Goal: Task Accomplishment & Management: Manage account settings

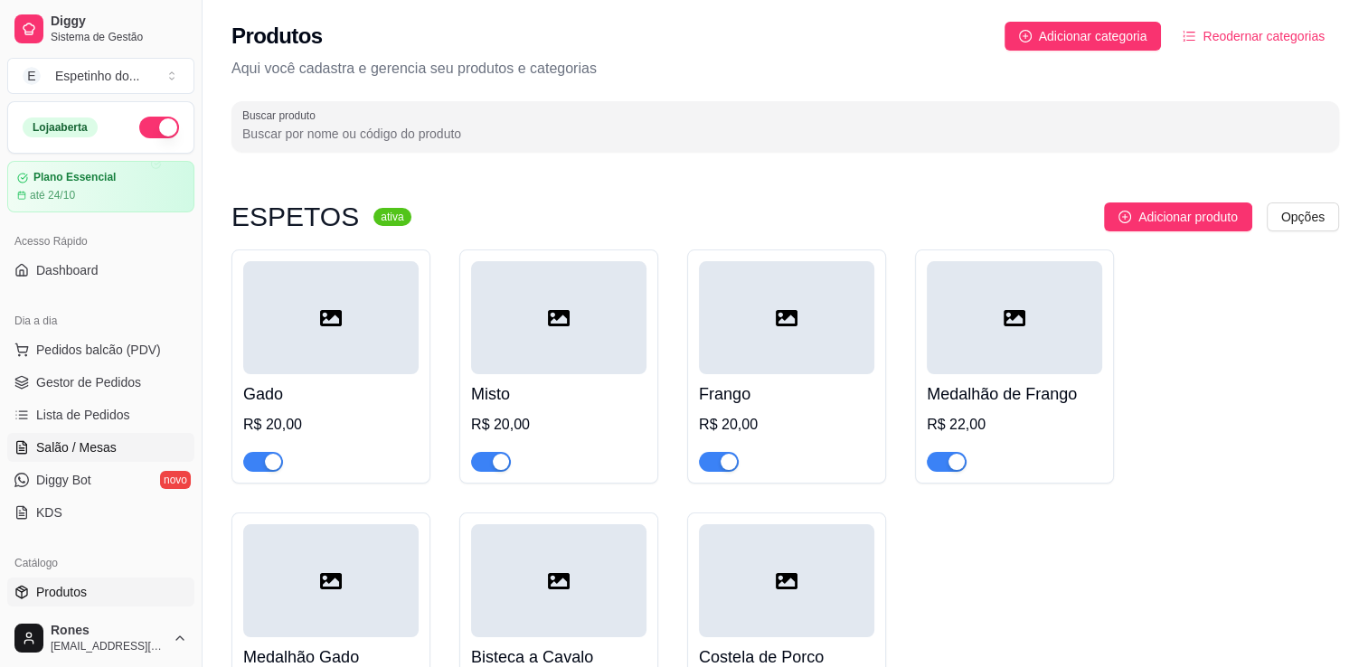
click at [105, 454] on span "Salão / Mesas" at bounding box center [76, 448] width 80 height 18
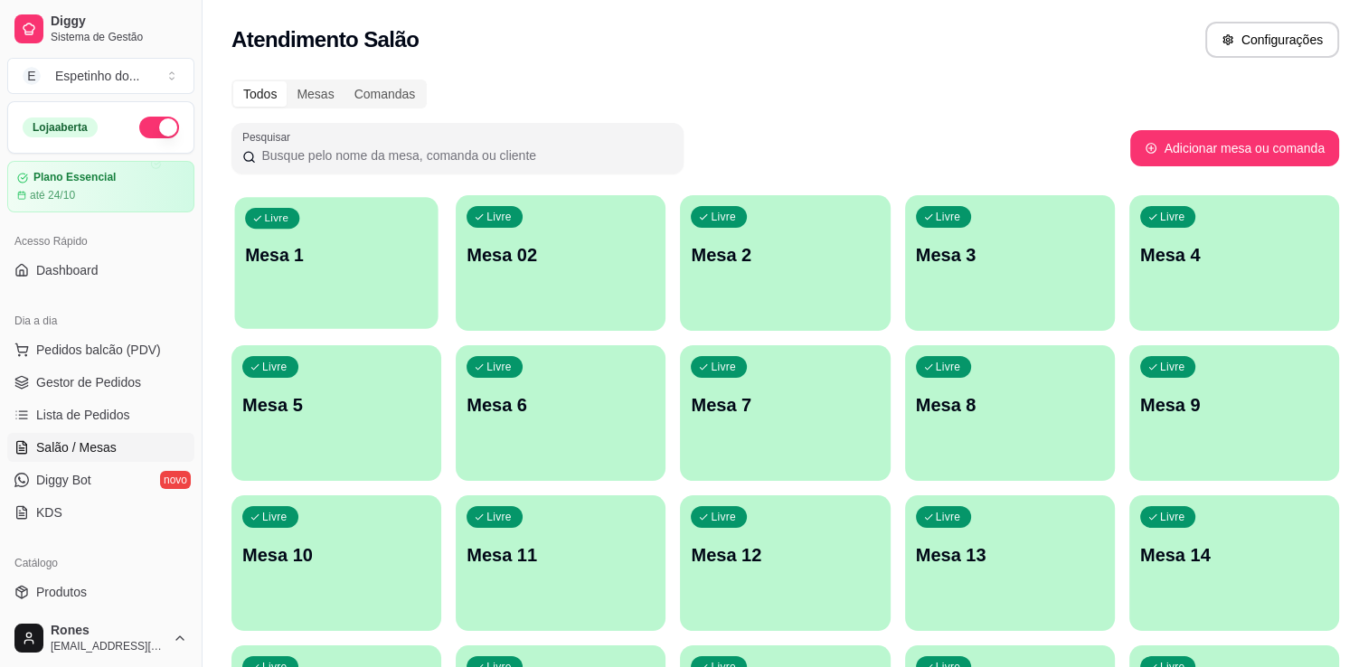
click at [422, 295] on div "Livre Mesa 1" at bounding box center [335, 252] width 203 height 110
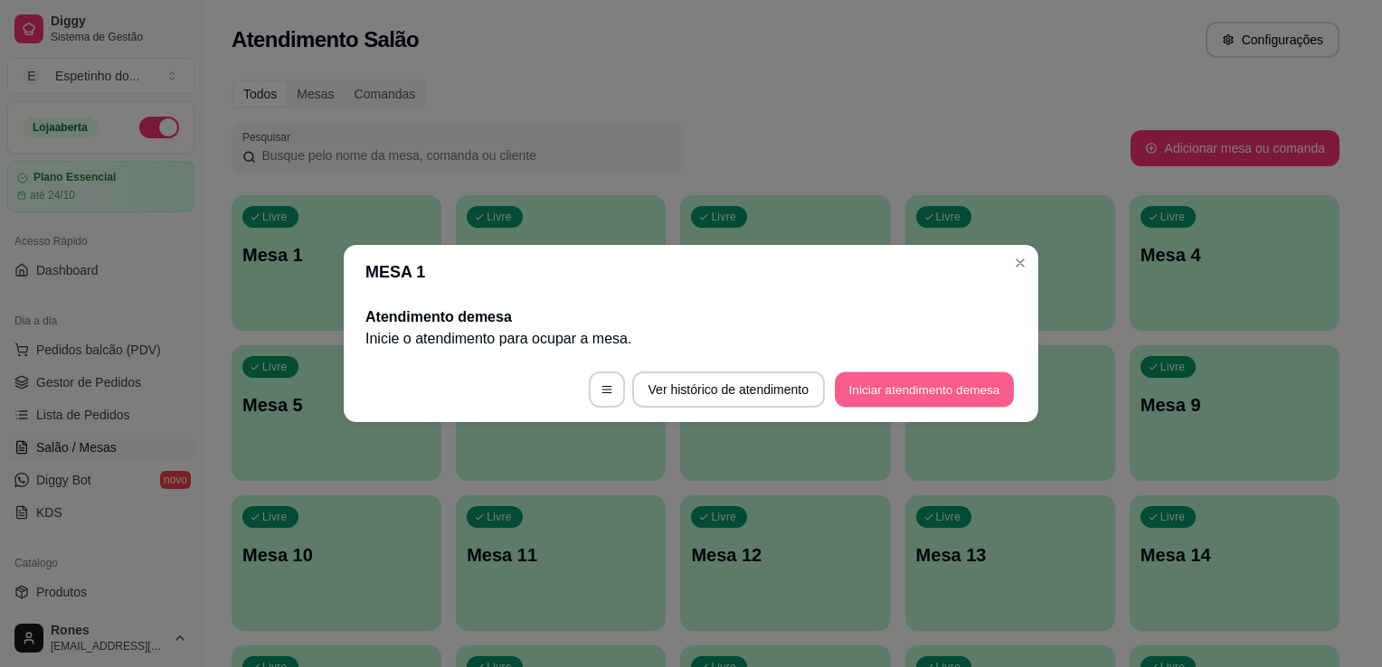
click at [993, 383] on button "Iniciar atendimento de mesa" at bounding box center [924, 390] width 179 height 35
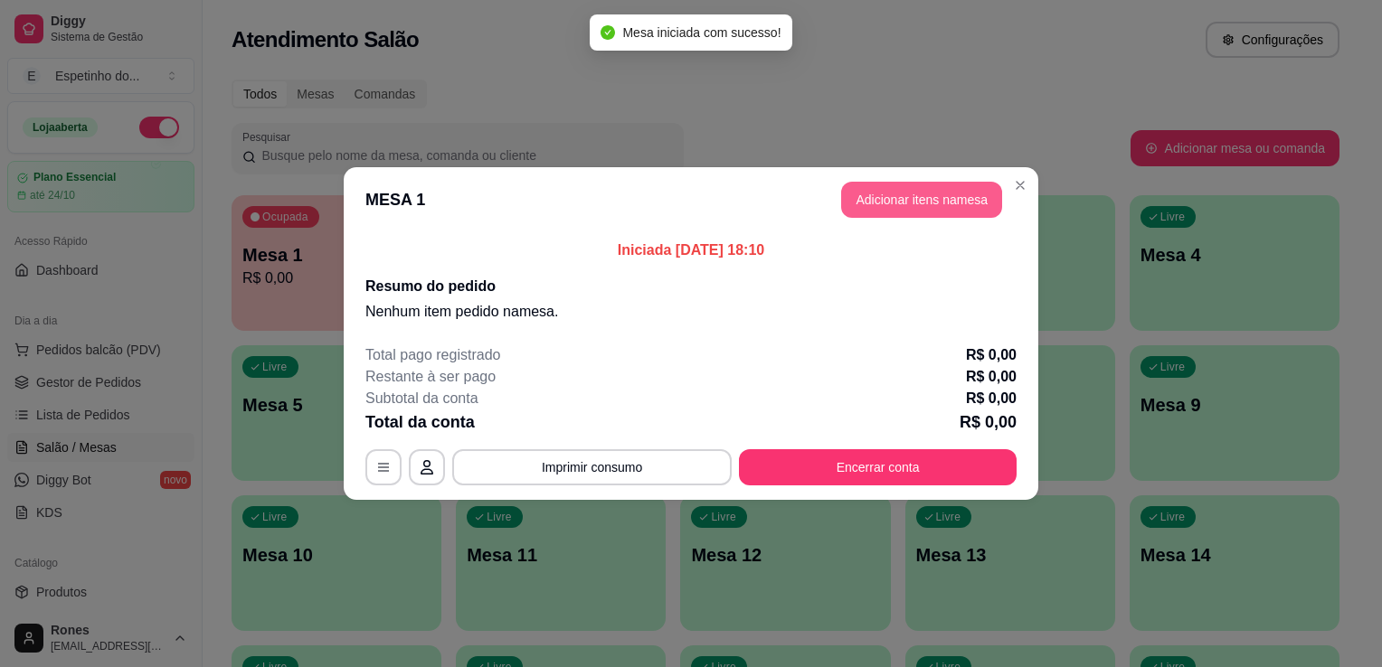
click at [922, 203] on button "Adicionar itens na mesa" at bounding box center [921, 200] width 161 height 36
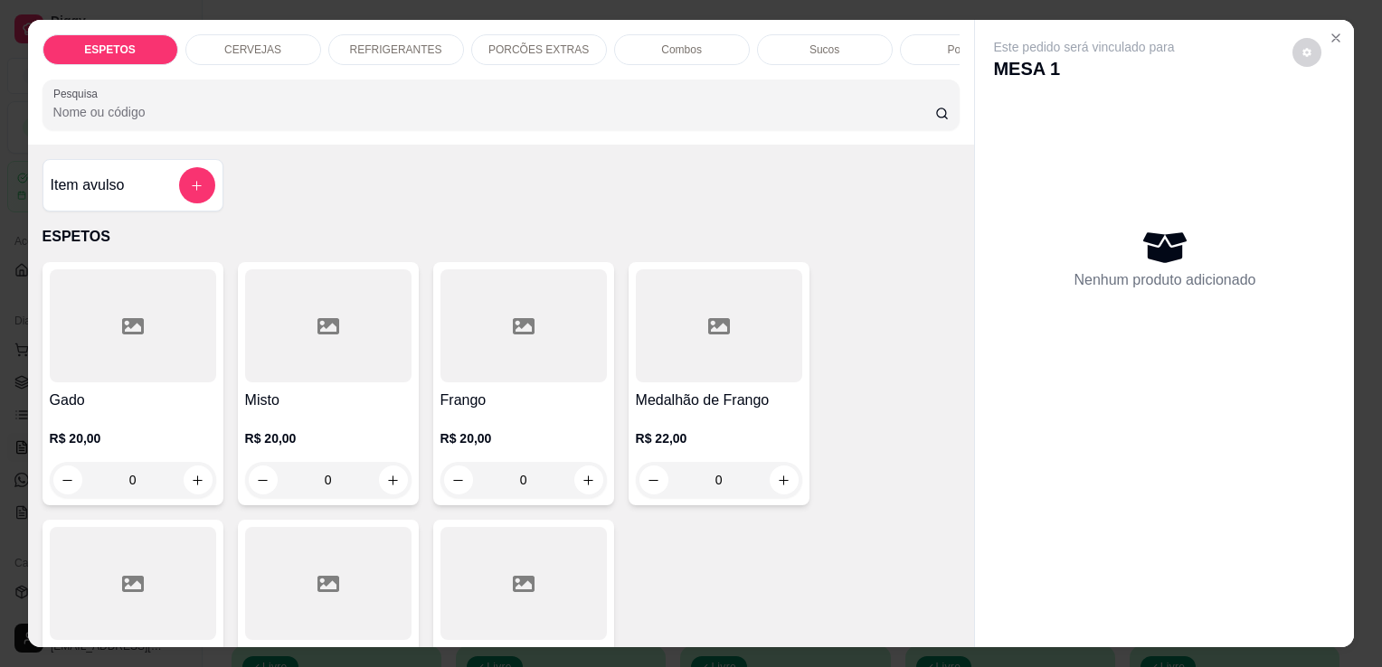
click at [427, 43] on p "REFRIGERANTES" at bounding box center [396, 50] width 92 height 14
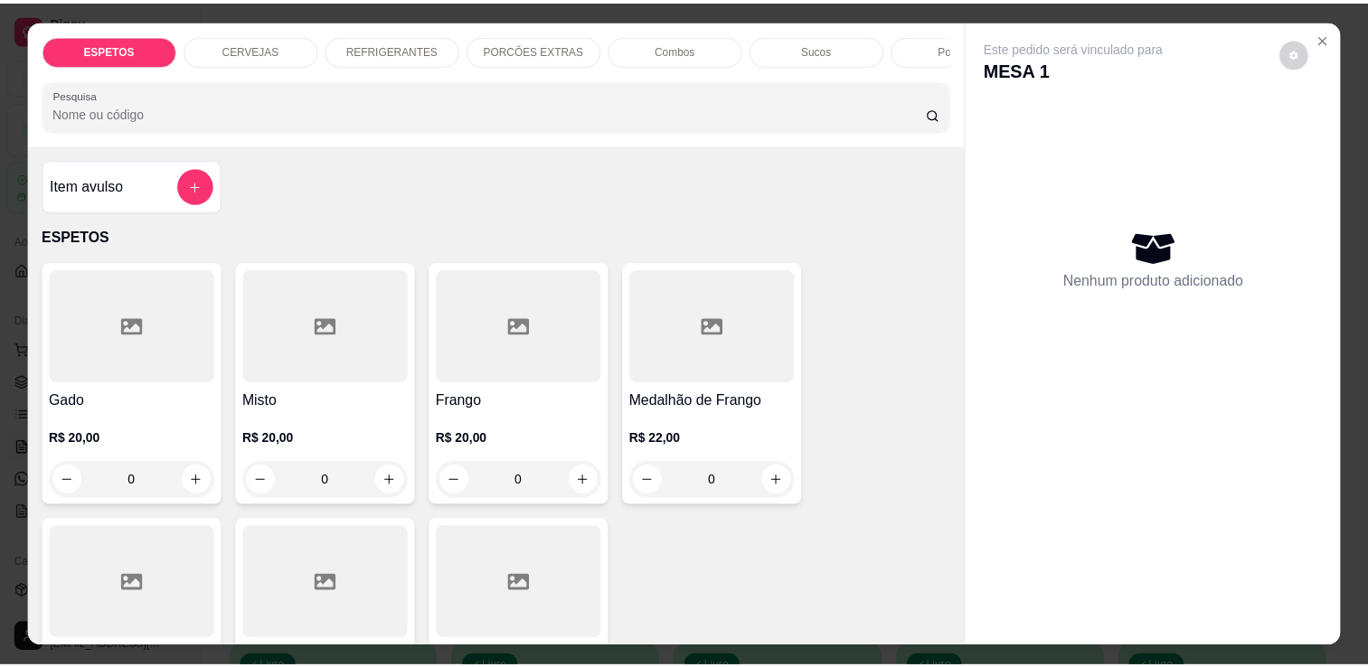
scroll to position [44, 0]
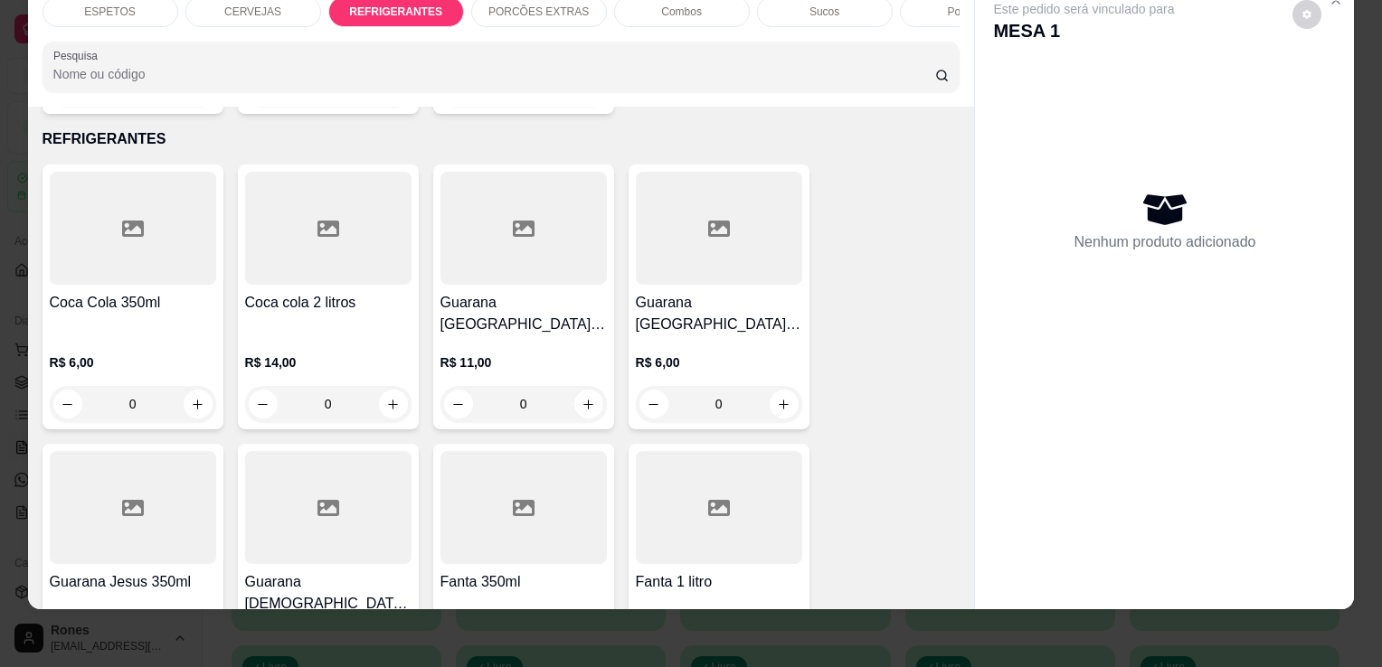
click at [133, 336] on div "R$ 6,00 0" at bounding box center [133, 379] width 166 height 87
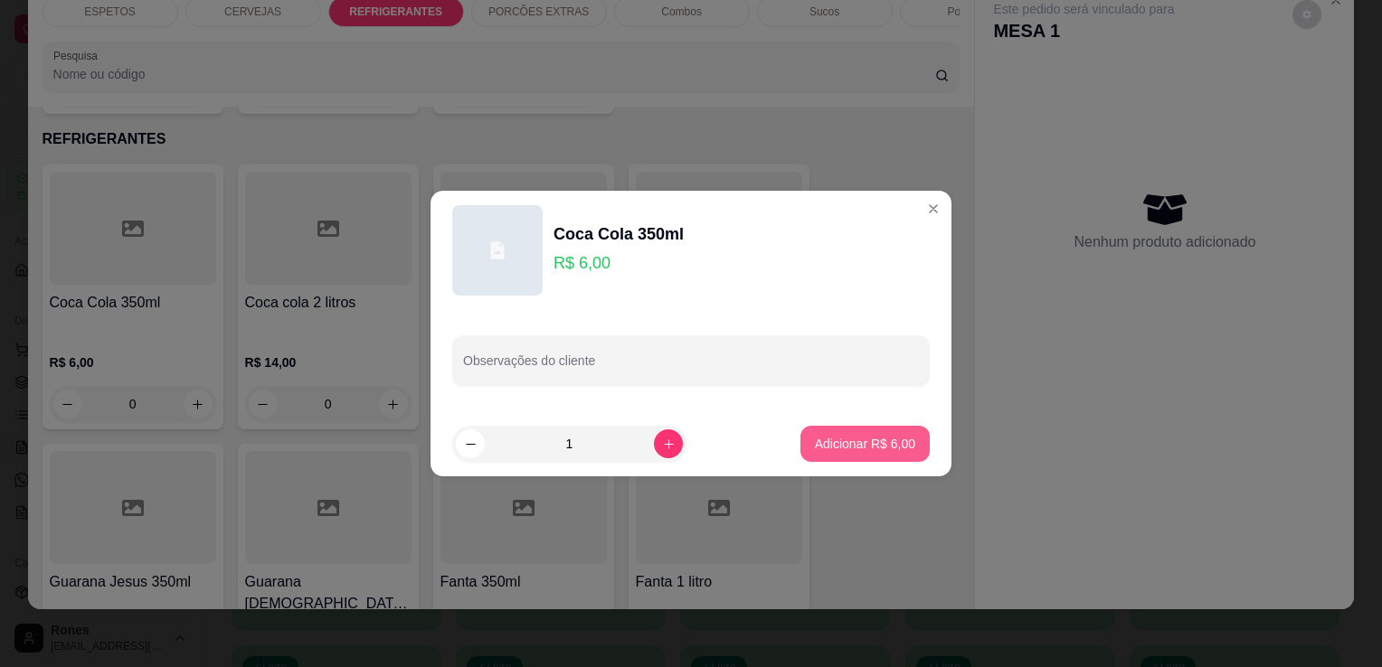
click at [883, 457] on button "Adicionar R$ 6,00" at bounding box center [864, 444] width 129 height 36
type input "1"
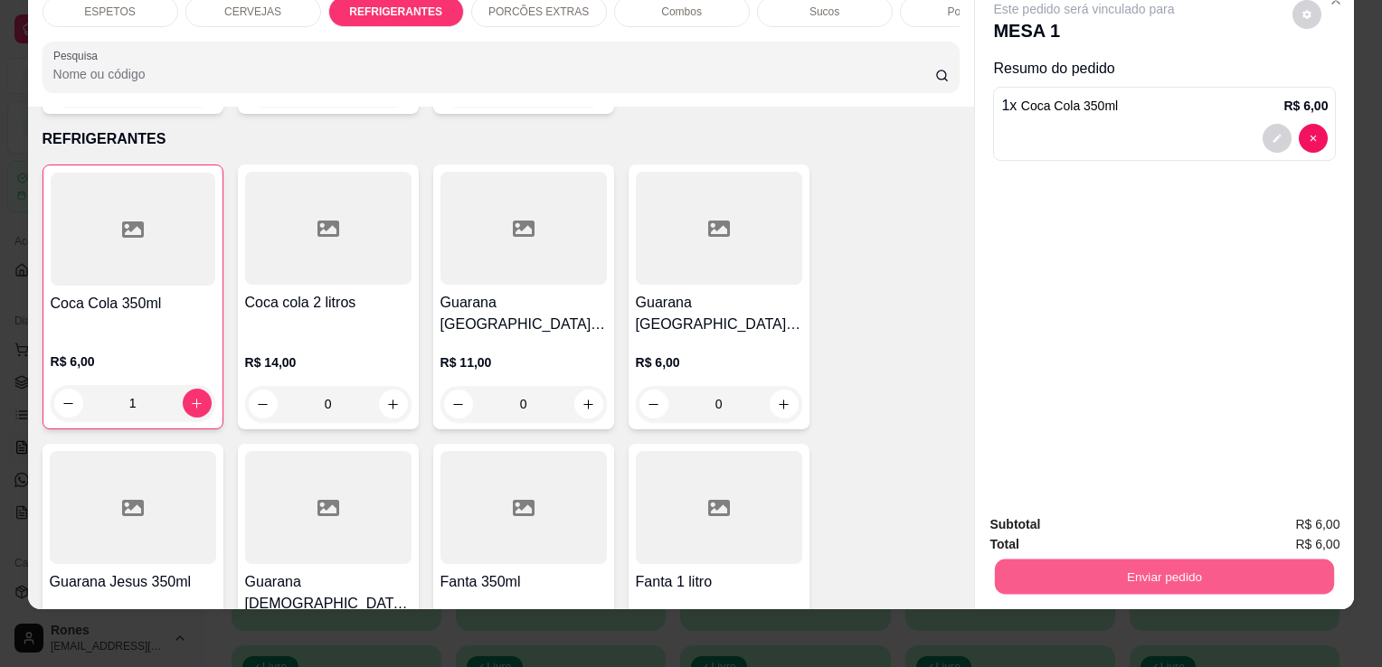
click at [1310, 570] on button "Enviar pedido" at bounding box center [1164, 576] width 339 height 35
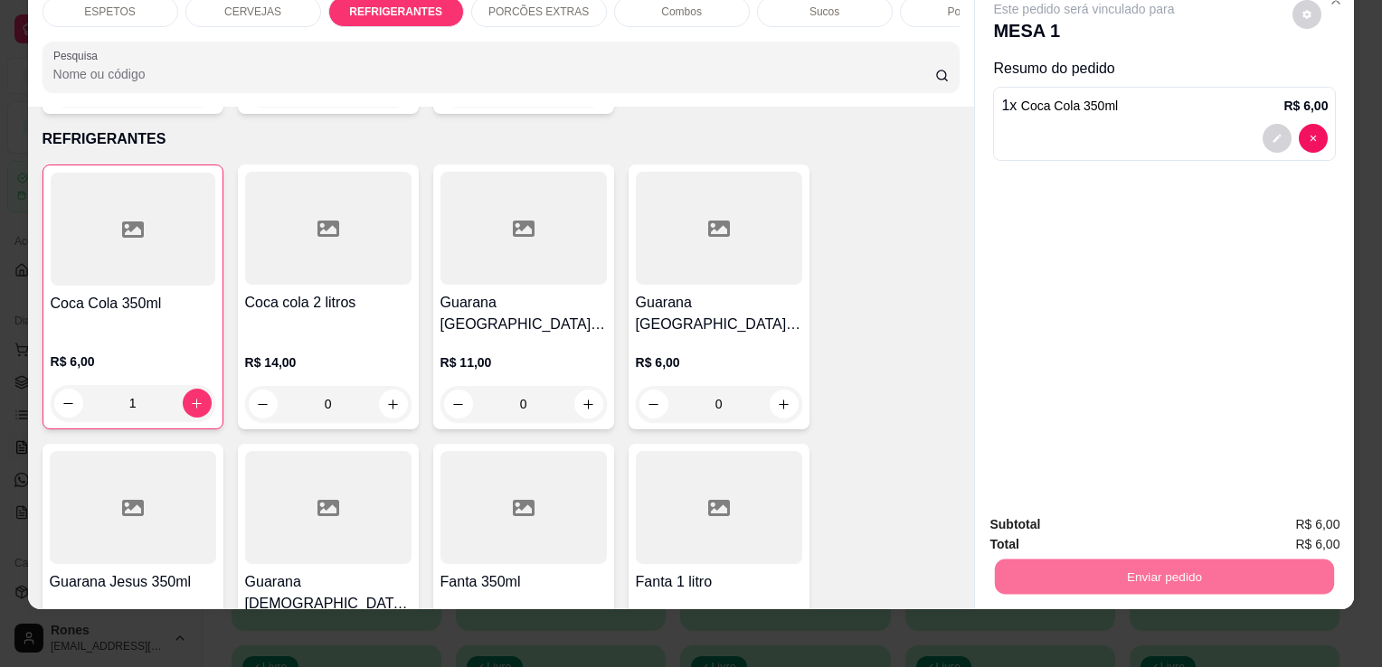
click at [1323, 521] on button "Enviar pedido" at bounding box center [1292, 518] width 99 height 33
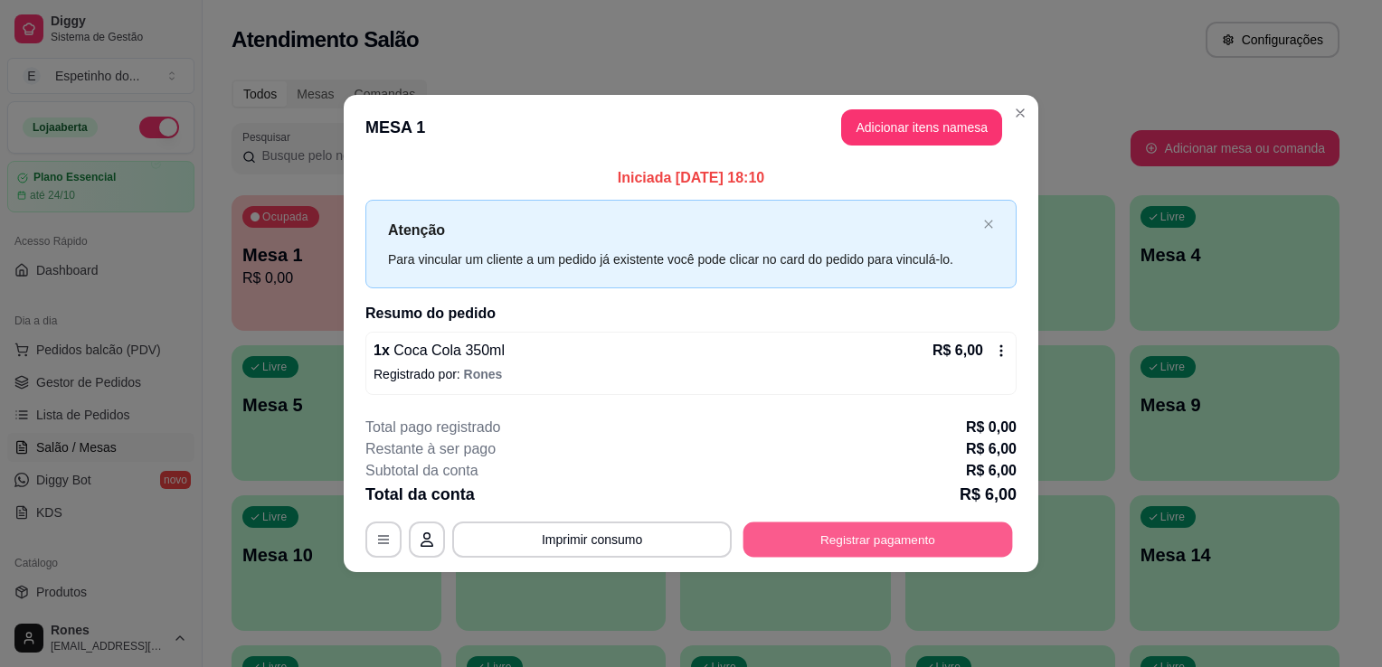
click at [966, 539] on button "Registrar pagamento" at bounding box center [878, 539] width 270 height 35
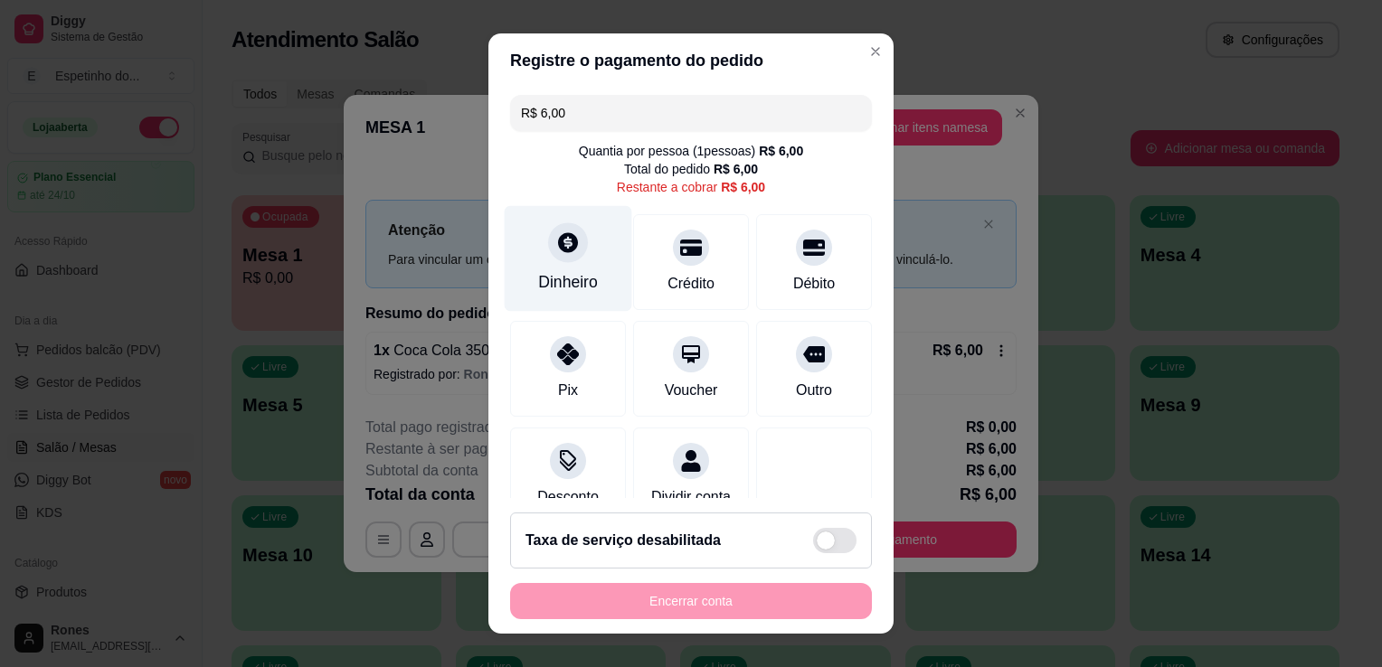
click at [544, 280] on div "Dinheiro" at bounding box center [568, 282] width 60 height 24
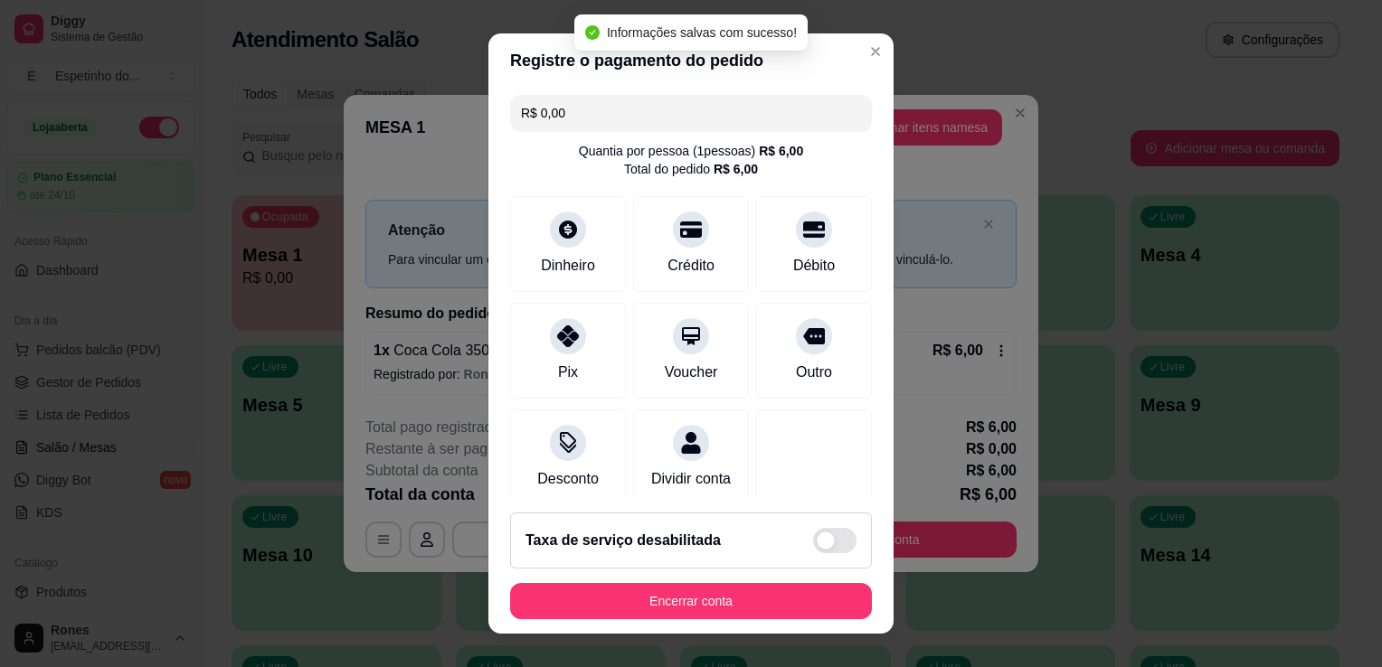
type input "R$ 0,00"
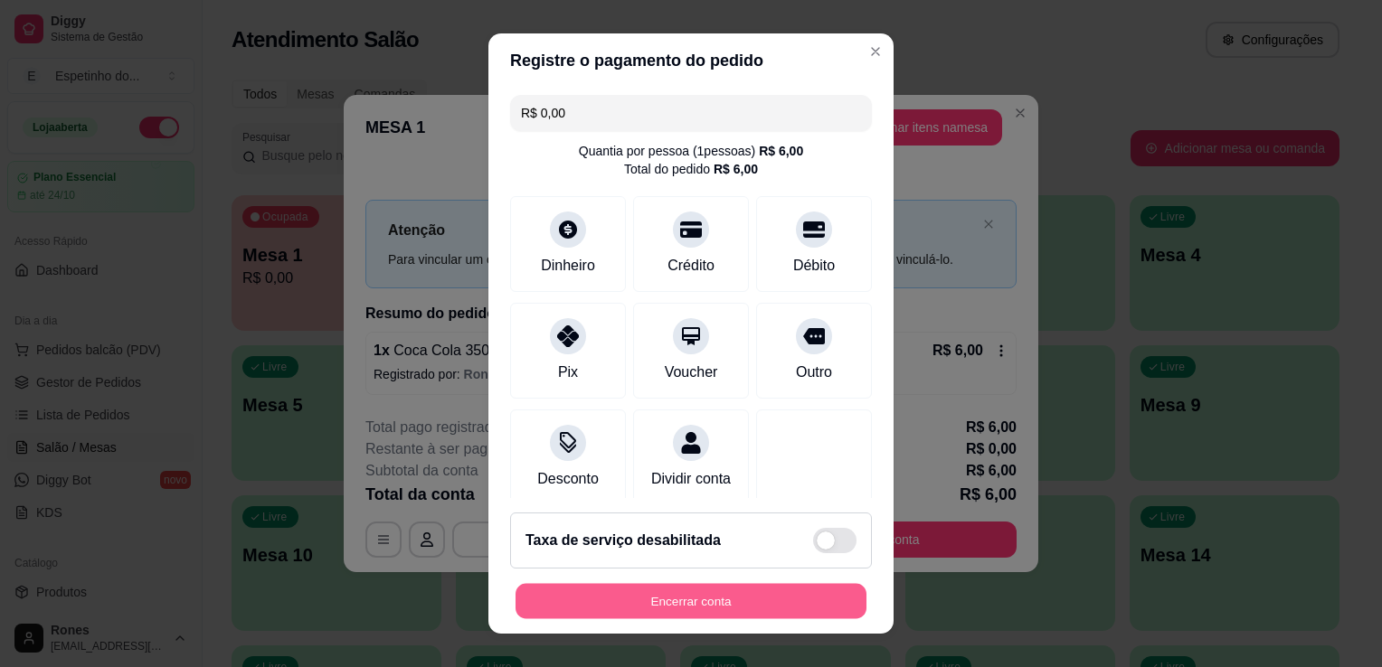
click at [718, 616] on button "Encerrar conta" at bounding box center [691, 601] width 351 height 35
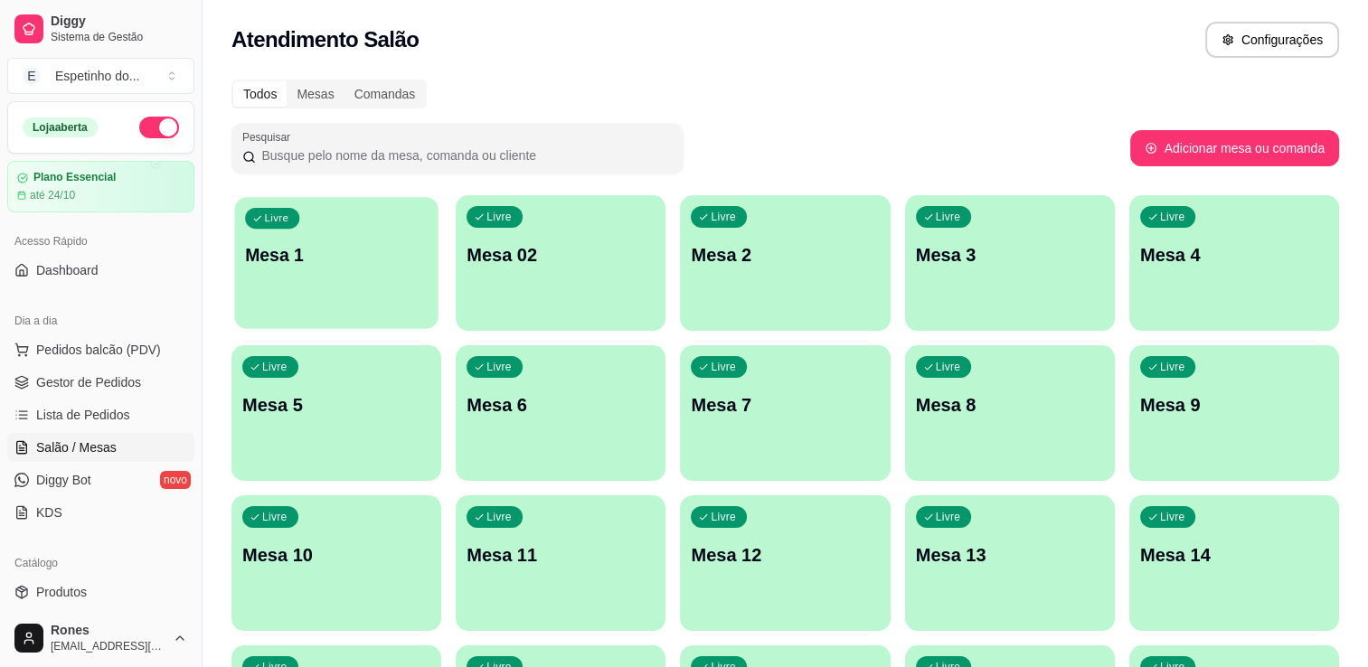
click at [308, 298] on div "Livre Mesa 1" at bounding box center [335, 252] width 203 height 110
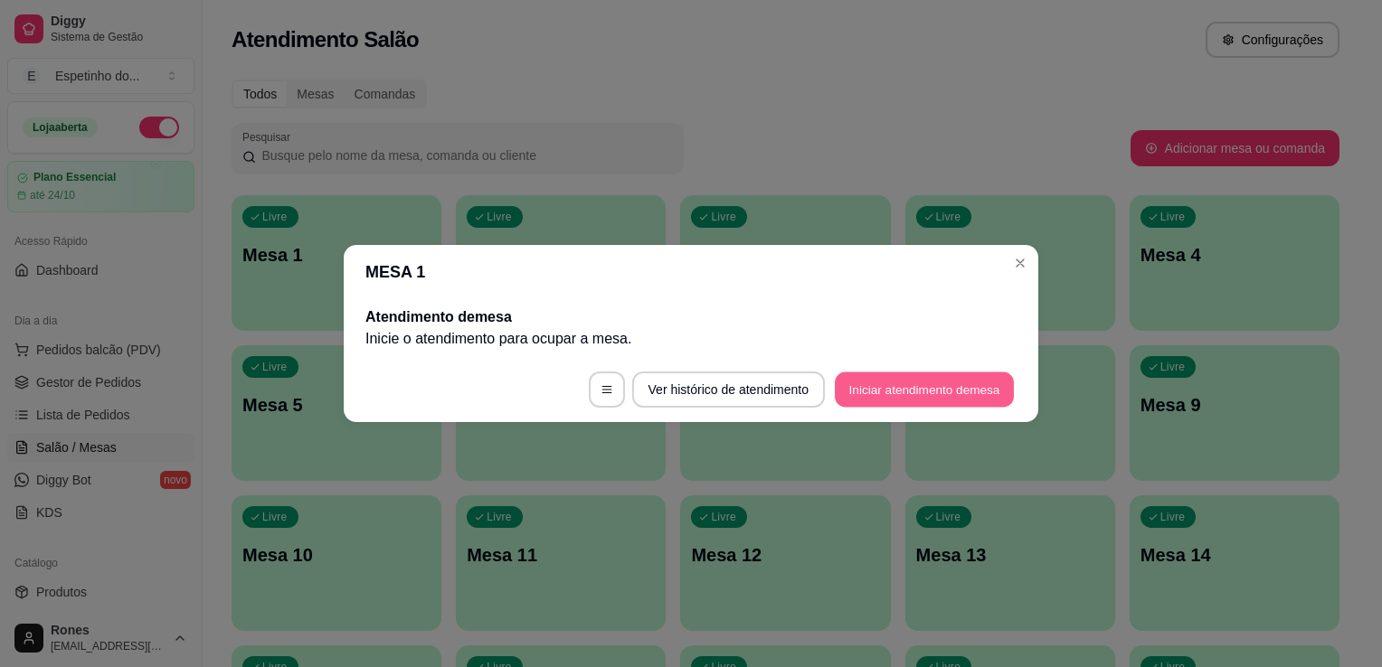
click at [973, 384] on button "Iniciar atendimento de mesa" at bounding box center [924, 390] width 179 height 35
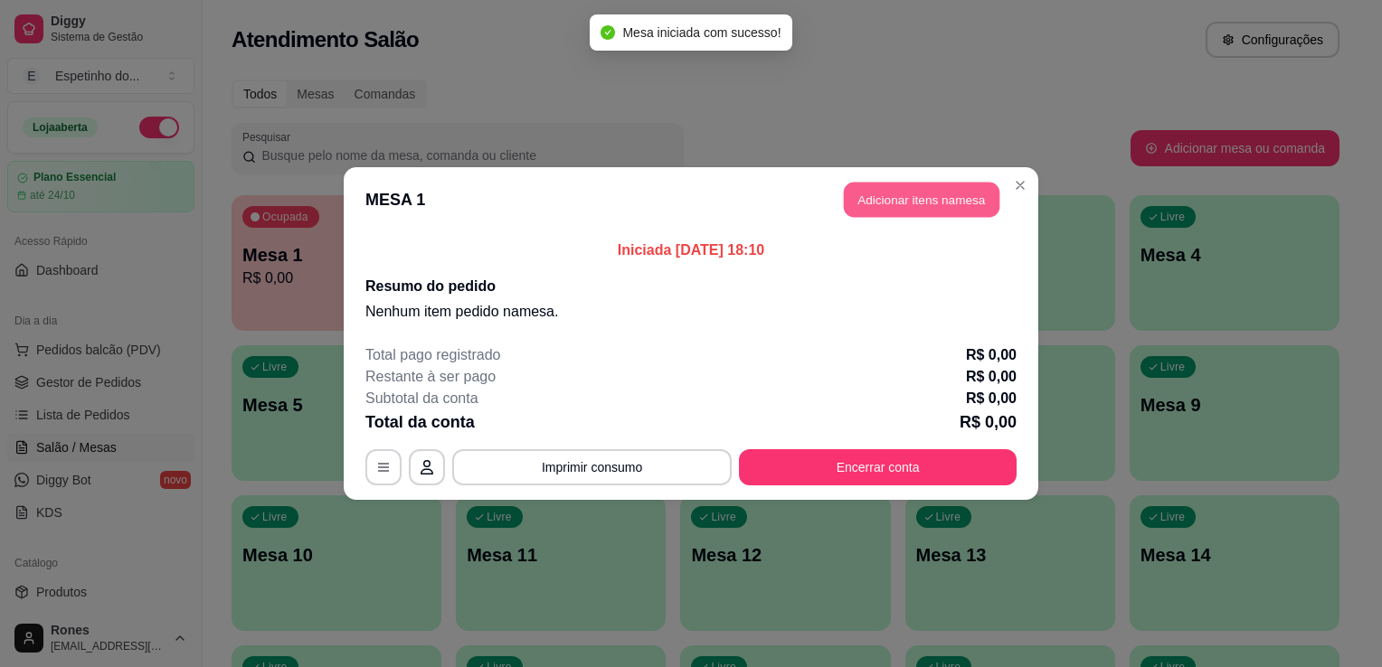
click at [895, 203] on button "Adicionar itens na mesa" at bounding box center [922, 200] width 156 height 35
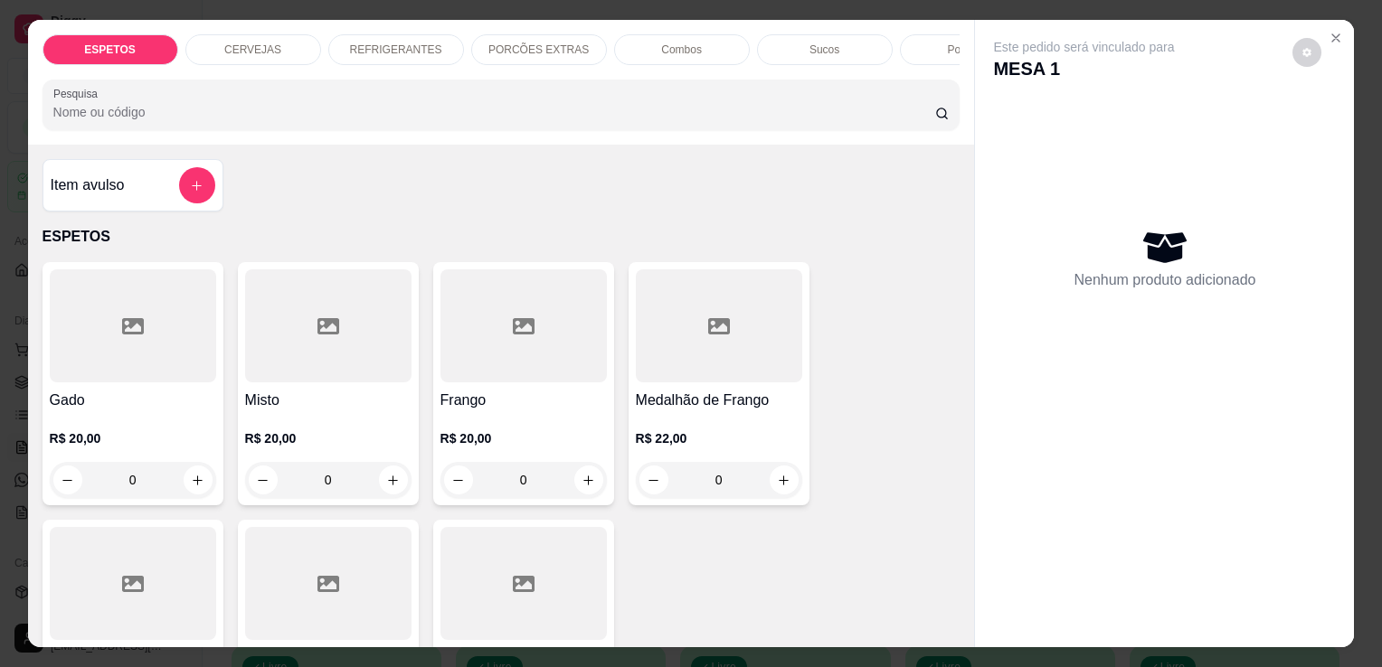
click at [116, 360] on div at bounding box center [133, 326] width 166 height 113
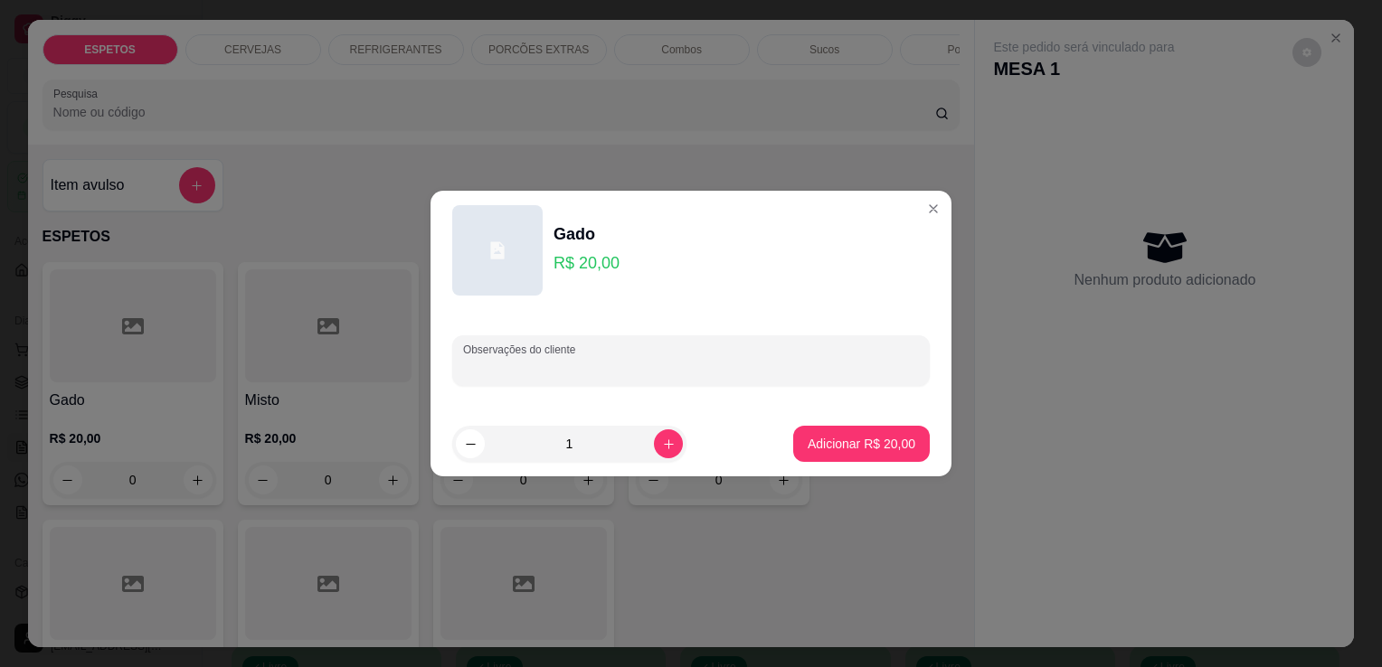
click at [624, 366] on input "Observações do cliente" at bounding box center [691, 368] width 456 height 18
type input "branco para viagem"
click at [867, 452] on p "Adicionar R$ 20,00" at bounding box center [861, 443] width 105 height 17
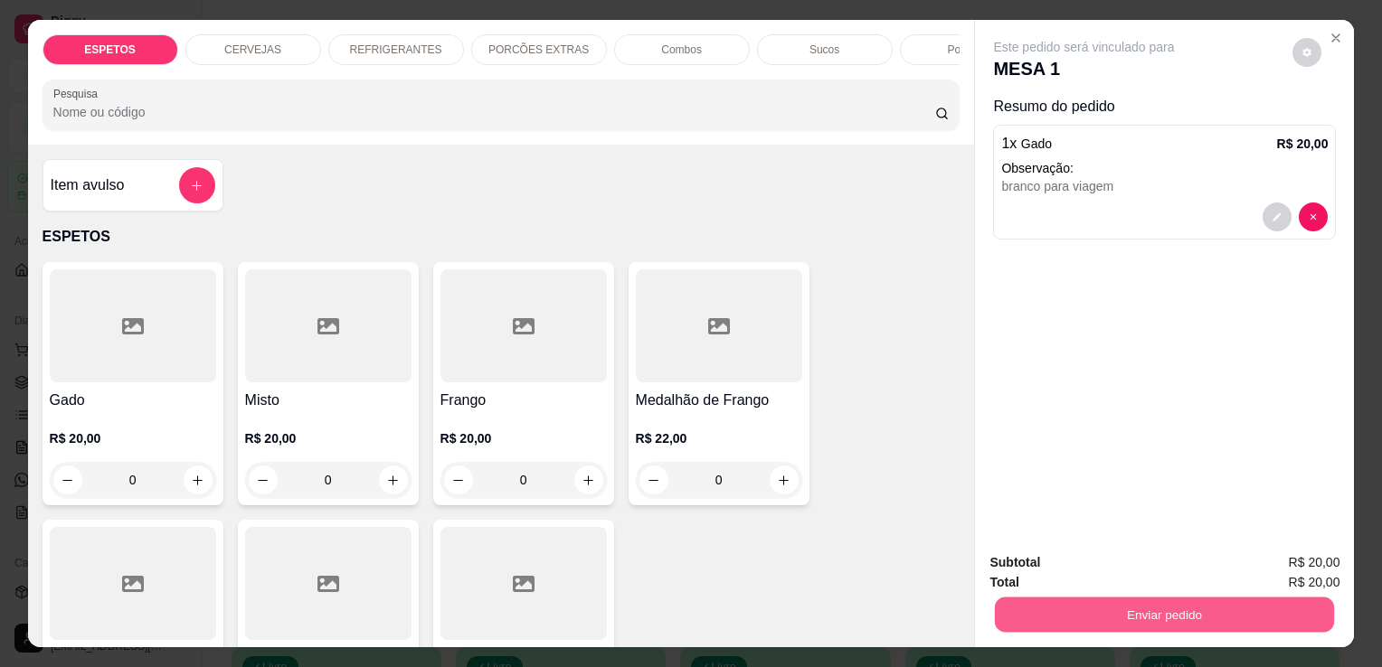
click at [1203, 617] on button "Enviar pedido" at bounding box center [1164, 614] width 339 height 35
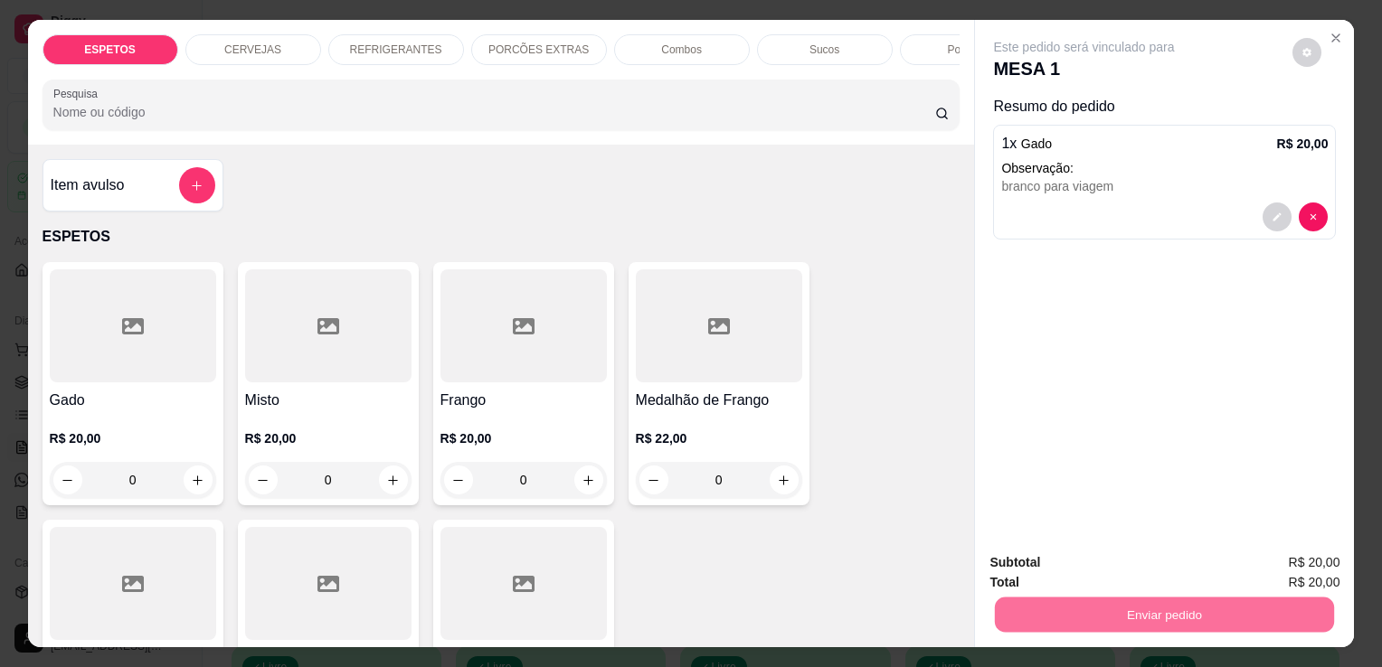
click at [1317, 558] on button "Enviar pedido" at bounding box center [1292, 563] width 99 height 33
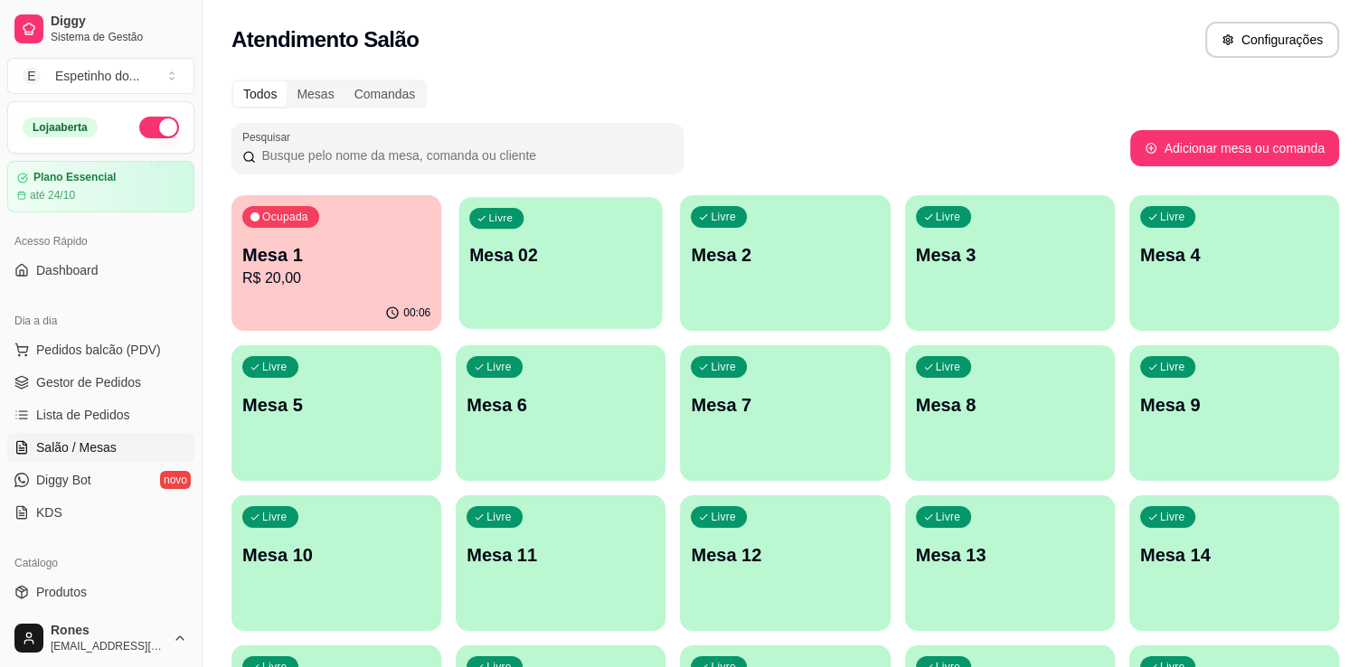
click at [546, 300] on div "Livre Mesa 02" at bounding box center [560, 252] width 203 height 110
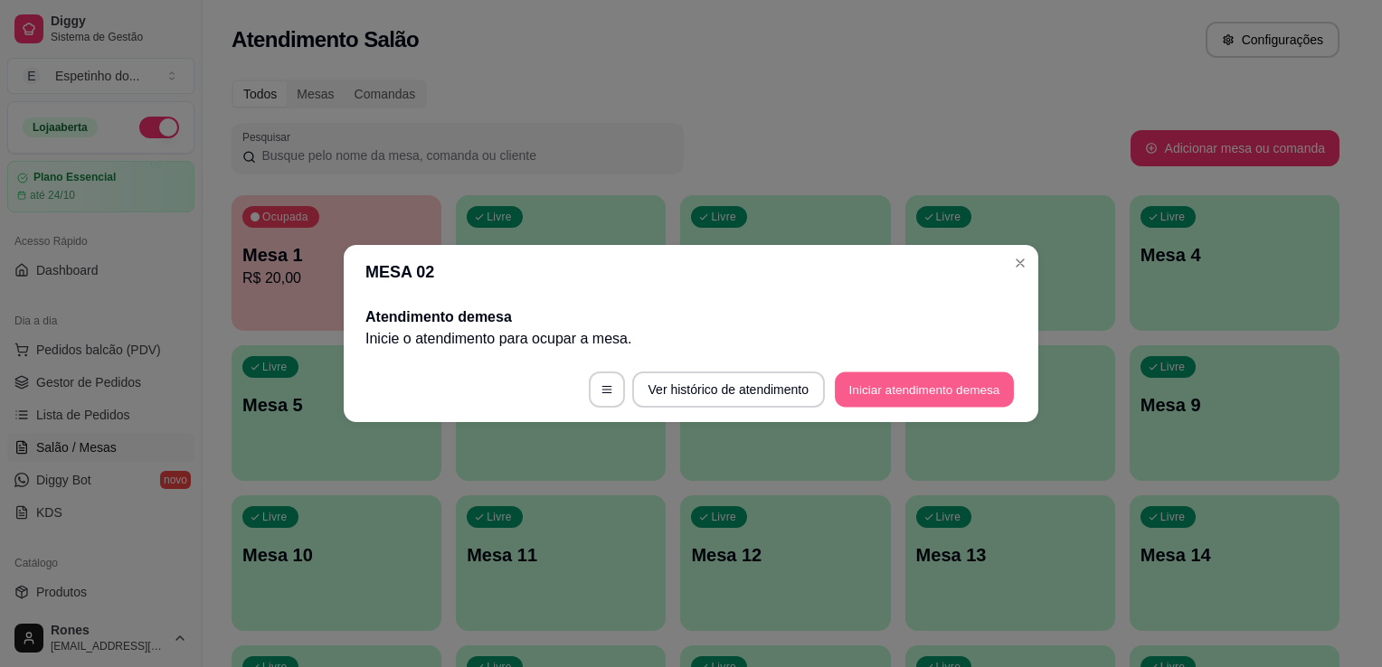
click at [906, 395] on button "Iniciar atendimento de mesa" at bounding box center [924, 390] width 179 height 35
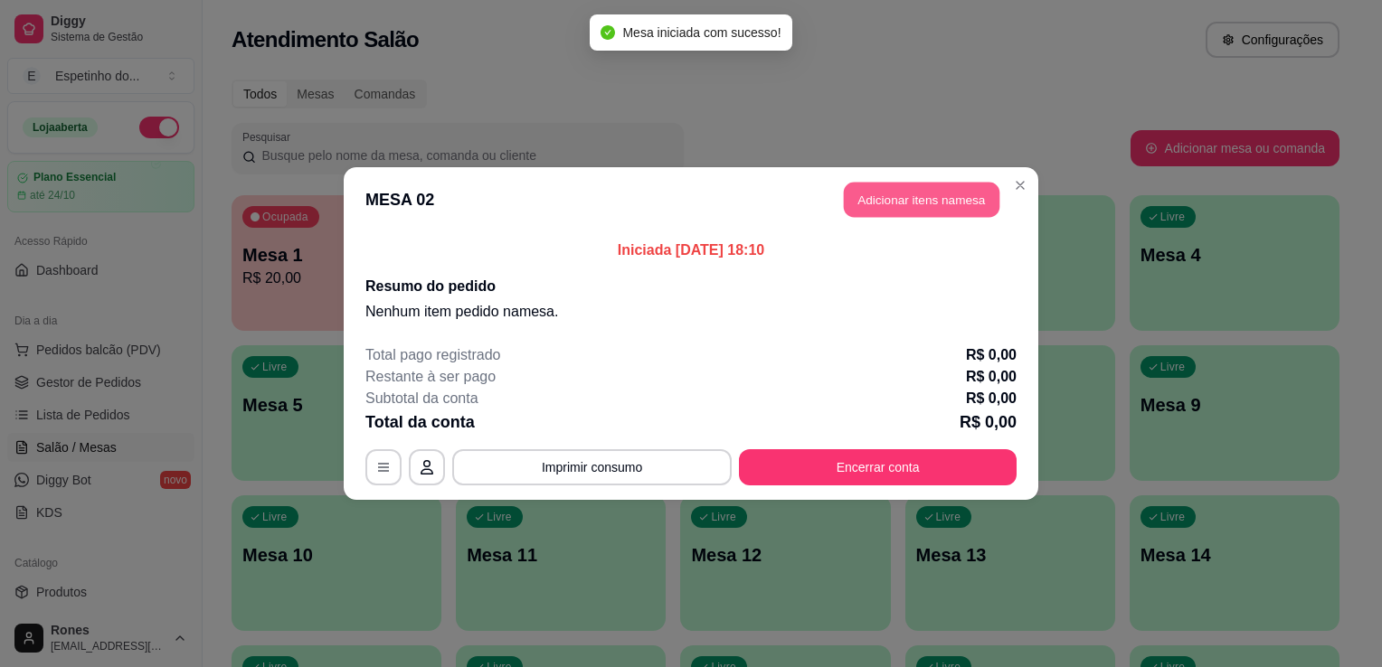
click at [962, 199] on button "Adicionar itens na mesa" at bounding box center [922, 200] width 156 height 35
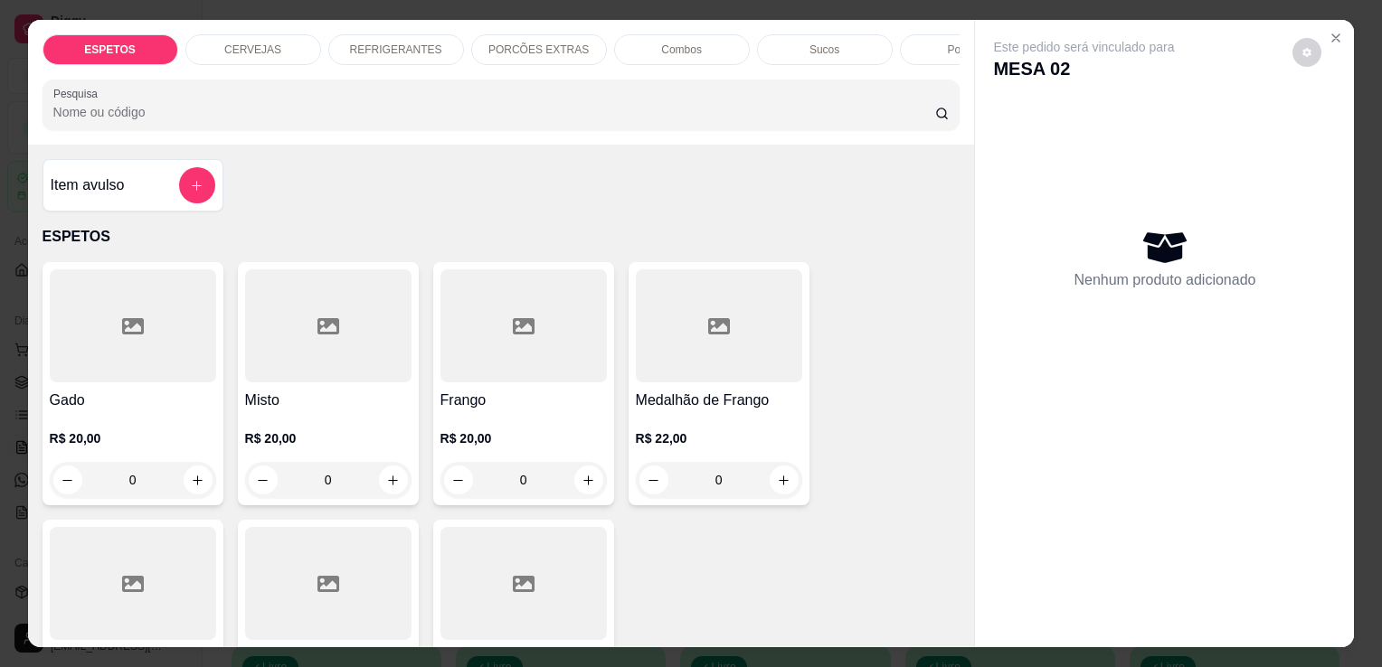
click at [516, 444] on p "R$ 20,00" at bounding box center [523, 439] width 166 height 18
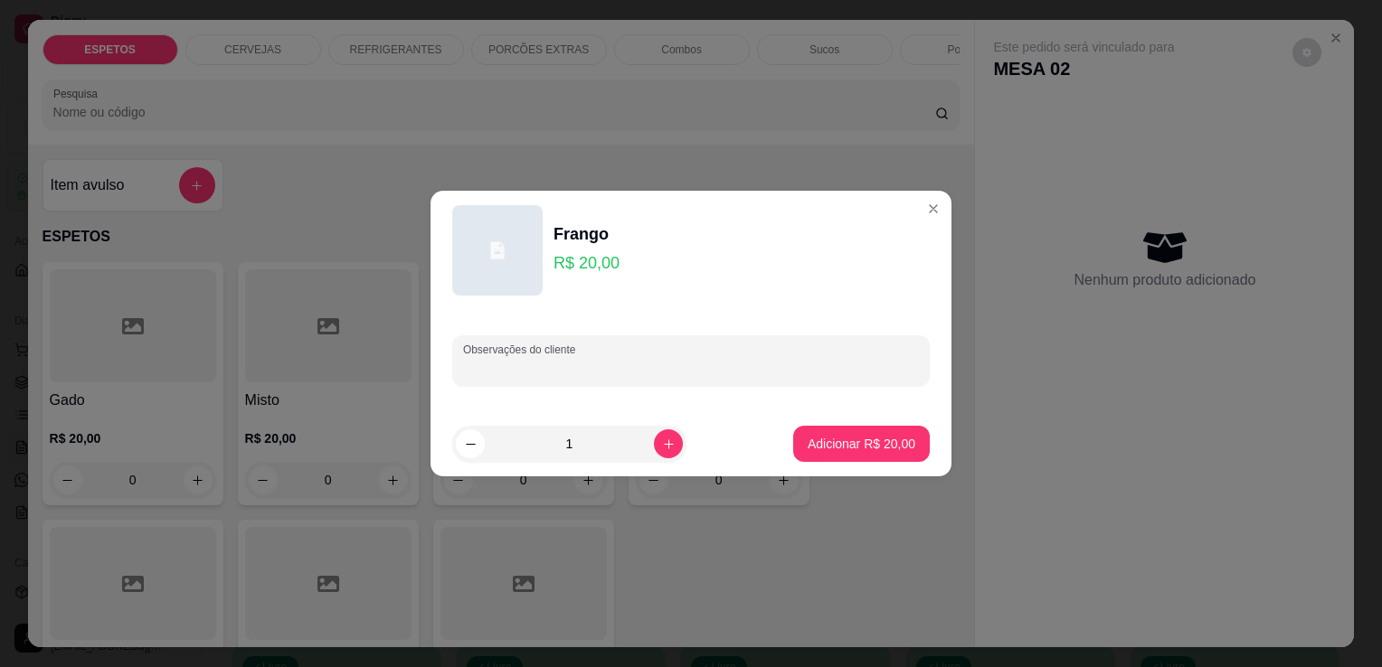
click at [528, 364] on input "Observações do cliente" at bounding box center [691, 368] width 456 height 18
type input "baiao para viagem"
click at [864, 451] on p "Adicionar R$ 20,00" at bounding box center [861, 443] width 105 height 17
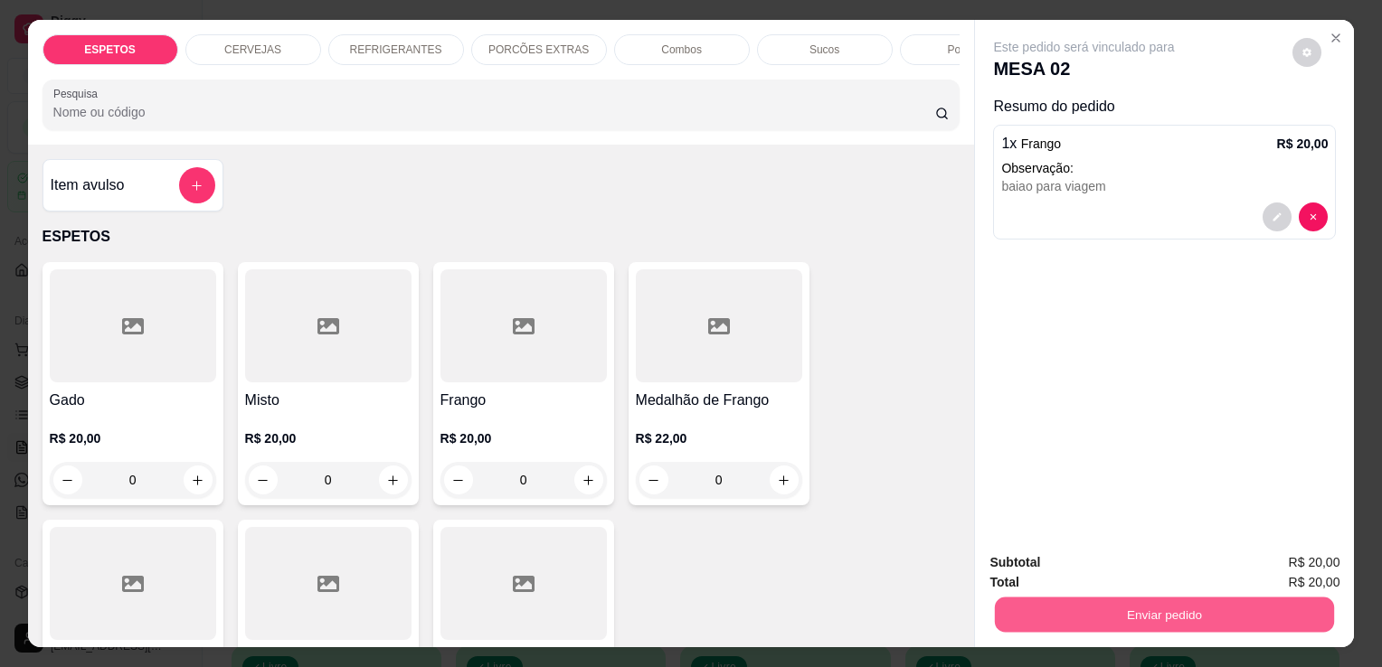
click at [1216, 604] on button "Enviar pedido" at bounding box center [1164, 614] width 339 height 35
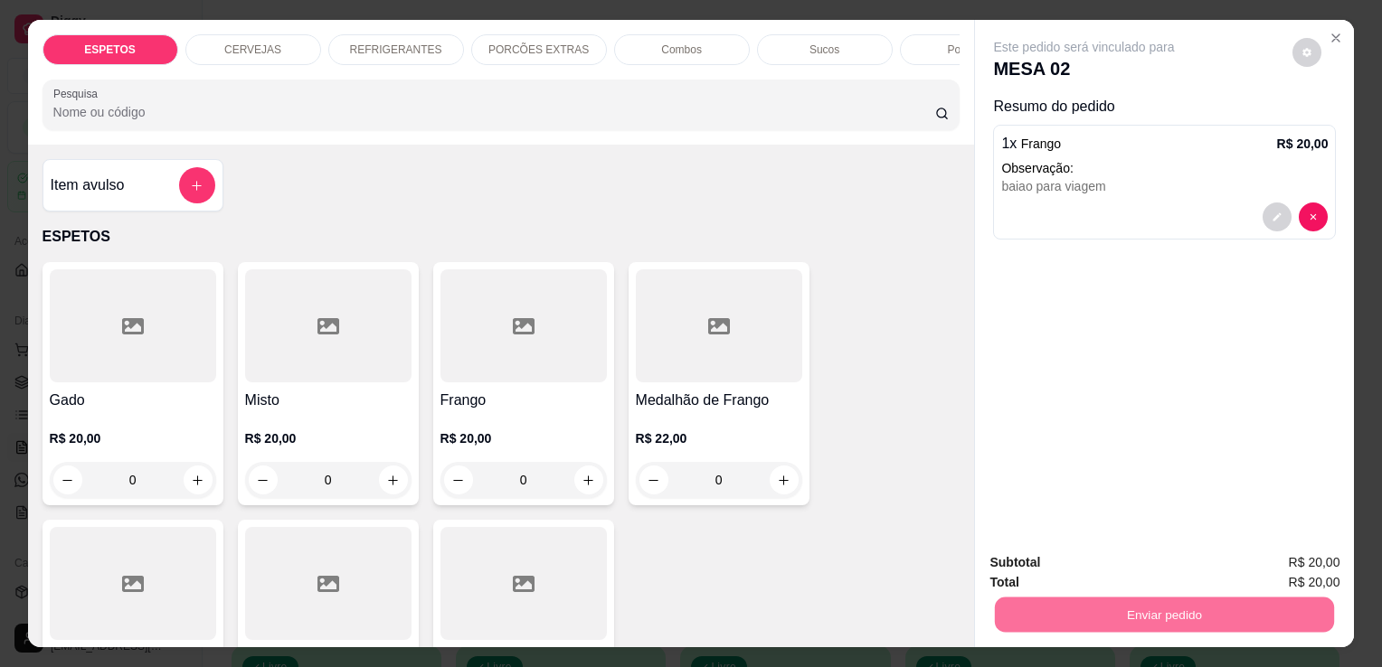
click at [1302, 550] on button "Enviar pedido" at bounding box center [1292, 563] width 99 height 33
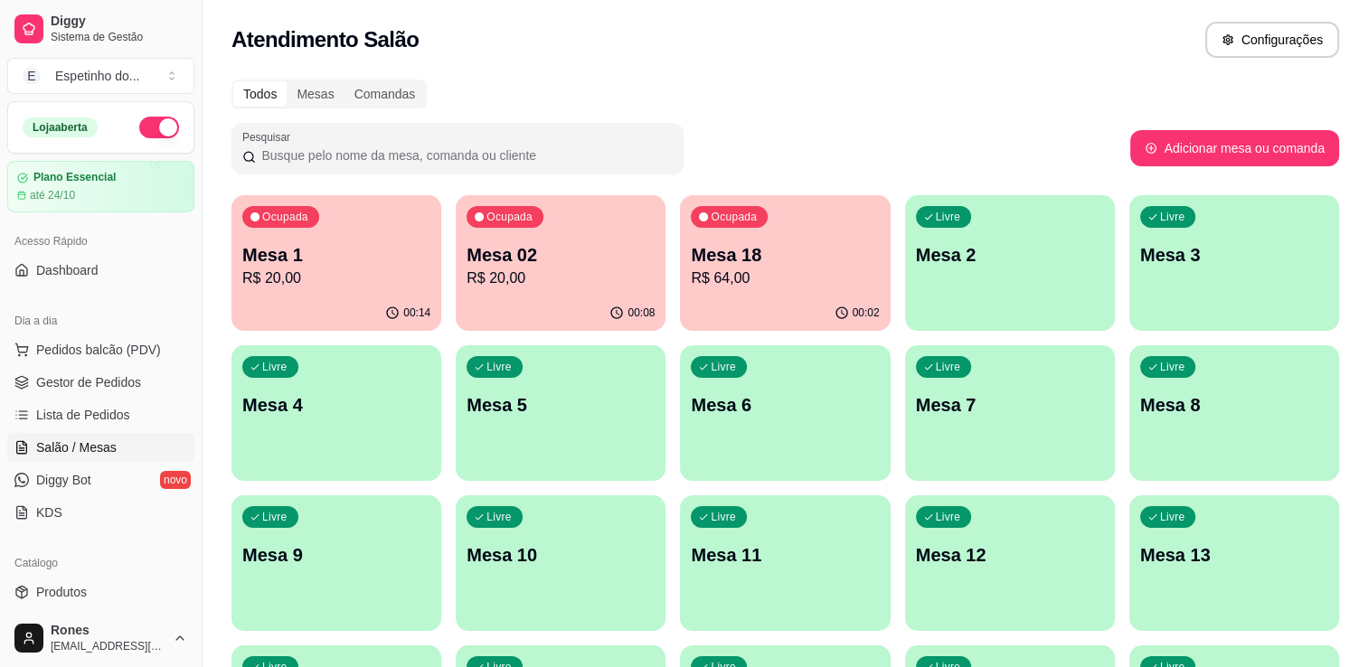
scroll to position [487, 0]
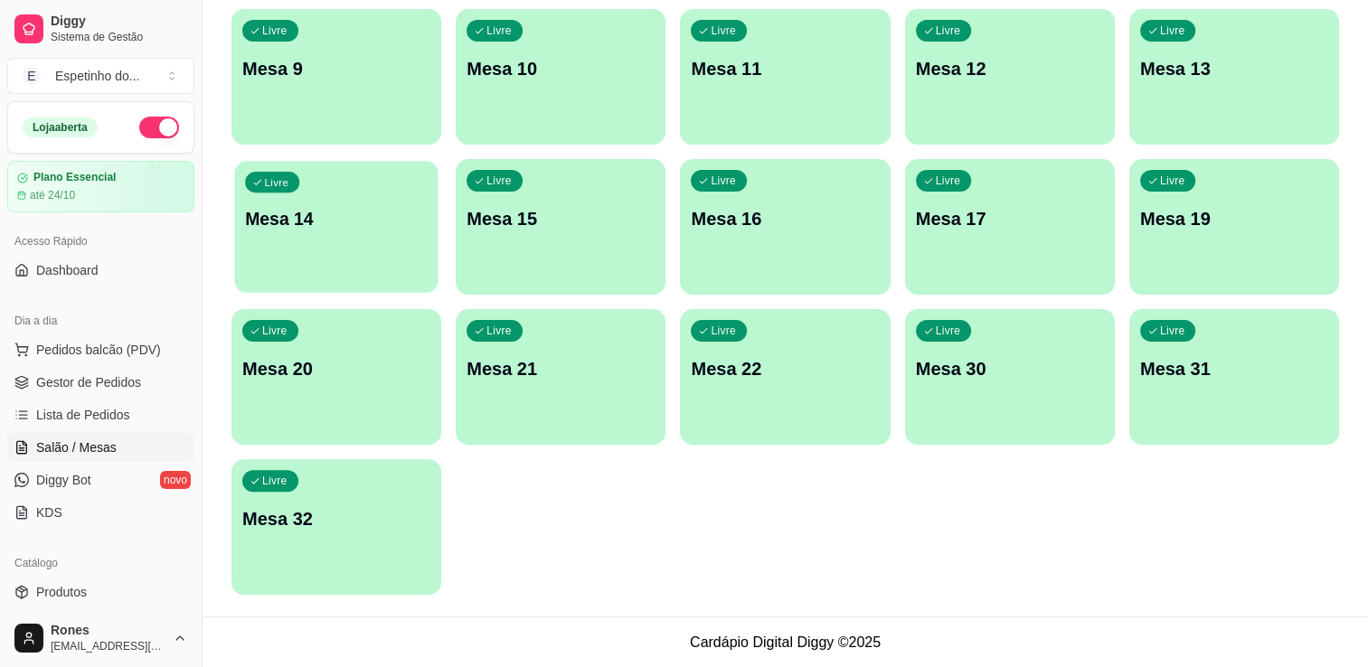
click at [301, 227] on p "Mesa 14" at bounding box center [336, 219] width 183 height 24
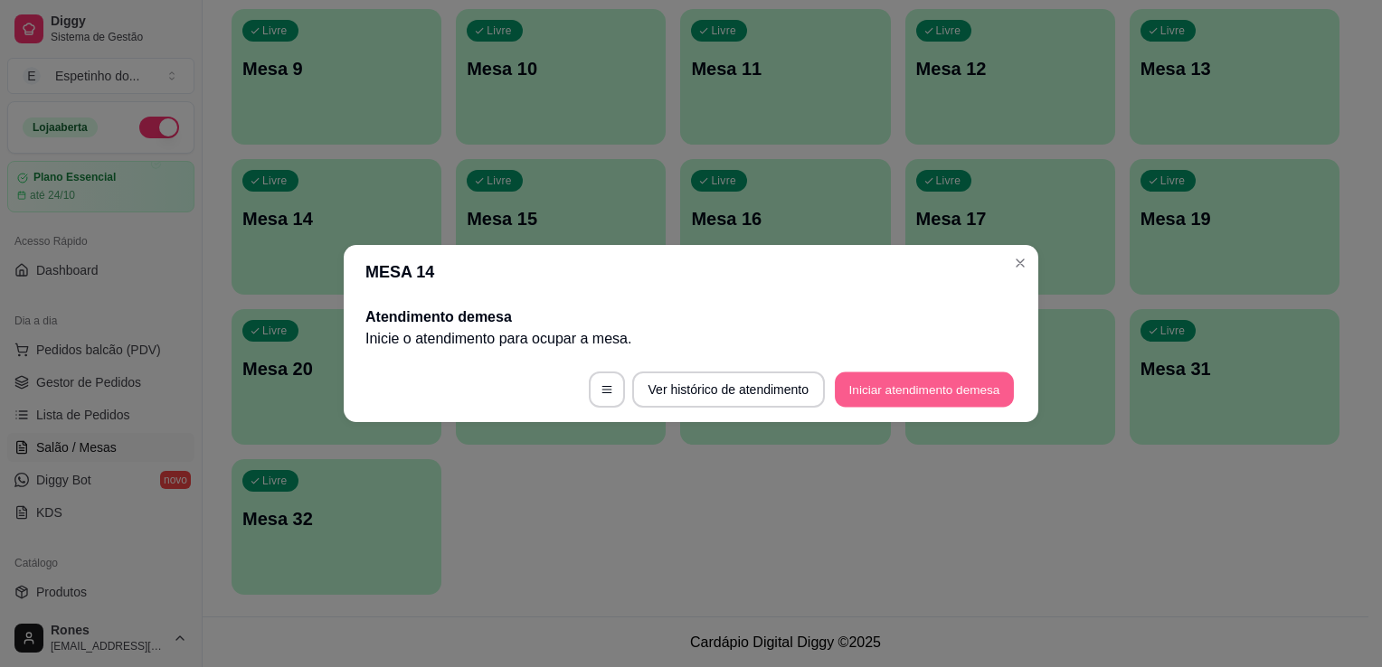
click at [952, 390] on button "Iniciar atendimento de mesa" at bounding box center [924, 390] width 179 height 35
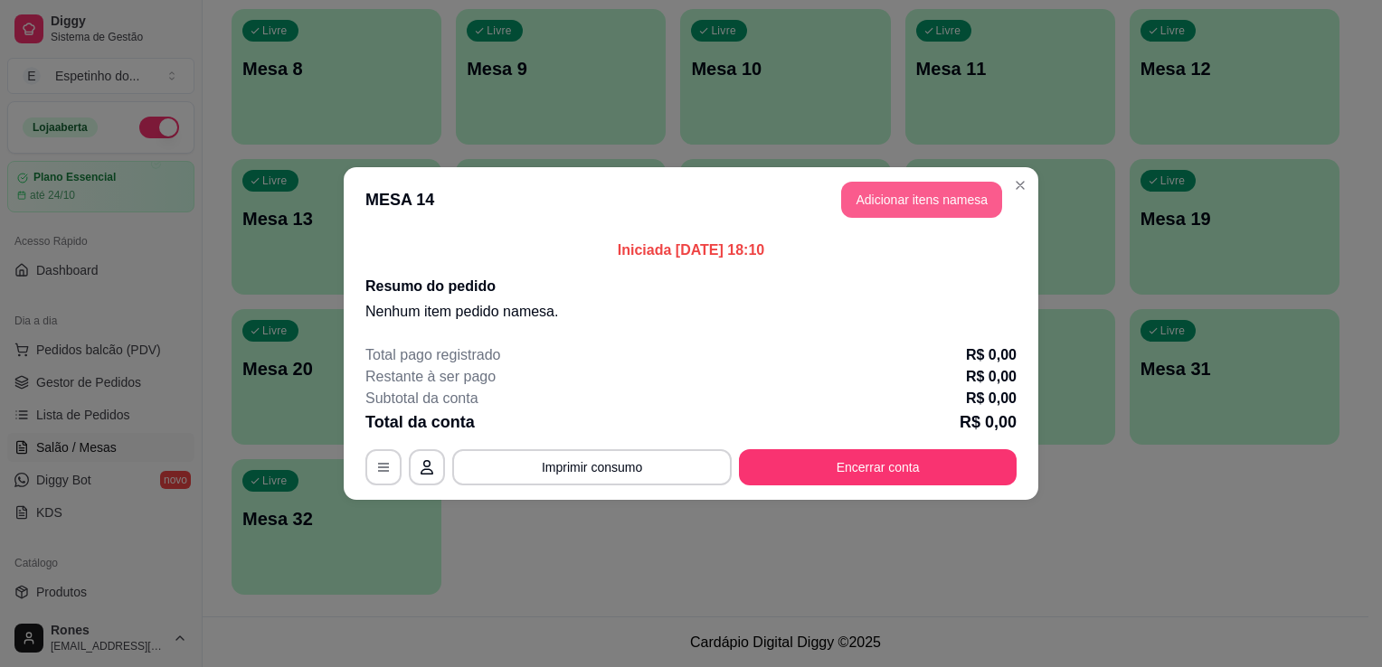
click at [937, 191] on button "Adicionar itens na mesa" at bounding box center [921, 200] width 161 height 36
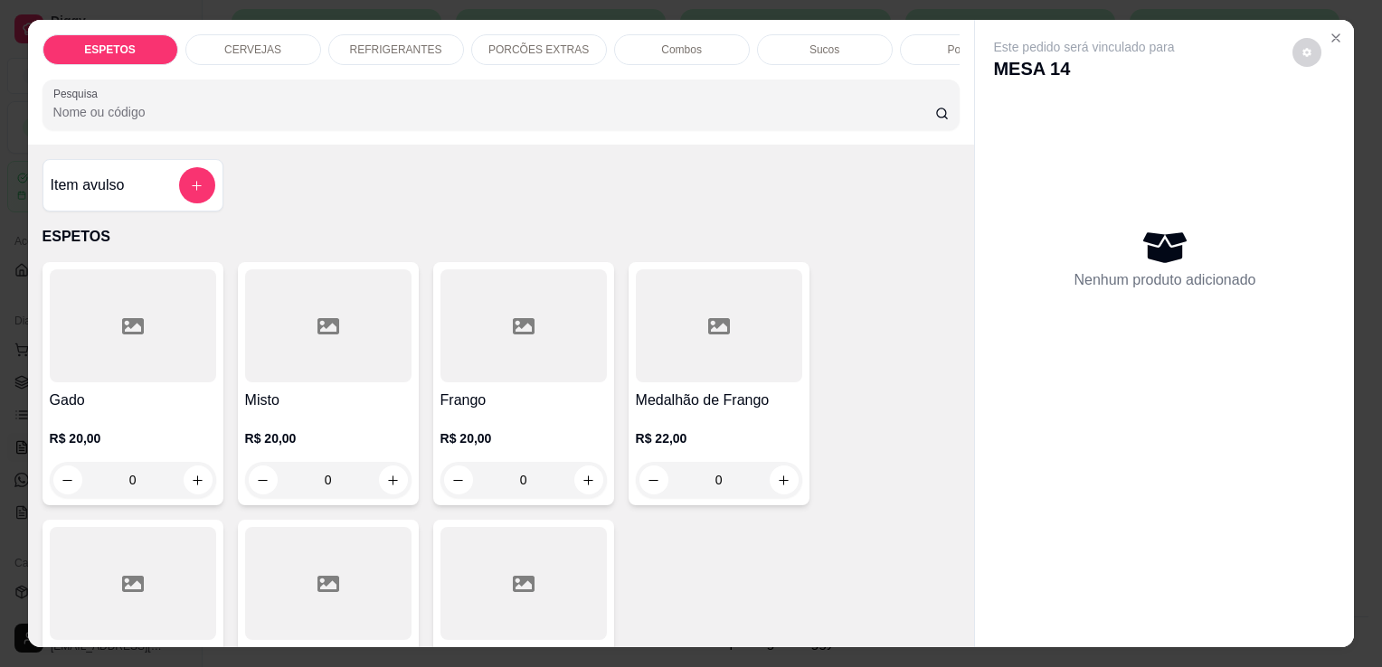
click at [287, 412] on h4 "Misto" at bounding box center [328, 401] width 166 height 22
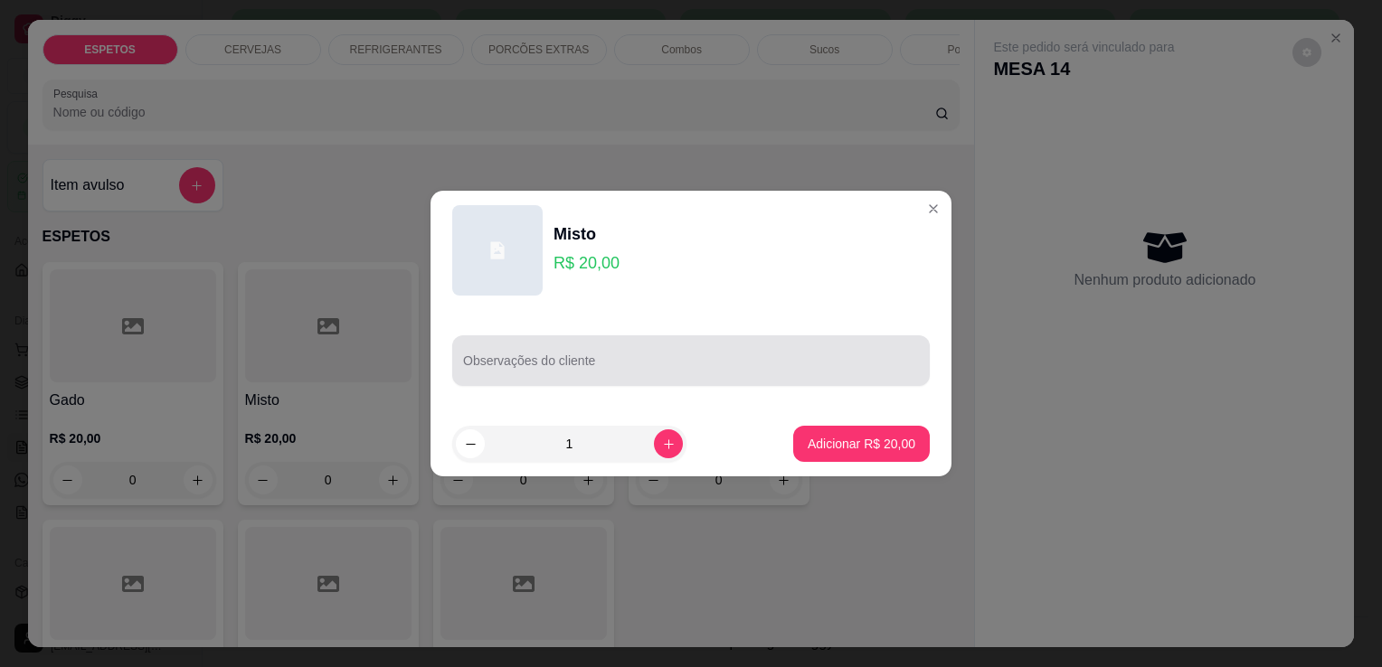
click at [560, 378] on div at bounding box center [691, 361] width 456 height 36
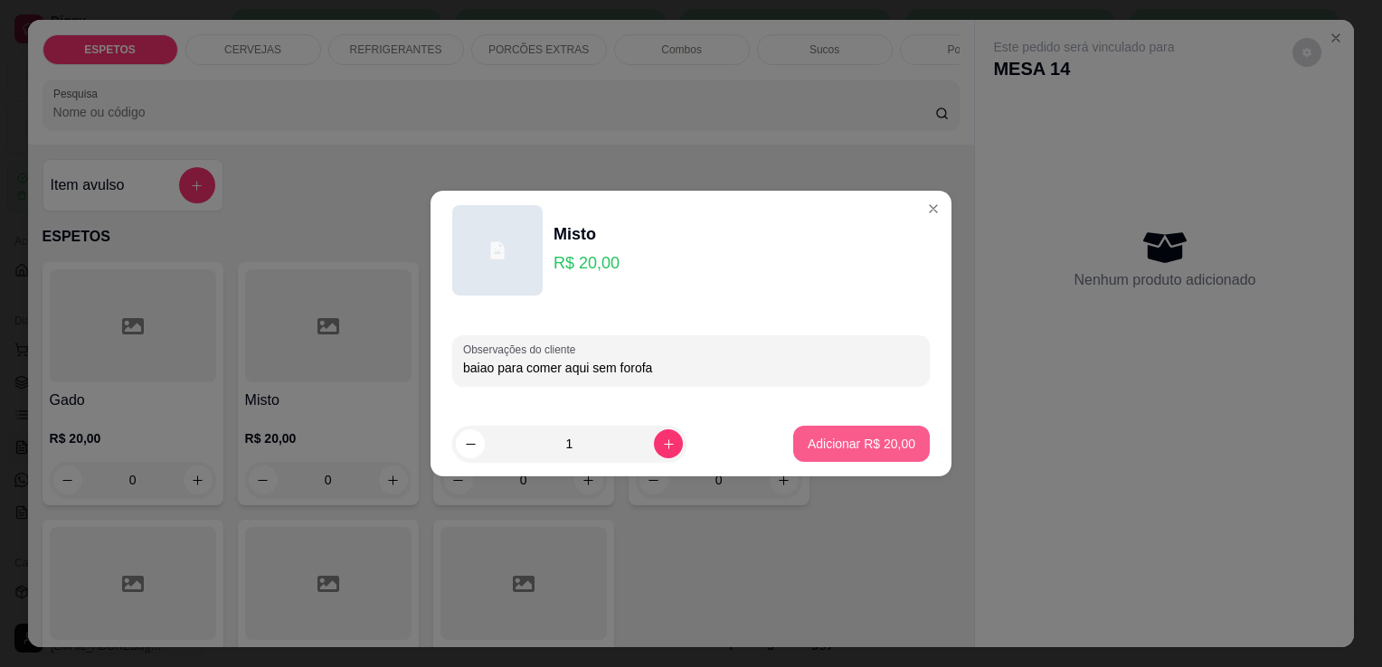
type input "baiao para comer aqui sem forofa"
click at [821, 453] on button "Adicionar R$ 20,00" at bounding box center [861, 444] width 133 height 35
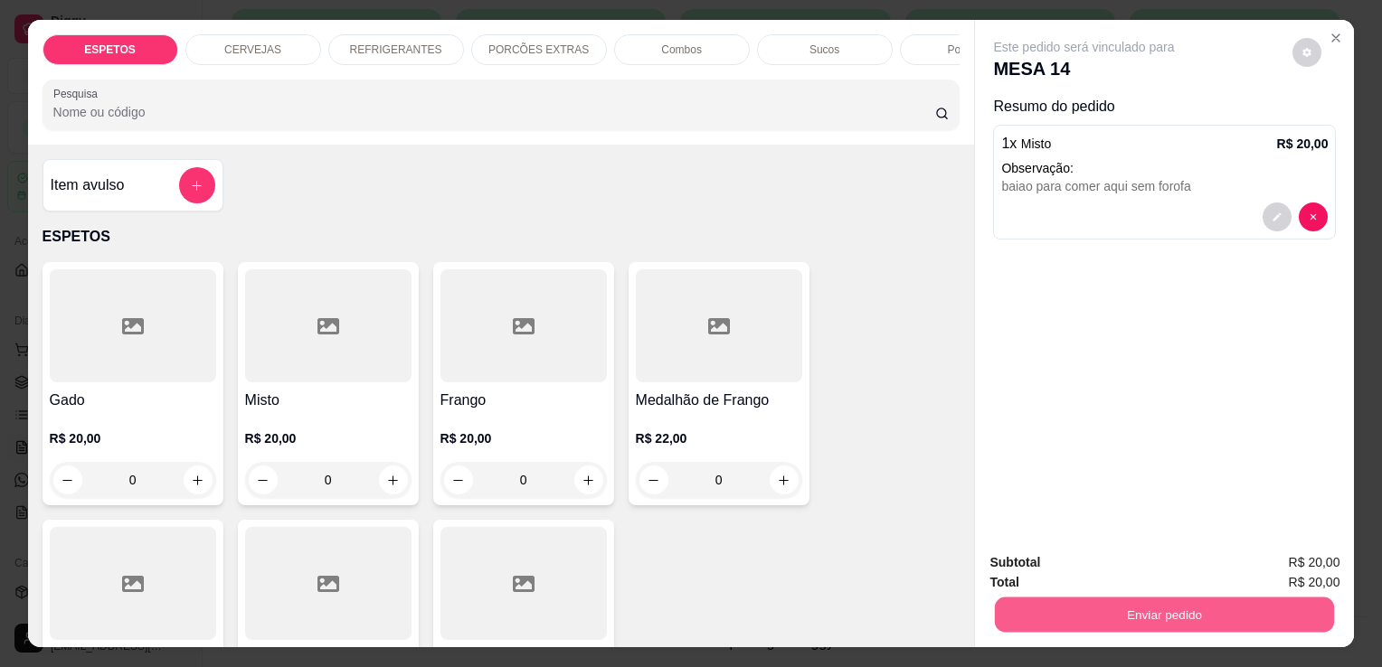
click at [1195, 610] on button "Enviar pedido" at bounding box center [1164, 614] width 339 height 35
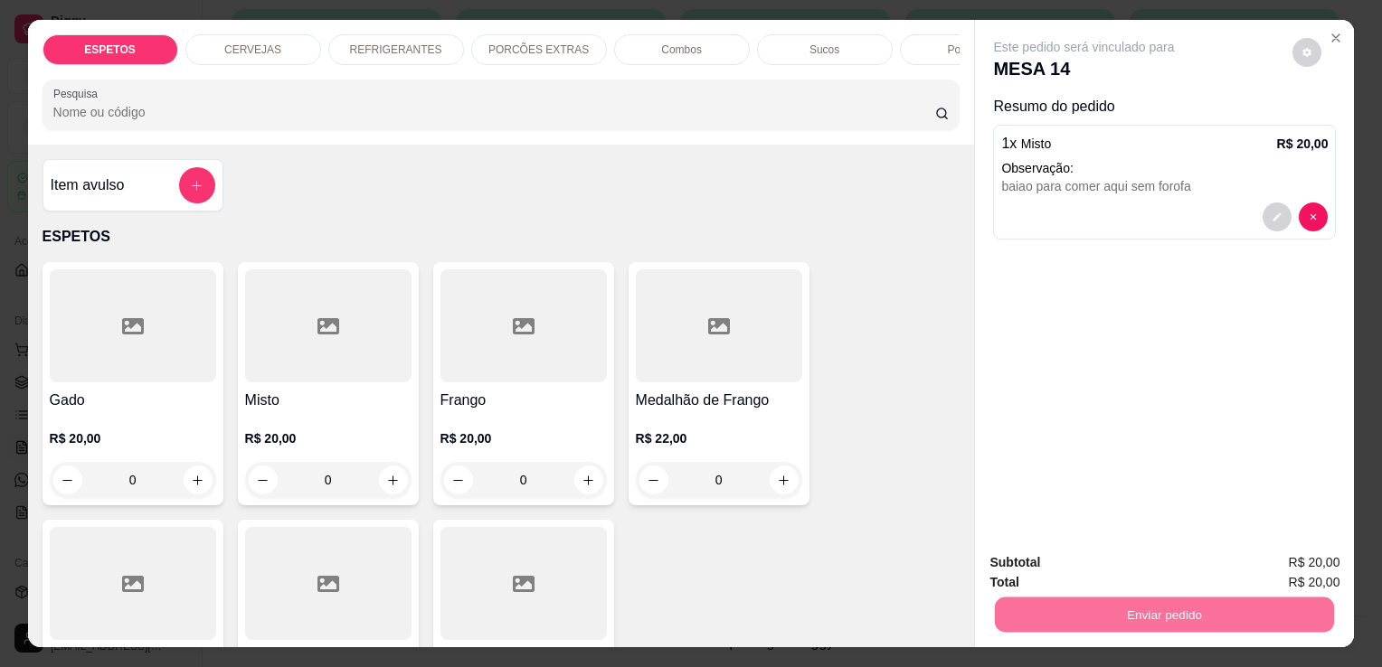
click at [1324, 559] on button "Enviar pedido" at bounding box center [1292, 563] width 99 height 33
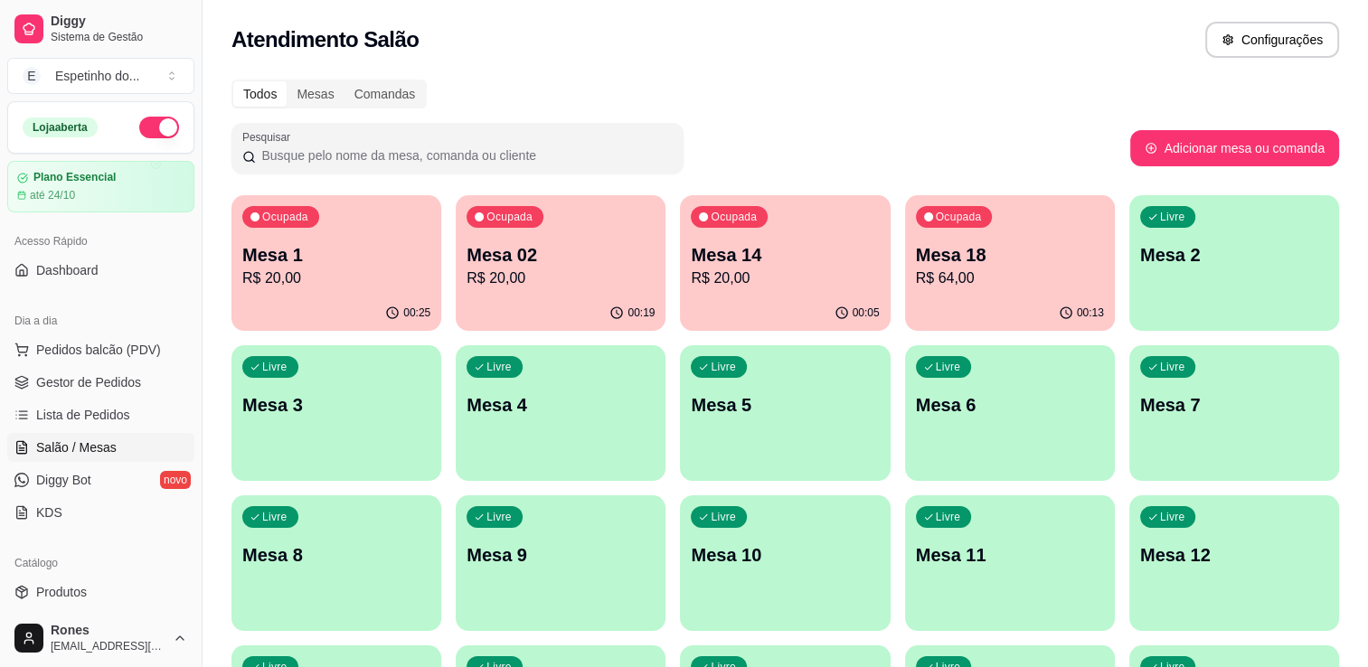
scroll to position [445, 0]
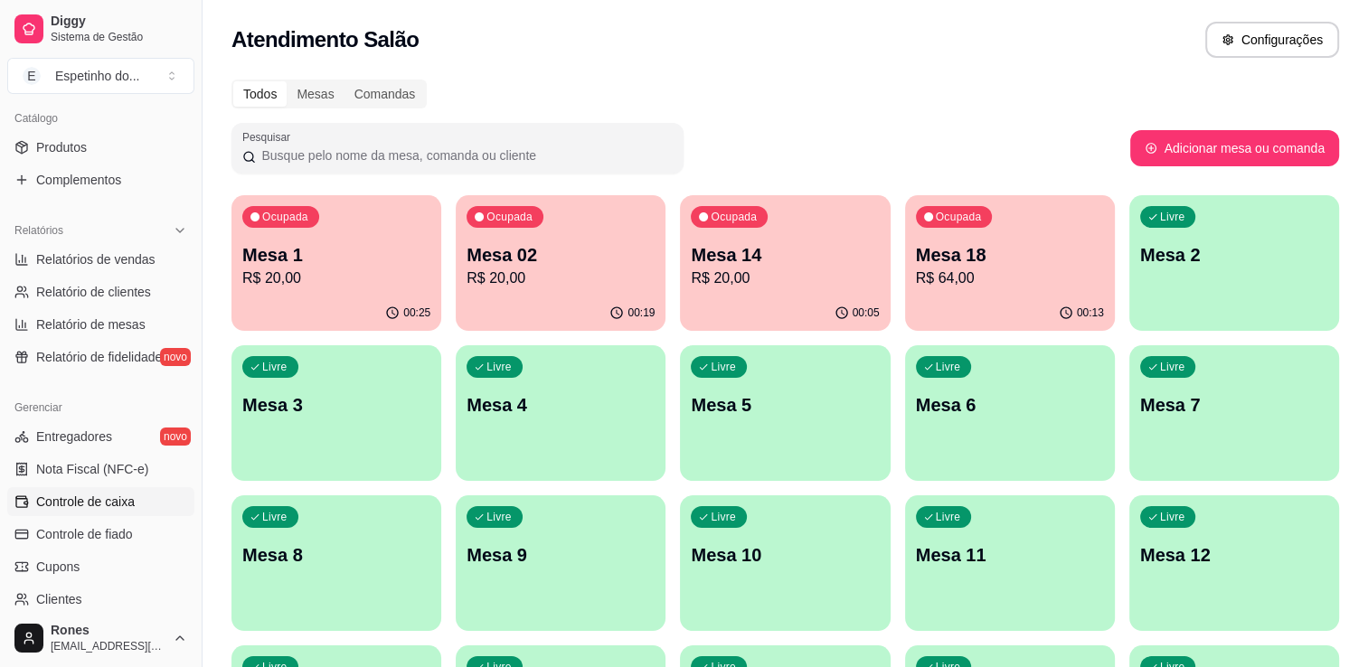
click at [84, 499] on span "Controle de caixa" at bounding box center [85, 502] width 99 height 18
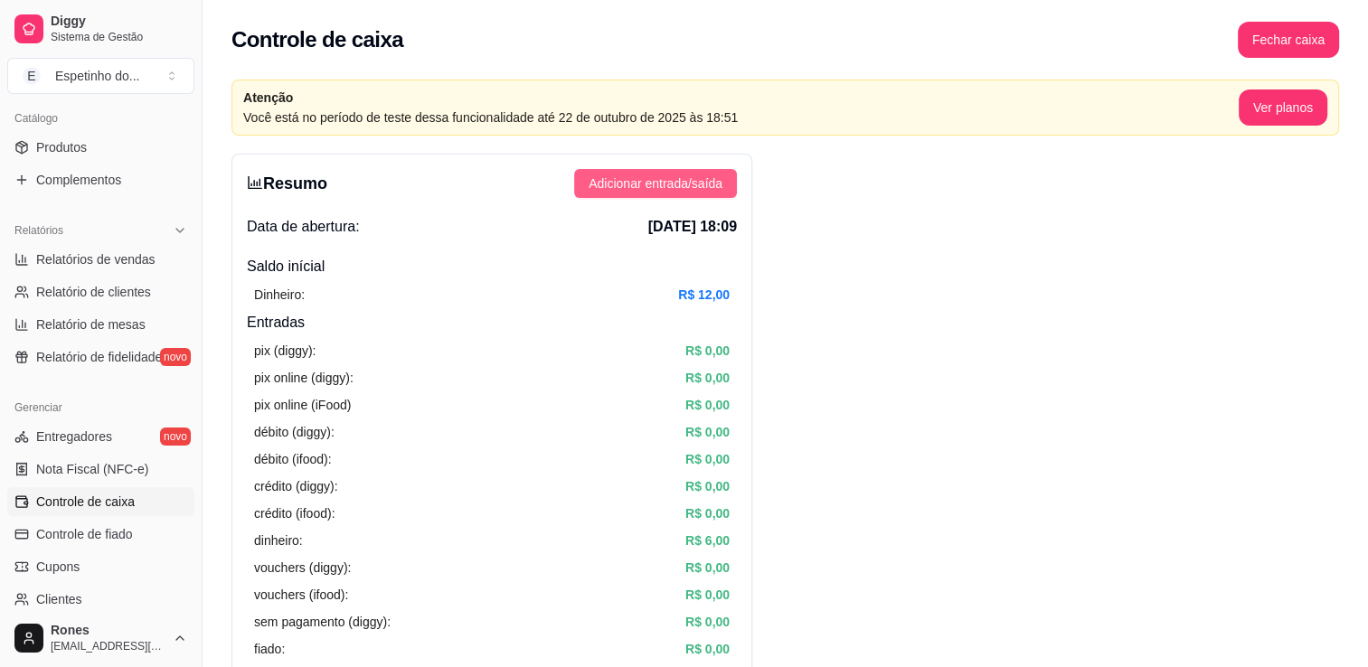
click at [666, 188] on span "Adicionar entrada/saída" at bounding box center [656, 184] width 134 height 20
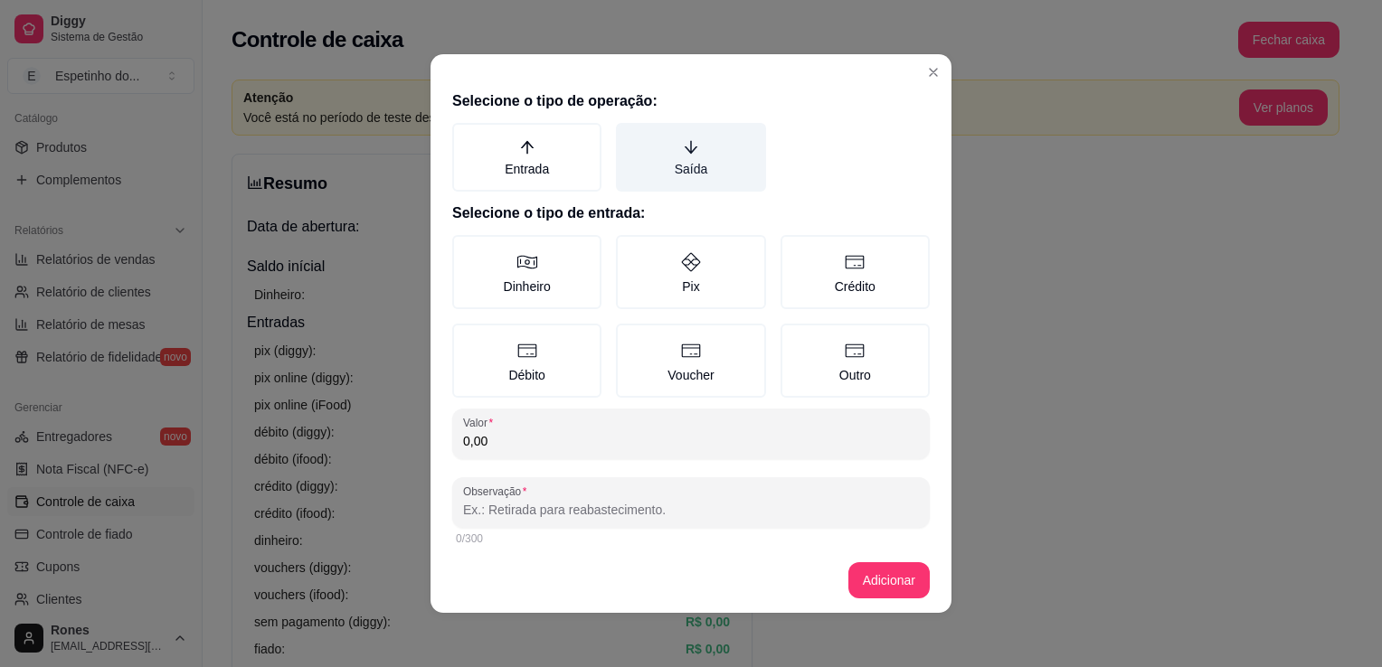
click at [714, 175] on label "Saída" at bounding box center [690, 157] width 149 height 69
click at [629, 137] on button "Saída" at bounding box center [622, 129] width 14 height 14
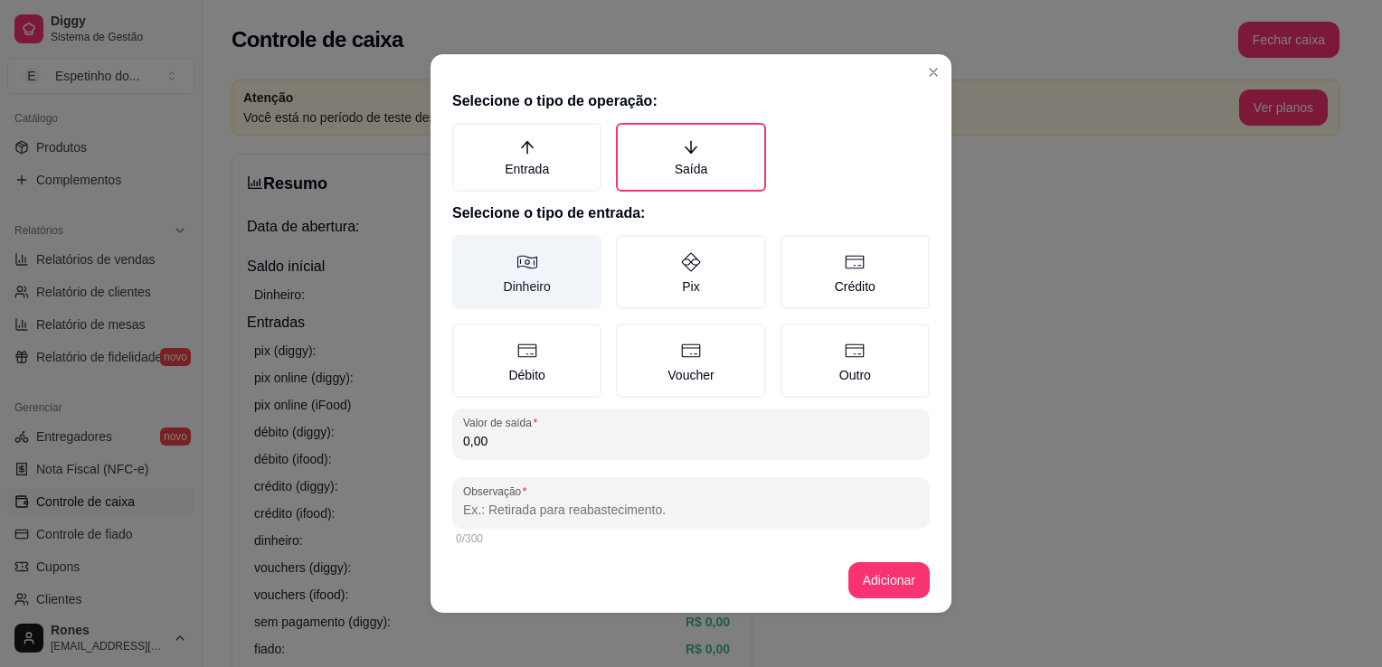
click at [522, 277] on label "Dinheiro" at bounding box center [526, 272] width 149 height 74
click at [466, 249] on button "Dinheiro" at bounding box center [458, 241] width 14 height 14
click at [528, 445] on input "0,00" at bounding box center [691, 441] width 456 height 18
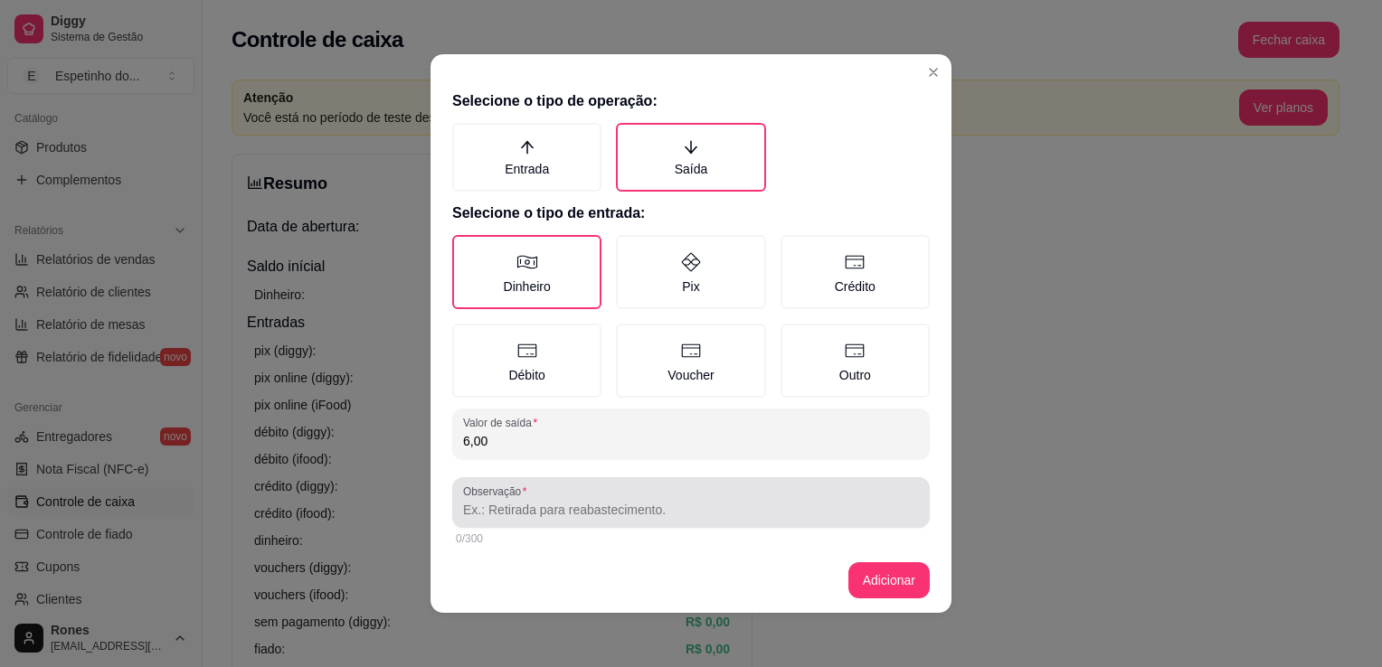
type input "6,00"
click at [640, 496] on div at bounding box center [691, 503] width 456 height 36
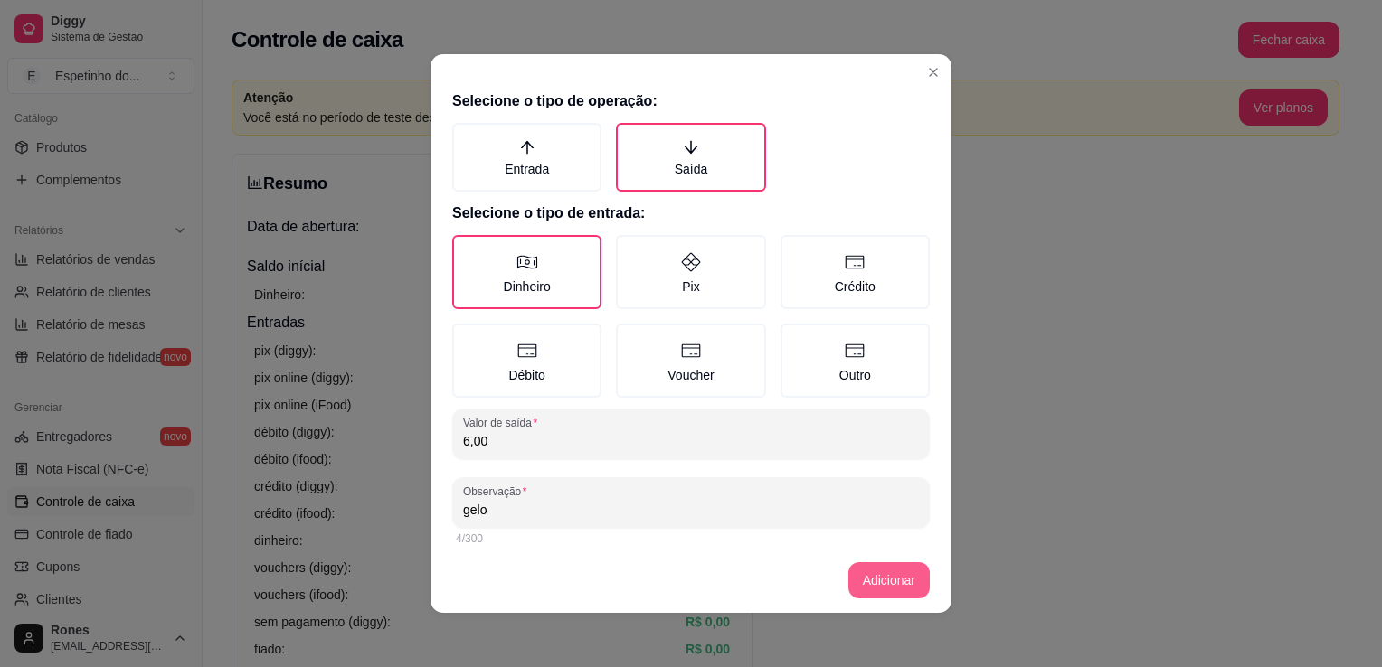
type input "gelo"
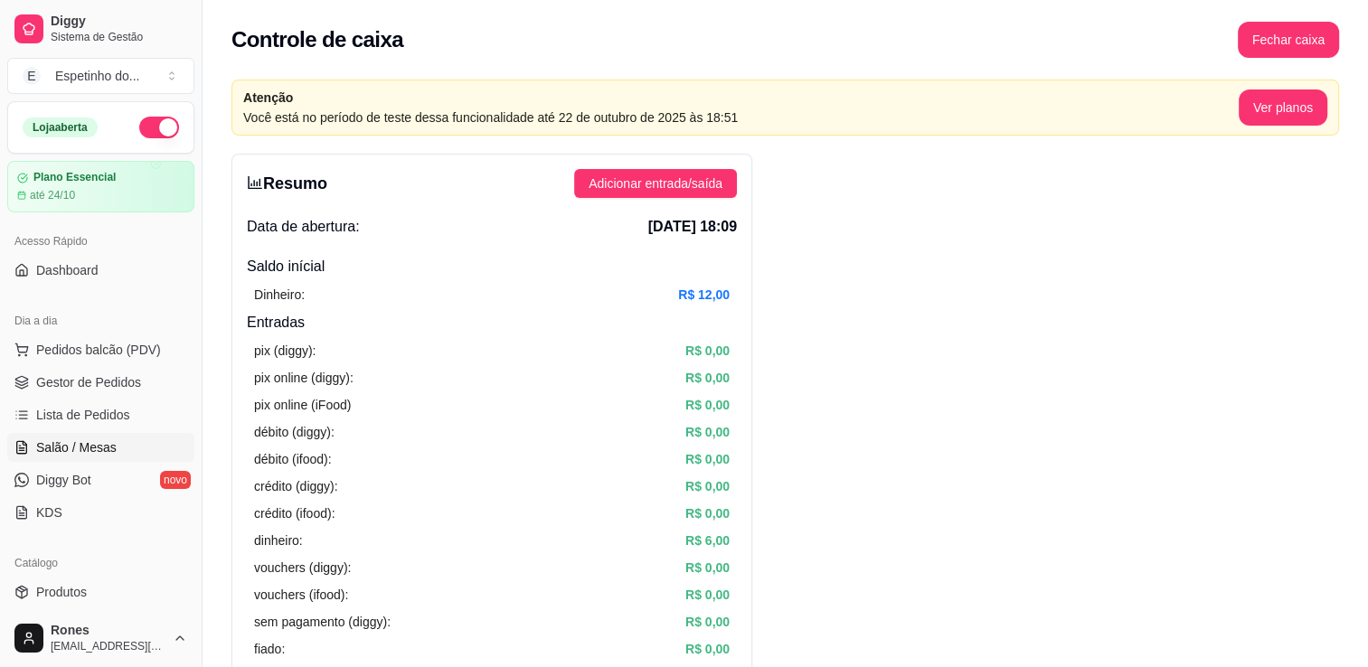
click at [64, 447] on span "Salão / Mesas" at bounding box center [76, 448] width 80 height 18
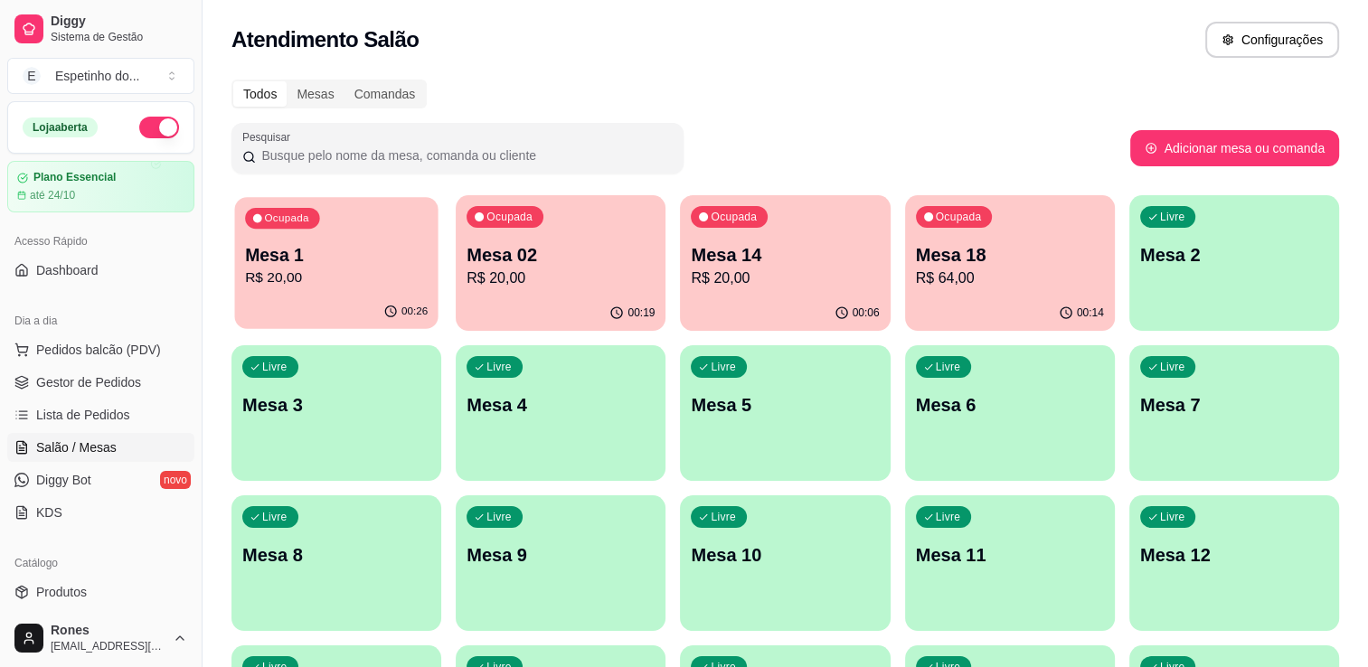
click at [312, 268] on p "R$ 20,00" at bounding box center [336, 278] width 183 height 21
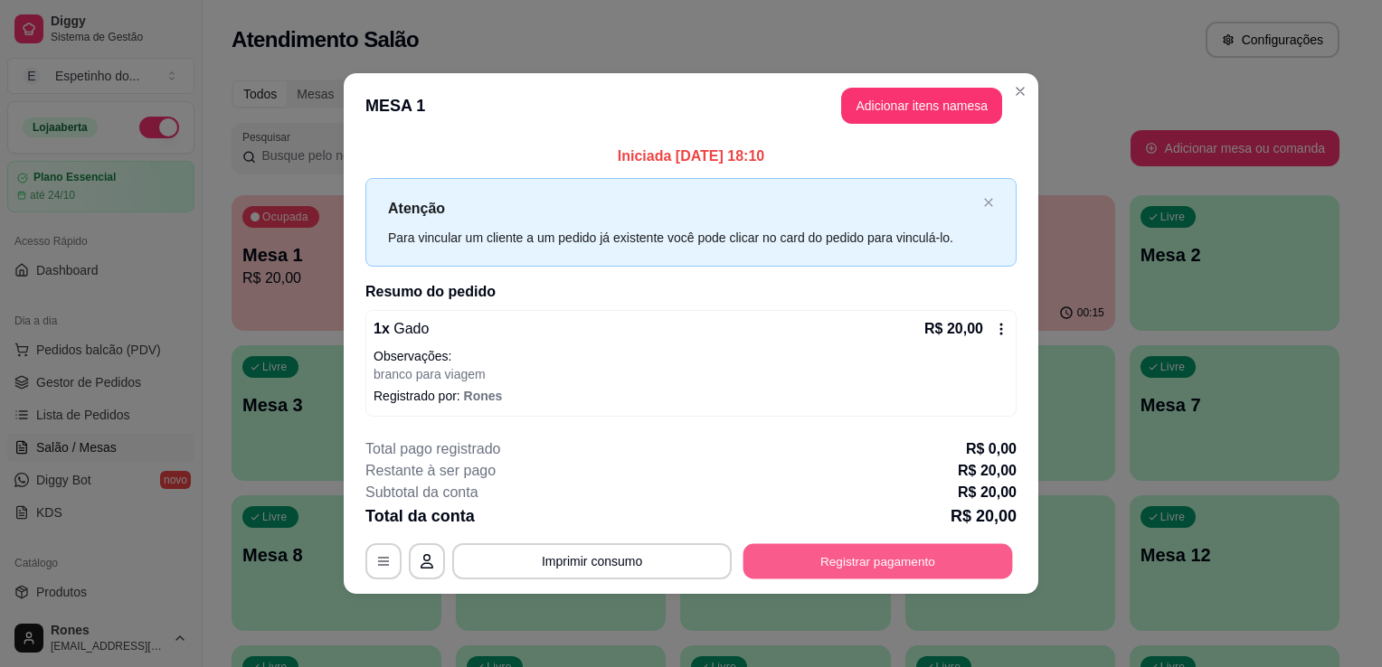
click at [837, 566] on button "Registrar pagamento" at bounding box center [878, 561] width 270 height 35
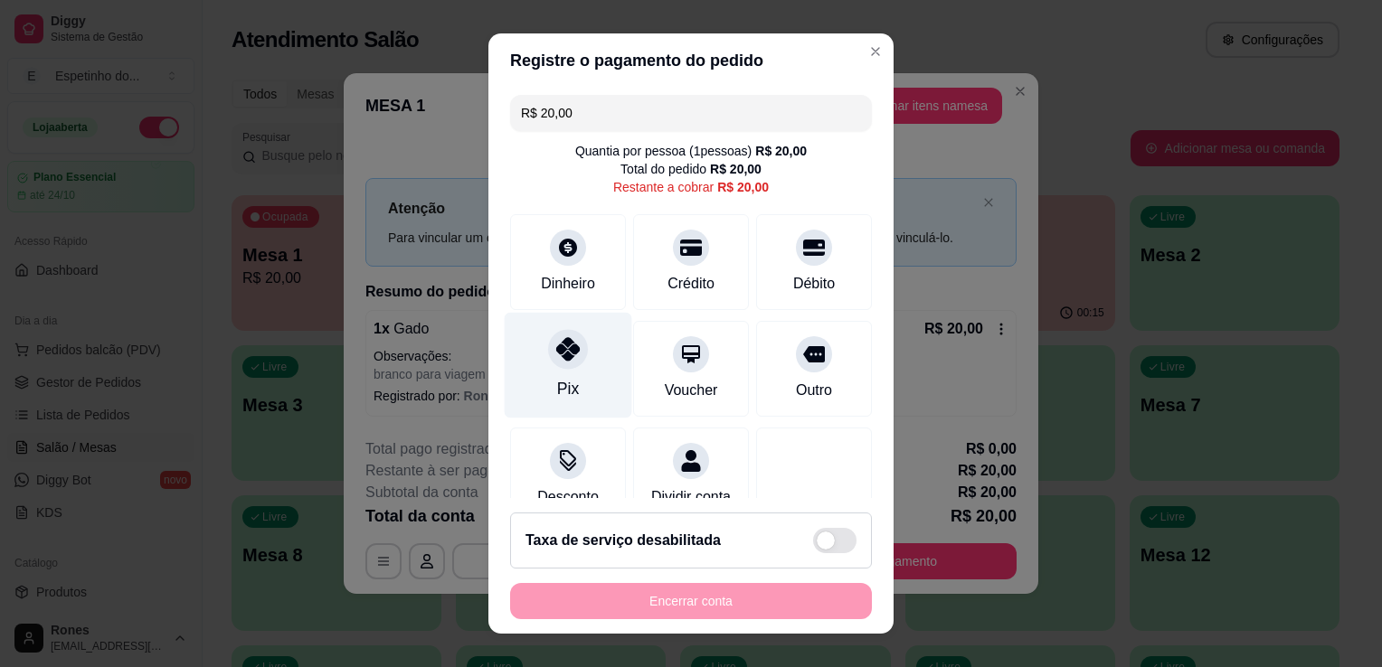
click at [588, 382] on div "Pix" at bounding box center [569, 366] width 128 height 106
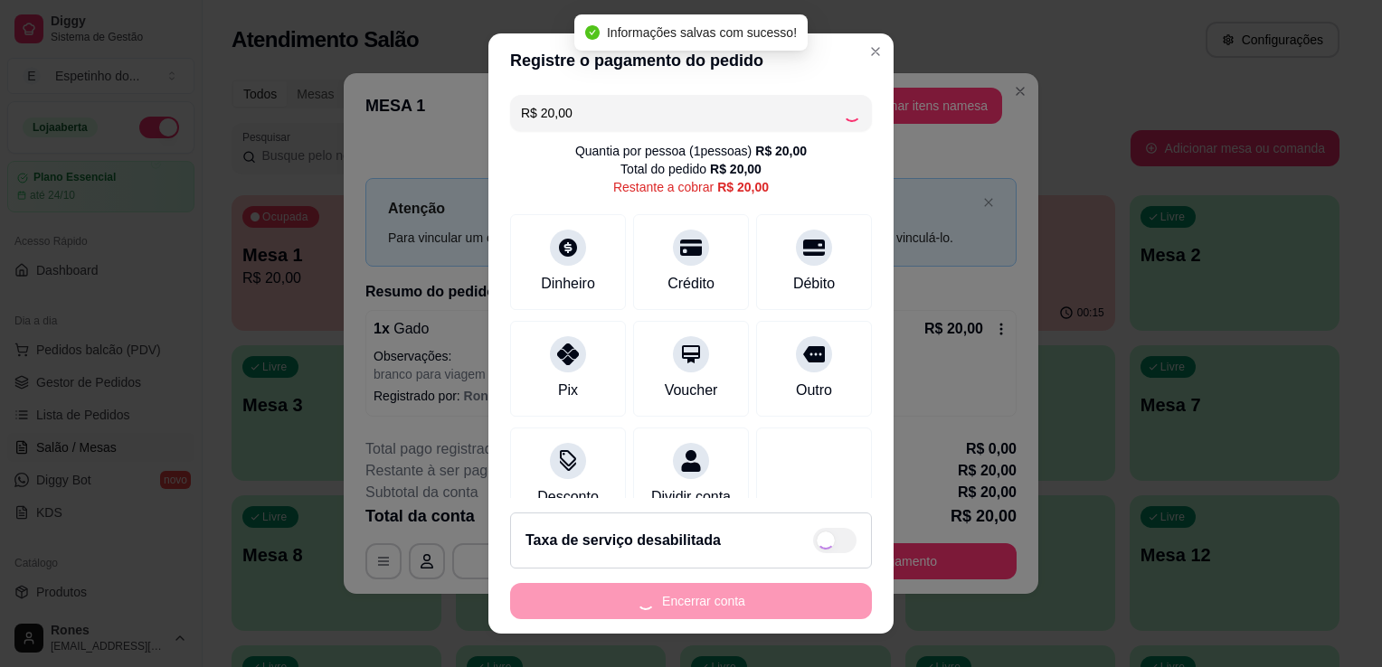
type input "R$ 0,00"
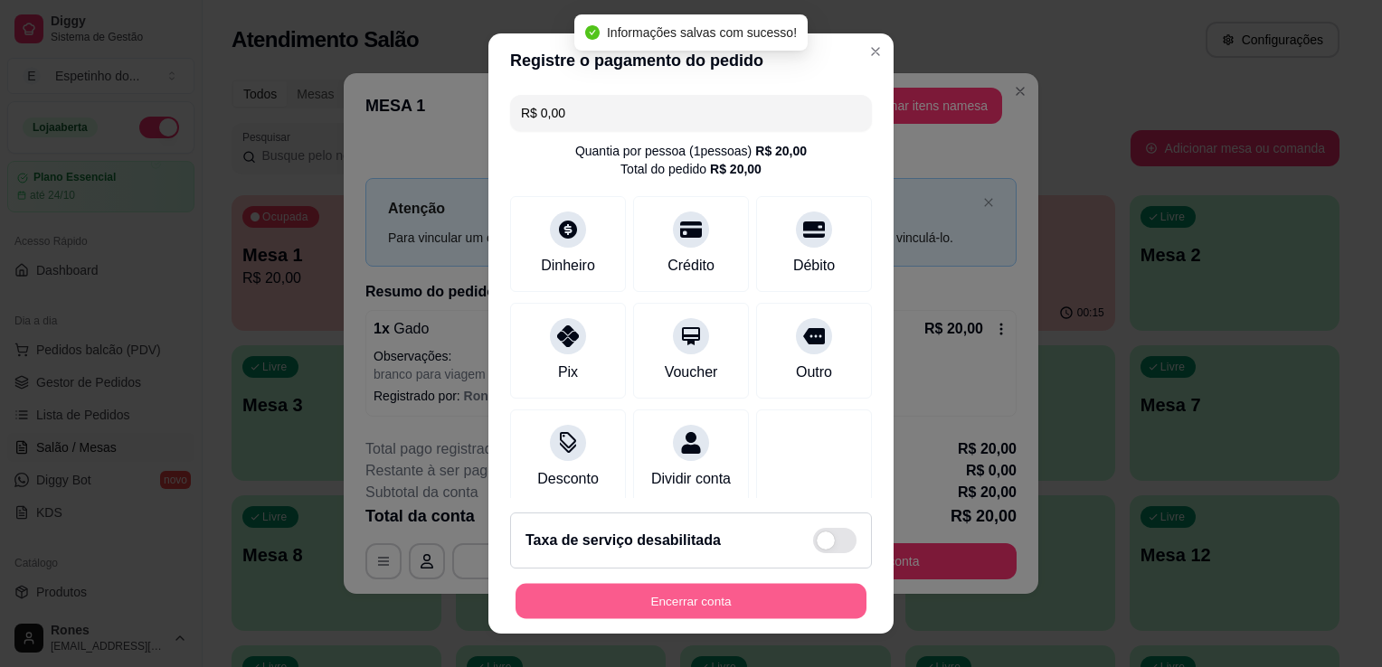
click at [767, 607] on button "Encerrar conta" at bounding box center [691, 601] width 351 height 35
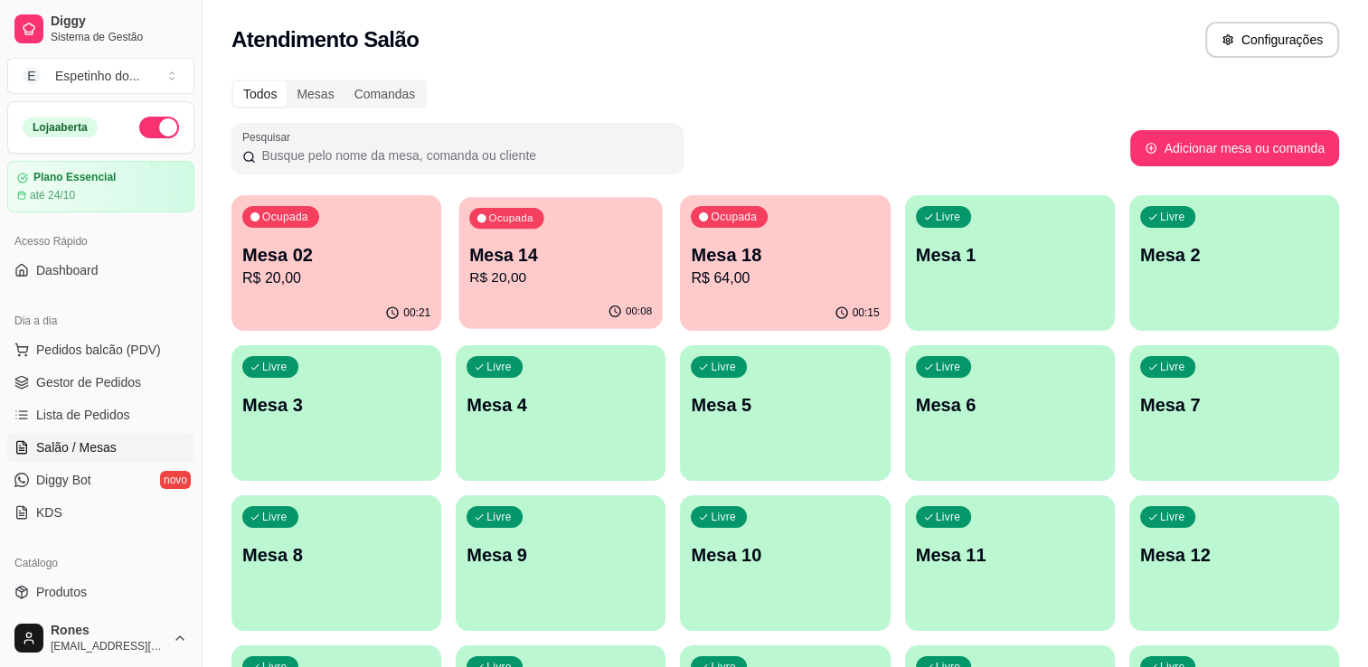
click at [563, 265] on p "Mesa 14" at bounding box center [560, 255] width 183 height 24
click at [311, 278] on p "R$ 20,00" at bounding box center [336, 278] width 183 height 21
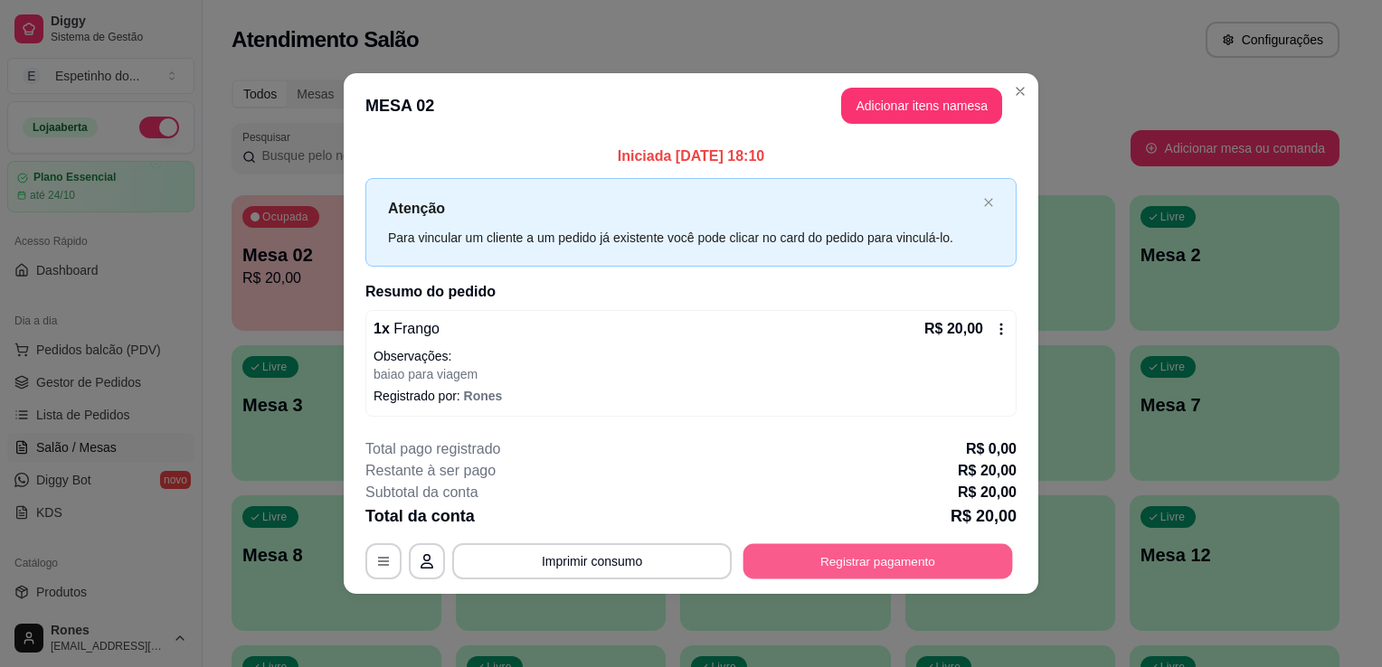
click at [901, 566] on button "Registrar pagamento" at bounding box center [878, 561] width 270 height 35
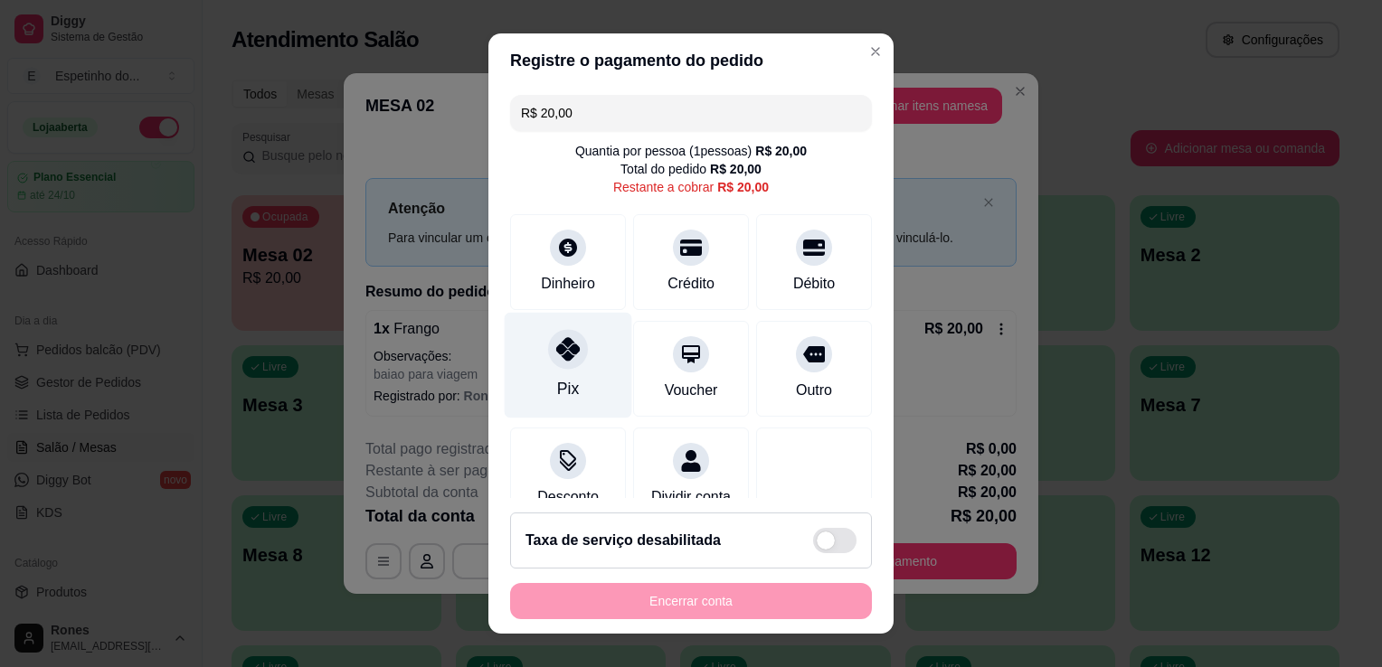
click at [591, 393] on div "Pix" at bounding box center [569, 366] width 128 height 106
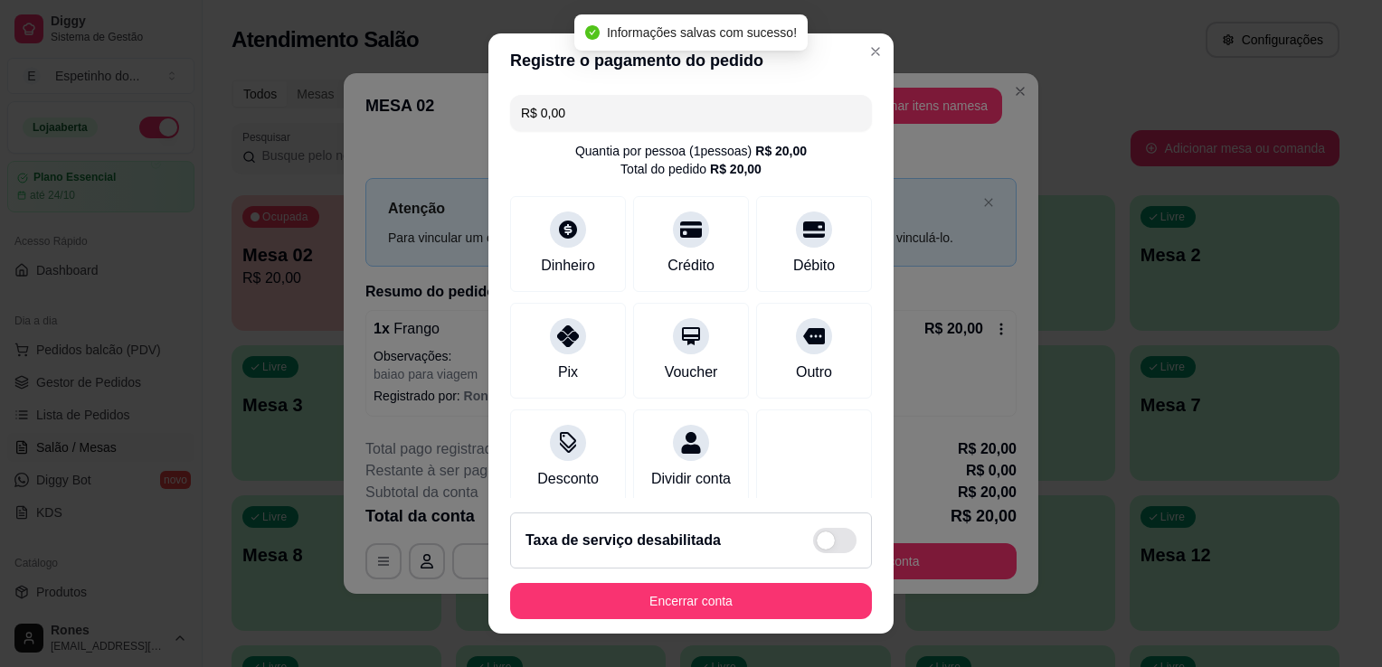
type input "R$ 0,00"
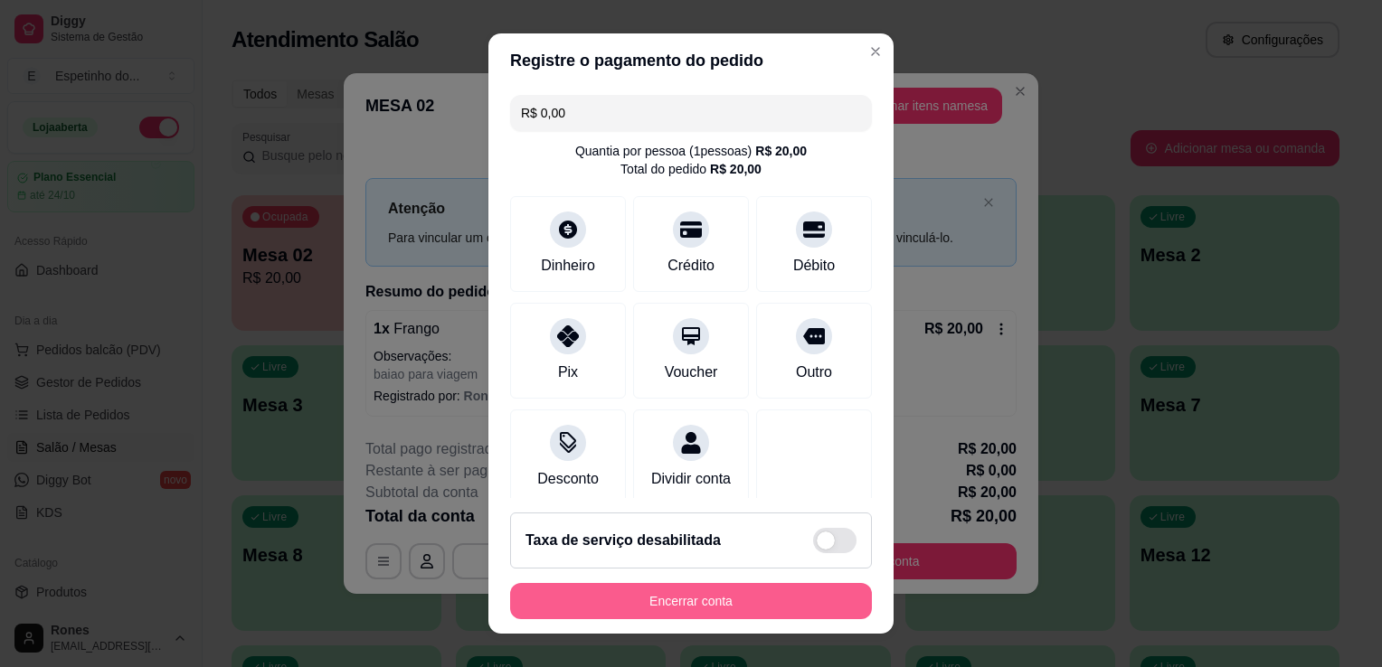
click at [747, 611] on button "Encerrar conta" at bounding box center [691, 601] width 362 height 36
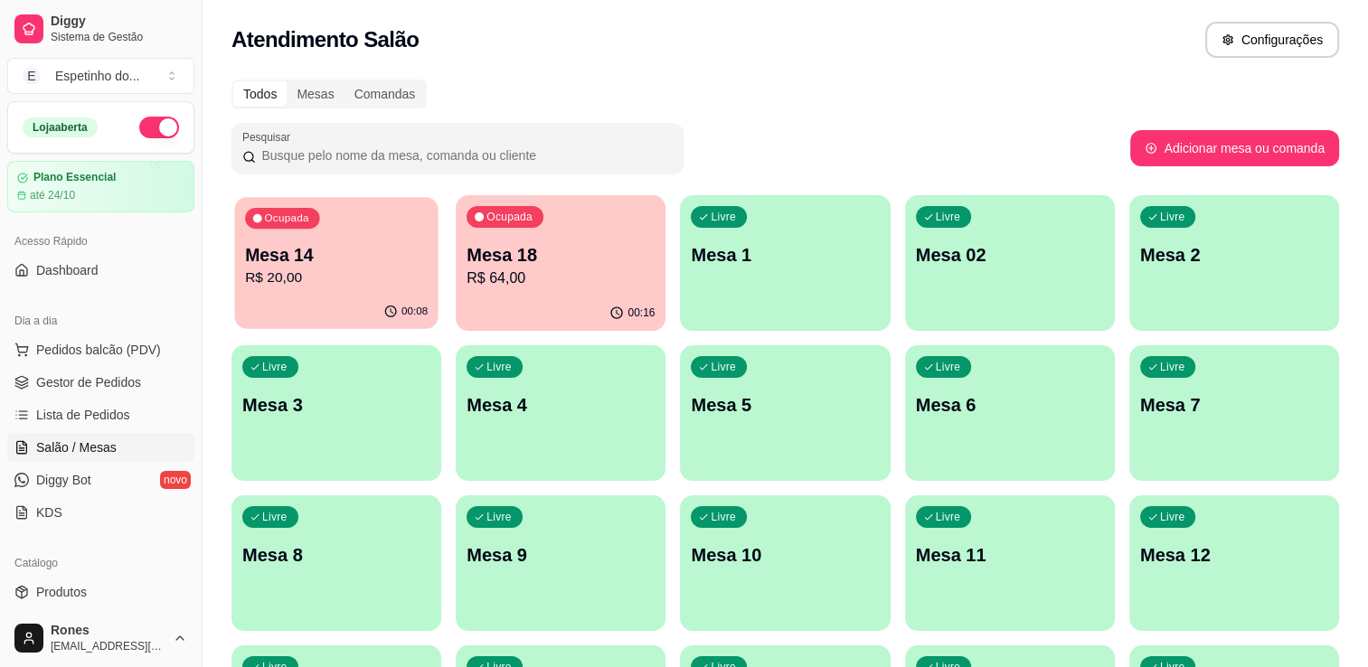
click at [392, 292] on div "Ocupada Mesa 14 R$ 20,00" at bounding box center [335, 246] width 203 height 98
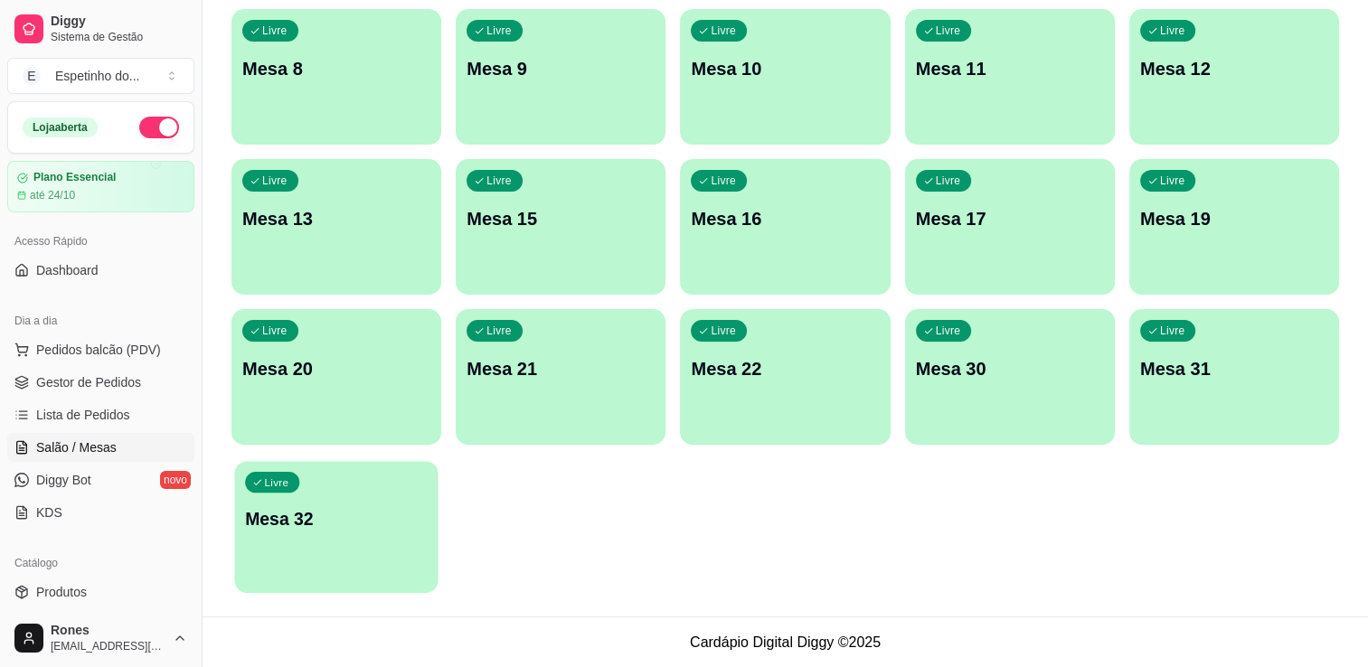
click at [336, 516] on p "Mesa 32" at bounding box center [336, 519] width 183 height 24
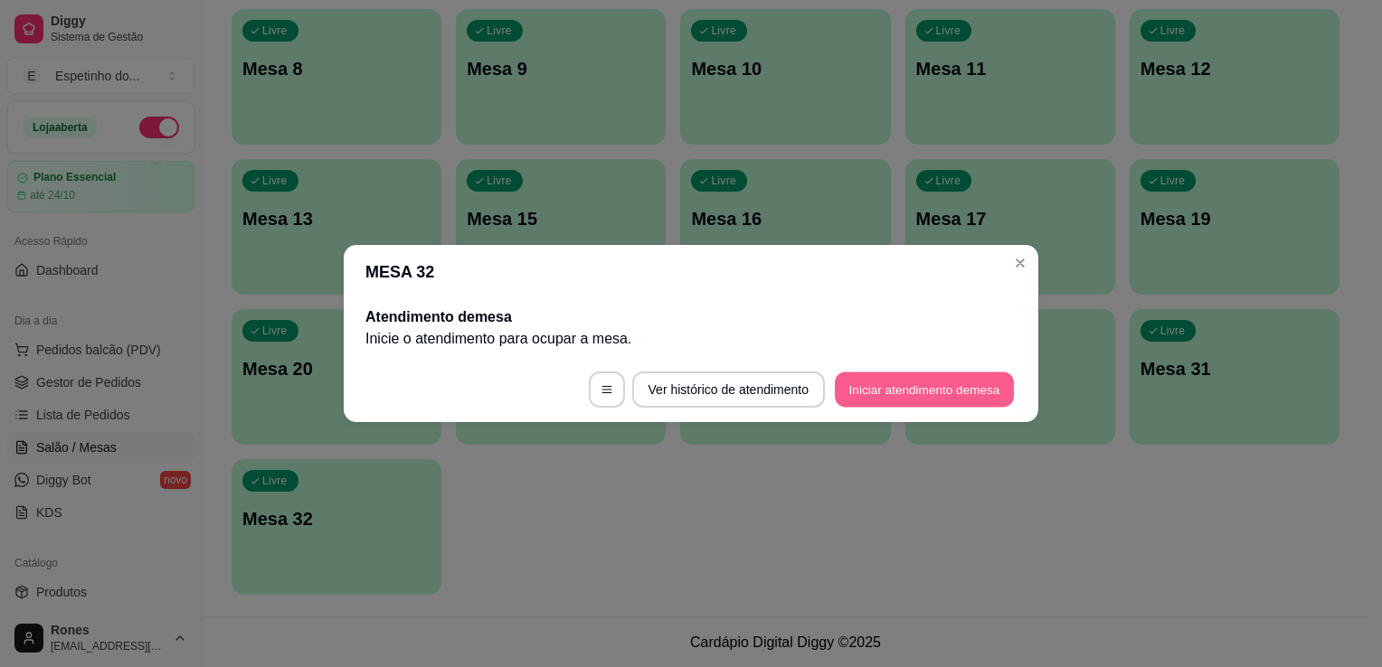
click at [922, 400] on button "Iniciar atendimento de mesa" at bounding box center [924, 390] width 179 height 35
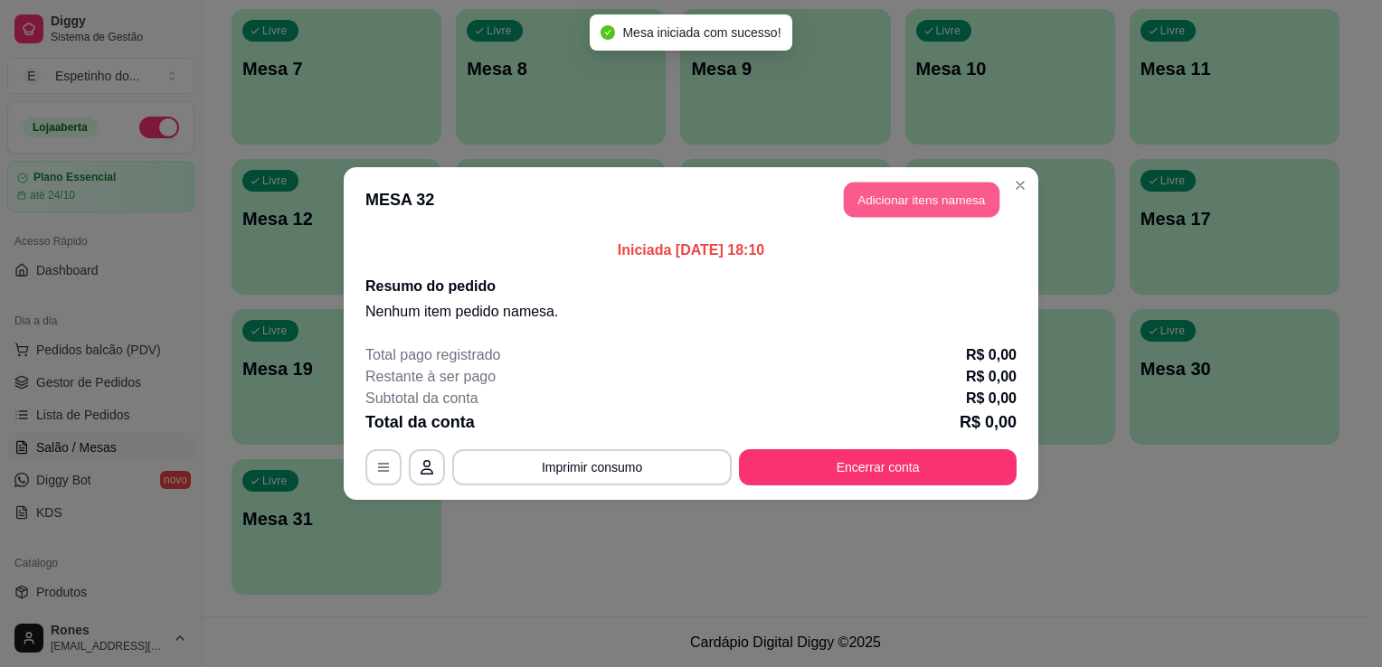
click at [900, 197] on button "Adicionar itens na mesa" at bounding box center [922, 200] width 156 height 35
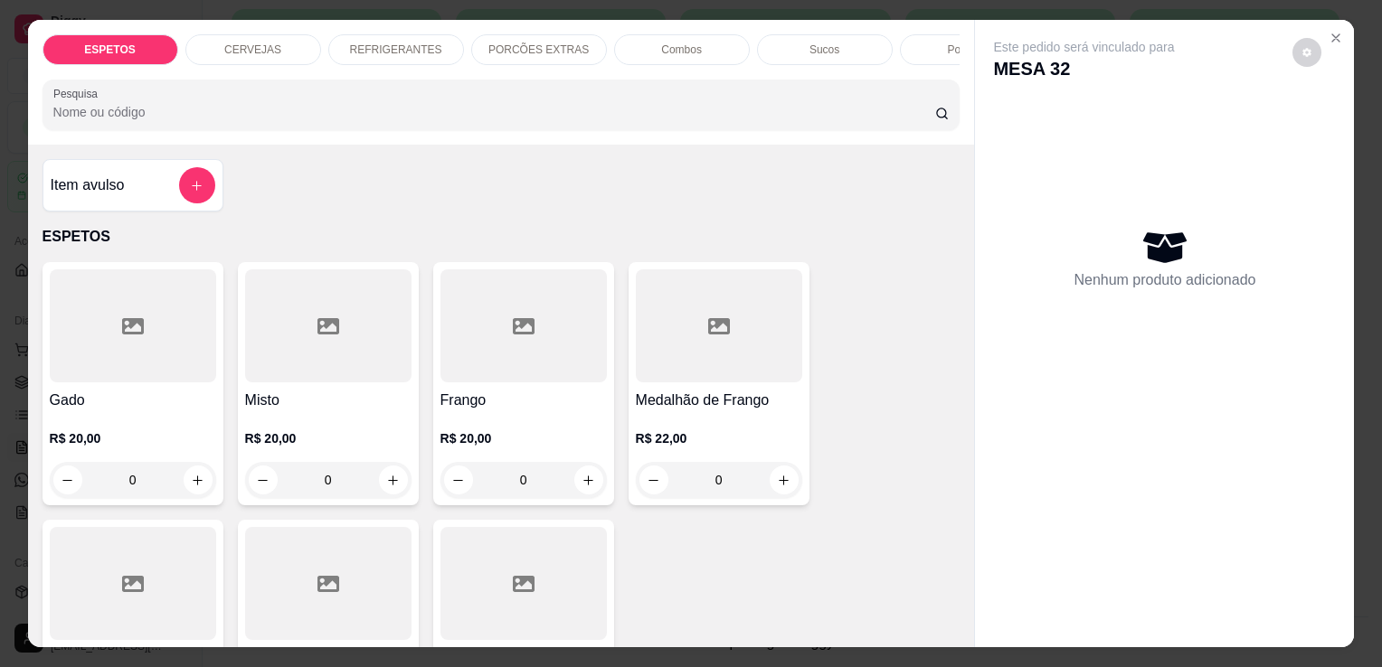
click at [364, 558] on div at bounding box center [328, 583] width 166 height 113
click at [759, 409] on h4 "Medalhão de Frango" at bounding box center [719, 401] width 166 height 22
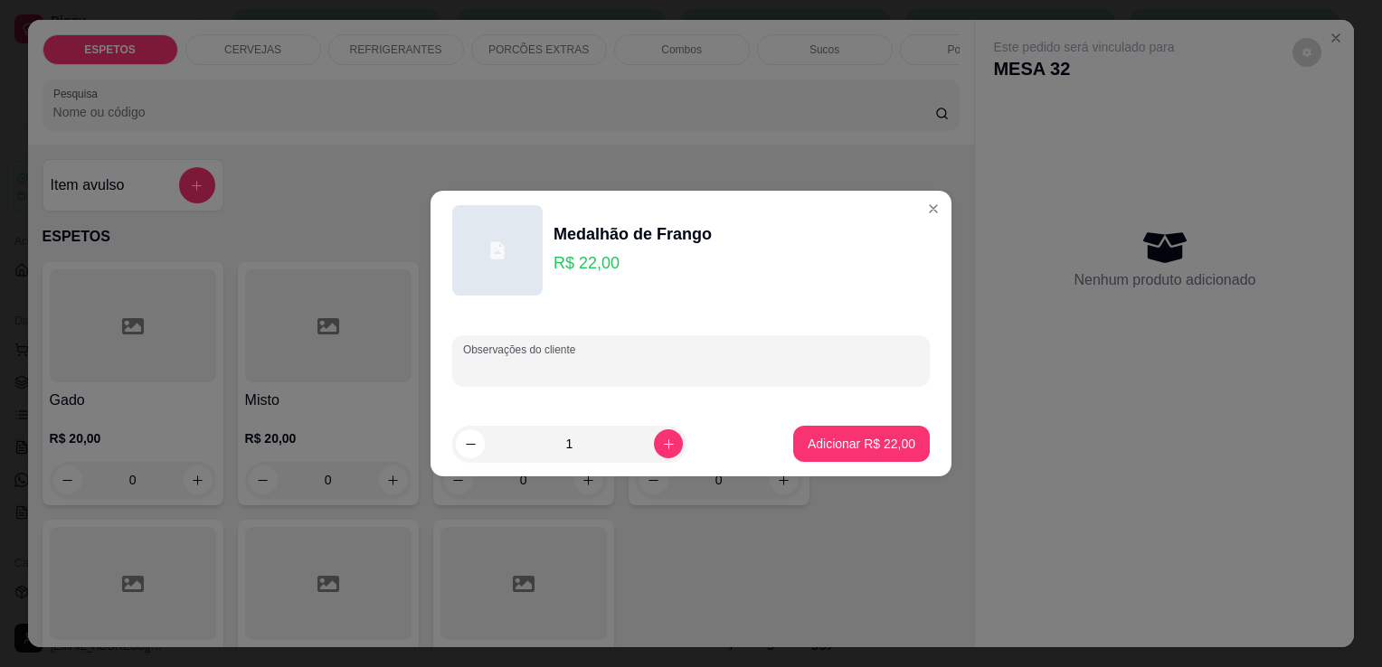
click at [744, 376] on input "Observações do cliente" at bounding box center [691, 368] width 456 height 18
type input "baiao para viagem"
click at [835, 445] on p "Adicionar R$ 22,00" at bounding box center [861, 443] width 105 height 17
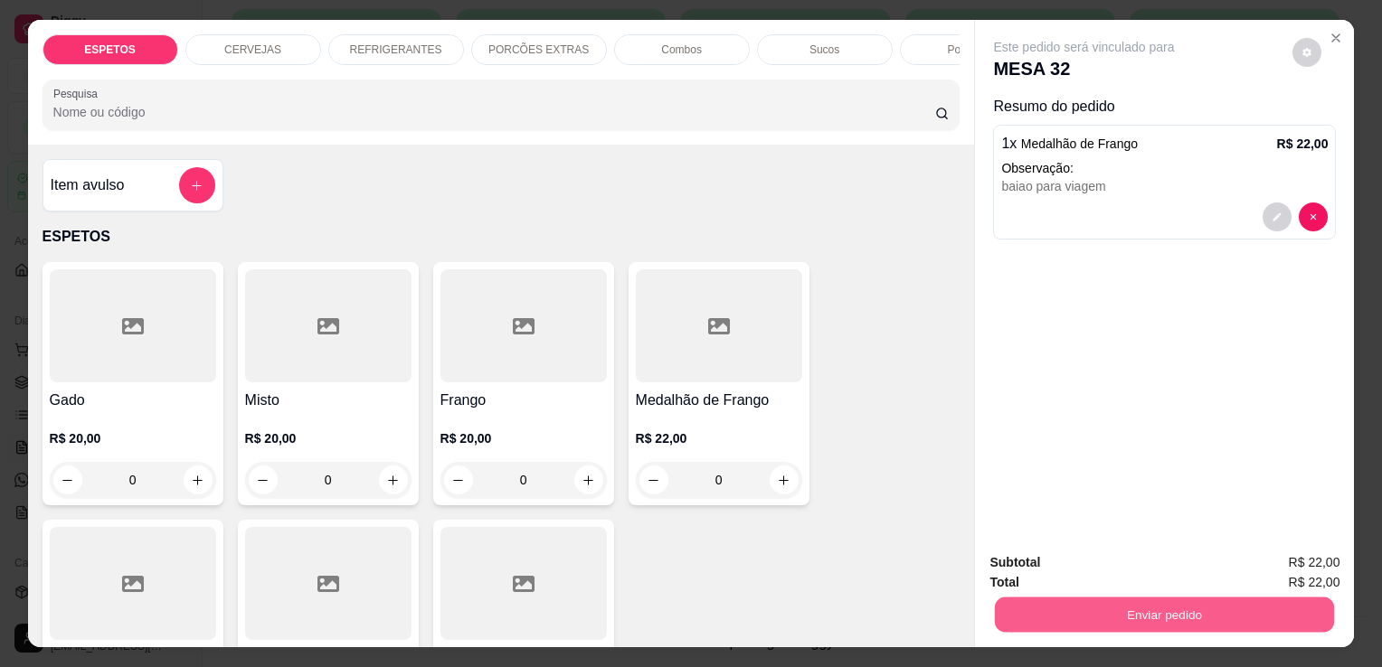
click at [1136, 609] on button "Enviar pedido" at bounding box center [1164, 614] width 339 height 35
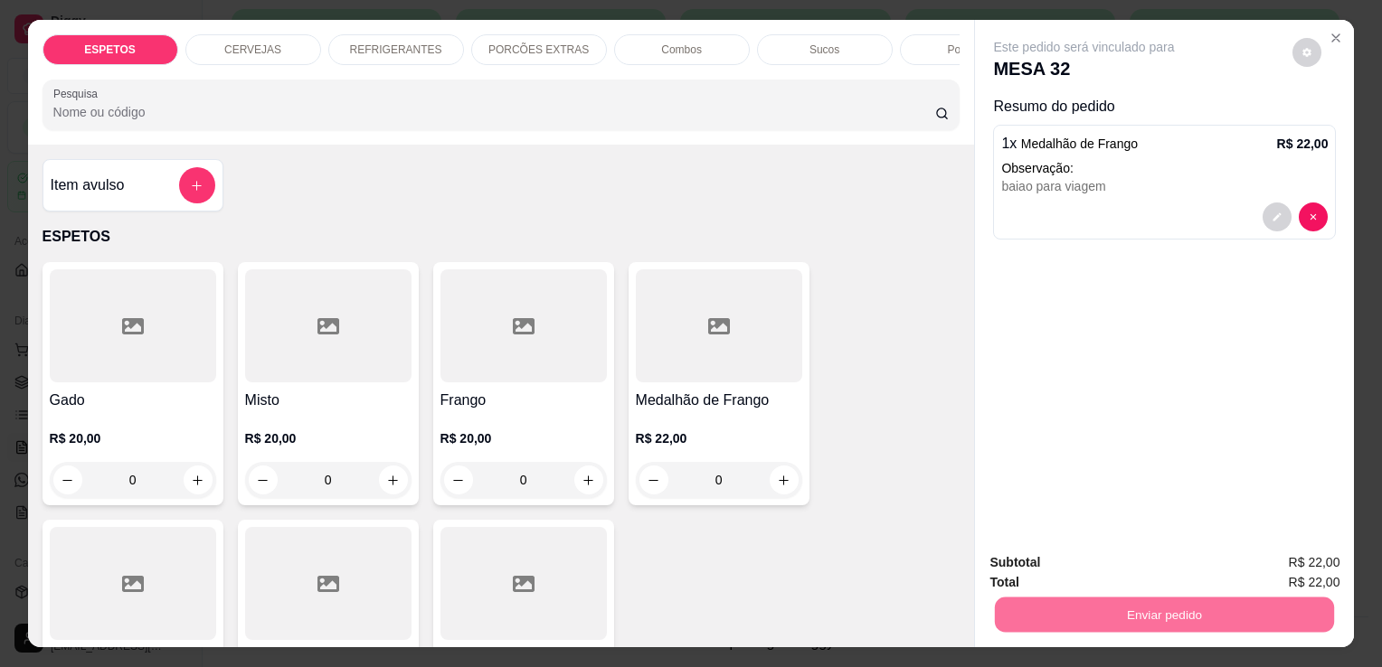
click at [1320, 559] on button "Enviar pedido" at bounding box center [1292, 563] width 99 height 33
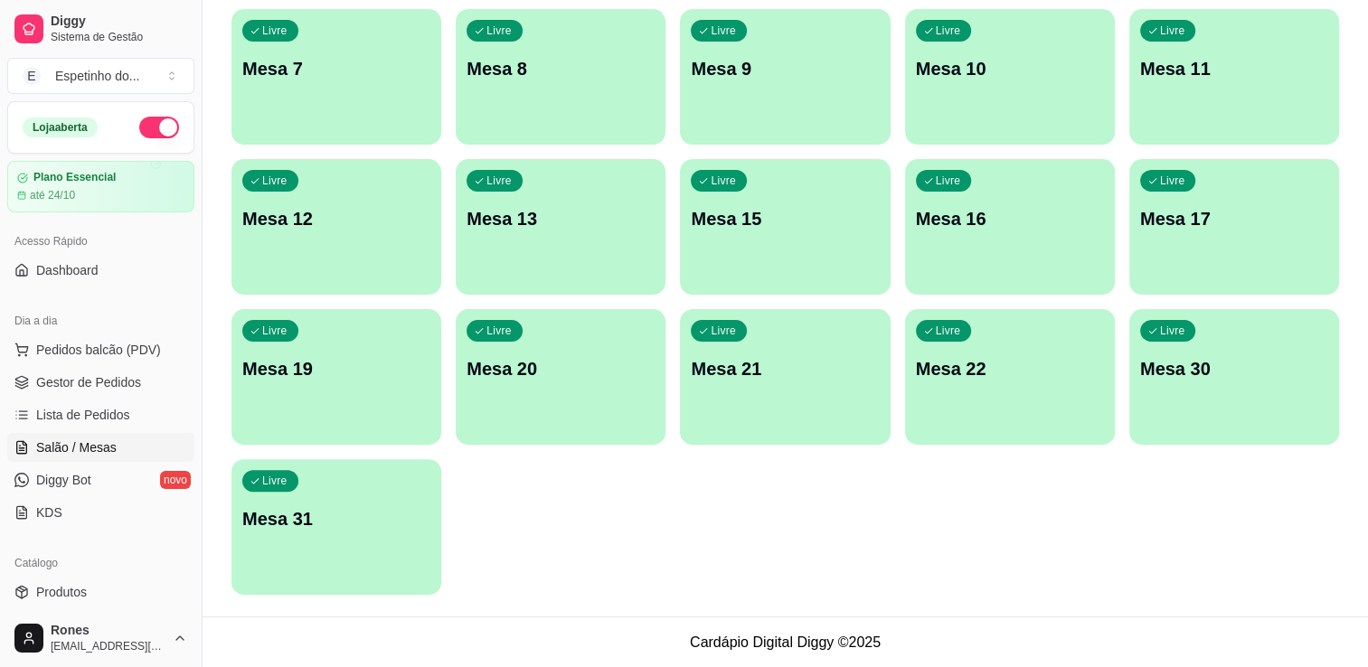
scroll to position [0, 0]
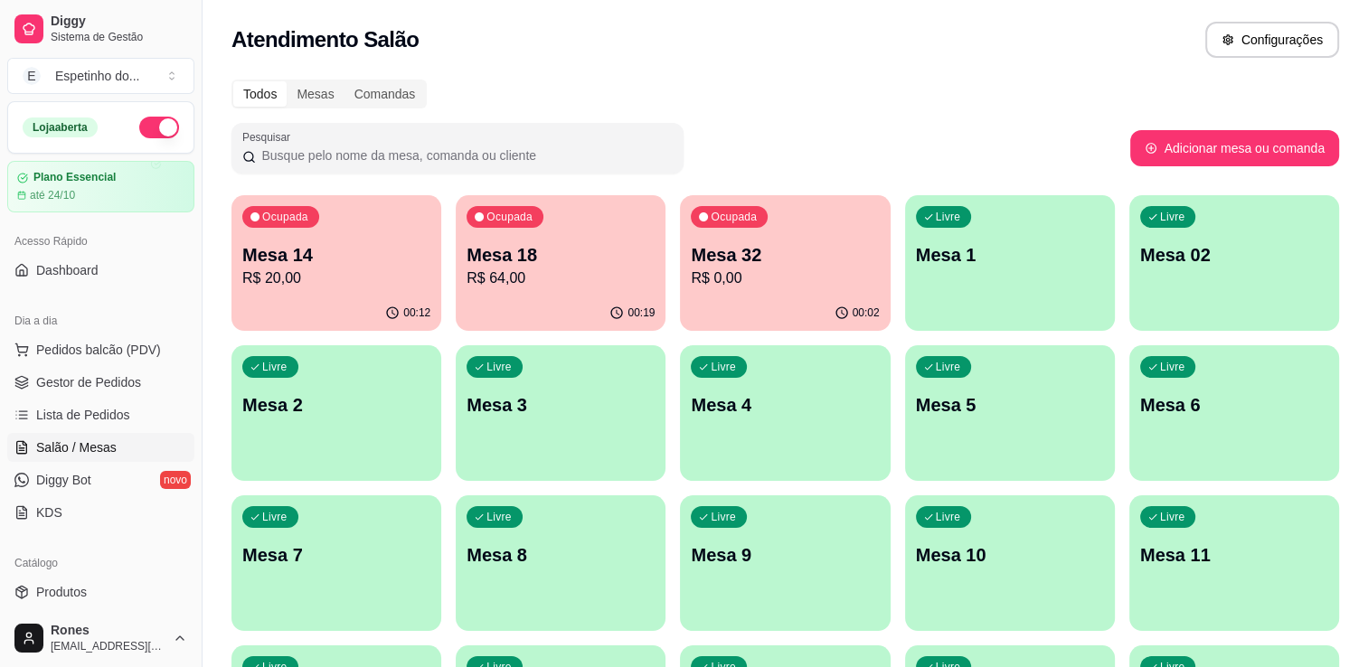
click at [550, 259] on p "Mesa 18" at bounding box center [561, 254] width 188 height 25
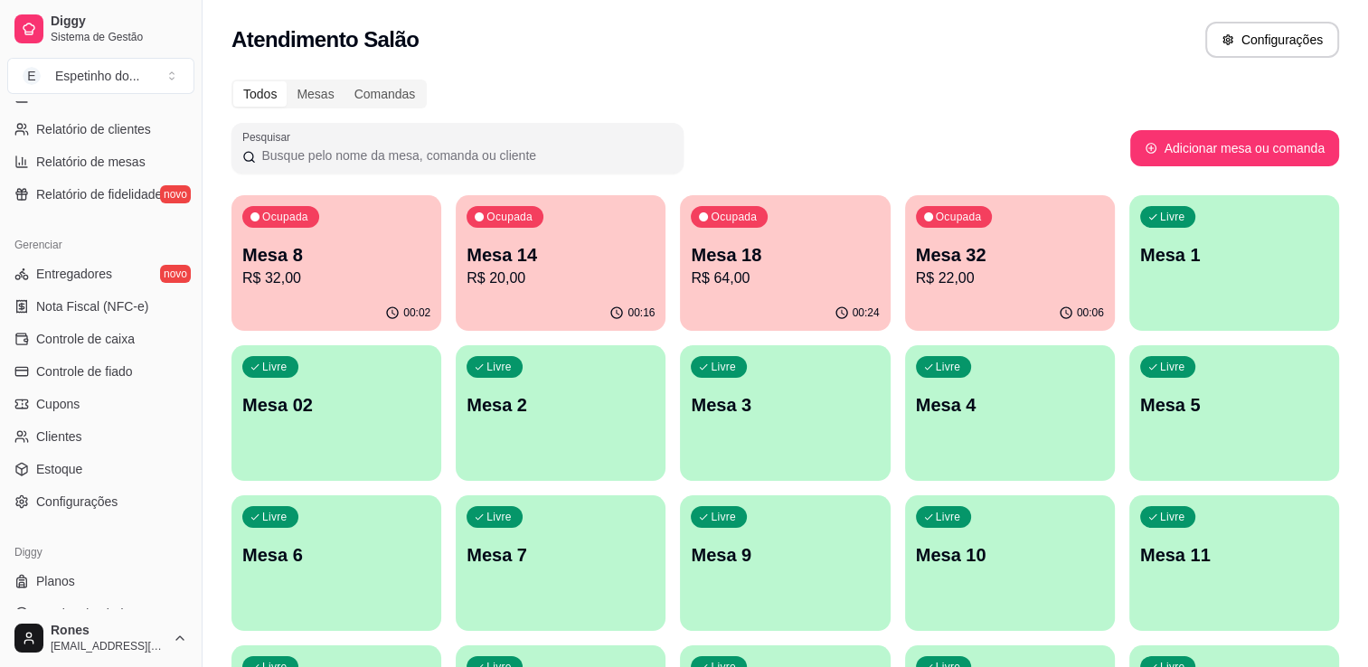
scroll to position [615, 0]
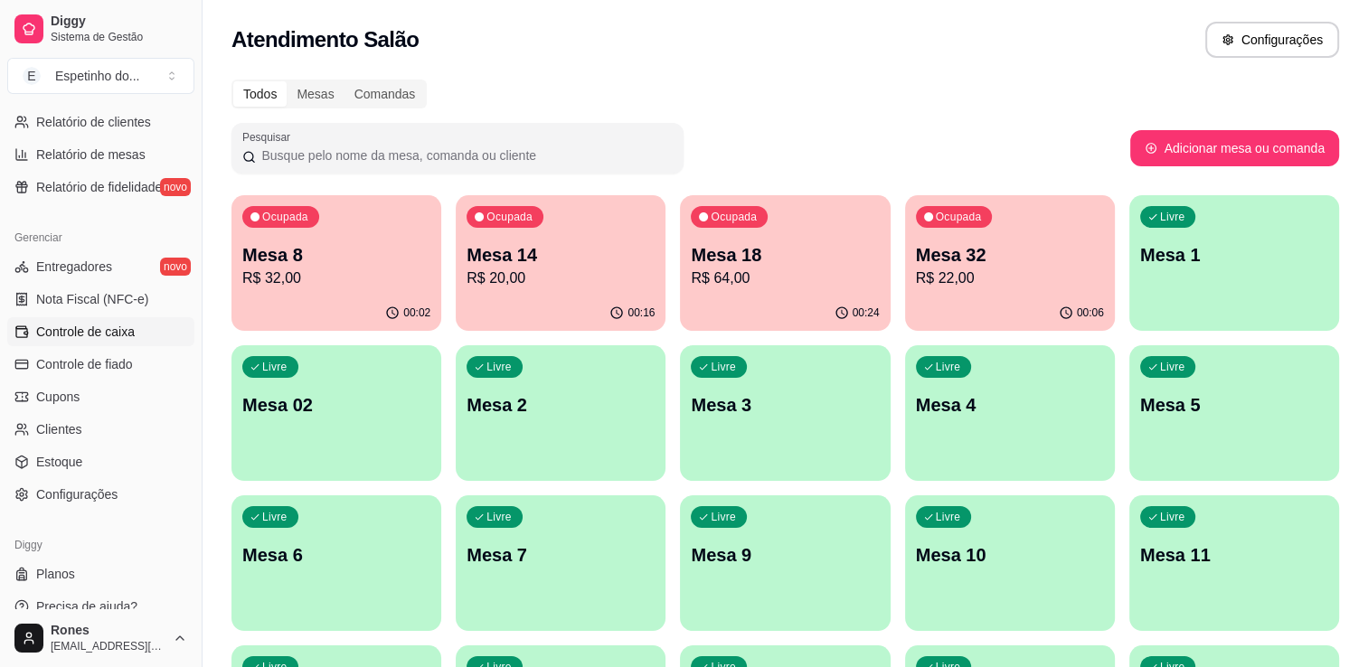
click at [64, 327] on span "Controle de caixa" at bounding box center [85, 332] width 99 height 18
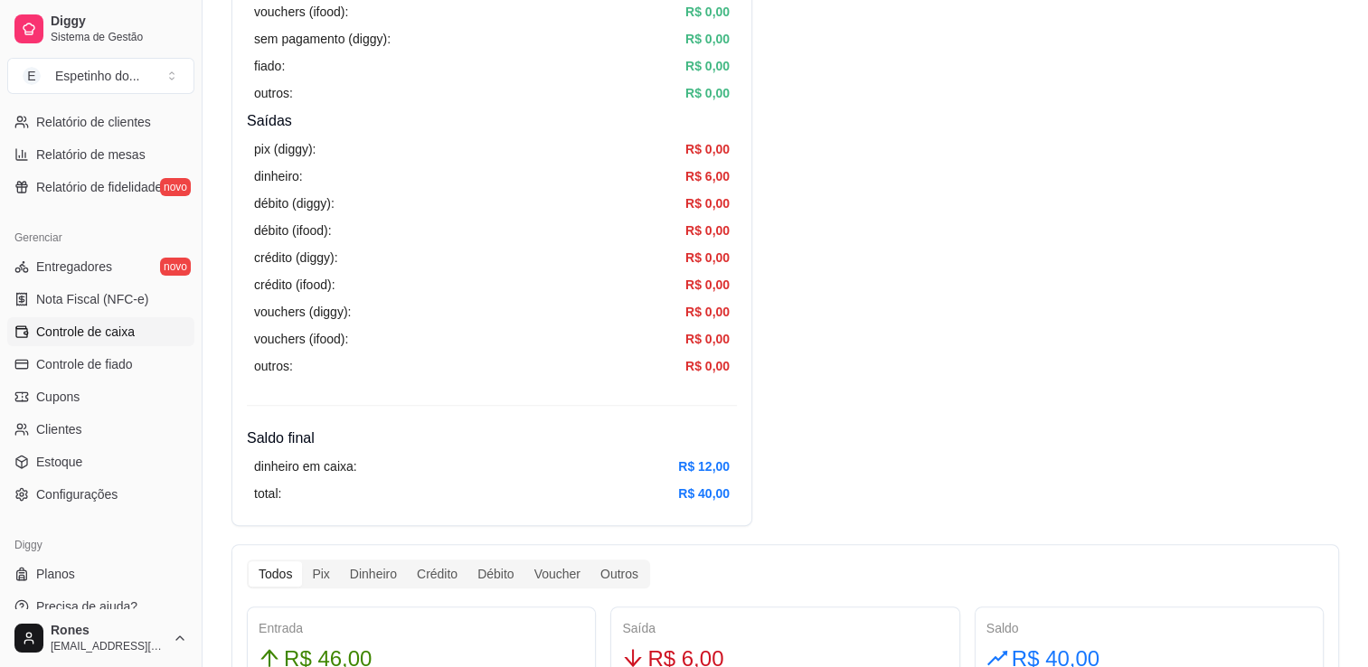
scroll to position [170, 0]
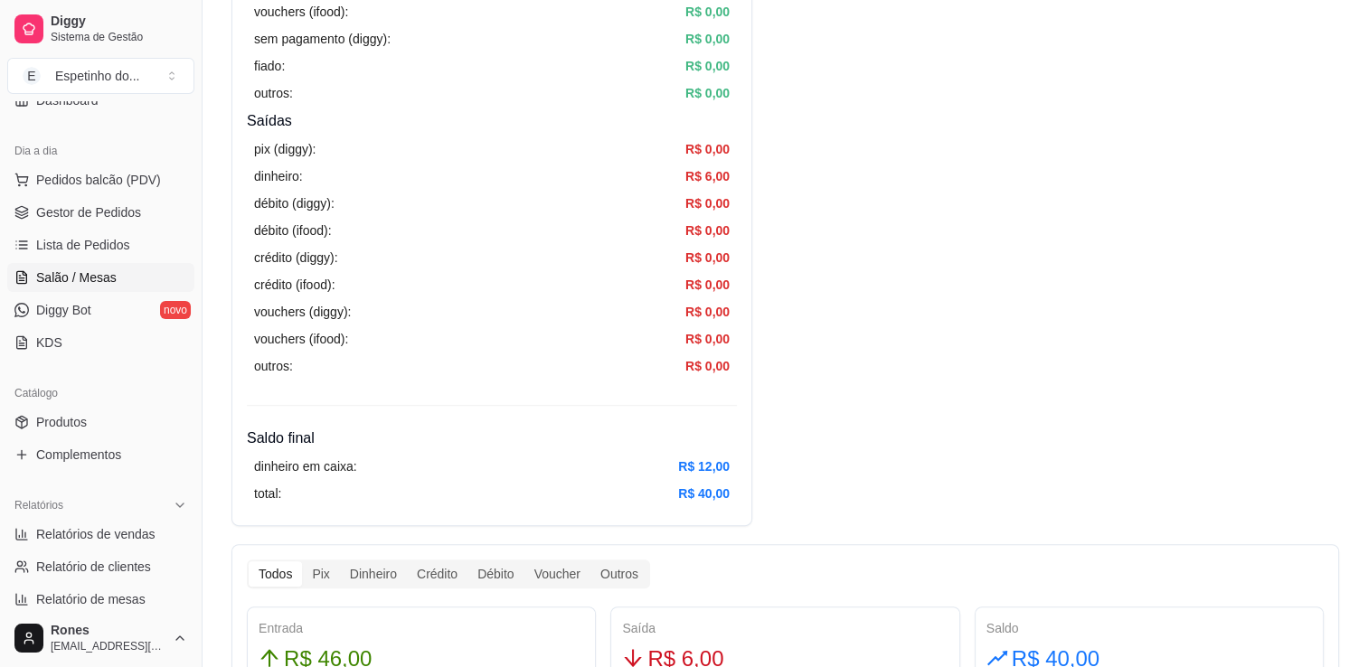
click at [69, 270] on span "Salão / Mesas" at bounding box center [76, 278] width 80 height 18
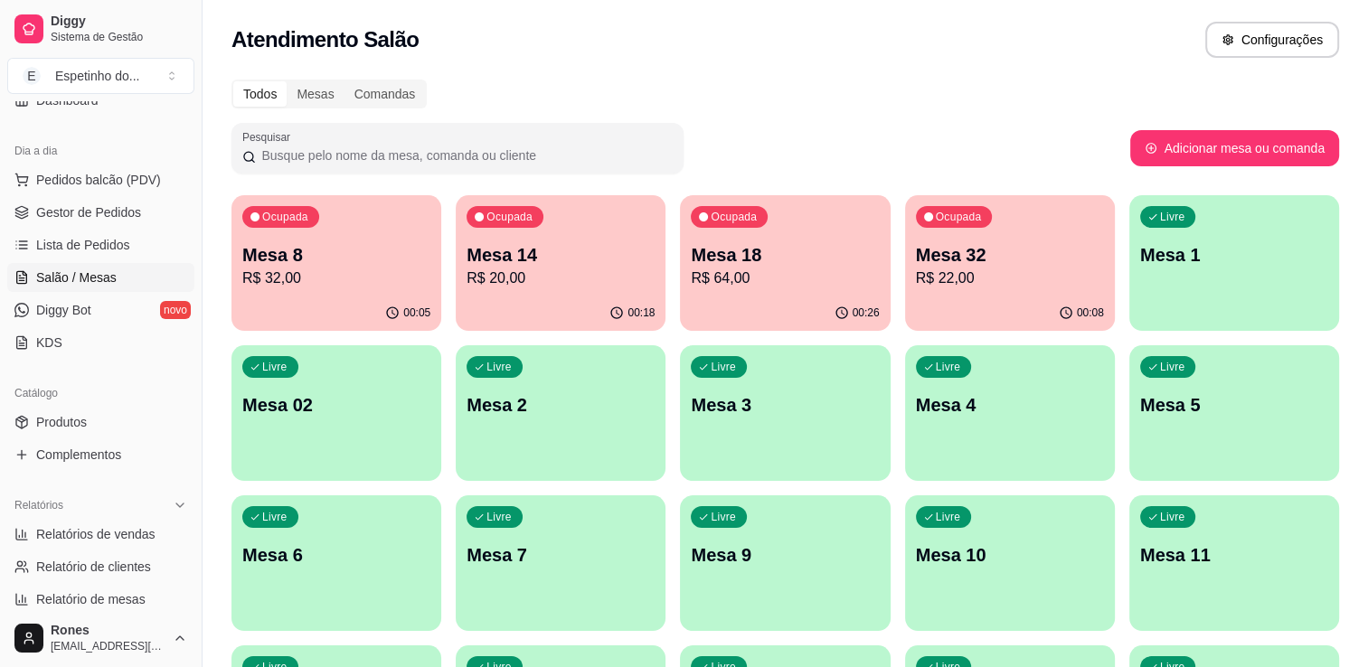
scroll to position [487, 0]
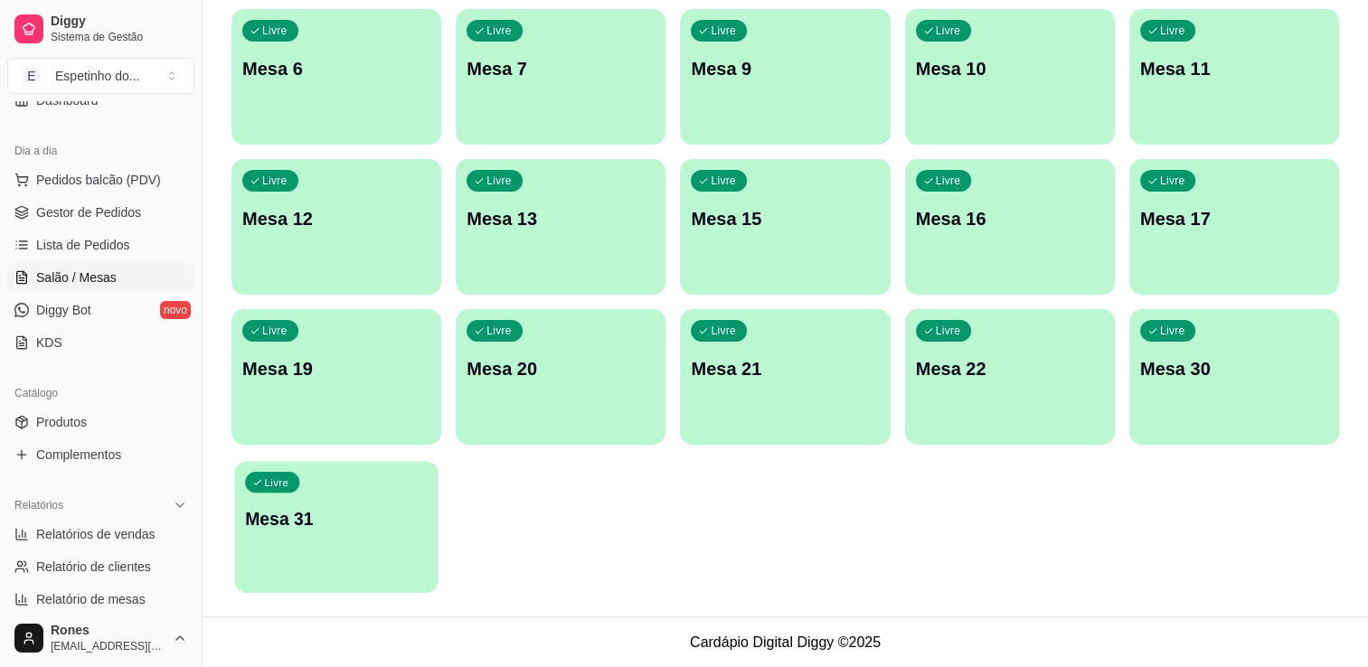
click at [375, 544] on div "Livre Mesa 31" at bounding box center [335, 516] width 203 height 110
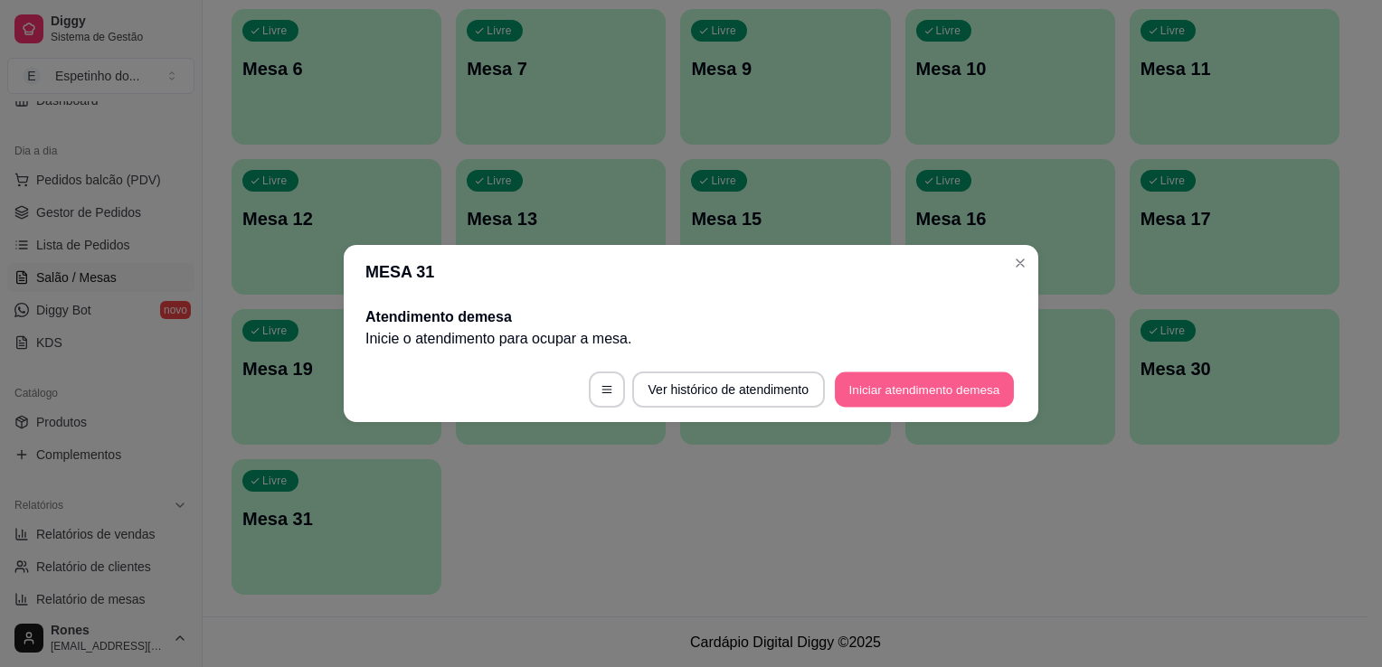
click at [937, 396] on button "Iniciar atendimento de mesa" at bounding box center [924, 390] width 179 height 35
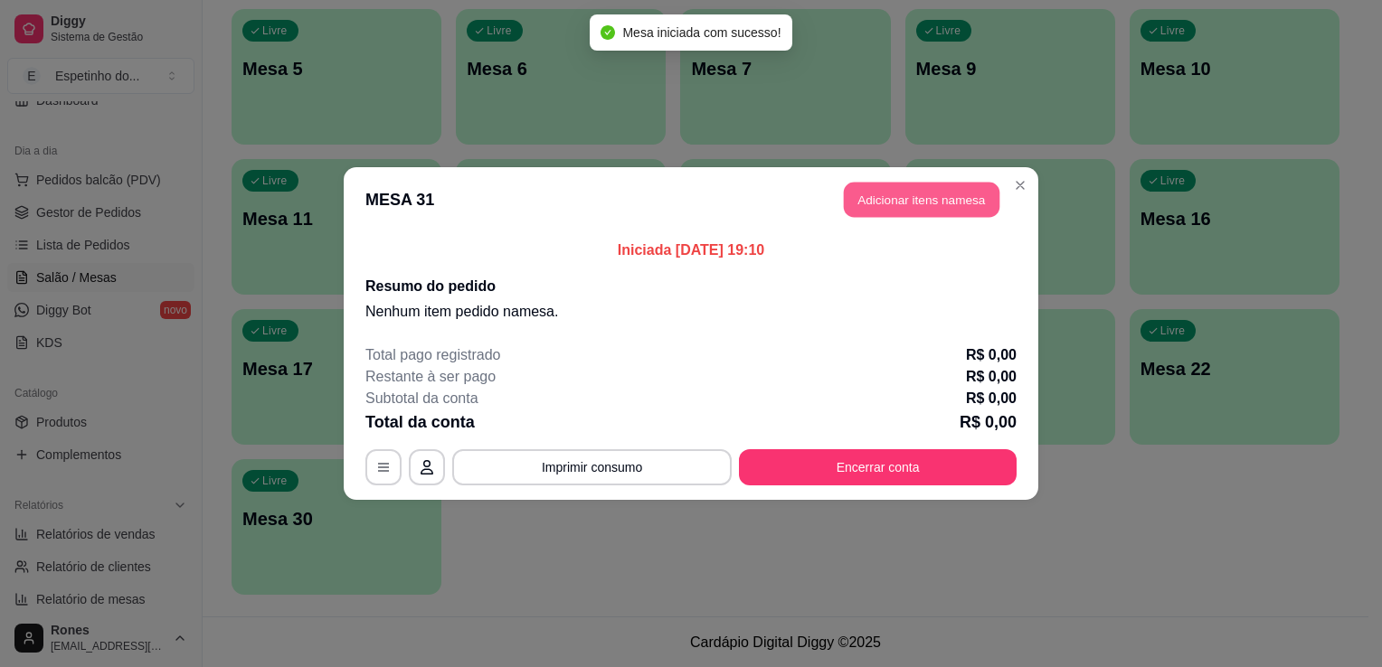
click at [887, 207] on button "Adicionar itens na mesa" at bounding box center [922, 200] width 156 height 35
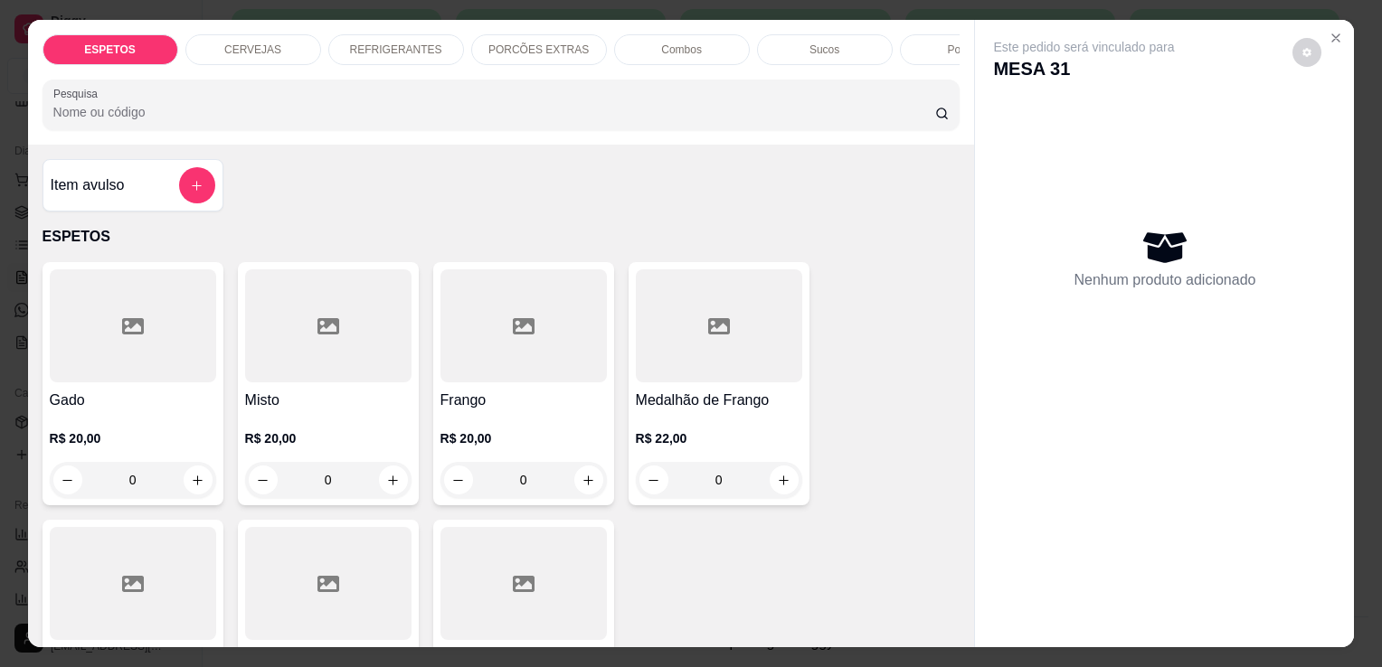
click at [336, 587] on div at bounding box center [328, 583] width 166 height 113
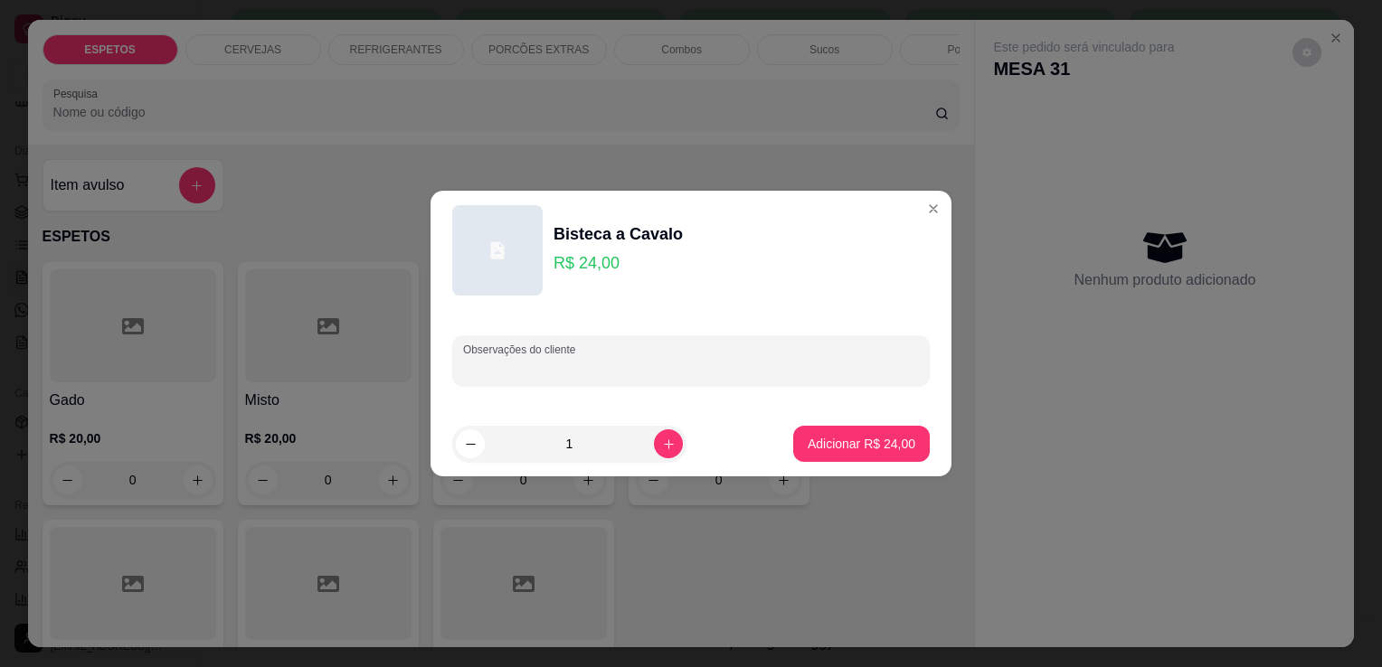
click at [753, 376] on input "Observações do cliente" at bounding box center [691, 368] width 456 height 18
type input "baiao para viagem"
click at [854, 440] on p "Adicionar R$ 24,00" at bounding box center [862, 444] width 108 height 18
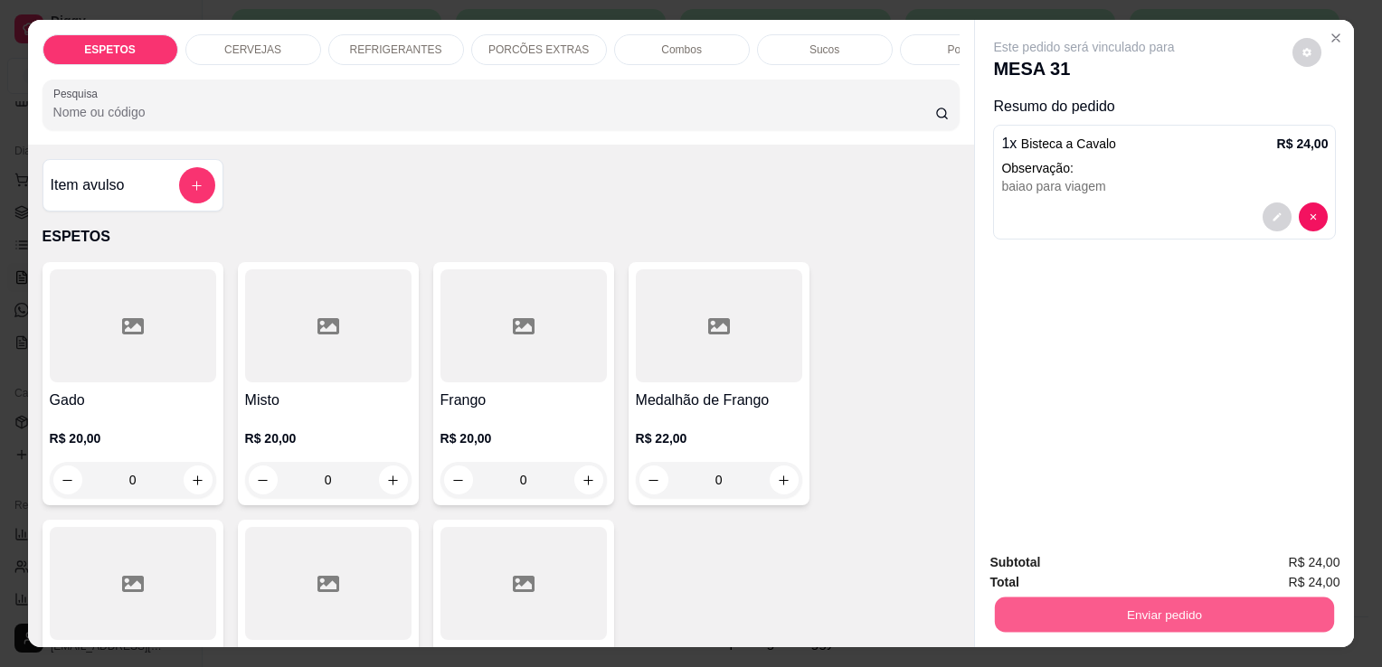
click at [1168, 612] on button "Enviar pedido" at bounding box center [1164, 614] width 339 height 35
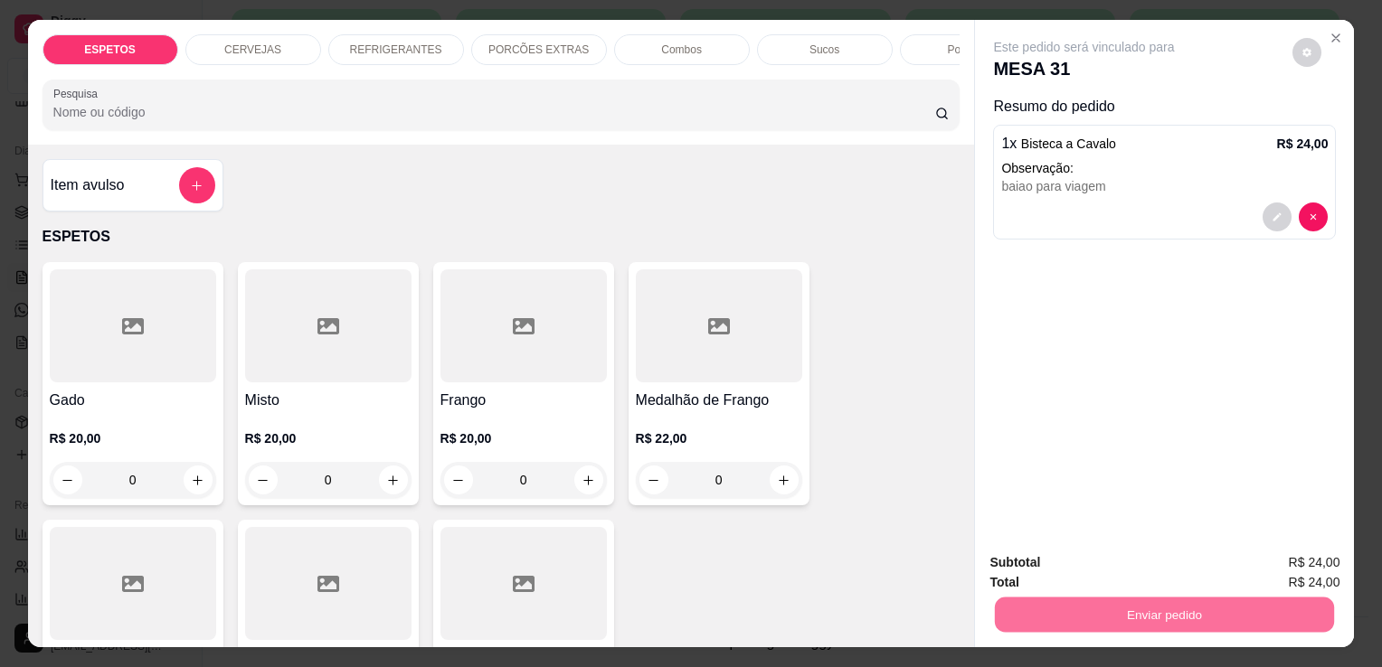
click at [1289, 564] on button "Enviar pedido" at bounding box center [1292, 563] width 99 height 33
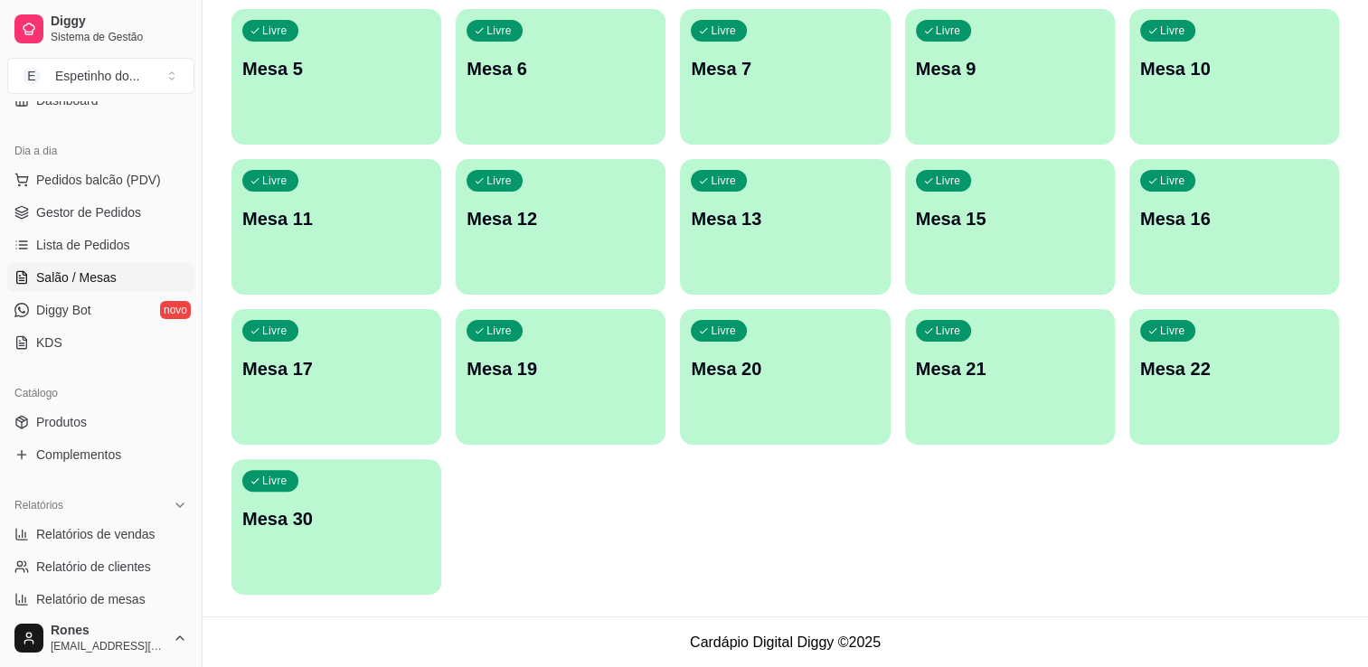
scroll to position [0, 0]
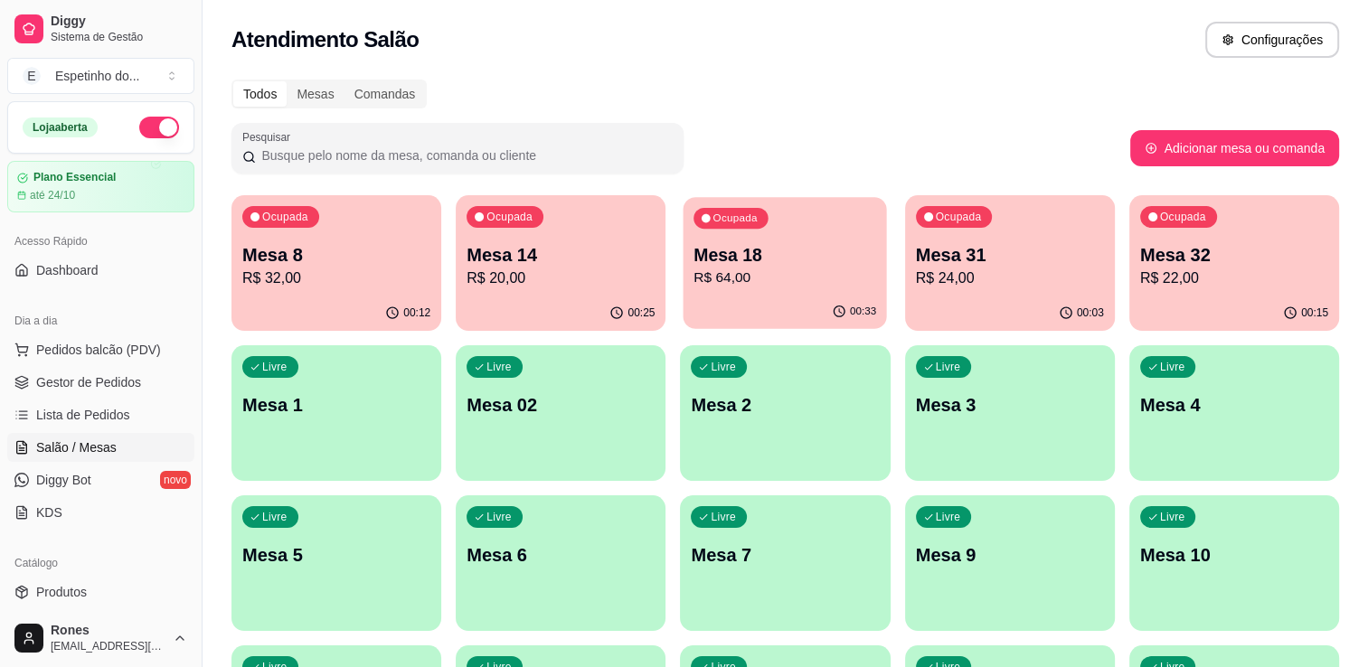
click at [838, 277] on p "R$ 64,00" at bounding box center [786, 278] width 183 height 21
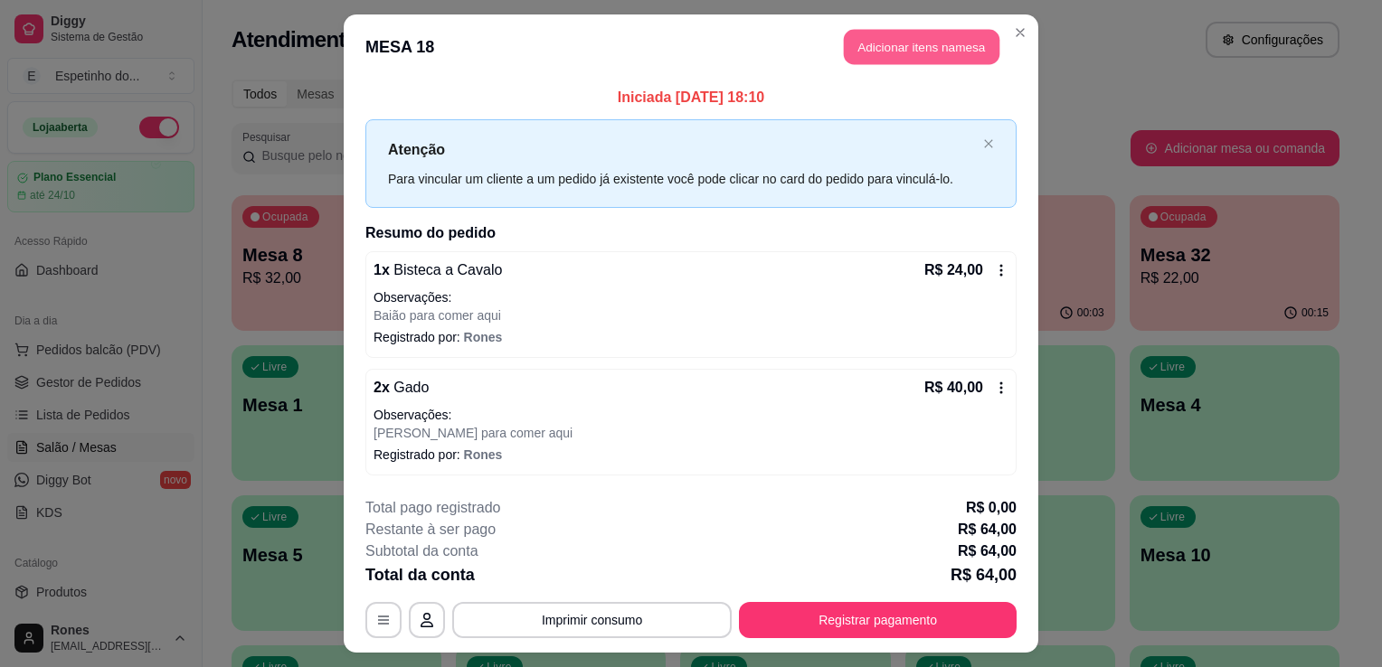
click at [888, 52] on button "Adicionar itens na mesa" at bounding box center [922, 47] width 156 height 35
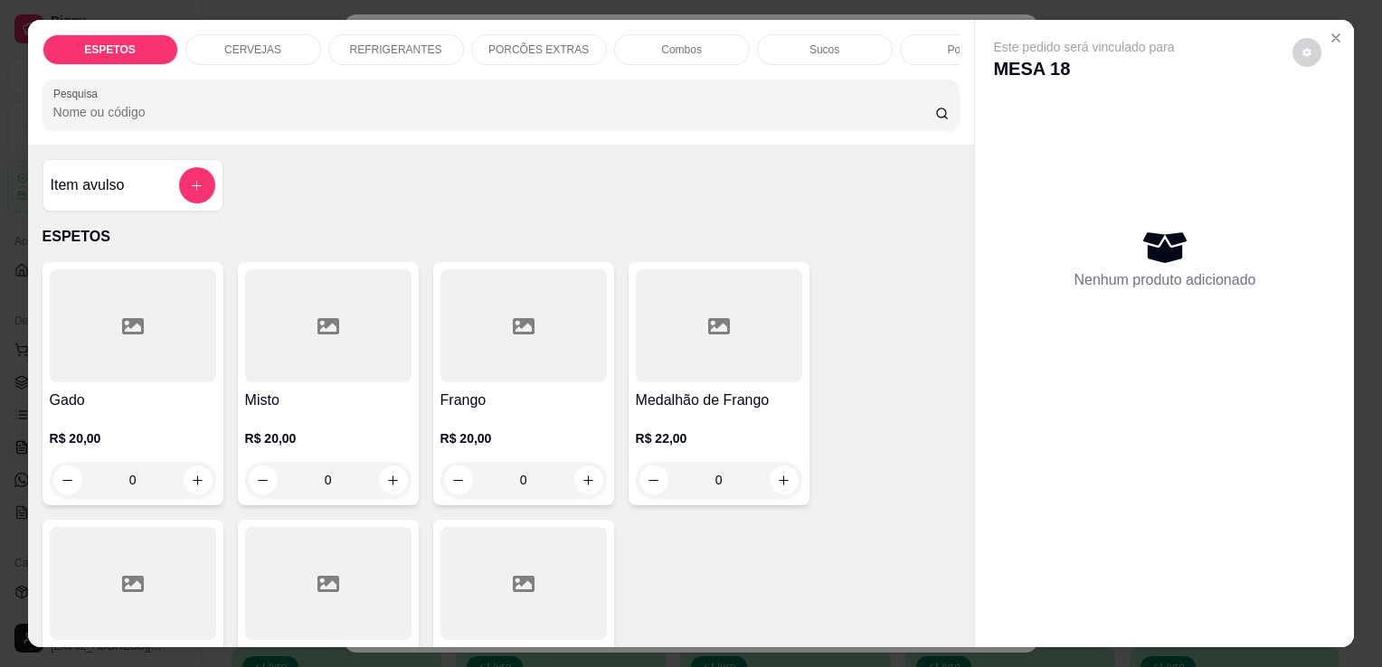
click at [370, 50] on div "REFRIGERANTES" at bounding box center [396, 49] width 136 height 31
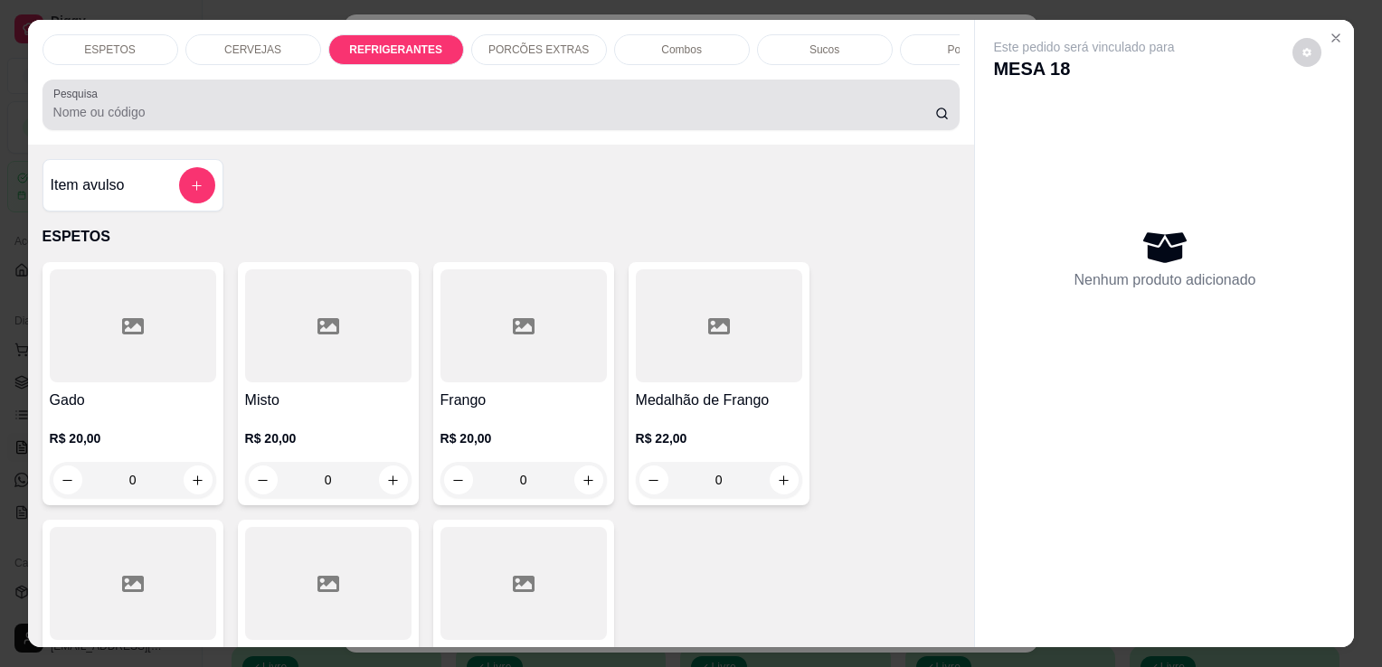
scroll to position [44, 0]
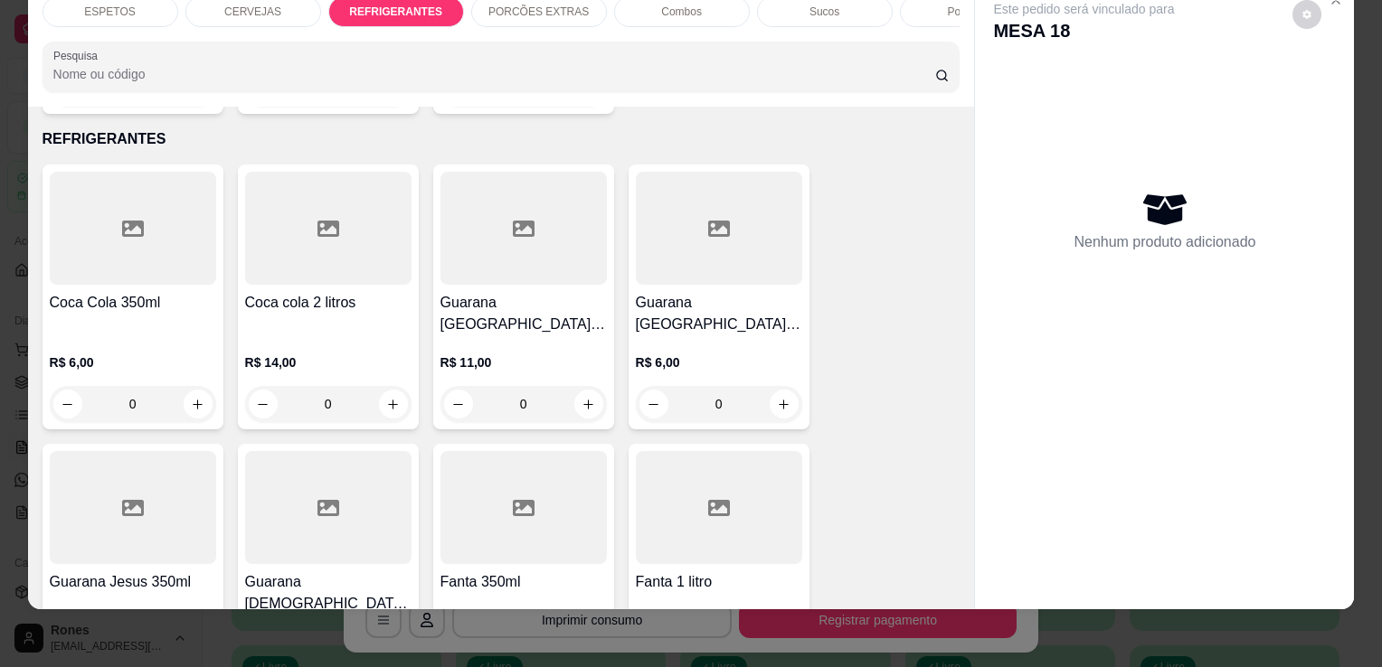
click at [528, 354] on p "R$ 11,00" at bounding box center [523, 363] width 166 height 18
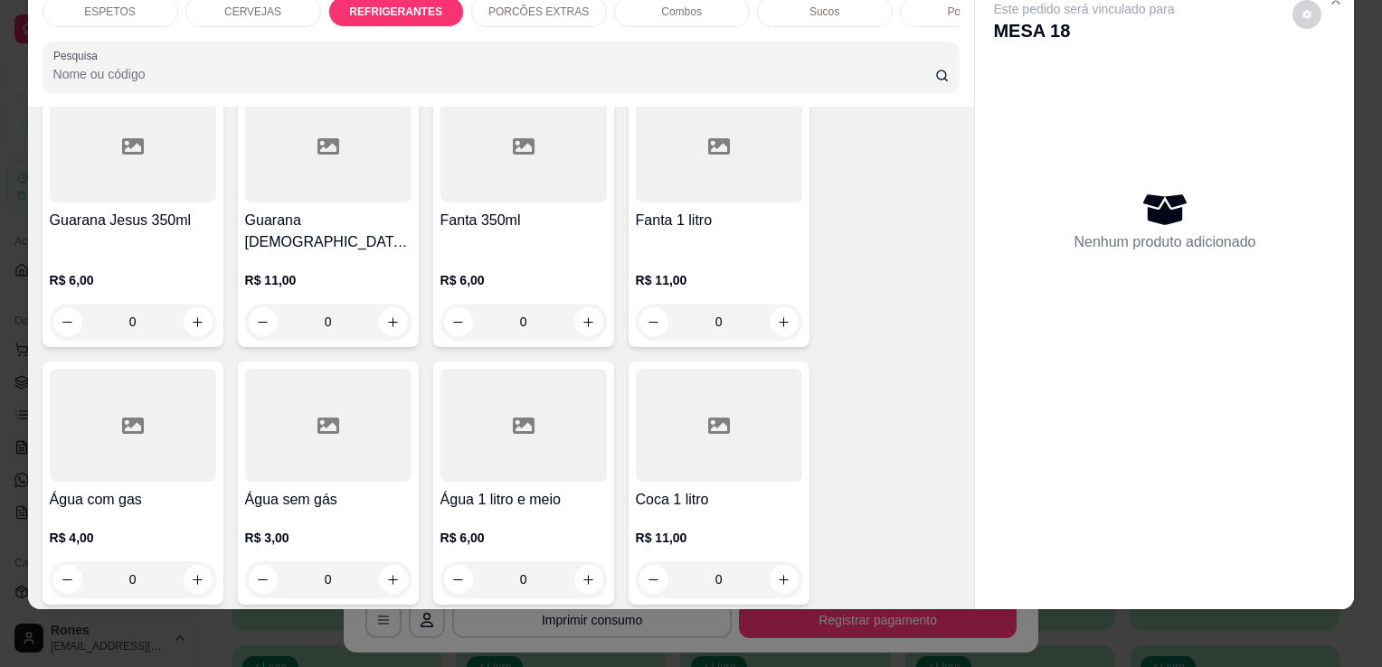
scroll to position [2120, 0]
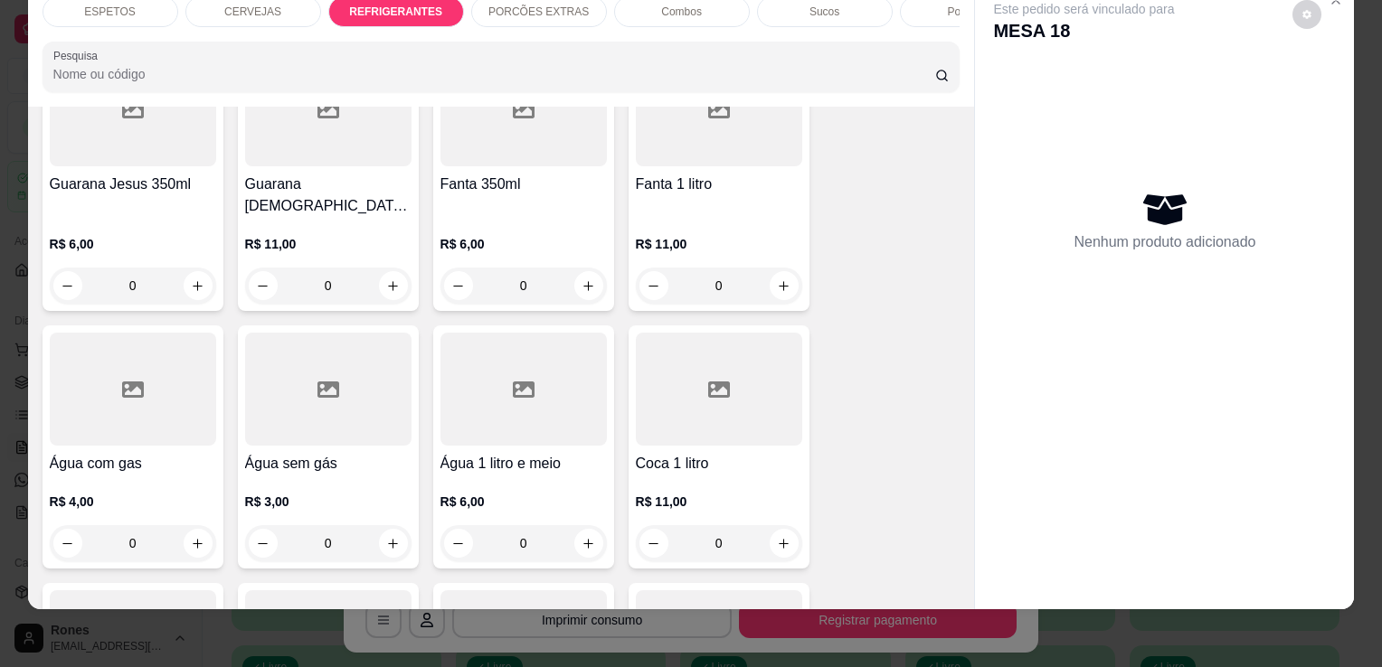
click at [698, 453] on h4 "Coca 1 litro" at bounding box center [719, 464] width 166 height 22
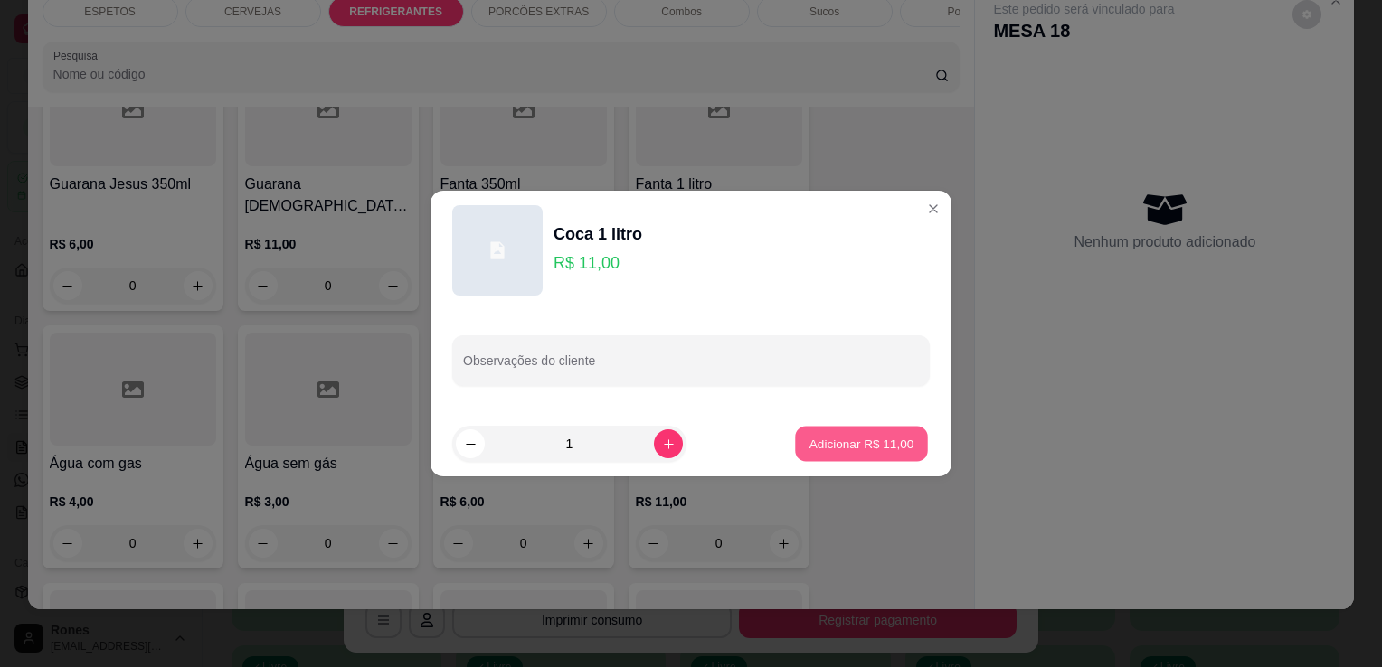
click at [875, 449] on p "Adicionar R$ 11,00" at bounding box center [861, 443] width 105 height 17
type input "1"
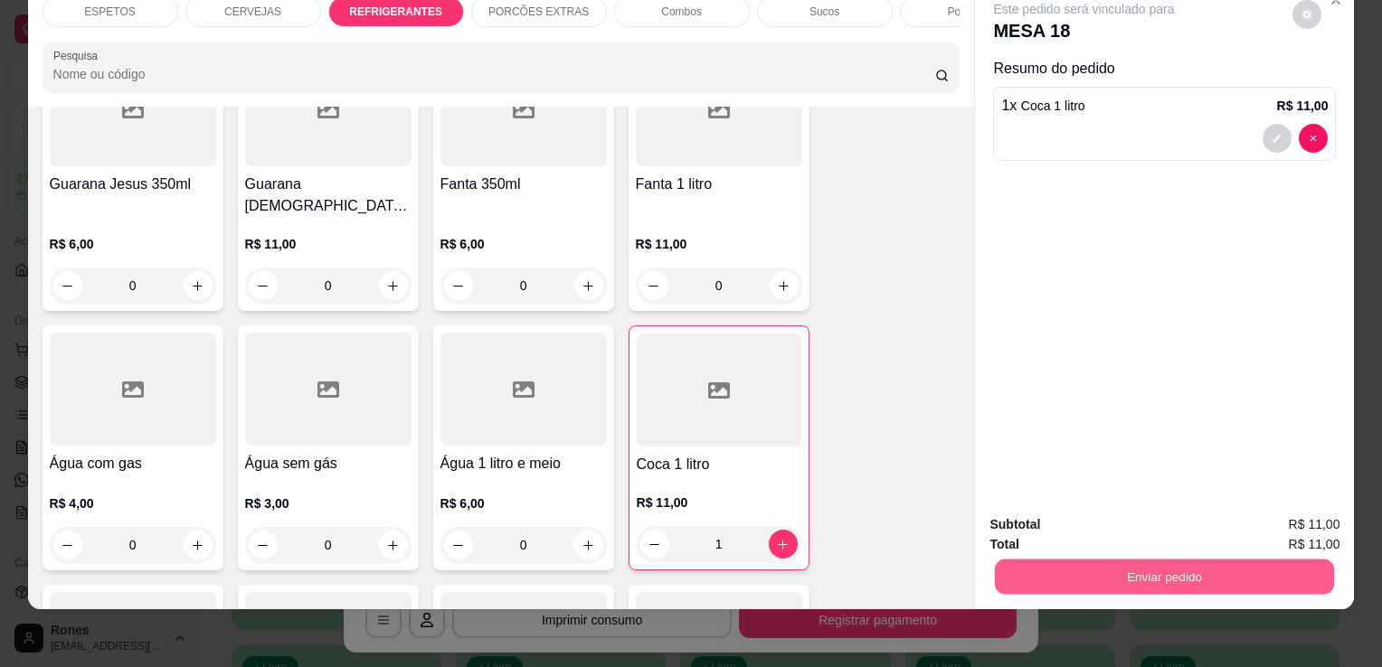
click at [1117, 569] on button "Enviar pedido" at bounding box center [1164, 576] width 339 height 35
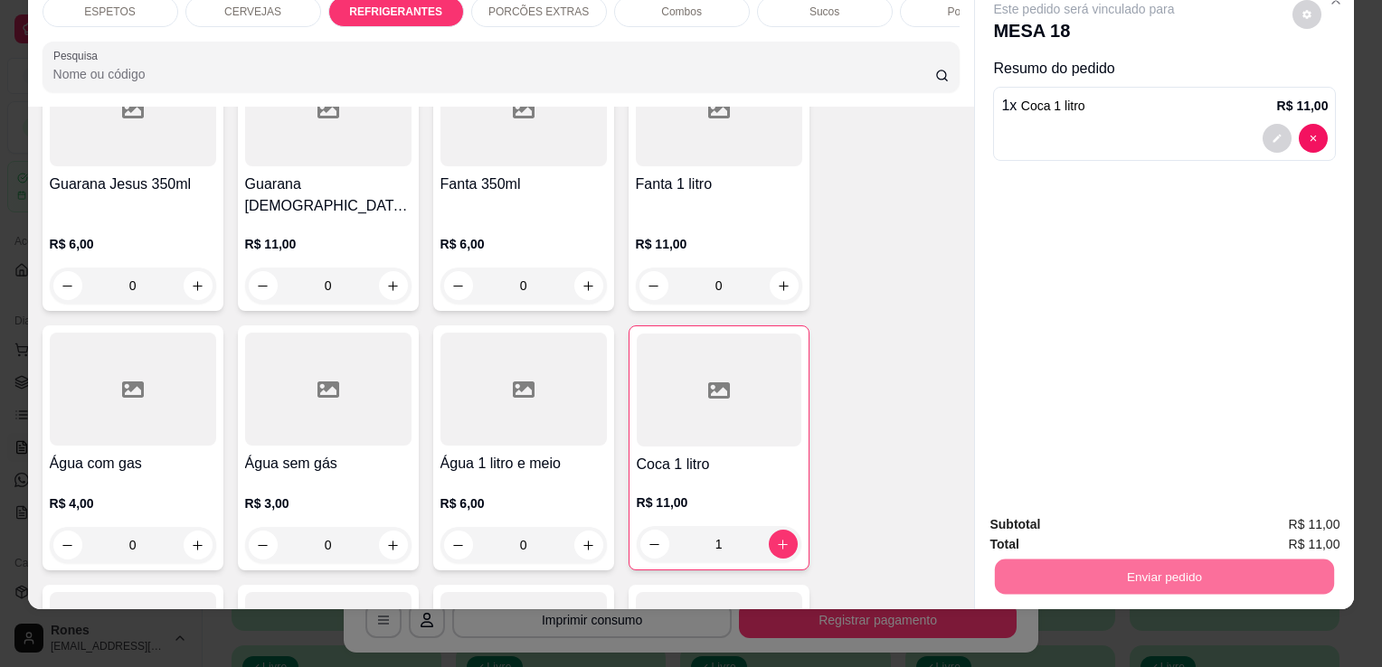
click at [1282, 527] on button "Enviar pedido" at bounding box center [1292, 518] width 99 height 33
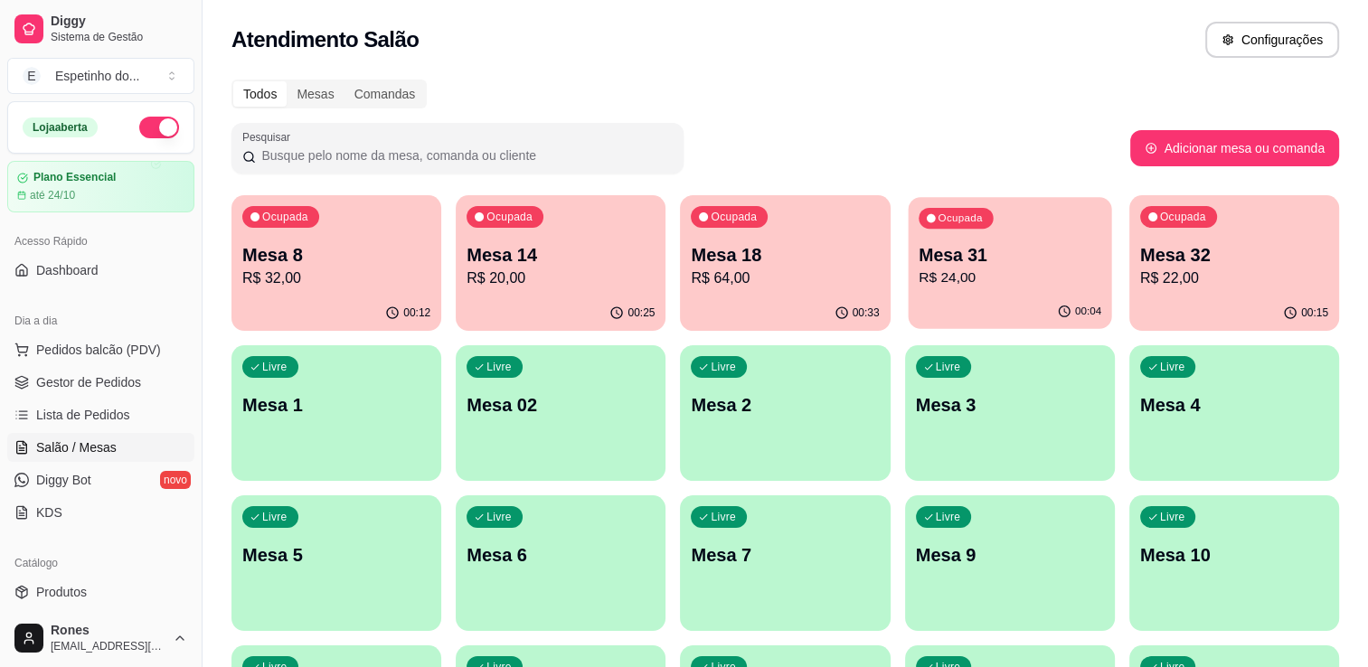
click at [983, 263] on p "Mesa 31" at bounding box center [1010, 255] width 183 height 24
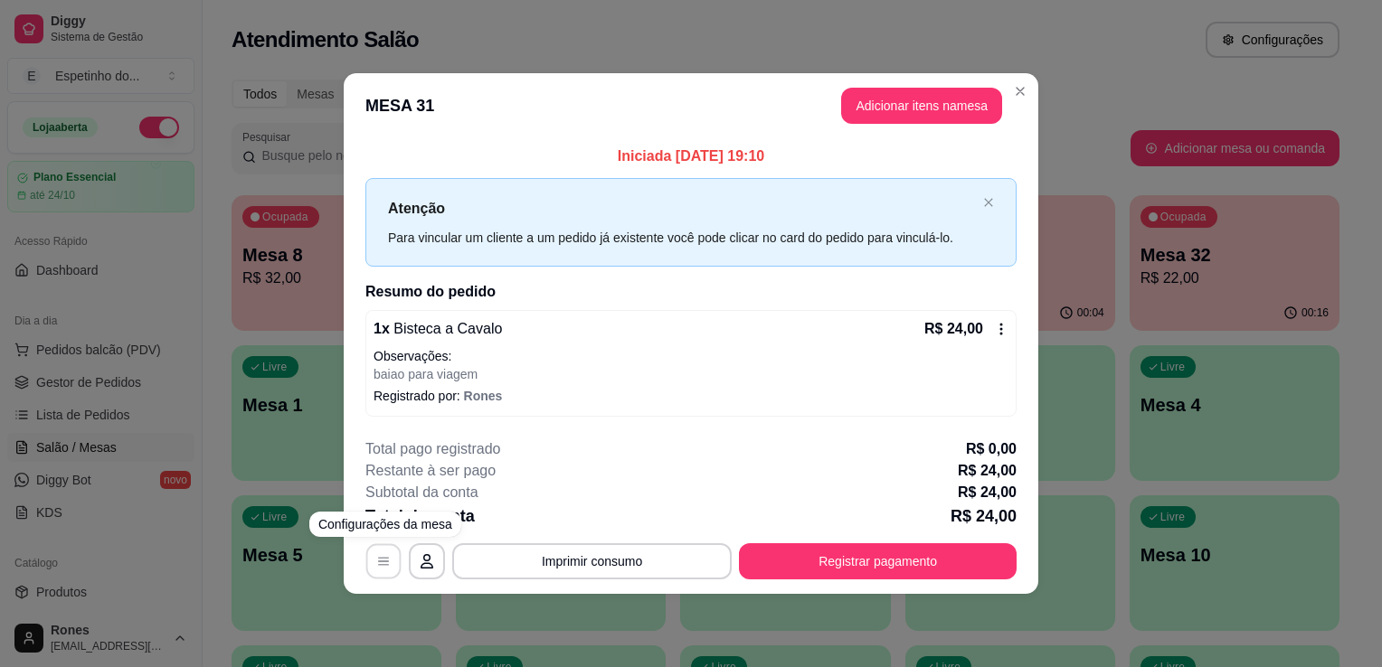
click at [383, 563] on icon "button" at bounding box center [383, 561] width 14 height 14
click at [1003, 329] on icon at bounding box center [1001, 329] width 14 height 14
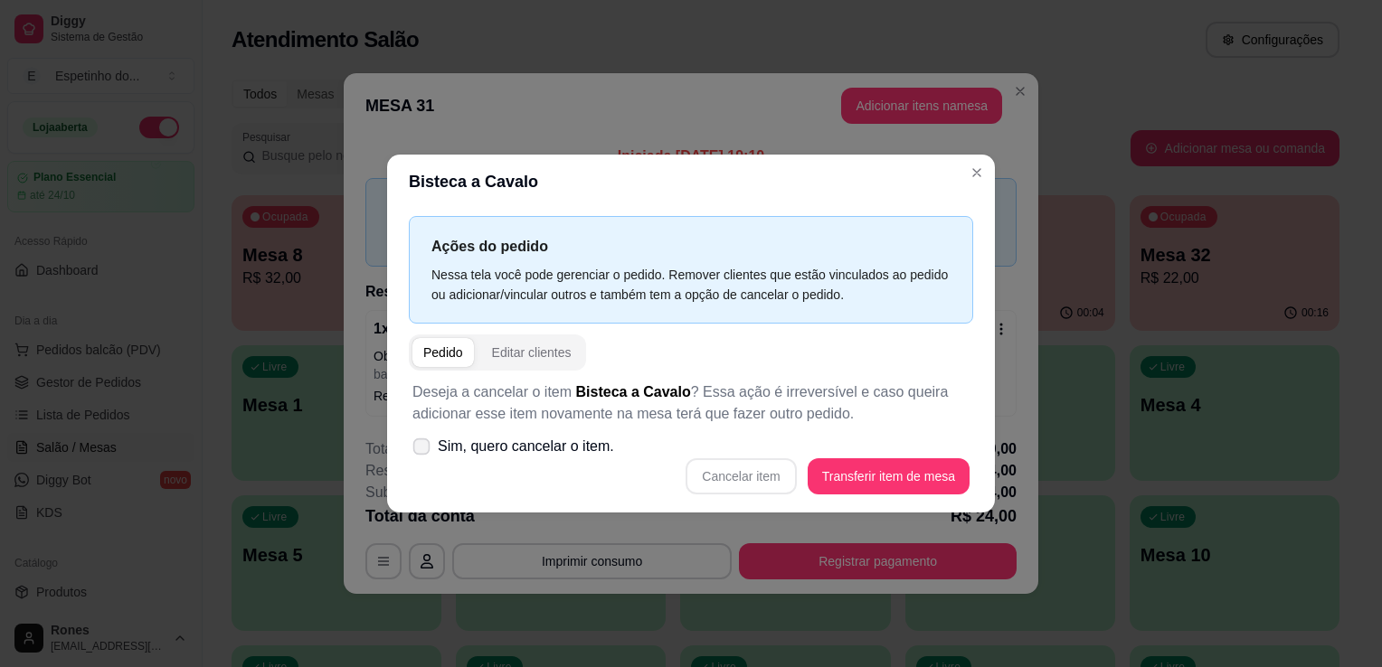
click at [438, 446] on label "Sim, quero cancelar o item." at bounding box center [513, 447] width 216 height 36
click at [423, 450] on input "Sim, quero cancelar o item." at bounding box center [418, 456] width 12 height 12
click at [438, 446] on span "Sim, quero cancelar o item." at bounding box center [526, 447] width 176 height 22
click at [423, 450] on input "Sim, quero cancelar o item." at bounding box center [418, 456] width 12 height 12
click at [555, 442] on span "Sim, quero cancelar o item." at bounding box center [526, 447] width 176 height 22
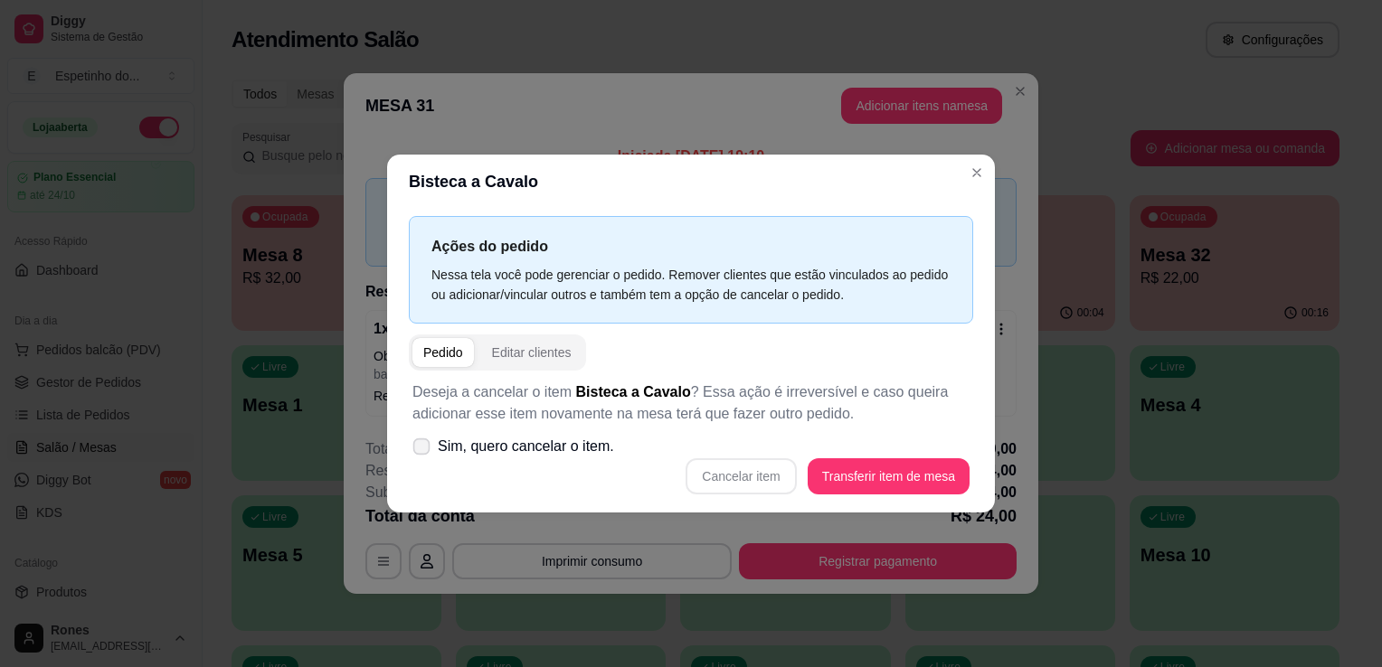
click at [423, 450] on input "Sim, quero cancelar o item." at bounding box center [418, 456] width 12 height 12
checkbox input "true"
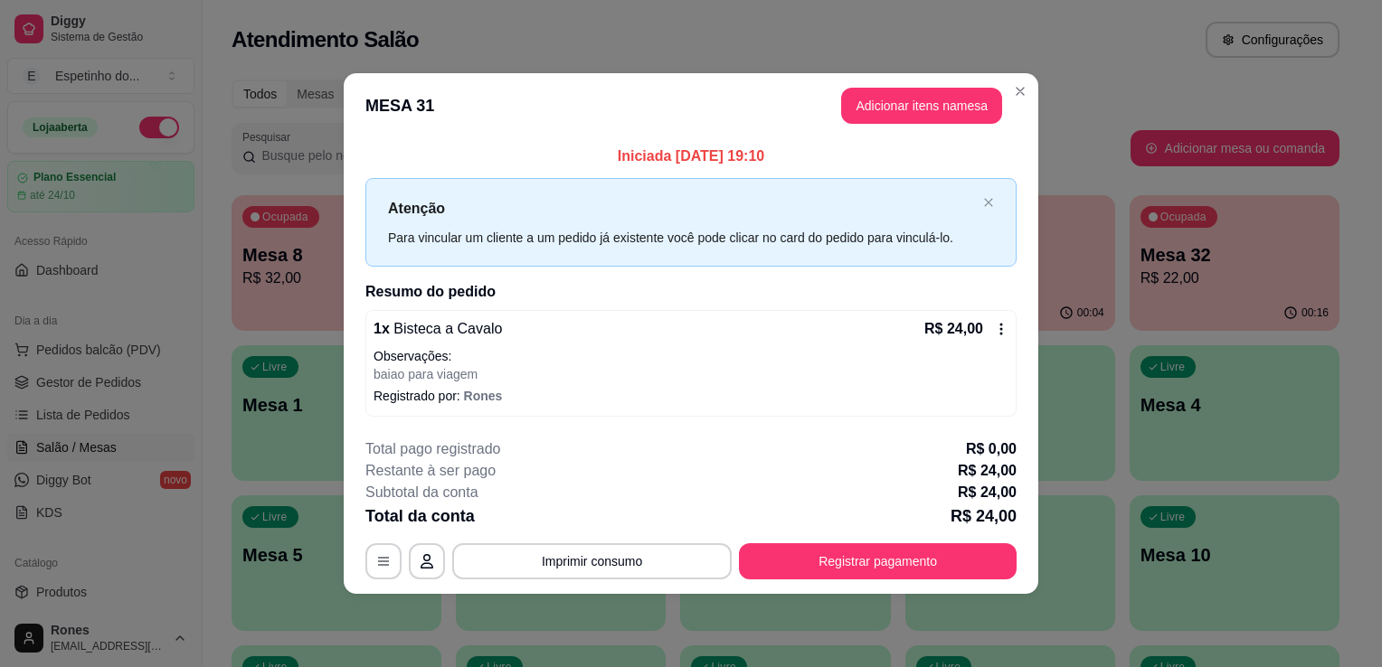
click at [999, 331] on icon at bounding box center [1001, 329] width 14 height 14
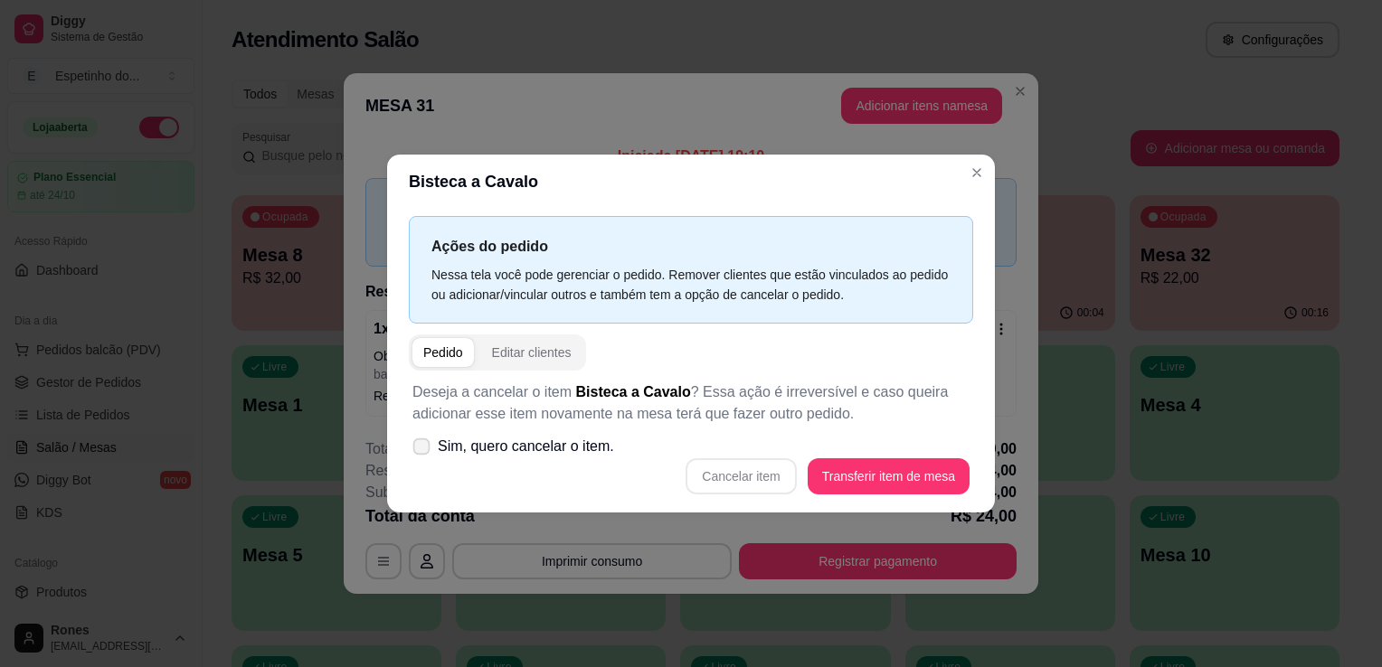
click at [484, 447] on span "Sim, quero cancelar o item." at bounding box center [526, 447] width 176 height 22
click at [423, 450] on input "Sim, quero cancelar o item." at bounding box center [418, 456] width 12 height 12
checkbox input "true"
click at [739, 477] on button "Cancelar item" at bounding box center [741, 477] width 110 height 36
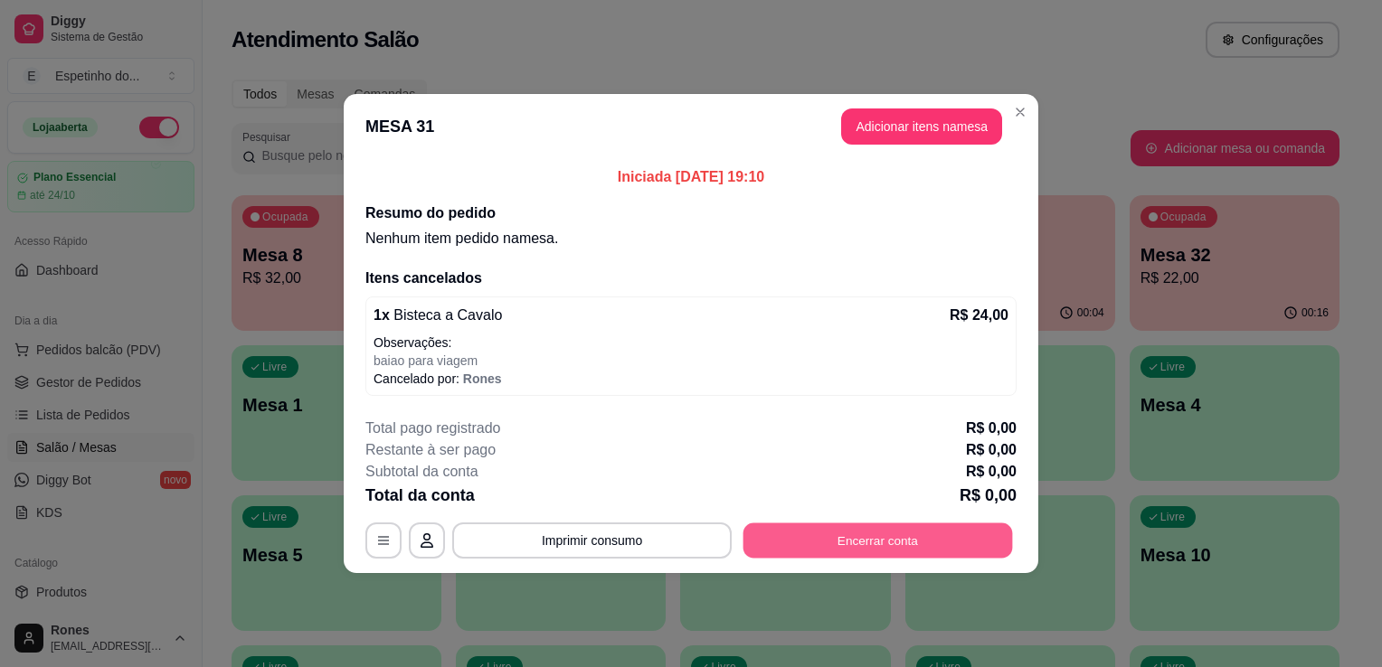
click at [899, 541] on button "Encerrar conta" at bounding box center [878, 541] width 270 height 35
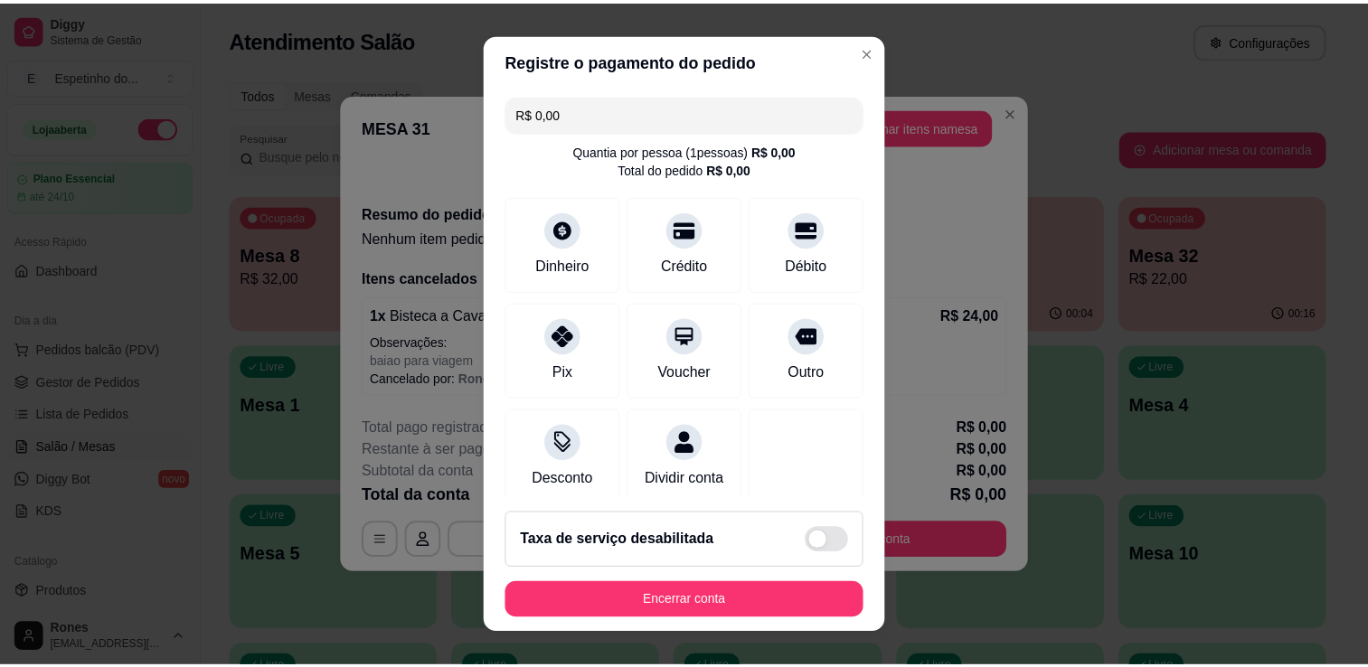
scroll to position [33, 0]
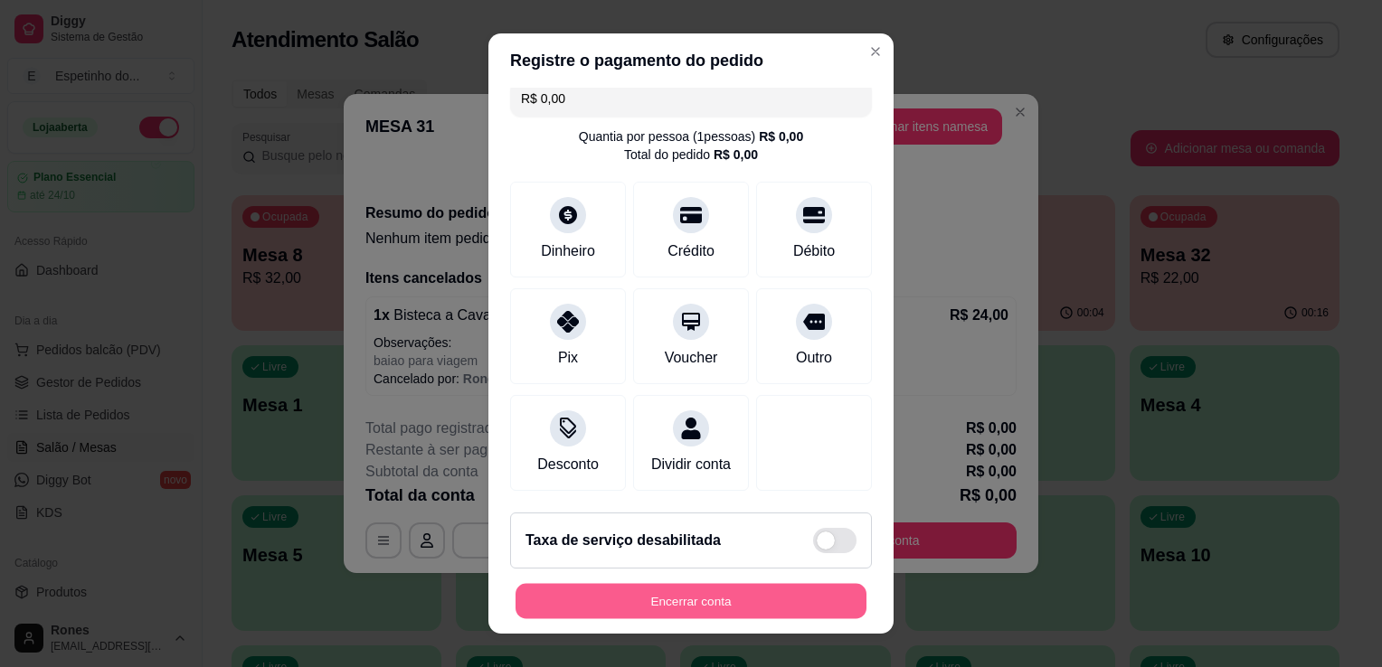
click at [742, 593] on button "Encerrar conta" at bounding box center [691, 601] width 351 height 35
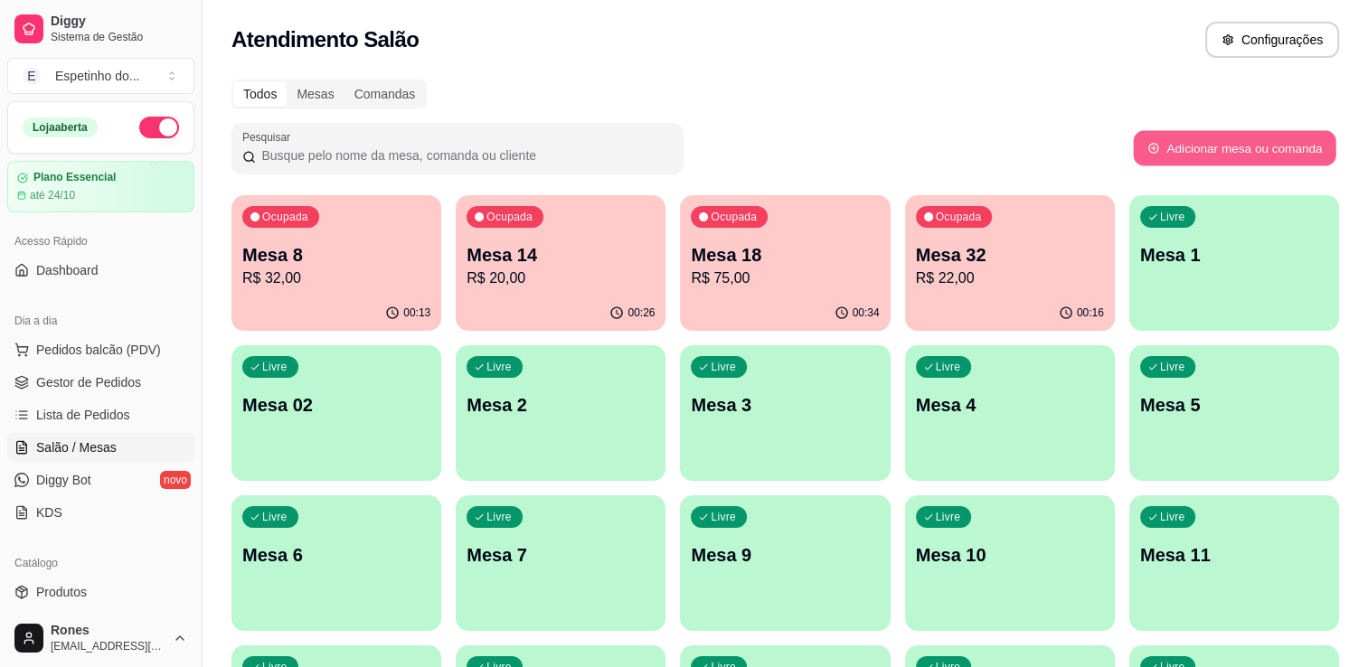
click at [1270, 158] on button "Adicionar mesa ou comanda" at bounding box center [1234, 148] width 203 height 35
select select "TABLE"
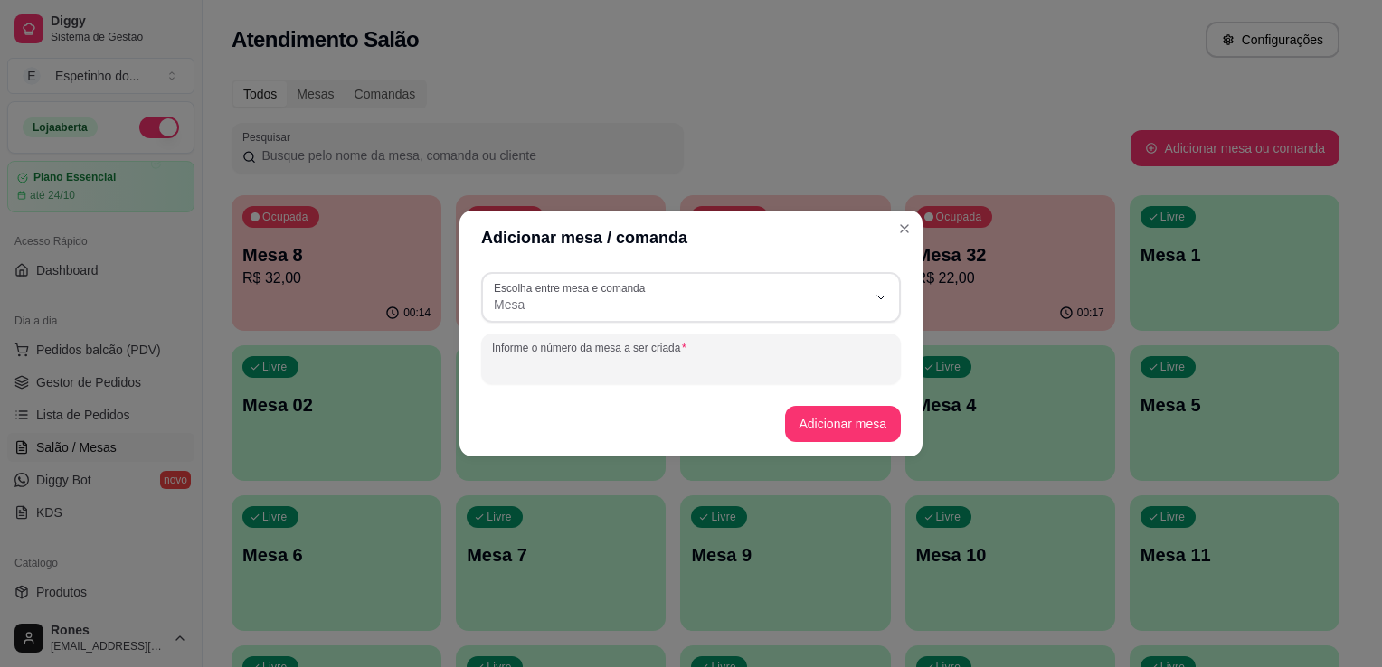
click at [631, 371] on input "Informe o número da mesa a ser criada" at bounding box center [691, 366] width 398 height 18
click at [837, 414] on button "Adicionar mesa" at bounding box center [842, 424] width 113 height 35
click at [523, 373] on input "33" at bounding box center [691, 366] width 398 height 18
click at [827, 420] on button "Adicionar mesa" at bounding box center [842, 424] width 113 height 35
click at [548, 362] on input "34" at bounding box center [691, 366] width 398 height 18
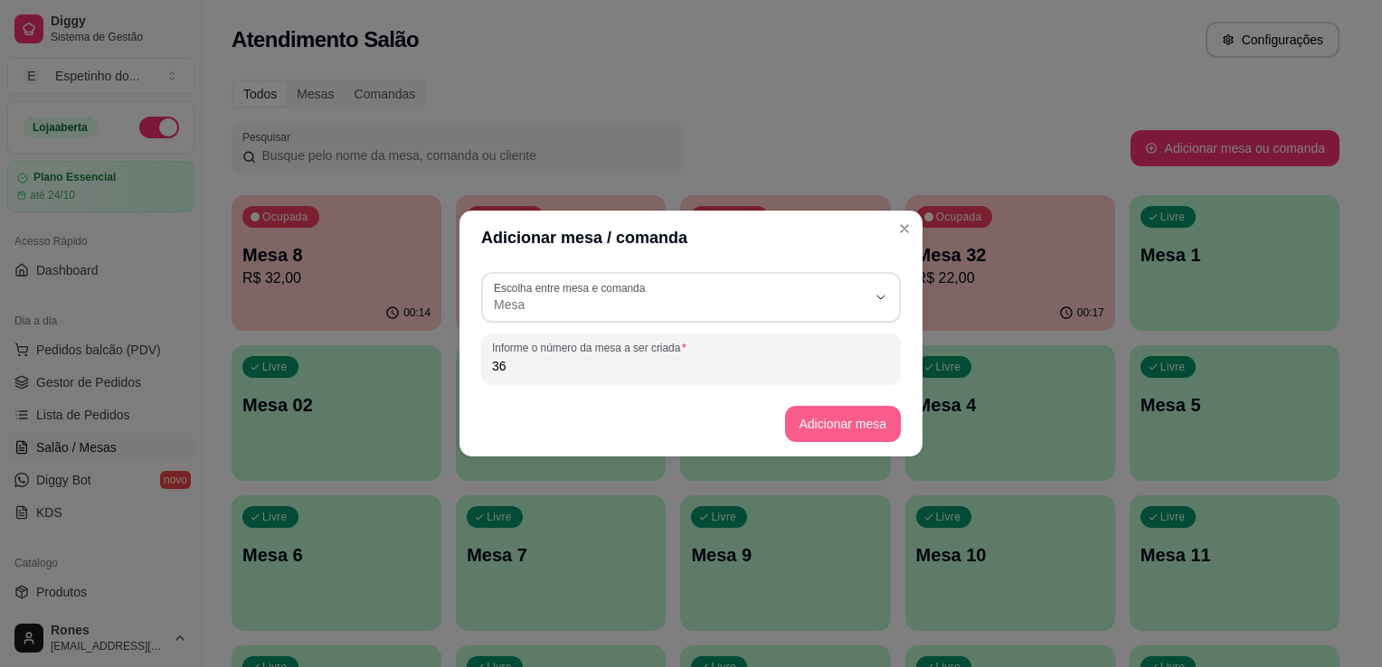
type input "36"
click at [879, 420] on button "Adicionar mesa" at bounding box center [842, 424] width 113 height 35
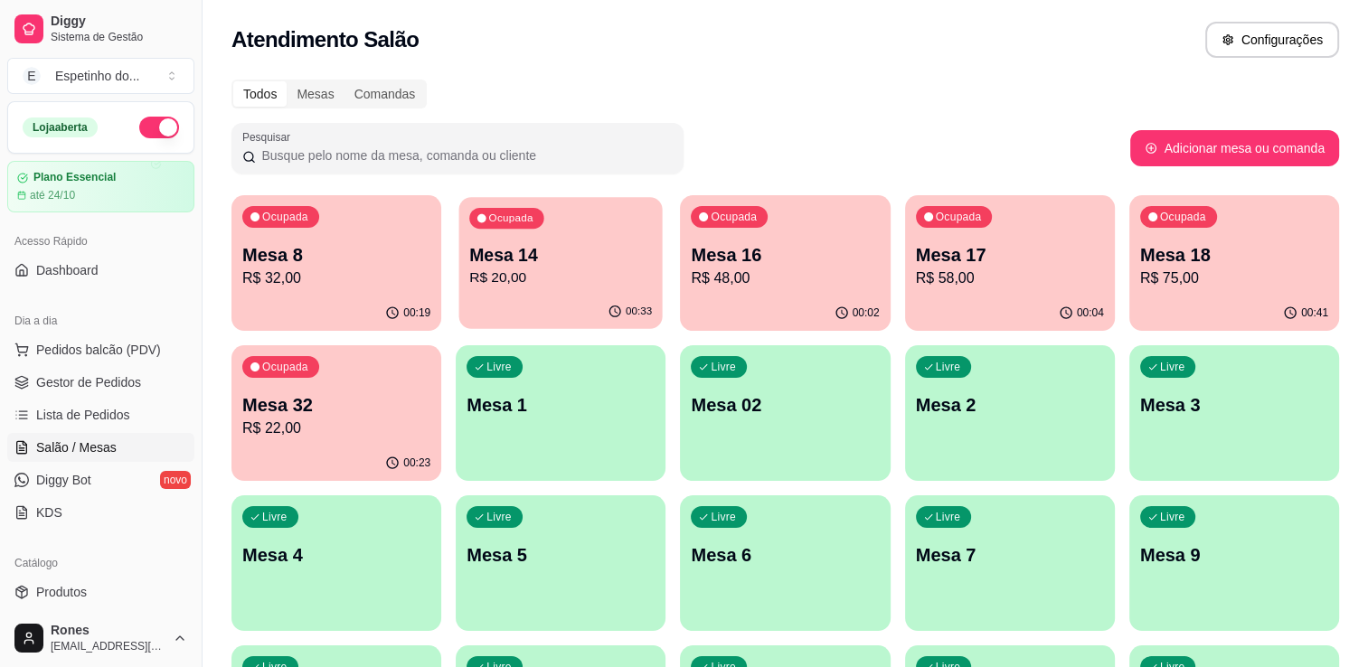
click at [528, 236] on div "Ocupada Mesa 14 R$ 20,00" at bounding box center [560, 246] width 203 height 98
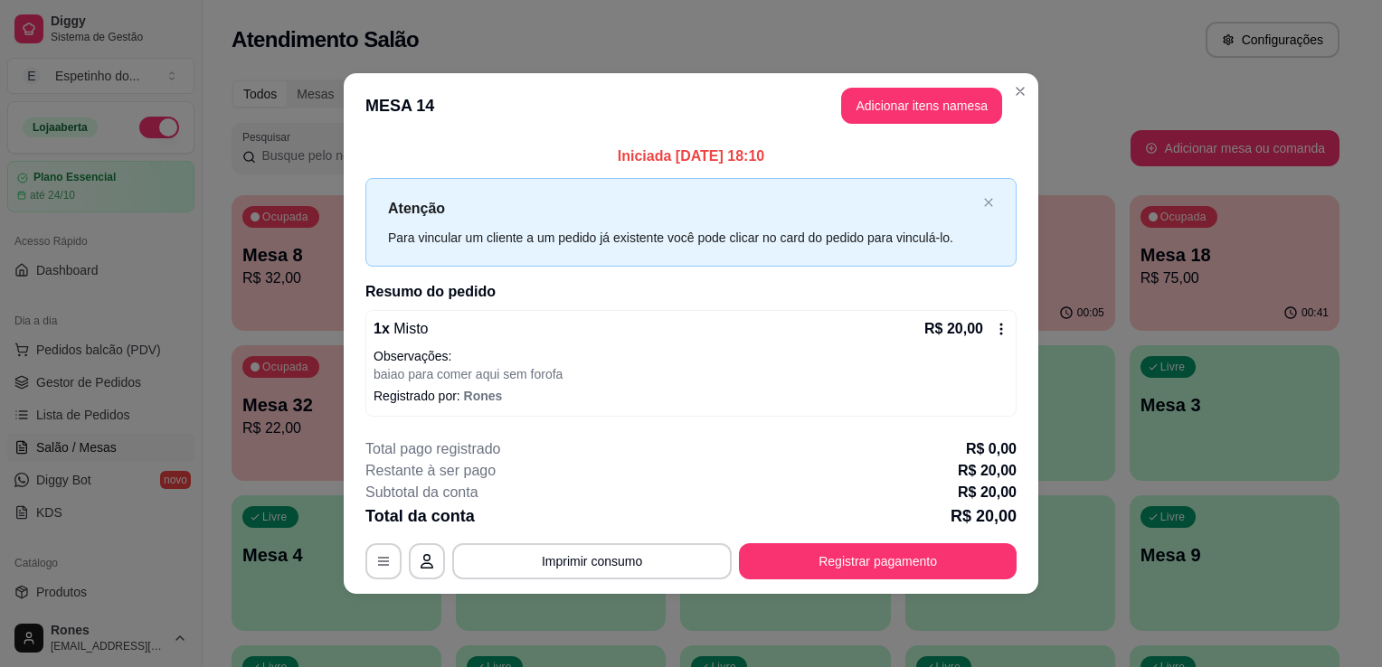
click at [996, 327] on icon at bounding box center [1001, 329] width 14 height 14
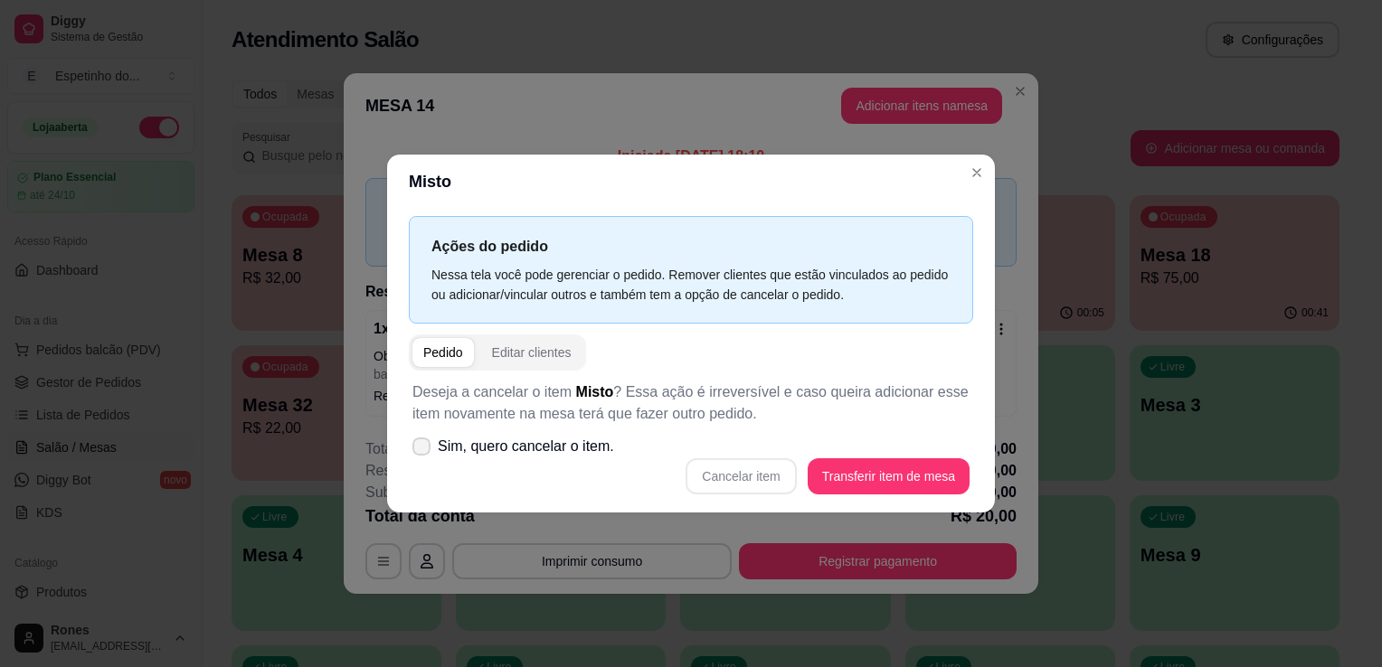
click at [439, 451] on span "Sim, quero cancelar o item." at bounding box center [526, 447] width 176 height 22
click at [423, 451] on input "Sim, quero cancelar o item." at bounding box center [418, 456] width 12 height 12
checkbox input "true"
click at [734, 478] on button "Cancelar item" at bounding box center [741, 476] width 108 height 35
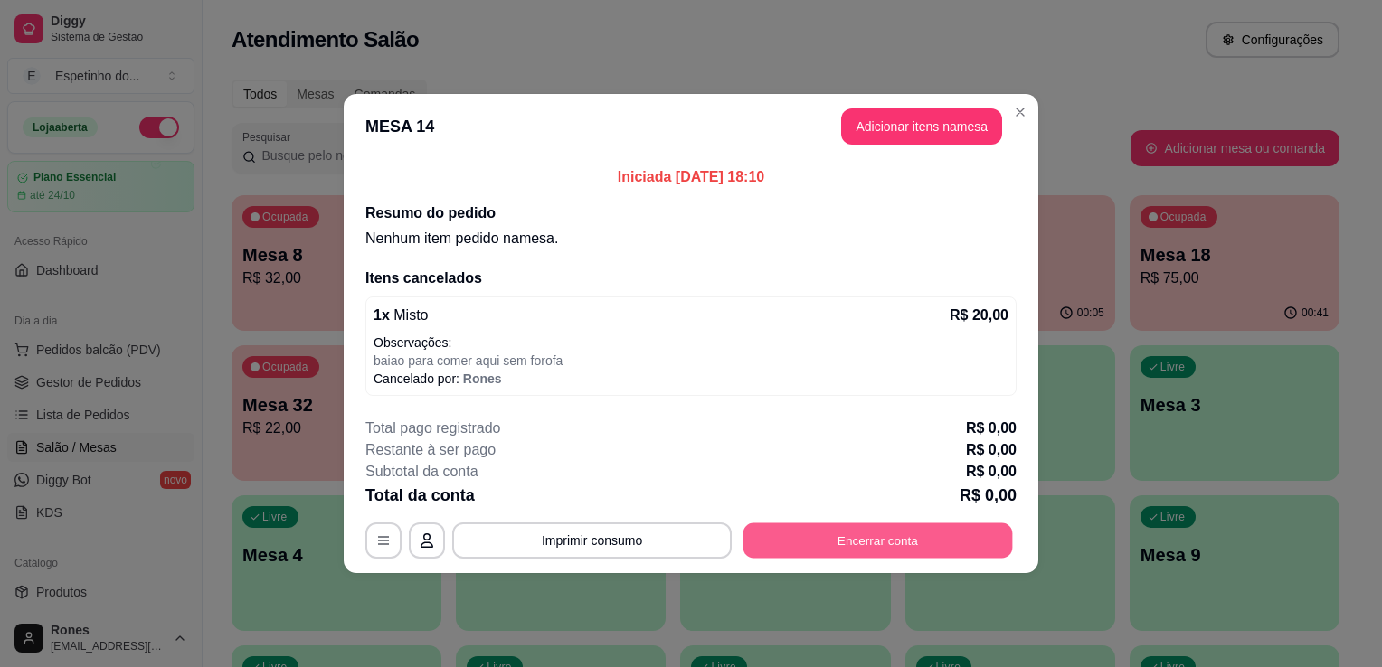
click at [966, 534] on button "Encerrar conta" at bounding box center [878, 541] width 270 height 35
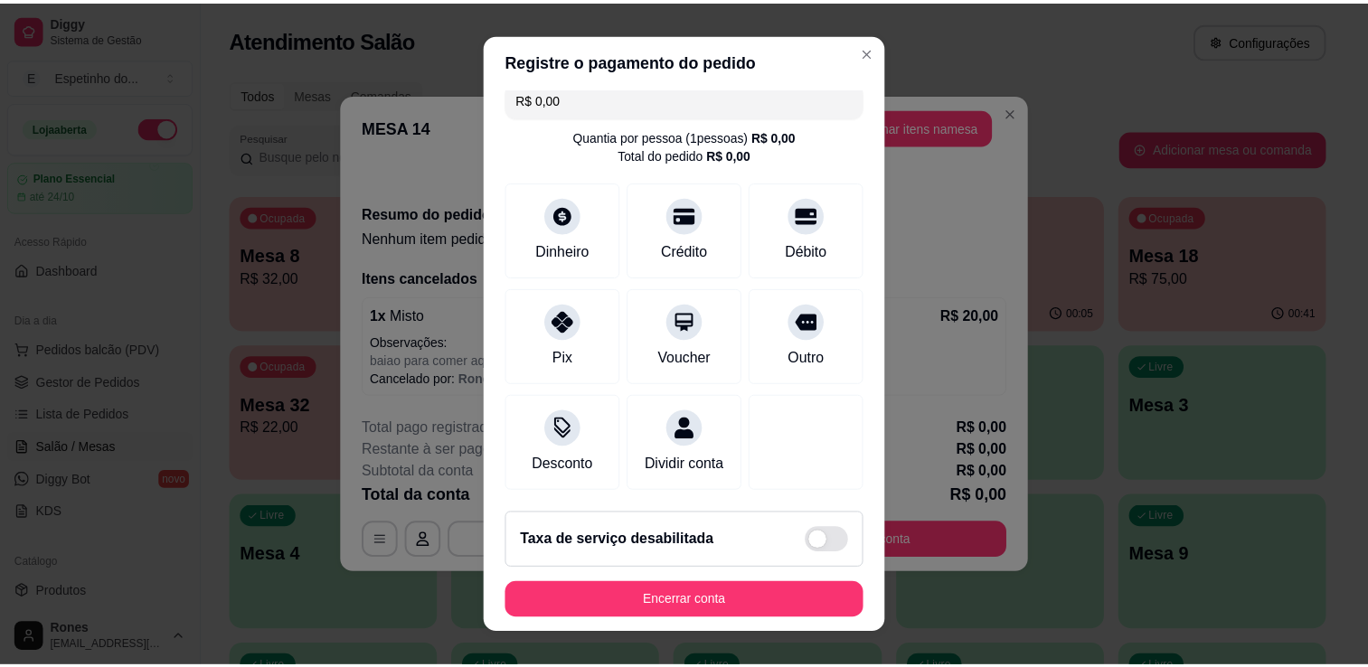
scroll to position [33, 0]
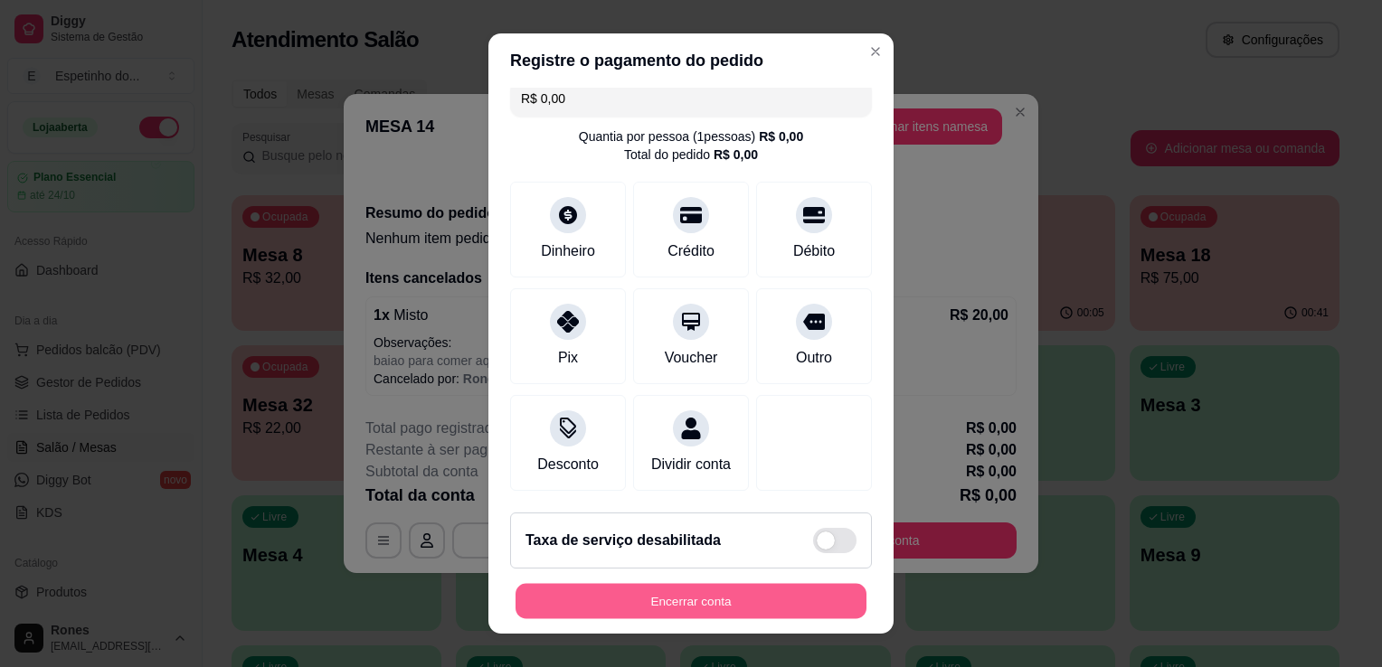
click at [791, 605] on button "Encerrar conta" at bounding box center [691, 601] width 351 height 35
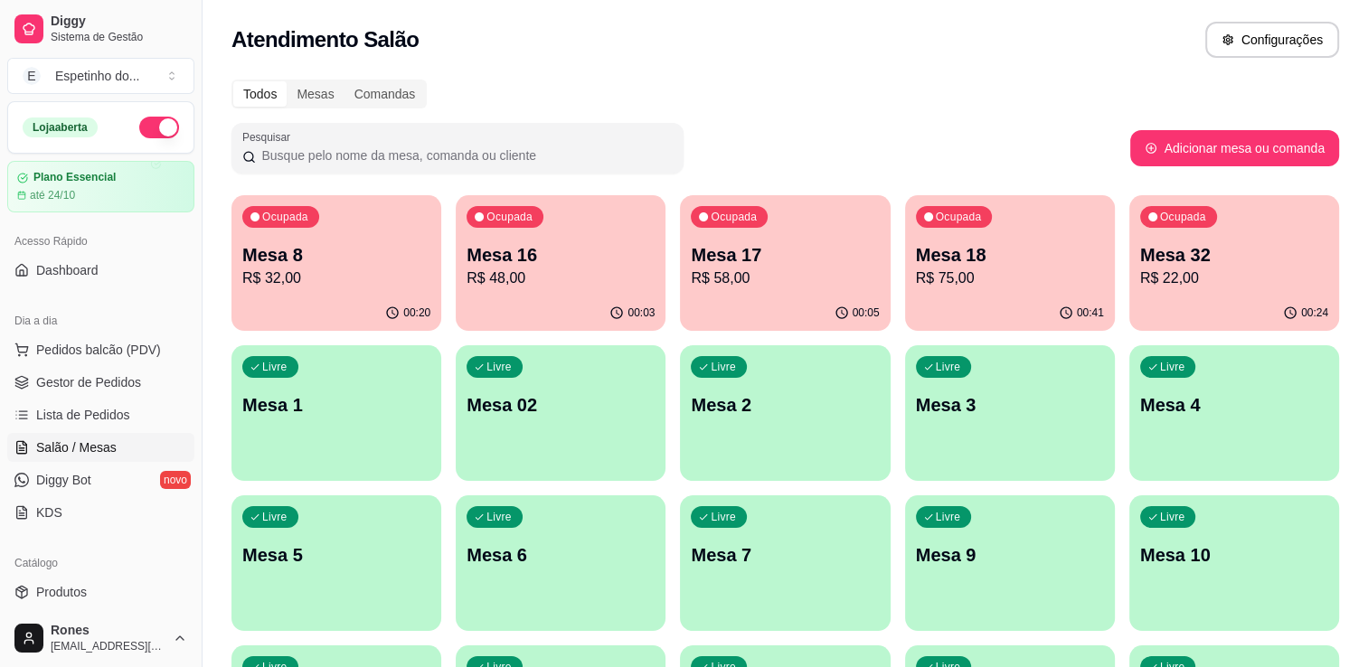
scroll to position [487, 0]
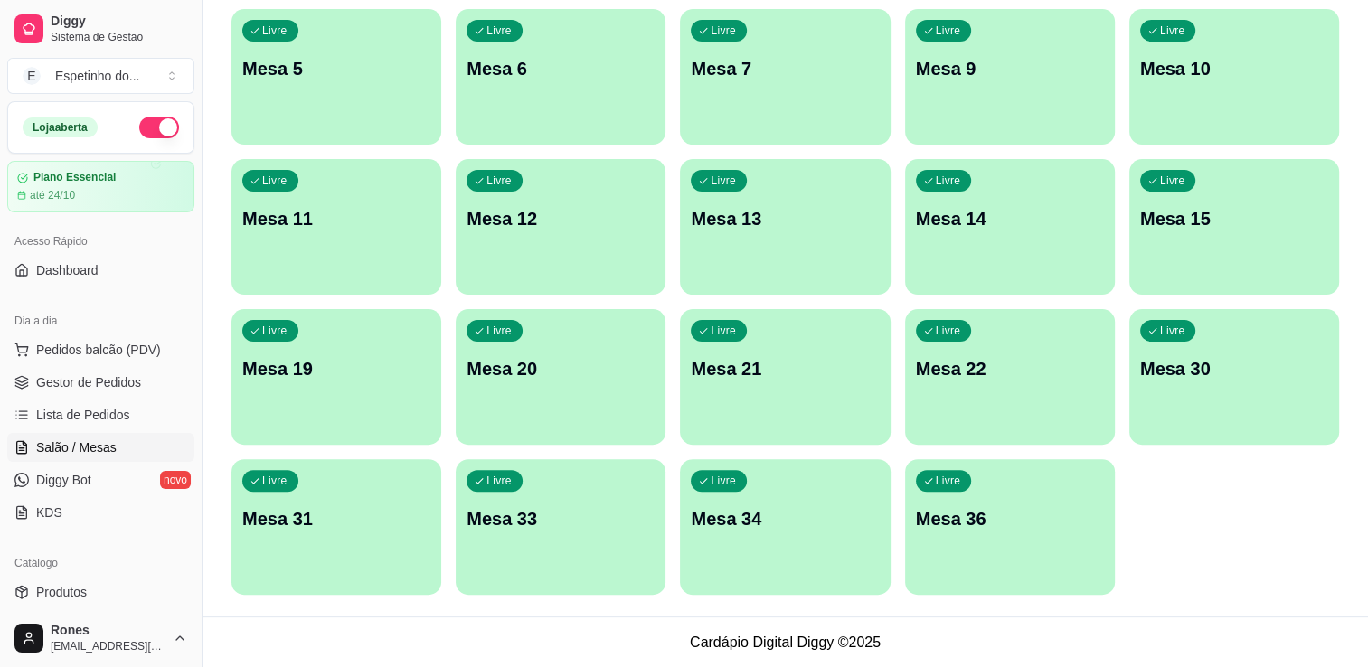
click at [1010, 563] on div "Livre Mesa 36" at bounding box center [1010, 516] width 210 height 114
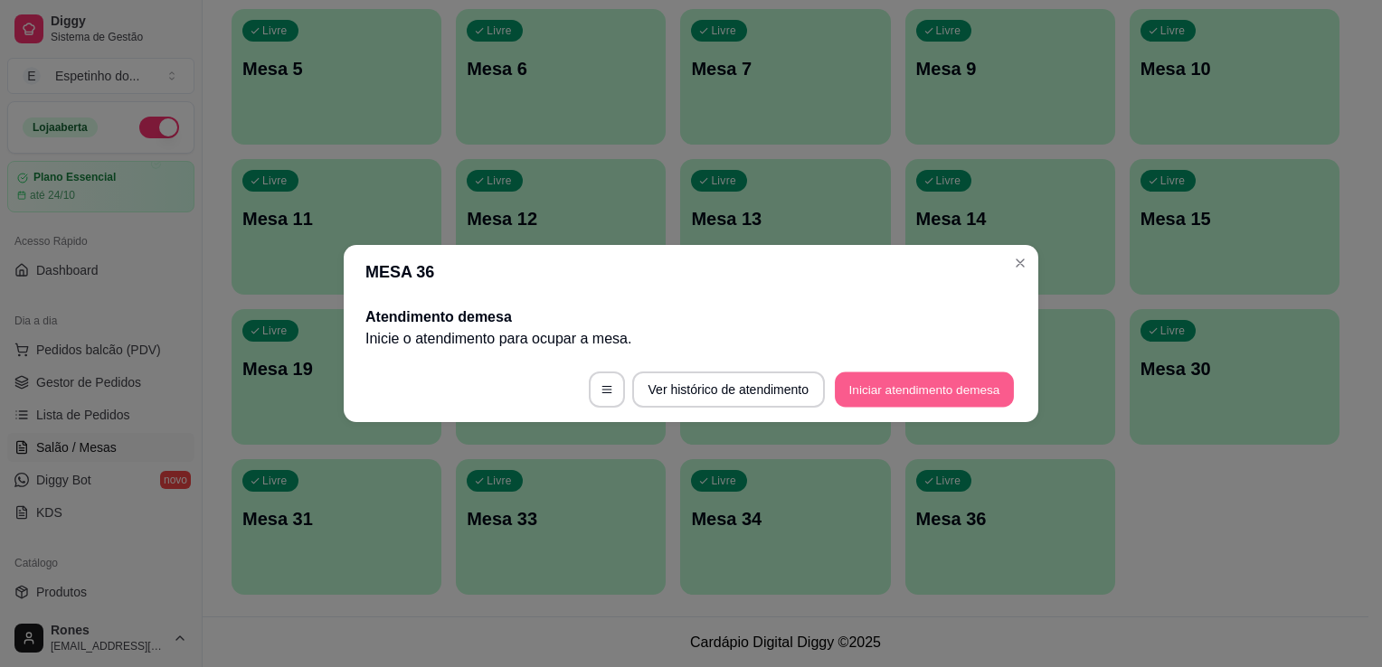
click at [951, 393] on button "Iniciar atendimento de mesa" at bounding box center [924, 390] width 179 height 35
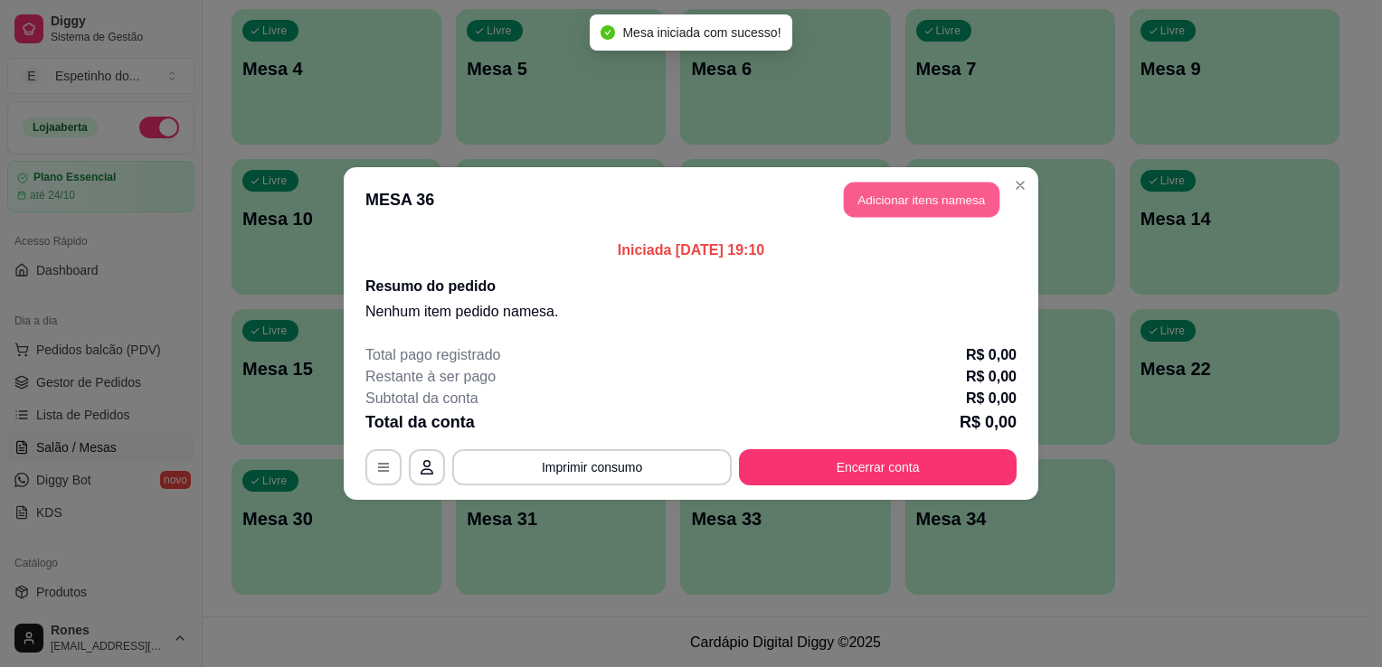
click at [957, 210] on button "Adicionar itens na mesa" at bounding box center [922, 200] width 156 height 35
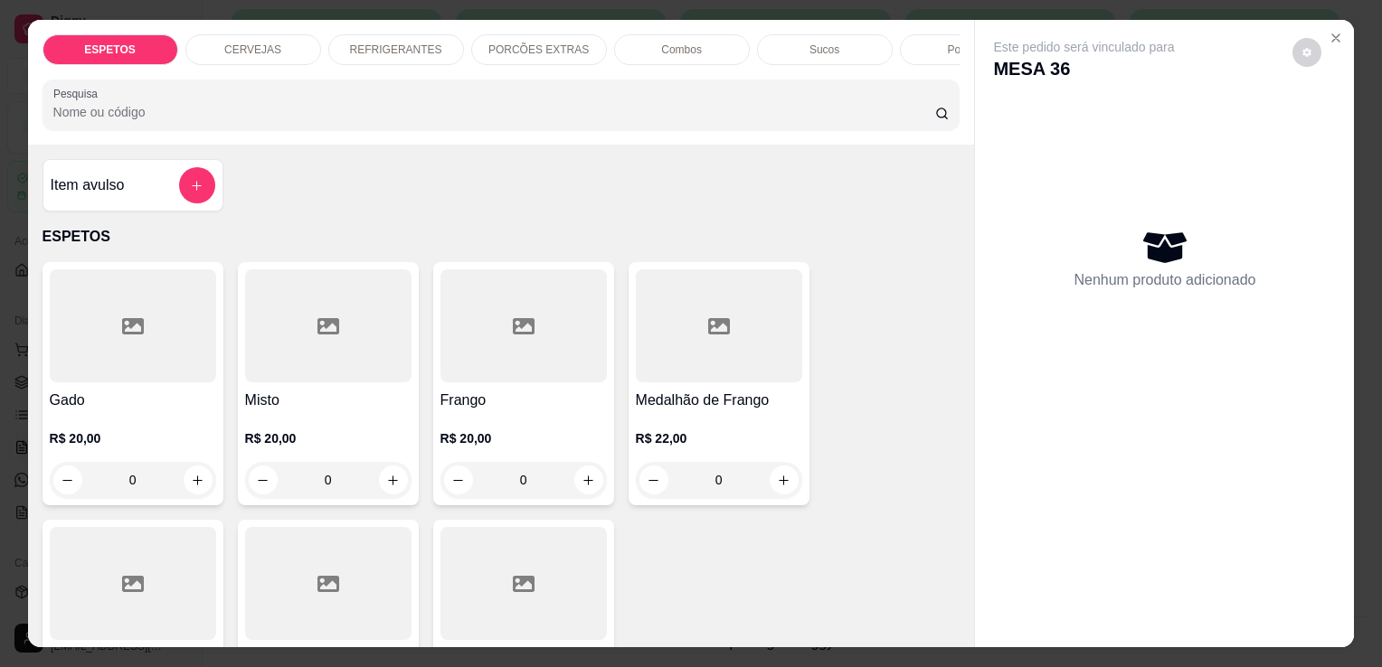
click at [165, 359] on div at bounding box center [133, 326] width 166 height 113
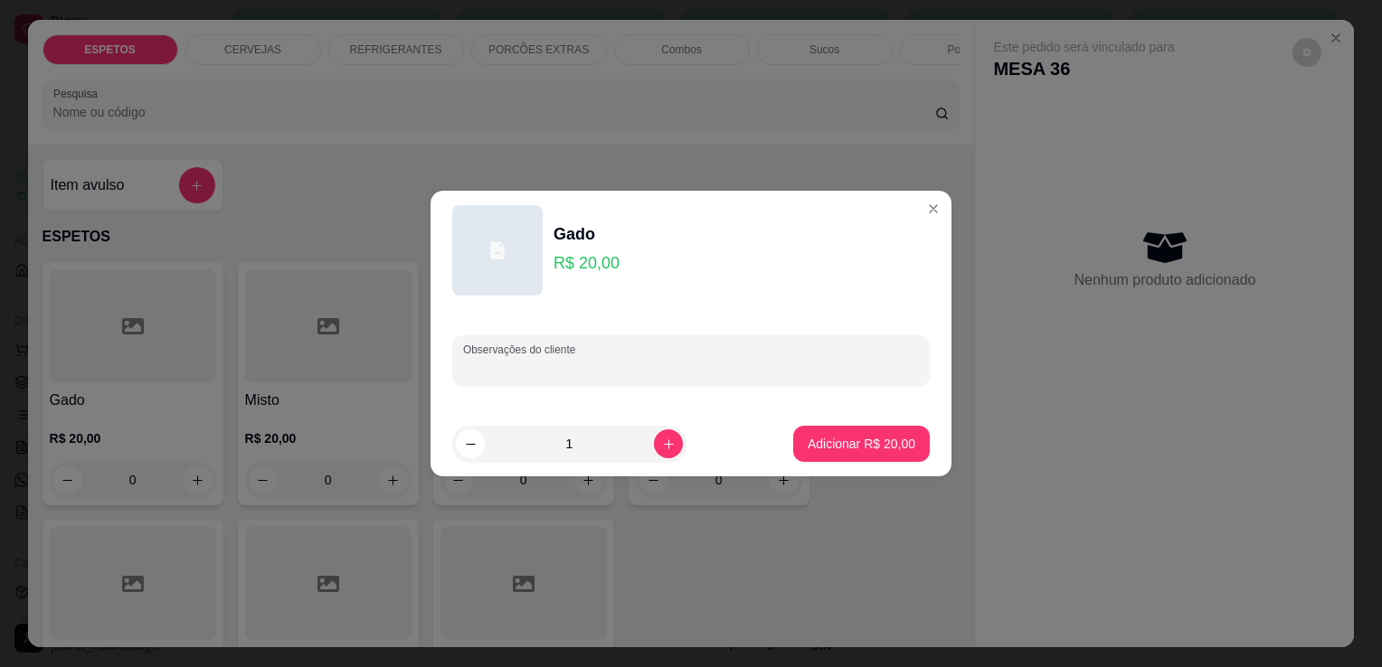
click at [629, 362] on input "Observações do cliente" at bounding box center [691, 368] width 456 height 18
type input "[PERSON_NAME] para viagem"
click at [891, 445] on p "Adicionar R$ 20,00" at bounding box center [861, 443] width 105 height 17
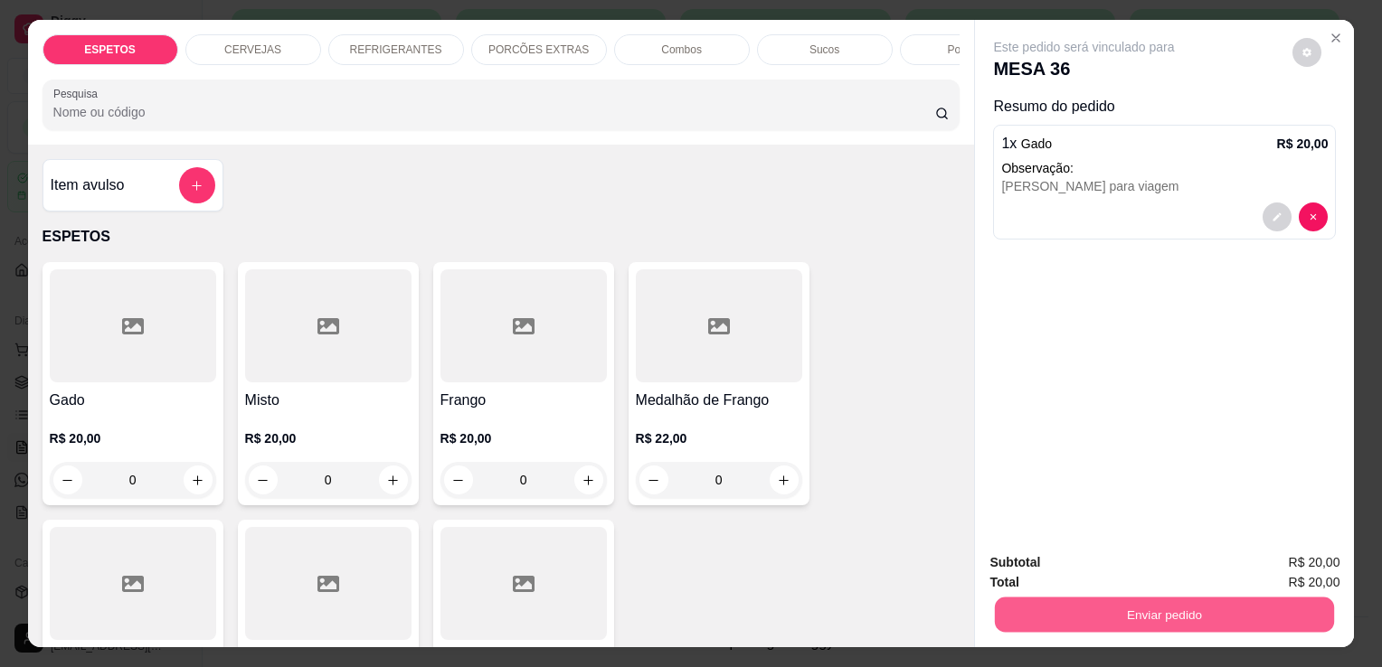
click at [1140, 620] on button "Enviar pedido" at bounding box center [1164, 614] width 339 height 35
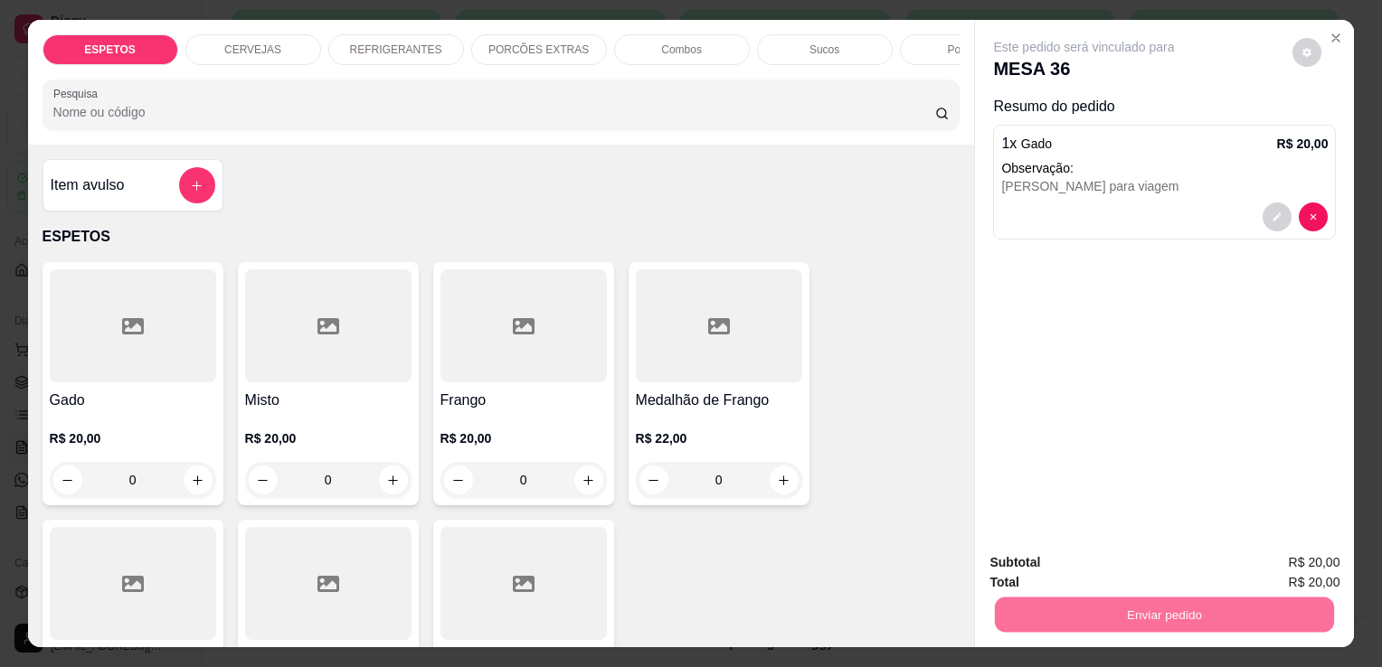
click at [1323, 563] on button "Enviar pedido" at bounding box center [1292, 563] width 99 height 33
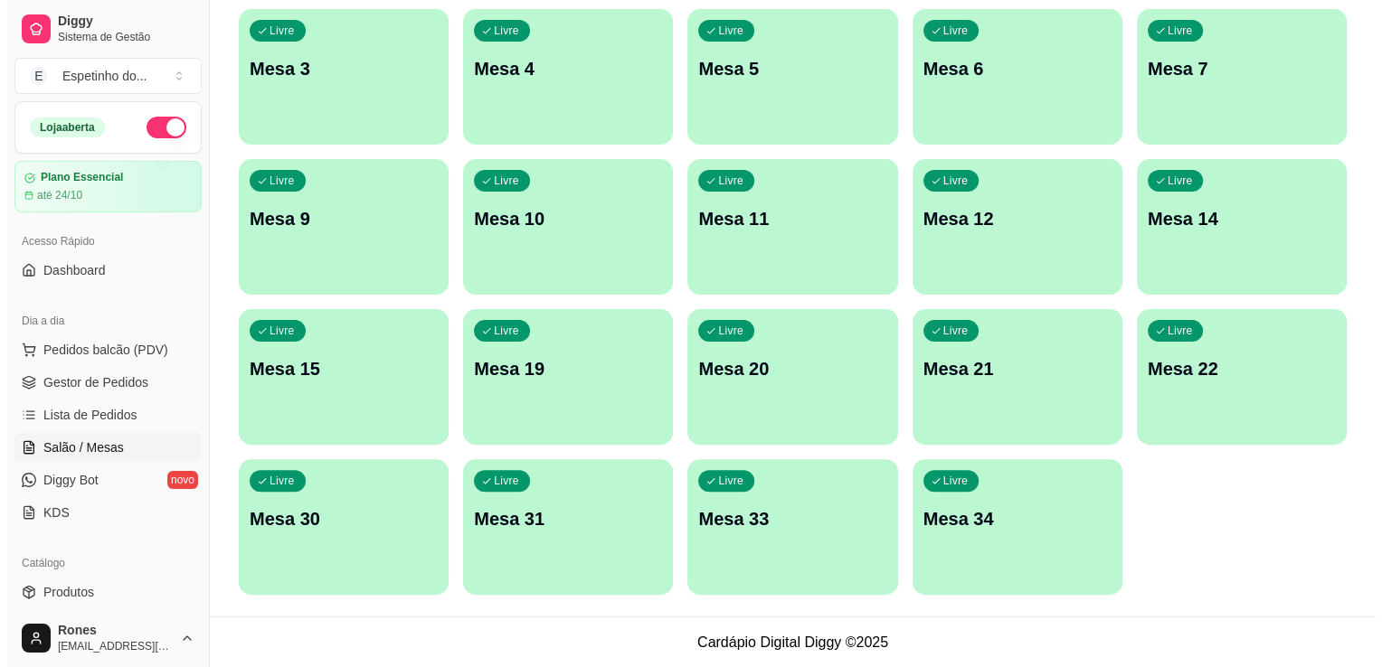
scroll to position [0, 0]
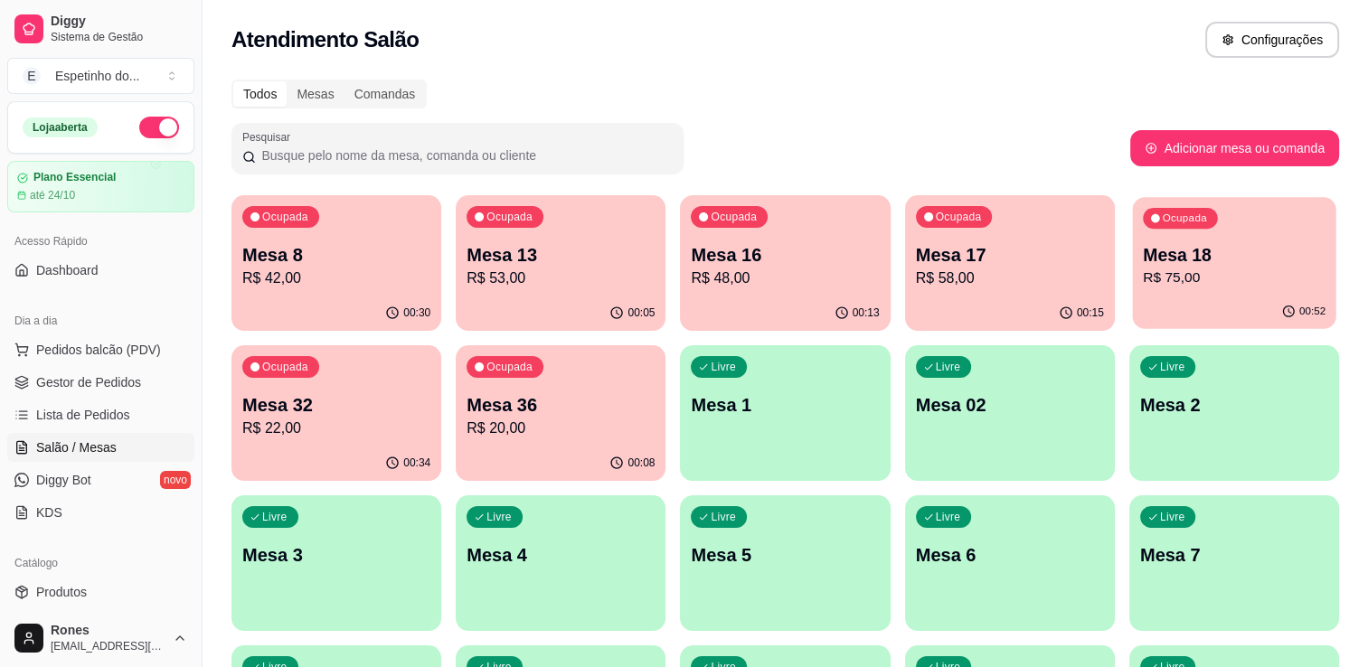
click at [1183, 274] on p "R$ 75,00" at bounding box center [1234, 278] width 183 height 21
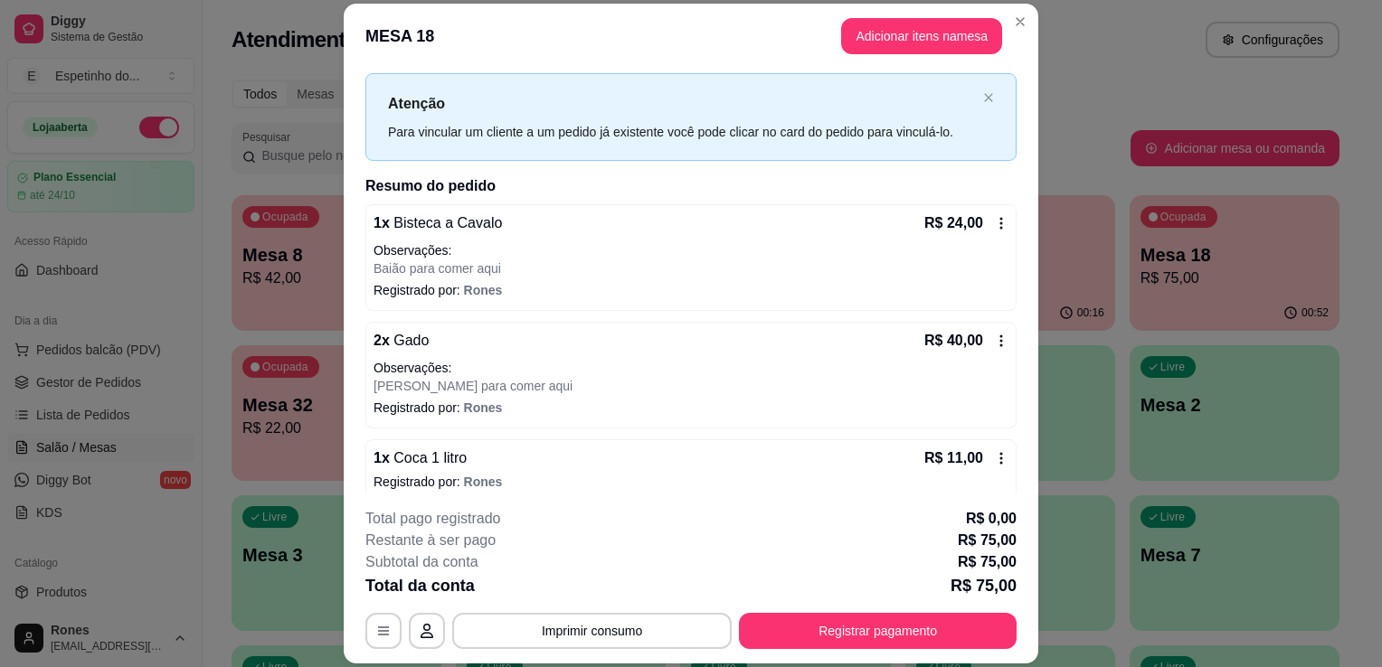
scroll to position [49, 0]
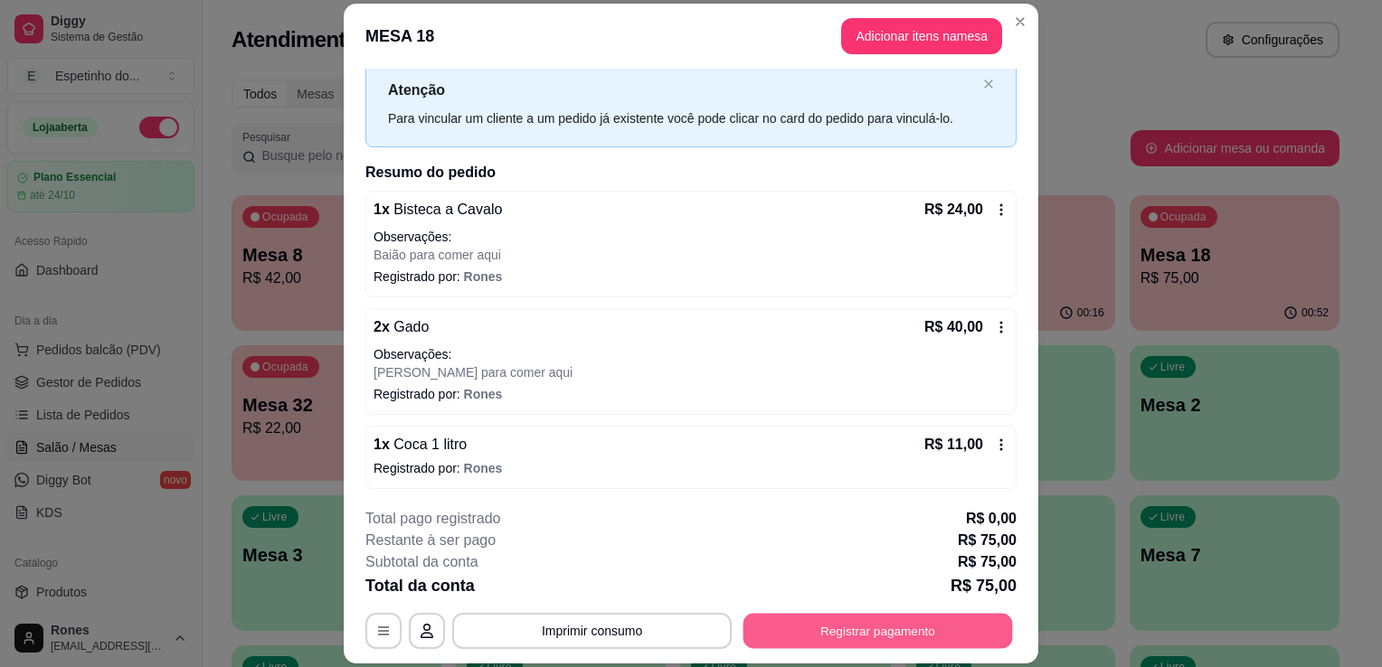
click at [862, 633] on button "Registrar pagamento" at bounding box center [878, 631] width 270 height 35
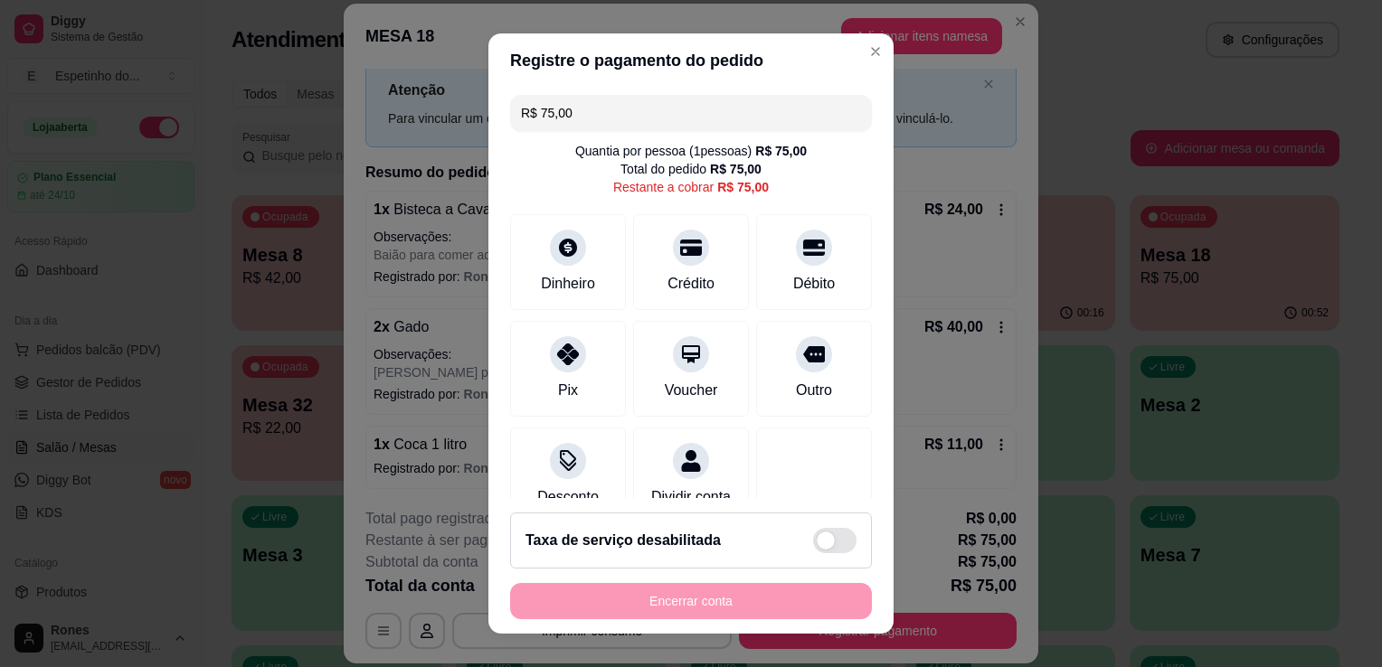
click at [593, 118] on input "R$ 75,00" at bounding box center [691, 113] width 340 height 36
click at [765, 263] on div "Débito" at bounding box center [815, 259] width 128 height 106
click at [582, 384] on div "Pix" at bounding box center [569, 366] width 128 height 106
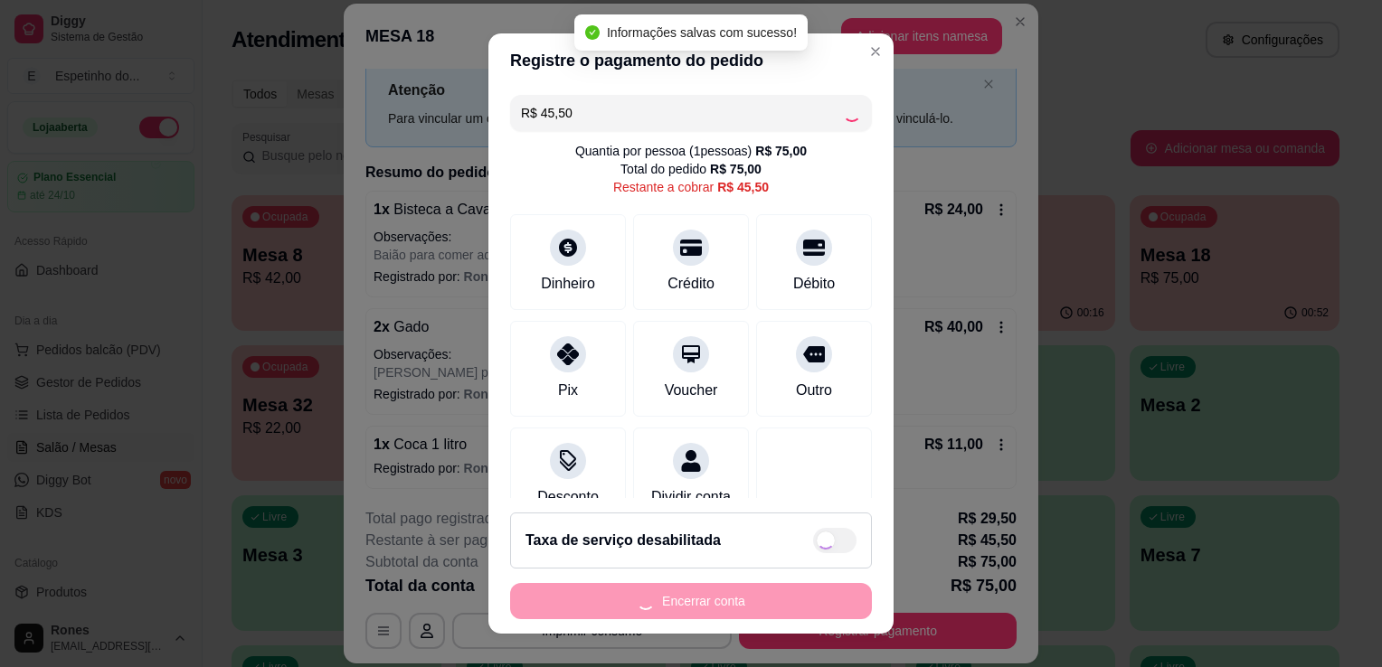
type input "R$ 0,00"
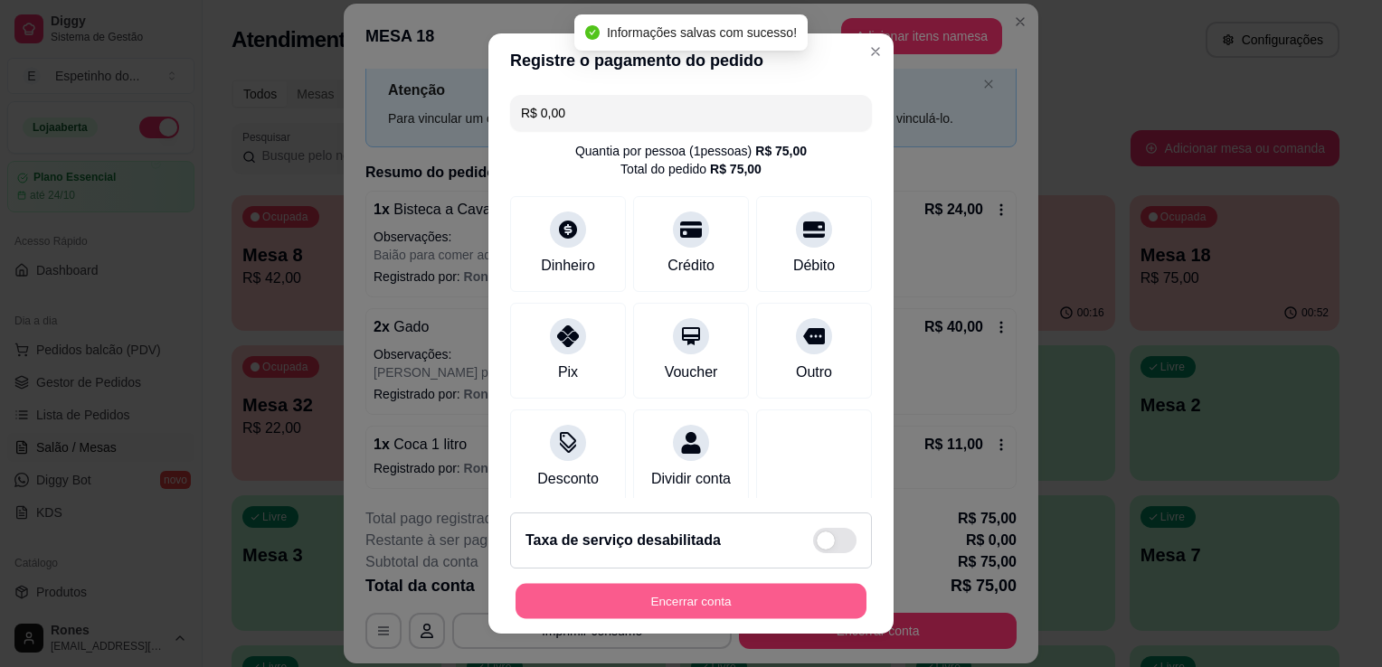
click at [712, 608] on button "Encerrar conta" at bounding box center [691, 601] width 351 height 35
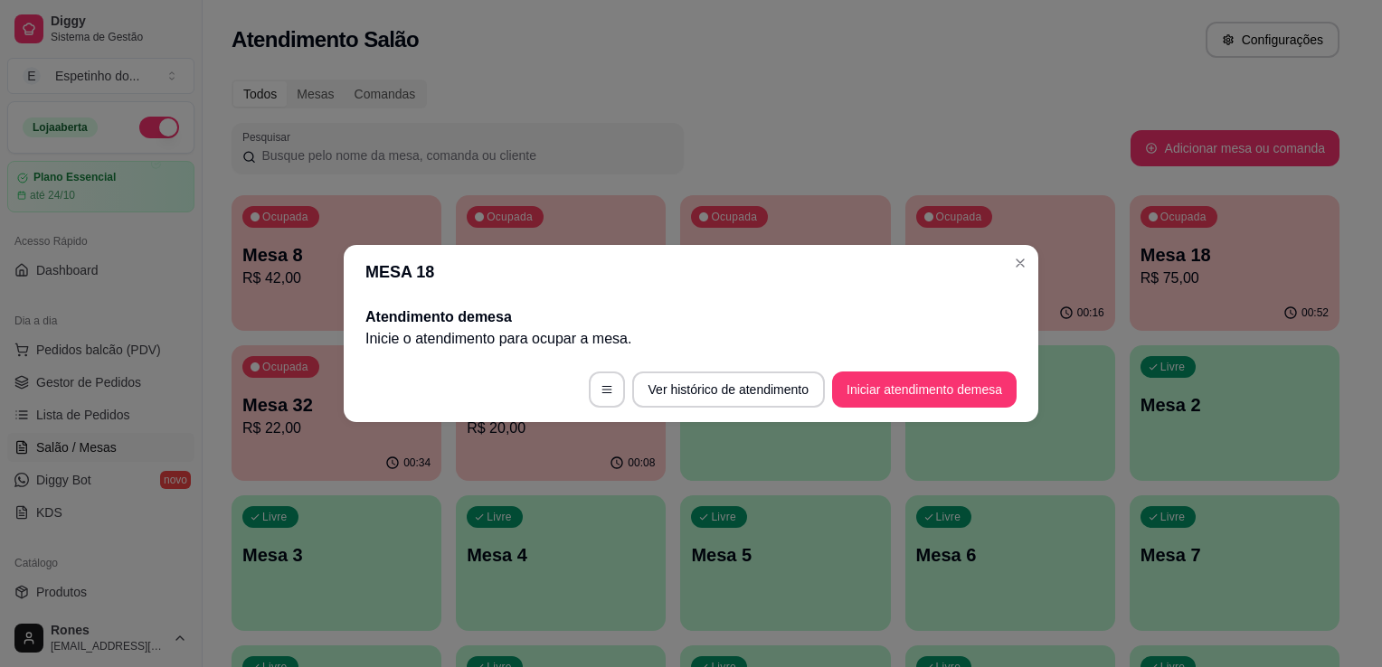
scroll to position [0, 0]
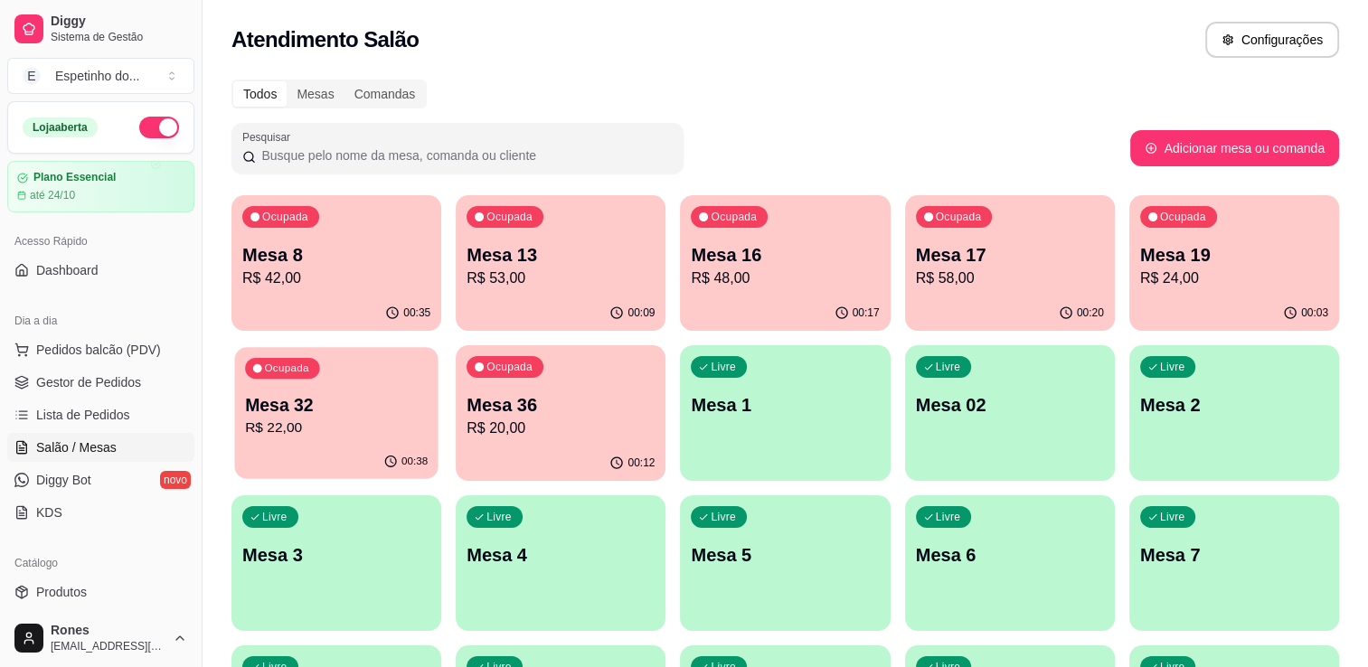
click at [271, 440] on div "Ocupada Mesa 32 R$ 22,00" at bounding box center [335, 396] width 203 height 98
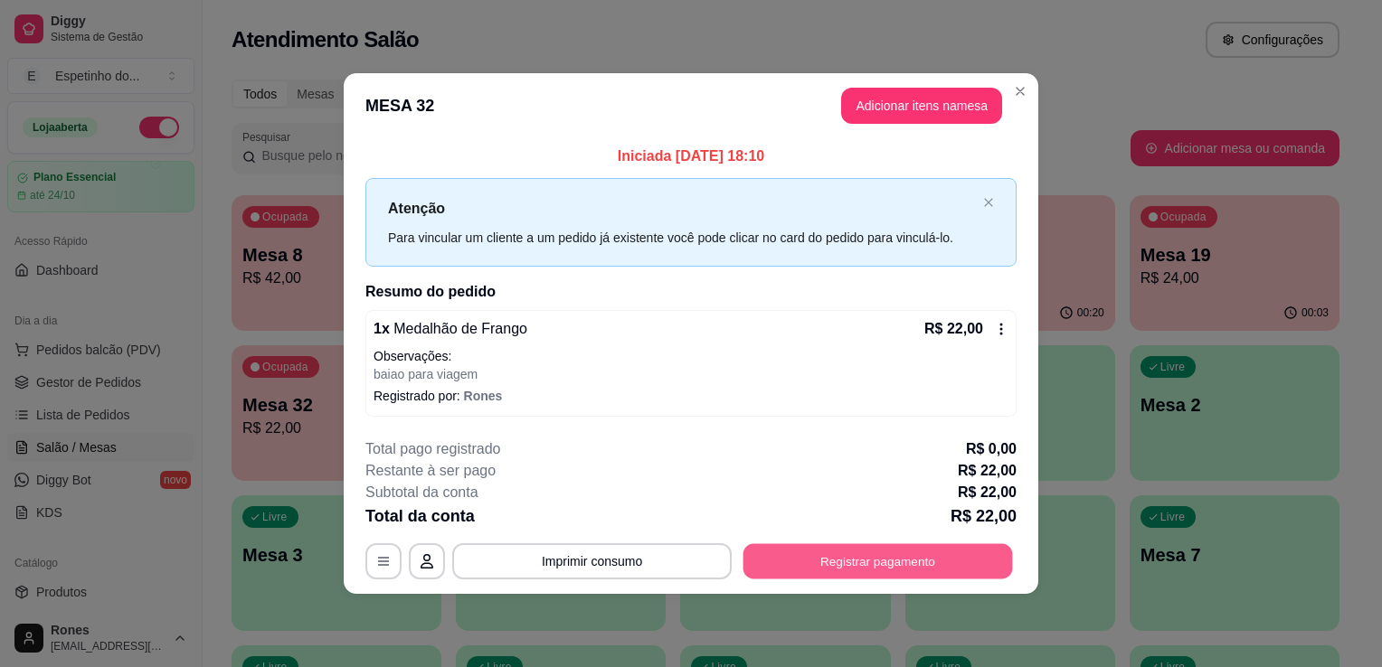
click at [921, 578] on div "**********" at bounding box center [690, 562] width 651 height 36
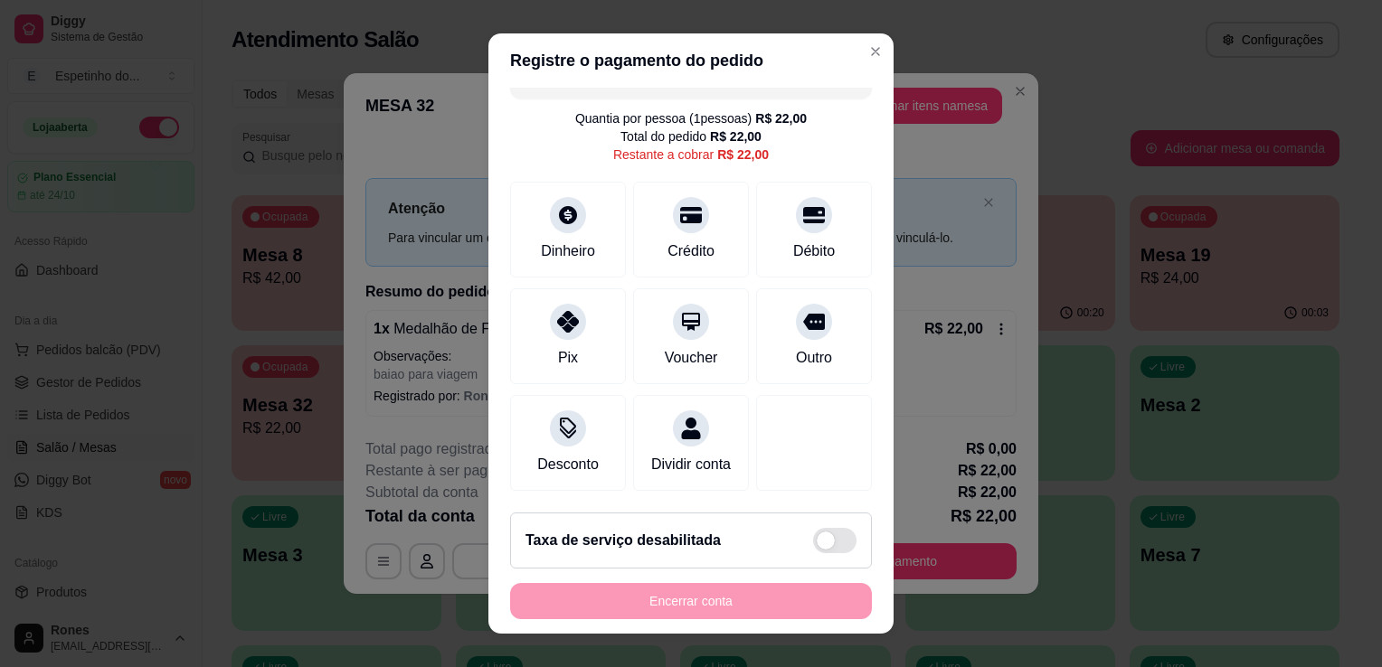
scroll to position [52, 0]
click at [542, 338] on div "Pix" at bounding box center [569, 333] width 128 height 106
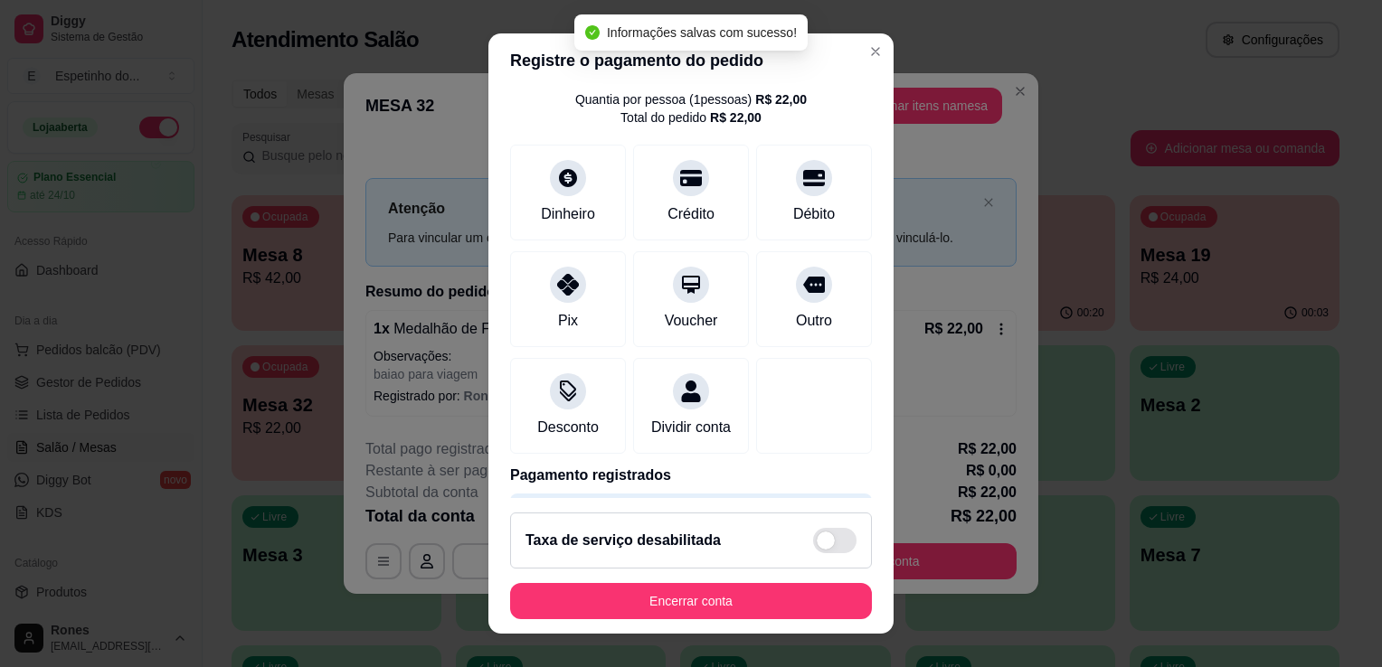
type input "R$ 0,00"
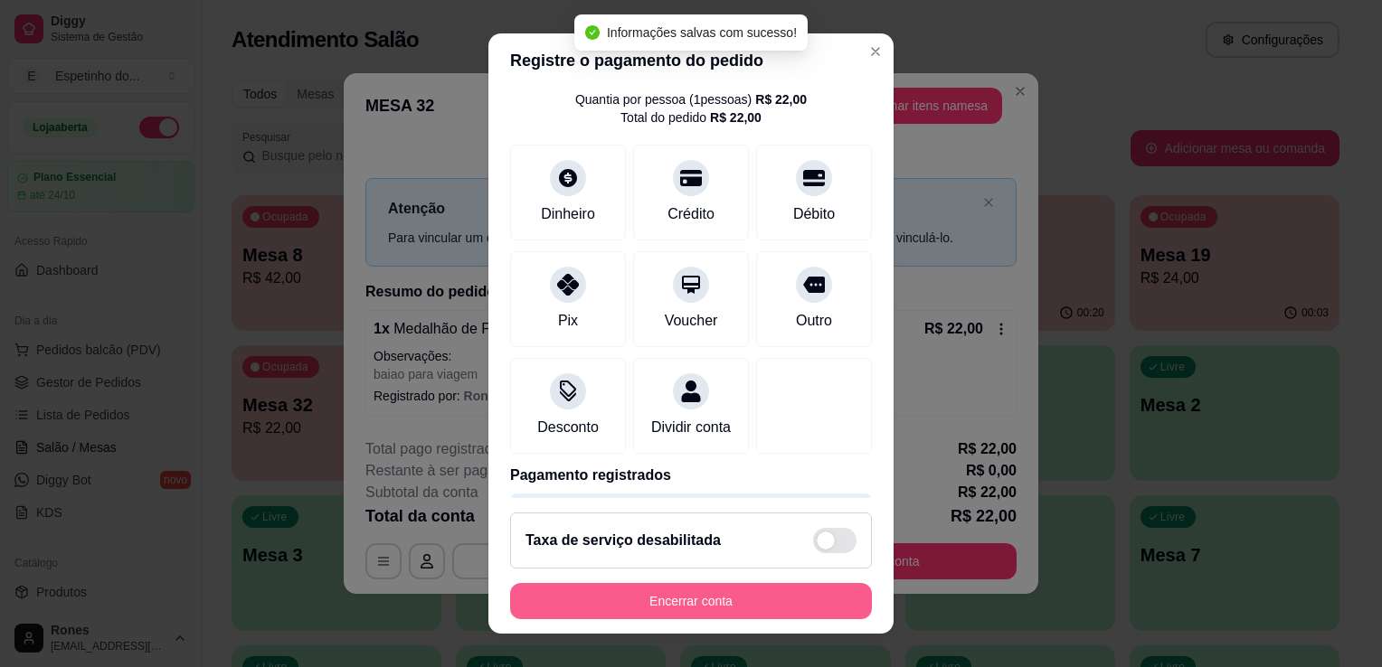
click at [733, 612] on button "Encerrar conta" at bounding box center [691, 601] width 362 height 36
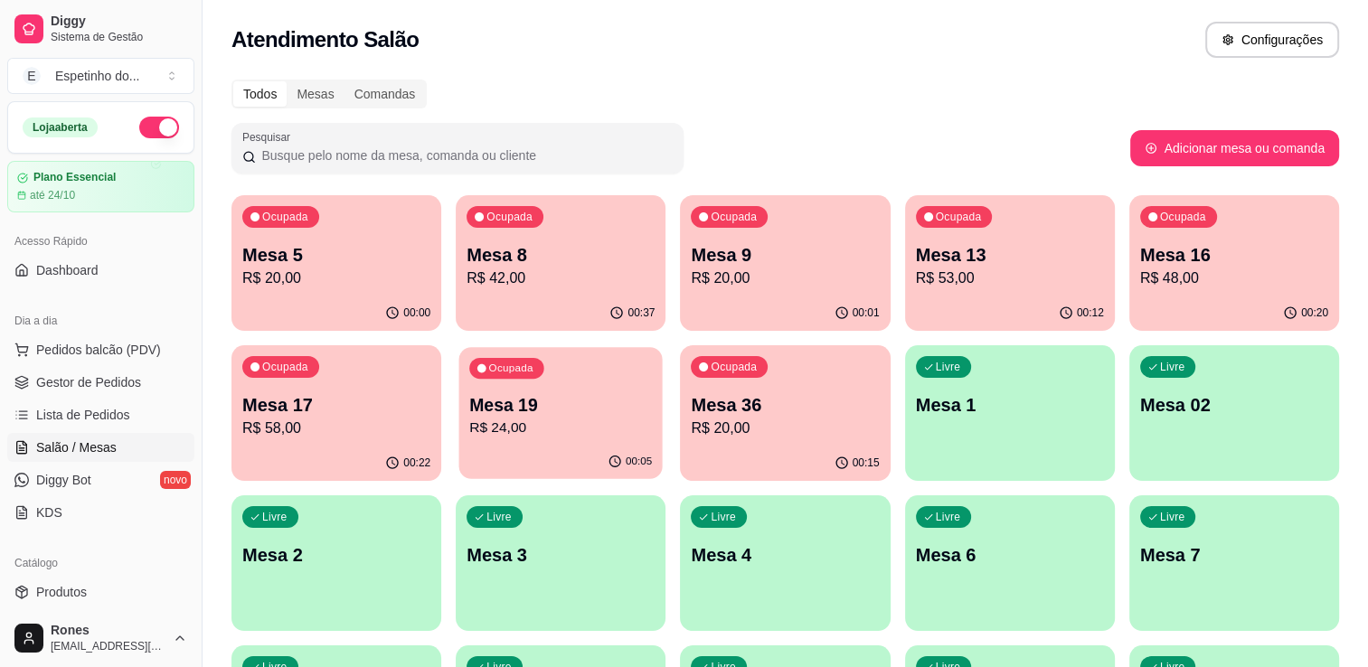
click at [569, 425] on p "R$ 24,00" at bounding box center [560, 428] width 183 height 21
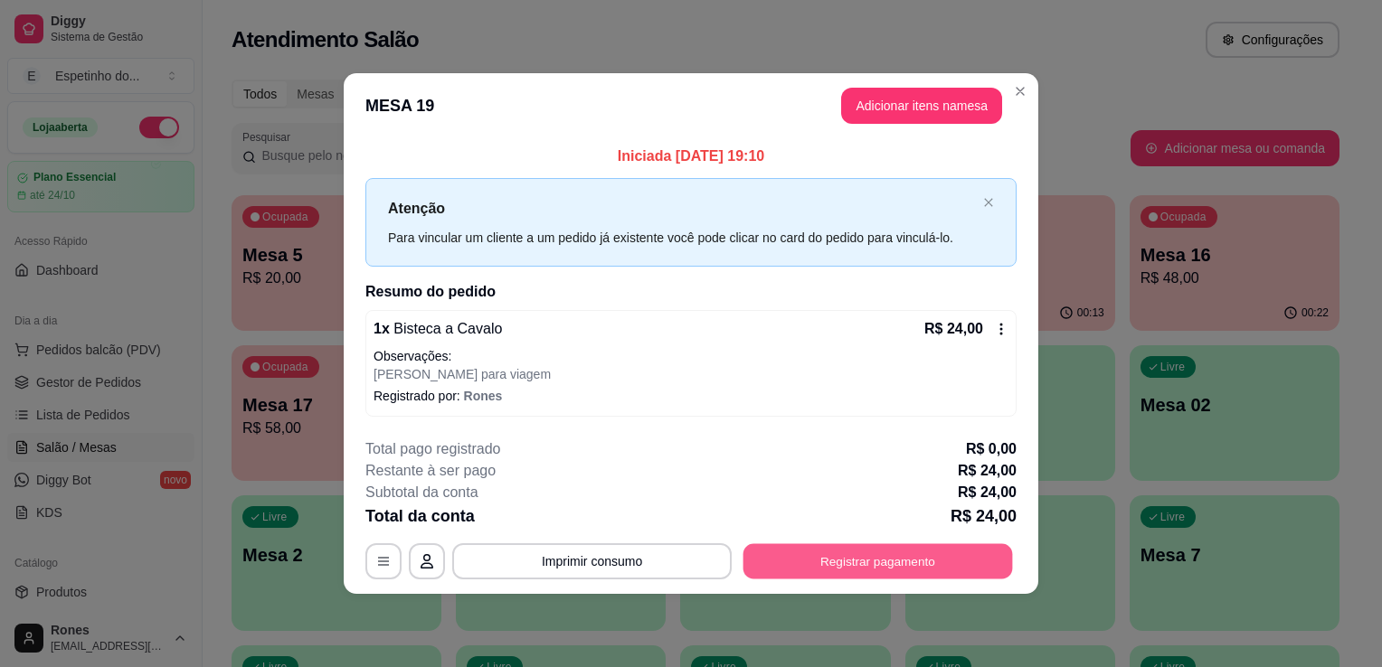
click at [865, 563] on button "Registrar pagamento" at bounding box center [878, 561] width 270 height 35
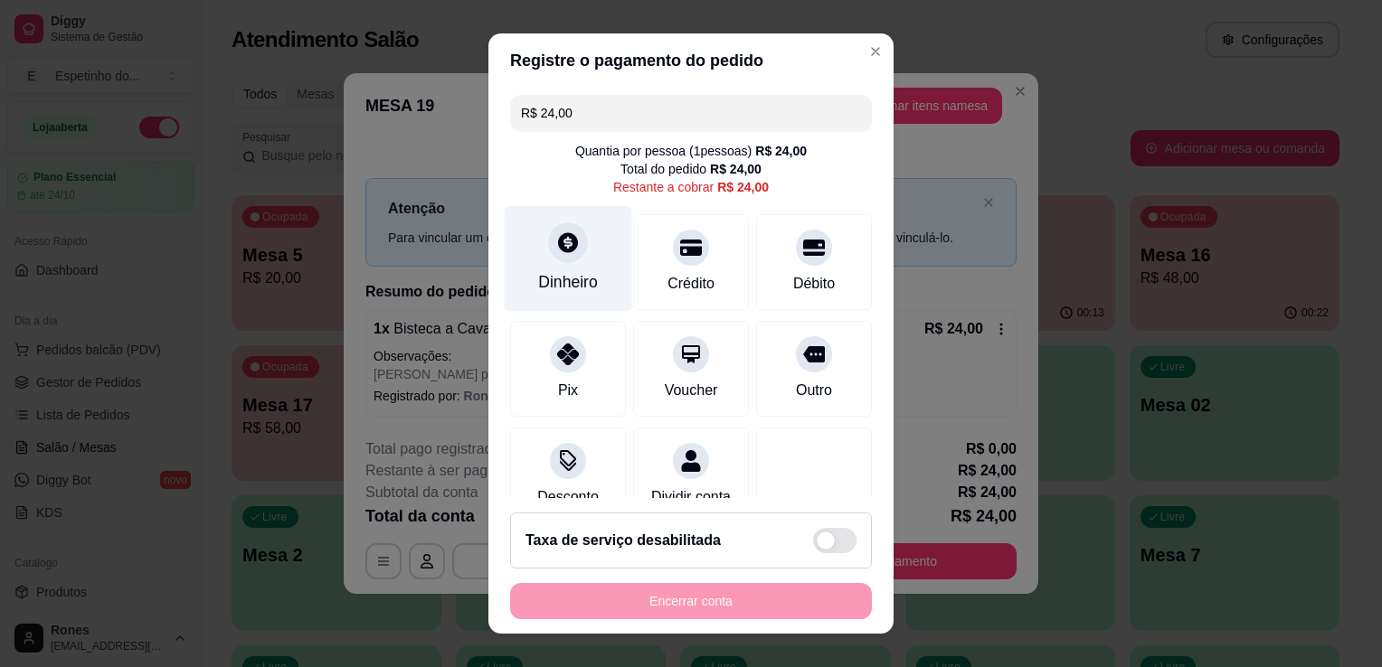
click at [525, 256] on div "Dinheiro" at bounding box center [569, 259] width 128 height 106
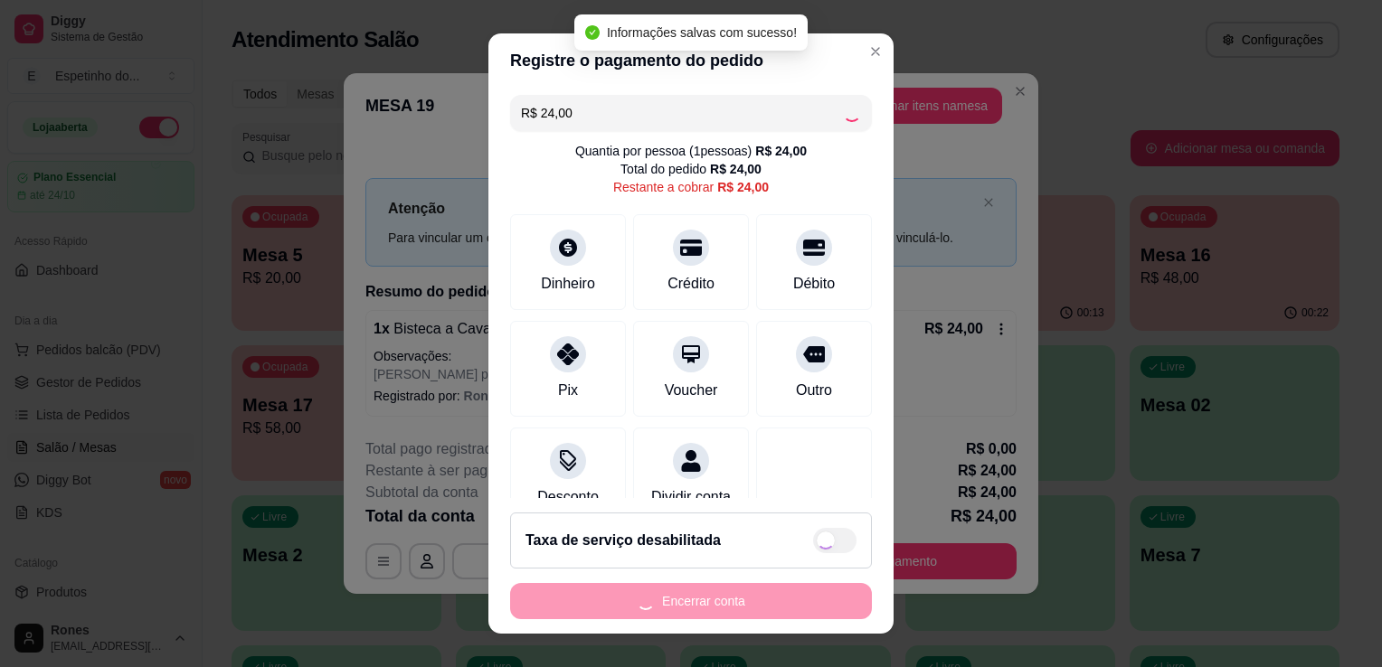
type input "R$ 0,00"
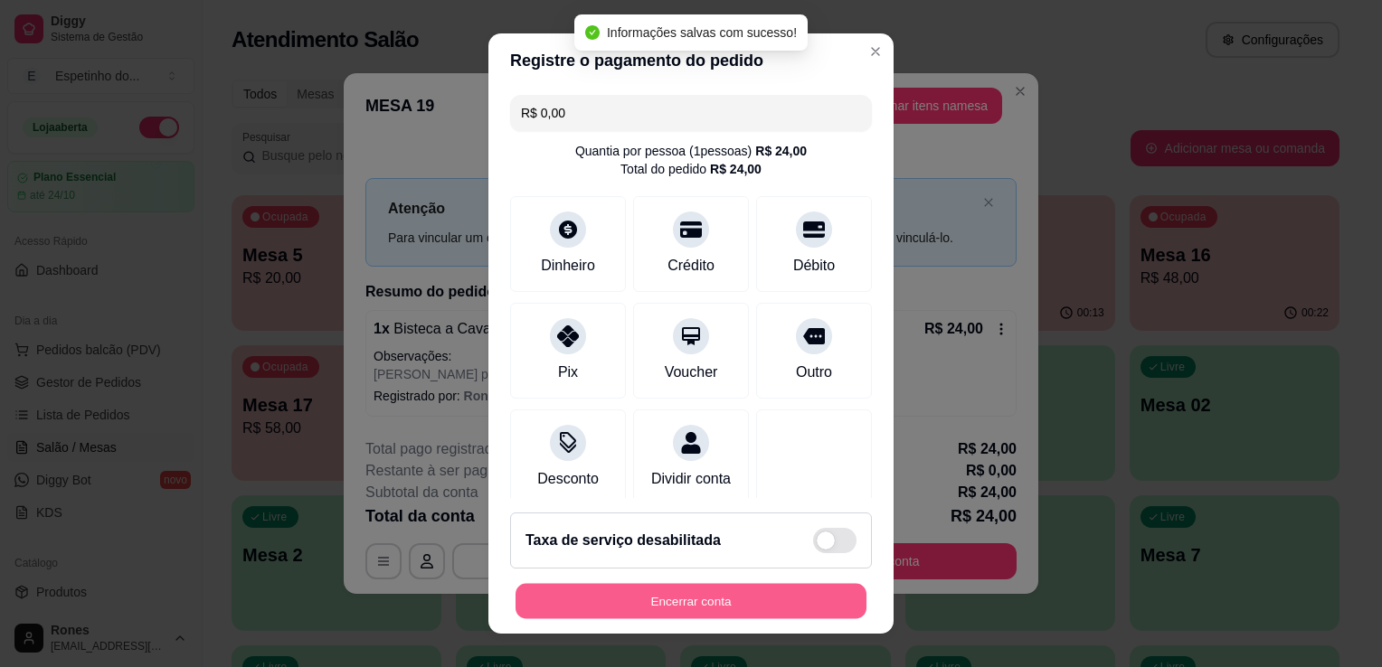
click at [779, 599] on button "Encerrar conta" at bounding box center [691, 601] width 351 height 35
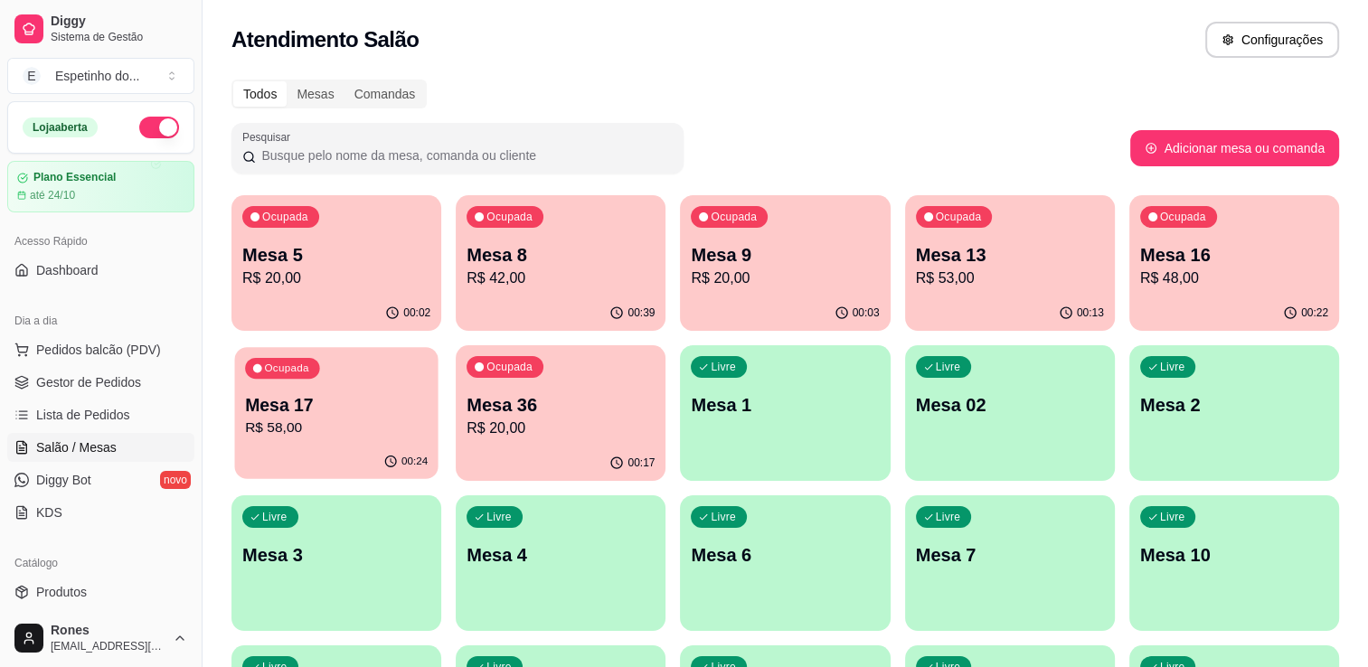
click at [318, 447] on div "00:24" at bounding box center [335, 462] width 203 height 34
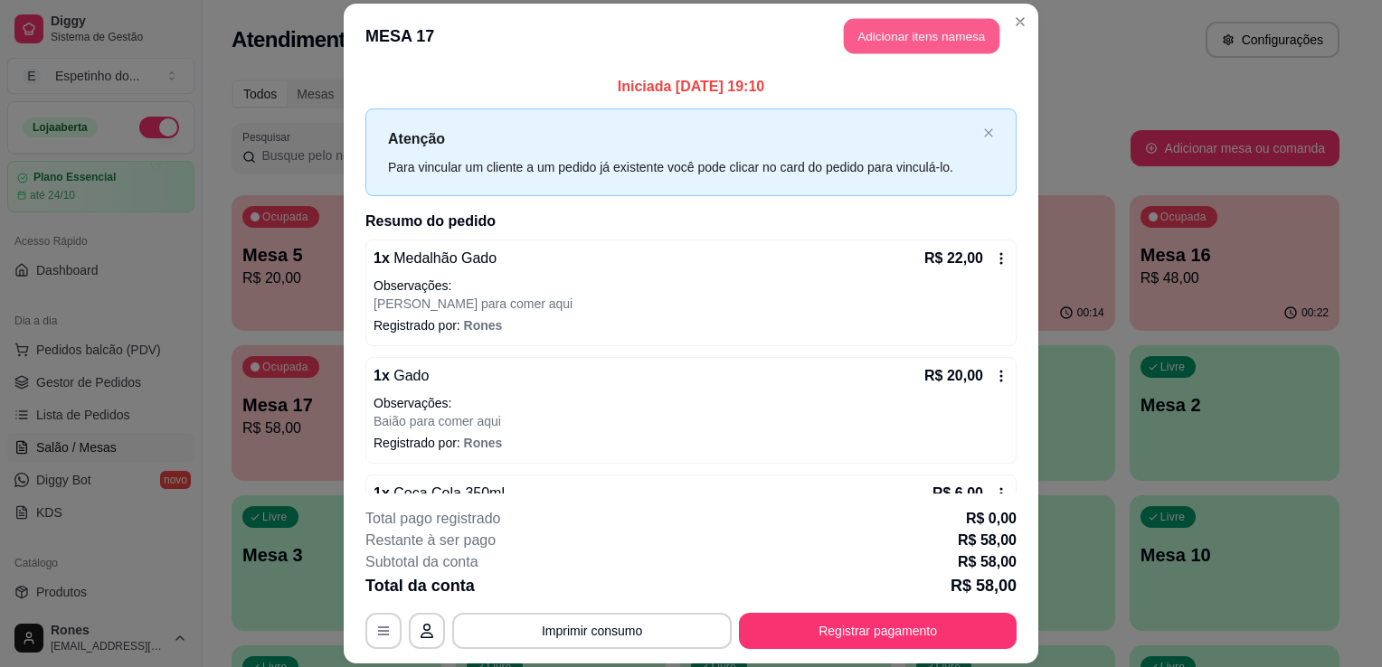
click at [898, 42] on button "Adicionar itens na mesa" at bounding box center [922, 35] width 156 height 35
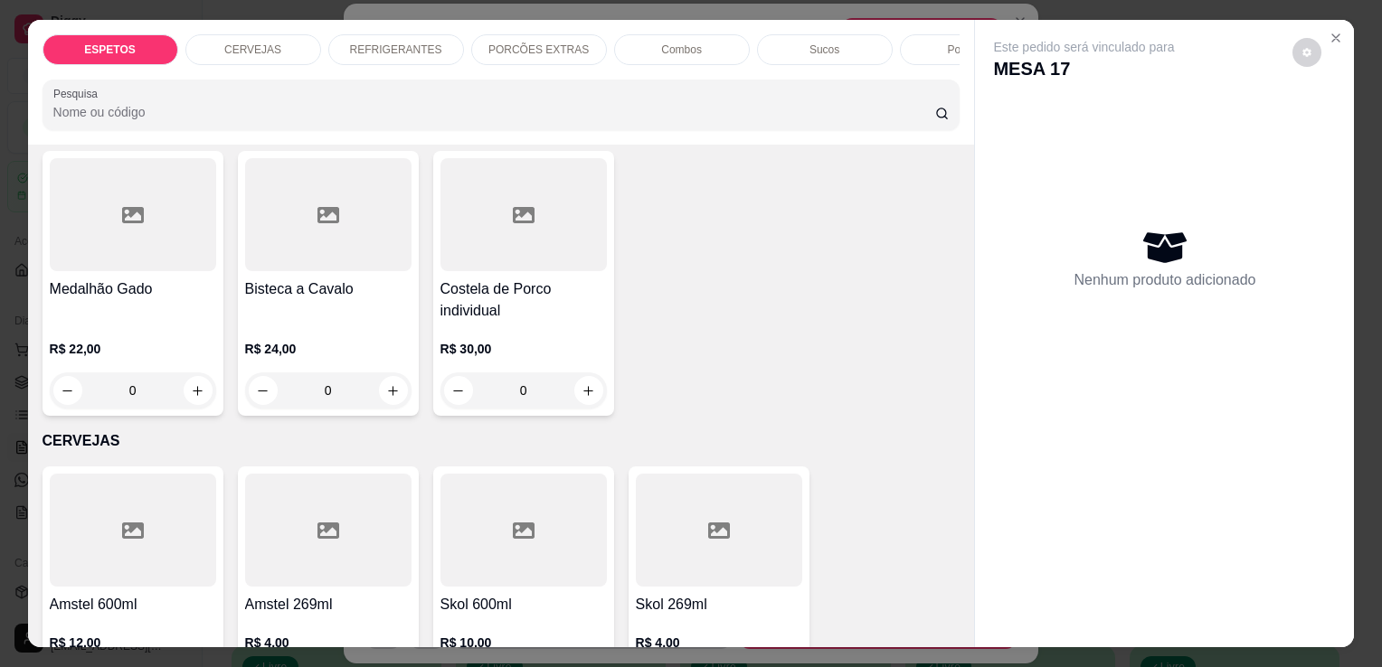
scroll to position [506, 0]
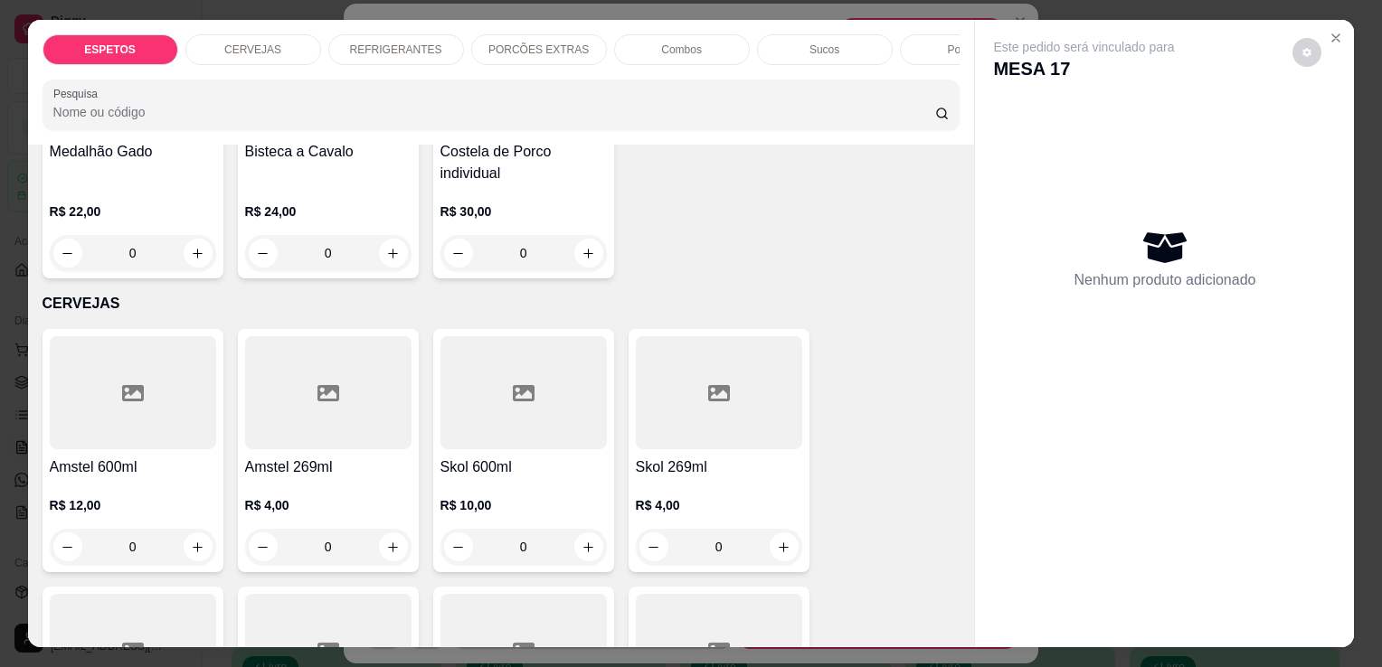
click at [234, 43] on p "CERVEJAS" at bounding box center [252, 50] width 57 height 14
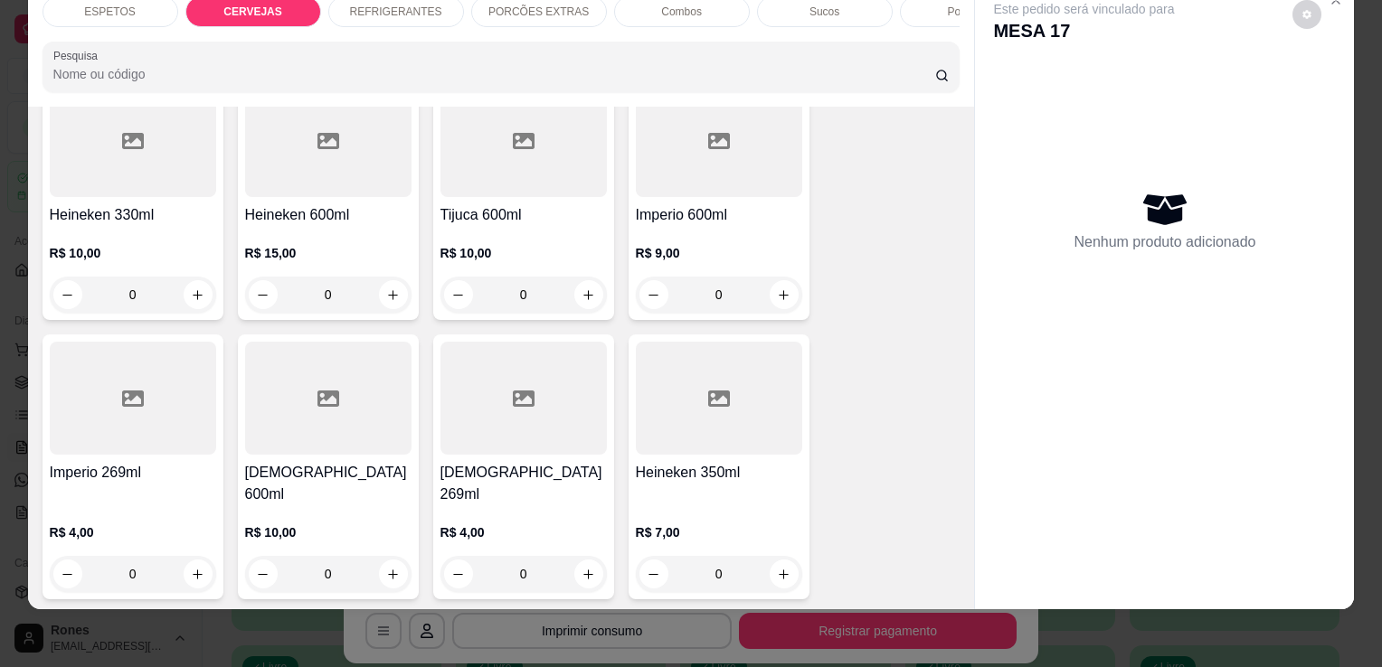
scroll to position [980, 0]
click at [344, 440] on div at bounding box center [328, 396] width 166 height 113
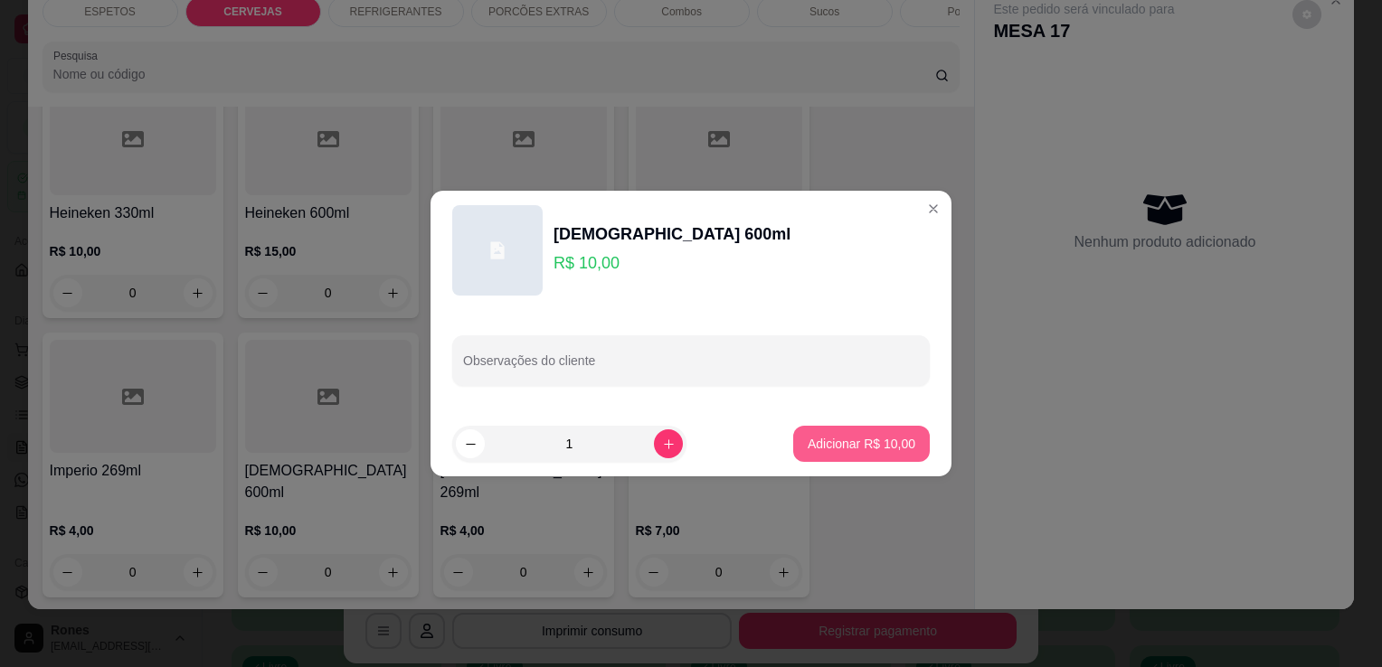
click at [879, 444] on p "Adicionar R$ 10,00" at bounding box center [862, 444] width 108 height 18
type input "1"
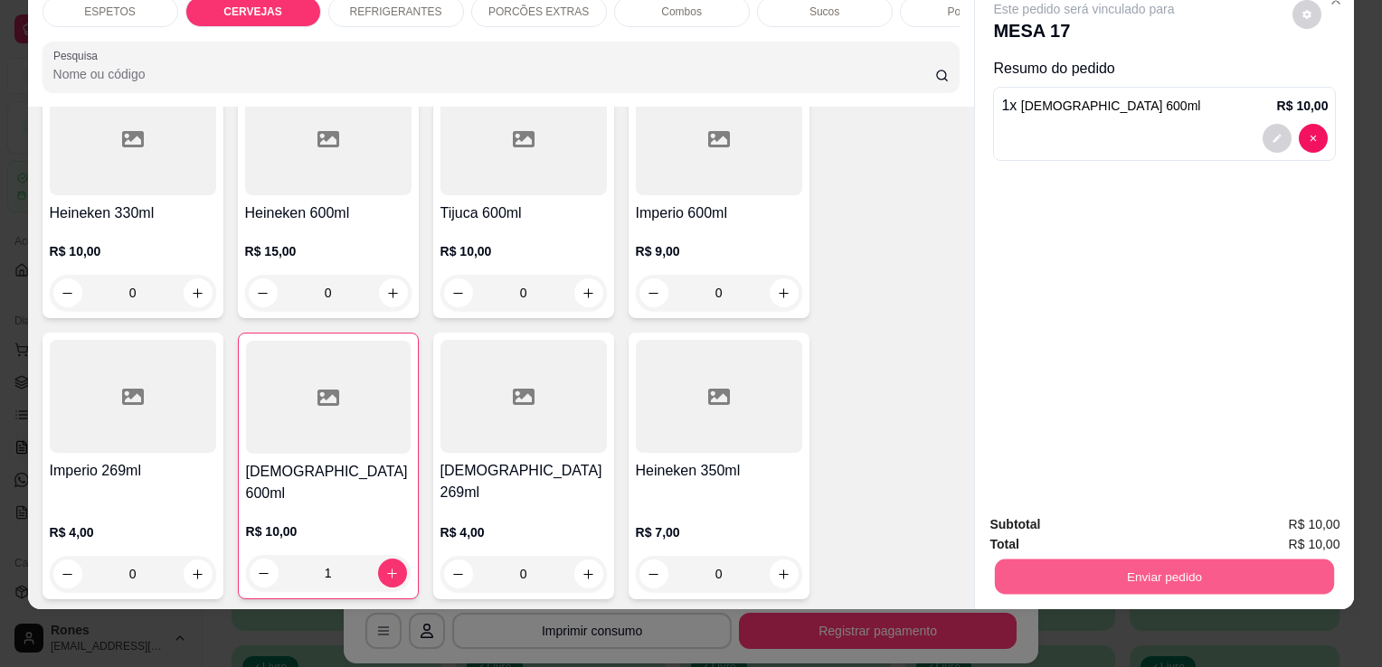
click at [1140, 574] on button "Enviar pedido" at bounding box center [1164, 576] width 339 height 35
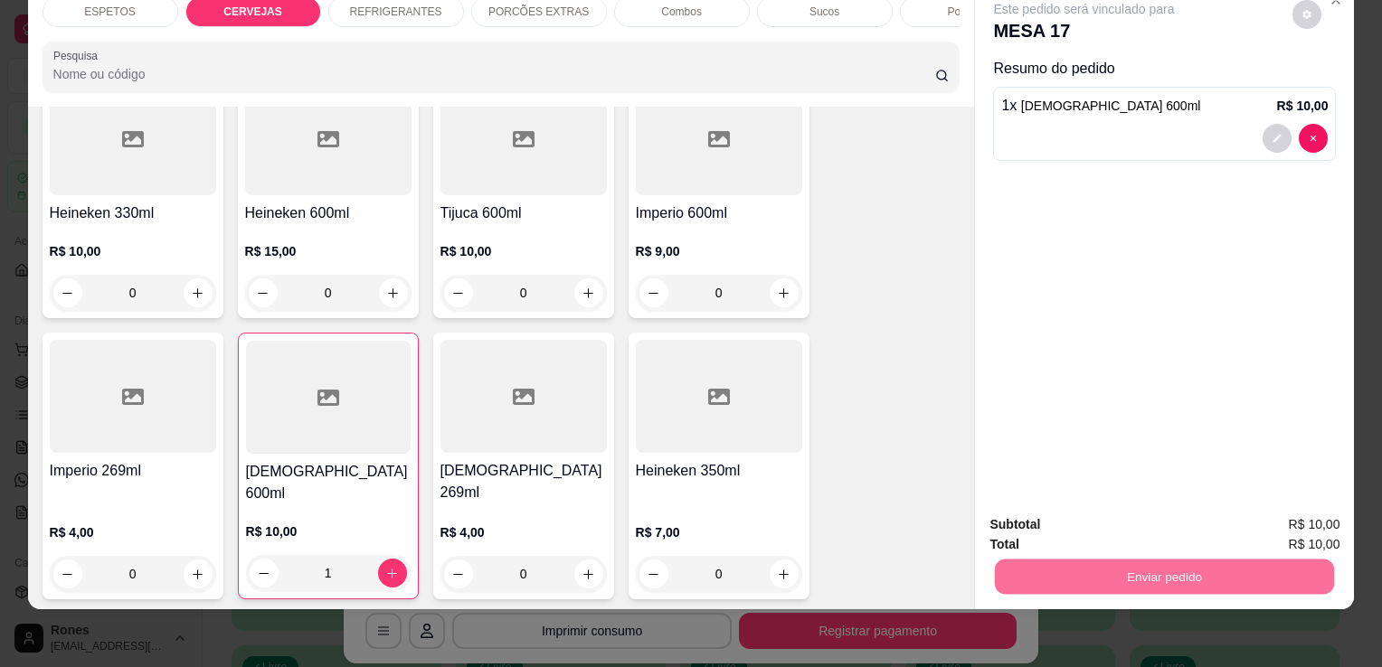
click at [1294, 527] on button "Enviar pedido" at bounding box center [1292, 518] width 99 height 33
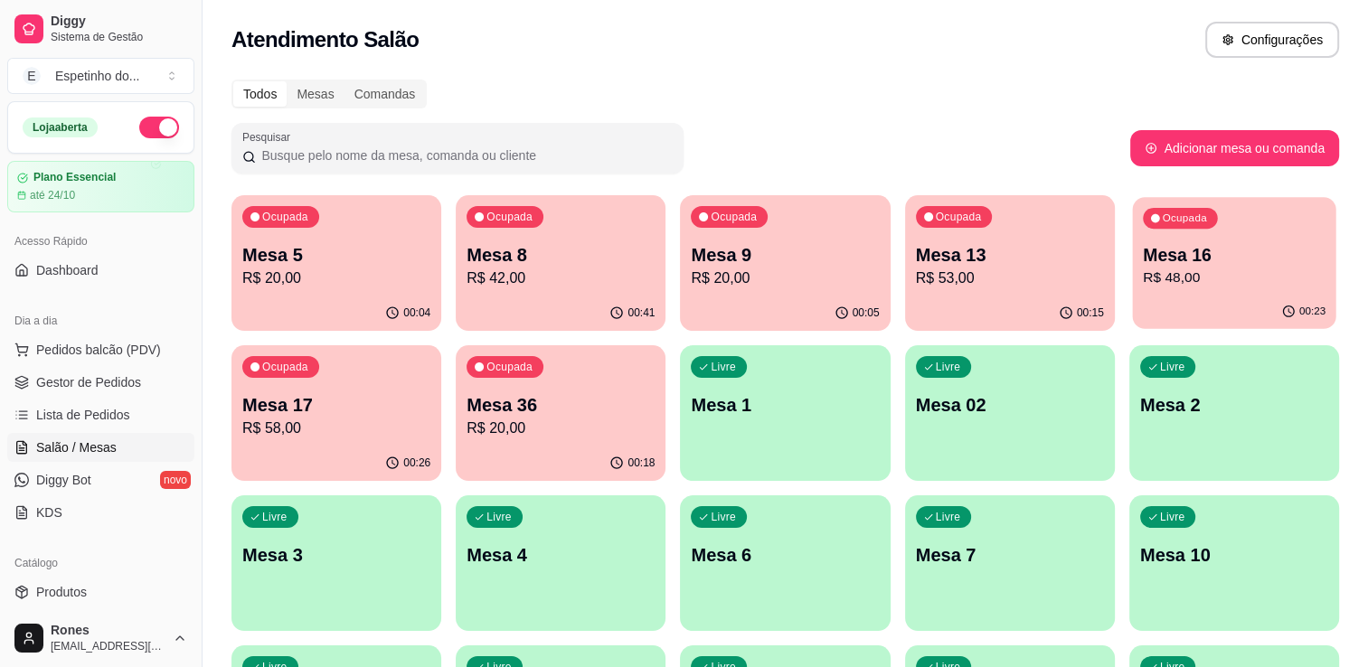
click at [1277, 259] on p "Mesa 16" at bounding box center [1234, 255] width 183 height 24
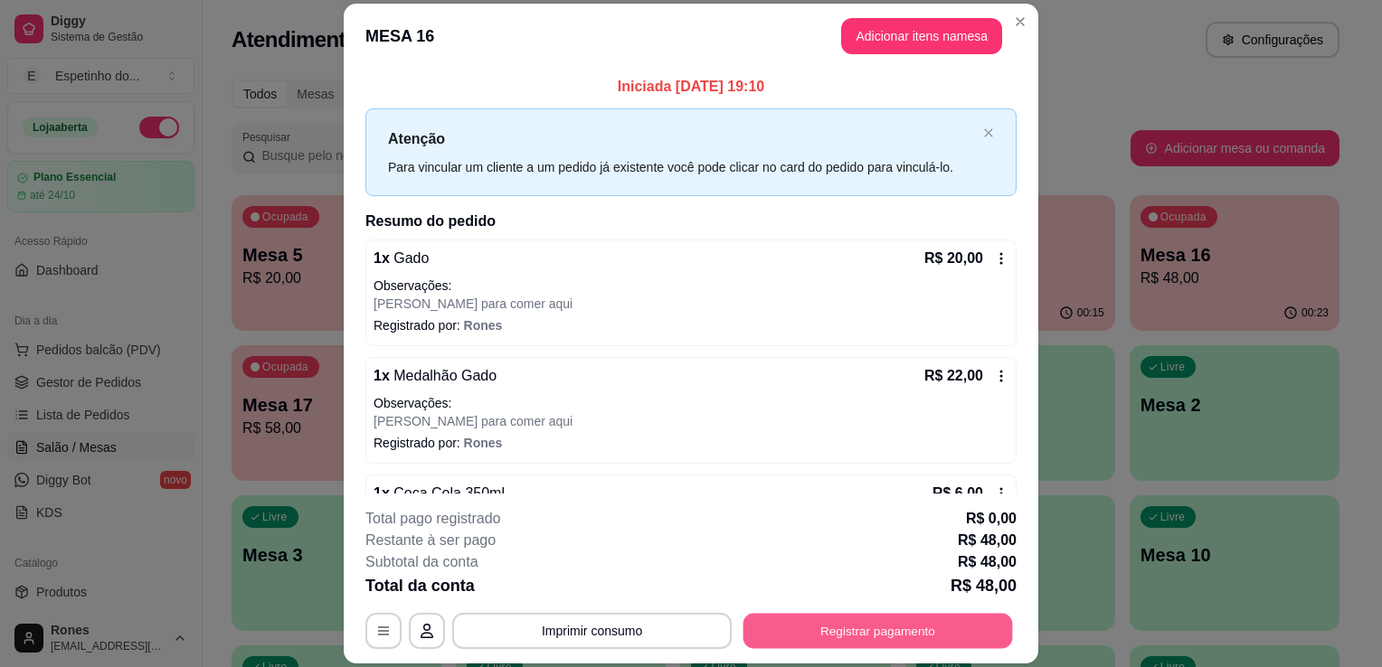
click at [876, 639] on button "Registrar pagamento" at bounding box center [878, 631] width 270 height 35
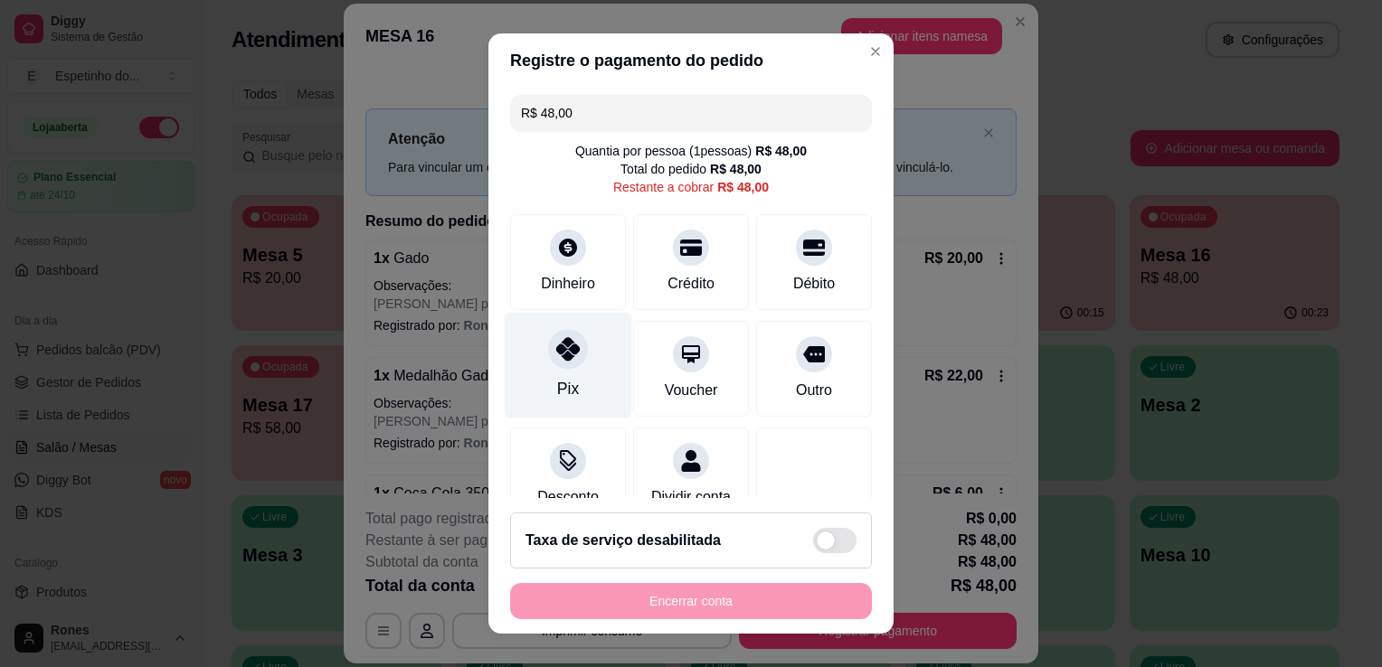
click at [556, 349] on icon at bounding box center [568, 349] width 24 height 24
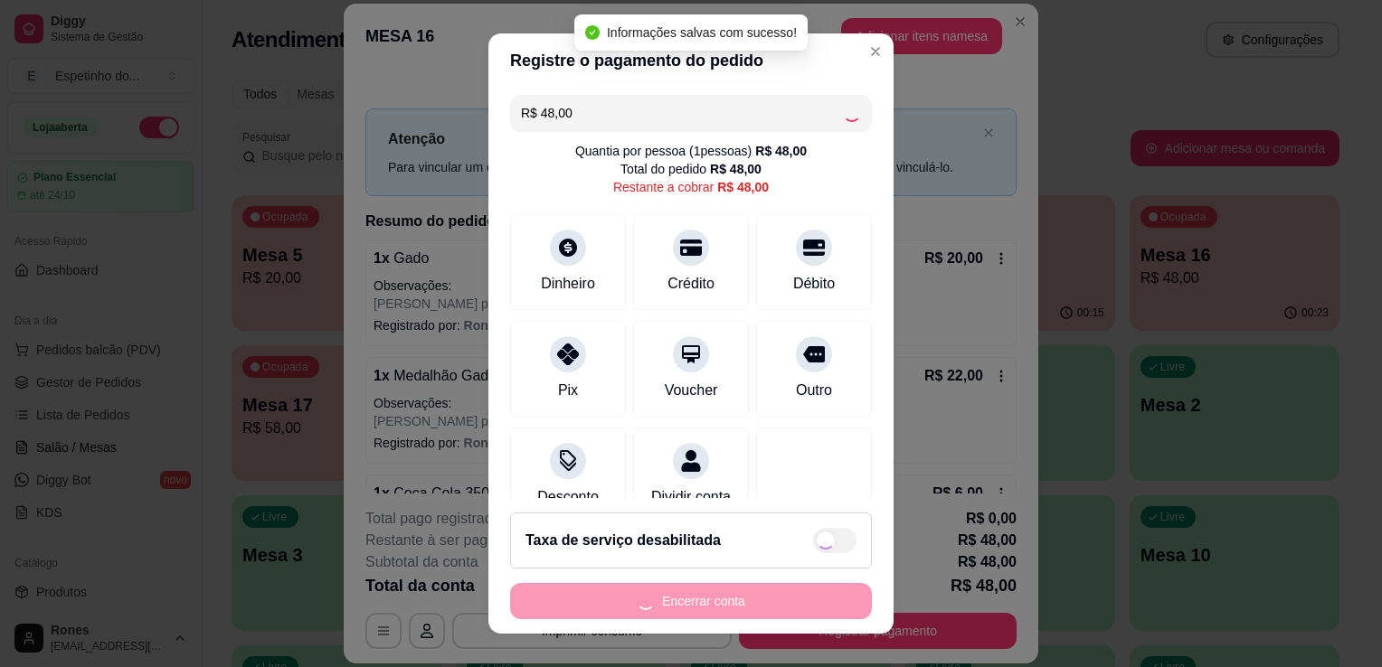
type input "R$ 0,00"
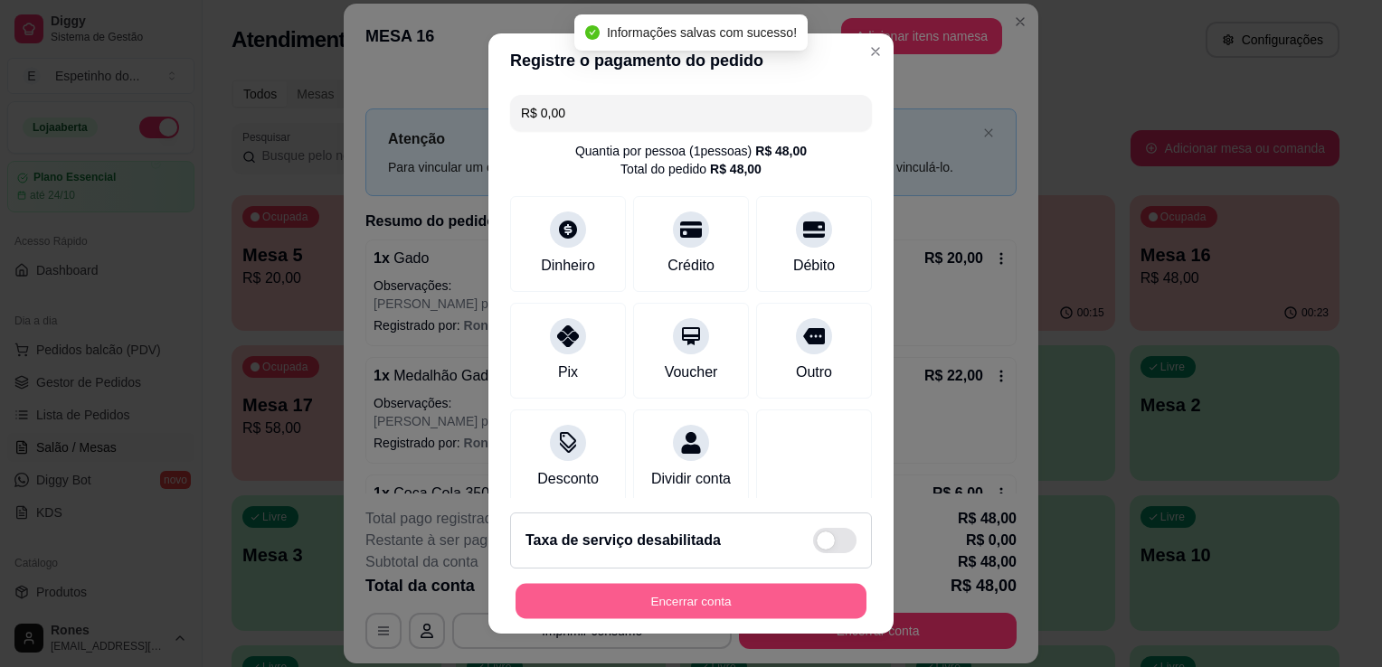
click at [778, 606] on button "Encerrar conta" at bounding box center [691, 601] width 351 height 35
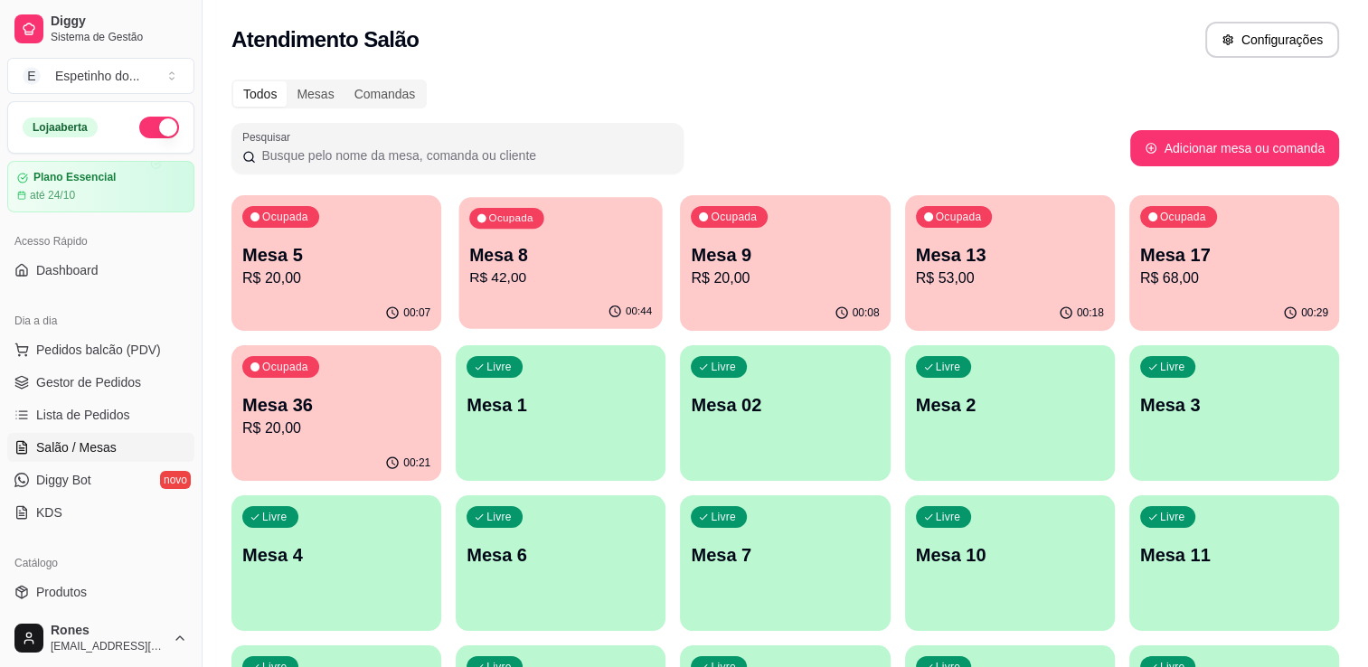
click at [608, 275] on p "R$ 42,00" at bounding box center [560, 278] width 183 height 21
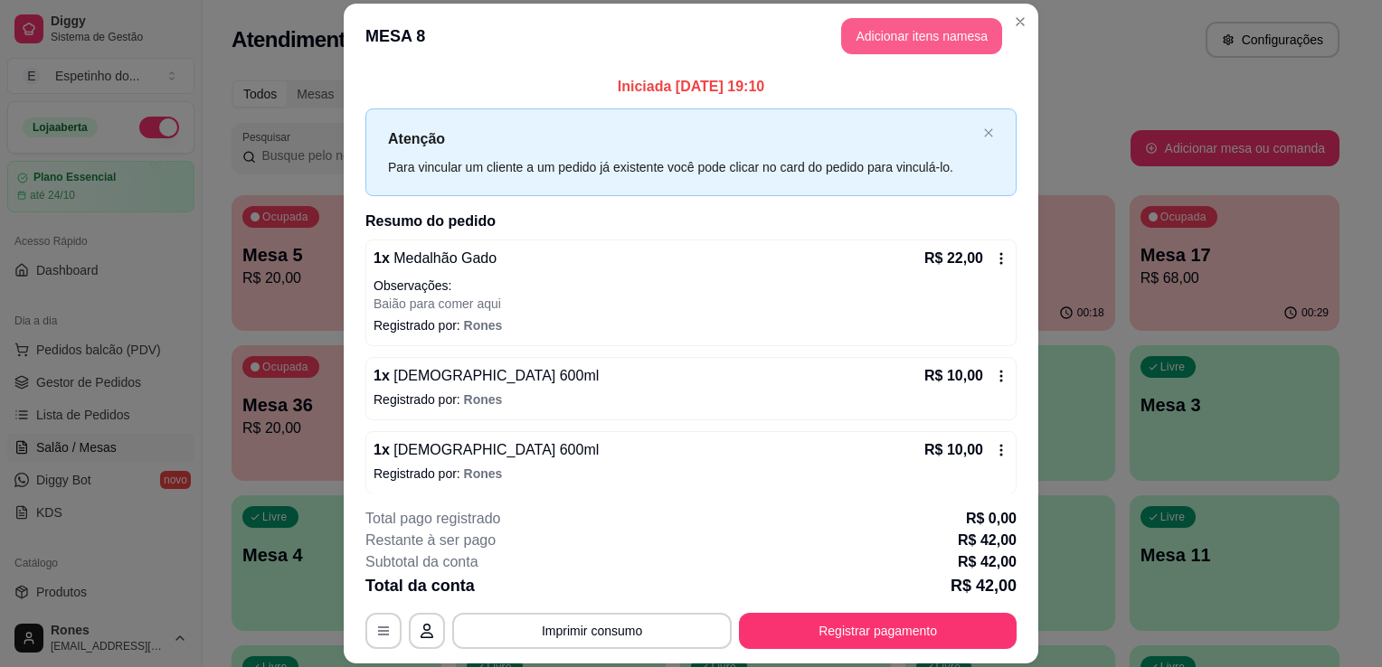
click at [920, 34] on button "Adicionar itens na mesa" at bounding box center [921, 36] width 161 height 36
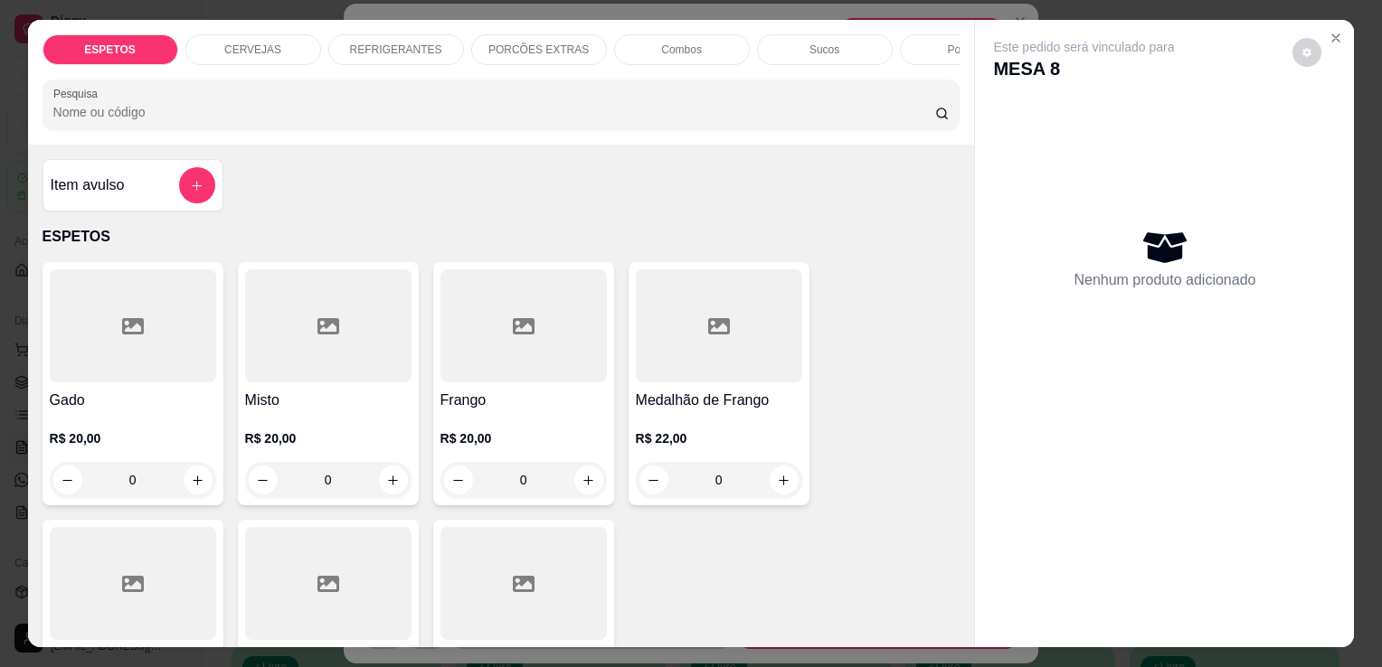
click at [262, 45] on p "CERVEJAS" at bounding box center [252, 50] width 57 height 14
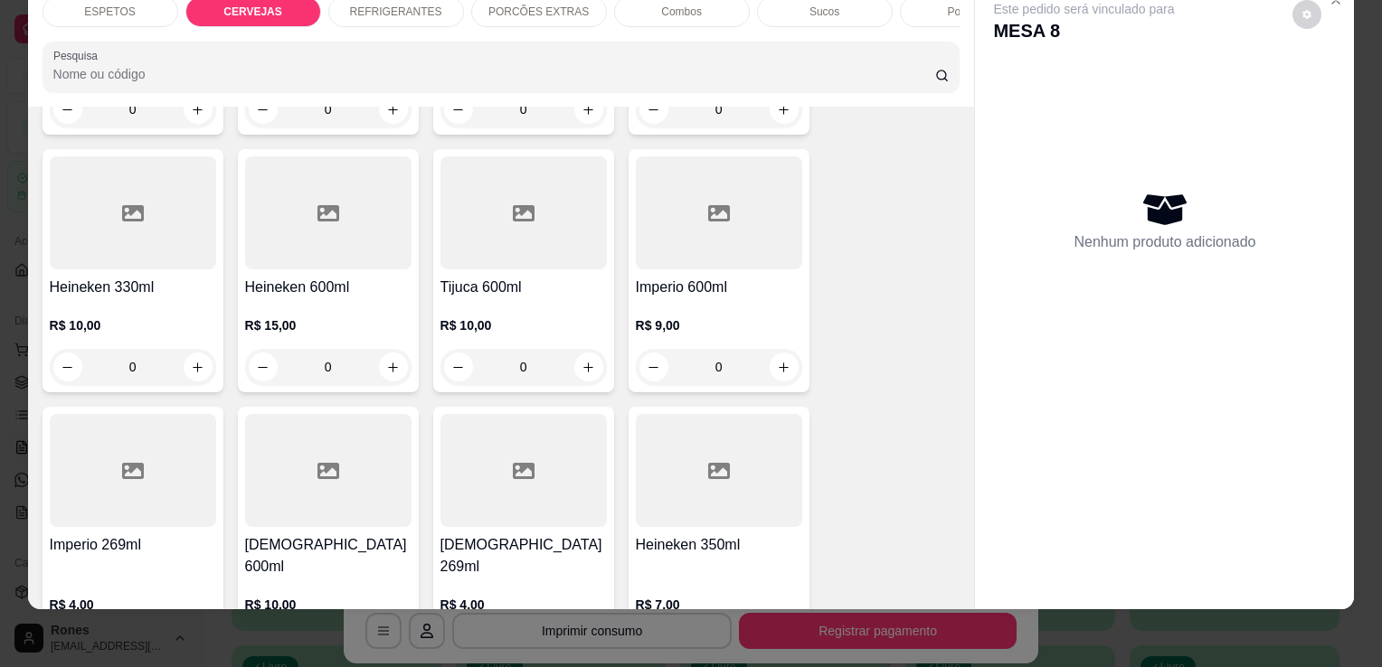
scroll to position [944, 0]
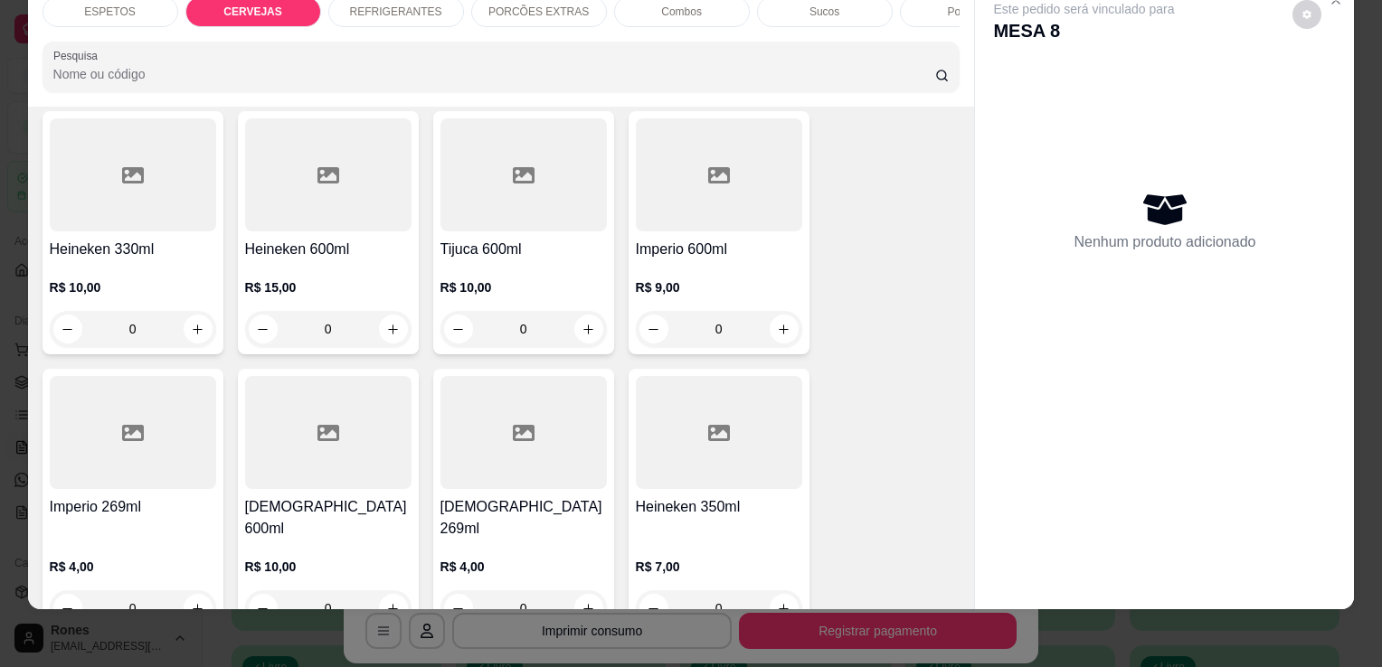
click at [372, 487] on div at bounding box center [328, 432] width 166 height 113
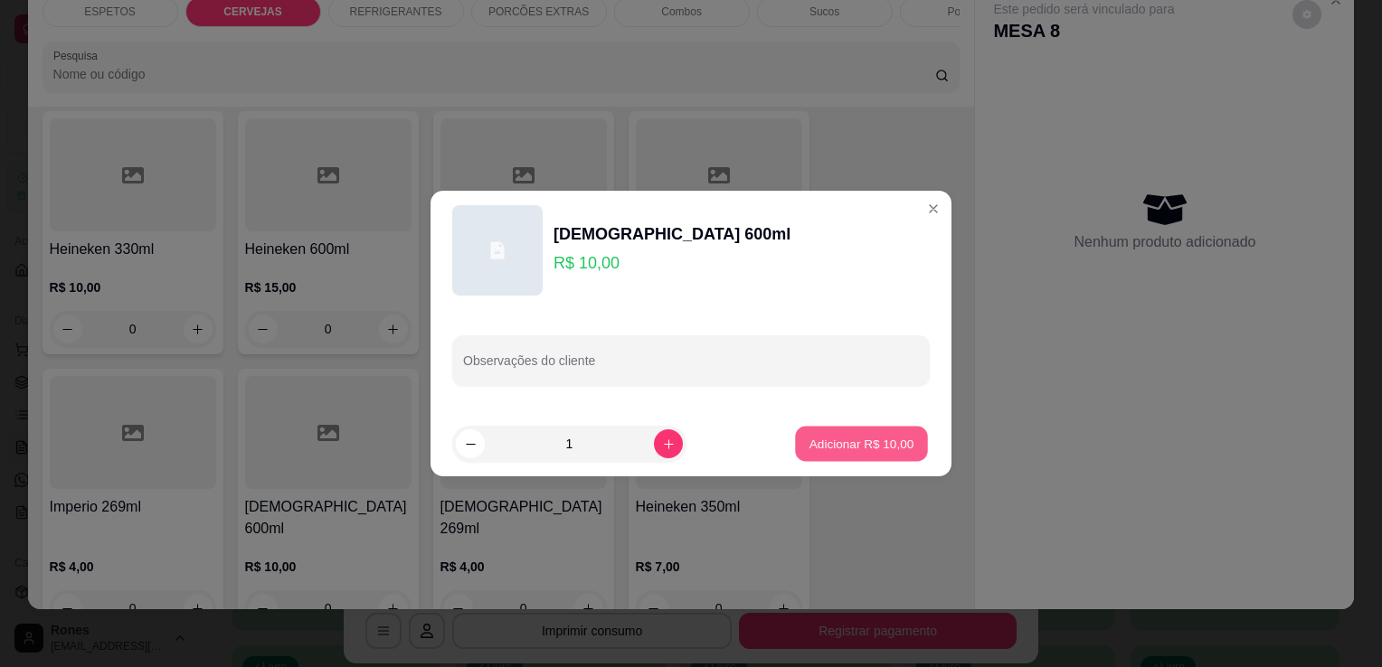
click at [876, 441] on p "Adicionar R$ 10,00" at bounding box center [861, 443] width 105 height 17
type input "1"
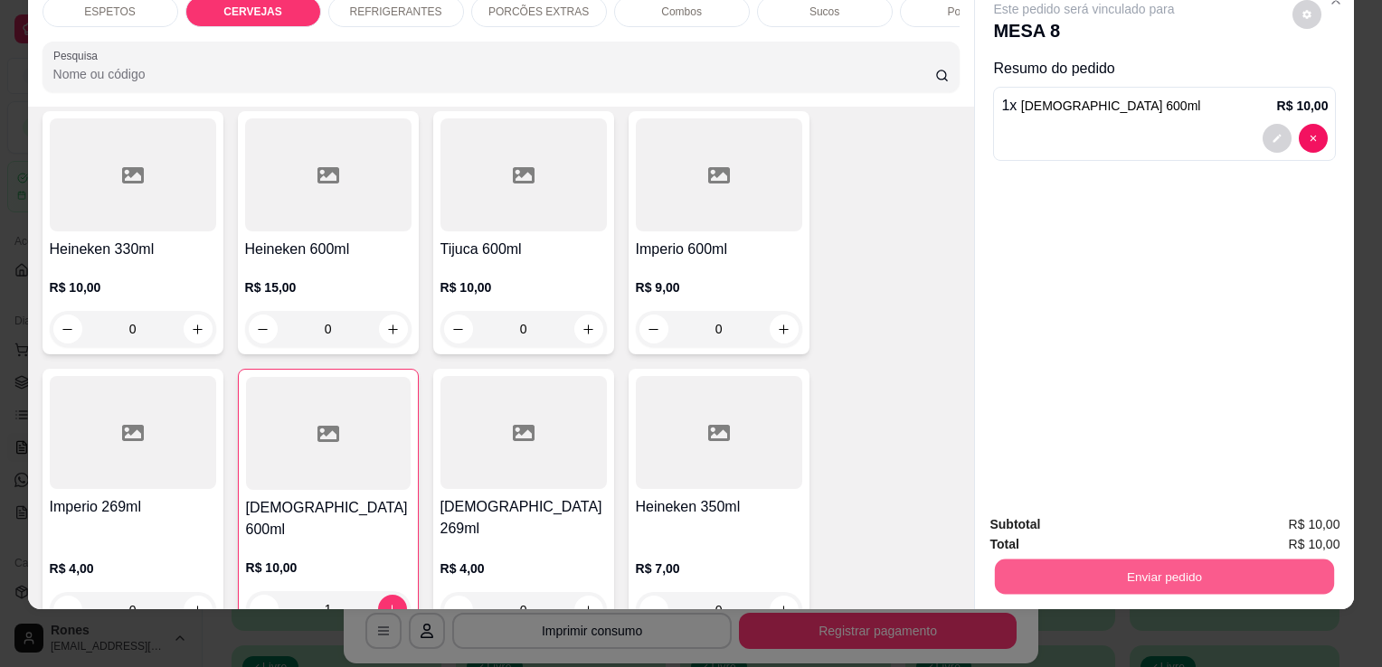
click at [1225, 563] on button "Enviar pedido" at bounding box center [1164, 576] width 339 height 35
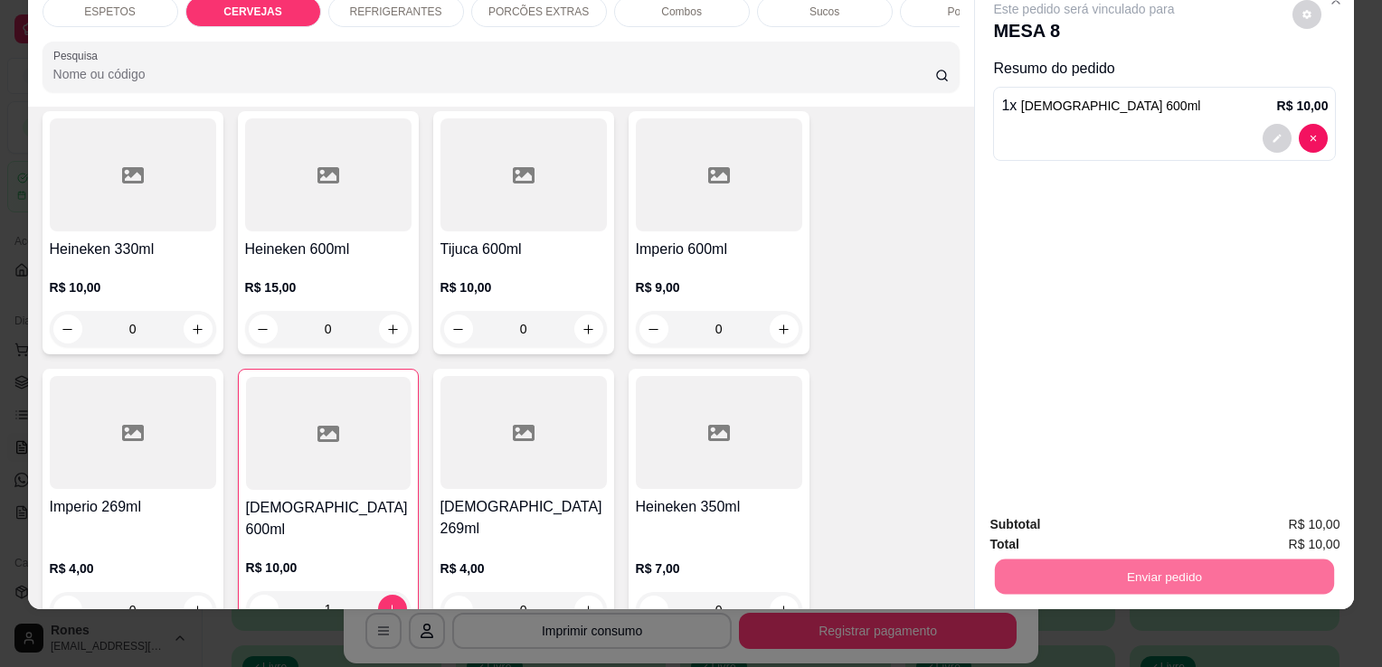
click at [1263, 519] on button "Enviar pedido" at bounding box center [1292, 518] width 99 height 33
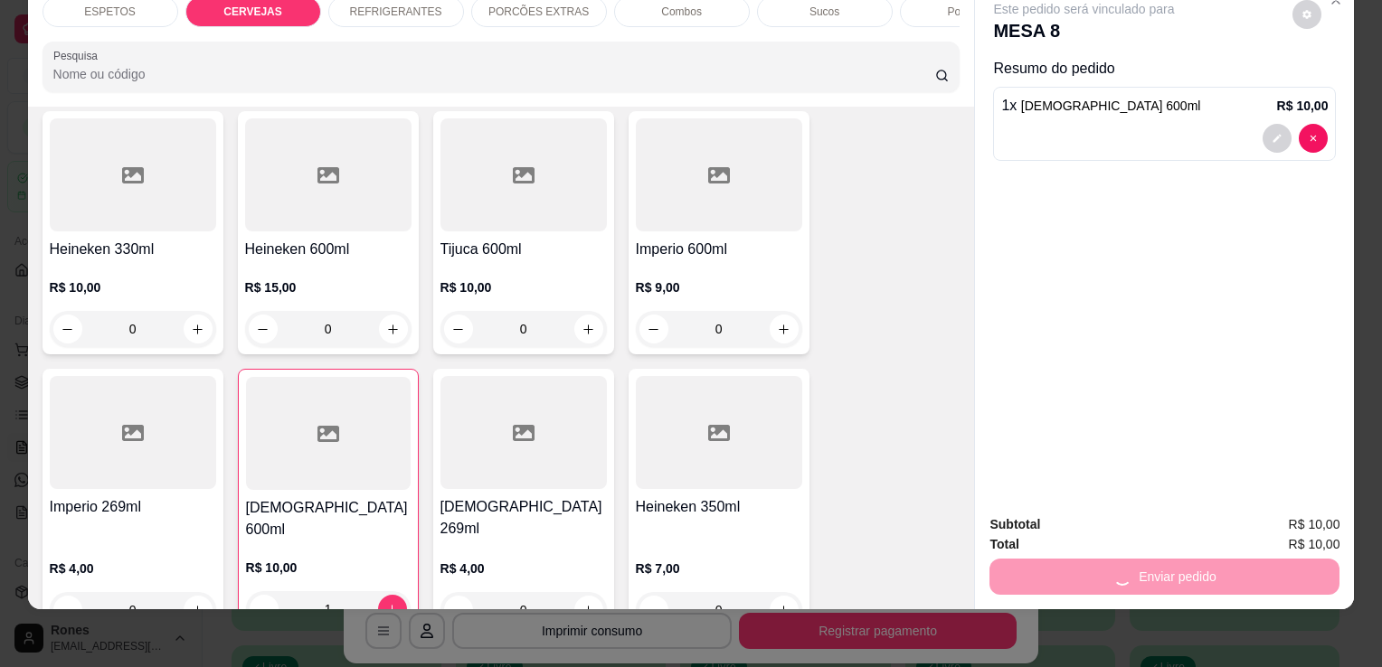
click at [1263, 519] on div "Subtotal R$ 10,00" at bounding box center [1164, 525] width 350 height 20
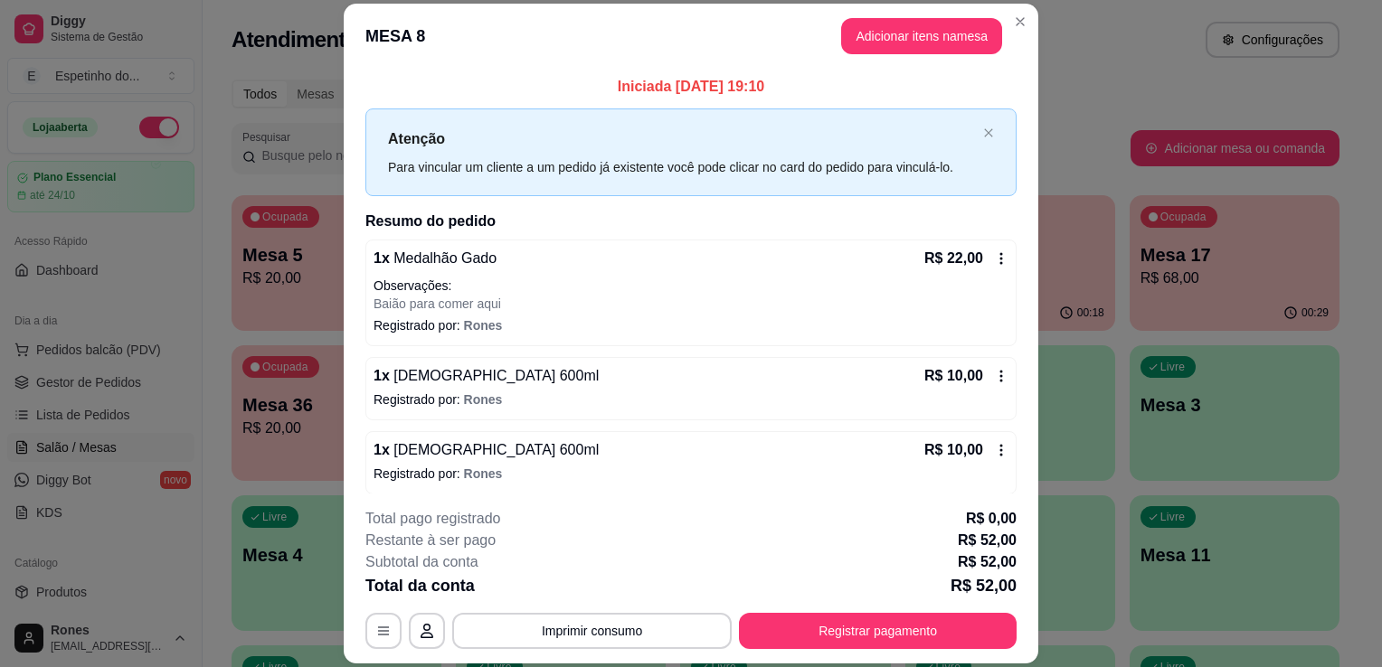
scroll to position [7, 0]
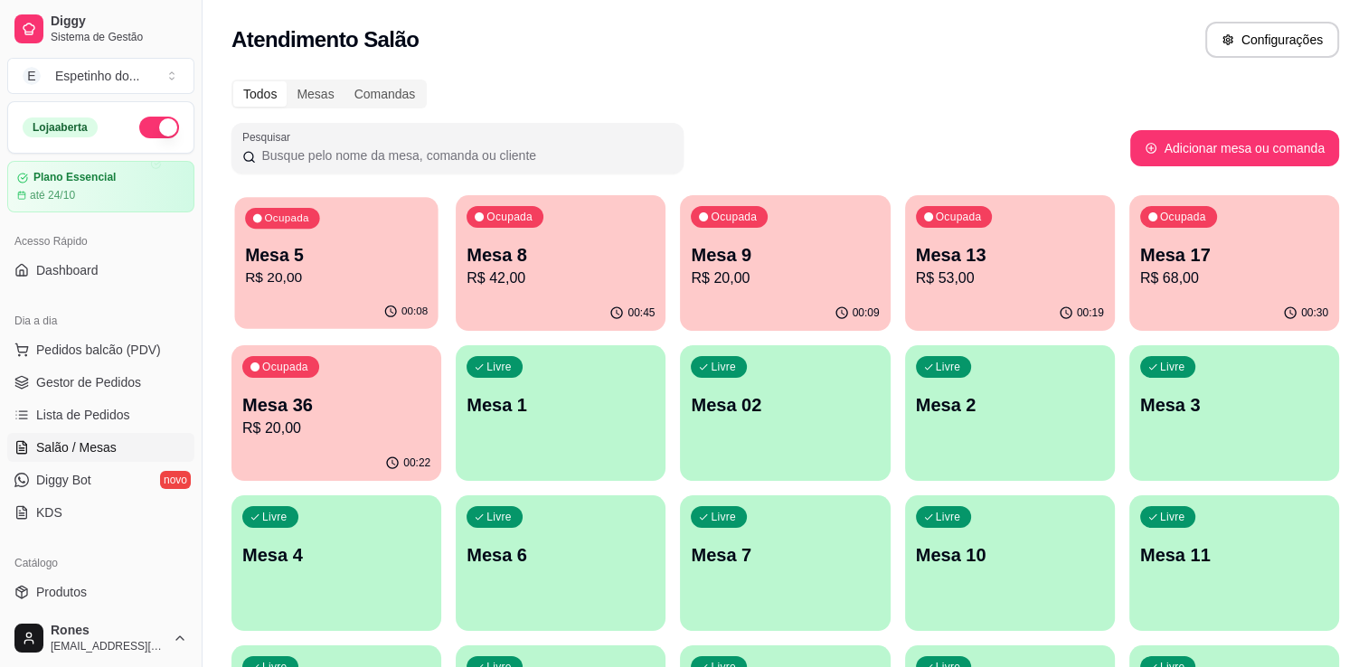
click at [389, 270] on p "R$ 20,00" at bounding box center [336, 278] width 183 height 21
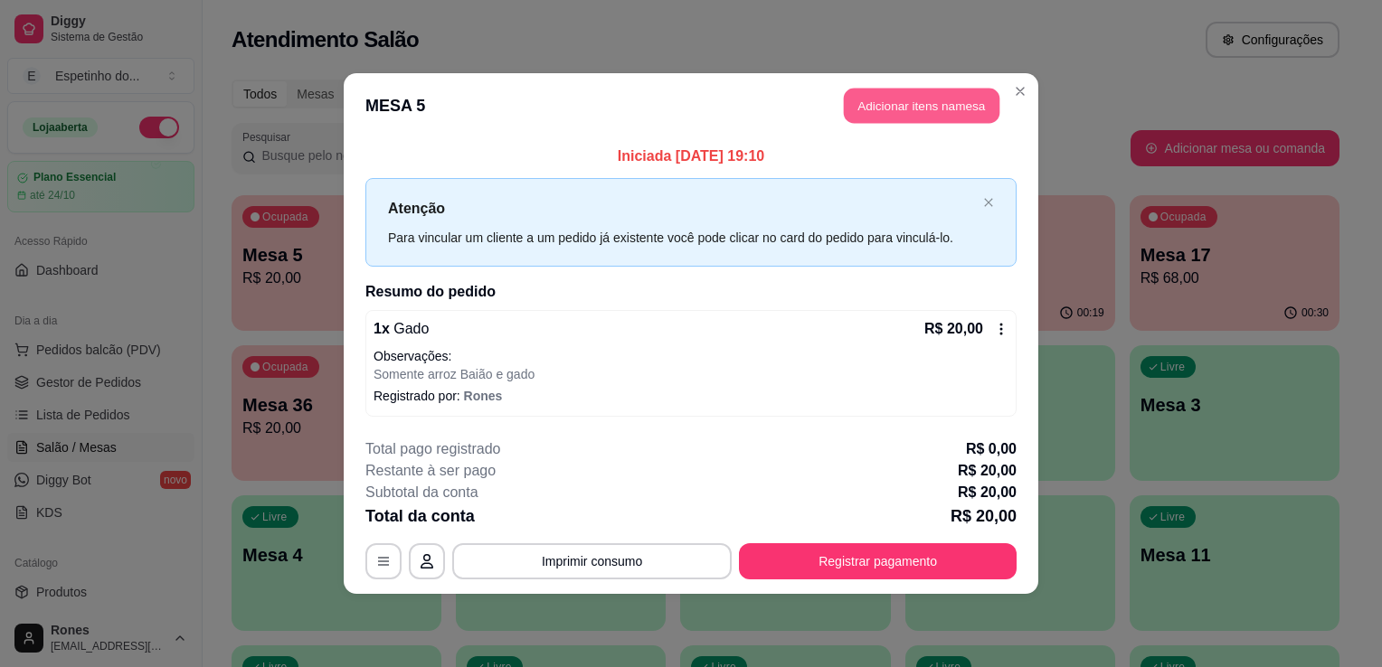
click at [911, 112] on button "Adicionar itens na mesa" at bounding box center [922, 106] width 156 height 35
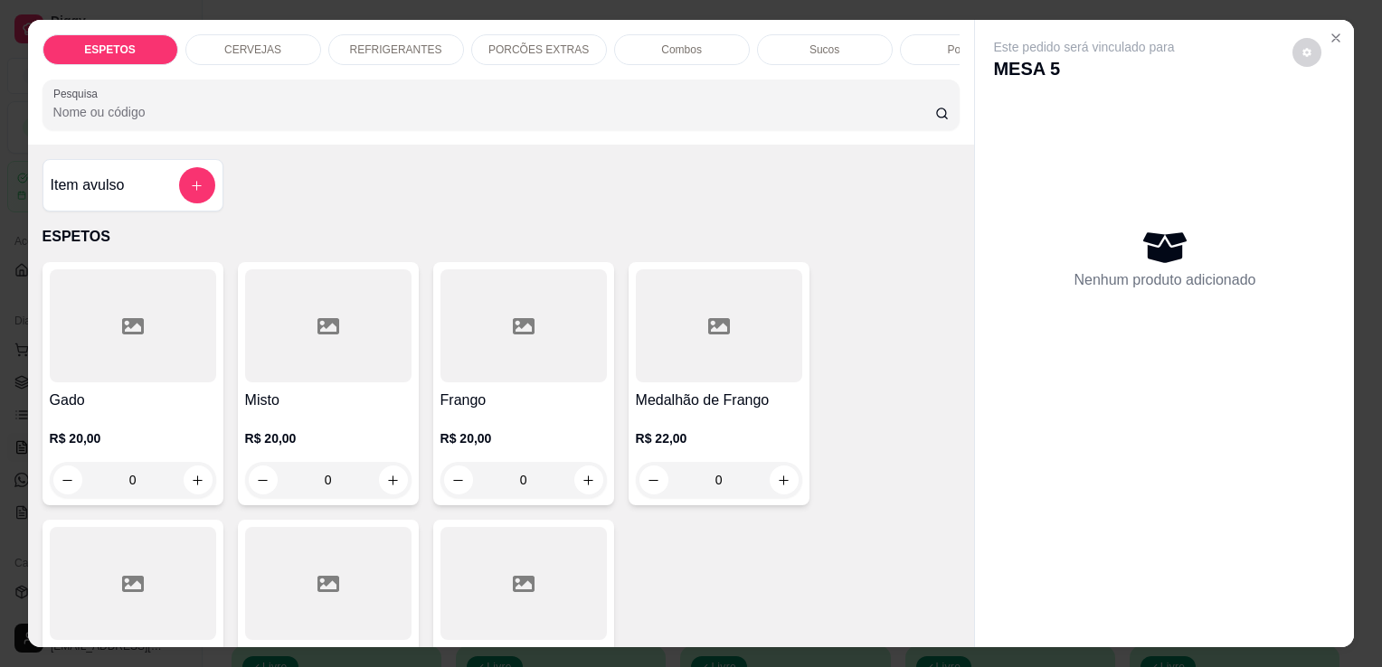
click at [268, 43] on p "CERVEJAS" at bounding box center [252, 50] width 57 height 14
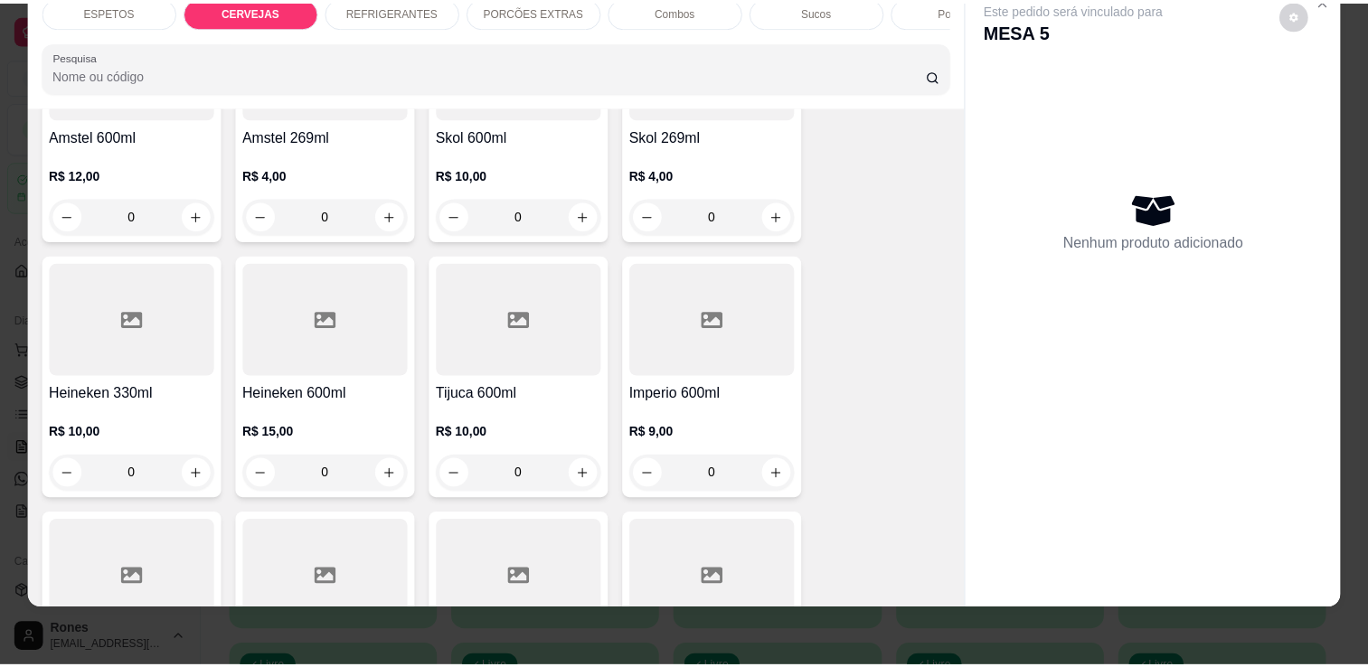
scroll to position [836, 0]
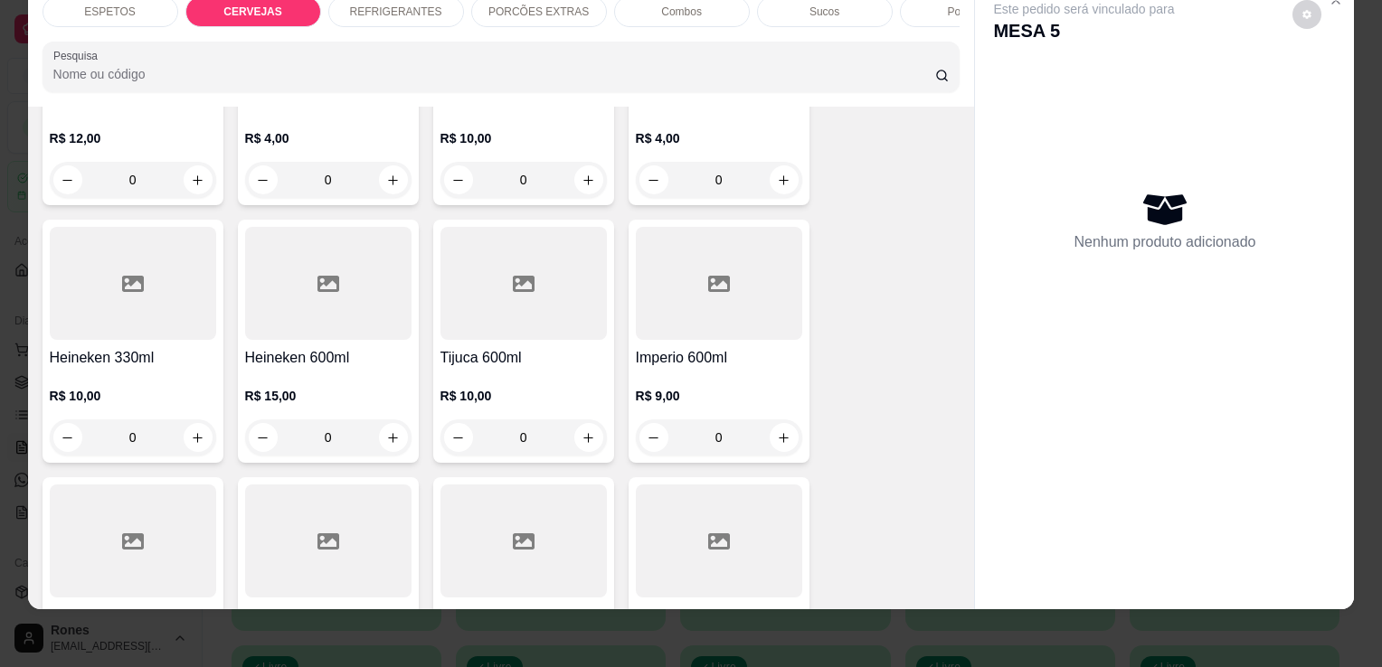
click at [314, 366] on h4 "Heineken 600ml" at bounding box center [328, 358] width 166 height 22
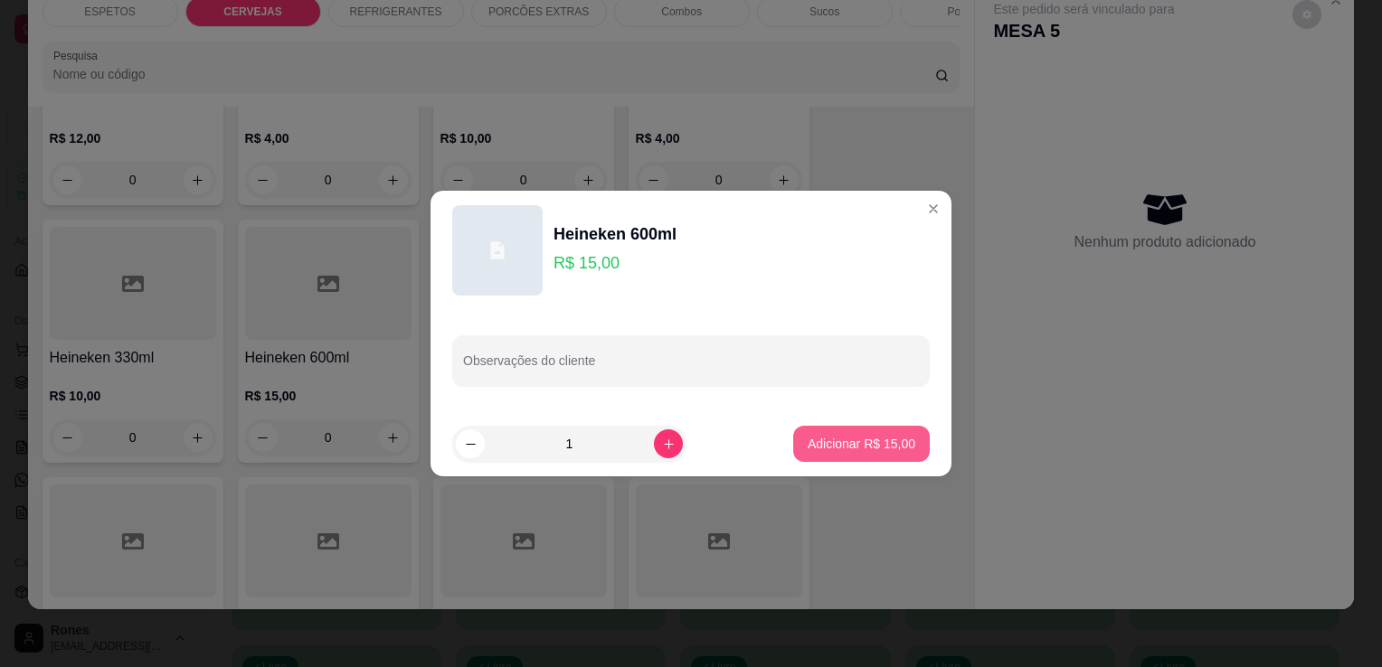
click at [854, 453] on button "Adicionar R$ 15,00" at bounding box center [861, 444] width 137 height 36
type input "1"
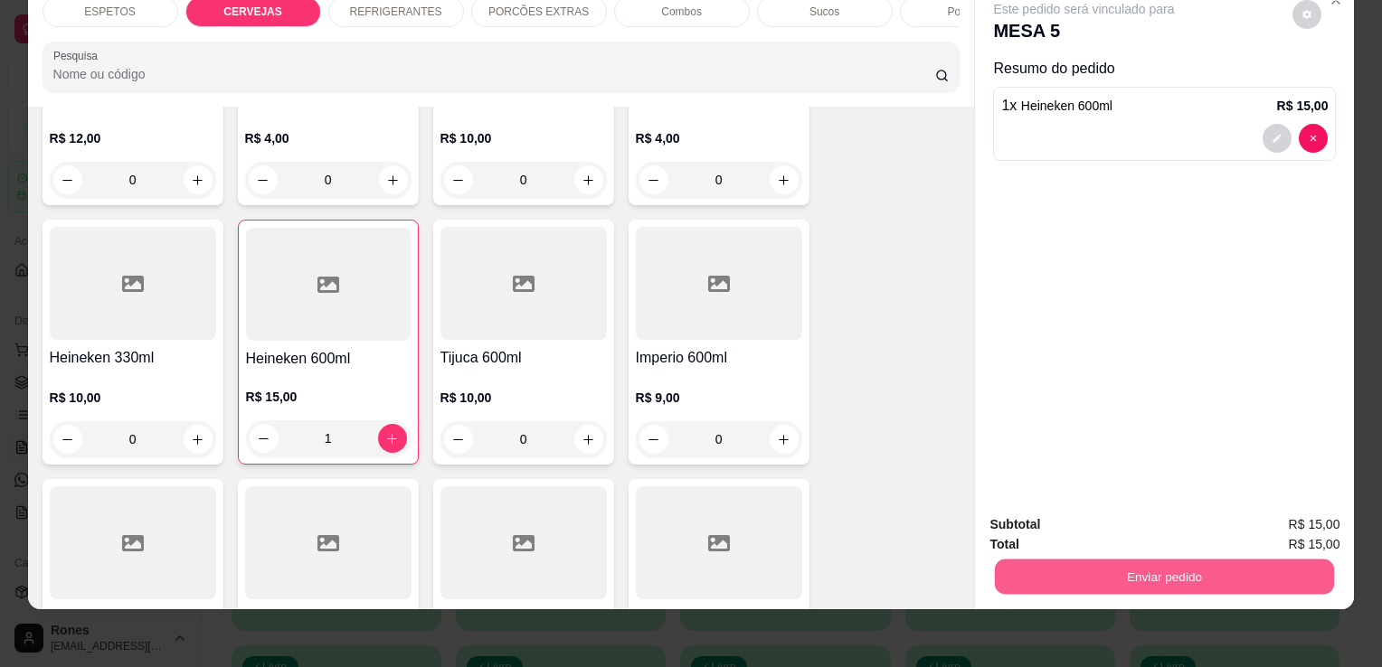
click at [1209, 563] on button "Enviar pedido" at bounding box center [1164, 576] width 339 height 35
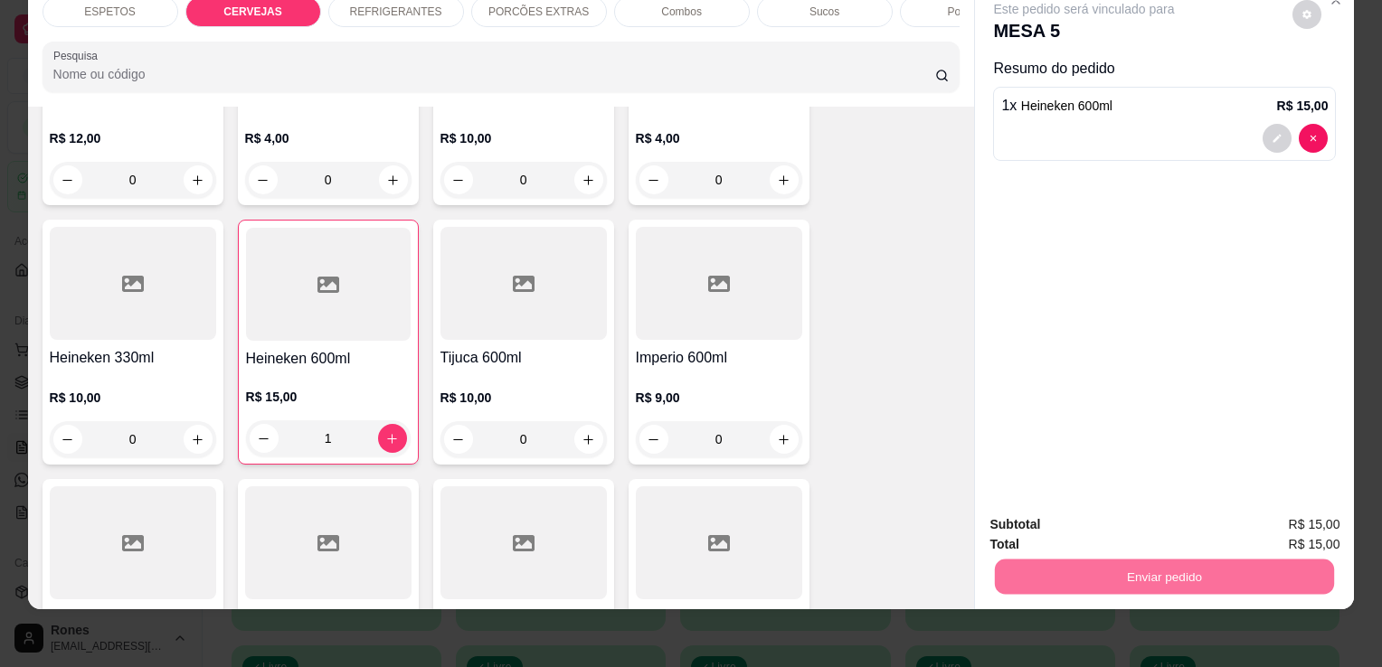
click at [1322, 523] on button "Enviar pedido" at bounding box center [1292, 518] width 99 height 33
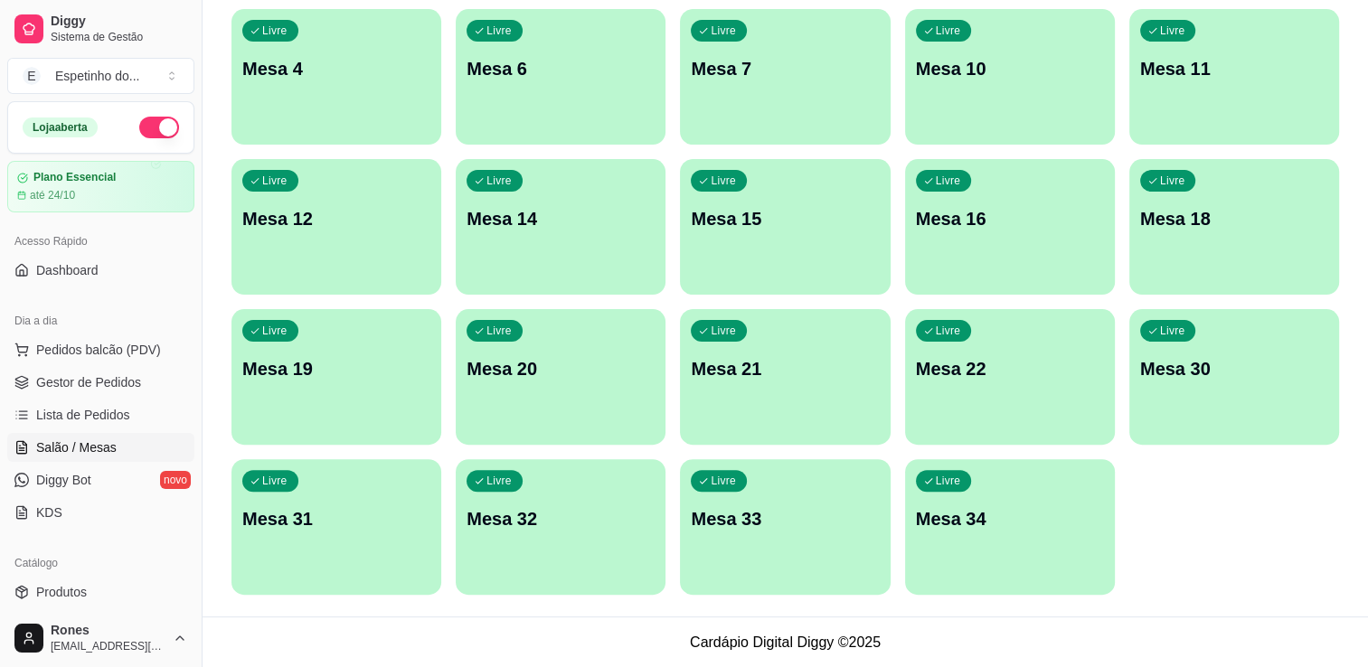
scroll to position [0, 0]
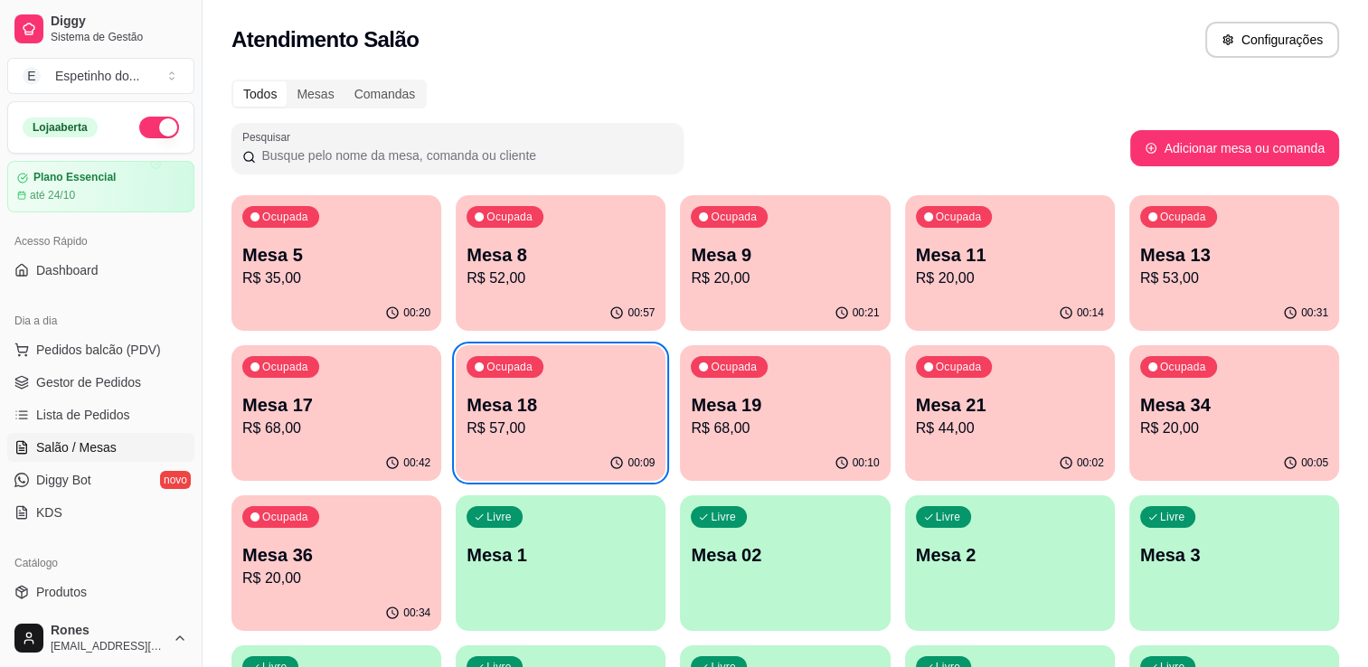
click at [1208, 270] on p "R$ 53,00" at bounding box center [1234, 279] width 188 height 22
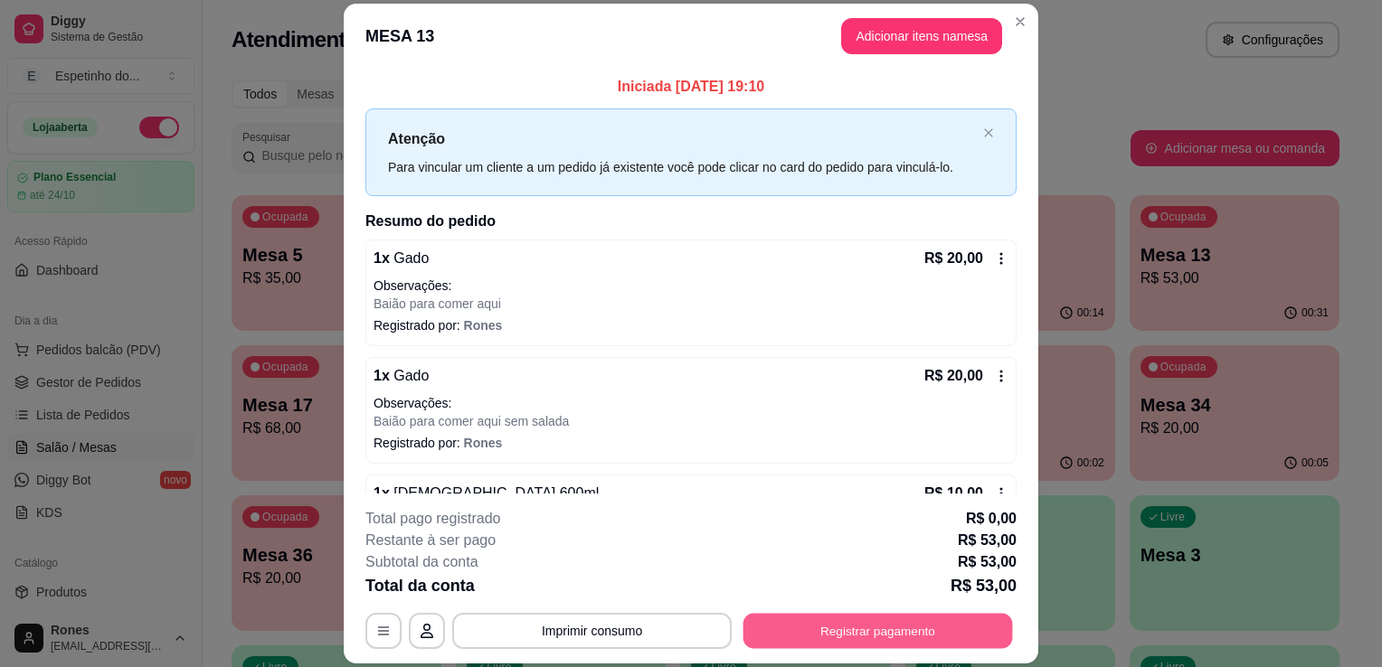
click at [882, 636] on button "Registrar pagamento" at bounding box center [878, 631] width 270 height 35
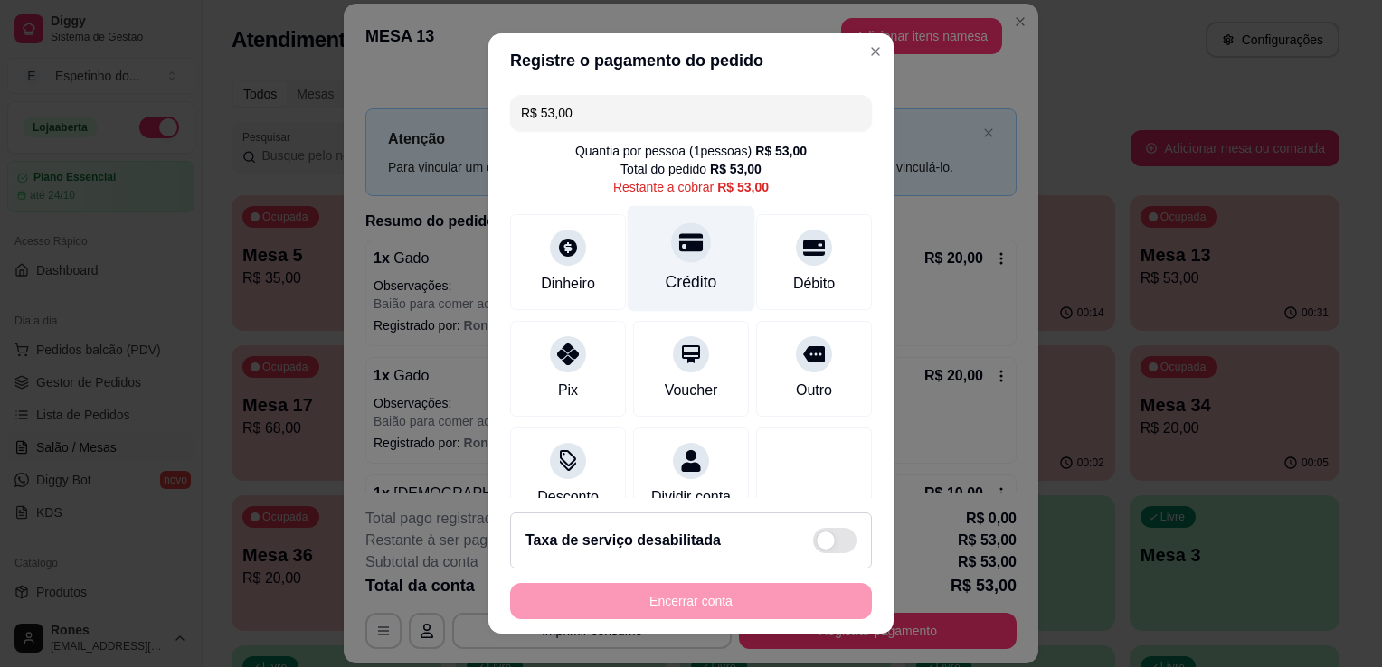
click at [697, 259] on div "Crédito" at bounding box center [692, 259] width 128 height 106
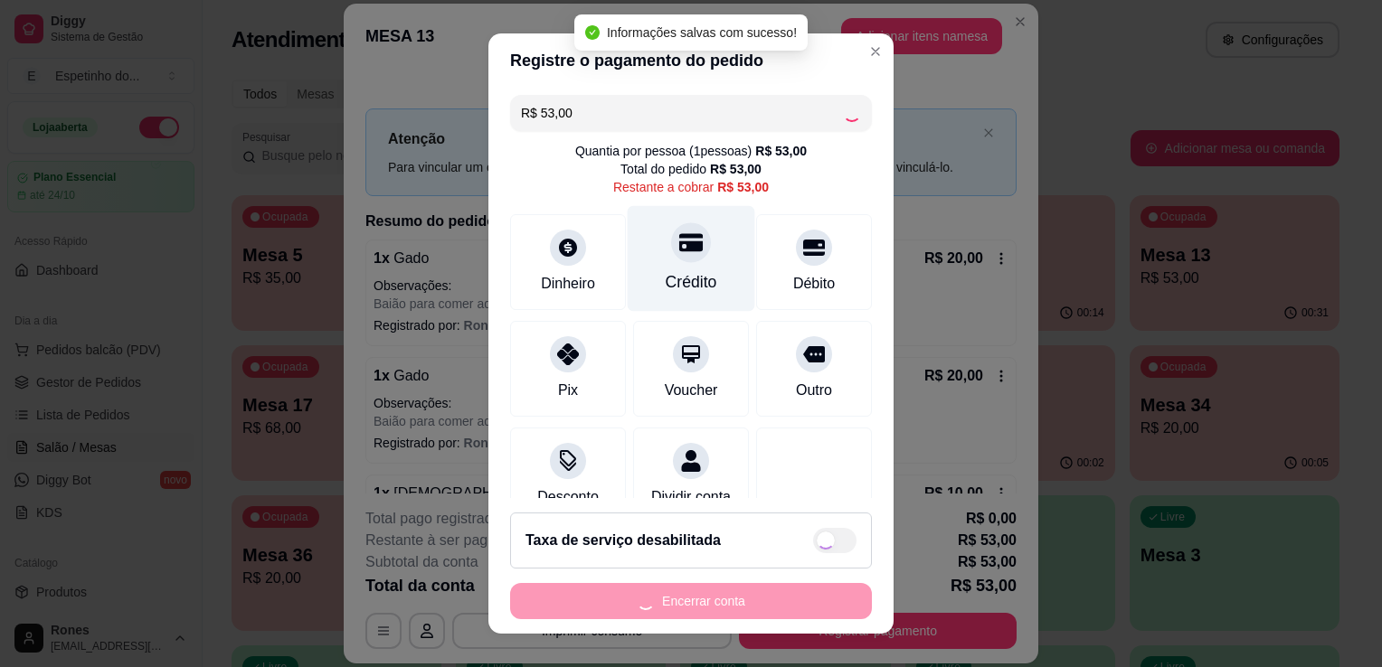
type input "R$ 0,00"
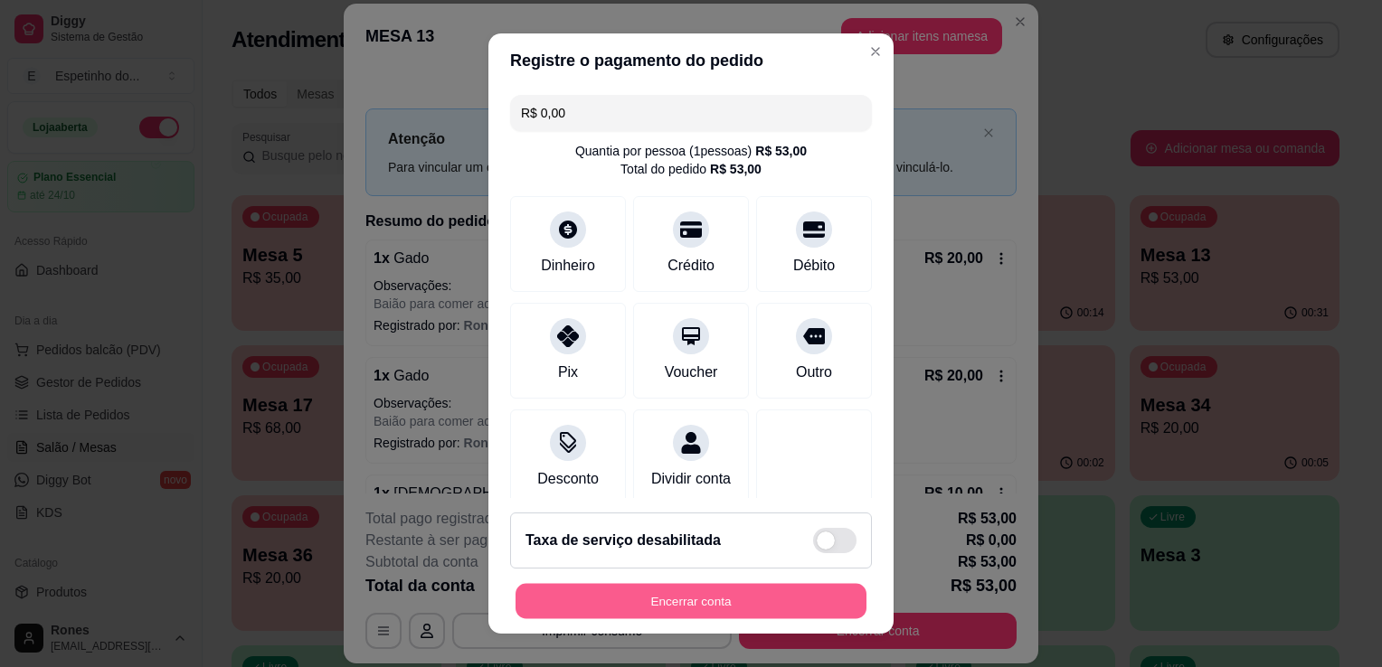
click at [667, 601] on button "Encerrar conta" at bounding box center [691, 601] width 351 height 35
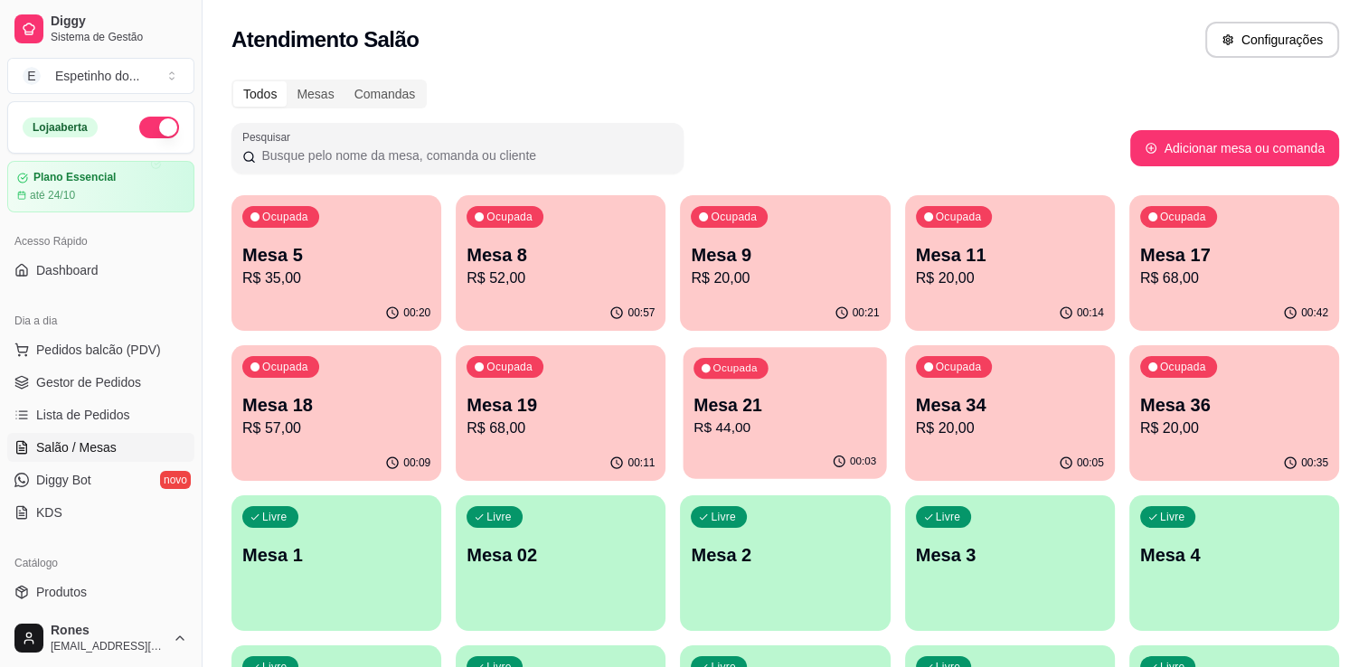
click at [767, 447] on div "00:03" at bounding box center [785, 462] width 203 height 34
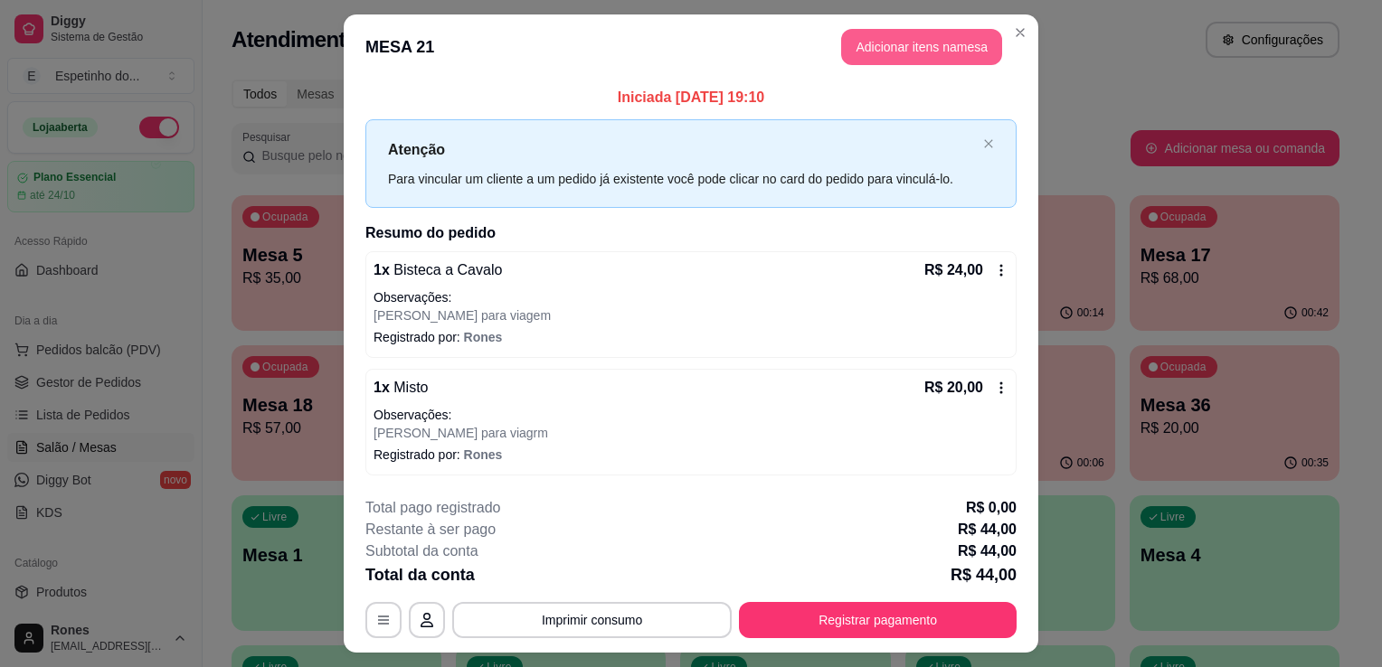
click at [915, 42] on button "Adicionar itens na mesa" at bounding box center [921, 47] width 161 height 36
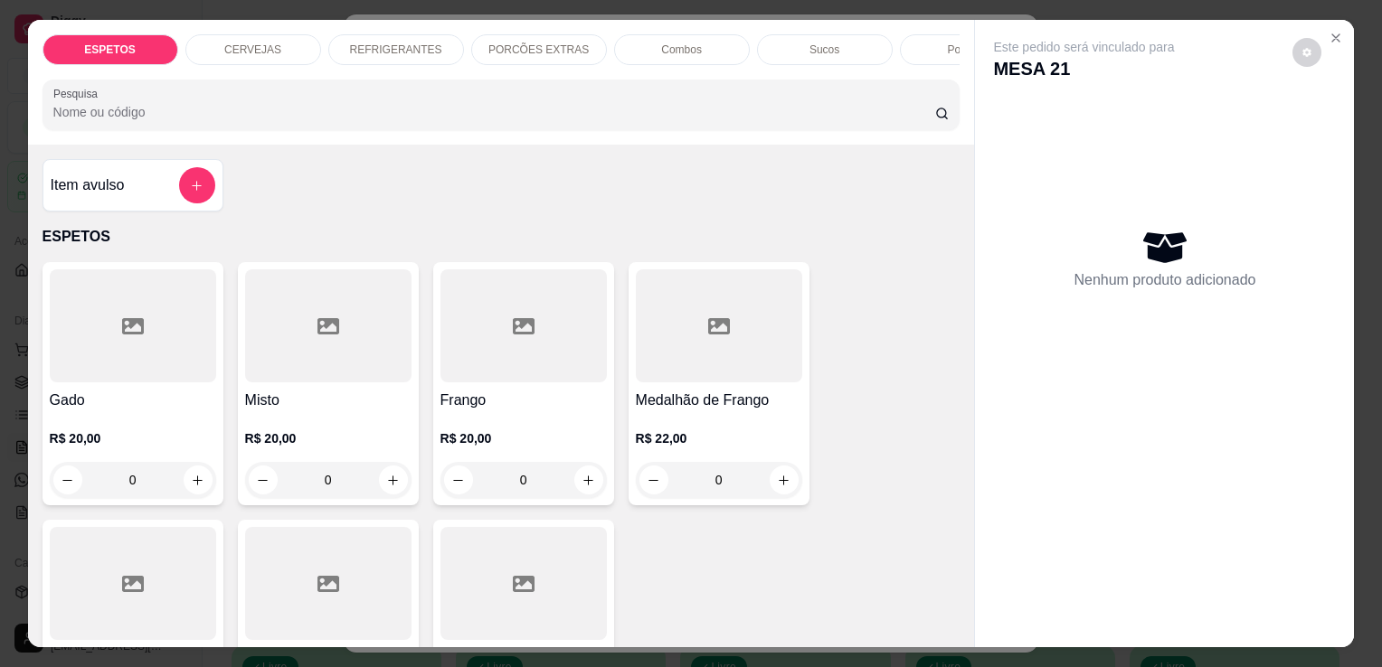
click at [401, 44] on p "REFRIGERANTES" at bounding box center [396, 50] width 92 height 14
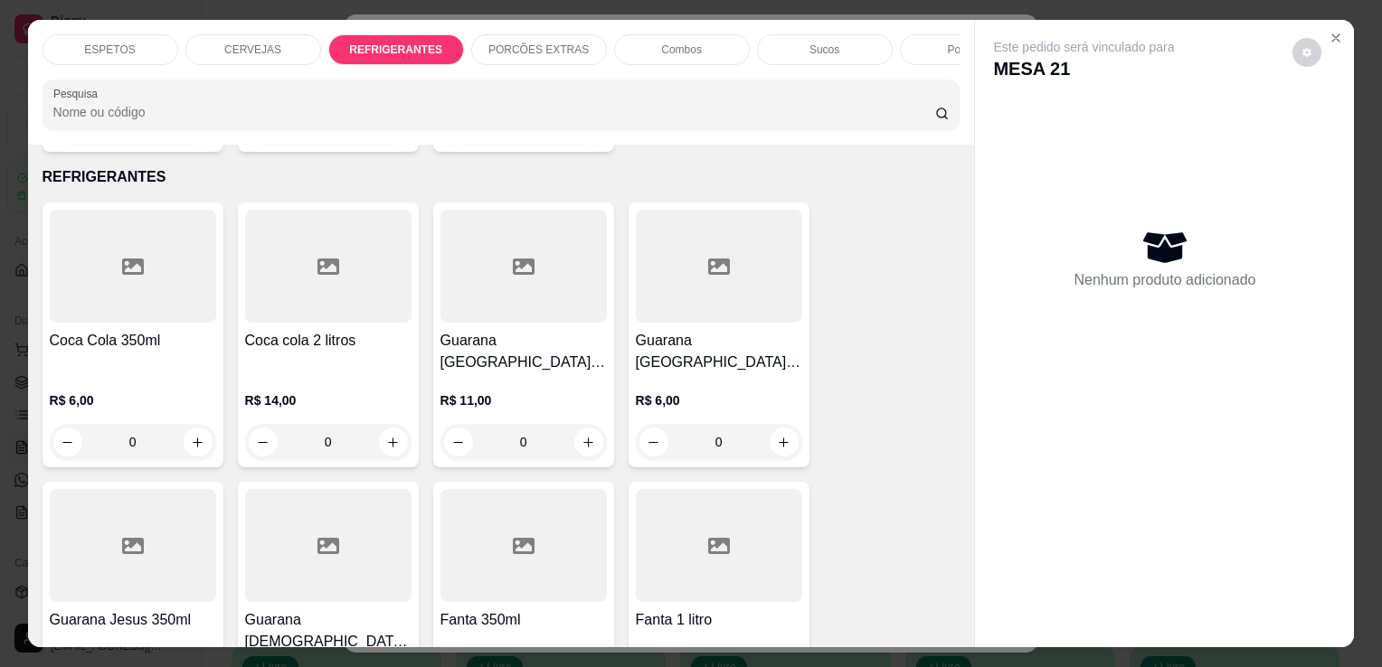
click at [109, 392] on p "R$ 6,00" at bounding box center [133, 401] width 166 height 18
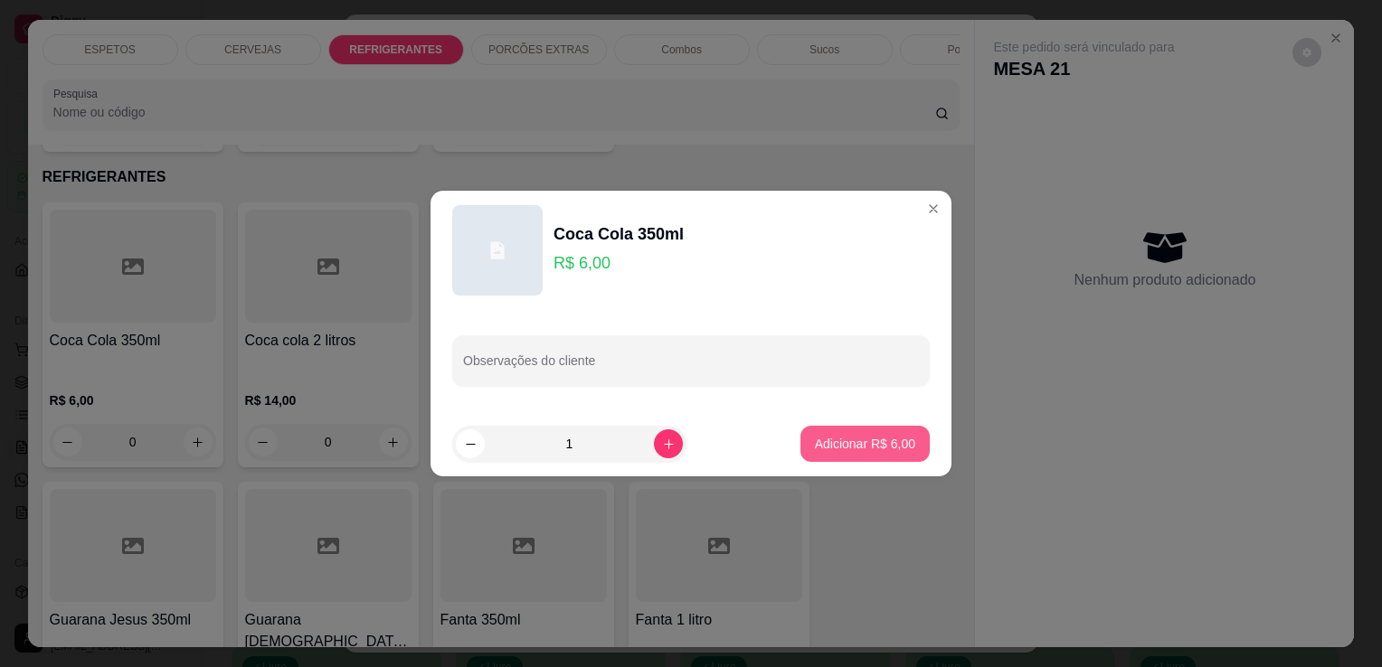
click at [865, 448] on p "Adicionar R$ 6,00" at bounding box center [865, 444] width 100 height 18
type input "1"
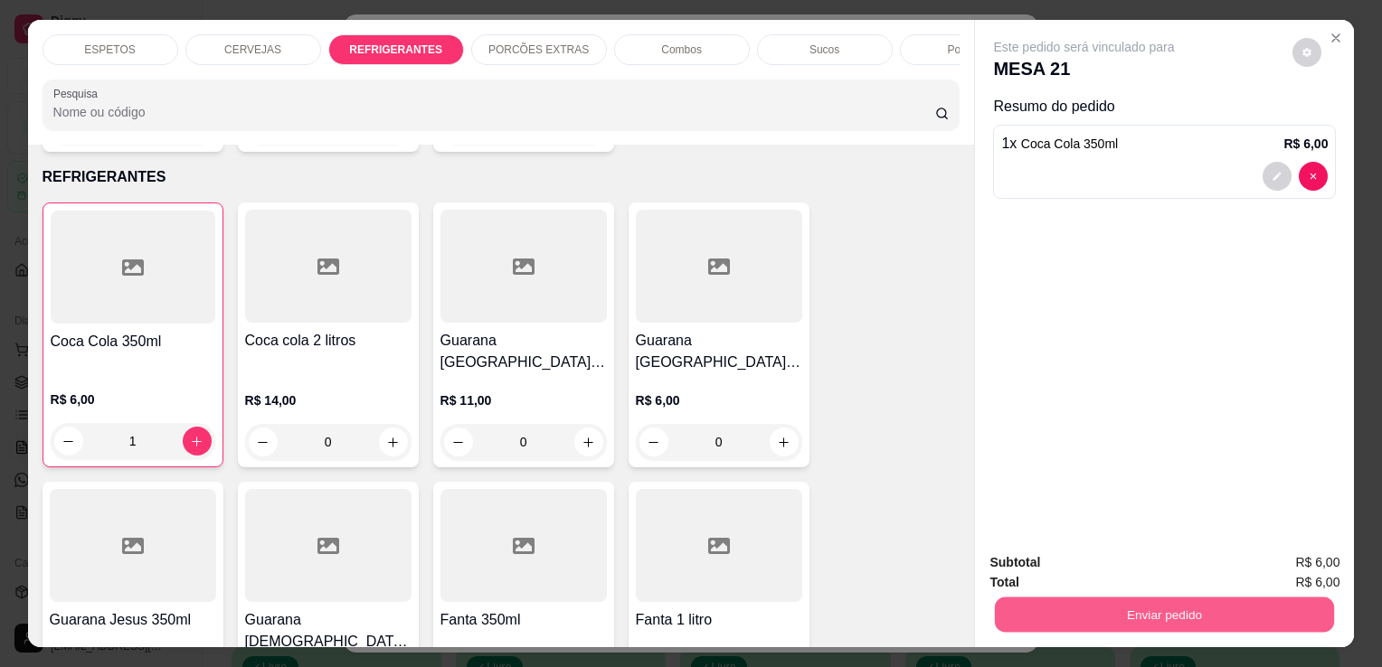
click at [1263, 597] on button "Enviar pedido" at bounding box center [1164, 614] width 339 height 35
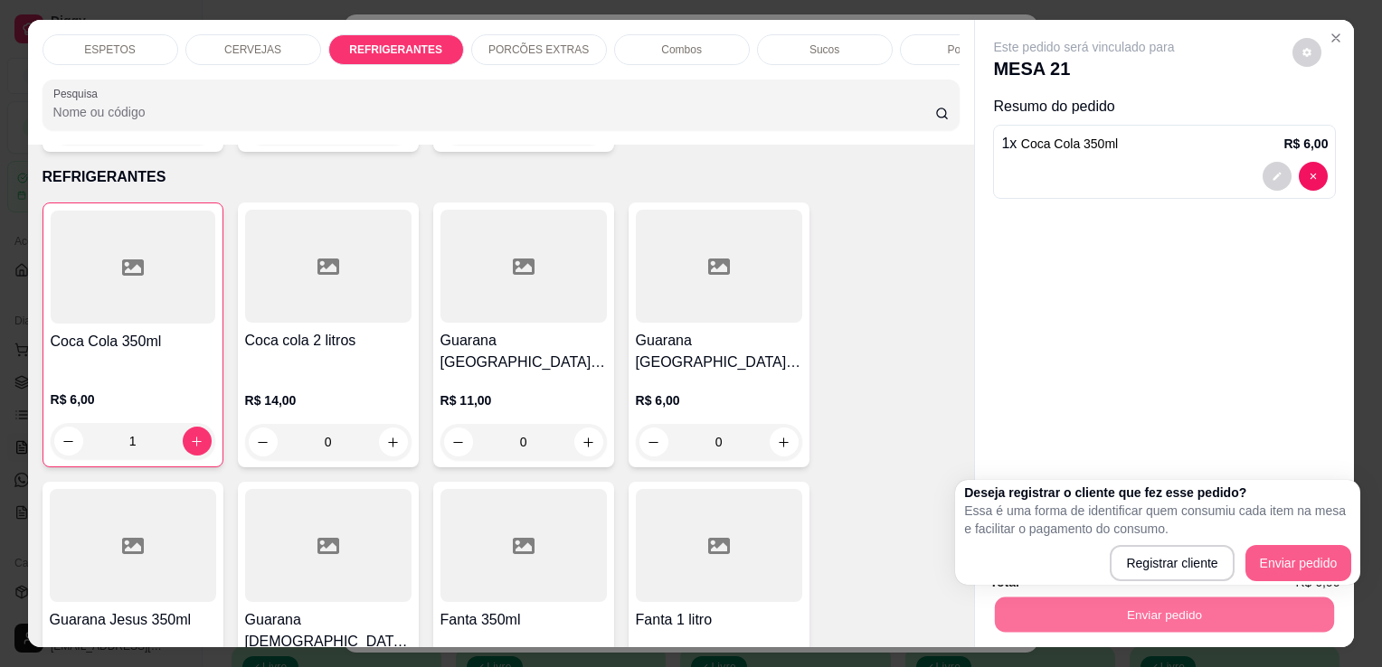
click at [1302, 544] on div "Deseja registrar o cliente que fez esse pedido? Essa é uma forma de identificar…" at bounding box center [1157, 533] width 387 height 98
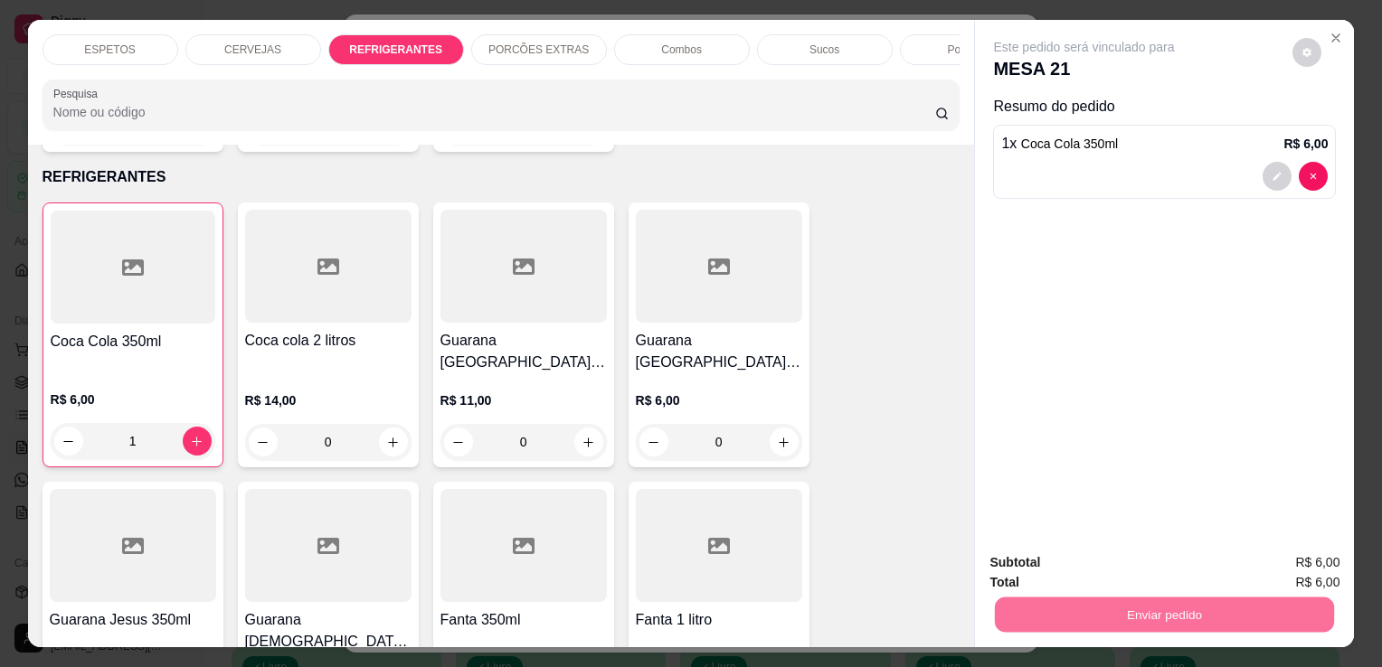
click at [1304, 561] on button "Enviar pedido" at bounding box center [1292, 563] width 99 height 33
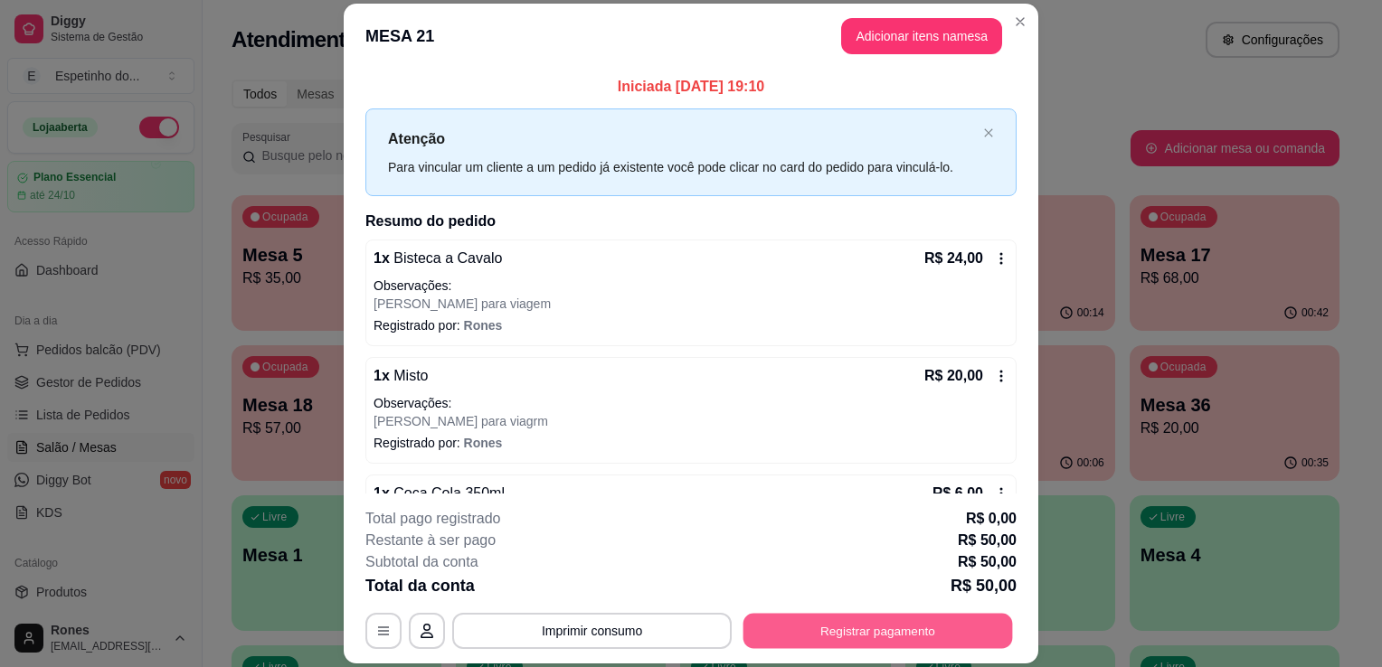
click at [880, 624] on button "Registrar pagamento" at bounding box center [878, 631] width 270 height 35
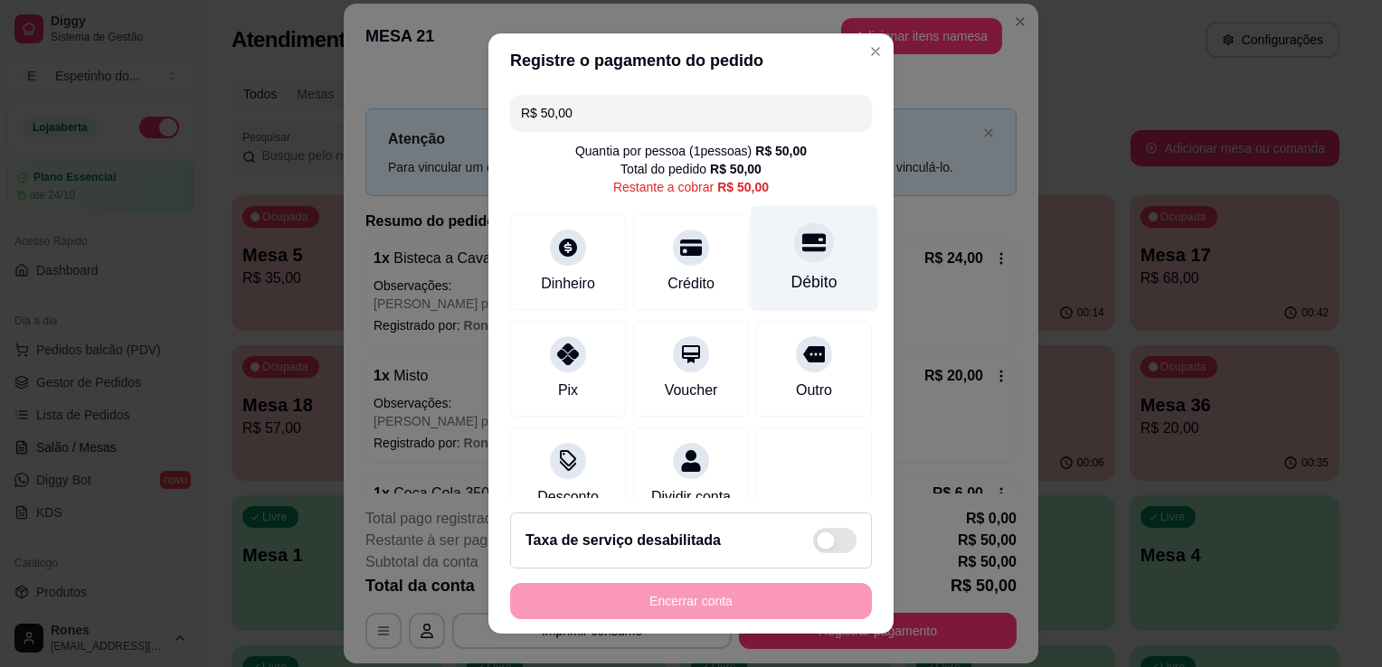
click at [791, 273] on div "Débito" at bounding box center [814, 282] width 46 height 24
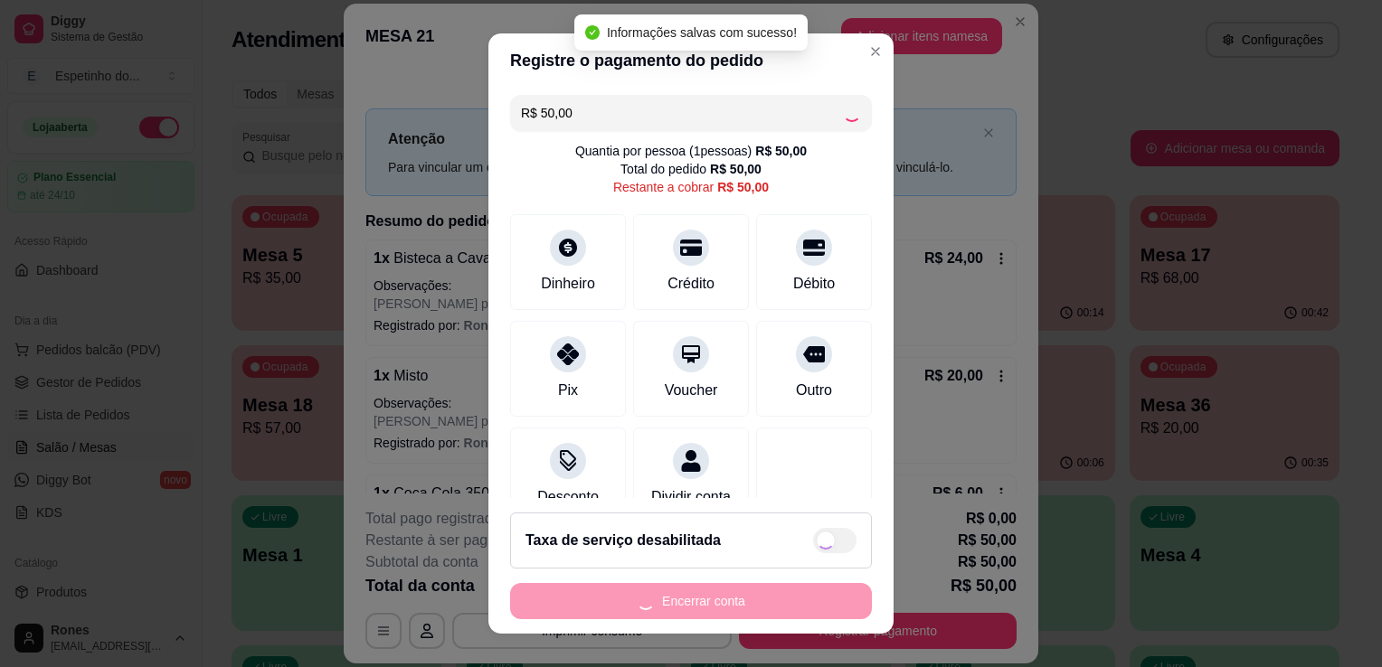
type input "R$ 0,00"
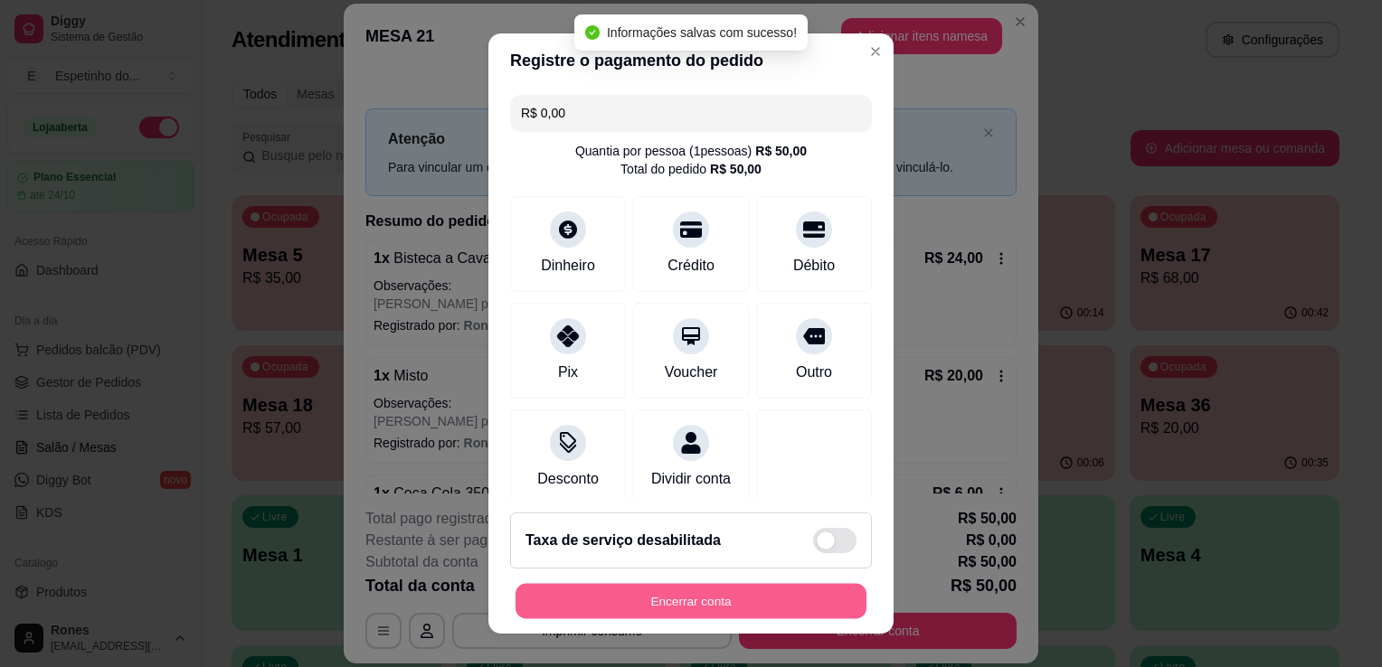
click at [739, 602] on button "Encerrar conta" at bounding box center [691, 601] width 351 height 35
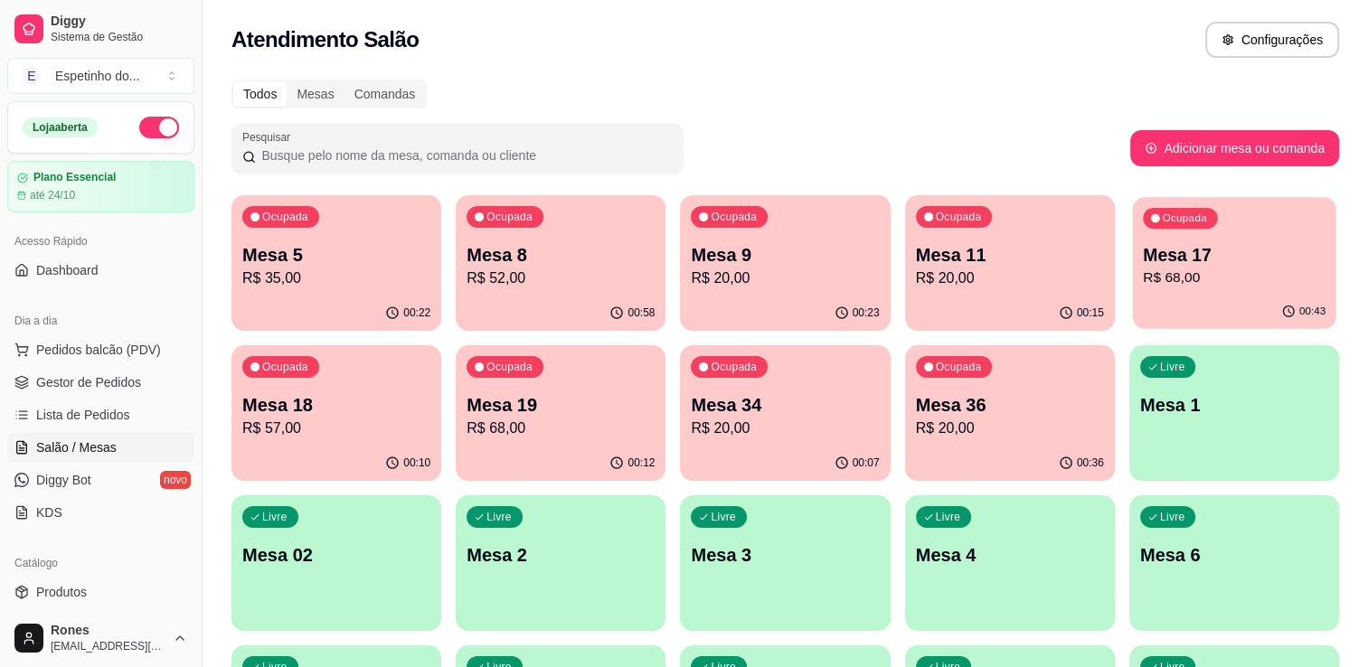
click at [1178, 297] on div "00:43" at bounding box center [1233, 312] width 203 height 34
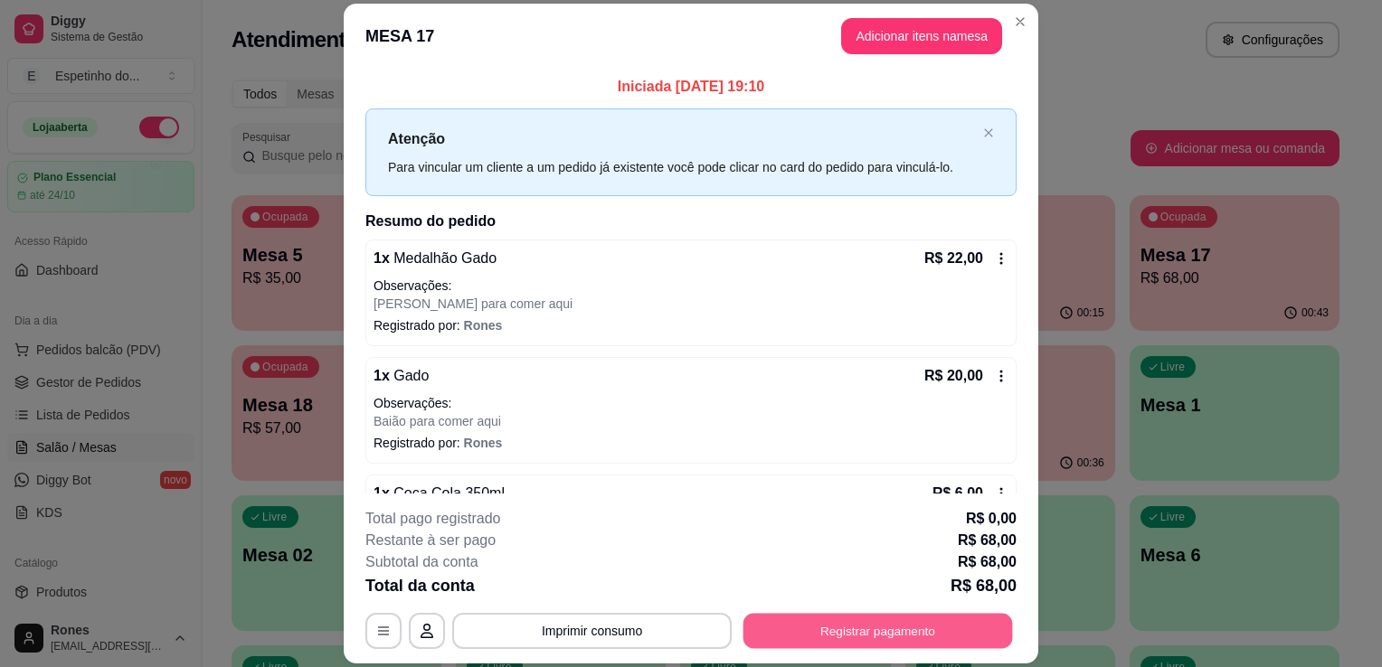
click at [969, 637] on button "Registrar pagamento" at bounding box center [878, 631] width 270 height 35
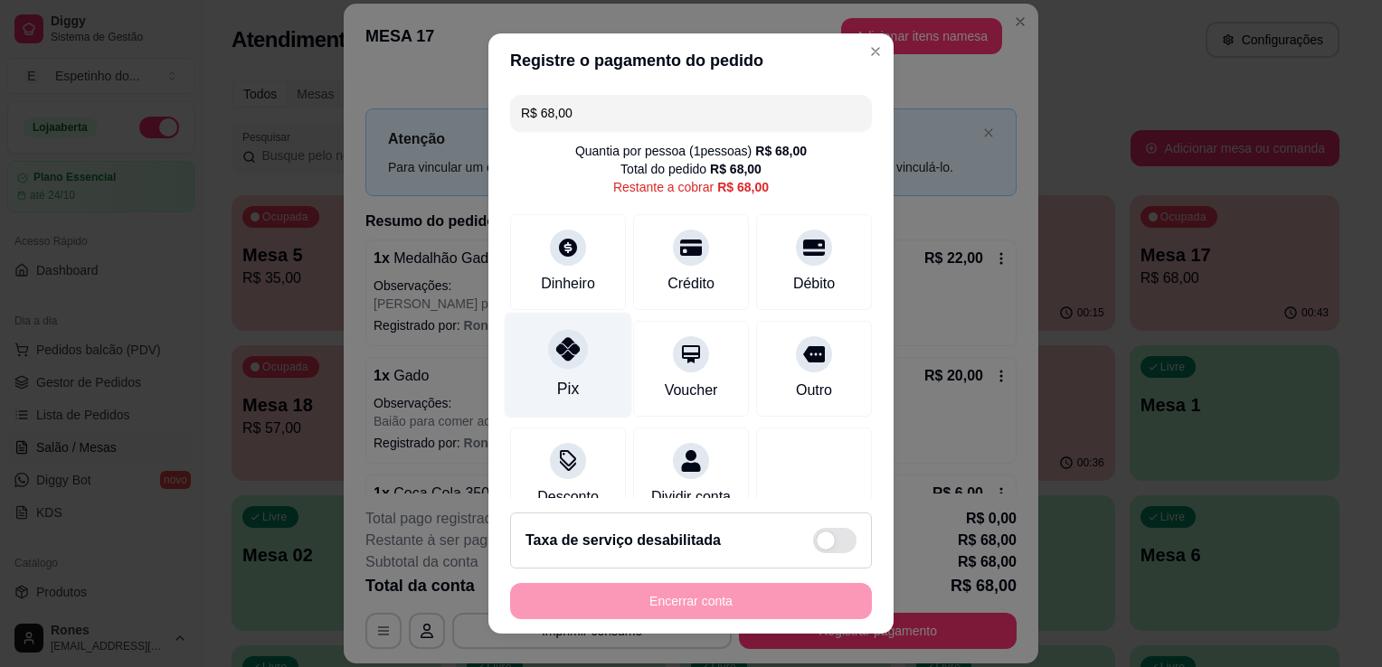
click at [586, 346] on div "Pix" at bounding box center [569, 366] width 128 height 106
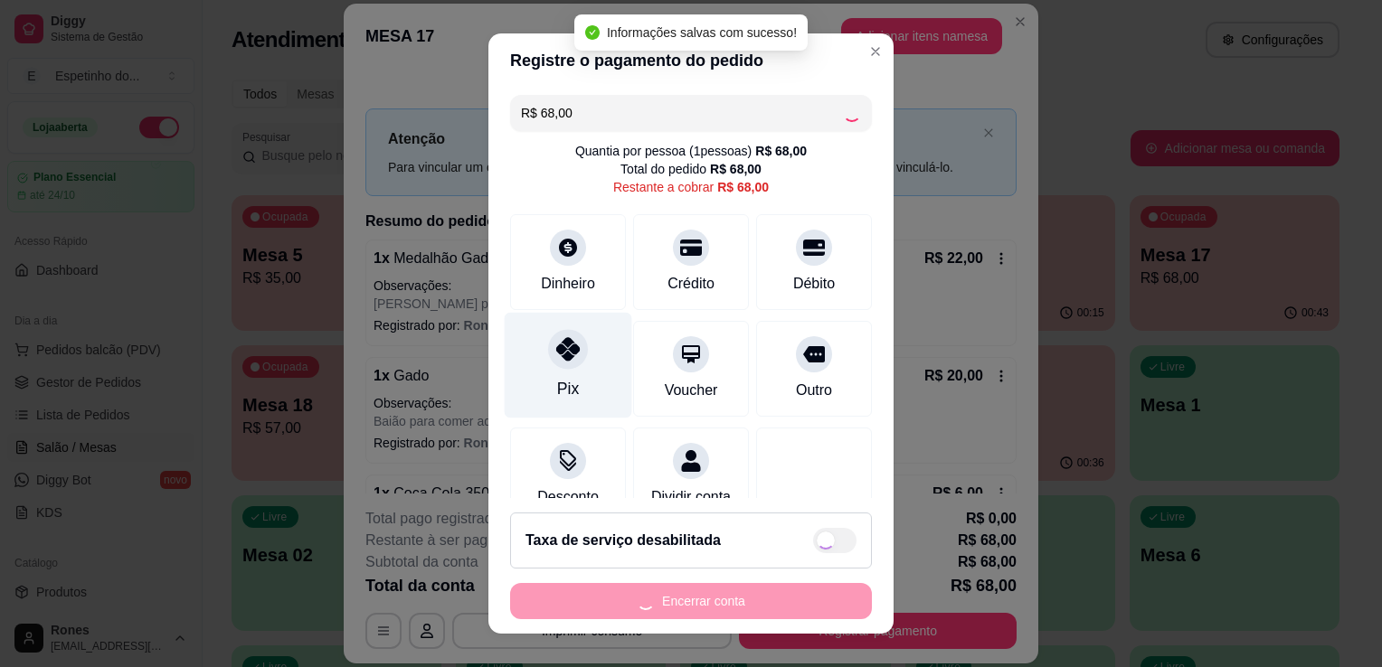
type input "R$ 0,00"
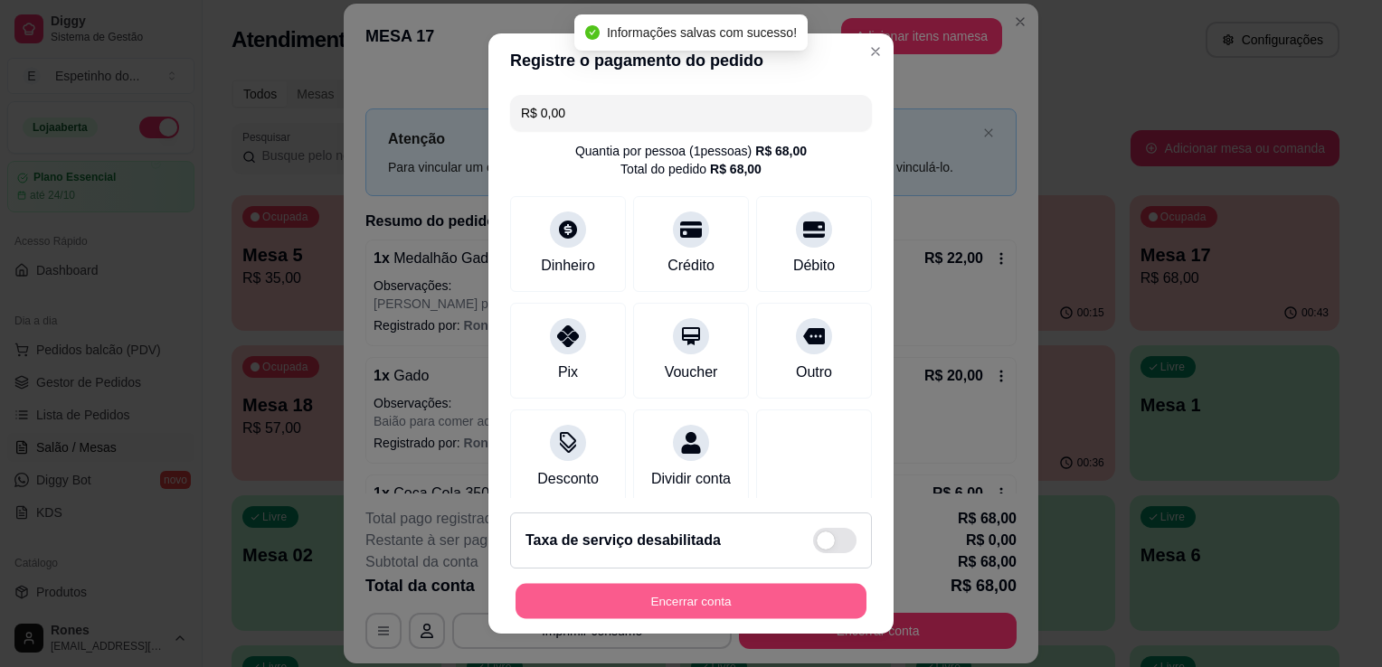
click at [658, 602] on button "Encerrar conta" at bounding box center [691, 601] width 351 height 35
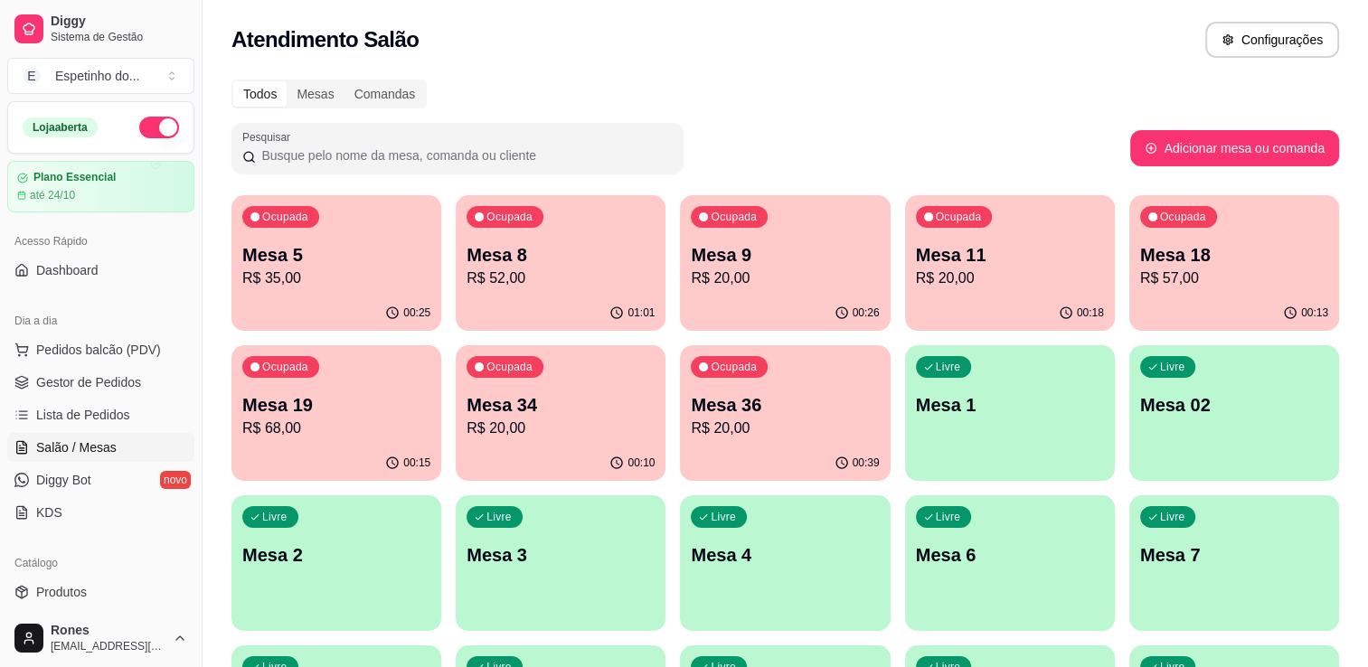
click at [843, 259] on p "Mesa 9" at bounding box center [785, 254] width 188 height 25
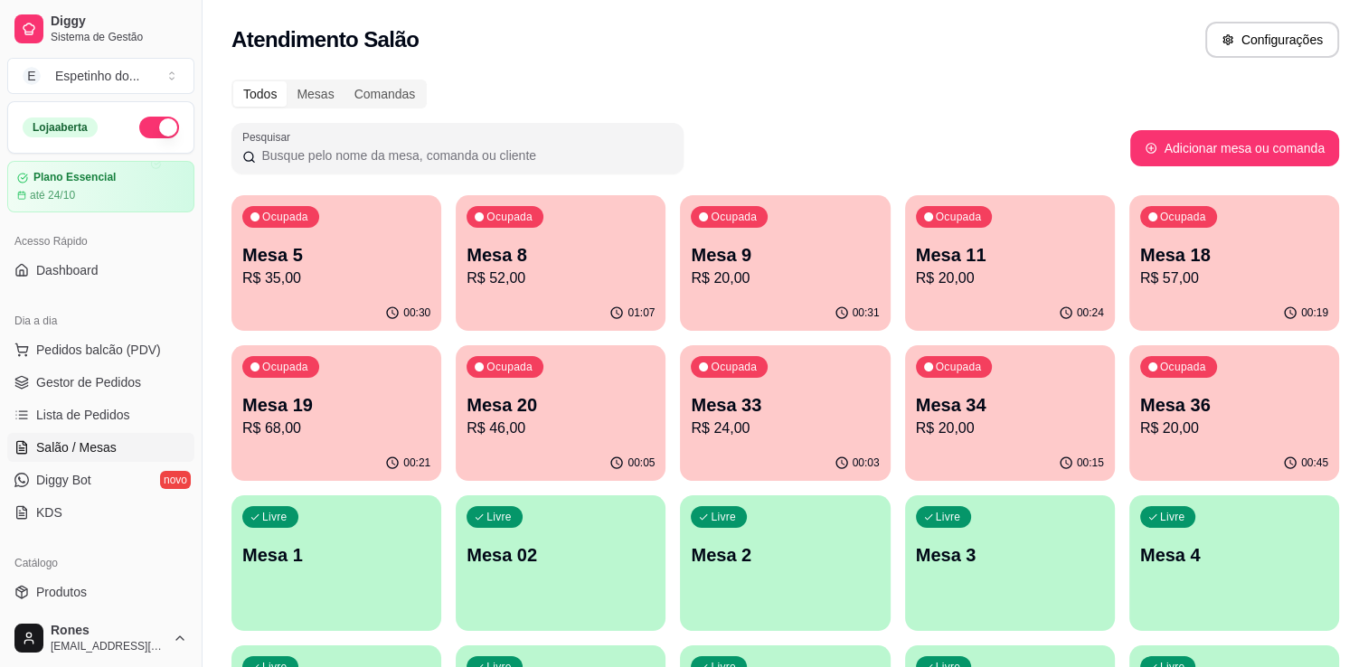
scroll to position [487, 0]
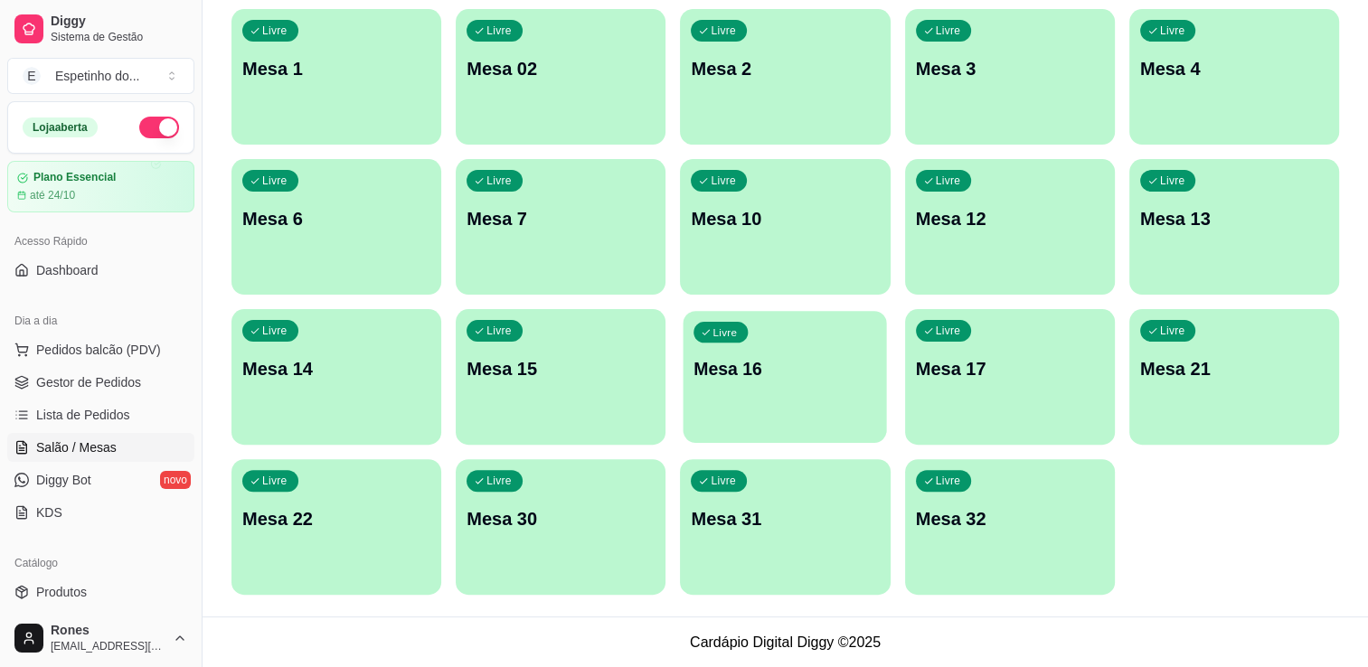
click at [810, 392] on div "Livre Mesa 16" at bounding box center [785, 366] width 203 height 110
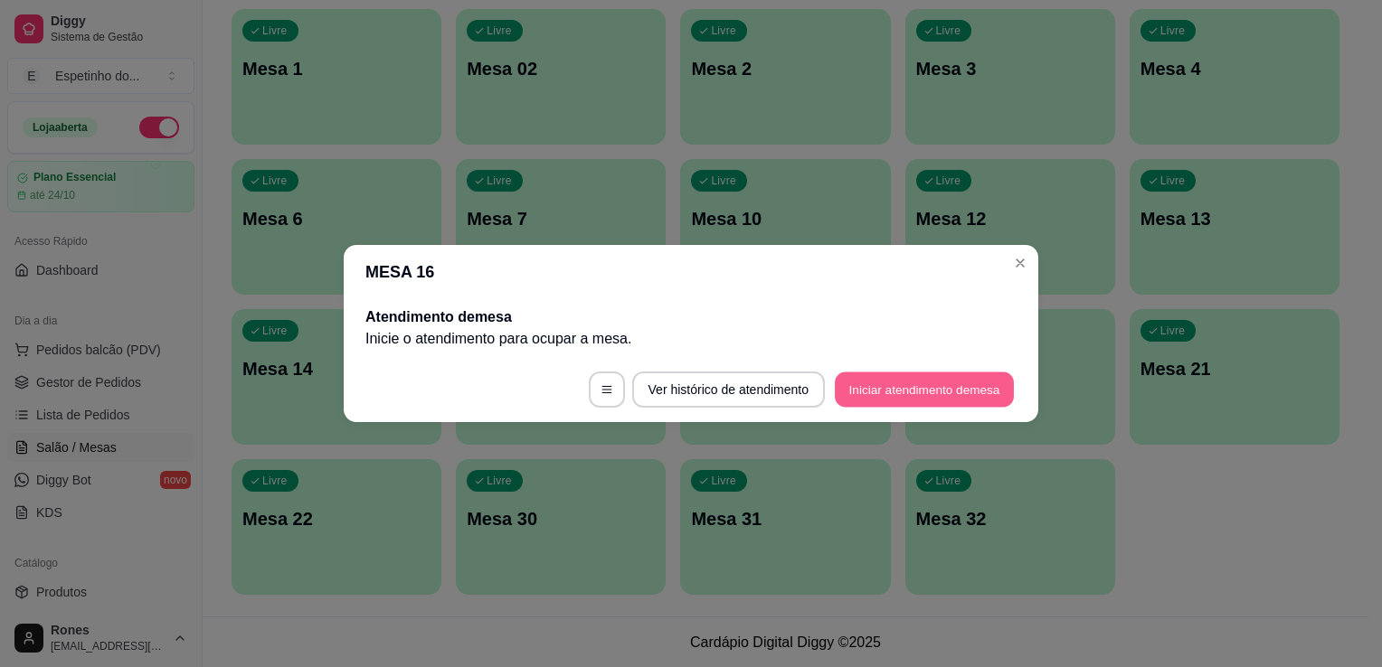
click at [879, 386] on button "Iniciar atendimento de mesa" at bounding box center [924, 390] width 179 height 35
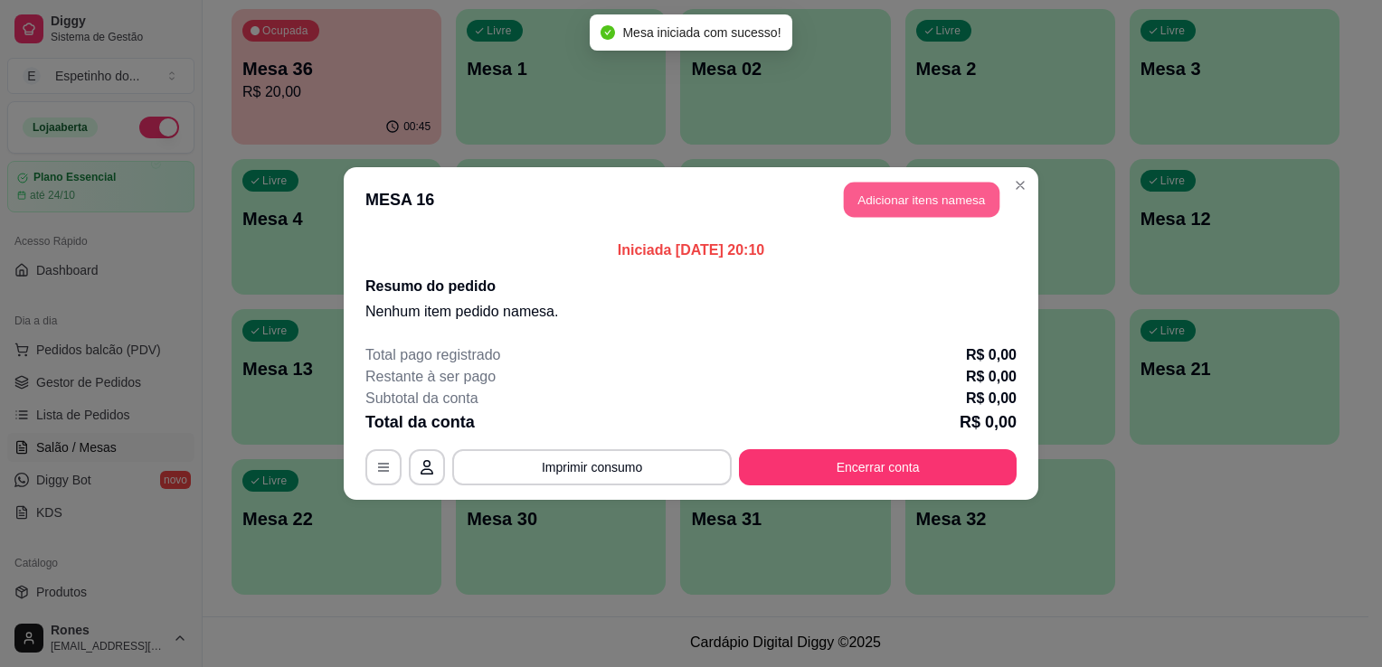
click at [930, 204] on button "Adicionar itens na mesa" at bounding box center [922, 200] width 156 height 35
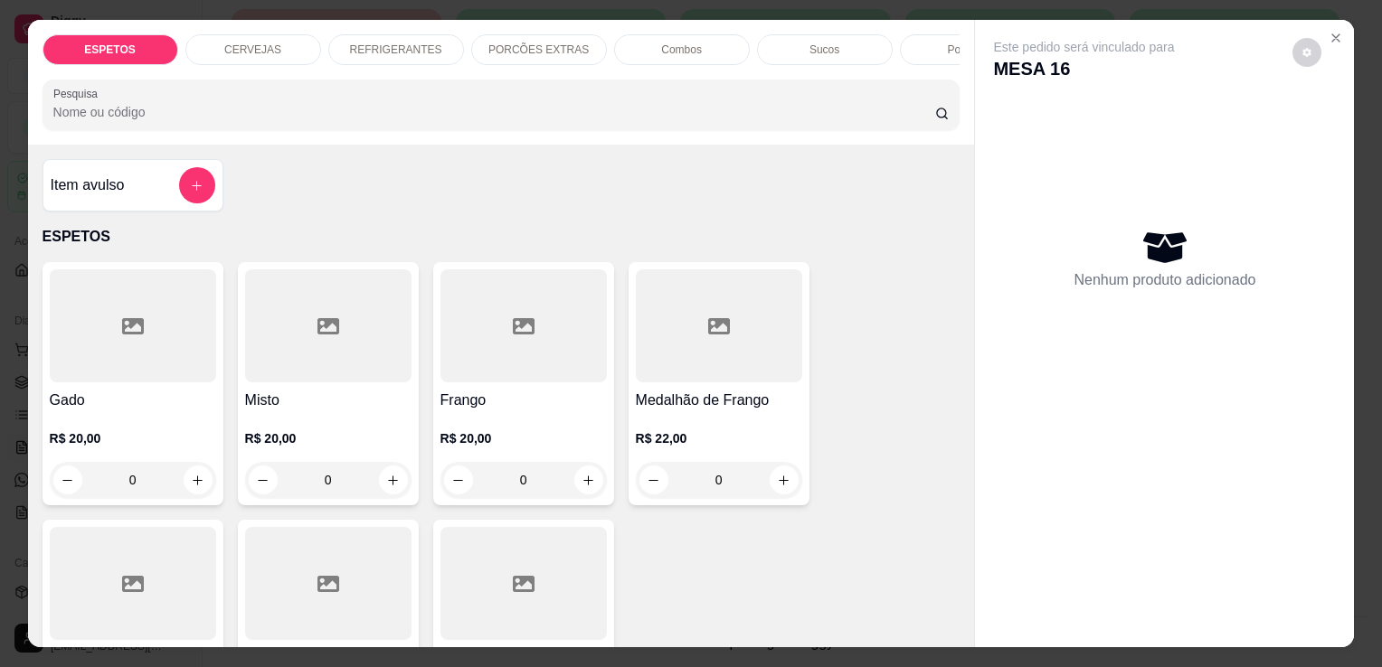
click at [128, 397] on h4 "Gado" at bounding box center [133, 401] width 166 height 22
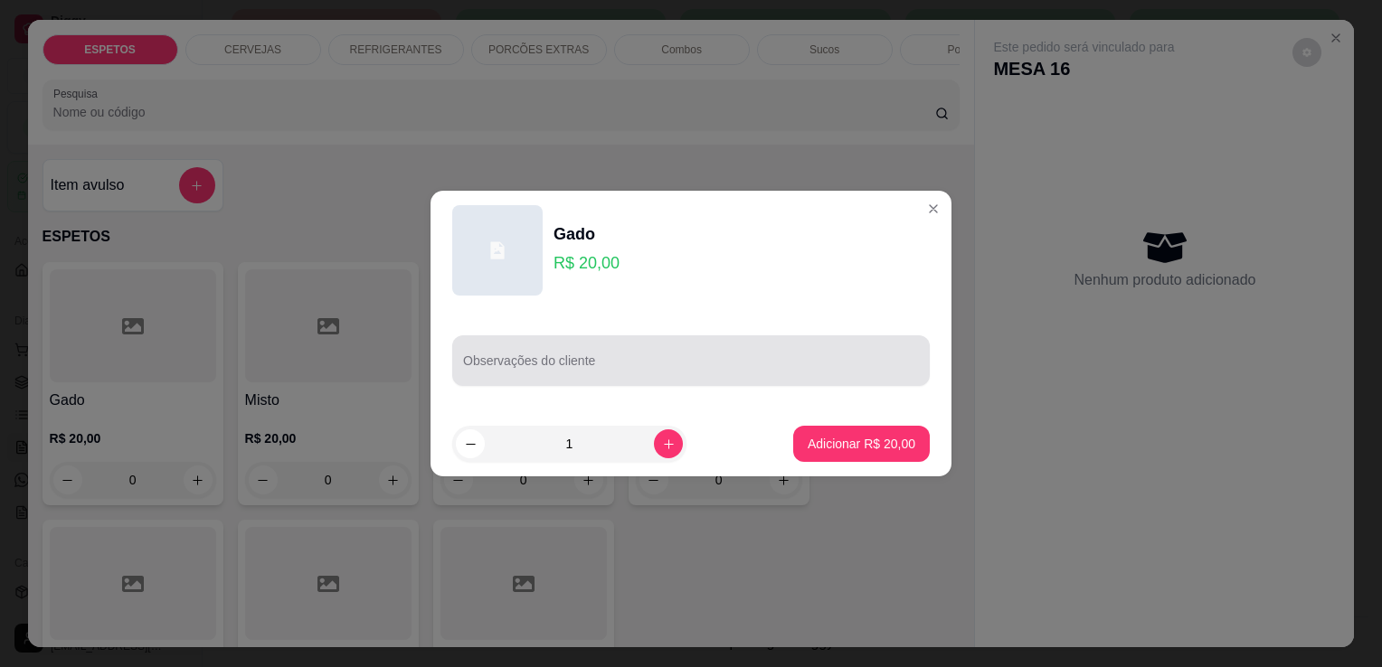
click at [545, 379] on div "Observações do cliente" at bounding box center [691, 361] width 478 height 51
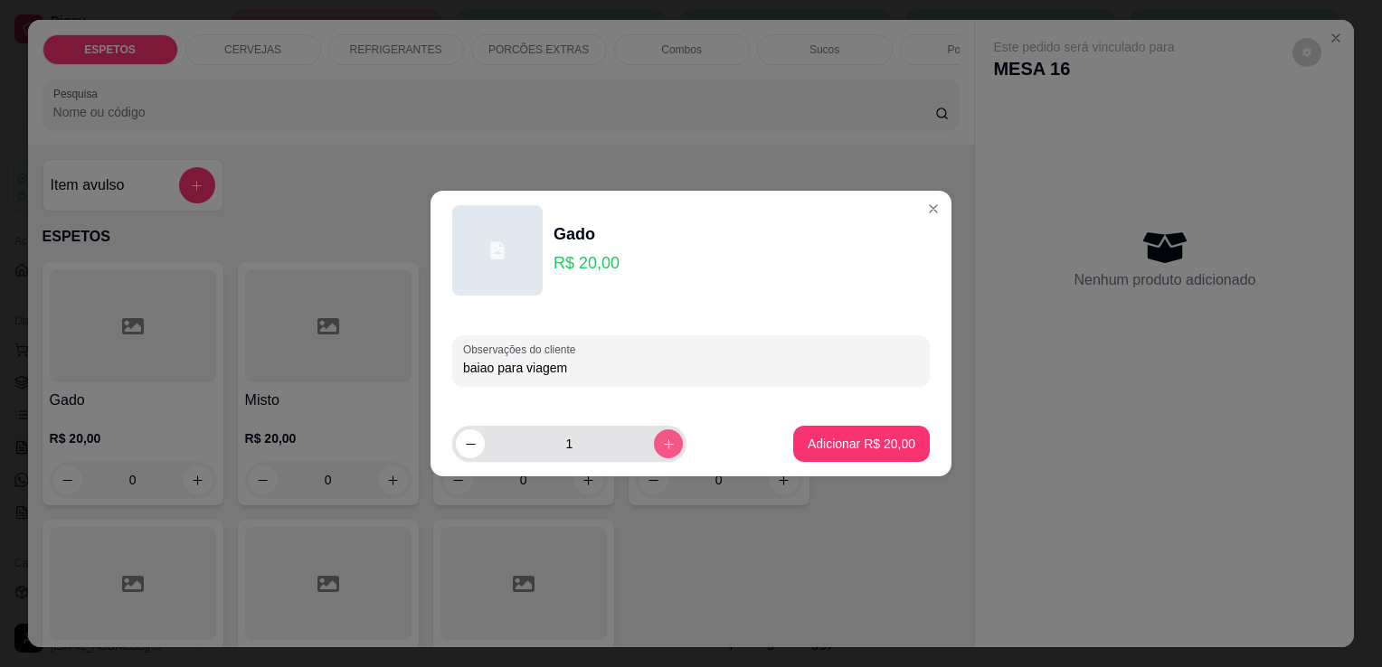
type input "baiao para viagem"
click at [664, 444] on icon "increase-product-quantity" at bounding box center [668, 444] width 9 height 9
type input "2"
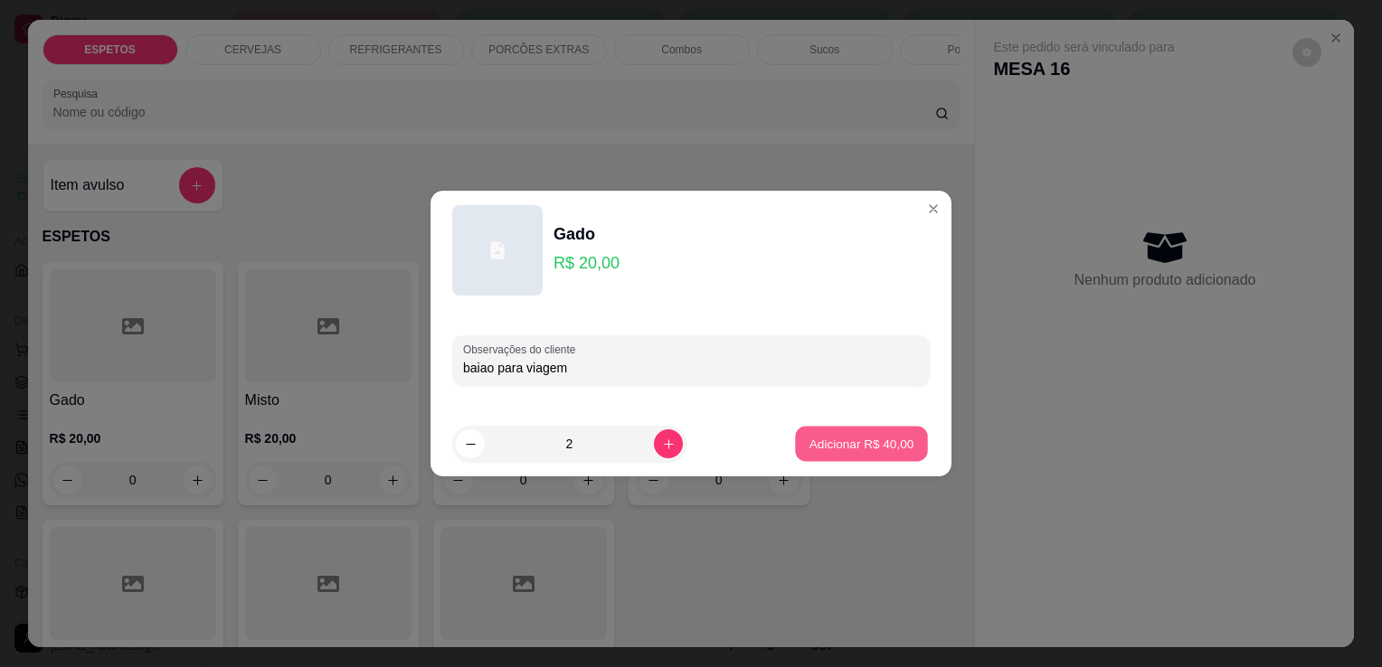
click at [866, 449] on p "Adicionar R$ 40,00" at bounding box center [861, 443] width 105 height 17
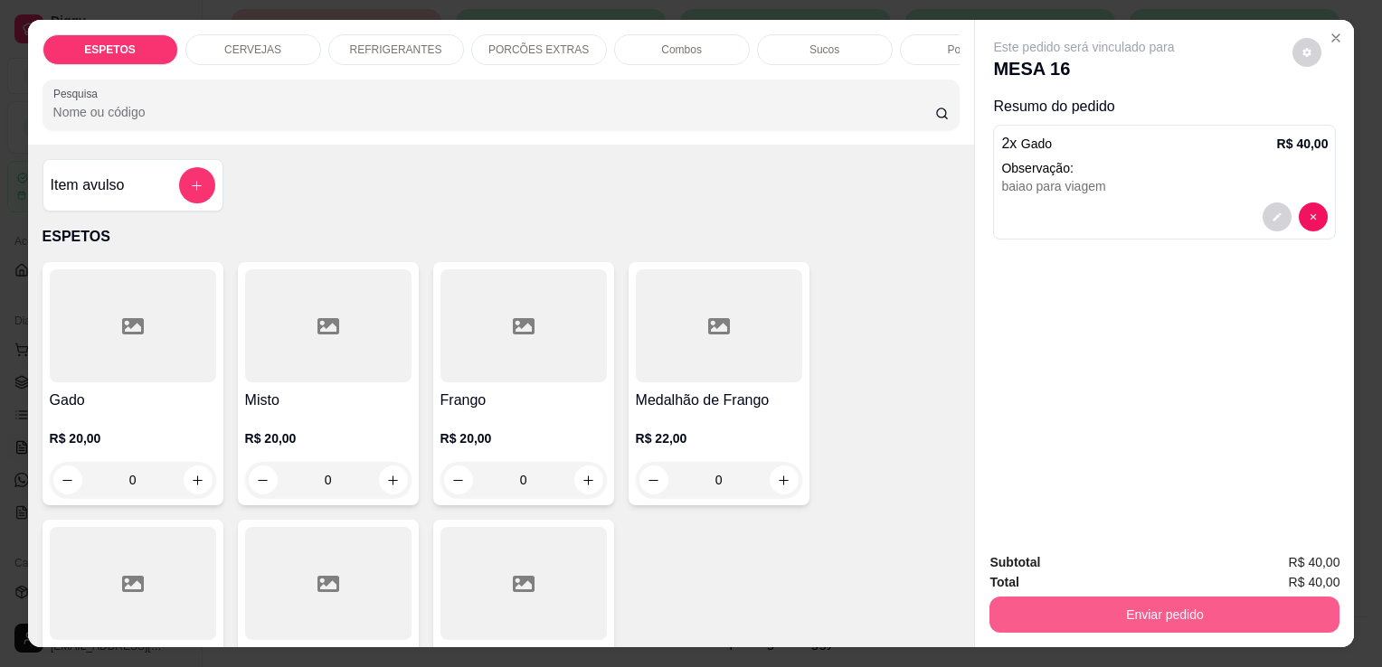
click at [1160, 613] on button "Enviar pedido" at bounding box center [1164, 615] width 350 height 36
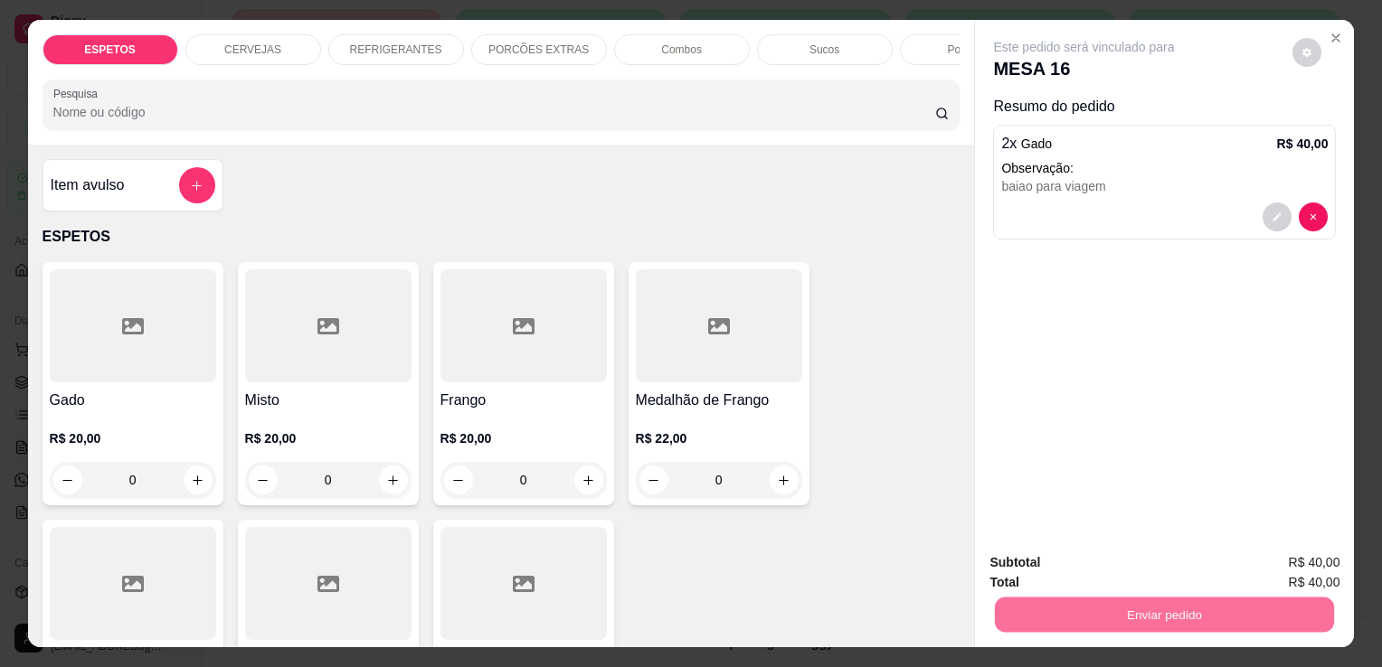
click at [1313, 564] on button "Enviar pedido" at bounding box center [1292, 563] width 99 height 33
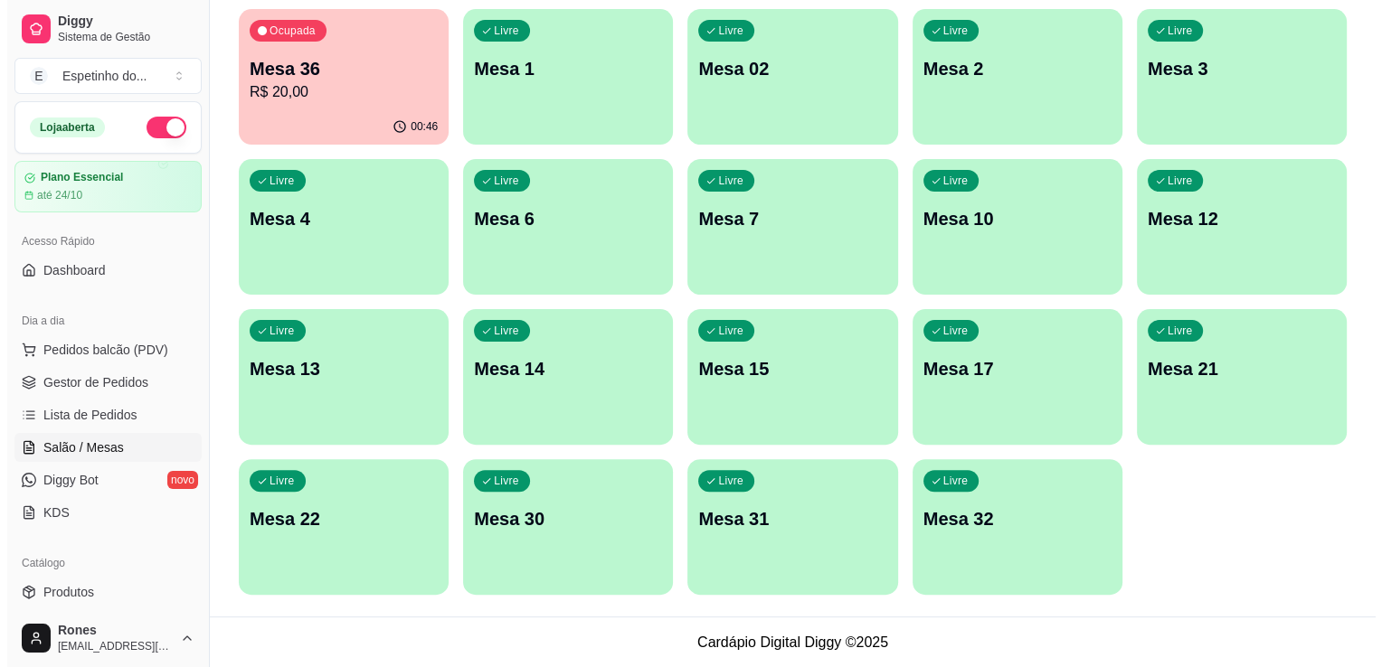
scroll to position [0, 0]
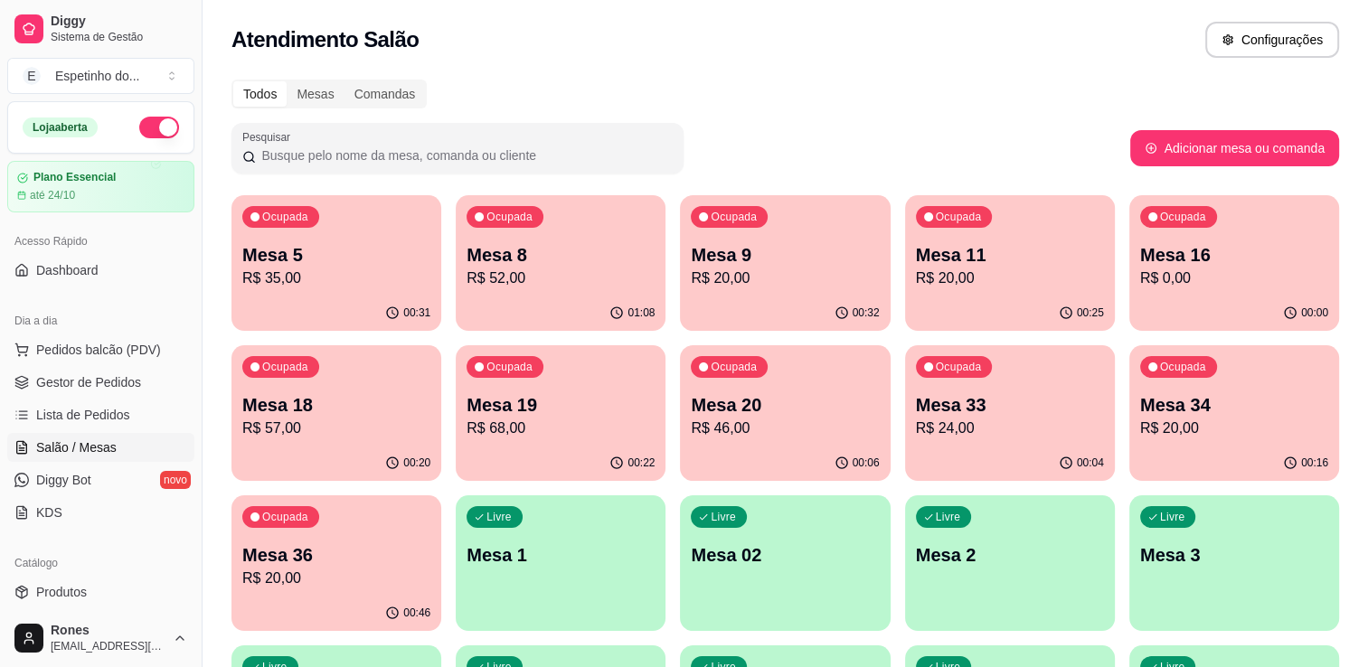
click at [318, 432] on p "R$ 57,00" at bounding box center [336, 429] width 188 height 22
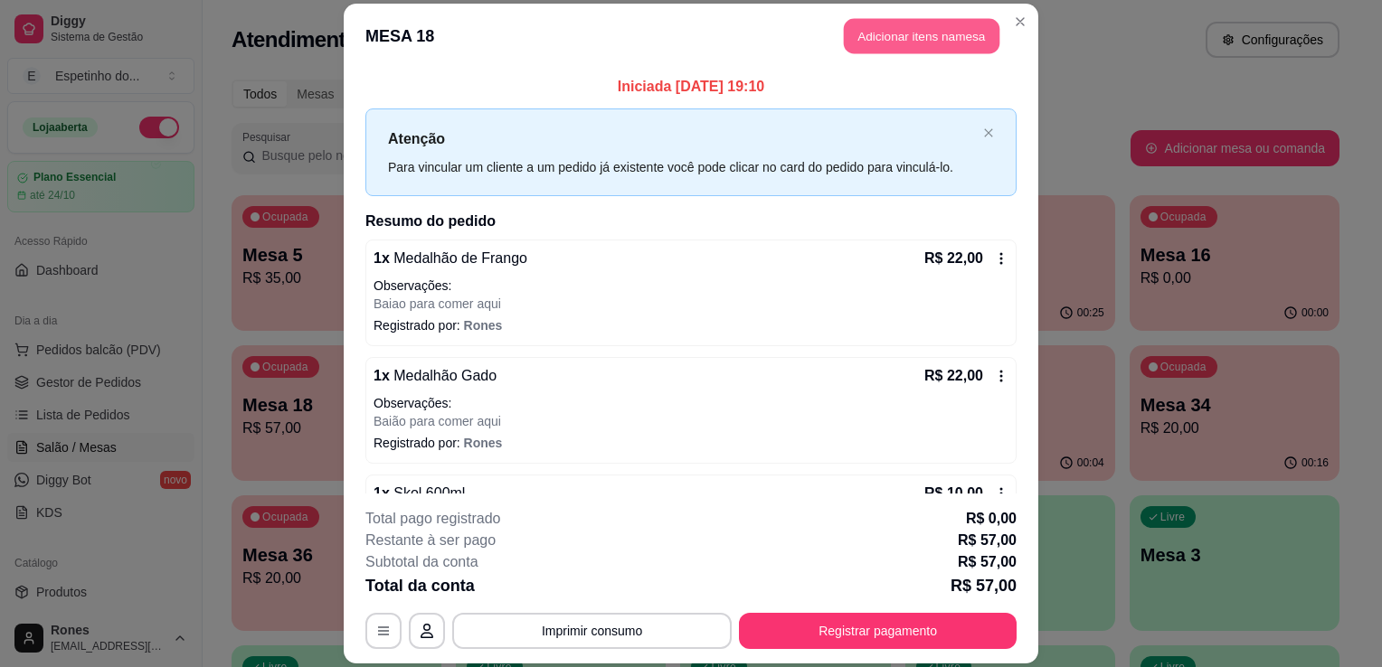
click at [948, 43] on button "Adicionar itens na mesa" at bounding box center [922, 35] width 156 height 35
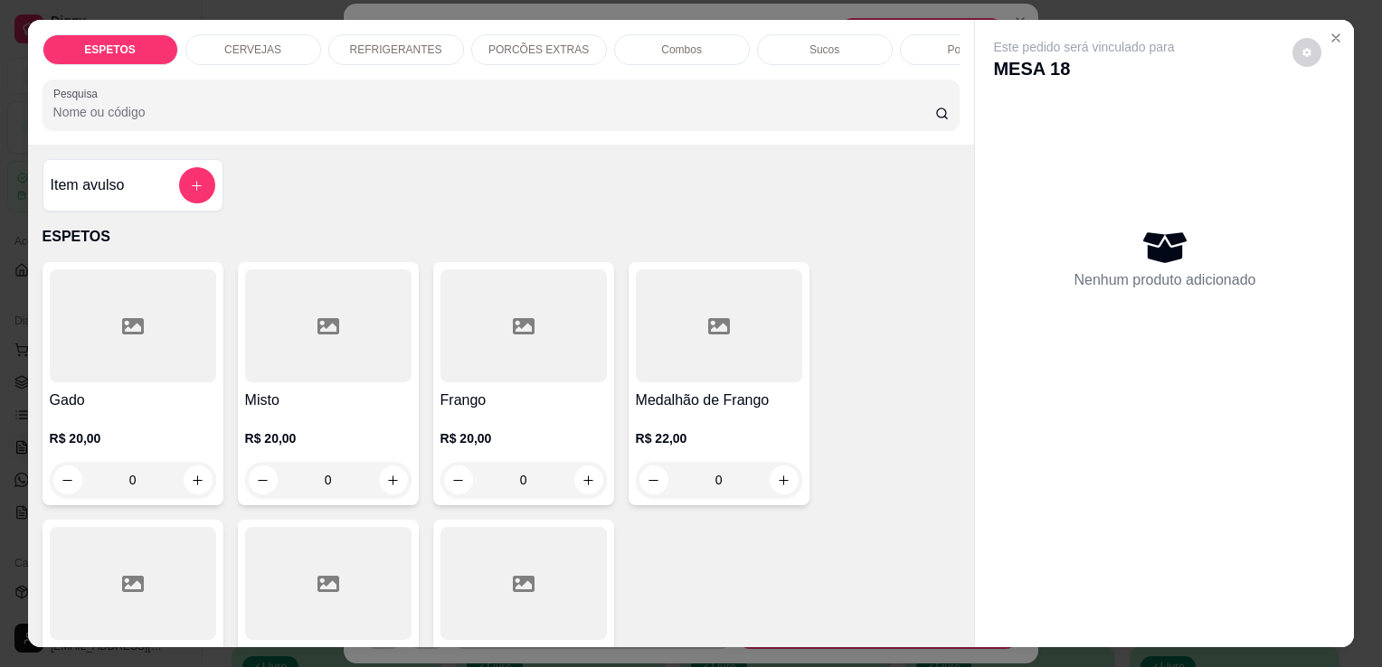
click at [361, 43] on p "REFRIGERANTES" at bounding box center [396, 50] width 92 height 14
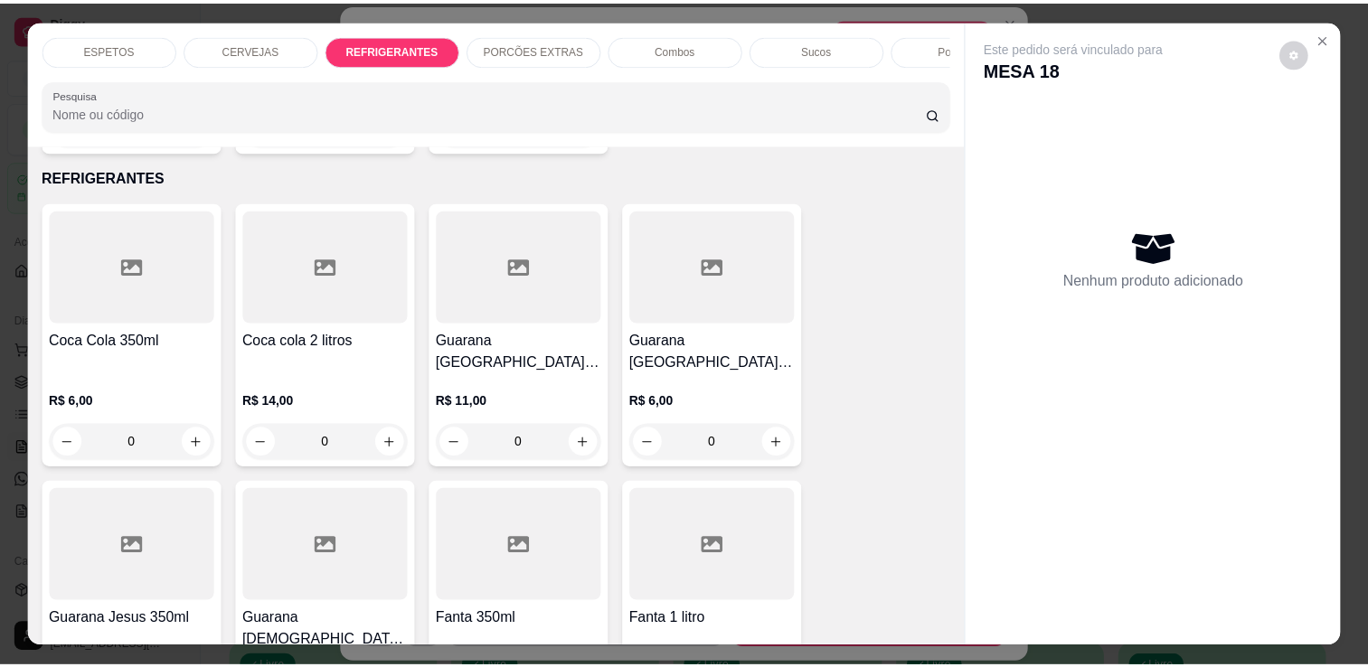
scroll to position [44, 0]
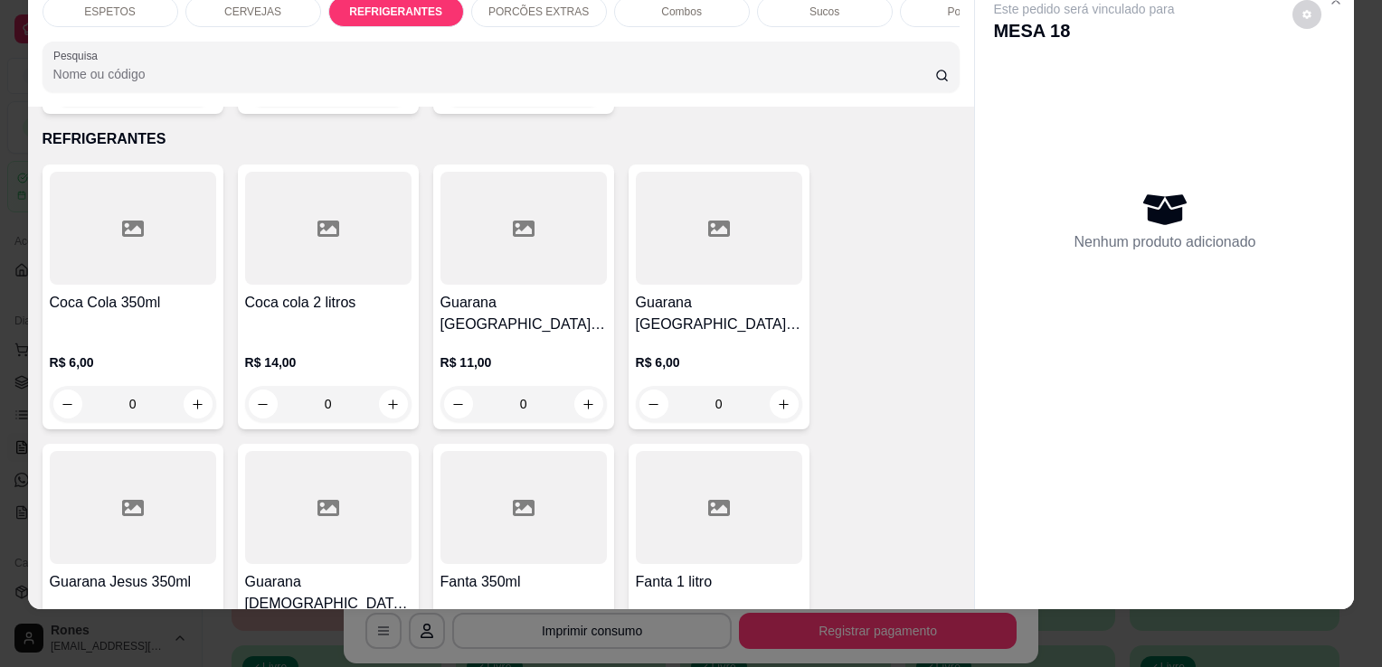
click at [128, 292] on h4 "Coca Cola 350ml" at bounding box center [133, 303] width 166 height 22
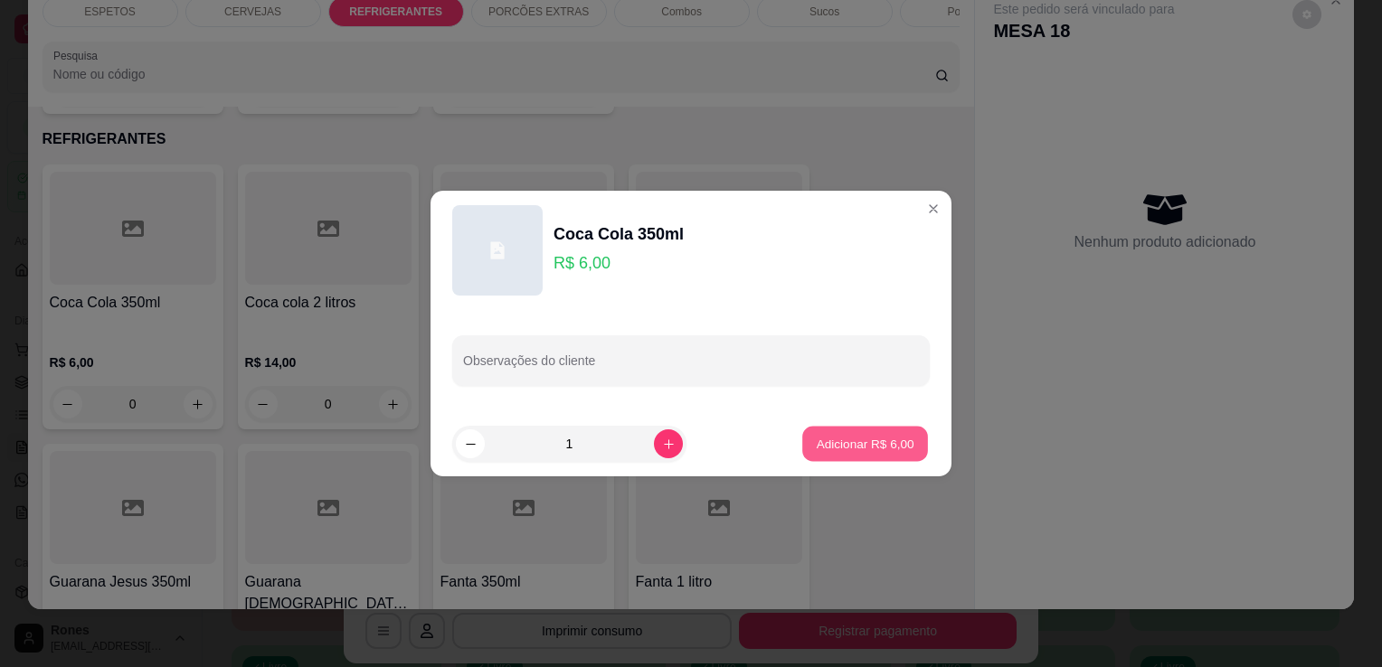
click at [896, 449] on p "Adicionar R$ 6,00" at bounding box center [865, 443] width 98 height 17
type input "1"
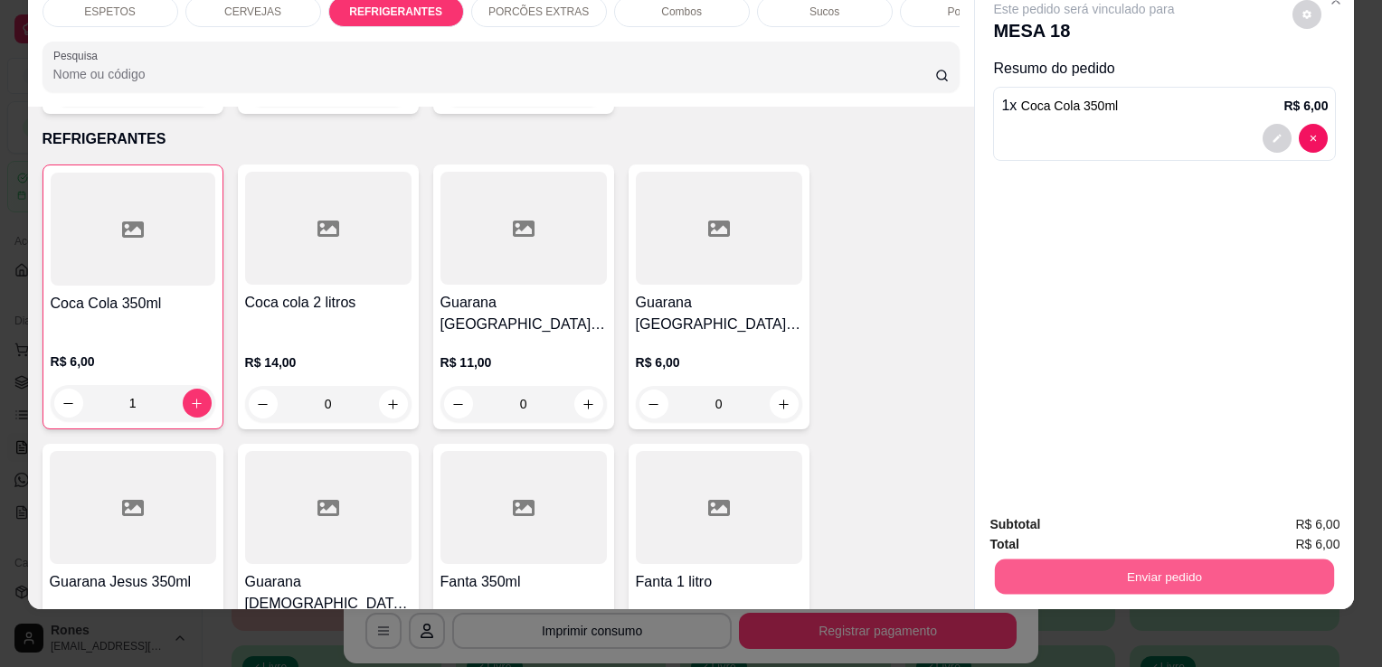
click at [1143, 560] on button "Enviar pedido" at bounding box center [1164, 576] width 339 height 35
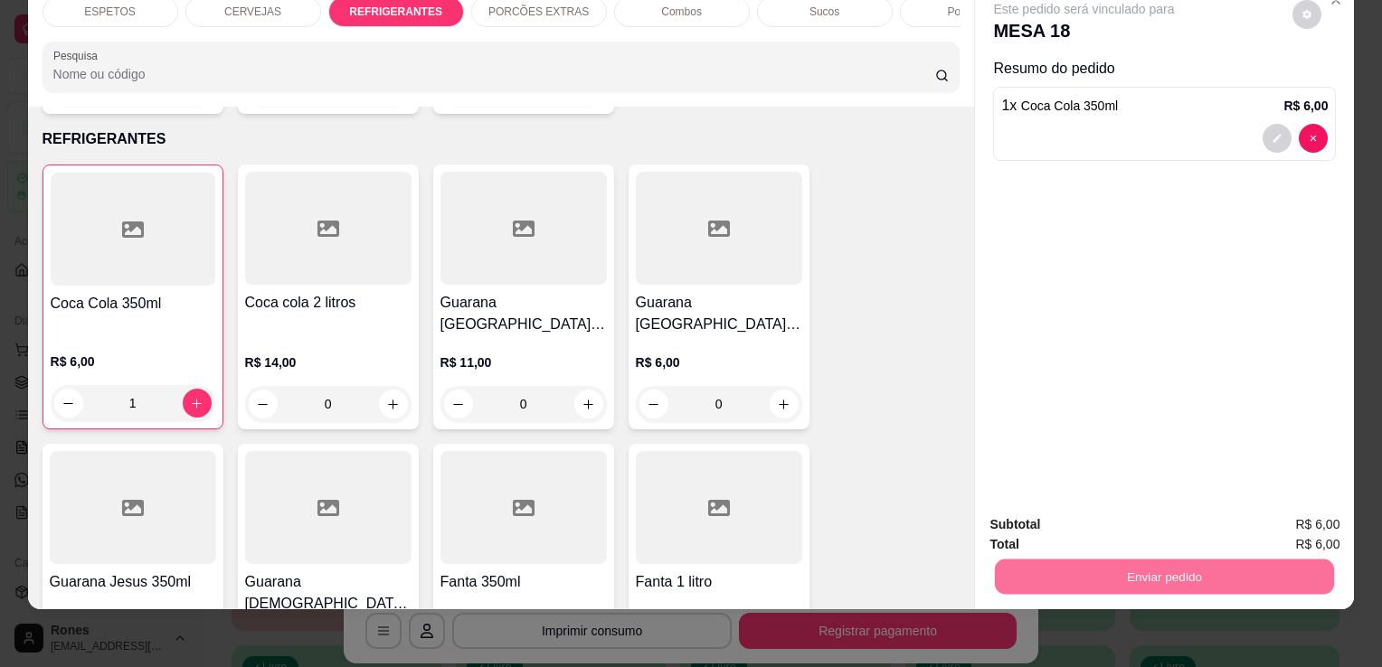
click at [1274, 512] on button "Enviar pedido" at bounding box center [1292, 518] width 99 height 33
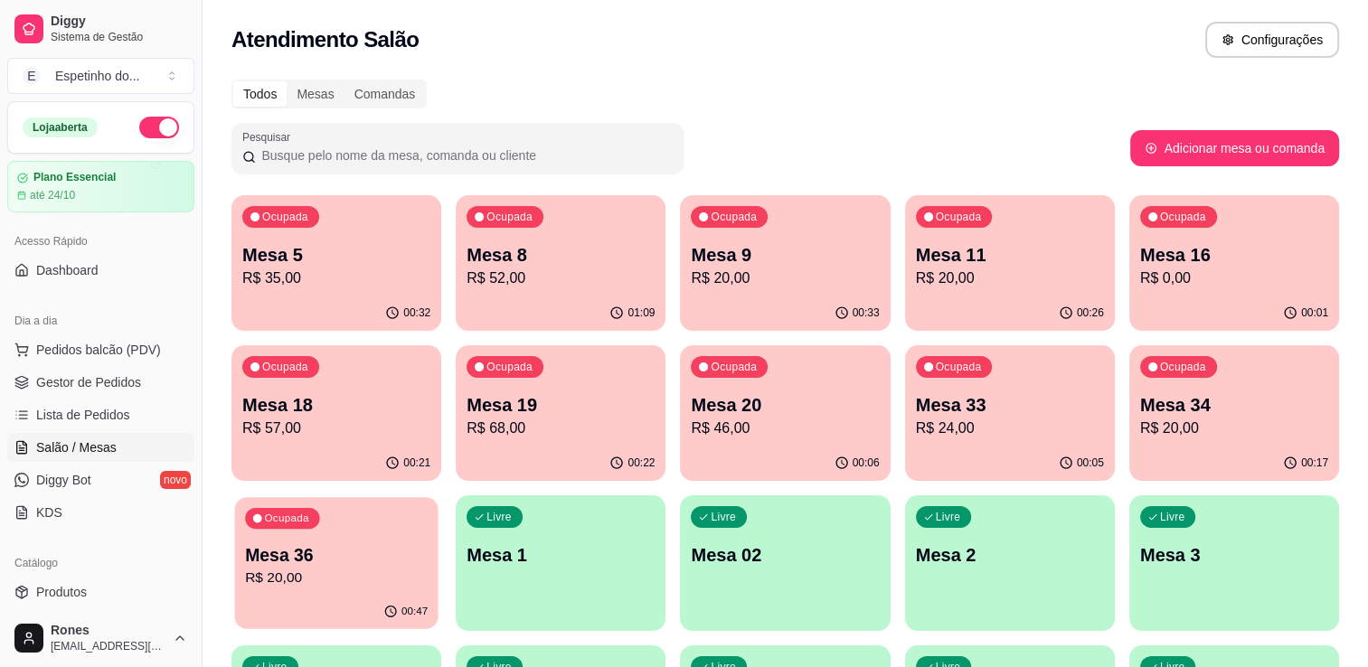
click at [369, 582] on p "R$ 20,00" at bounding box center [336, 578] width 183 height 21
click at [587, 275] on p "R$ 52,00" at bounding box center [561, 279] width 188 height 22
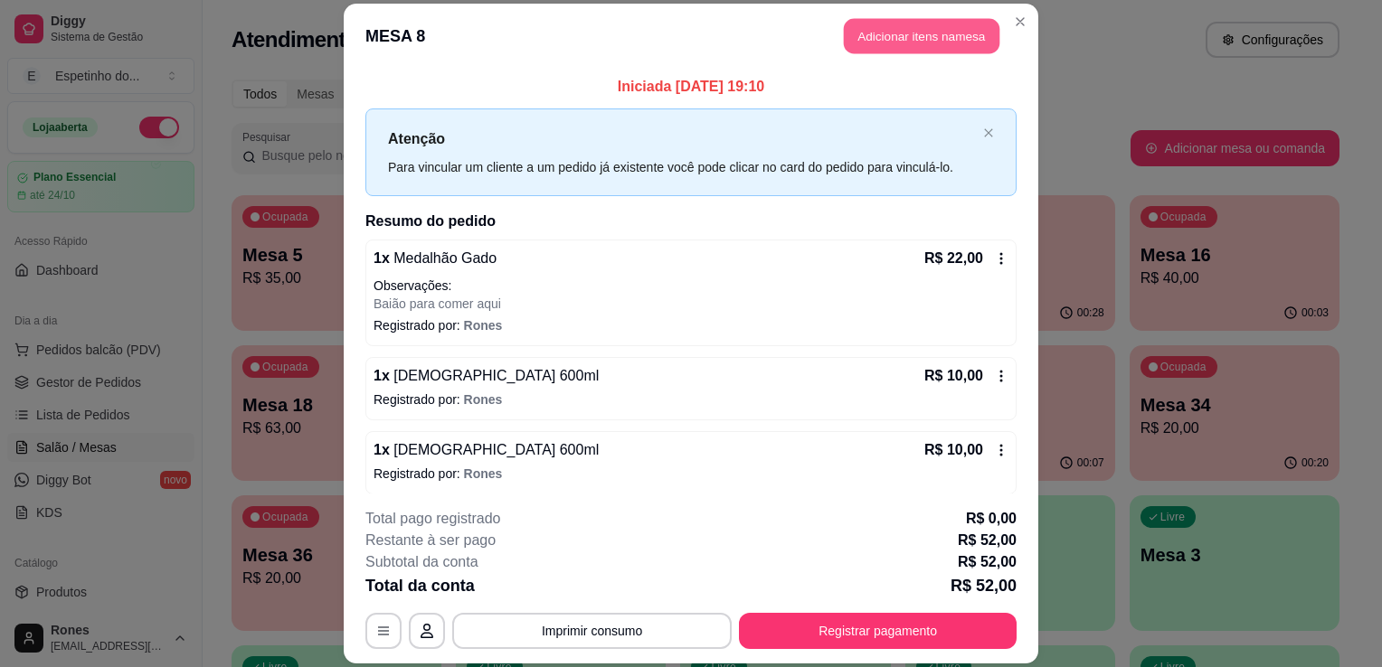
click at [930, 45] on button "Adicionar itens na mesa" at bounding box center [922, 35] width 156 height 35
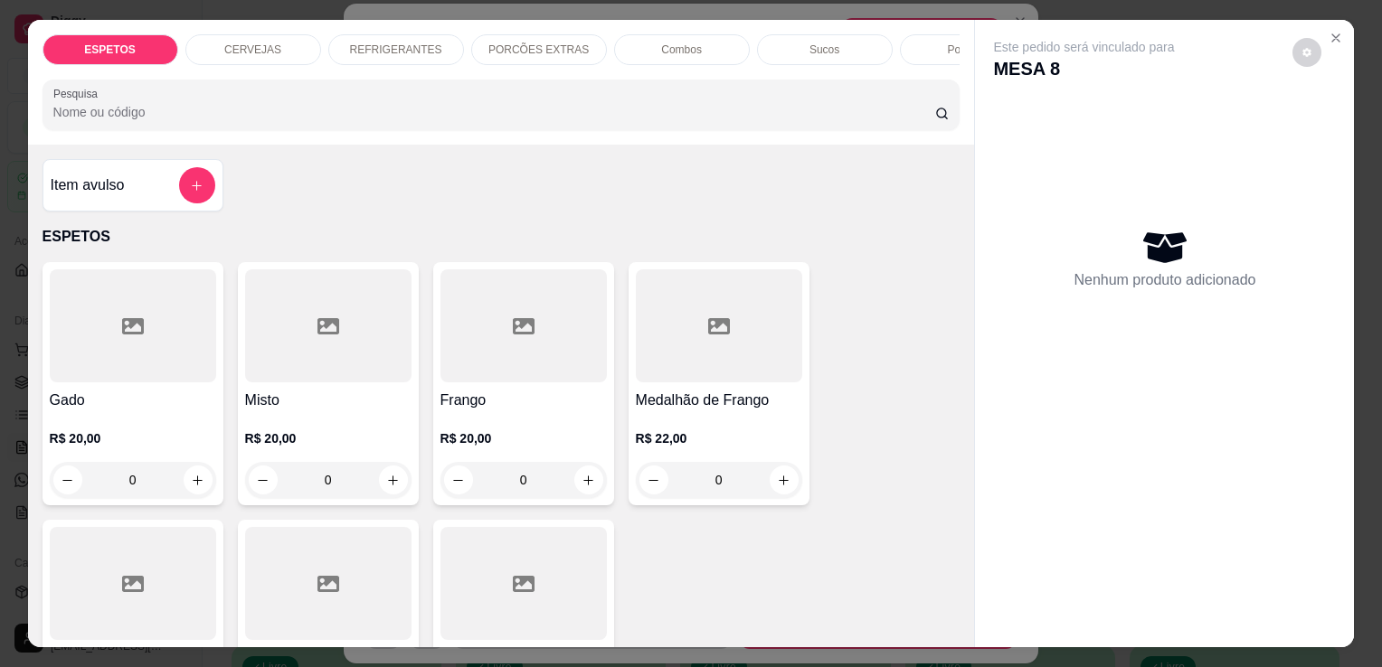
click at [164, 584] on div at bounding box center [133, 583] width 166 height 113
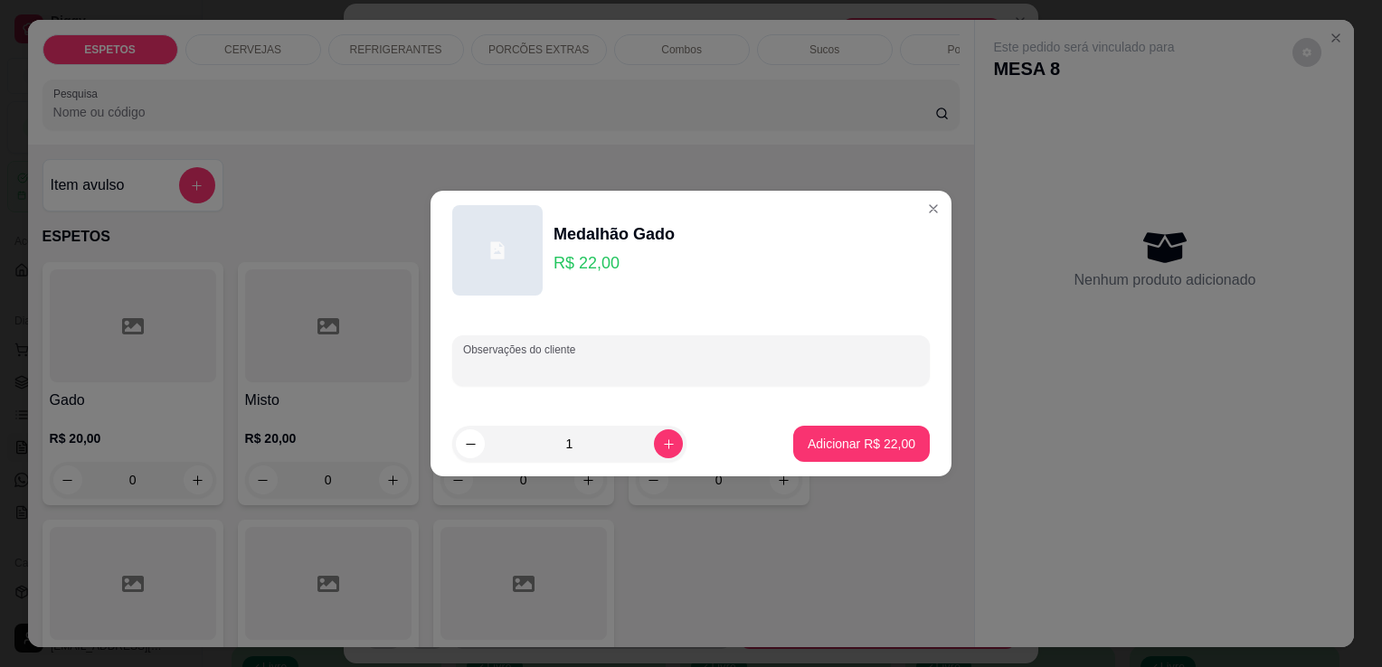
click at [624, 361] on input "Observações do cliente" at bounding box center [691, 368] width 456 height 18
type input "baiao para comer aqui"
click at [836, 440] on p "Adicionar R$ 22,00" at bounding box center [861, 443] width 105 height 17
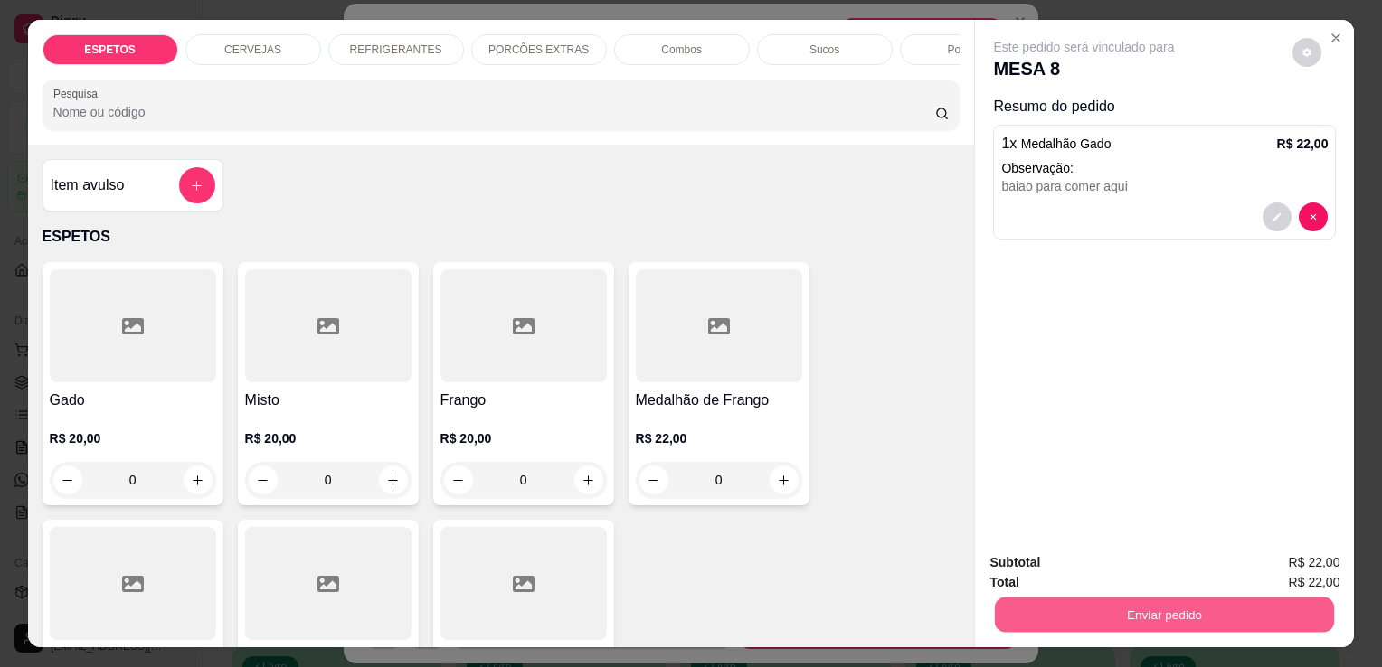
click at [1187, 601] on button "Enviar pedido" at bounding box center [1164, 614] width 339 height 35
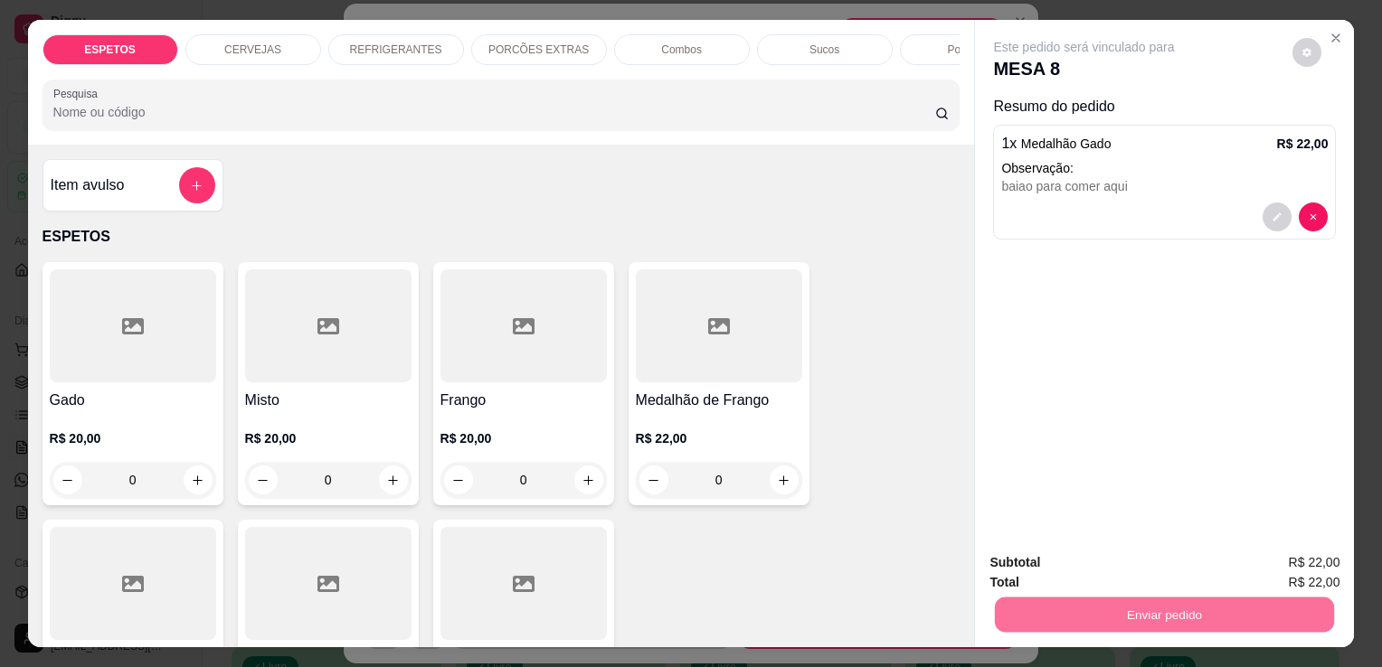
click at [1282, 563] on button "Enviar pedido" at bounding box center [1292, 563] width 99 height 33
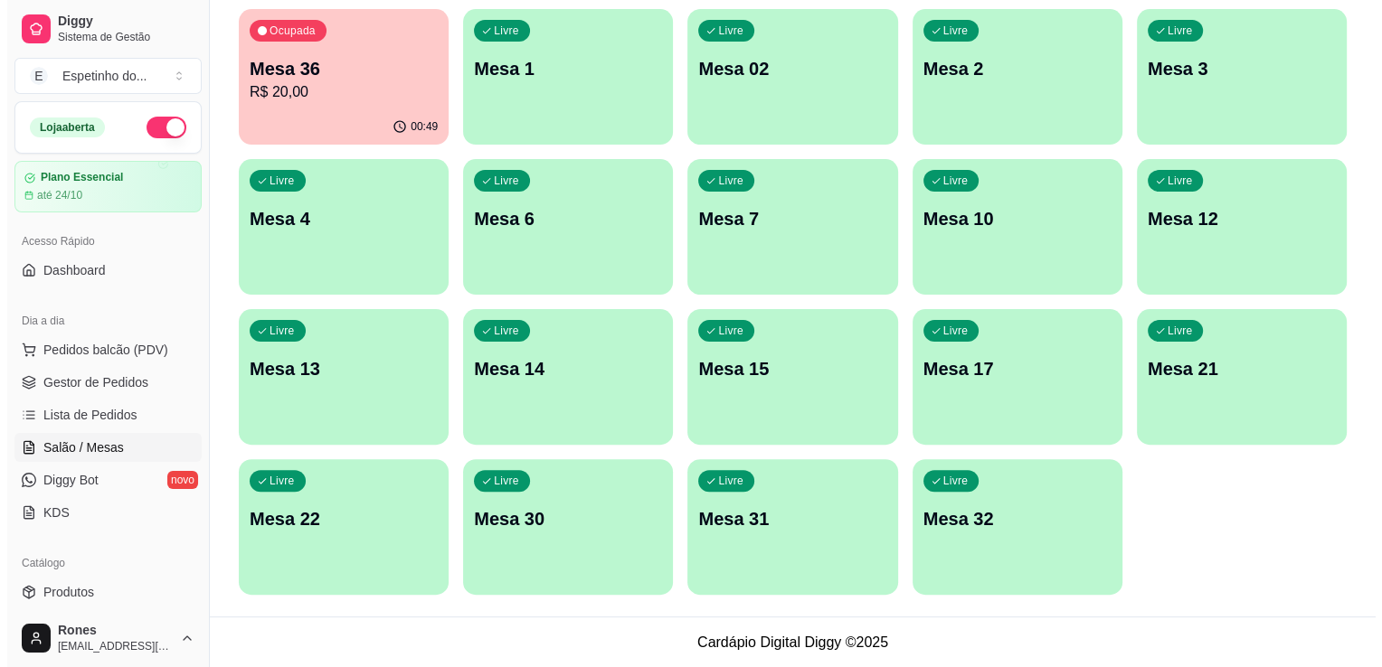
scroll to position [0, 0]
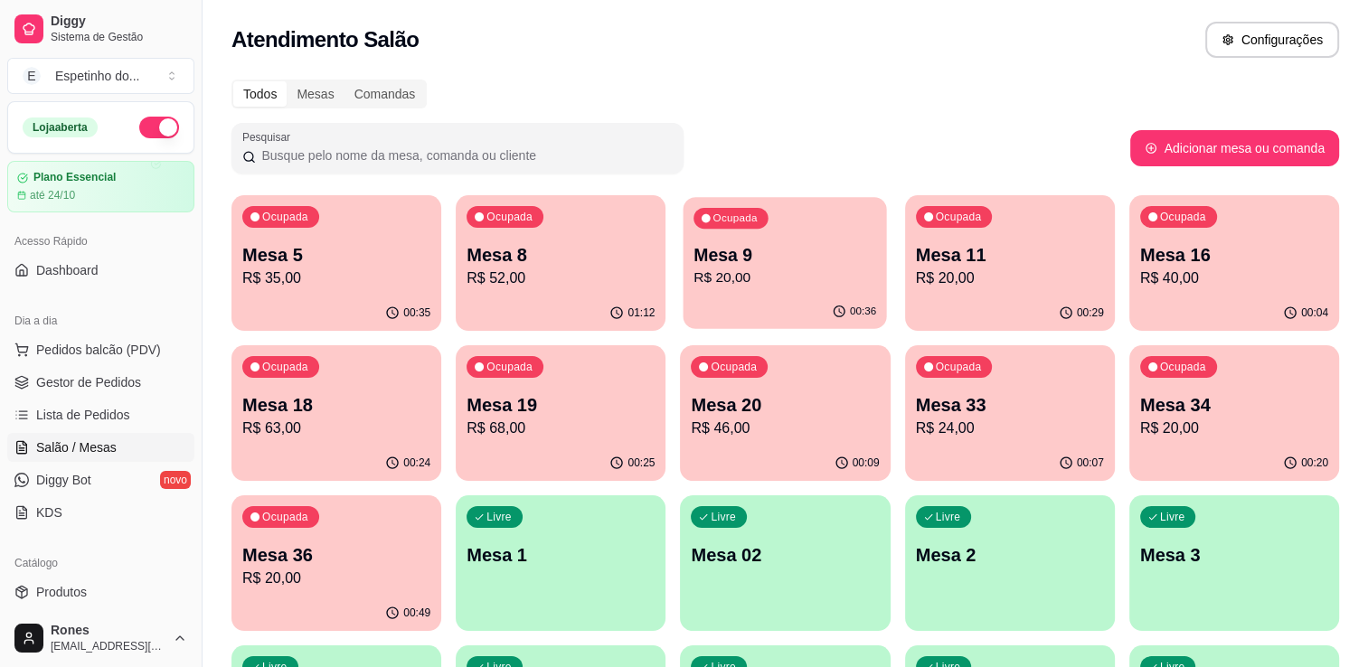
click at [798, 248] on p "Mesa 9" at bounding box center [786, 255] width 183 height 24
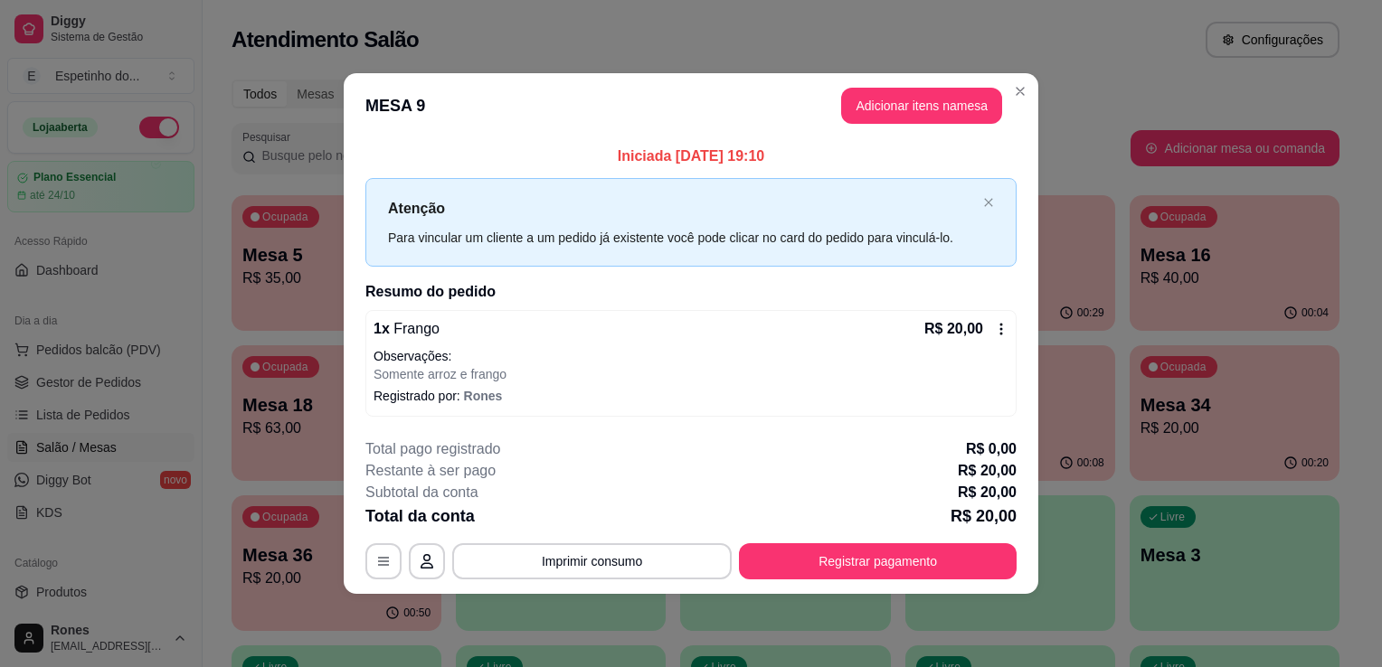
click at [1002, 328] on icon at bounding box center [1001, 329] width 14 height 14
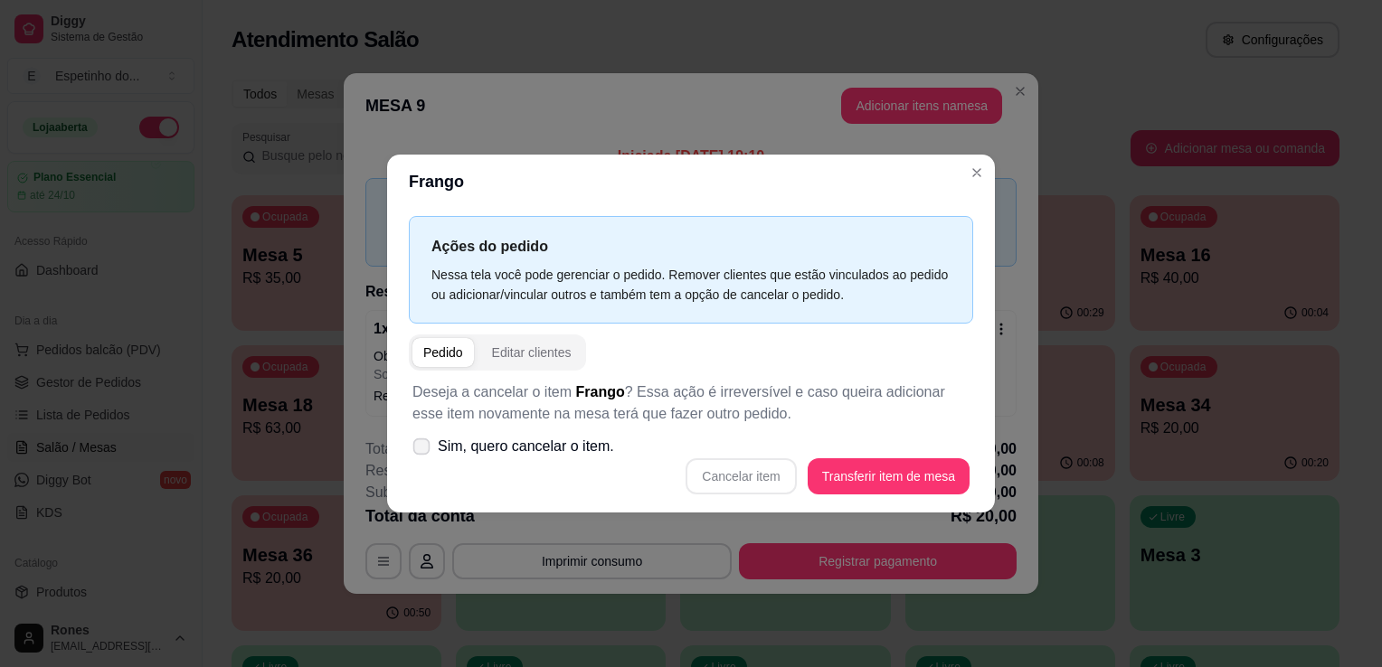
click at [416, 457] on label "Sim, quero cancelar o item." at bounding box center [513, 447] width 216 height 36
click at [416, 457] on input "Sim, quero cancelar o item." at bounding box center [418, 456] width 12 height 12
checkbox input "true"
click at [767, 472] on button "Cancelar item" at bounding box center [741, 476] width 108 height 35
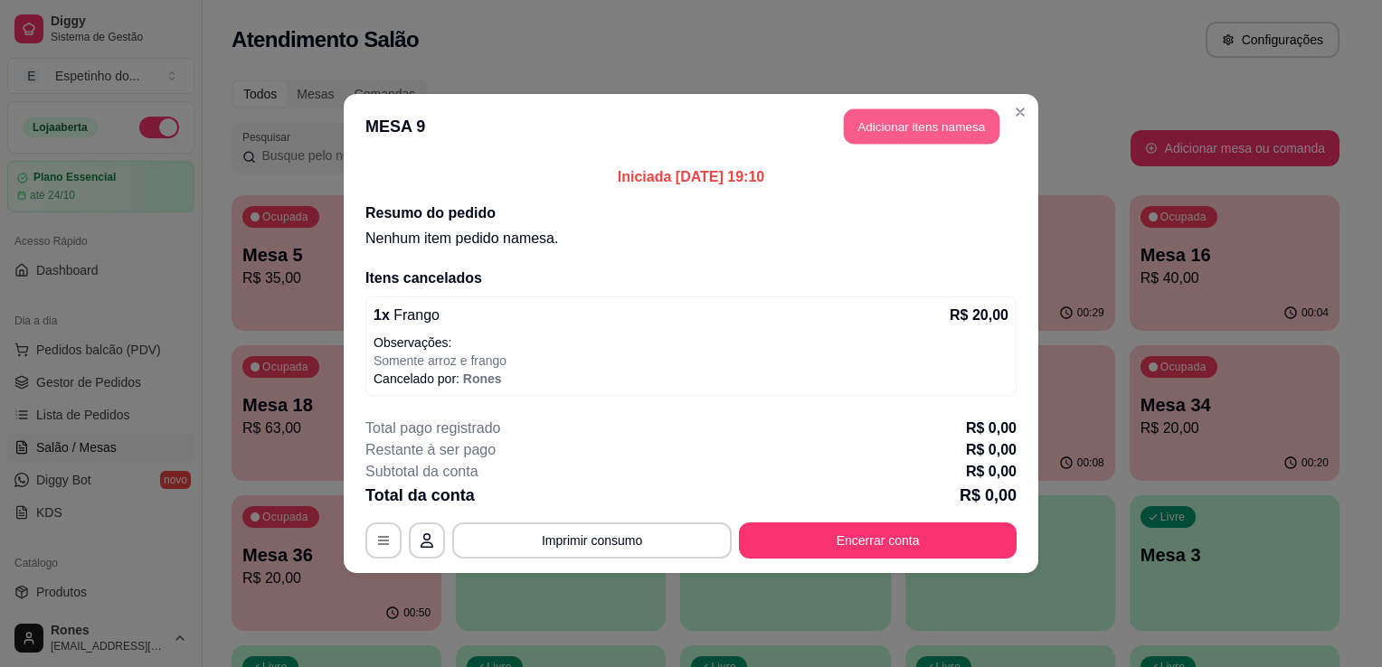
click at [956, 128] on button "Adicionar itens na mesa" at bounding box center [922, 126] width 156 height 35
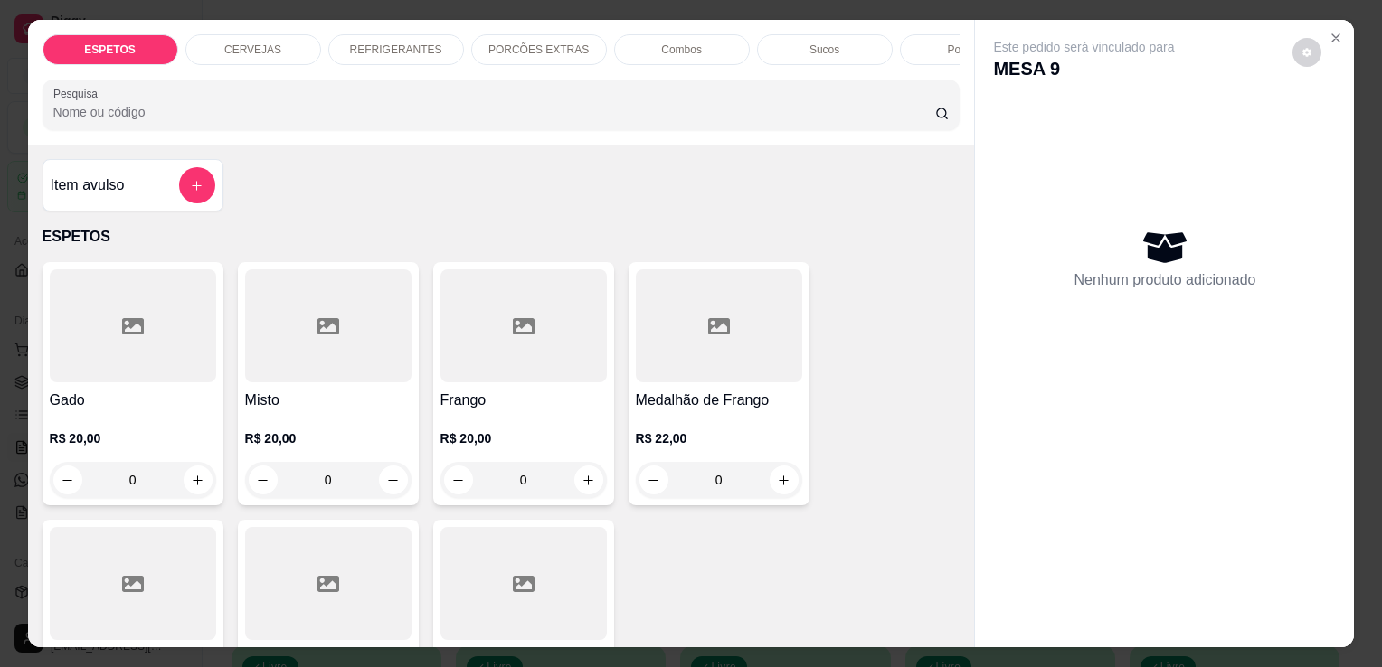
click at [164, 392] on div "Gado R$ 20,00 0" at bounding box center [133, 383] width 181 height 243
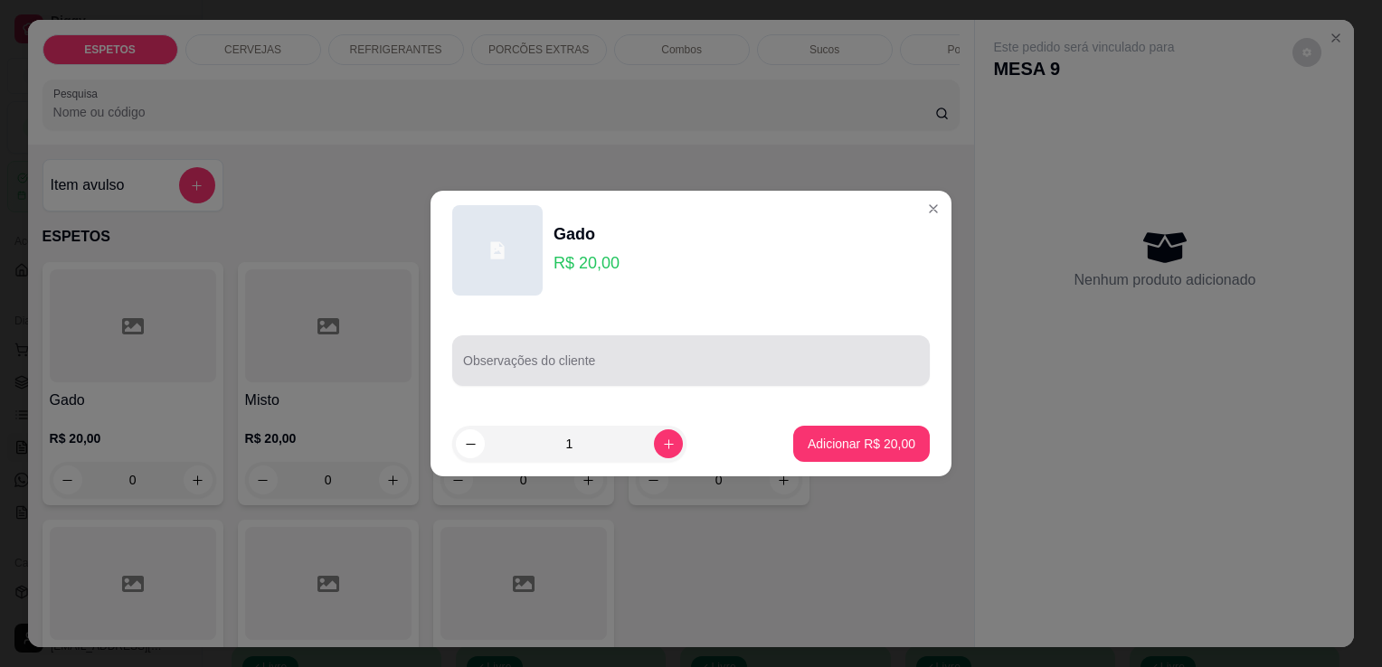
click at [511, 377] on div at bounding box center [691, 361] width 456 height 36
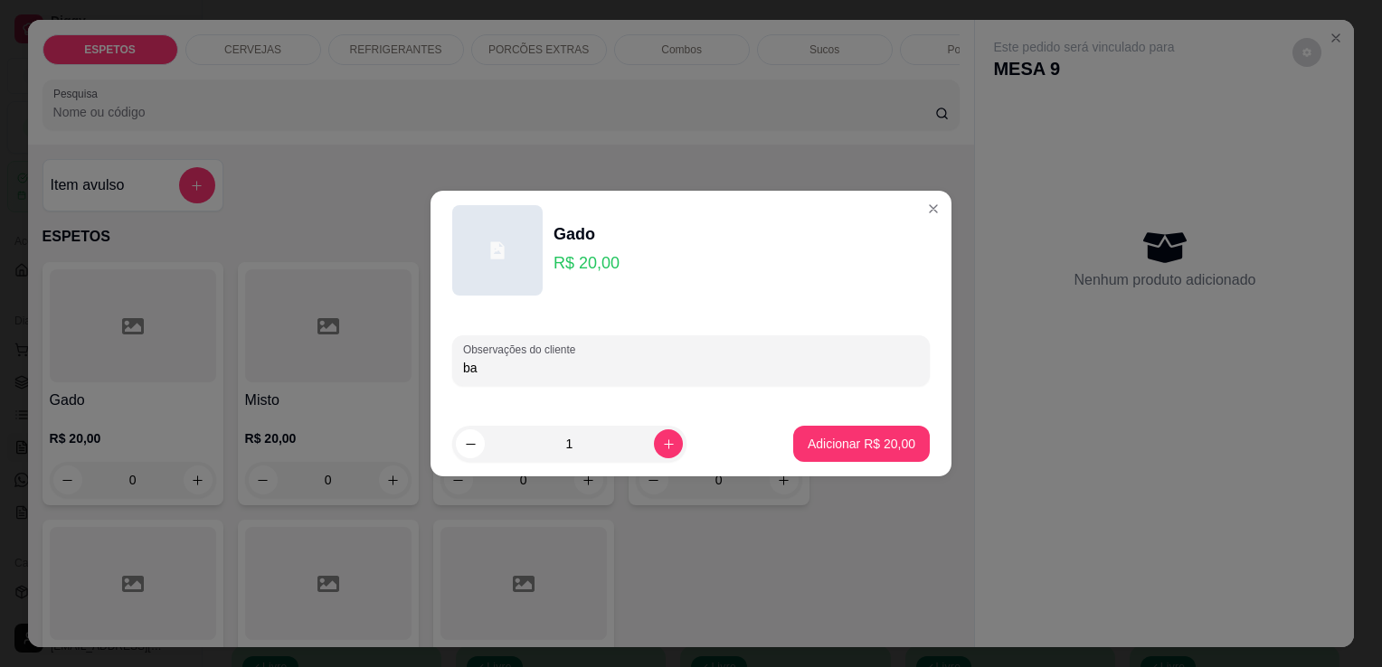
type input "b"
type input "[PERSON_NAME] para comer"
click at [809, 440] on p "Adicionar R$ 20,00" at bounding box center [861, 443] width 105 height 17
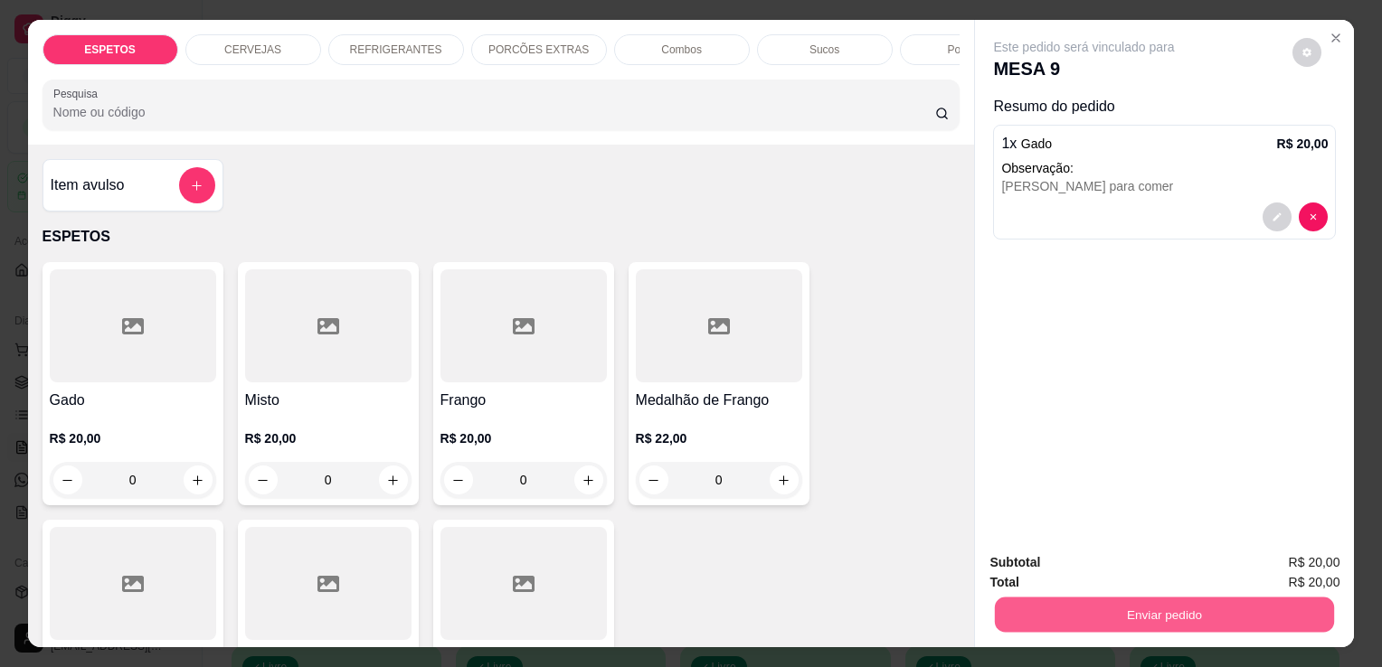
click at [1132, 610] on button "Enviar pedido" at bounding box center [1164, 614] width 339 height 35
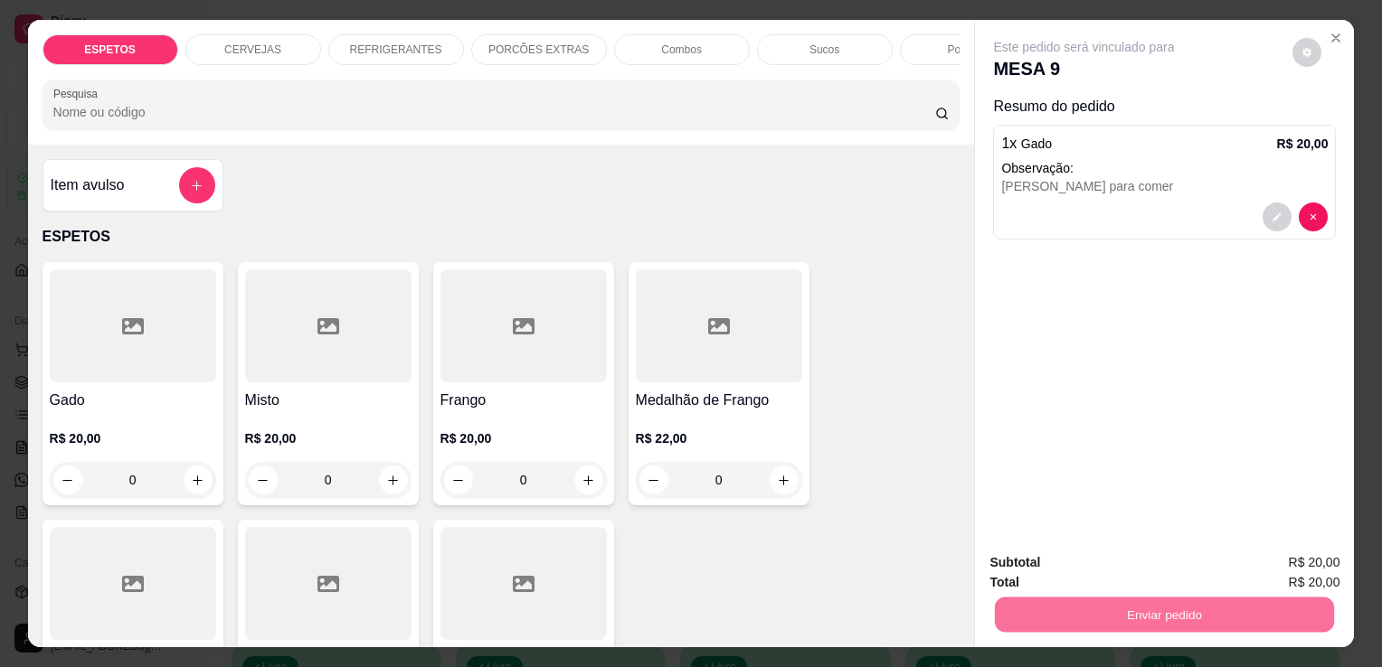
click at [1300, 569] on button "Enviar pedido" at bounding box center [1292, 563] width 99 height 33
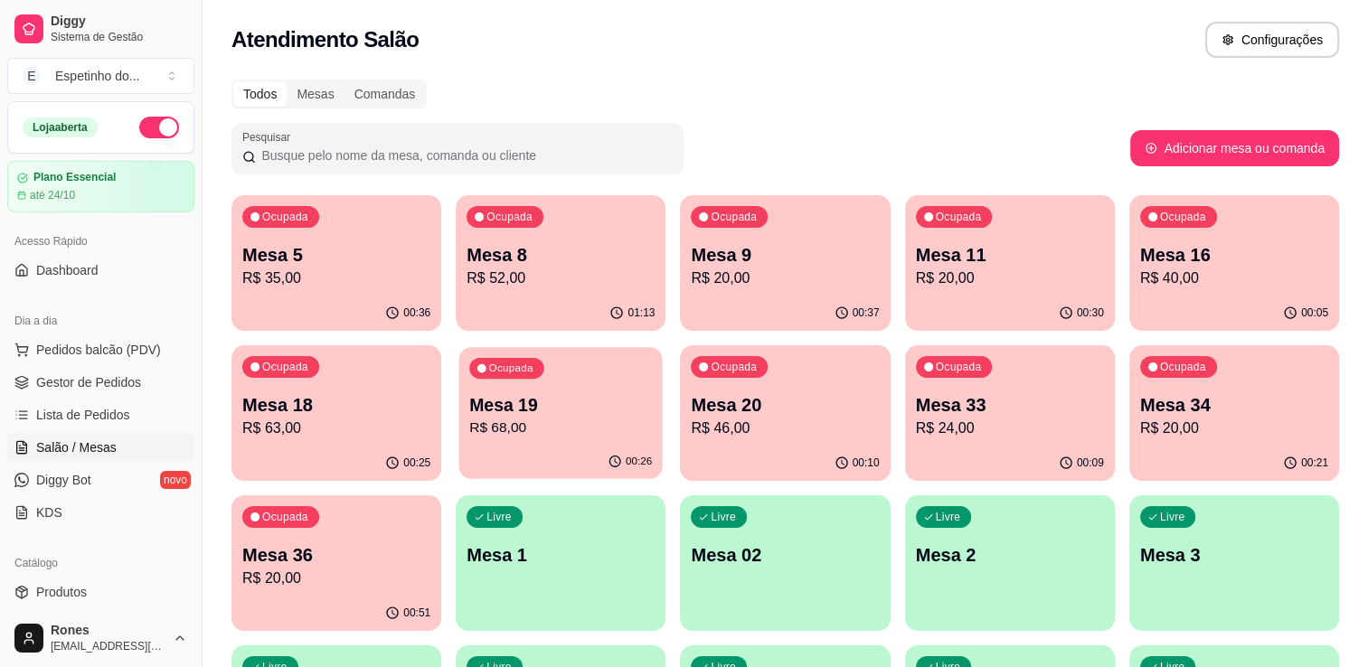
click at [527, 417] on p "Mesa 19" at bounding box center [560, 405] width 183 height 24
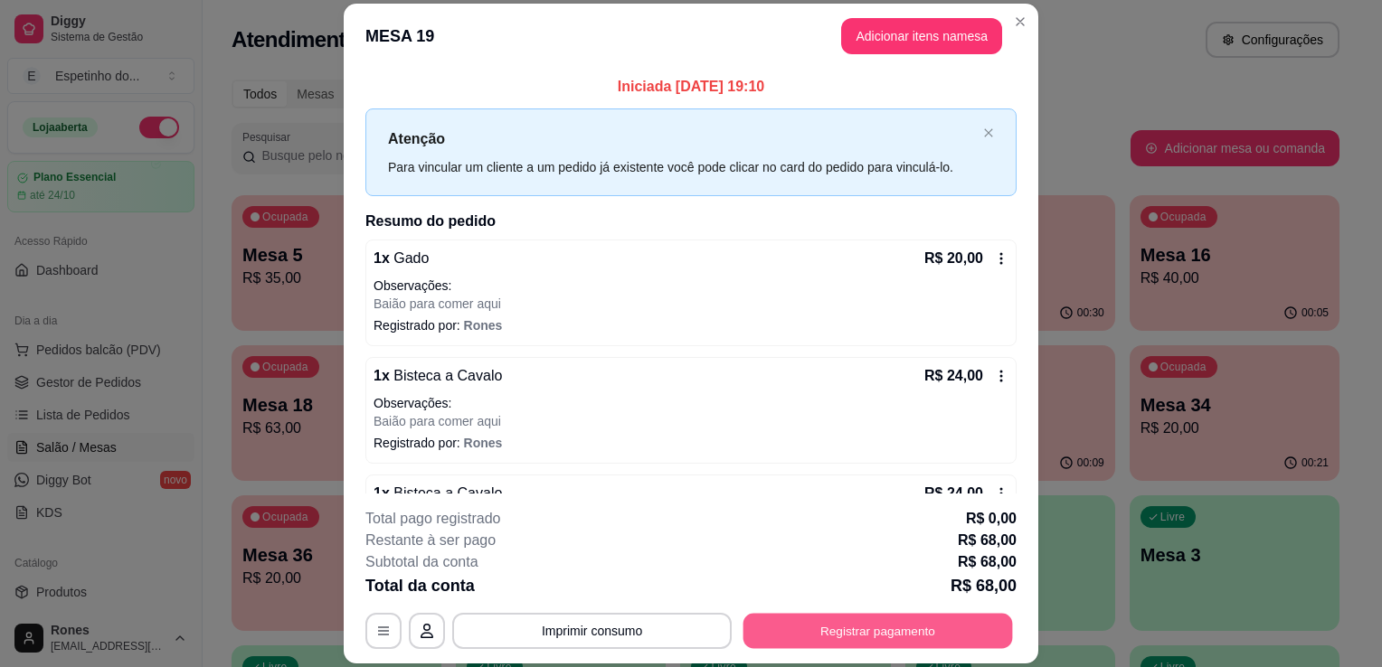
click at [913, 630] on button "Registrar pagamento" at bounding box center [878, 631] width 270 height 35
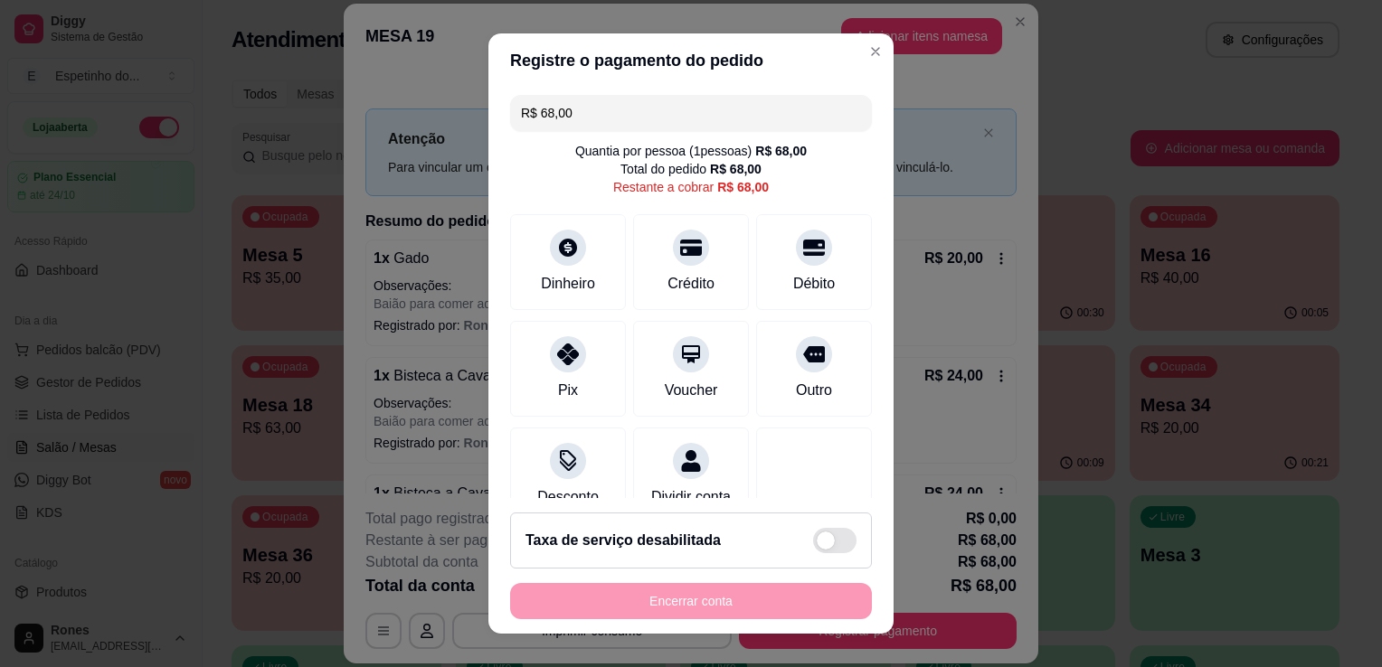
click at [620, 122] on input "R$ 68,00" at bounding box center [691, 113] width 340 height 36
click at [791, 285] on div "Débito" at bounding box center [814, 282] width 46 height 24
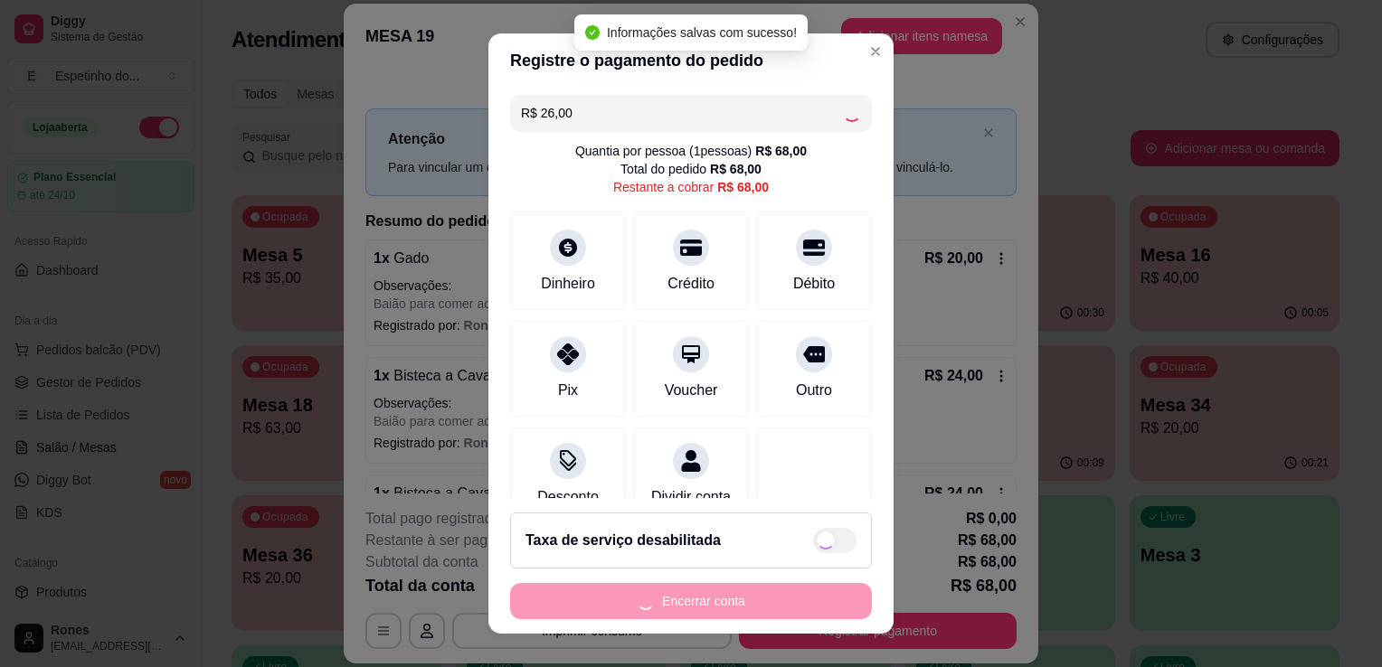
type input "R$ 42,00"
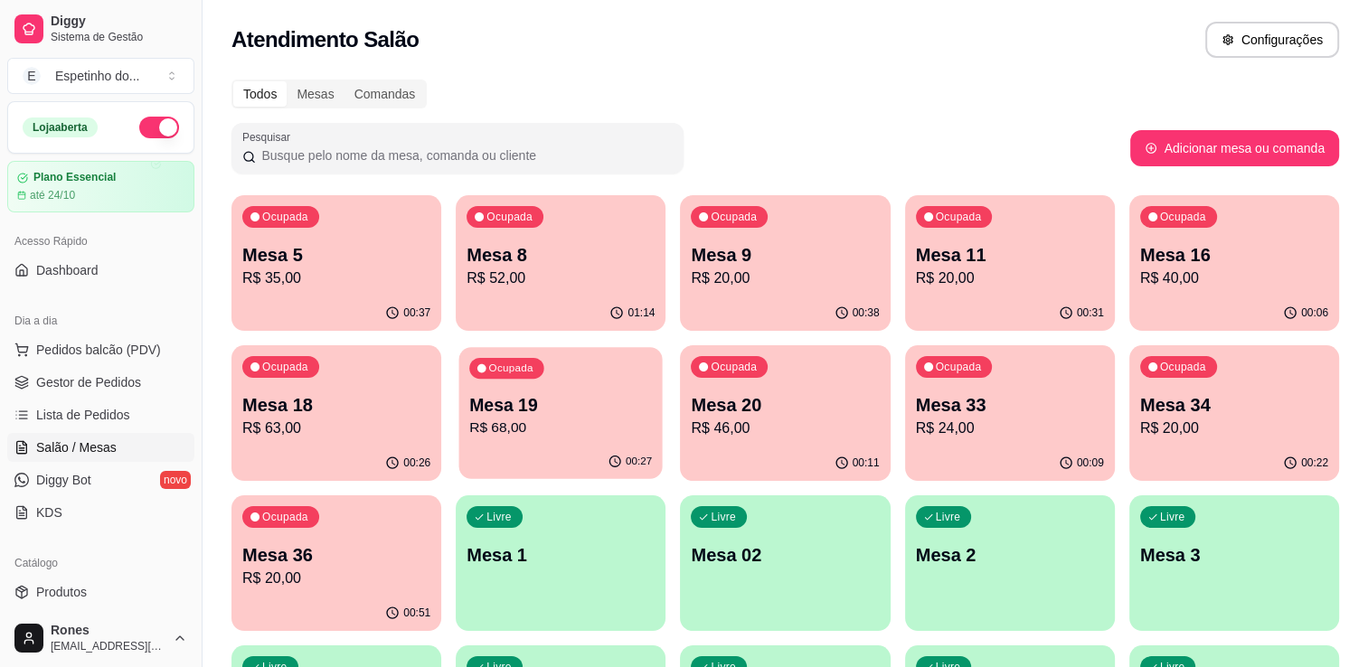
click at [616, 442] on div "Ocupada Mesa 19 R$ 68,00" at bounding box center [560, 396] width 203 height 98
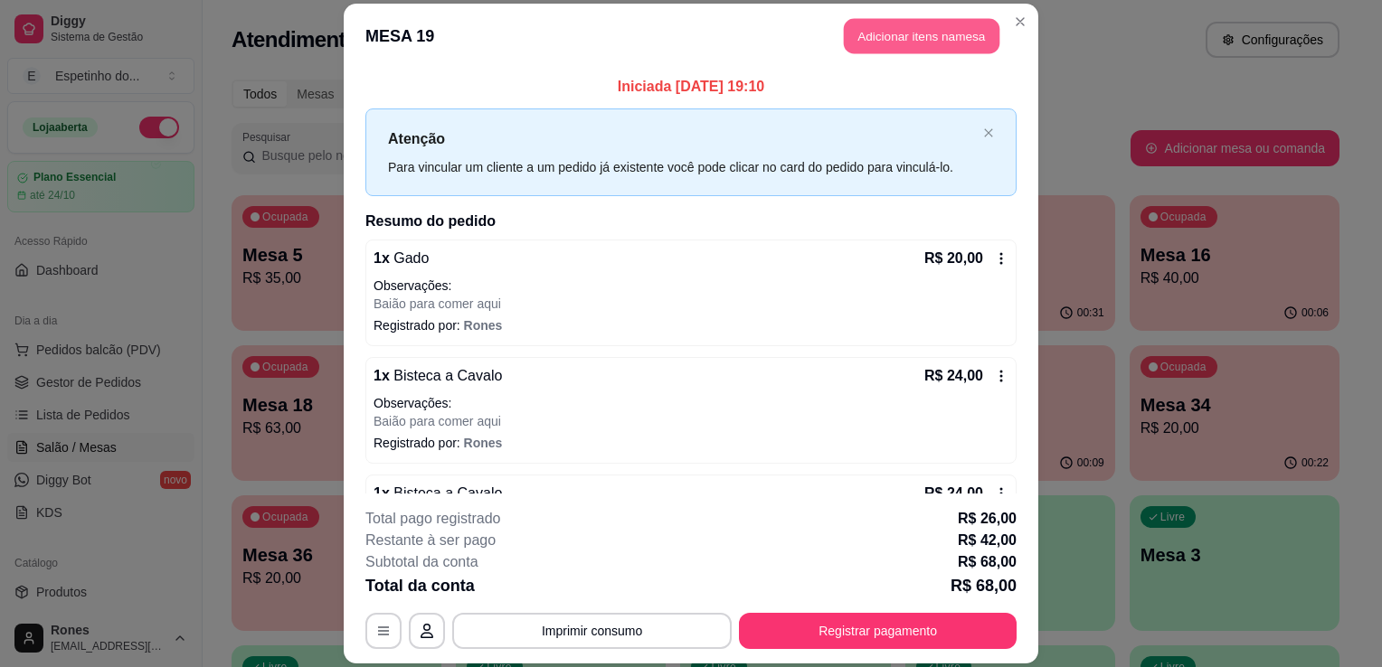
click at [940, 23] on button "Adicionar itens na mesa" at bounding box center [922, 35] width 156 height 35
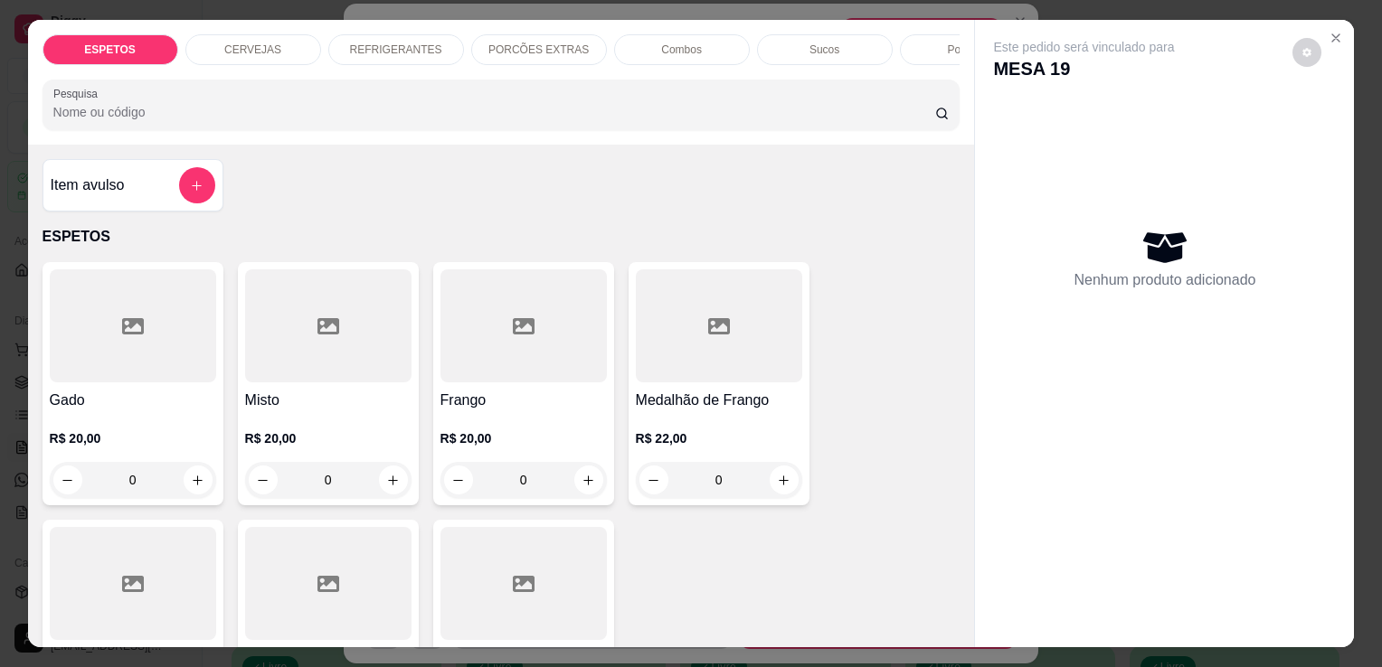
click at [404, 43] on p "REFRIGERANTES" at bounding box center [396, 50] width 92 height 14
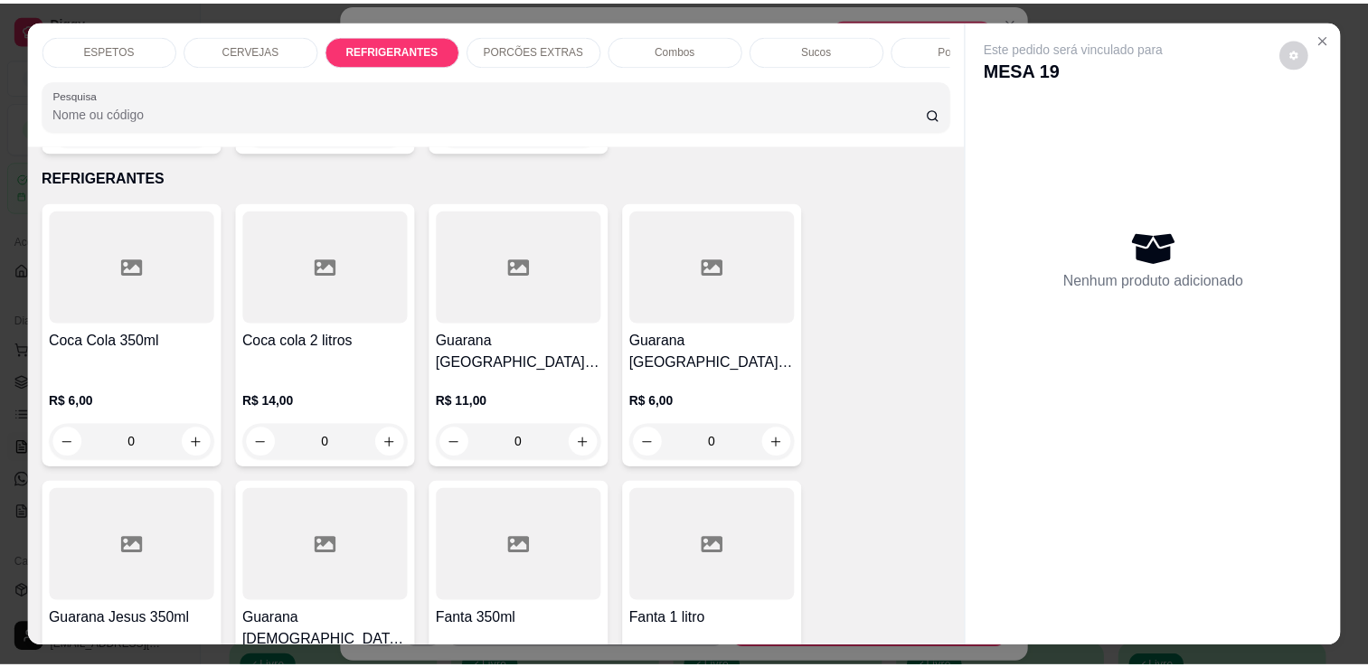
scroll to position [44, 0]
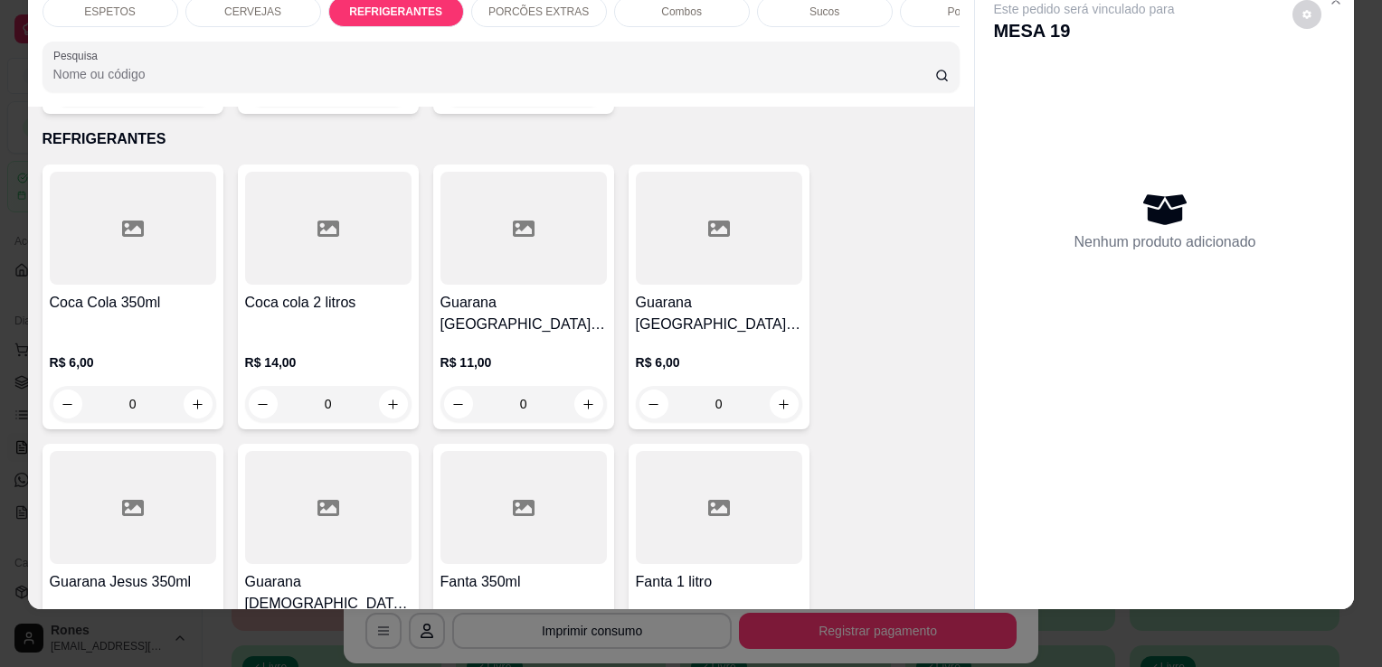
click at [169, 292] on h4 "Coca Cola 350ml" at bounding box center [133, 303] width 166 height 22
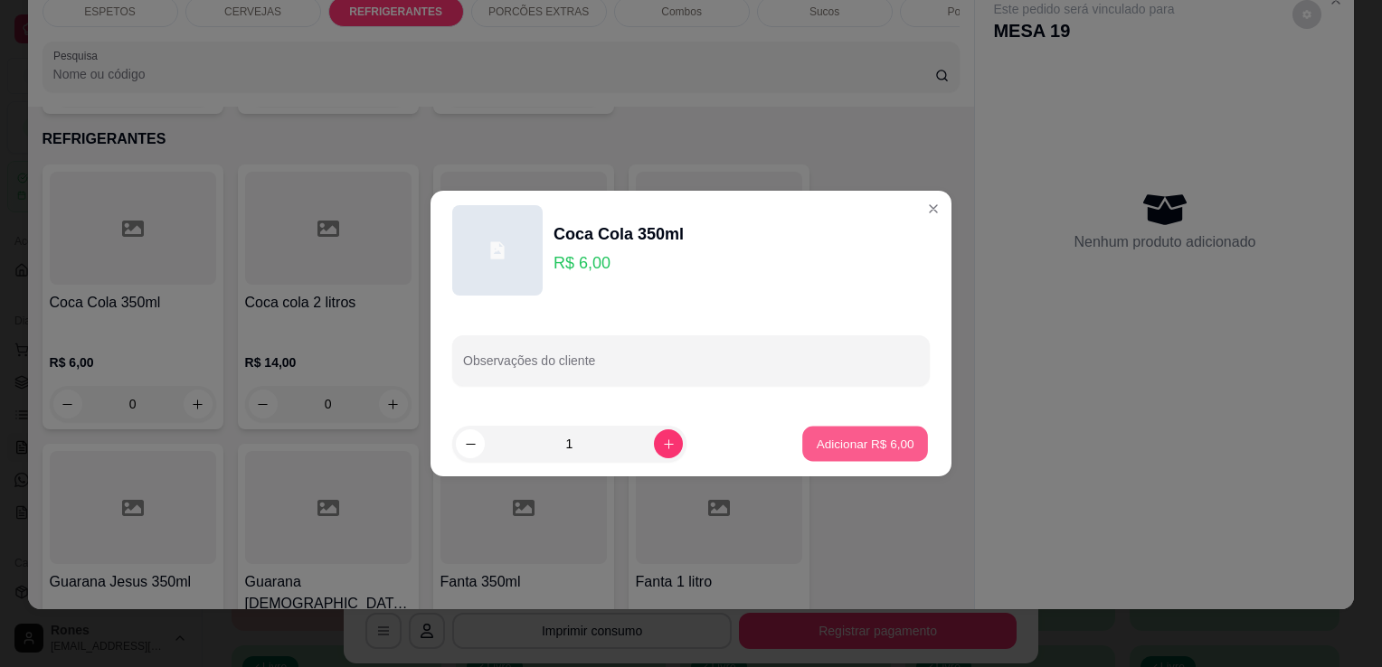
click at [874, 443] on p "Adicionar R$ 6,00" at bounding box center [865, 443] width 98 height 17
type input "1"
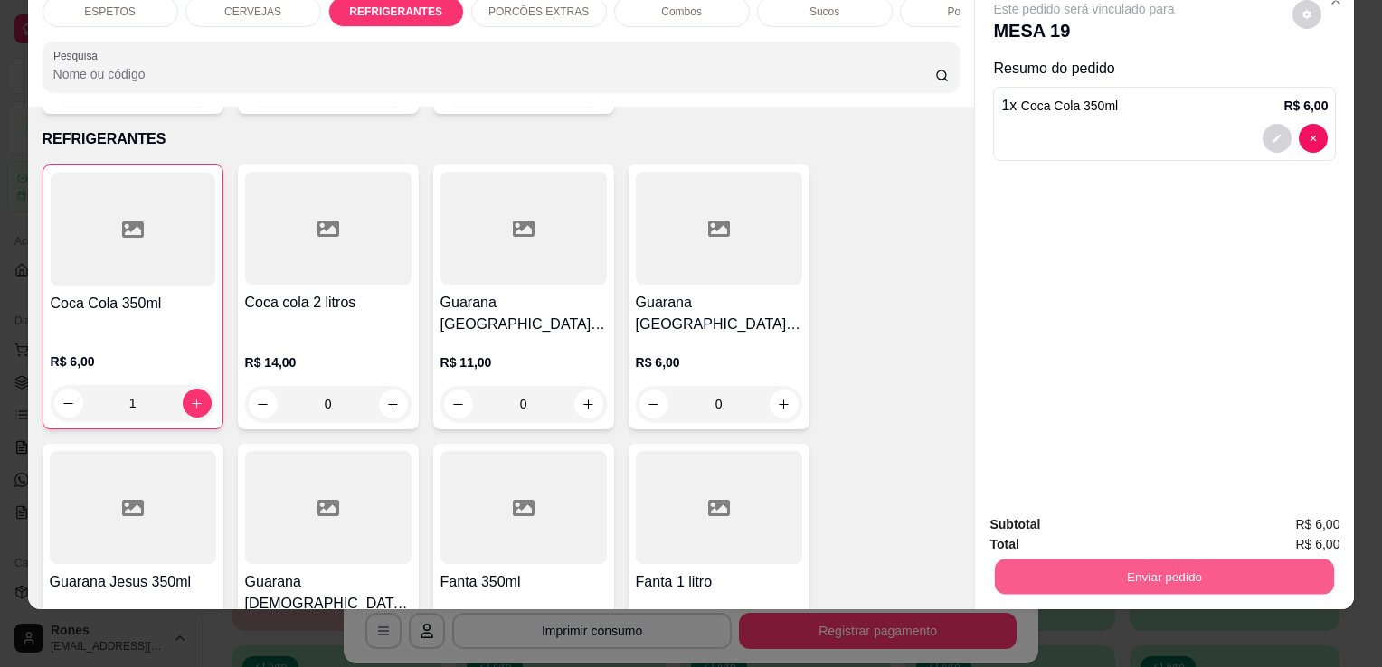
click at [1220, 563] on button "Enviar pedido" at bounding box center [1164, 576] width 339 height 35
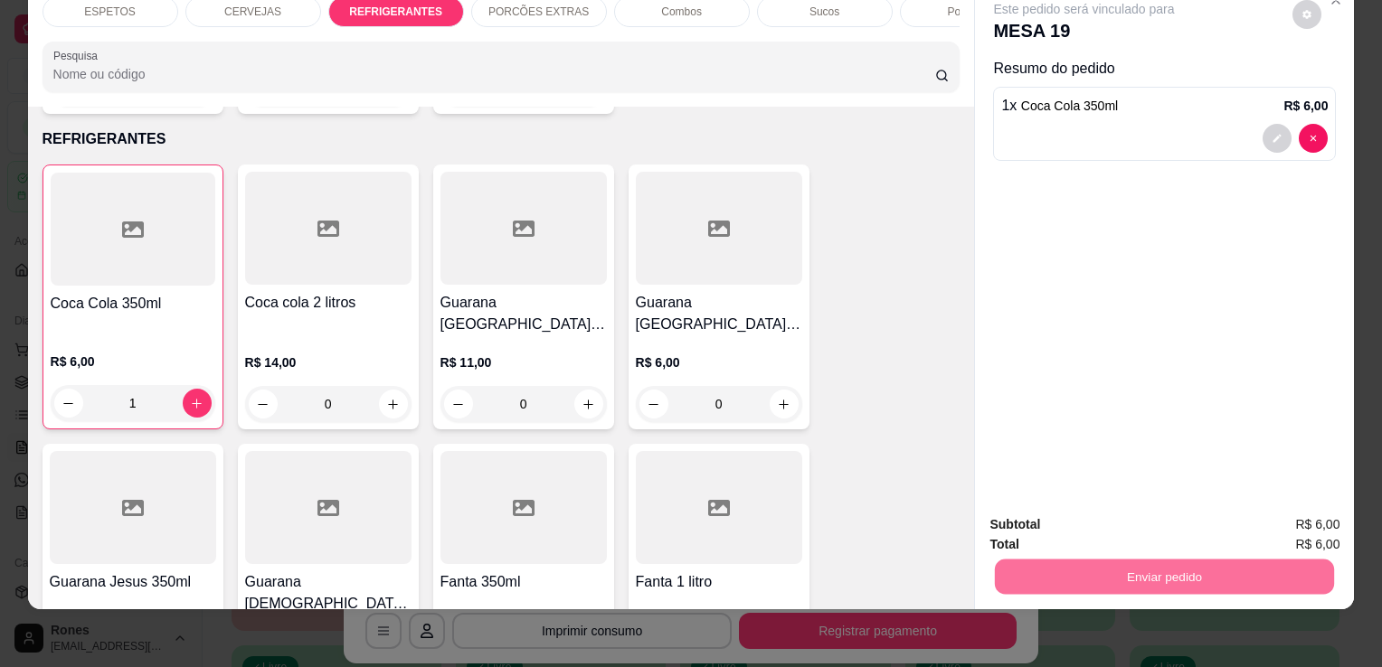
click at [1342, 512] on button "Enviar pedido" at bounding box center [1292, 518] width 99 height 33
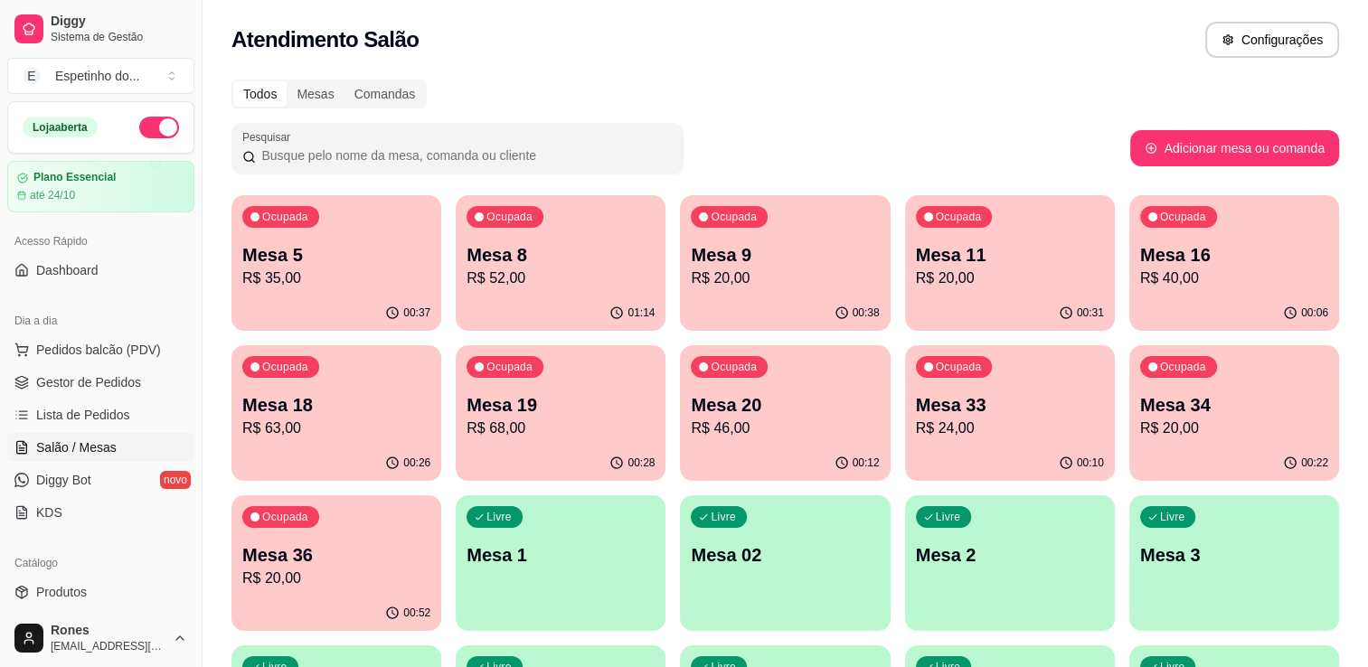
scroll to position [487, 0]
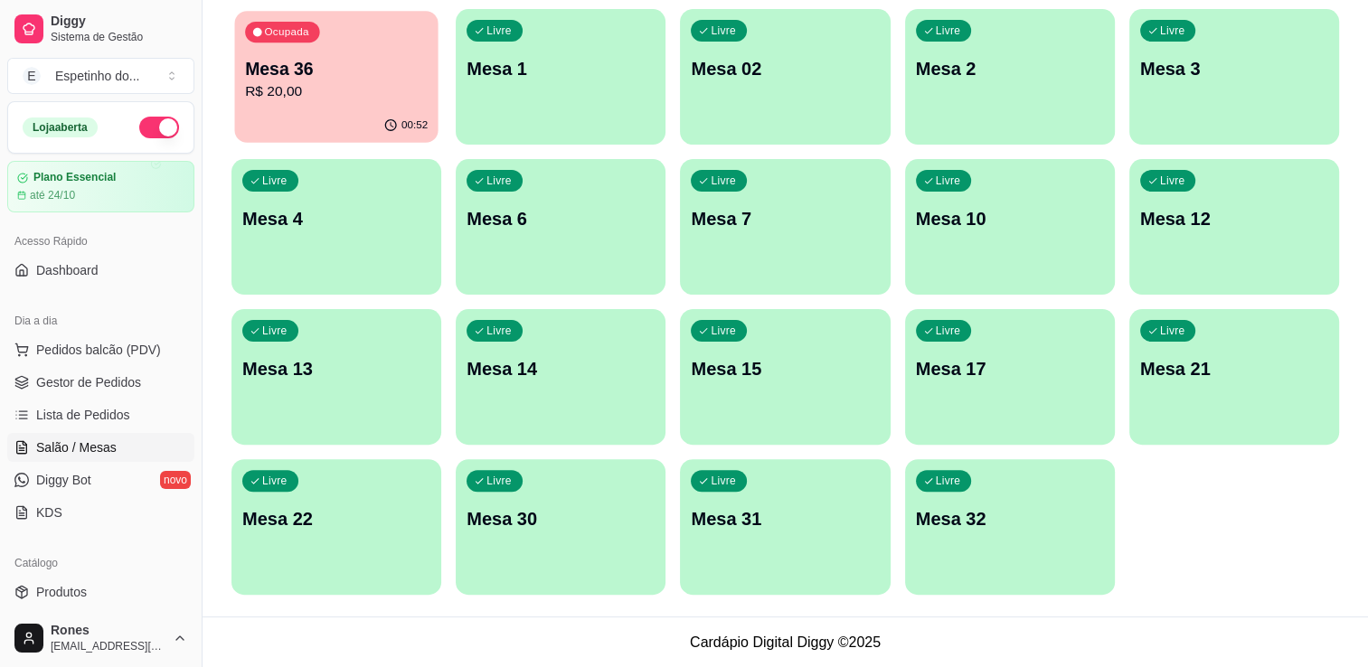
click at [383, 110] on div "00:52" at bounding box center [335, 126] width 203 height 34
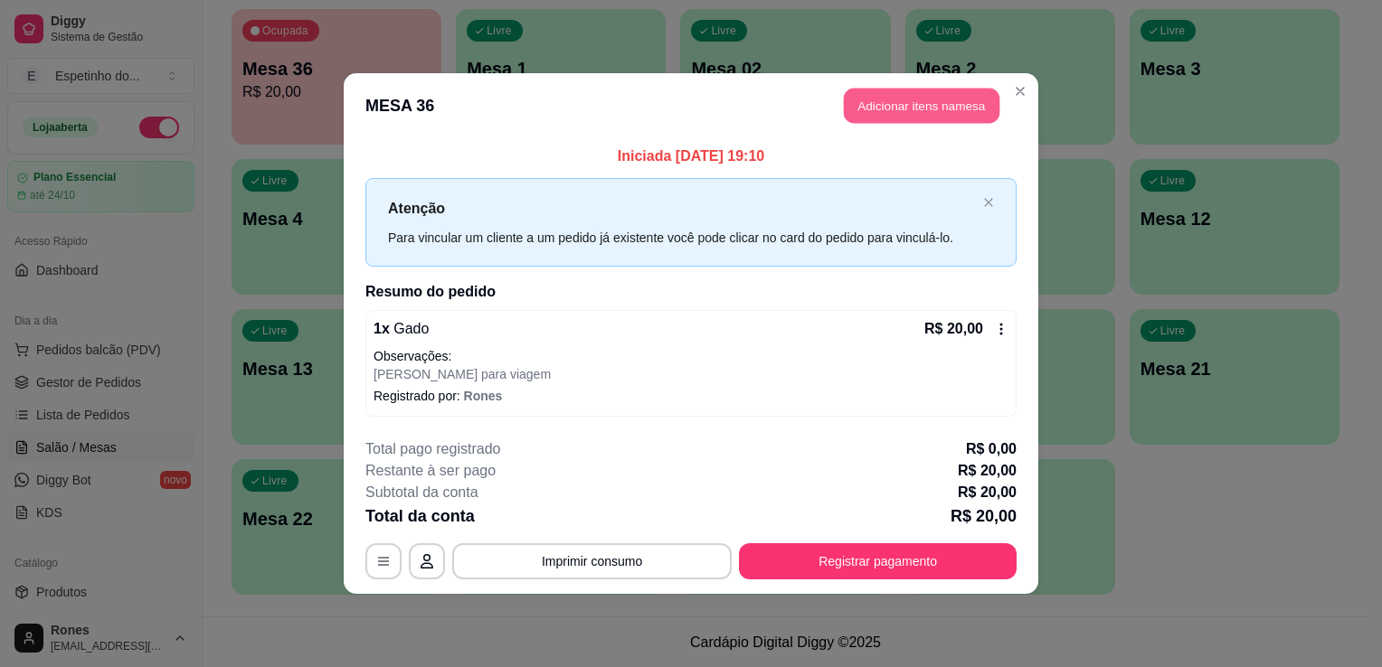
click at [926, 116] on button "Adicionar itens na mesa" at bounding box center [922, 106] width 156 height 35
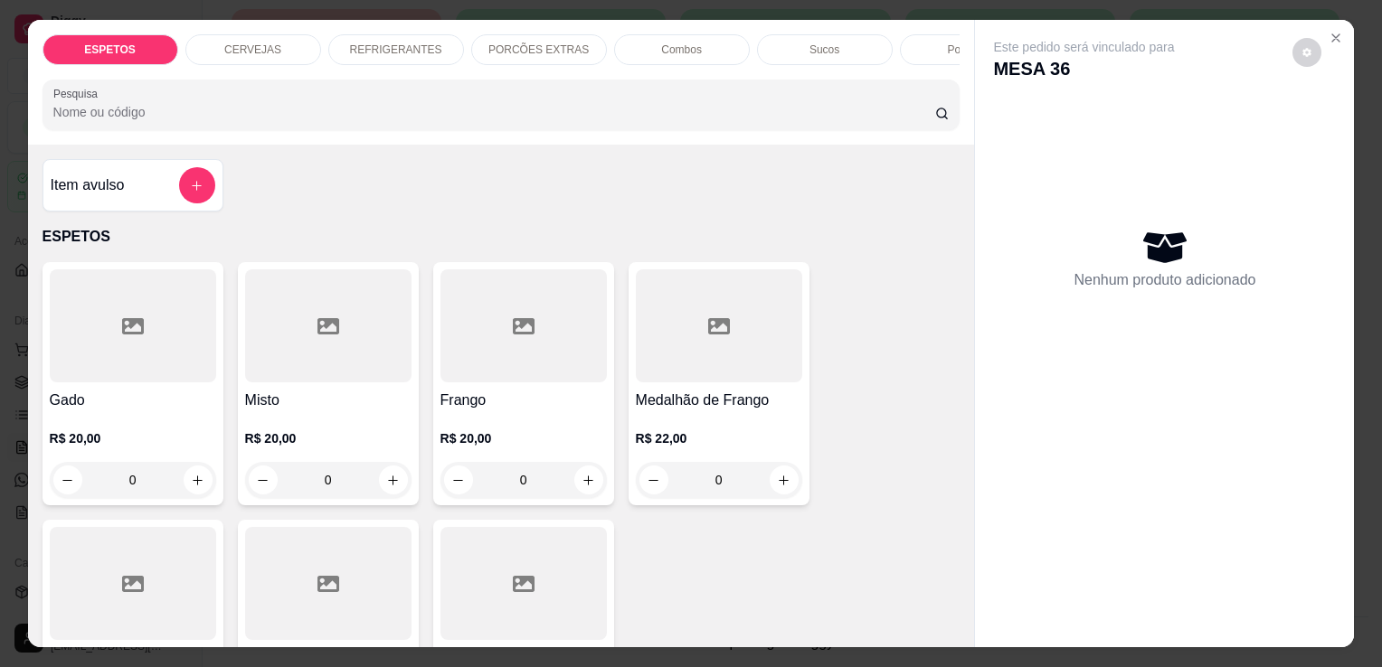
click at [165, 327] on div at bounding box center [133, 326] width 166 height 113
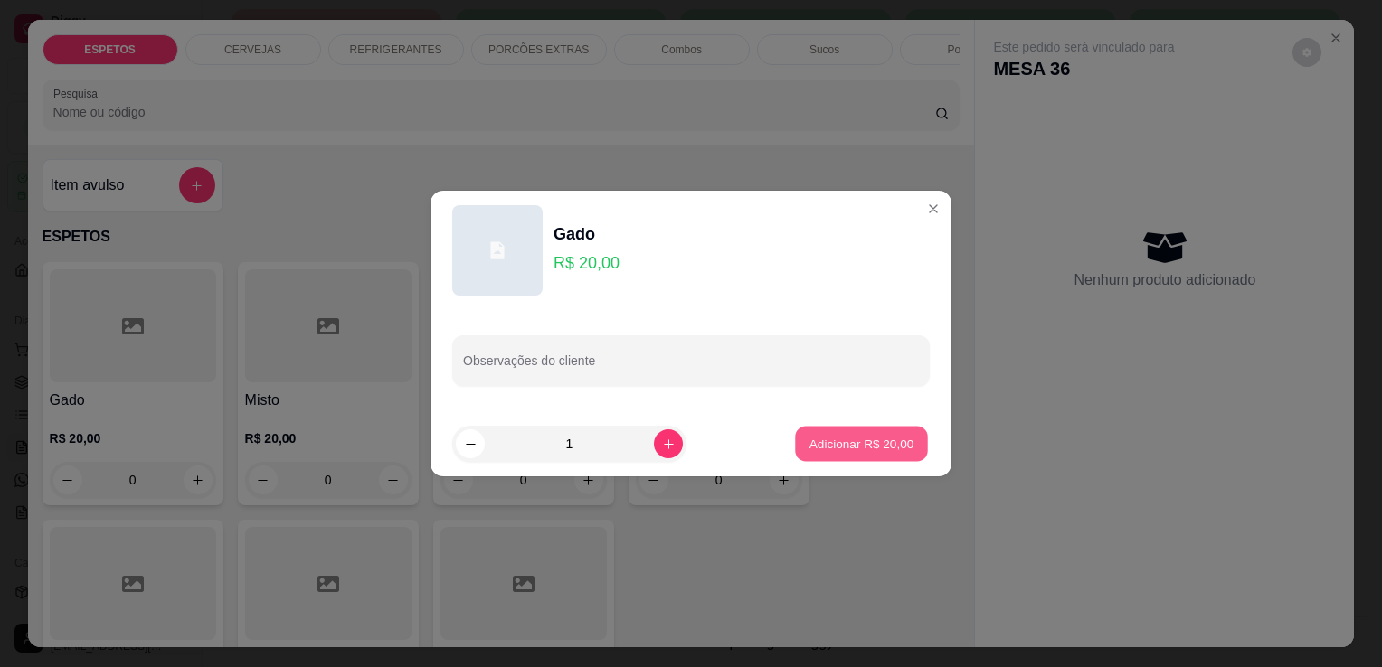
click at [838, 440] on p "Adicionar R$ 20,00" at bounding box center [861, 443] width 105 height 17
type input "1"
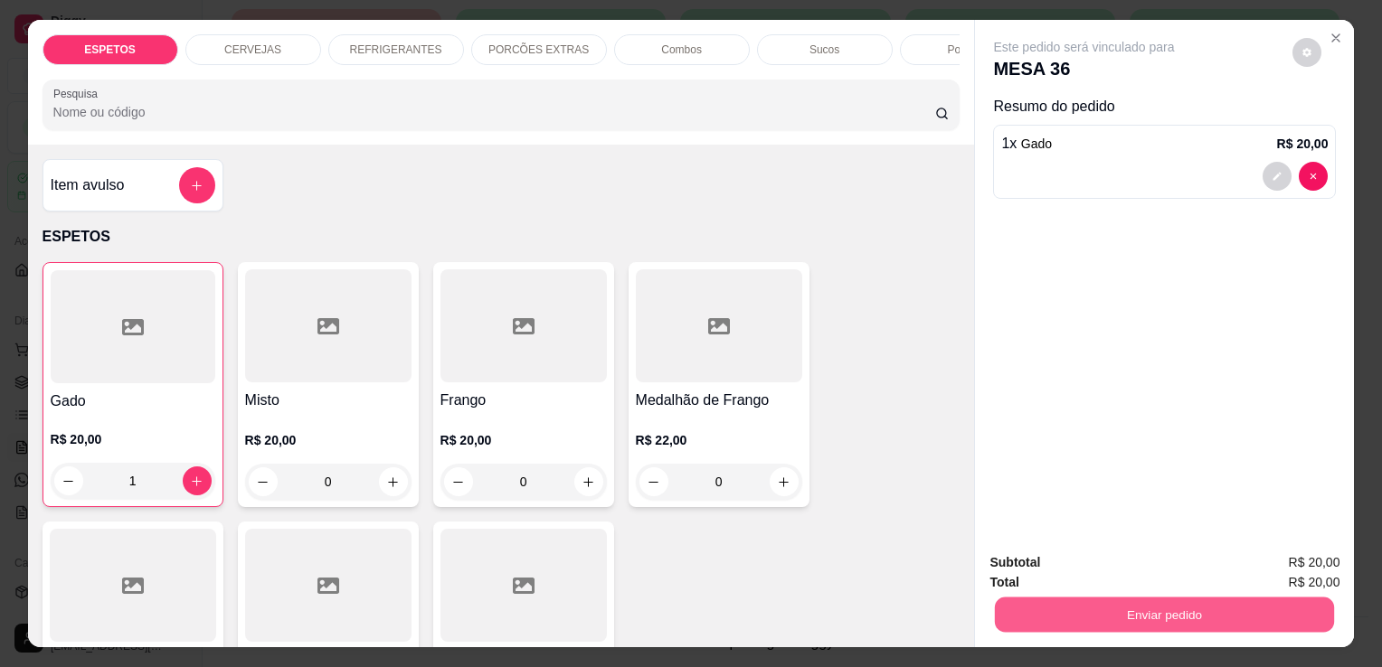
click at [1250, 610] on button "Enviar pedido" at bounding box center [1164, 614] width 339 height 35
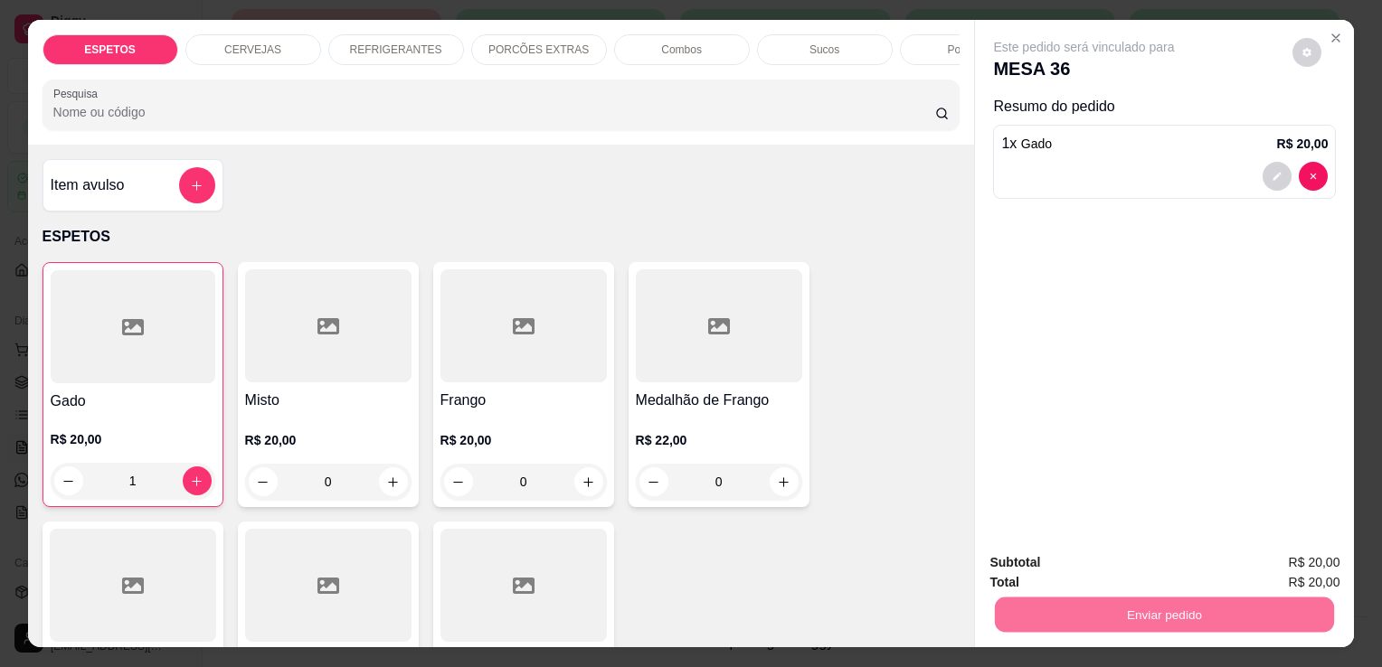
click at [1297, 573] on button "Enviar pedido" at bounding box center [1292, 563] width 99 height 33
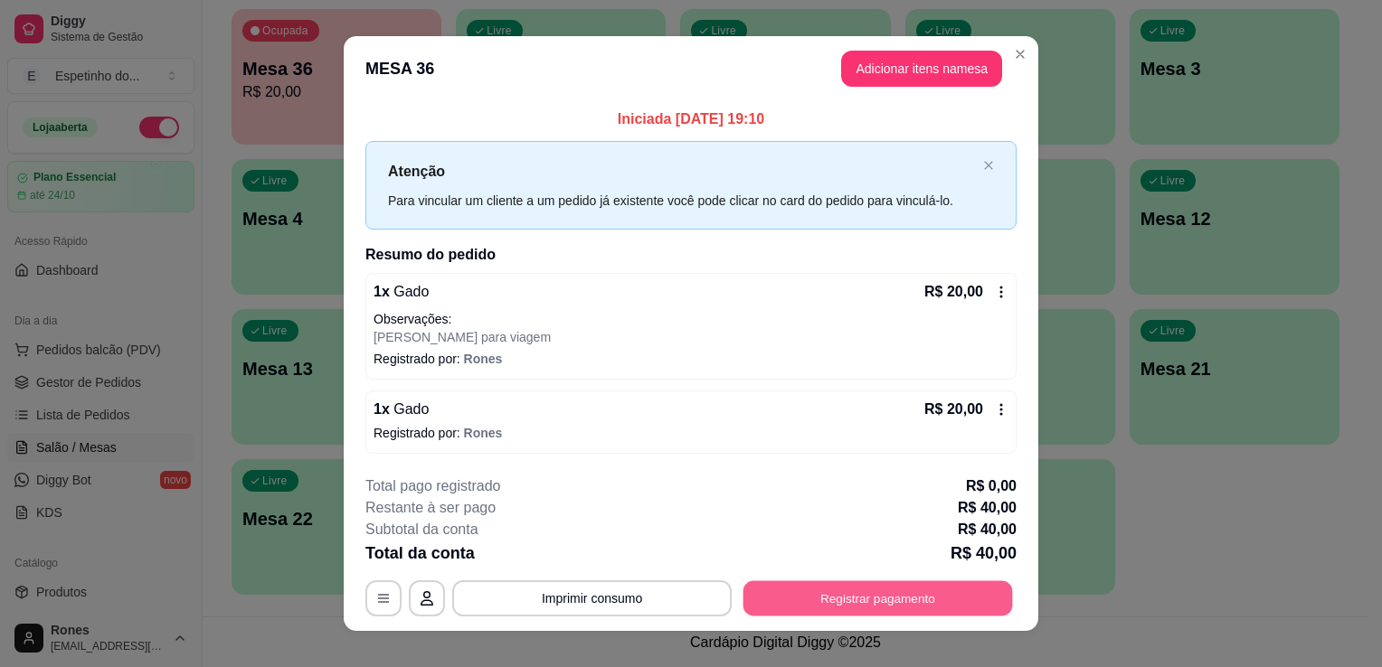
click at [859, 595] on button "Registrar pagamento" at bounding box center [878, 598] width 270 height 35
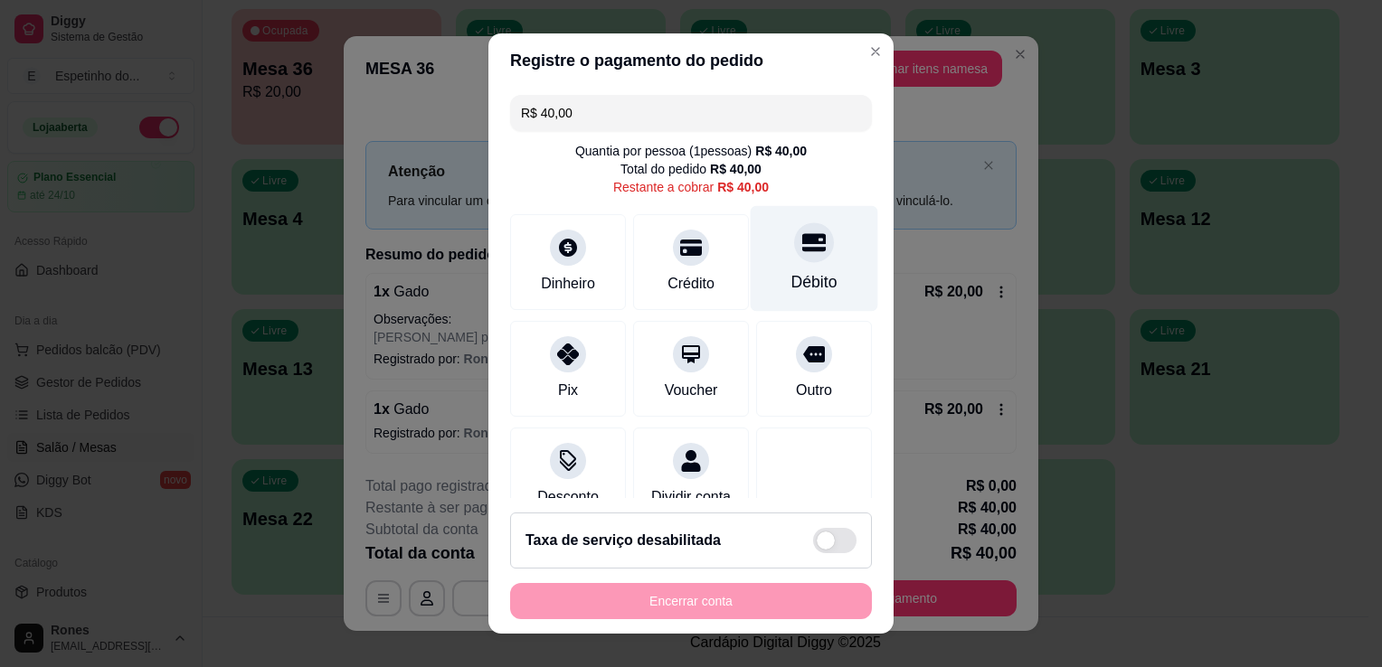
click at [809, 283] on div "Débito" at bounding box center [815, 259] width 128 height 106
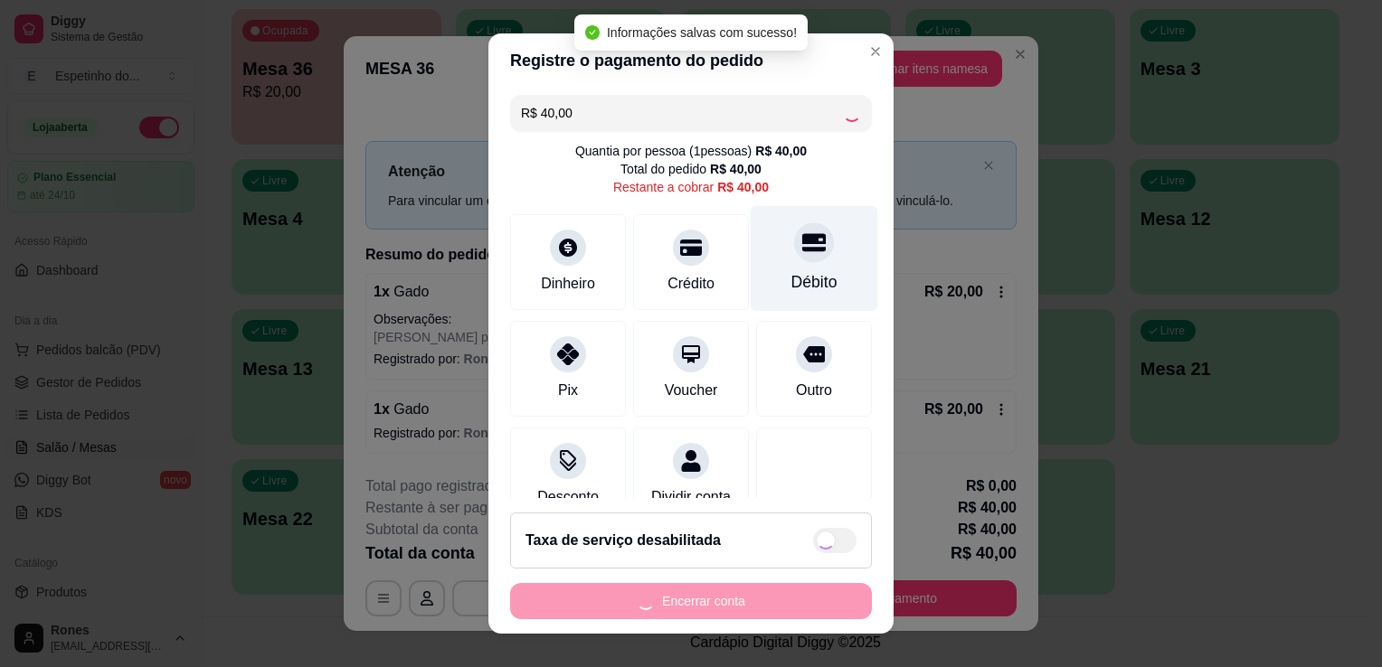
type input "R$ 0,00"
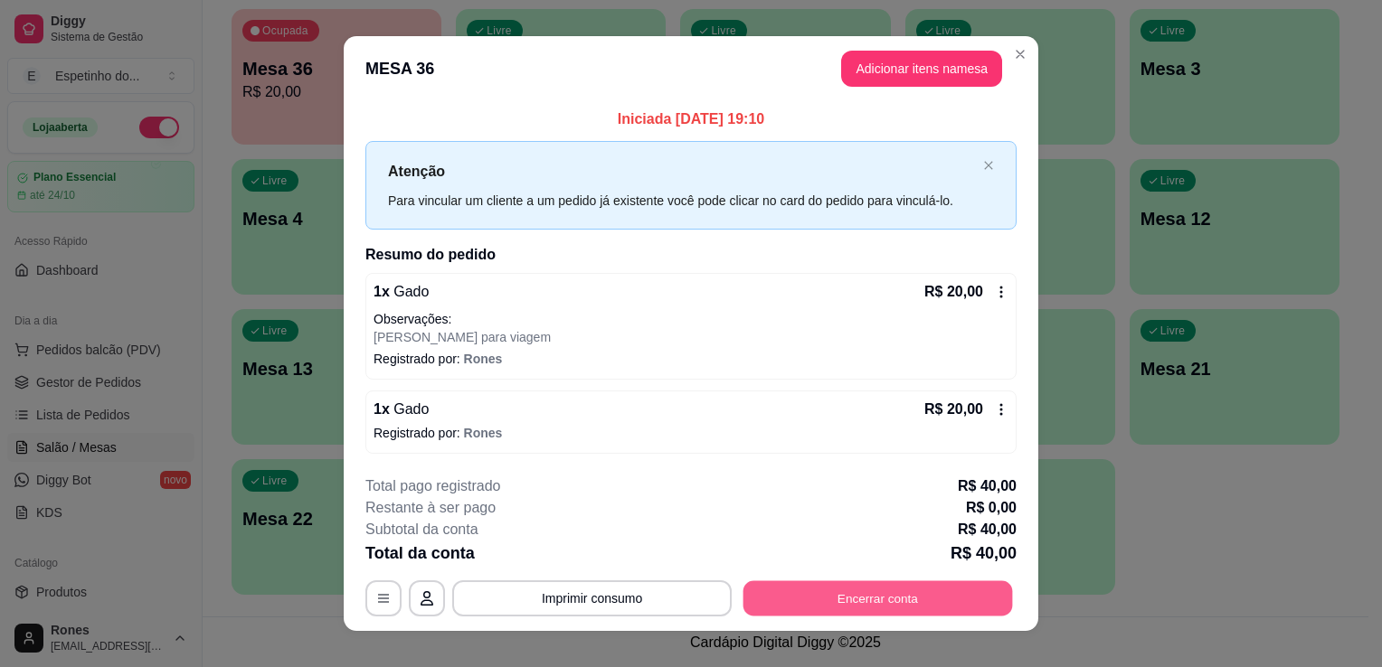
click at [941, 599] on button "Encerrar conta" at bounding box center [878, 598] width 270 height 35
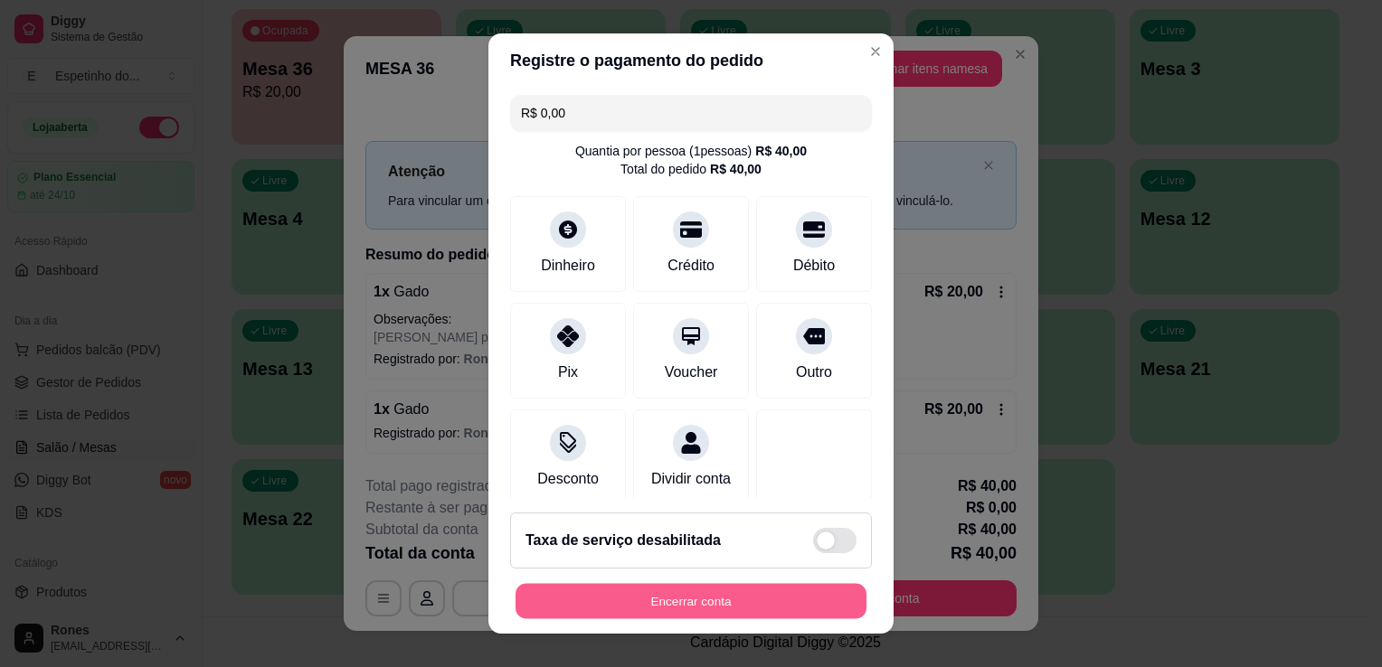
click at [734, 610] on button "Encerrar conta" at bounding box center [691, 601] width 351 height 35
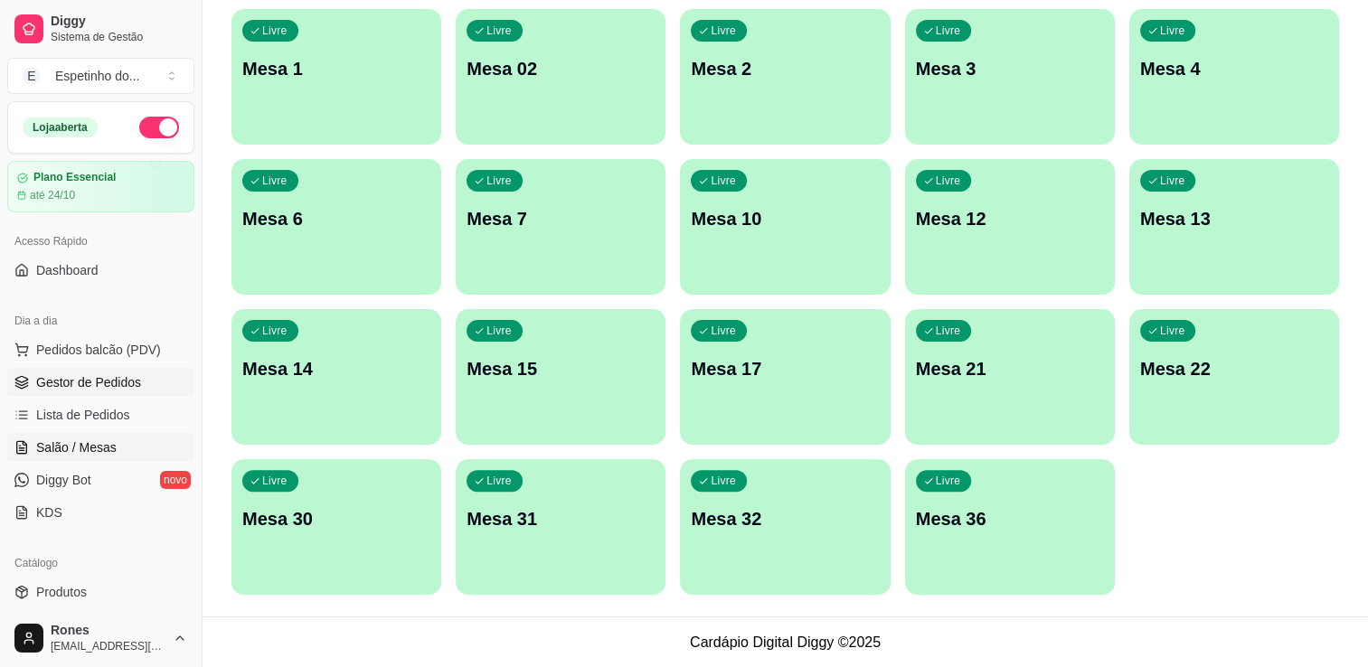
click at [73, 378] on span "Gestor de Pedidos" at bounding box center [88, 383] width 105 height 18
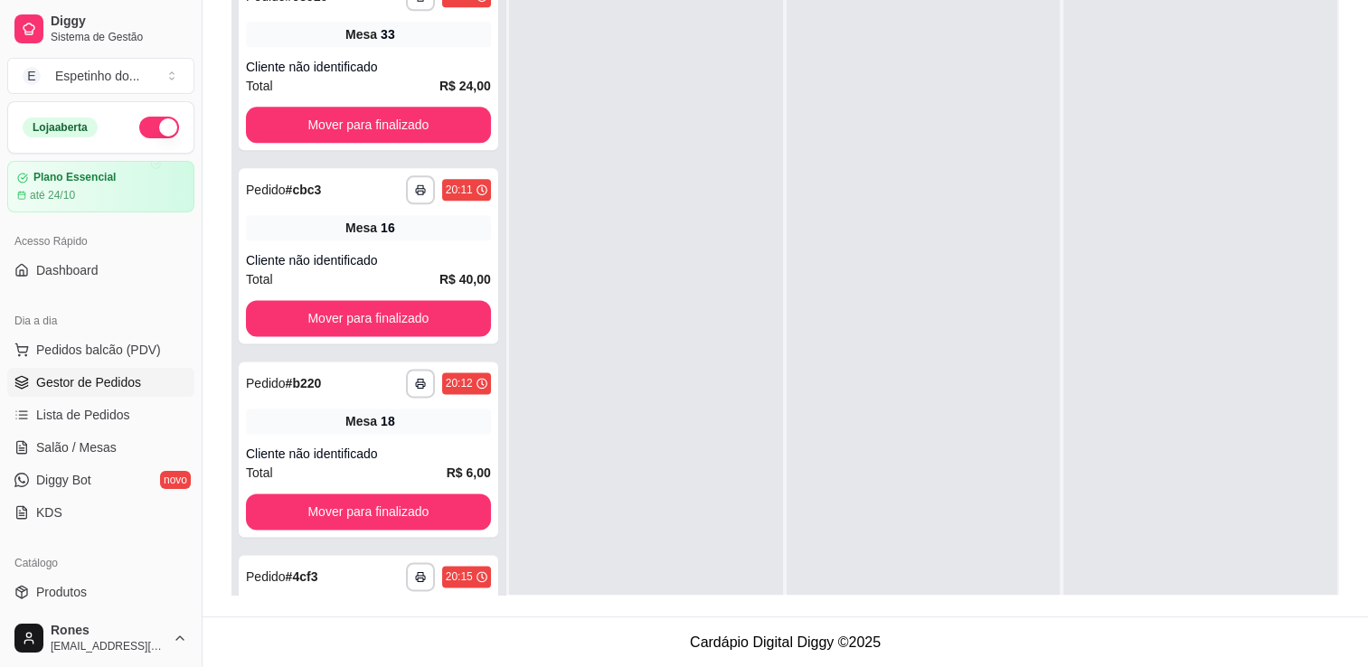
scroll to position [2921, 0]
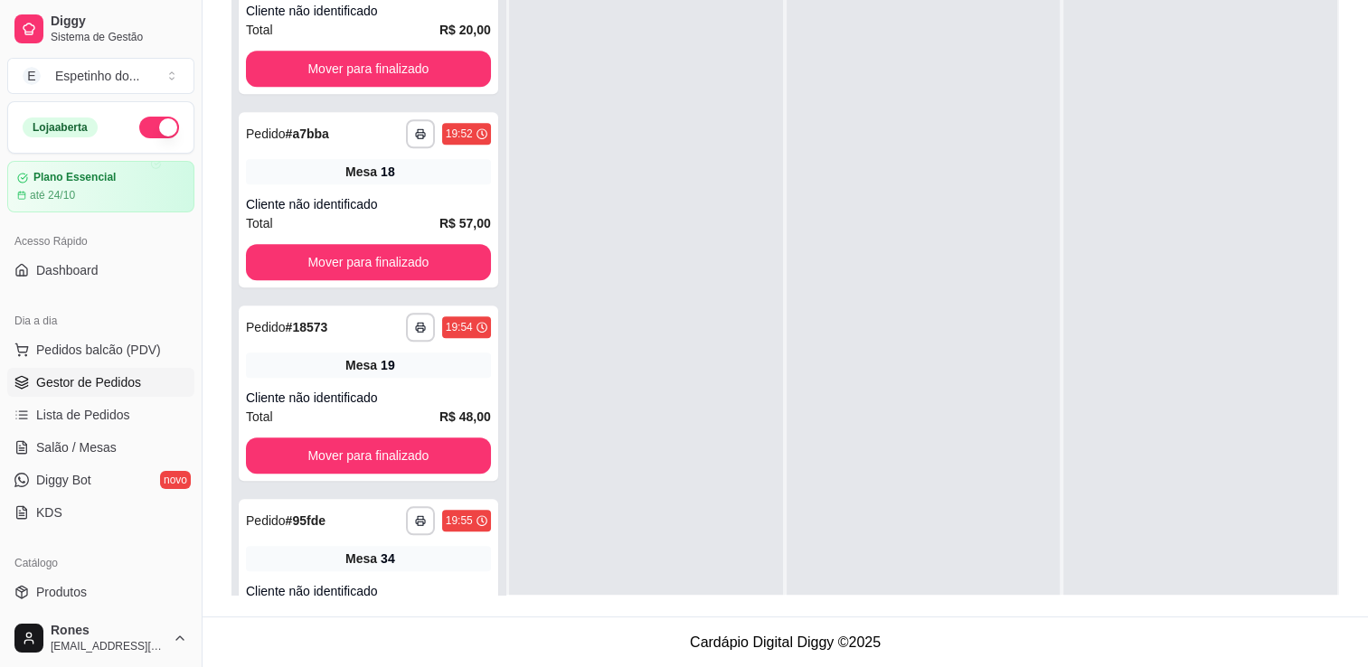
scroll to position [3102, 0]
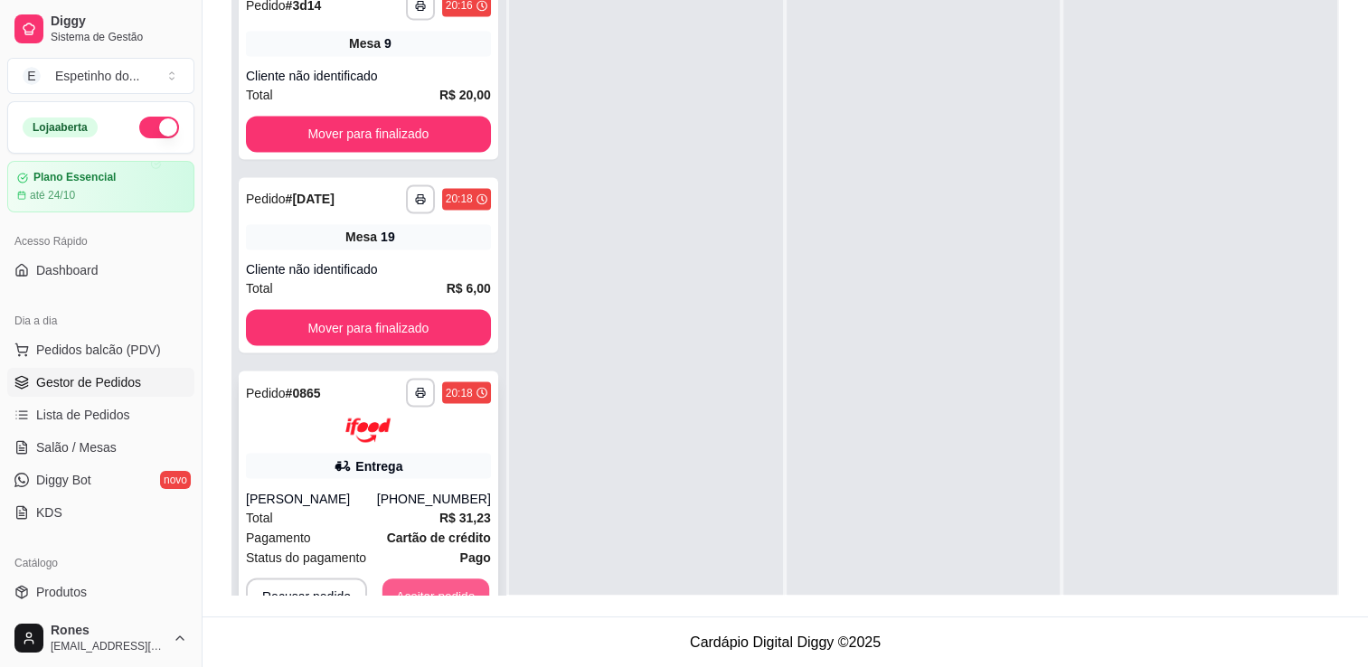
click at [473, 591] on button "Aceitar pedido" at bounding box center [436, 595] width 107 height 35
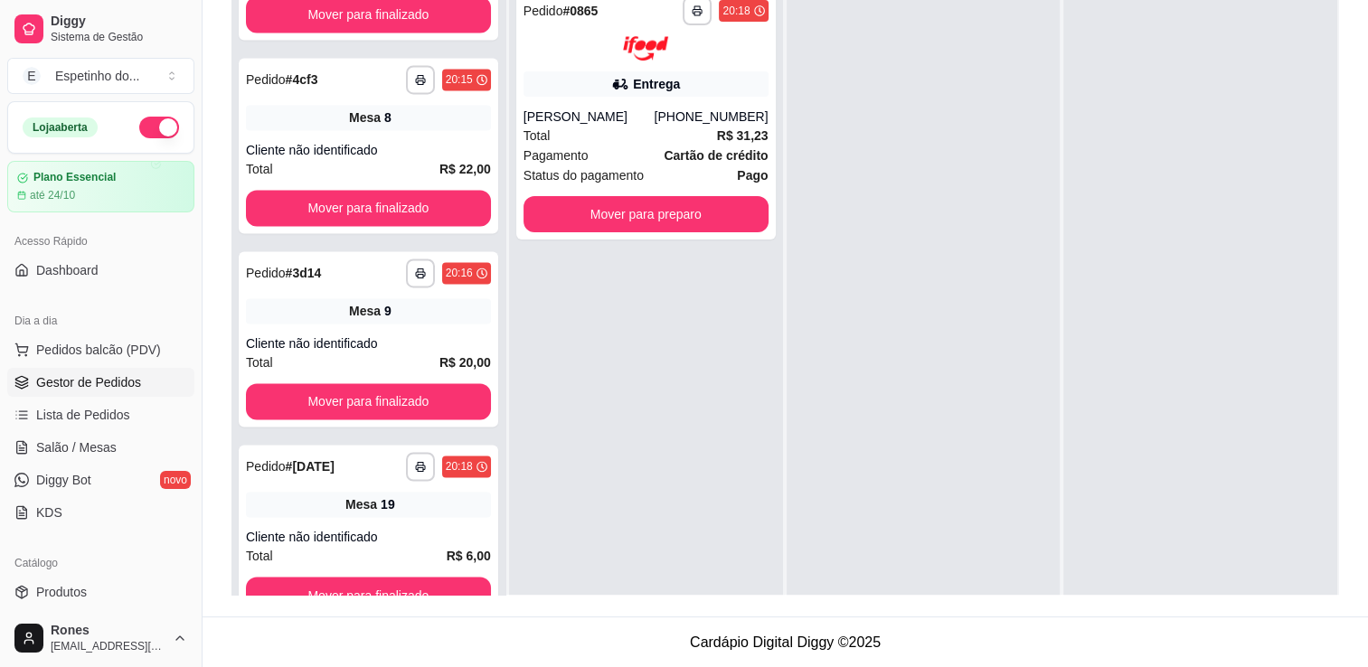
scroll to position [2834, 0]
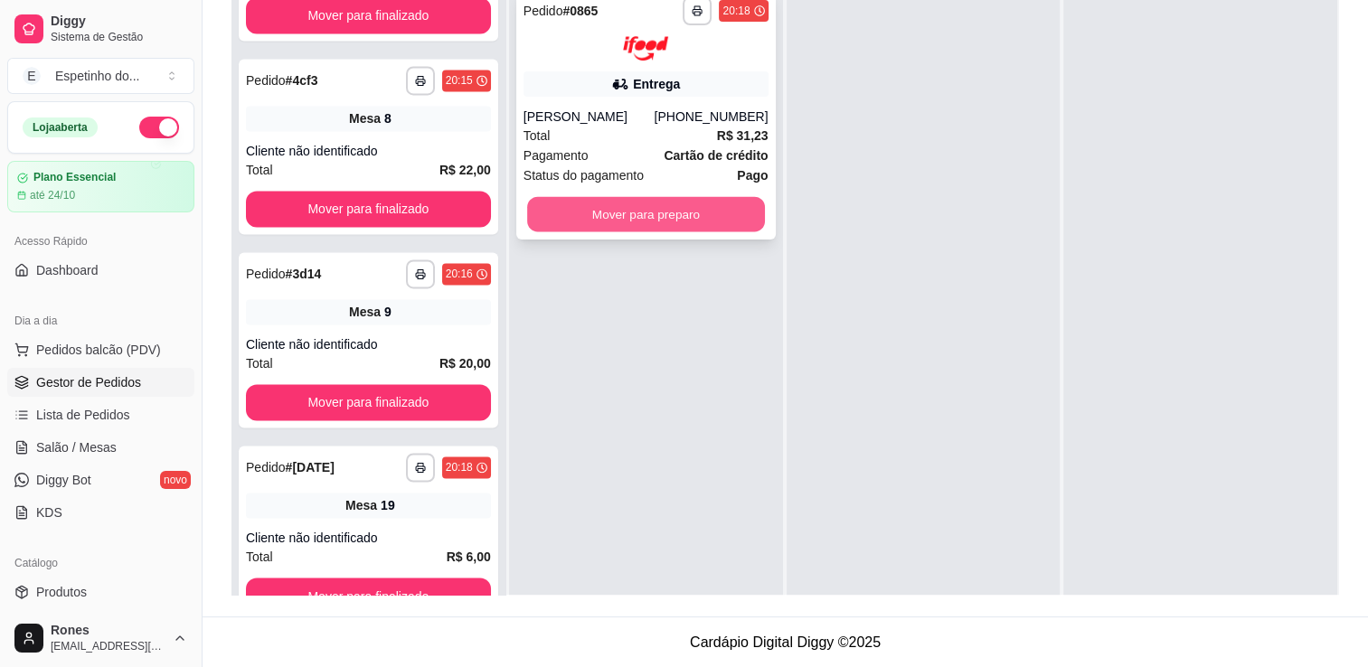
click at [668, 215] on button "Mover para preparo" at bounding box center [646, 213] width 238 height 35
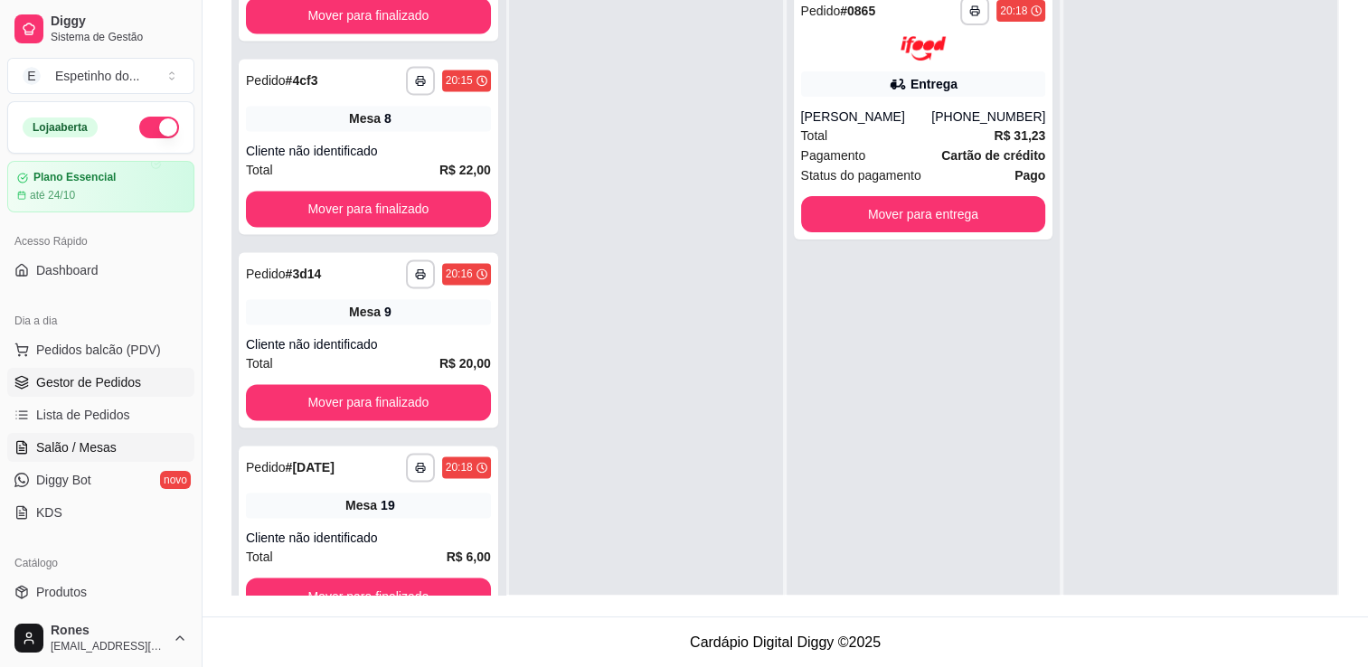
click at [55, 440] on span "Salão / Mesas" at bounding box center [76, 448] width 80 height 18
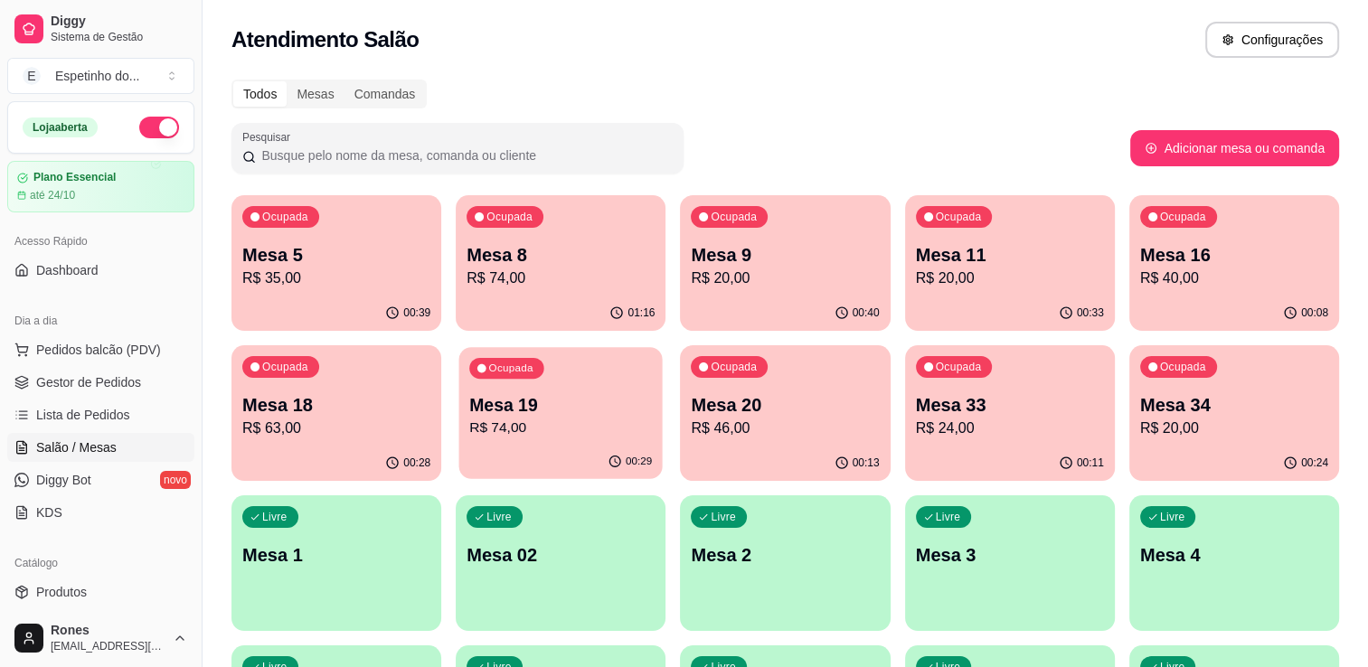
click at [571, 355] on div "Ocupada Mesa 19 R$ 74,00" at bounding box center [560, 396] width 203 height 98
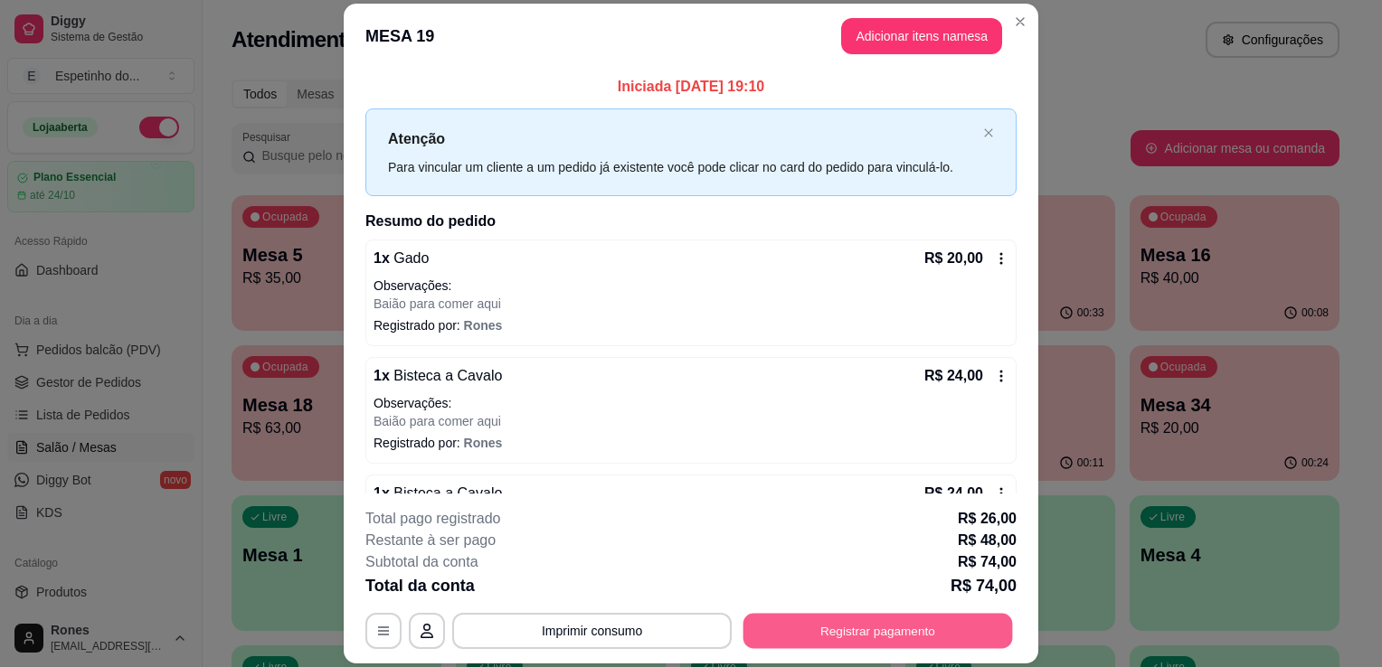
click at [909, 638] on button "Registrar pagamento" at bounding box center [878, 631] width 270 height 35
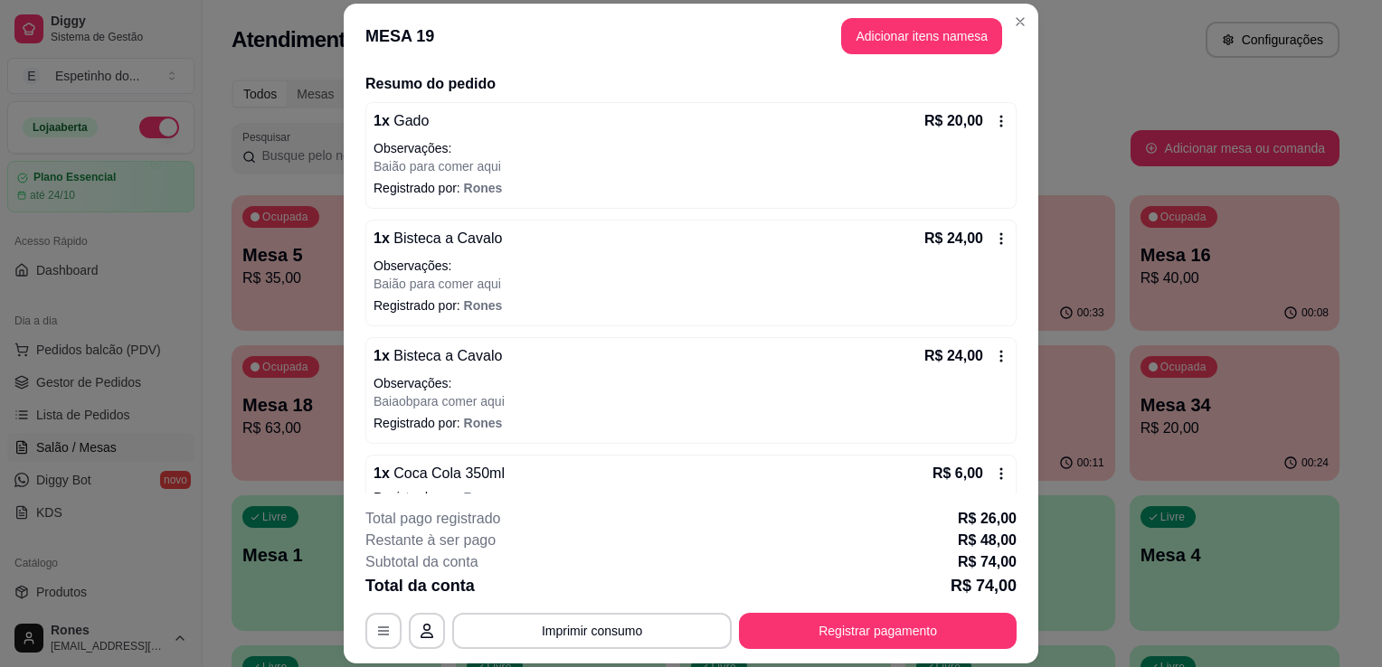
scroll to position [166, 0]
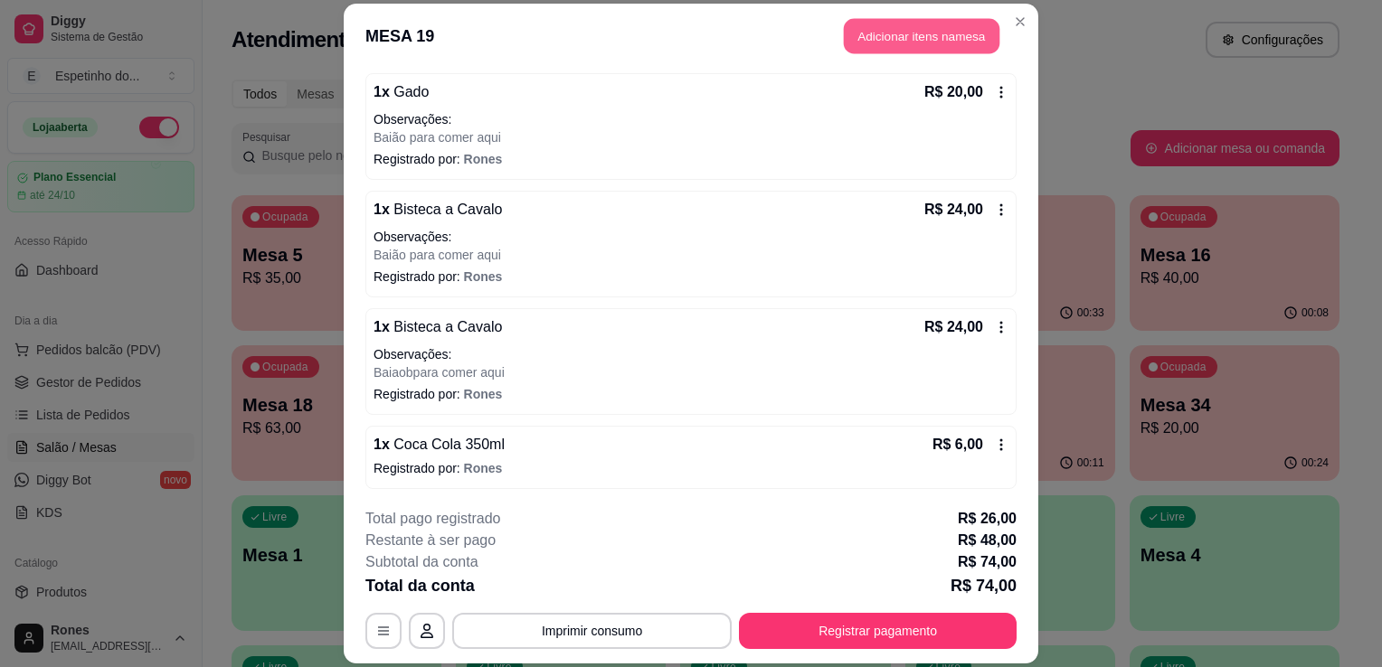
click at [871, 24] on button "Adicionar itens na mesa" at bounding box center [922, 35] width 156 height 35
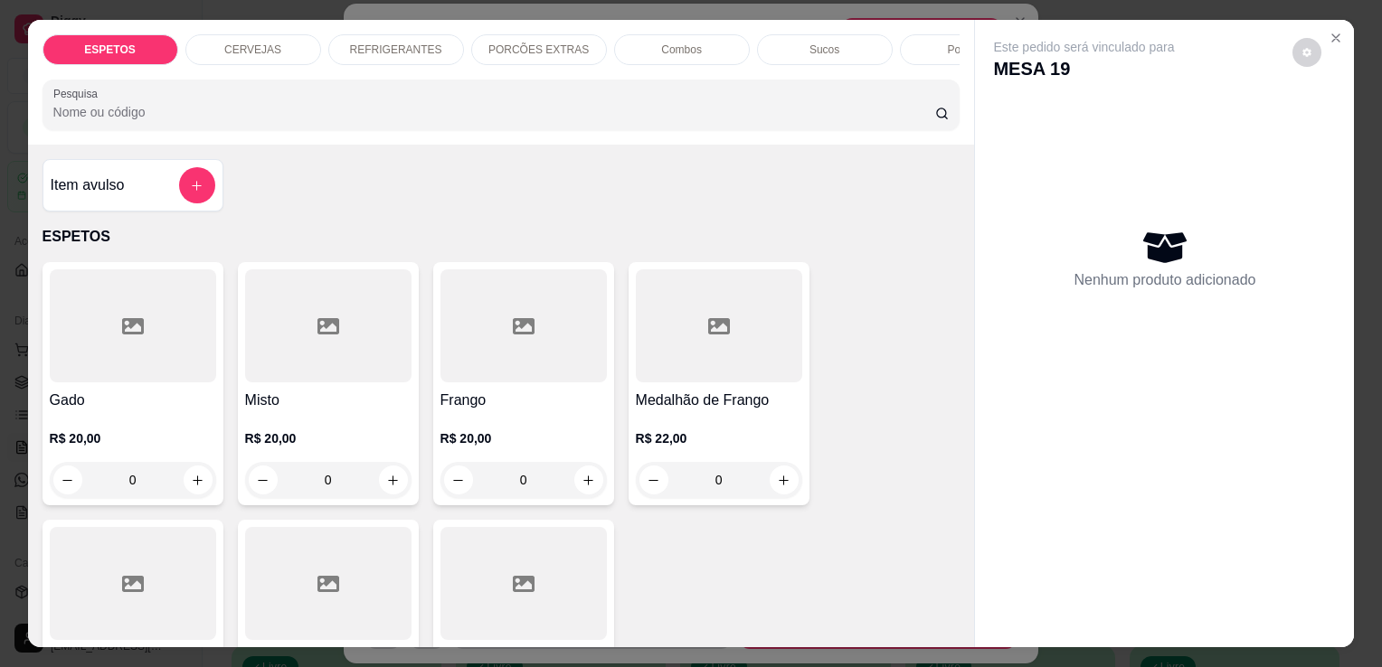
click at [369, 43] on p "REFRIGERANTES" at bounding box center [396, 50] width 92 height 14
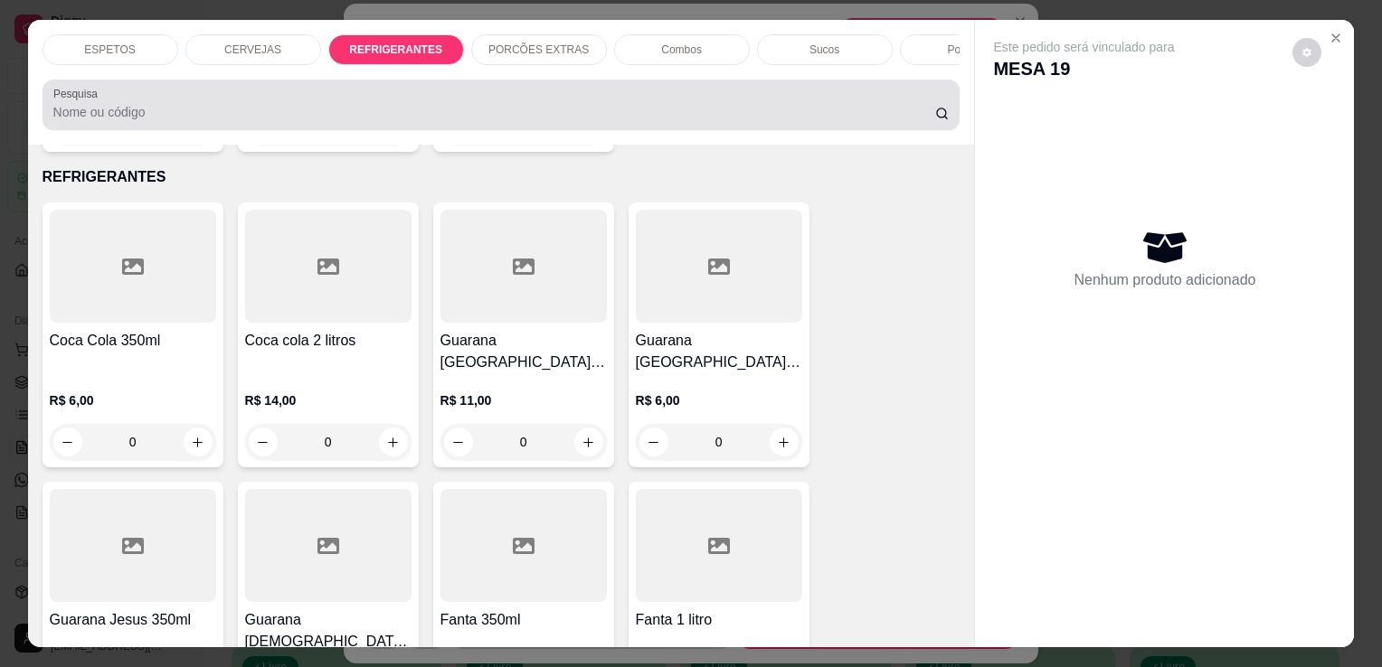
scroll to position [44, 0]
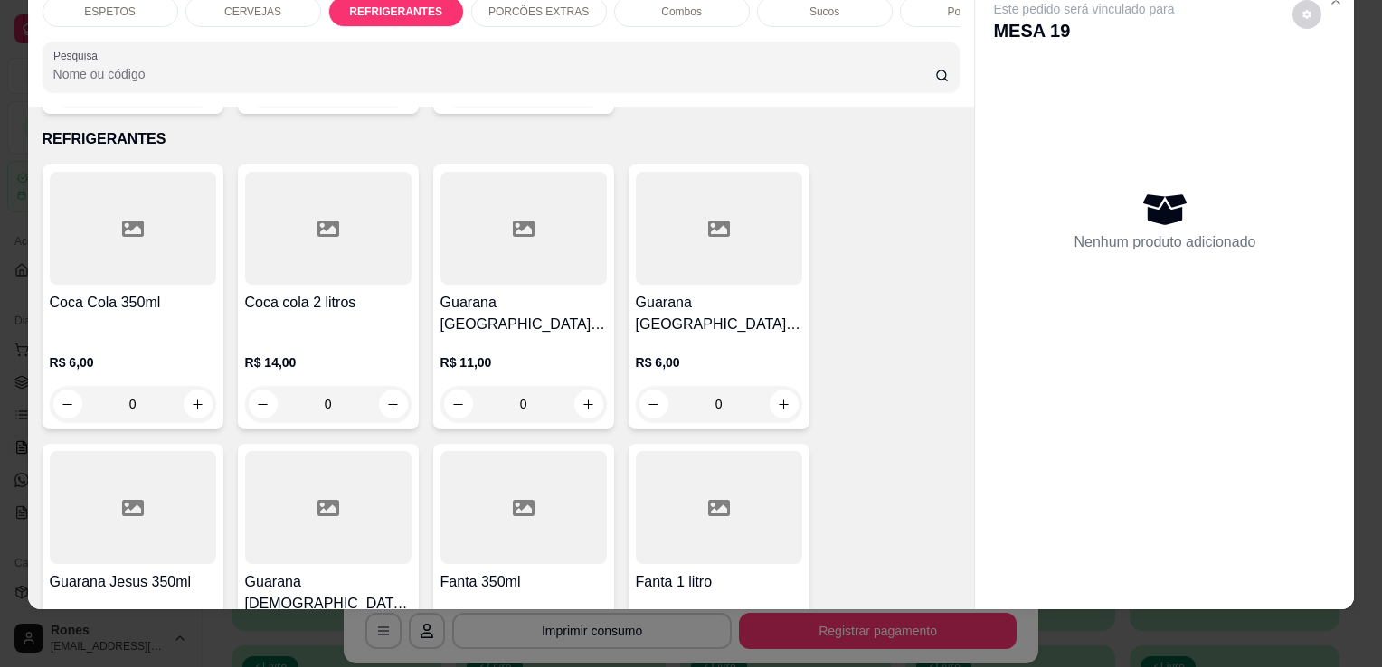
click at [62, 292] on h4 "Coca Cola 350ml" at bounding box center [133, 303] width 166 height 22
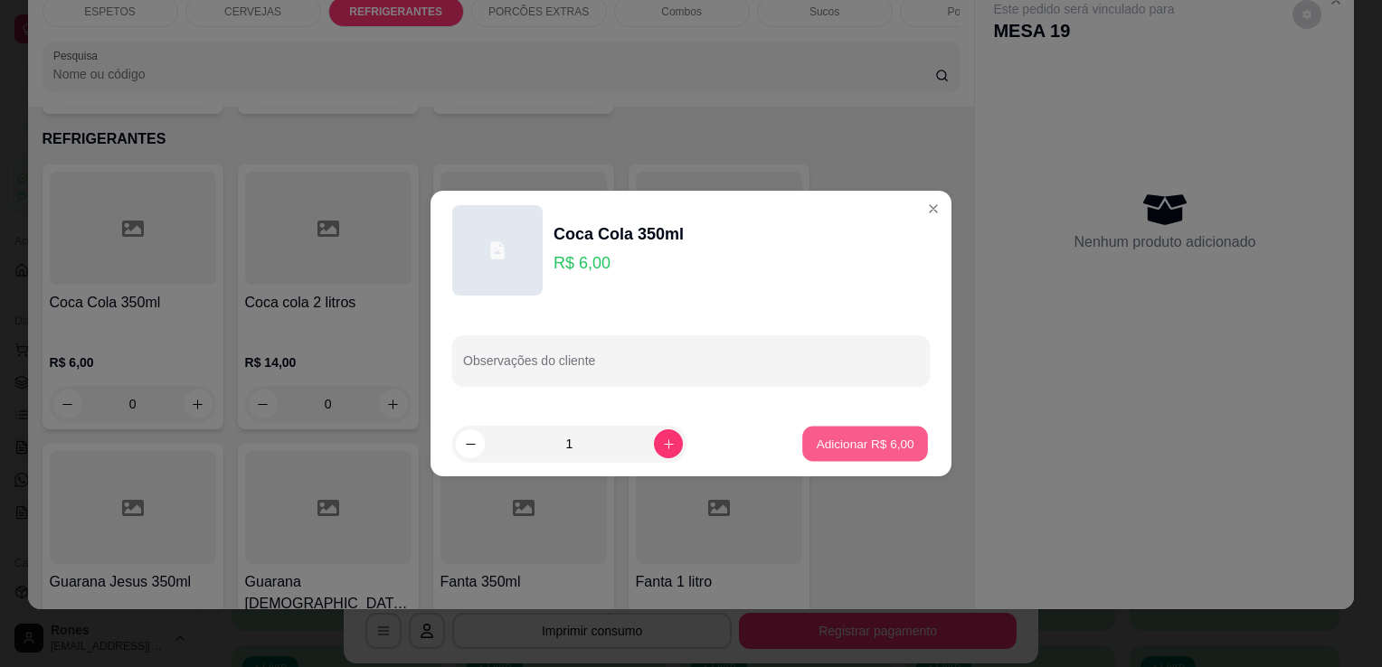
click at [885, 449] on p "Adicionar R$ 6,00" at bounding box center [865, 443] width 98 height 17
type input "1"
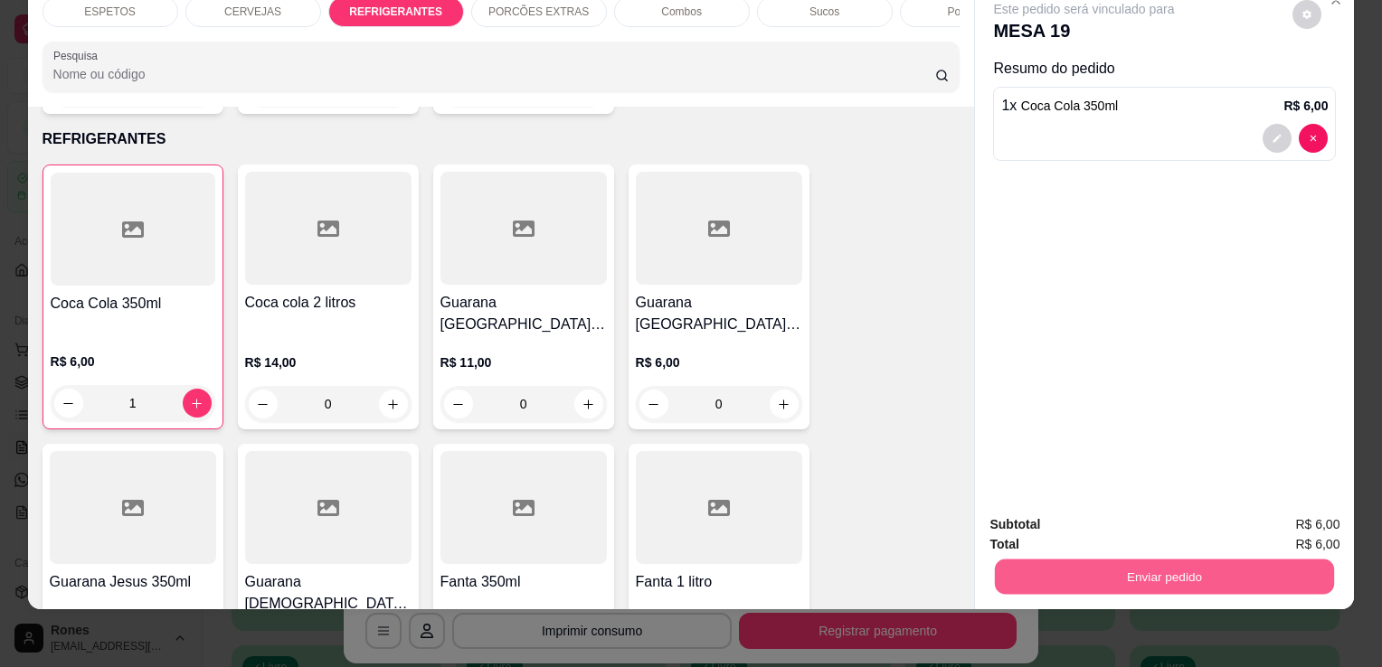
click at [1152, 563] on button "Enviar pedido" at bounding box center [1164, 576] width 339 height 35
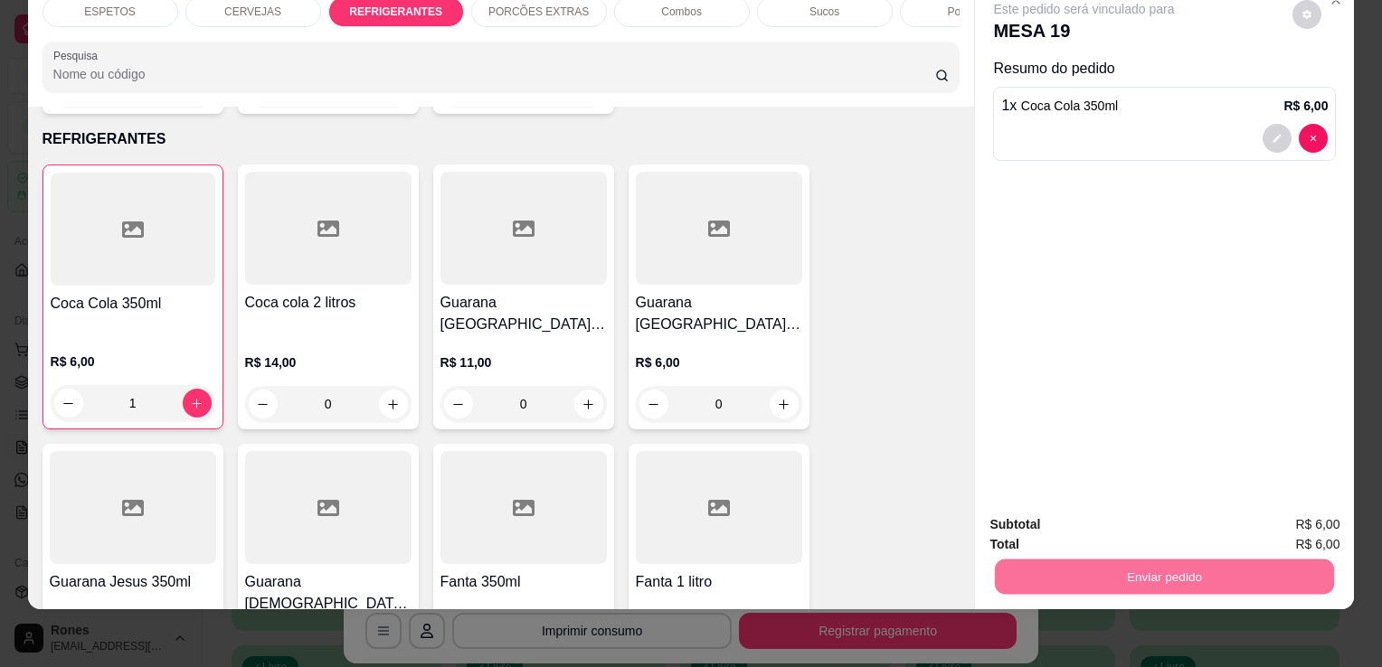
click at [1336, 513] on button "Enviar pedido" at bounding box center [1292, 518] width 99 height 33
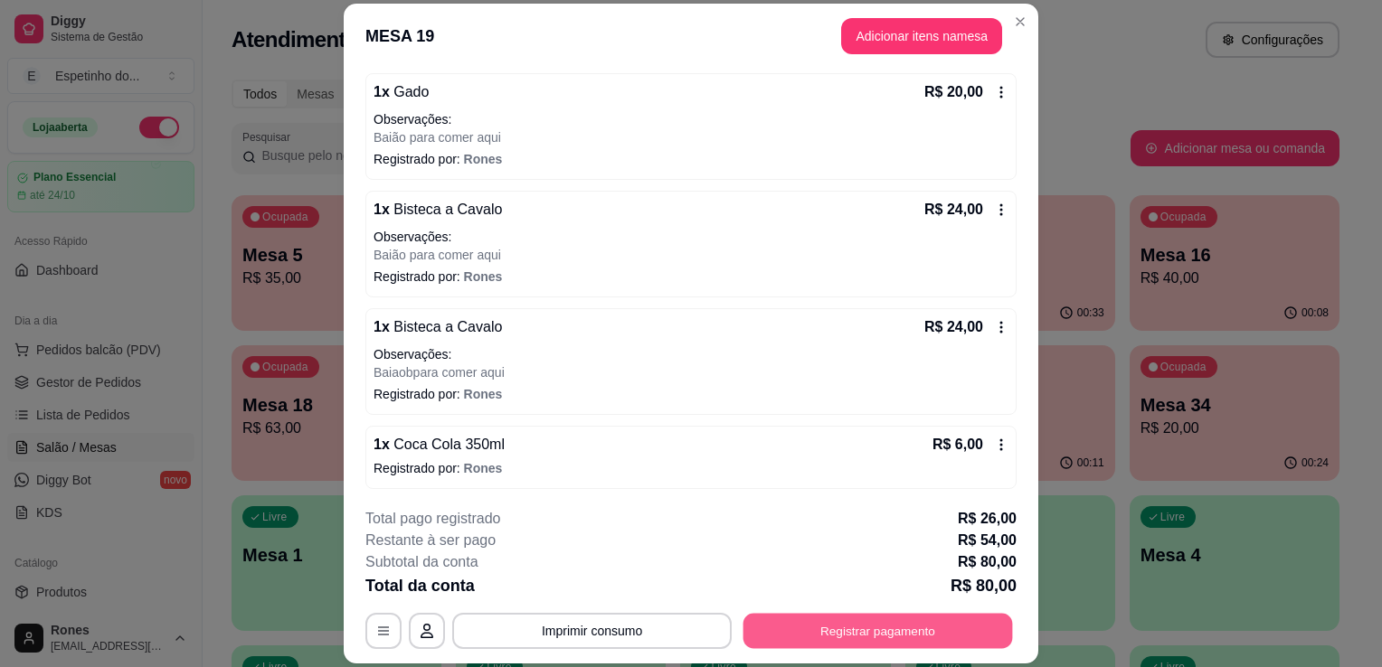
click at [871, 631] on button "Registrar pagamento" at bounding box center [878, 631] width 270 height 35
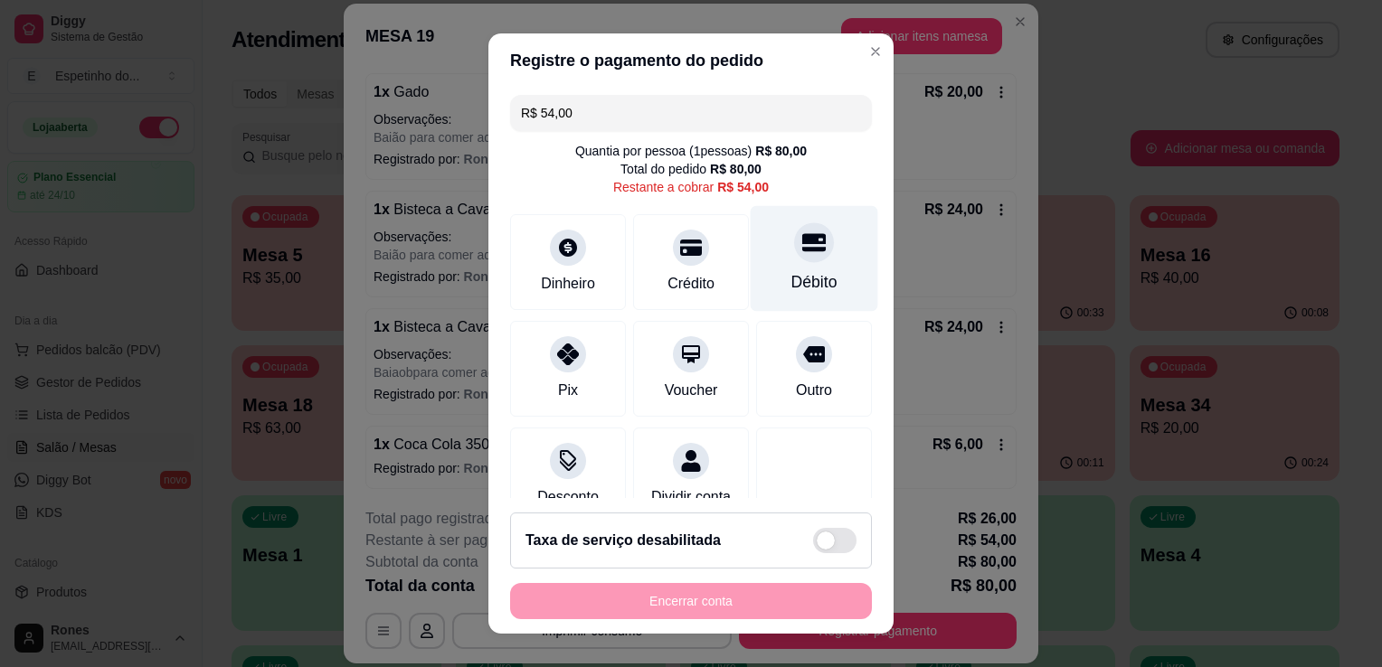
click at [821, 262] on div "Débito" at bounding box center [815, 259] width 128 height 106
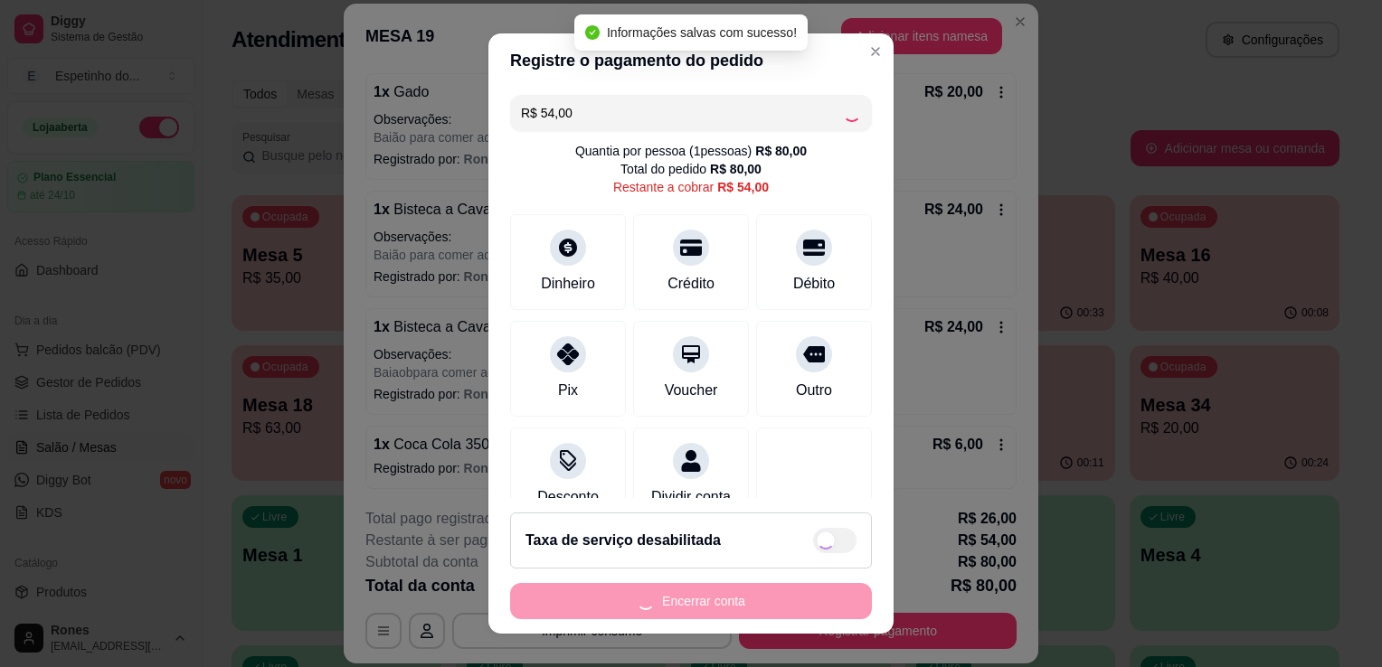
type input "R$ 0,00"
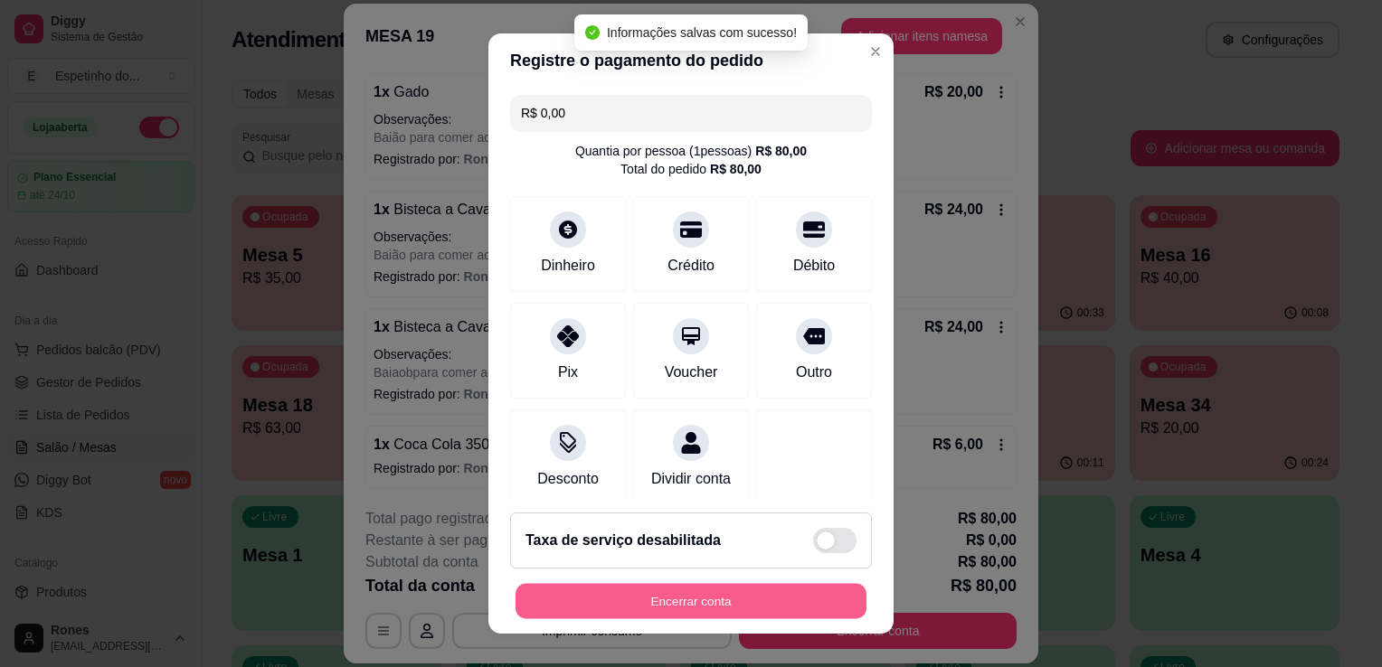
click at [733, 602] on button "Encerrar conta" at bounding box center [691, 601] width 351 height 35
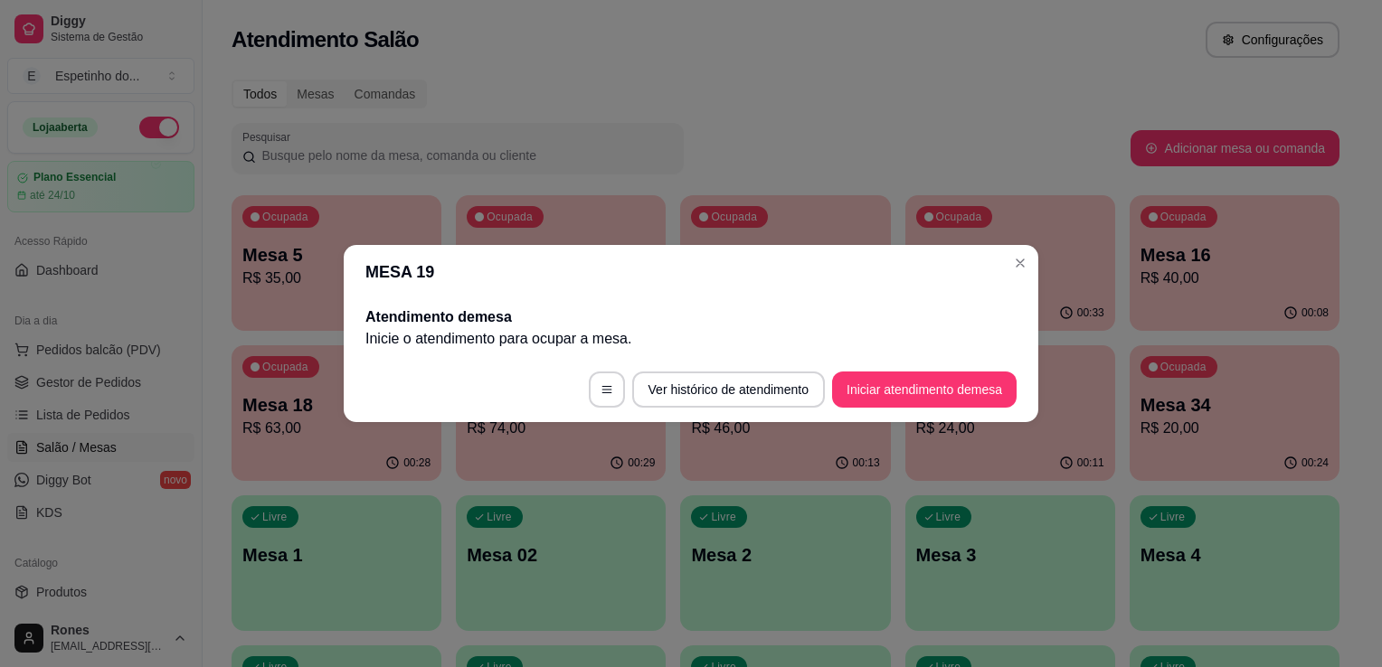
scroll to position [0, 0]
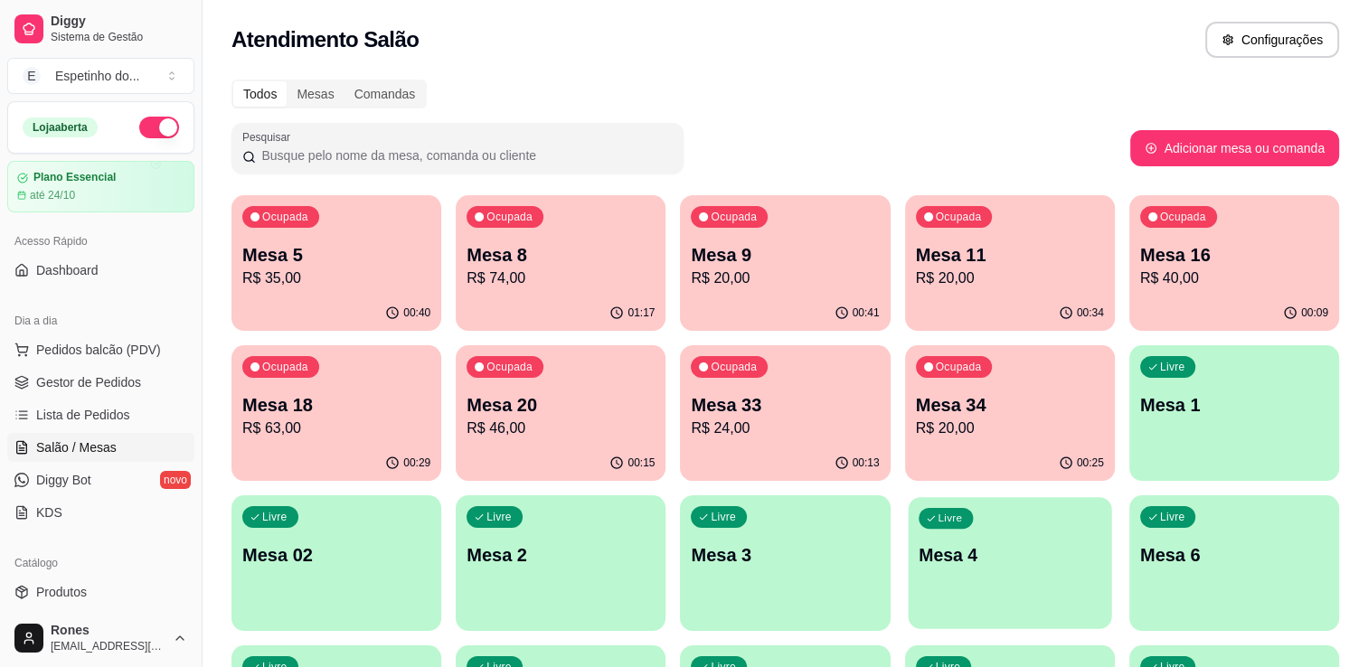
click at [981, 564] on p "Mesa 4" at bounding box center [1010, 556] width 183 height 24
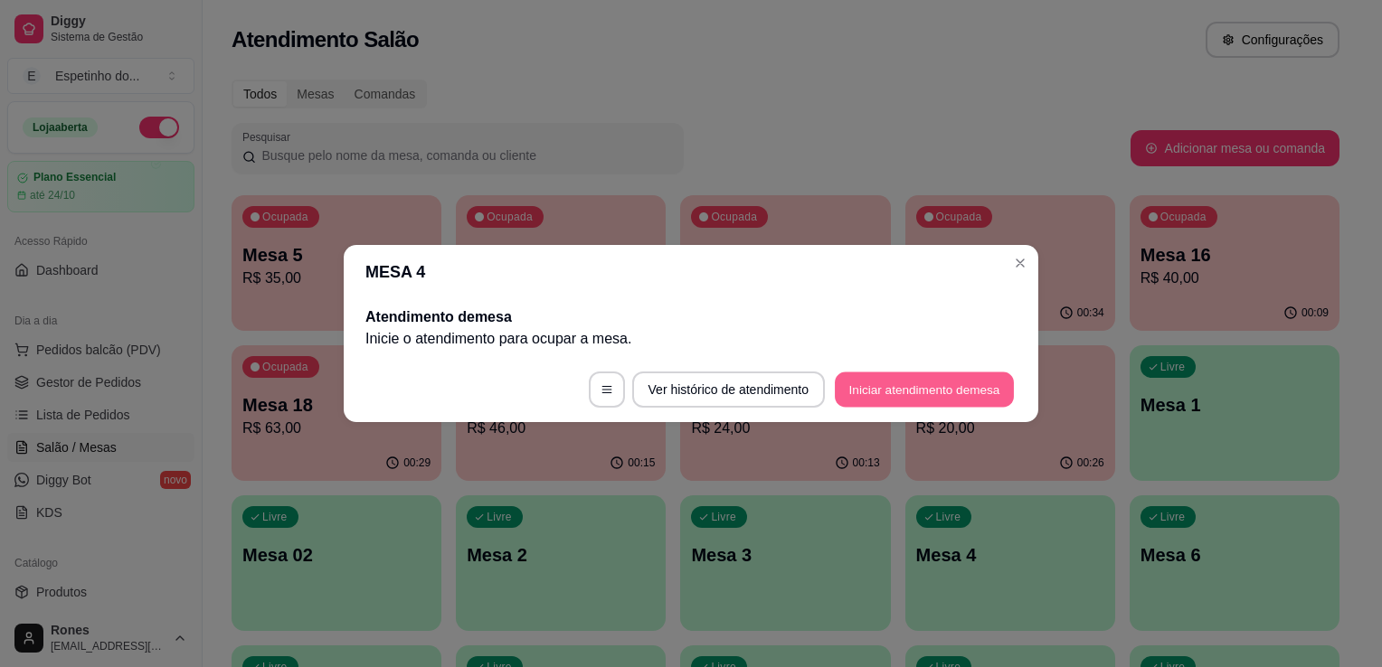
click at [952, 385] on button "Iniciar atendimento de mesa" at bounding box center [924, 390] width 179 height 35
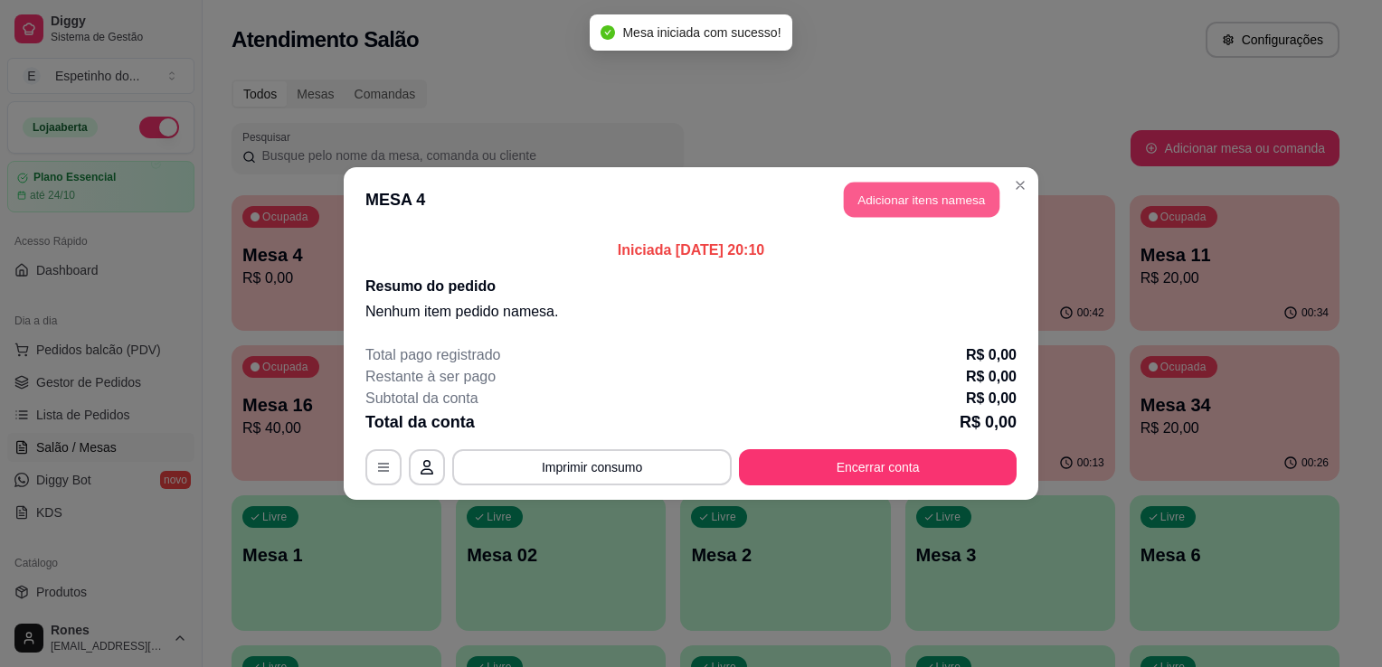
click at [930, 204] on button "Adicionar itens na mesa" at bounding box center [922, 200] width 156 height 35
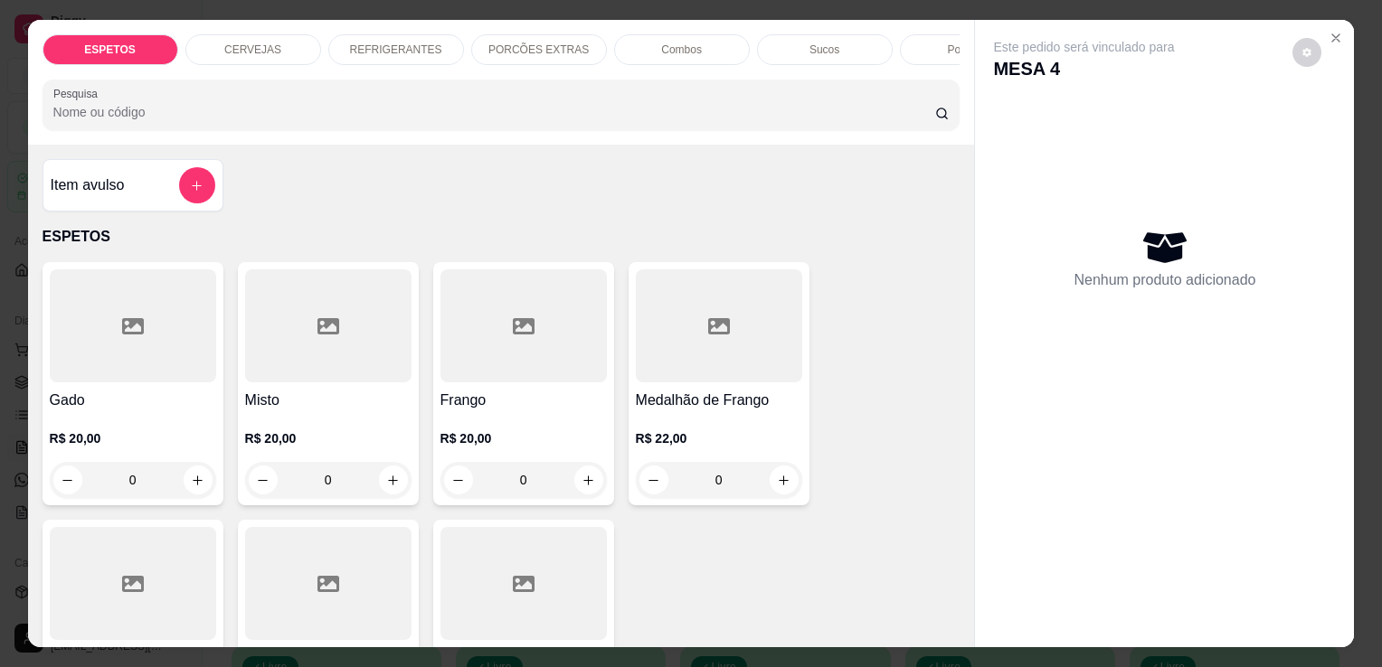
click at [150, 590] on div at bounding box center [133, 583] width 166 height 113
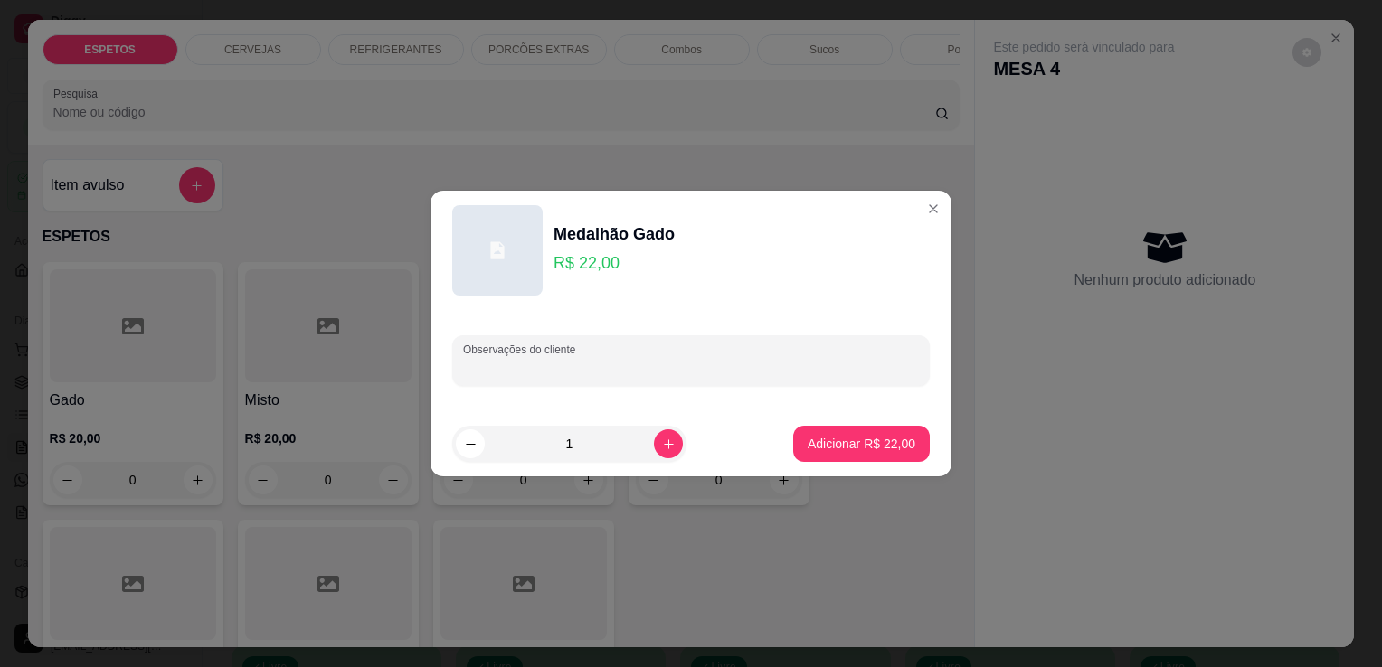
click at [686, 374] on input "Observações do cliente" at bounding box center [691, 368] width 456 height 18
type input "baiao sem farofa para comer"
click at [847, 429] on button "Adicionar R$ 22,00" at bounding box center [861, 444] width 133 height 35
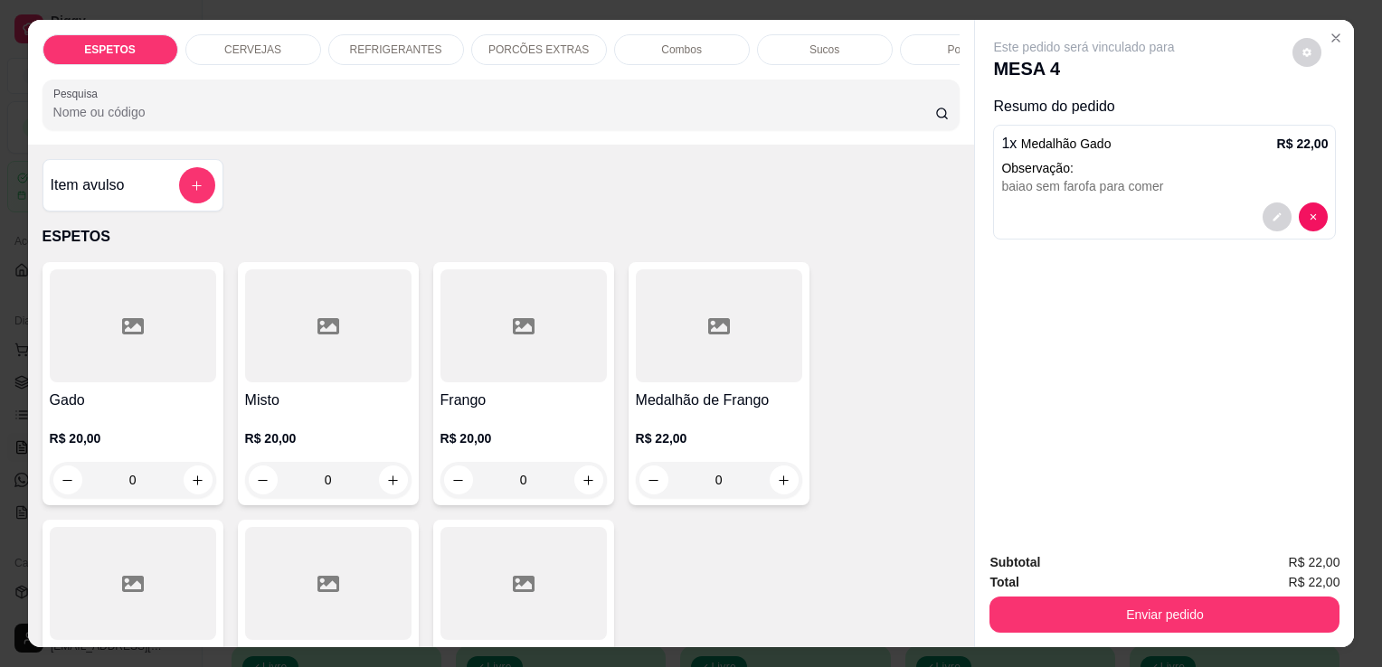
click at [134, 370] on div at bounding box center [133, 326] width 166 height 113
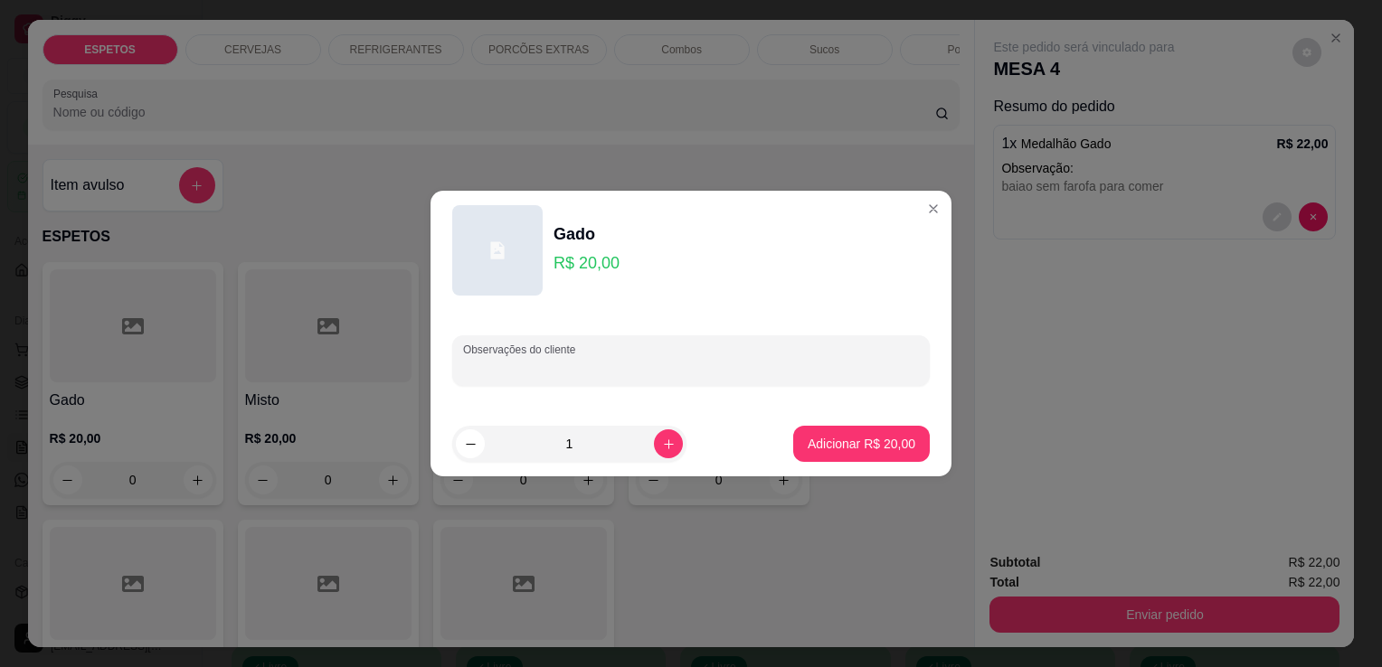
click at [572, 361] on input "Observações do cliente" at bounding box center [691, 368] width 456 height 18
type input "[PERSON_NAME] para comer aqui"
click at [809, 447] on p "Adicionar R$ 20,00" at bounding box center [861, 443] width 105 height 17
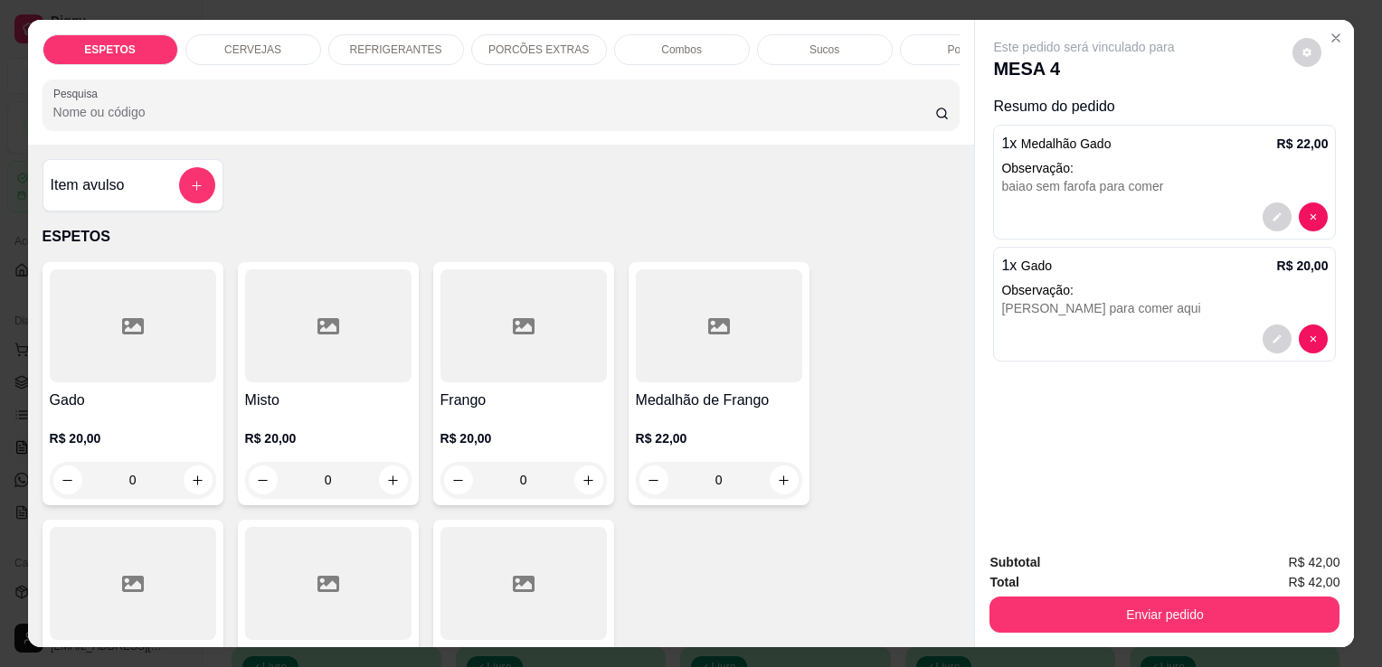
click at [238, 43] on p "CERVEJAS" at bounding box center [252, 50] width 57 height 14
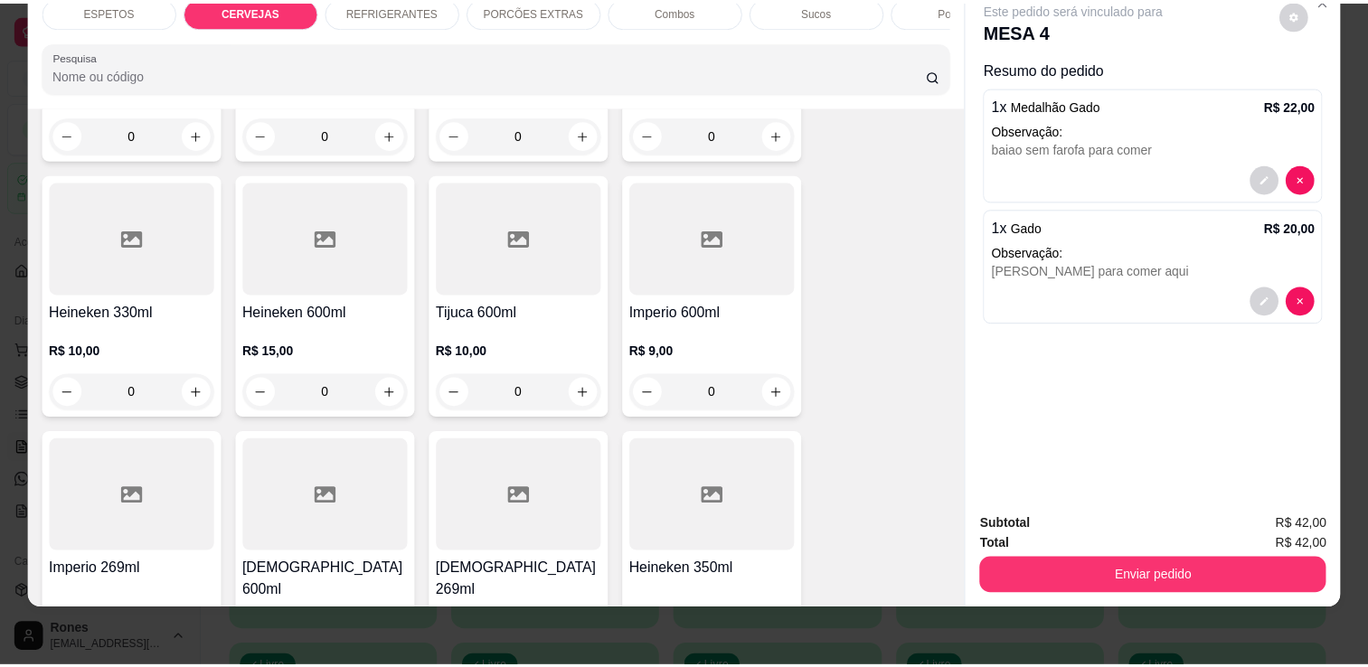
scroll to position [872, 0]
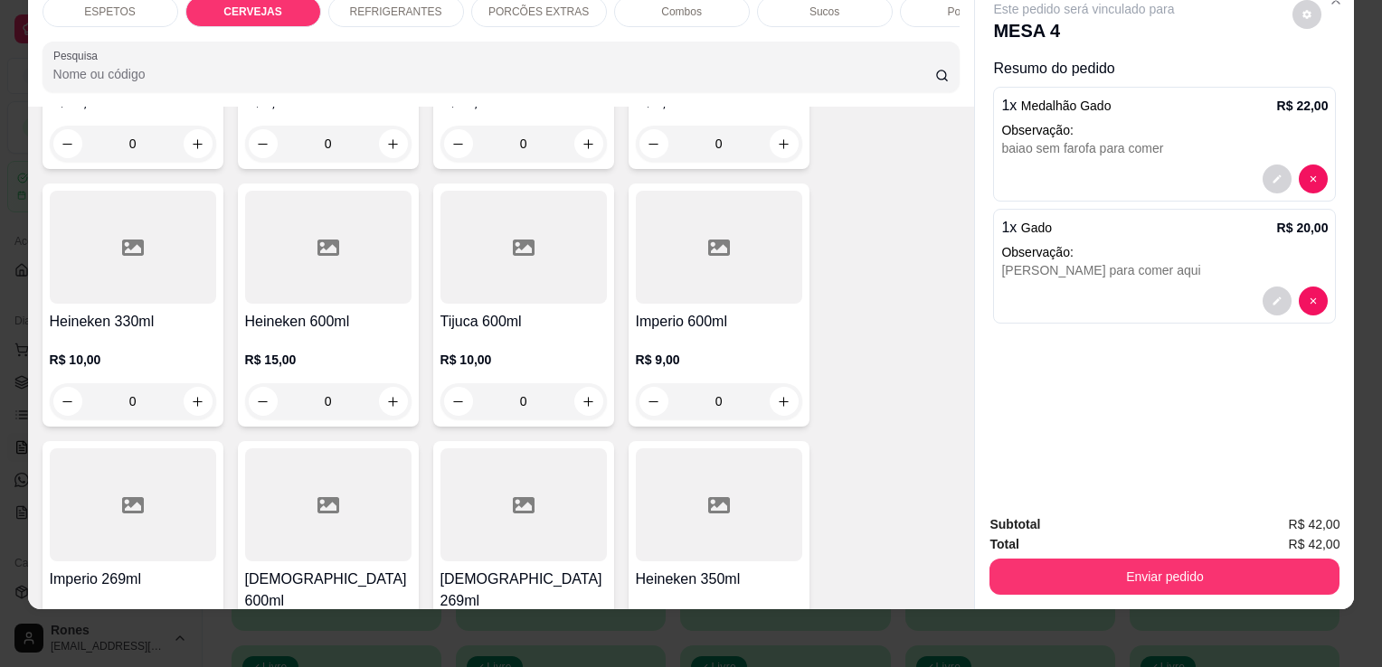
click at [506, 353] on p "R$ 10,00" at bounding box center [523, 360] width 166 height 18
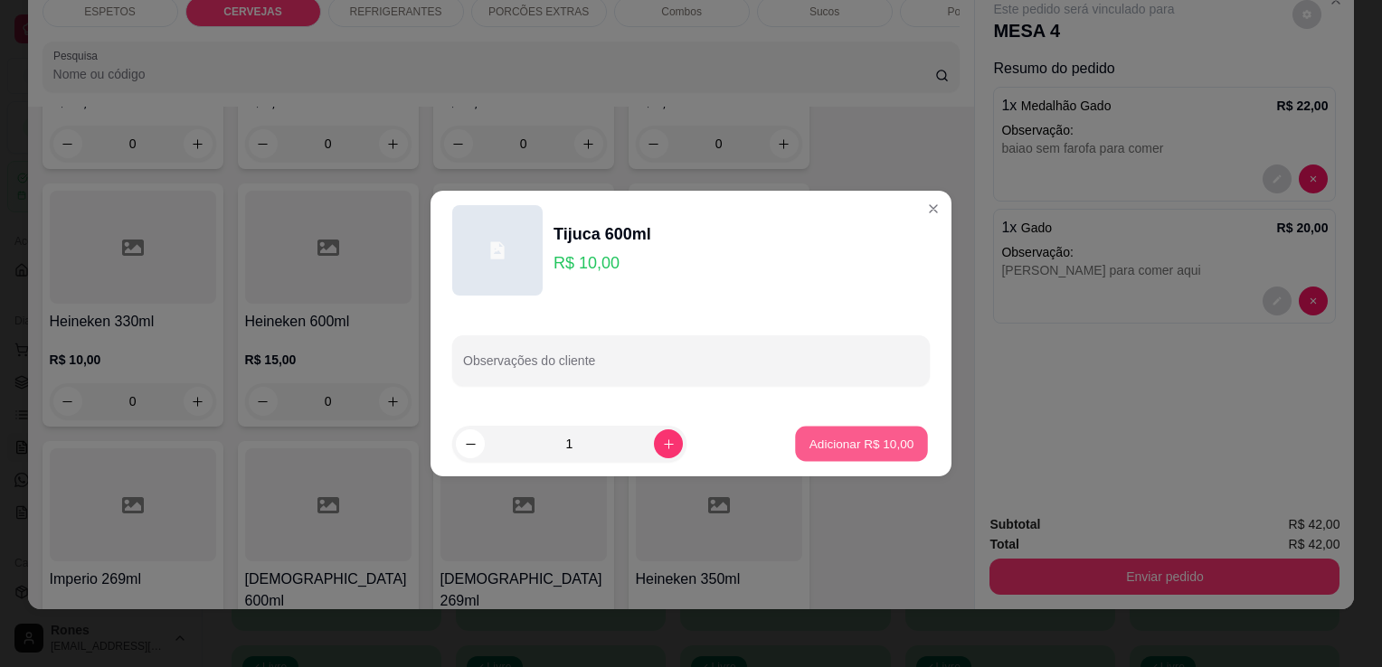
click at [882, 443] on p "Adicionar R$ 10,00" at bounding box center [861, 443] width 105 height 17
type input "1"
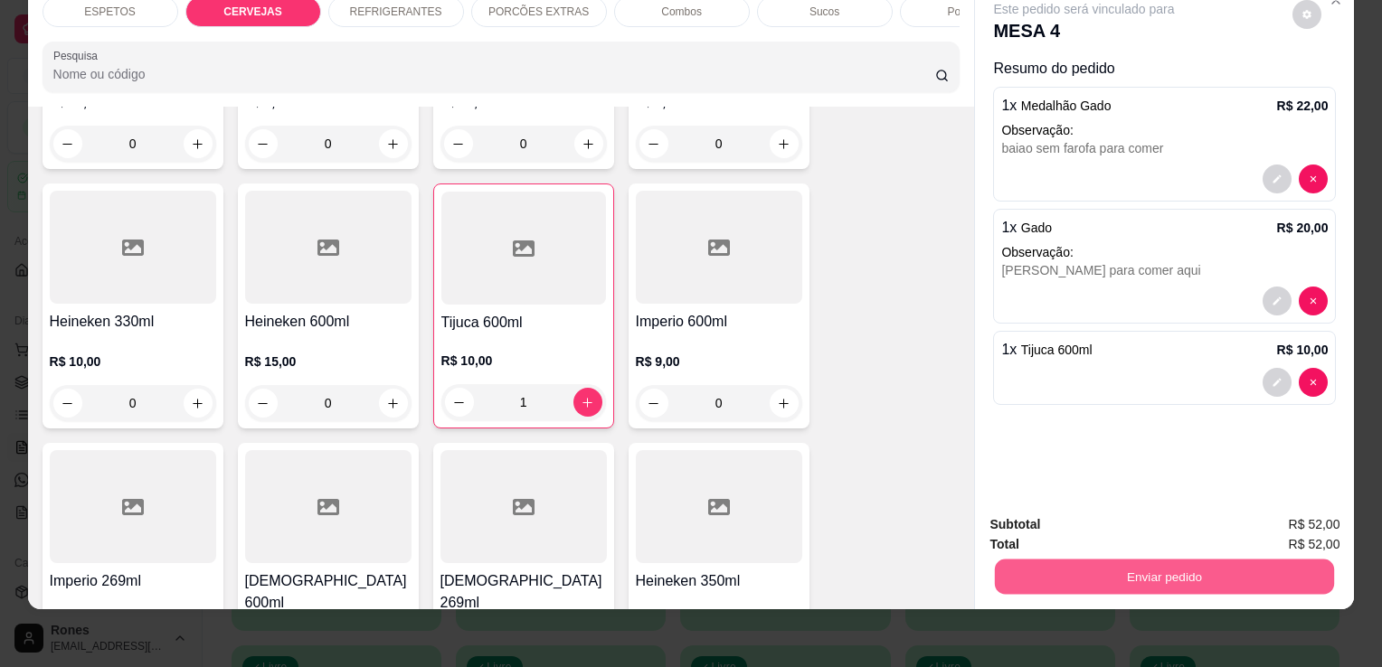
click at [1093, 561] on button "Enviar pedido" at bounding box center [1164, 576] width 339 height 35
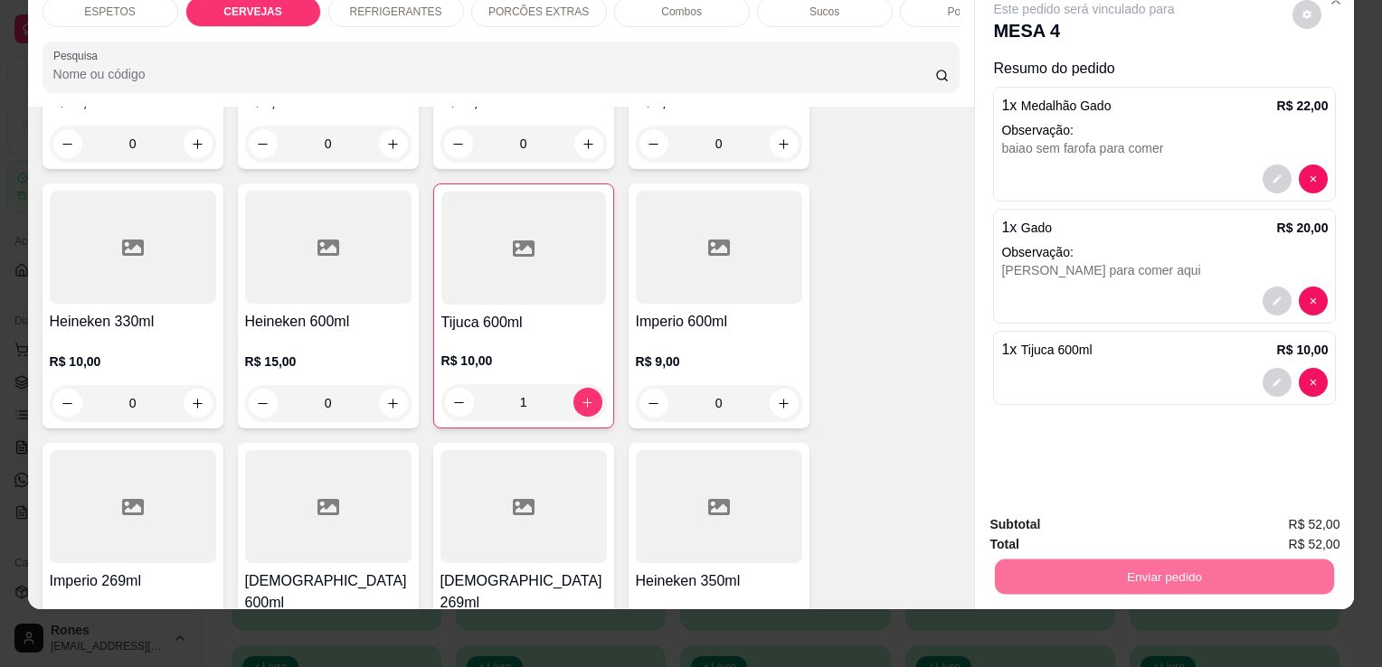
click at [1313, 530] on button "Enviar pedido" at bounding box center [1292, 518] width 99 height 33
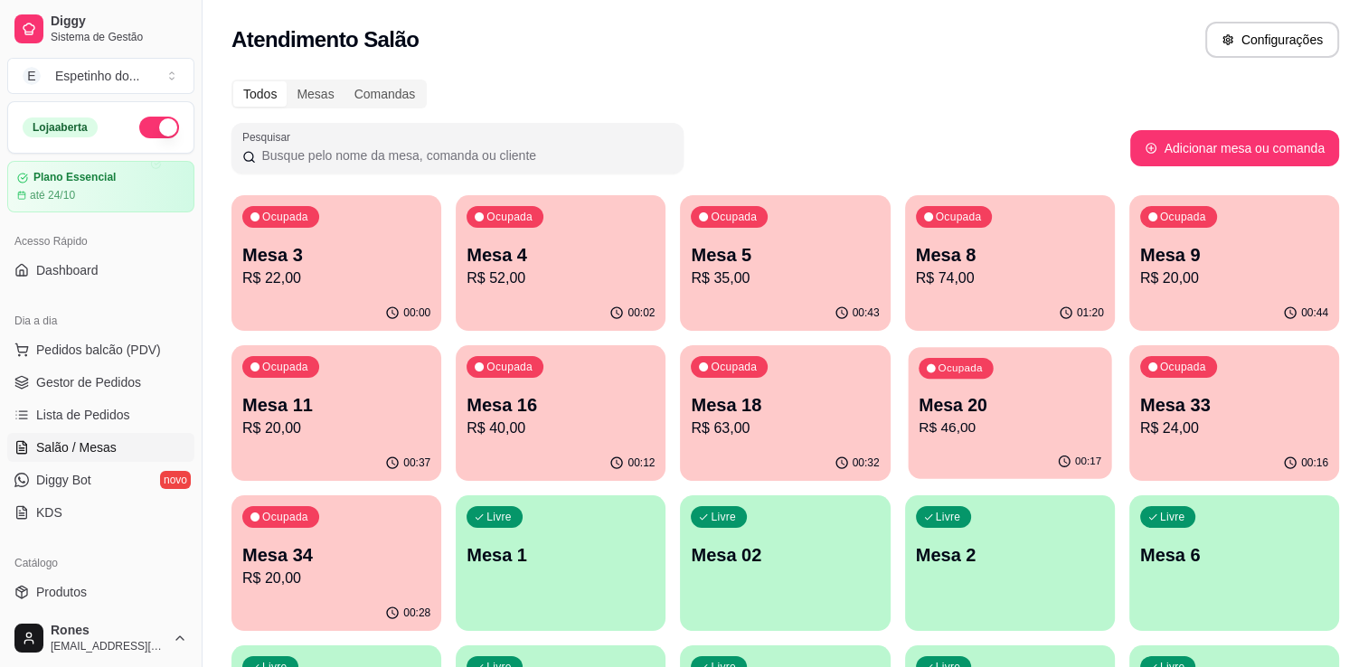
click at [1067, 440] on div "Ocupada Mesa 20 R$ 46,00" at bounding box center [1009, 396] width 203 height 98
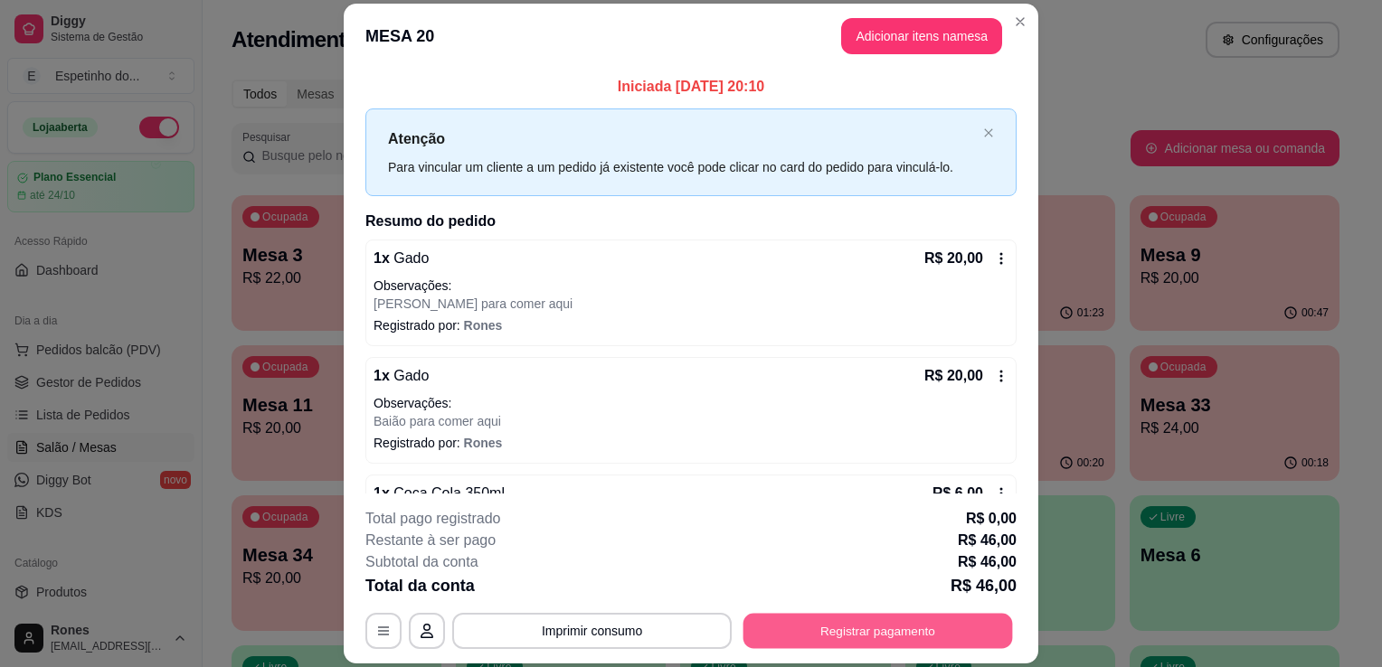
click at [957, 639] on button "Registrar pagamento" at bounding box center [878, 631] width 270 height 35
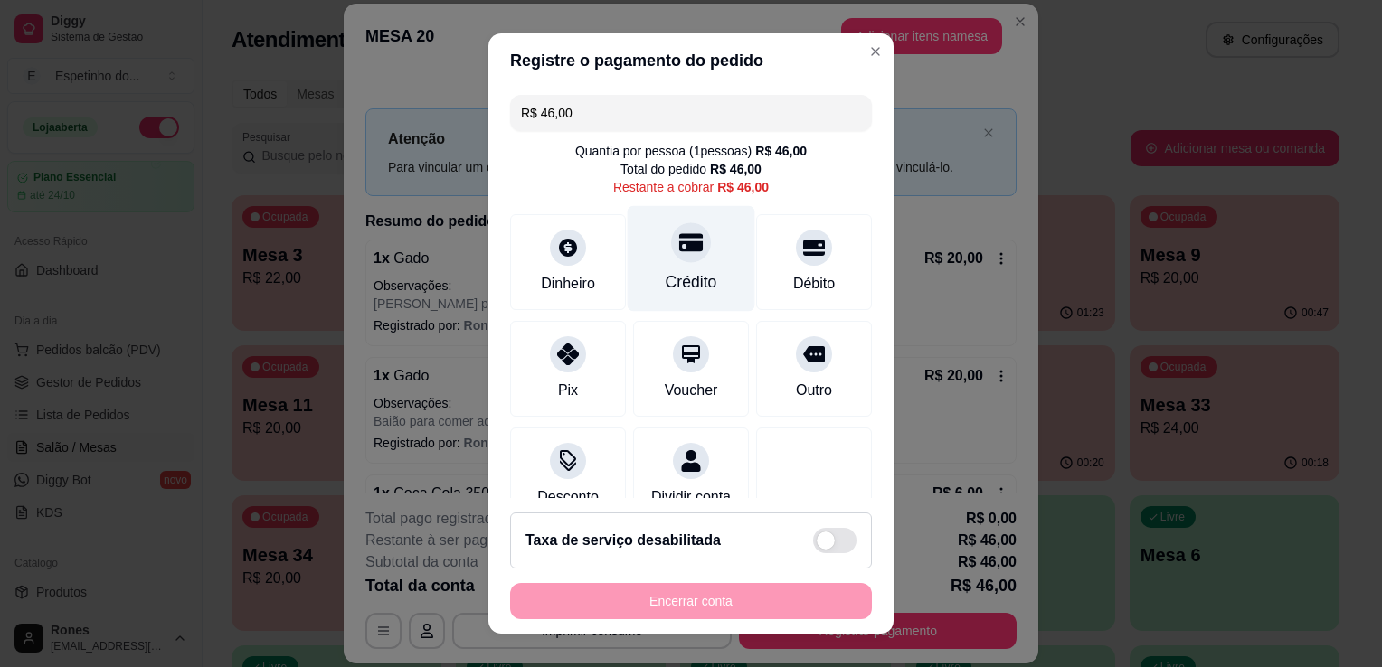
click at [666, 273] on div "Crédito" at bounding box center [692, 282] width 52 height 24
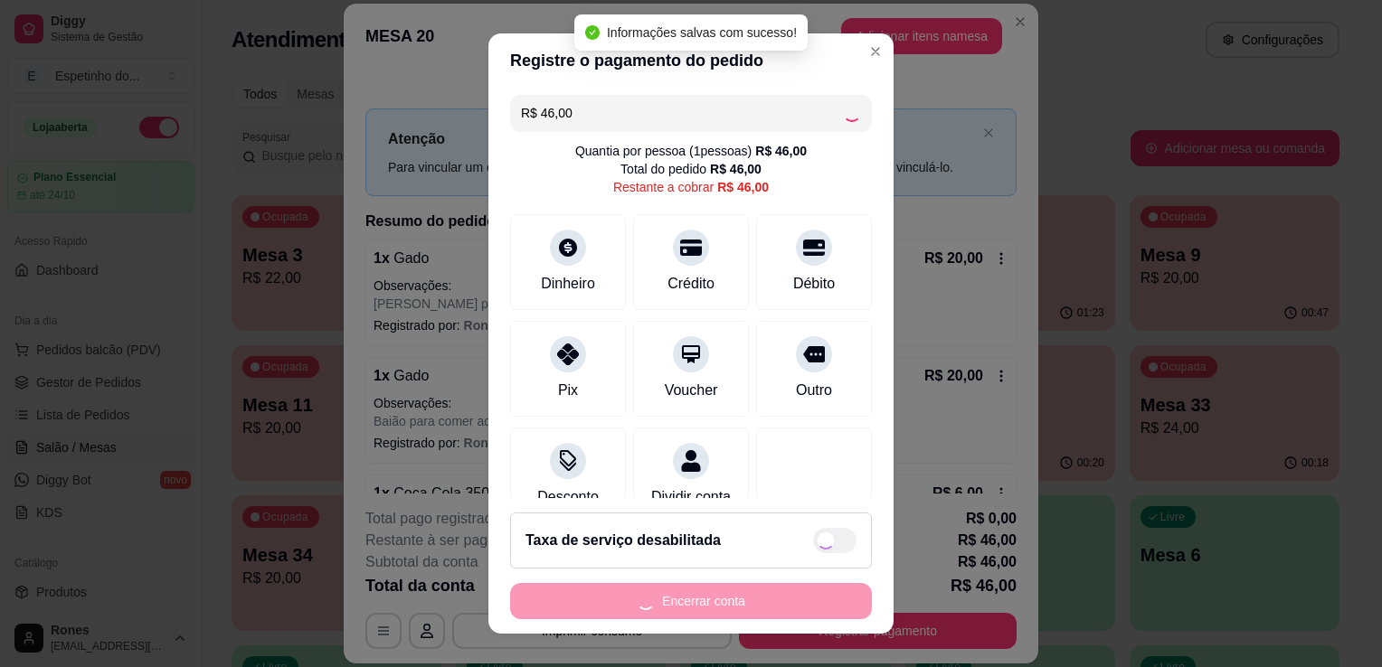
type input "R$ 0,00"
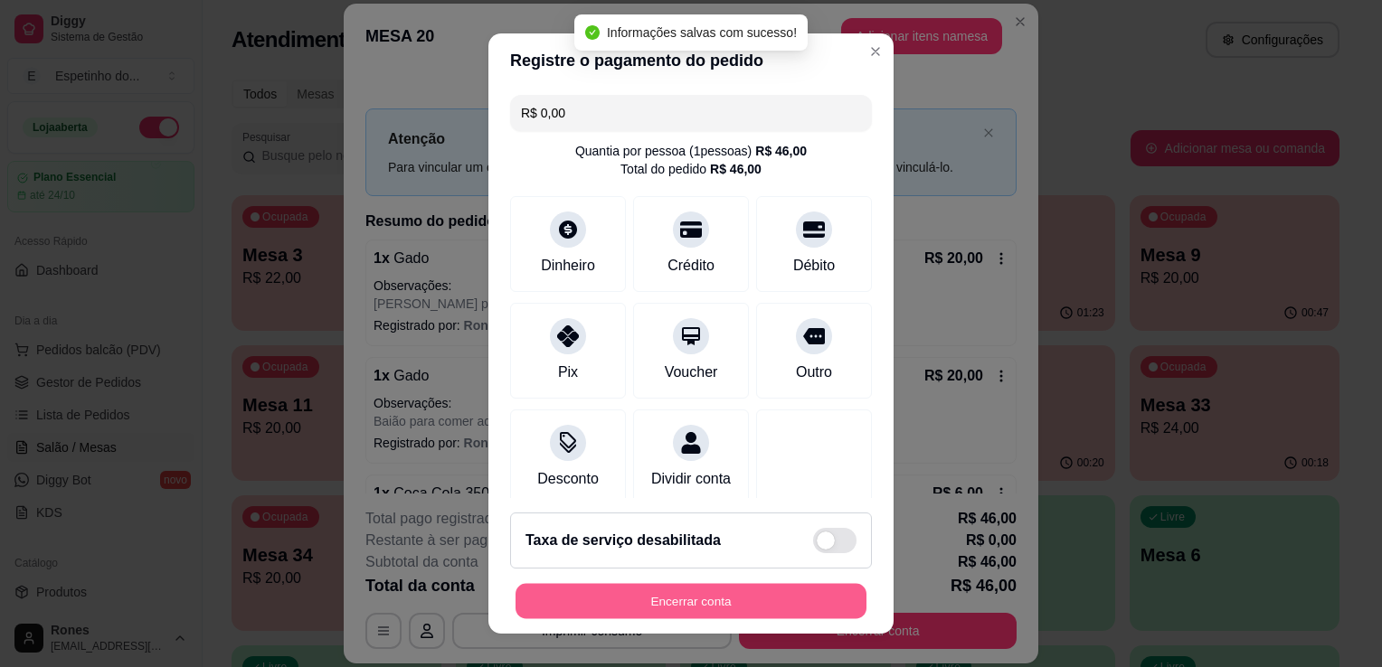
click at [695, 602] on button "Encerrar conta" at bounding box center [691, 601] width 351 height 35
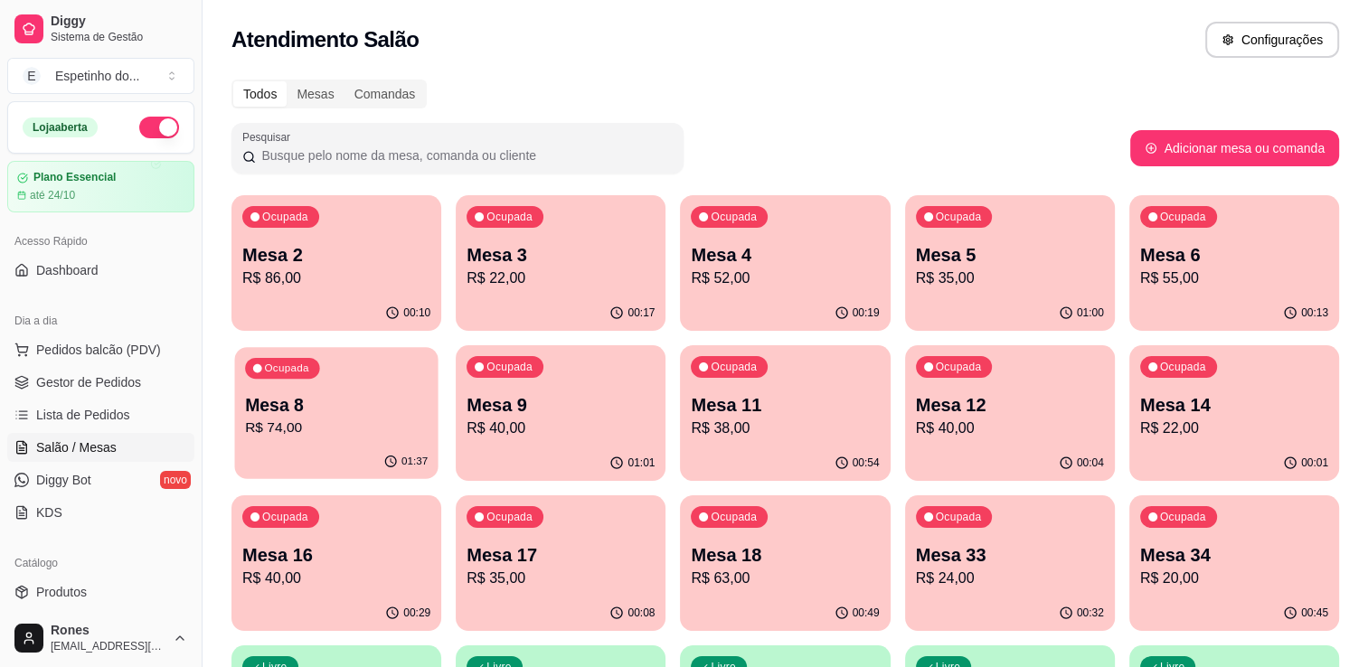
click at [329, 403] on p "Mesa 8" at bounding box center [336, 405] width 183 height 24
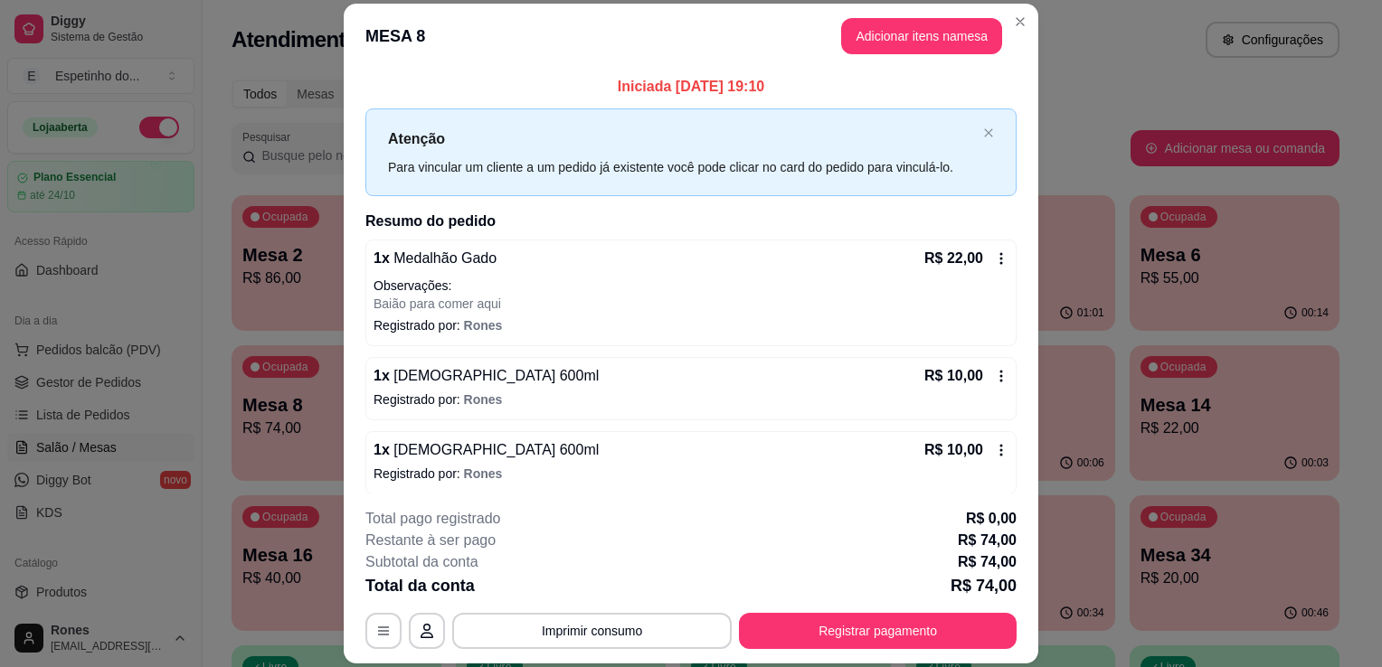
click at [959, 654] on footer "**********" at bounding box center [691, 579] width 695 height 170
click at [958, 639] on button "Registrar pagamento" at bounding box center [878, 631] width 270 height 35
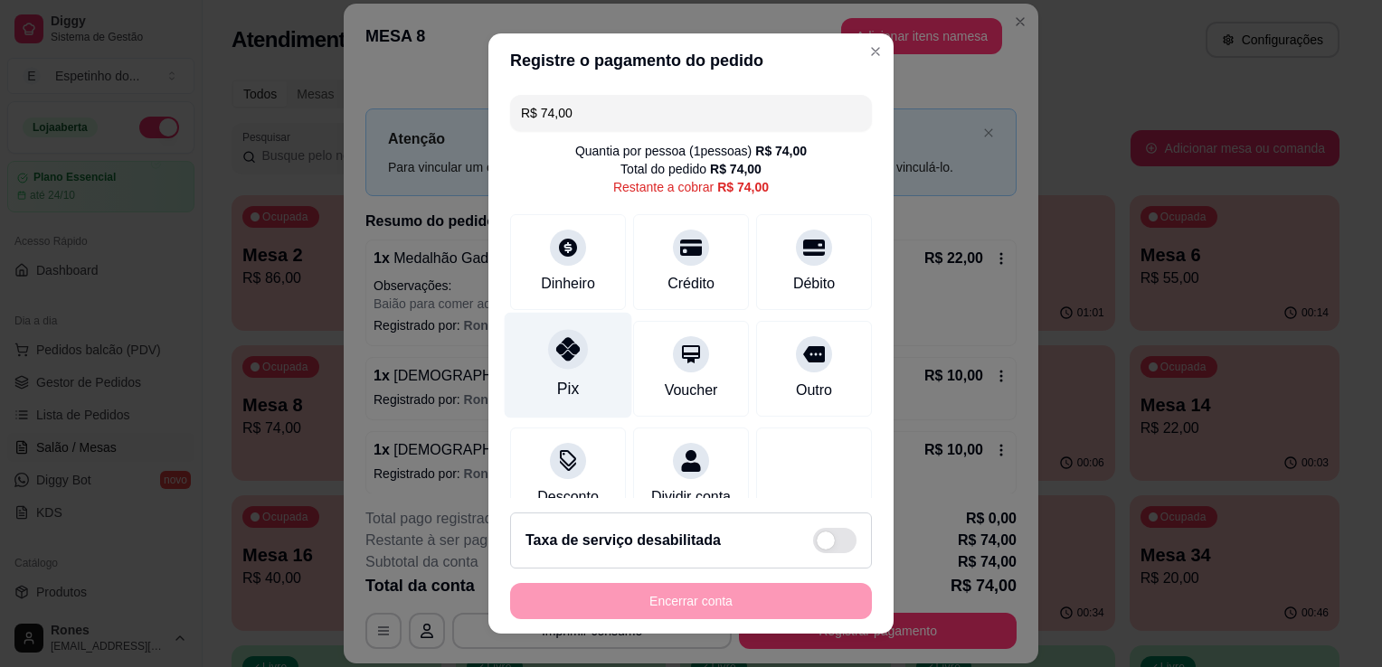
click at [540, 395] on div "Pix" at bounding box center [569, 366] width 128 height 106
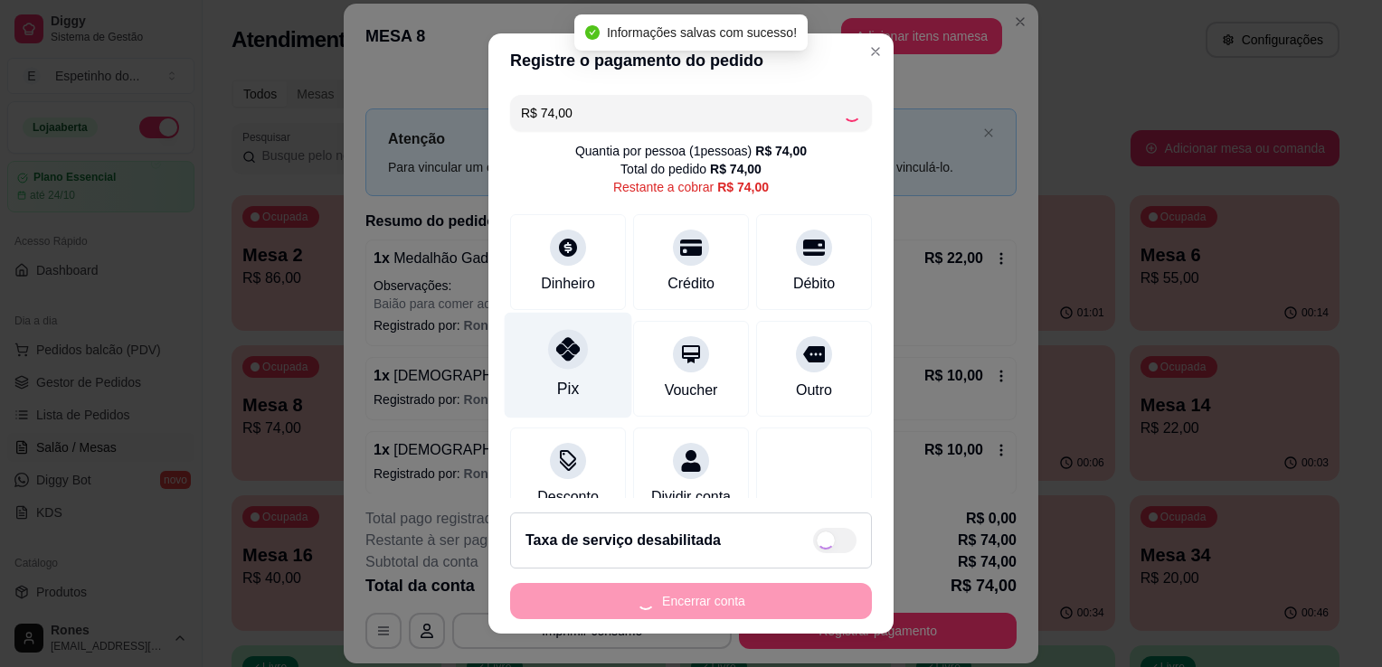
type input "R$ 0,00"
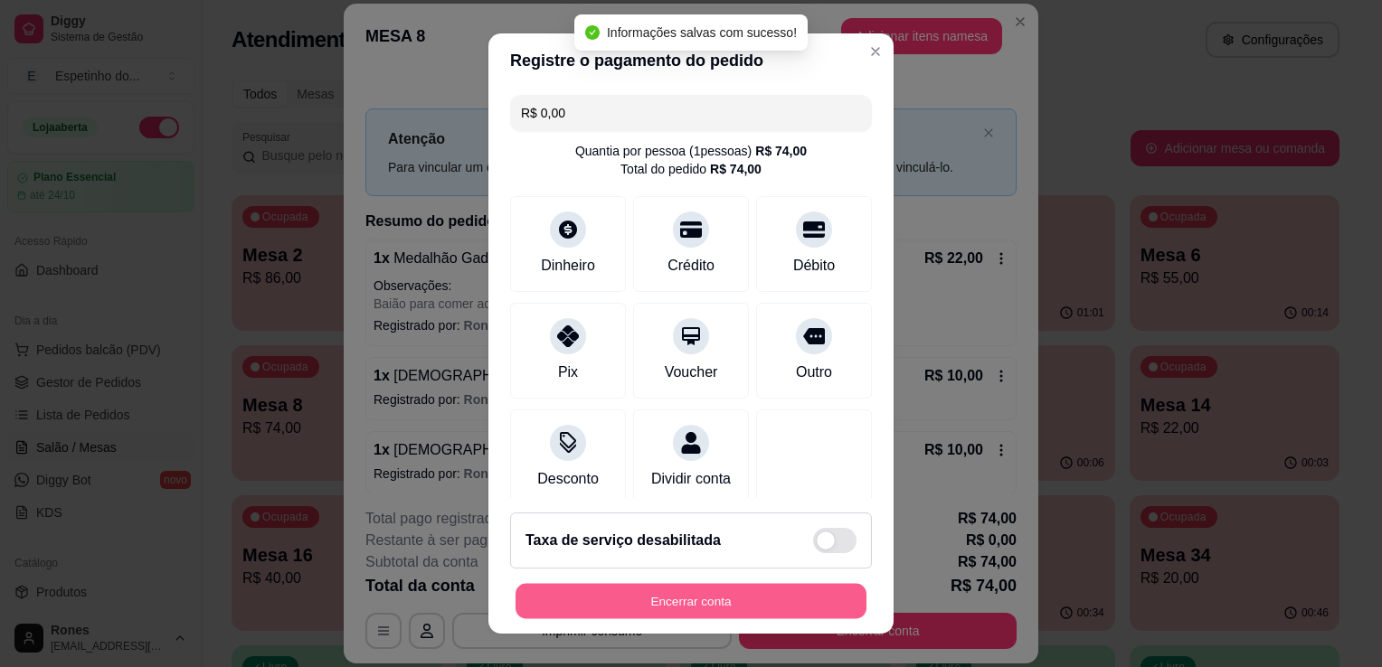
click at [802, 602] on button "Encerrar conta" at bounding box center [691, 601] width 351 height 35
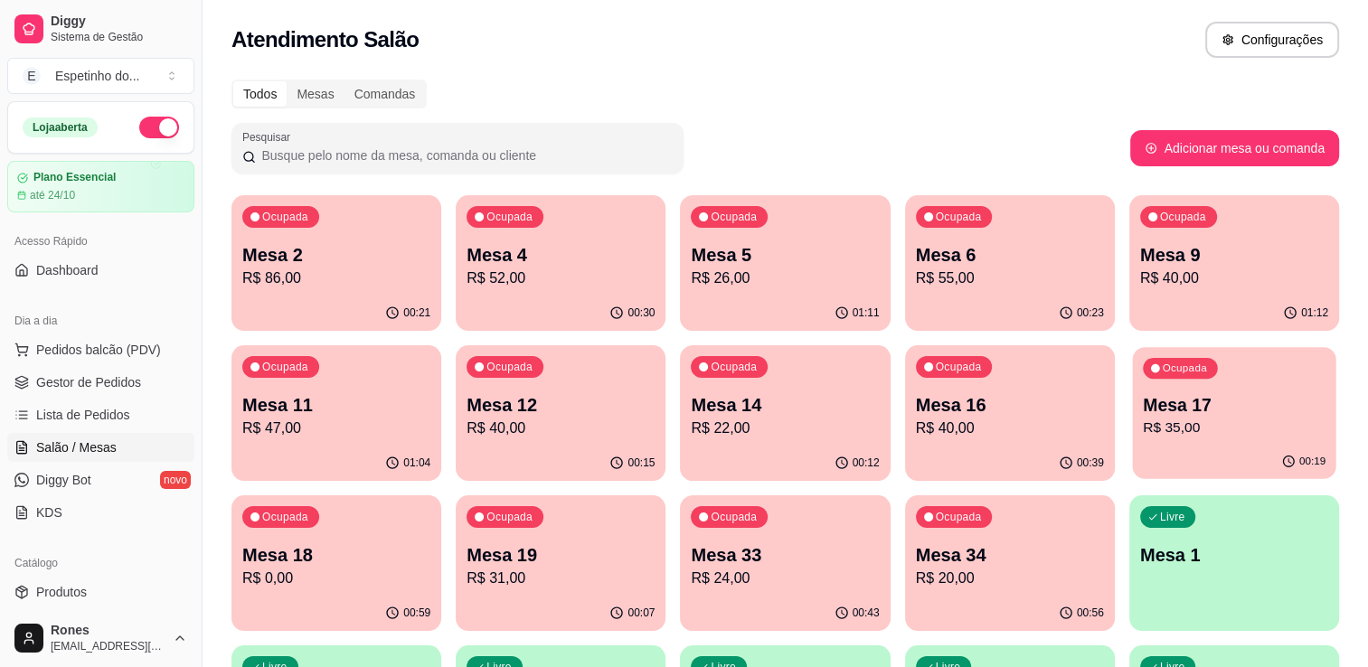
click at [1237, 434] on p "R$ 35,00" at bounding box center [1234, 428] width 183 height 21
click at [1241, 422] on p "R$ 35,00" at bounding box center [1234, 428] width 183 height 21
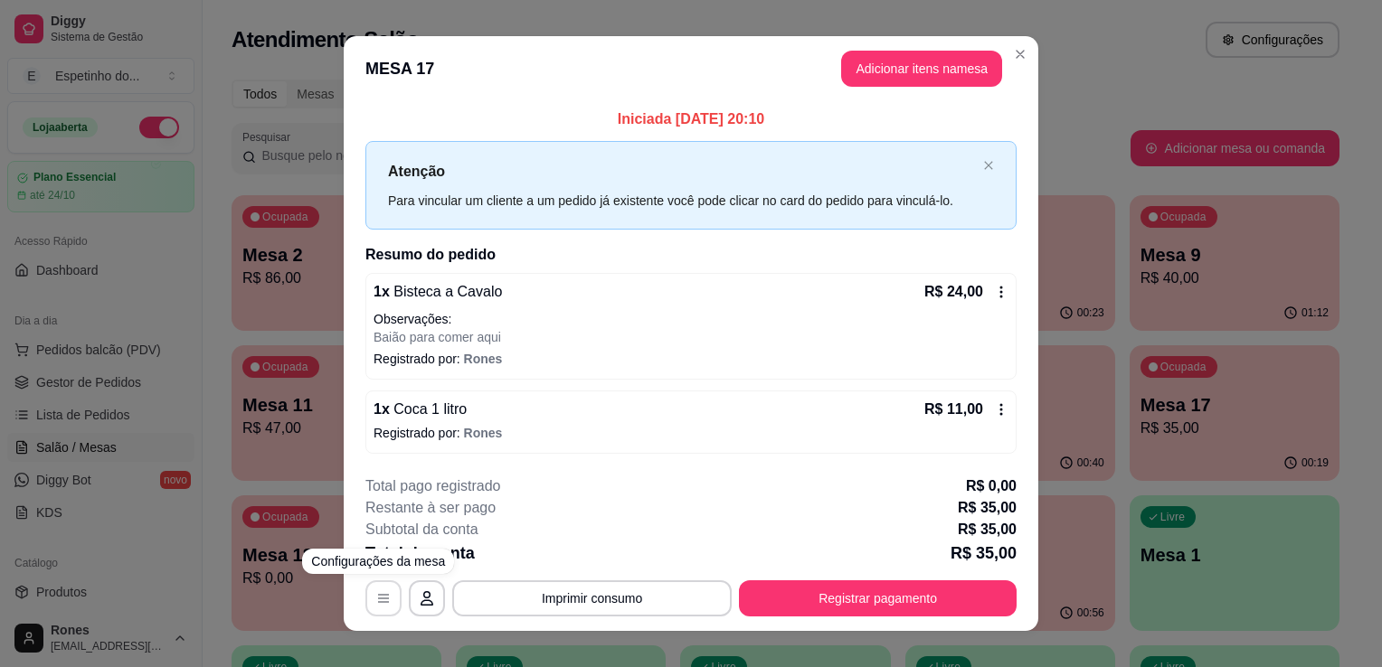
click at [365, 604] on button "button" at bounding box center [383, 599] width 36 height 36
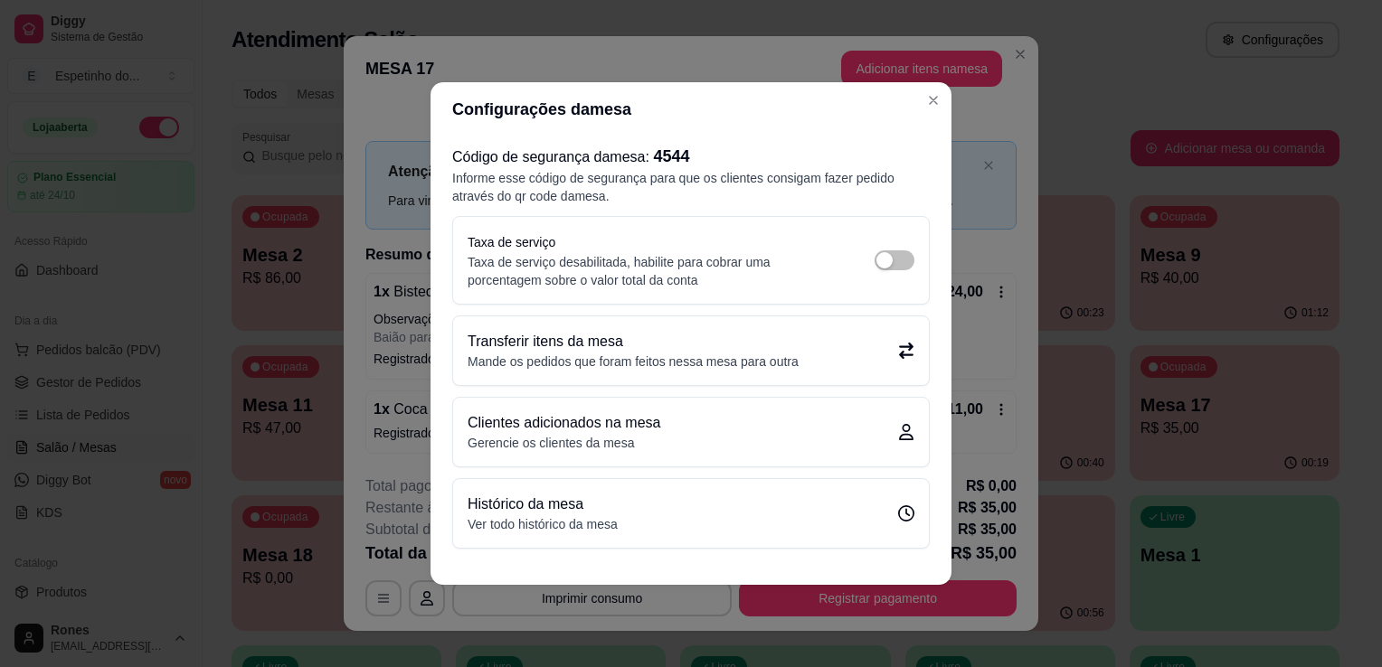
click at [725, 357] on p "Mande os pedidos que foram feitos nessa mesa para outra" at bounding box center [633, 362] width 331 height 18
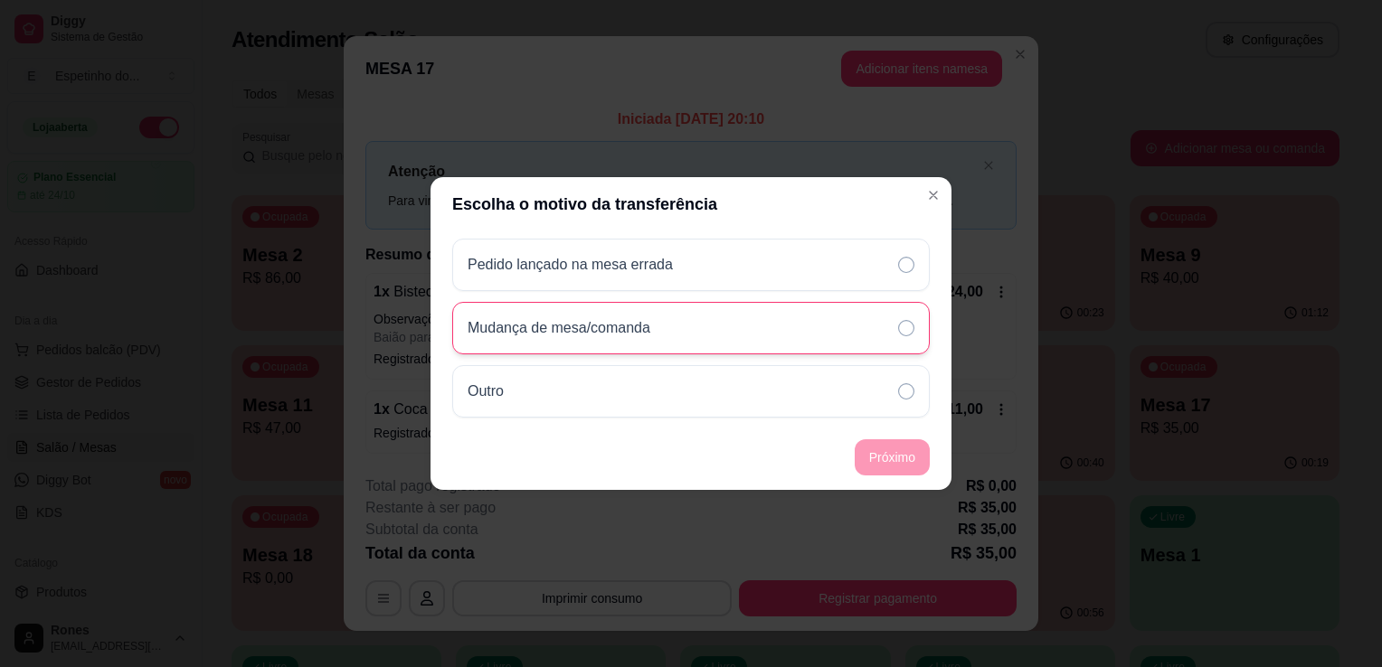
click at [735, 331] on div "Mudança de mesa/comanda" at bounding box center [691, 328] width 478 height 52
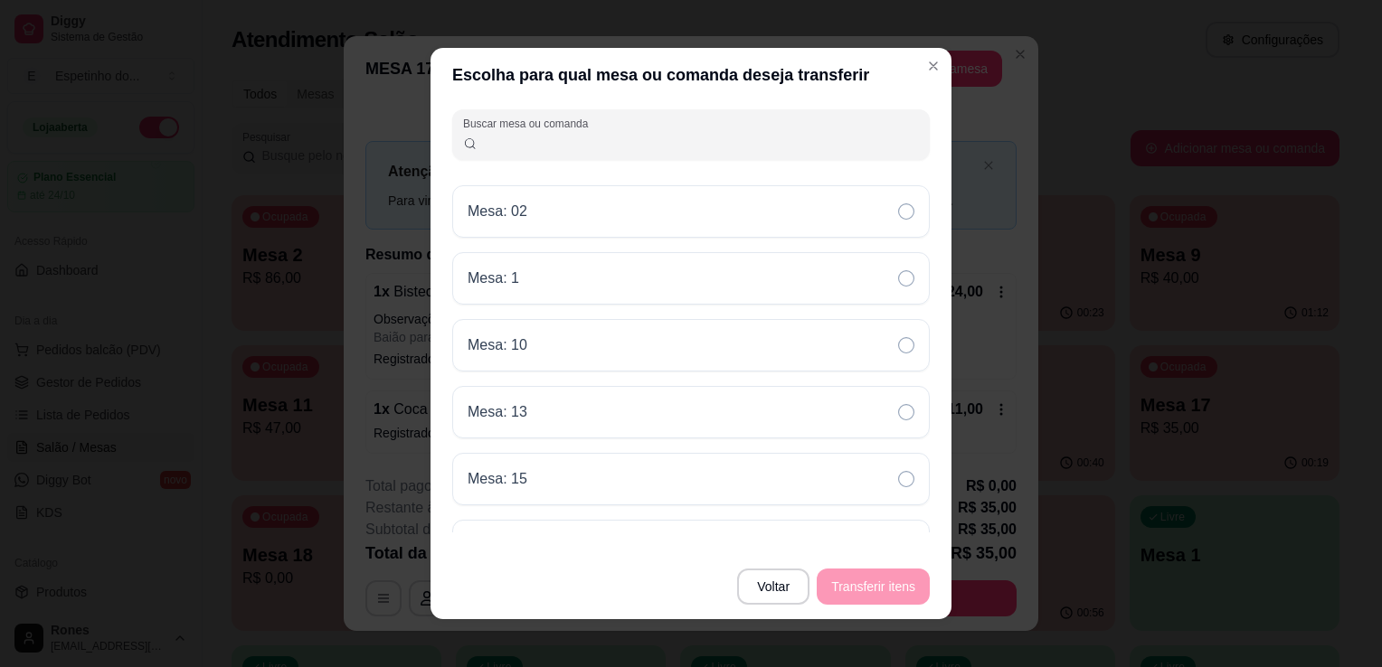
click at [506, 144] on input "Buscar mesa ou comanda" at bounding box center [699, 142] width 442 height 18
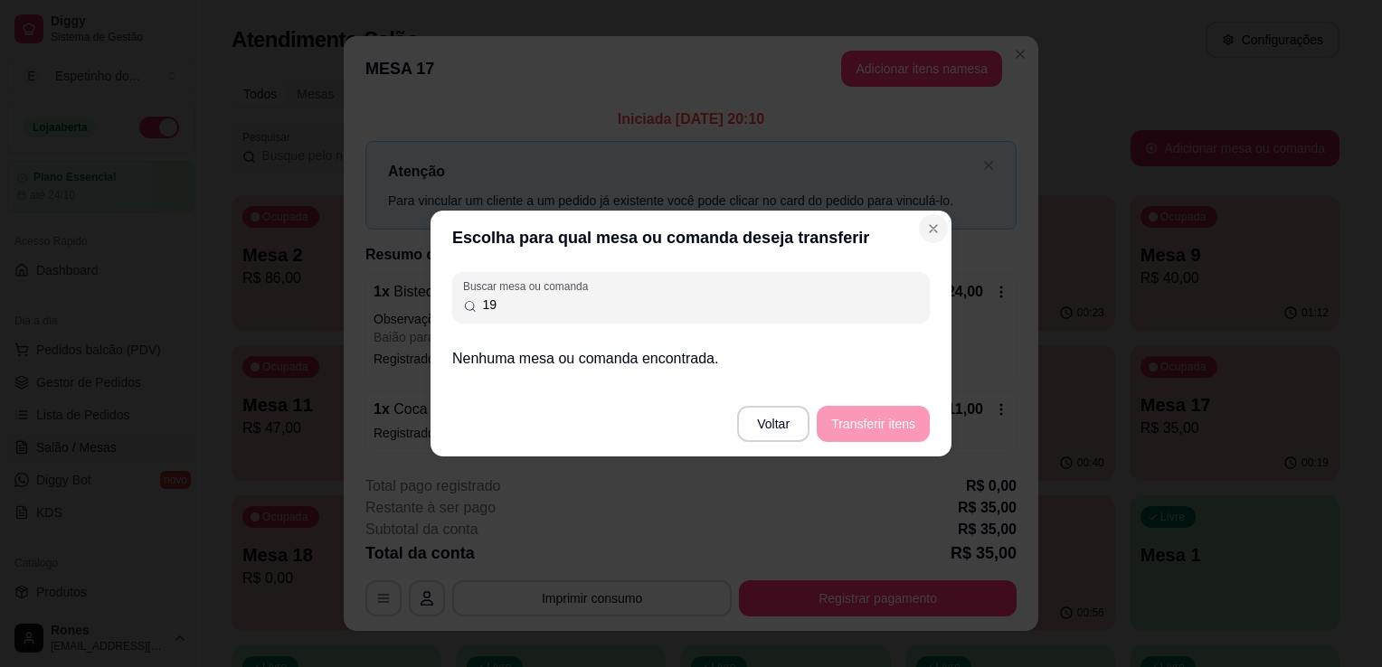
type input "19"
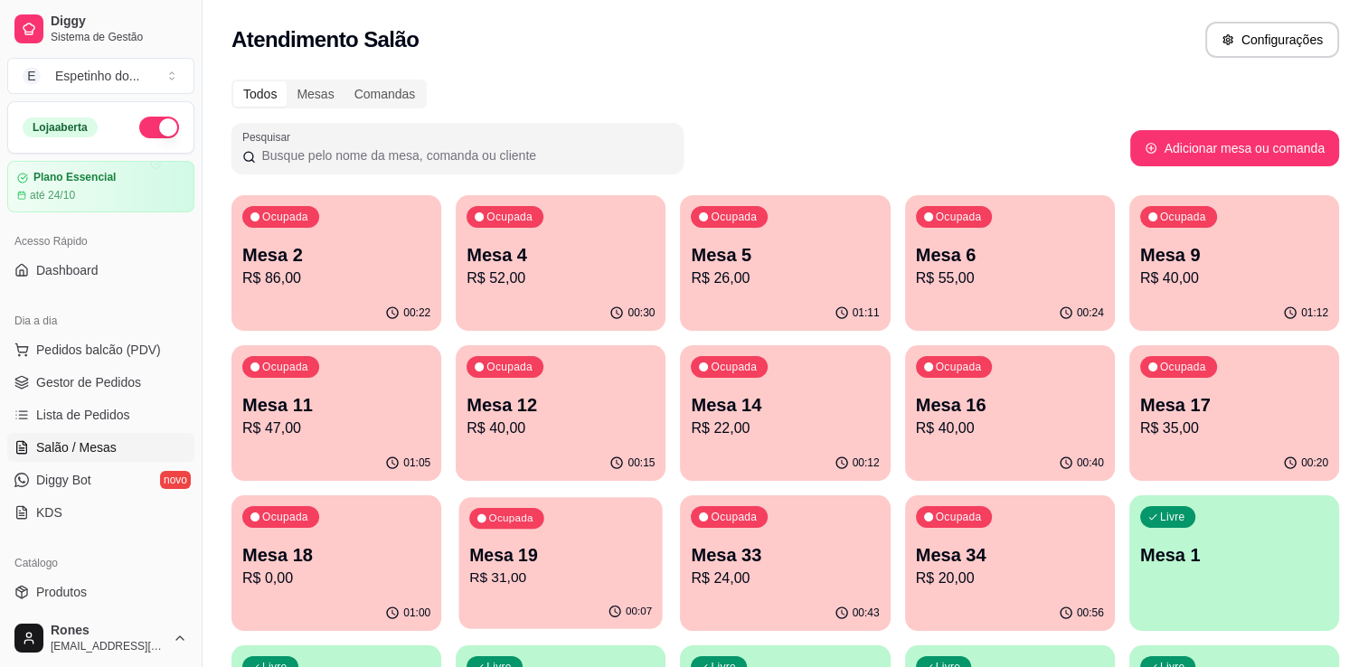
click at [601, 568] on p "R$ 31,00" at bounding box center [560, 578] width 183 height 21
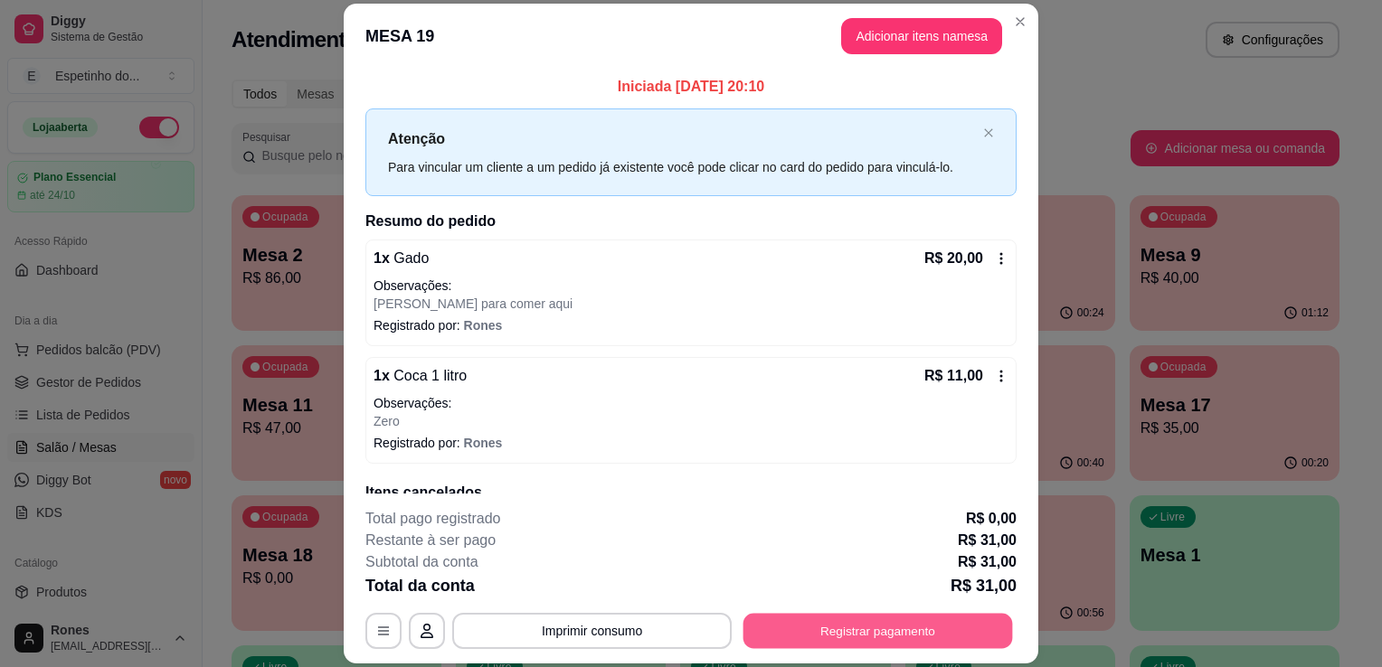
click at [836, 627] on button "Registrar pagamento" at bounding box center [878, 631] width 270 height 35
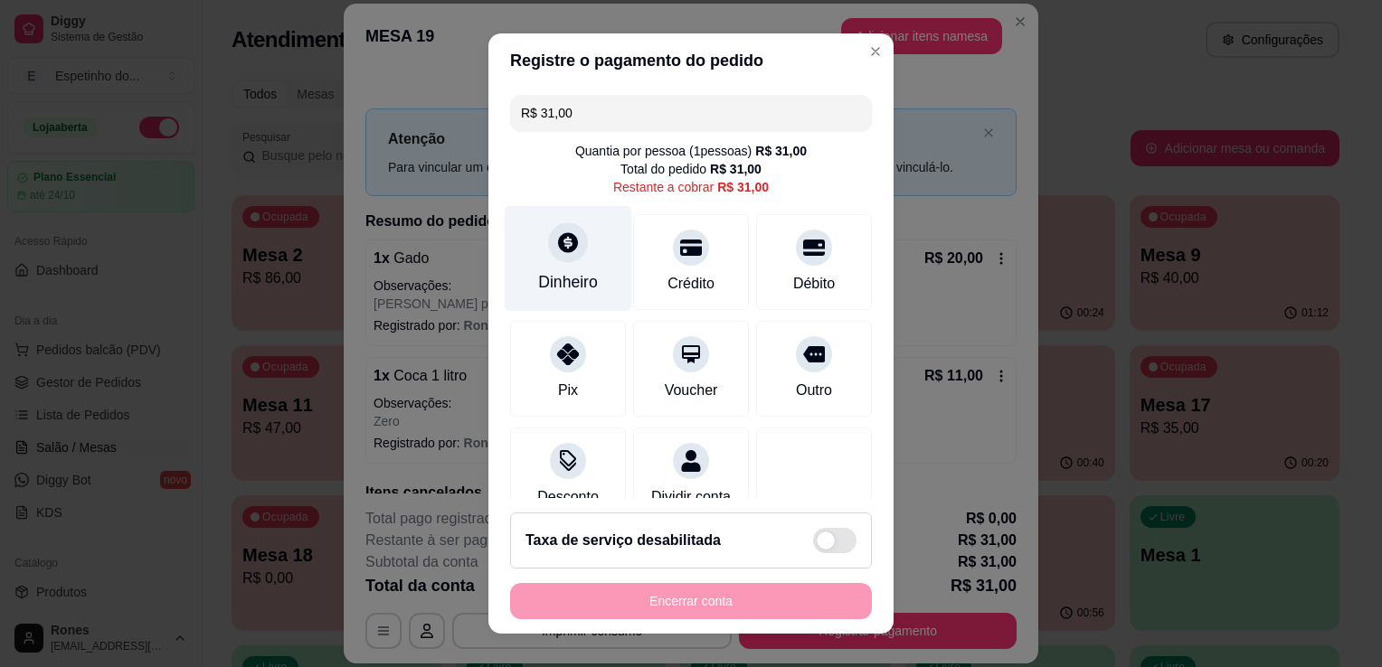
click at [579, 288] on div "Dinheiro" at bounding box center [568, 282] width 60 height 24
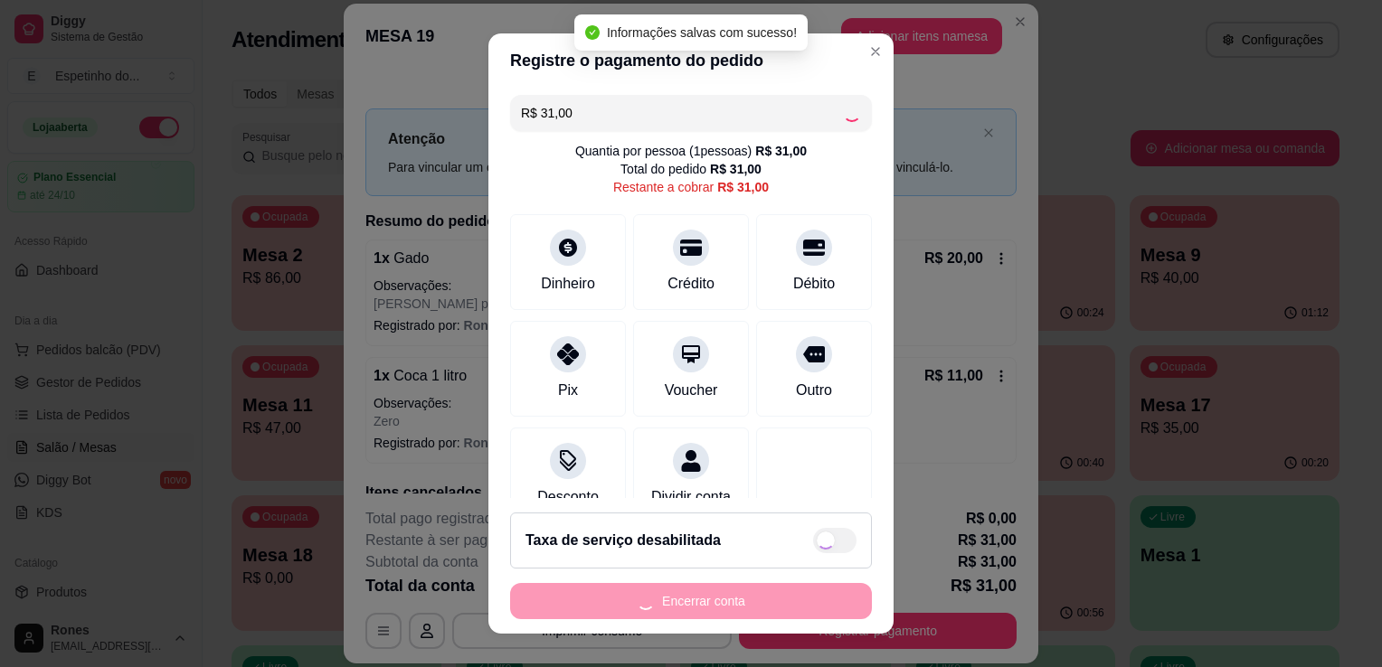
type input "R$ 0,00"
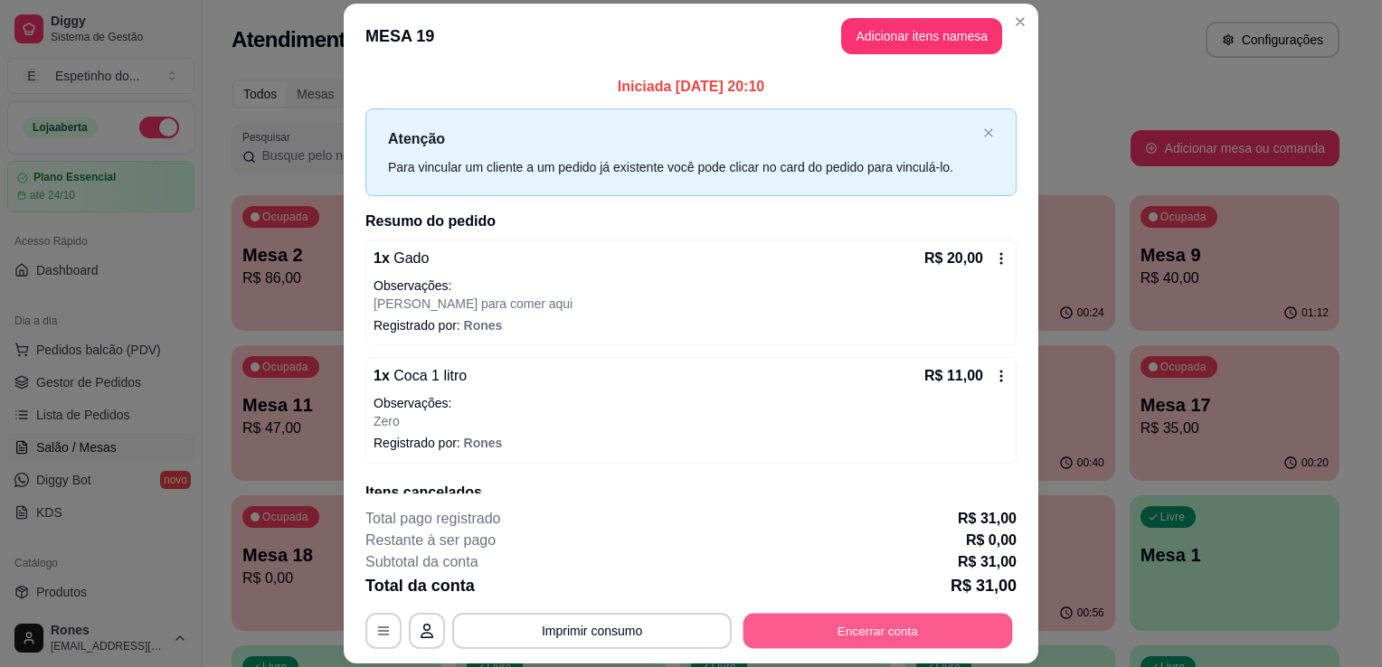
click at [890, 627] on button "Encerrar conta" at bounding box center [878, 631] width 270 height 35
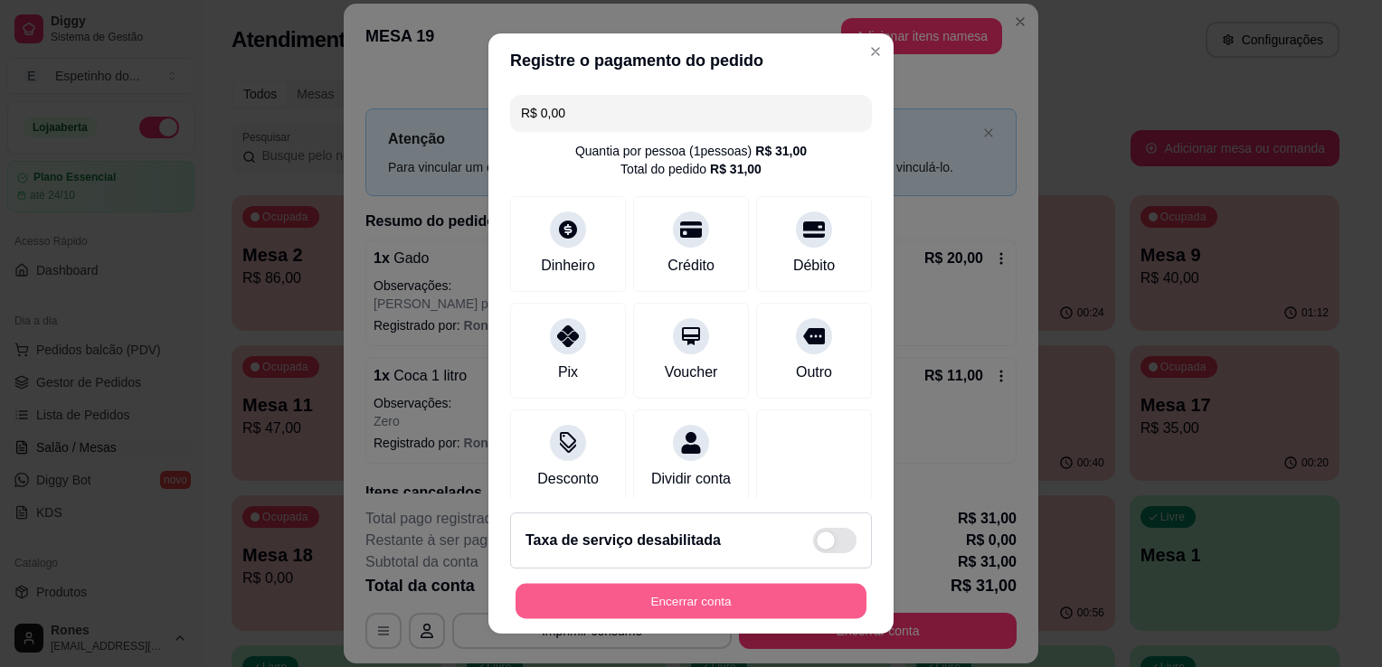
click at [731, 602] on button "Encerrar conta" at bounding box center [691, 601] width 351 height 35
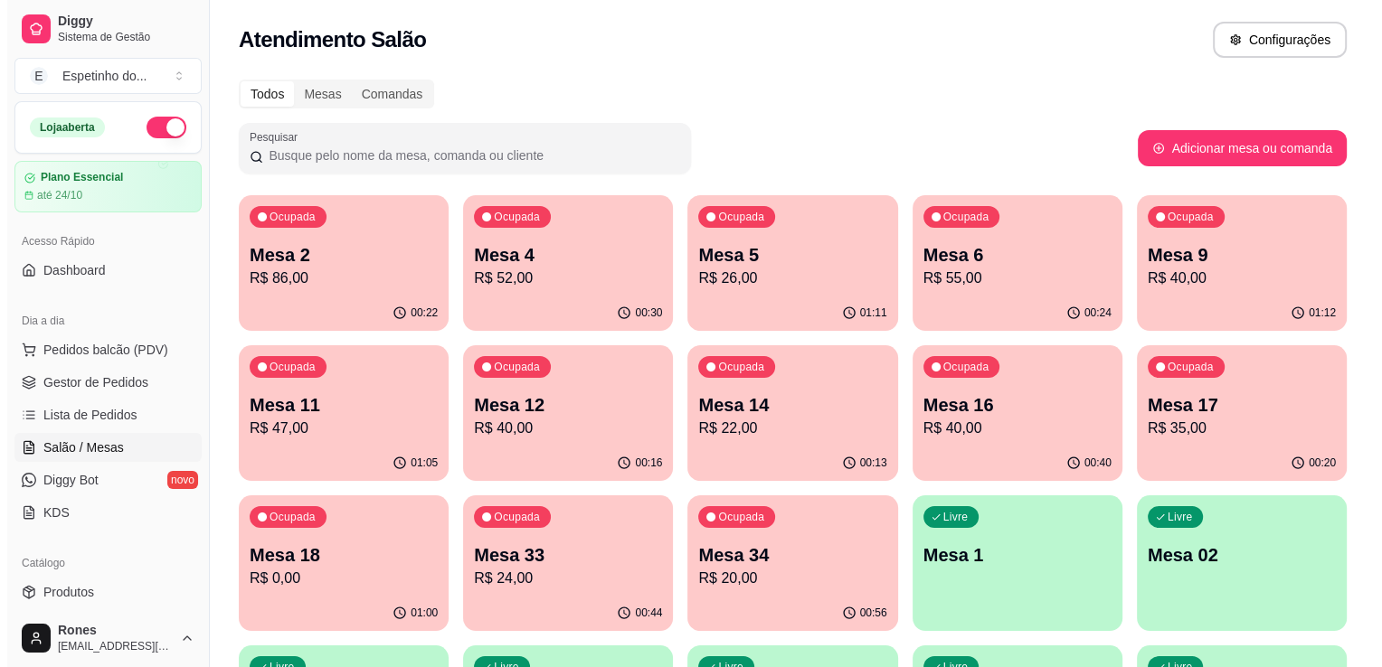
scroll to position [487, 0]
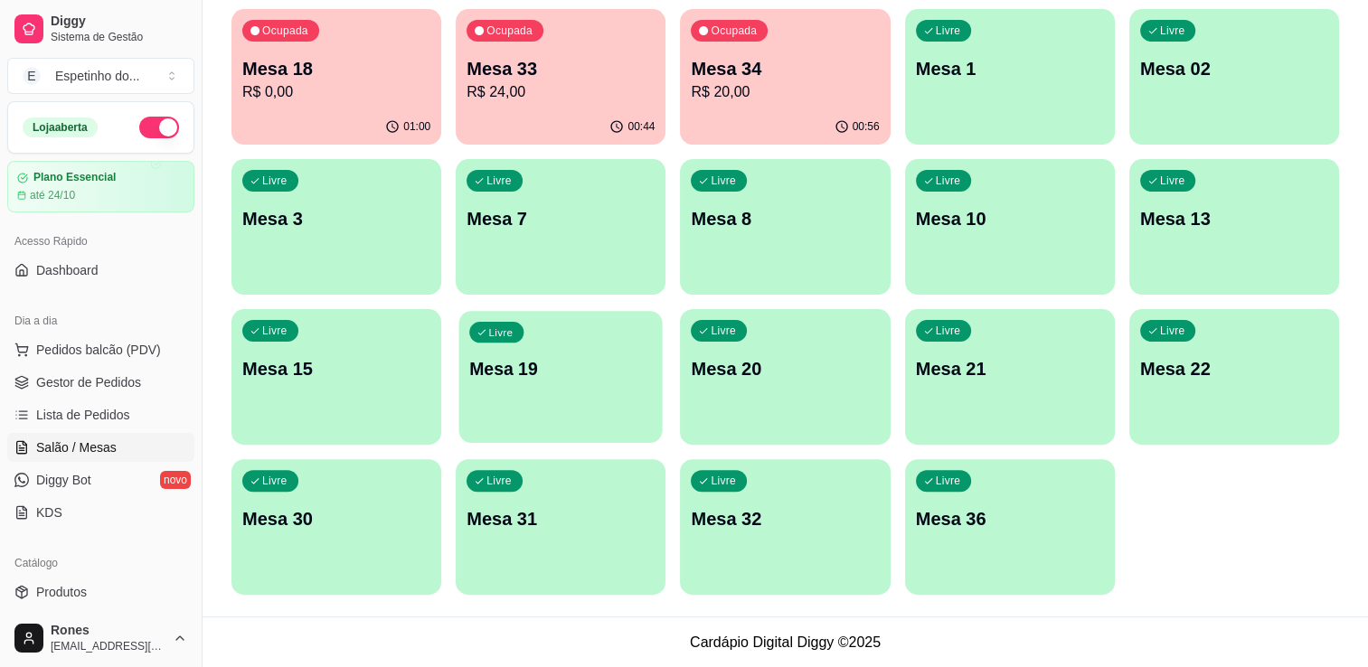
click at [590, 403] on div "Livre Mesa 19" at bounding box center [560, 366] width 203 height 110
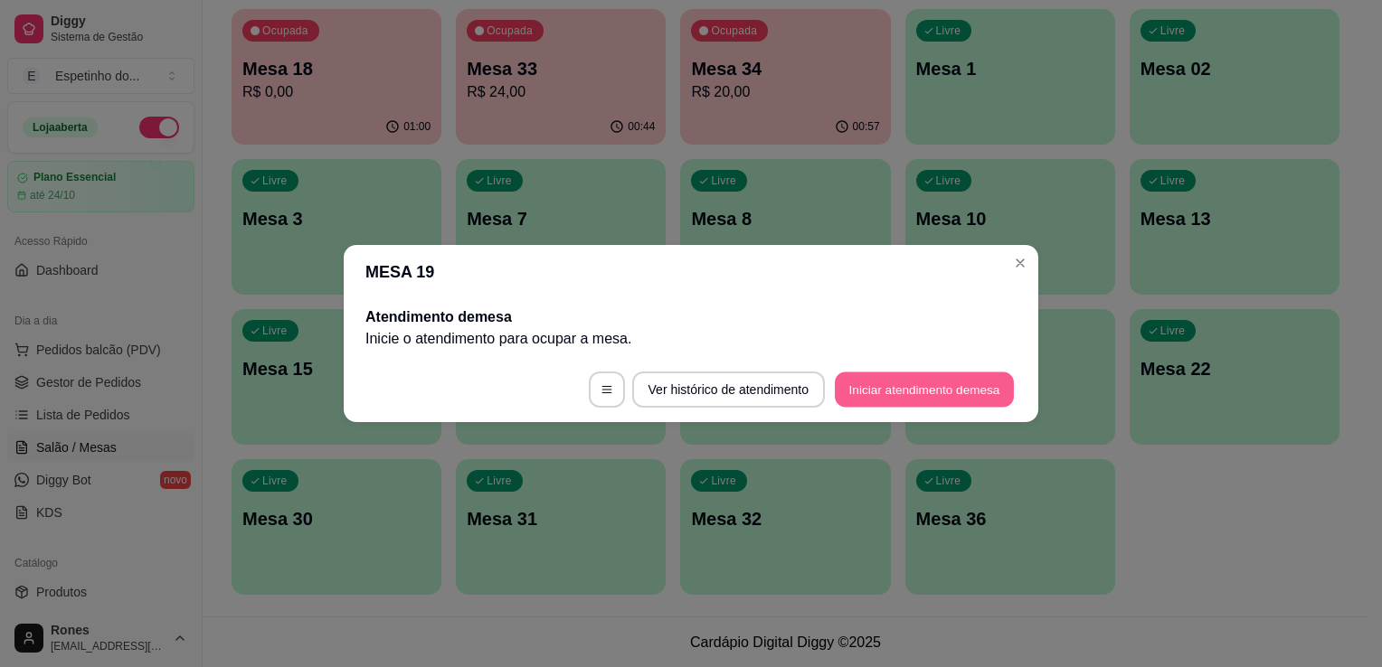
click at [955, 383] on button "Iniciar atendimento de mesa" at bounding box center [924, 390] width 179 height 35
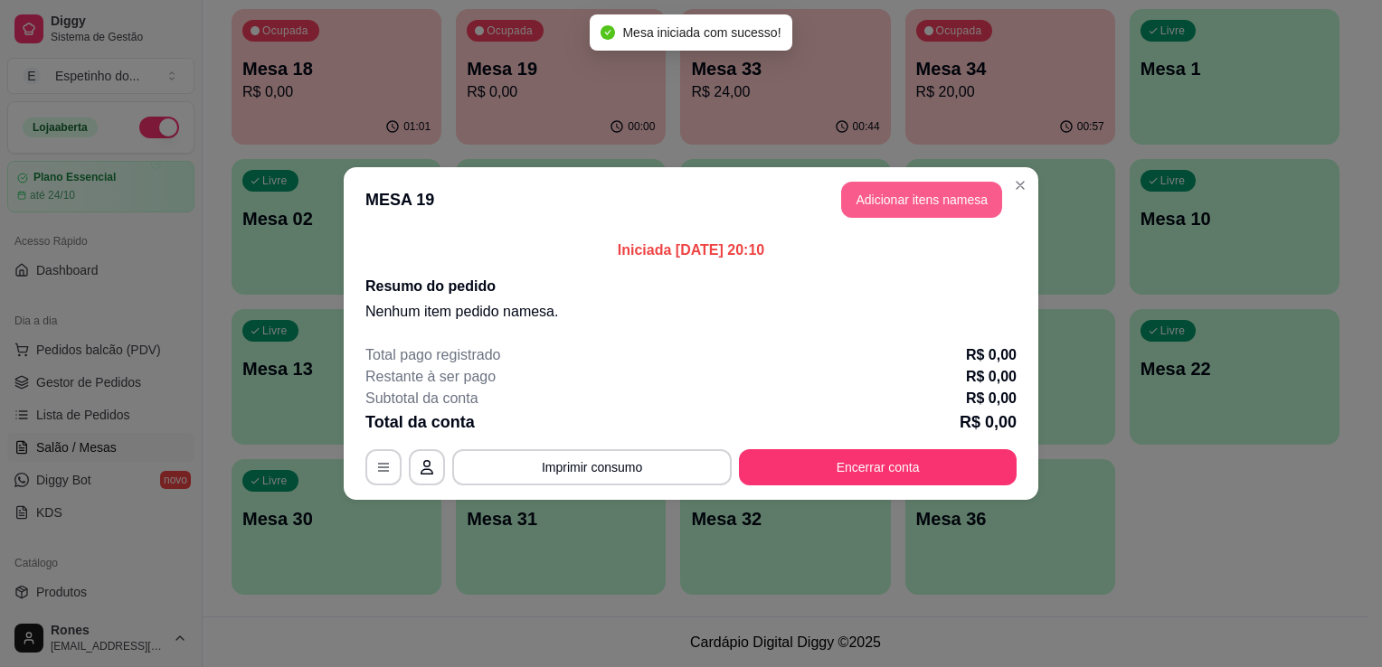
click at [905, 192] on button "Adicionar itens na mesa" at bounding box center [921, 200] width 161 height 36
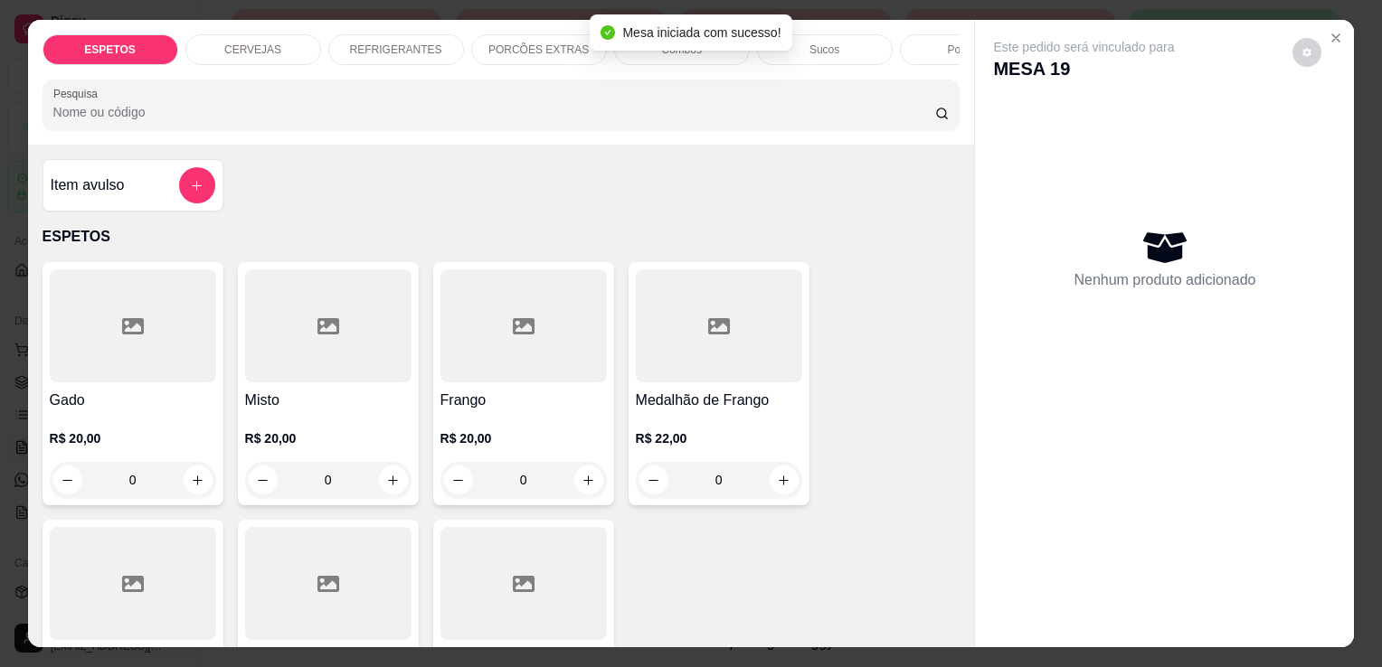
click at [142, 432] on div "R$ 20,00 0" at bounding box center [133, 455] width 166 height 87
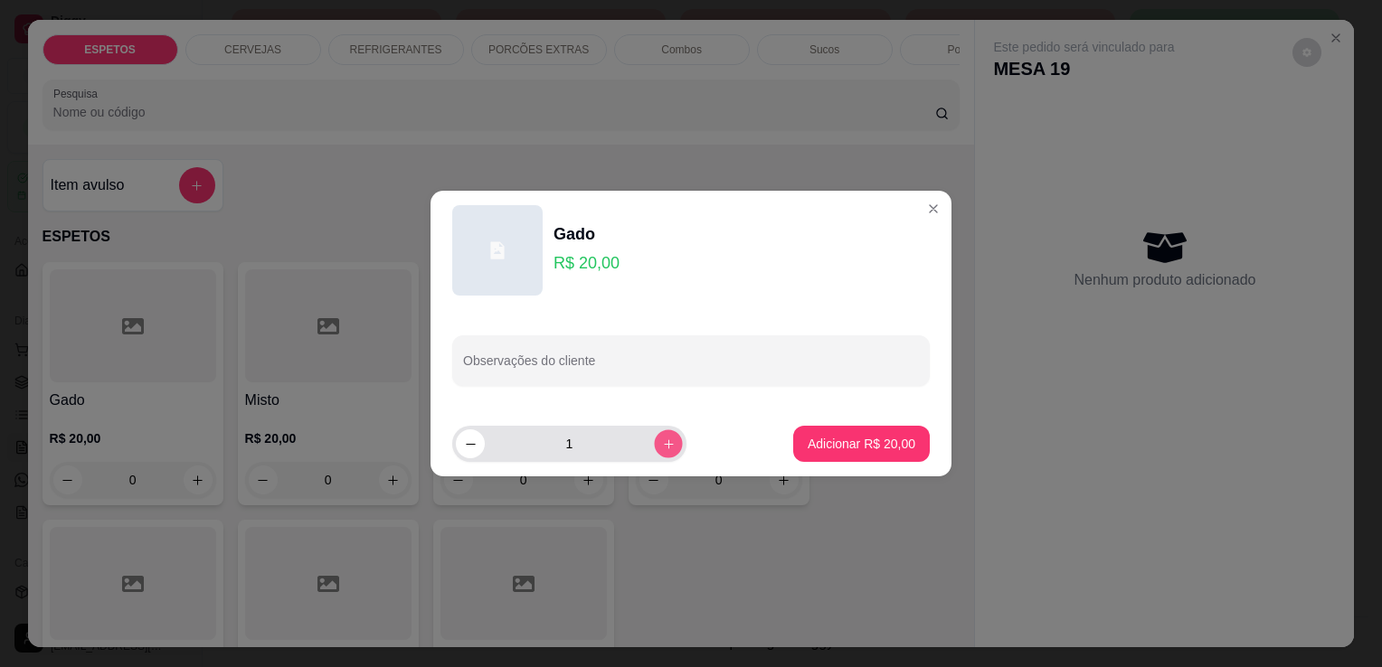
click at [662, 446] on icon "increase-product-quantity" at bounding box center [669, 445] width 14 height 14
type input "2"
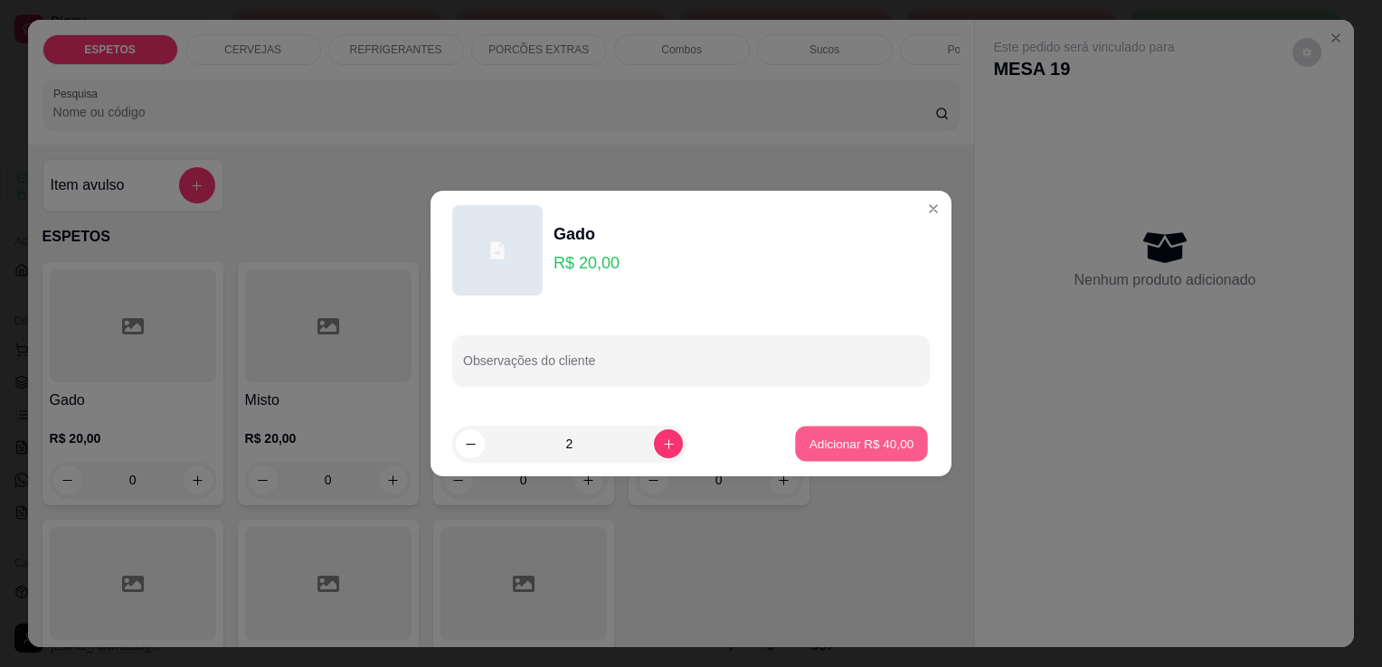
click at [837, 450] on p "Adicionar R$ 40,00" at bounding box center [861, 443] width 105 height 17
type input "2"
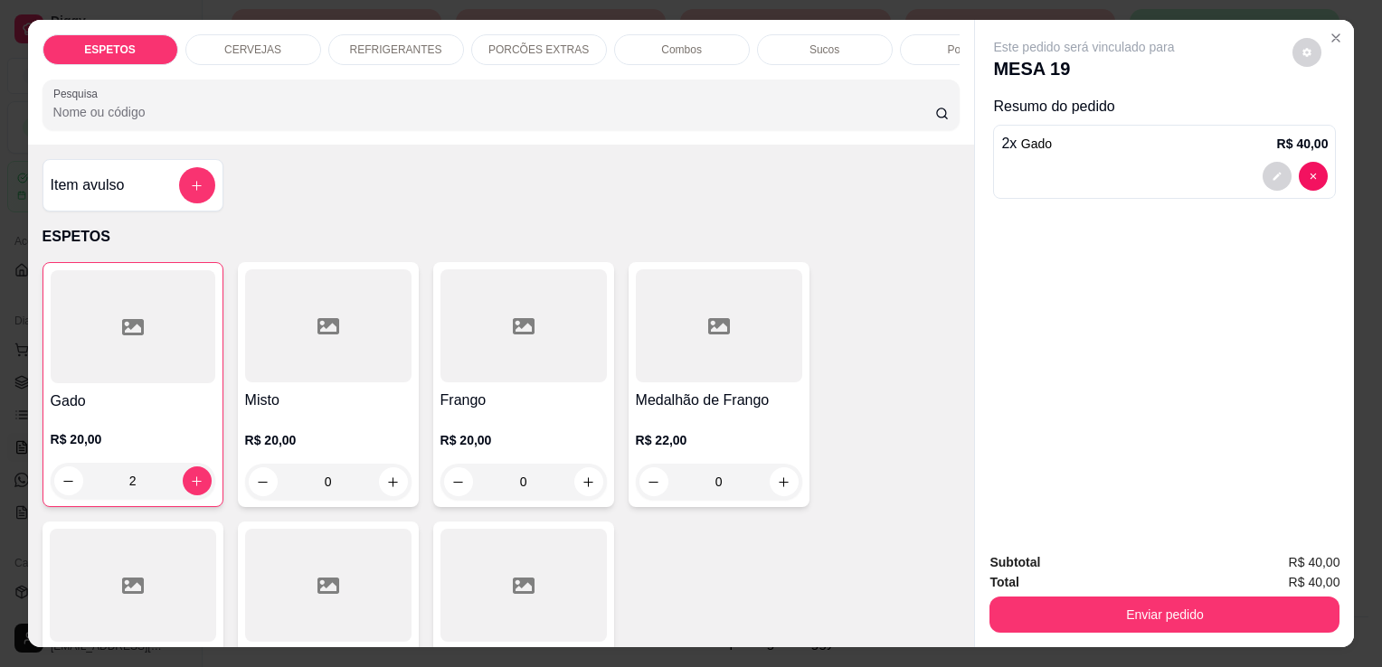
click at [382, 55] on div "REFRIGERANTES" at bounding box center [396, 49] width 136 height 31
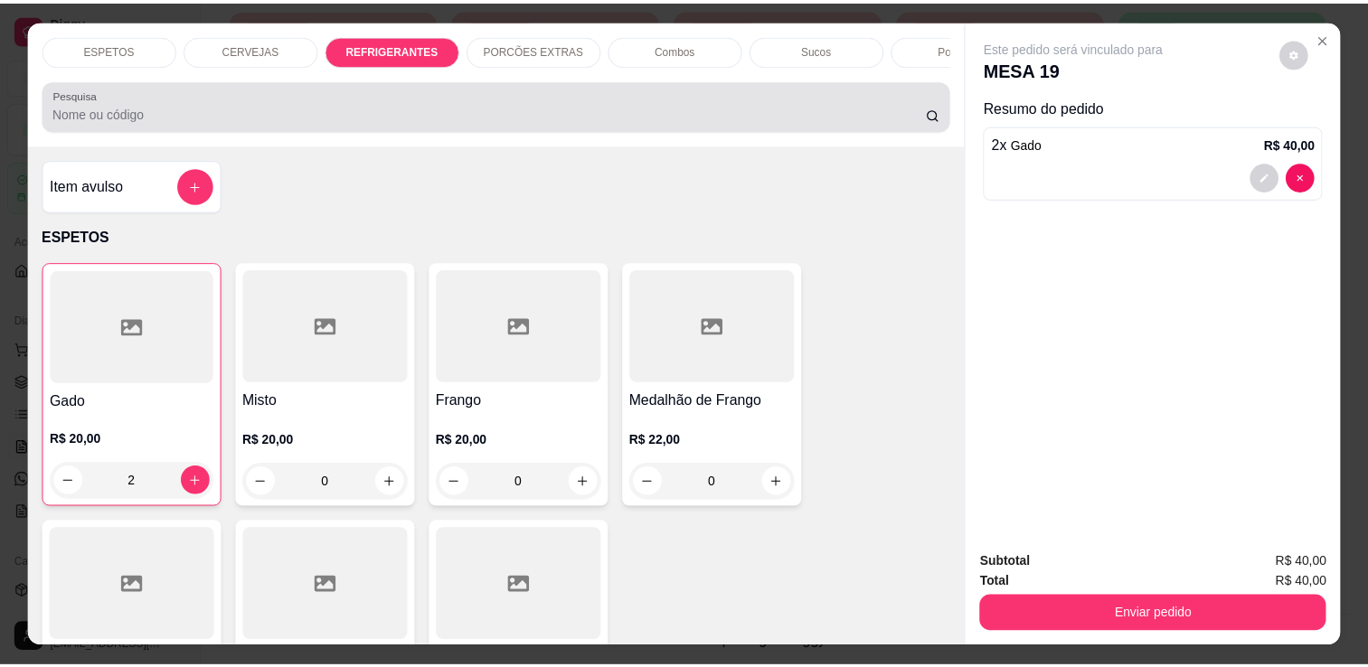
scroll to position [44, 0]
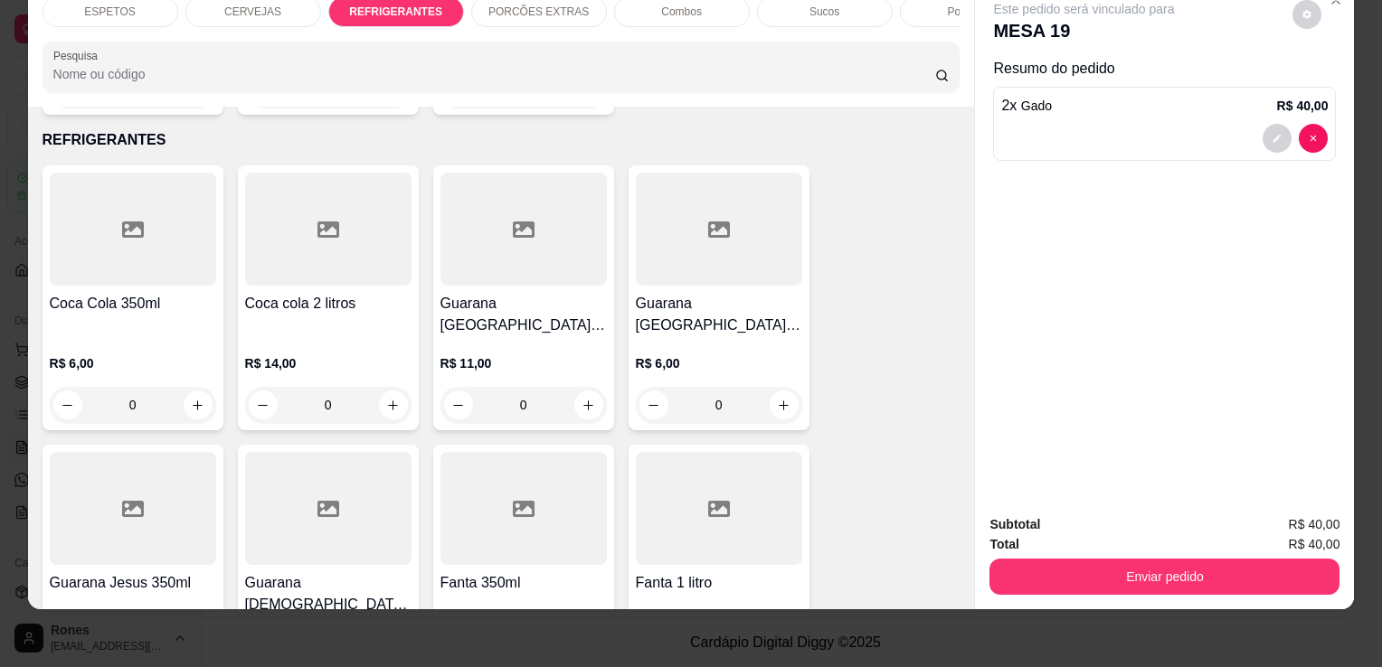
click at [454, 355] on p "R$ 11,00" at bounding box center [523, 364] width 166 height 18
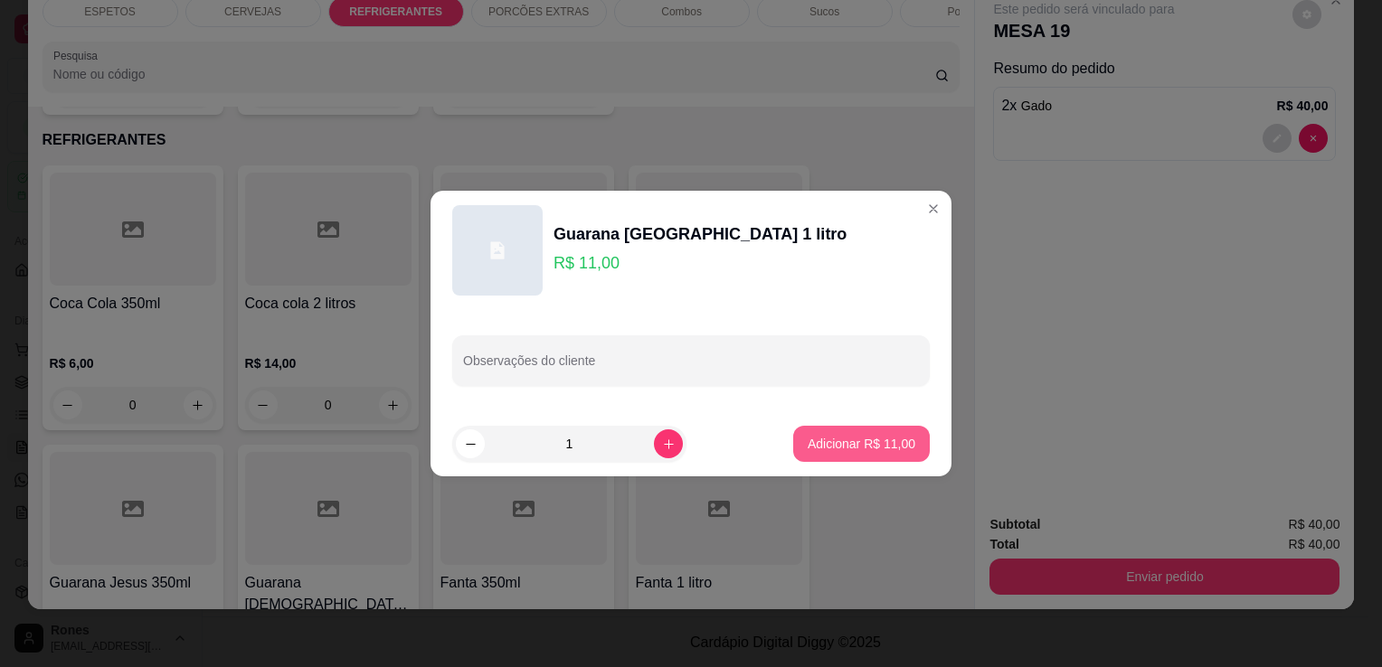
click at [857, 447] on p "Adicionar R$ 11,00" at bounding box center [862, 444] width 108 height 18
type input "1"
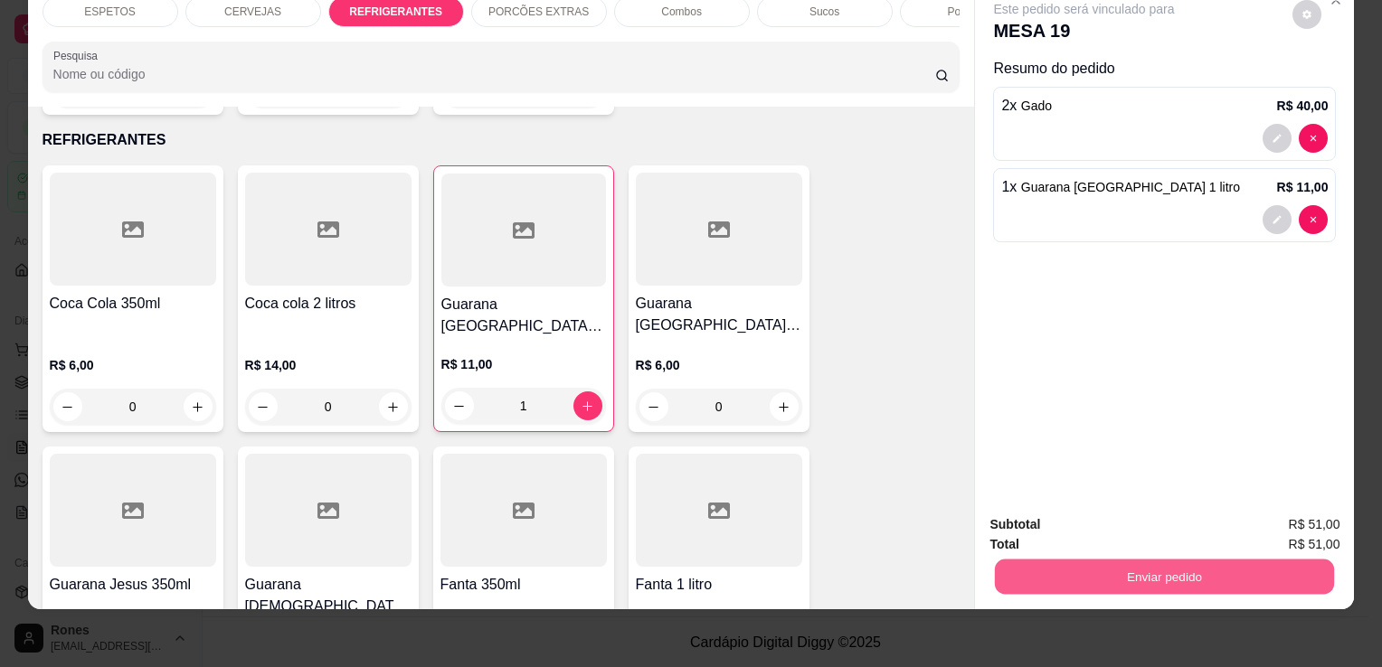
click at [1093, 559] on button "Enviar pedido" at bounding box center [1164, 576] width 339 height 35
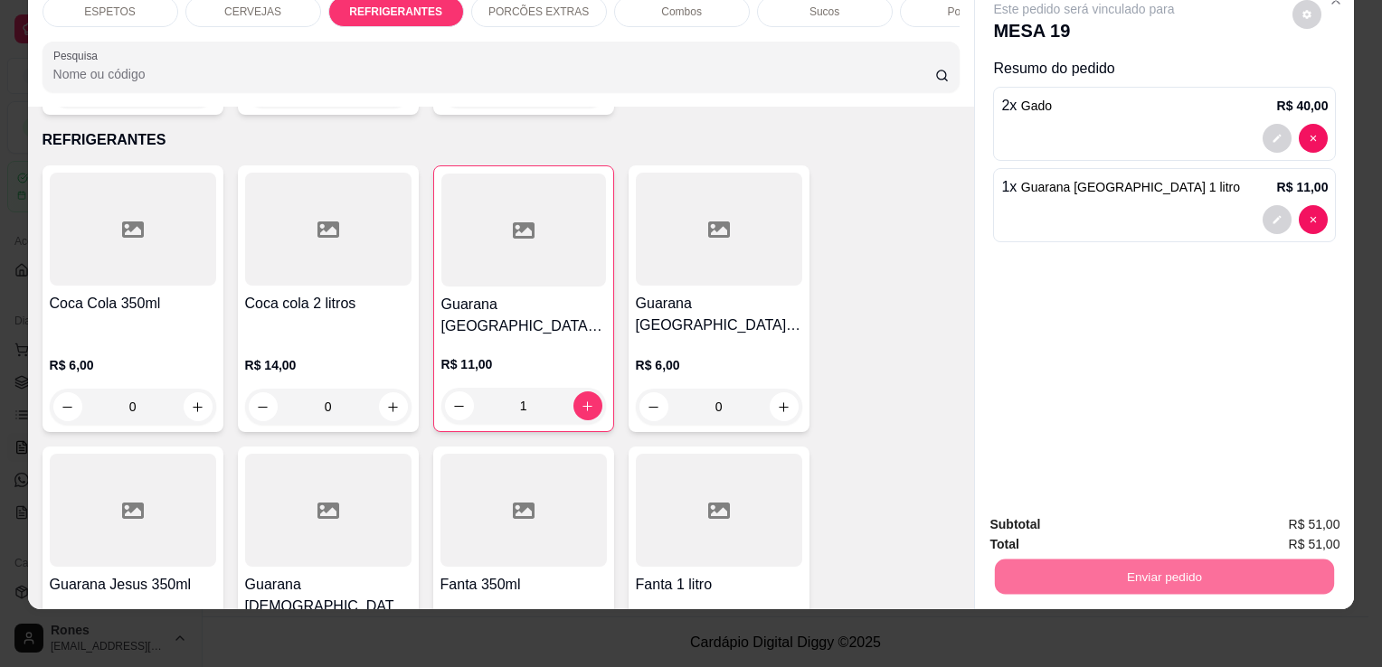
click at [1289, 526] on button "Enviar pedido" at bounding box center [1293, 520] width 102 height 34
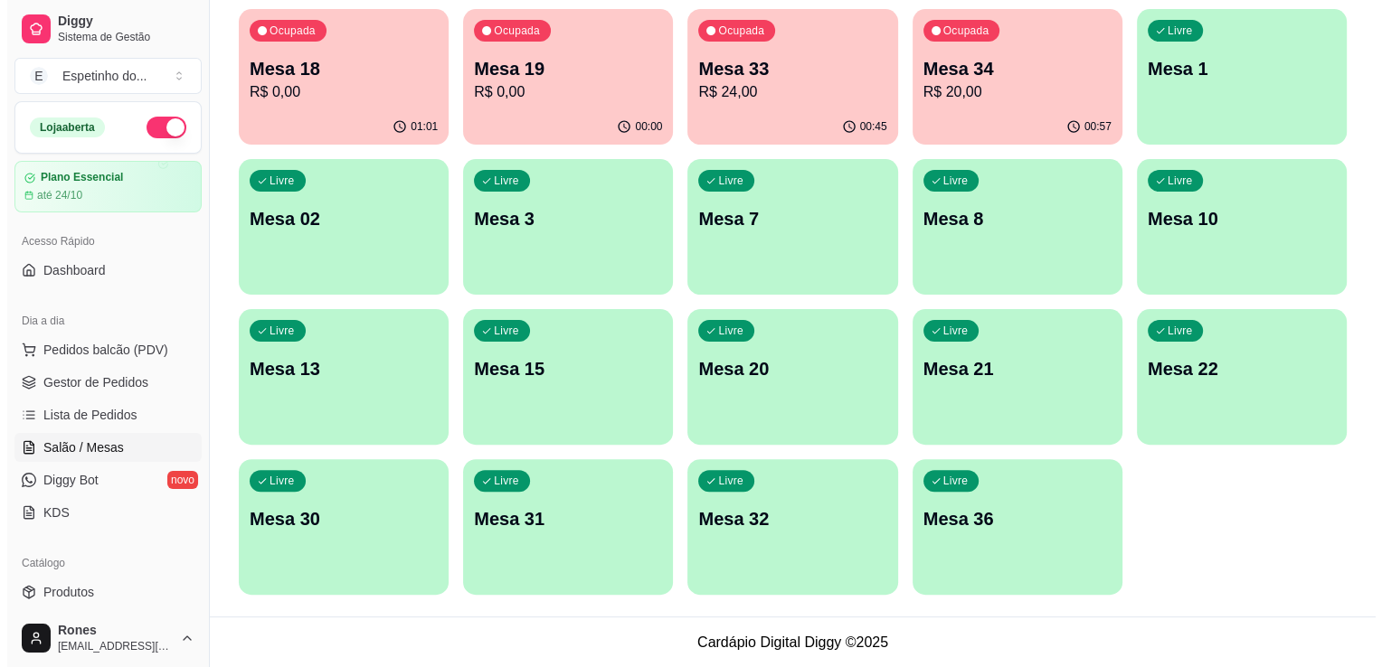
scroll to position [0, 0]
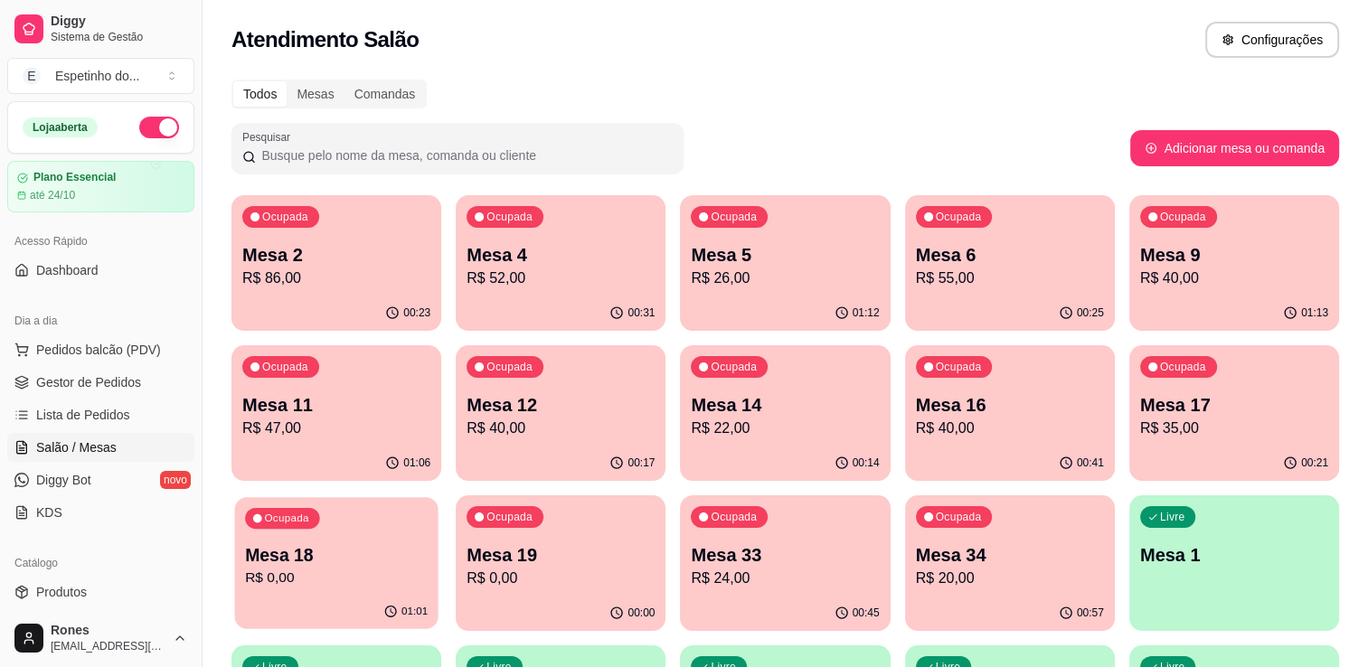
click at [311, 554] on p "Mesa 18" at bounding box center [336, 556] width 183 height 24
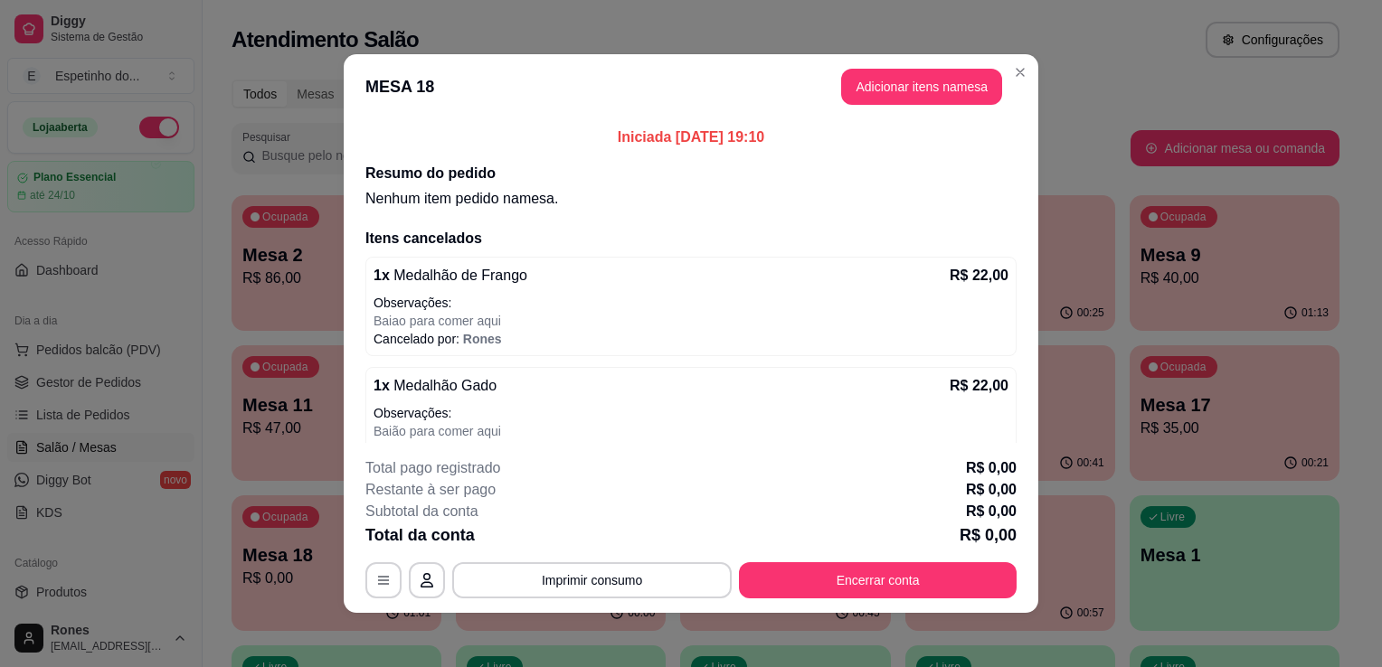
scroll to position [229, 0]
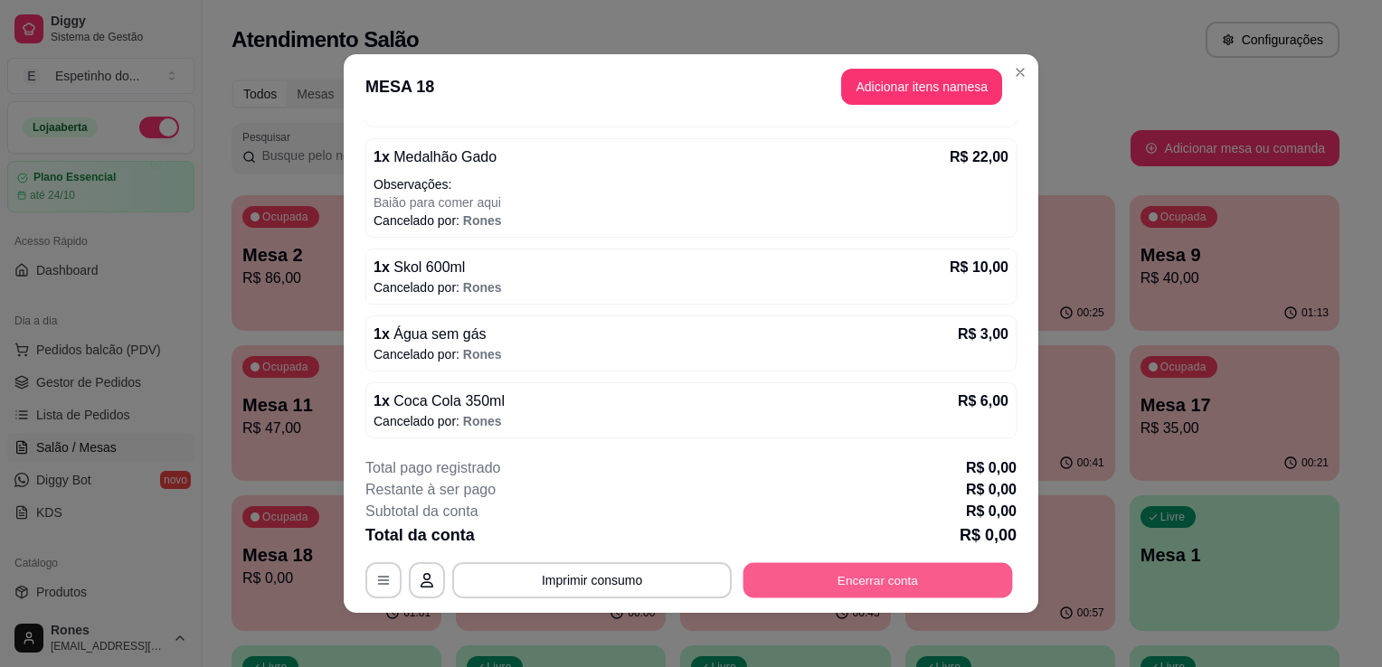
click at [914, 576] on button "Encerrar conta" at bounding box center [878, 580] width 270 height 35
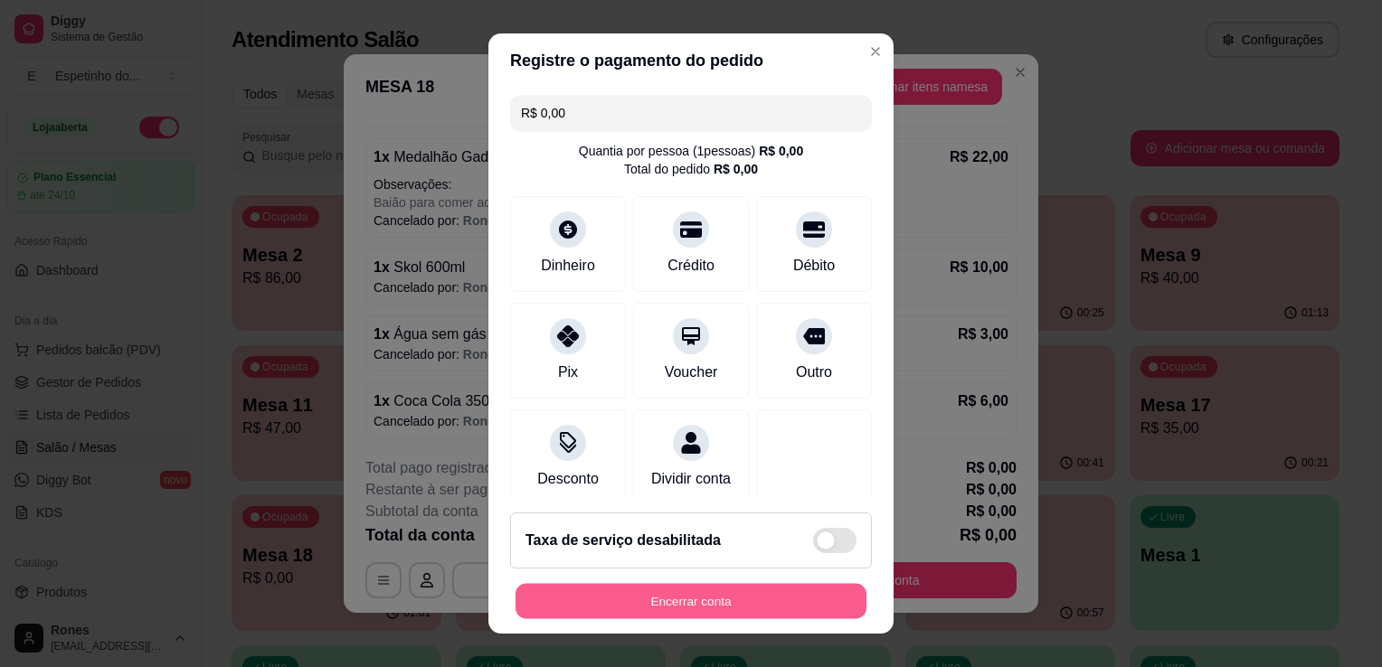
click at [671, 610] on button "Encerrar conta" at bounding box center [691, 601] width 351 height 35
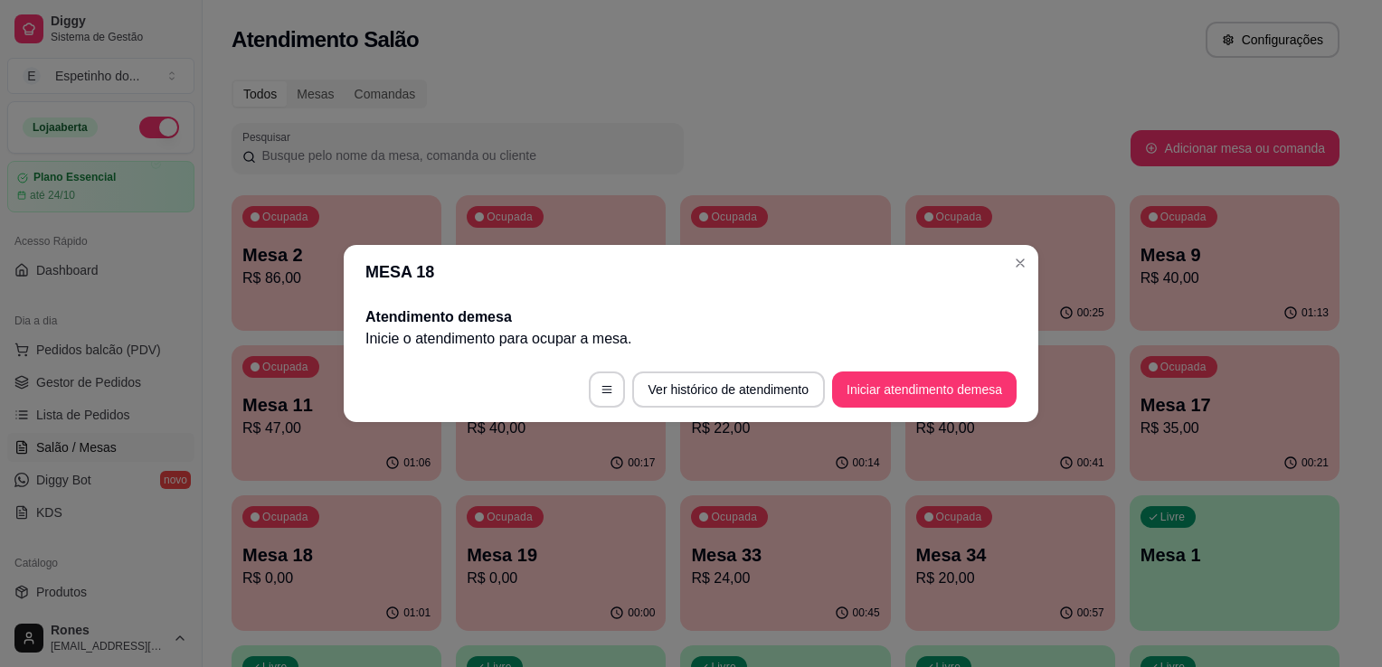
scroll to position [0, 0]
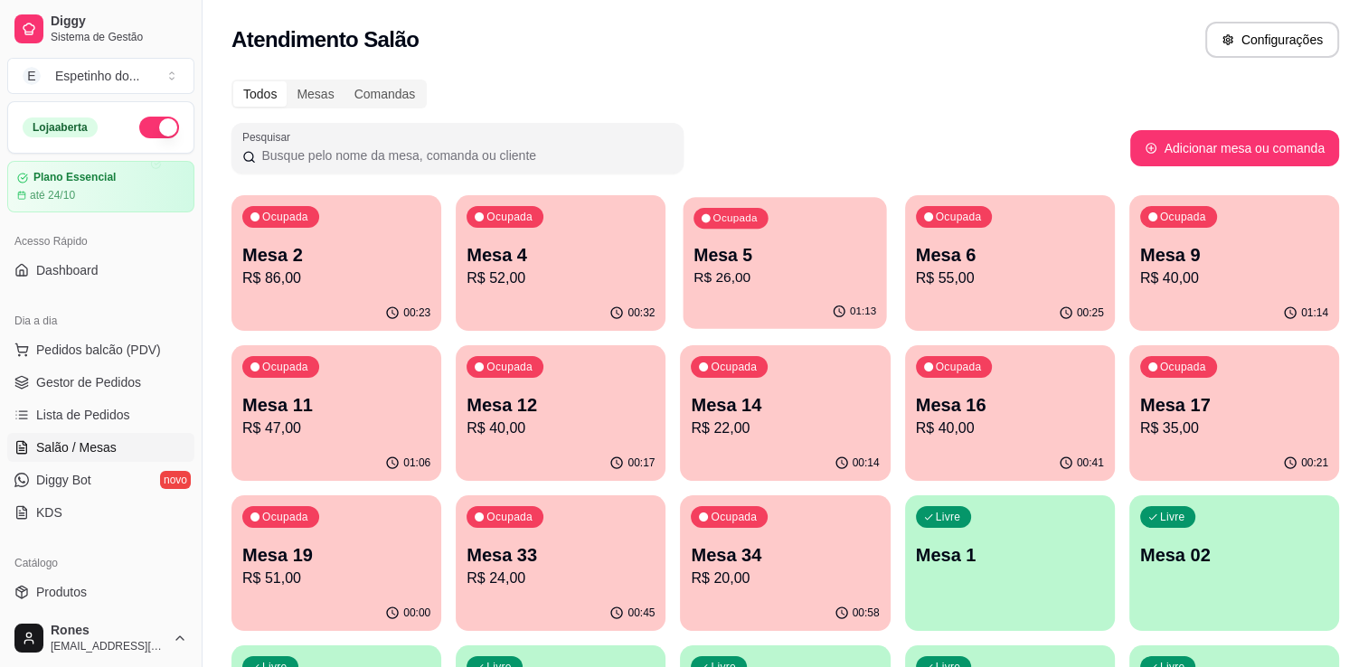
click at [789, 250] on p "Mesa 5" at bounding box center [786, 255] width 183 height 24
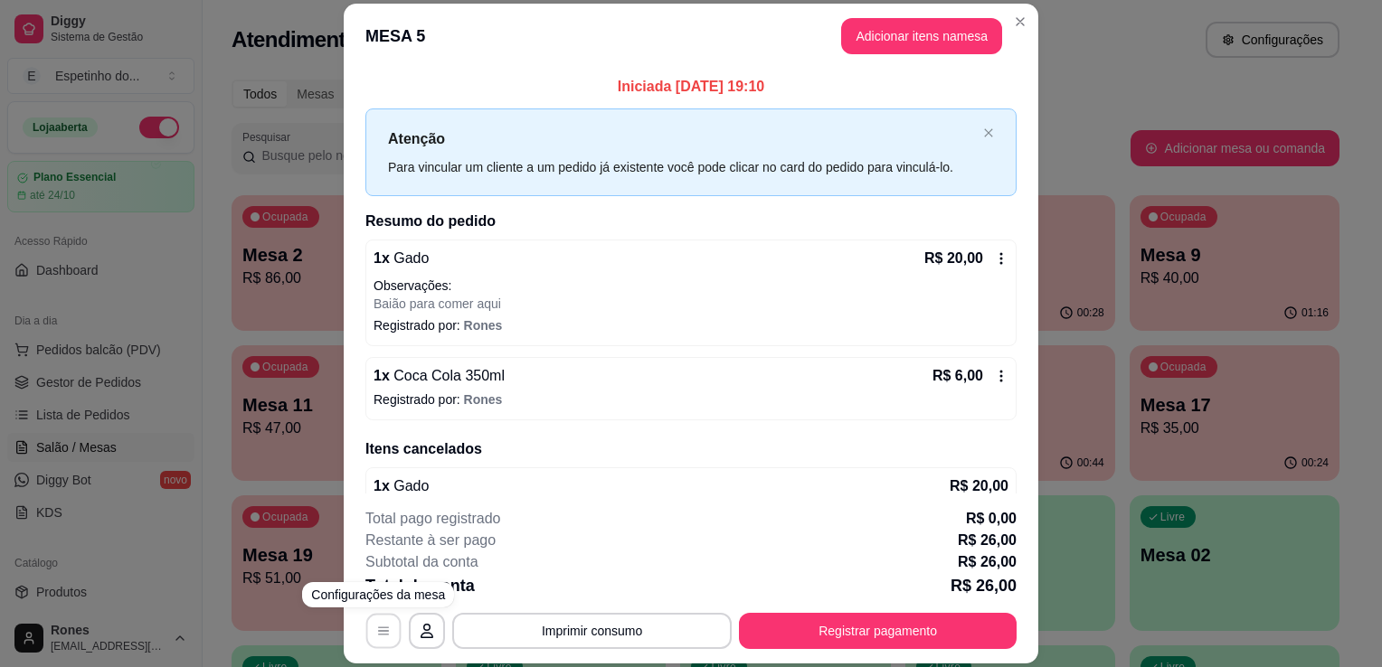
click at [386, 631] on button "button" at bounding box center [383, 631] width 35 height 35
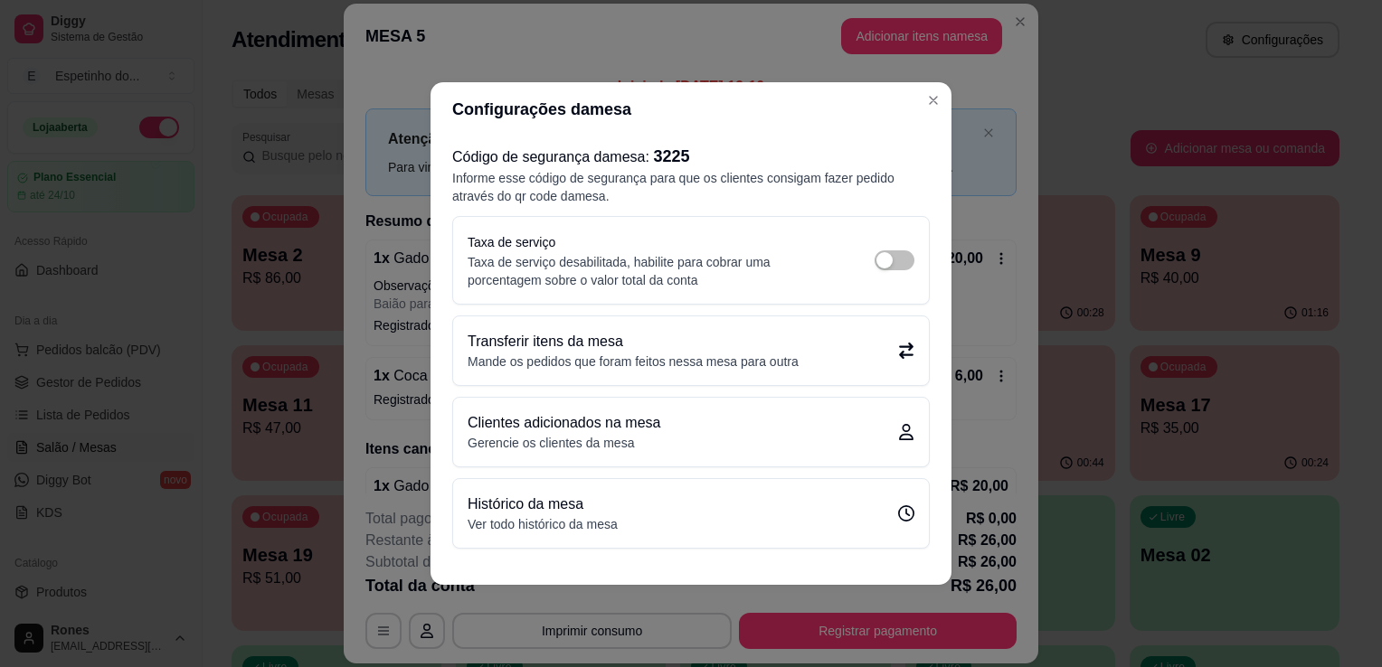
click at [868, 373] on div "Transferir itens da mesa Mande os pedidos que foram feitos nessa mesa para outra" at bounding box center [691, 351] width 476 height 69
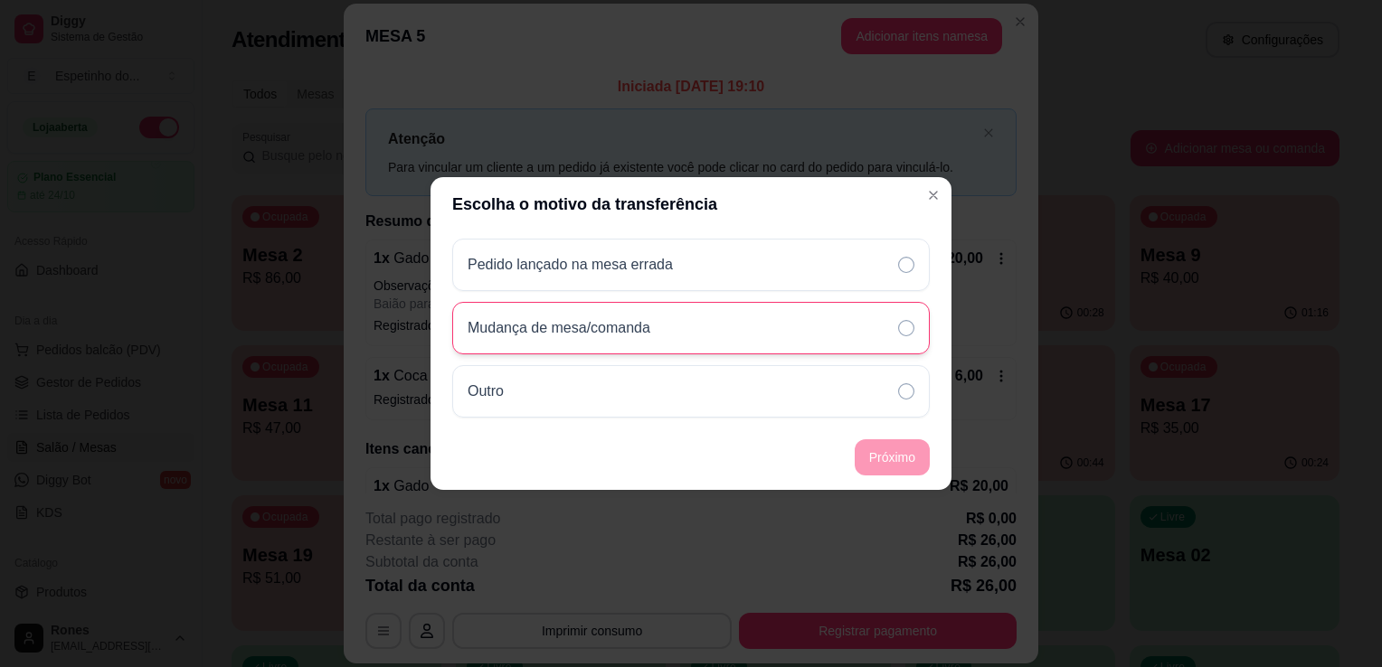
click at [799, 329] on div "Mudança de mesa/comanda" at bounding box center [691, 328] width 478 height 52
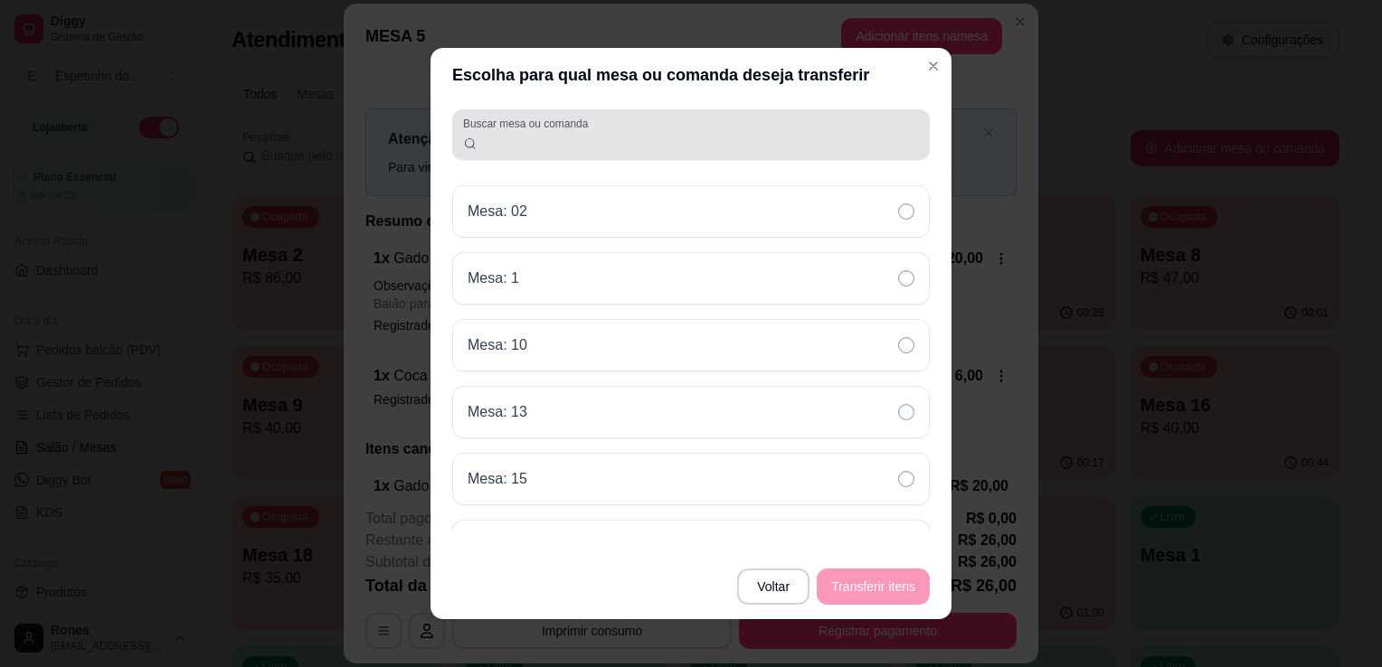
click at [557, 151] on div at bounding box center [691, 135] width 456 height 36
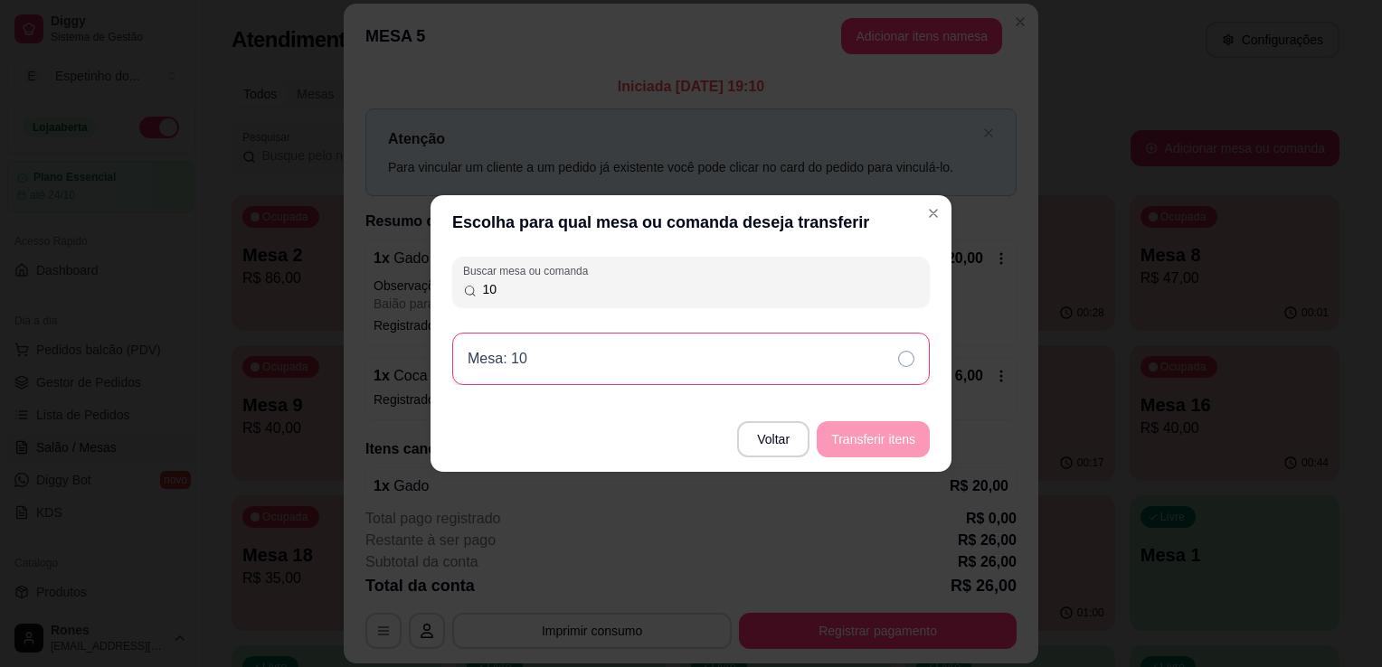
type input "10"
click at [912, 357] on icon at bounding box center [906, 359] width 16 height 16
click at [897, 431] on button "Transferir itens" at bounding box center [872, 439] width 109 height 35
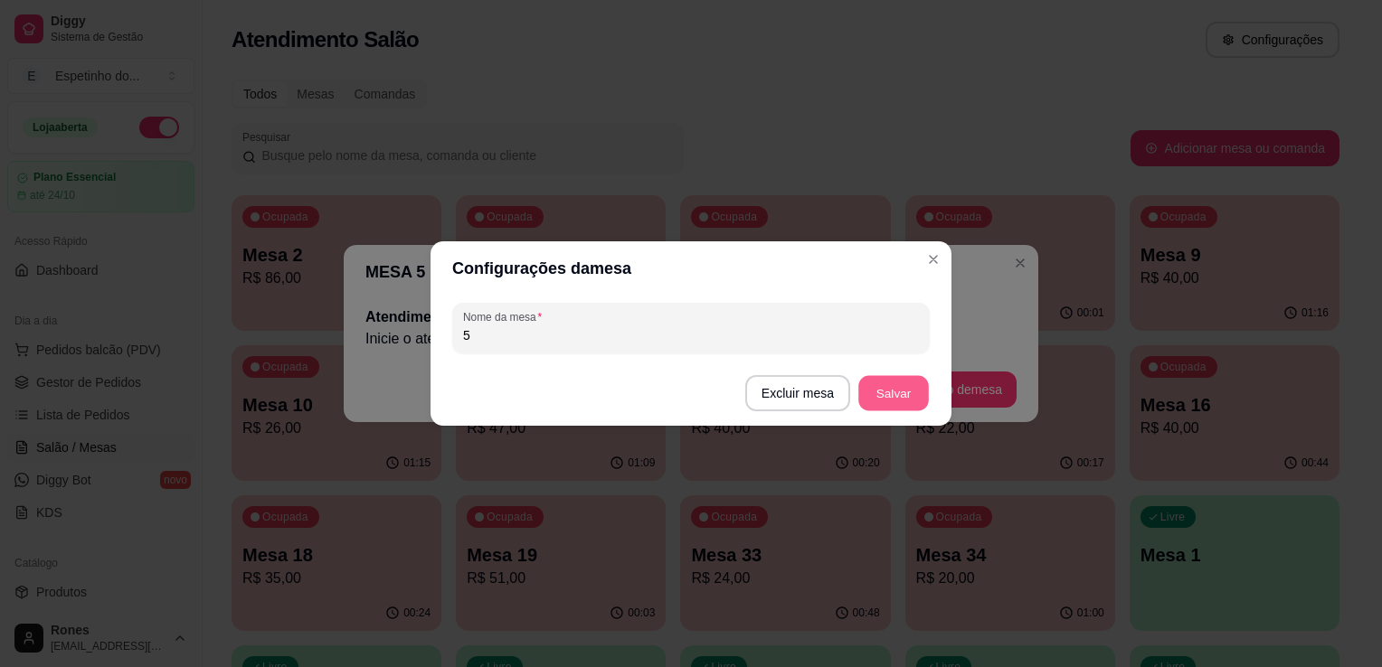
click at [923, 379] on button "Salvar" at bounding box center [893, 393] width 71 height 35
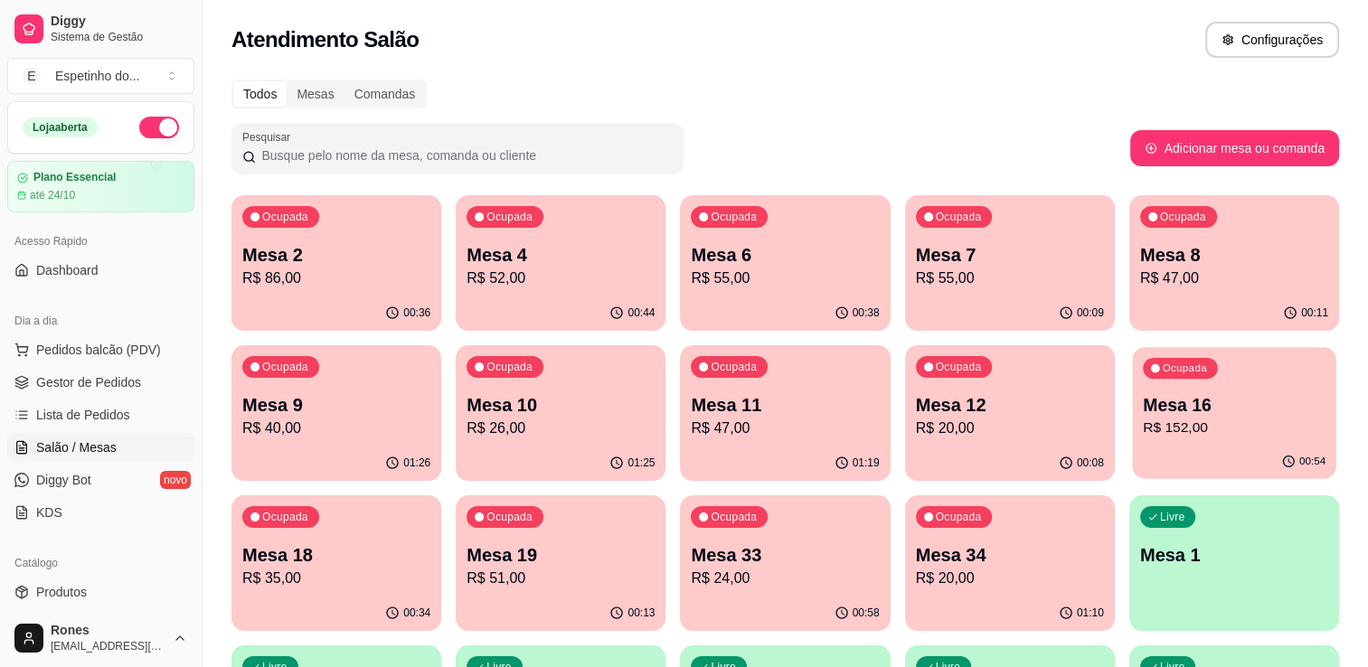
click at [1237, 440] on div "Ocupada Mesa 16 R$ 152,00" at bounding box center [1233, 396] width 203 height 98
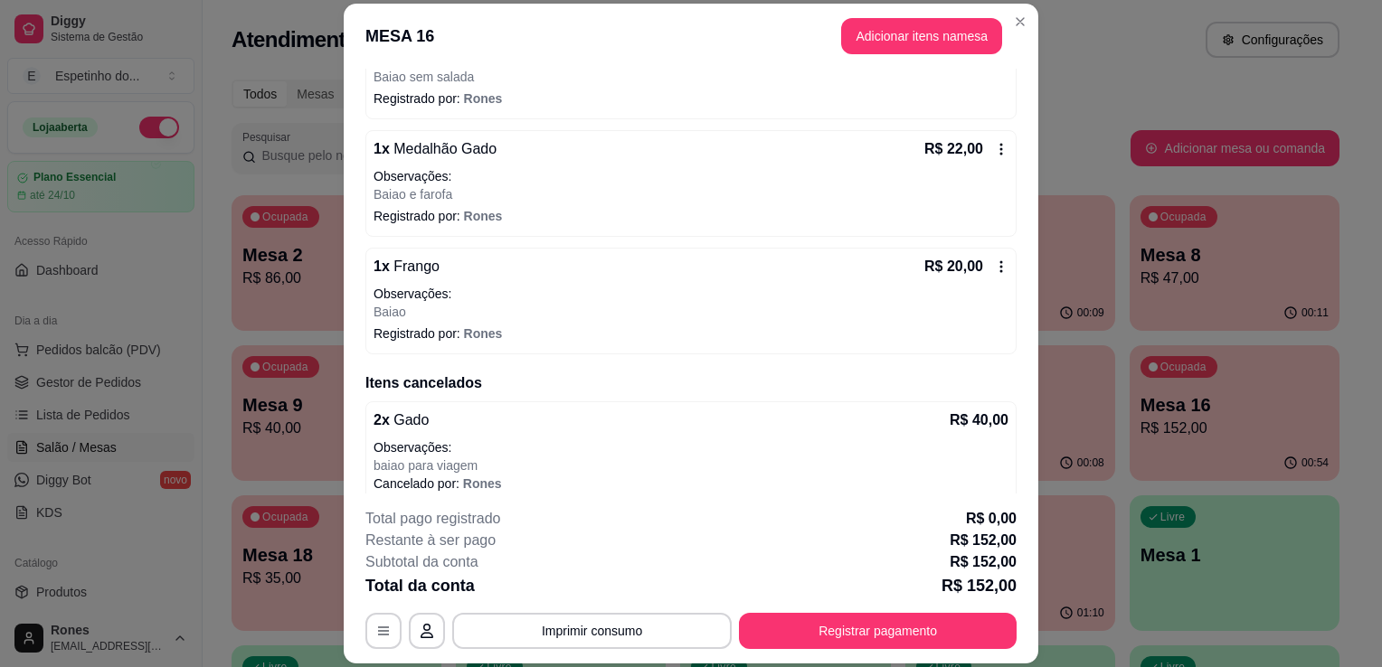
scroll to position [664, 0]
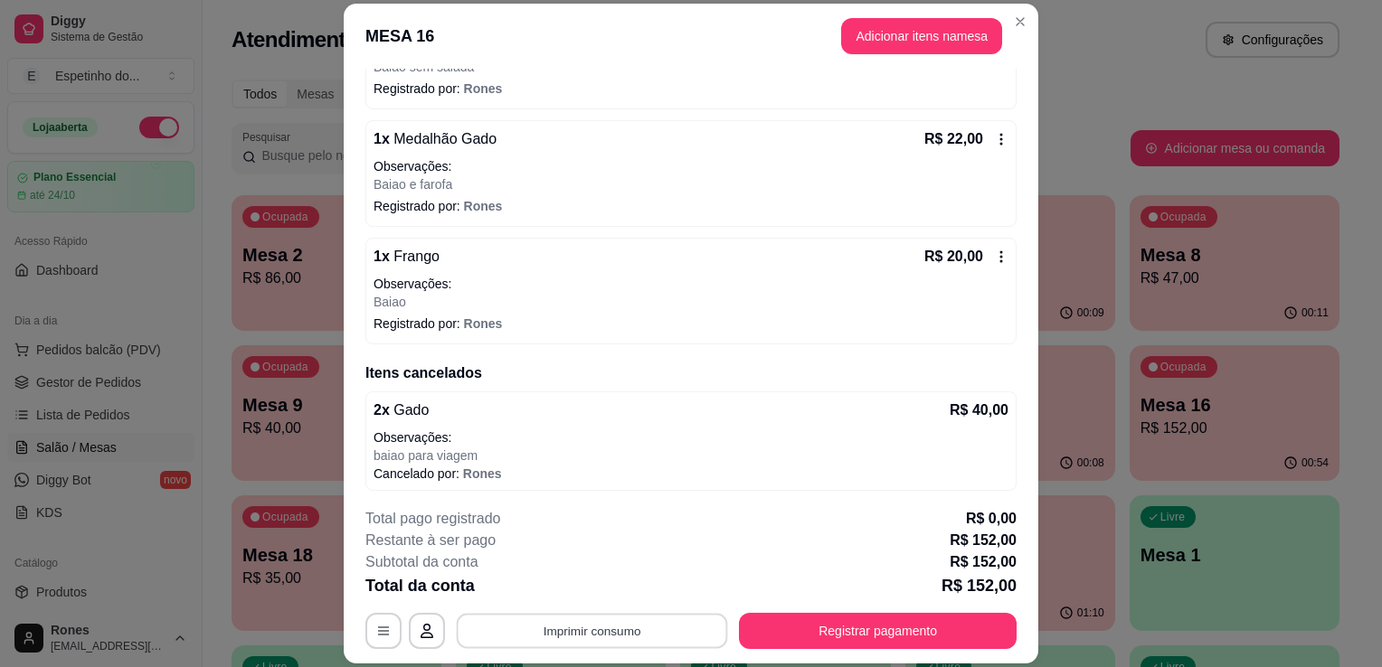
click at [663, 637] on button "Imprimir consumo" at bounding box center [592, 631] width 271 height 35
click at [557, 590] on button "Impressora" at bounding box center [590, 590] width 131 height 29
click at [856, 624] on button "Registrar pagamento" at bounding box center [878, 631] width 270 height 35
click at [930, 35] on button "Adicionar itens na mesa" at bounding box center [921, 36] width 161 height 36
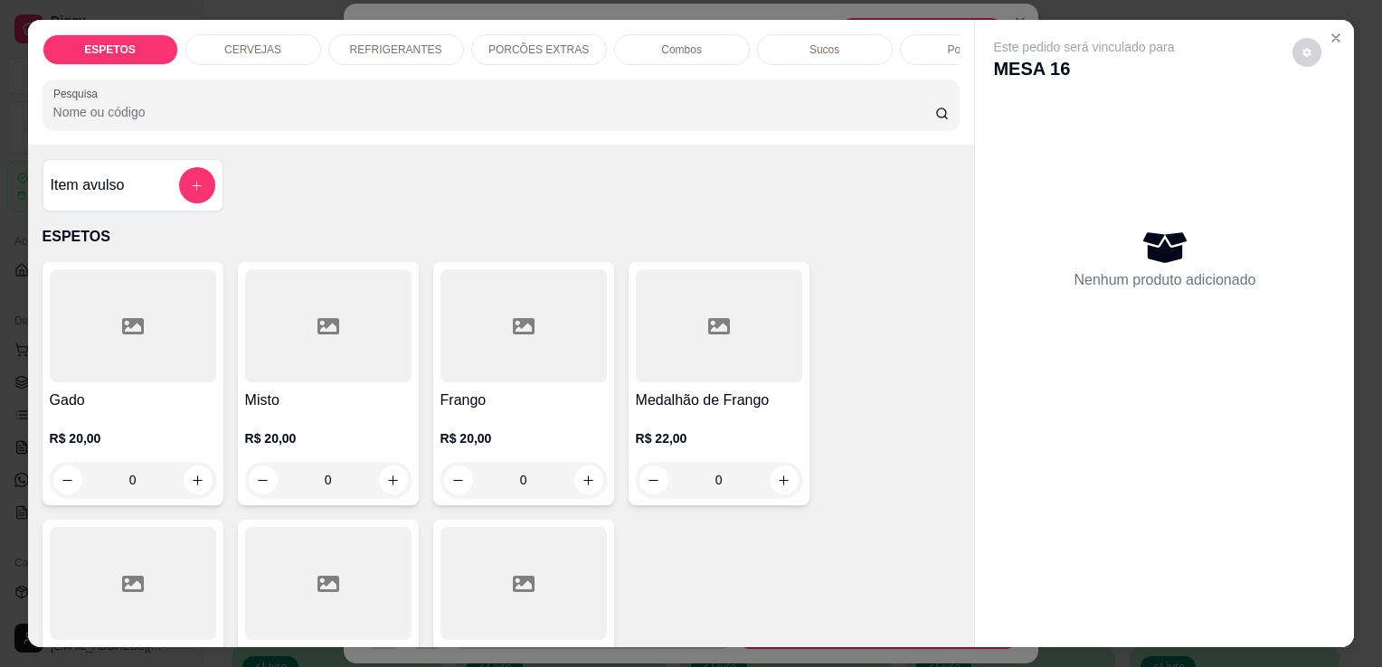
click at [251, 43] on p "CERVEJAS" at bounding box center [252, 50] width 57 height 14
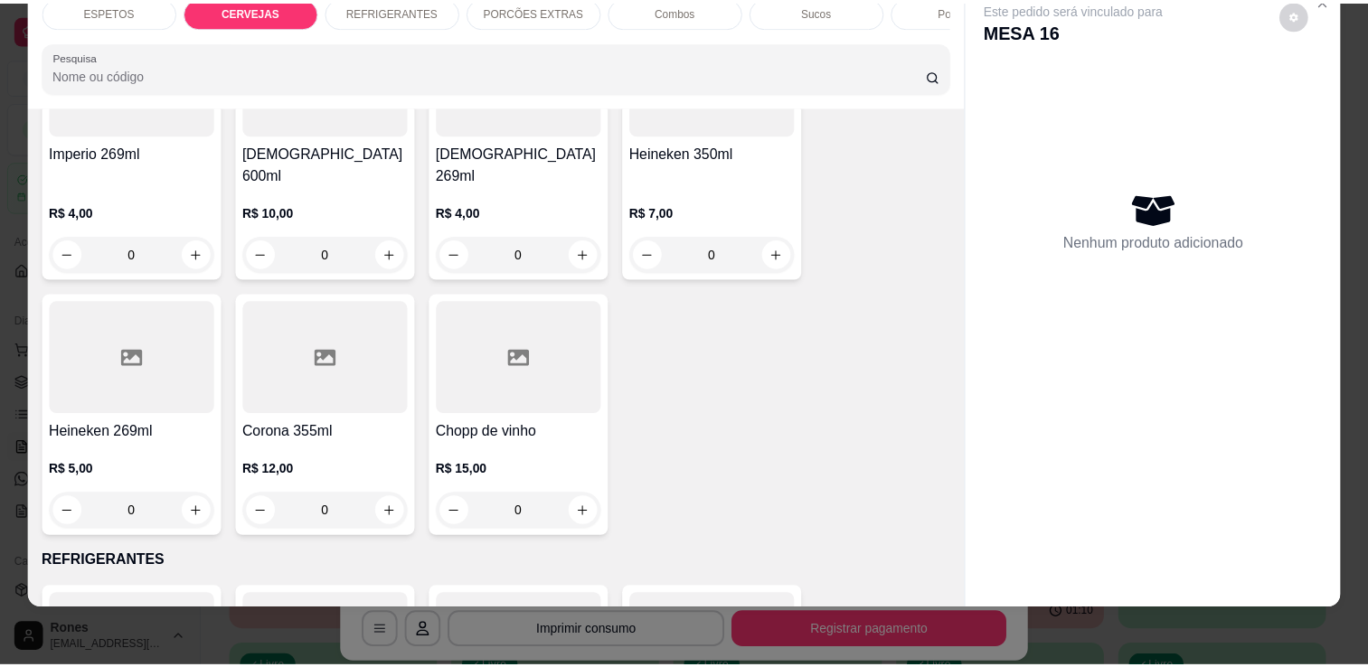
scroll to position [1342, 0]
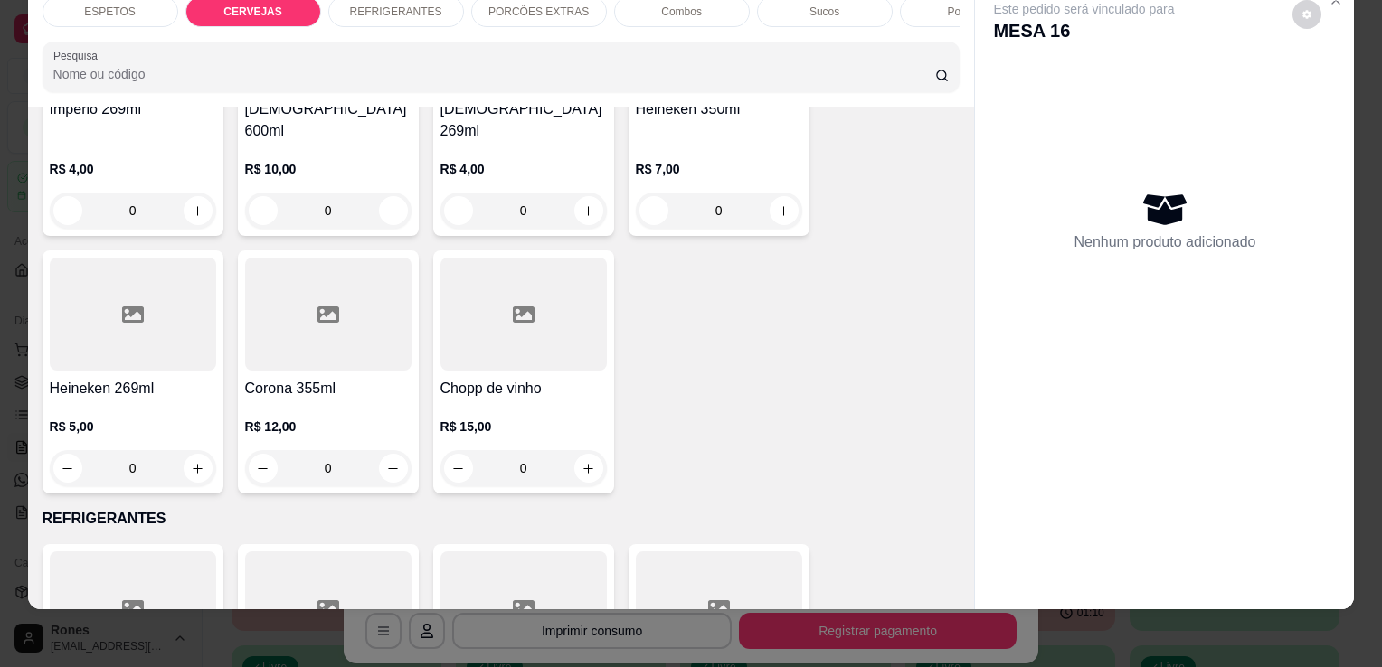
click at [336, 400] on div "R$ 12,00 0" at bounding box center [328, 443] width 166 height 87
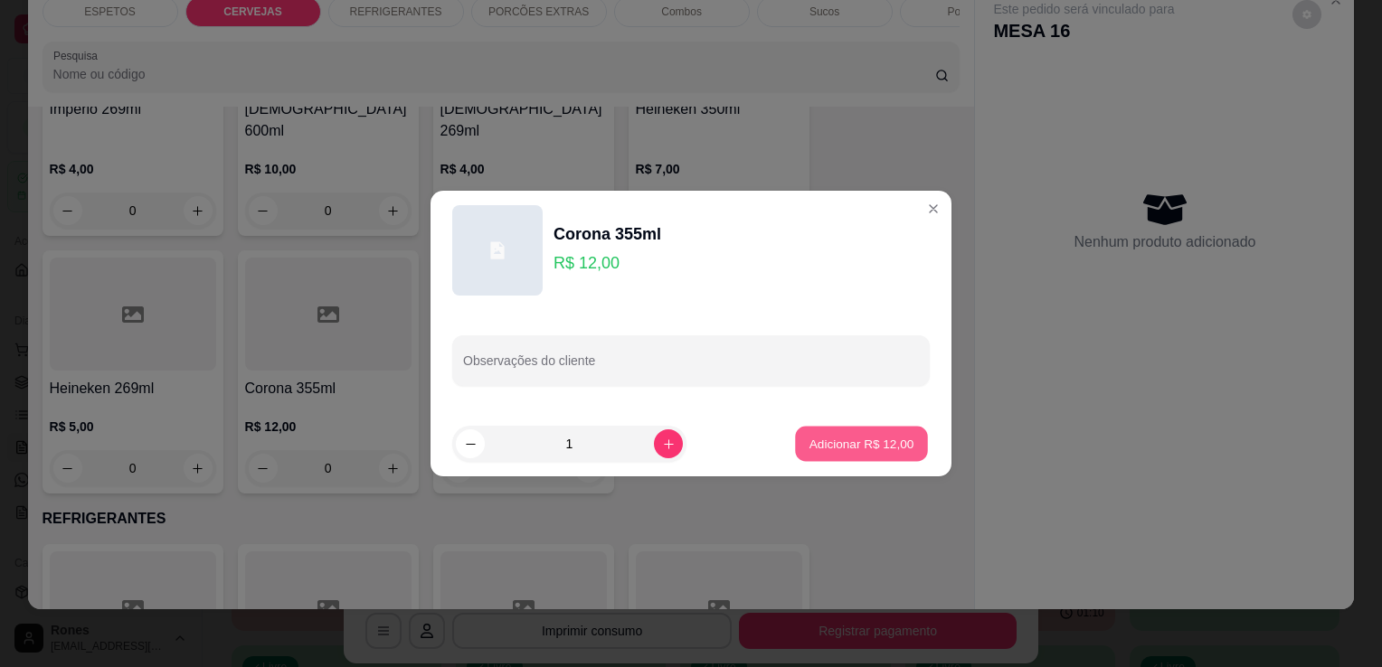
click at [847, 459] on button "Adicionar R$ 12,00" at bounding box center [861, 444] width 133 height 35
type input "1"
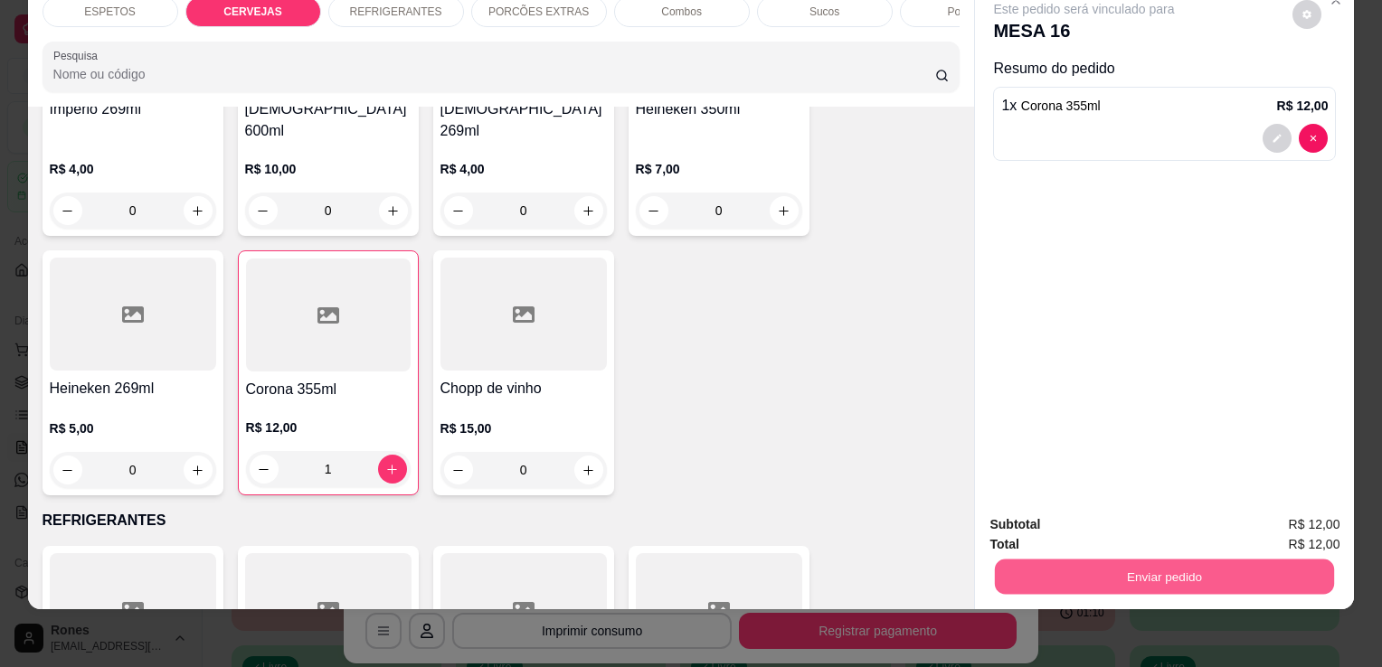
click at [1085, 567] on button "Enviar pedido" at bounding box center [1164, 576] width 339 height 35
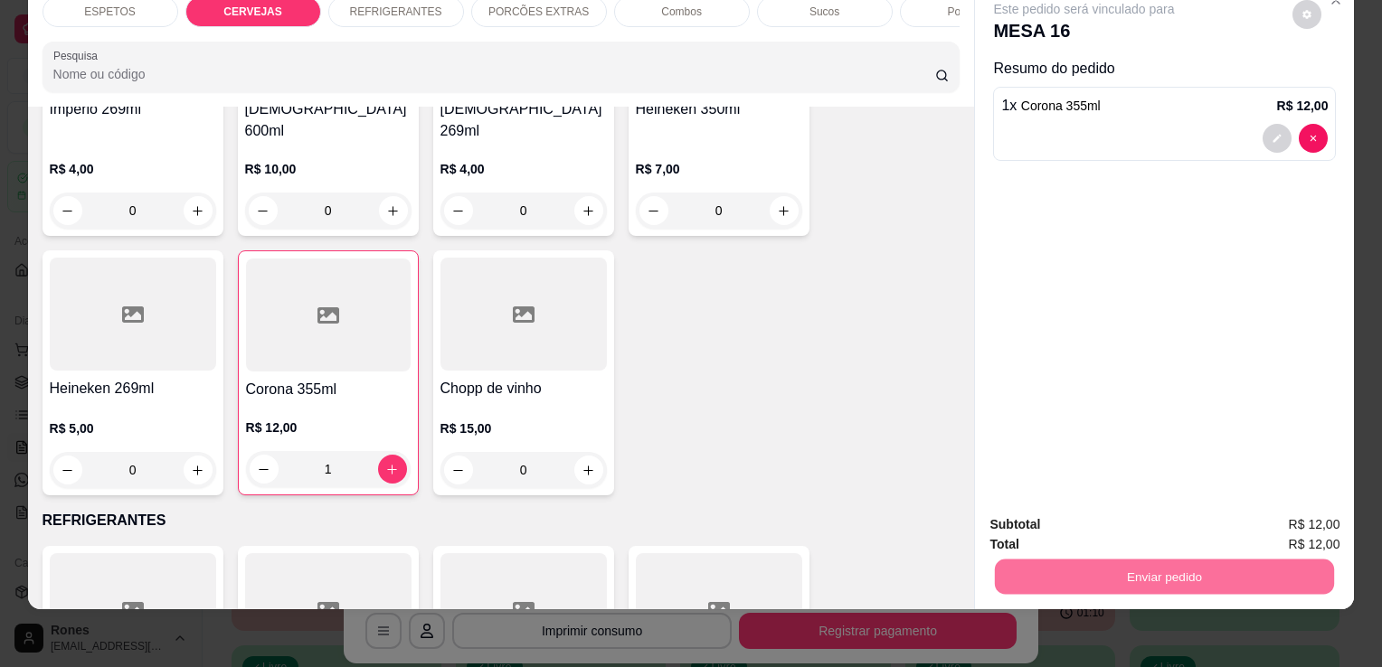
click at [1277, 518] on button "Enviar pedido" at bounding box center [1292, 518] width 99 height 33
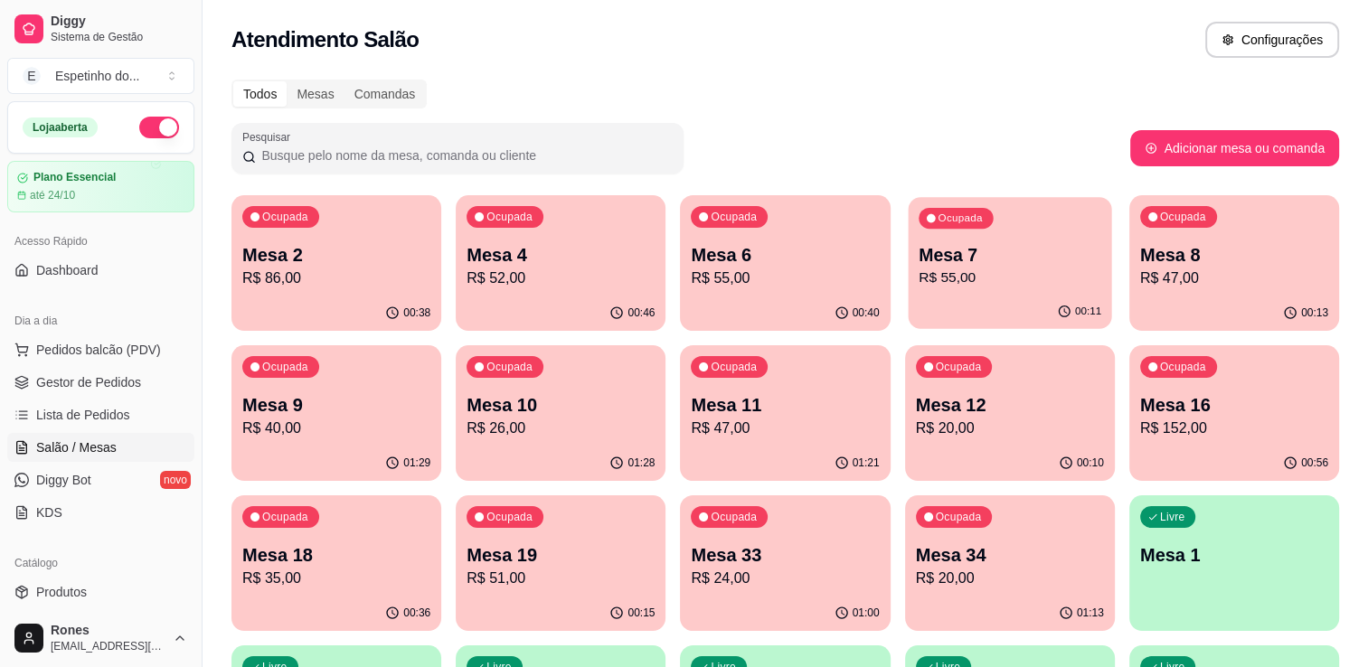
click at [1029, 301] on div "00:11" at bounding box center [1009, 312] width 203 height 34
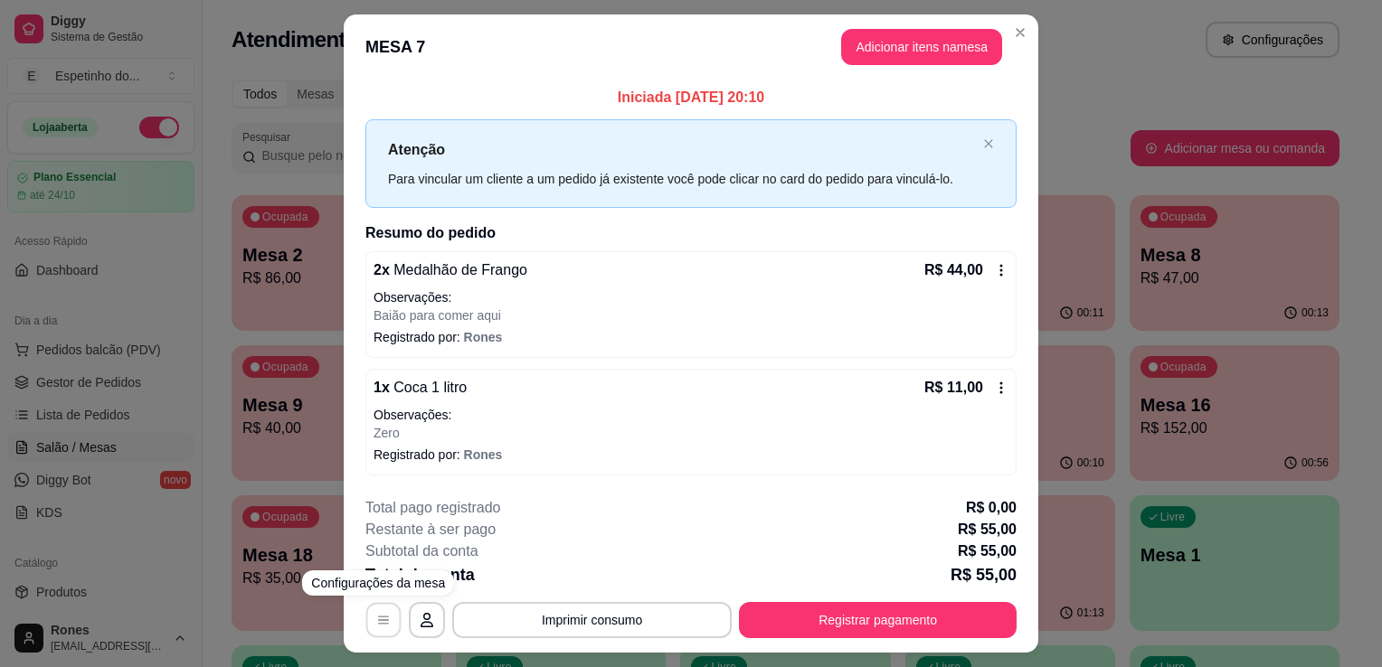
click at [369, 617] on button "button" at bounding box center [383, 619] width 35 height 35
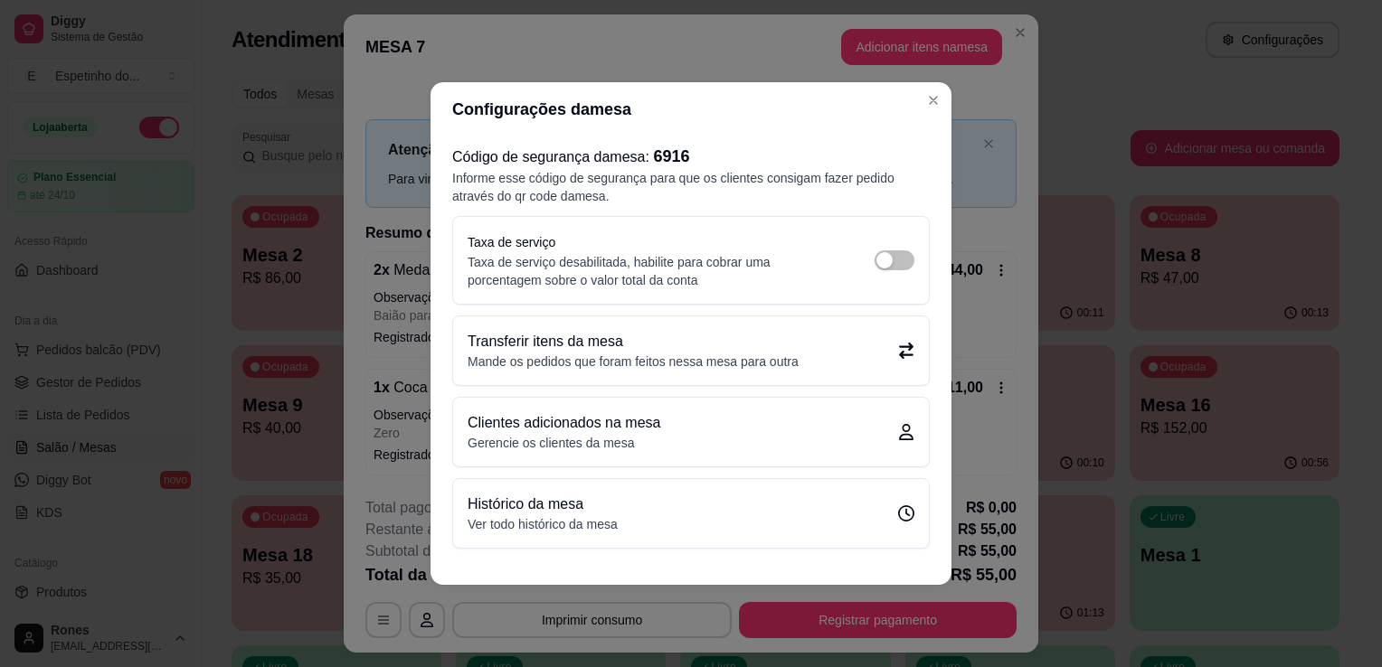
click at [639, 364] on p "Mande os pedidos que foram feitos nessa mesa para outra" at bounding box center [633, 362] width 331 height 18
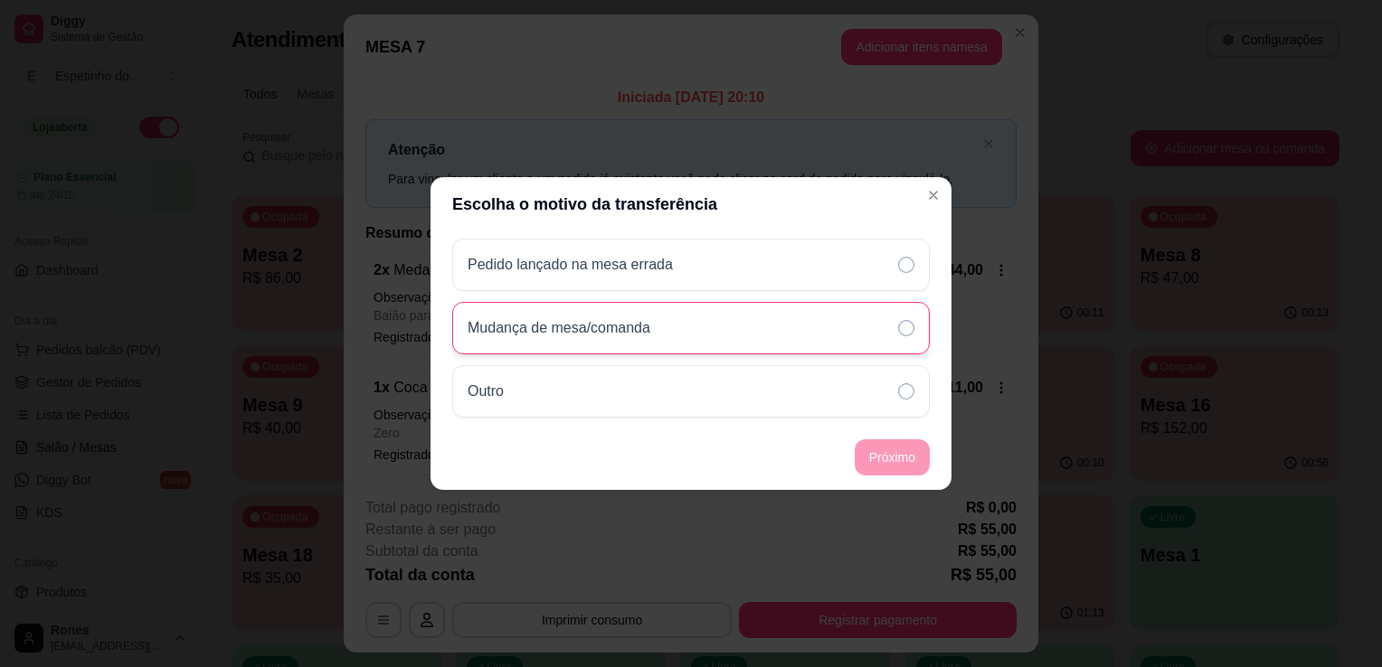
click at [742, 329] on div "Mudança de mesa/comanda" at bounding box center [691, 328] width 478 height 52
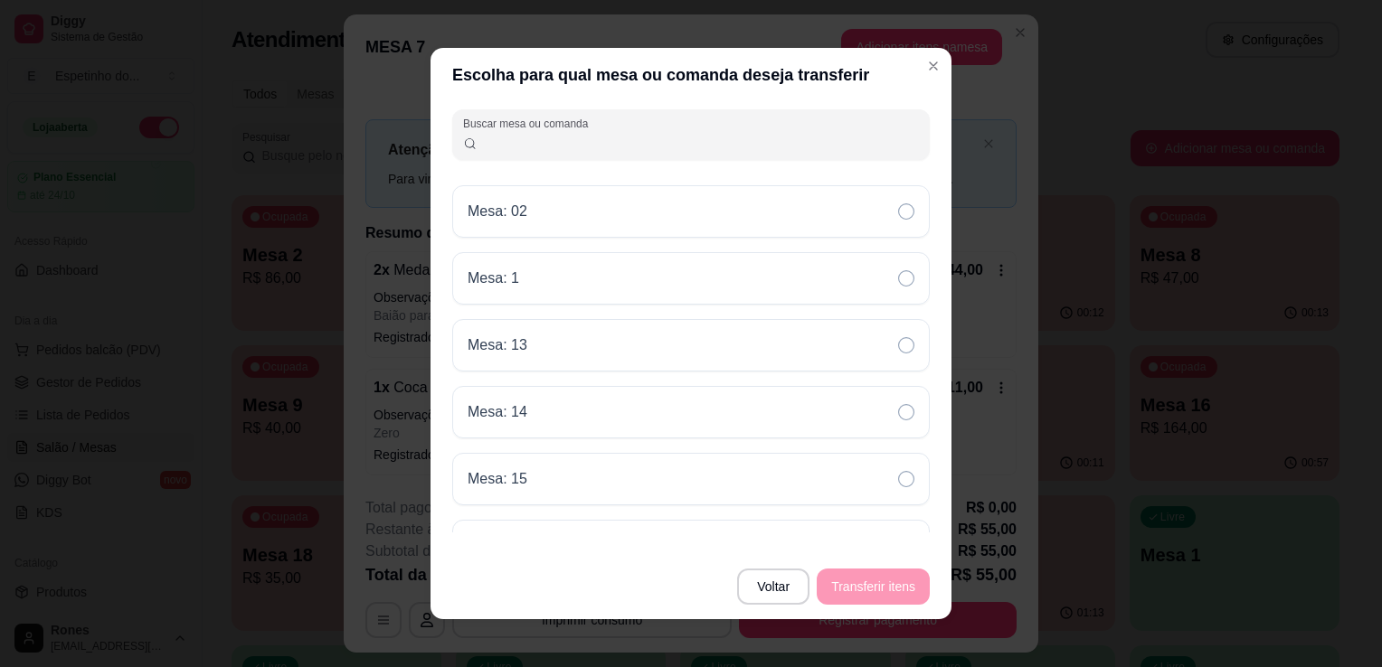
click at [677, 135] on input "Buscar mesa ou comanda" at bounding box center [699, 142] width 442 height 18
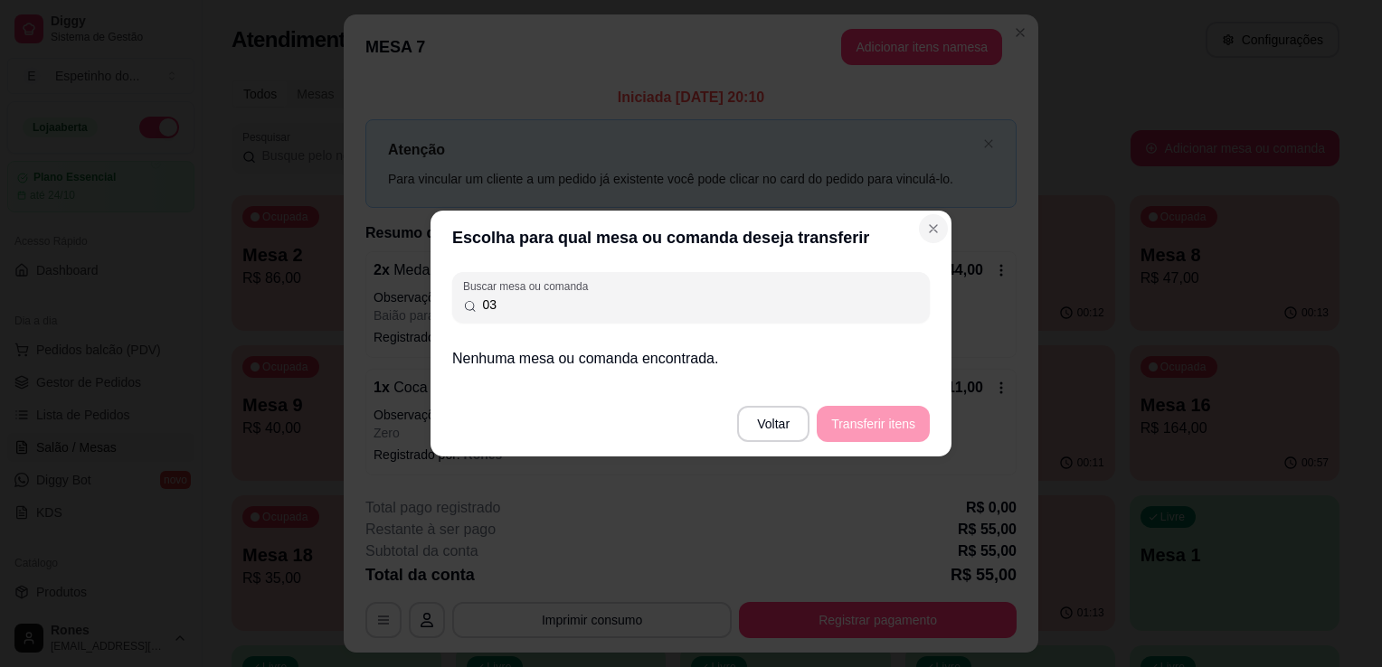
type input "03"
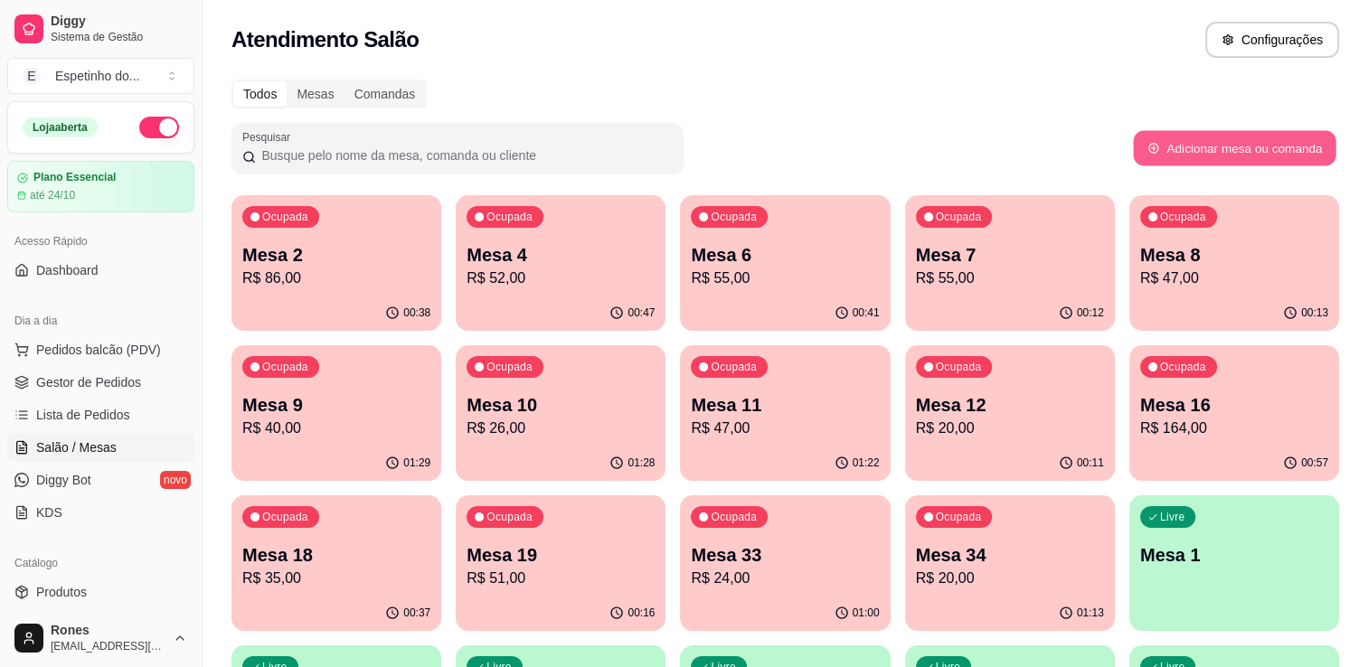
click at [1262, 145] on button "Adicionar mesa ou comanda" at bounding box center [1234, 148] width 203 height 35
select select "TABLE"
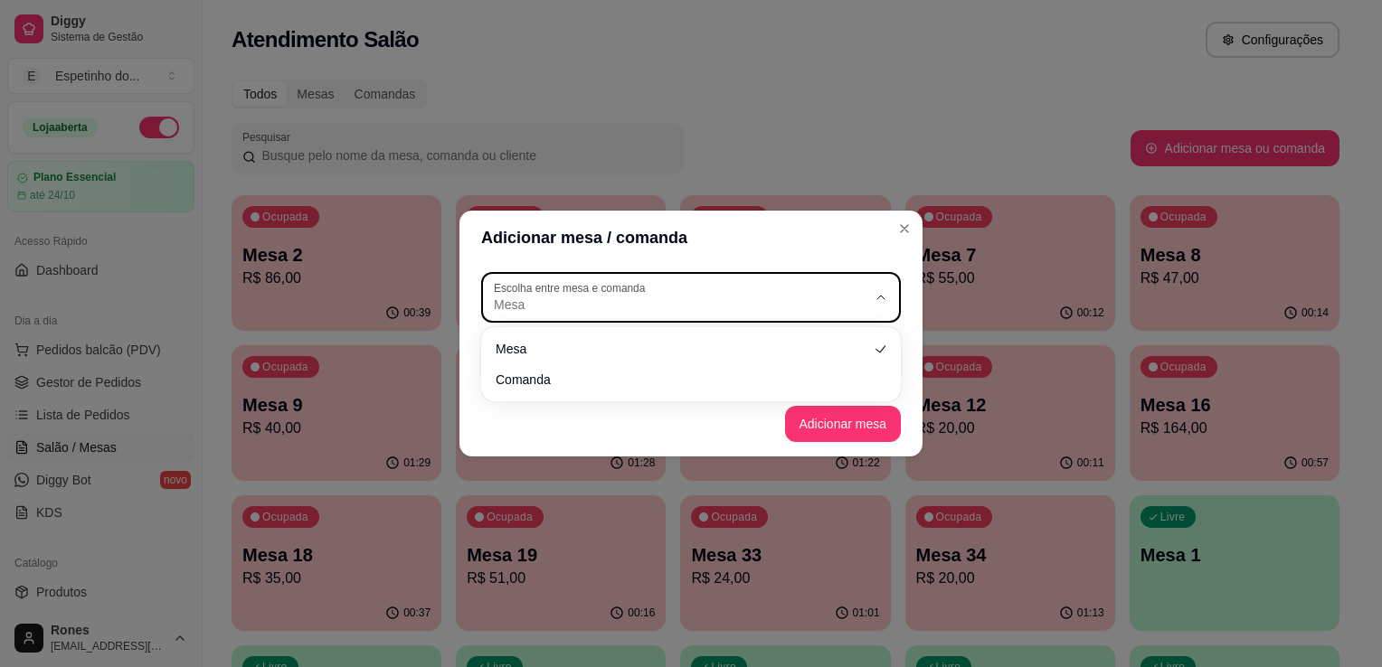
click at [629, 316] on button "Escolha entre mesa e comanda Mesa" at bounding box center [691, 297] width 420 height 51
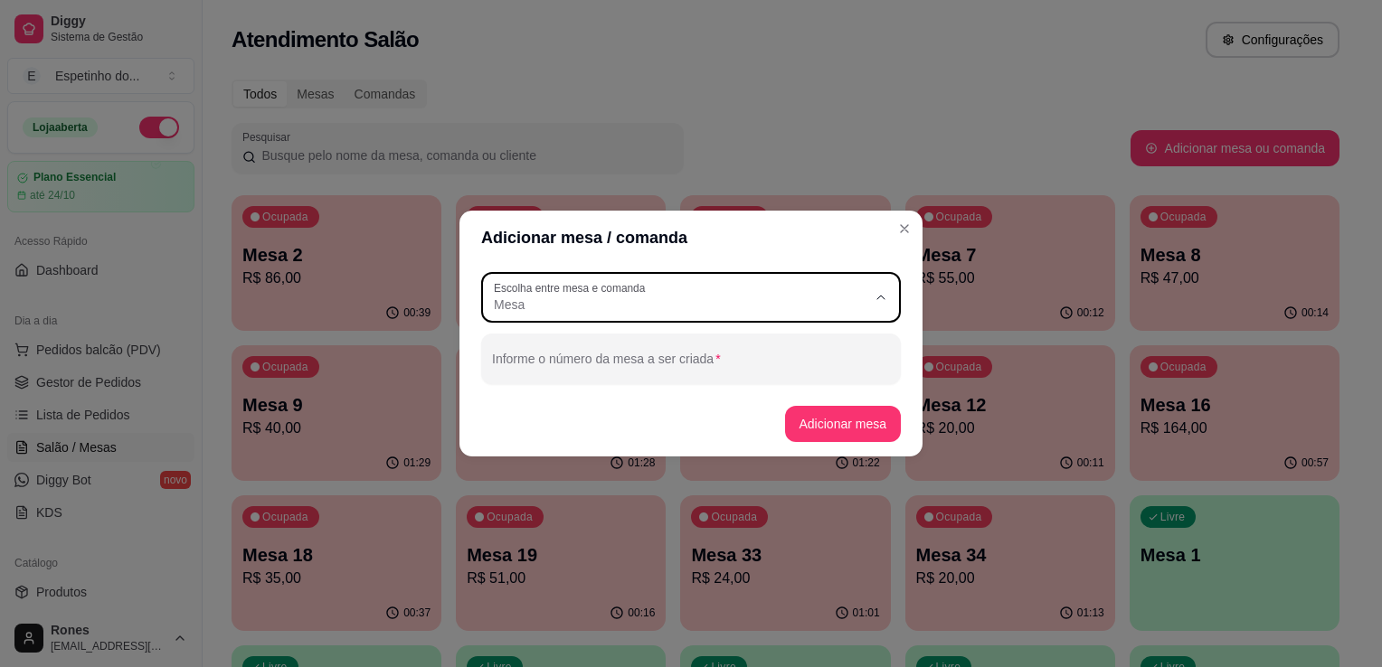
click at [761, 345] on span "Mesa" at bounding box center [683, 347] width 358 height 17
select select
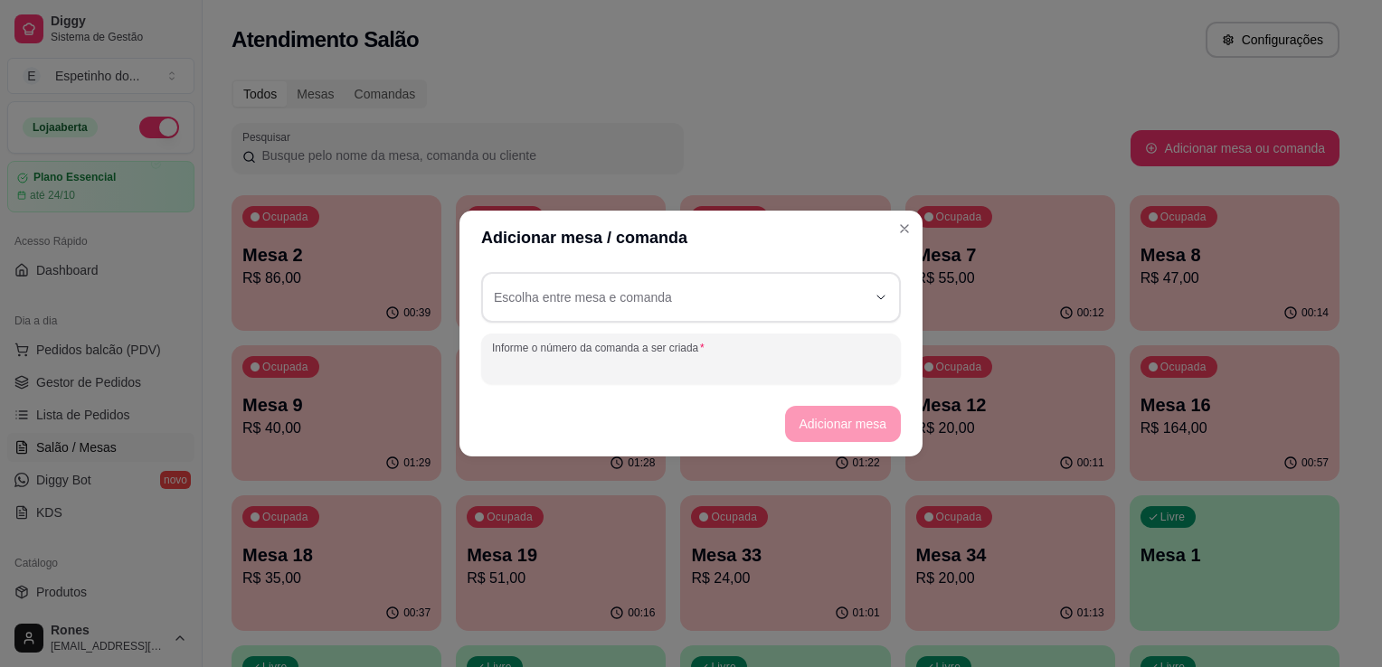
click at [730, 371] on input "Informe o número da comanda a ser criada" at bounding box center [691, 366] width 398 height 18
type input "03"
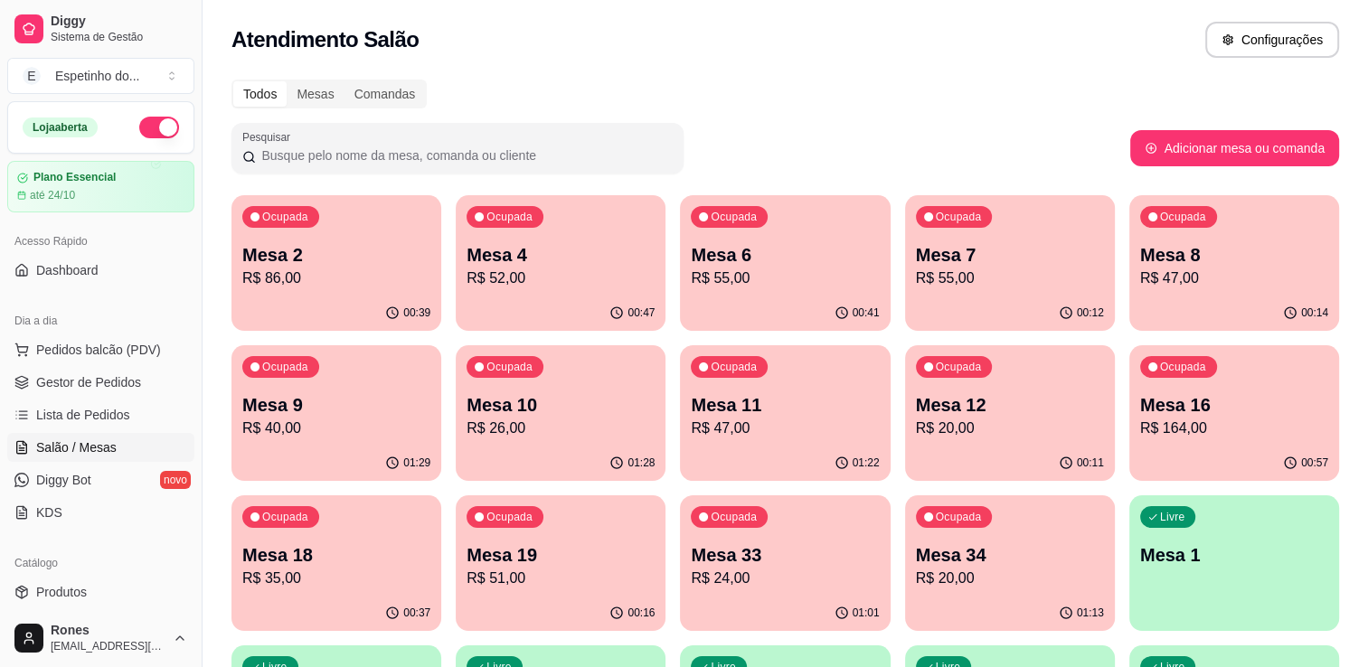
click at [903, 231] on div "Ocupada Mesa 2 R$ 86,00 00:39 Ocupada Mesa 4 R$ 52,00 00:47 Ocupada Mesa 6 R$ 5…" at bounding box center [786, 638] width 1108 height 886
click at [1005, 277] on p "R$ 55,00" at bounding box center [1010, 278] width 183 height 21
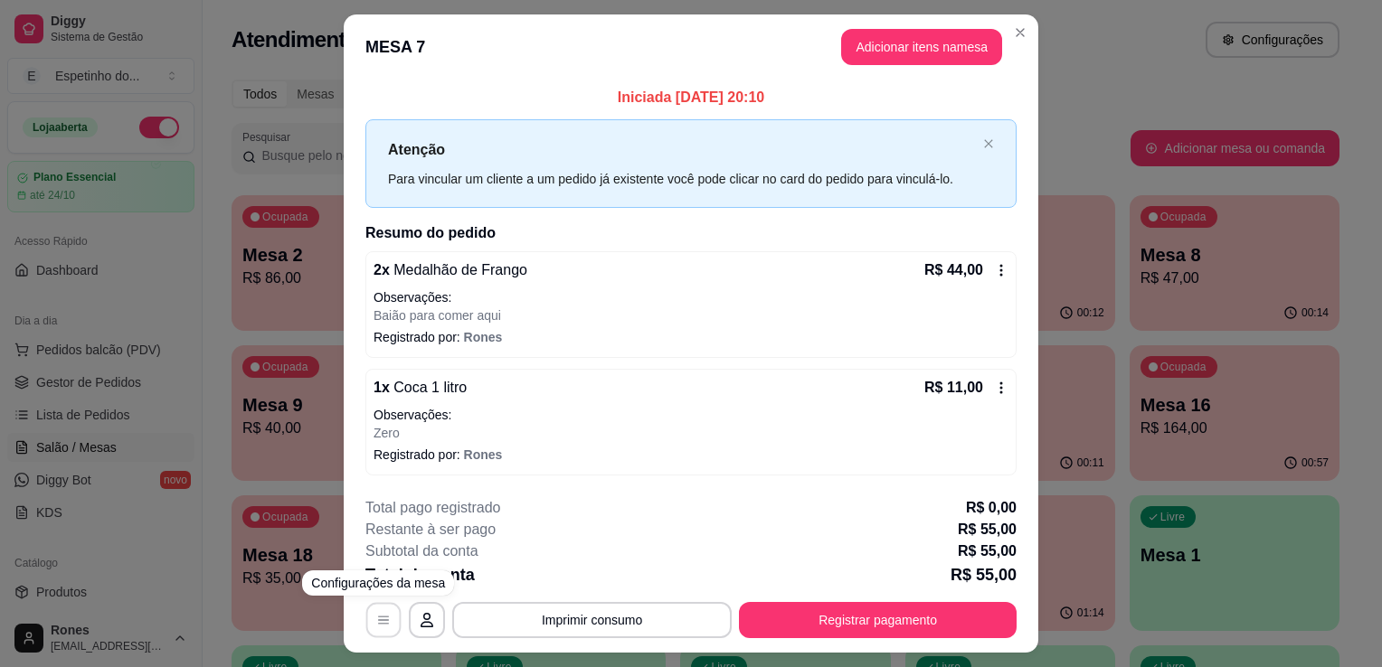
click at [378, 618] on icon "button" at bounding box center [383, 620] width 14 height 14
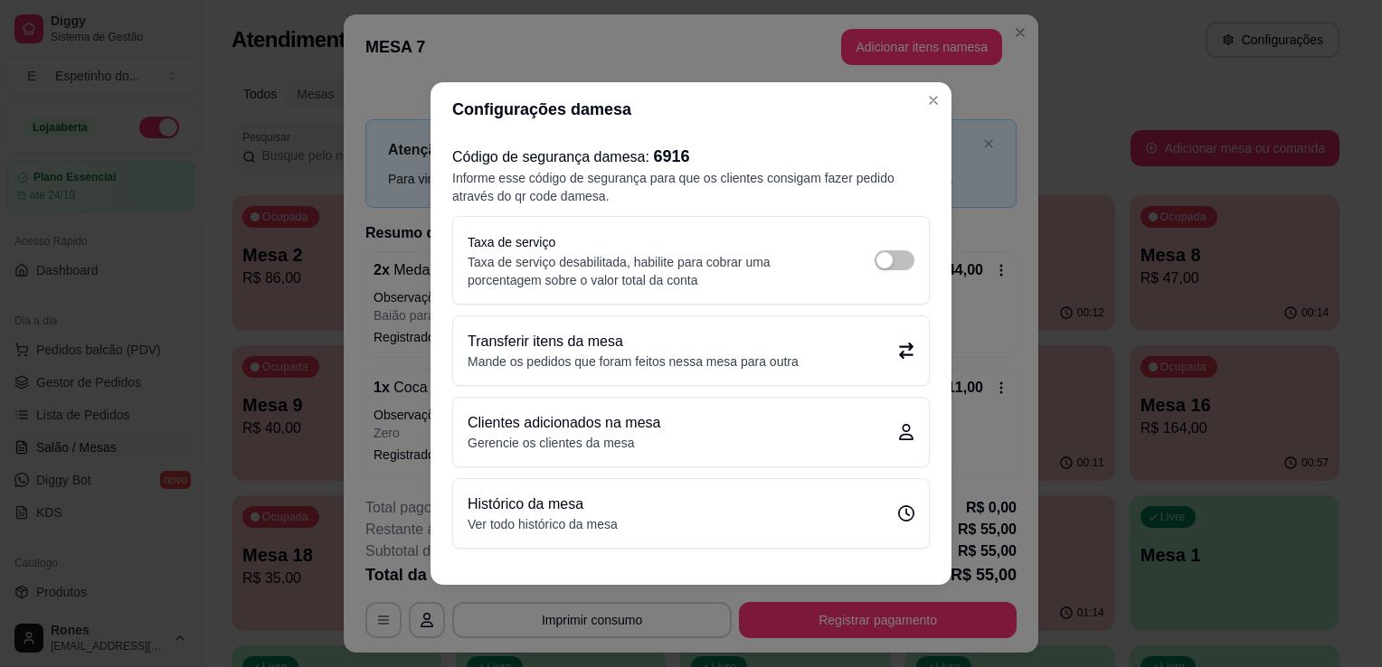
click at [695, 372] on div "Transferir itens da mesa Mande os pedidos que foram feitos nessa mesa para outra" at bounding box center [691, 351] width 476 height 69
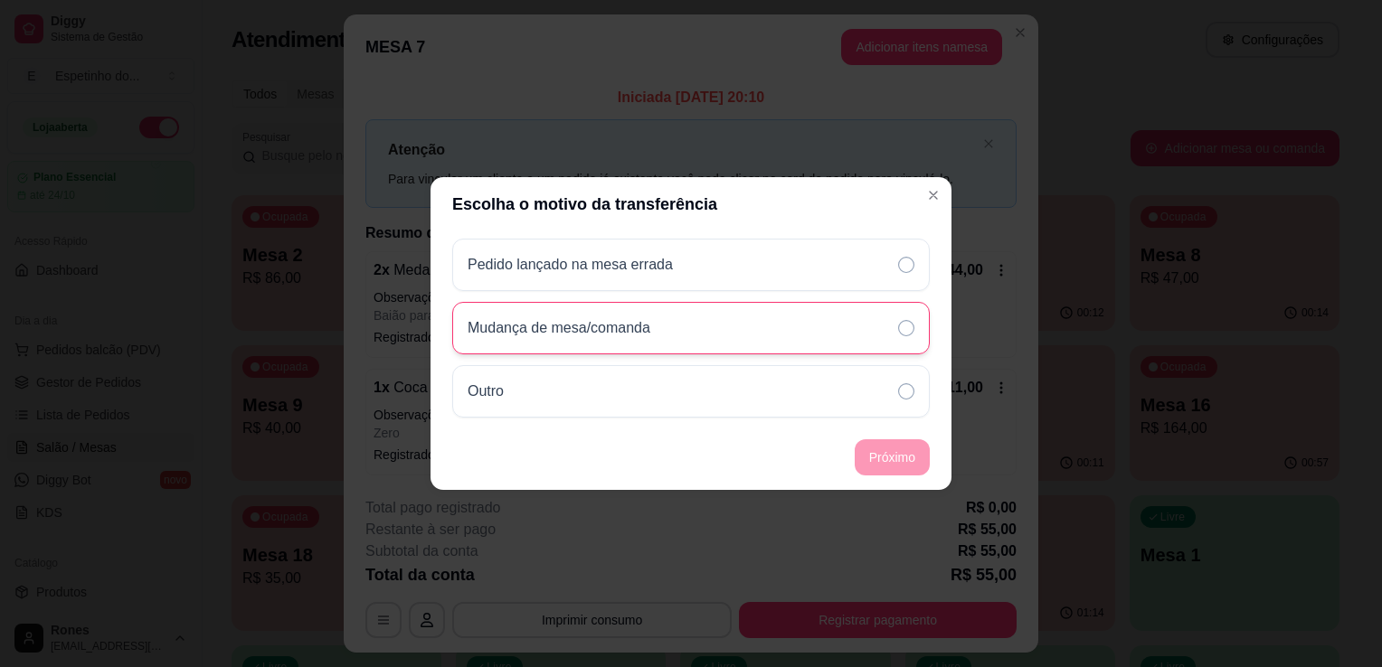
click at [630, 326] on p "Mudança de mesa/comanda" at bounding box center [559, 328] width 183 height 22
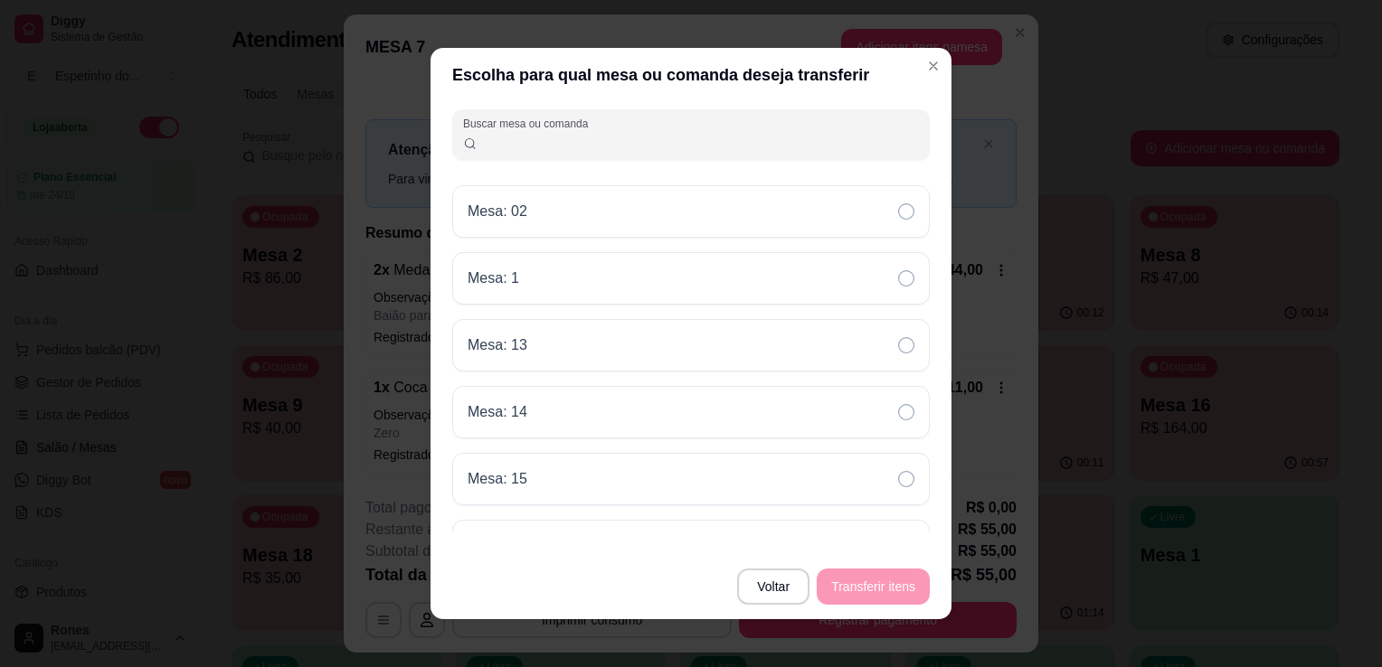
click at [660, 141] on input "Buscar mesa ou comanda" at bounding box center [699, 142] width 442 height 18
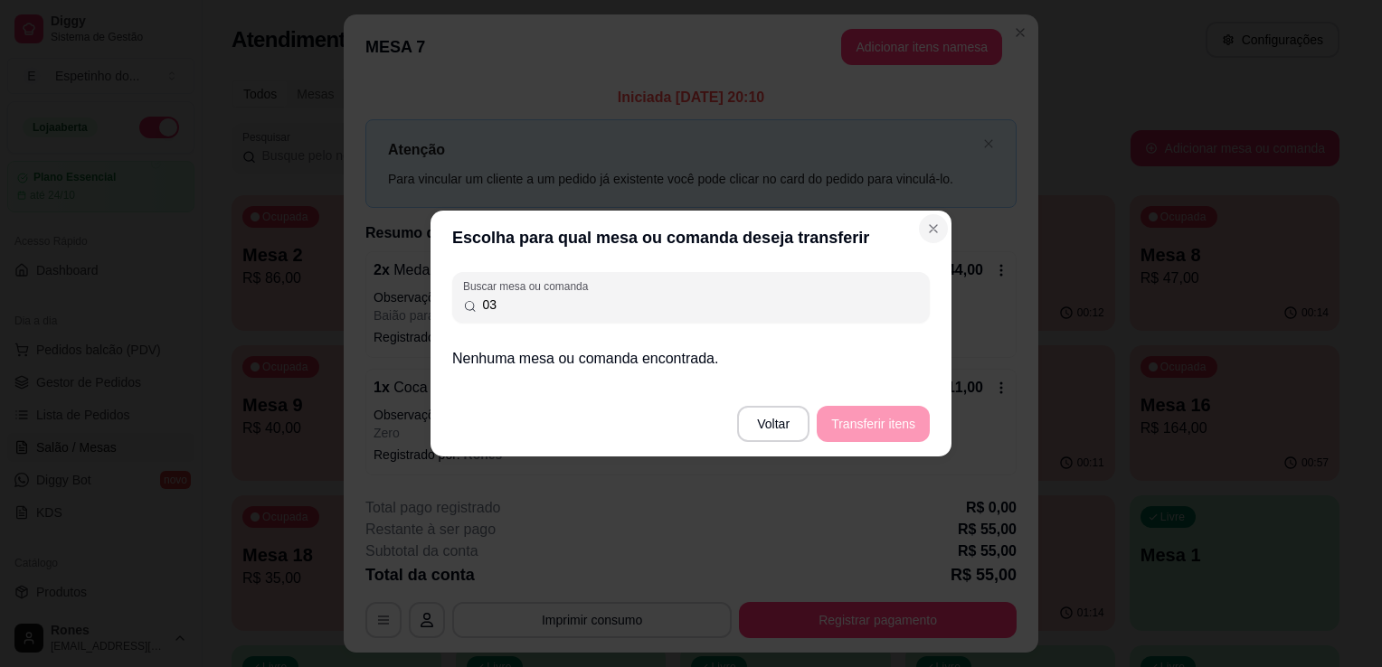
type input "03"
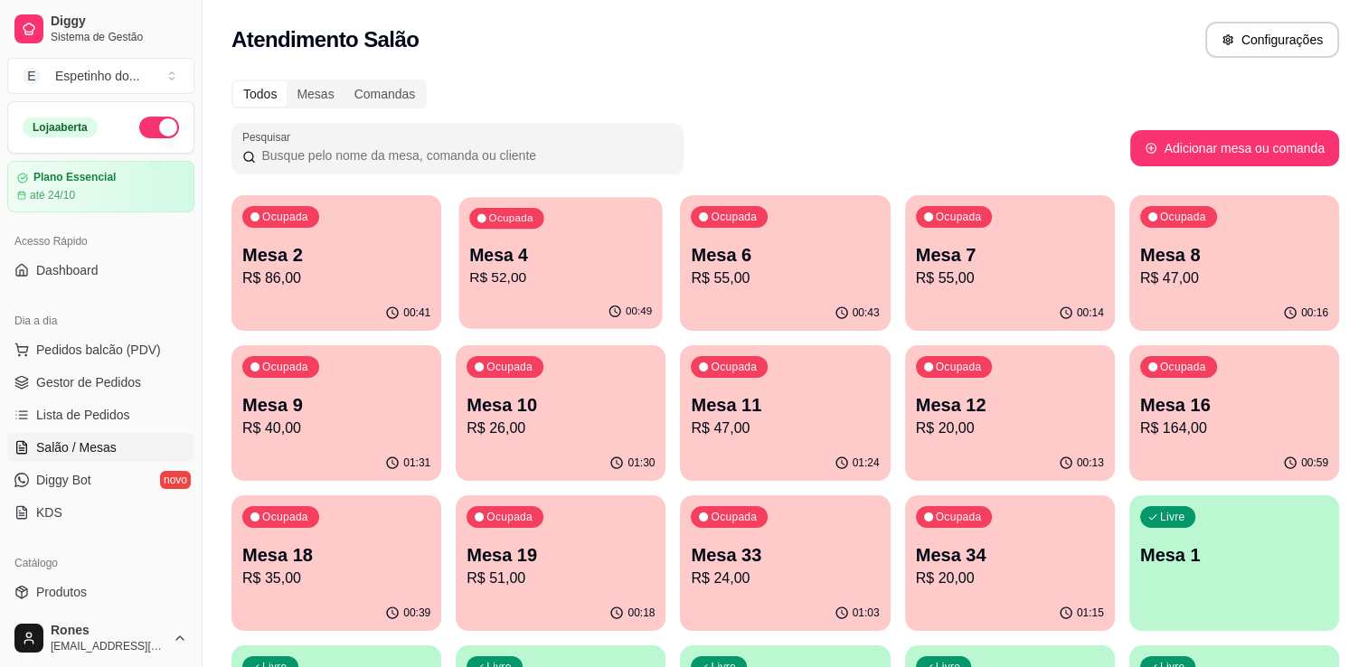
click at [553, 291] on div "Ocupada Mesa 4 R$ 52,00" at bounding box center [560, 246] width 203 height 98
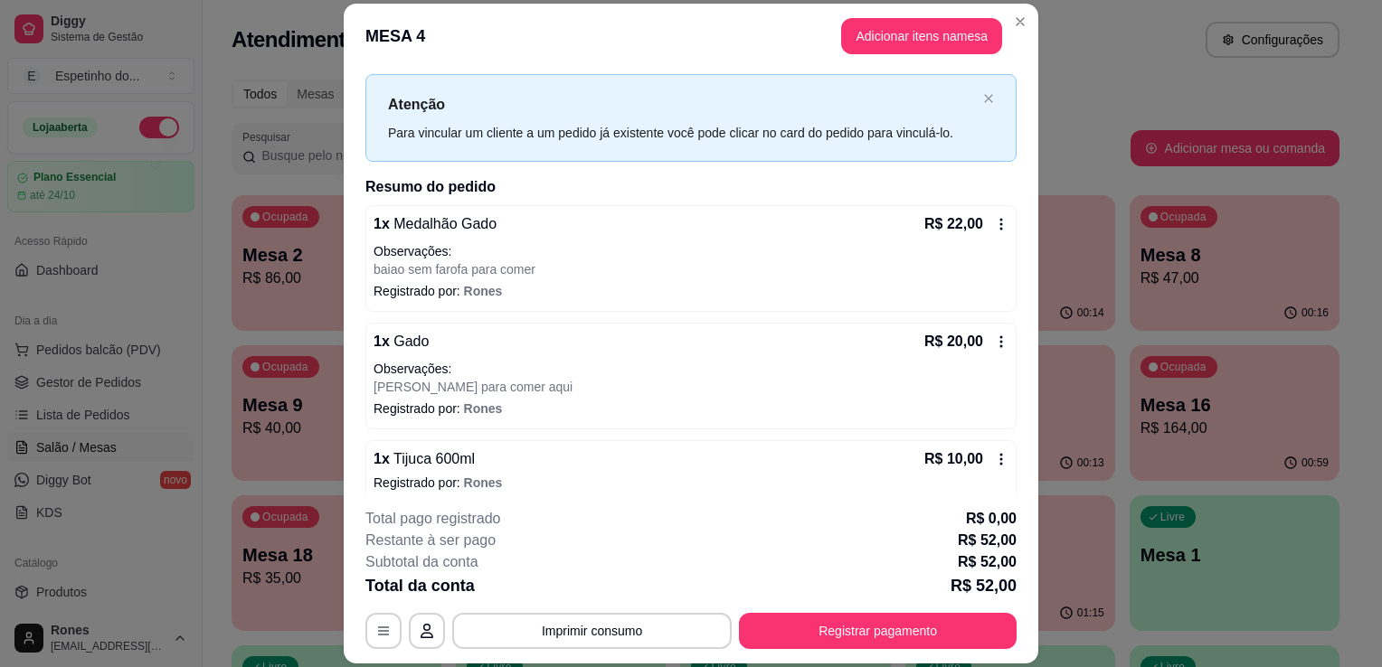
scroll to position [49, 0]
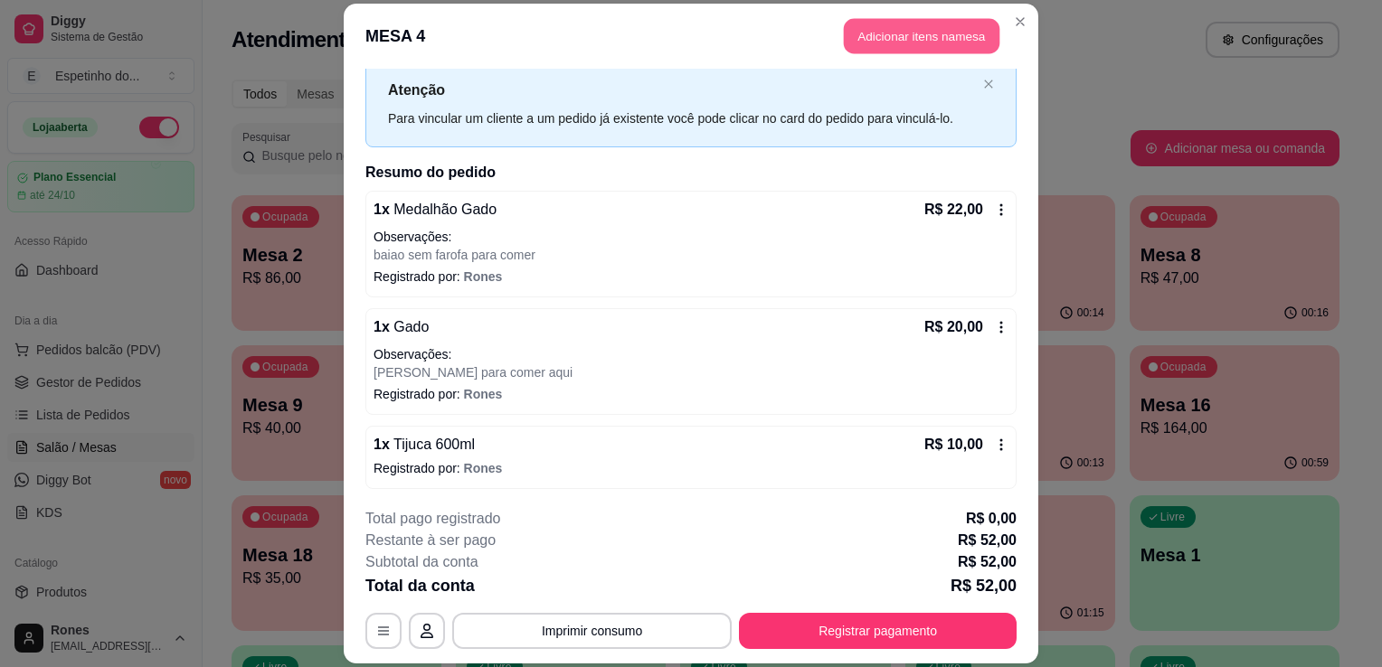
click at [941, 34] on button "Adicionar itens na mesa" at bounding box center [922, 35] width 156 height 35
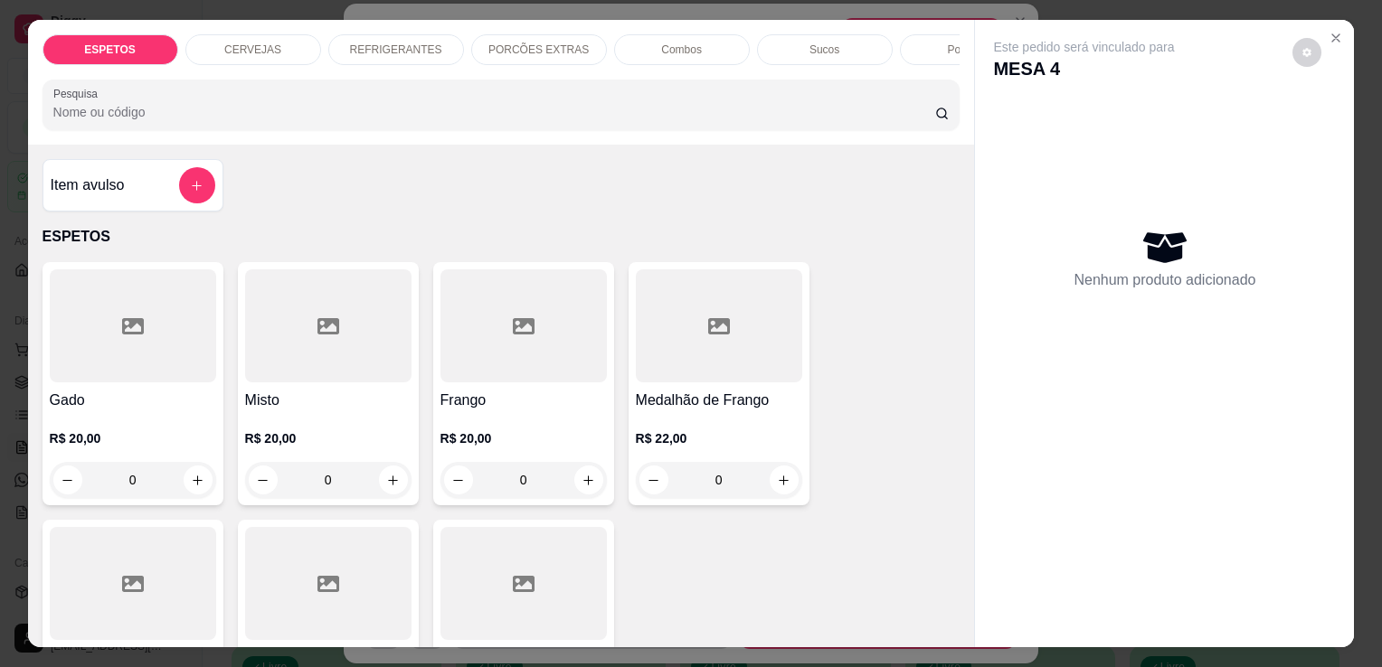
click at [387, 43] on p "REFRIGERANTES" at bounding box center [396, 50] width 92 height 14
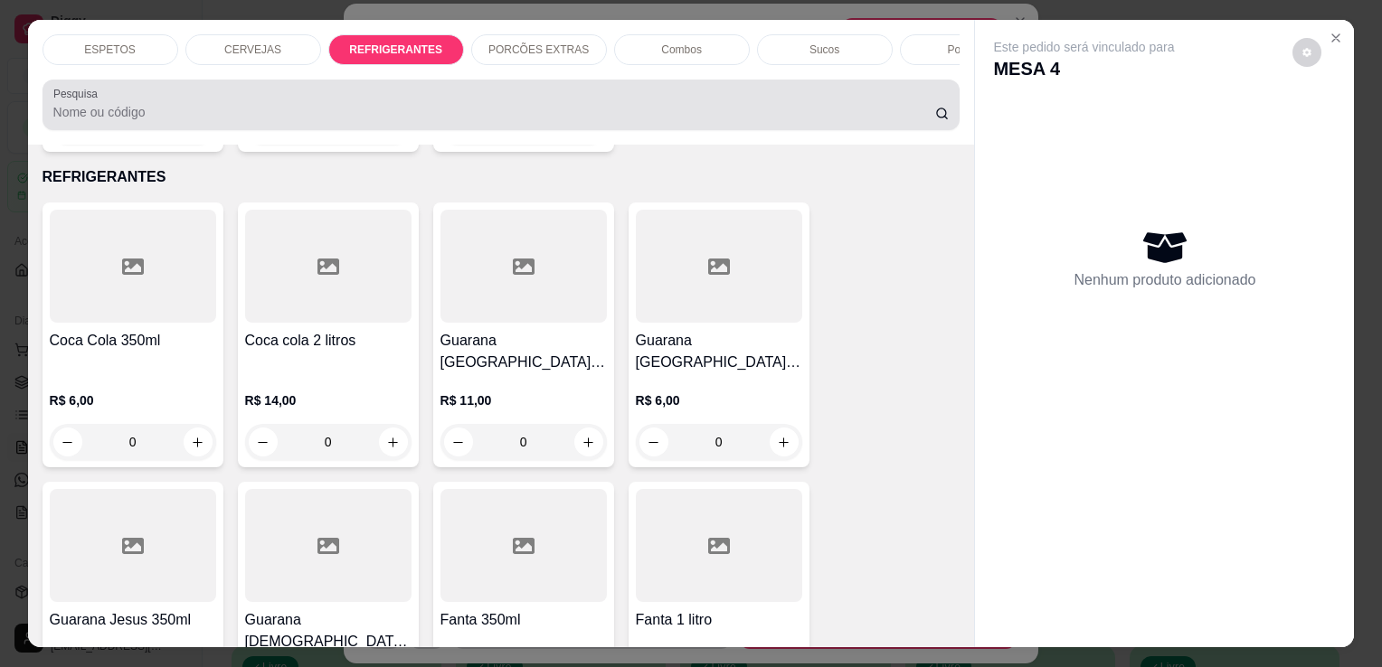
scroll to position [44, 0]
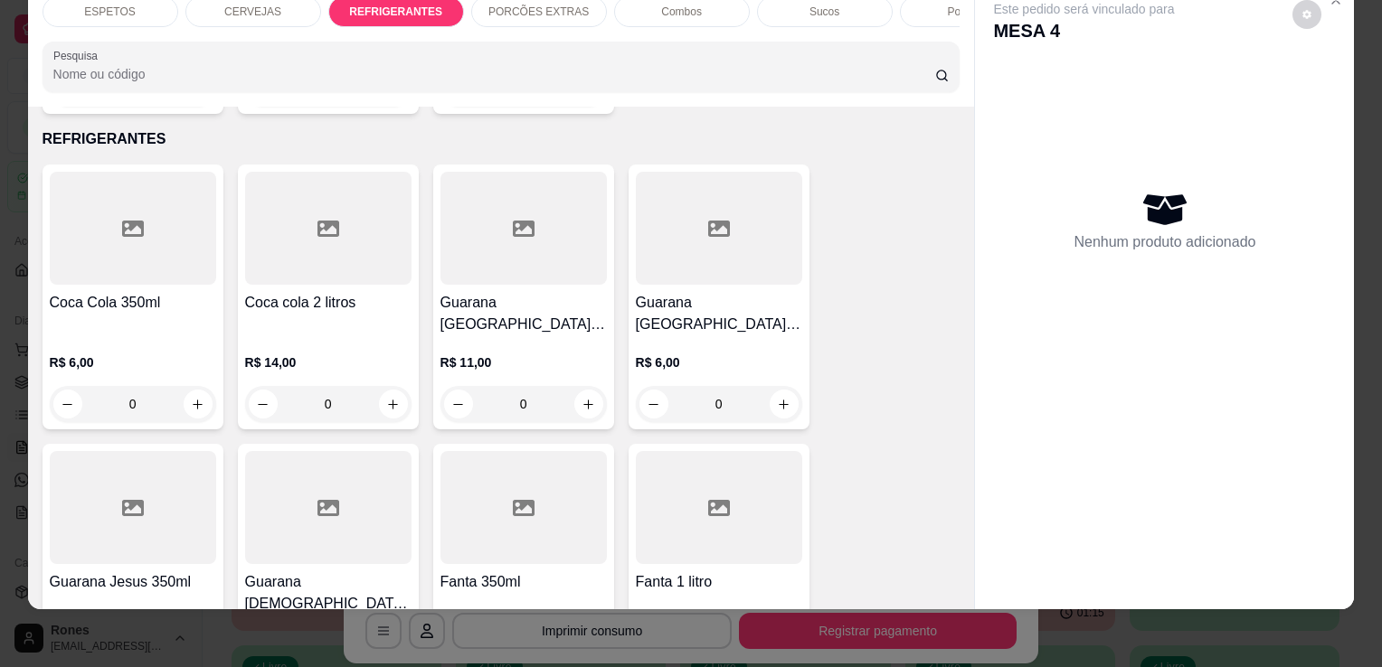
click at [98, 241] on div at bounding box center [133, 228] width 166 height 113
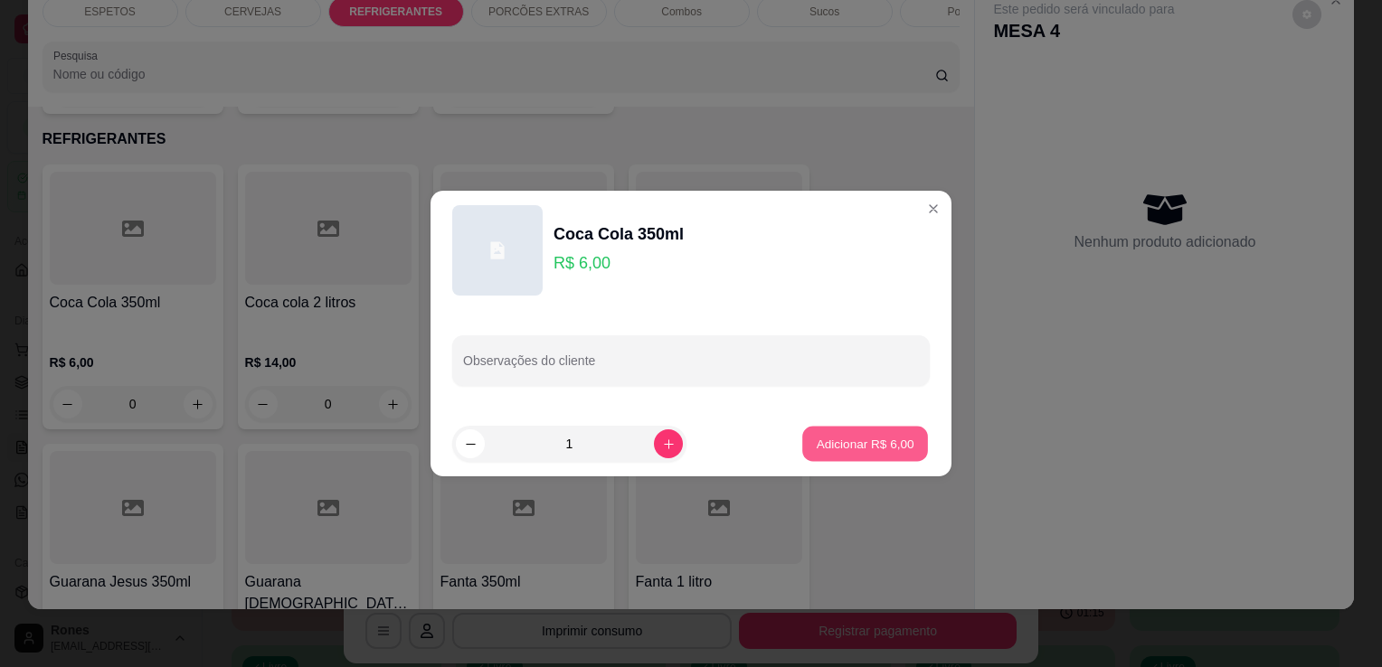
click at [865, 432] on button "Adicionar R$ 6,00" at bounding box center [865, 444] width 126 height 35
type input "1"
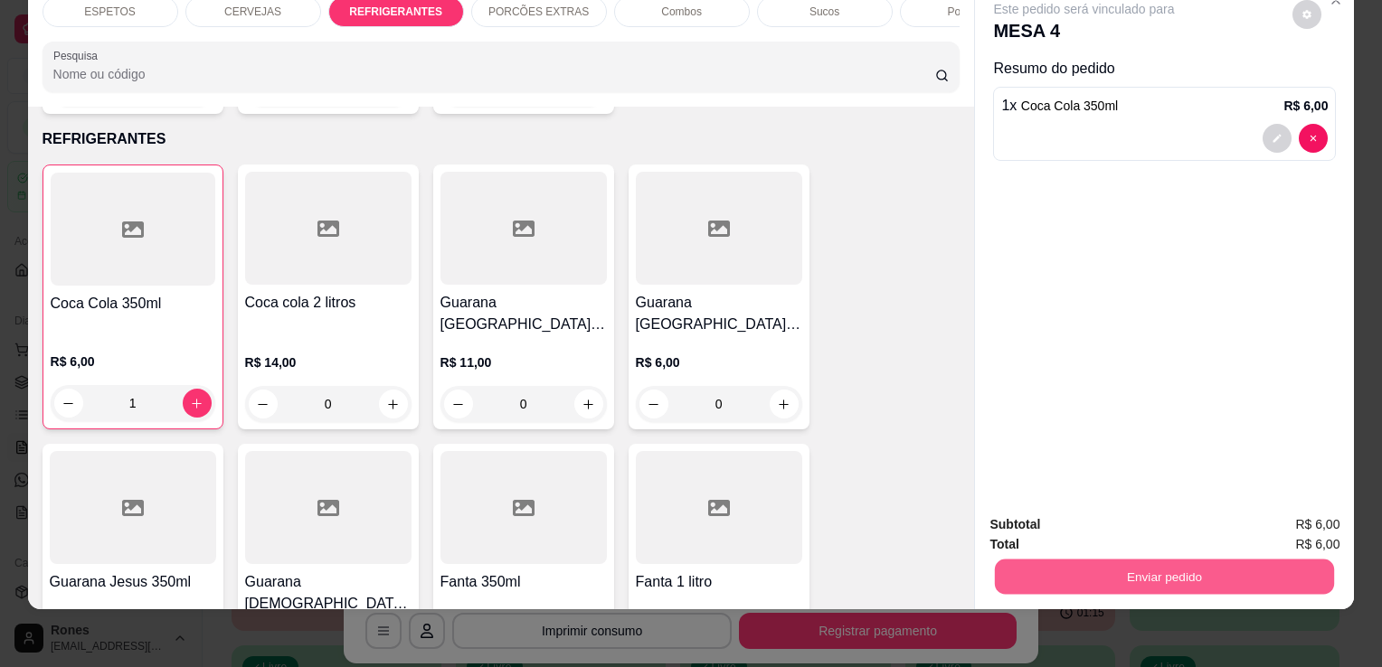
click at [1169, 576] on button "Enviar pedido" at bounding box center [1164, 576] width 339 height 35
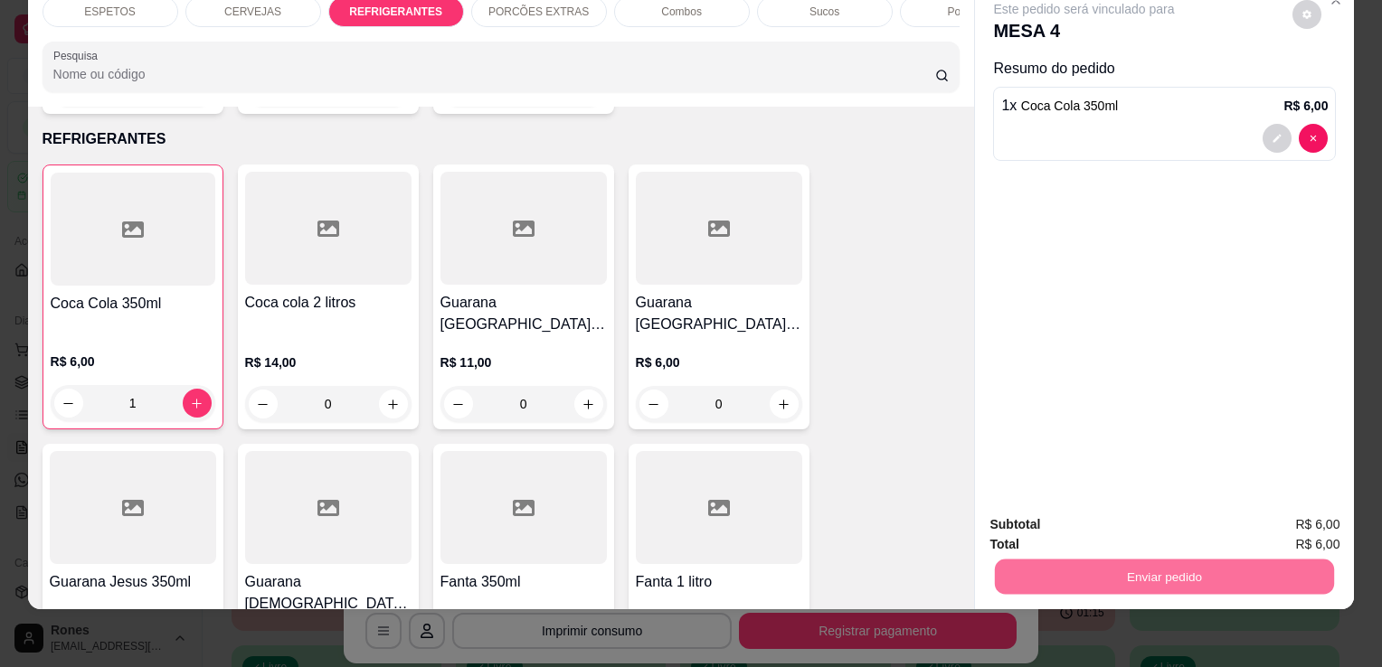
click at [1302, 515] on button "Enviar pedido" at bounding box center [1292, 518] width 99 height 33
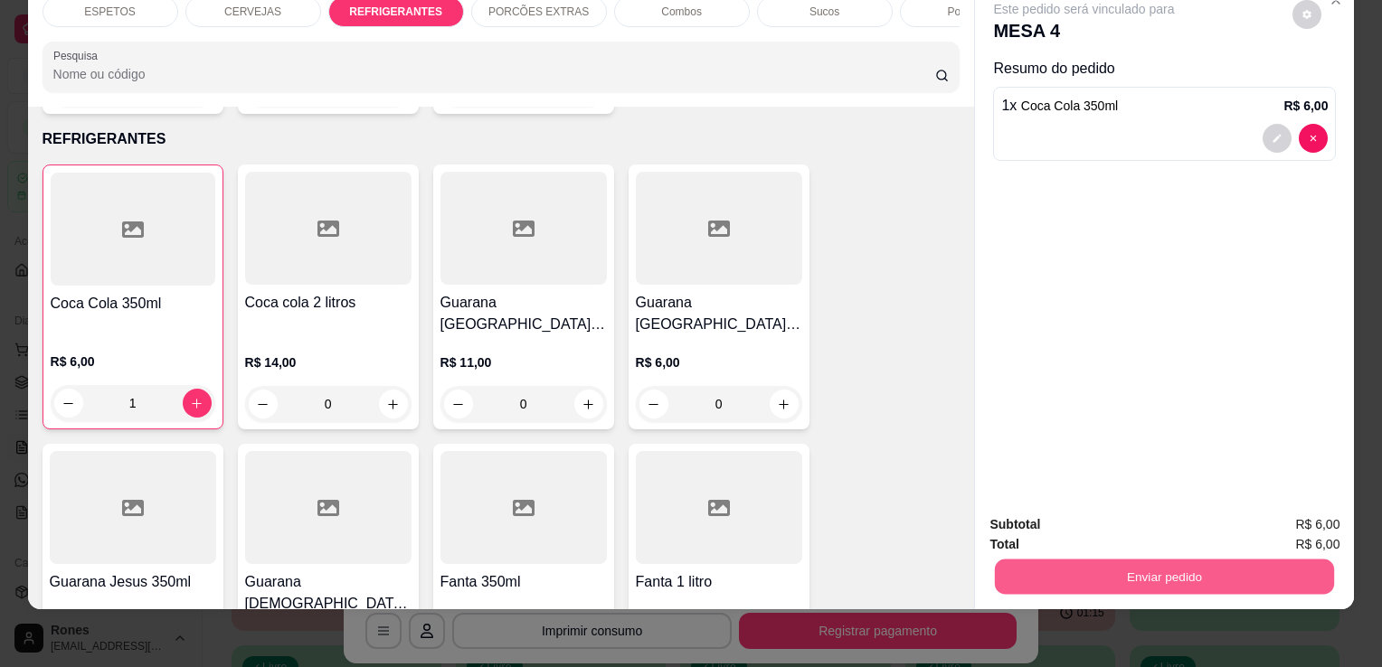
click at [1256, 570] on button "Enviar pedido" at bounding box center [1164, 576] width 339 height 35
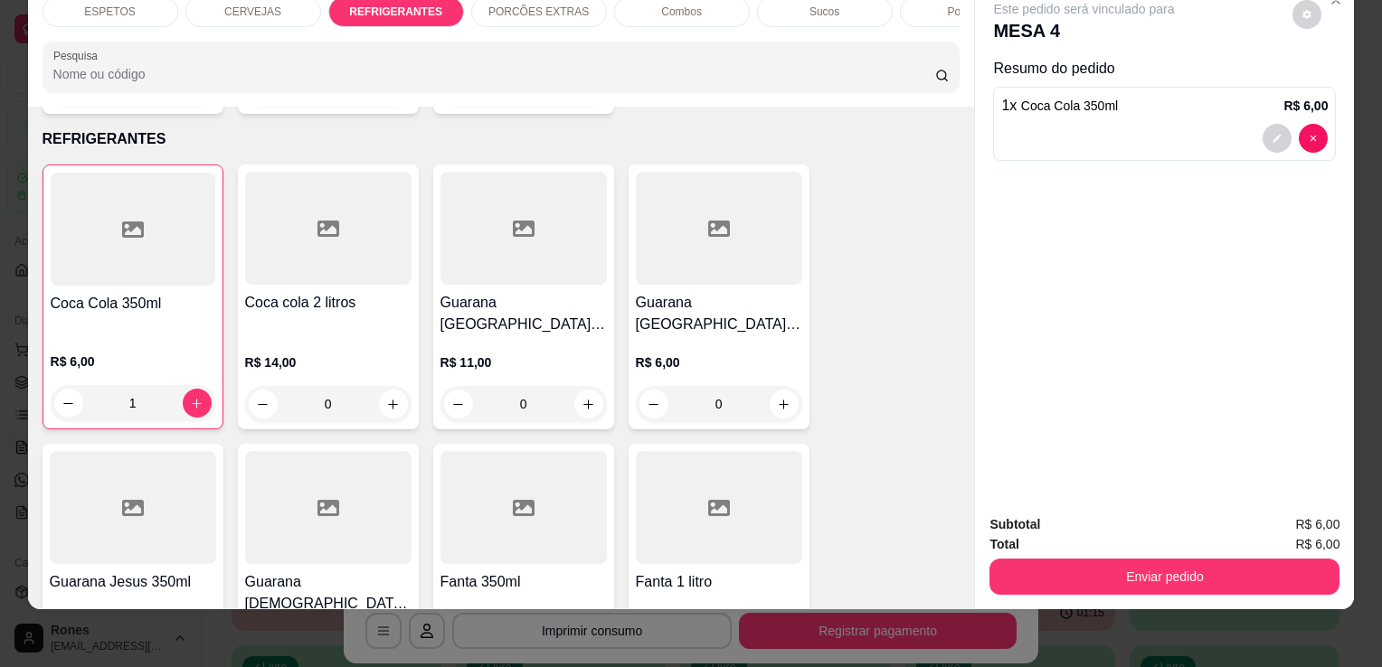
scroll to position [0, 0]
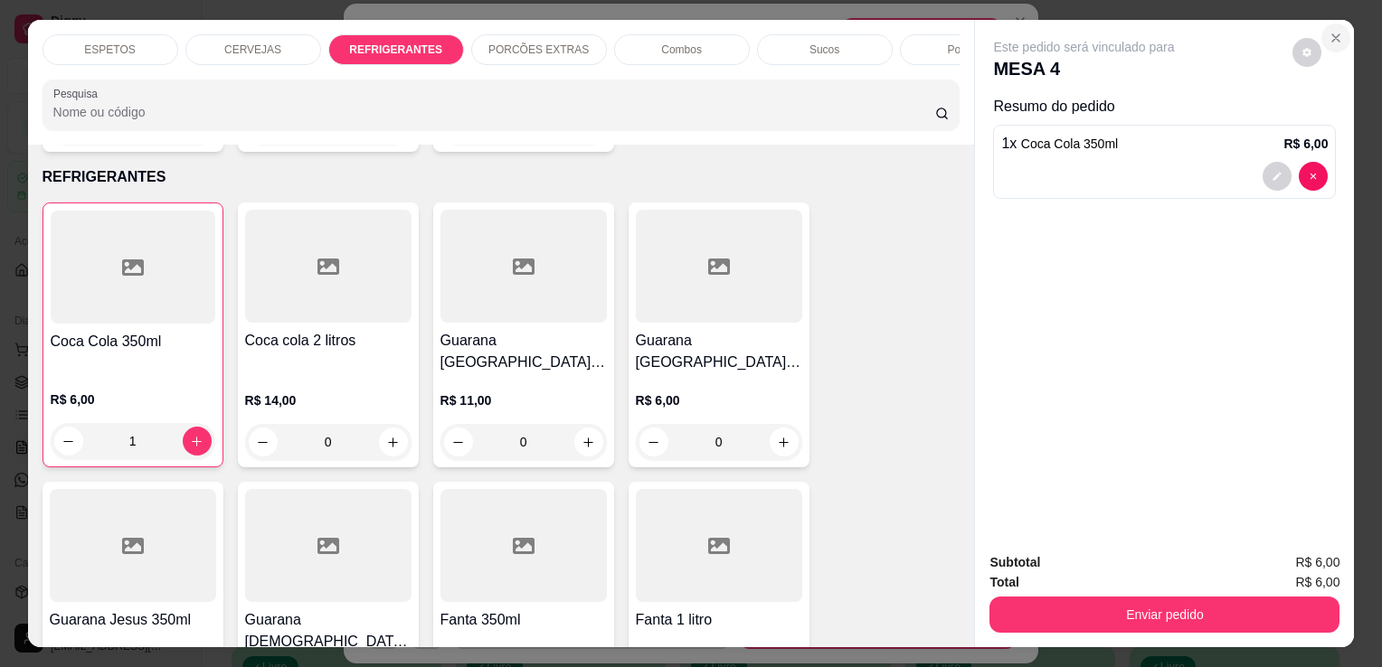
click at [1336, 41] on button "Close" at bounding box center [1335, 38] width 29 height 29
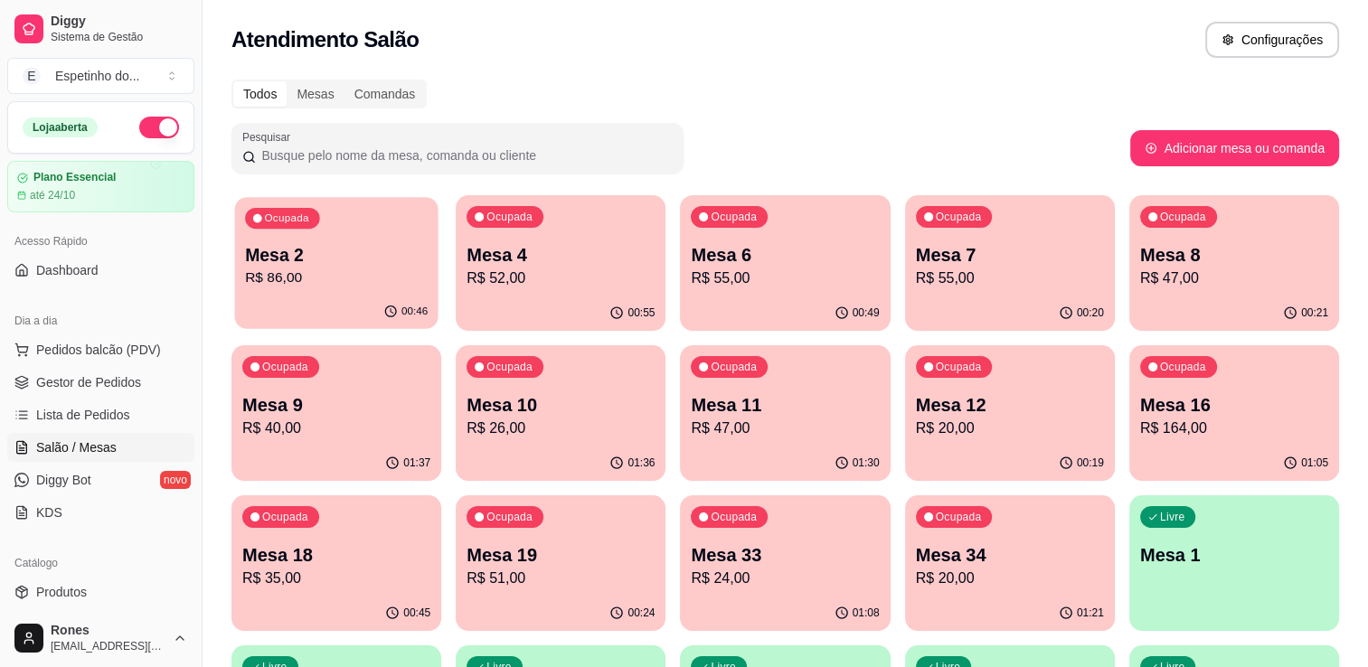
click at [344, 258] on p "Mesa 2" at bounding box center [336, 255] width 183 height 24
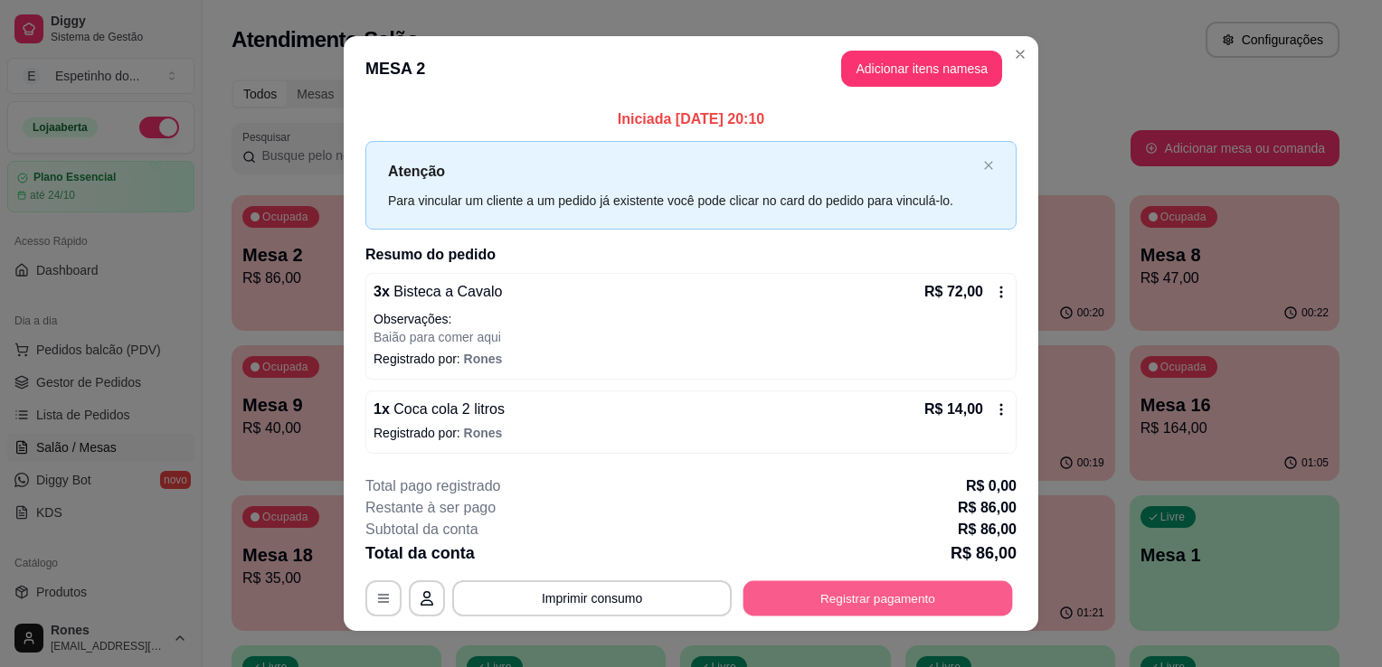
click at [883, 601] on button "Registrar pagamento" at bounding box center [878, 598] width 270 height 35
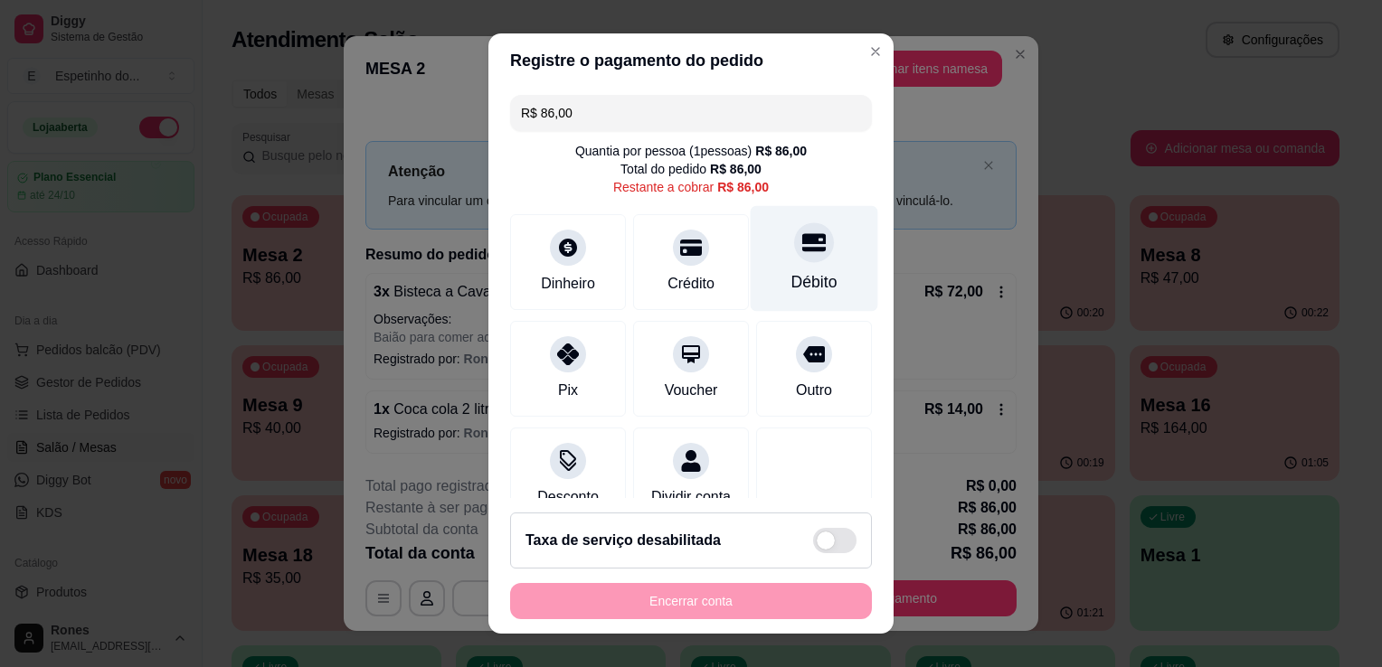
click at [815, 288] on div "Débito" at bounding box center [815, 259] width 128 height 106
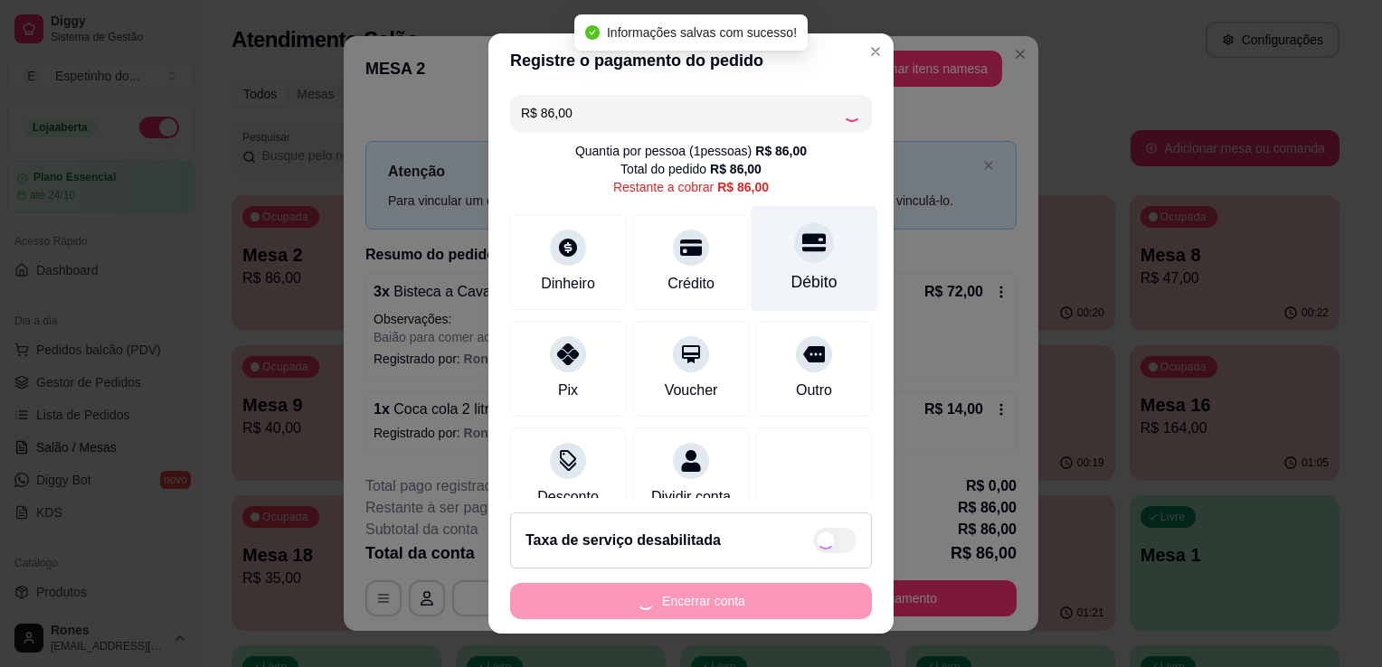
type input "R$ 0,00"
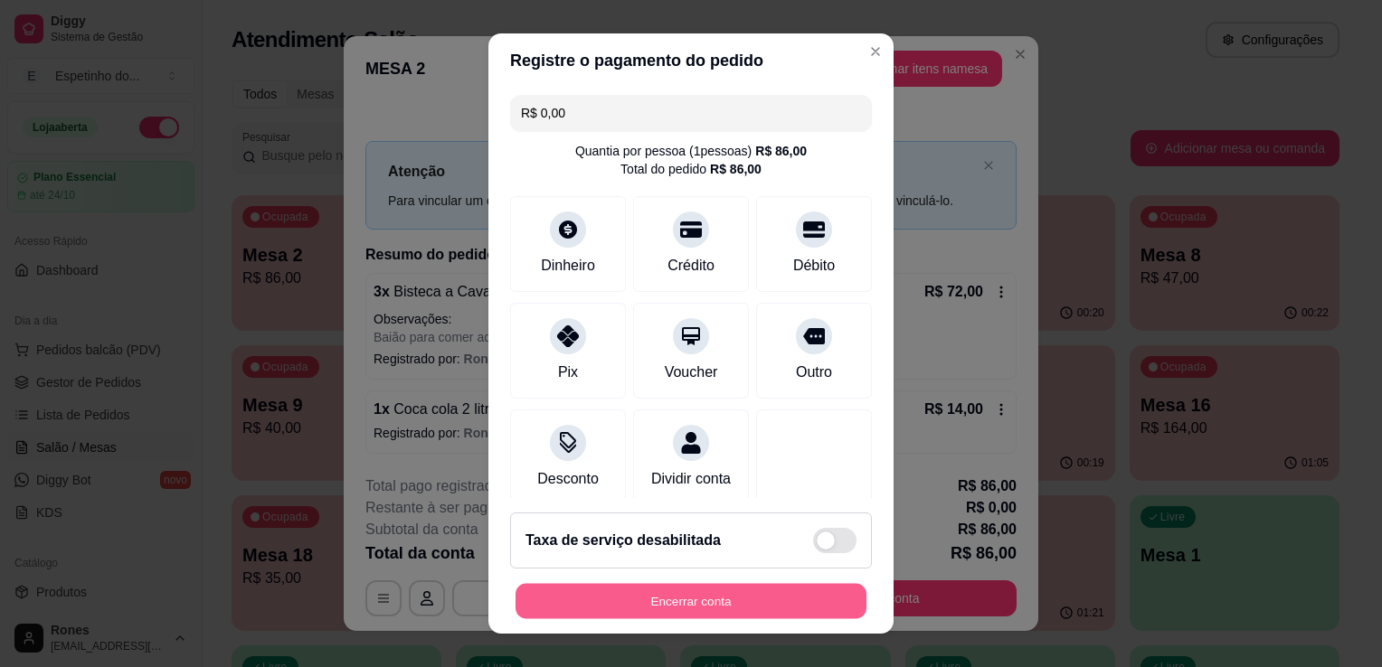
click at [724, 614] on button "Encerrar conta" at bounding box center [691, 601] width 351 height 35
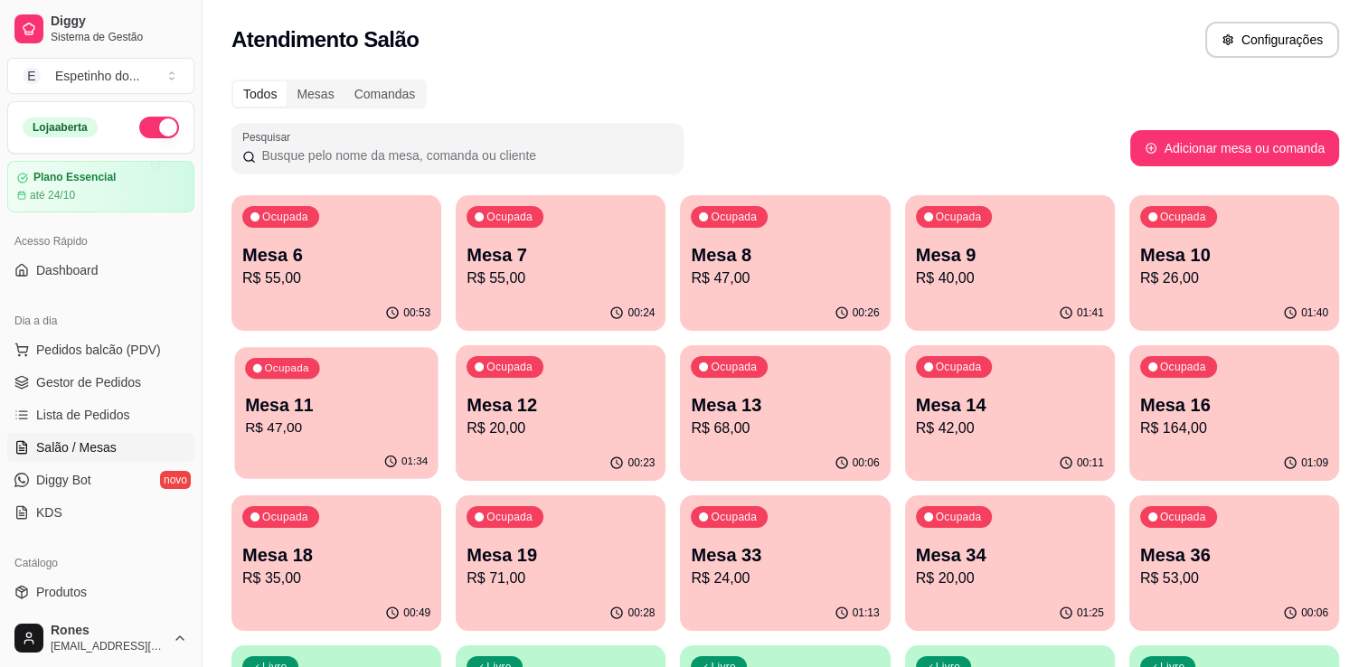
click at [351, 393] on p "Mesa 11" at bounding box center [336, 405] width 183 height 24
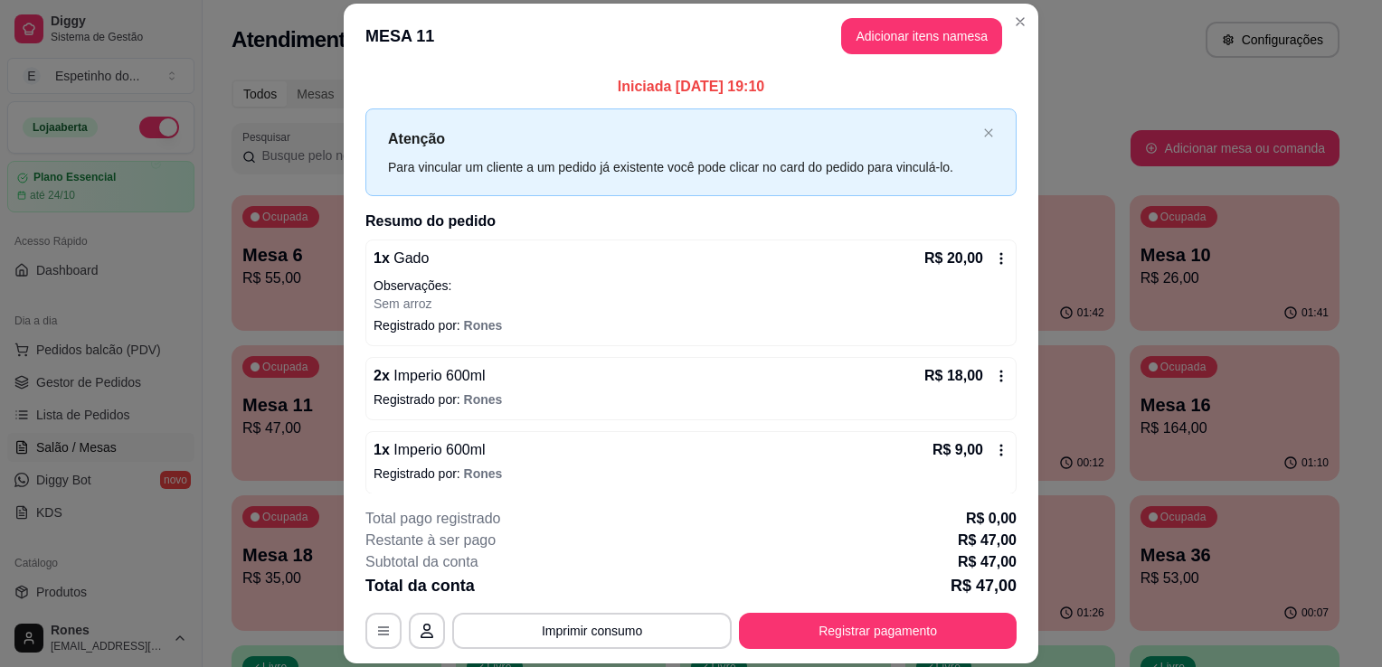
click at [759, 449] on div "1 x Imperio 600ml R$ 9,00" at bounding box center [691, 451] width 635 height 22
click at [933, 41] on button "Adicionar itens na mesa" at bounding box center [922, 35] width 156 height 35
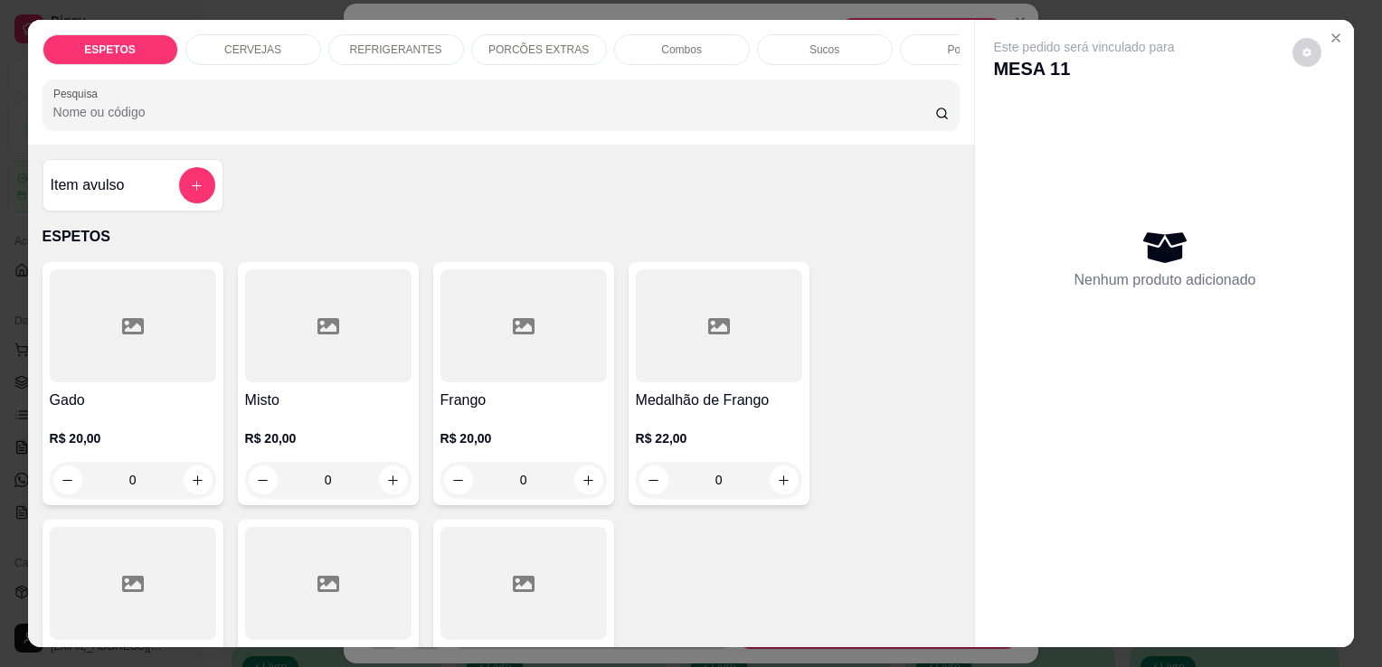
click at [254, 43] on p "CERVEJAS" at bounding box center [252, 50] width 57 height 14
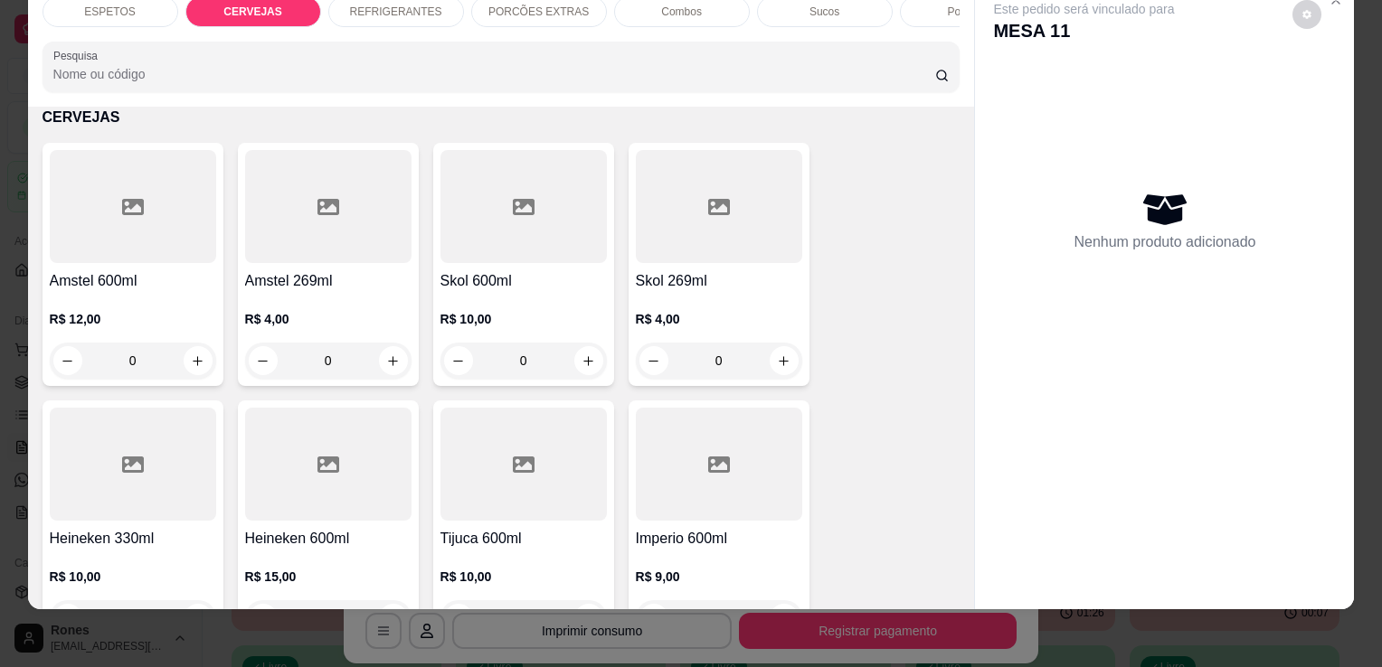
click at [729, 492] on div at bounding box center [719, 464] width 166 height 113
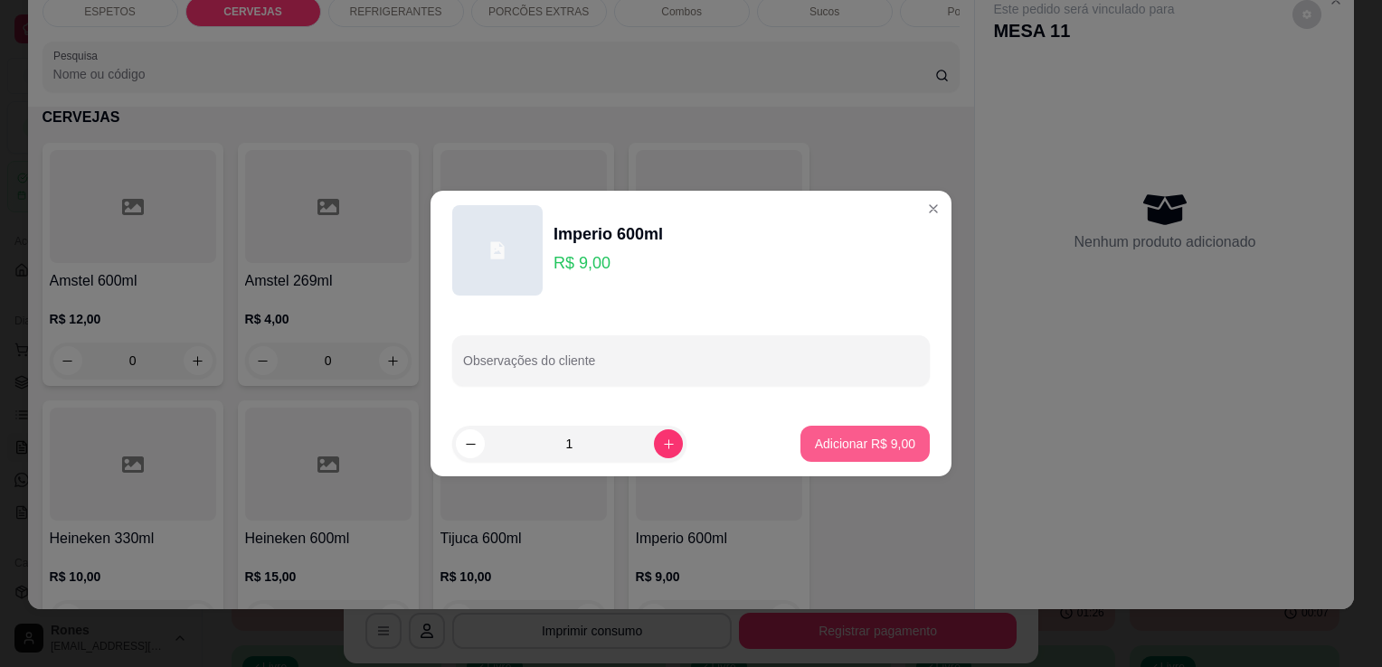
click at [828, 440] on p "Adicionar R$ 9,00" at bounding box center [865, 444] width 100 height 18
type input "1"
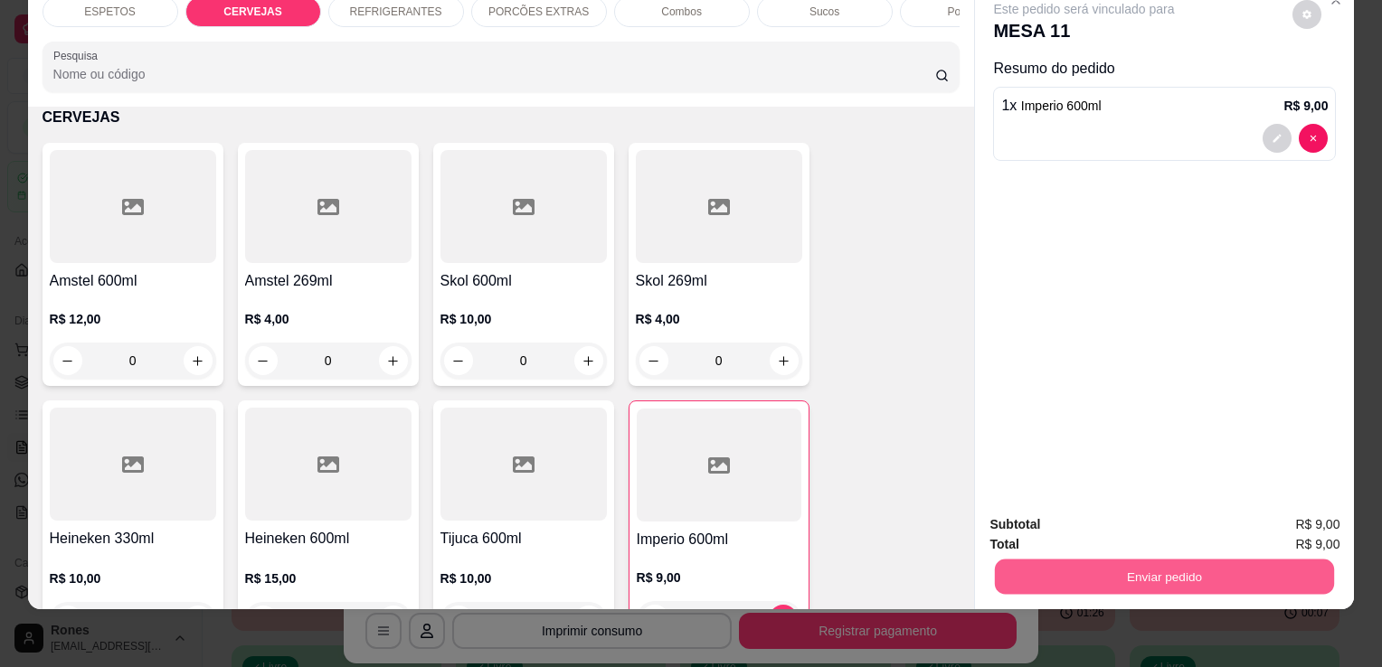
click at [1197, 568] on button "Enviar pedido" at bounding box center [1164, 576] width 339 height 35
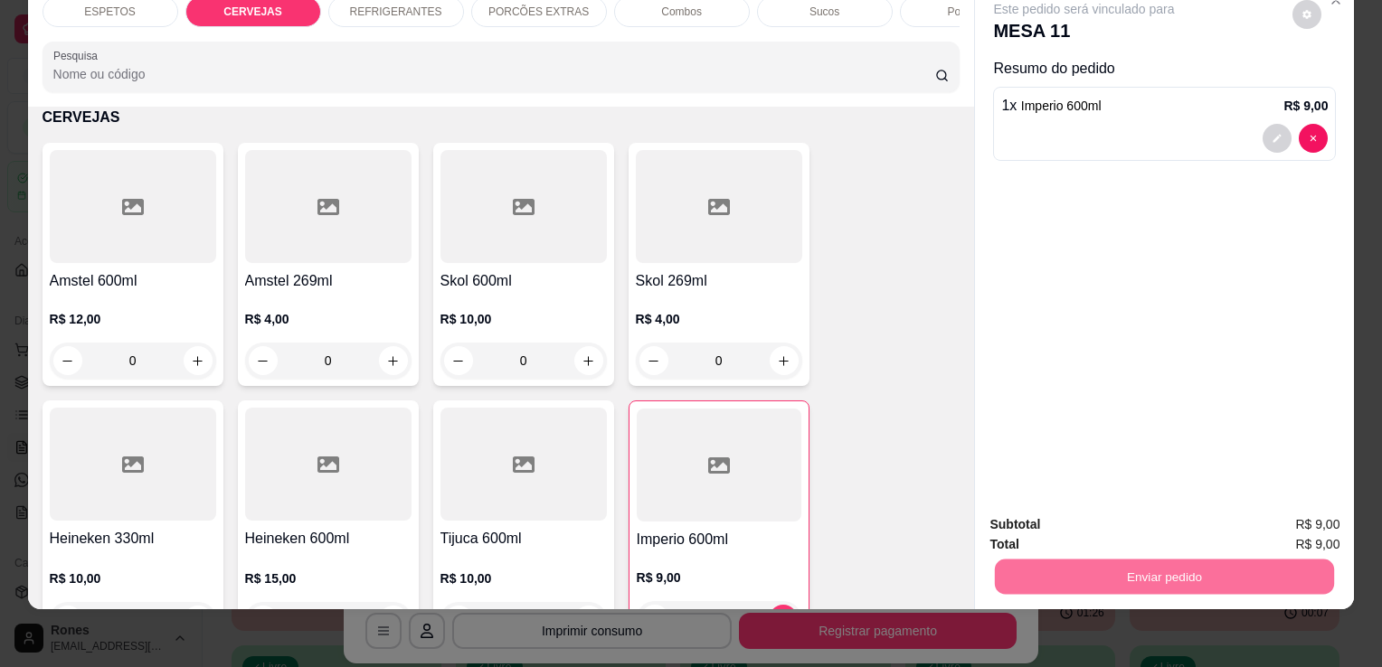
click at [1331, 521] on button "Enviar pedido" at bounding box center [1292, 518] width 99 height 33
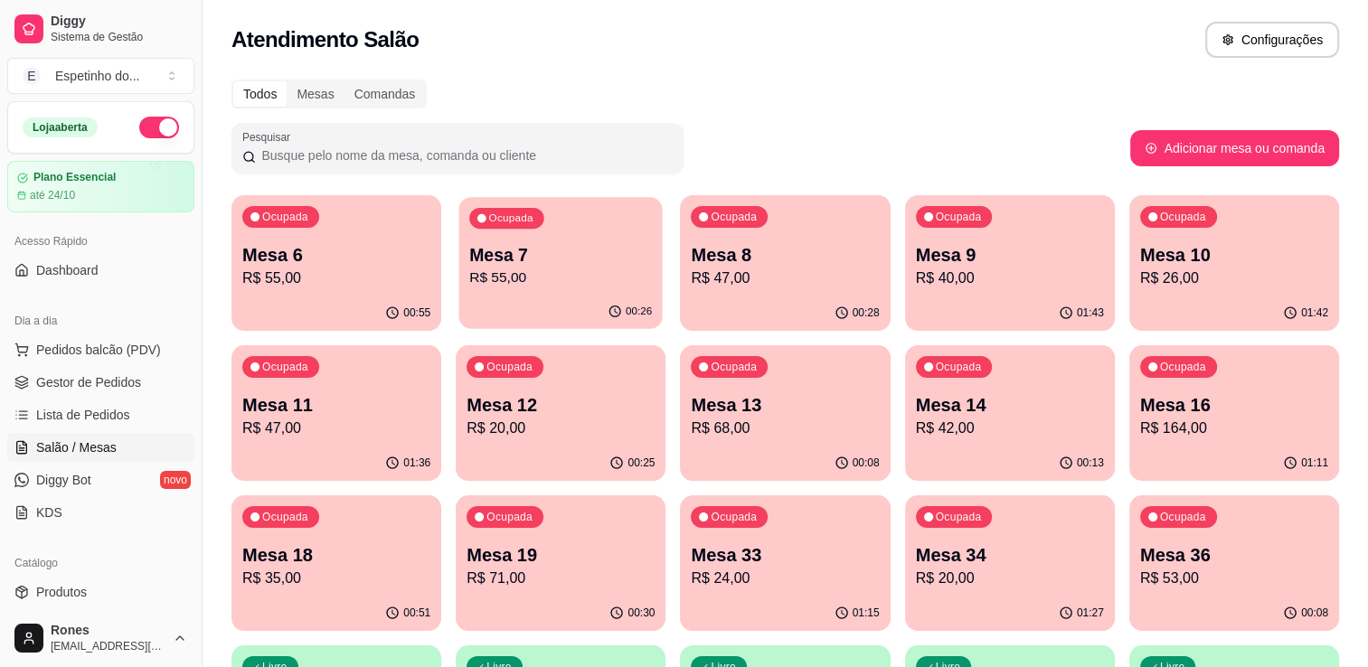
click at [584, 260] on p "Mesa 7" at bounding box center [560, 255] width 183 height 24
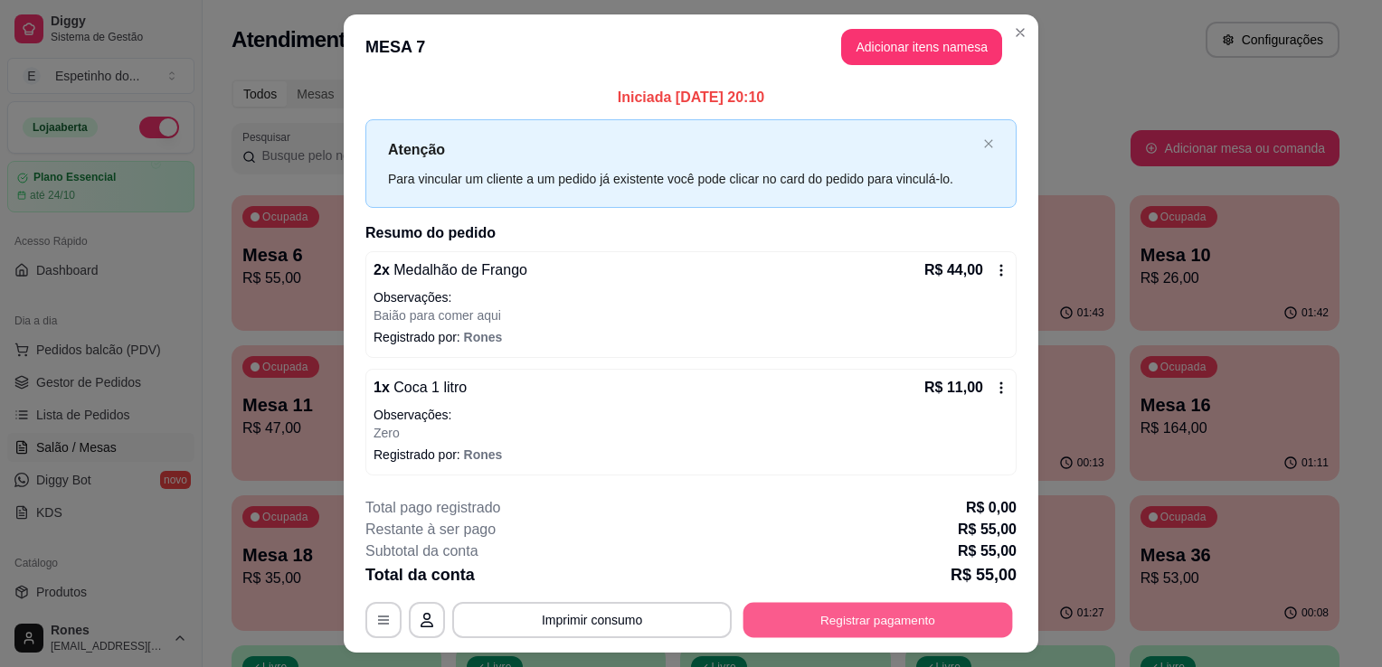
click at [823, 602] on button "Registrar pagamento" at bounding box center [878, 619] width 270 height 35
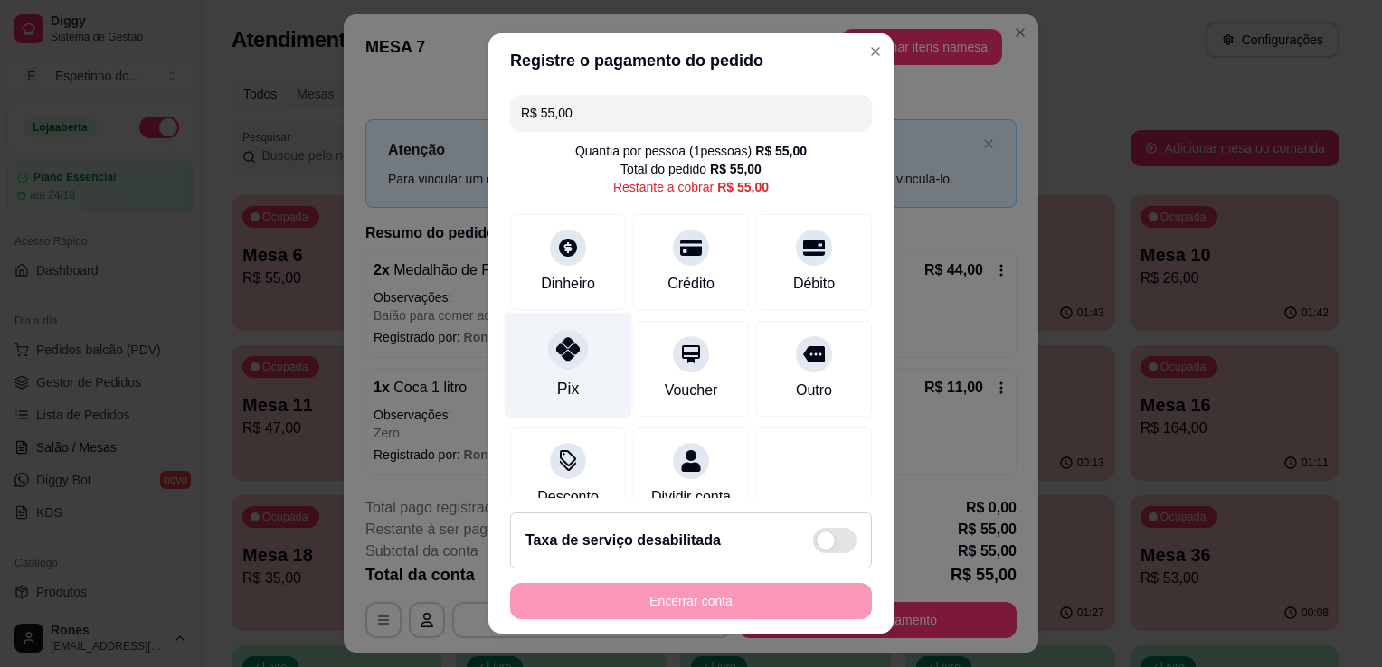
click at [560, 342] on icon at bounding box center [568, 349] width 24 height 24
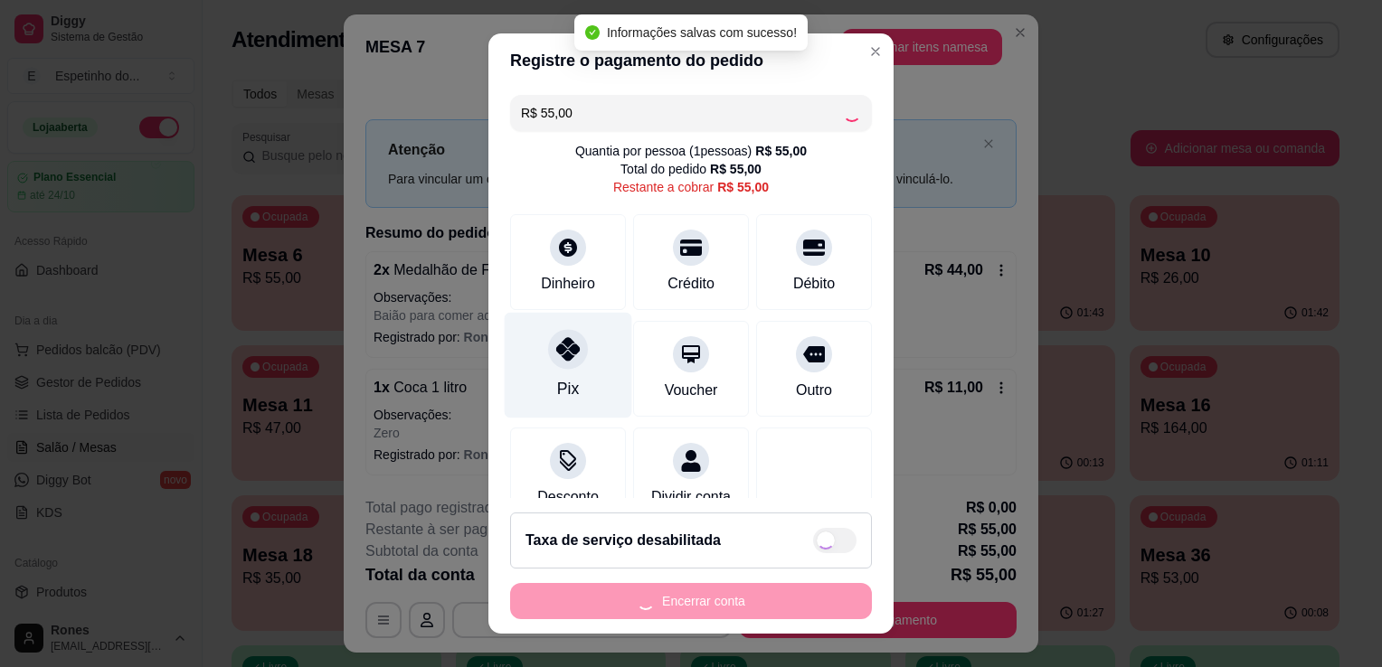
type input "R$ 0,00"
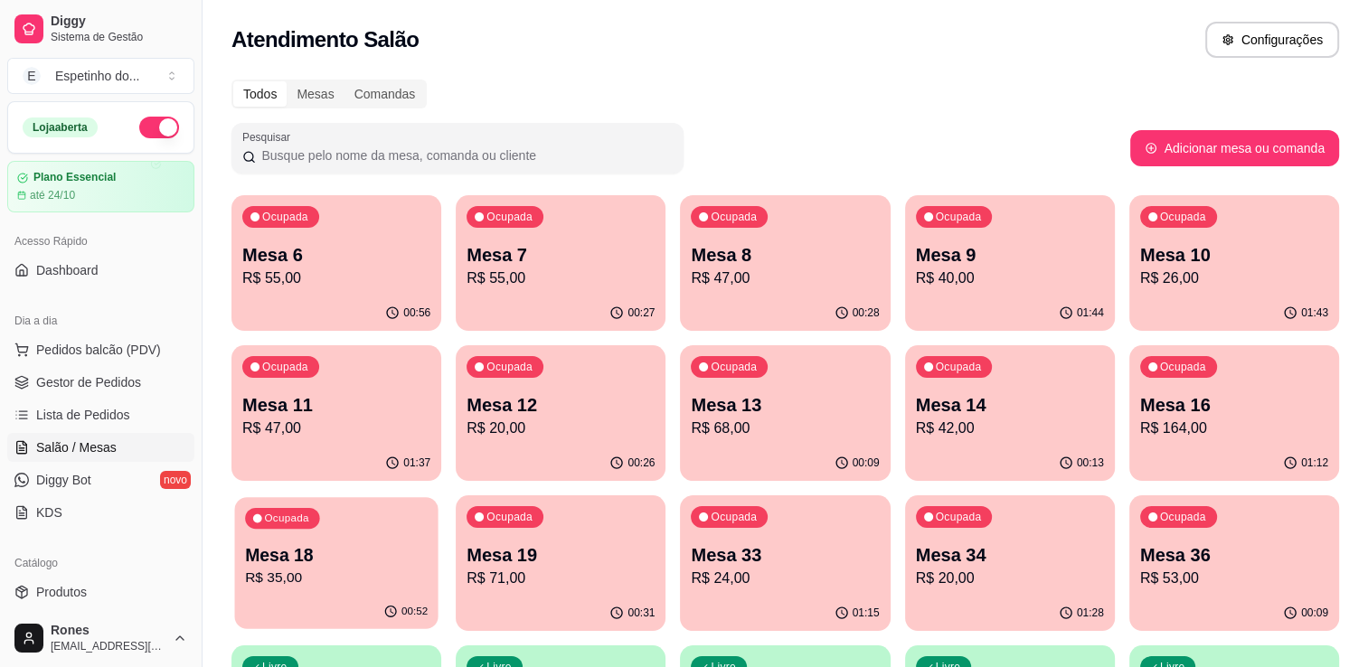
click at [308, 544] on p "Mesa 18" at bounding box center [336, 556] width 183 height 24
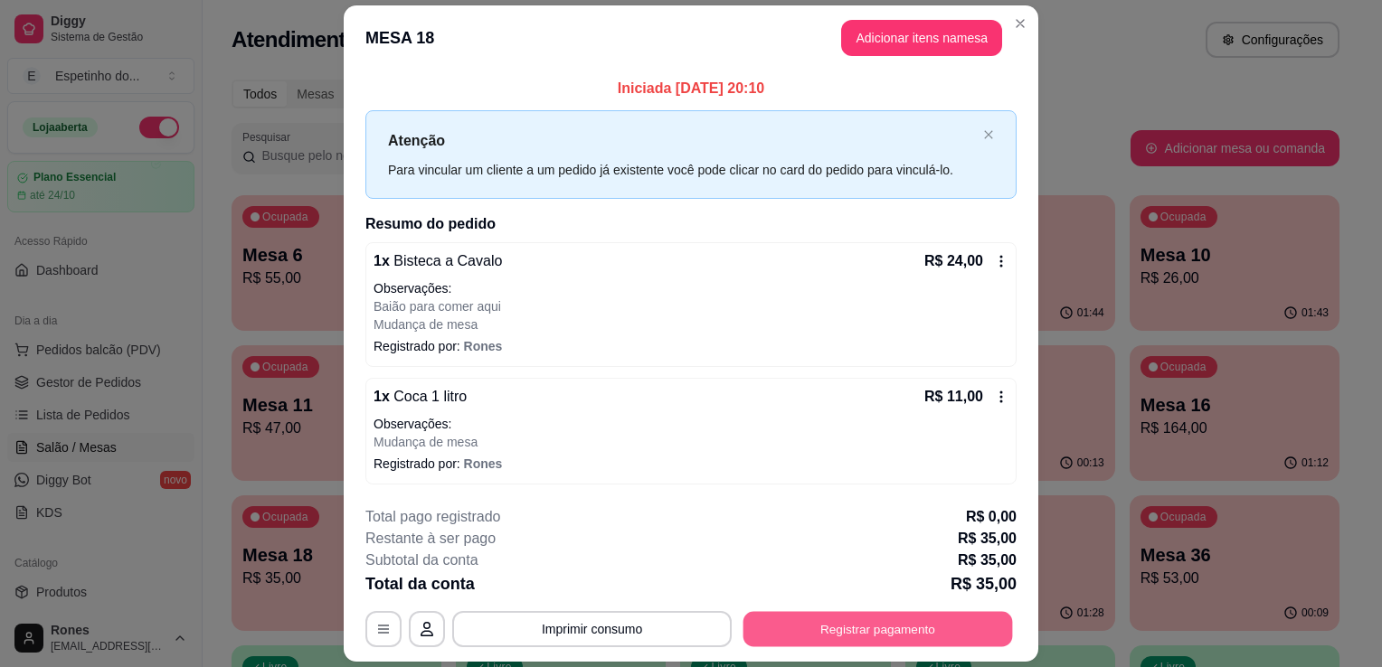
click at [828, 635] on button "Registrar pagamento" at bounding box center [878, 628] width 270 height 35
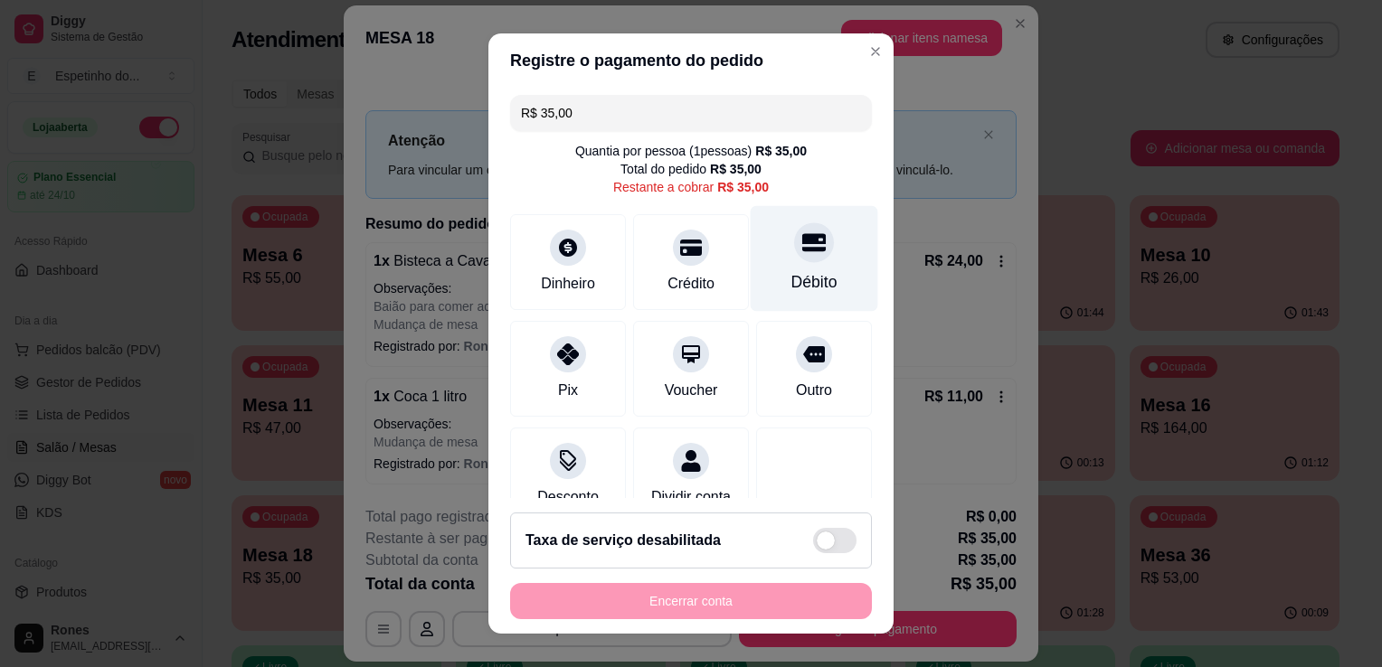
click at [827, 266] on div "Débito" at bounding box center [815, 259] width 128 height 106
type input "R$ 0,00"
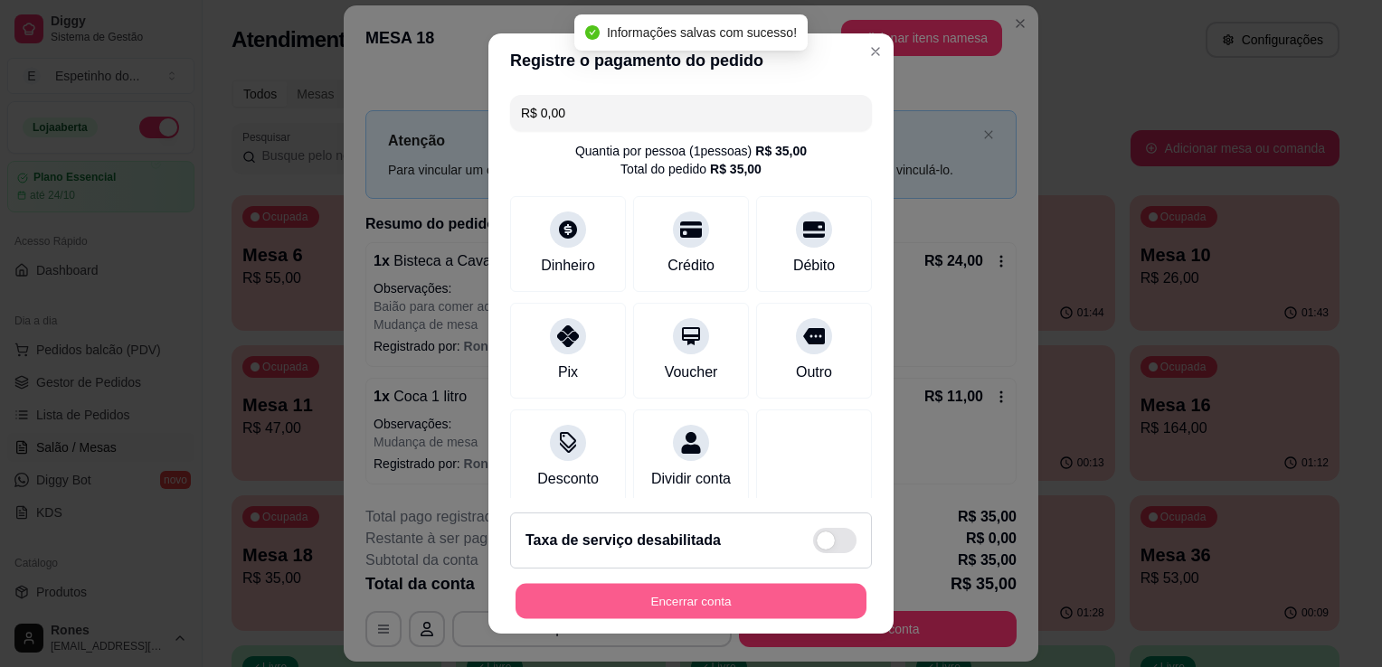
click at [810, 599] on button "Encerrar conta" at bounding box center [691, 601] width 351 height 35
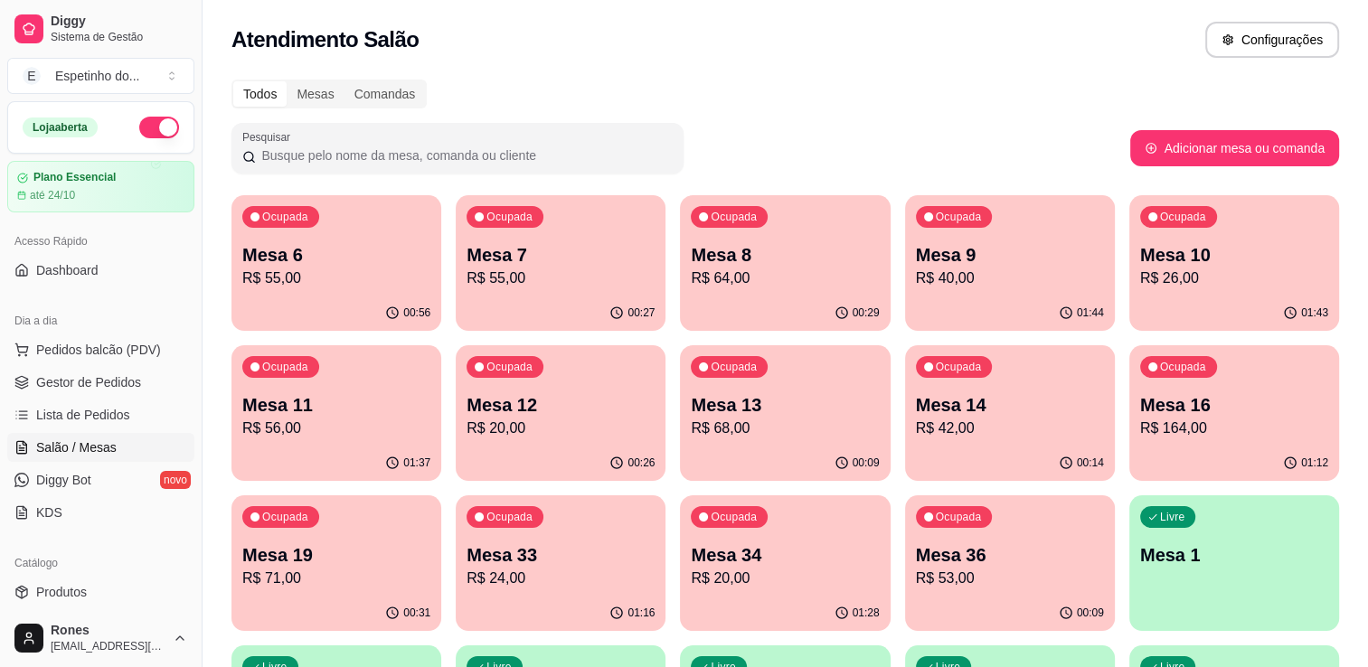
click at [1030, 259] on p "Mesa 9" at bounding box center [1010, 254] width 188 height 25
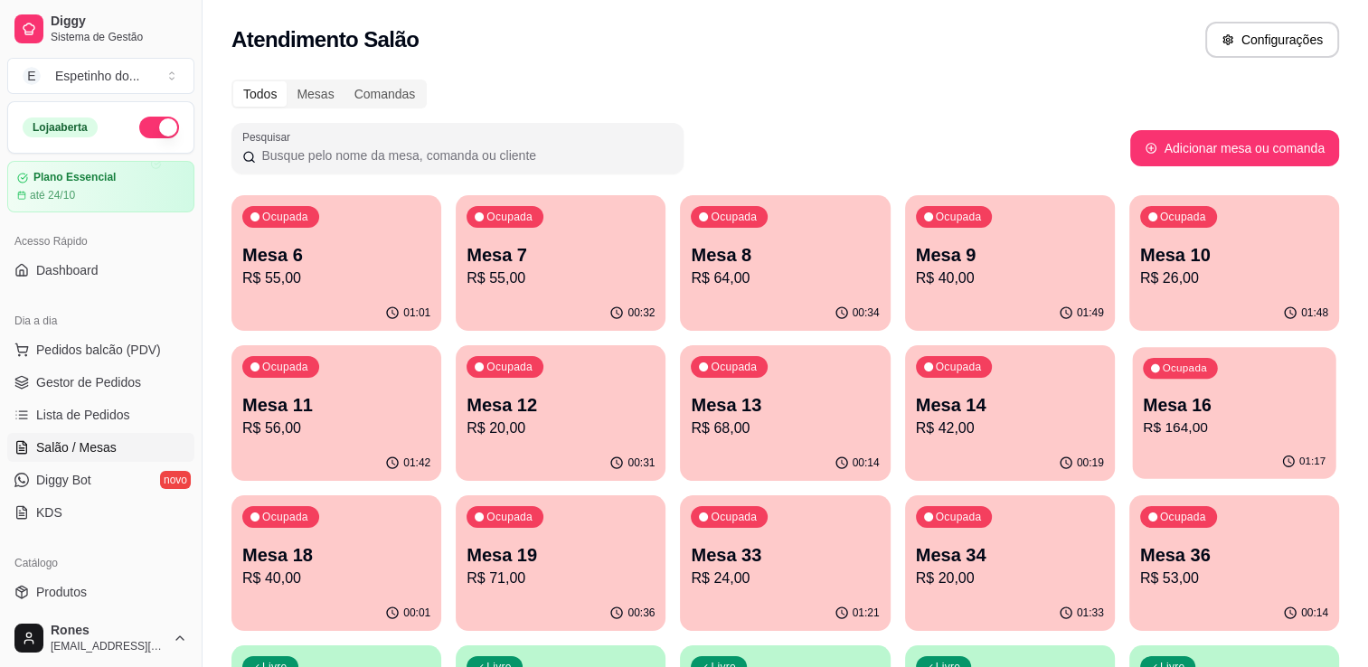
click at [1226, 418] on p "R$ 164,00" at bounding box center [1234, 428] width 183 height 21
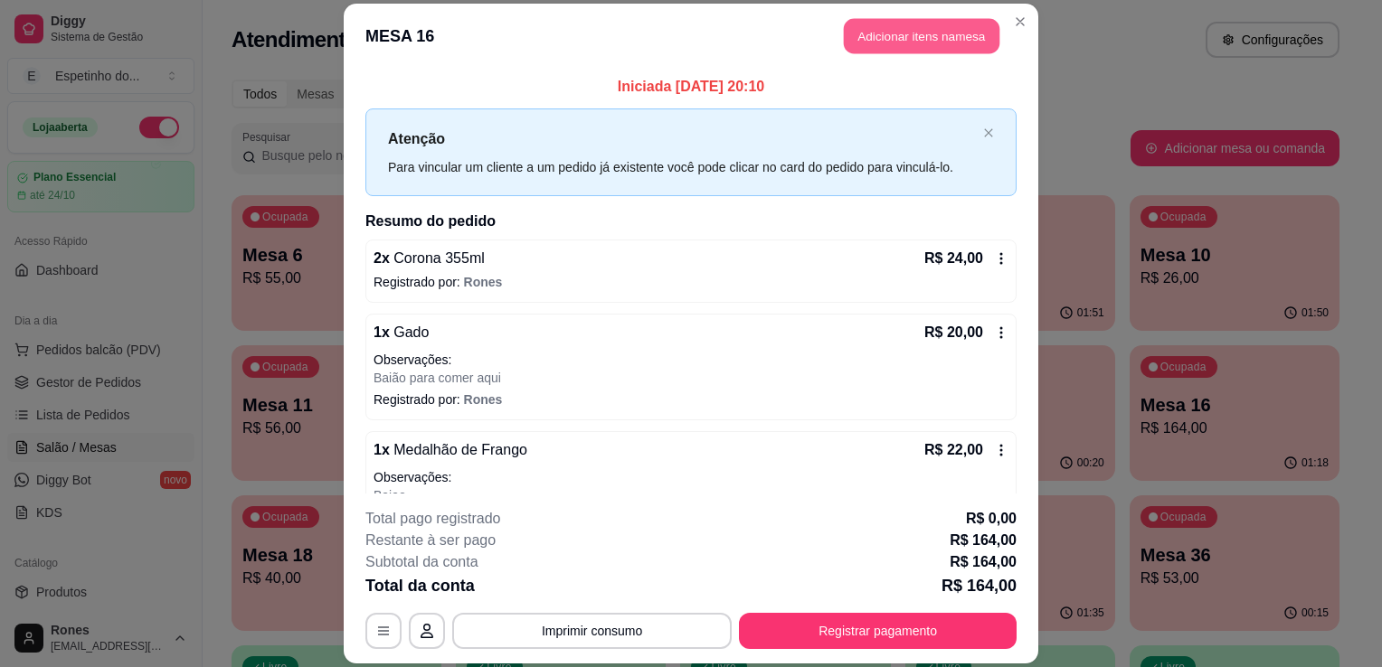
click at [916, 27] on button "Adicionar itens na mesa" at bounding box center [922, 35] width 156 height 35
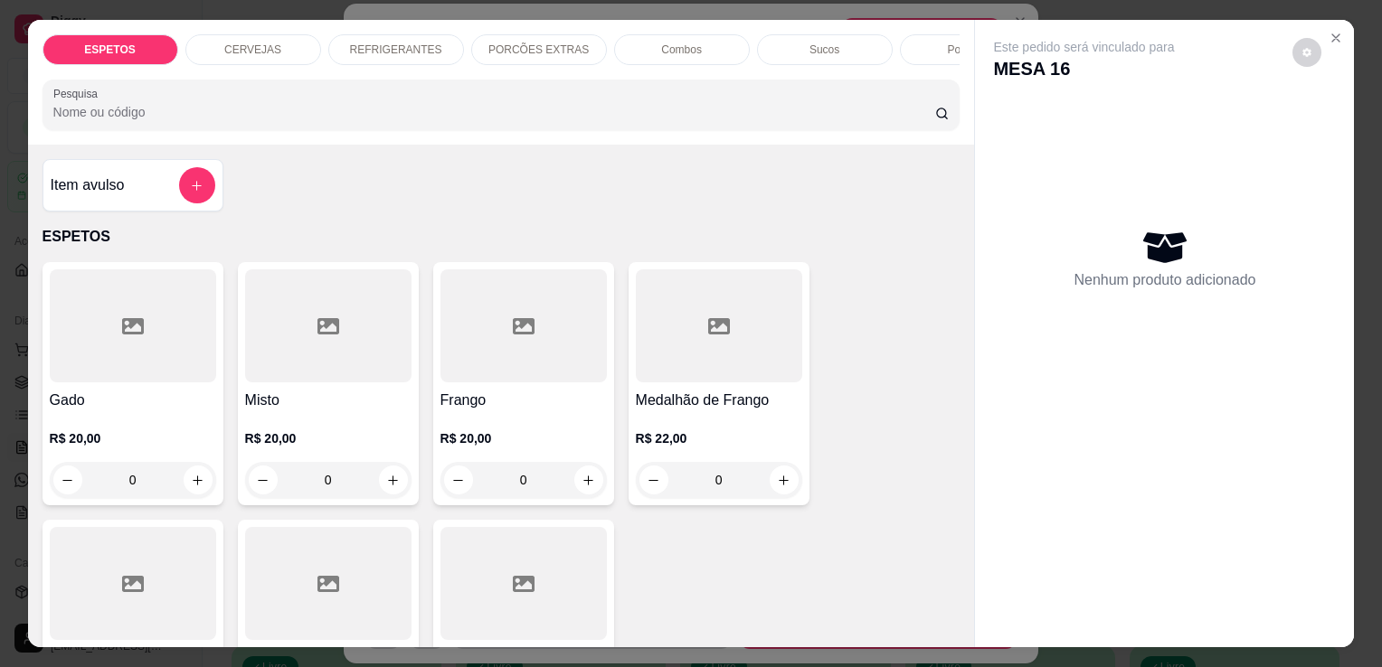
click at [252, 54] on div "CERVEJAS" at bounding box center [253, 49] width 136 height 31
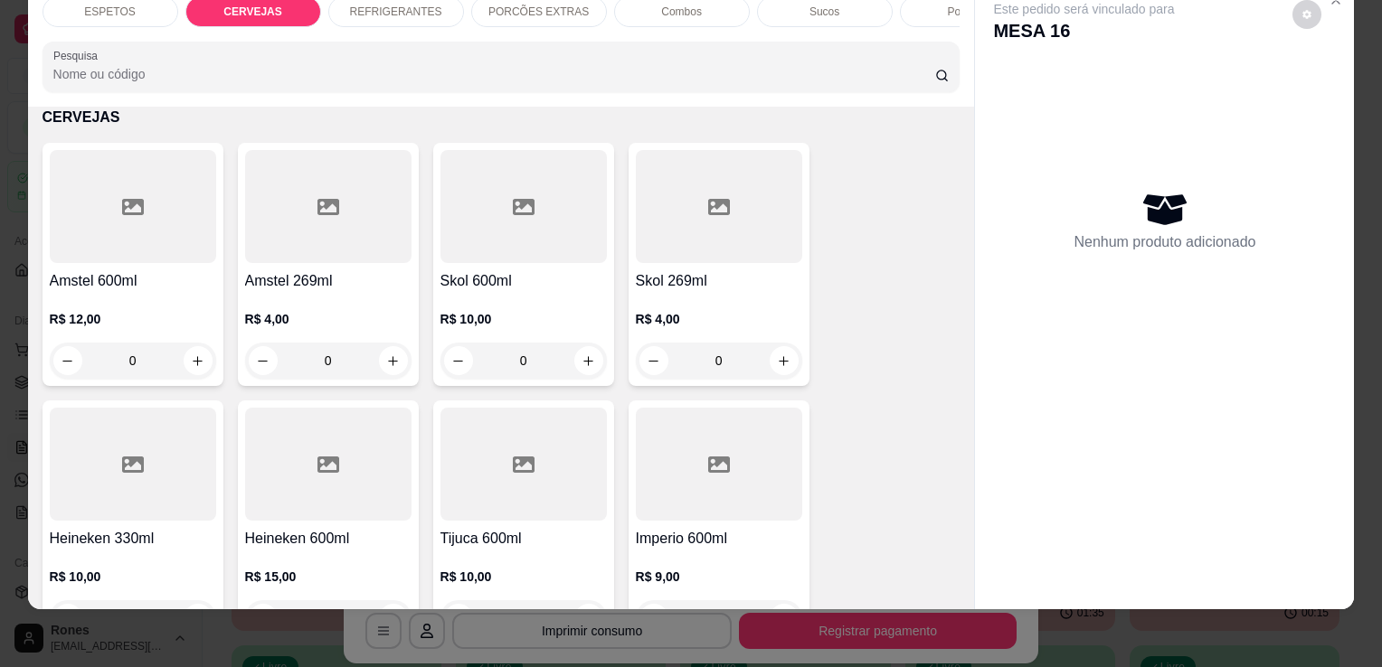
click at [119, 516] on div at bounding box center [133, 464] width 166 height 113
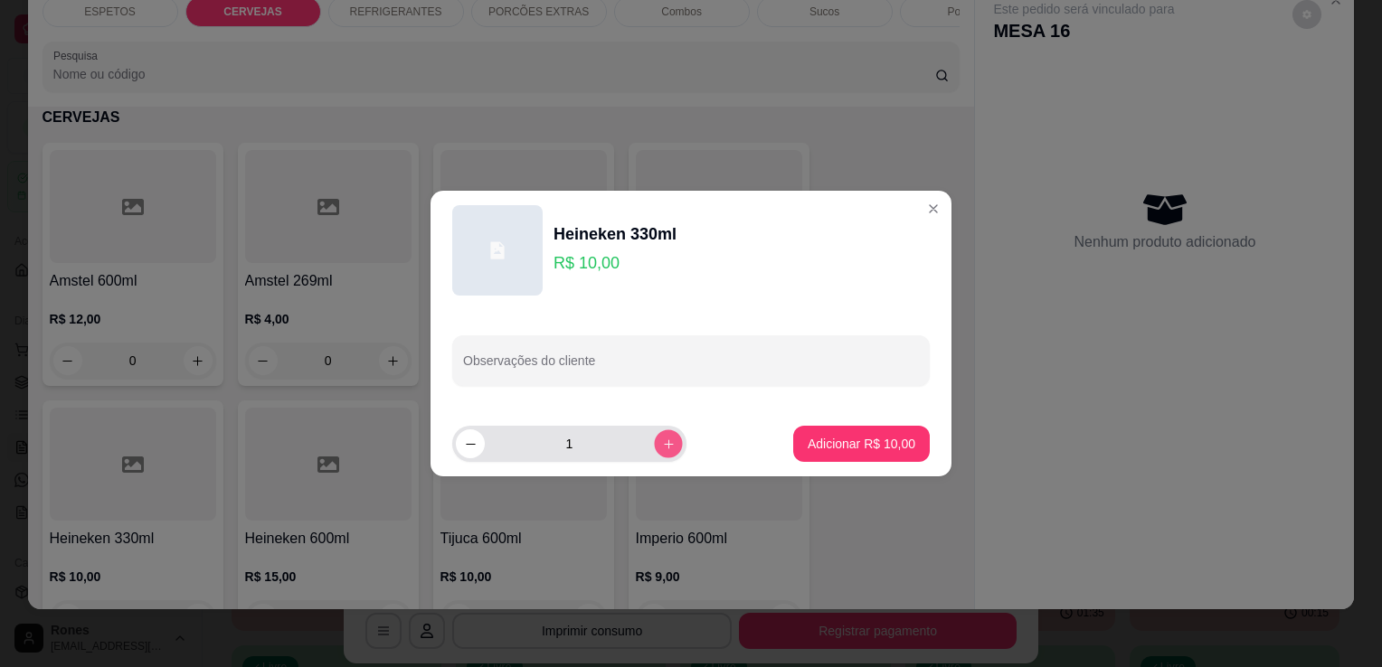
click at [664, 448] on icon "increase-product-quantity" at bounding box center [668, 444] width 9 height 9
type input "2"
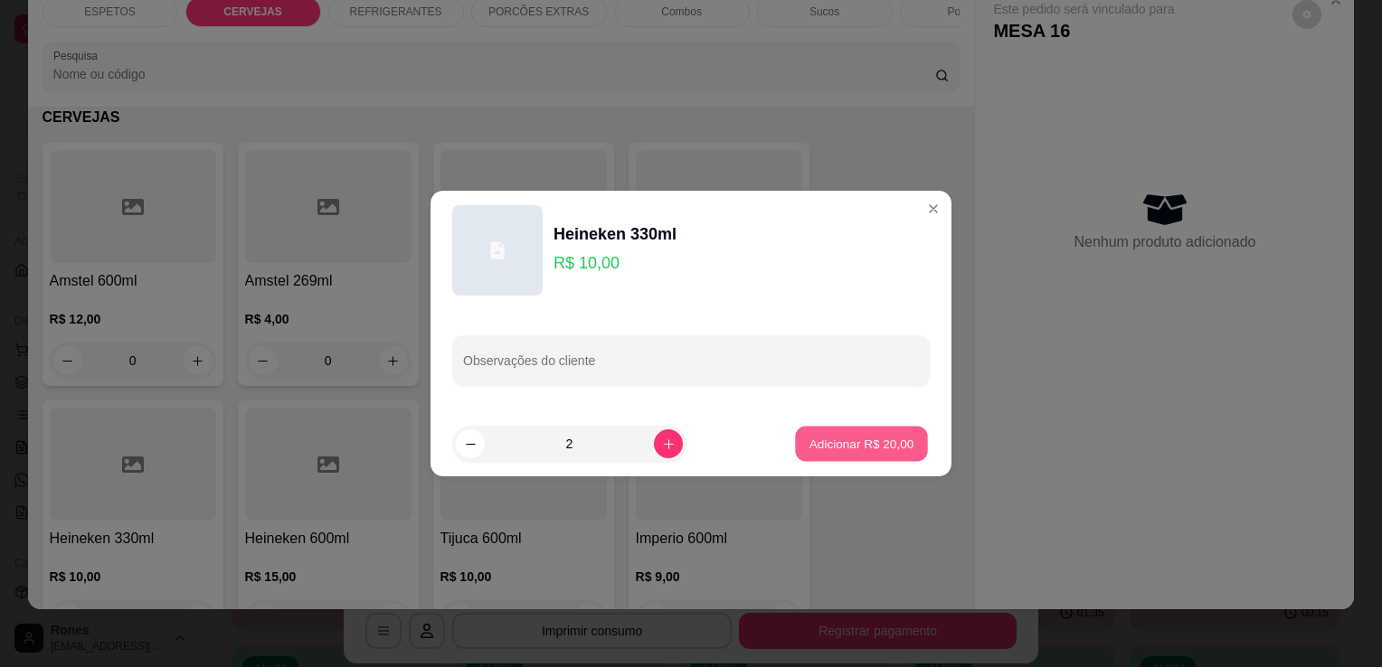
click at [894, 450] on p "Adicionar R$ 20,00" at bounding box center [861, 443] width 105 height 17
type input "2"
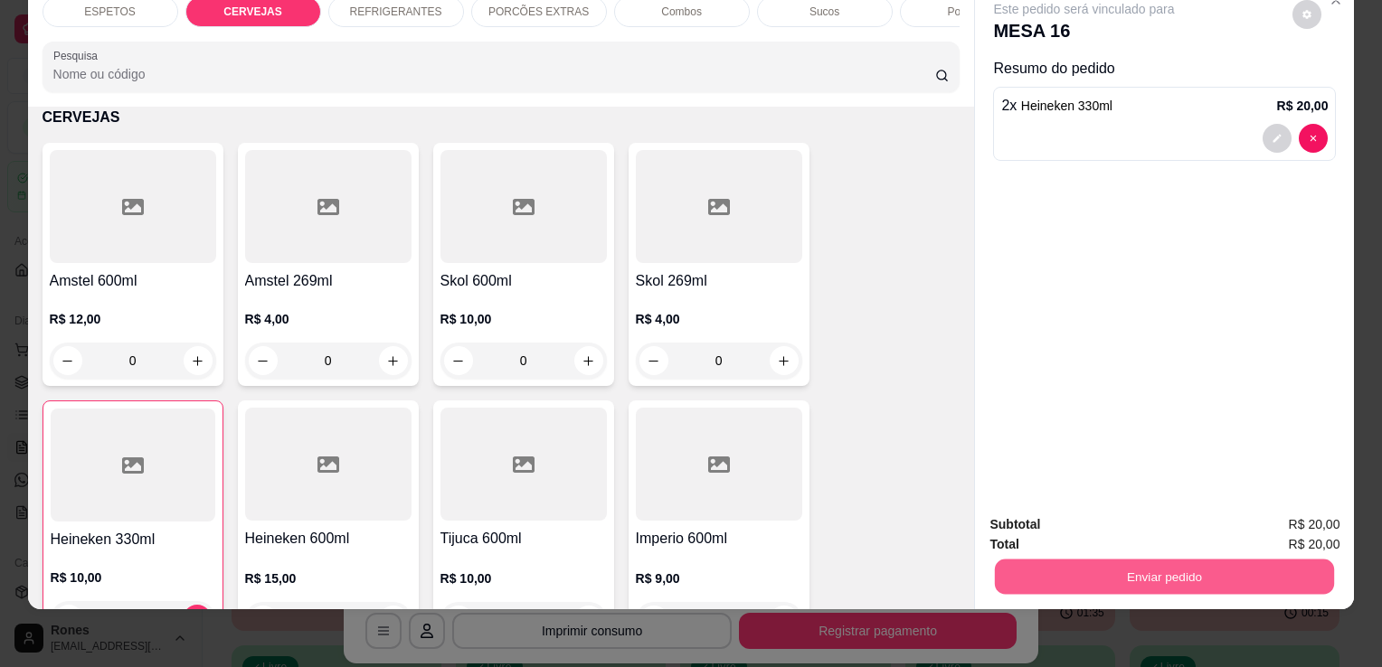
click at [1217, 561] on button "Enviar pedido" at bounding box center [1164, 576] width 339 height 35
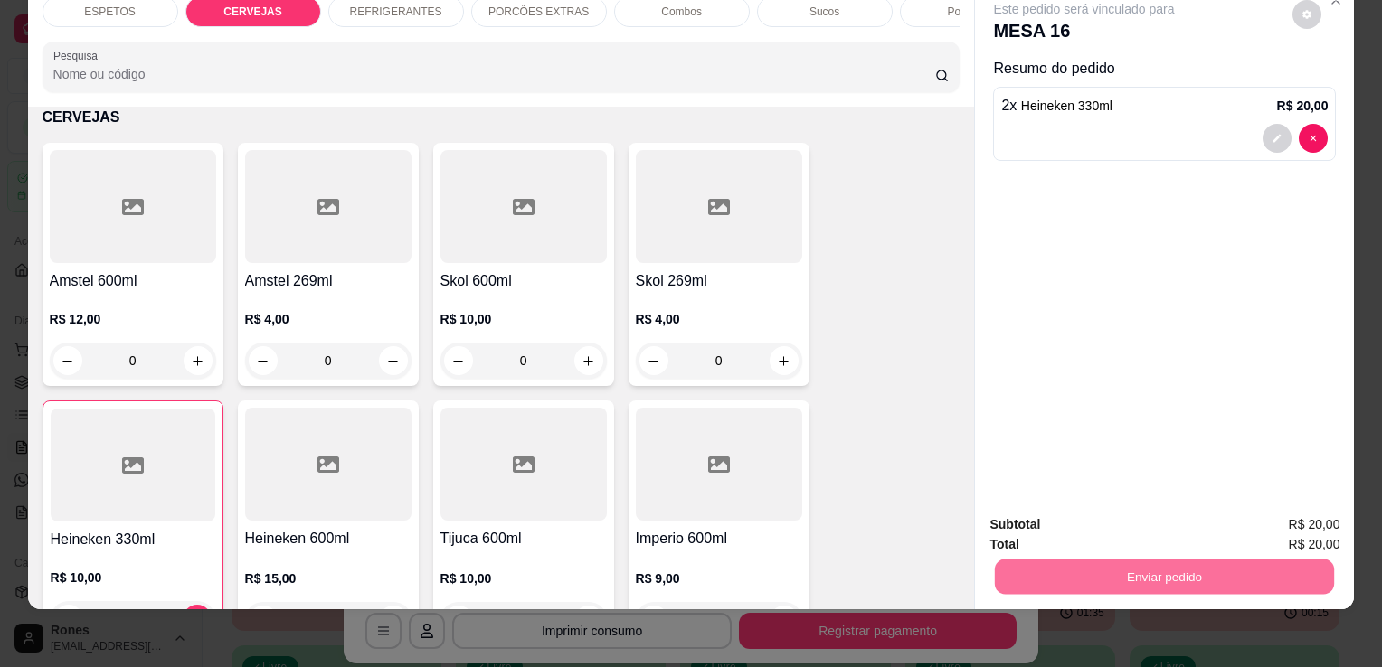
click at [1315, 525] on button "Enviar pedido" at bounding box center [1292, 518] width 99 height 33
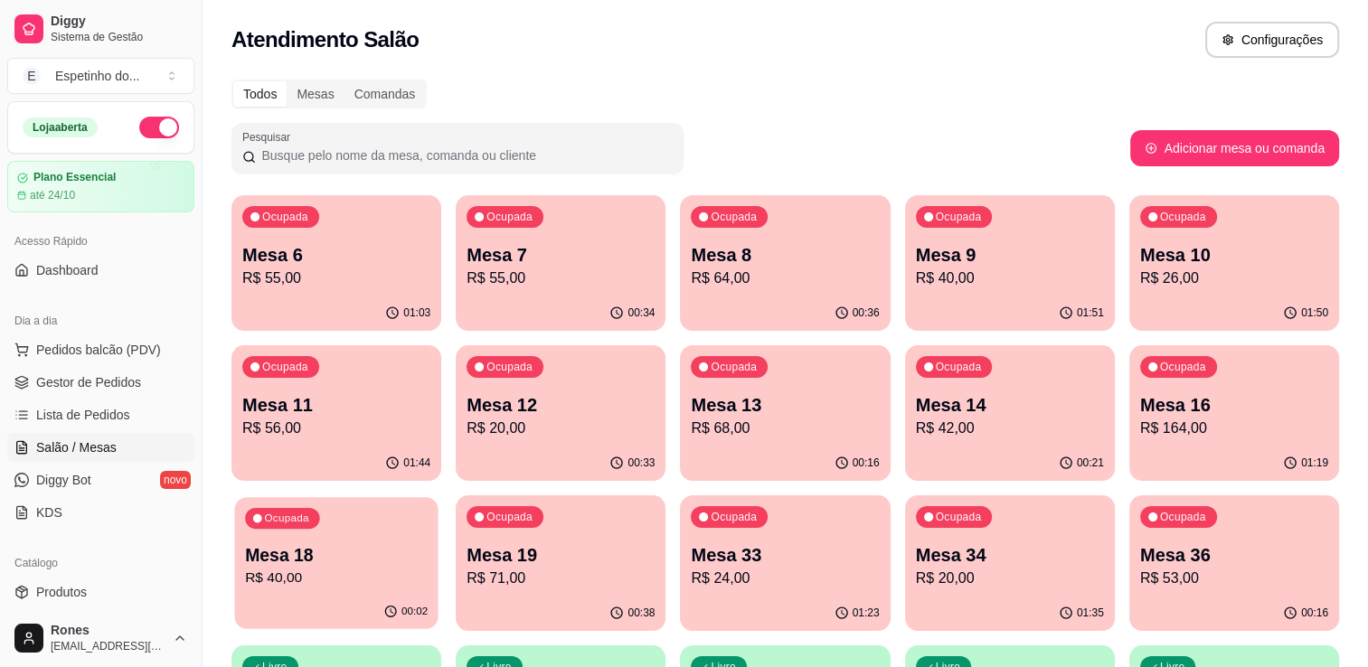
click at [274, 555] on p "Mesa 18" at bounding box center [336, 556] width 183 height 24
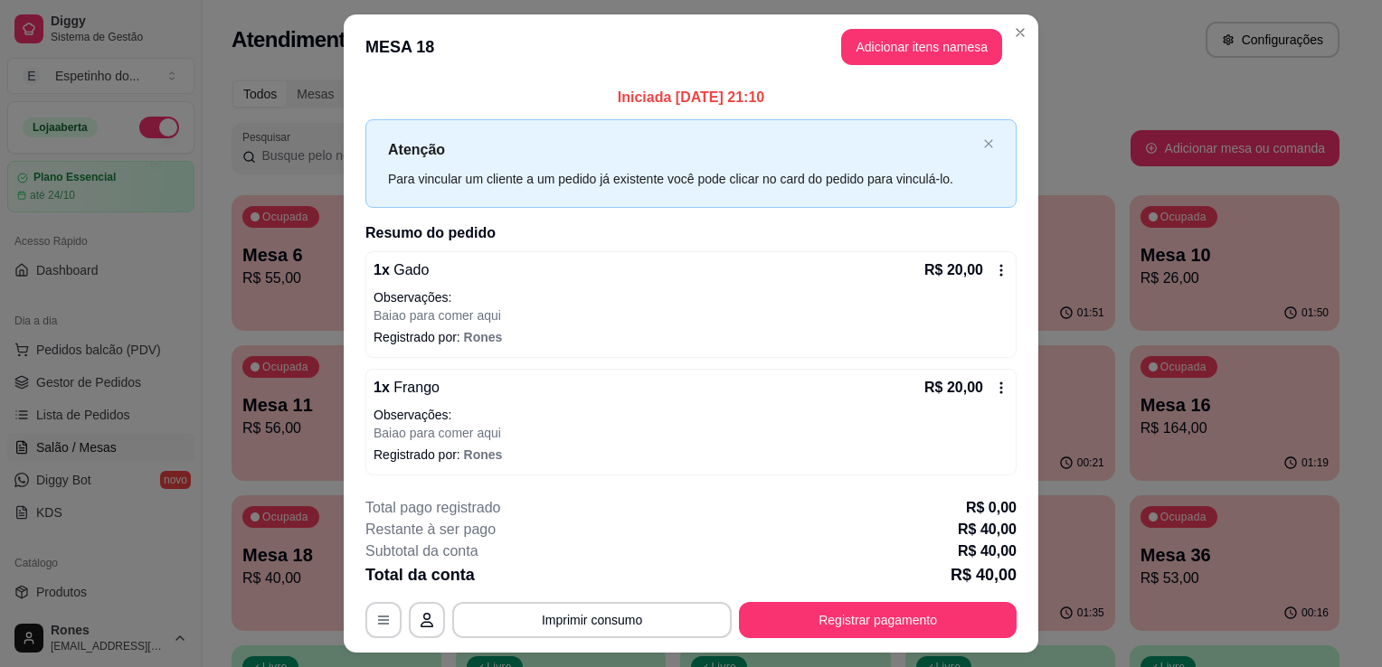
click at [997, 272] on icon at bounding box center [1001, 270] width 14 height 14
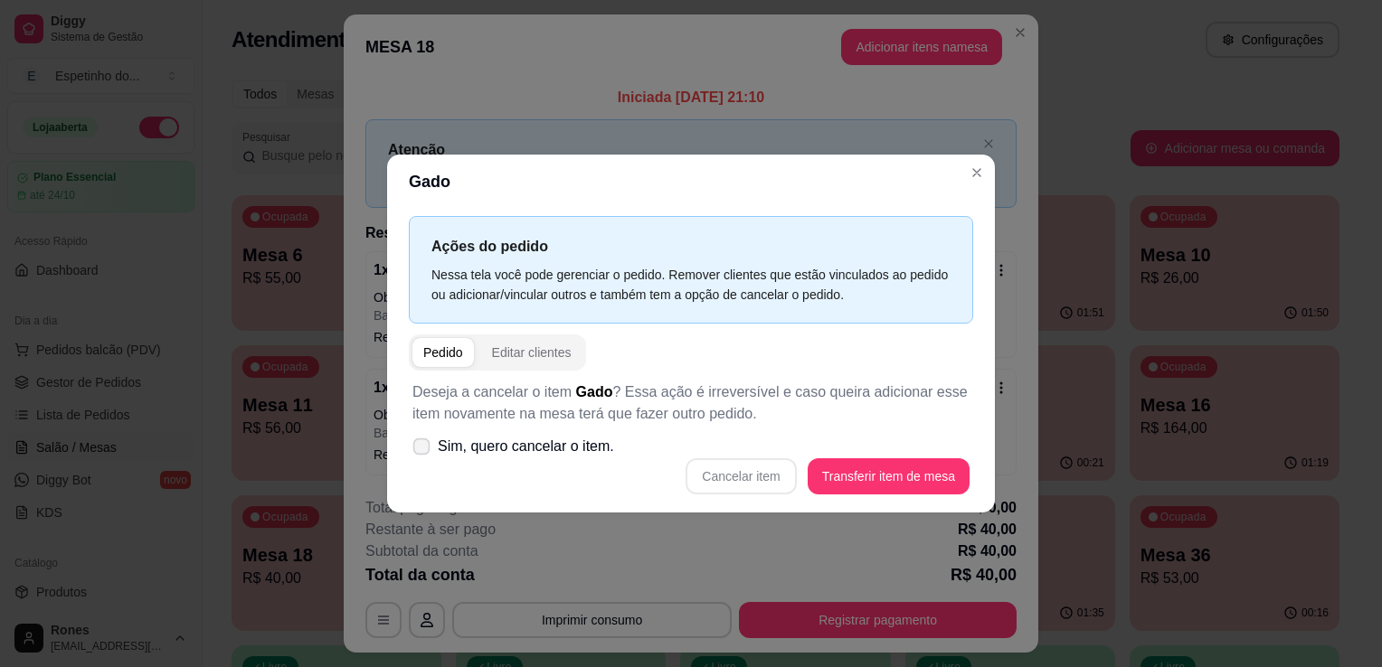
click at [492, 440] on span "Sim, quero cancelar o item." at bounding box center [526, 447] width 176 height 22
click at [423, 450] on input "Sim, quero cancelar o item." at bounding box center [418, 456] width 12 height 12
checkbox input "true"
click at [734, 474] on button "Cancelar item" at bounding box center [741, 476] width 108 height 35
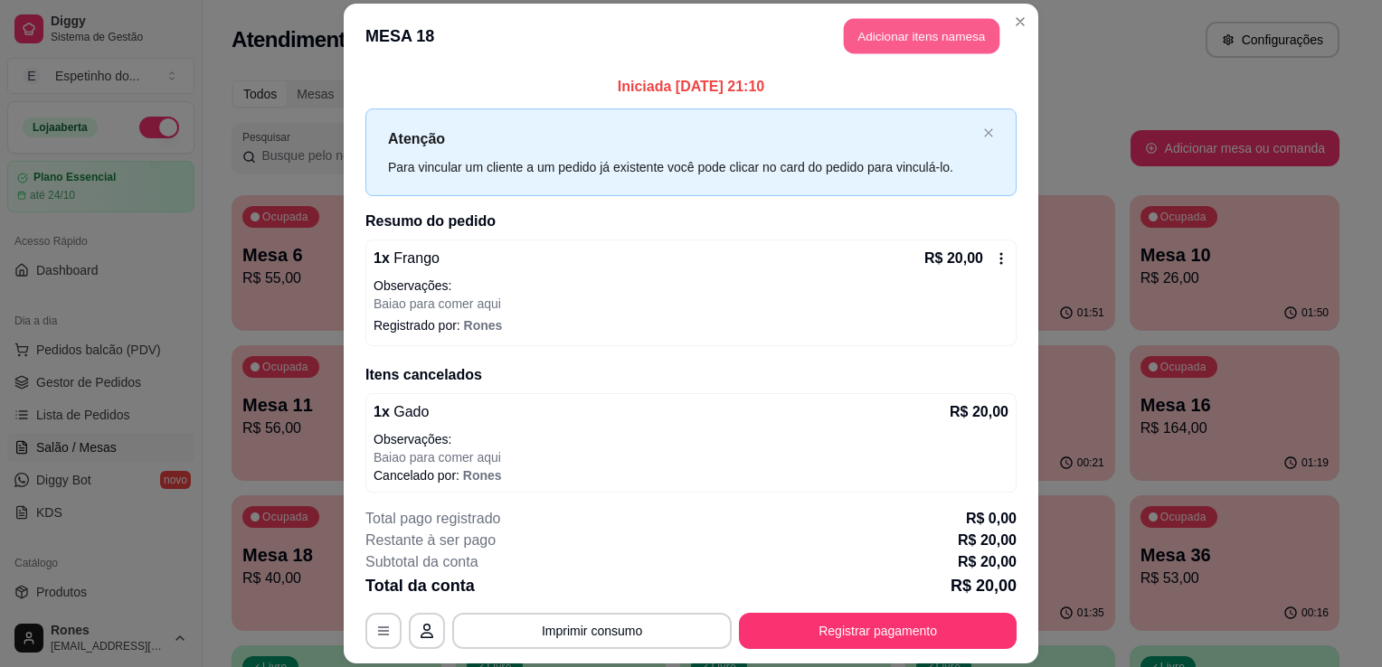
click at [960, 39] on button "Adicionar itens na mesa" at bounding box center [922, 35] width 156 height 35
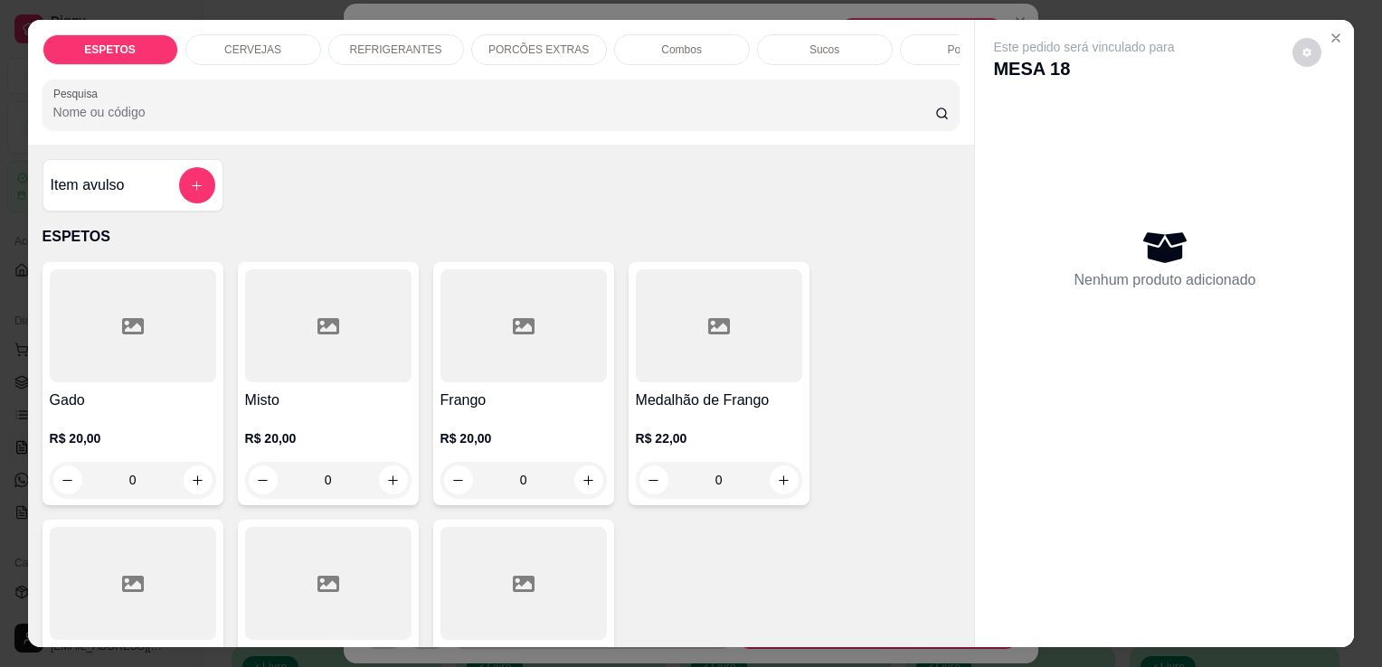
click at [126, 588] on icon at bounding box center [133, 584] width 22 height 16
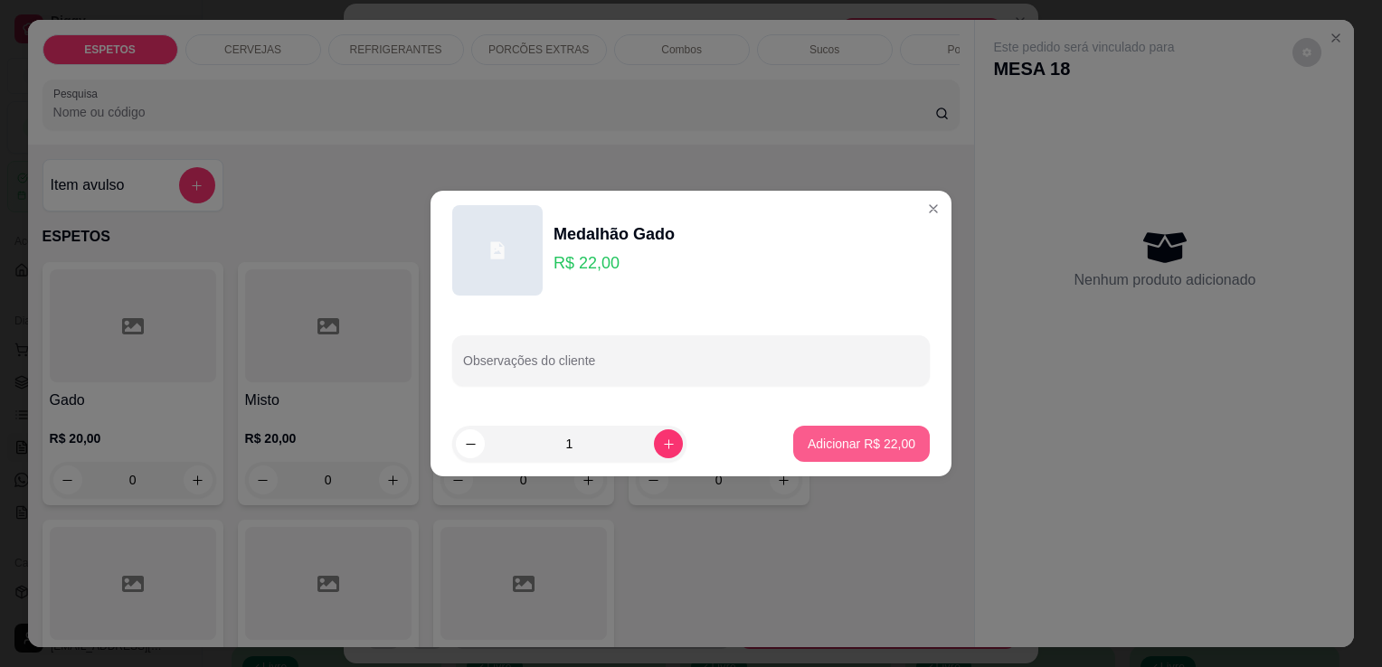
click at [871, 458] on button "Adicionar R$ 22,00" at bounding box center [861, 444] width 137 height 36
type input "1"
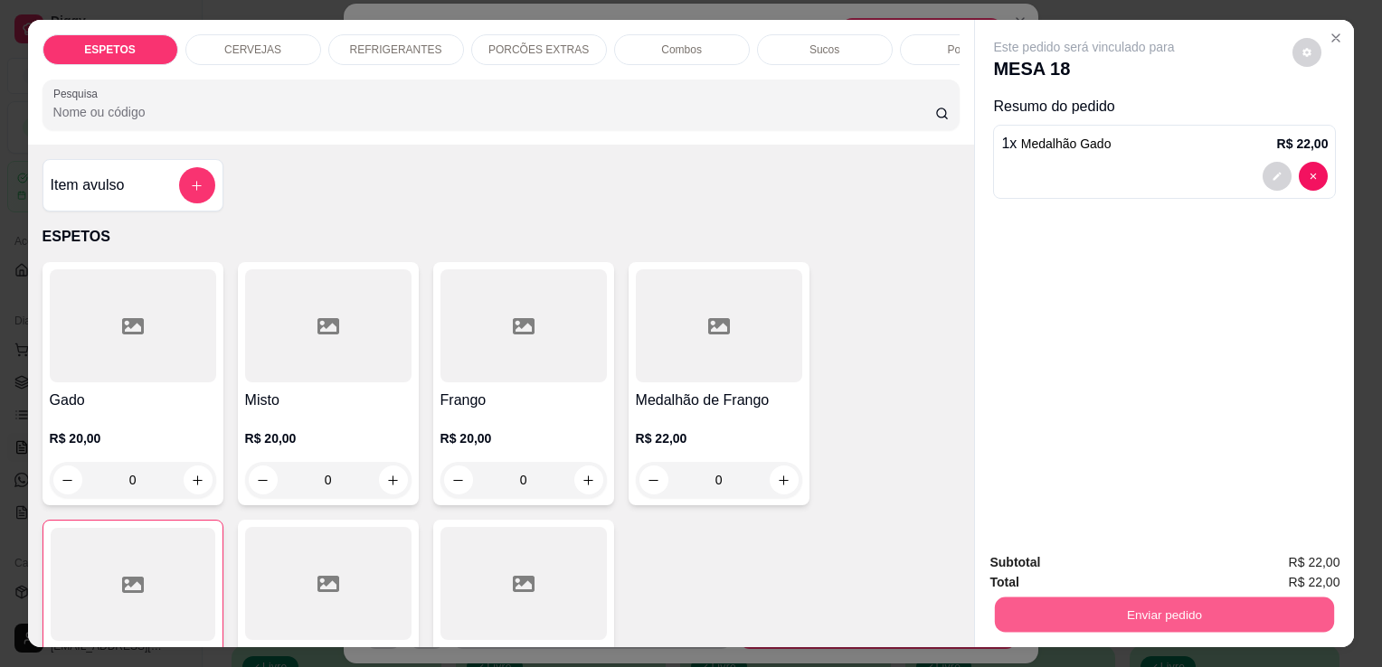
click at [1129, 613] on button "Enviar pedido" at bounding box center [1164, 614] width 339 height 35
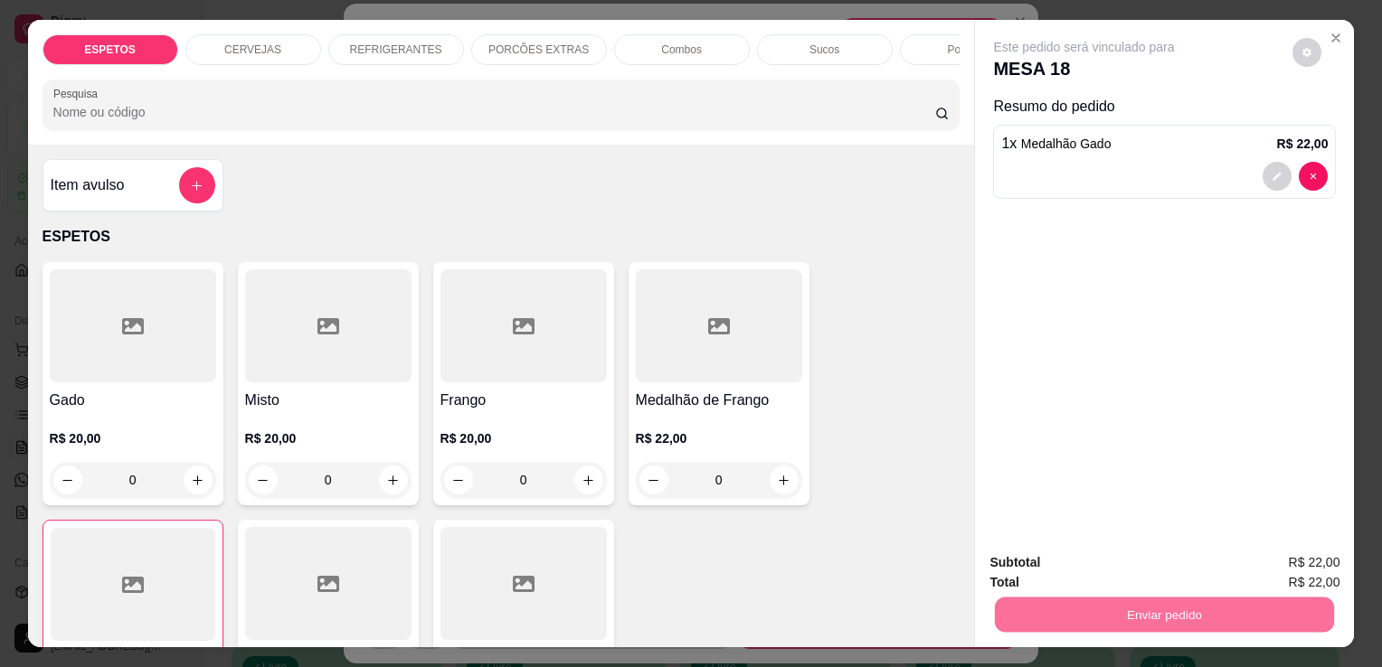
click at [1282, 567] on button "Enviar pedido" at bounding box center [1292, 563] width 99 height 33
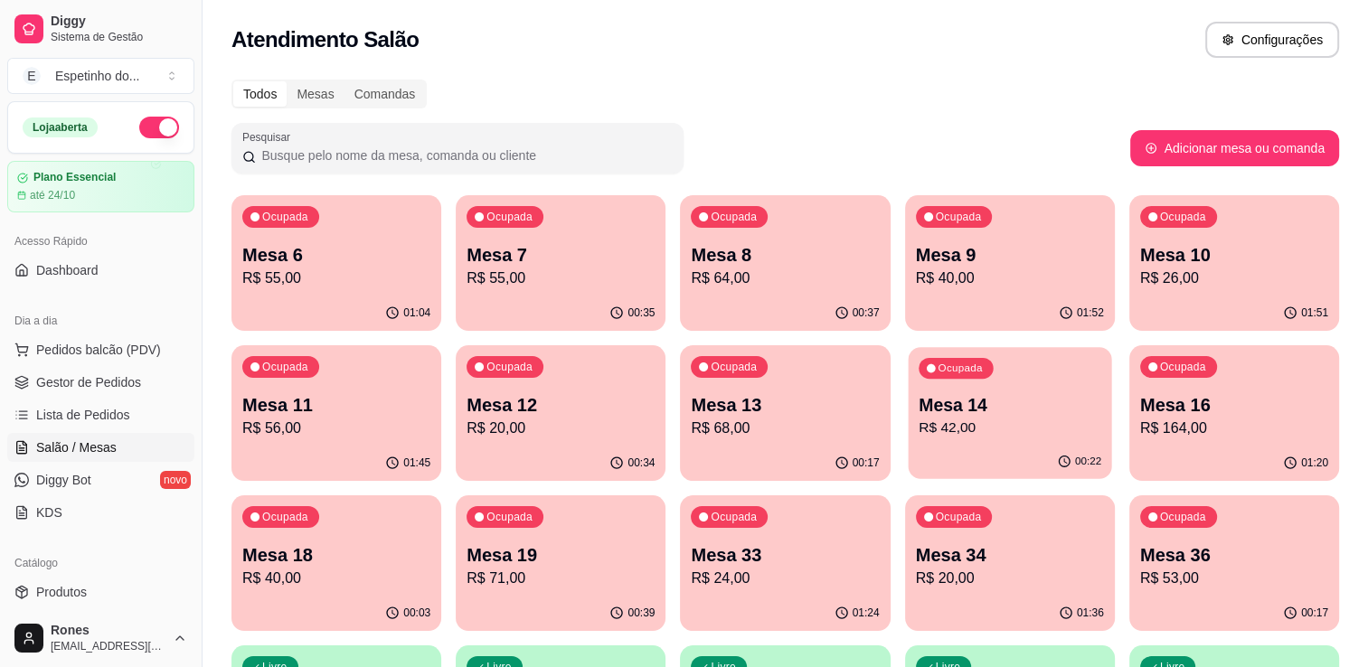
click at [1034, 425] on p "R$ 42,00" at bounding box center [1010, 428] width 183 height 21
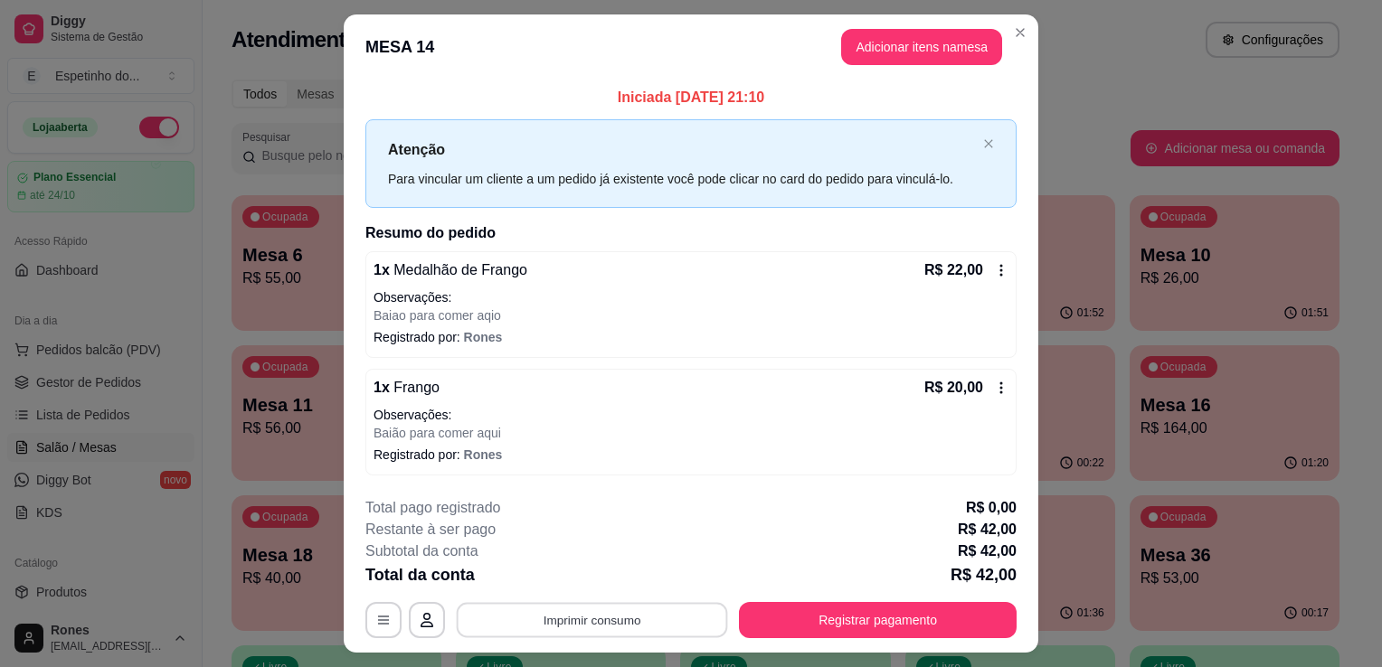
click at [628, 614] on button "Imprimir consumo" at bounding box center [592, 619] width 271 height 35
click at [598, 580] on button "Impressora" at bounding box center [590, 577] width 127 height 28
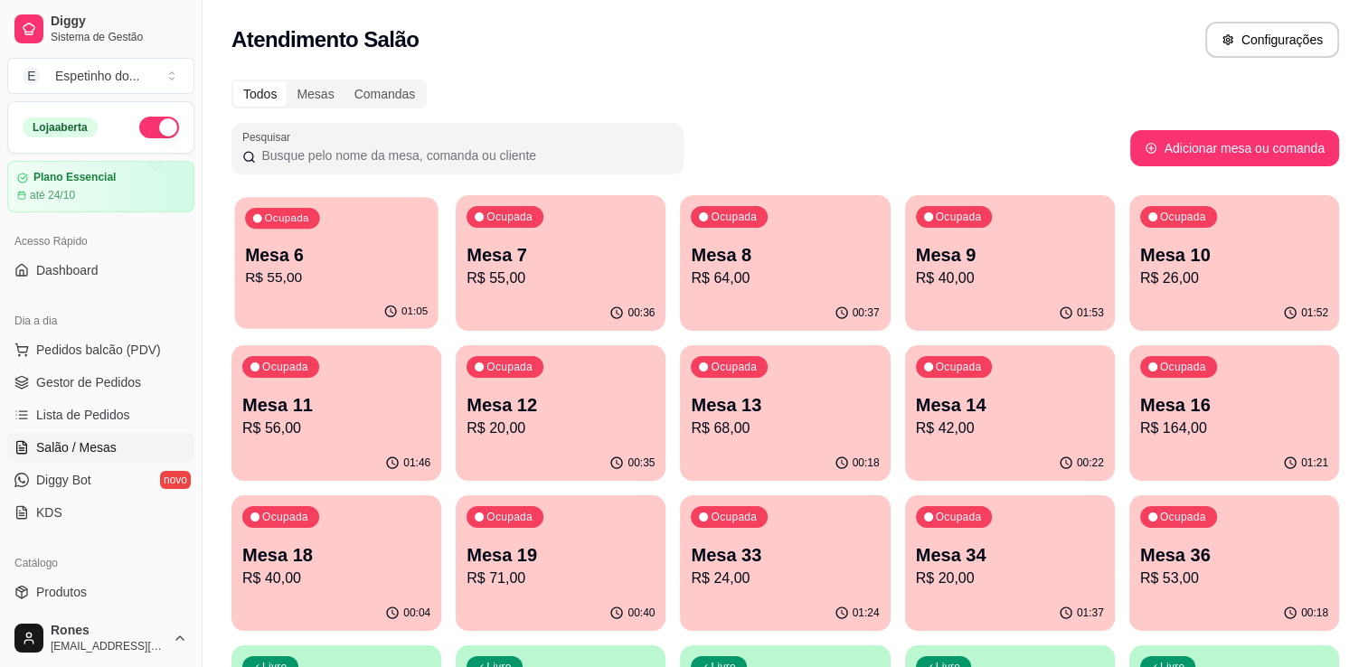
click at [387, 271] on p "R$ 55,00" at bounding box center [336, 278] width 183 height 21
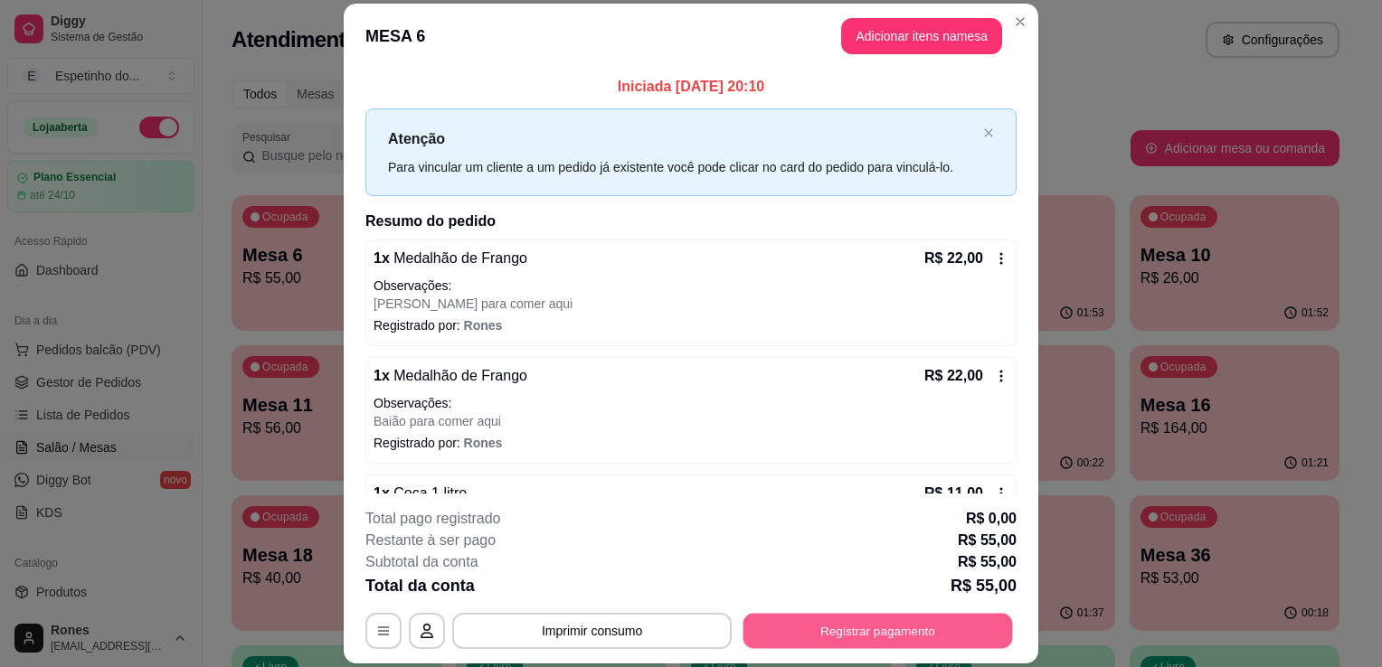
click at [910, 626] on button "Registrar pagamento" at bounding box center [878, 631] width 270 height 35
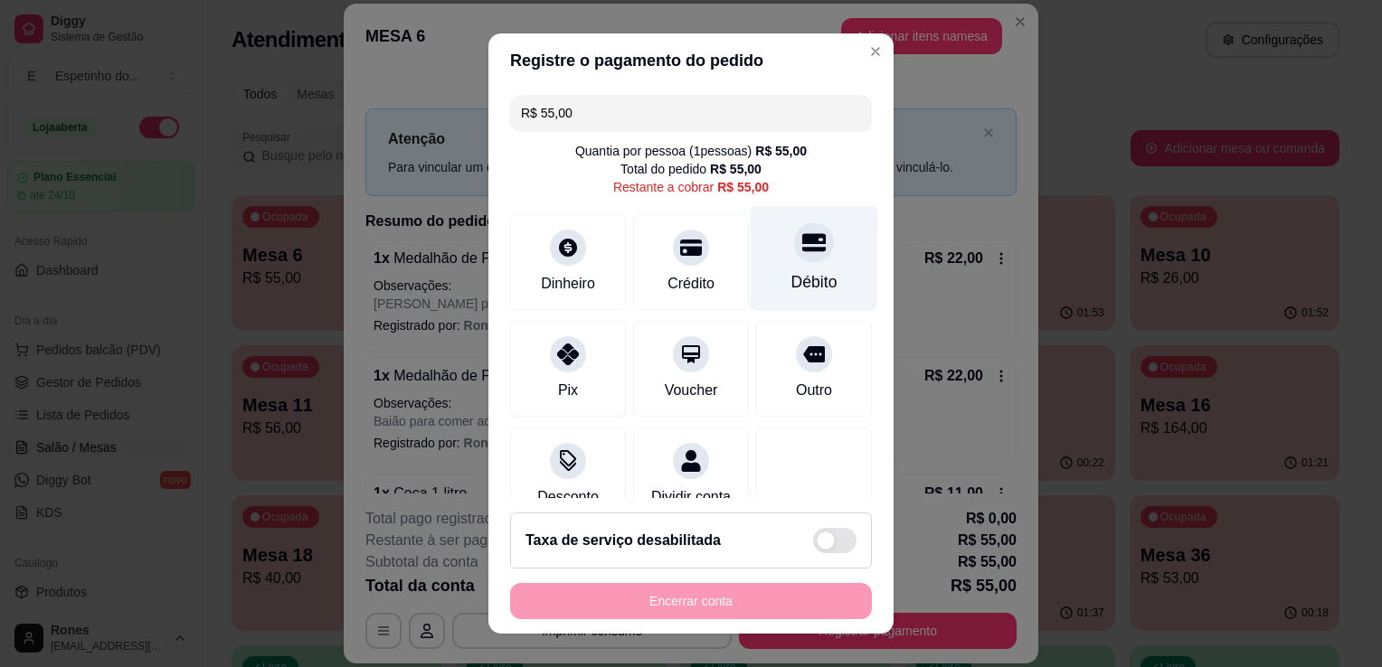
click at [794, 288] on div "Débito" at bounding box center [814, 282] width 46 height 24
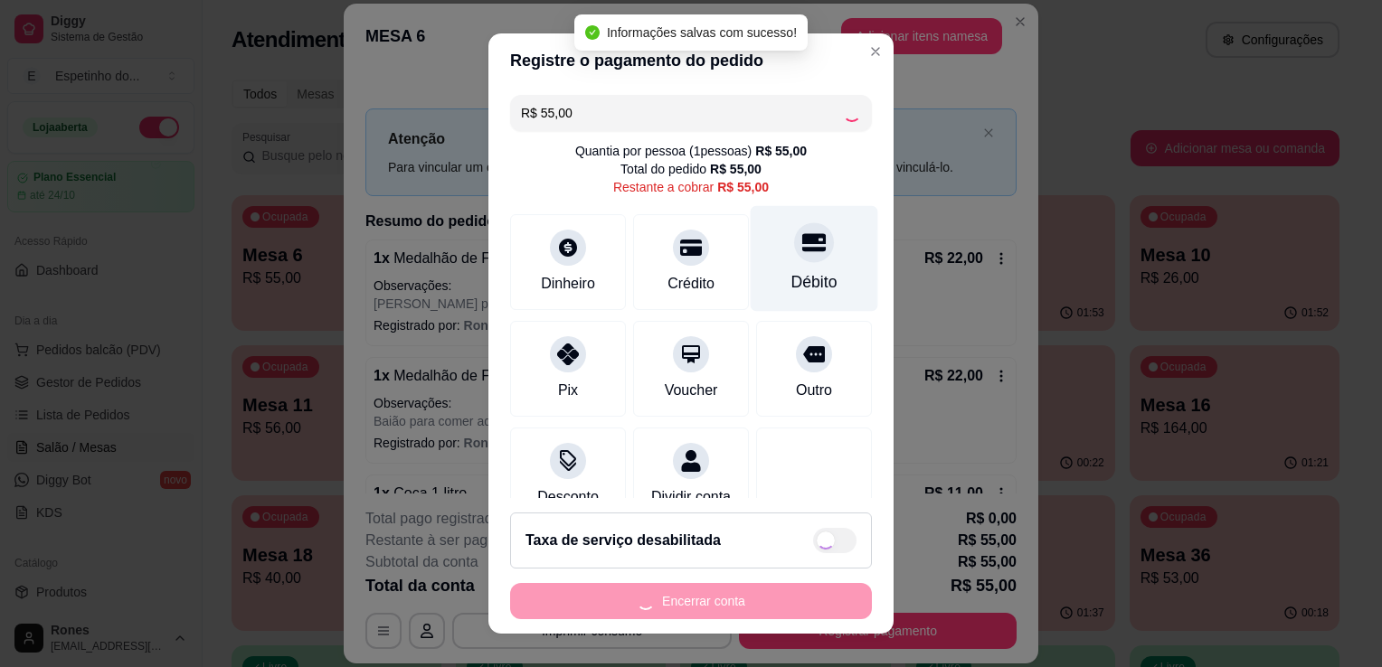
type input "R$ 0,00"
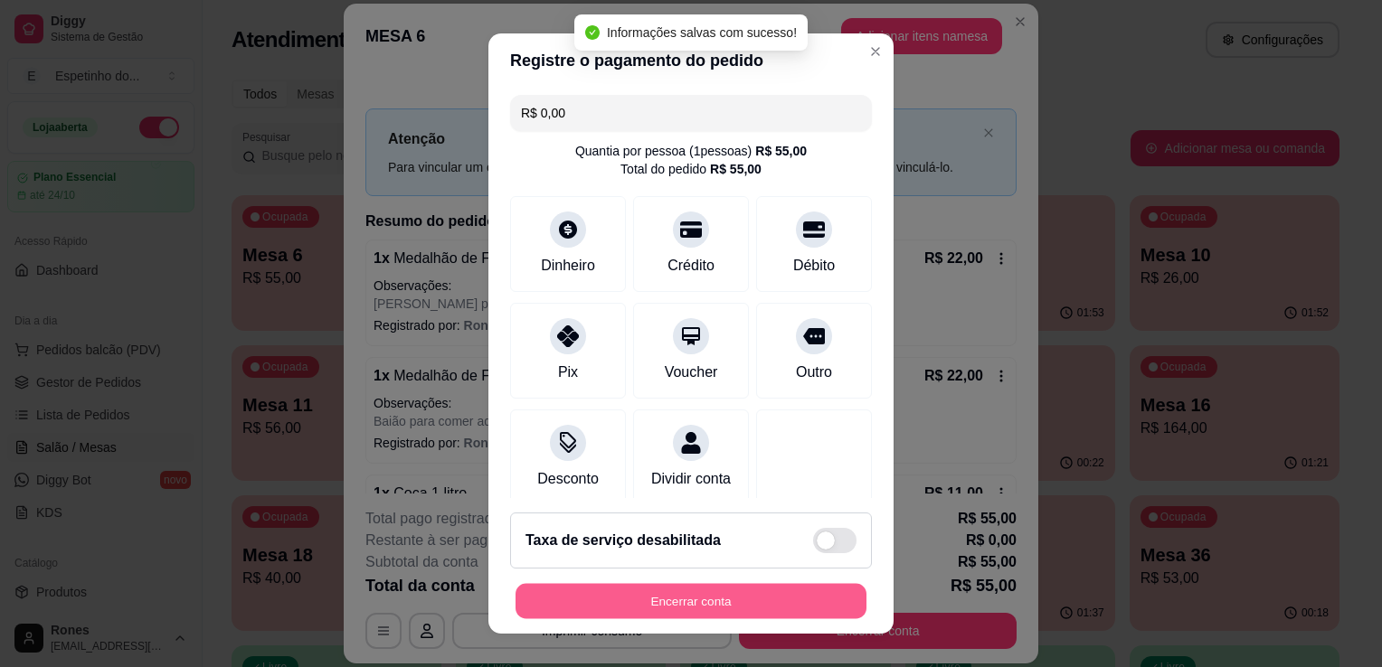
click at [751, 610] on button "Encerrar conta" at bounding box center [691, 601] width 351 height 35
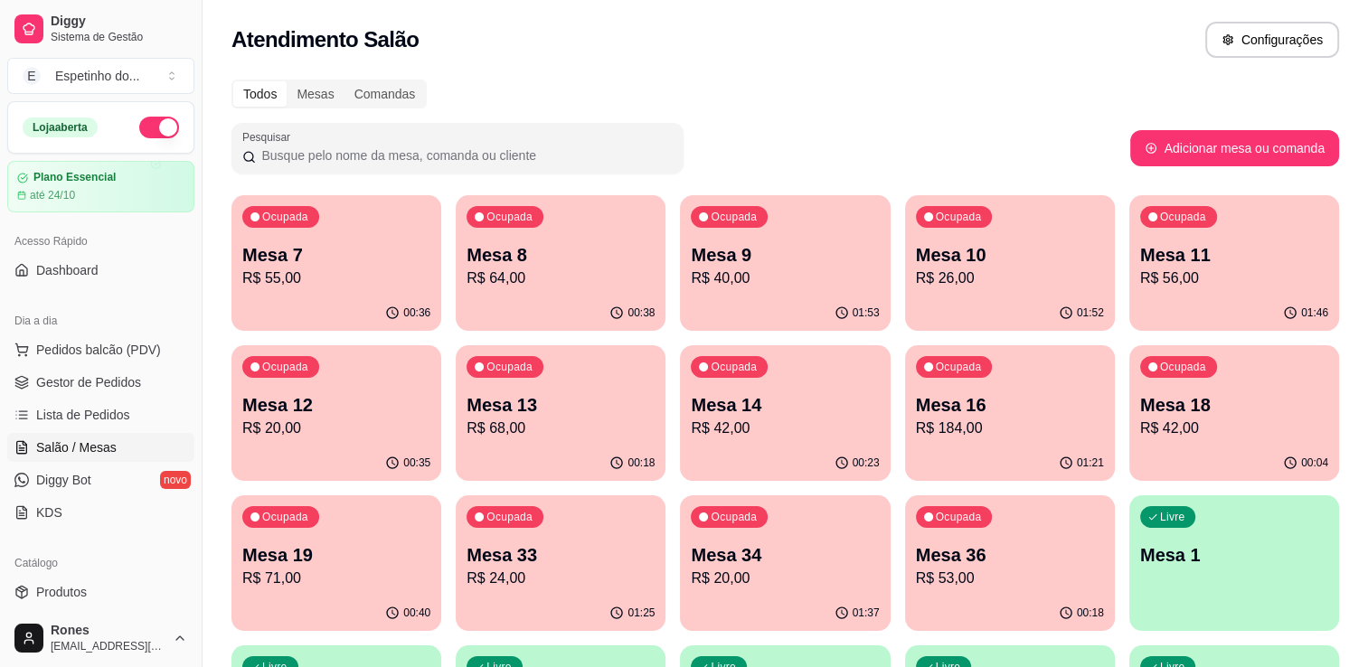
click at [329, 279] on p "R$ 55,00" at bounding box center [336, 279] width 188 height 22
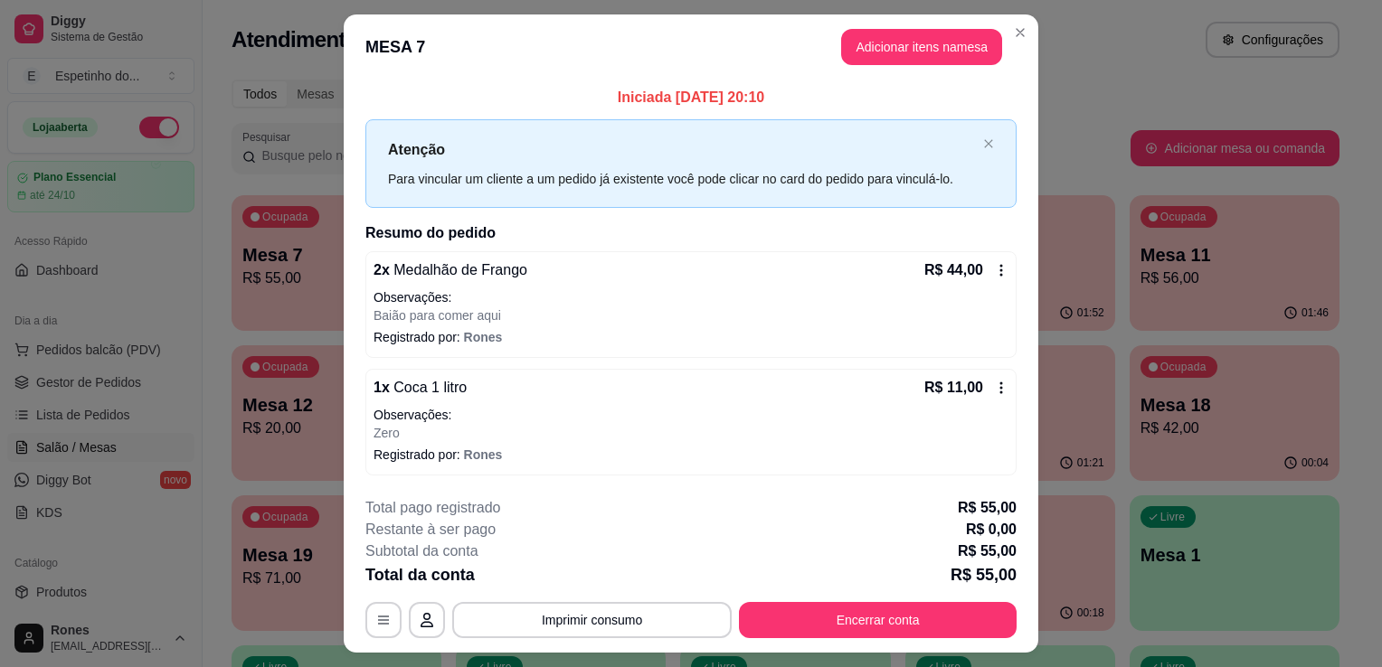
click at [994, 268] on icon at bounding box center [1001, 270] width 14 height 14
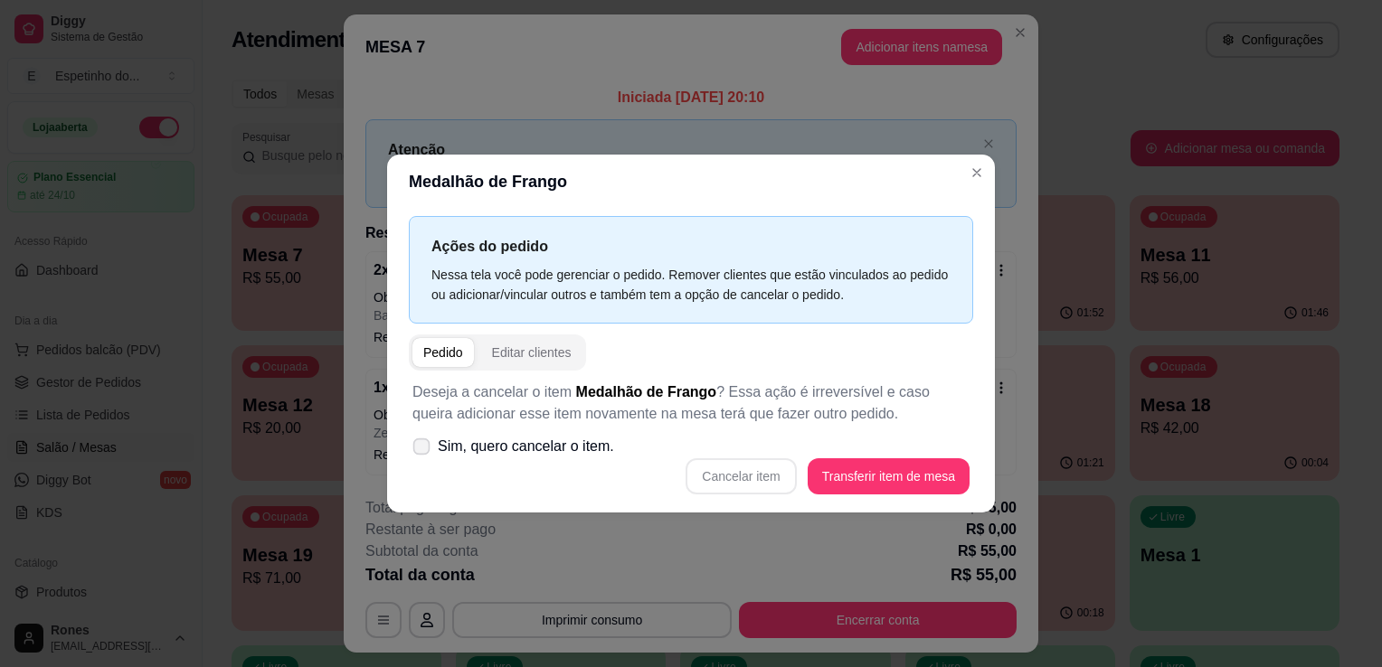
click at [519, 455] on span "Sim, quero cancelar o item." at bounding box center [526, 447] width 176 height 22
click at [423, 455] on input "Sim, quero cancelar o item." at bounding box center [418, 456] width 12 height 12
checkbox input "true"
click at [764, 473] on button "Cancelar item" at bounding box center [741, 477] width 110 height 36
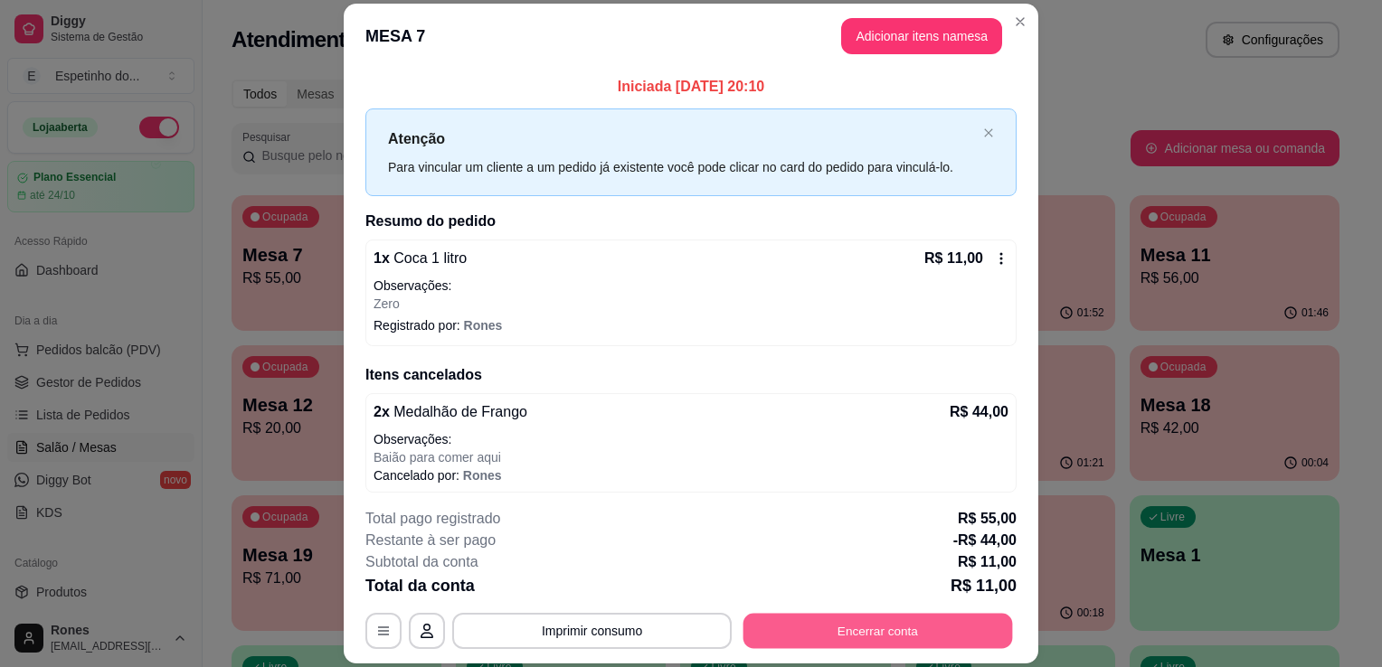
click at [881, 631] on button "Encerrar conta" at bounding box center [878, 631] width 270 height 35
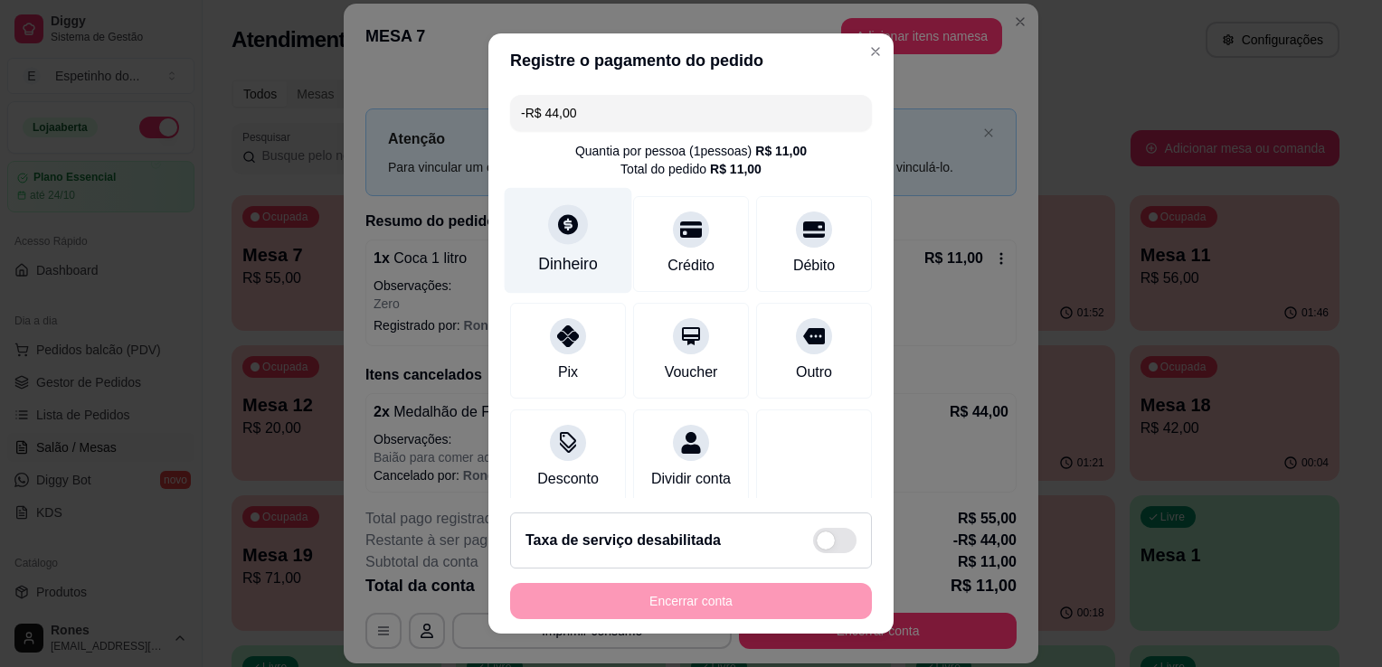
click at [564, 280] on div "Dinheiro" at bounding box center [569, 241] width 128 height 106
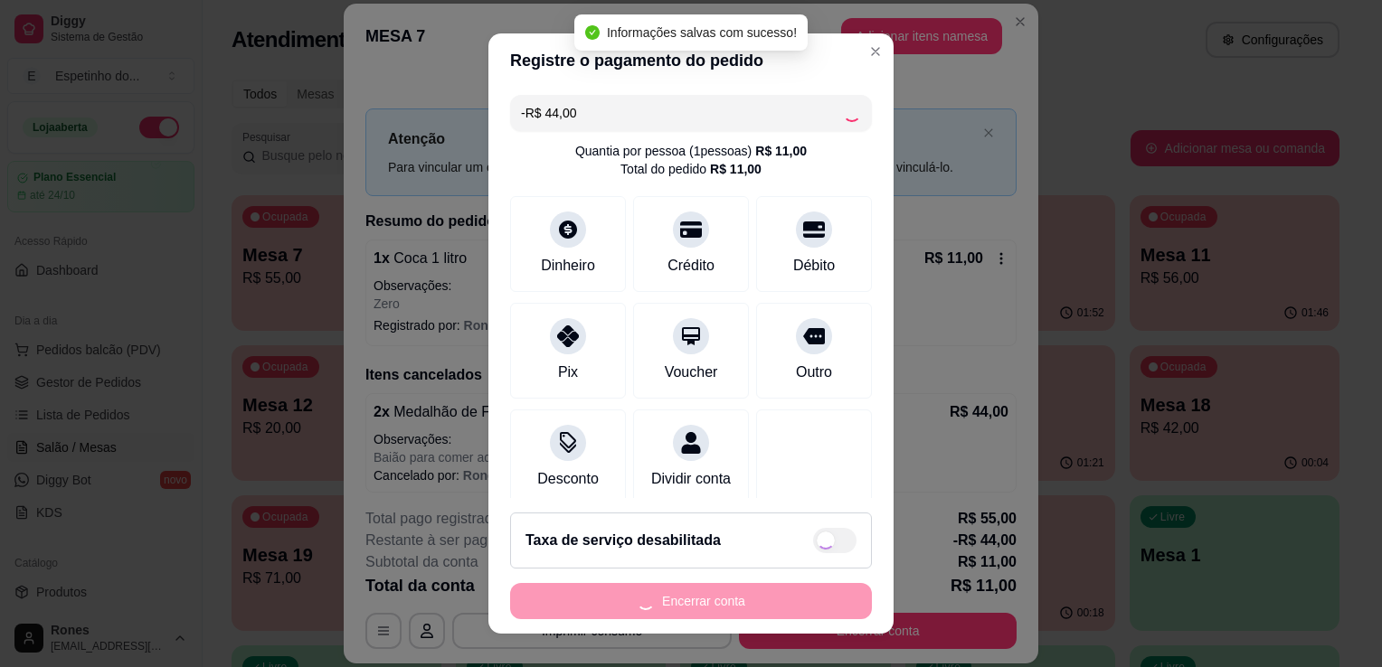
type input "-R$ 88,00"
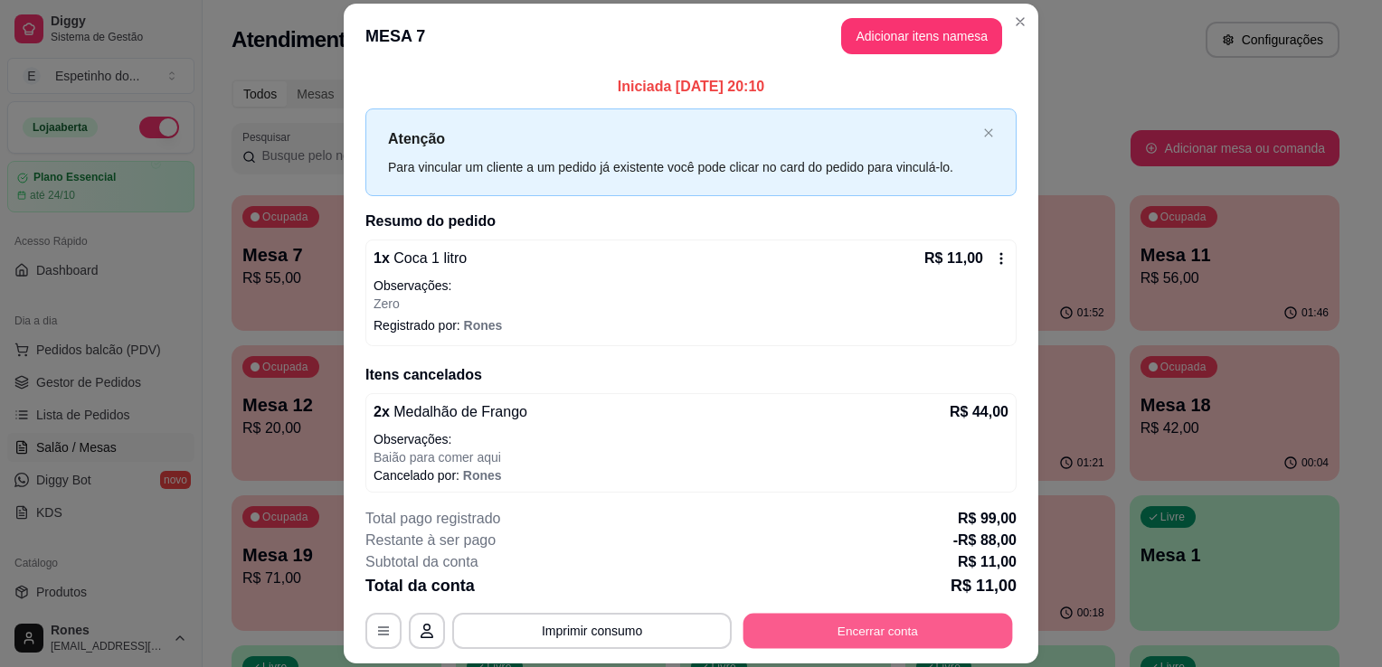
click at [820, 626] on button "Encerrar conta" at bounding box center [878, 631] width 270 height 35
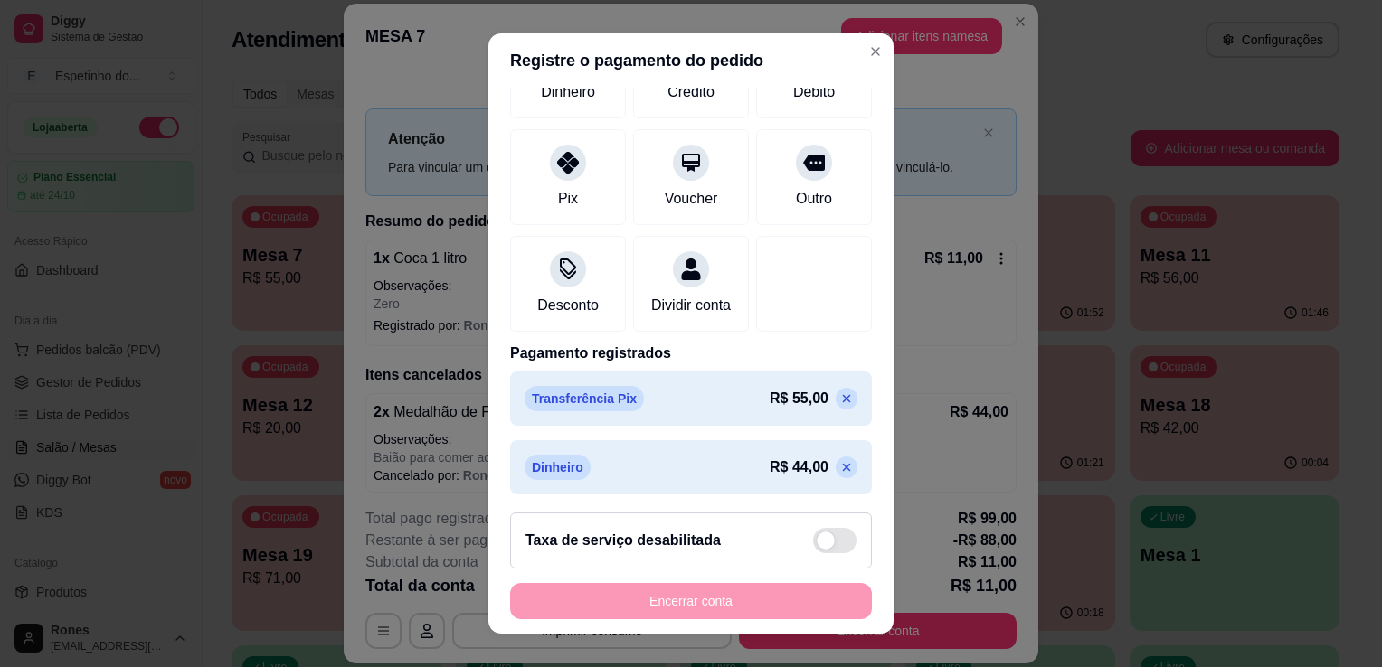
scroll to position [196, 0]
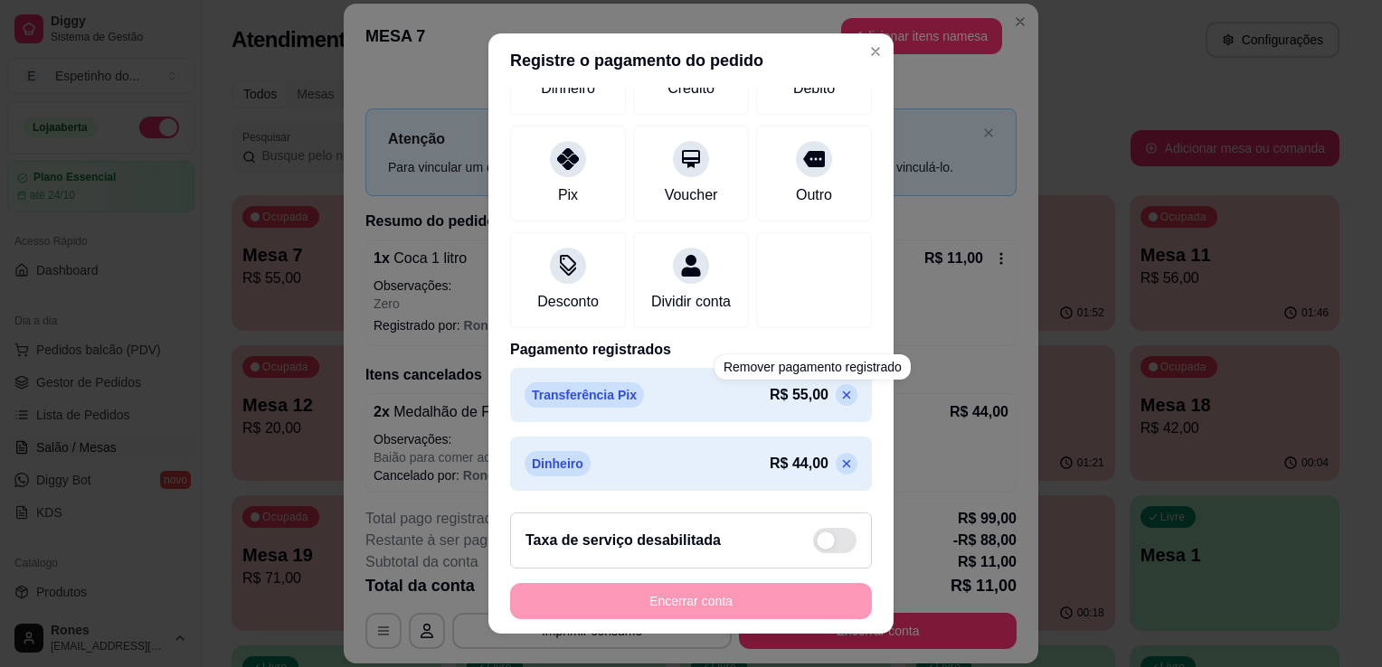
click at [839, 401] on icon at bounding box center [846, 395] width 14 height 14
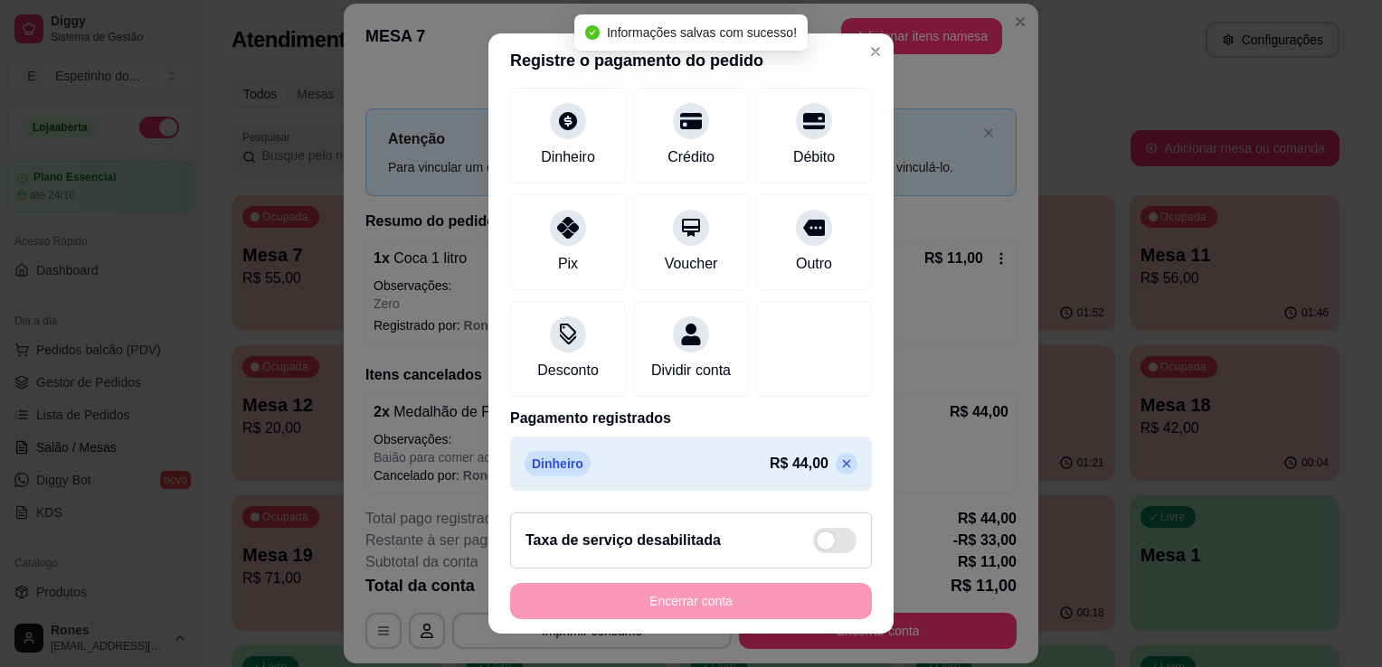
scroll to position [128, 0]
click at [843, 461] on icon at bounding box center [847, 464] width 8 height 8
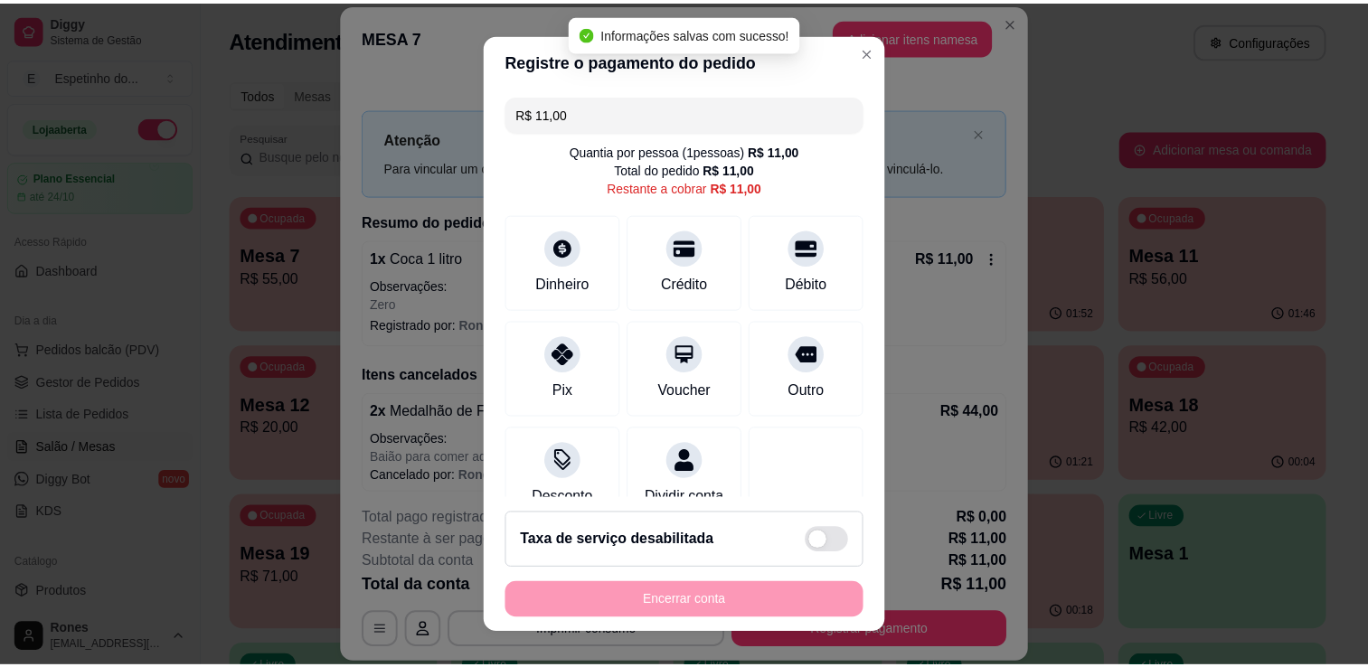
scroll to position [0, 0]
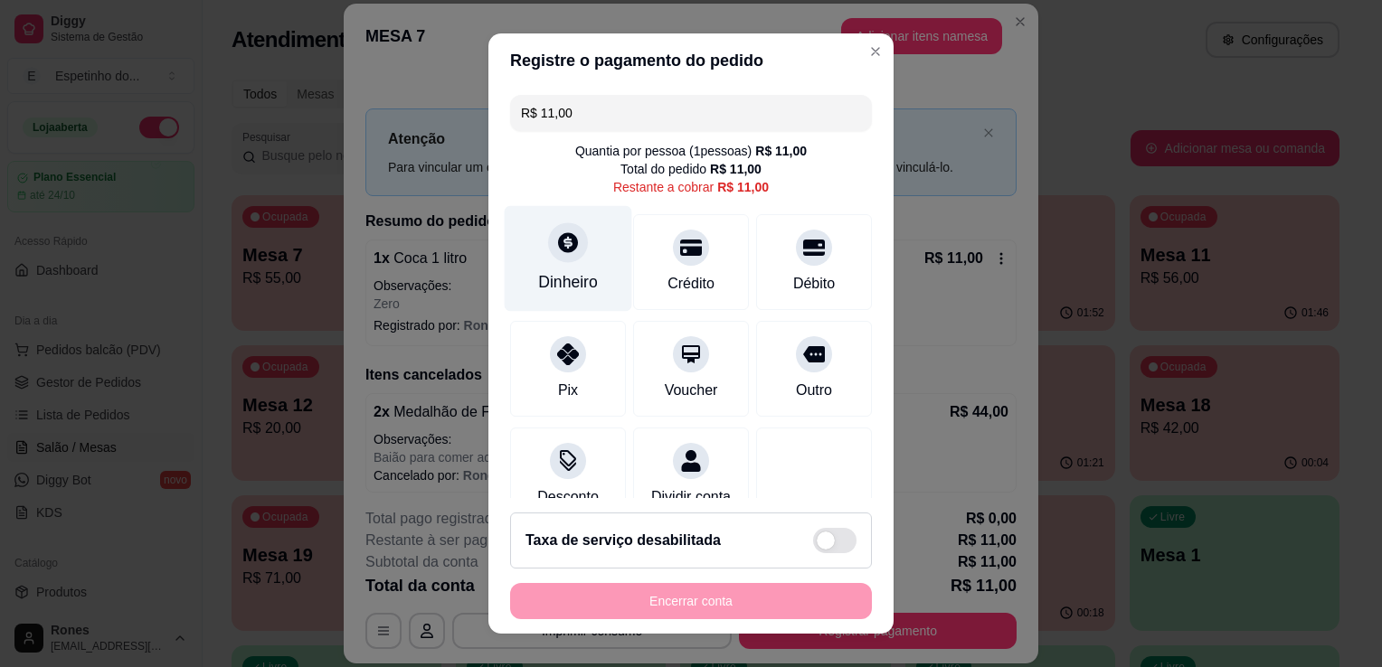
click at [566, 291] on div "Dinheiro" at bounding box center [568, 282] width 60 height 24
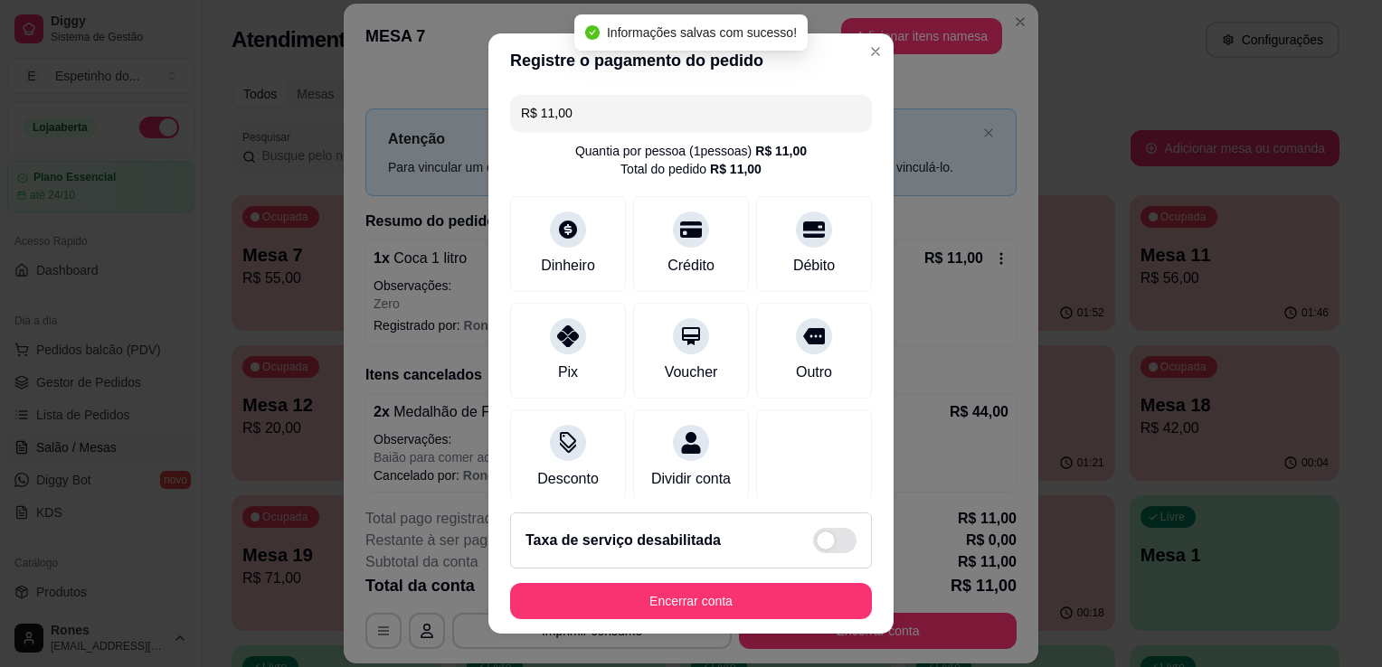
type input "R$ 0,00"
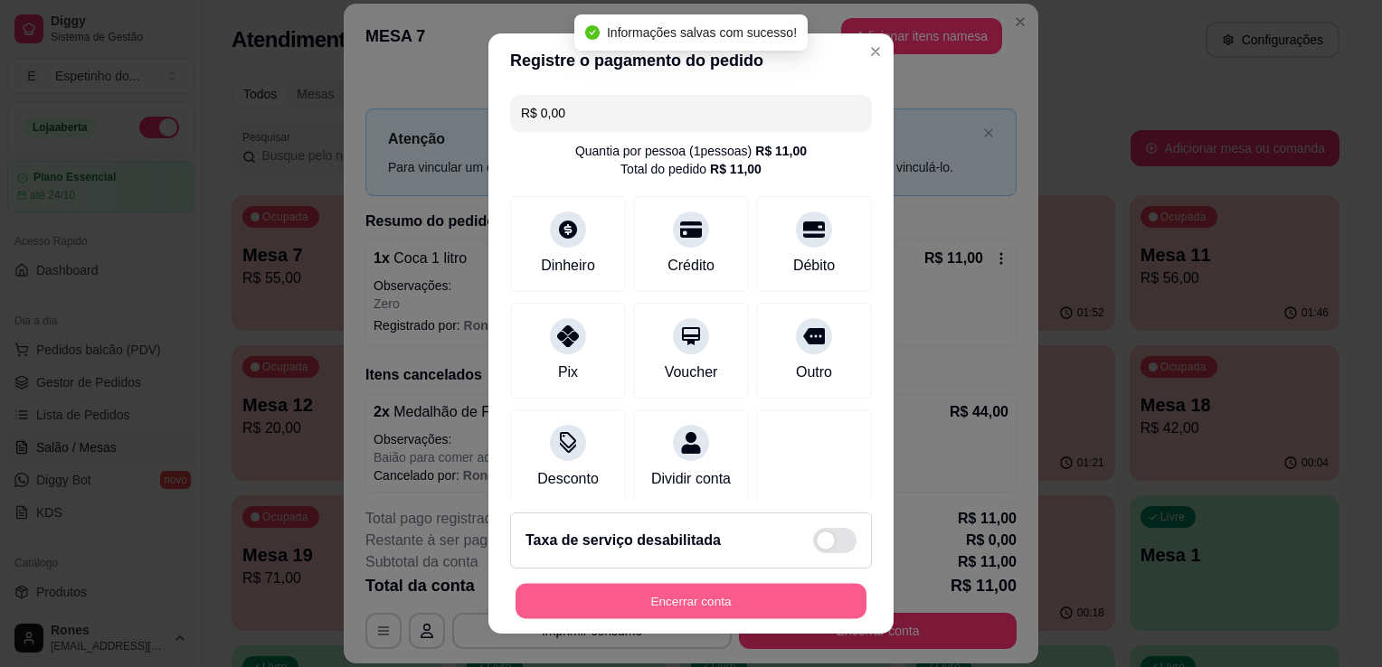
click at [781, 603] on button "Encerrar conta" at bounding box center [691, 601] width 351 height 35
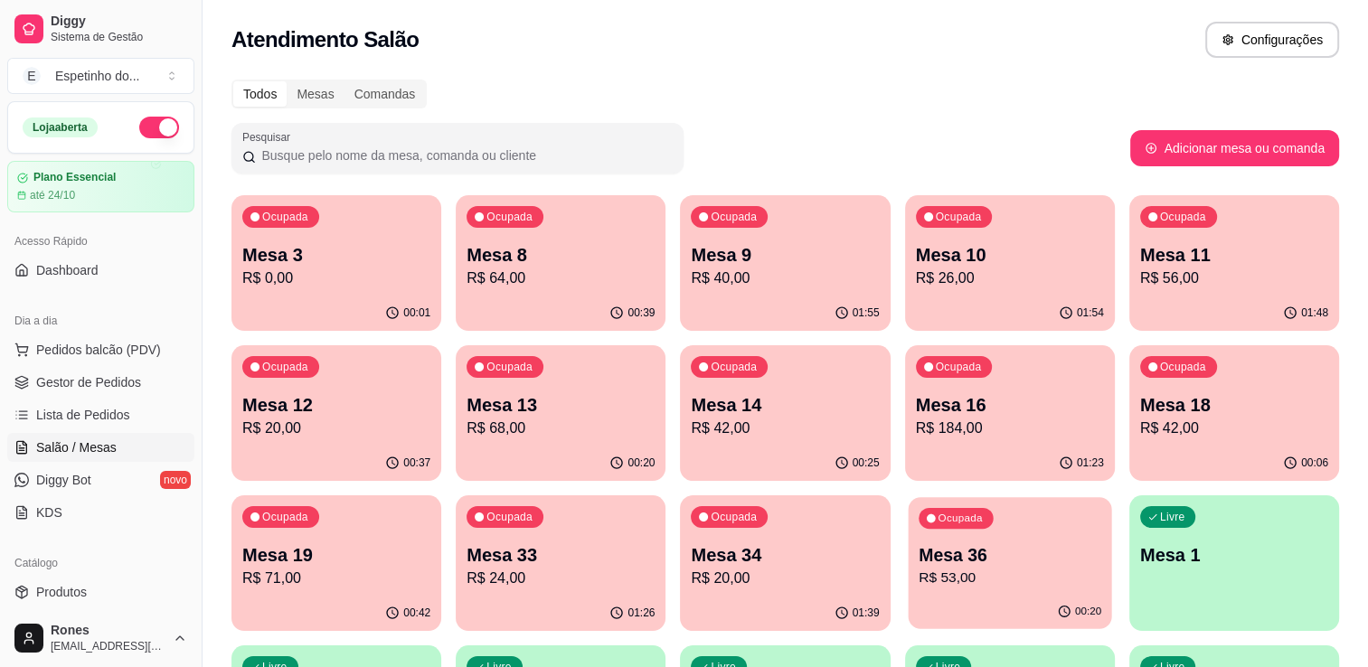
click at [980, 570] on p "R$ 53,00" at bounding box center [1010, 578] width 183 height 21
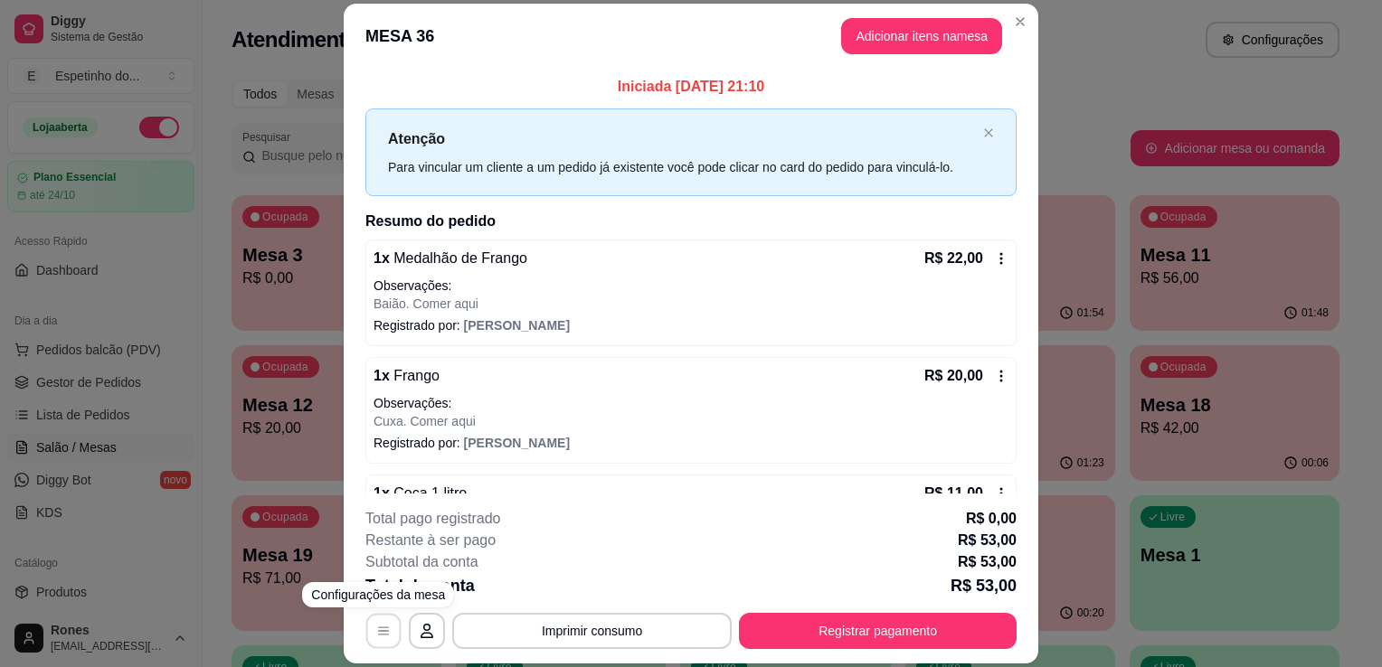
click at [377, 635] on icon "button" at bounding box center [383, 632] width 14 height 14
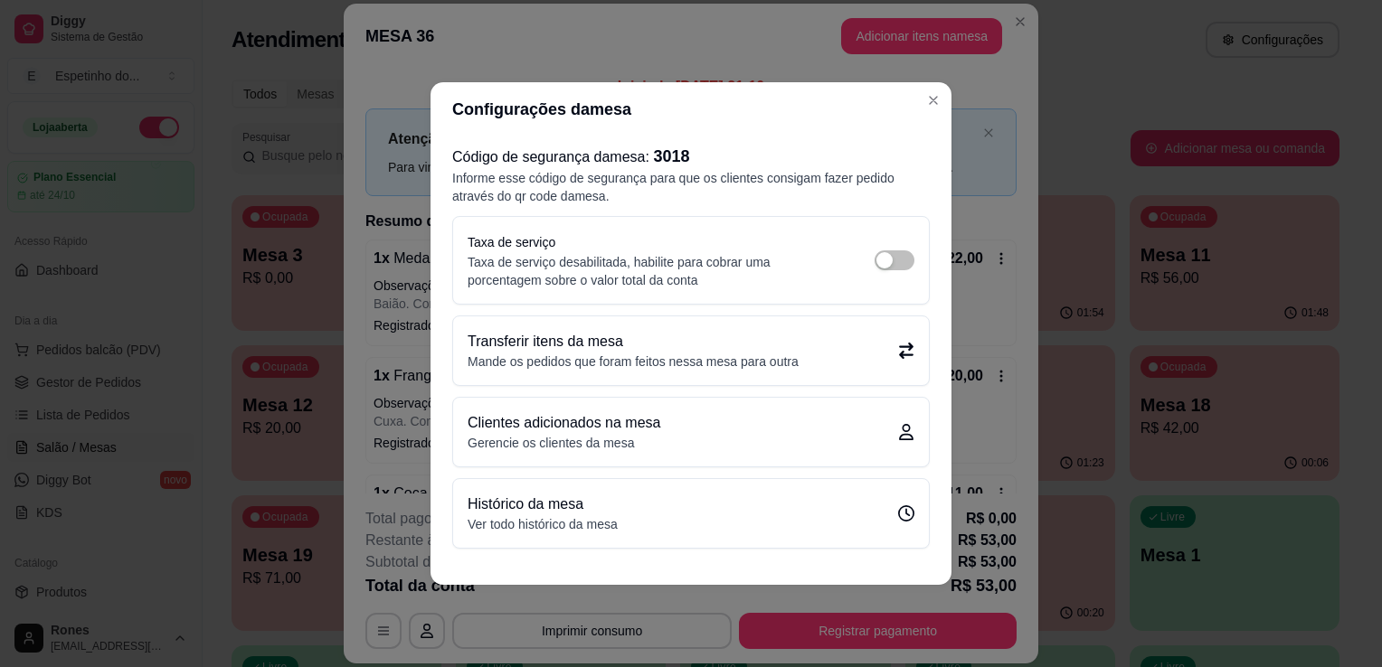
click at [752, 327] on div "Transferir itens da mesa Mande os pedidos que foram feitos nessa mesa para outra" at bounding box center [691, 351] width 476 height 69
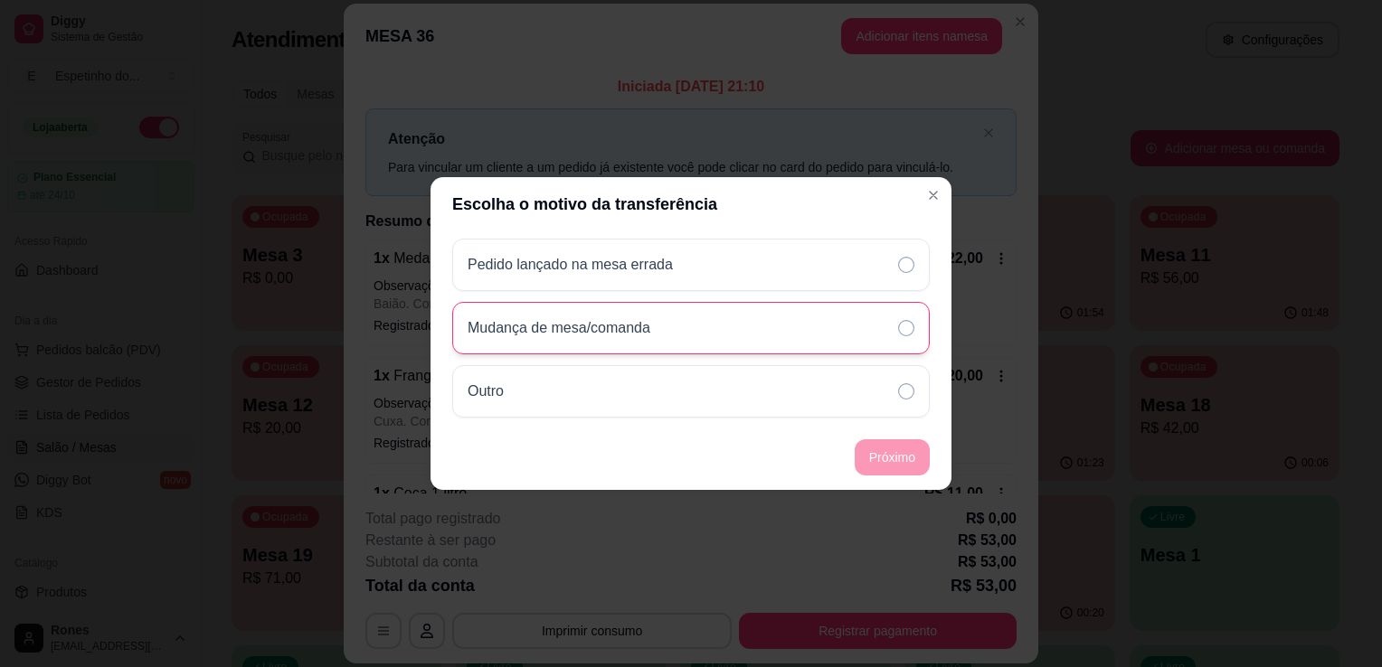
click at [629, 330] on p "Mudança de mesa/comanda" at bounding box center [559, 328] width 183 height 22
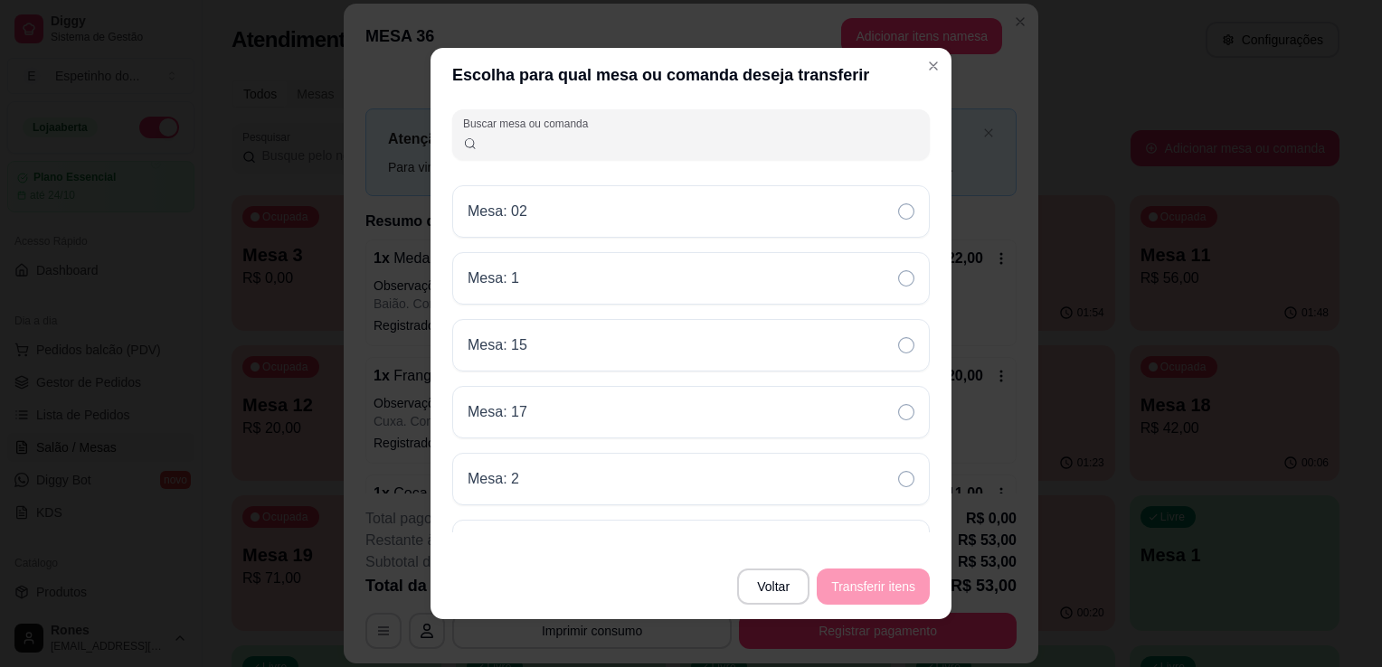
click at [691, 143] on input "Buscar mesa ou comanda" at bounding box center [699, 142] width 442 height 18
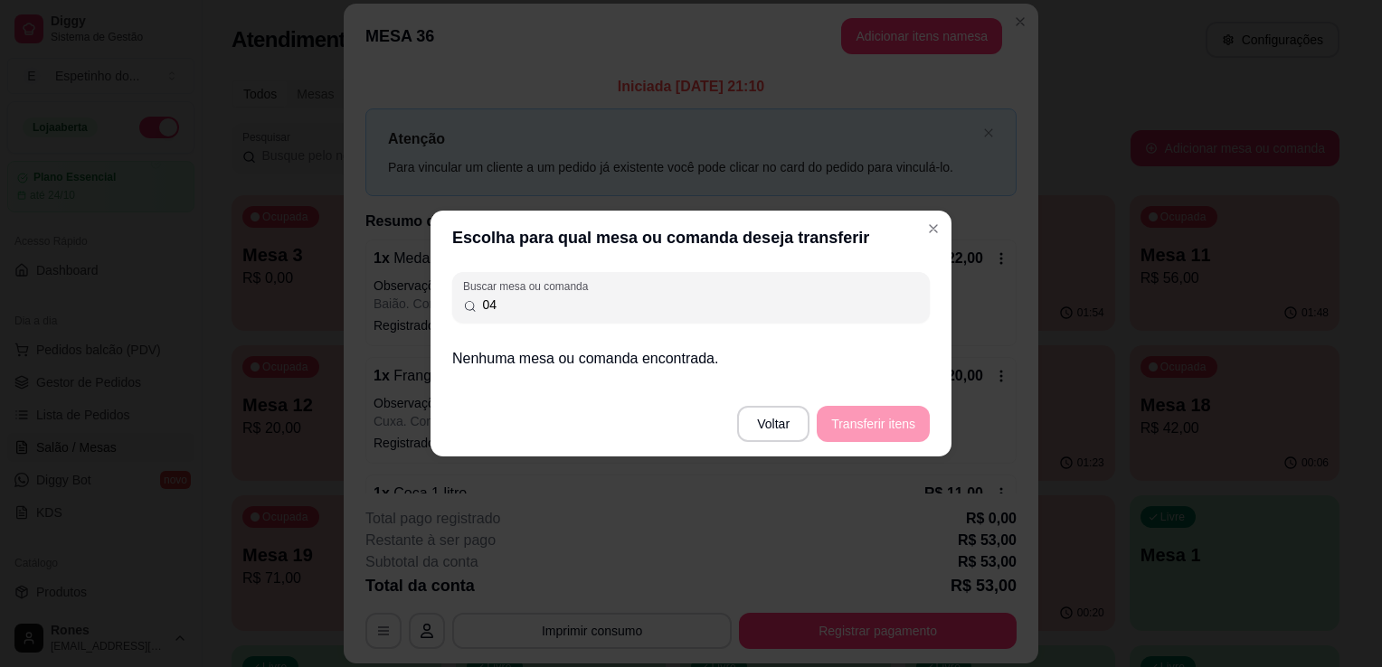
type input "0"
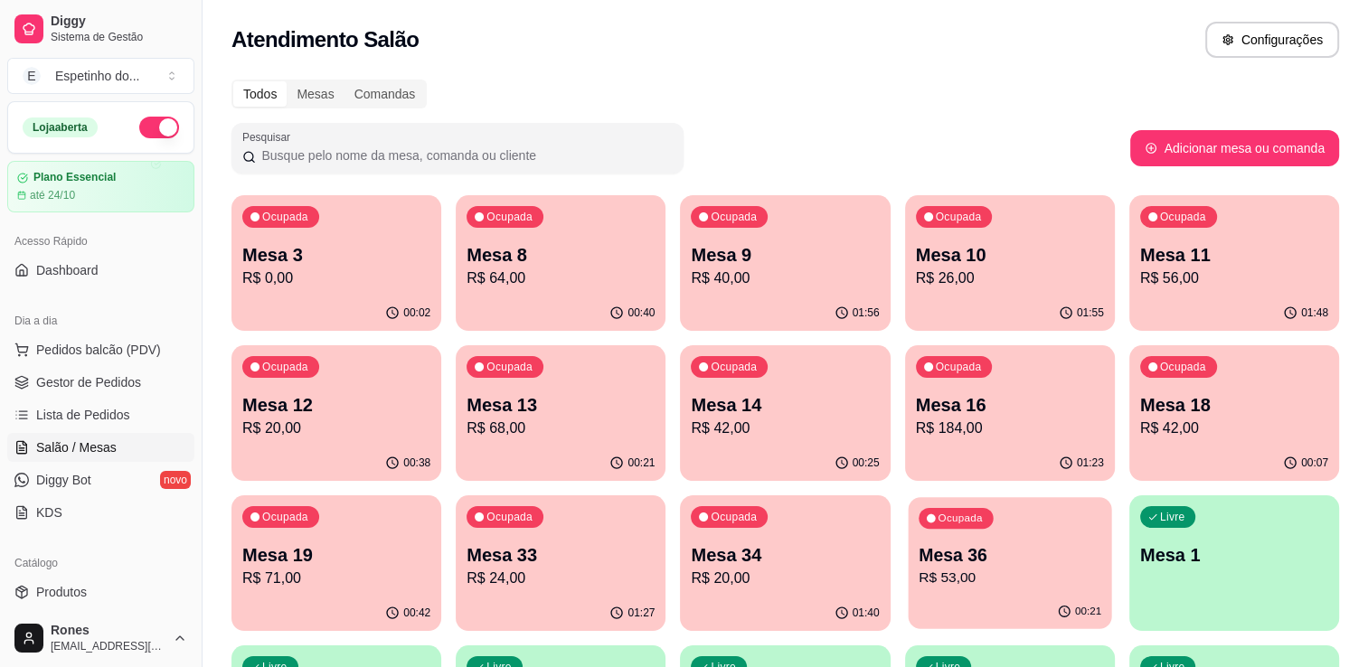
click at [1055, 540] on div "Ocupada Mesa 36 R$ 53,00" at bounding box center [1009, 546] width 203 height 98
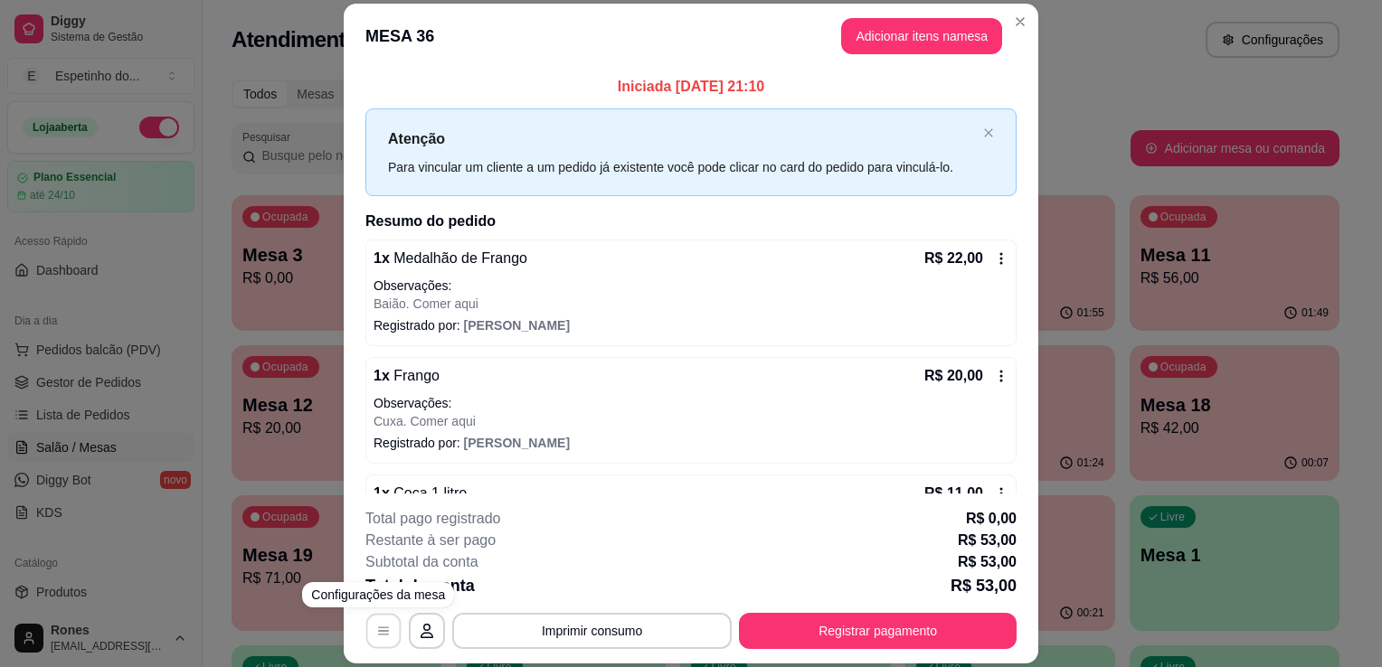
click at [379, 626] on icon "button" at bounding box center [383, 632] width 14 height 14
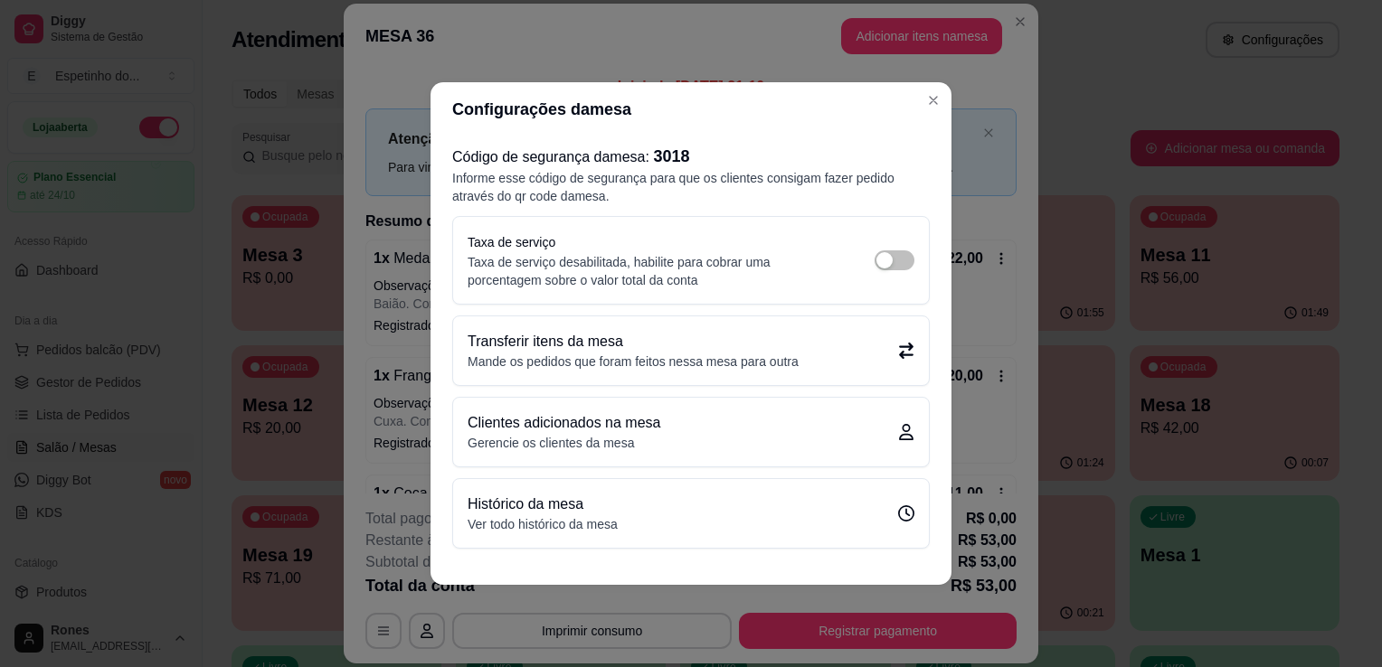
click at [790, 356] on p "Mande os pedidos que foram feitos nessa mesa para outra" at bounding box center [633, 362] width 331 height 18
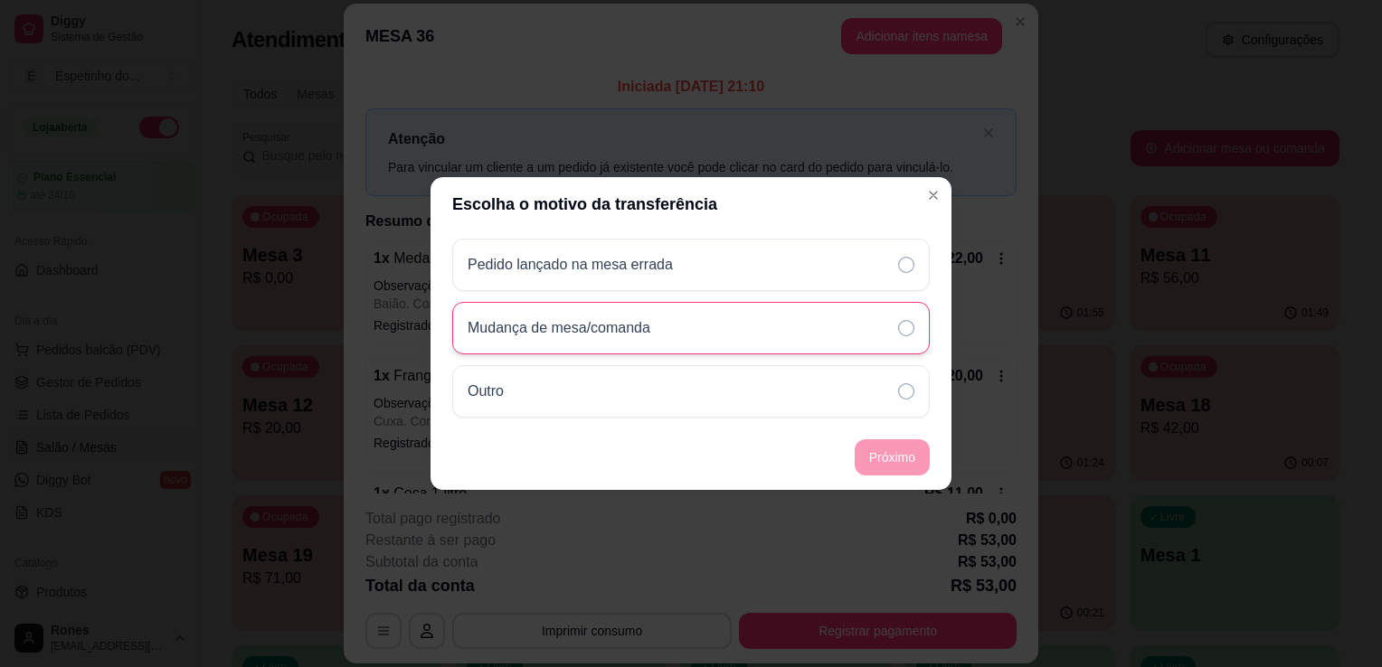
click at [771, 330] on div "Mudança de mesa/comanda" at bounding box center [691, 328] width 478 height 52
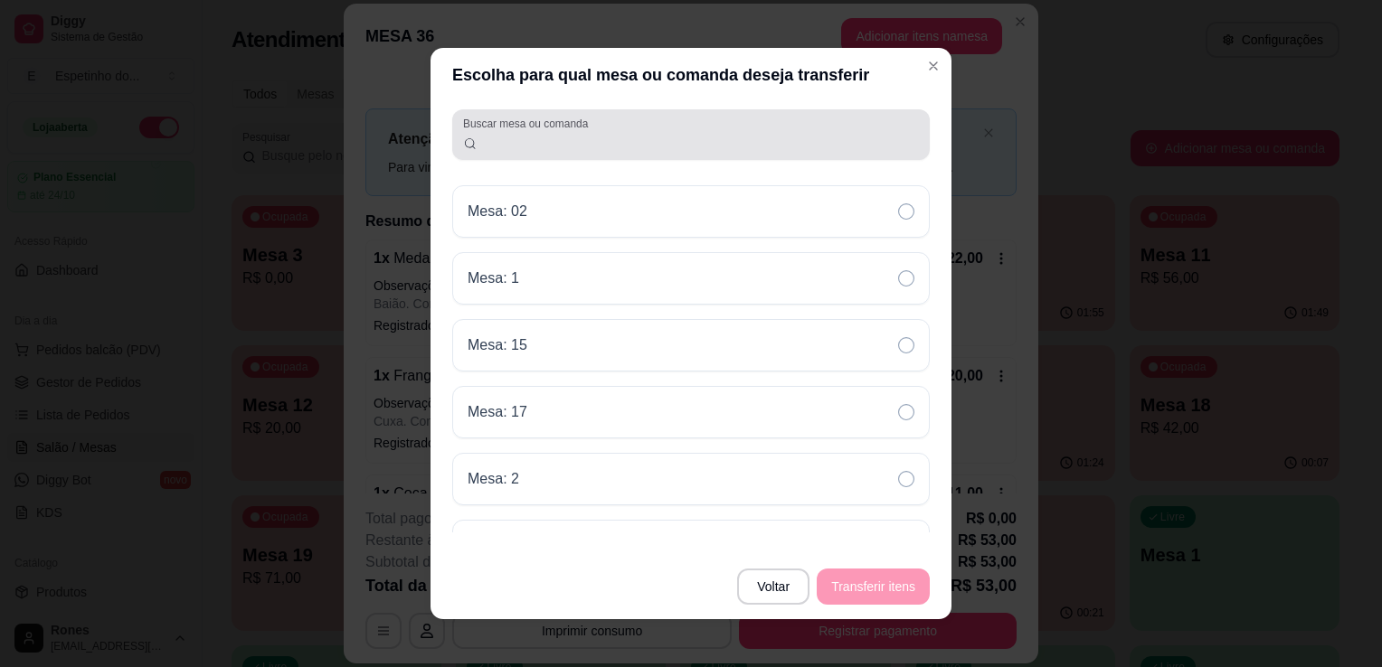
click at [653, 142] on input "Buscar mesa ou comanda" at bounding box center [699, 142] width 442 height 18
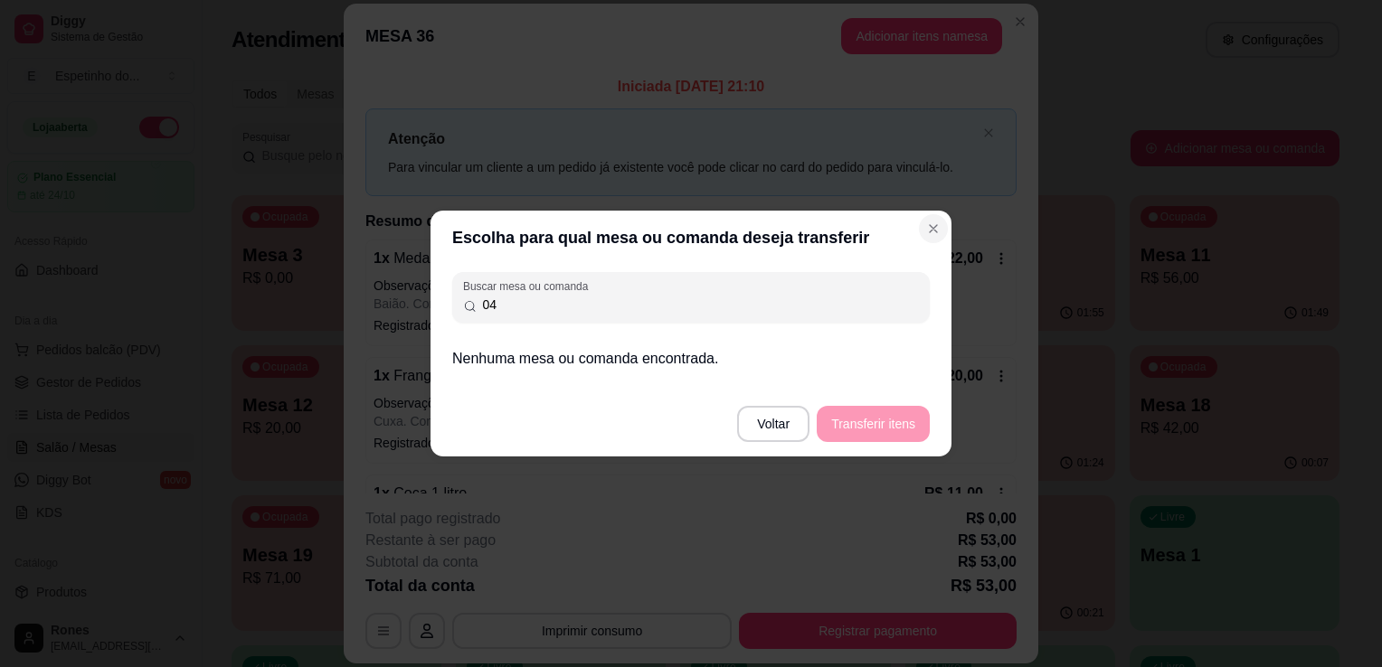
type input "04"
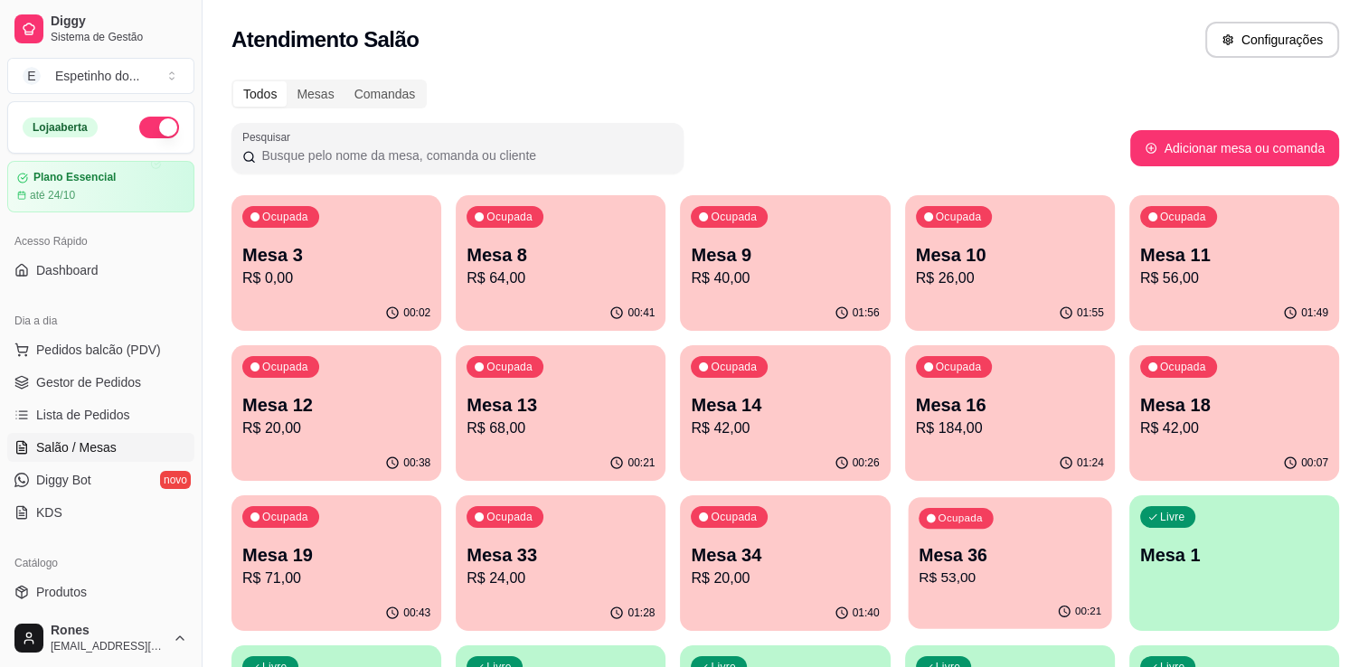
click at [1035, 562] on p "Mesa 36" at bounding box center [1010, 556] width 183 height 24
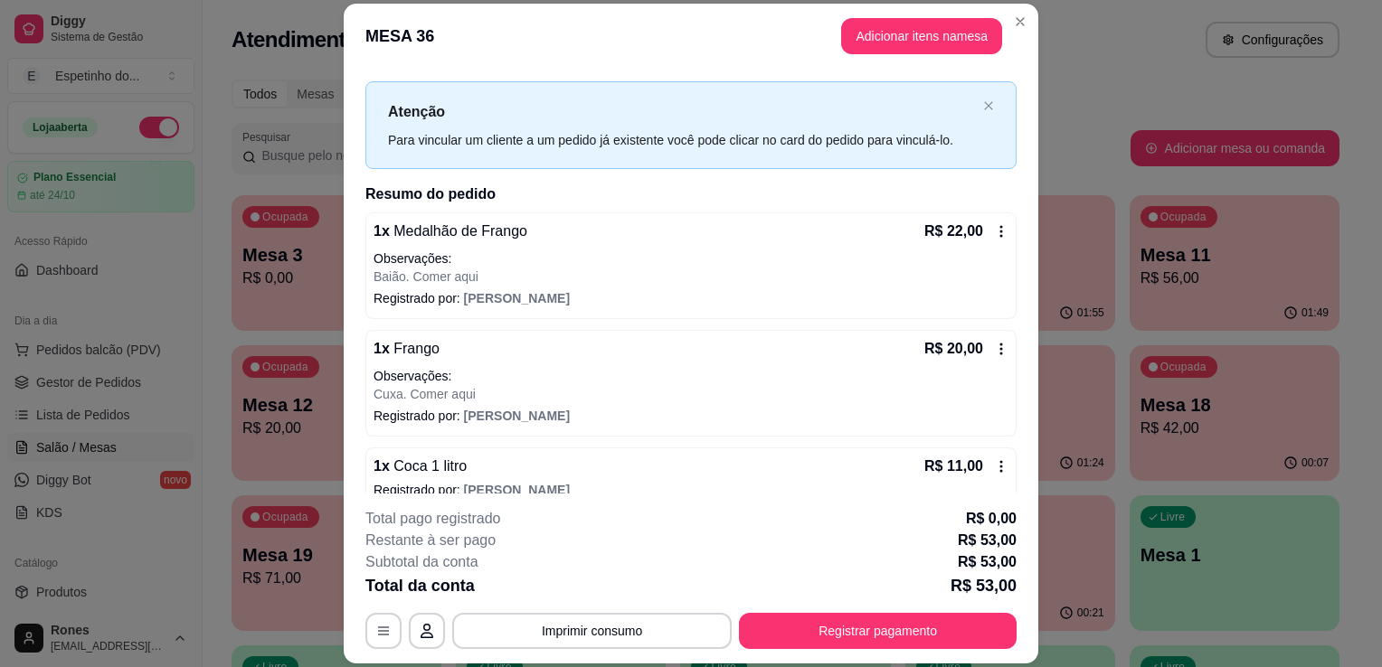
scroll to position [49, 0]
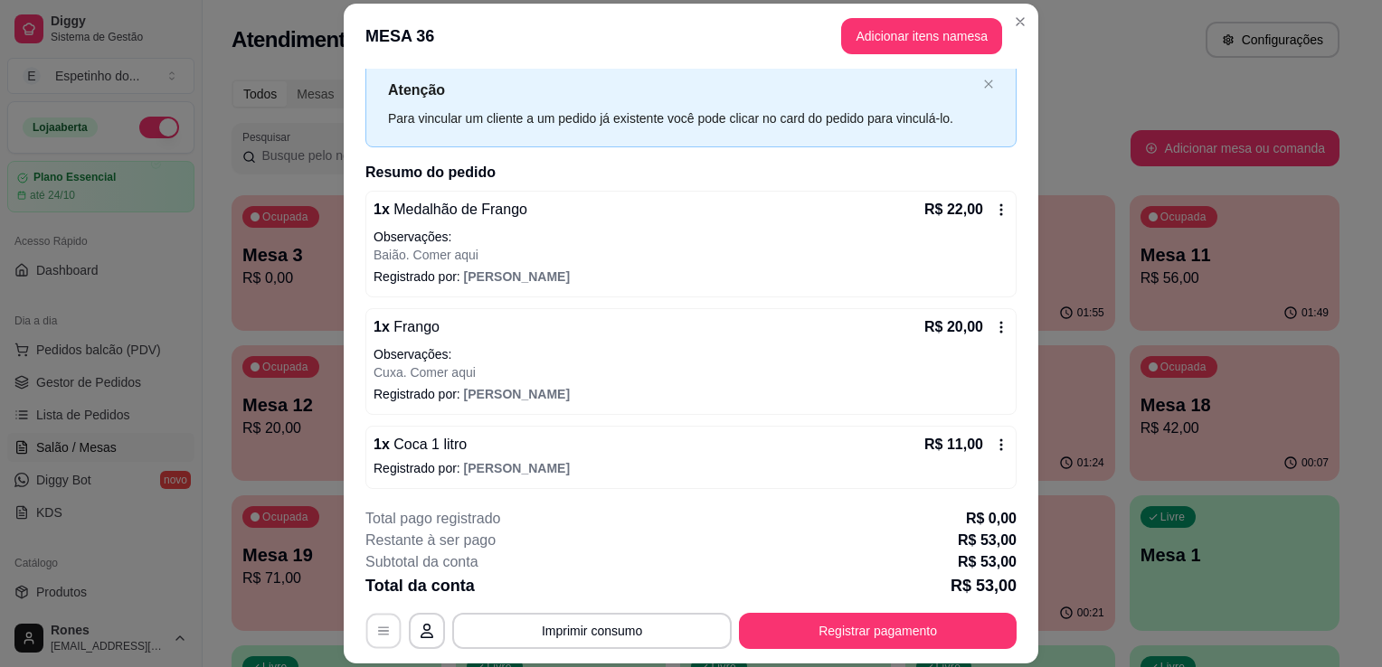
click at [378, 635] on icon "button" at bounding box center [383, 632] width 14 height 14
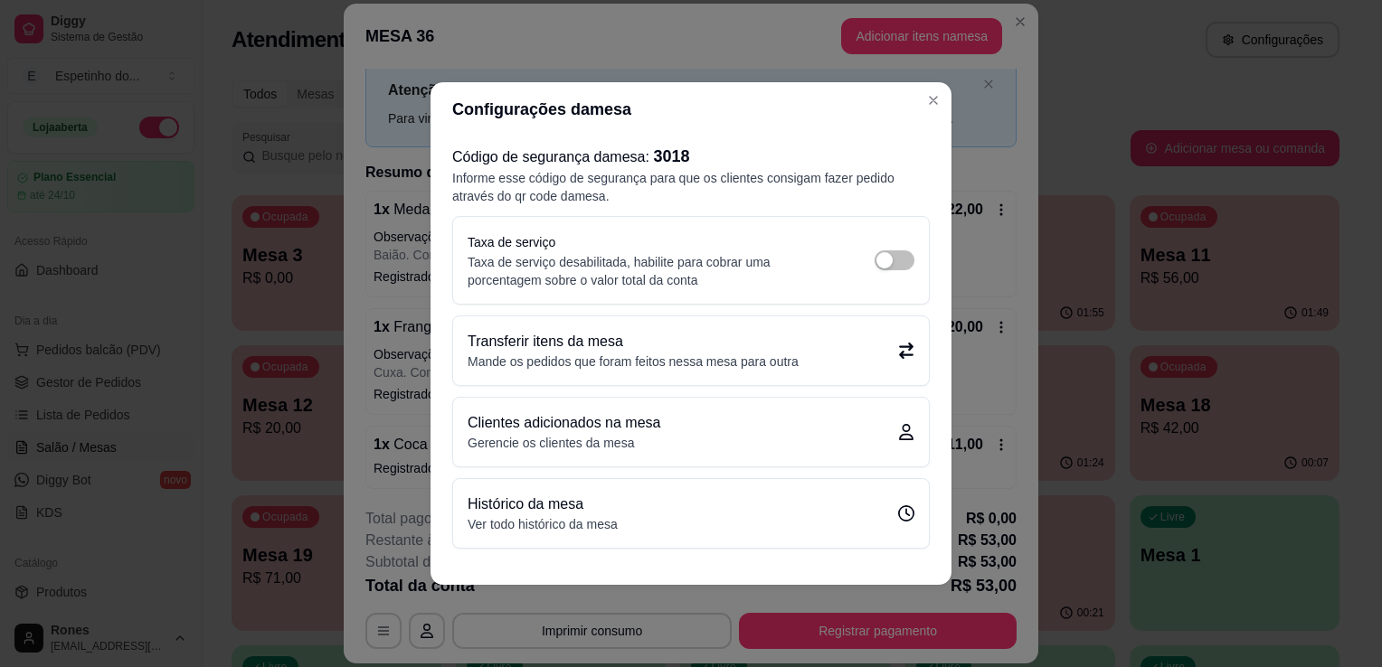
click at [598, 359] on p "Mande os pedidos que foram feitos nessa mesa para outra" at bounding box center [633, 362] width 331 height 18
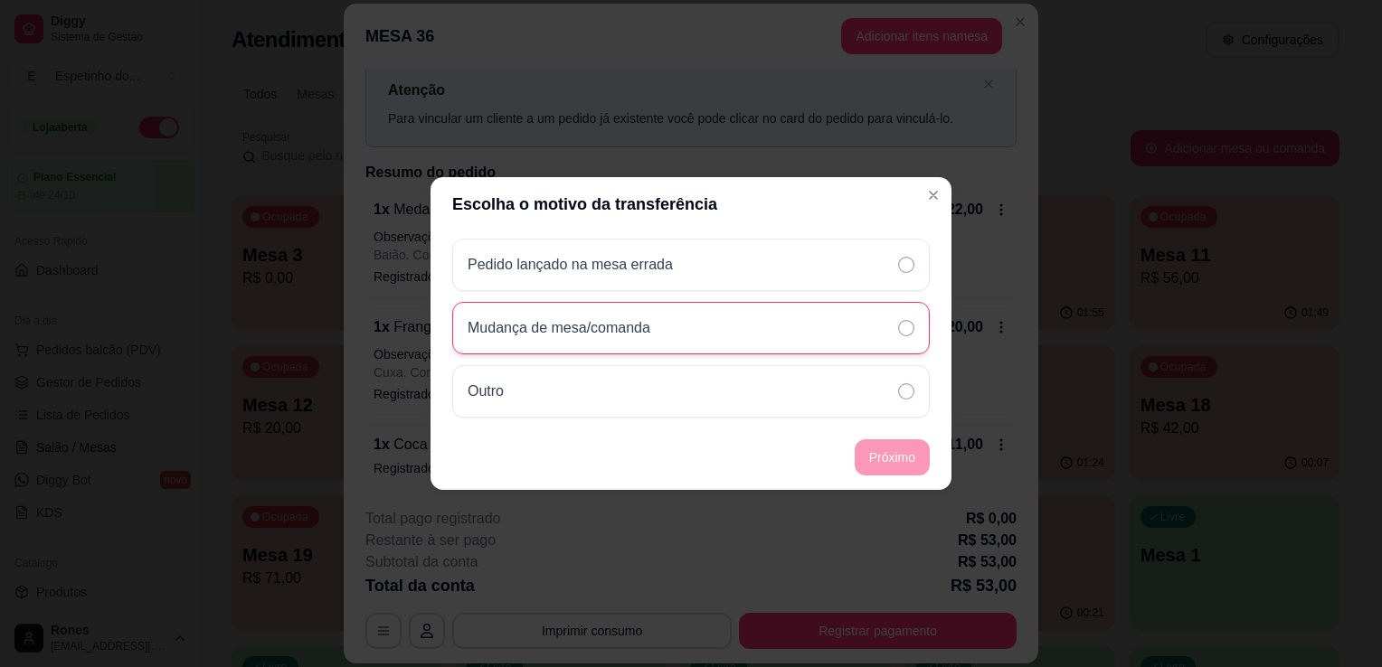
click at [622, 313] on div "Mudança de mesa/comanda" at bounding box center [691, 328] width 478 height 52
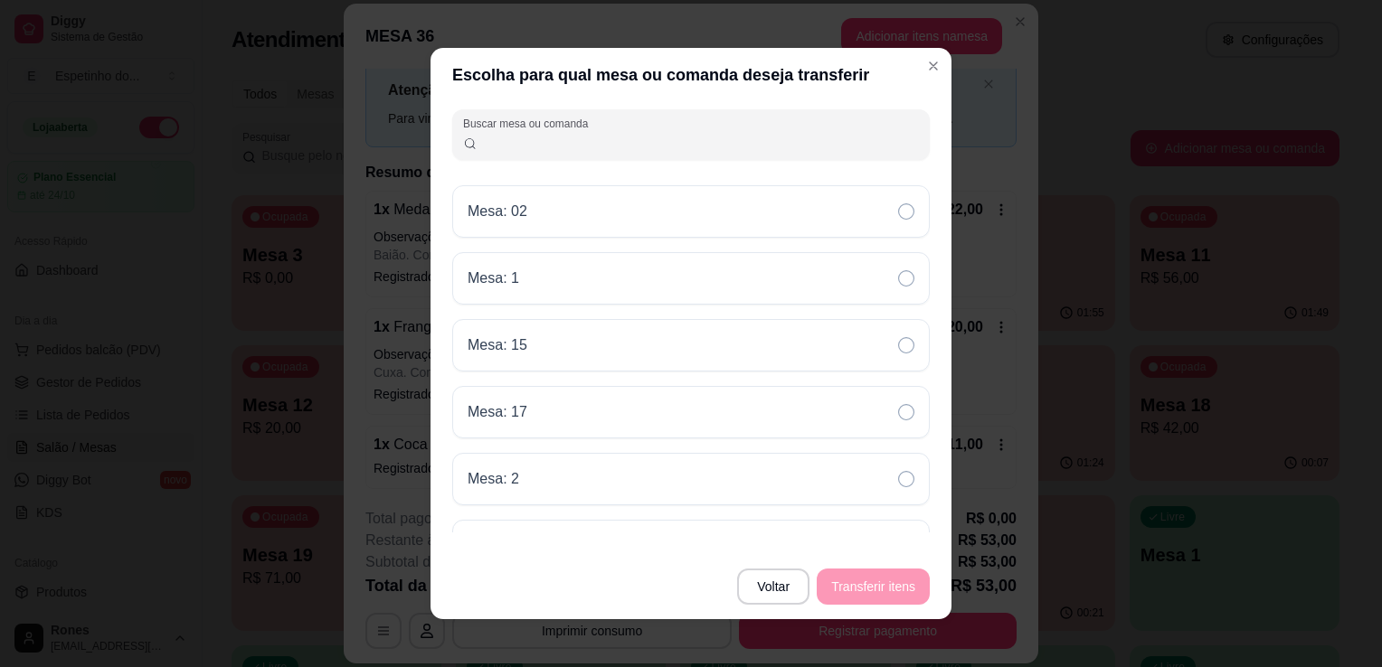
click at [649, 138] on input "Buscar mesa ou comanda" at bounding box center [699, 142] width 442 height 18
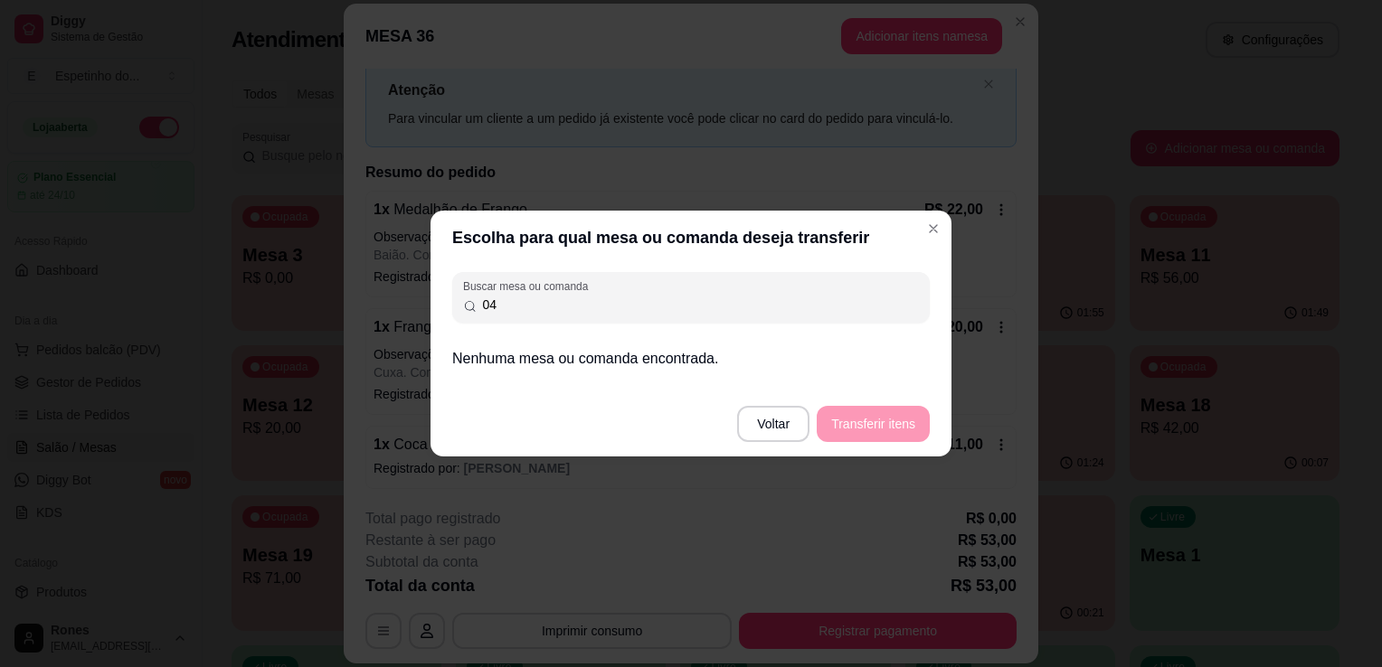
type input "0"
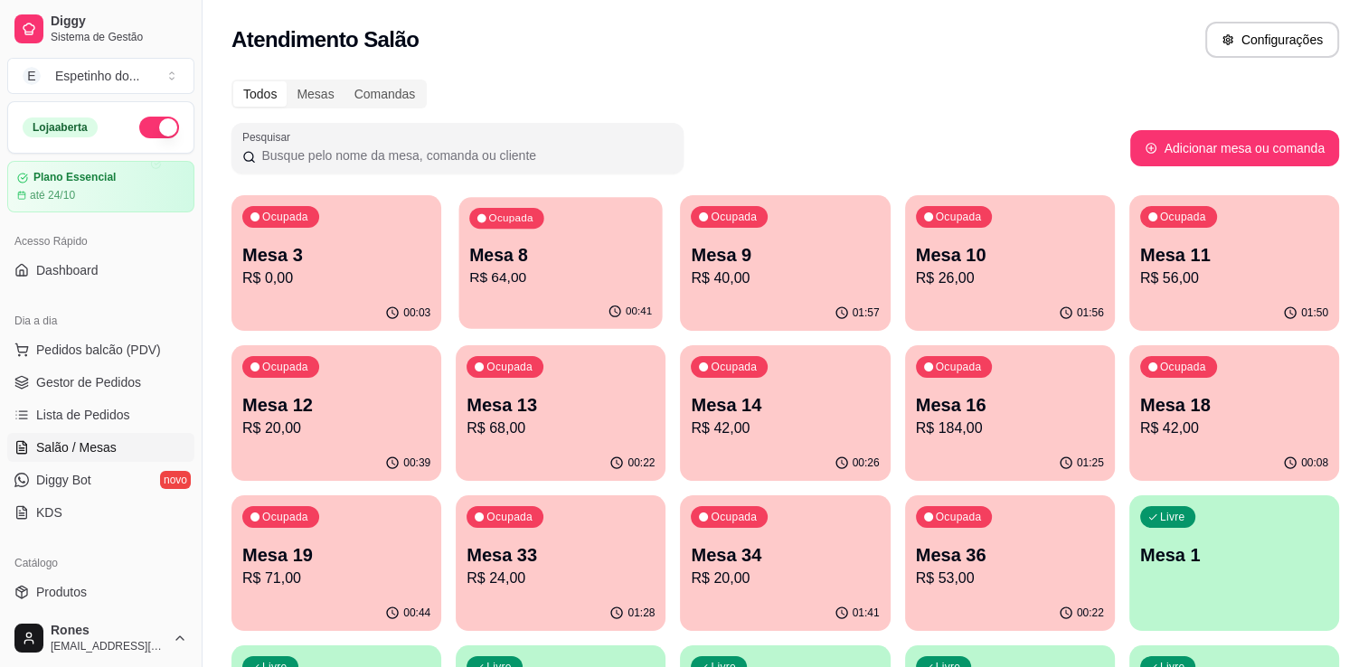
click at [554, 263] on p "Mesa 8" at bounding box center [560, 255] width 183 height 24
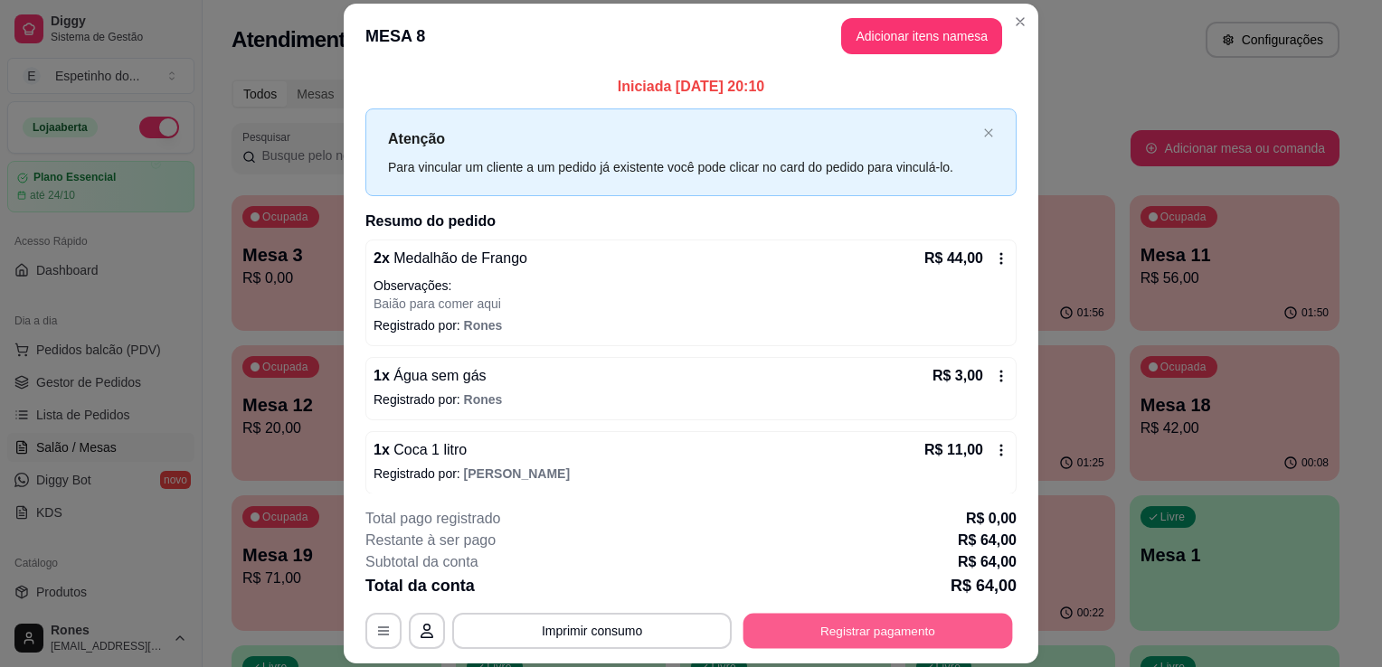
click at [843, 621] on button "Registrar pagamento" at bounding box center [878, 631] width 270 height 35
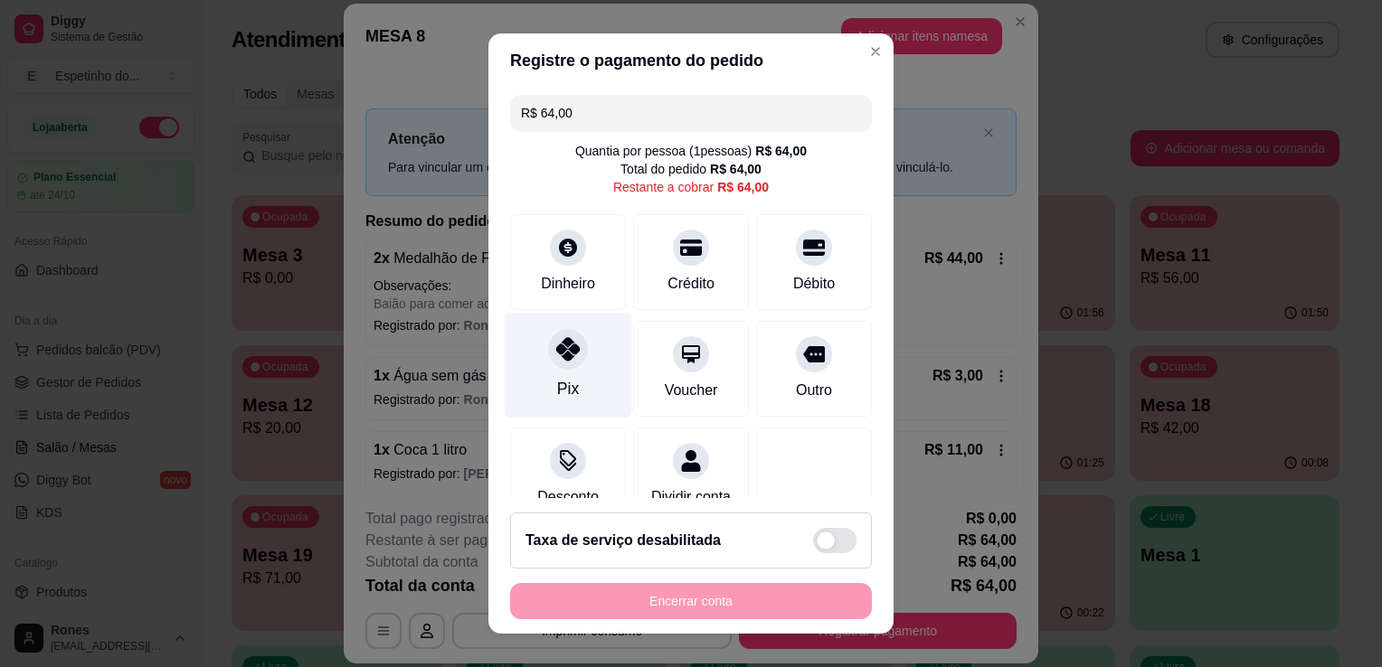
click at [561, 383] on div "Pix" at bounding box center [568, 389] width 22 height 24
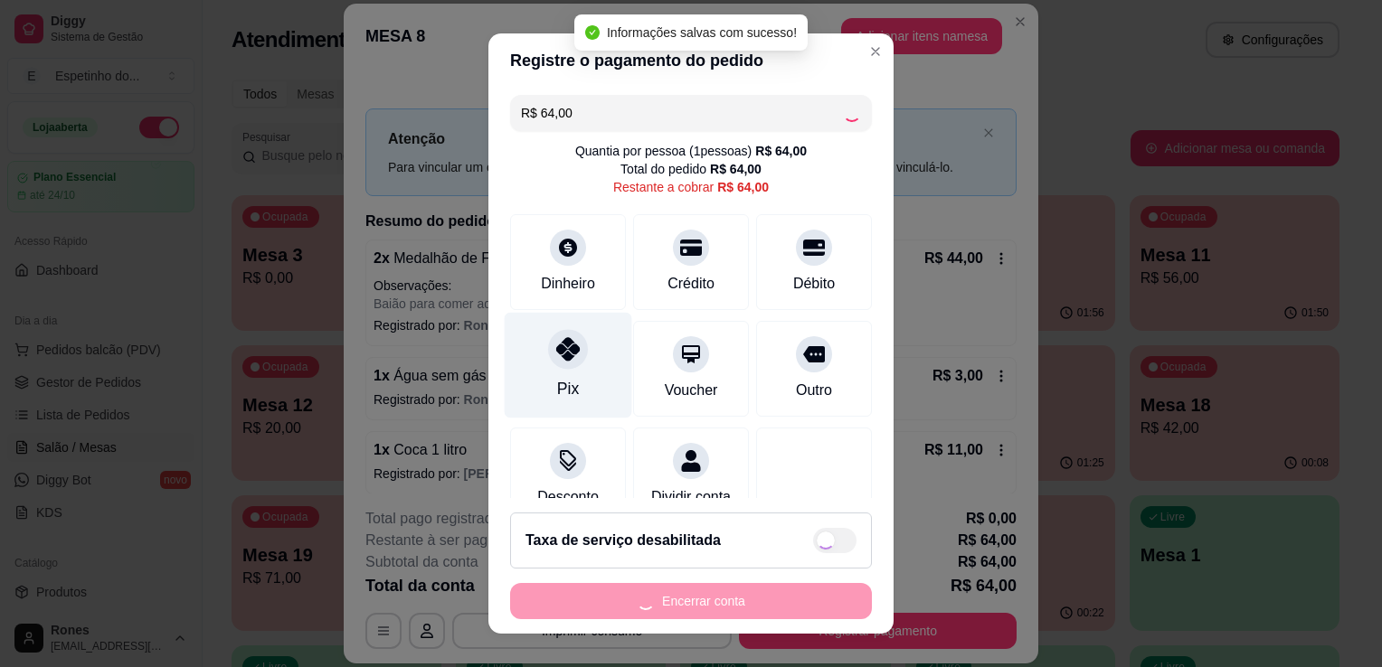
type input "R$ 0,00"
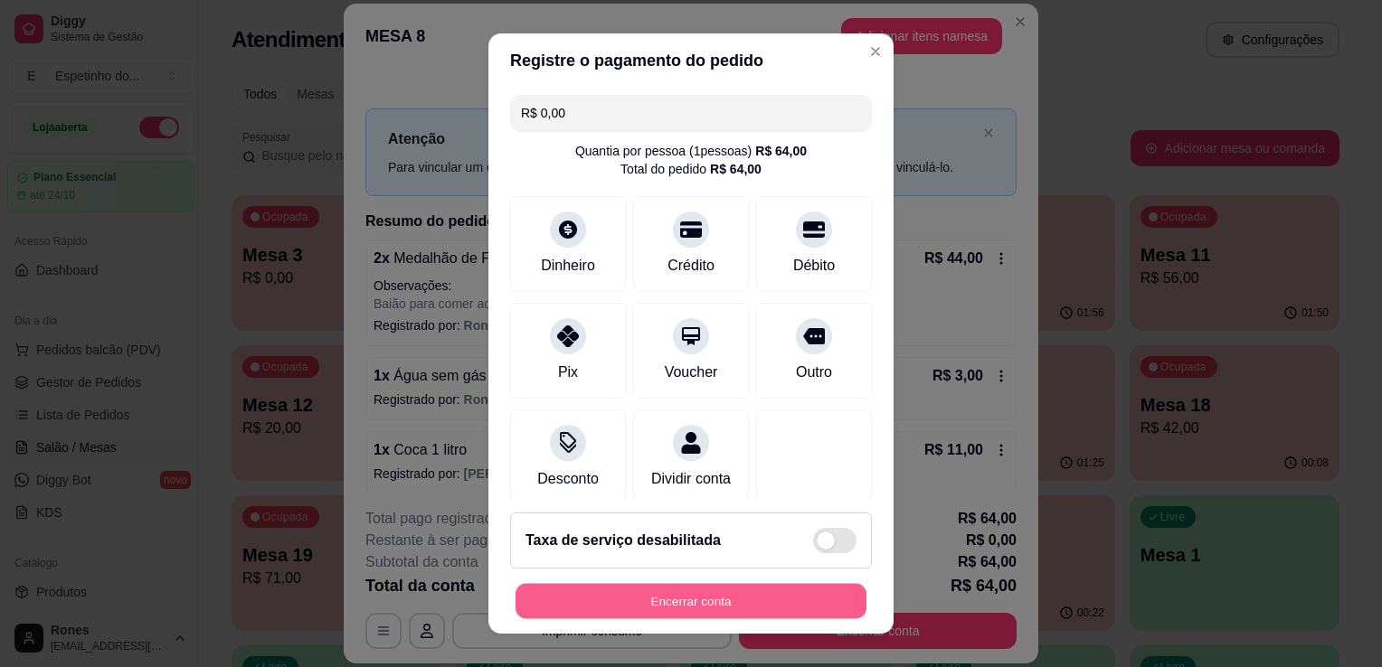
click at [709, 603] on button "Encerrar conta" at bounding box center [691, 601] width 351 height 35
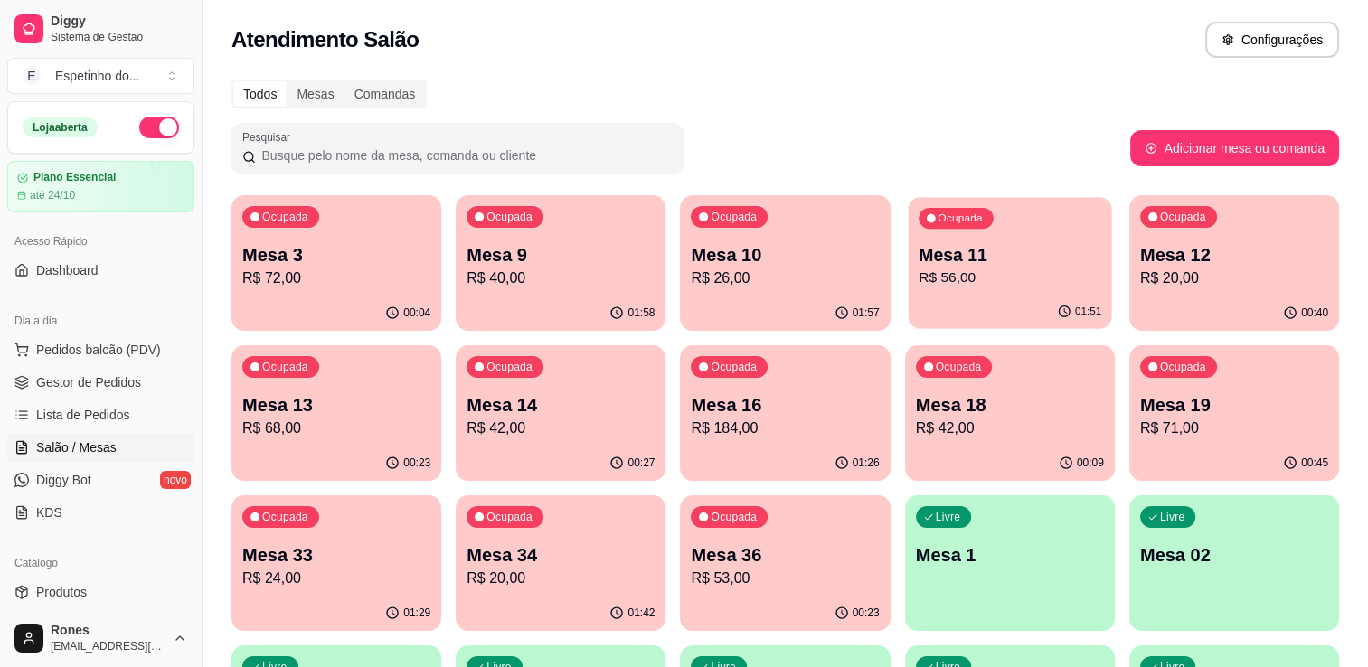
click at [1002, 288] on p "R$ 56,00" at bounding box center [1010, 278] width 183 height 21
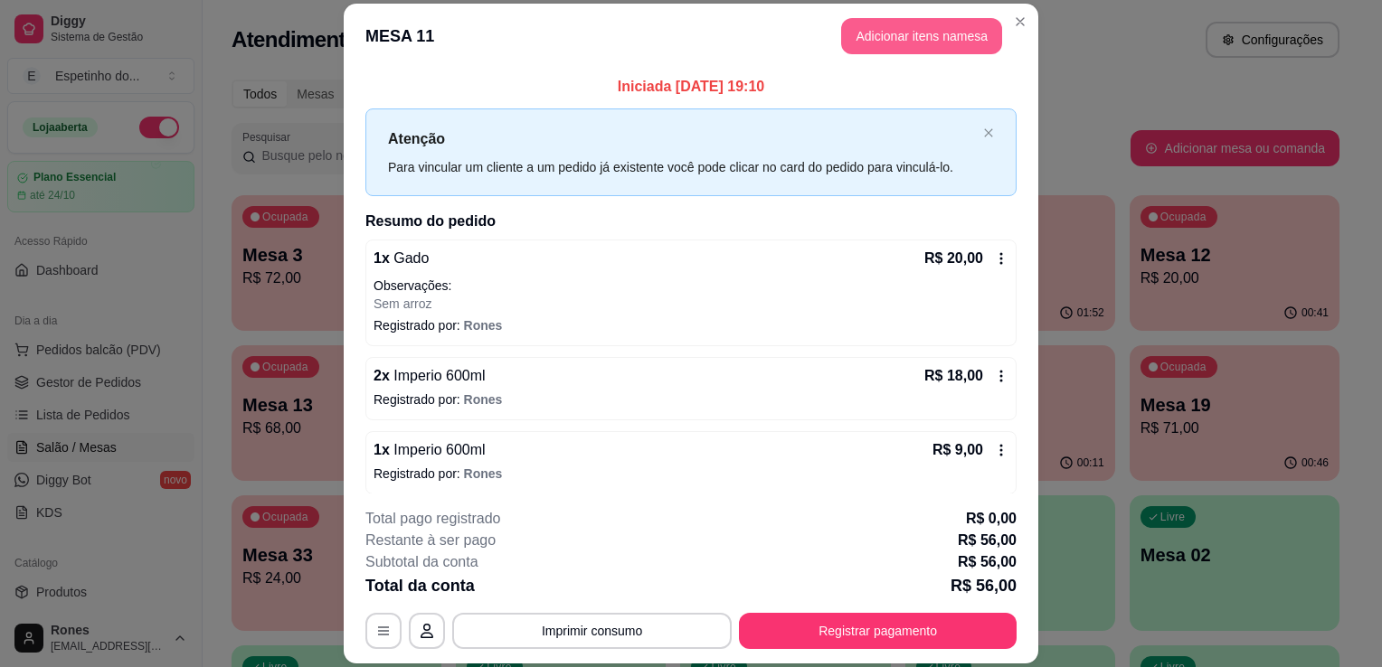
click at [933, 46] on button "Adicionar itens na mesa" at bounding box center [921, 36] width 161 height 36
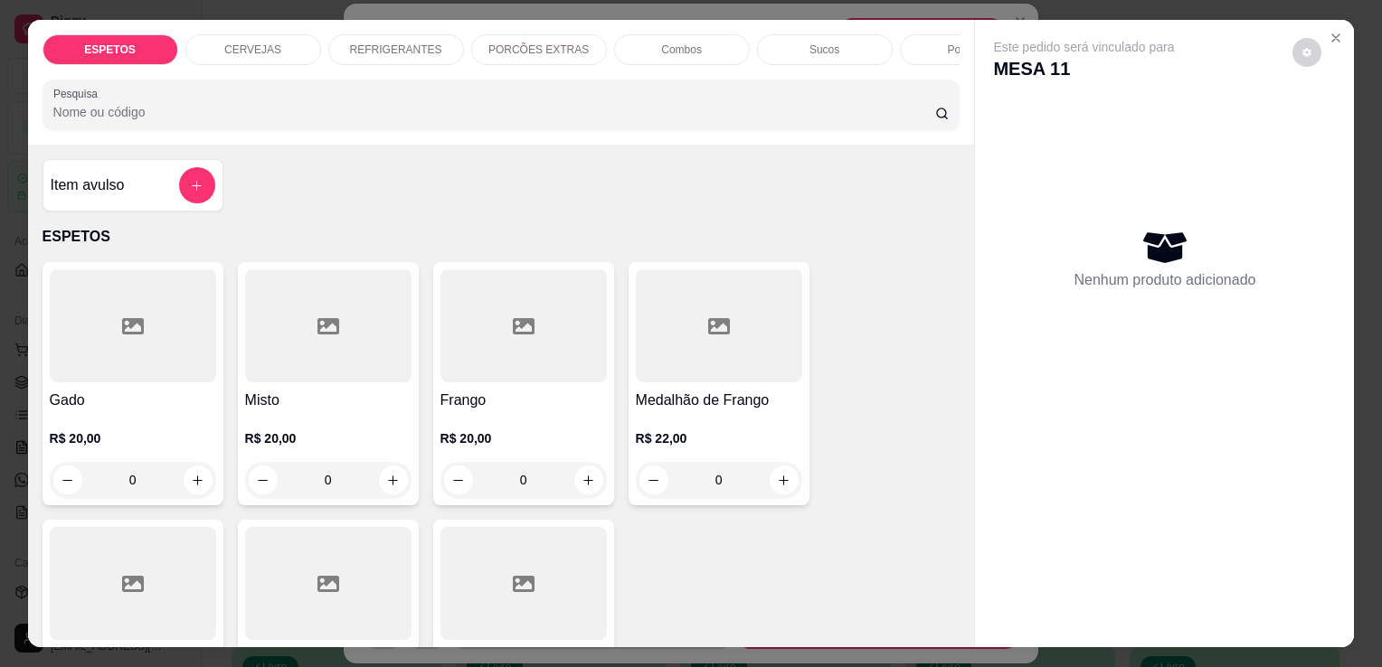
click at [244, 45] on p "CERVEJAS" at bounding box center [252, 50] width 57 height 14
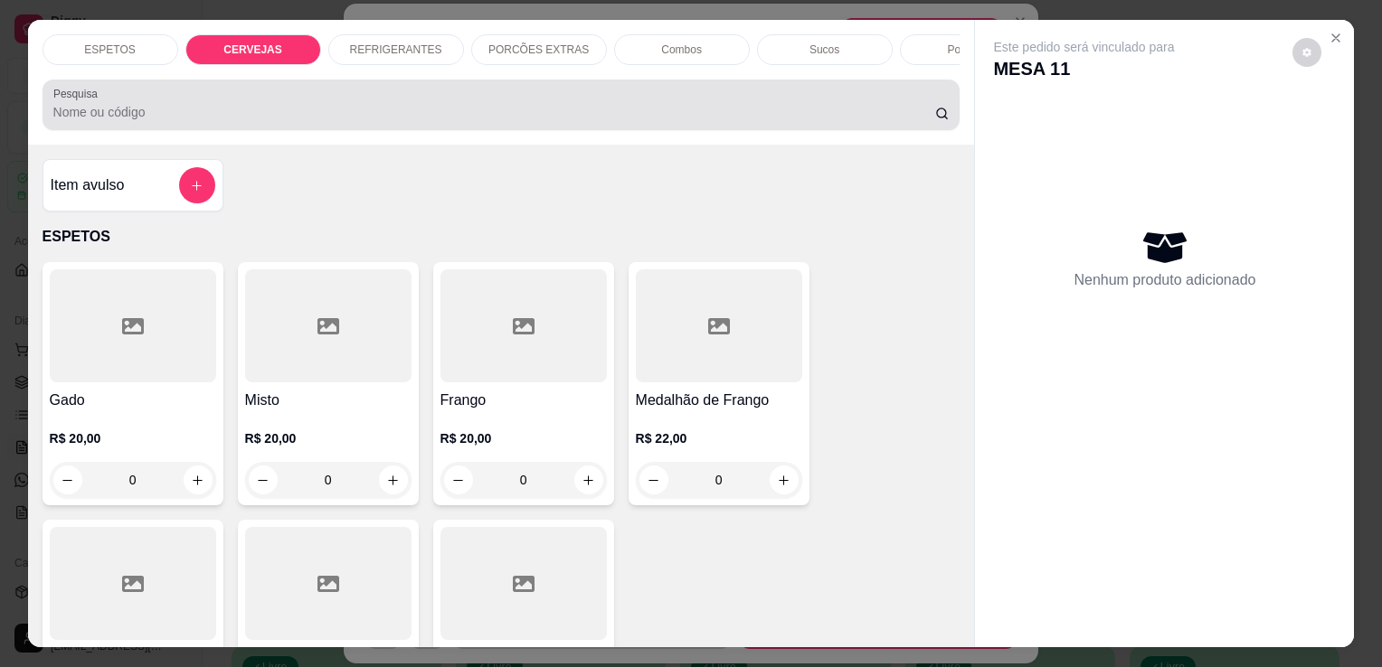
scroll to position [44, 0]
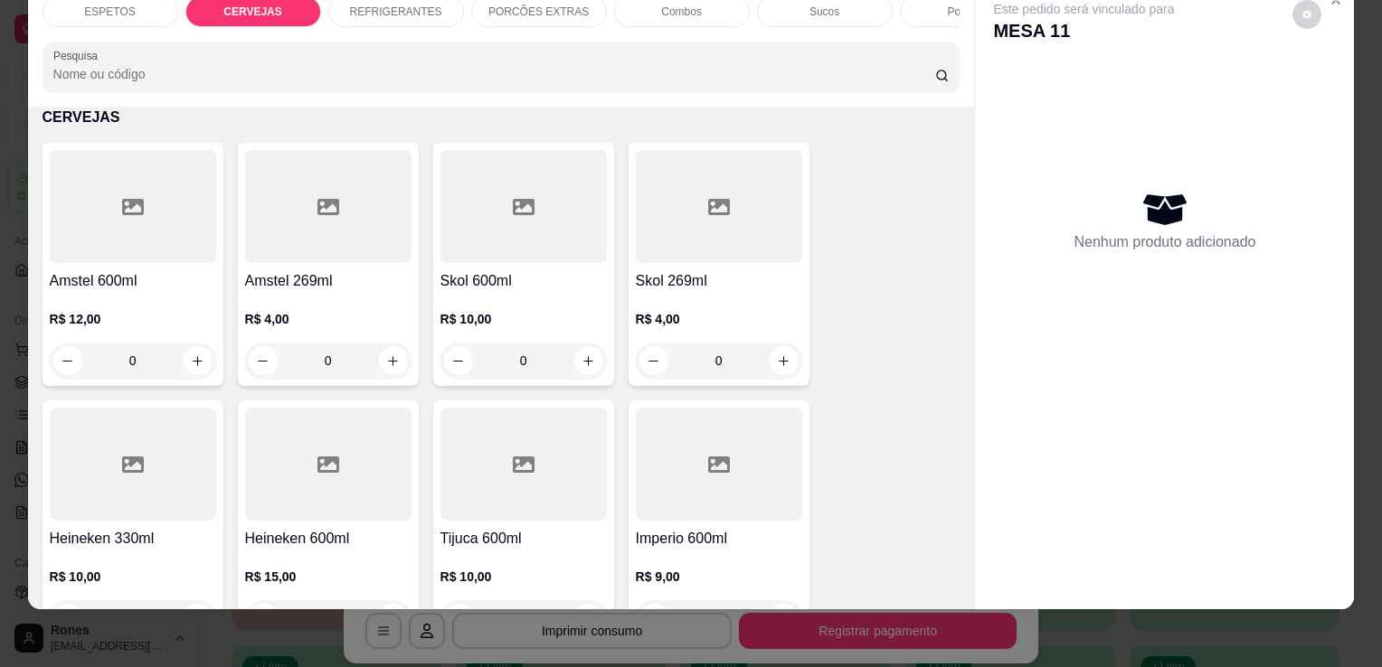
click at [702, 478] on div at bounding box center [719, 464] width 166 height 113
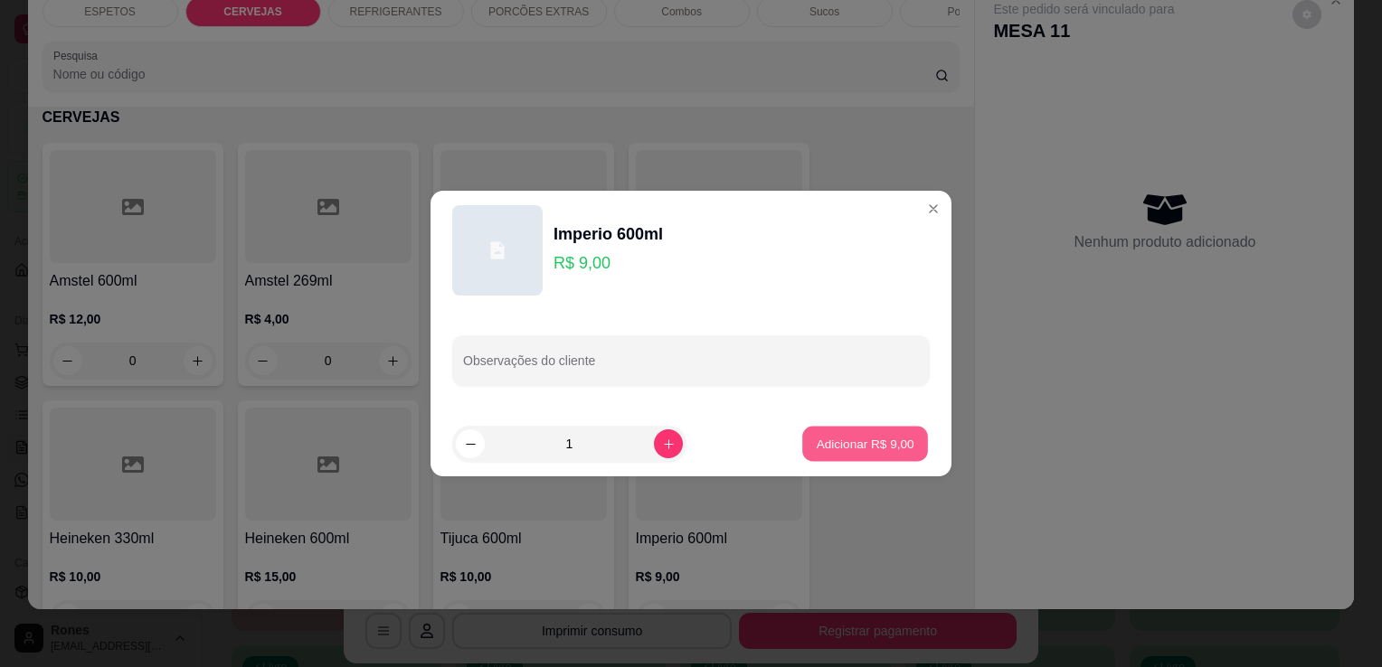
click at [884, 443] on p "Adicionar R$ 9,00" at bounding box center [865, 443] width 98 height 17
type input "1"
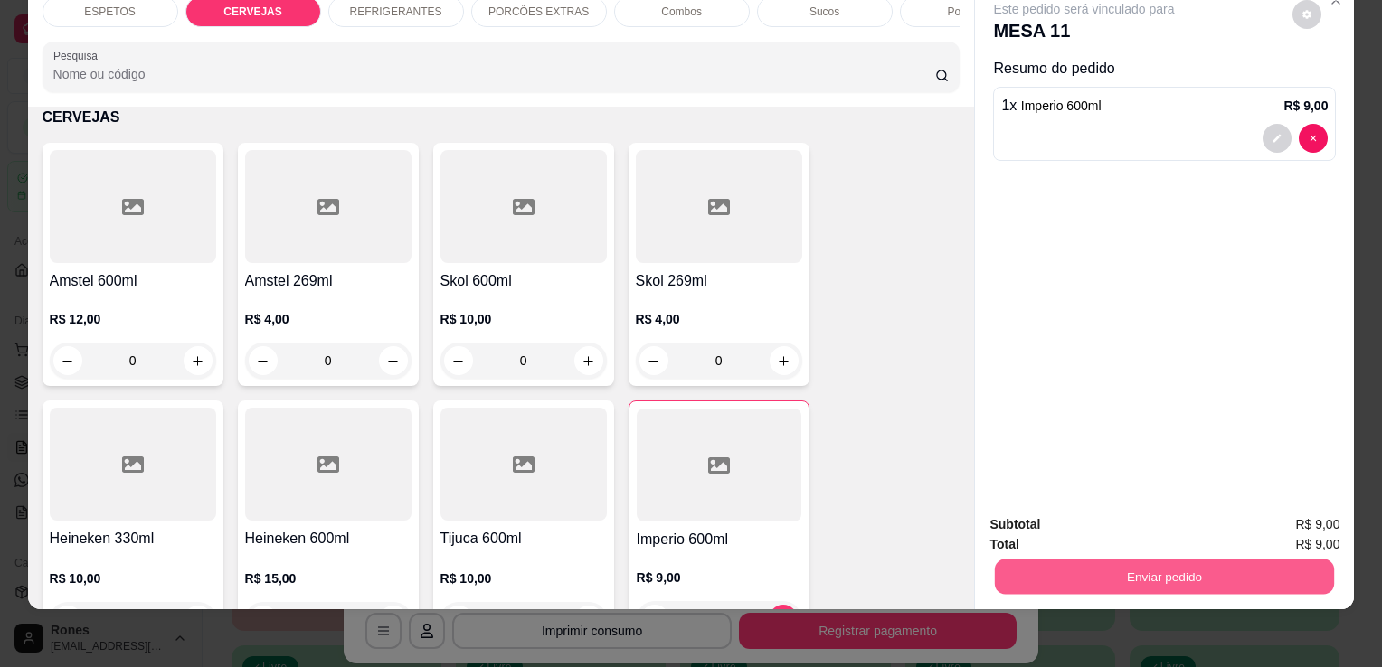
click at [1082, 559] on button "Enviar pedido" at bounding box center [1164, 576] width 339 height 35
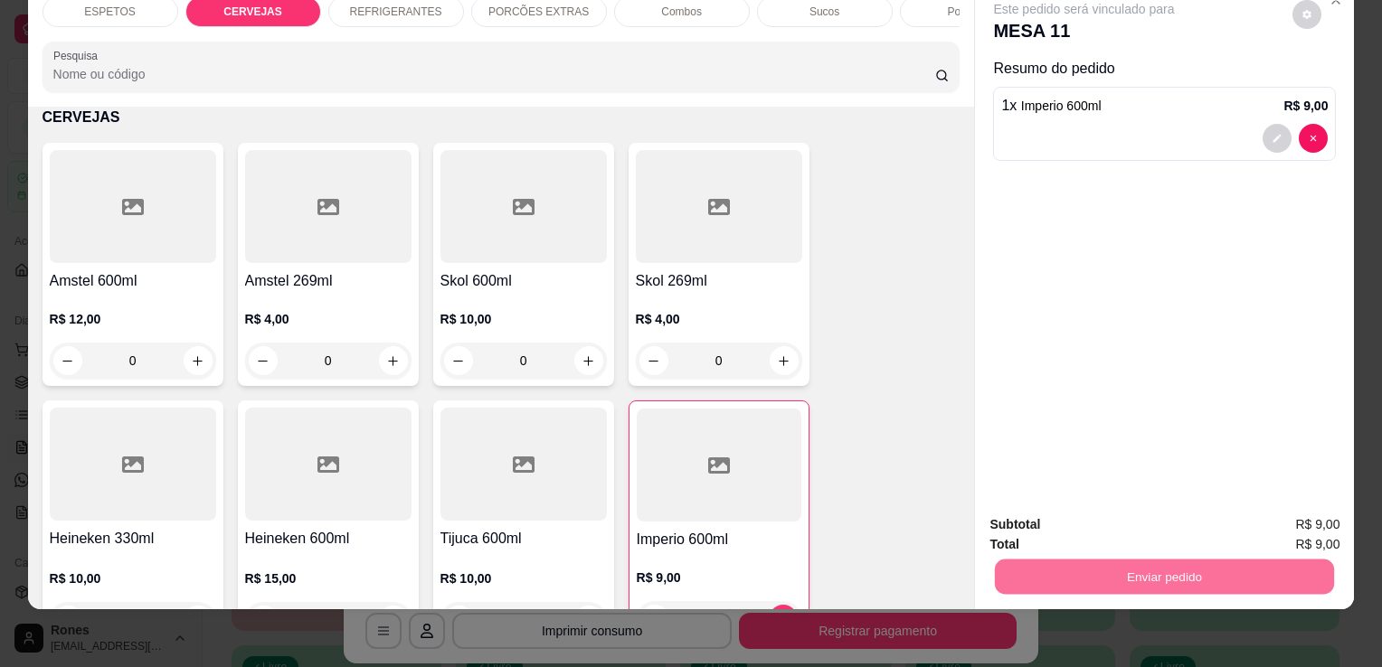
click at [1275, 509] on button "Enviar pedido" at bounding box center [1292, 518] width 99 height 33
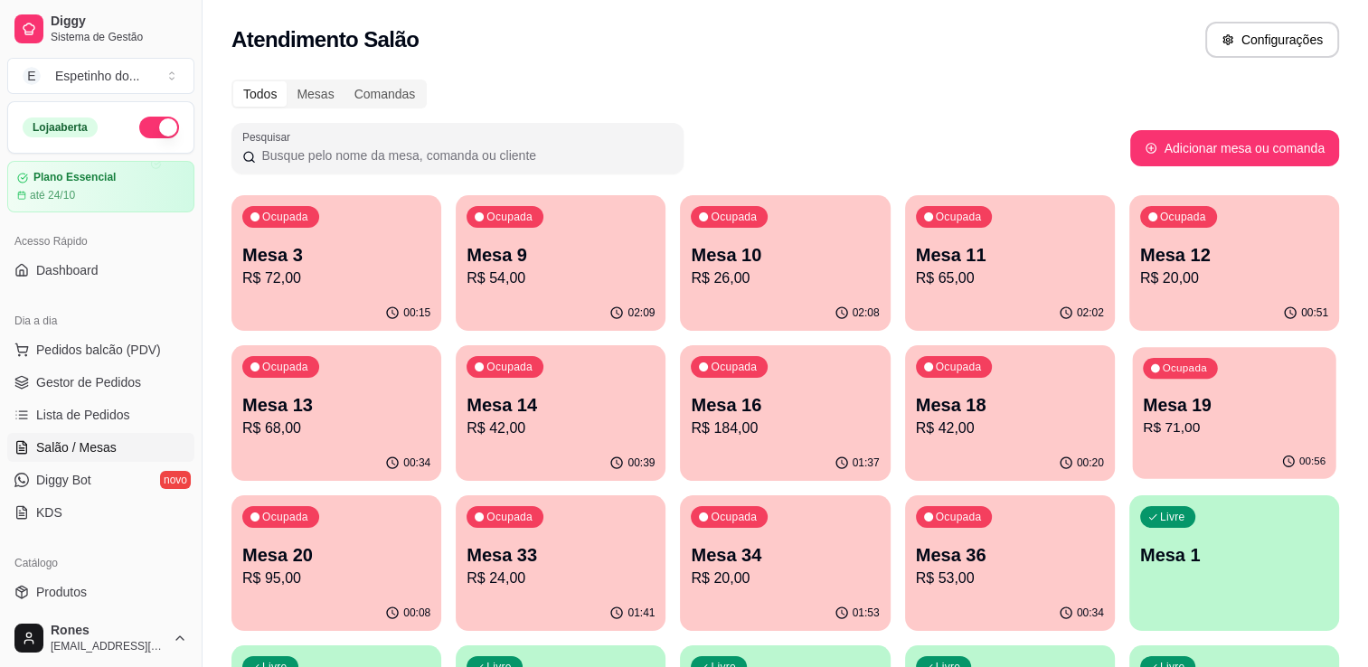
click at [1179, 459] on div "00:56" at bounding box center [1233, 462] width 203 height 34
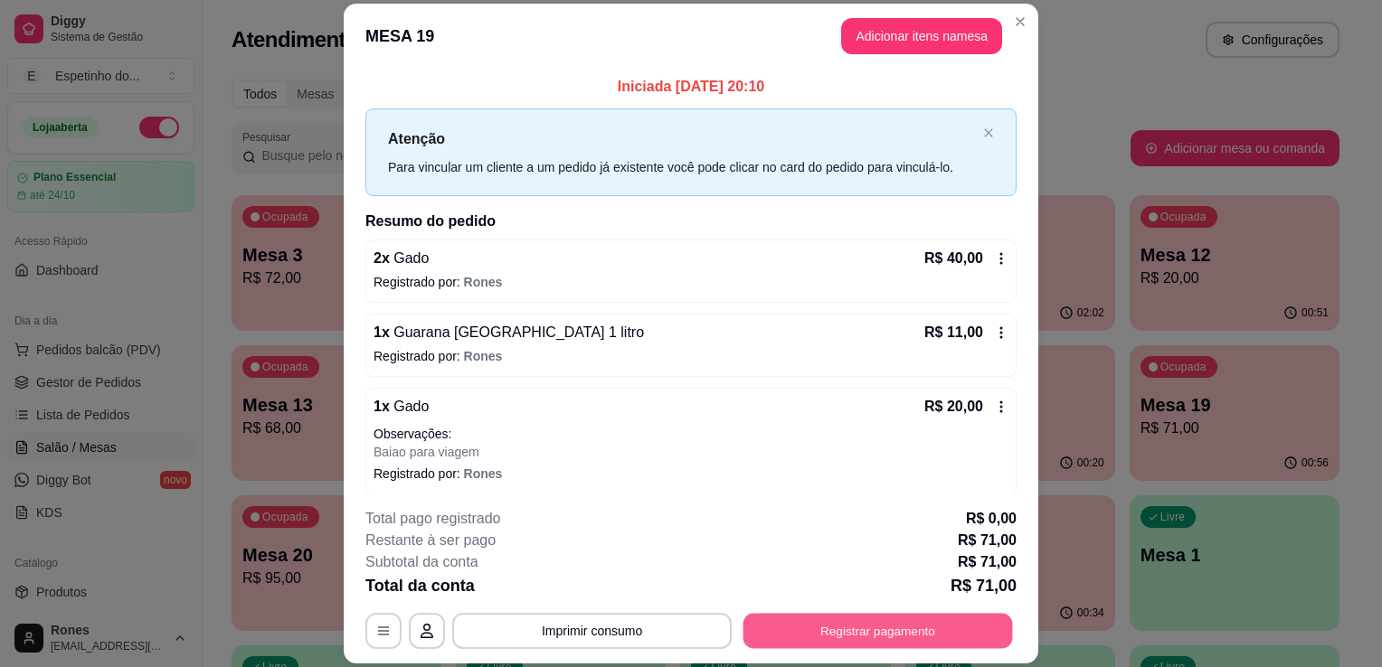
click at [828, 642] on button "Registrar pagamento" at bounding box center [878, 631] width 270 height 35
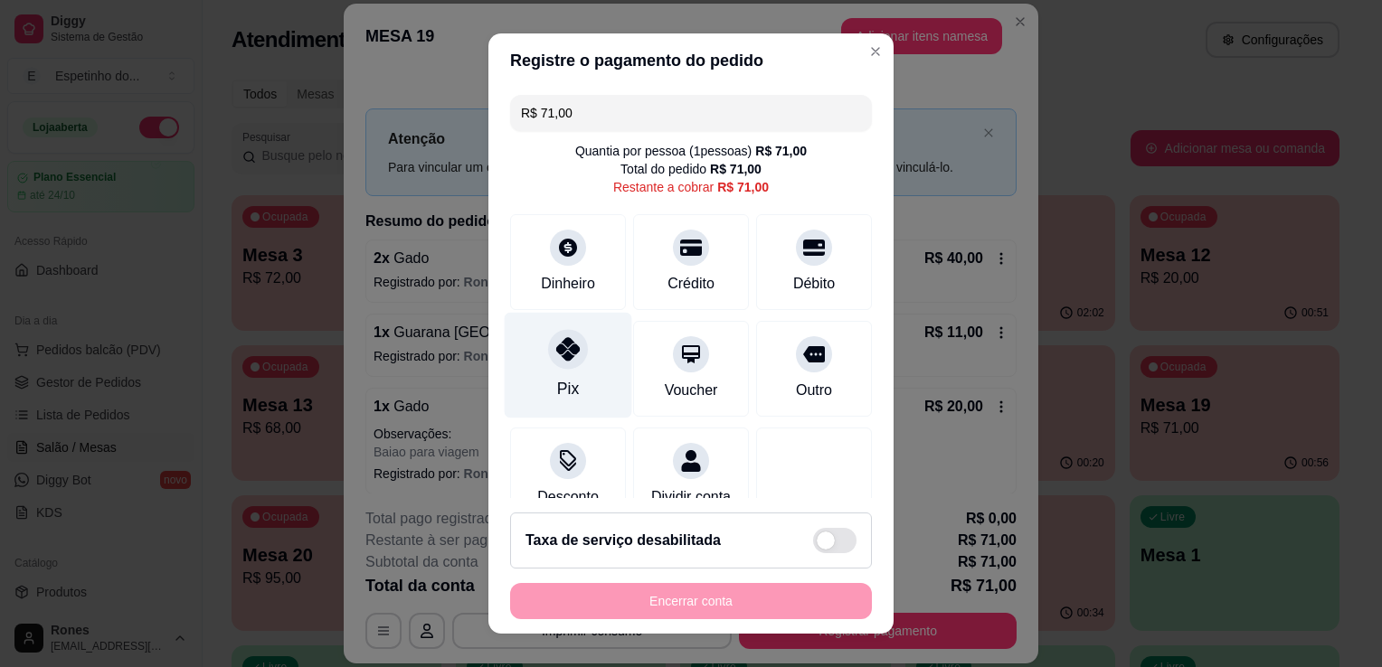
click at [556, 353] on icon at bounding box center [568, 349] width 24 height 24
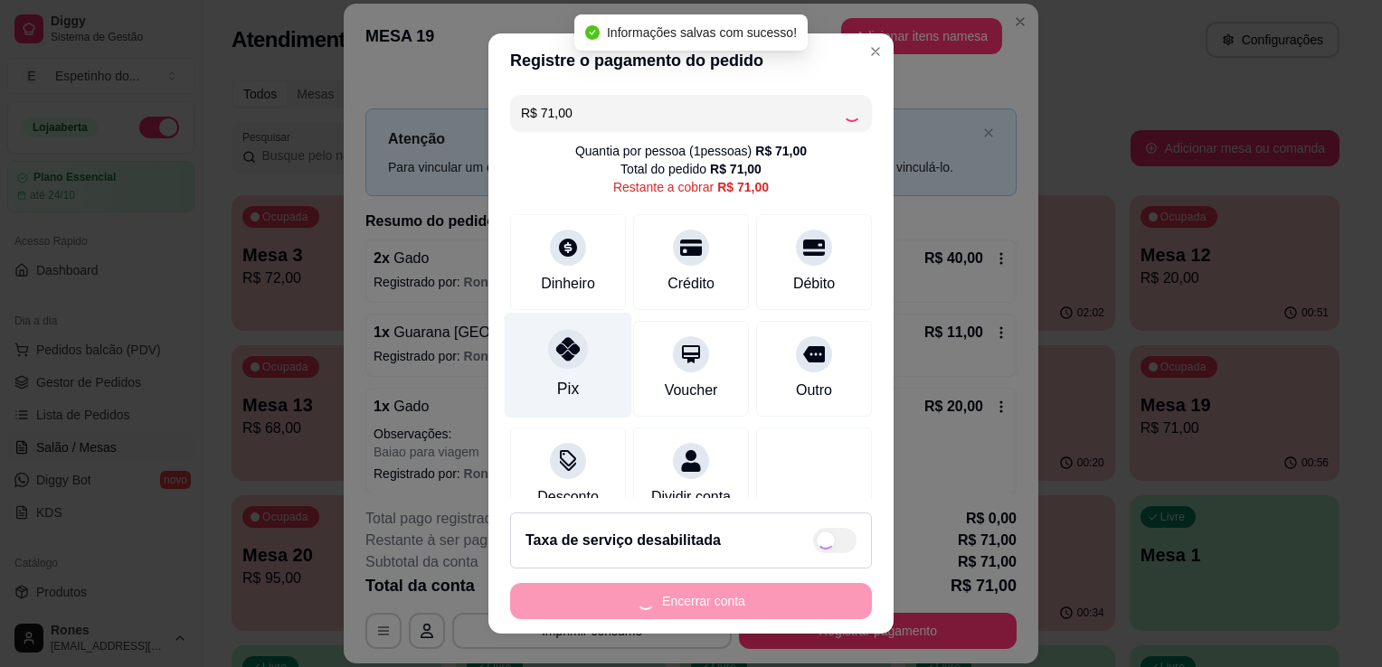
type input "R$ 0,00"
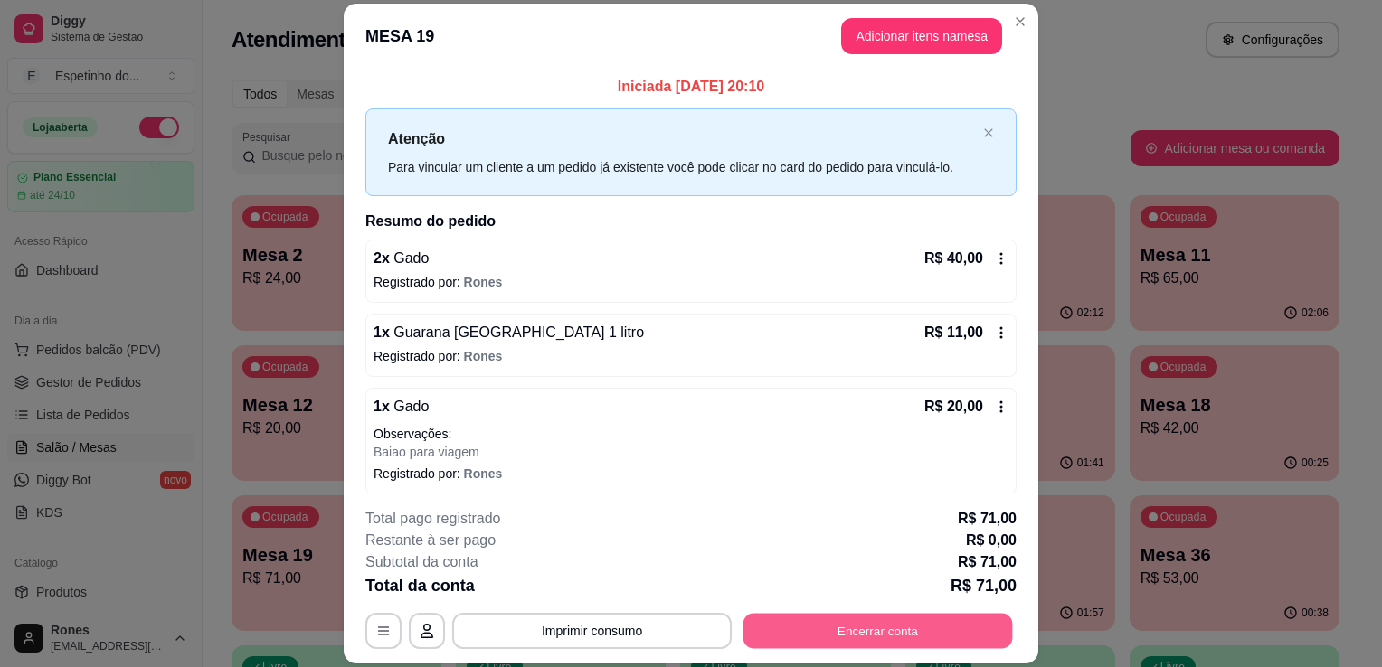
click at [831, 634] on button "Encerrar conta" at bounding box center [878, 631] width 270 height 35
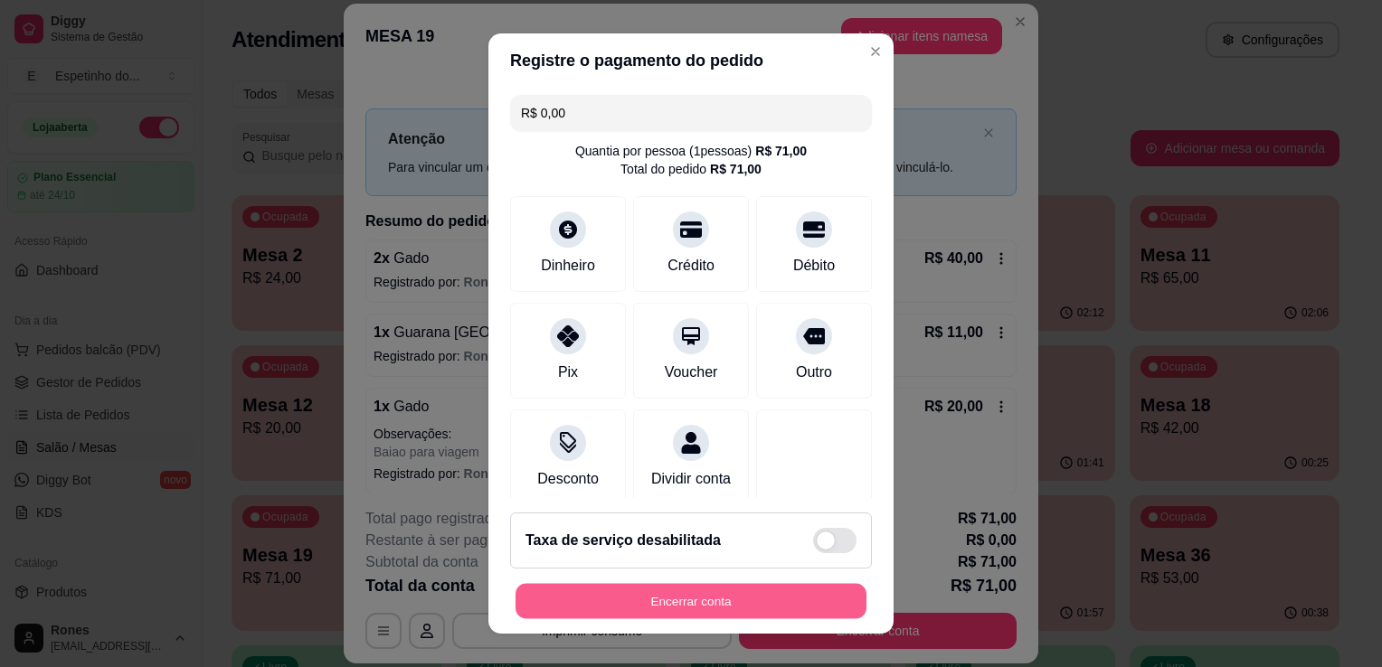
click at [811, 599] on button "Encerrar conta" at bounding box center [691, 601] width 351 height 35
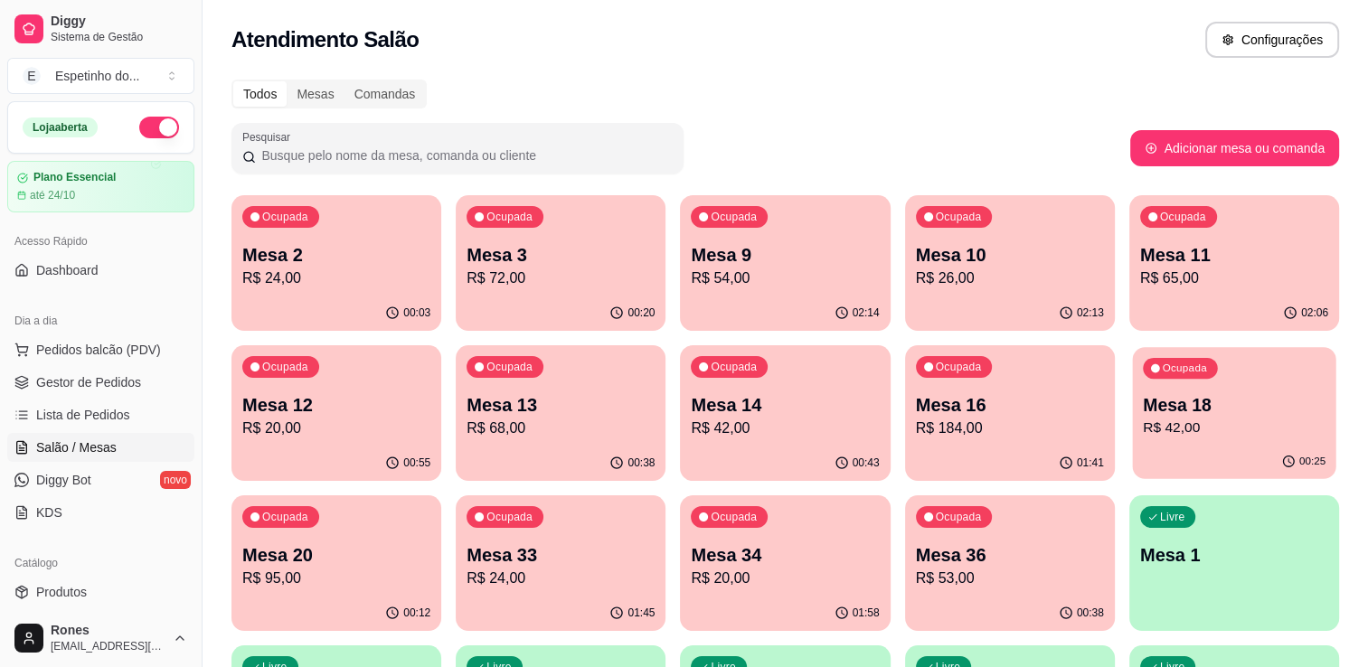
click at [1272, 423] on p "R$ 42,00" at bounding box center [1234, 428] width 183 height 21
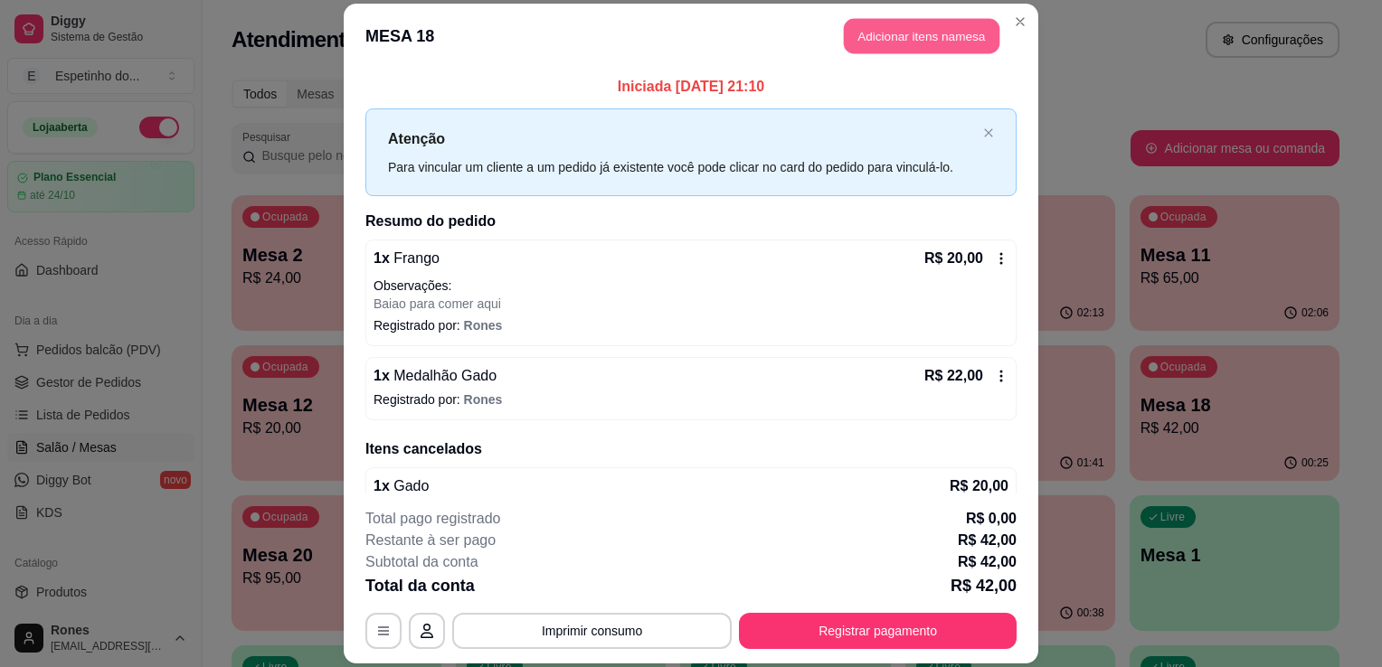
click at [922, 38] on button "Adicionar itens na mesa" at bounding box center [922, 35] width 156 height 35
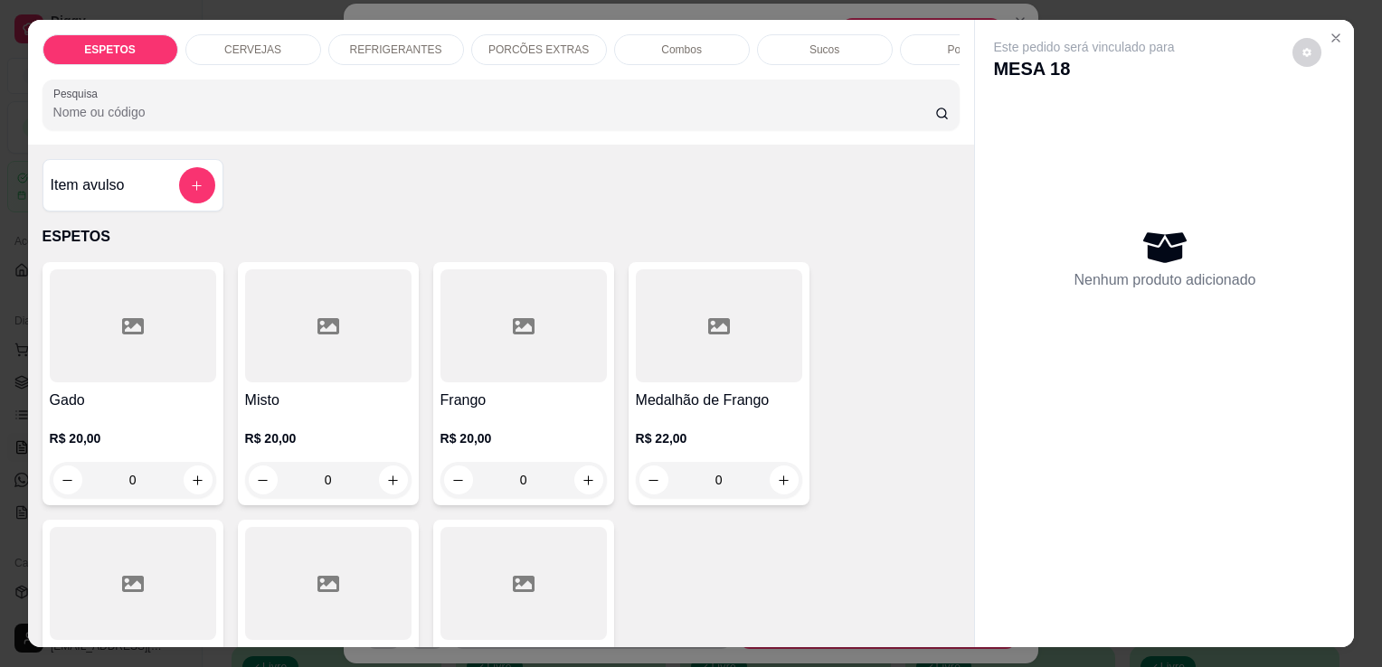
click at [369, 43] on p "REFRIGERANTES" at bounding box center [396, 50] width 92 height 14
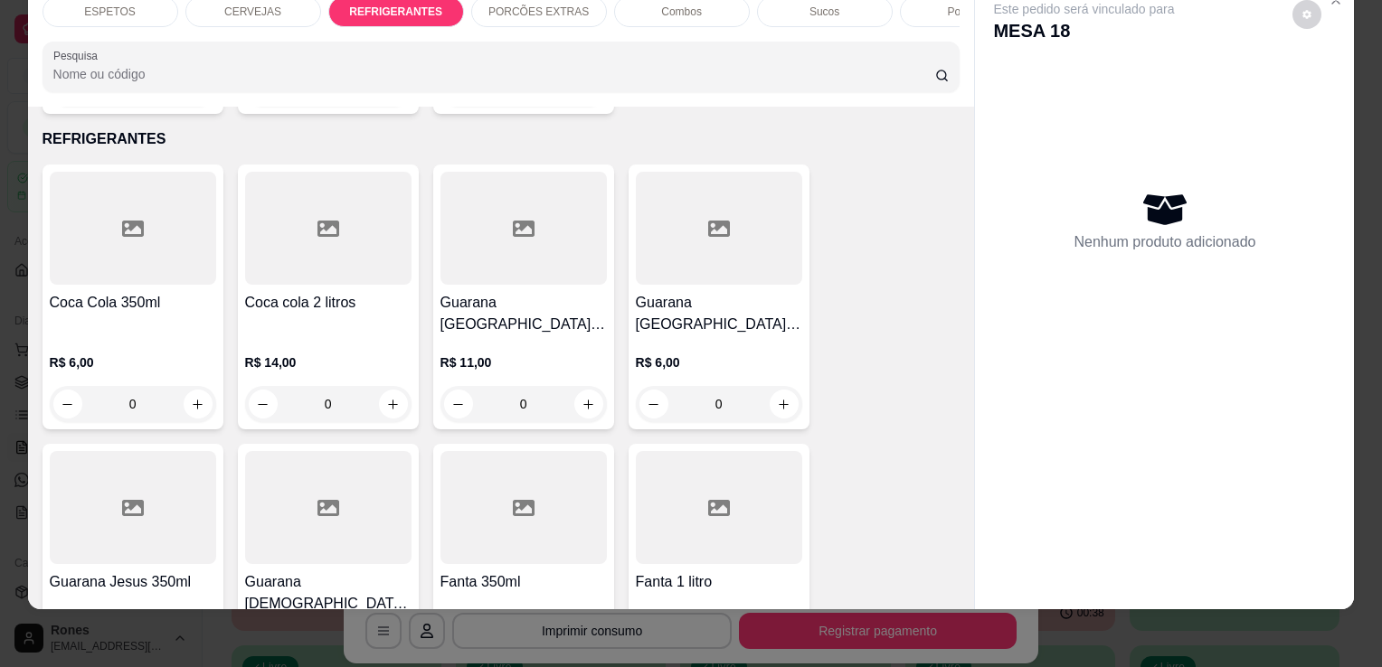
click at [487, 266] on div "Guarana Antarctica 1 litro R$ 11,00 0" at bounding box center [523, 297] width 181 height 265
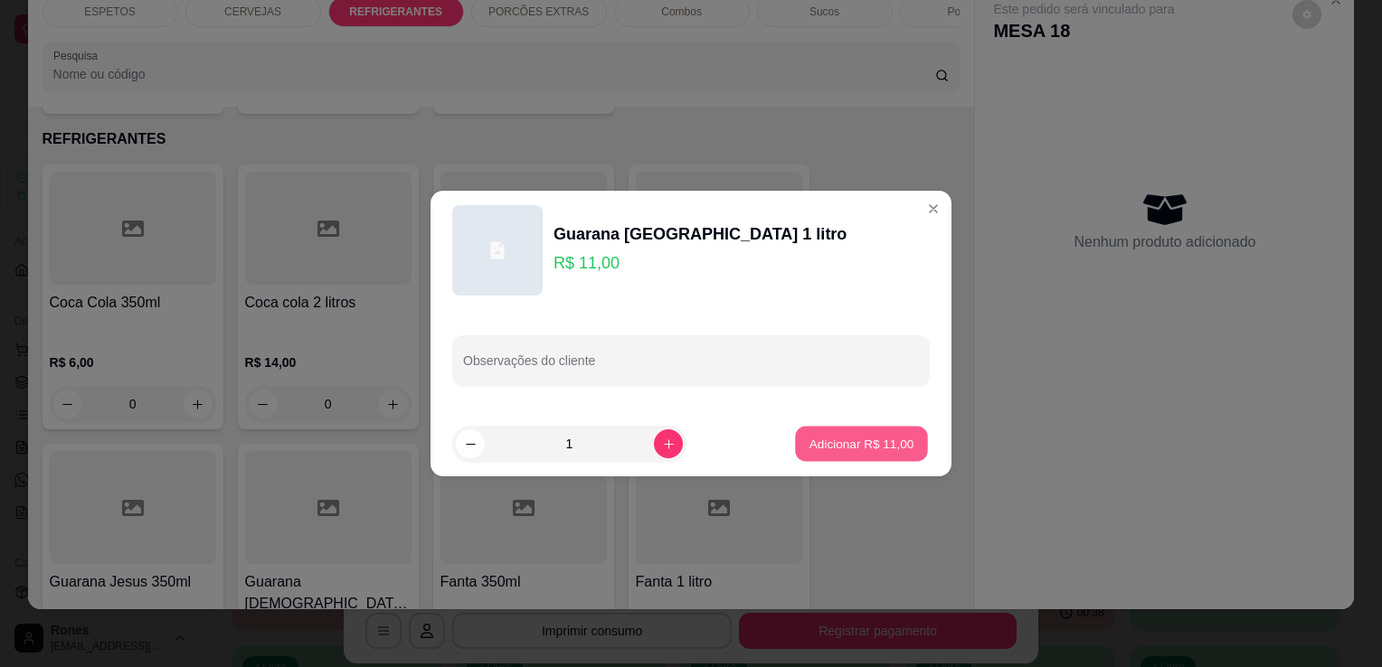
click at [854, 443] on p "Adicionar R$ 11,00" at bounding box center [861, 443] width 105 height 17
type input "1"
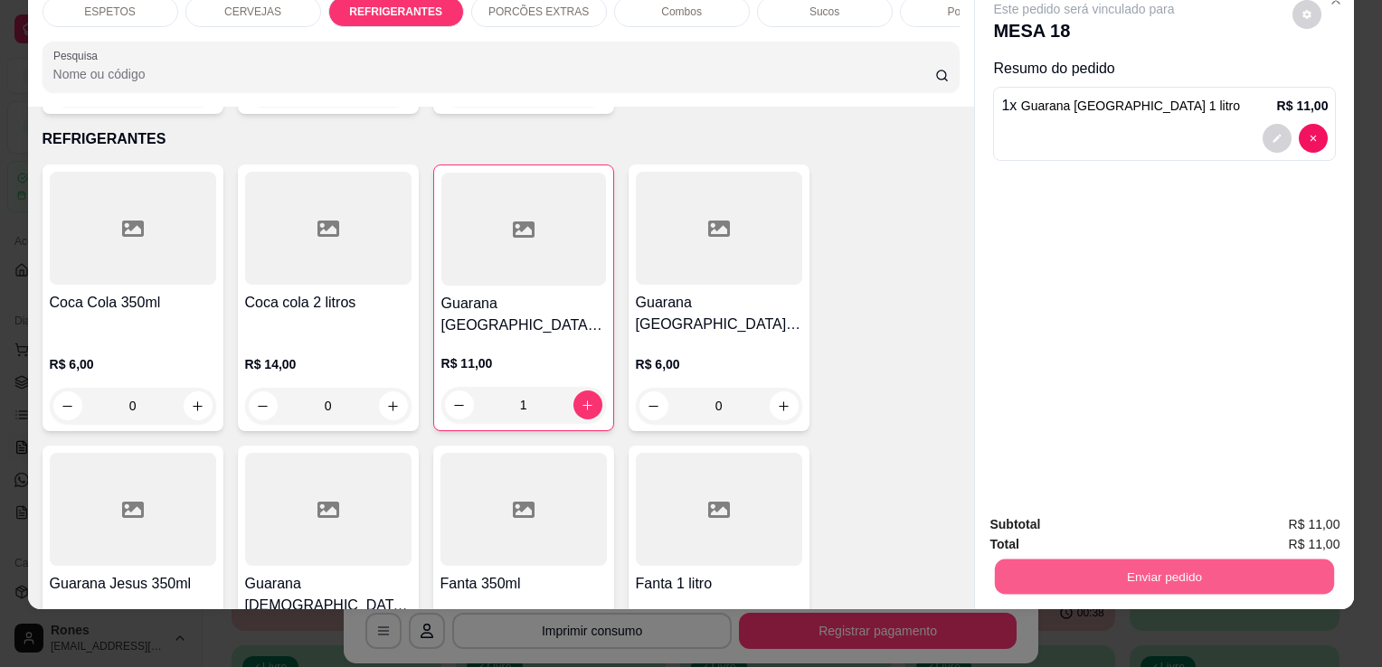
click at [1289, 566] on button "Enviar pedido" at bounding box center [1164, 576] width 339 height 35
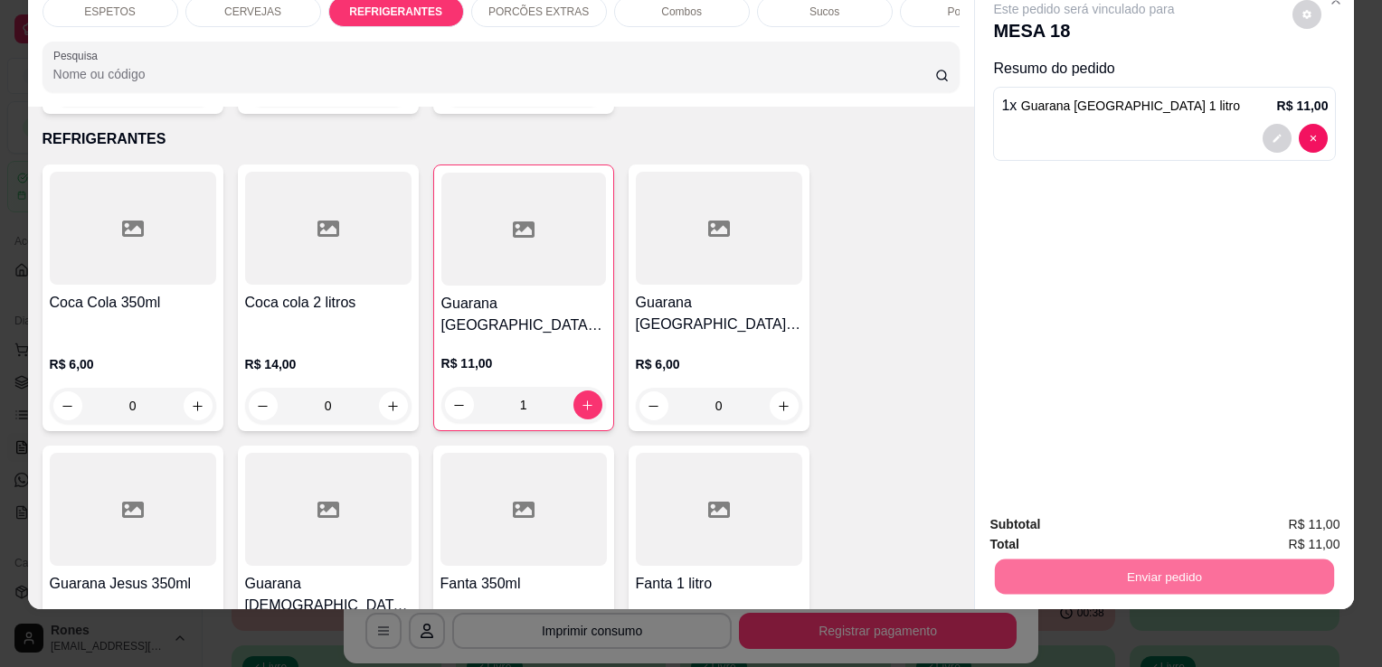
click at [1323, 511] on button "Enviar pedido" at bounding box center [1292, 518] width 99 height 33
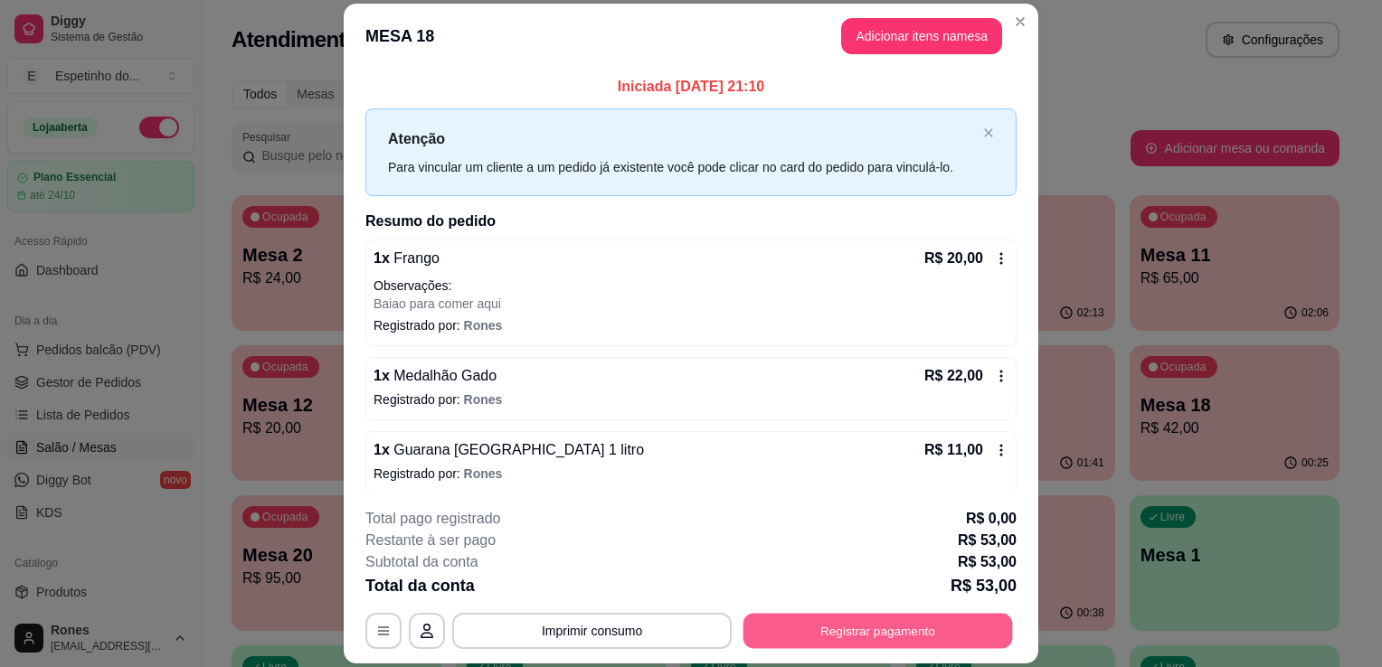
click at [926, 632] on button "Registrar pagamento" at bounding box center [878, 631] width 270 height 35
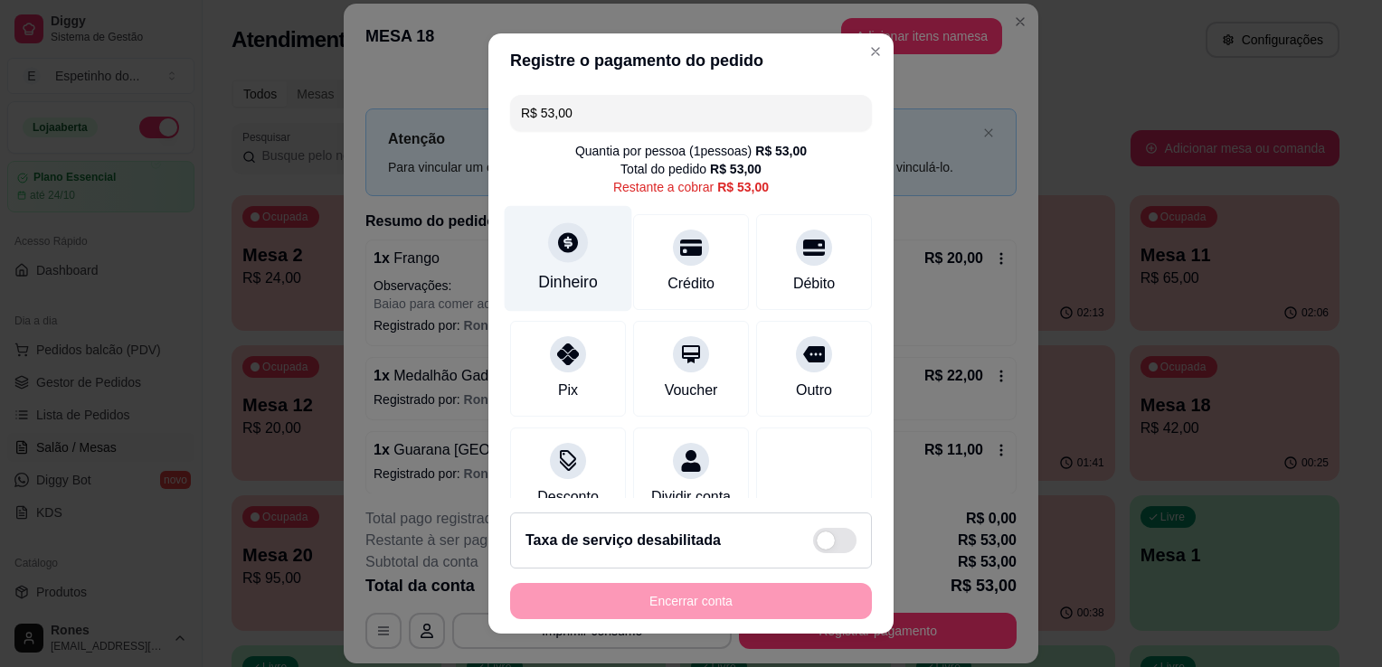
click at [550, 284] on div "Dinheiro" at bounding box center [568, 282] width 60 height 24
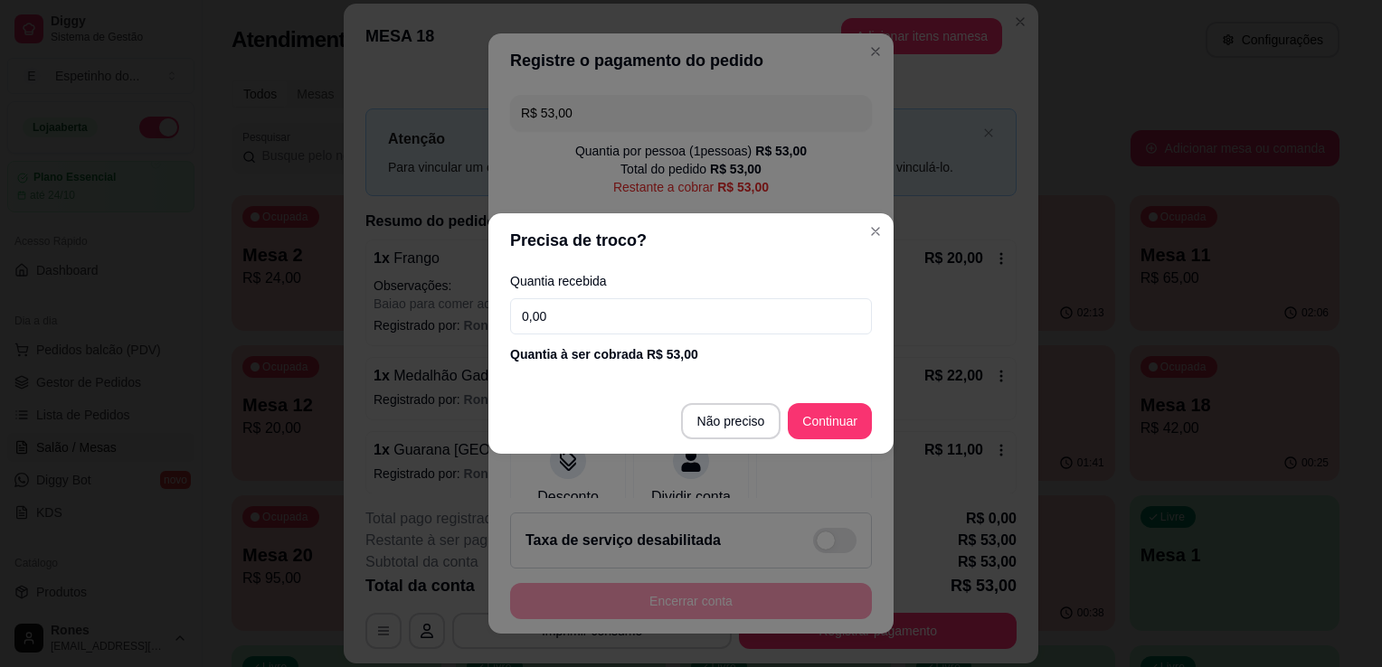
click at [644, 320] on input "0,00" at bounding box center [691, 316] width 362 height 36
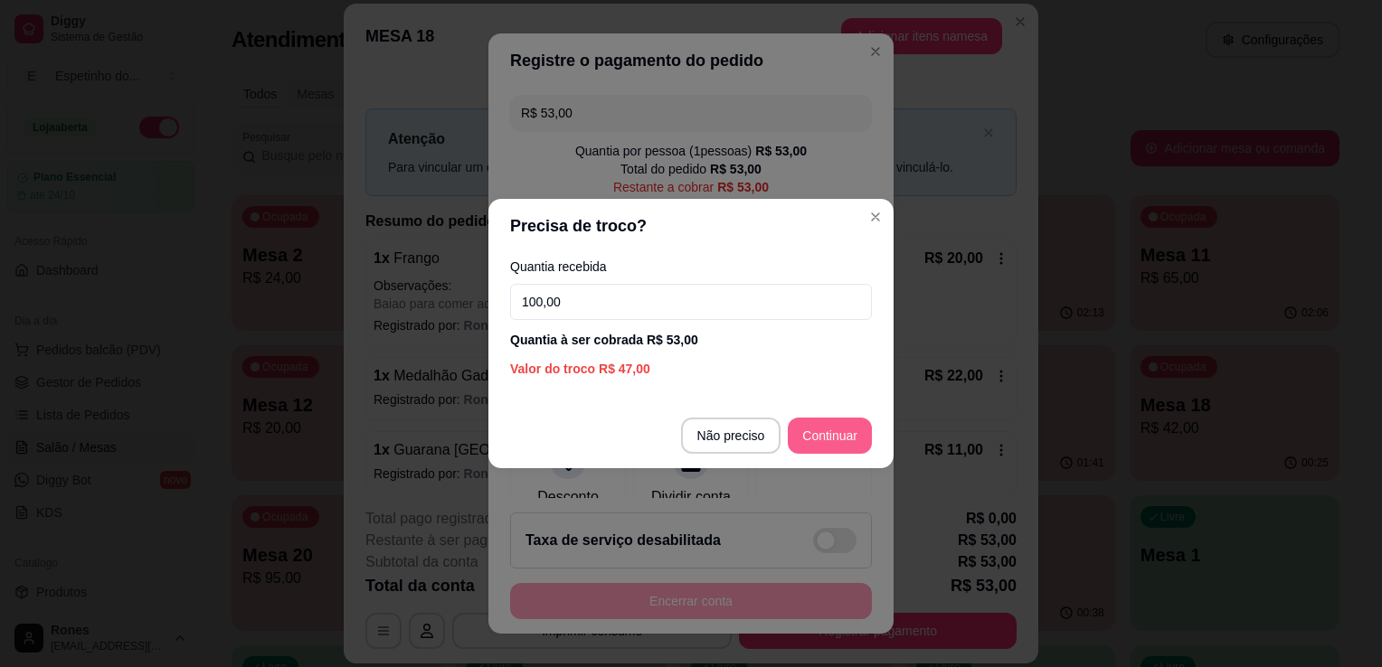
type input "100,00"
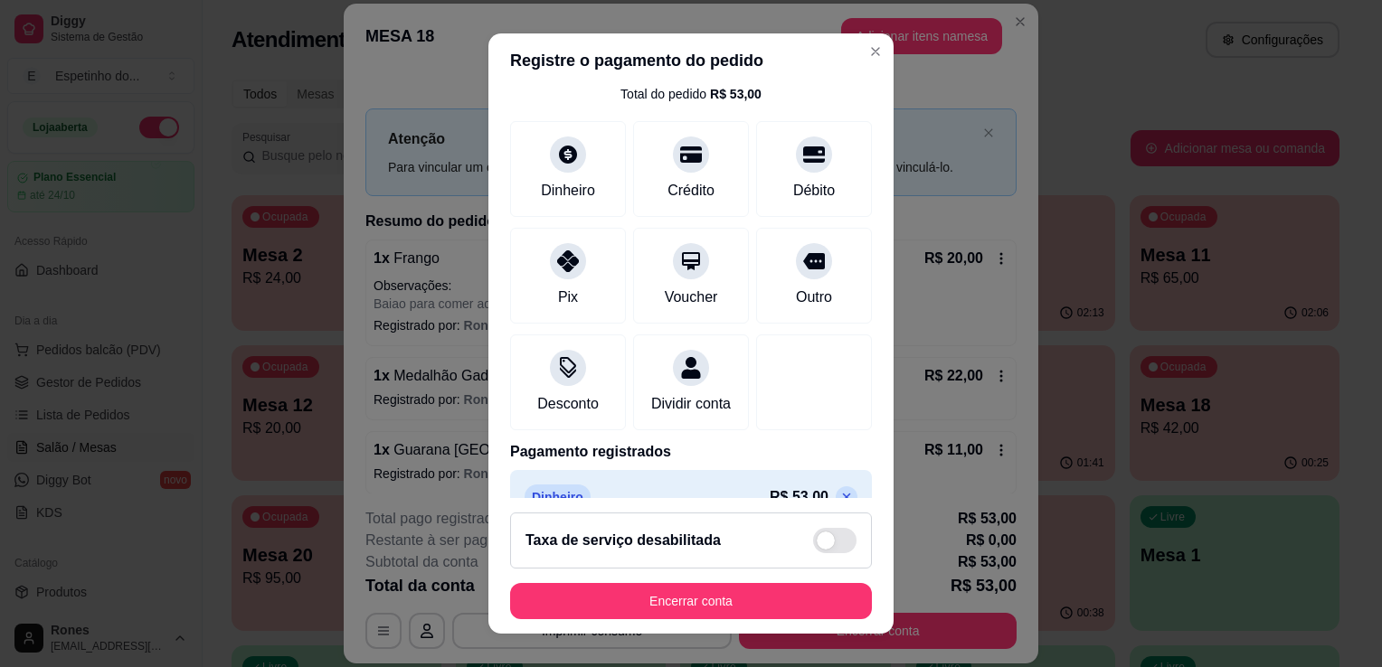
scroll to position [128, 0]
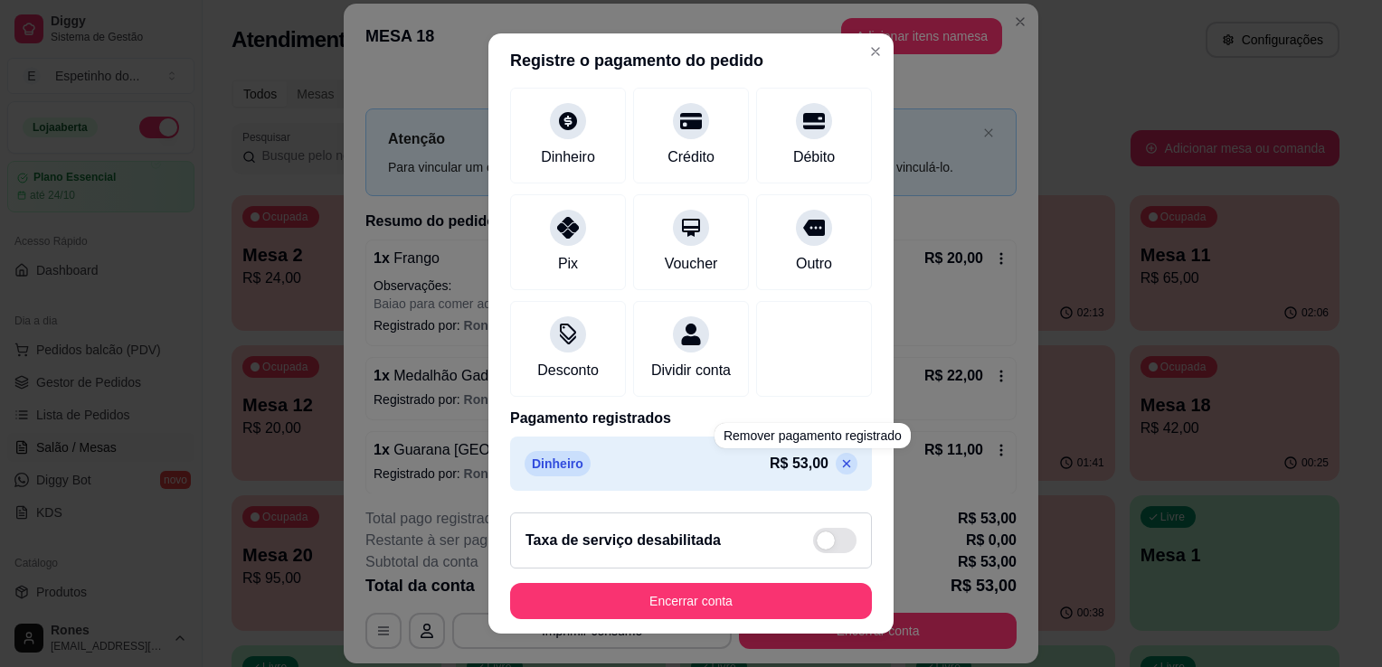
click at [839, 467] on icon at bounding box center [846, 464] width 14 height 14
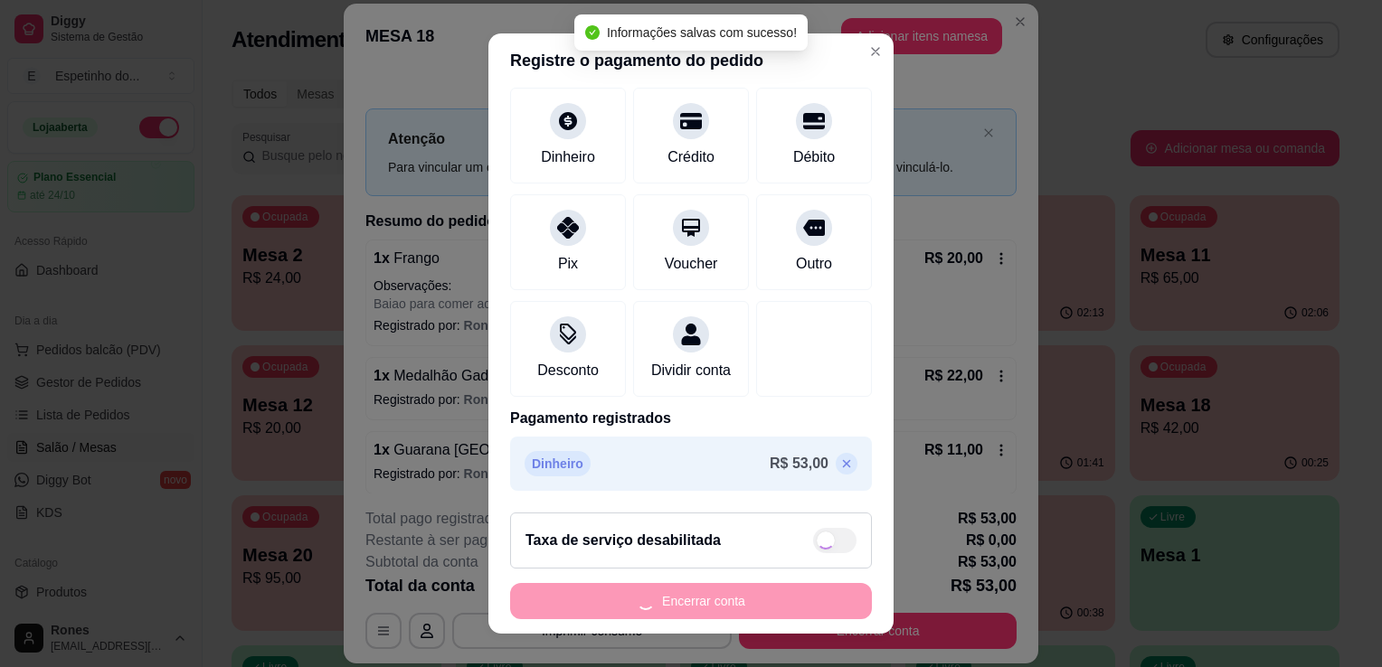
type input "R$ 53,00"
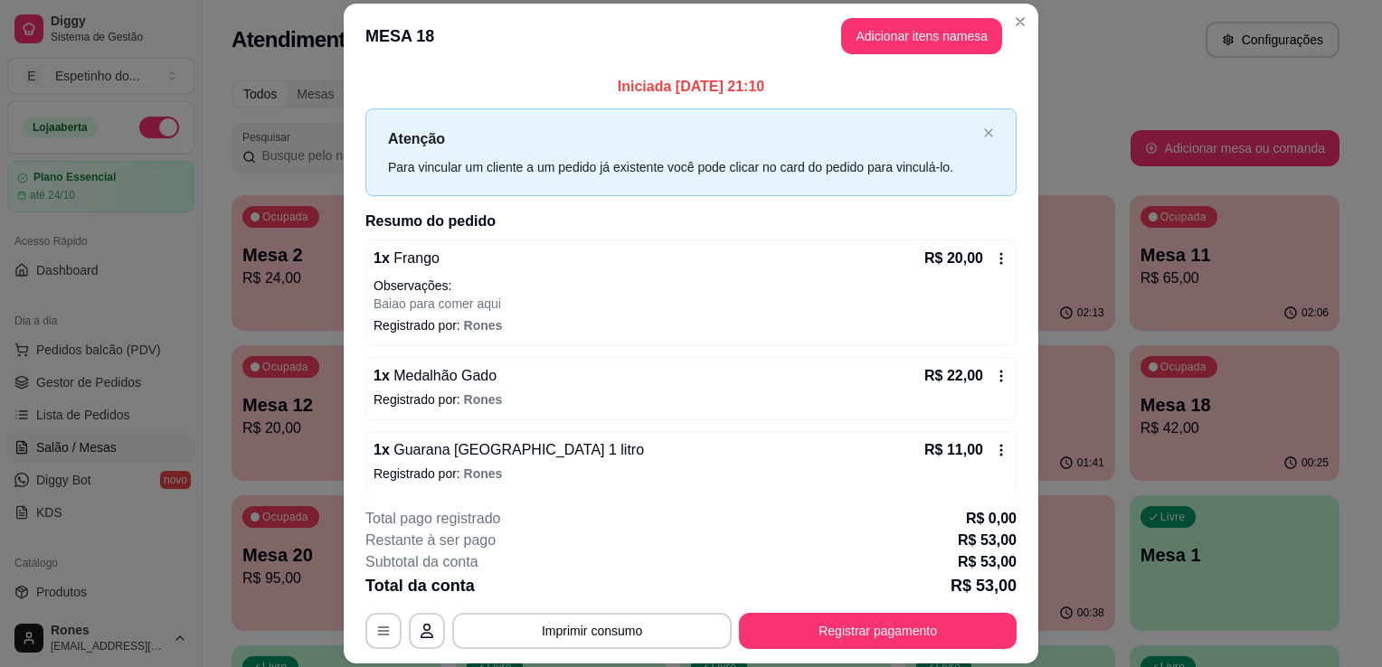
click at [994, 380] on icon at bounding box center [1001, 376] width 14 height 14
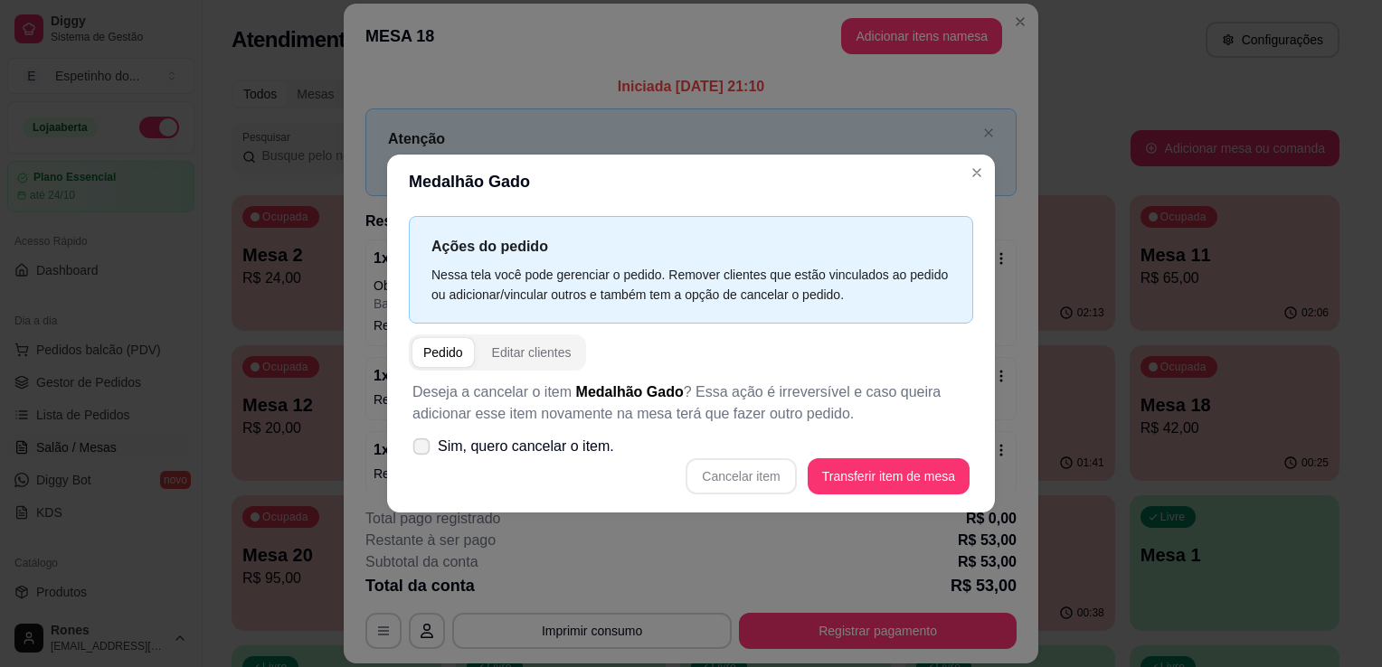
click at [459, 452] on span "Sim, quero cancelar o item." at bounding box center [526, 447] width 176 height 22
click at [423, 452] on input "Sim, quero cancelar o item." at bounding box center [418, 456] width 12 height 12
checkbox input "true"
click at [738, 478] on button "Cancelar item" at bounding box center [741, 476] width 108 height 35
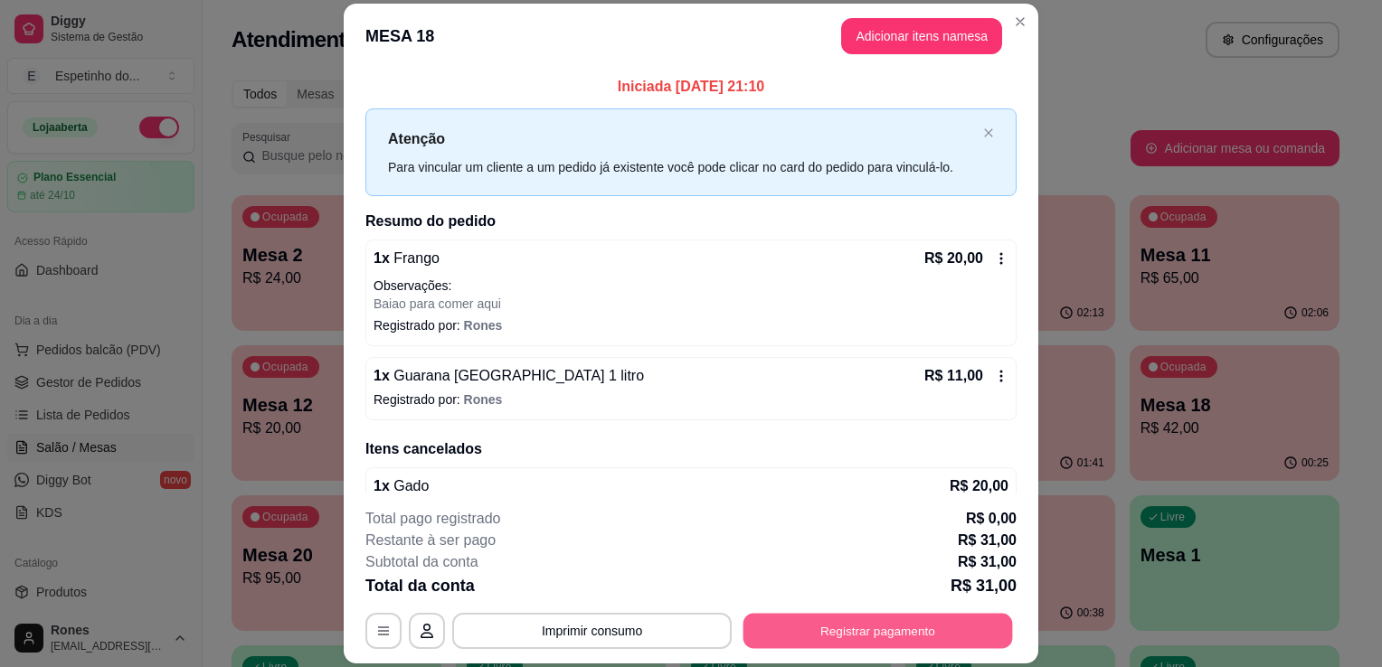
click at [897, 631] on button "Registrar pagamento" at bounding box center [878, 631] width 270 height 35
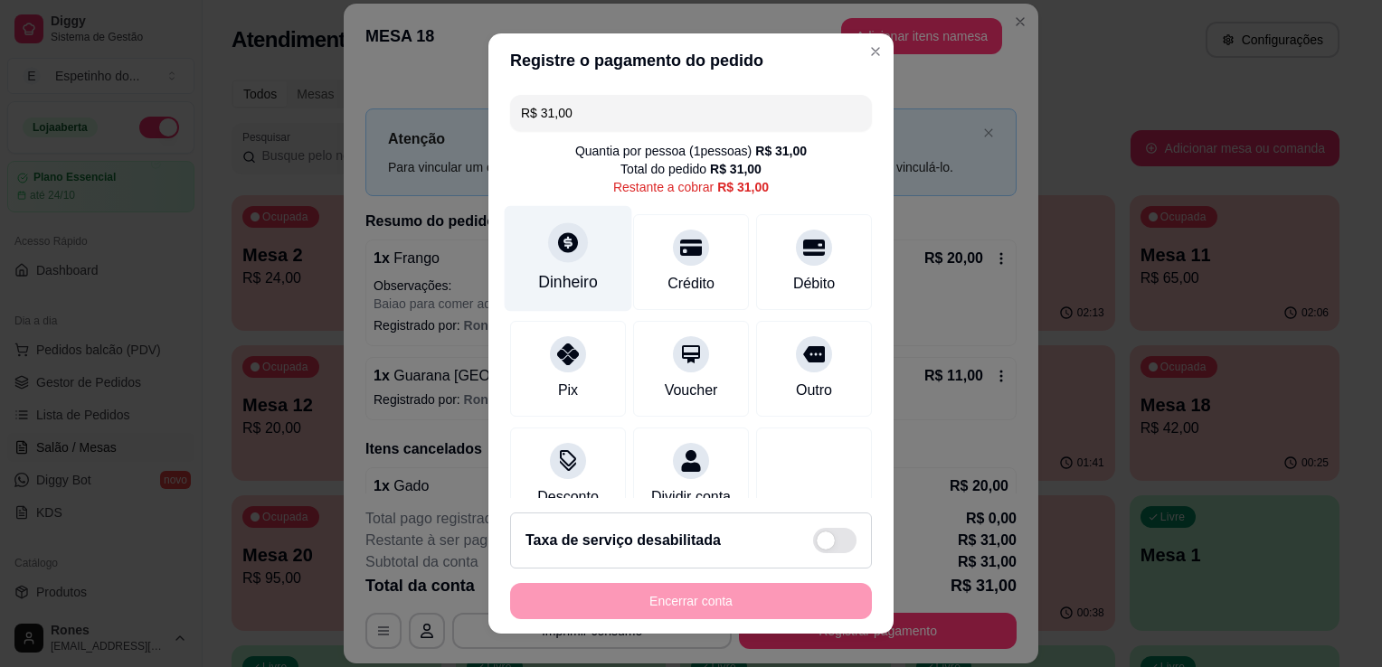
click at [554, 282] on div "Dinheiro" at bounding box center [568, 282] width 60 height 24
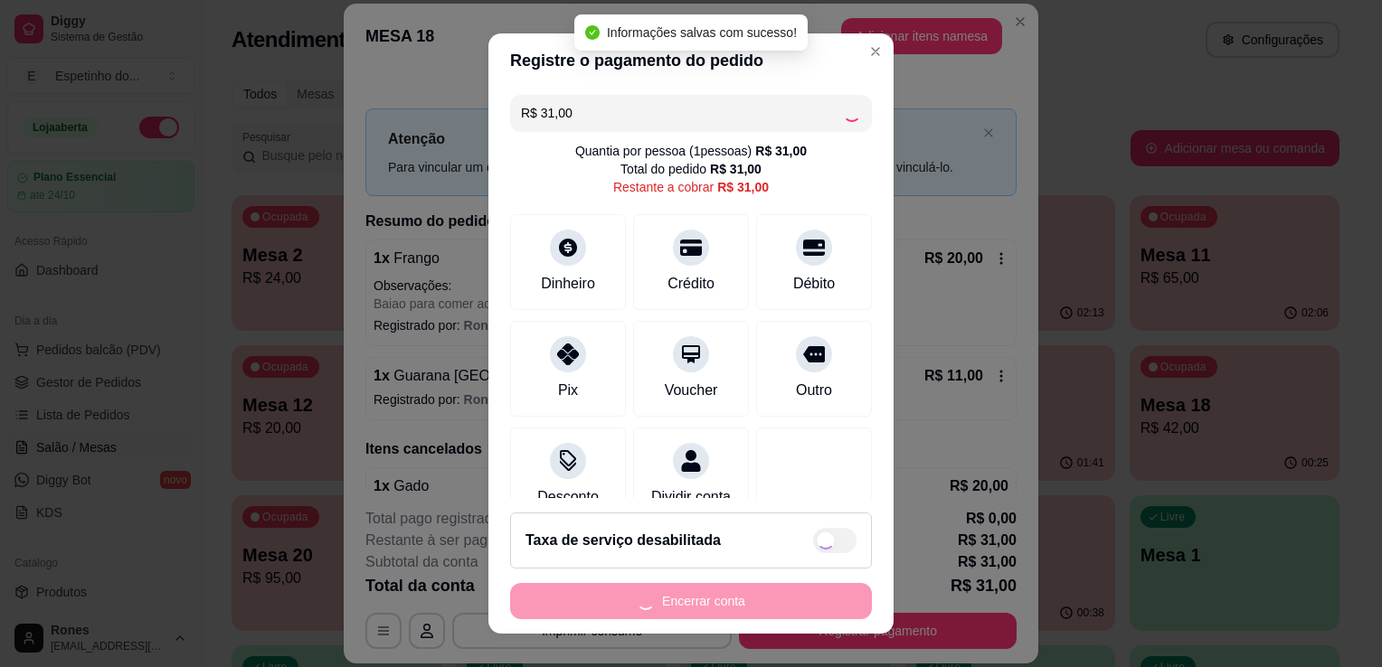
type input "R$ 0,00"
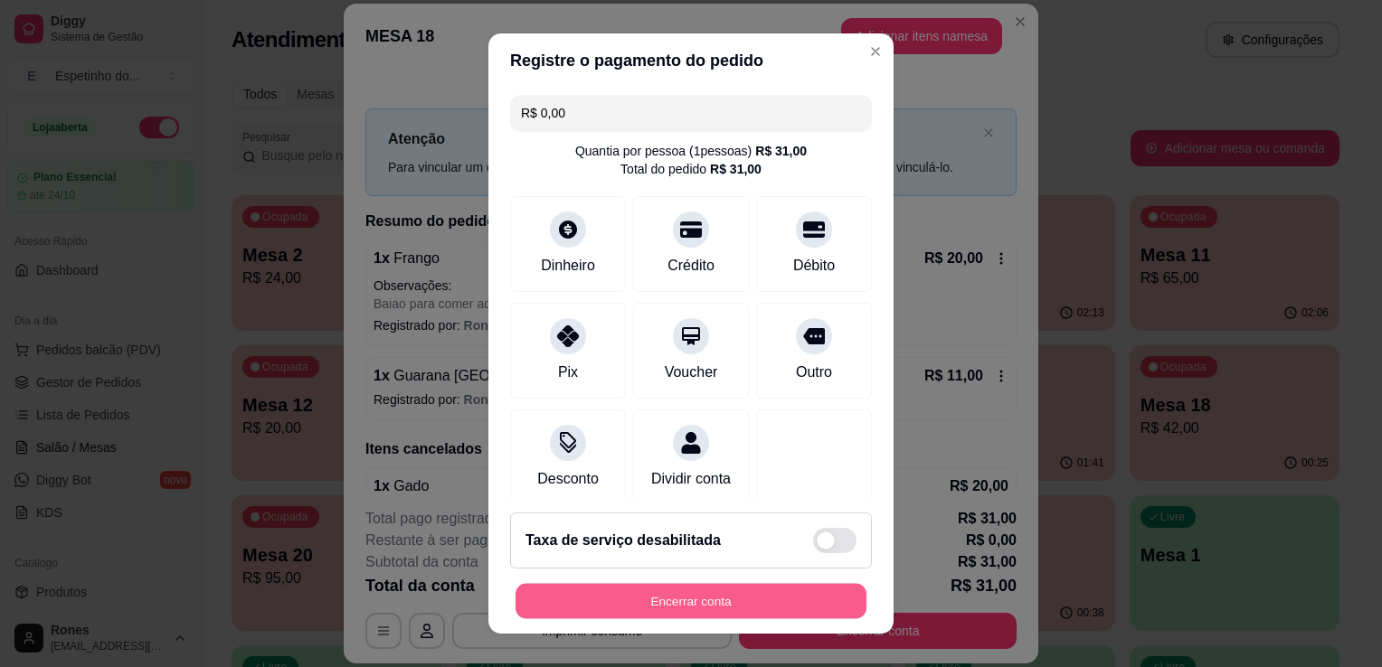
click at [797, 606] on button "Encerrar conta" at bounding box center [691, 601] width 351 height 35
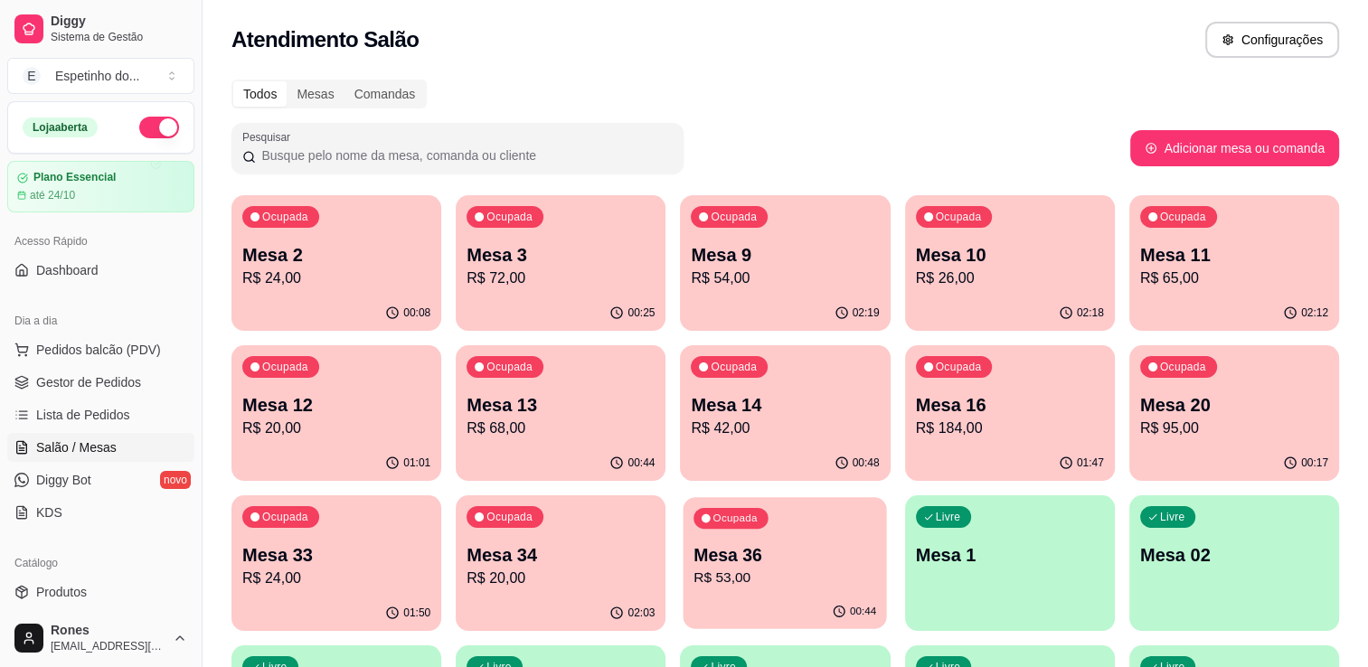
click at [853, 573] on p "R$ 53,00" at bounding box center [786, 578] width 183 height 21
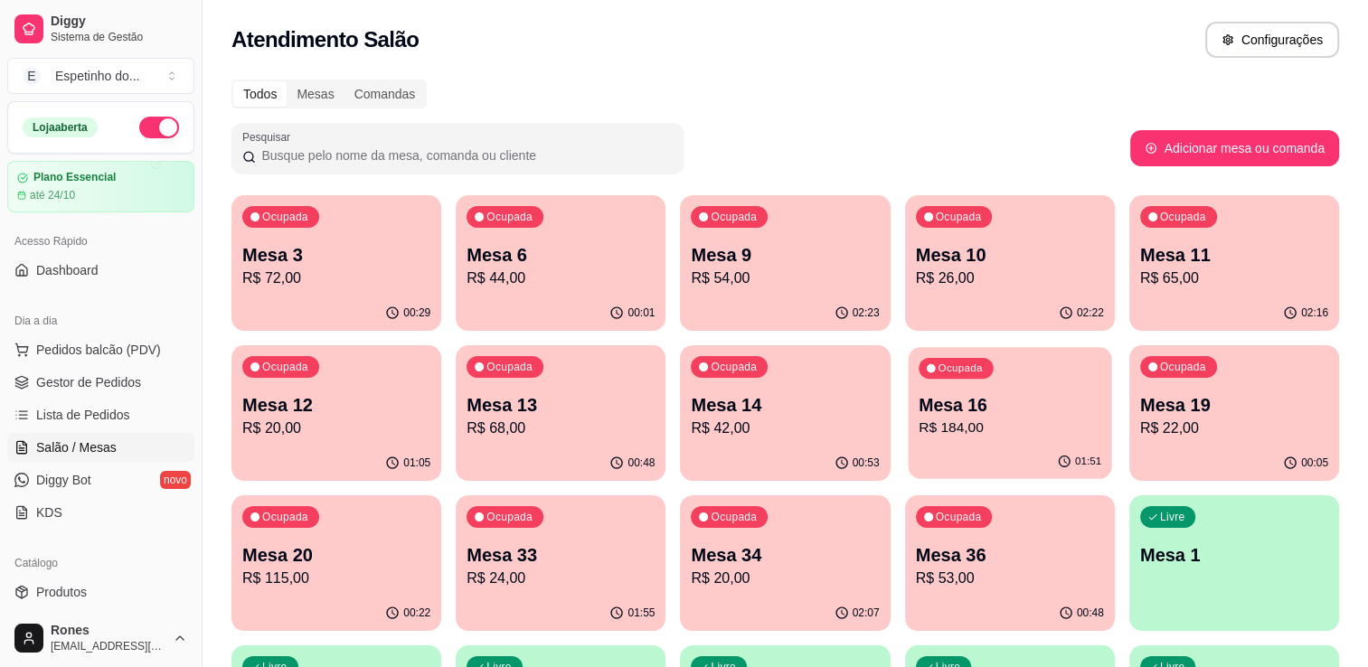
click at [908, 411] on div "Ocupada Mesa 16 R$ 184,00" at bounding box center [1009, 396] width 203 height 98
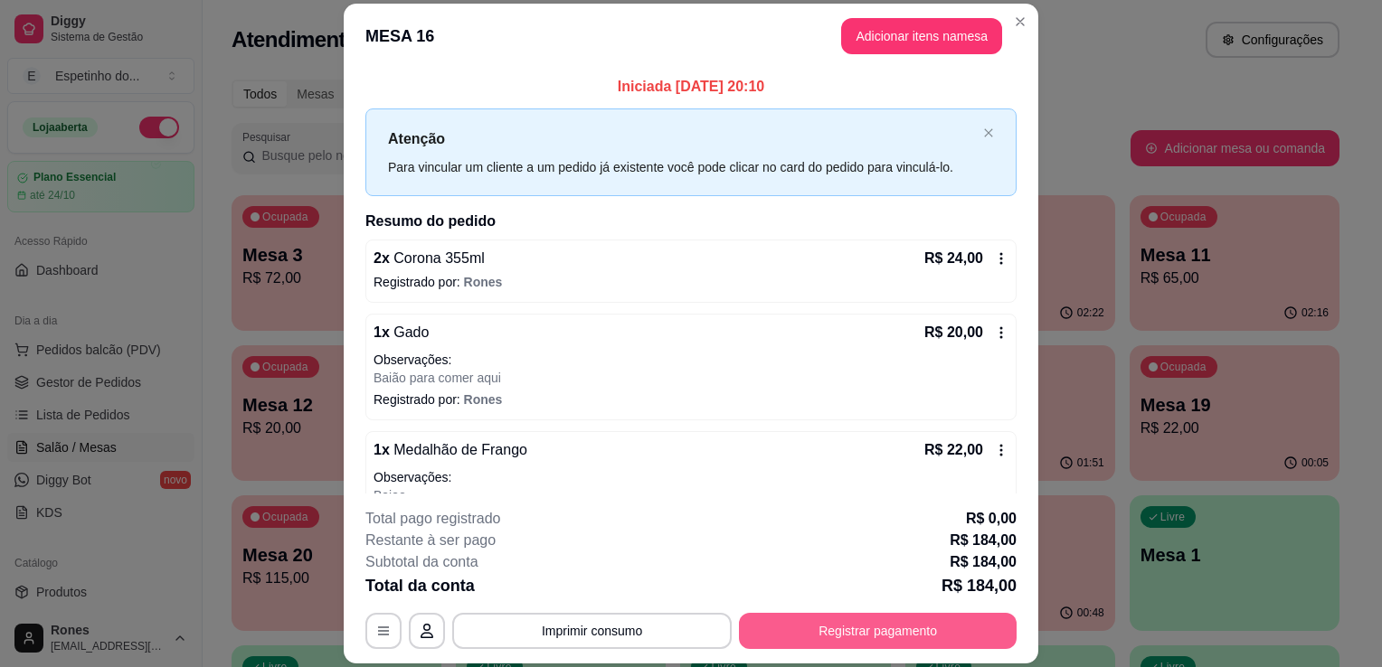
click at [920, 634] on button "Registrar pagamento" at bounding box center [878, 631] width 278 height 36
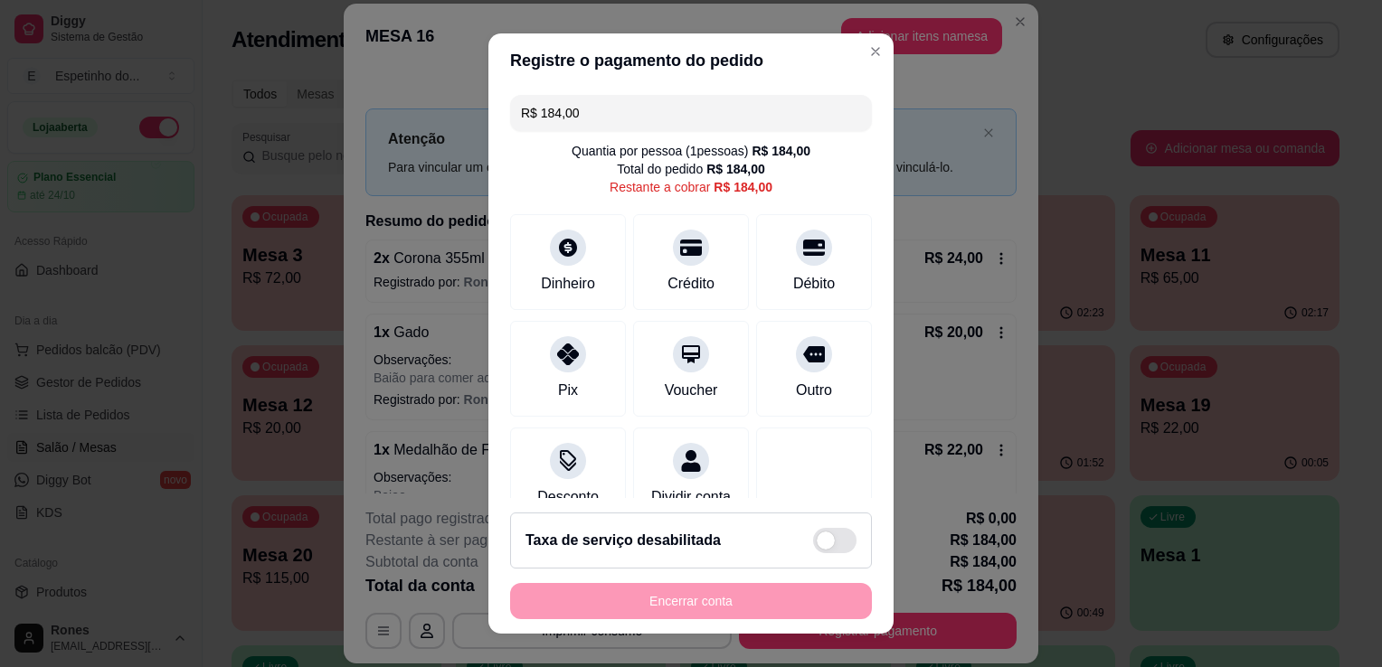
click at [570, 115] on input "R$ 184,00" at bounding box center [691, 113] width 340 height 36
click at [536, 382] on div "Pix" at bounding box center [569, 366] width 128 height 106
click at [629, 124] on input "R$ 140,00" at bounding box center [691, 113] width 340 height 36
click at [797, 271] on div "Débito" at bounding box center [814, 282] width 46 height 24
click at [695, 108] on input "R$ 106,00" at bounding box center [691, 113] width 340 height 36
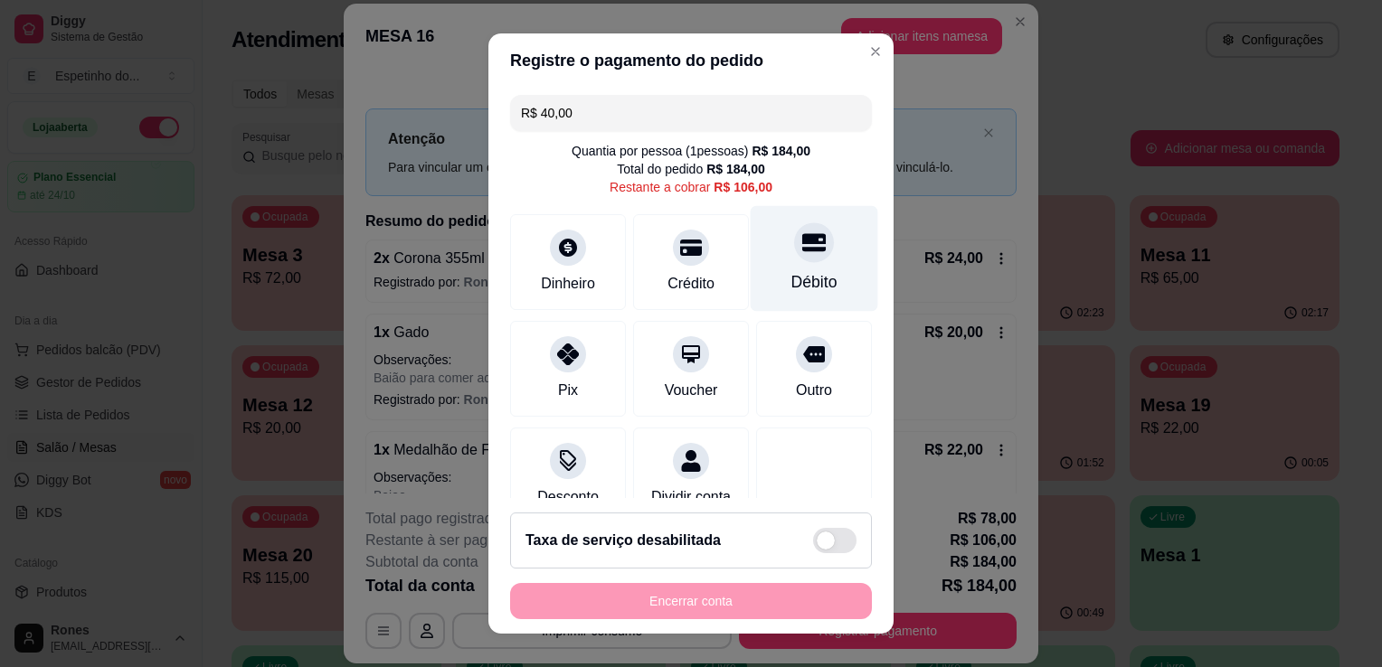
click at [826, 282] on div "Débito" at bounding box center [815, 259] width 128 height 106
click at [601, 107] on input "R$ 66,00" at bounding box center [691, 113] width 340 height 36
click at [809, 266] on div "Débito" at bounding box center [815, 259] width 128 height 106
click at [794, 260] on div at bounding box center [814, 242] width 40 height 40
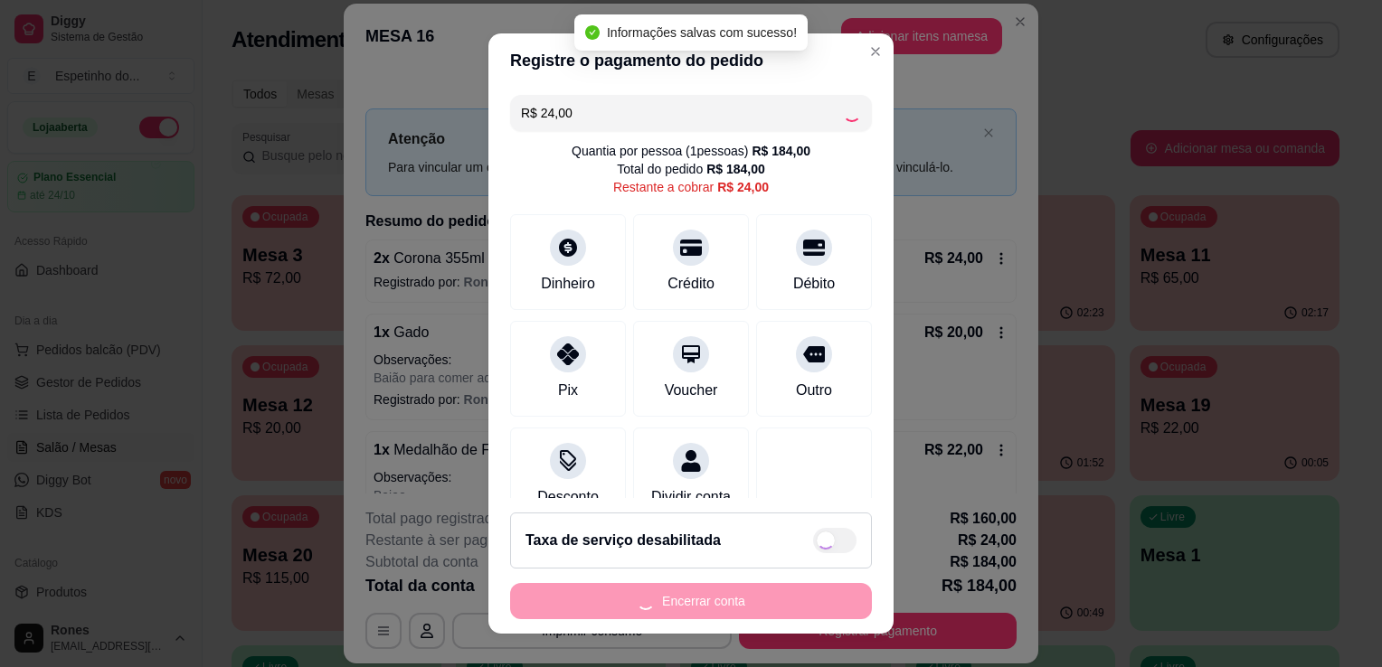
type input "R$ 0,00"
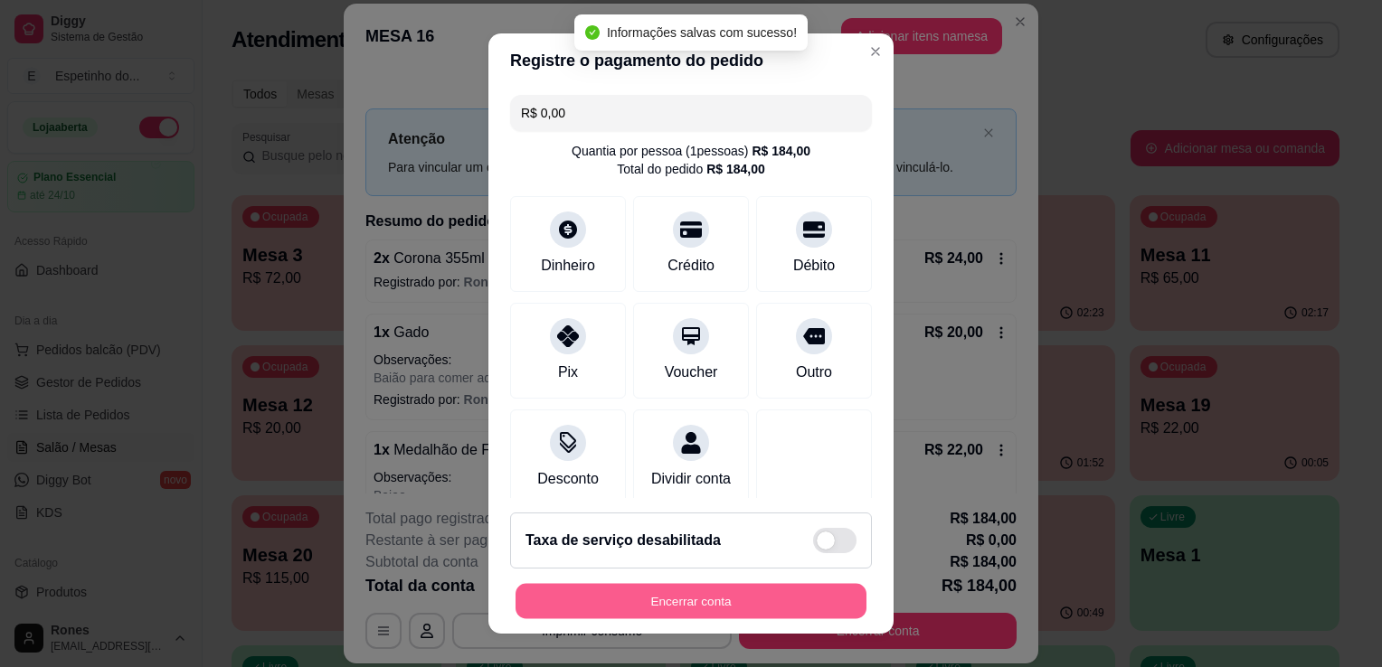
click at [735, 605] on button "Encerrar conta" at bounding box center [691, 601] width 351 height 35
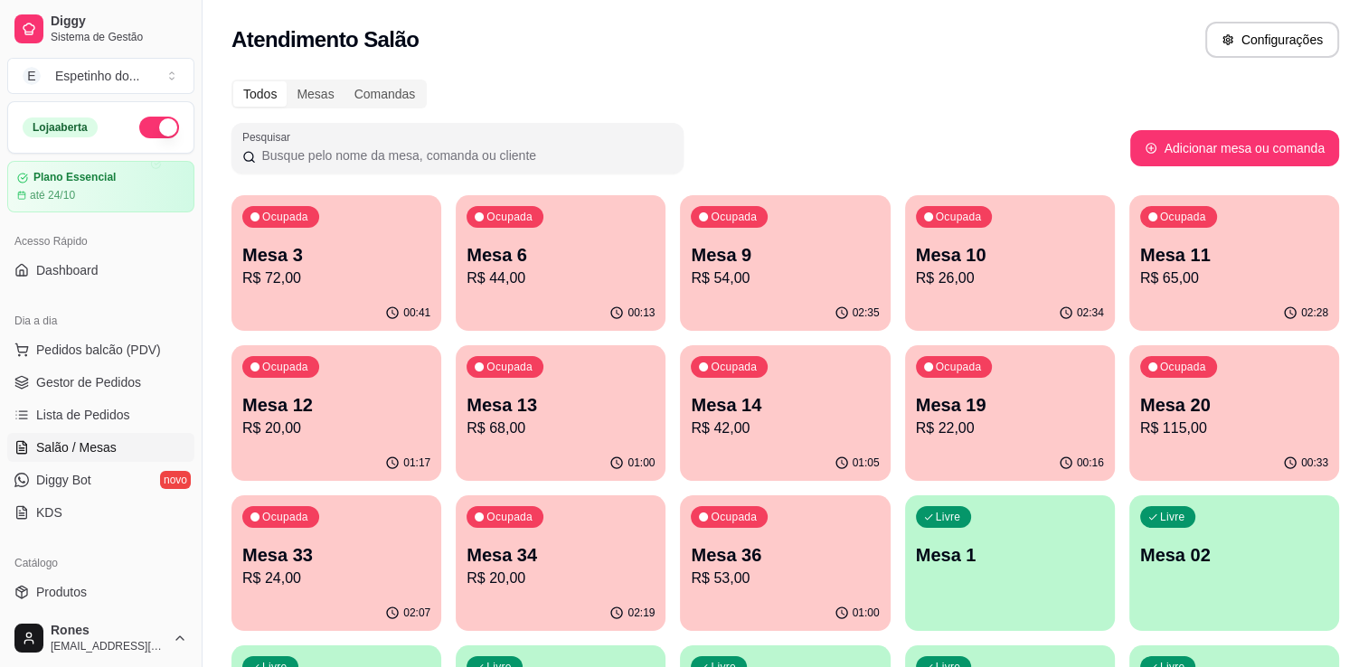
click at [847, 440] on div "Ocupada Mesa 14 R$ 42,00" at bounding box center [785, 395] width 210 height 100
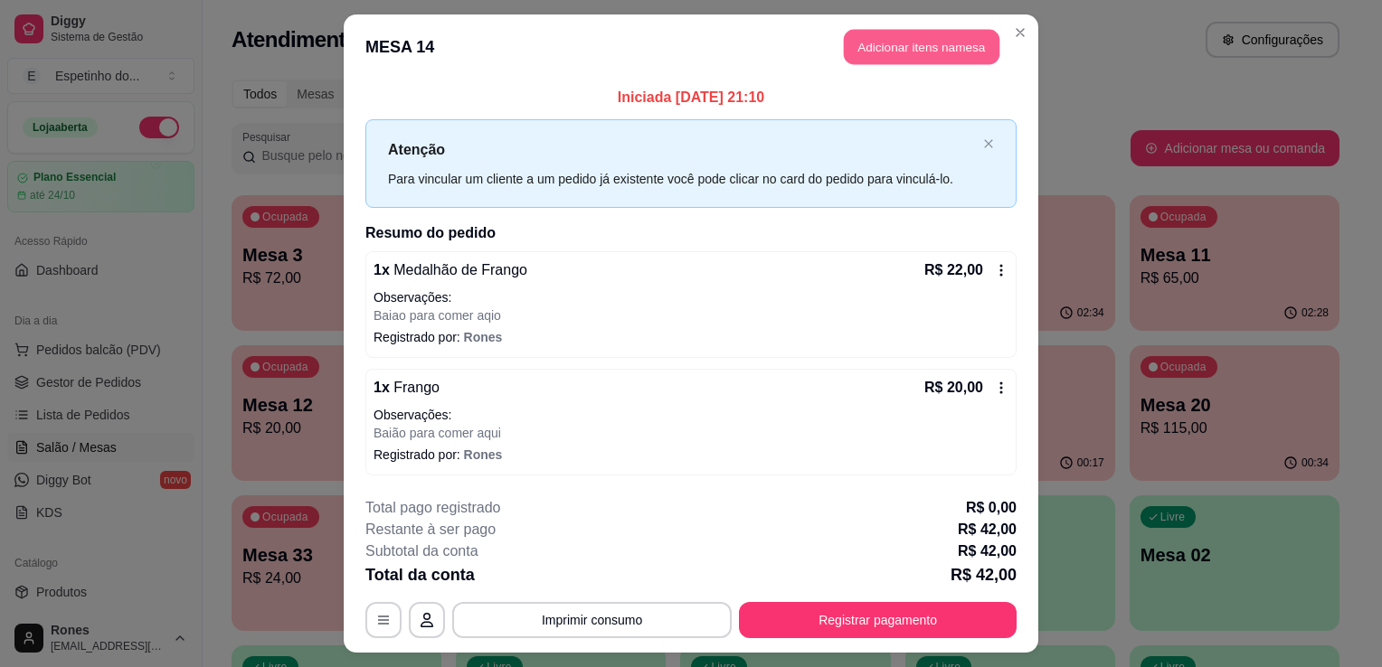
click at [905, 45] on button "Adicionar itens na mesa" at bounding box center [922, 47] width 156 height 35
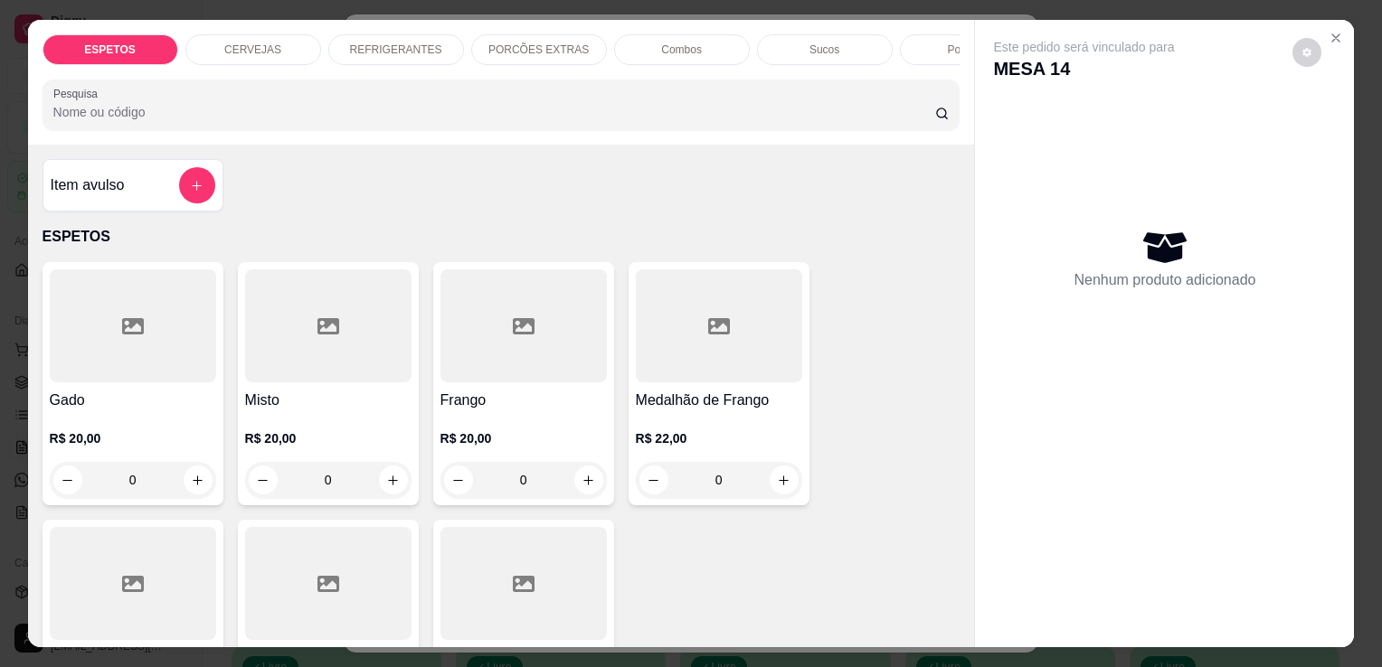
click at [427, 43] on p "REFRIGERANTES" at bounding box center [396, 50] width 92 height 14
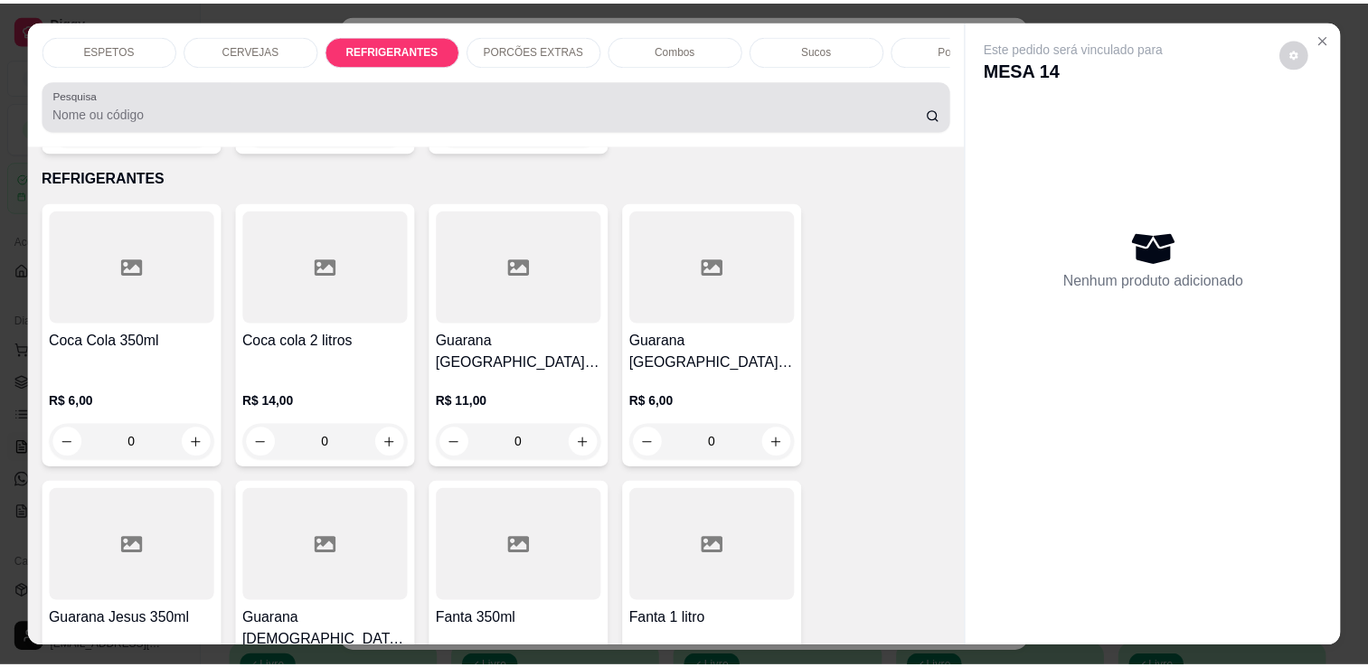
scroll to position [44, 0]
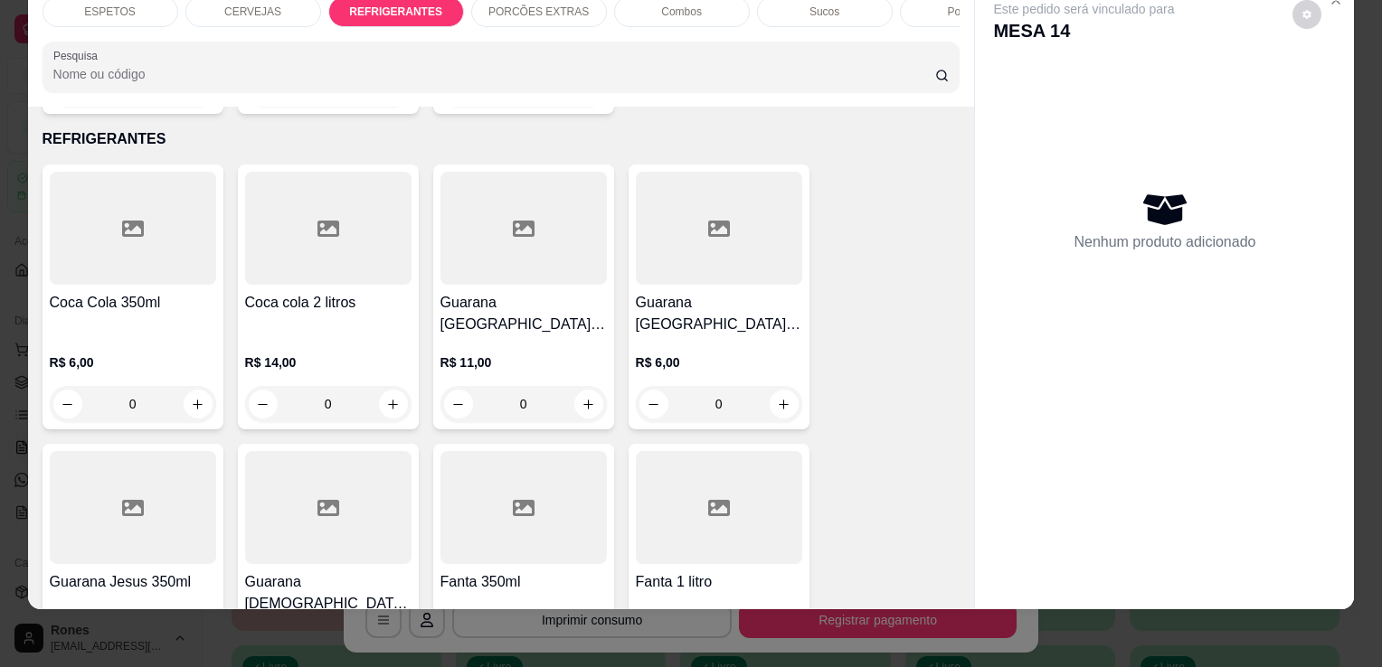
click at [510, 336] on div "R$ 11,00 0" at bounding box center [523, 379] width 166 height 87
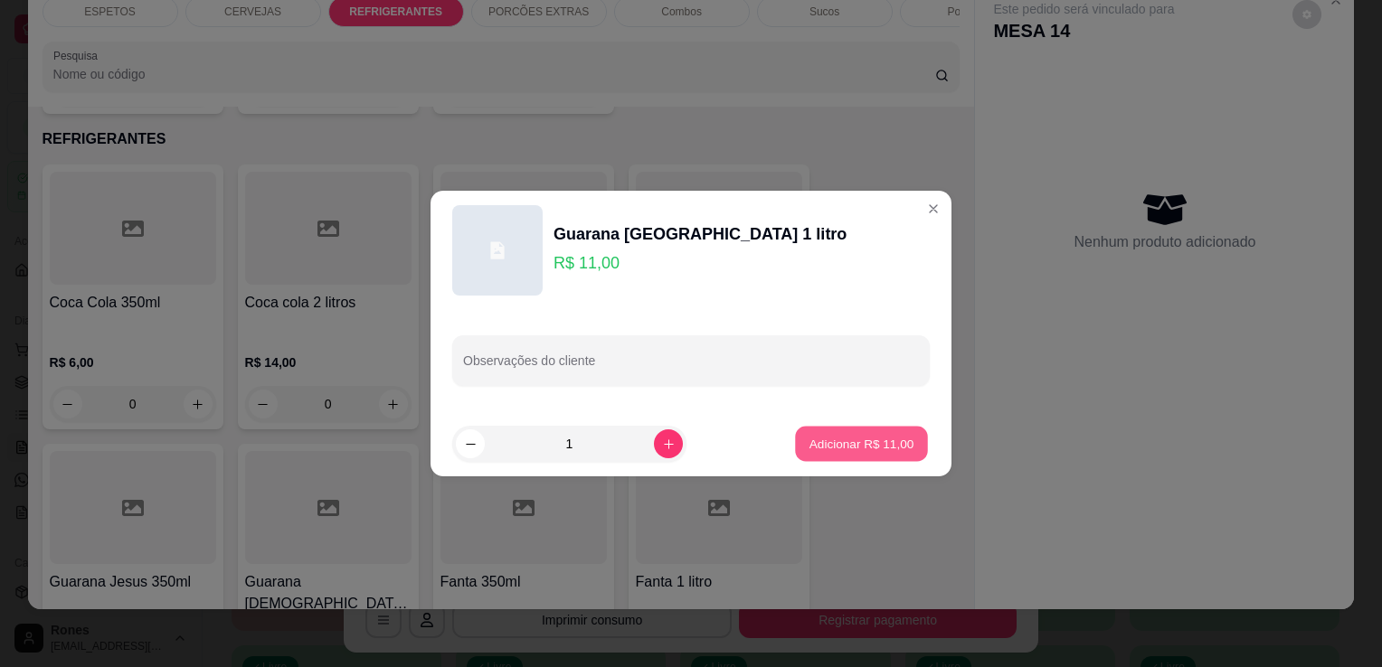
click at [860, 435] on p "Adicionar R$ 11,00" at bounding box center [861, 443] width 105 height 17
type input "1"
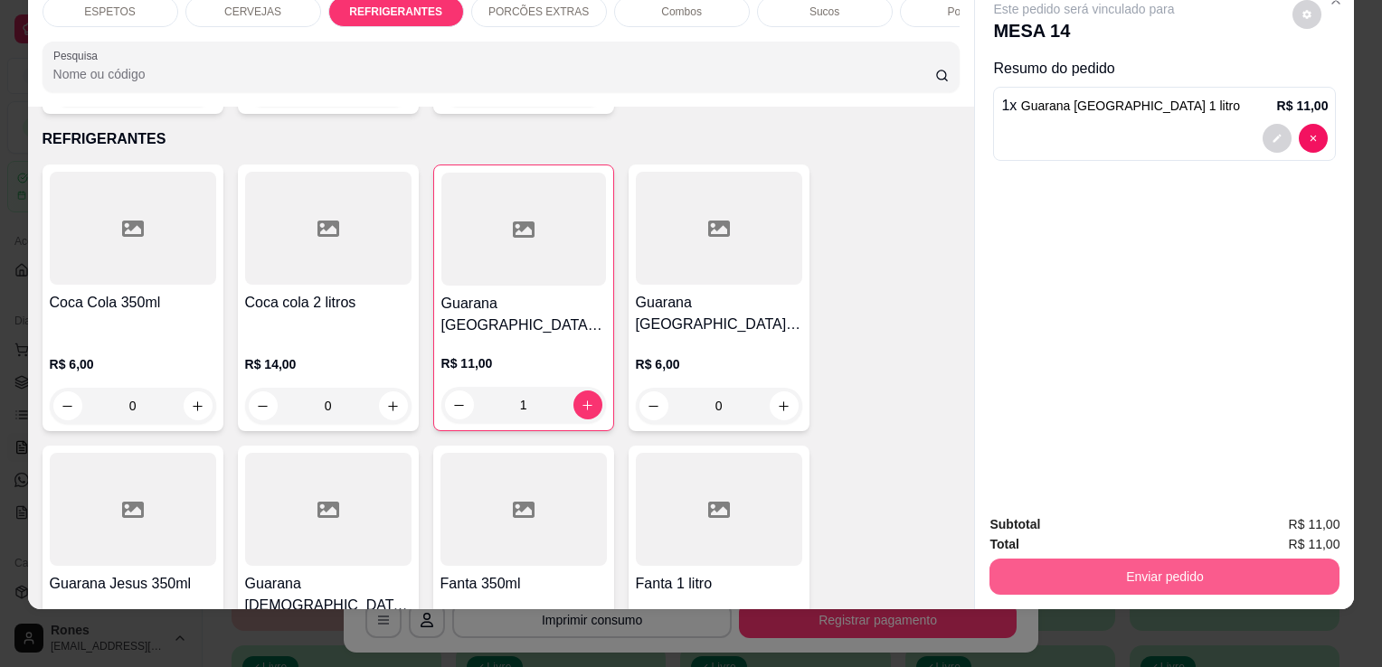
click at [1184, 559] on button "Enviar pedido" at bounding box center [1164, 577] width 350 height 36
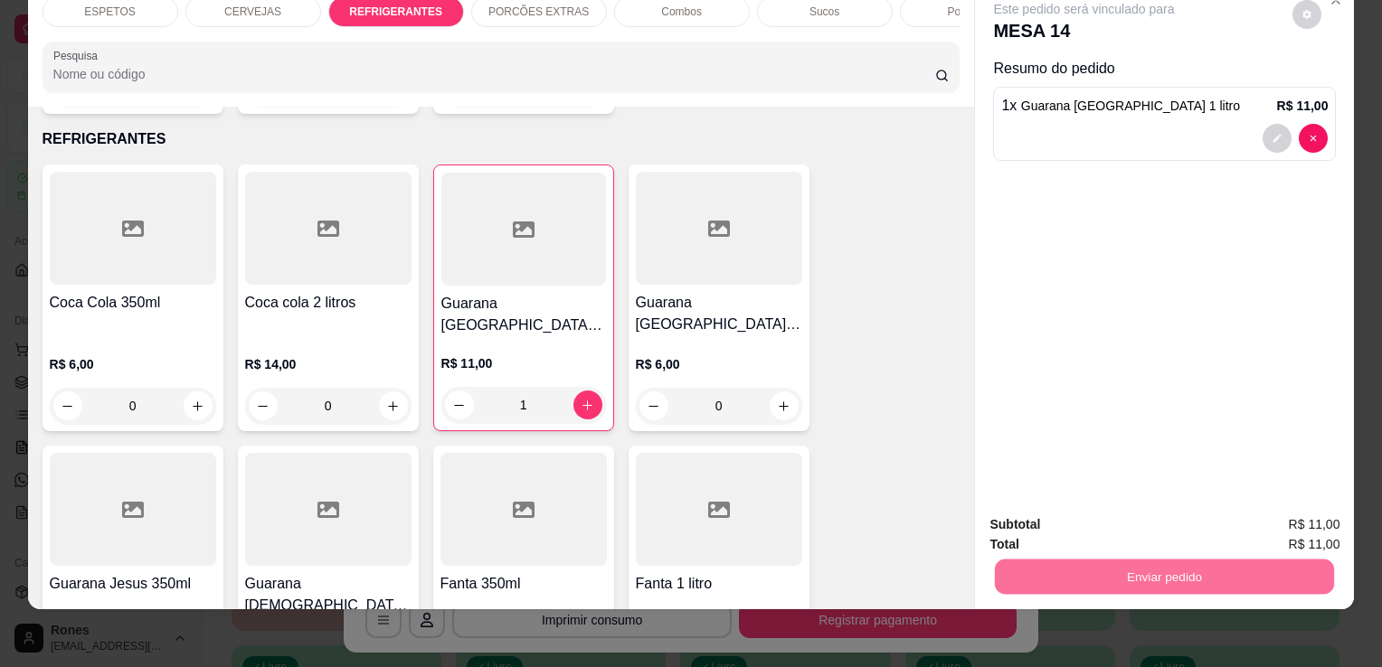
click at [1281, 527] on button "Enviar pedido" at bounding box center [1292, 518] width 99 height 33
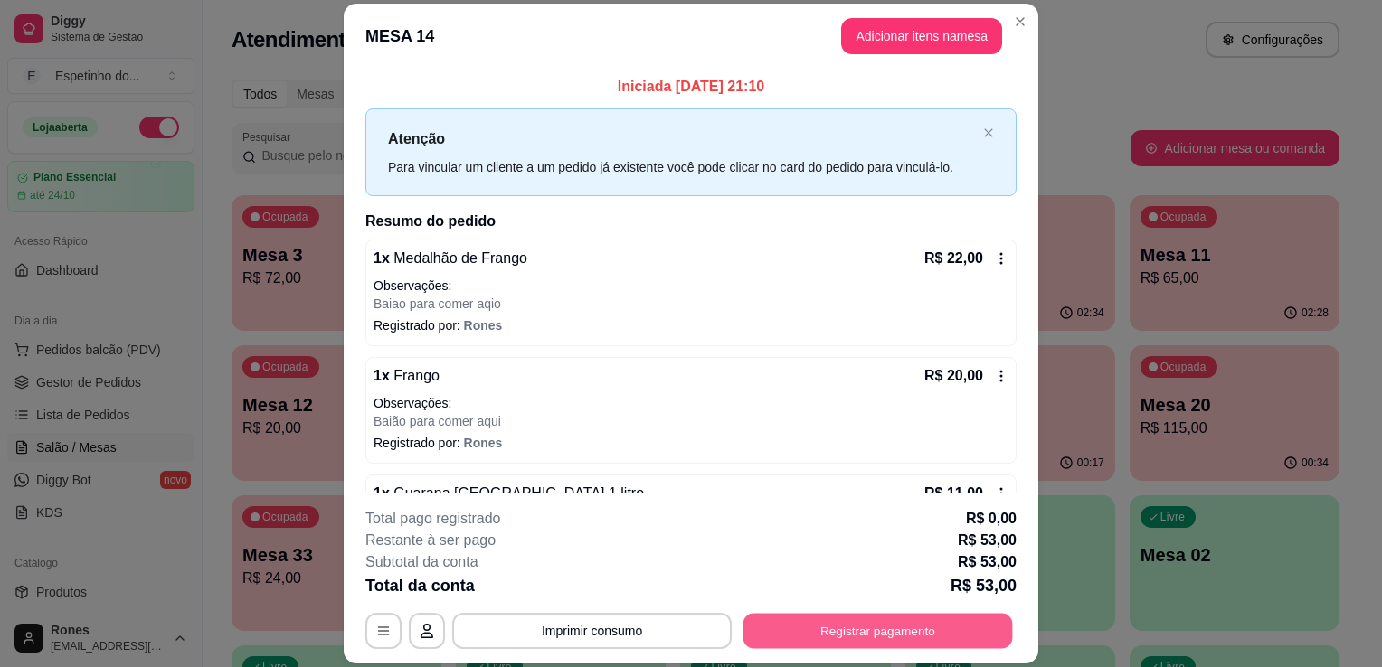
click at [949, 618] on button "Registrar pagamento" at bounding box center [878, 631] width 270 height 35
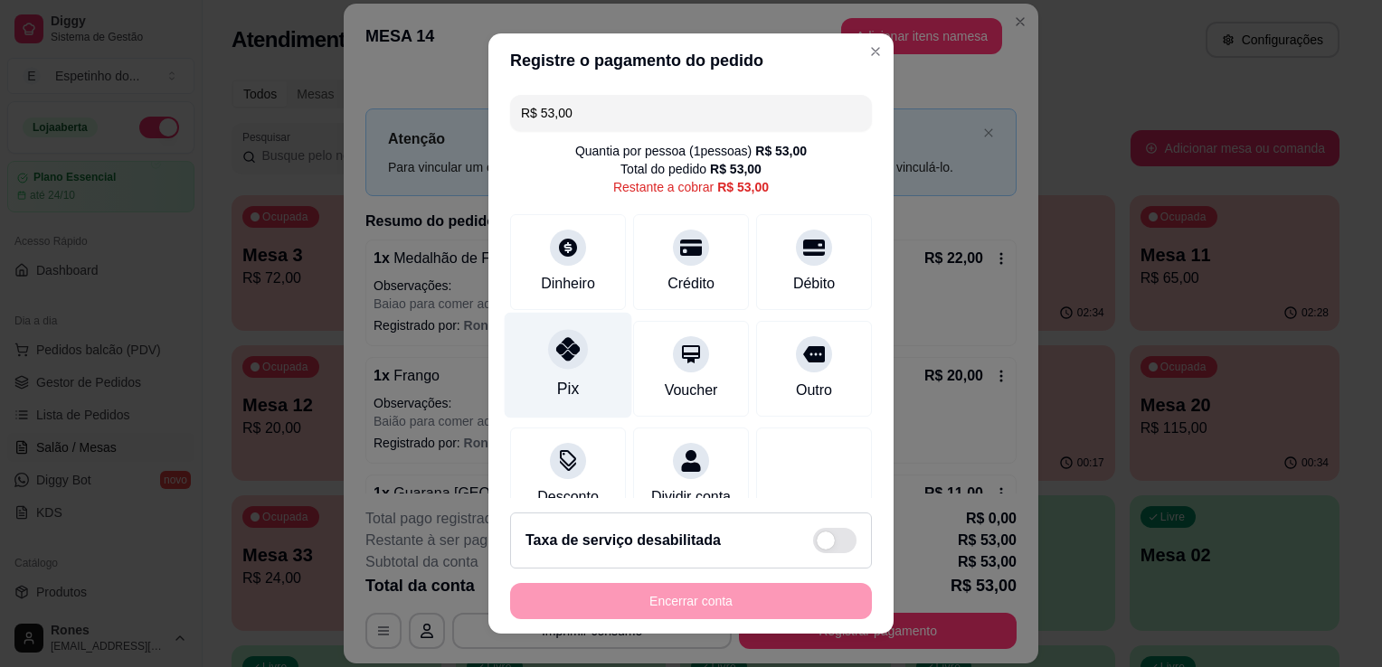
click at [557, 373] on div "Pix" at bounding box center [569, 366] width 128 height 106
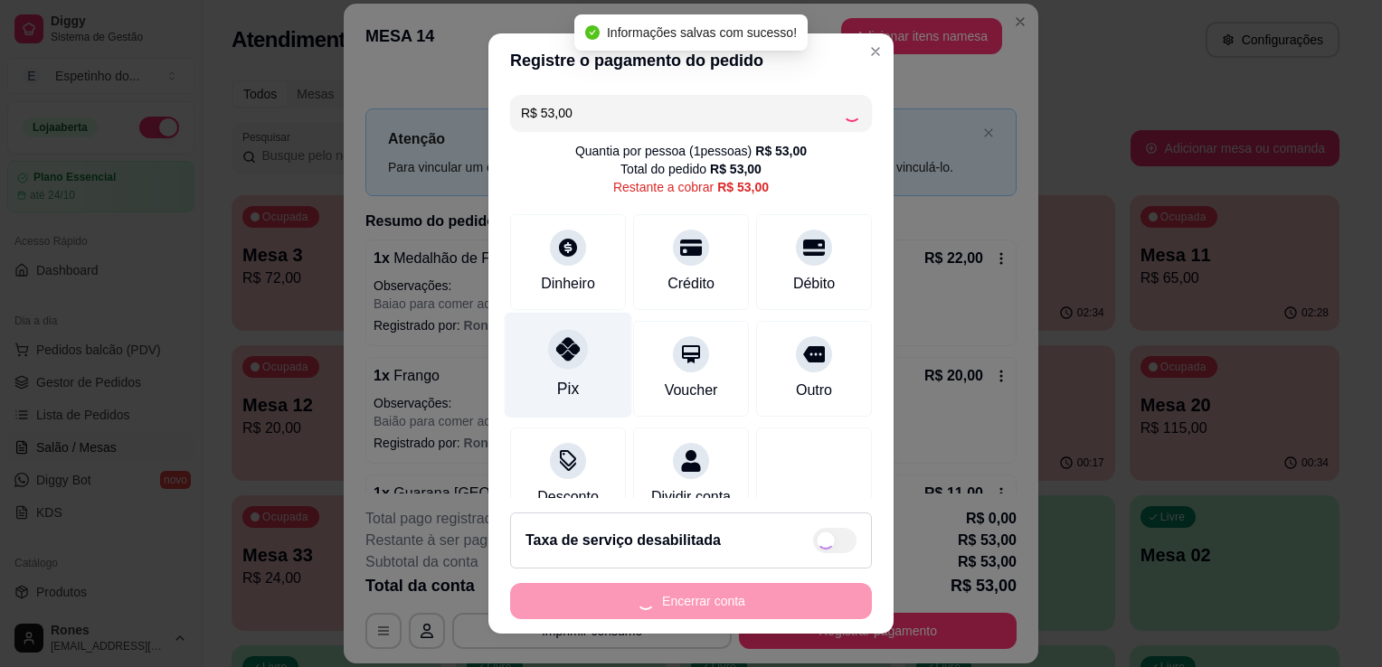
type input "R$ 0,00"
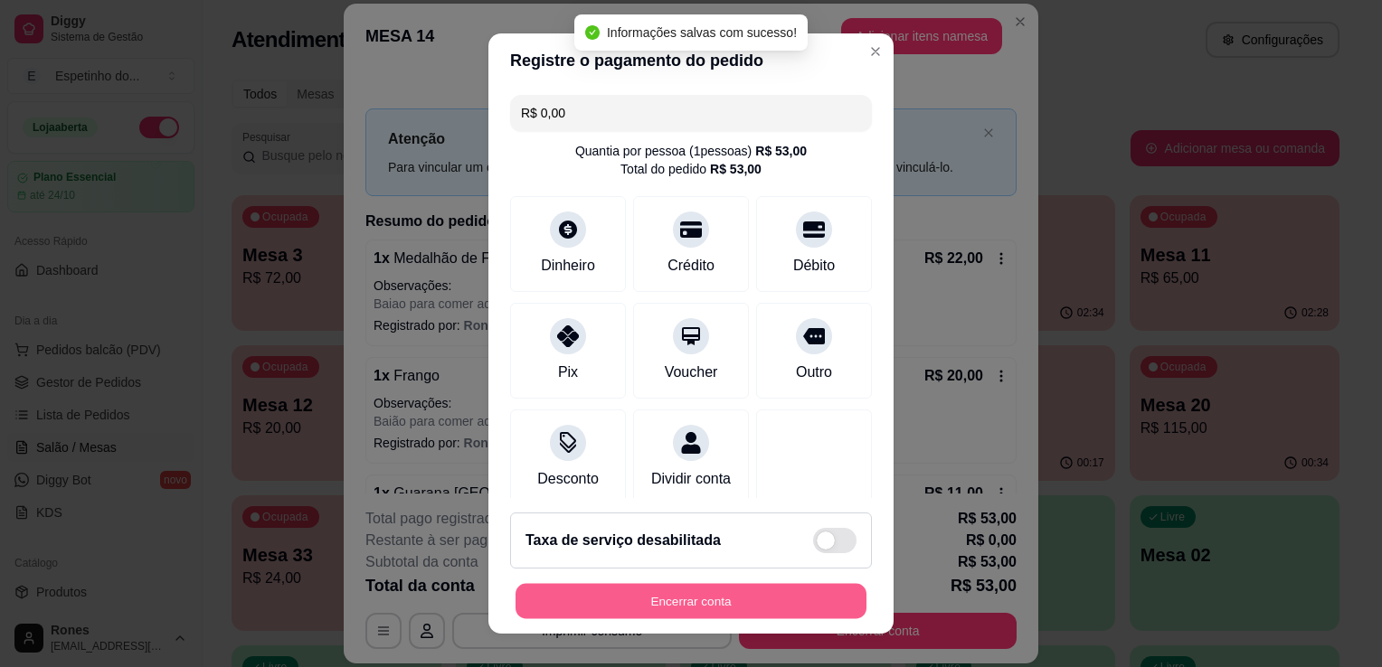
click at [836, 595] on button "Encerrar conta" at bounding box center [691, 601] width 351 height 35
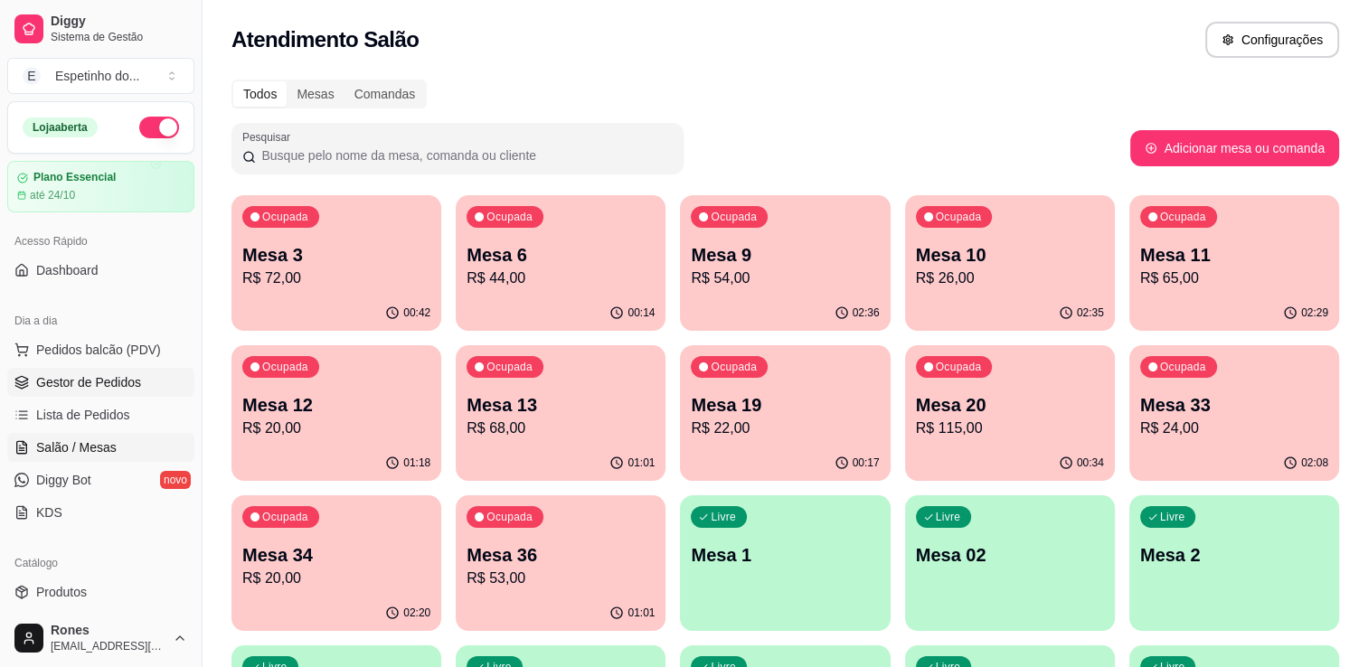
click at [72, 382] on span "Gestor de Pedidos" at bounding box center [88, 383] width 105 height 18
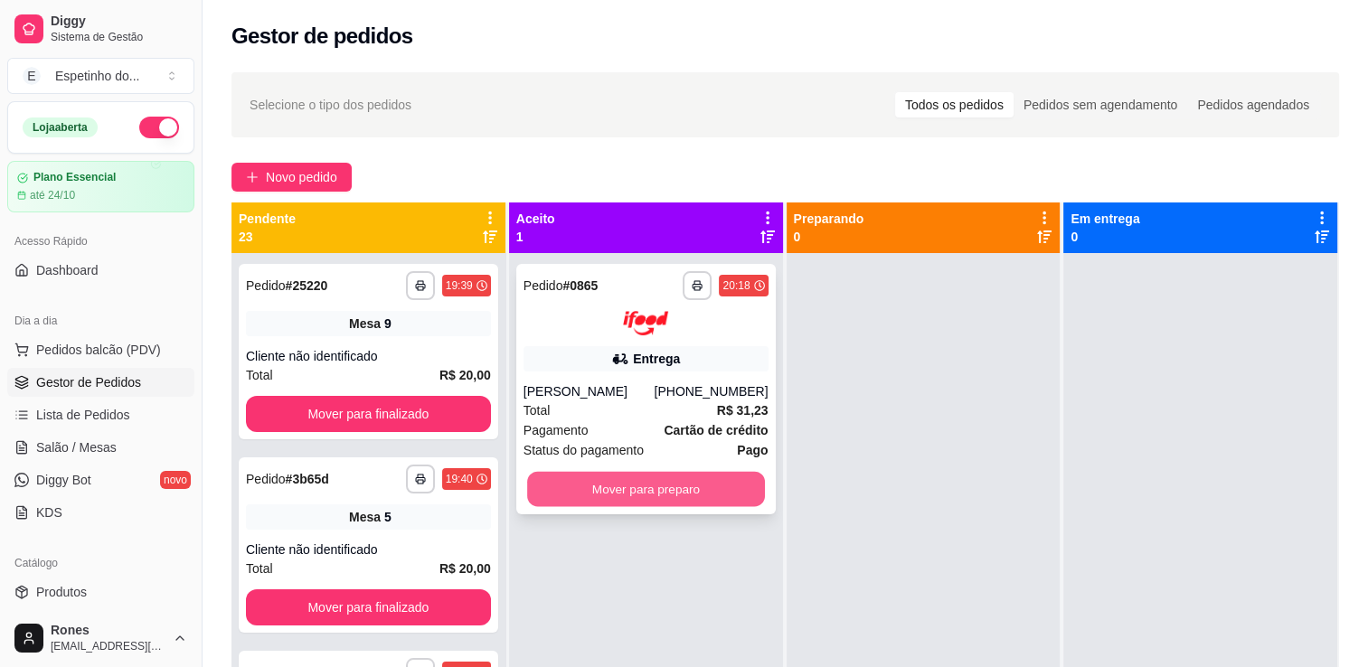
click at [662, 497] on button "Mover para preparo" at bounding box center [646, 488] width 238 height 35
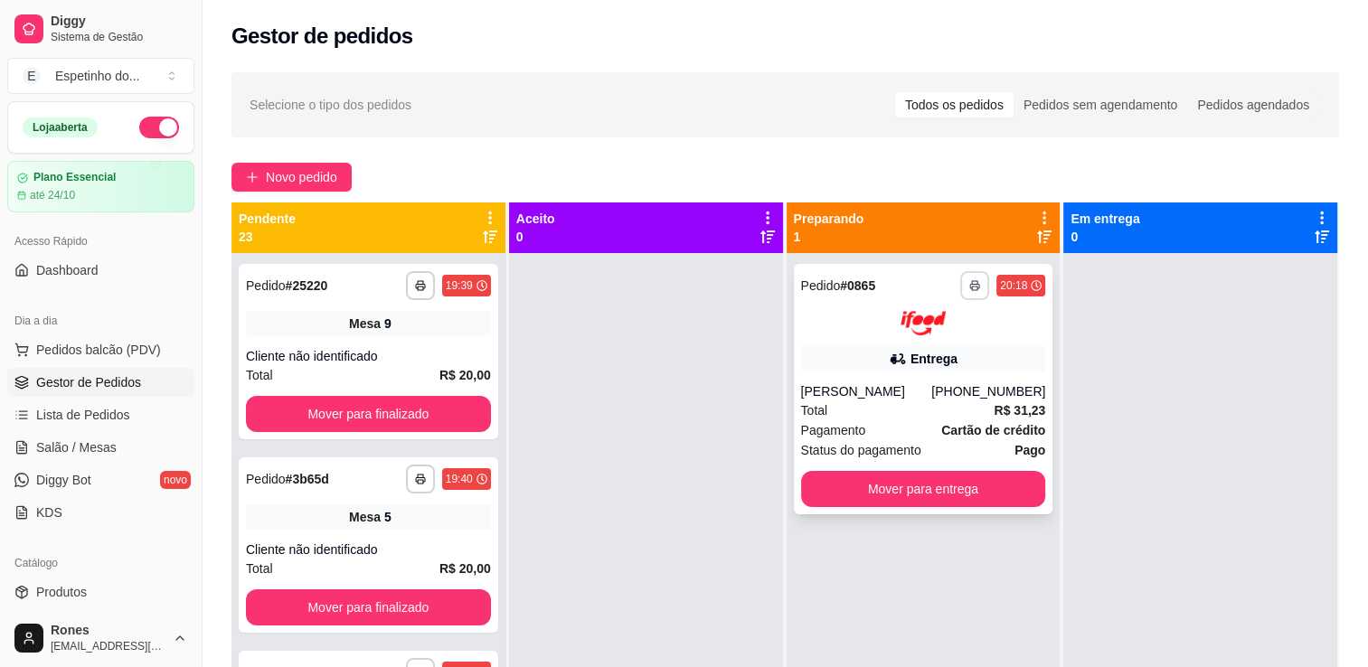
click at [964, 292] on button "button" at bounding box center [974, 285] width 29 height 29
click at [920, 356] on button "Impressora" at bounding box center [917, 349] width 127 height 28
click at [98, 444] on span "Salão / Mesas" at bounding box center [76, 448] width 80 height 18
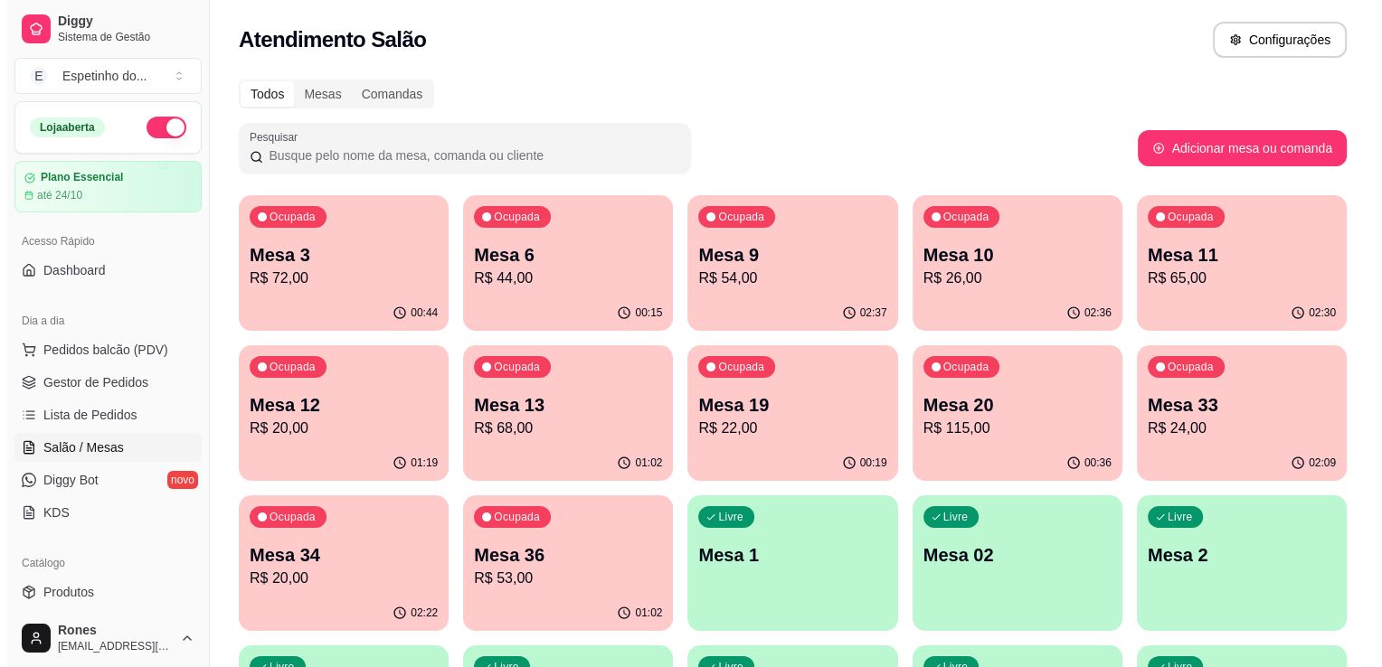
scroll to position [487, 0]
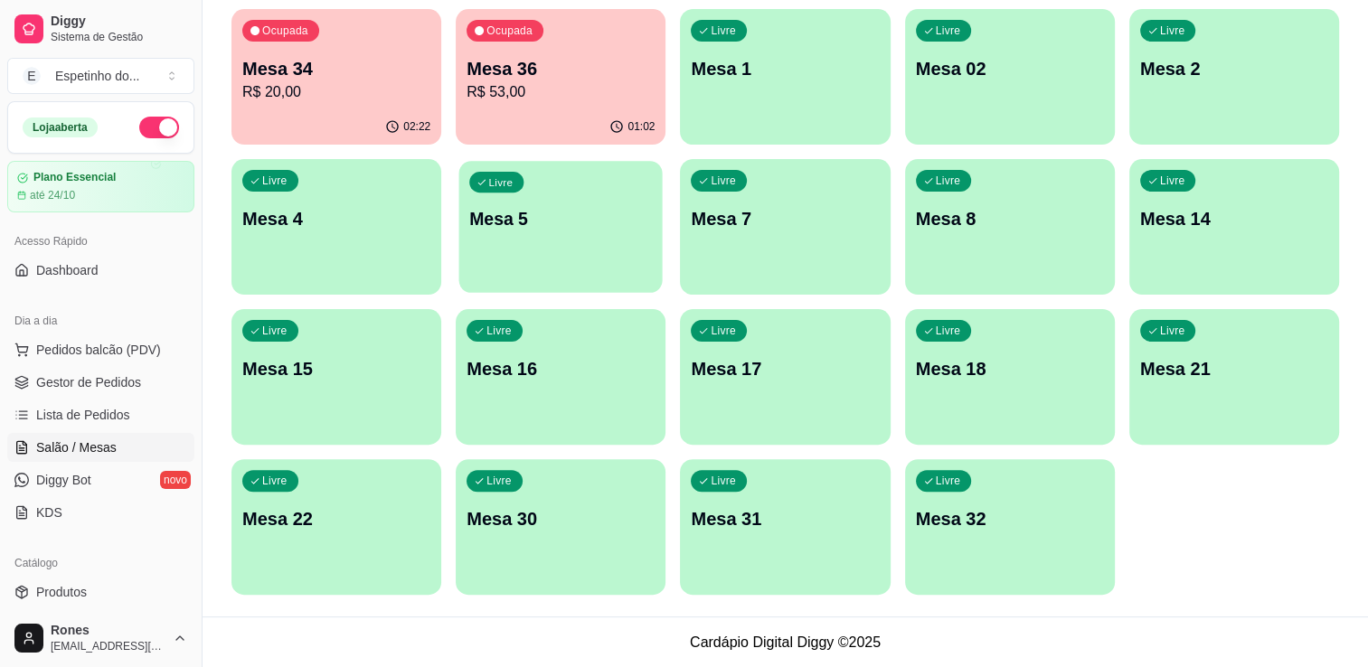
click at [564, 222] on p "Mesa 5" at bounding box center [560, 219] width 183 height 24
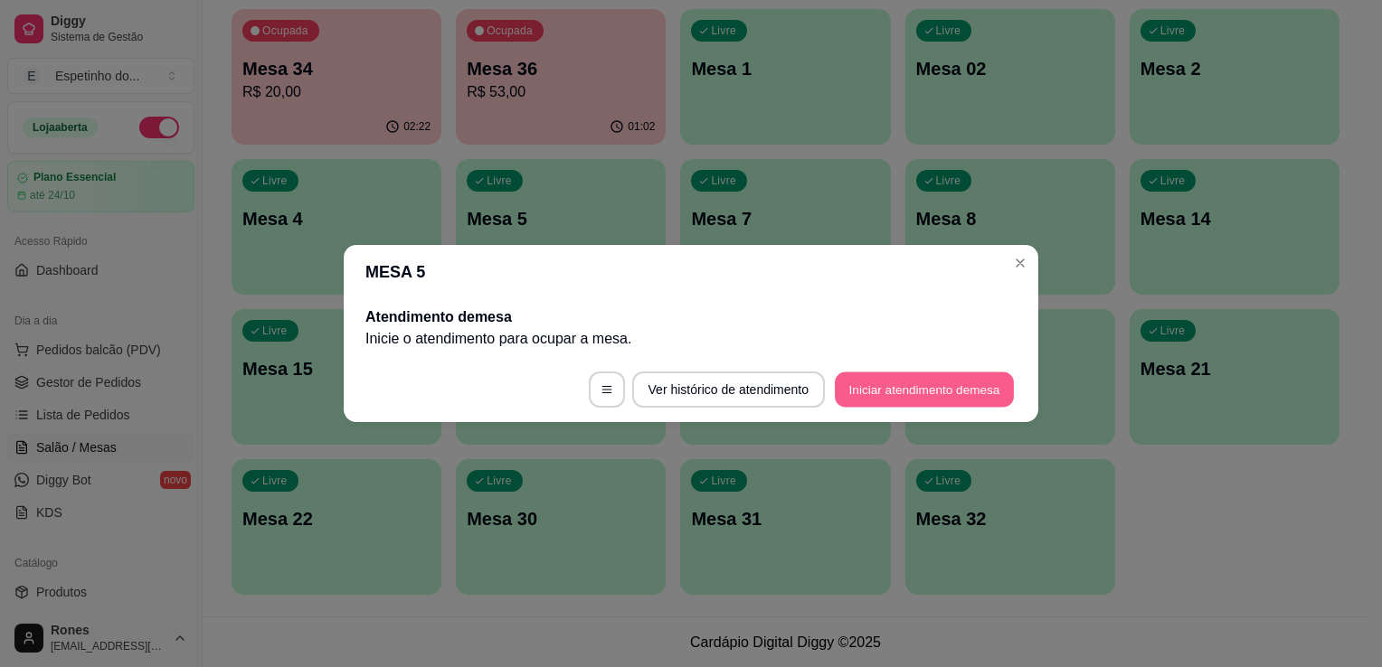
click at [989, 393] on button "Iniciar atendimento de mesa" at bounding box center [924, 390] width 179 height 35
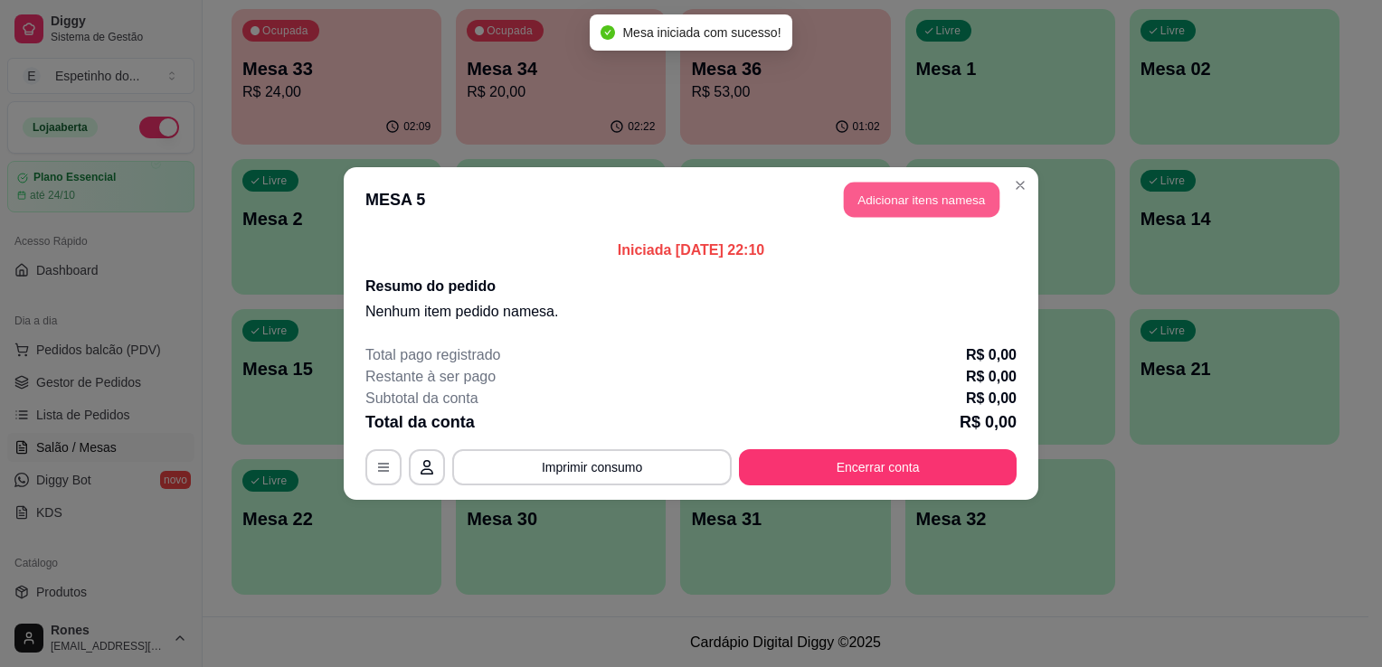
click at [988, 194] on button "Adicionar itens na mesa" at bounding box center [922, 200] width 156 height 35
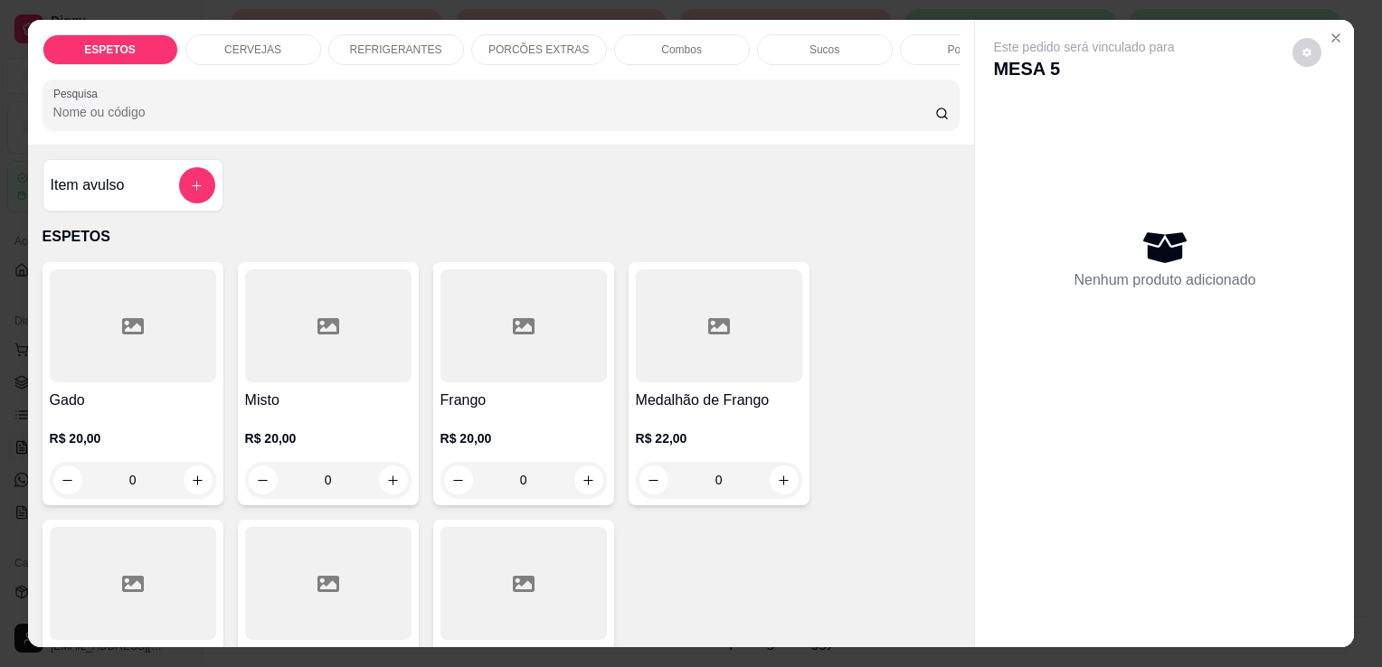
click at [698, 42] on div "Combos" at bounding box center [682, 49] width 136 height 31
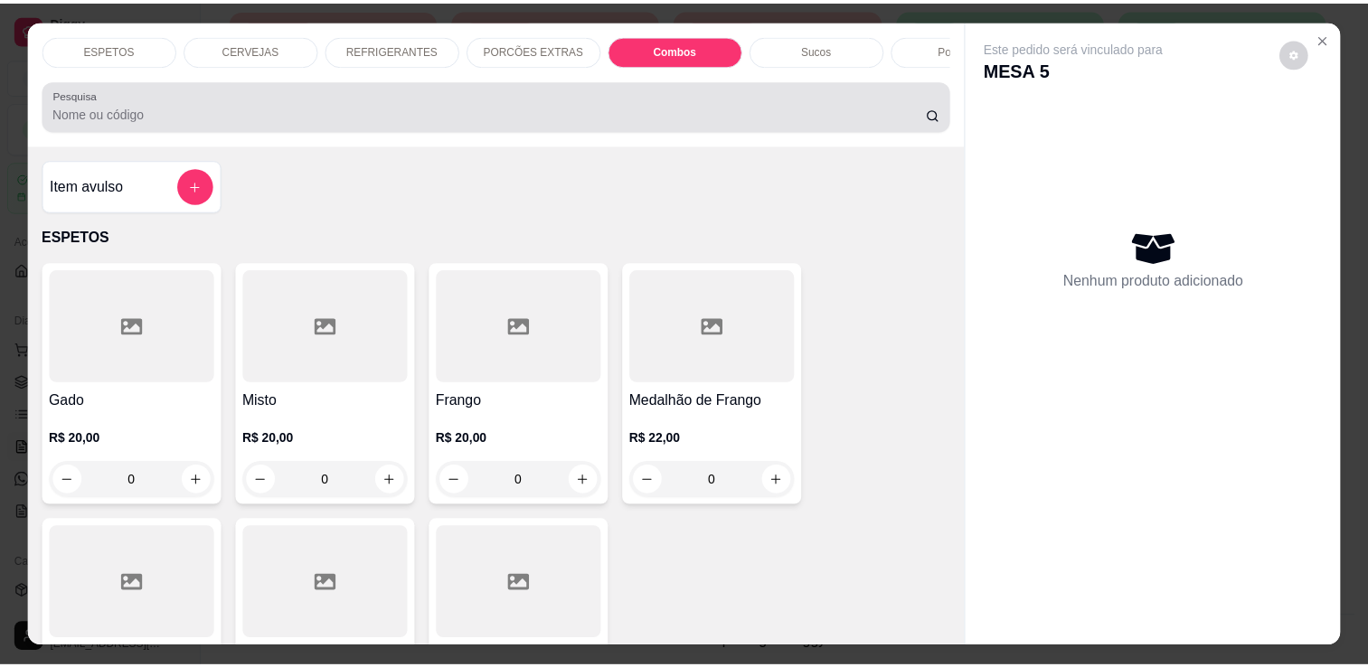
scroll to position [44, 0]
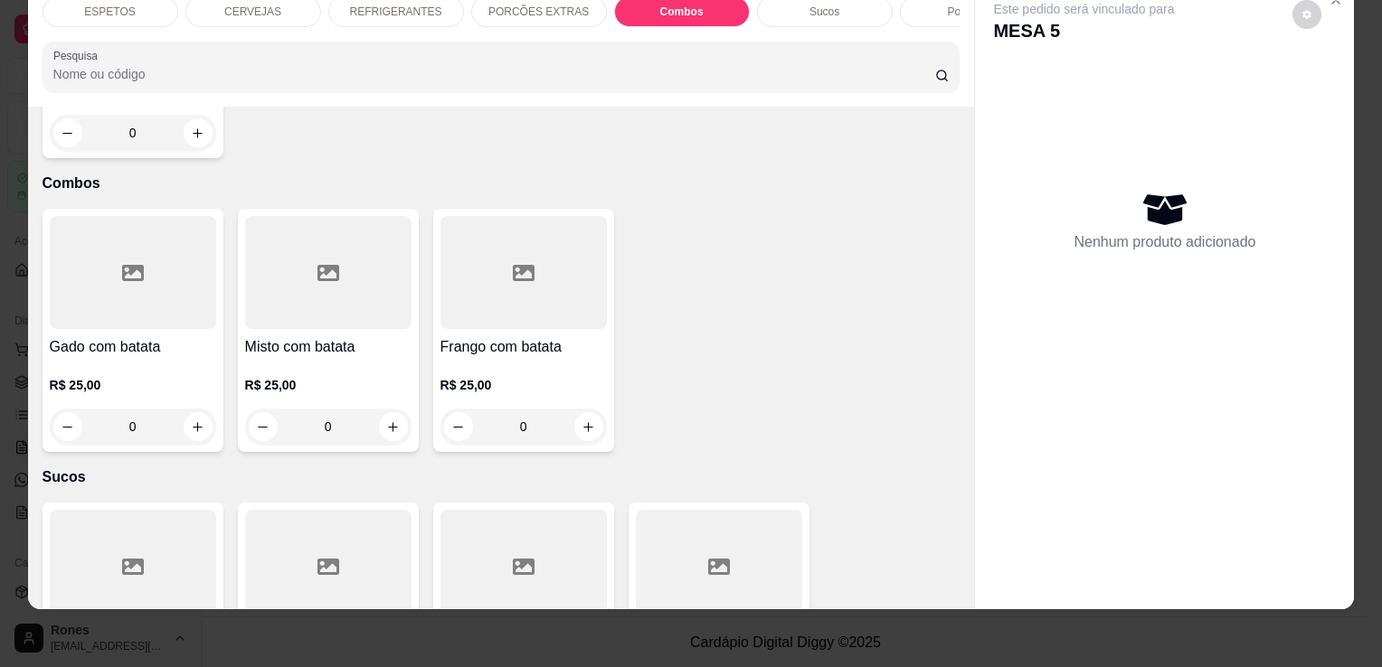
click at [133, 262] on div at bounding box center [133, 272] width 166 height 113
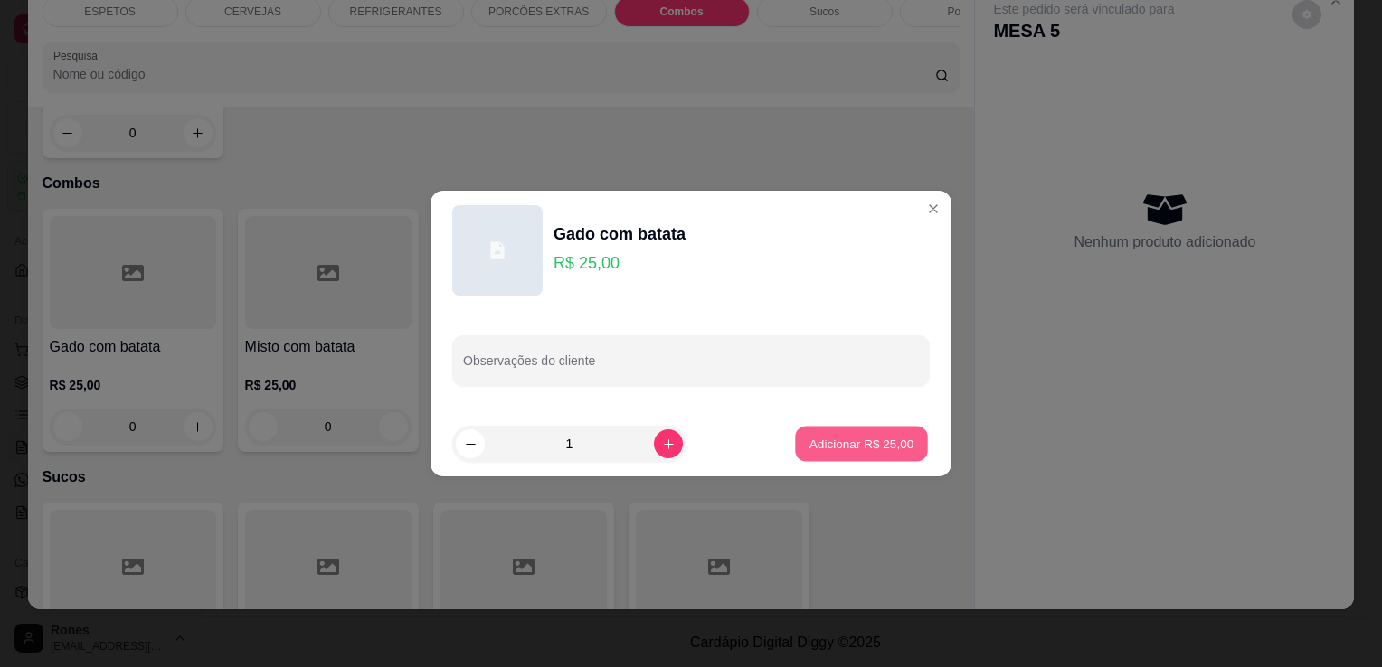
click at [838, 453] on button "Adicionar R$ 25,00" at bounding box center [861, 444] width 133 height 35
type input "1"
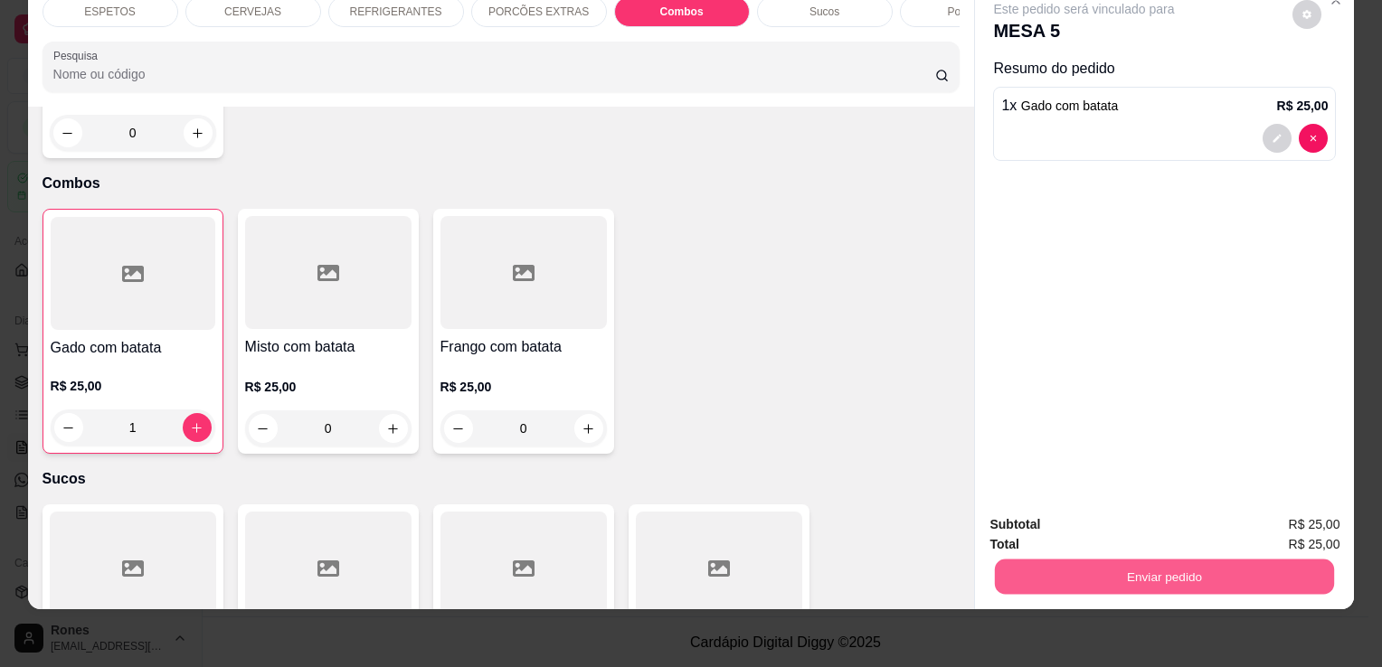
click at [1239, 566] on button "Enviar pedido" at bounding box center [1164, 576] width 339 height 35
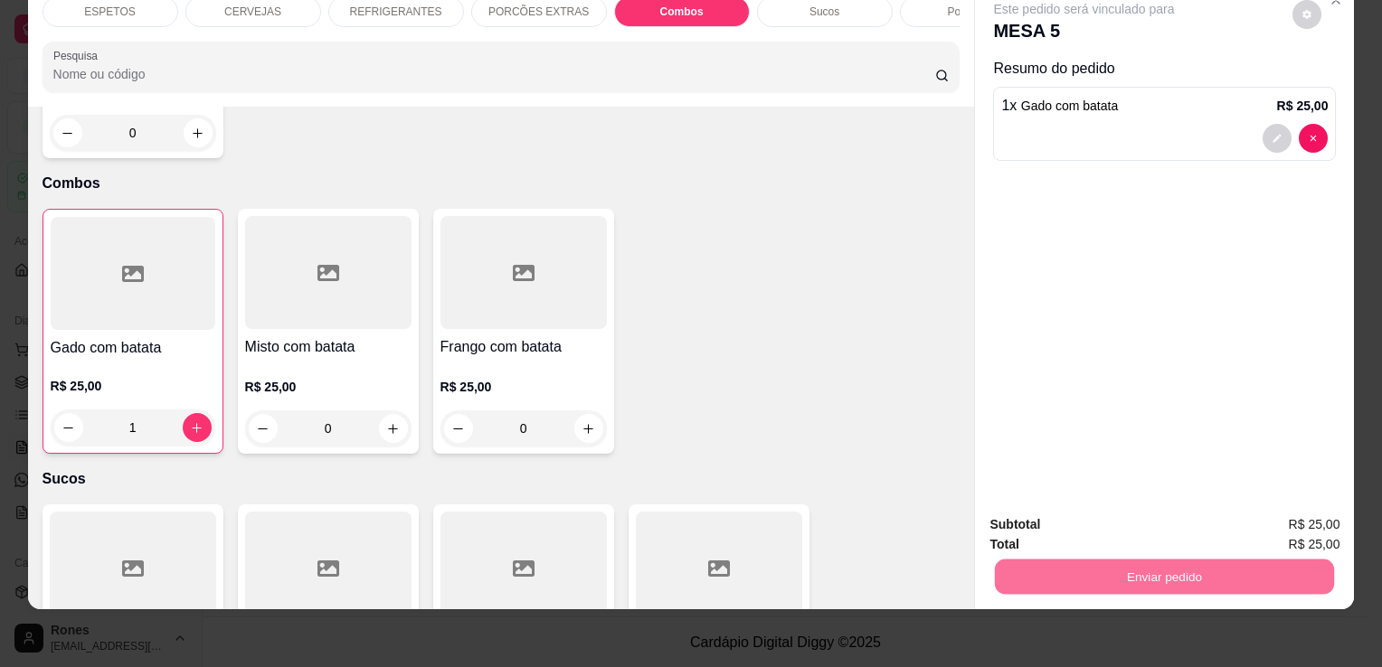
click at [1289, 523] on button "Enviar pedido" at bounding box center [1292, 519] width 99 height 33
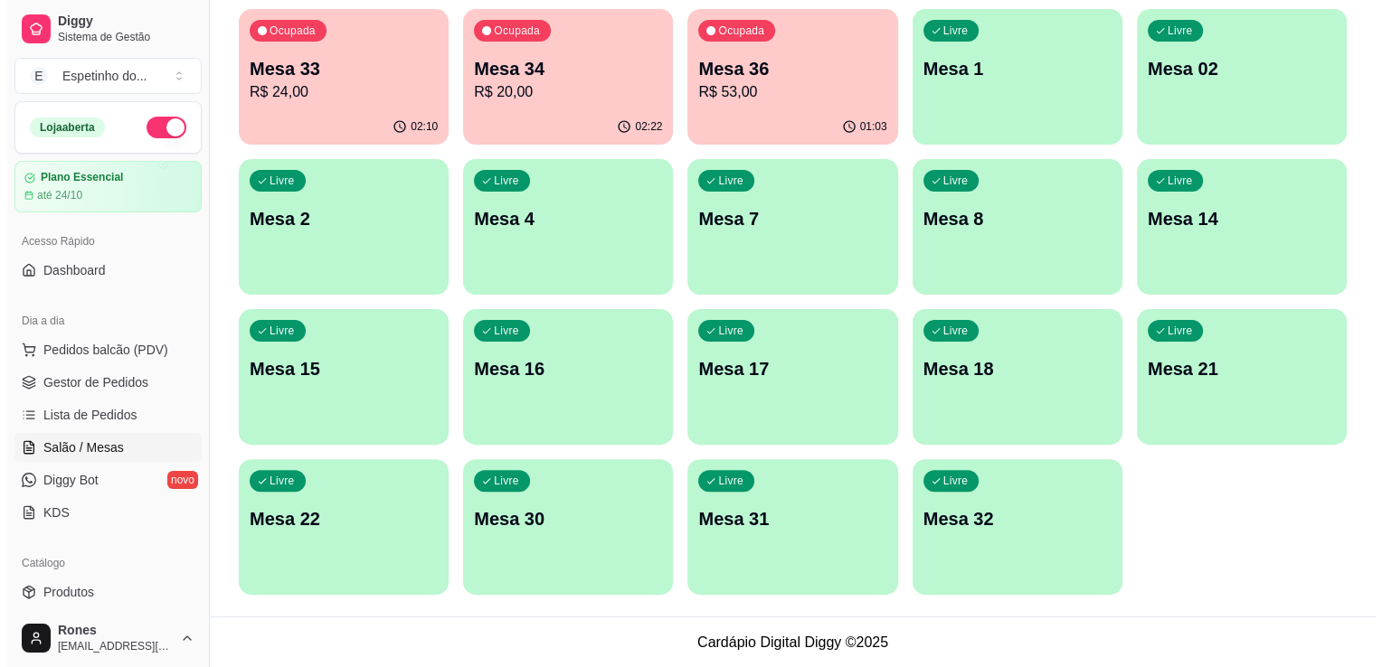
scroll to position [0, 0]
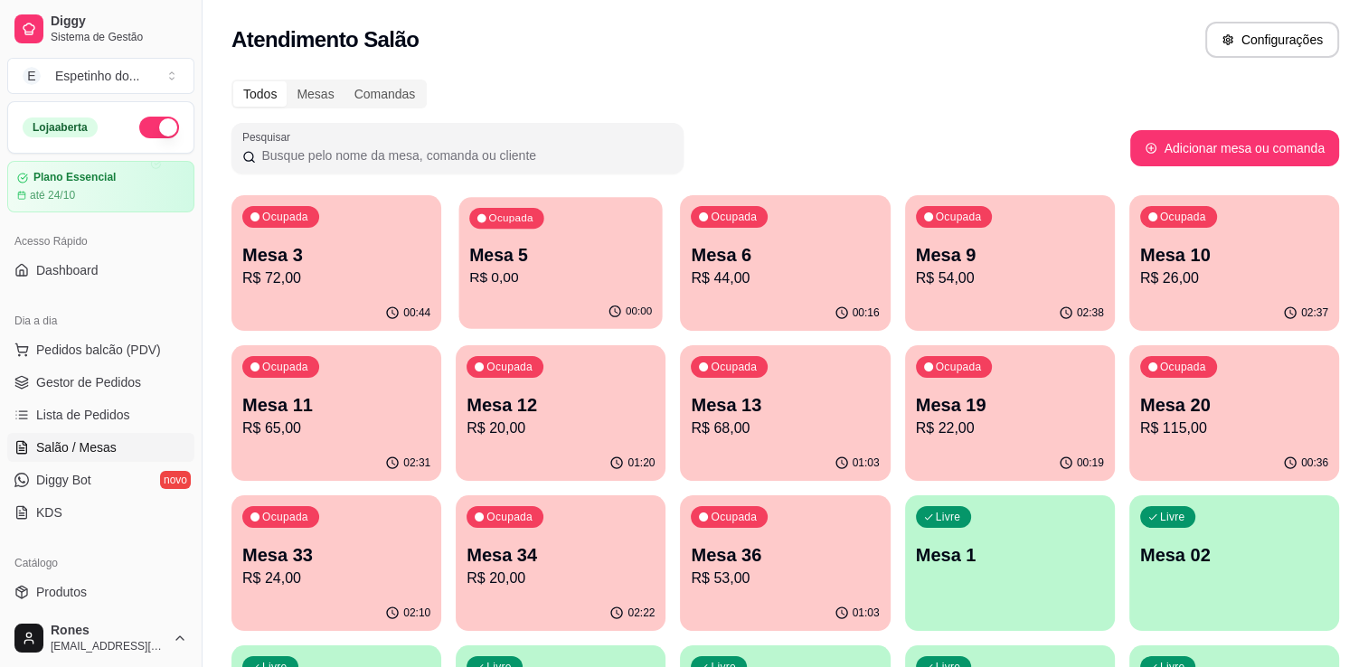
click at [661, 262] on div "Ocupada Mesa 5 R$ 0,00" at bounding box center [560, 246] width 203 height 98
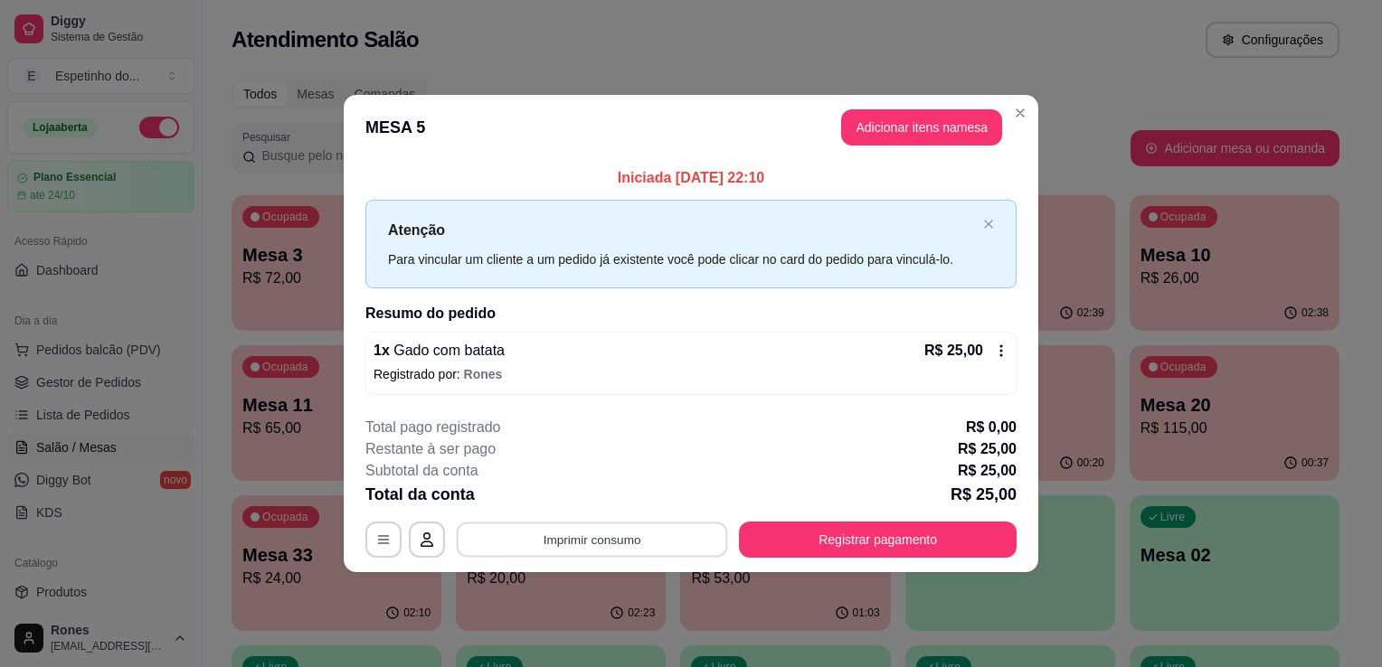
click at [644, 537] on button "Imprimir consumo" at bounding box center [592, 539] width 271 height 35
click at [625, 497] on button "Impressora" at bounding box center [598, 497] width 127 height 28
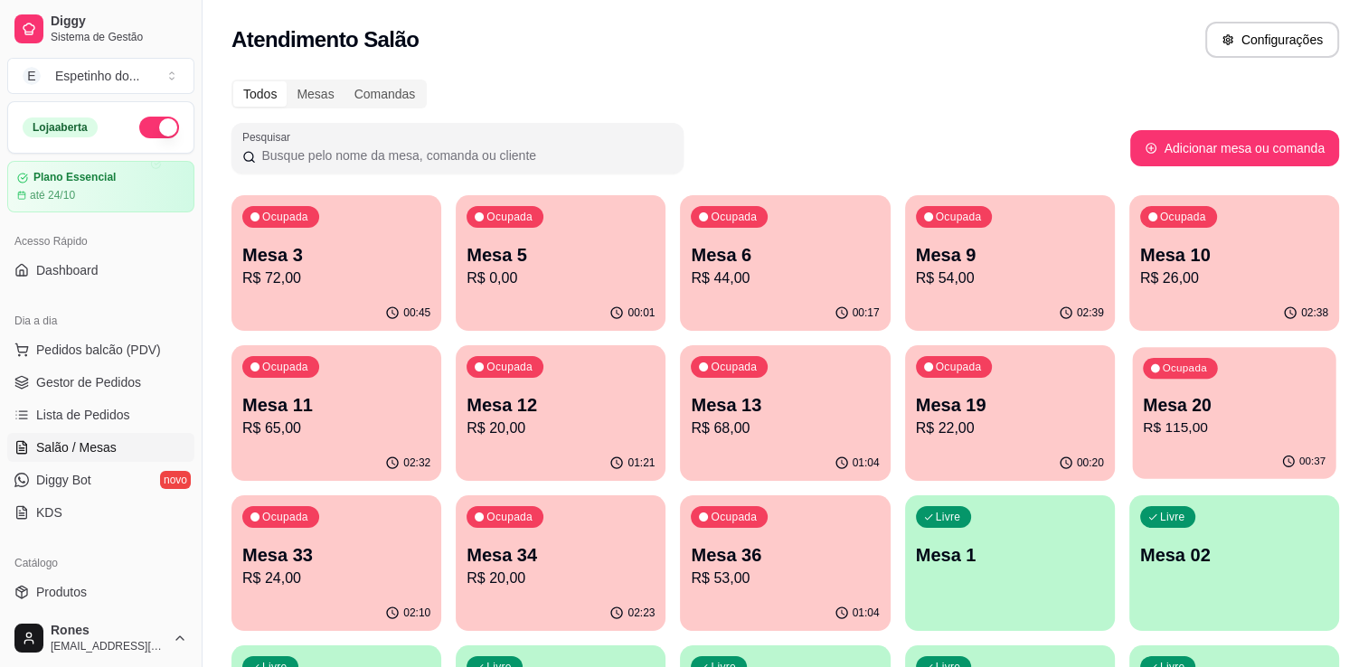
click at [1221, 411] on p "Mesa 20" at bounding box center [1234, 405] width 183 height 24
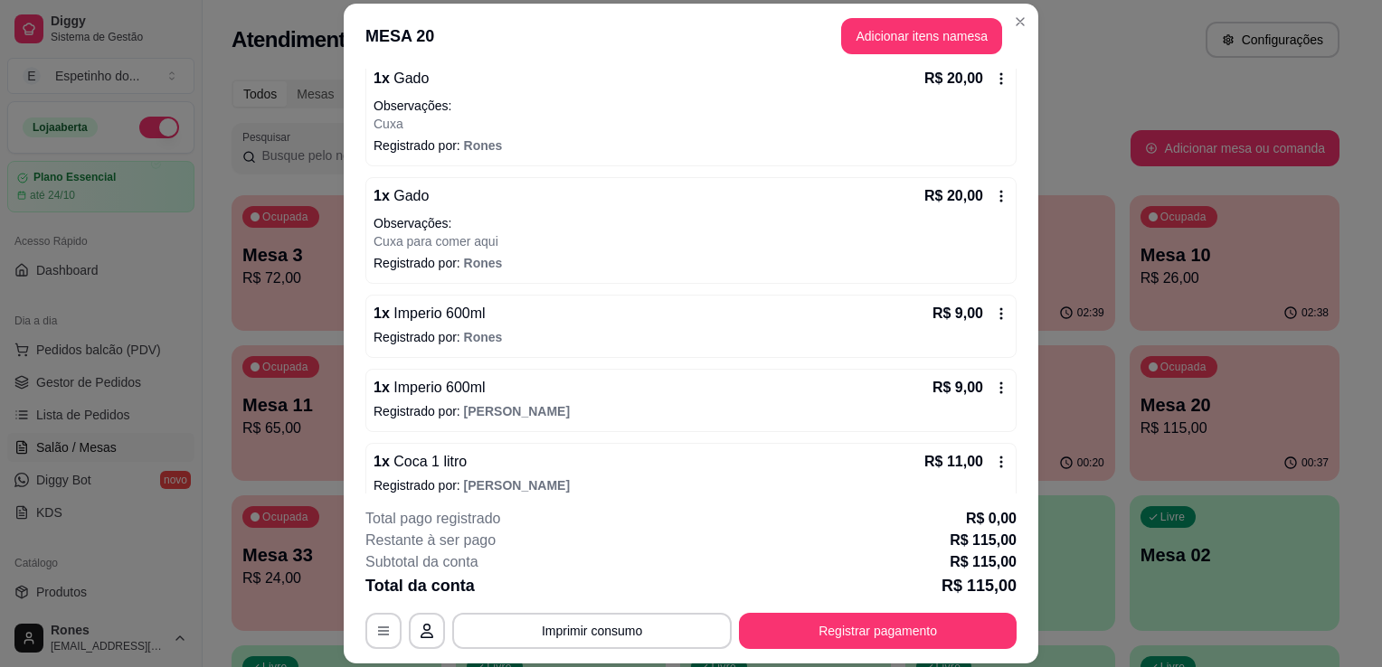
scroll to position [431, 0]
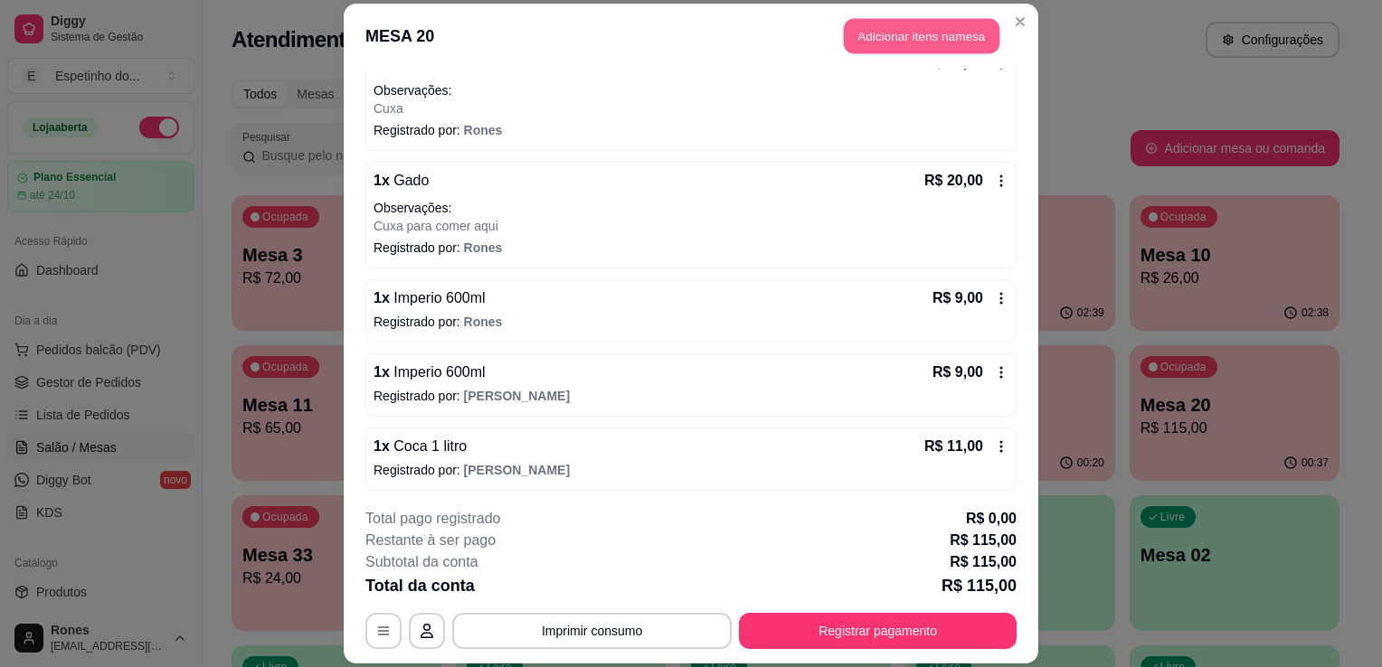
click at [907, 47] on button "Adicionar itens na mesa" at bounding box center [922, 35] width 156 height 35
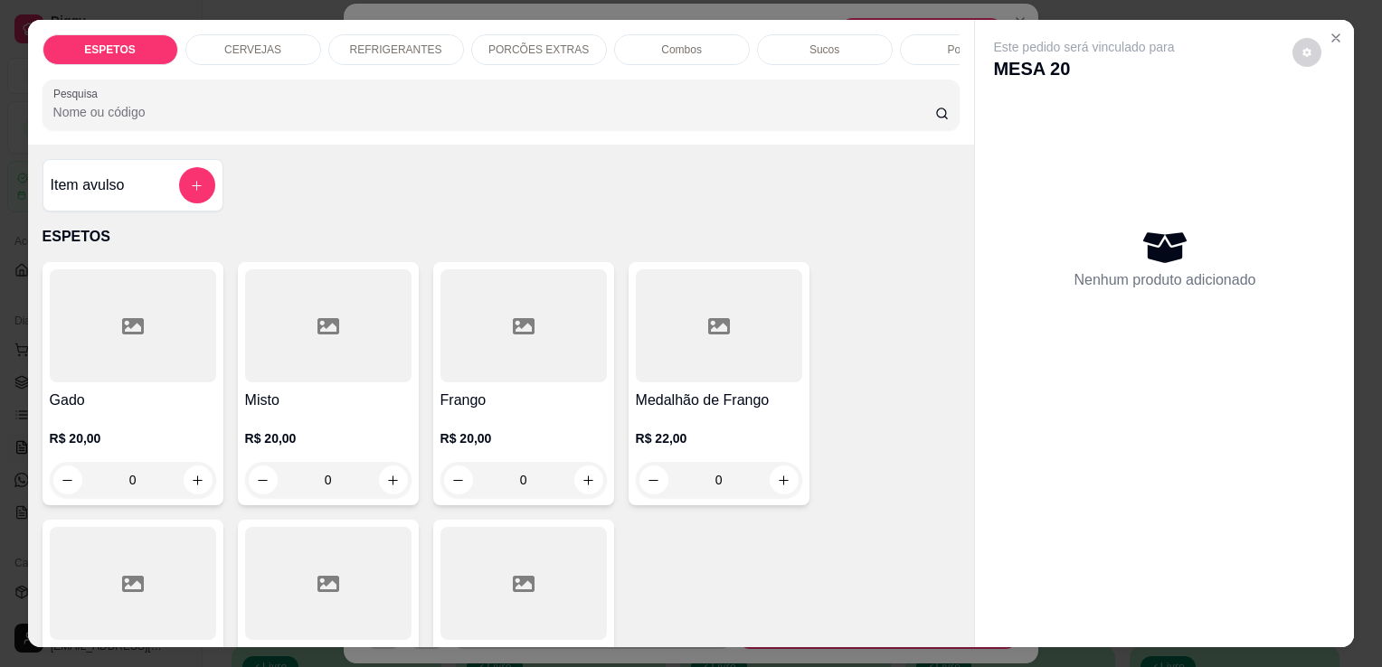
click at [260, 49] on p "CERVEJAS" at bounding box center [252, 50] width 57 height 14
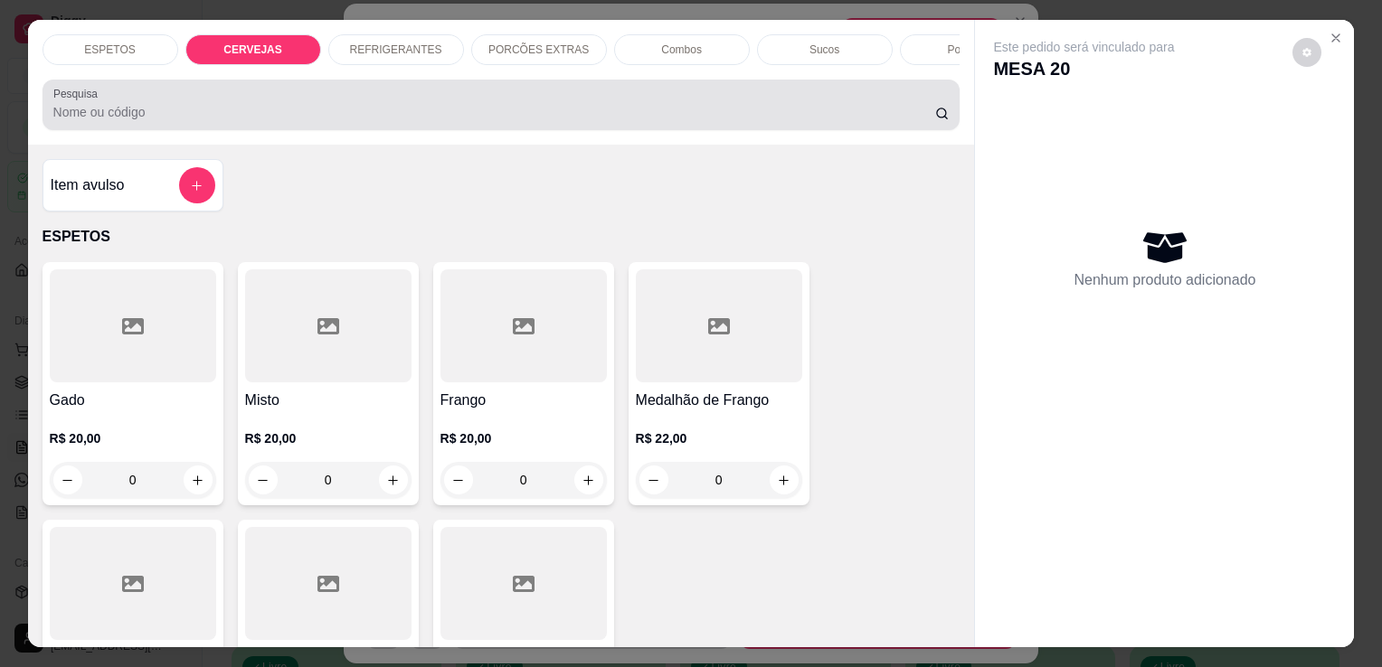
scroll to position [44, 0]
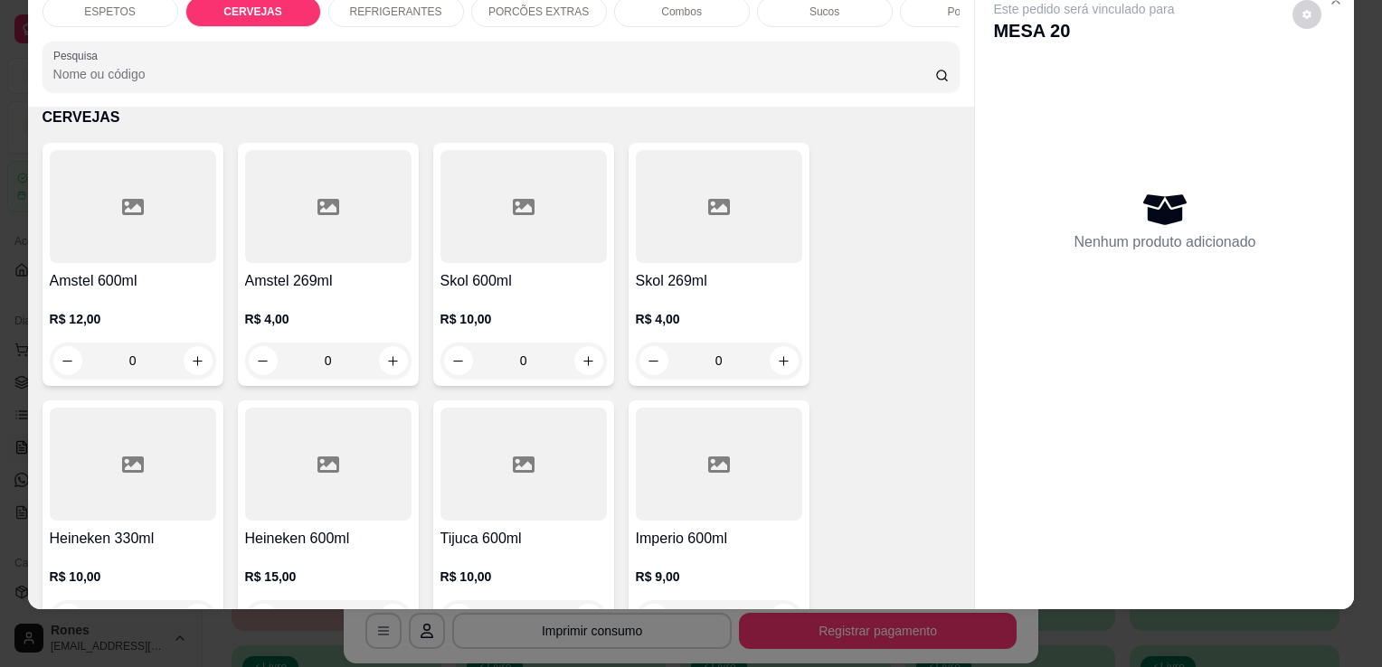
click at [459, 532] on h4 "Tijuca 600ml" at bounding box center [523, 539] width 166 height 22
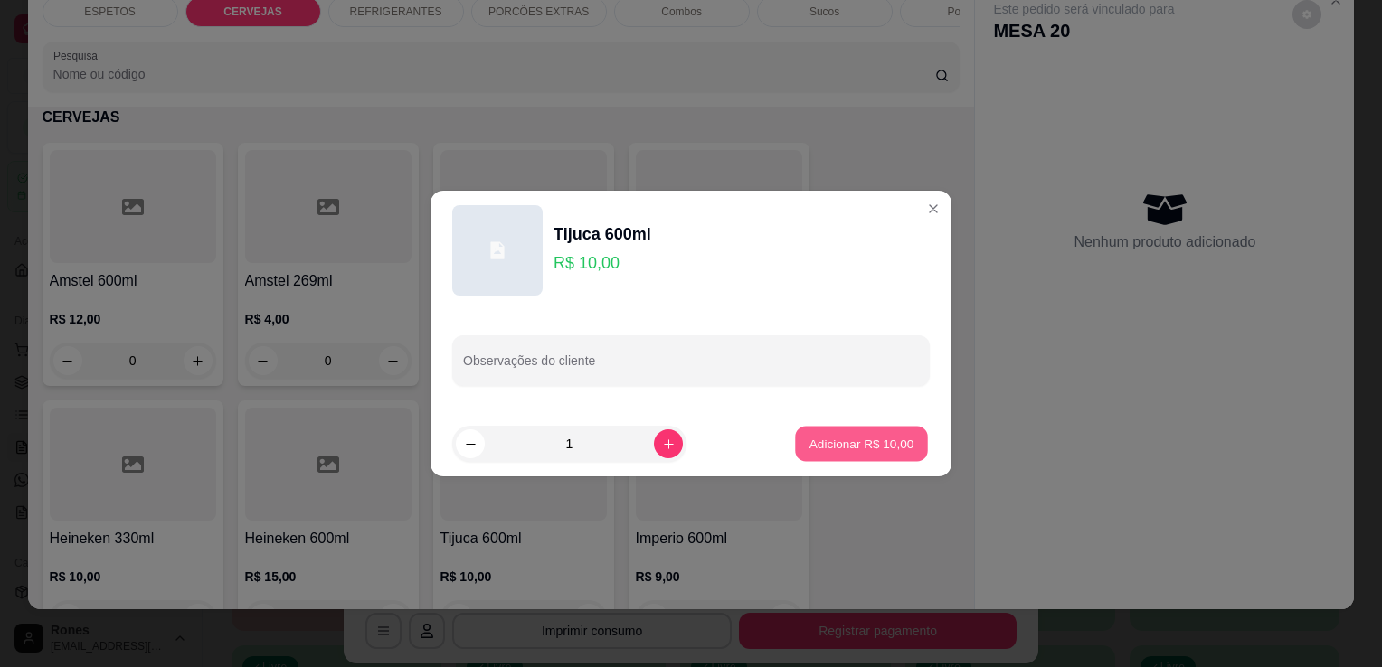
click at [880, 447] on p "Adicionar R$ 10,00" at bounding box center [861, 443] width 105 height 17
type input "1"
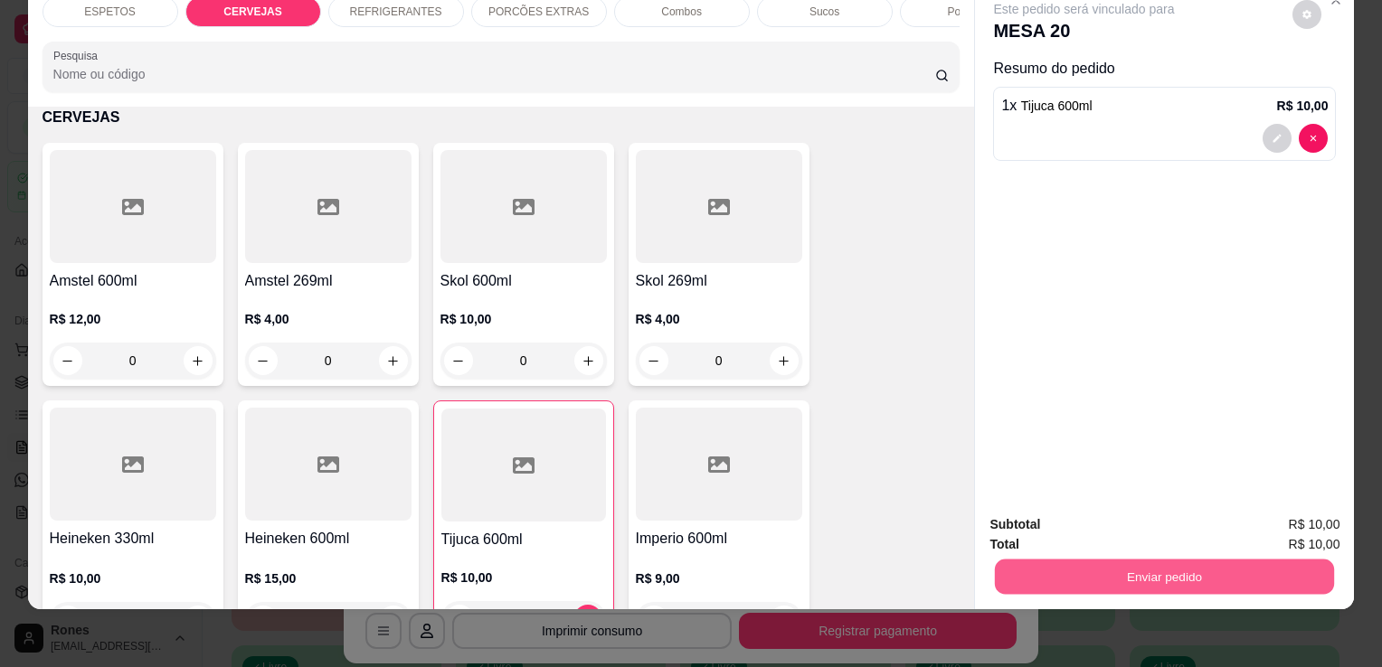
click at [1092, 561] on button "Enviar pedido" at bounding box center [1164, 576] width 339 height 35
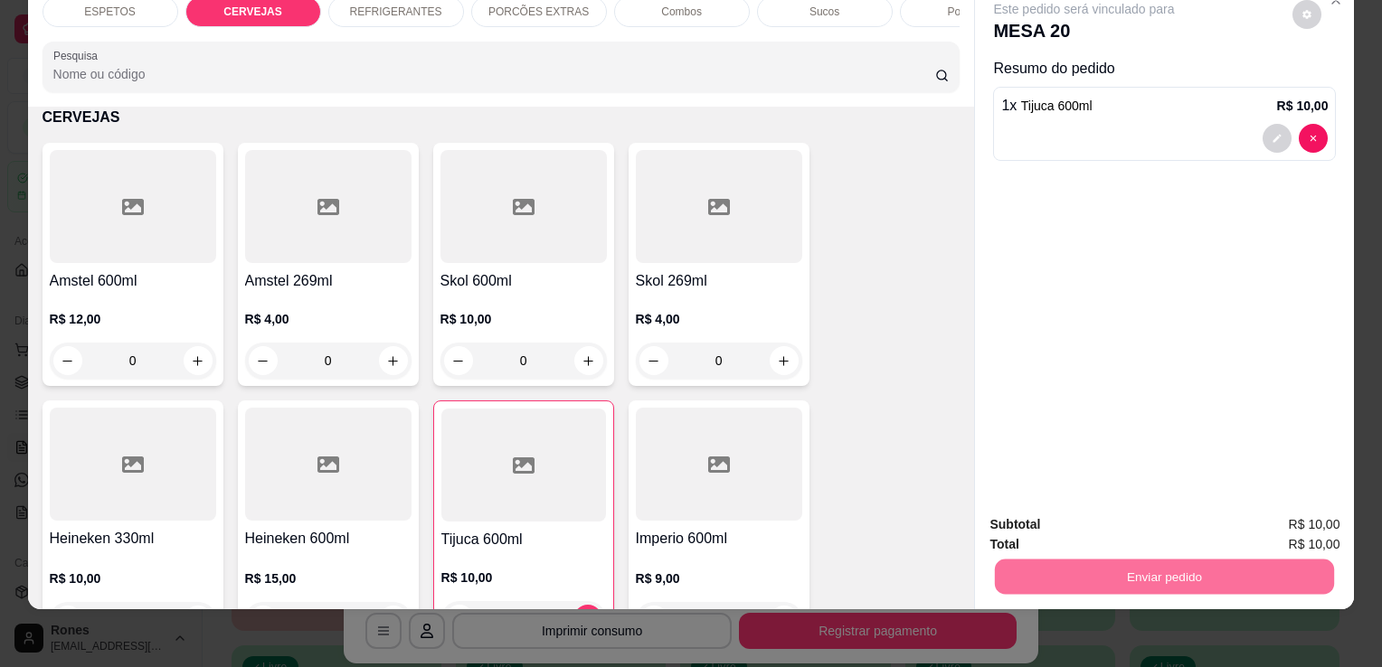
click at [1279, 525] on button "Enviar pedido" at bounding box center [1292, 518] width 99 height 33
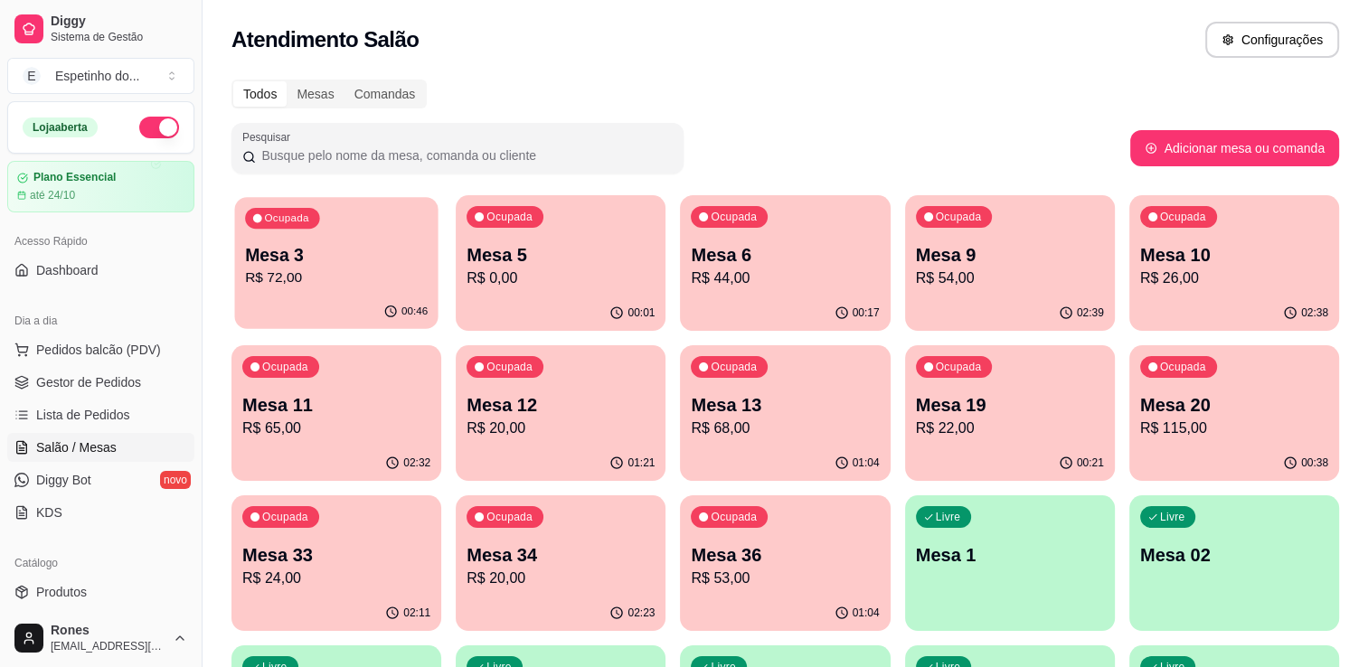
click at [384, 260] on p "Mesa 3" at bounding box center [336, 255] width 183 height 24
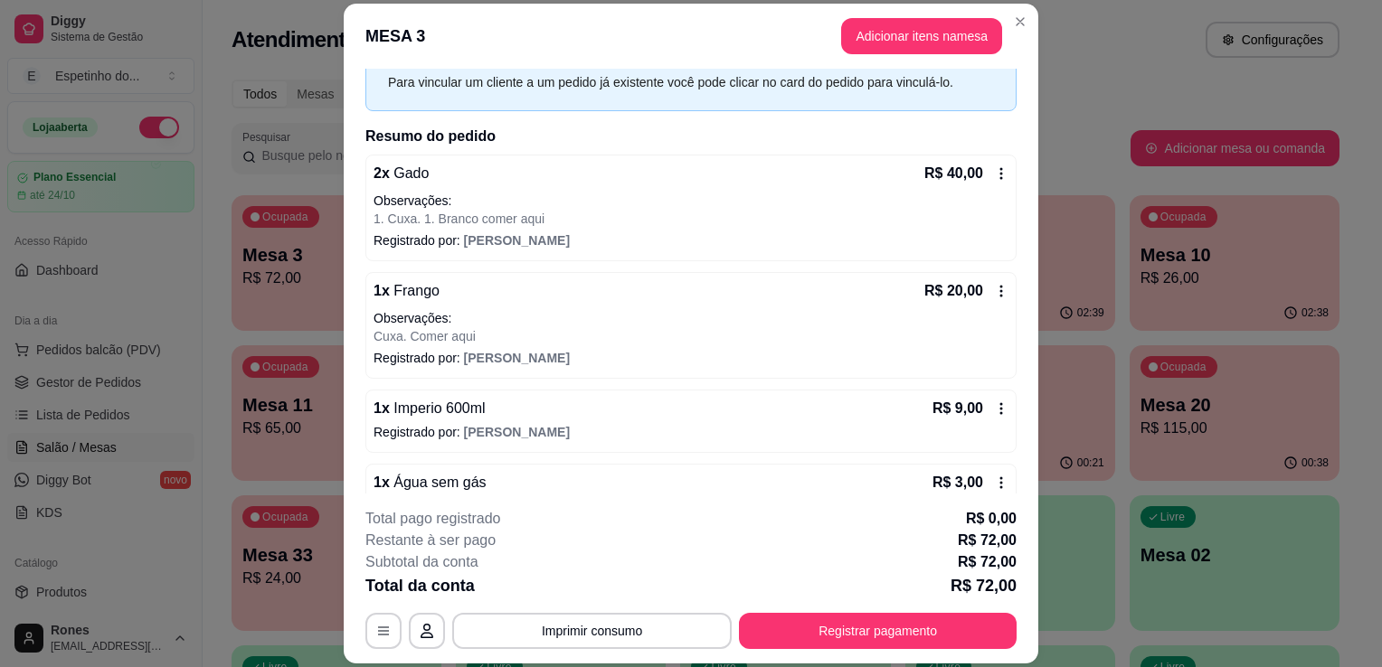
scroll to position [123, 0]
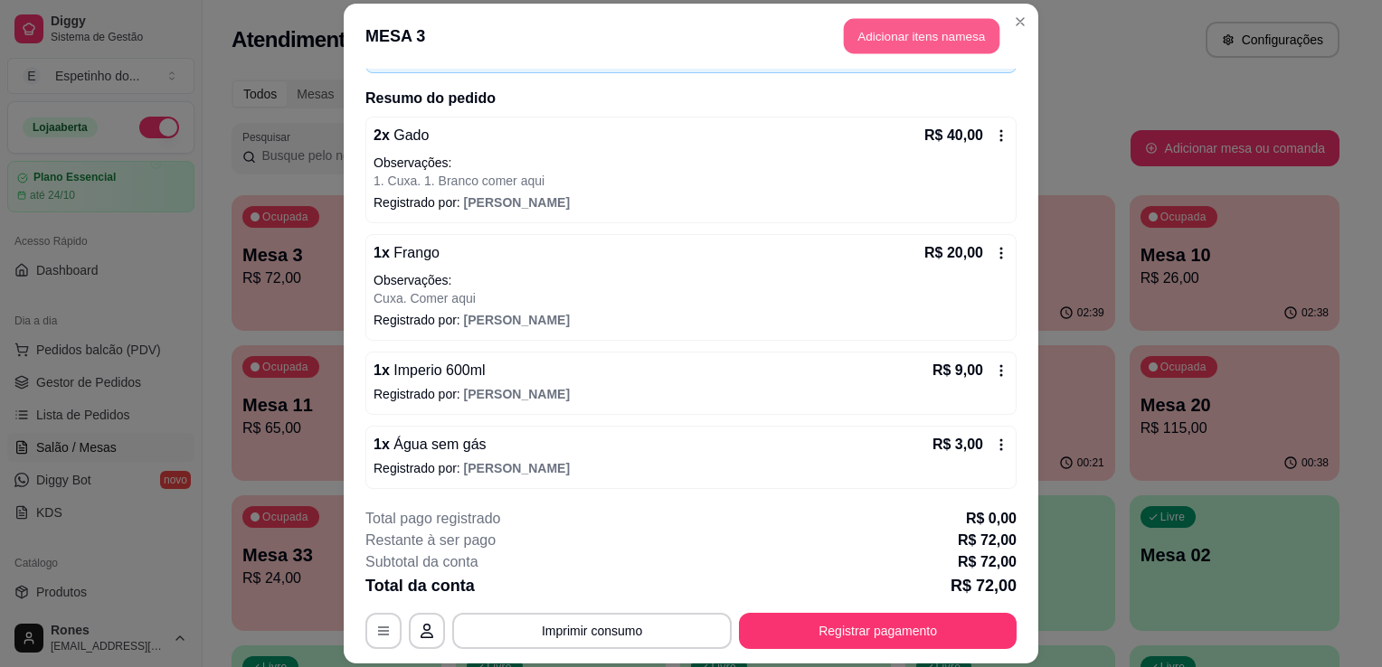
click at [937, 47] on button "Adicionar itens na mesa" at bounding box center [922, 35] width 156 height 35
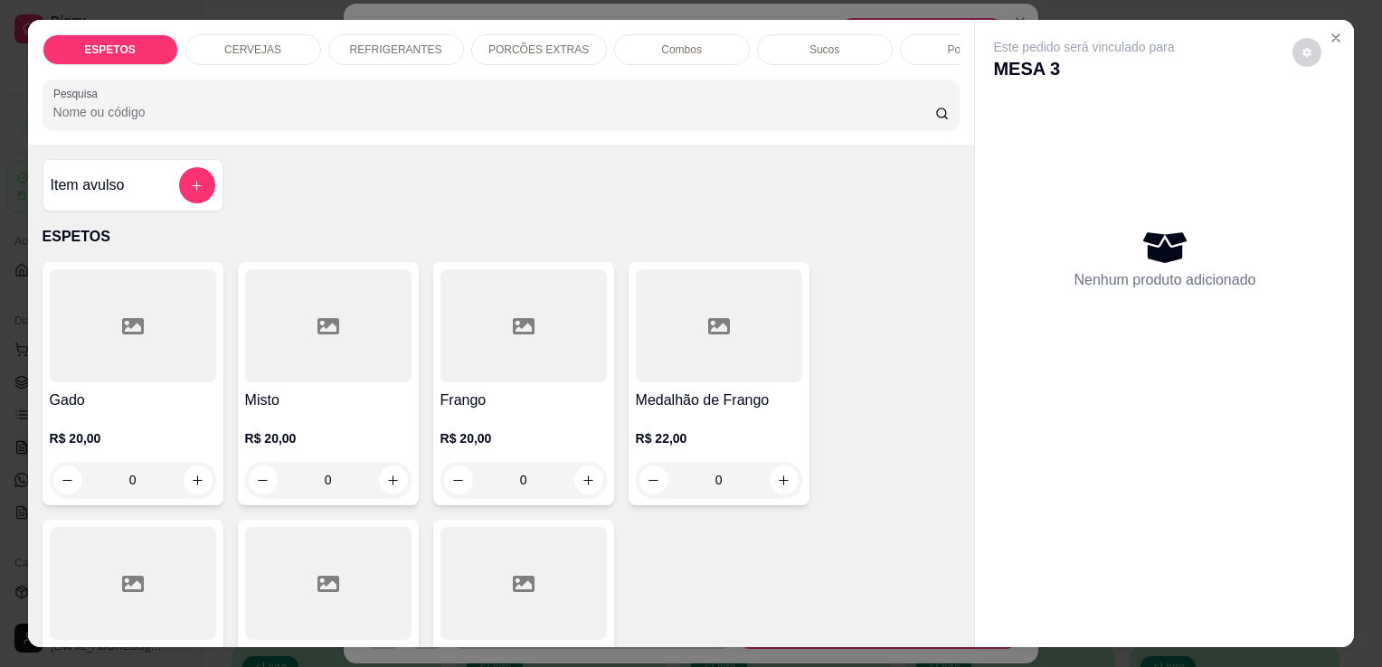
click at [287, 34] on div "CERVEJAS" at bounding box center [253, 49] width 136 height 31
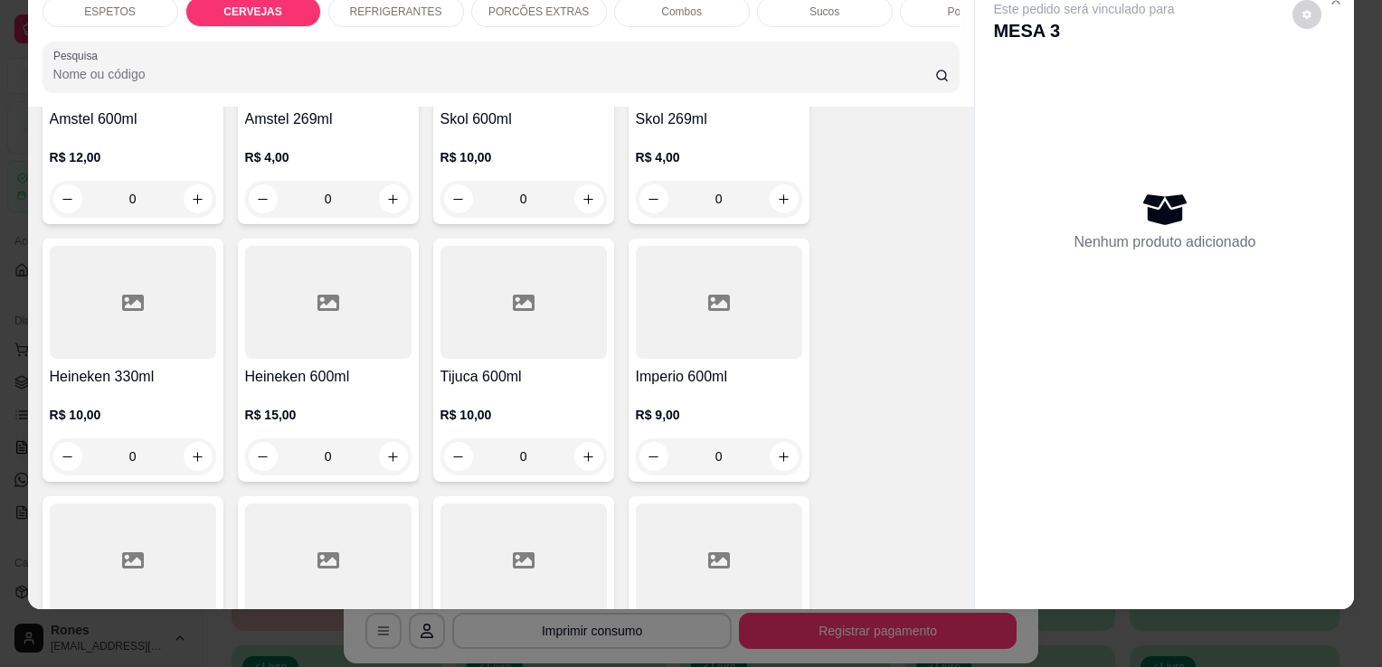
scroll to position [908, 0]
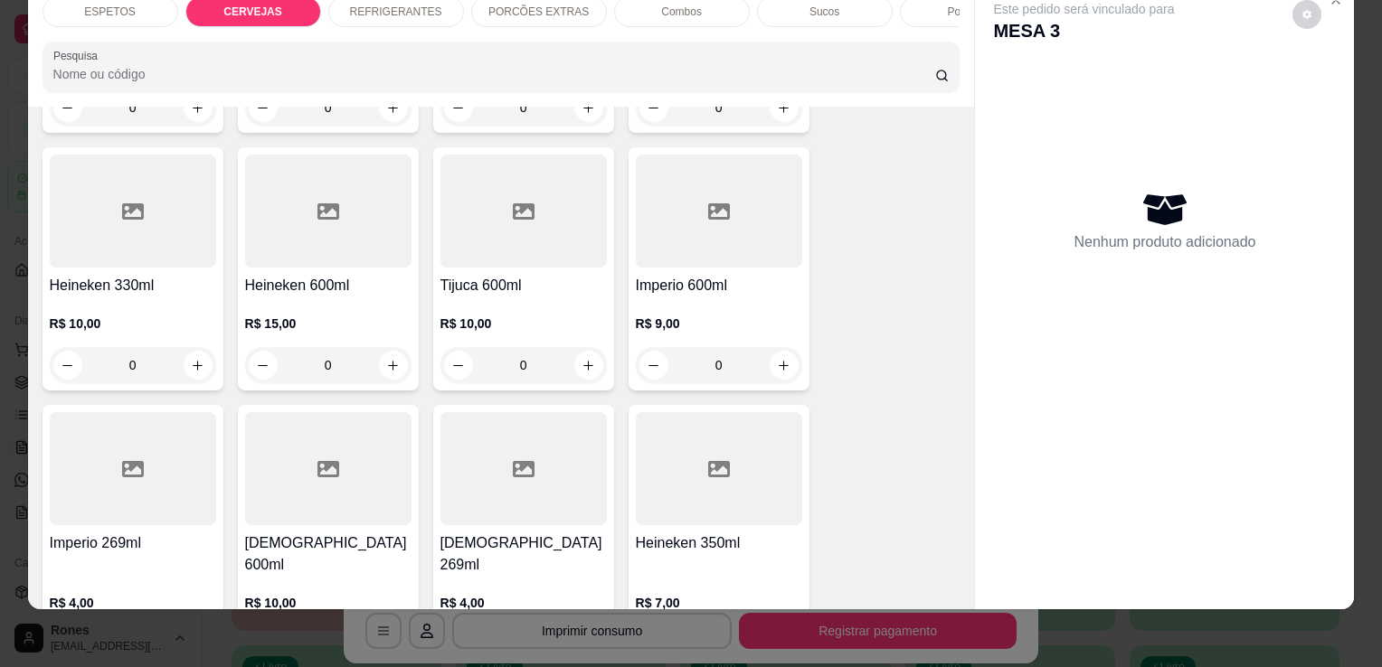
click at [720, 267] on div "Imperio 600ml R$ 9,00 0" at bounding box center [719, 268] width 181 height 243
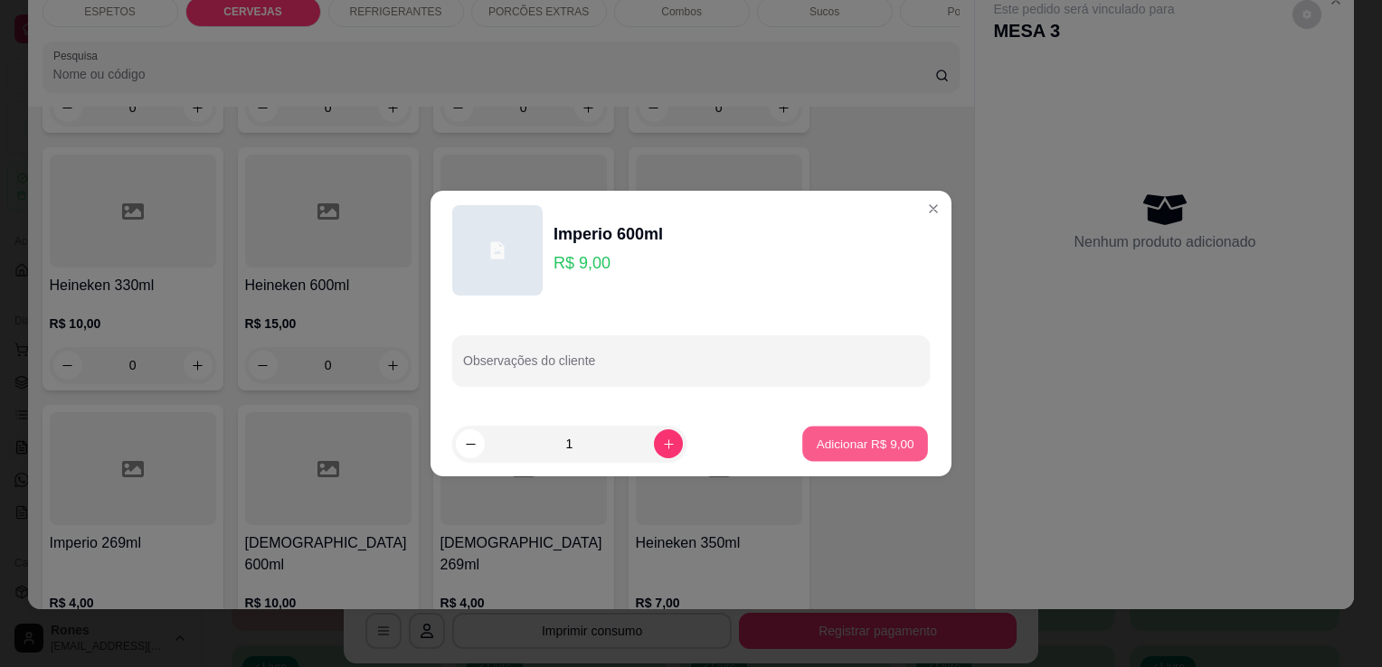
click at [842, 449] on p "Adicionar R$ 9,00" at bounding box center [865, 443] width 98 height 17
type input "1"
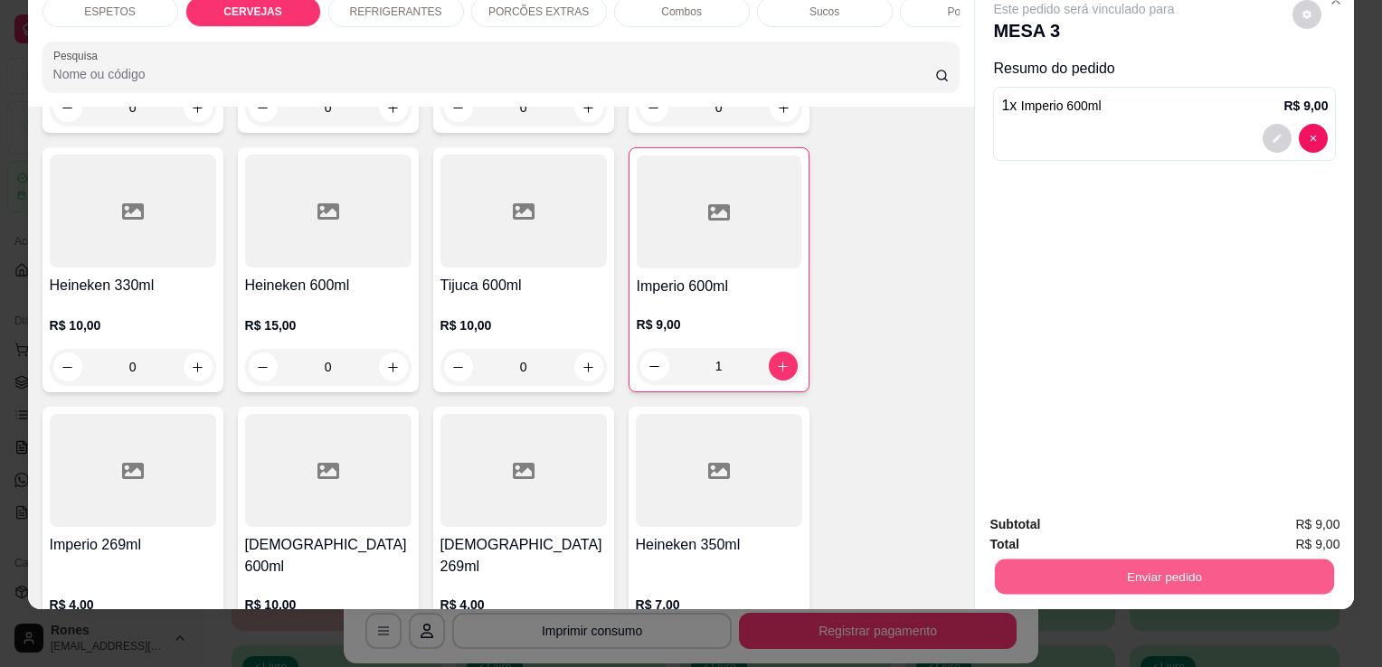
click at [1027, 559] on button "Enviar pedido" at bounding box center [1164, 576] width 339 height 35
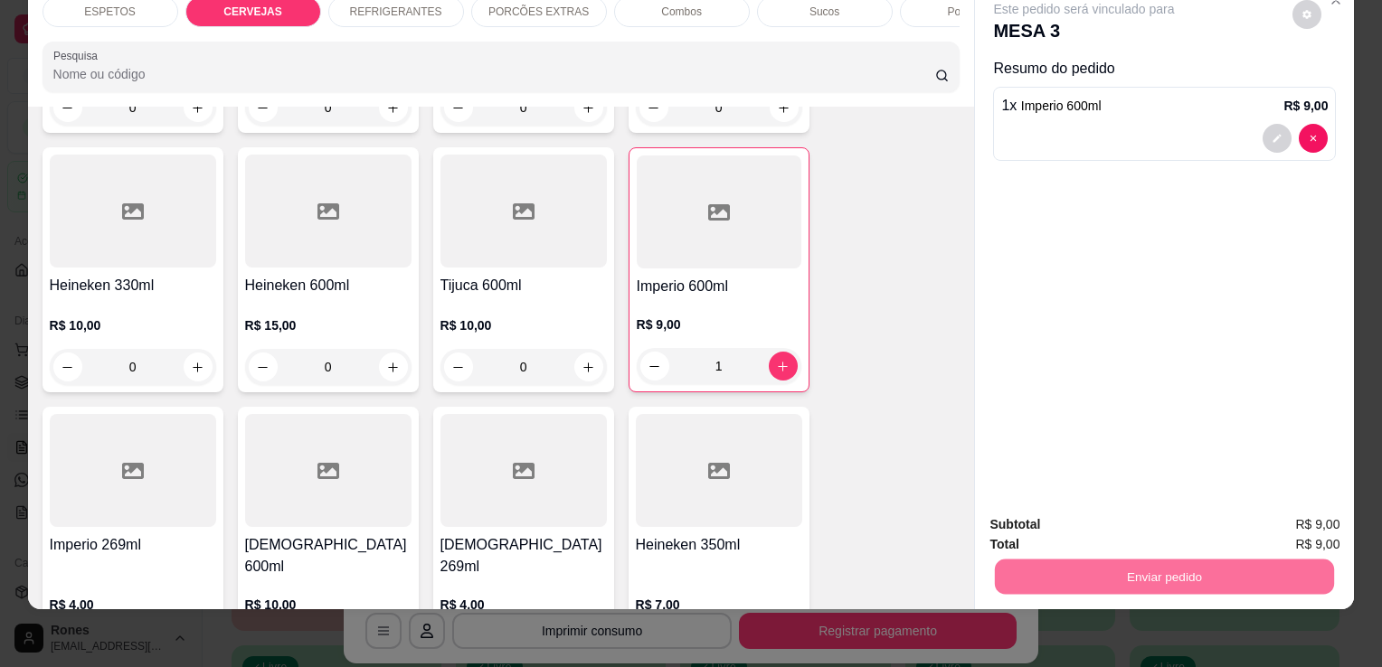
click at [1320, 514] on button "Enviar pedido" at bounding box center [1292, 518] width 99 height 33
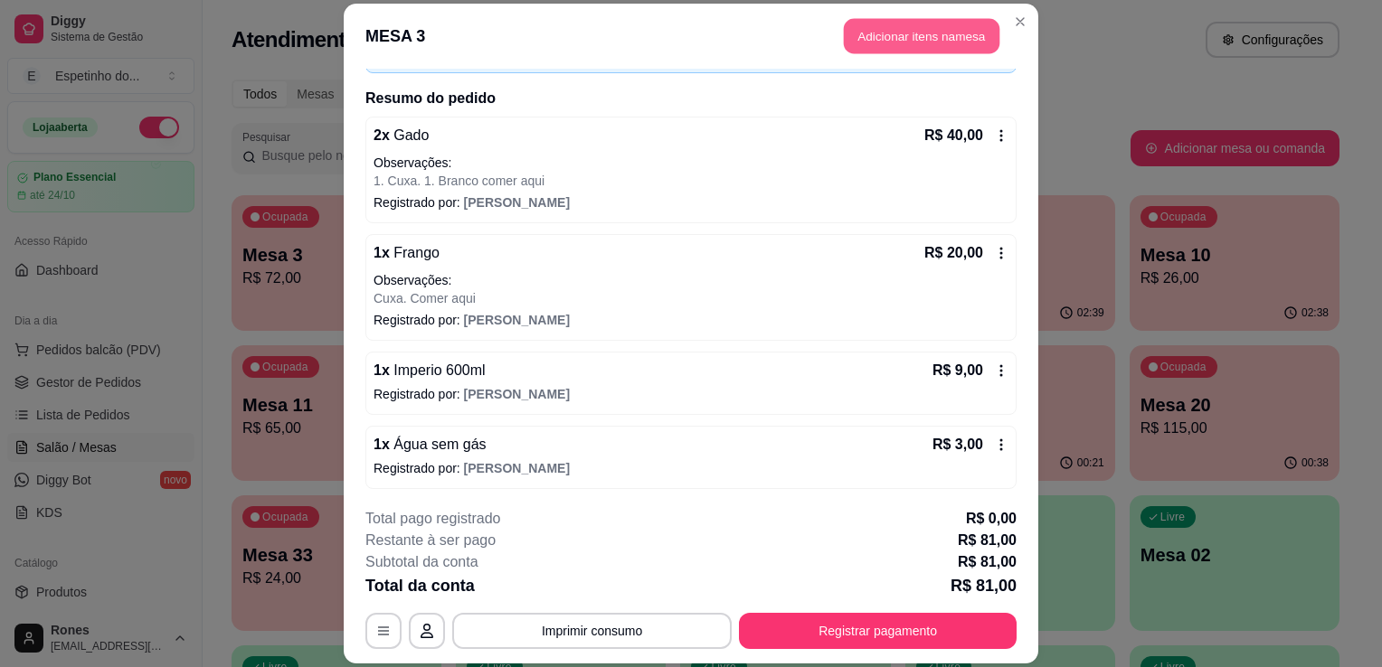
click at [946, 37] on button "Adicionar itens na mesa" at bounding box center [922, 35] width 156 height 35
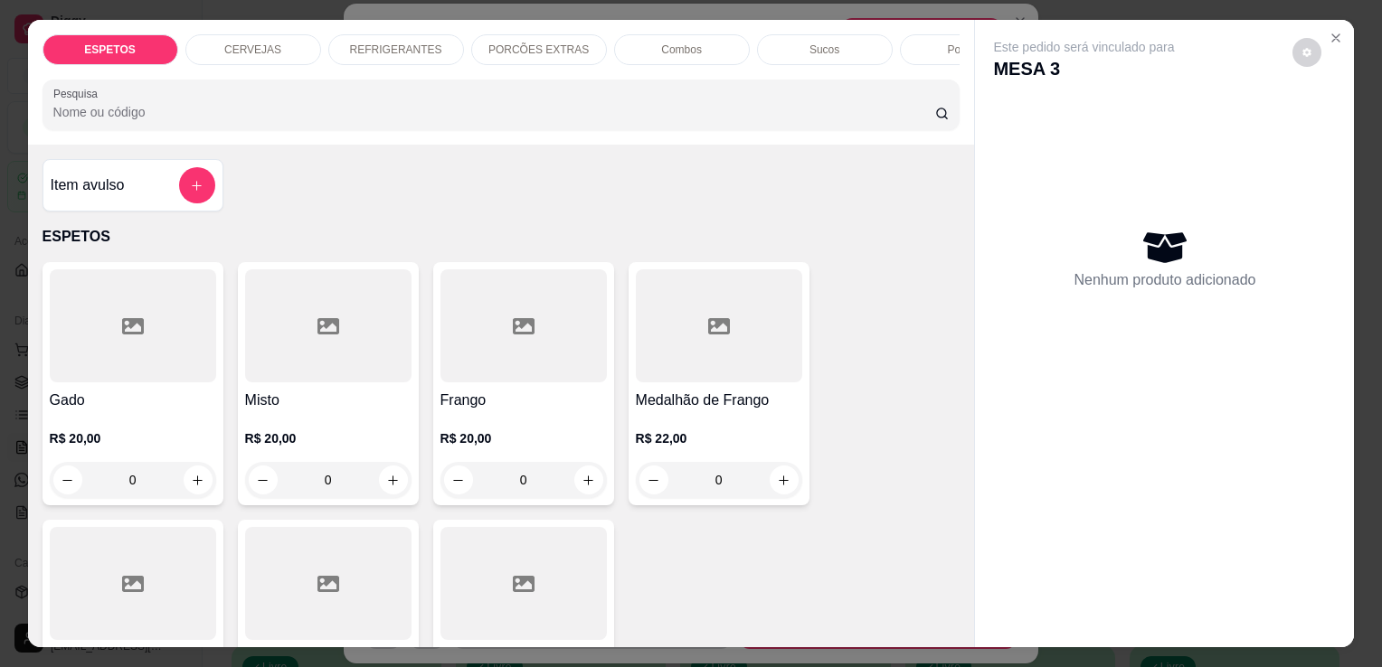
click at [402, 45] on p "REFRIGERANTES" at bounding box center [396, 50] width 92 height 14
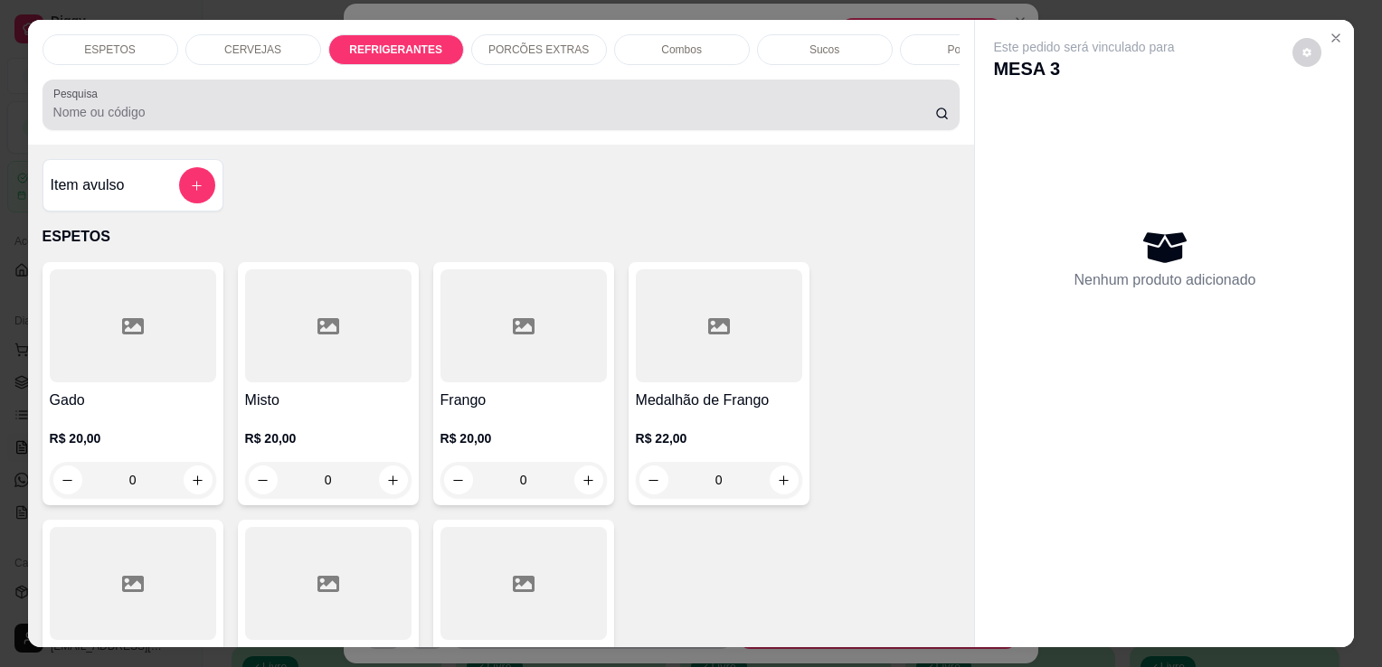
scroll to position [44, 0]
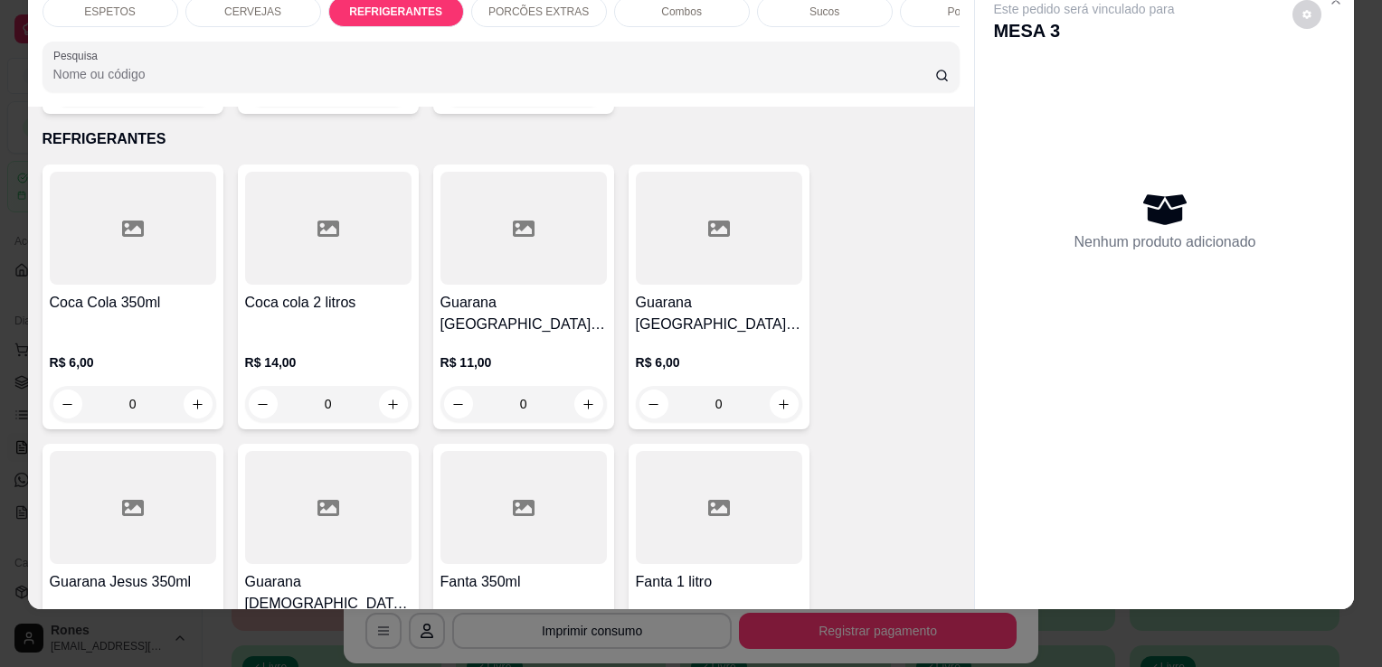
click at [554, 336] on div "R$ 11,00 0" at bounding box center [523, 379] width 166 height 87
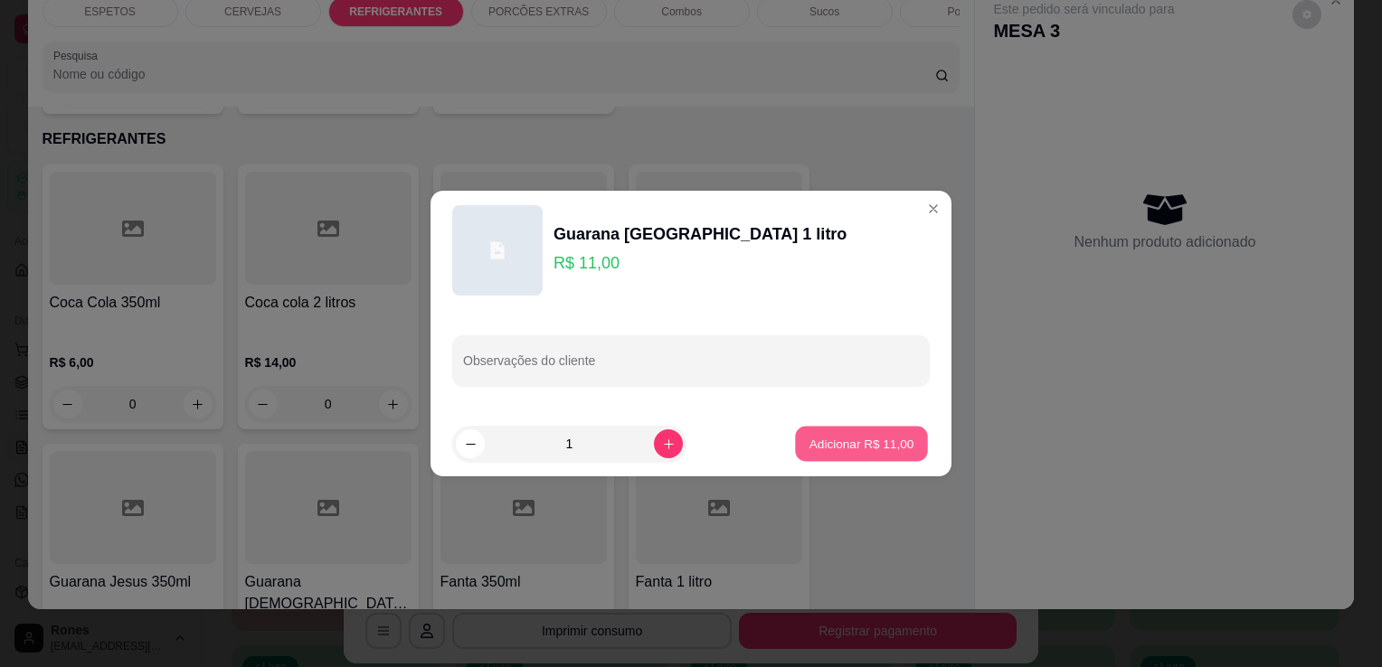
click at [891, 436] on p "Adicionar R$ 11,00" at bounding box center [861, 443] width 105 height 17
type input "1"
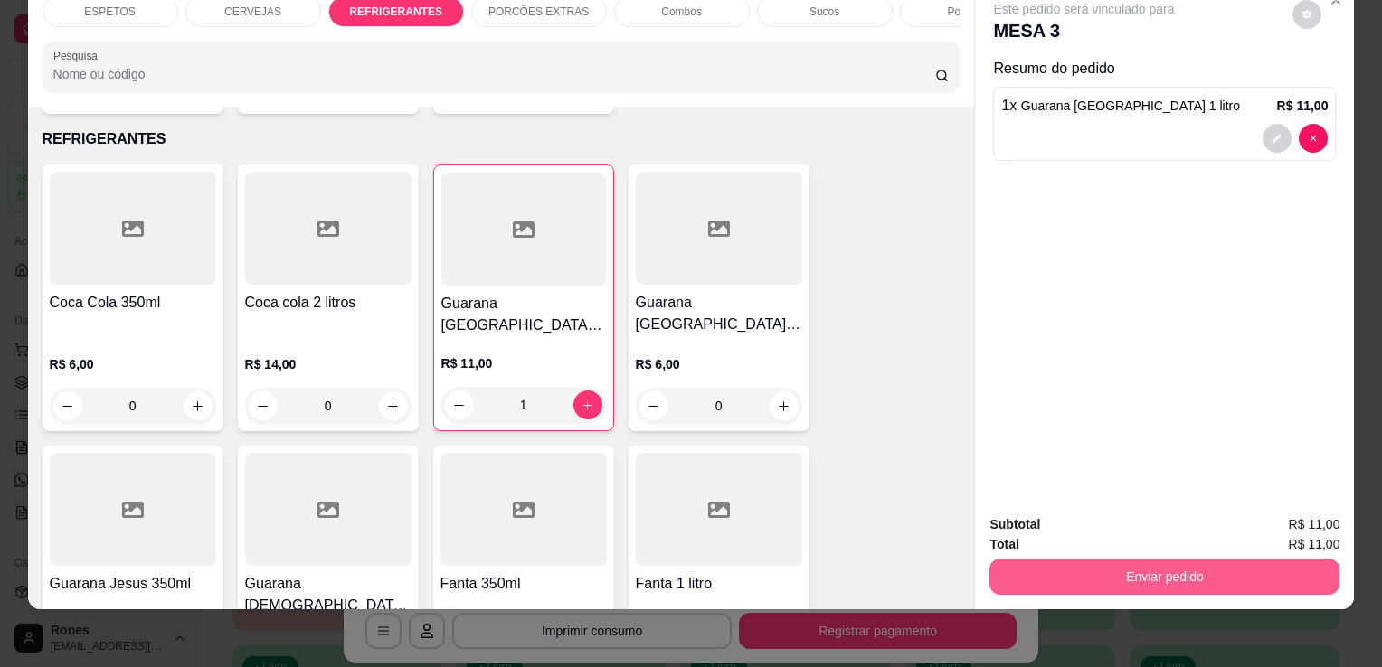
click at [1273, 572] on button "Enviar pedido" at bounding box center [1164, 577] width 350 height 36
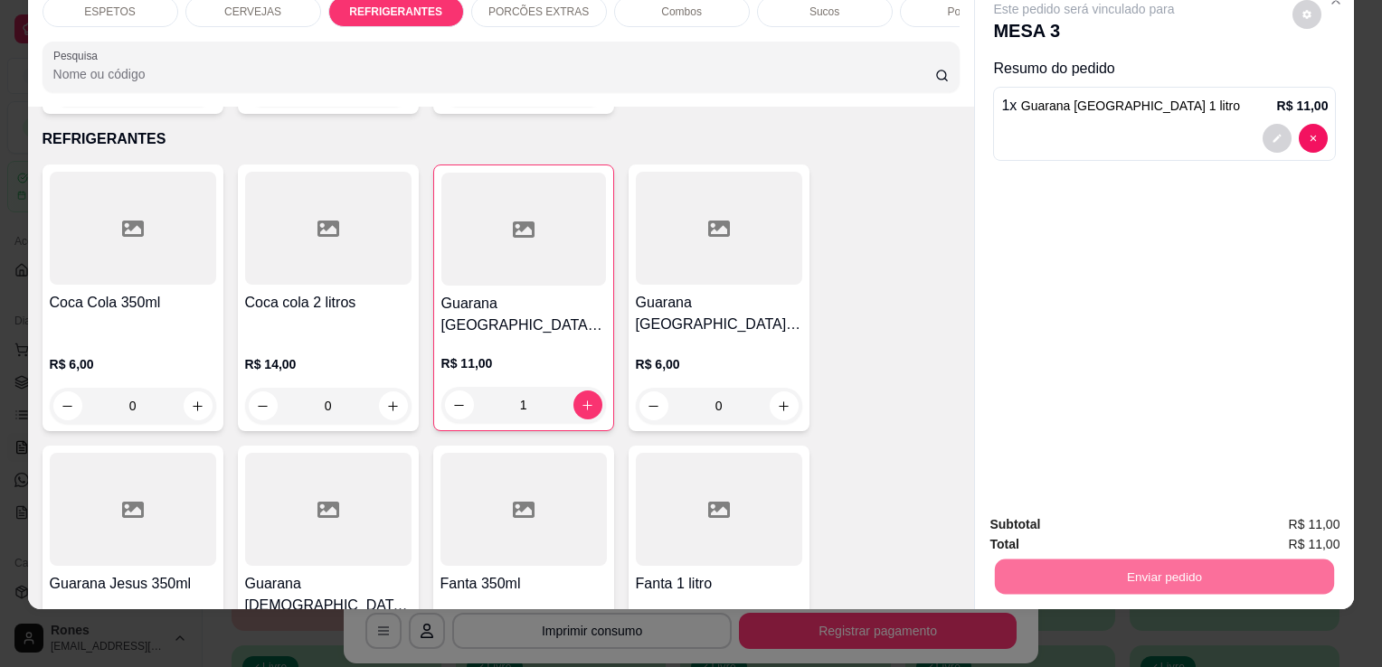
click at [1331, 523] on button "Enviar pedido" at bounding box center [1292, 518] width 99 height 33
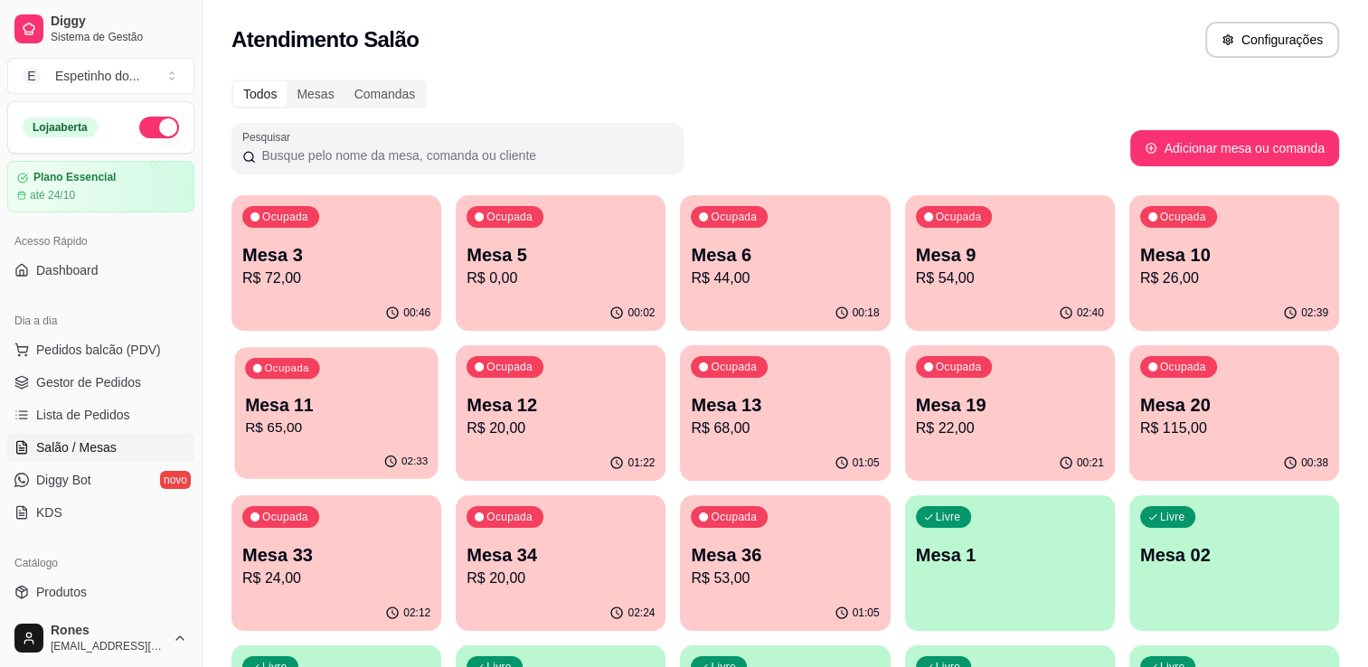
click at [401, 415] on p "Mesa 11" at bounding box center [336, 405] width 183 height 24
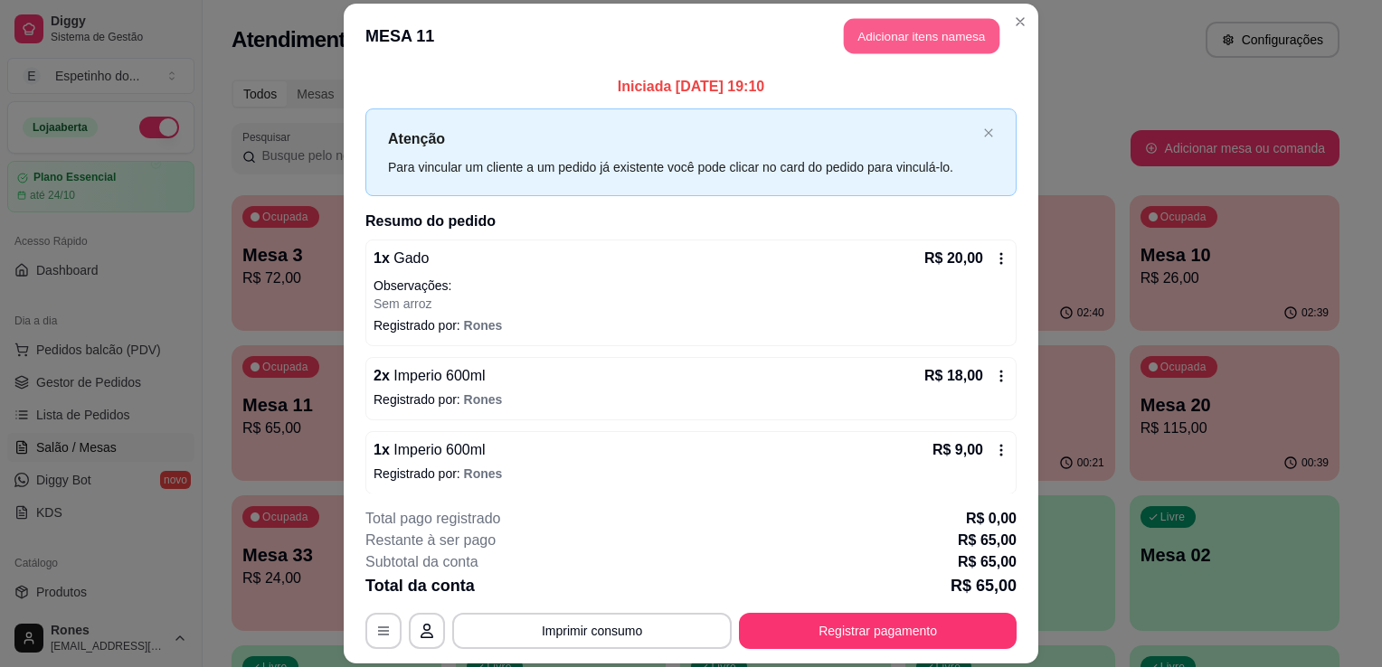
click at [944, 38] on button "Adicionar itens na mesa" at bounding box center [922, 35] width 156 height 35
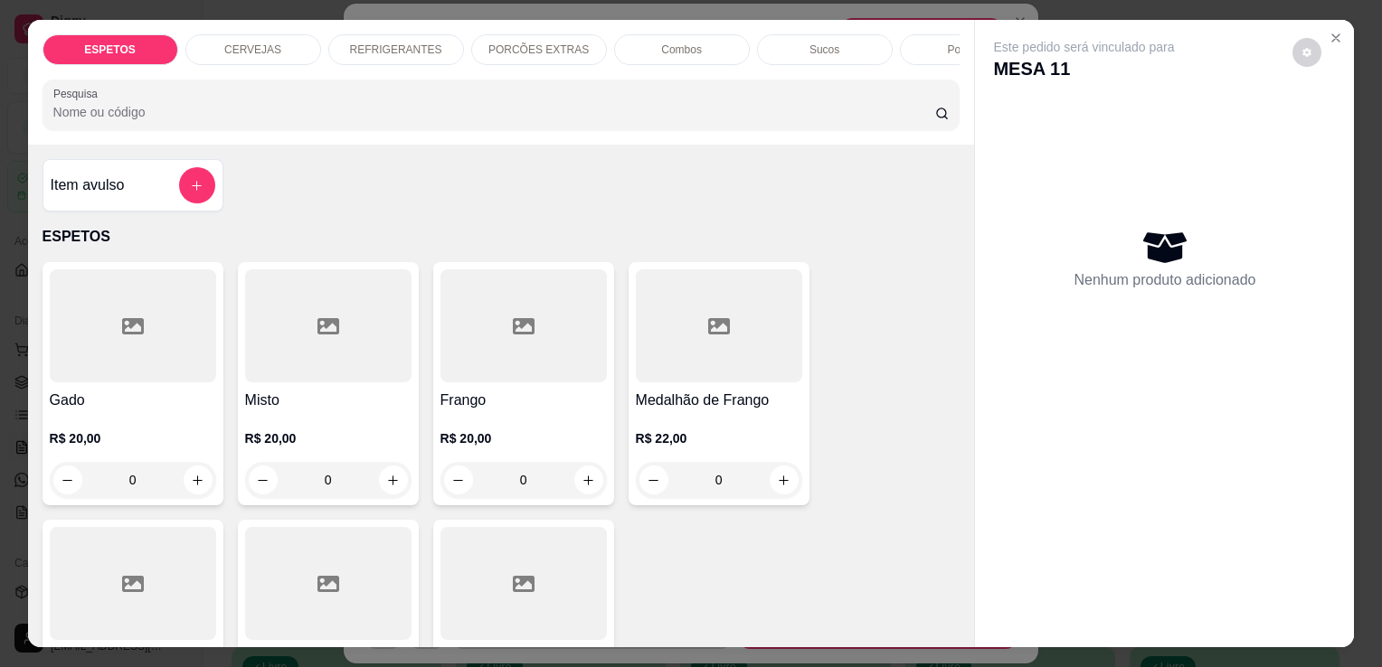
click at [284, 35] on div "CERVEJAS" at bounding box center [253, 49] width 136 height 31
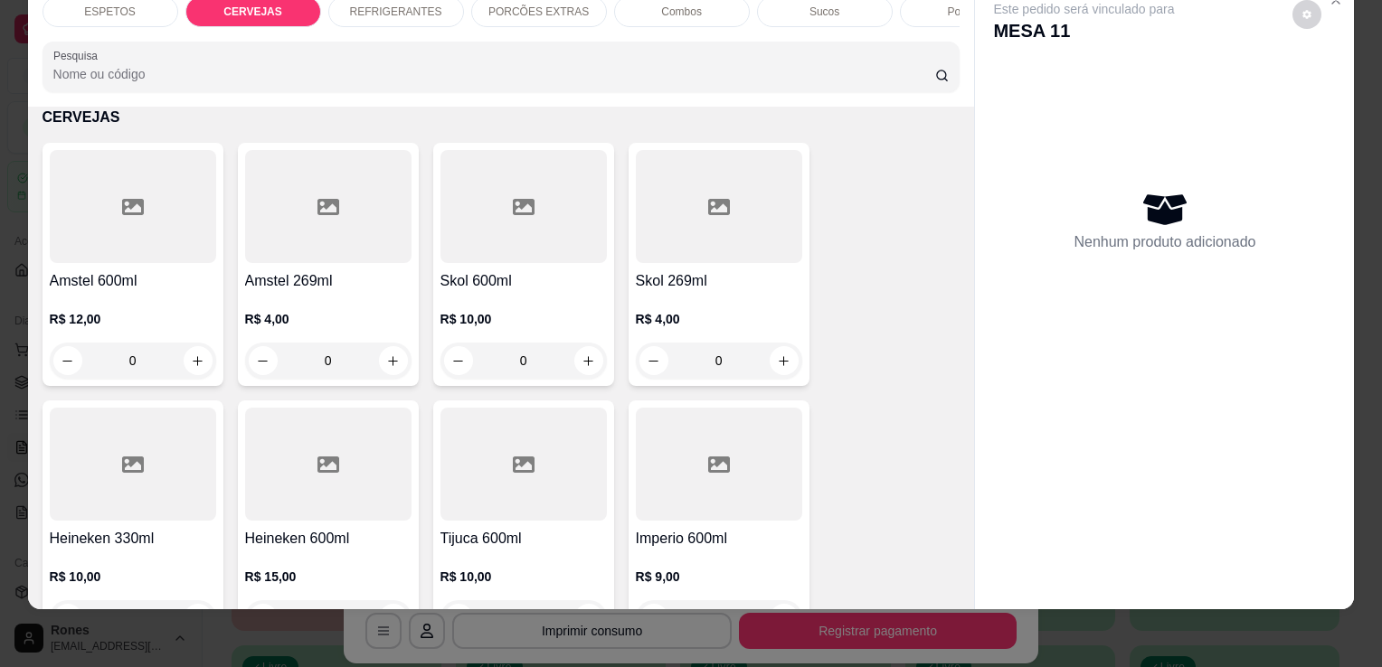
click at [755, 528] on h4 "Imperio 600ml" at bounding box center [719, 539] width 166 height 22
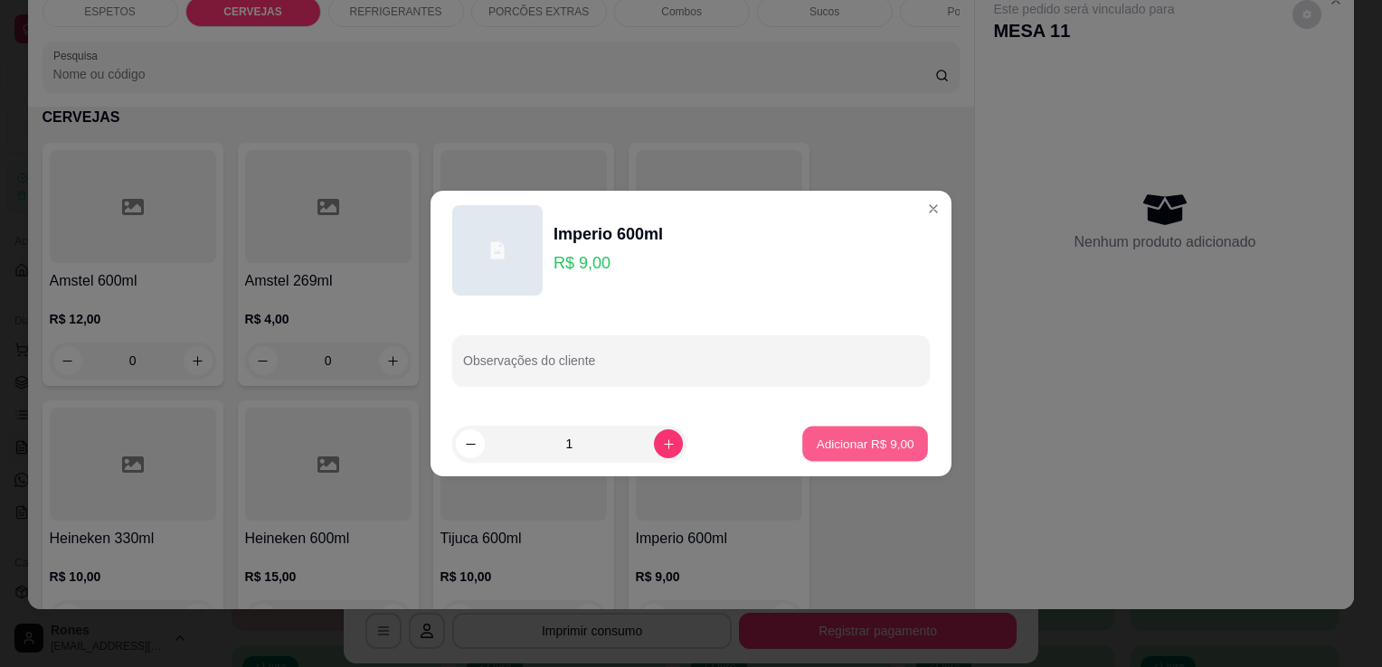
click at [896, 450] on p "Adicionar R$ 9,00" at bounding box center [865, 443] width 98 height 17
type input "1"
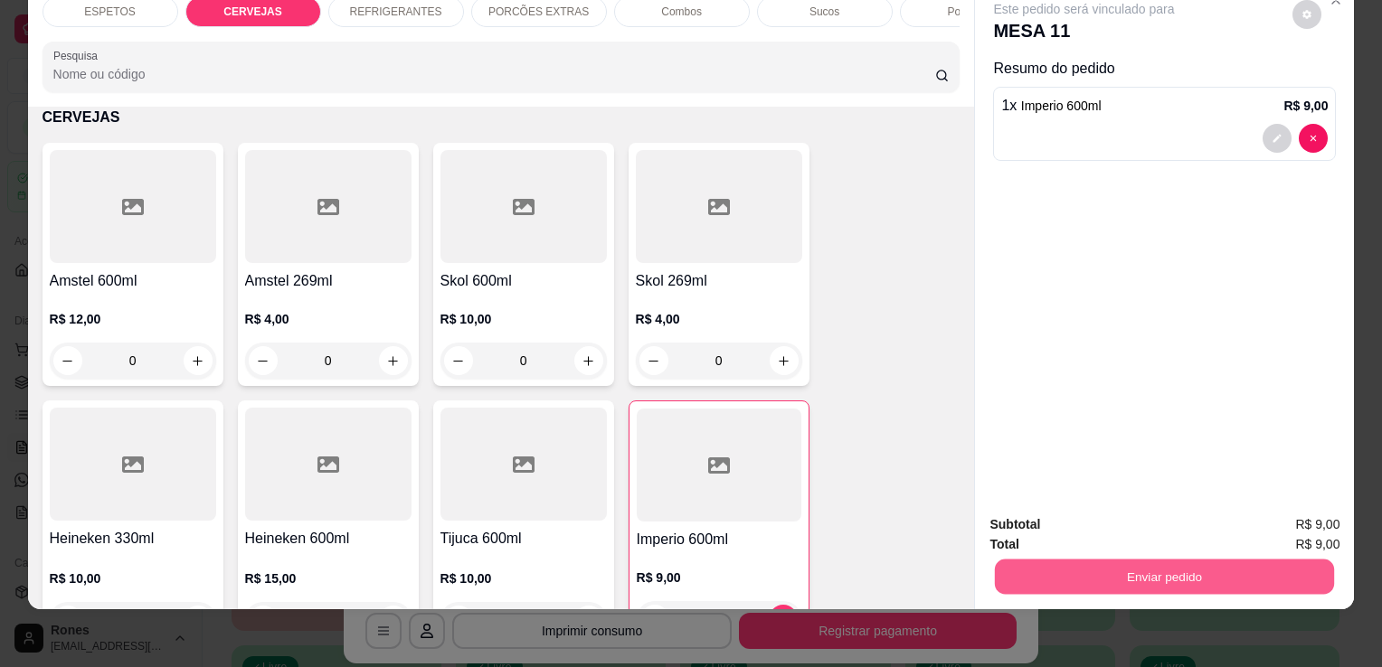
click at [1214, 561] on button "Enviar pedido" at bounding box center [1164, 576] width 339 height 35
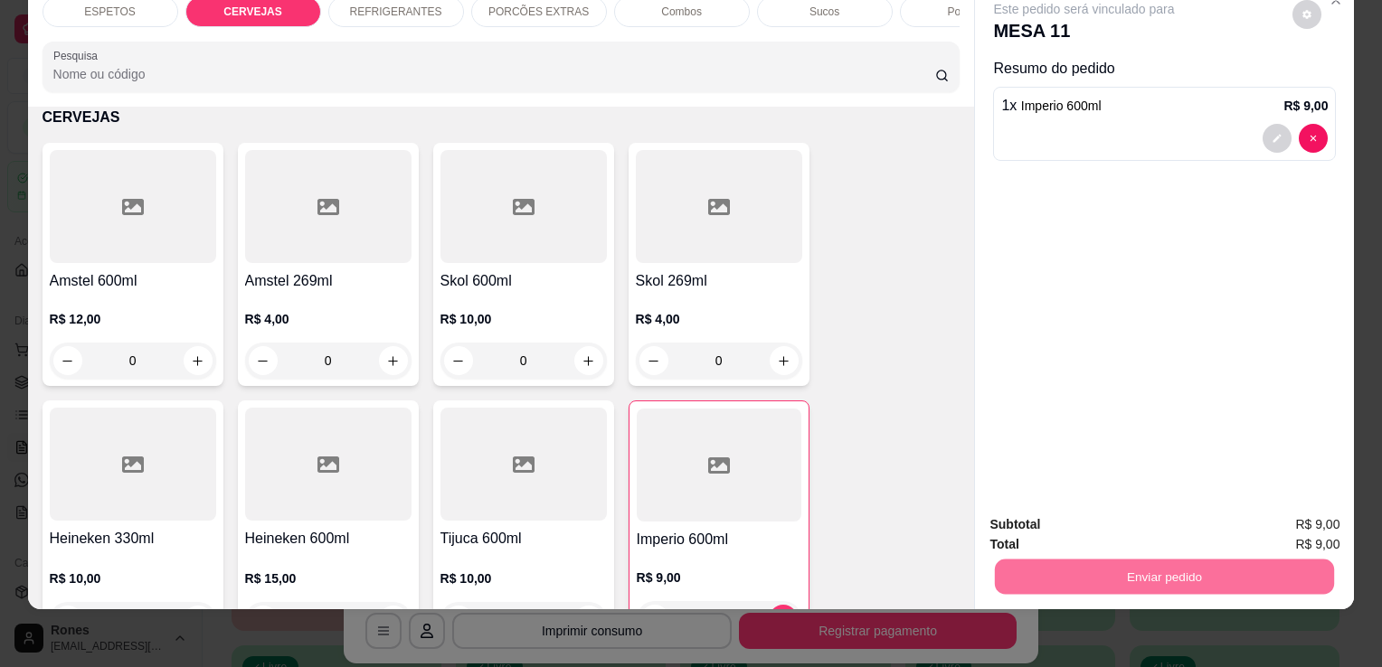
click at [1286, 526] on button "Enviar pedido" at bounding box center [1292, 518] width 99 height 33
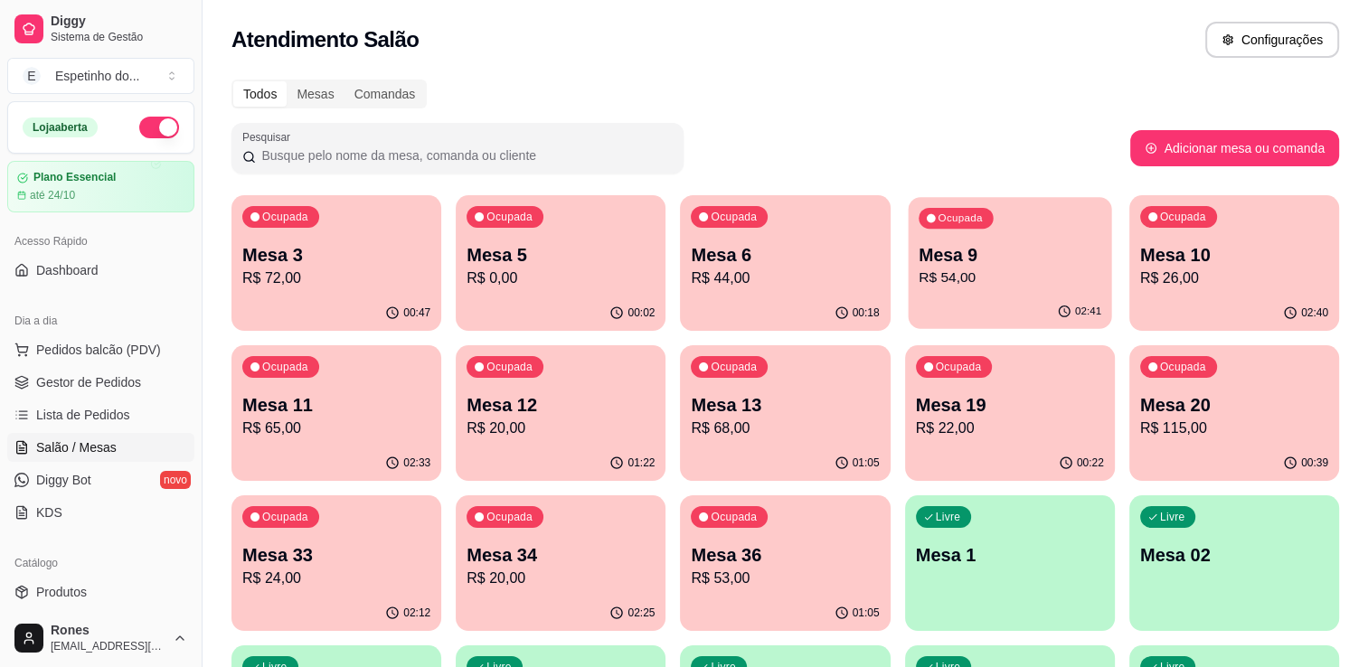
click at [1042, 274] on p "R$ 54,00" at bounding box center [1010, 278] width 183 height 21
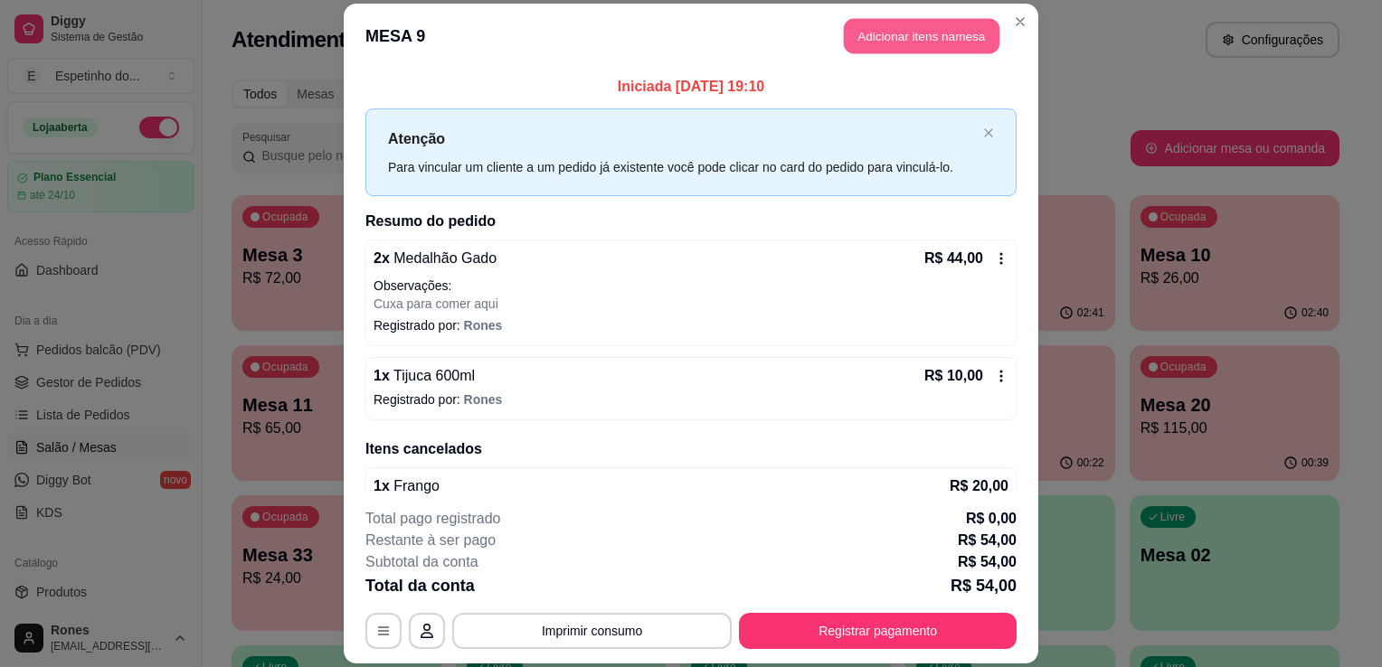
click at [894, 33] on button "Adicionar itens na mesa" at bounding box center [922, 35] width 156 height 35
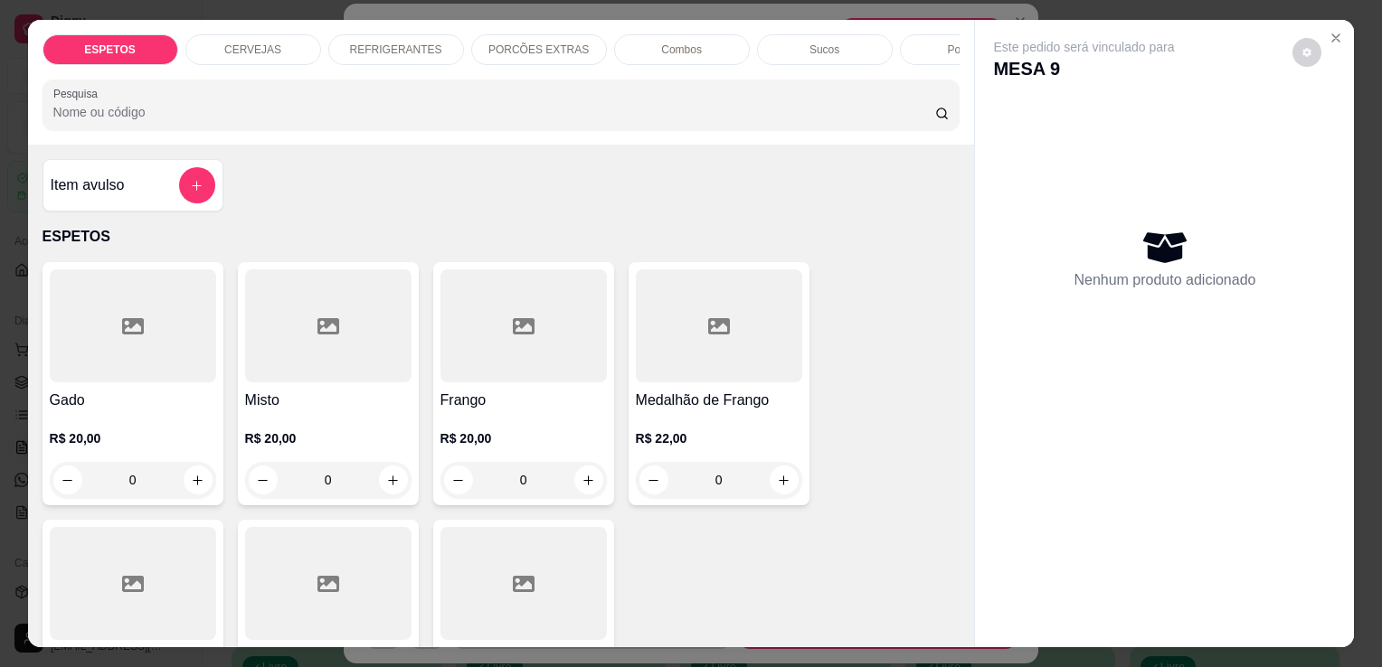
click at [253, 34] on div "CERVEJAS" at bounding box center [253, 49] width 136 height 31
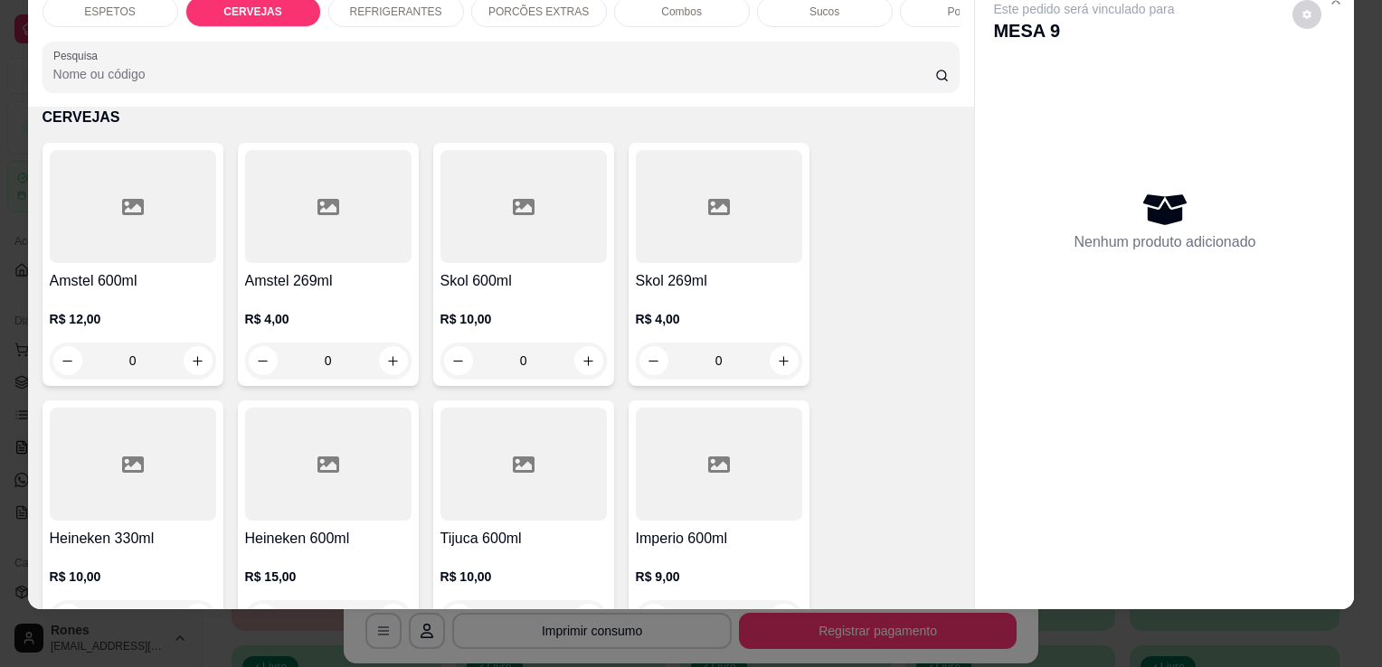
click at [469, 459] on div at bounding box center [523, 464] width 166 height 113
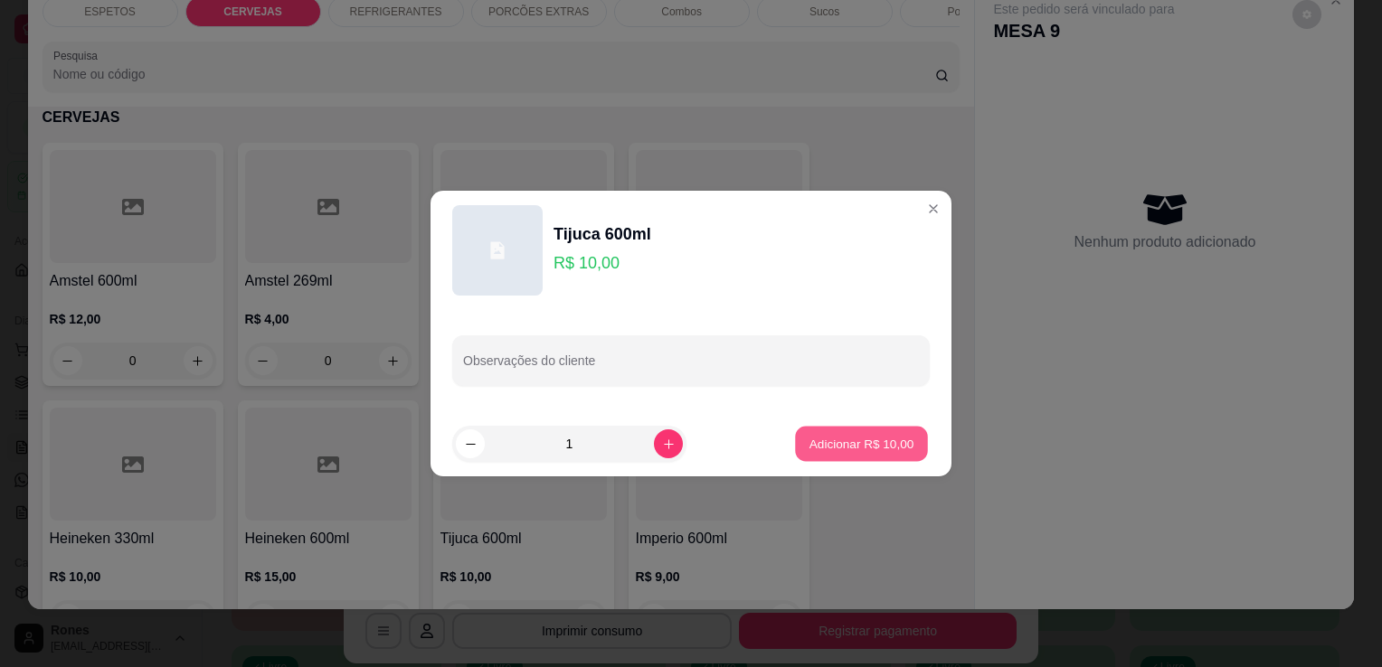
click at [888, 437] on p "Adicionar R$ 10,00" at bounding box center [861, 443] width 105 height 17
type input "1"
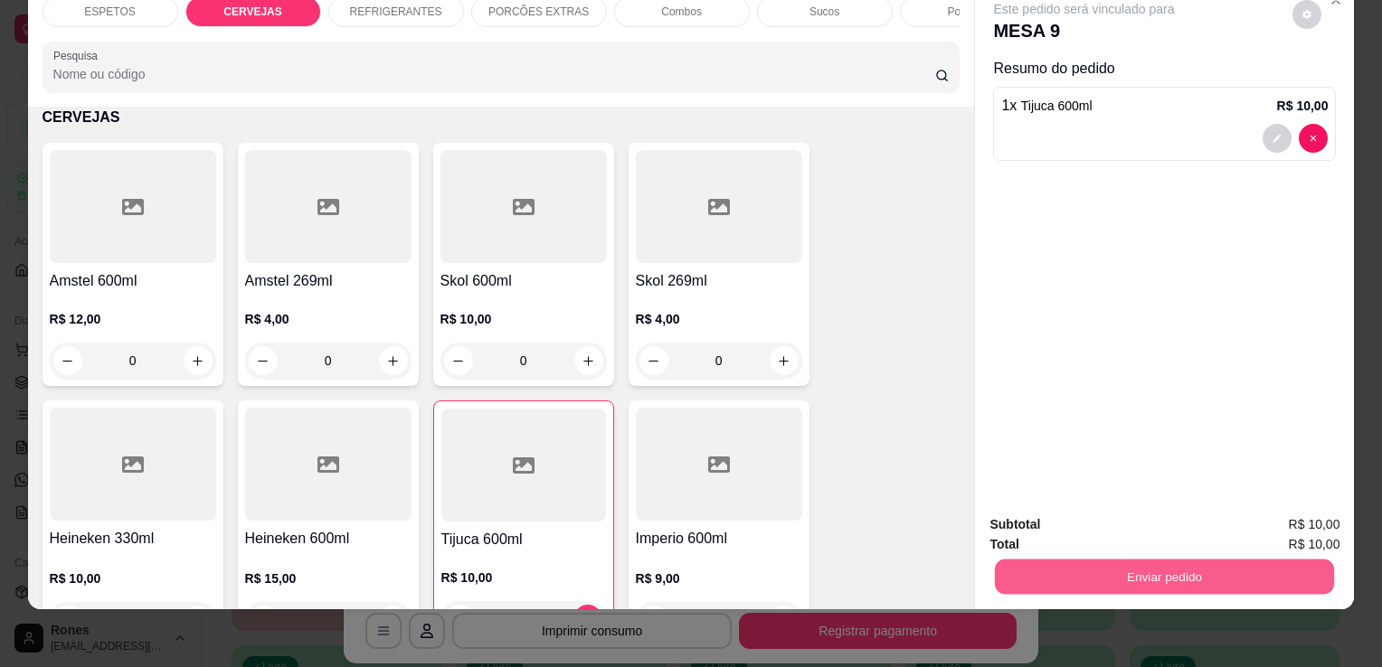
click at [1223, 561] on button "Enviar pedido" at bounding box center [1164, 576] width 339 height 35
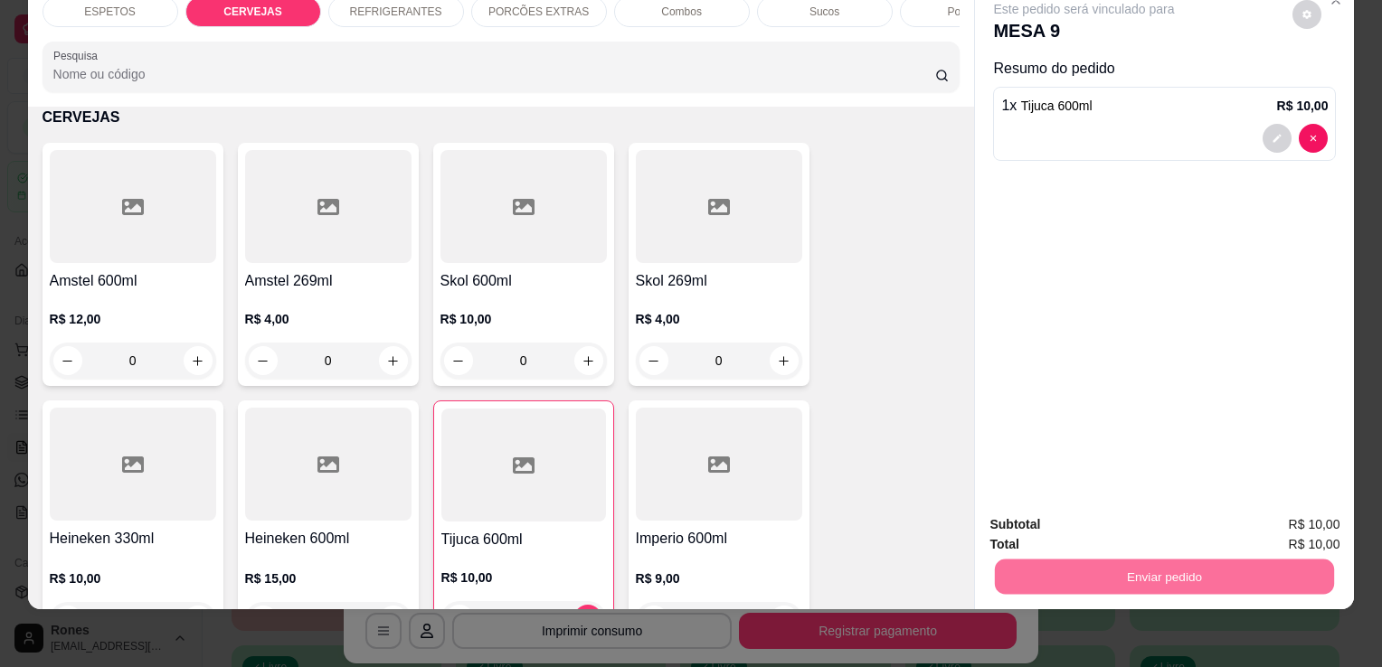
click at [1310, 505] on button "Enviar pedido" at bounding box center [1292, 518] width 99 height 33
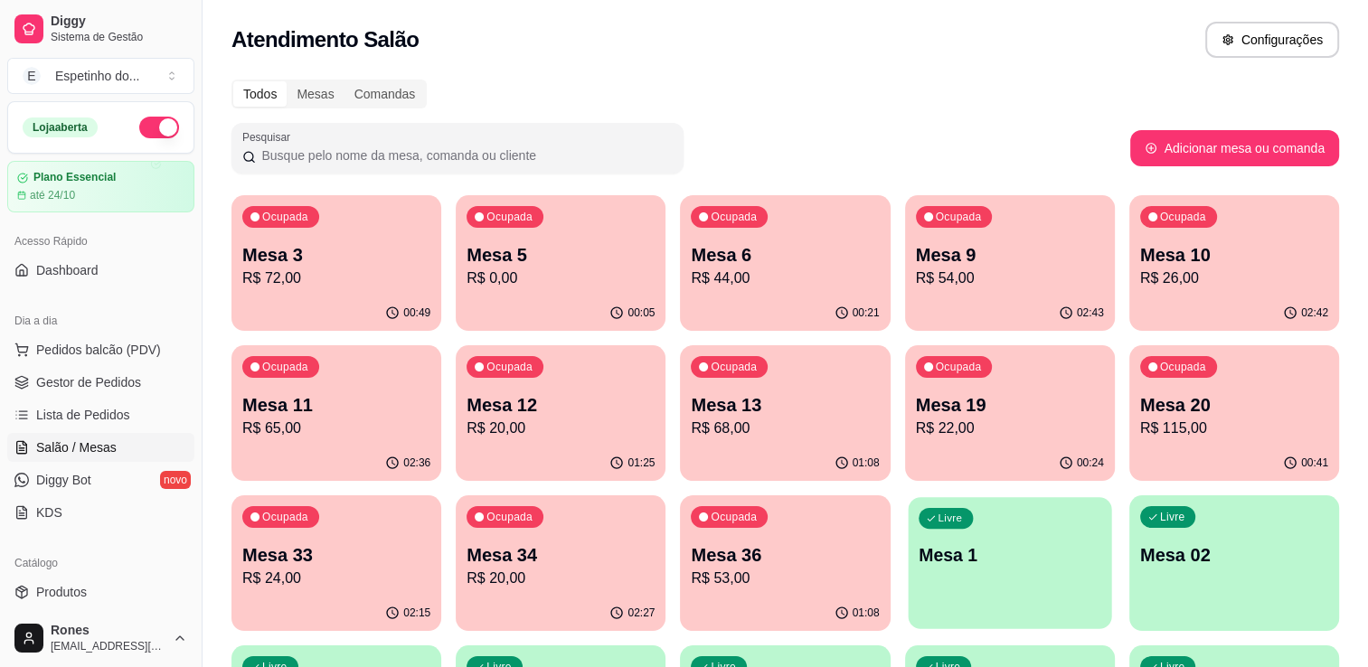
click at [959, 538] on div "Livre Mesa 1" at bounding box center [1009, 552] width 203 height 110
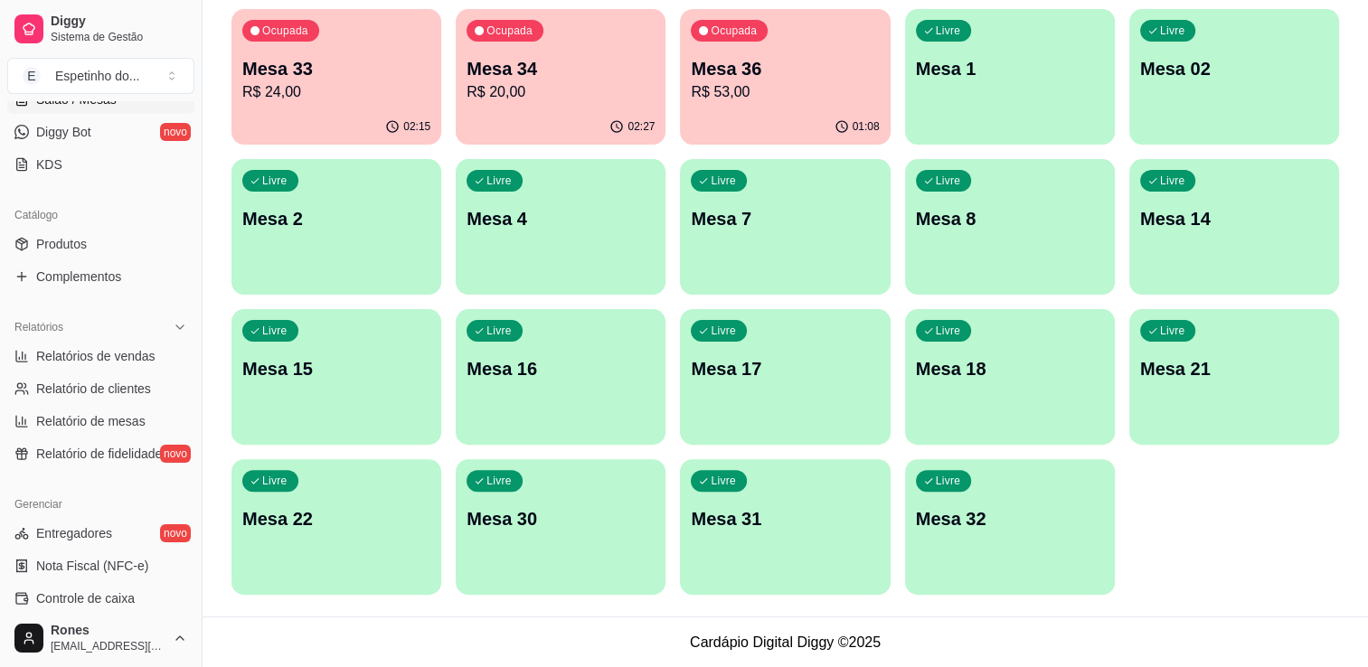
scroll to position [434, 0]
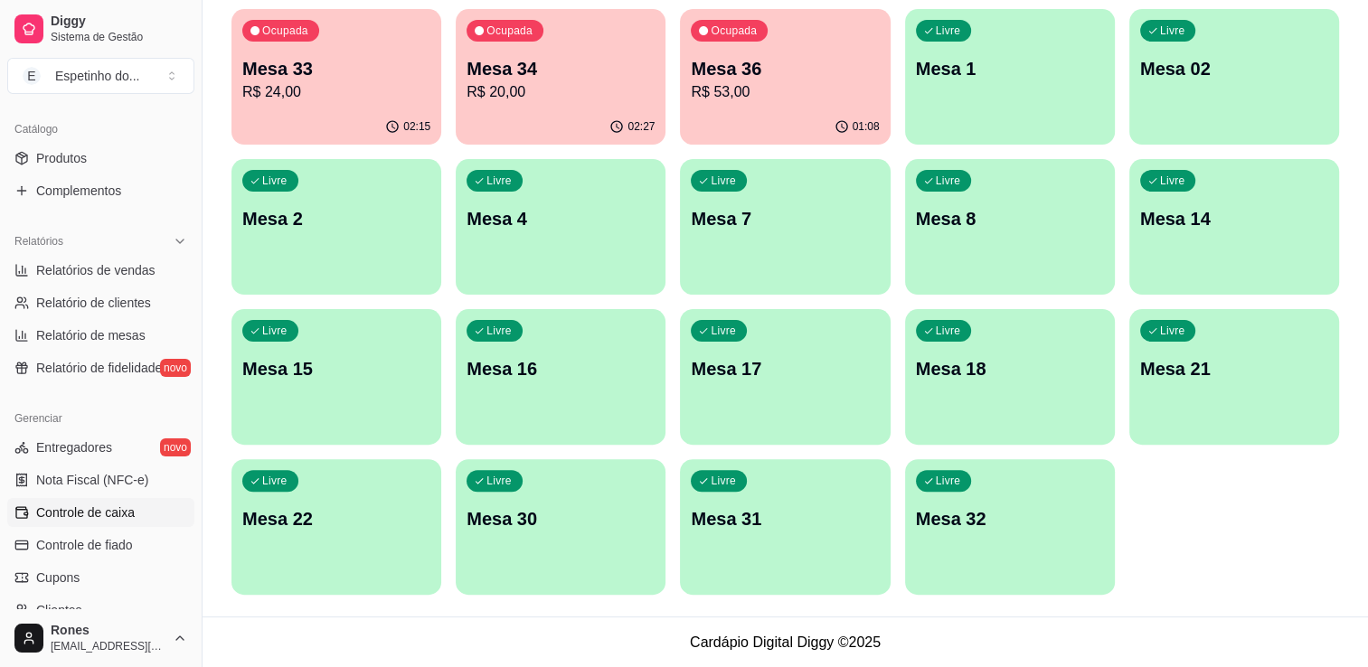
click at [110, 506] on span "Controle de caixa" at bounding box center [85, 513] width 99 height 18
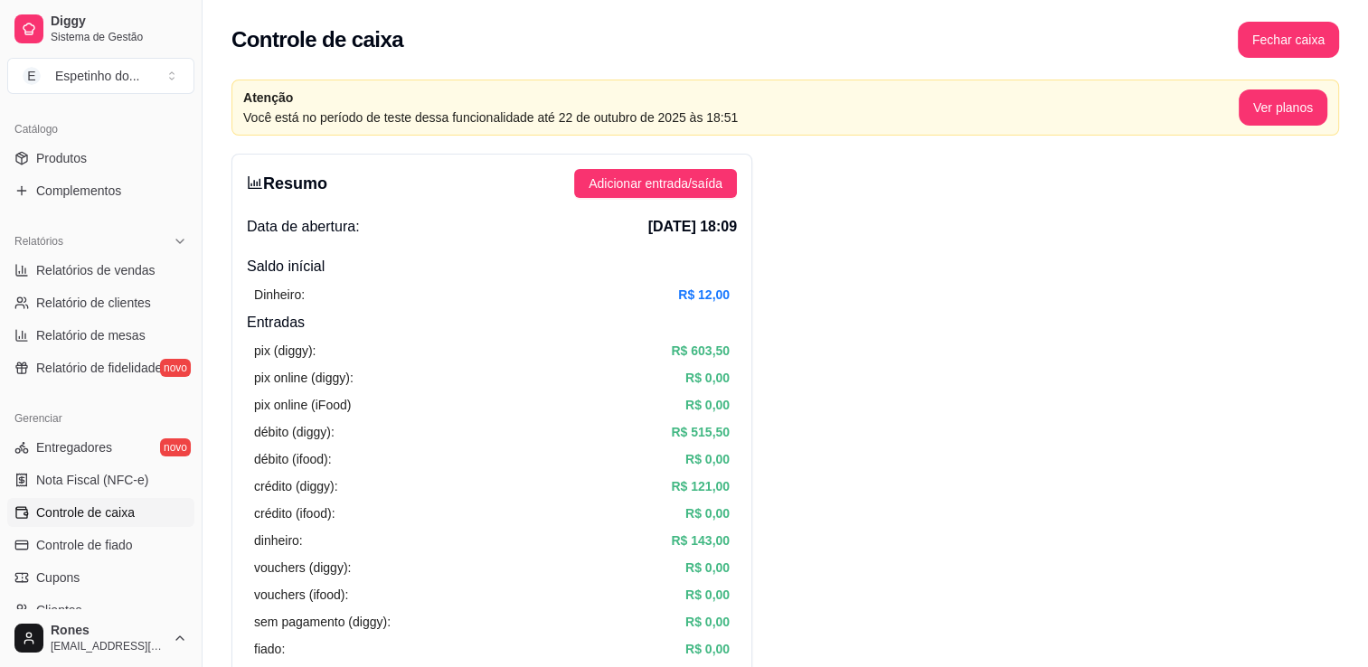
scroll to position [583, 0]
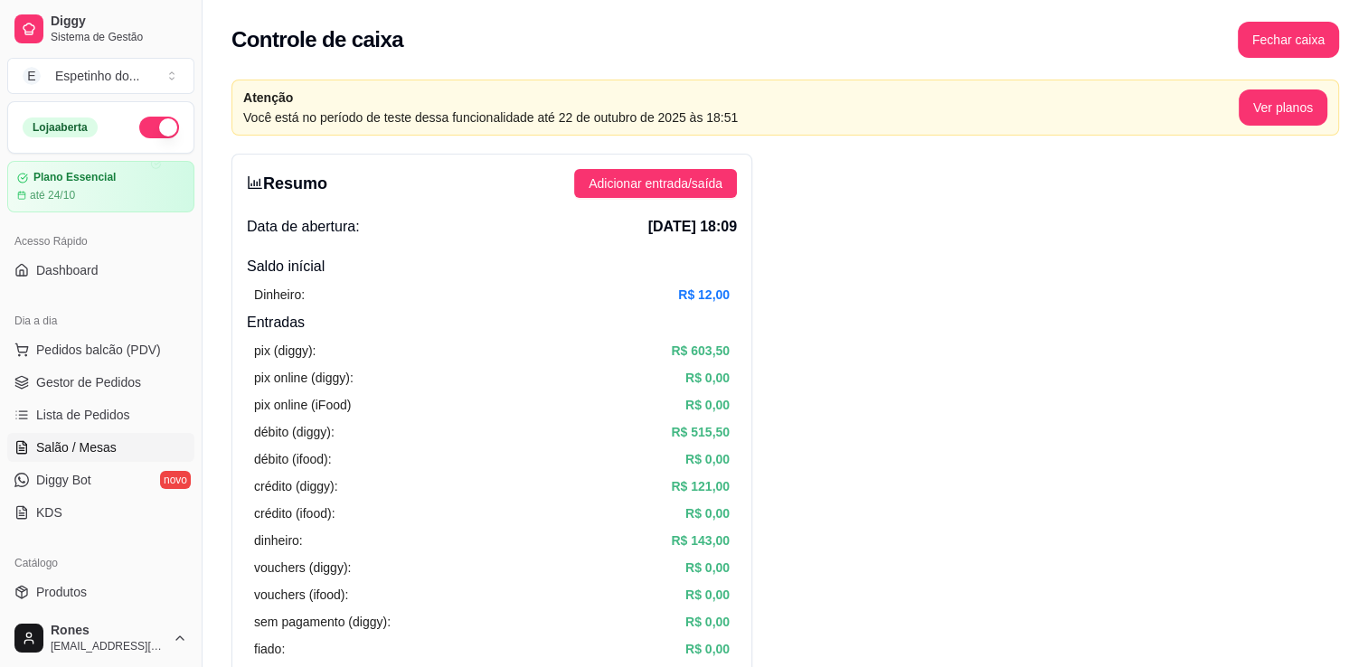
click at [94, 454] on span "Salão / Mesas" at bounding box center [76, 448] width 80 height 18
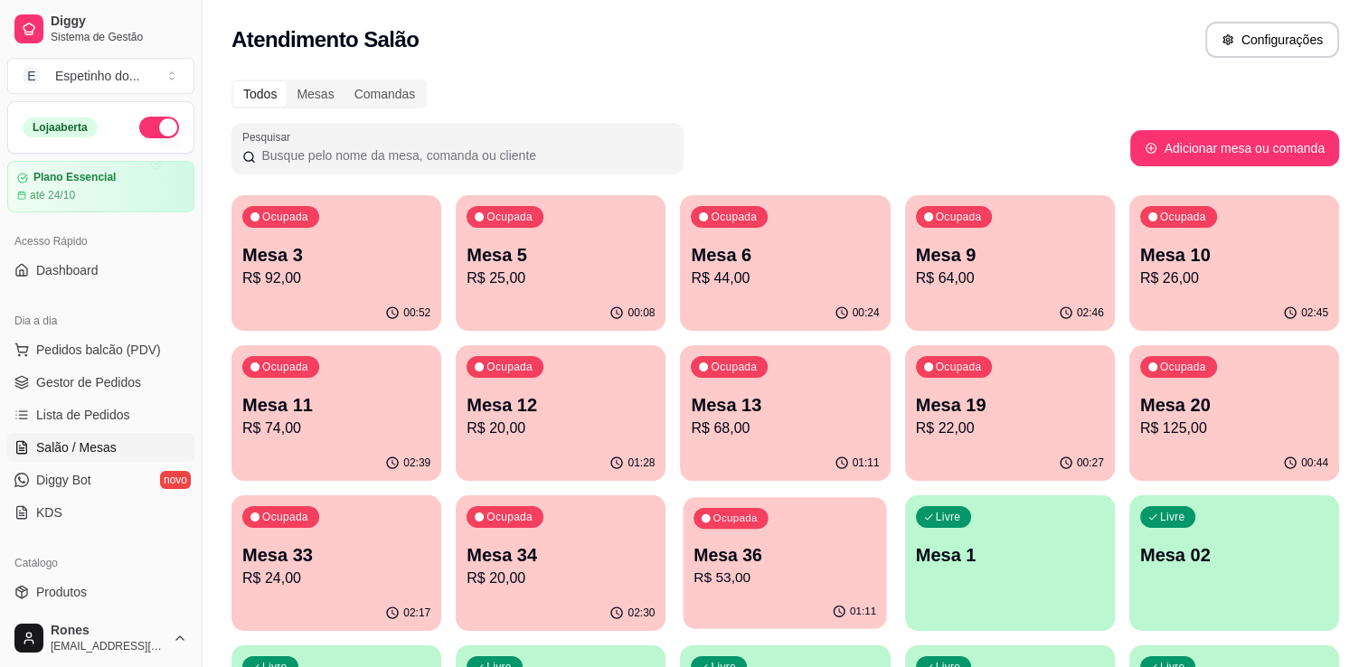
click at [810, 570] on p "R$ 53,00" at bounding box center [786, 578] width 183 height 21
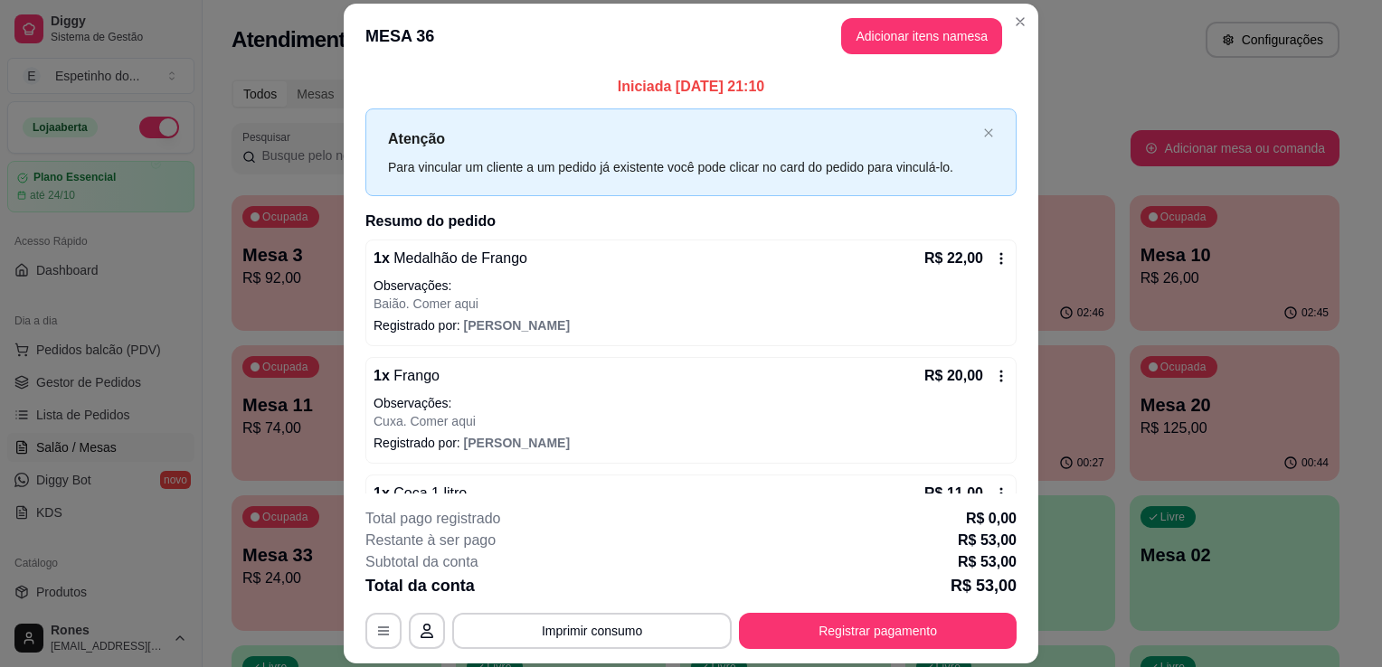
scroll to position [49, 0]
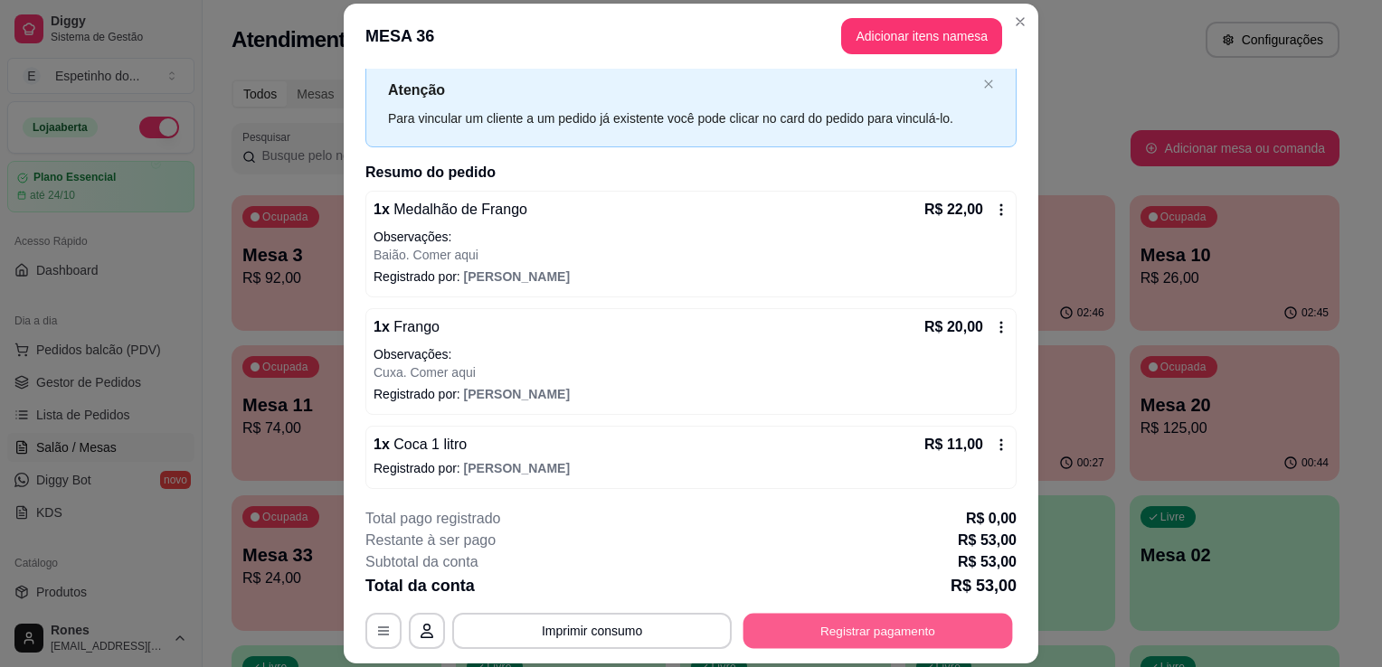
click at [872, 625] on button "Registrar pagamento" at bounding box center [878, 631] width 270 height 35
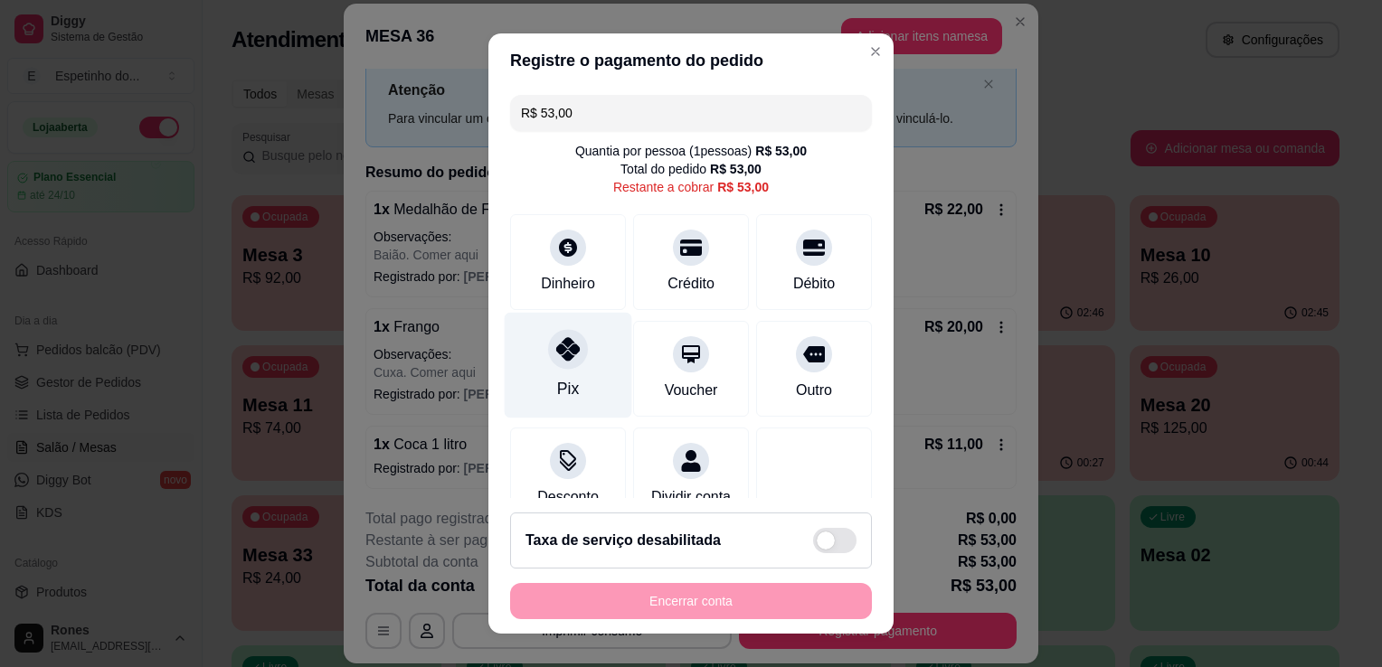
click at [575, 323] on div "Pix" at bounding box center [569, 366] width 128 height 106
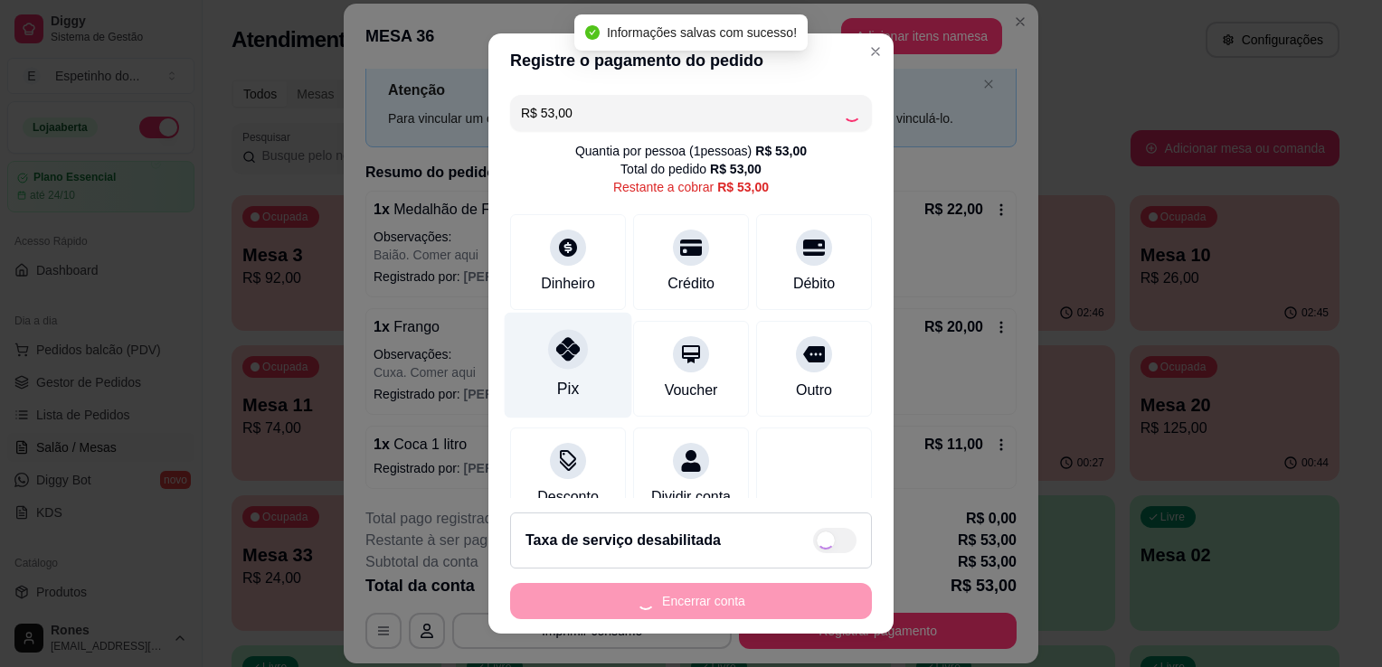
type input "R$ 0,00"
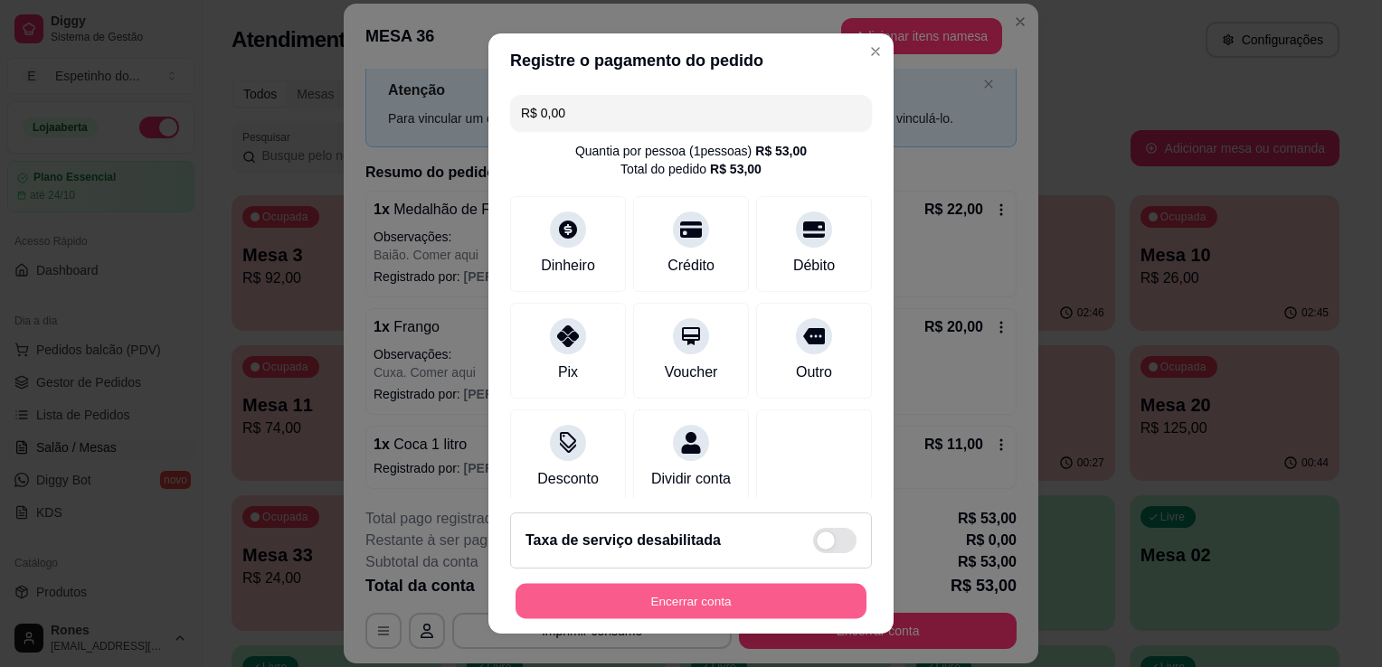
click at [716, 602] on button "Encerrar conta" at bounding box center [691, 601] width 351 height 35
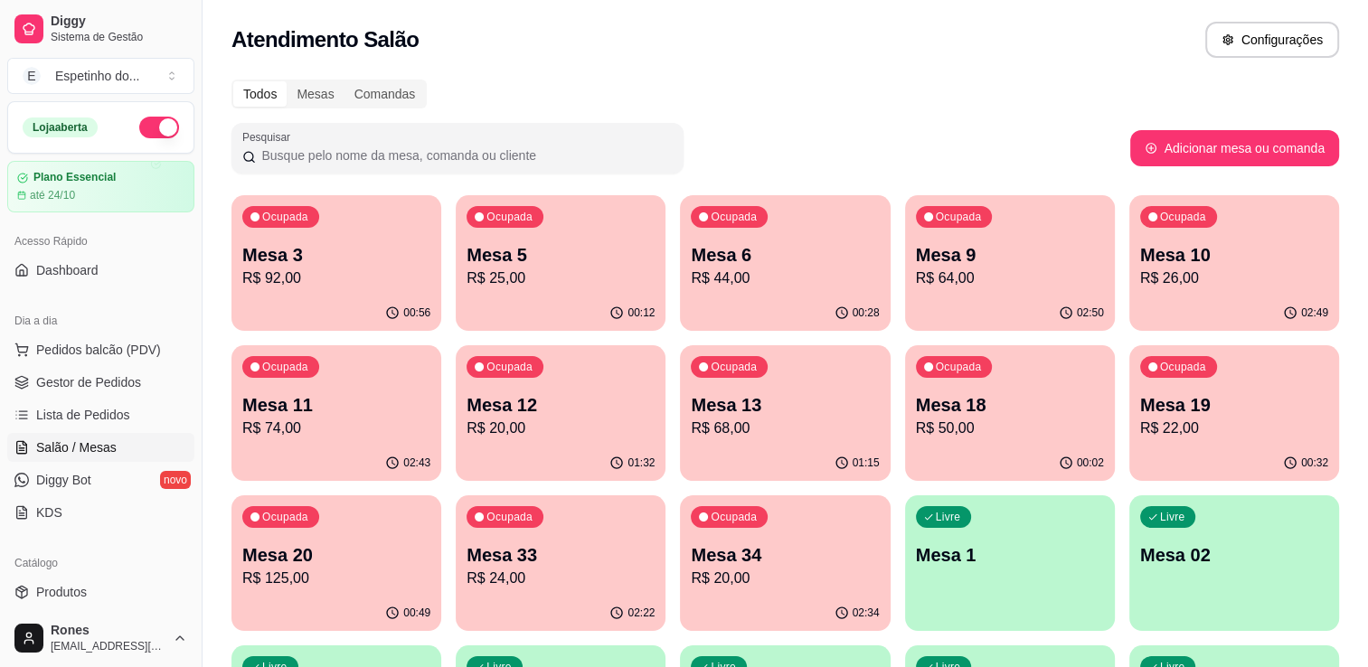
scroll to position [487, 0]
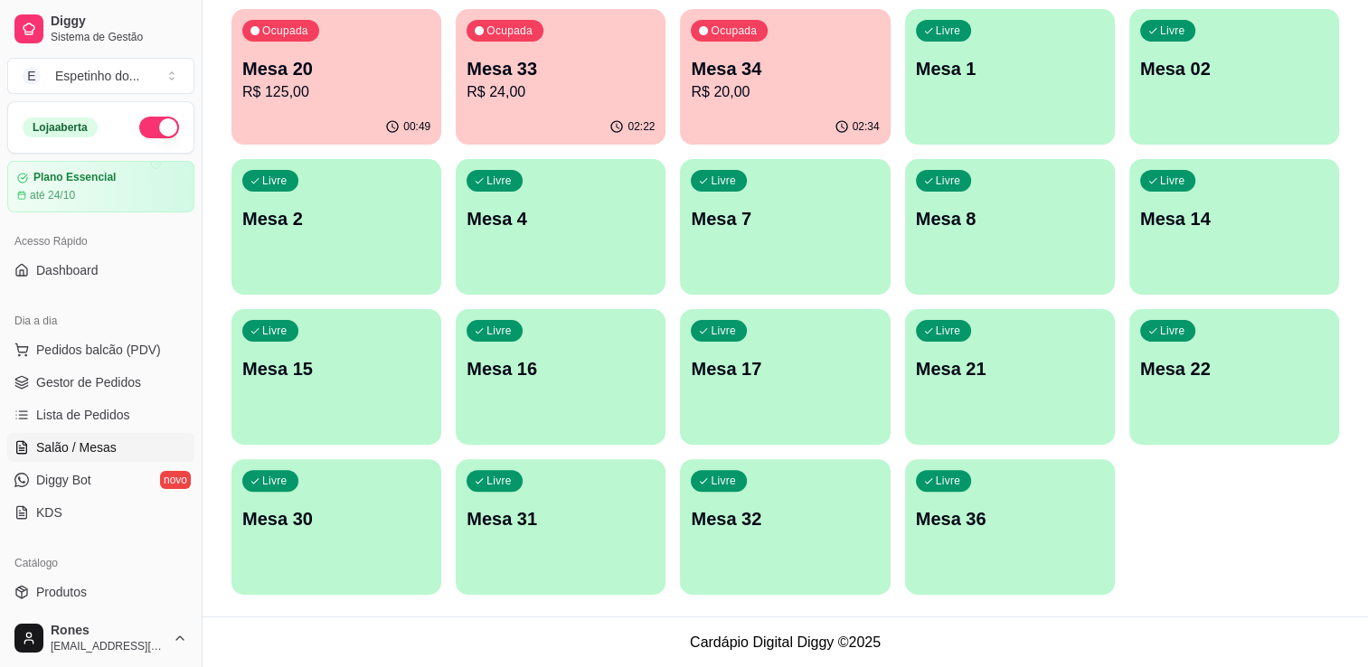
click at [358, 286] on div "button" at bounding box center [337, 284] width 210 height 22
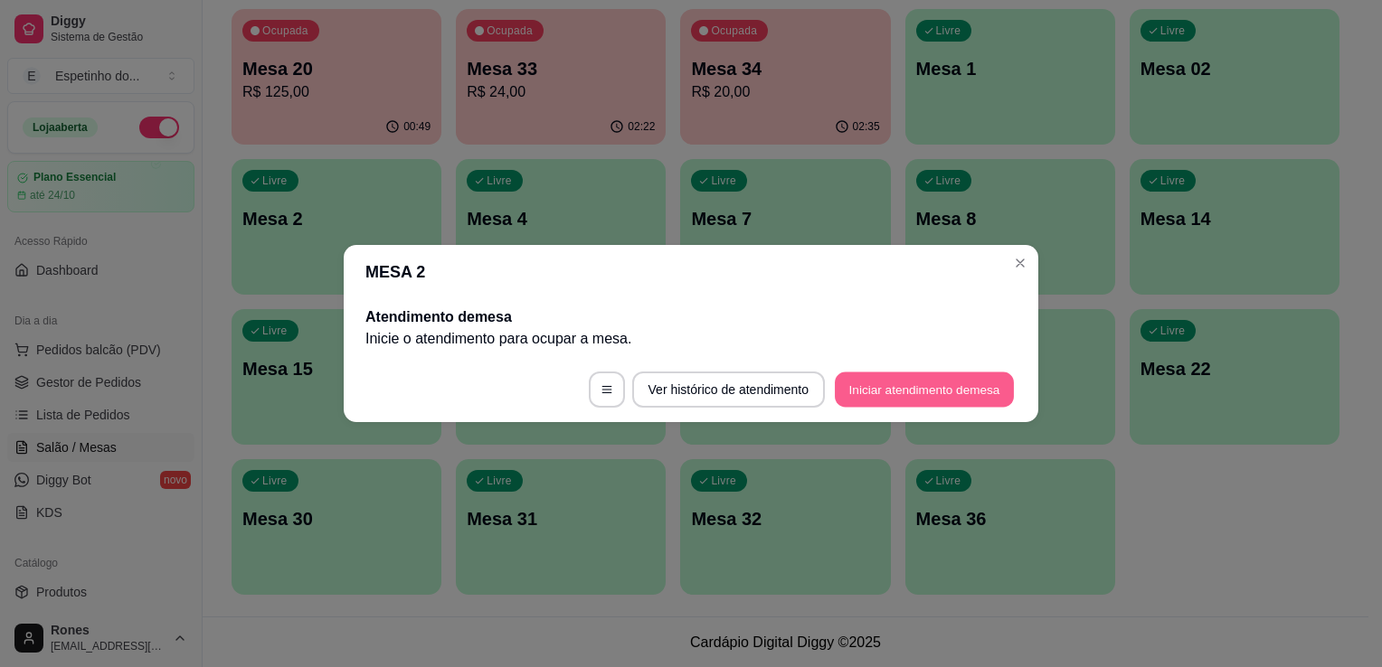
click at [909, 385] on button "Iniciar atendimento de mesa" at bounding box center [924, 390] width 179 height 35
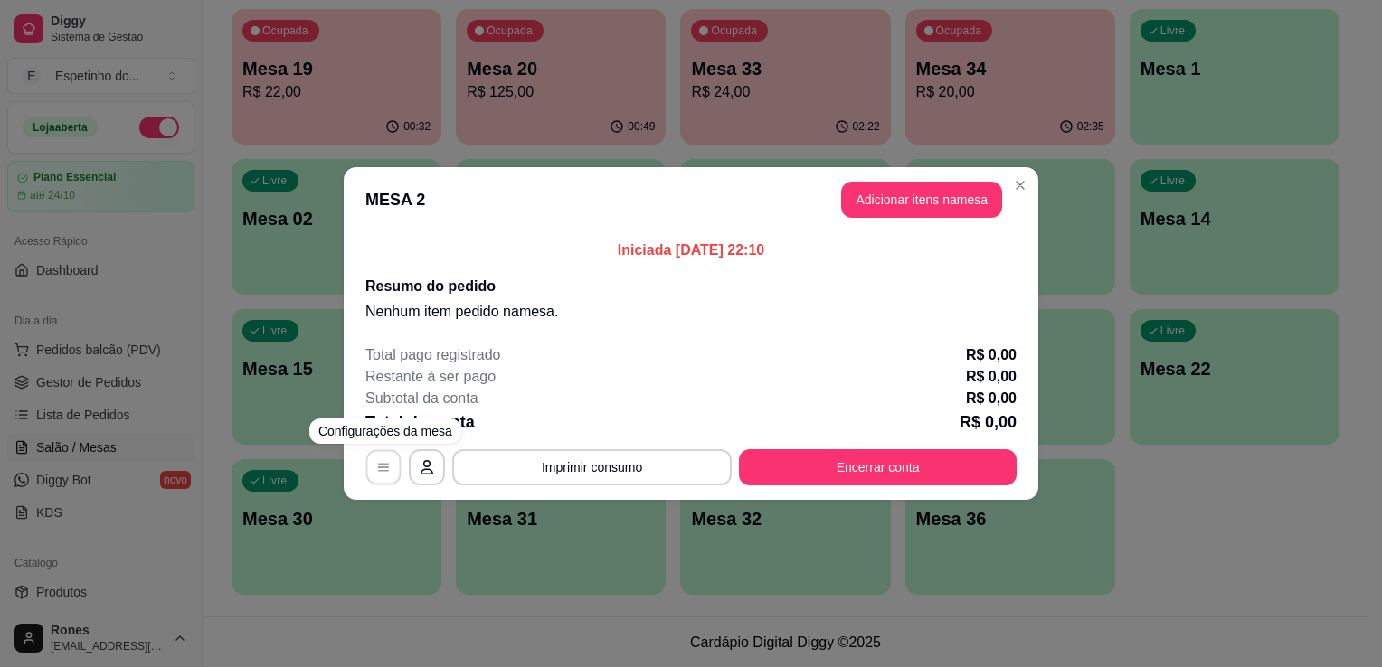
click at [383, 472] on icon "button" at bounding box center [383, 467] width 14 height 14
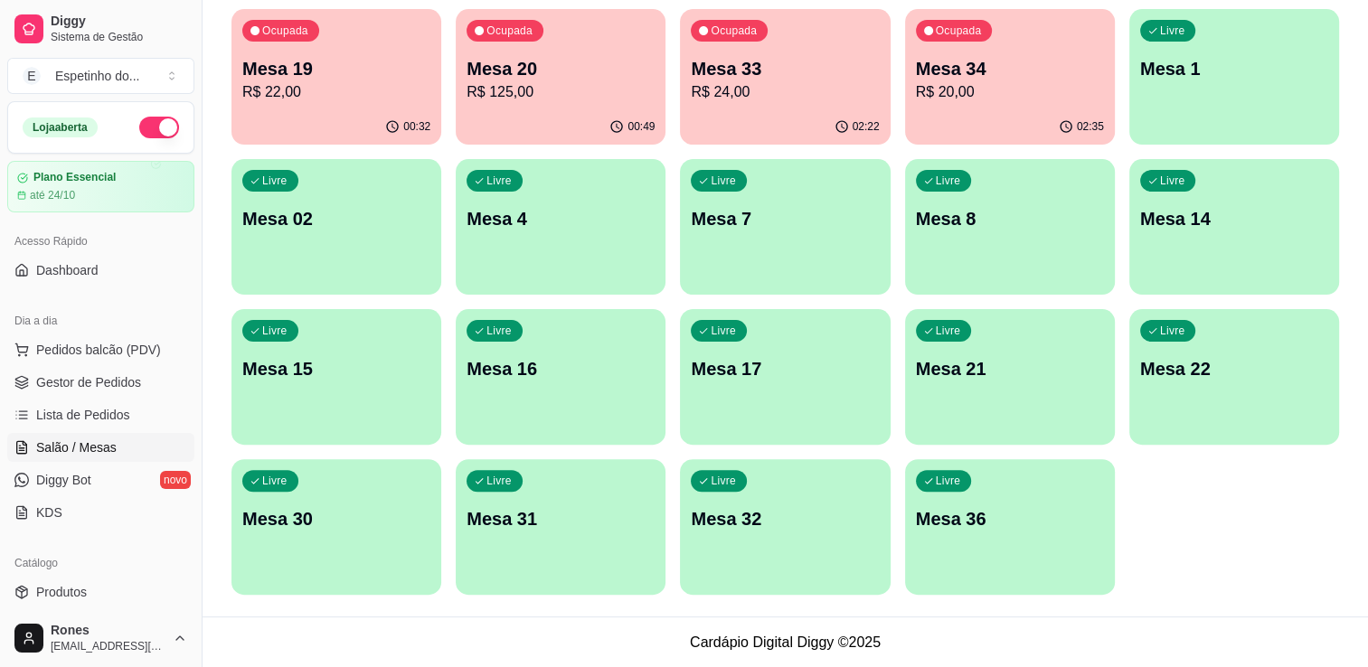
scroll to position [0, 0]
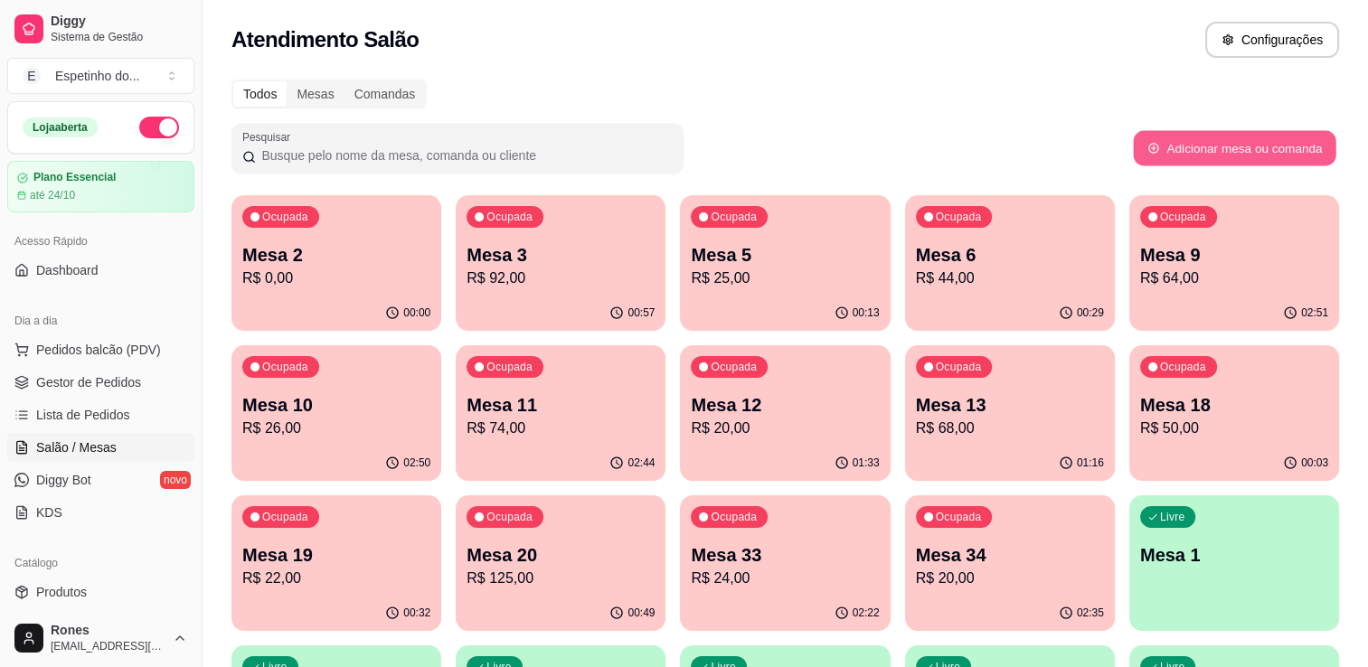
click at [1295, 140] on button "Adicionar mesa ou comanda" at bounding box center [1234, 148] width 203 height 35
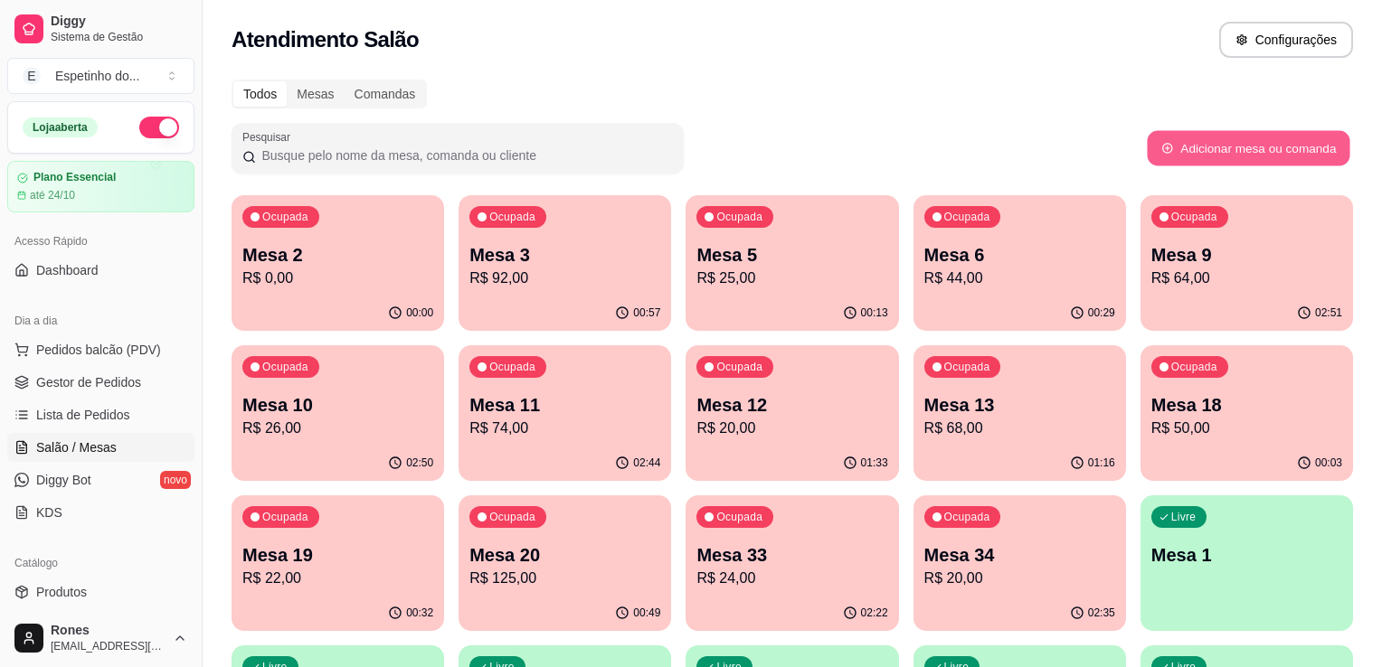
select select "TABLE"
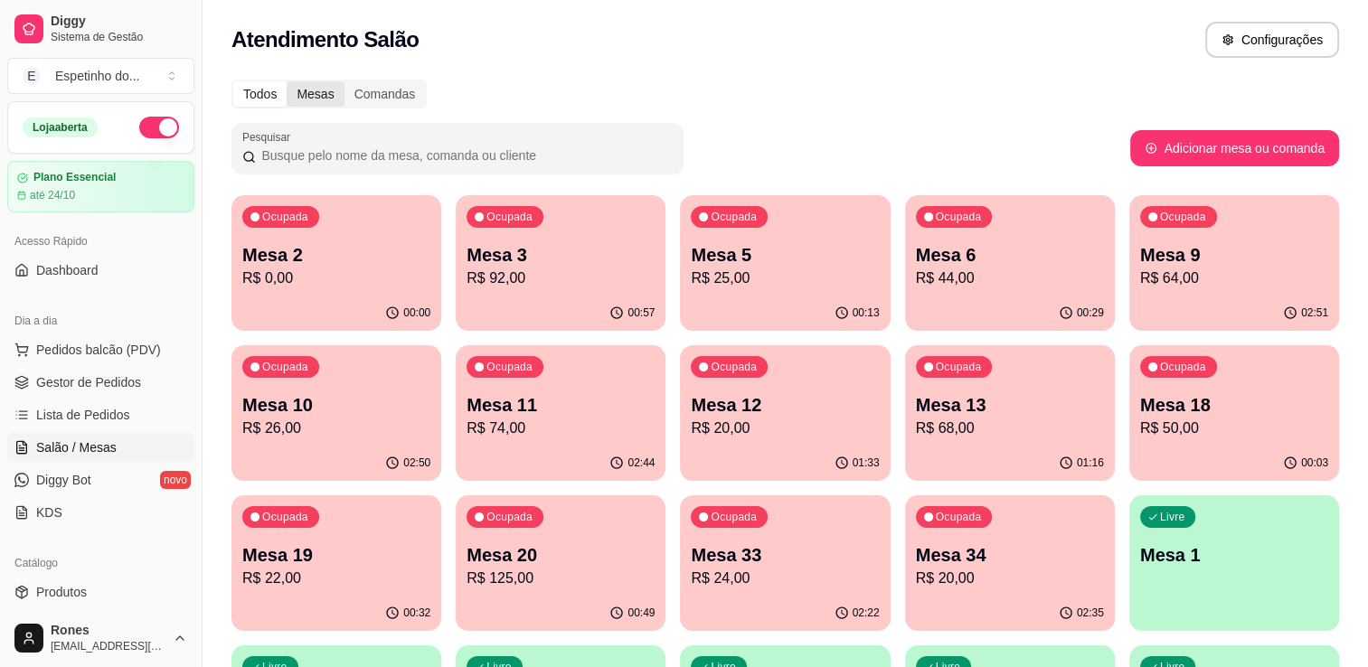
click at [312, 102] on div "Mesas" at bounding box center [315, 93] width 57 height 25
click at [287, 81] on input "Mesas" at bounding box center [287, 81] width 0 height 0
click at [430, 330] on div "Ocupada Mesa 2 R$ 0,00 00:00 Ocupada Mesa 3 R$ 92,00 00:57 Ocupada Mesa 5 R$ 25…" at bounding box center [786, 638] width 1108 height 886
click at [424, 324] on div "00:00" at bounding box center [335, 312] width 203 height 34
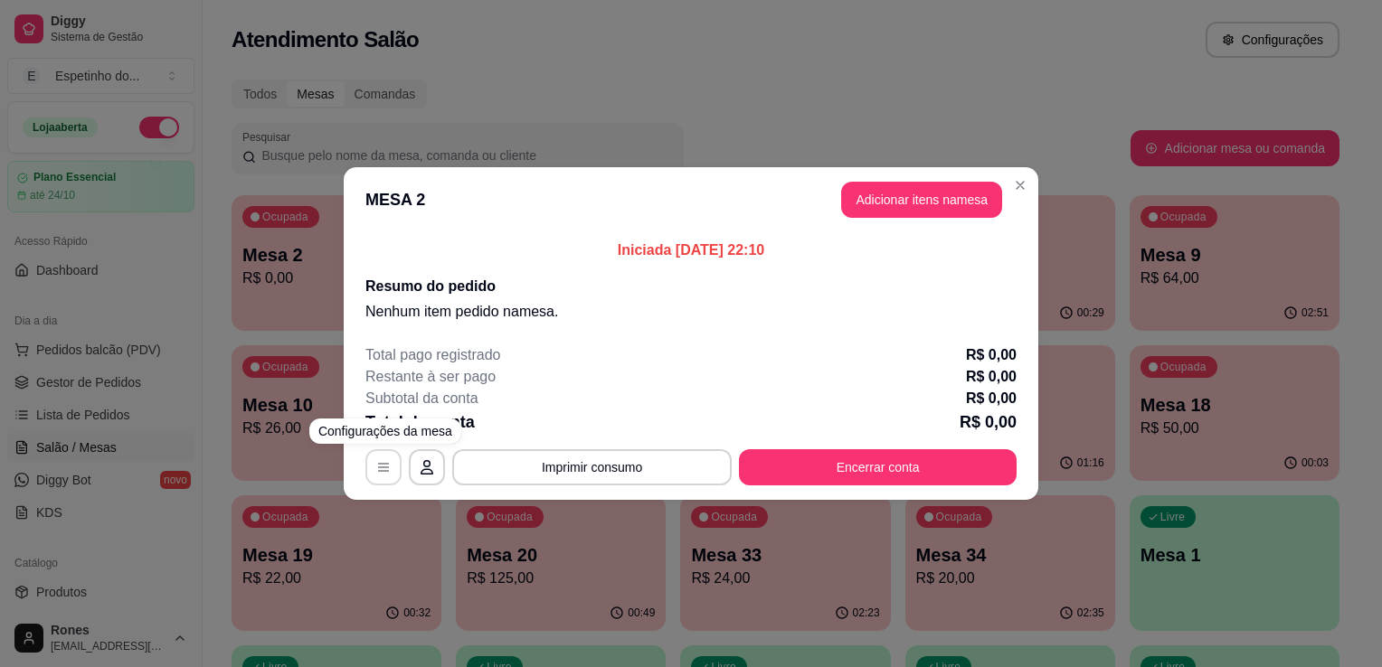
click at [393, 465] on button "button" at bounding box center [383, 467] width 36 height 36
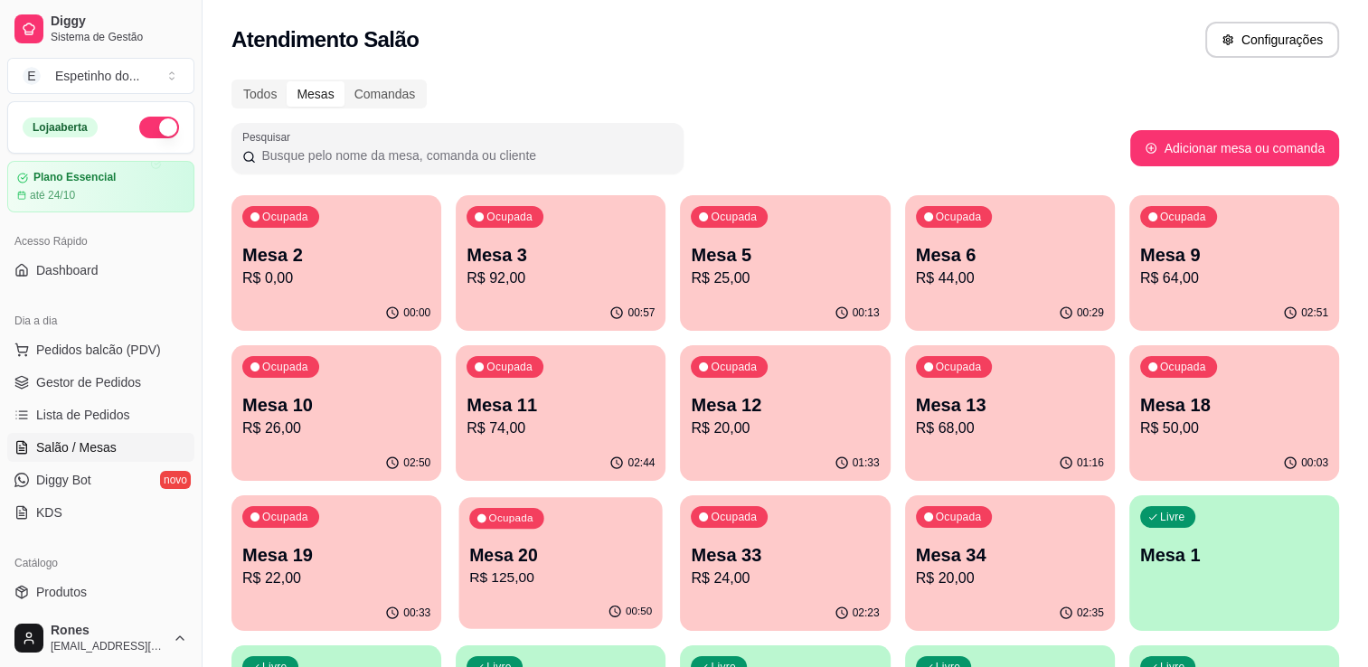
click at [582, 538] on div "Ocupada Mesa 20 R$ 125,00" at bounding box center [560, 546] width 203 height 98
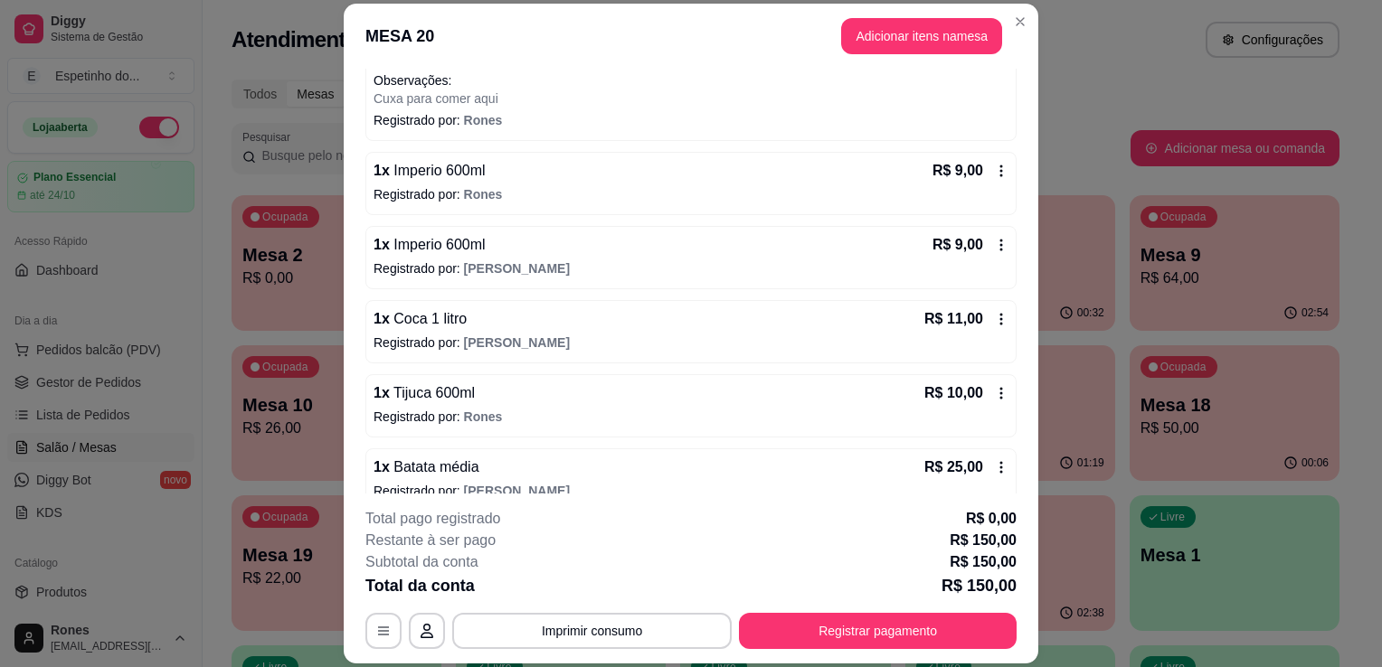
scroll to position [579, 0]
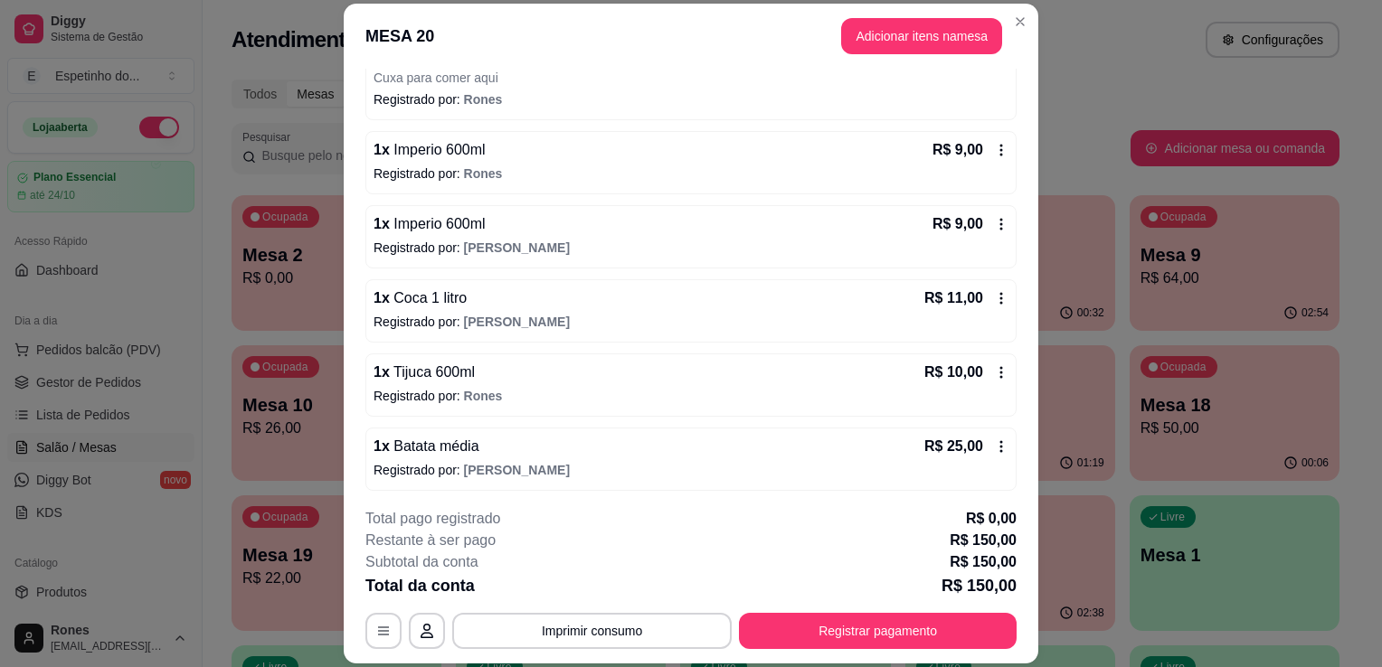
click at [1012, 497] on footer "**********" at bounding box center [691, 579] width 695 height 170
click at [916, 635] on button "Registrar pagamento" at bounding box center [878, 631] width 270 height 35
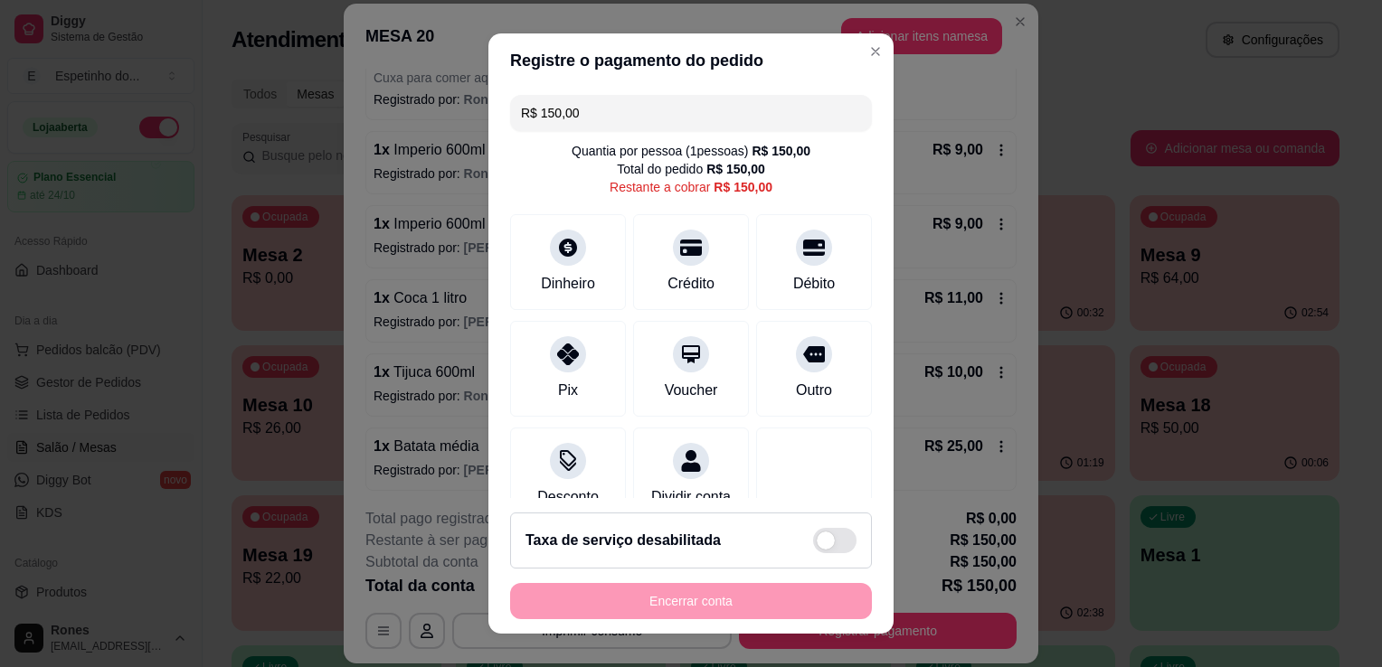
click at [590, 126] on input "R$ 150,00" at bounding box center [691, 113] width 340 height 36
click at [580, 349] on div "Pix" at bounding box center [569, 366] width 128 height 106
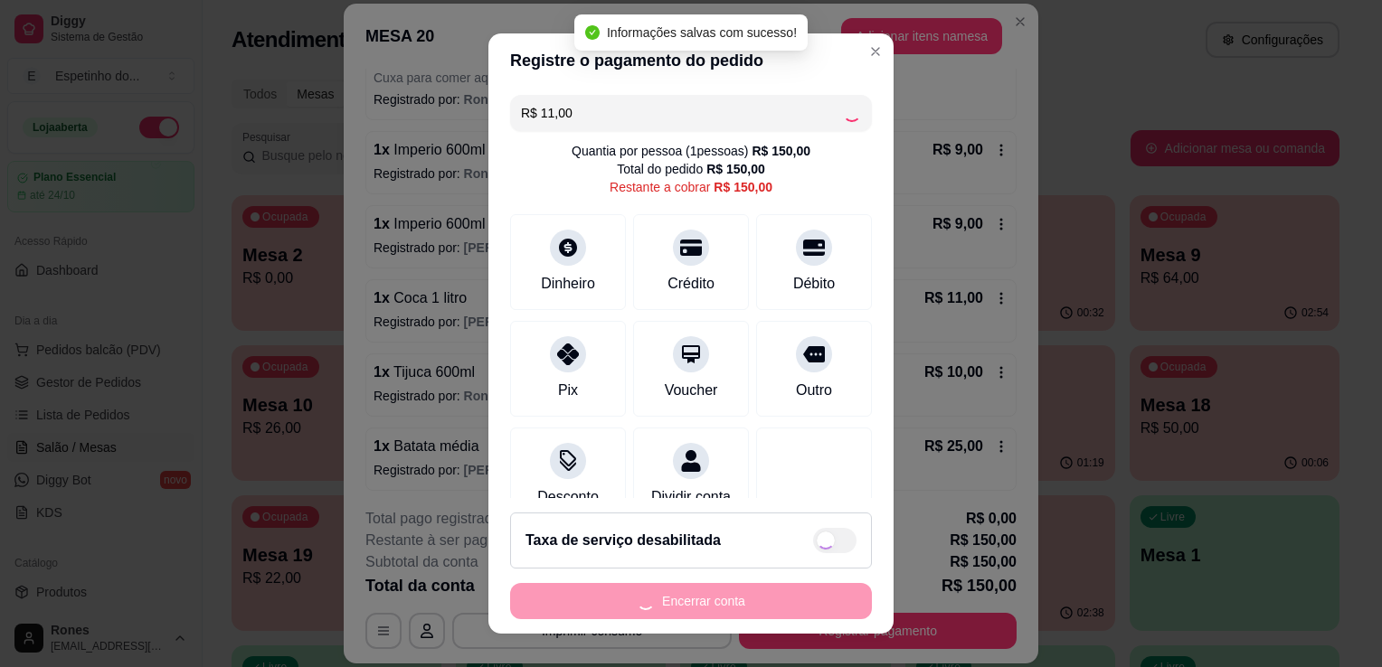
type input "R$ 139,00"
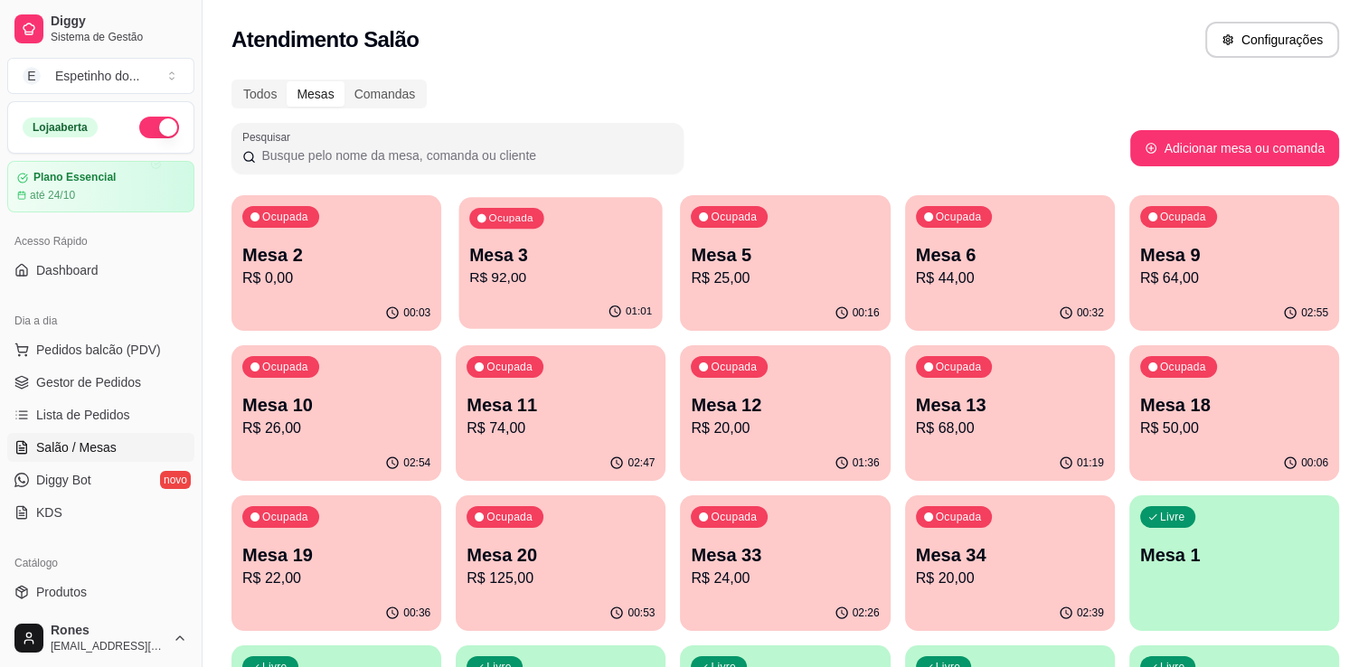
click at [563, 272] on p "R$ 92,00" at bounding box center [560, 278] width 183 height 21
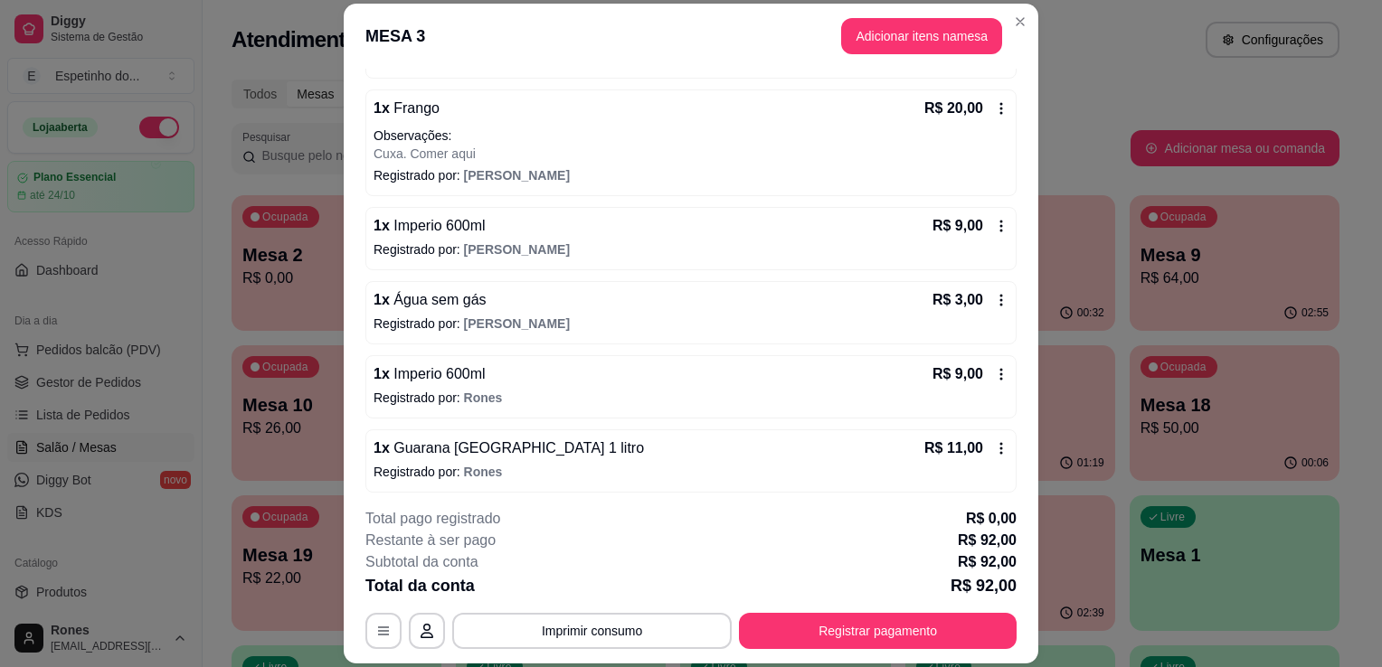
scroll to position [270, 0]
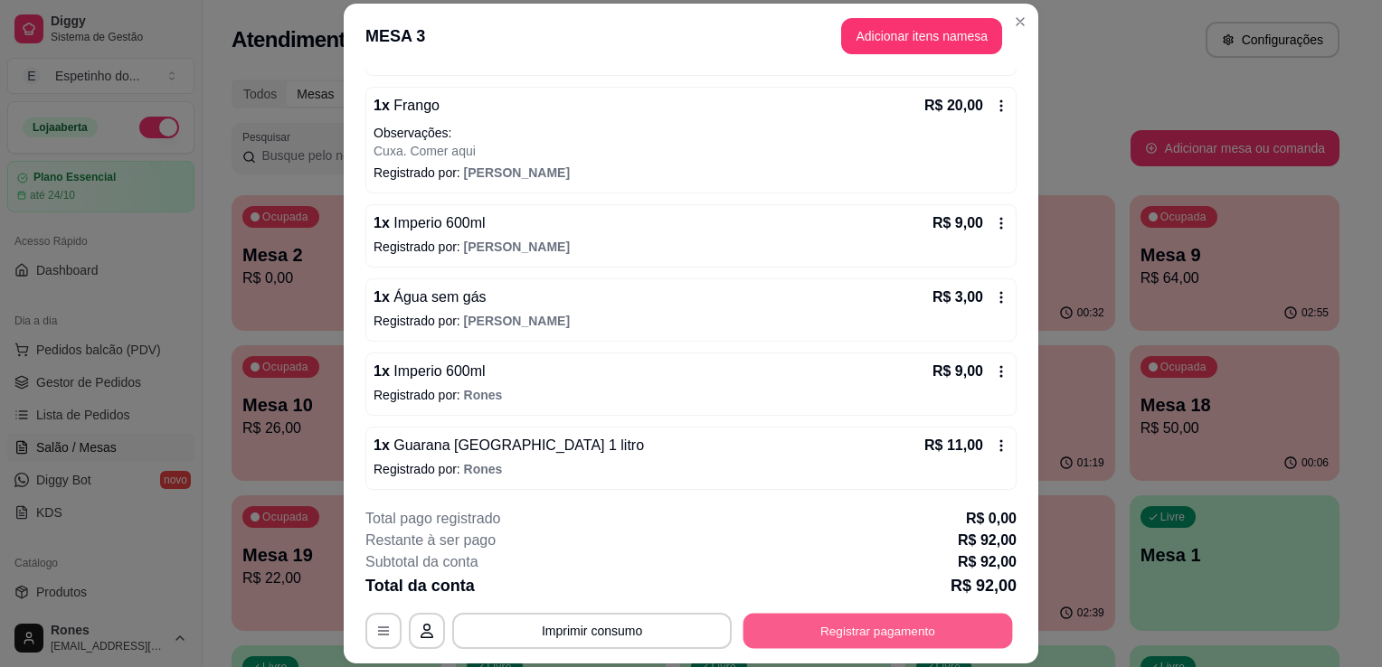
click at [995, 628] on button "Registrar pagamento" at bounding box center [878, 631] width 270 height 35
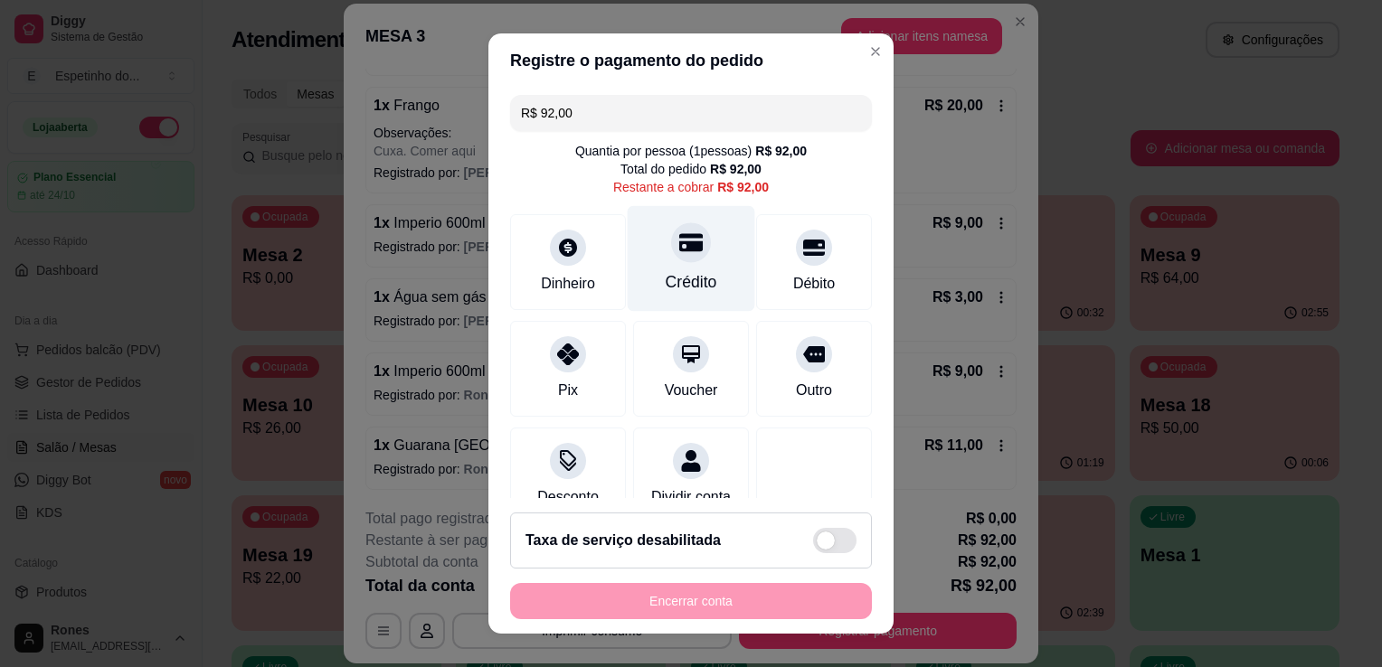
click at [688, 277] on div "Crédito" at bounding box center [692, 282] width 52 height 24
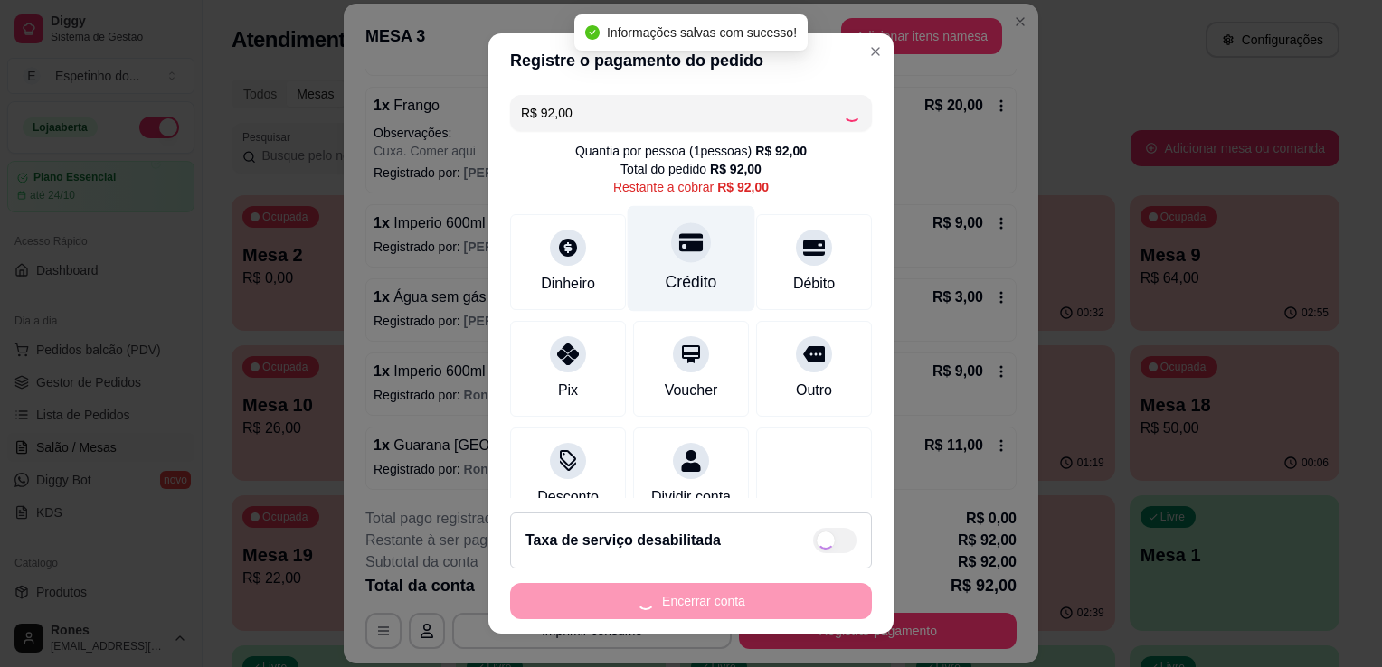
type input "R$ 0,00"
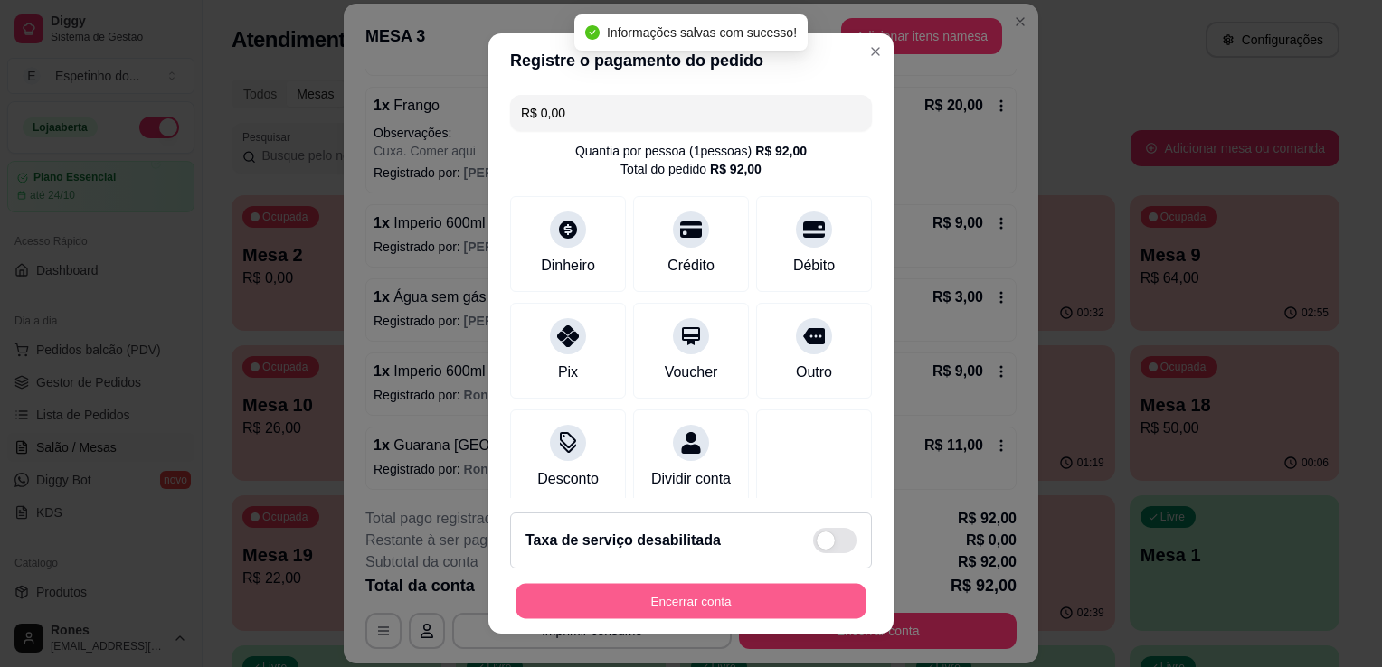
click at [767, 604] on button "Encerrar conta" at bounding box center [691, 601] width 351 height 35
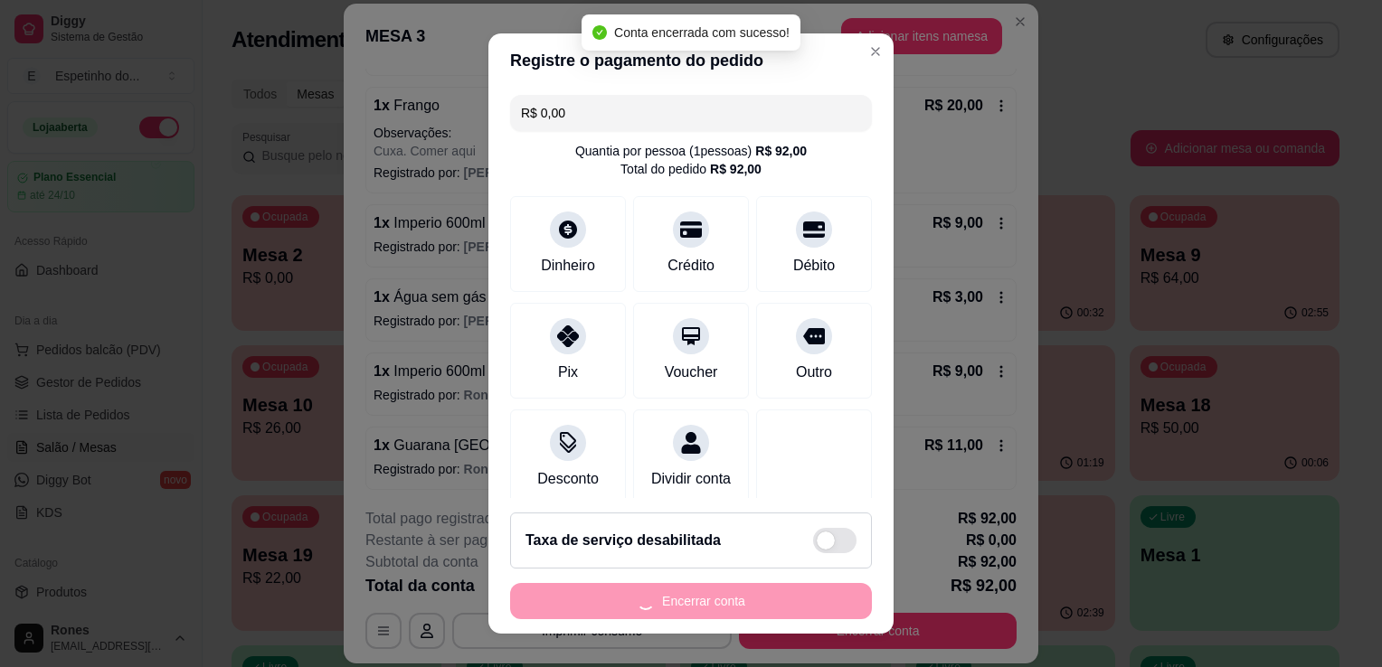
scroll to position [0, 0]
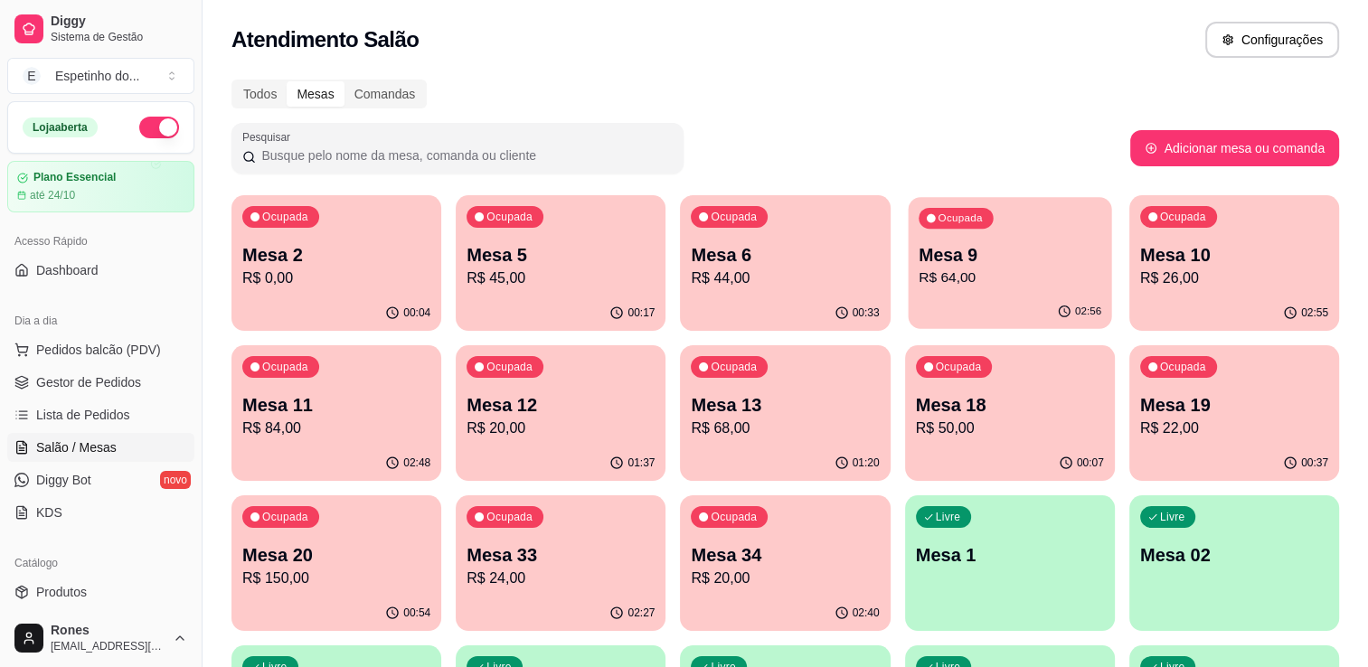
click at [988, 239] on div "Ocupada Mesa 9 R$ 64,00" at bounding box center [1009, 246] width 203 height 98
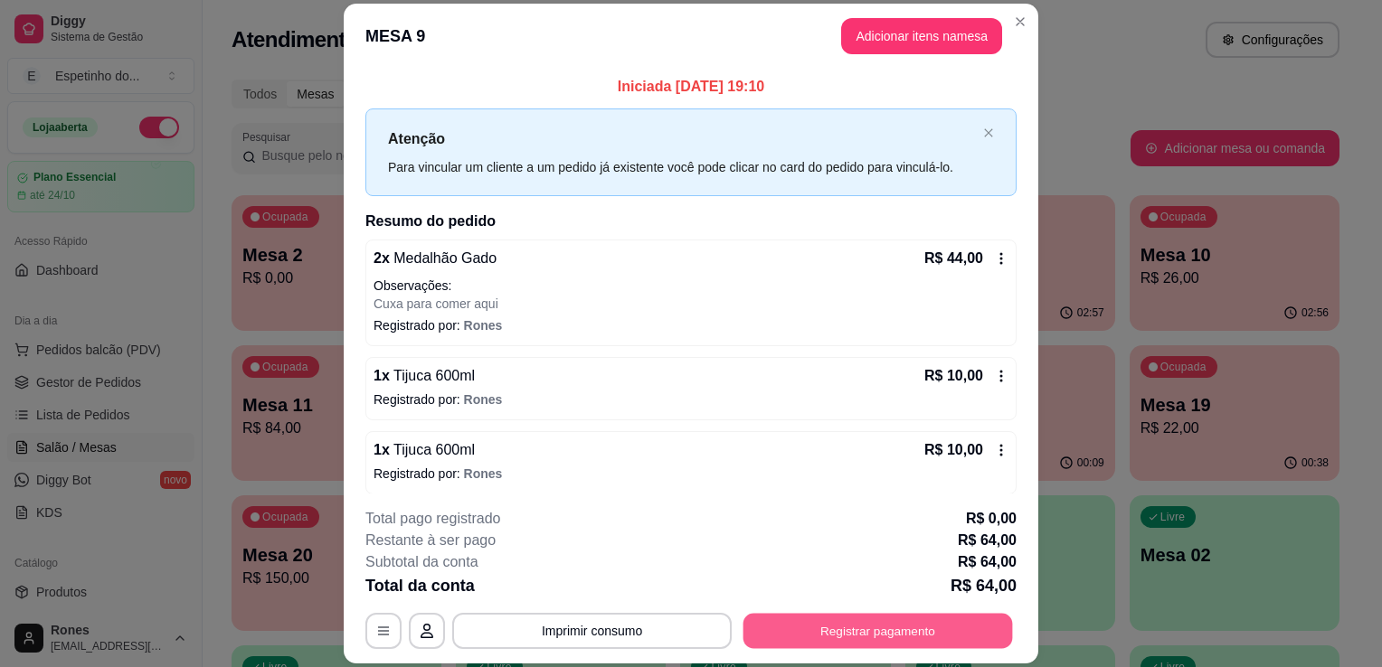
click at [886, 621] on button "Registrar pagamento" at bounding box center [878, 631] width 270 height 35
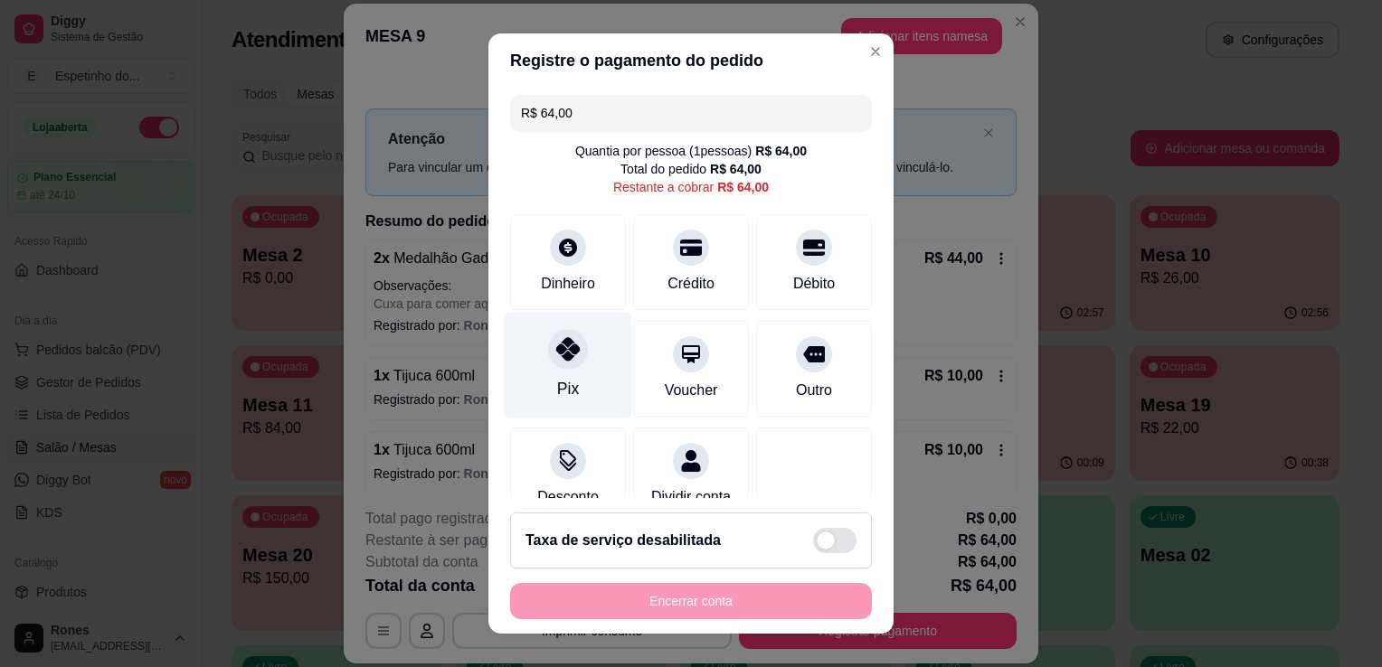
click at [575, 364] on div "Pix" at bounding box center [569, 366] width 128 height 106
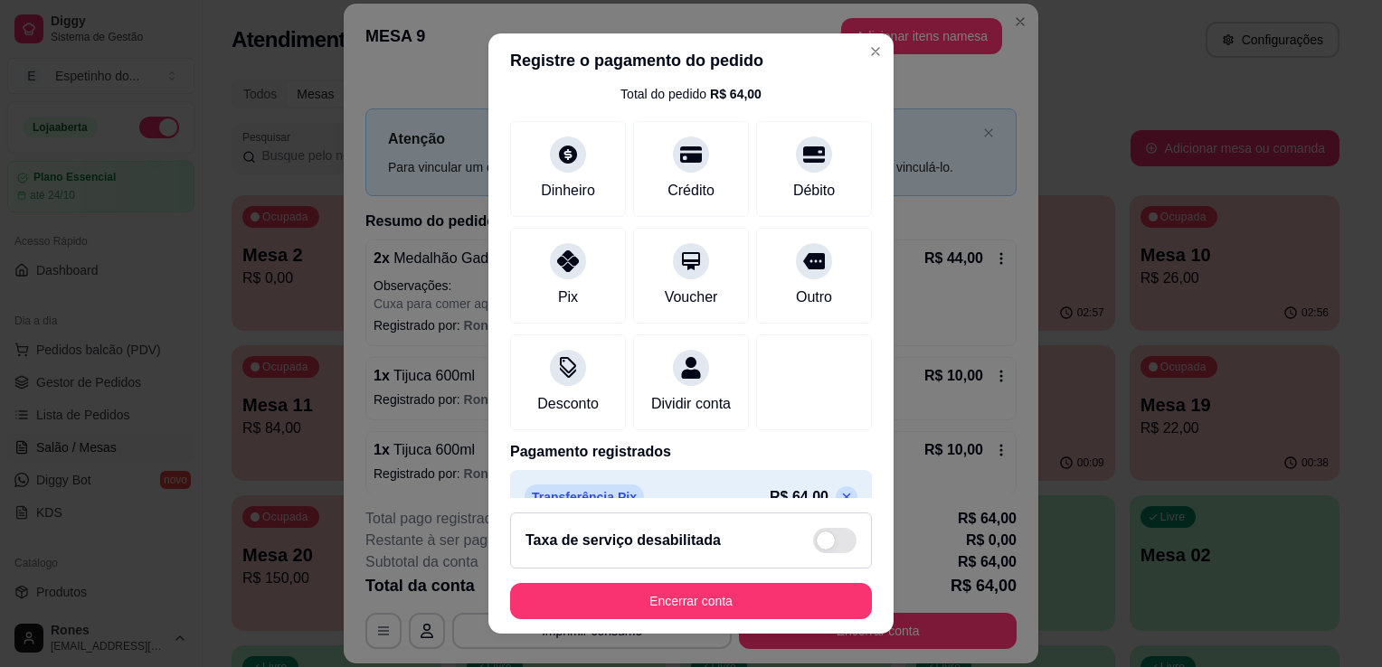
scroll to position [128, 0]
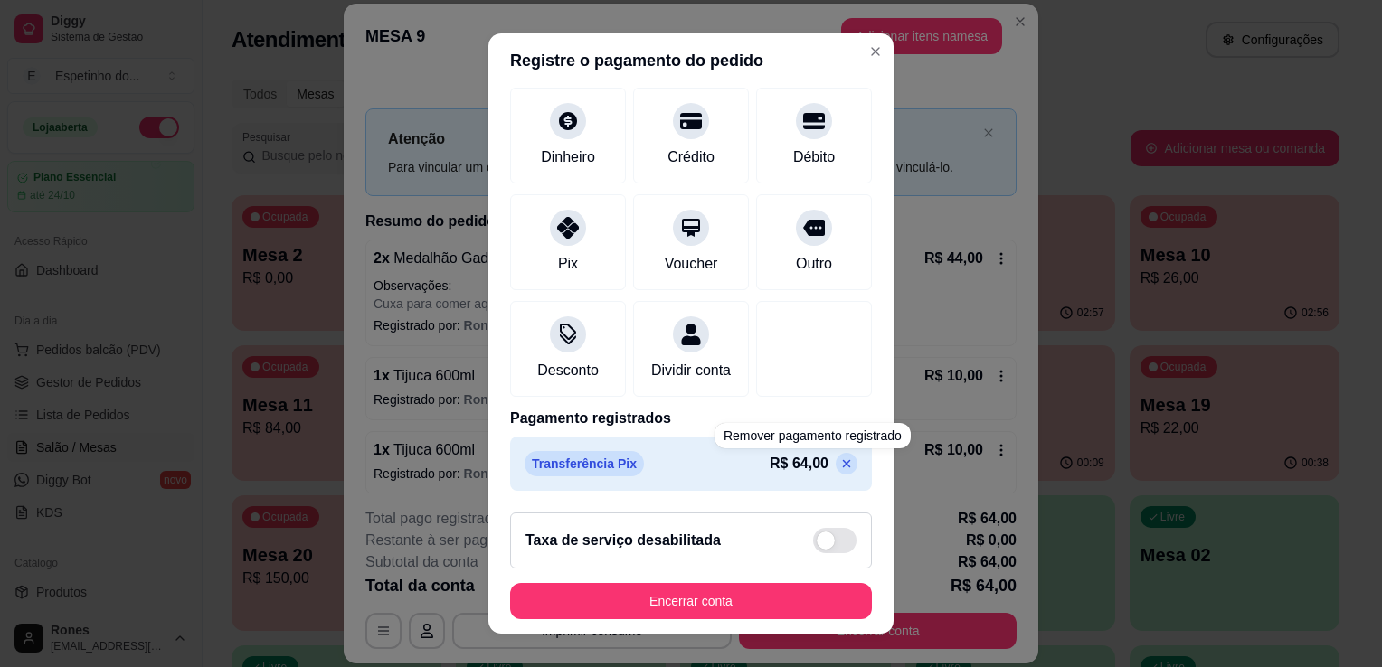
click at [839, 468] on icon at bounding box center [846, 464] width 14 height 14
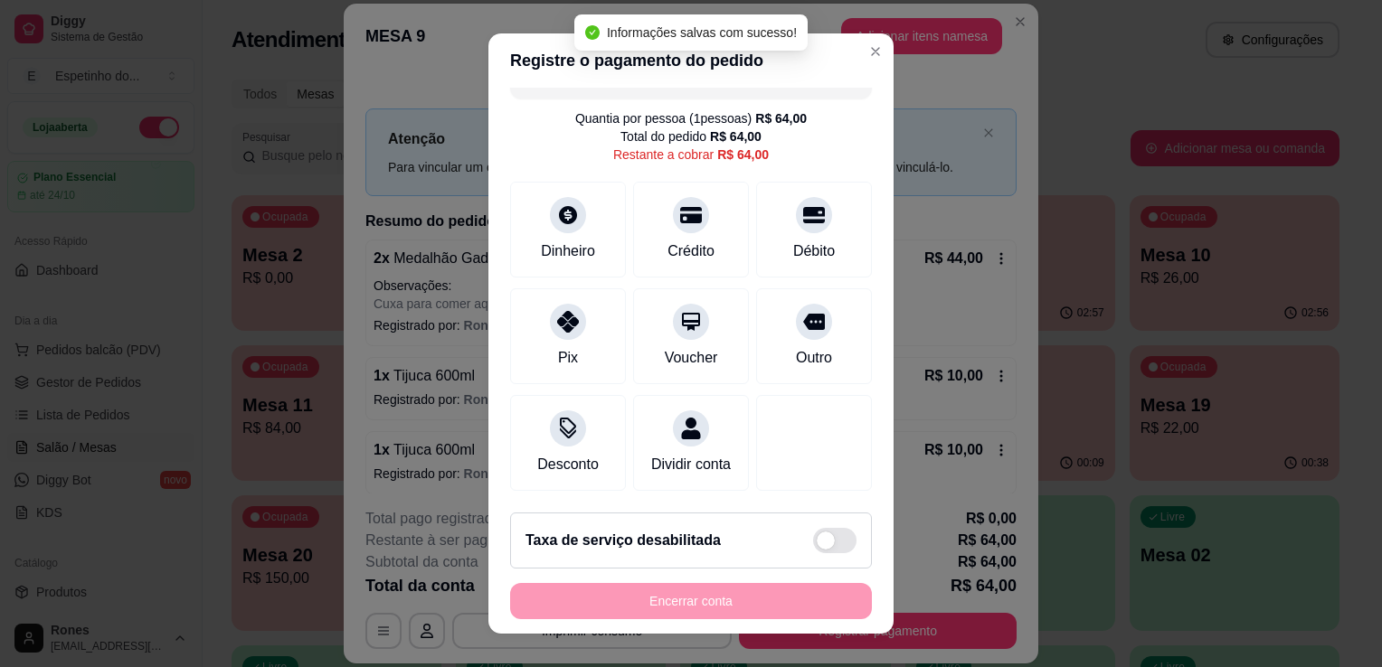
scroll to position [52, 0]
click at [795, 238] on div "Débito" at bounding box center [814, 250] width 46 height 24
type input "R$ 0,00"
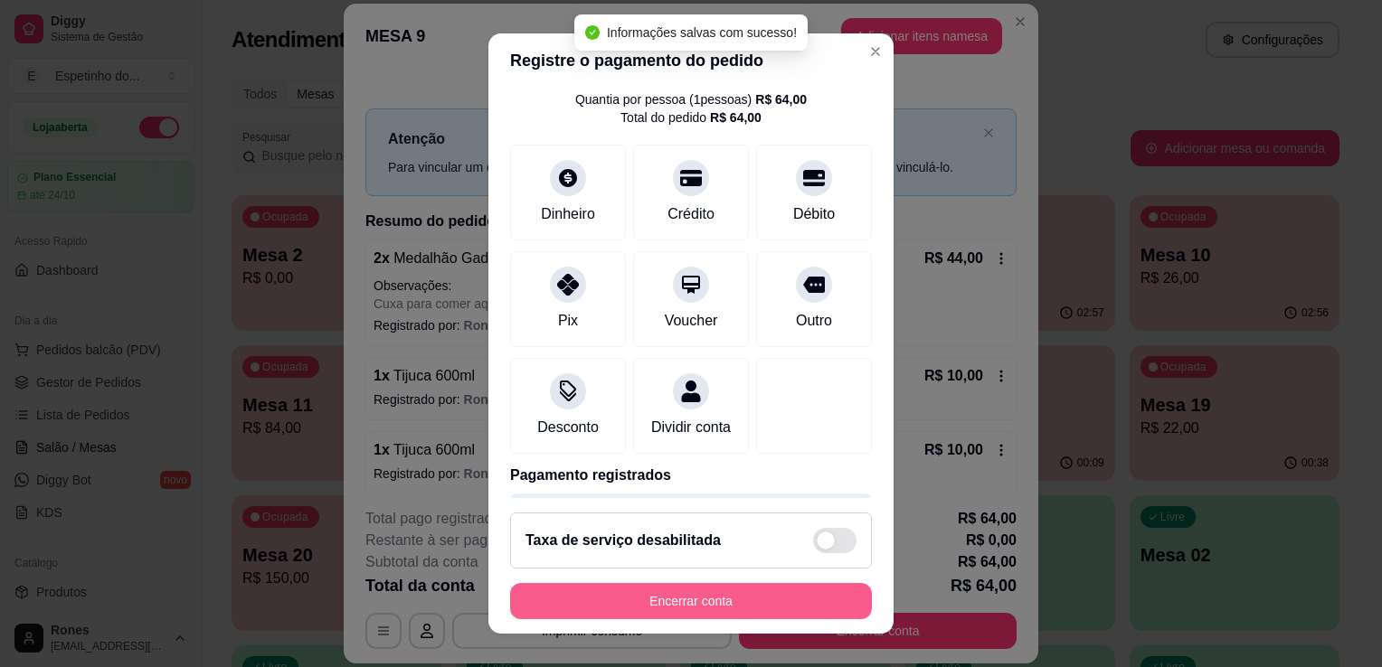
scroll to position [128, 0]
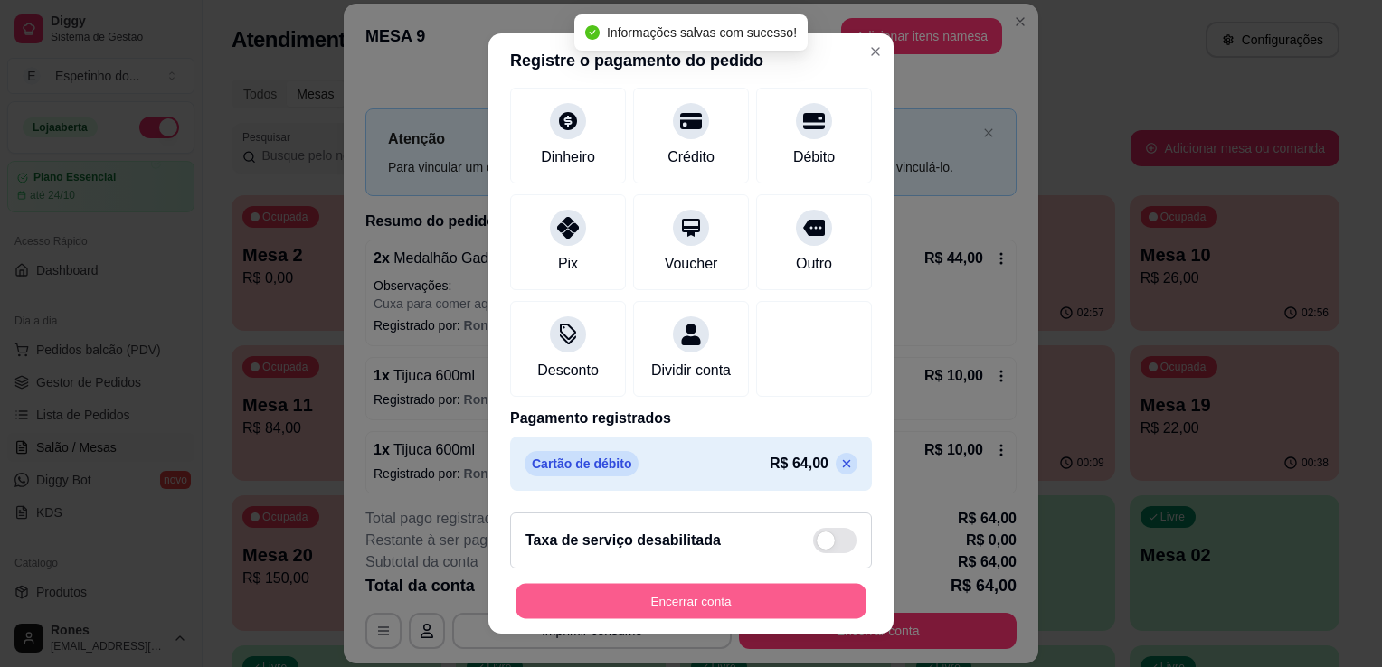
click at [722, 604] on button "Encerrar conta" at bounding box center [691, 601] width 351 height 35
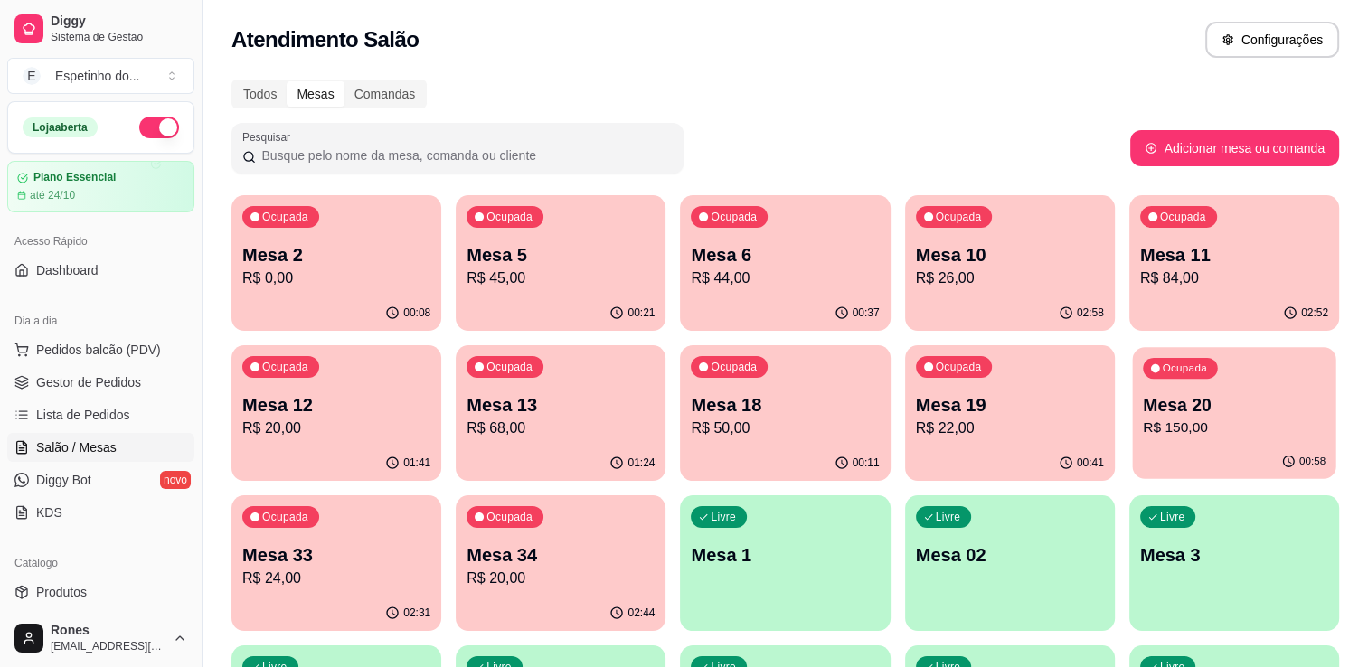
click at [1207, 450] on div "00:58" at bounding box center [1233, 462] width 203 height 34
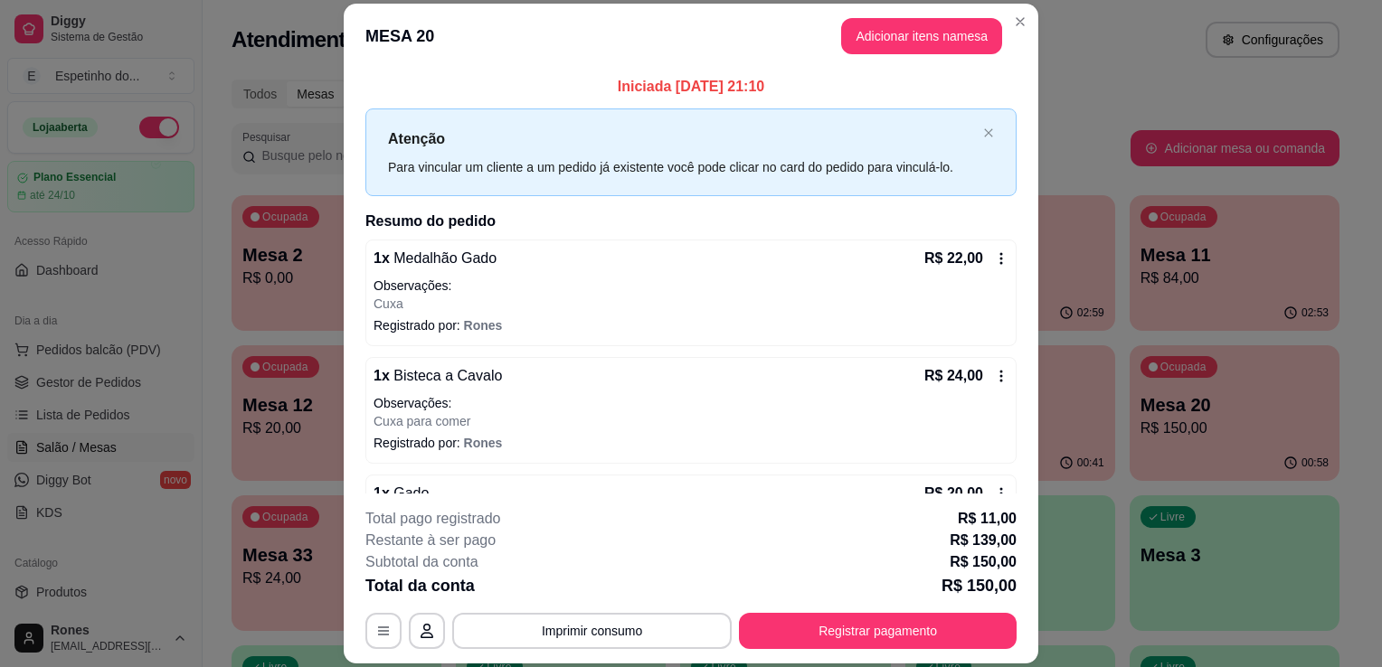
scroll to position [373, 0]
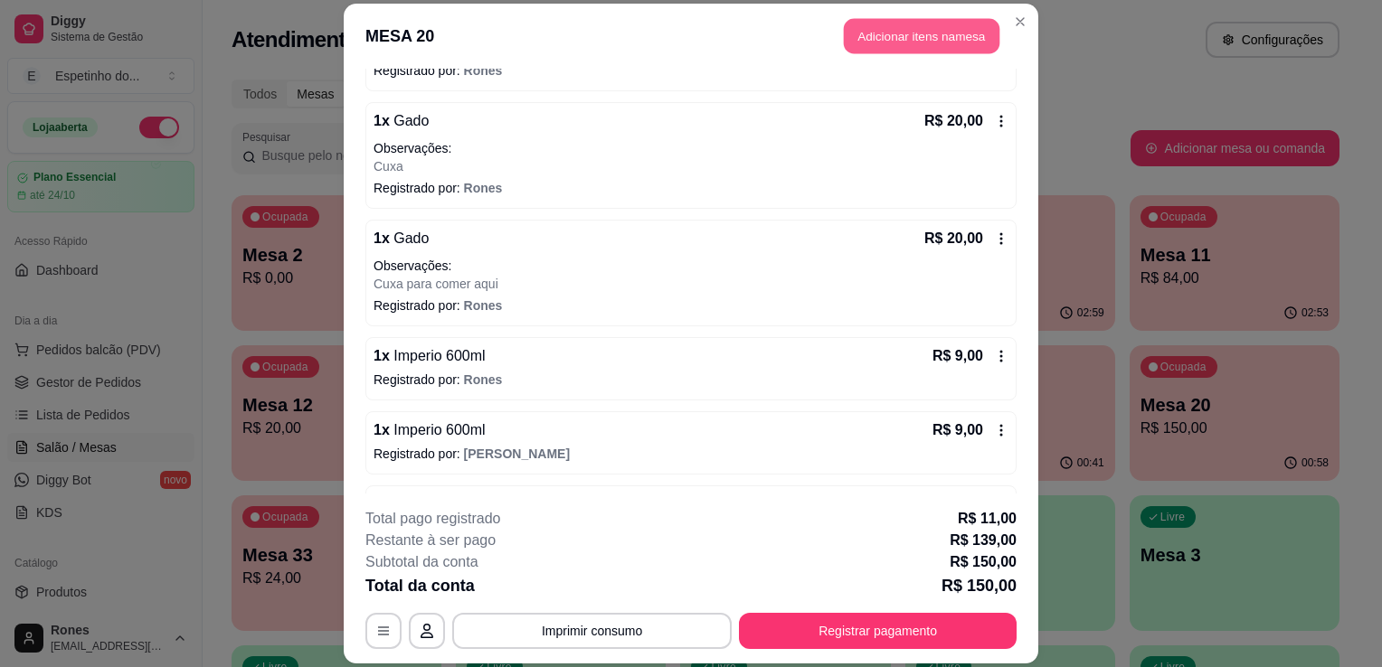
click at [951, 33] on button "Adicionar itens na mesa" at bounding box center [922, 35] width 156 height 35
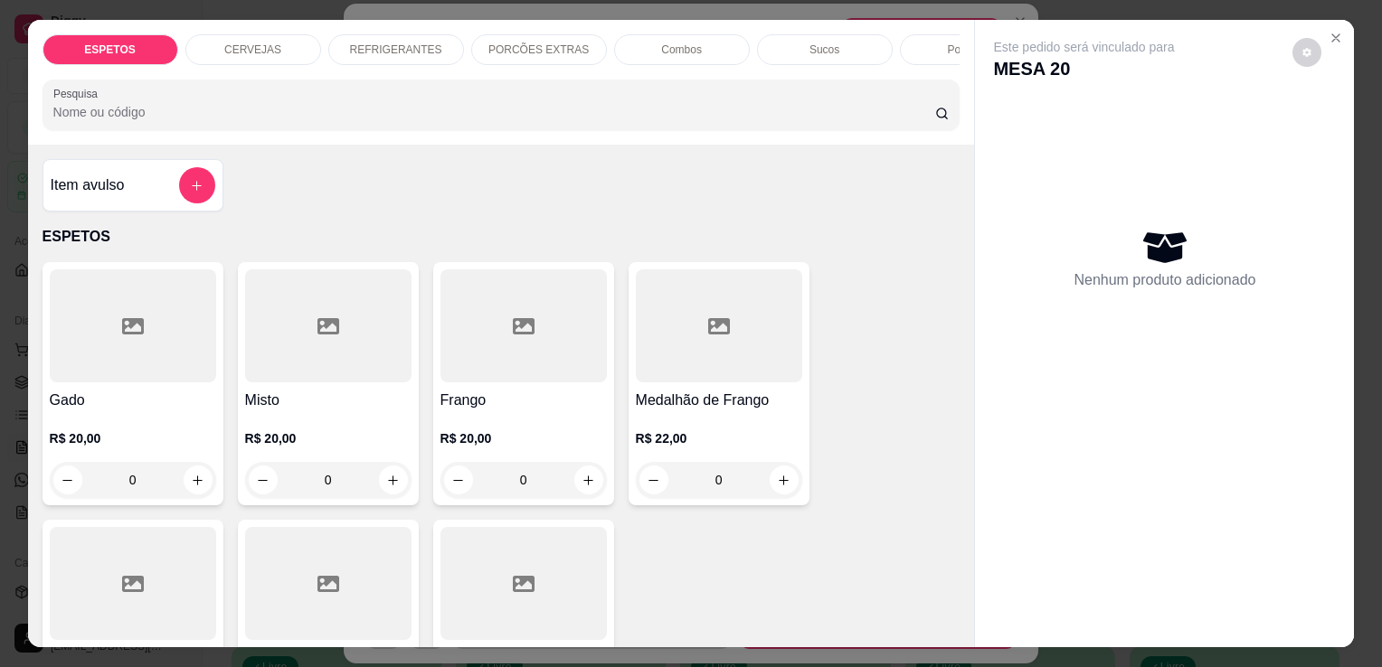
click at [243, 43] on p "CERVEJAS" at bounding box center [252, 50] width 57 height 14
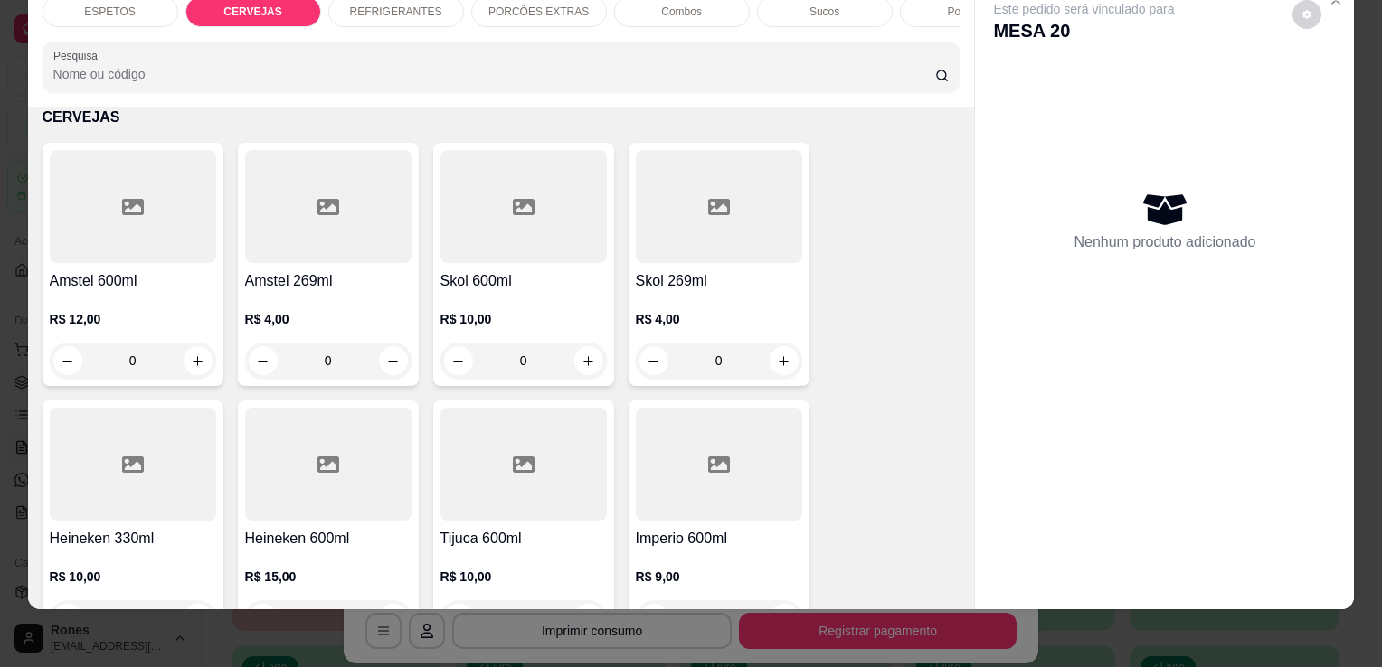
click at [495, 519] on div at bounding box center [523, 464] width 166 height 113
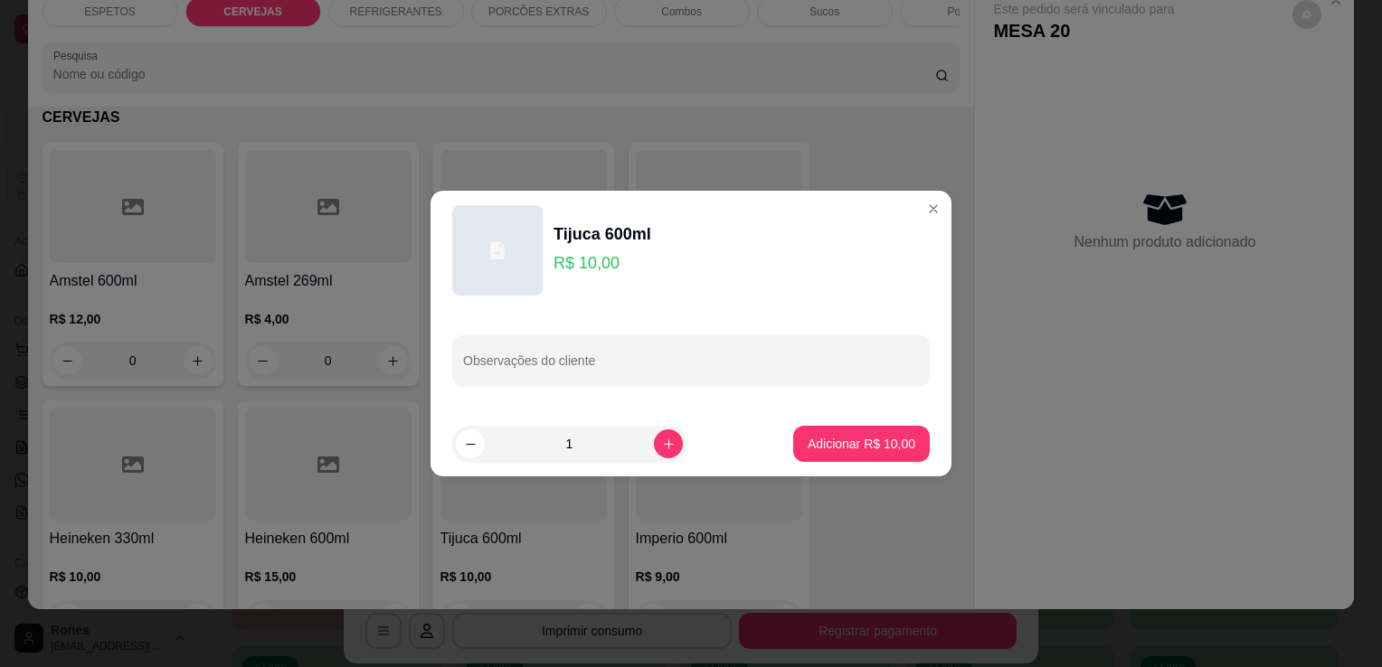
click at [868, 463] on footer "1 Adicionar R$ 10,00" at bounding box center [691, 444] width 521 height 65
click at [868, 450] on p "Adicionar R$ 10,00" at bounding box center [861, 443] width 105 height 17
type input "1"
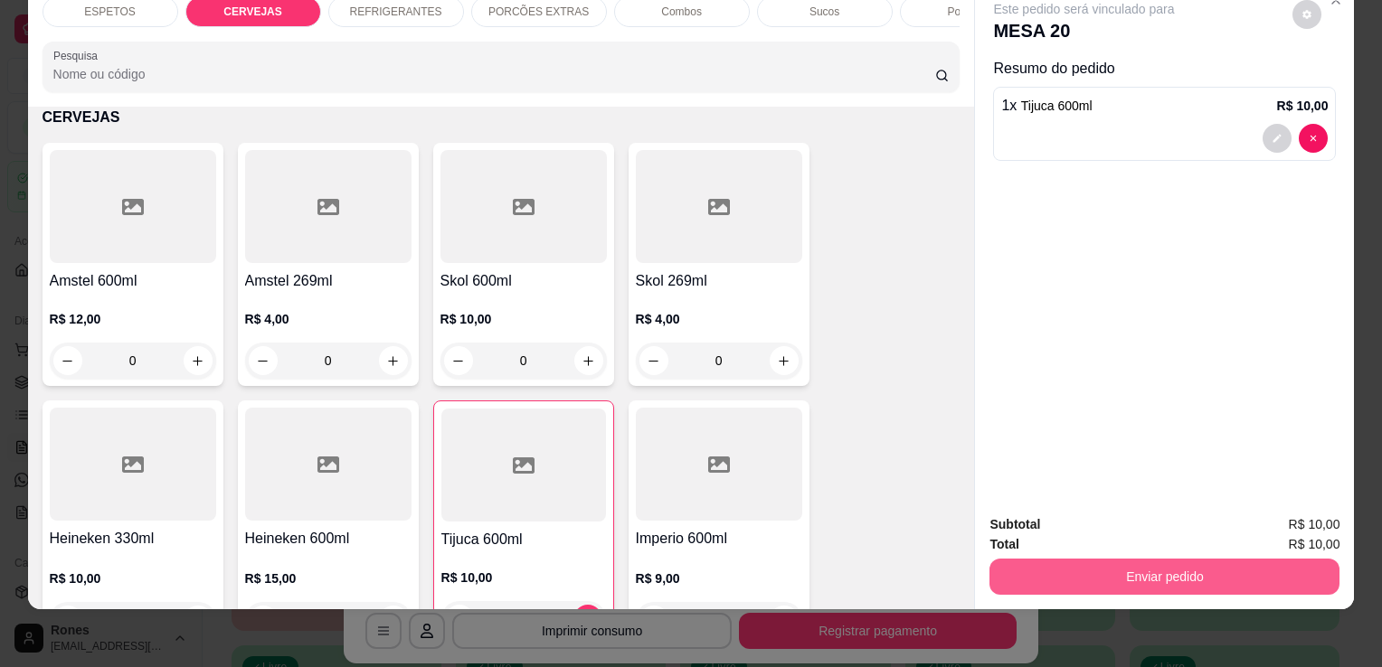
click at [1178, 564] on button "Enviar pedido" at bounding box center [1164, 577] width 350 height 36
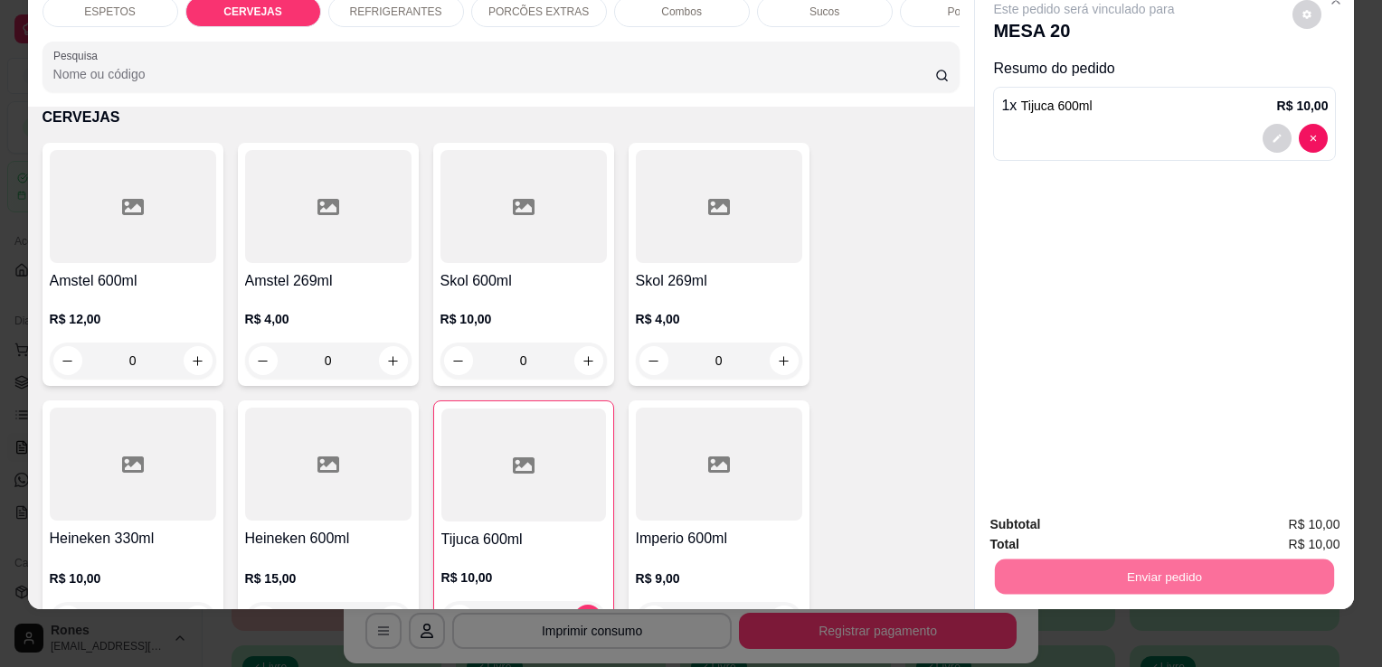
click at [1291, 516] on button "Enviar pedido" at bounding box center [1292, 518] width 99 height 33
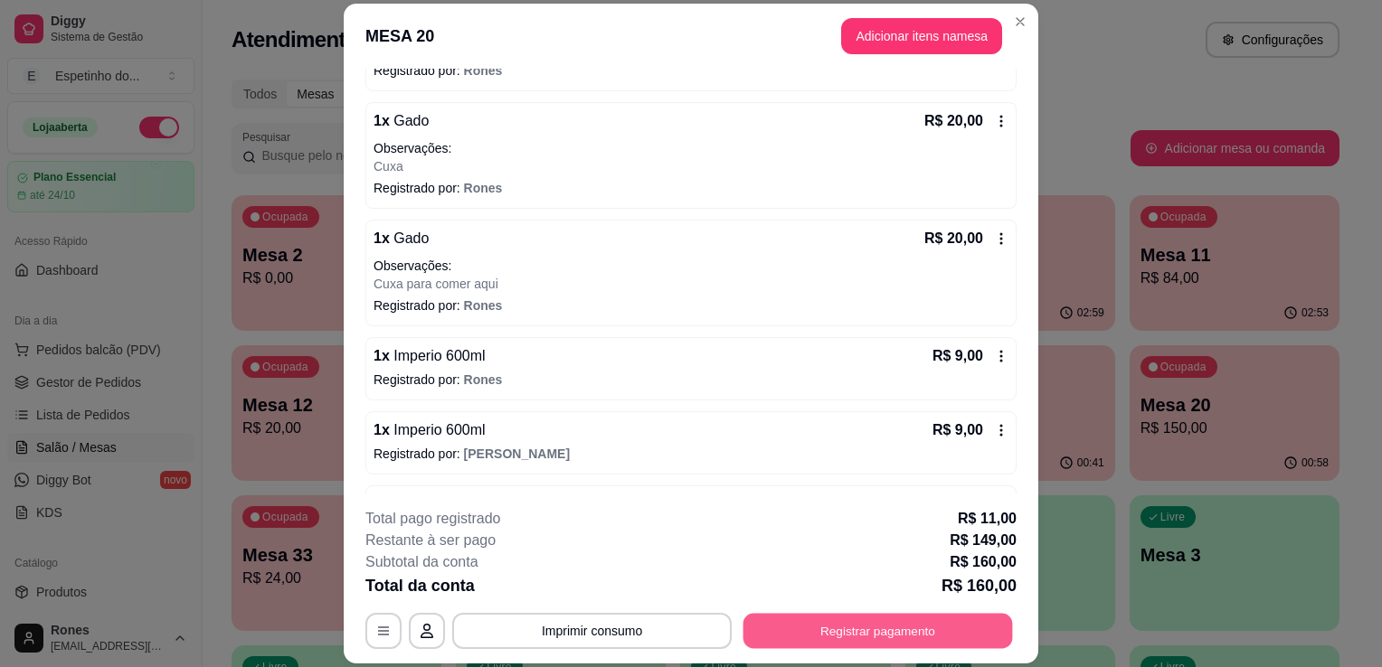
click at [944, 630] on button "Registrar pagamento" at bounding box center [878, 631] width 270 height 35
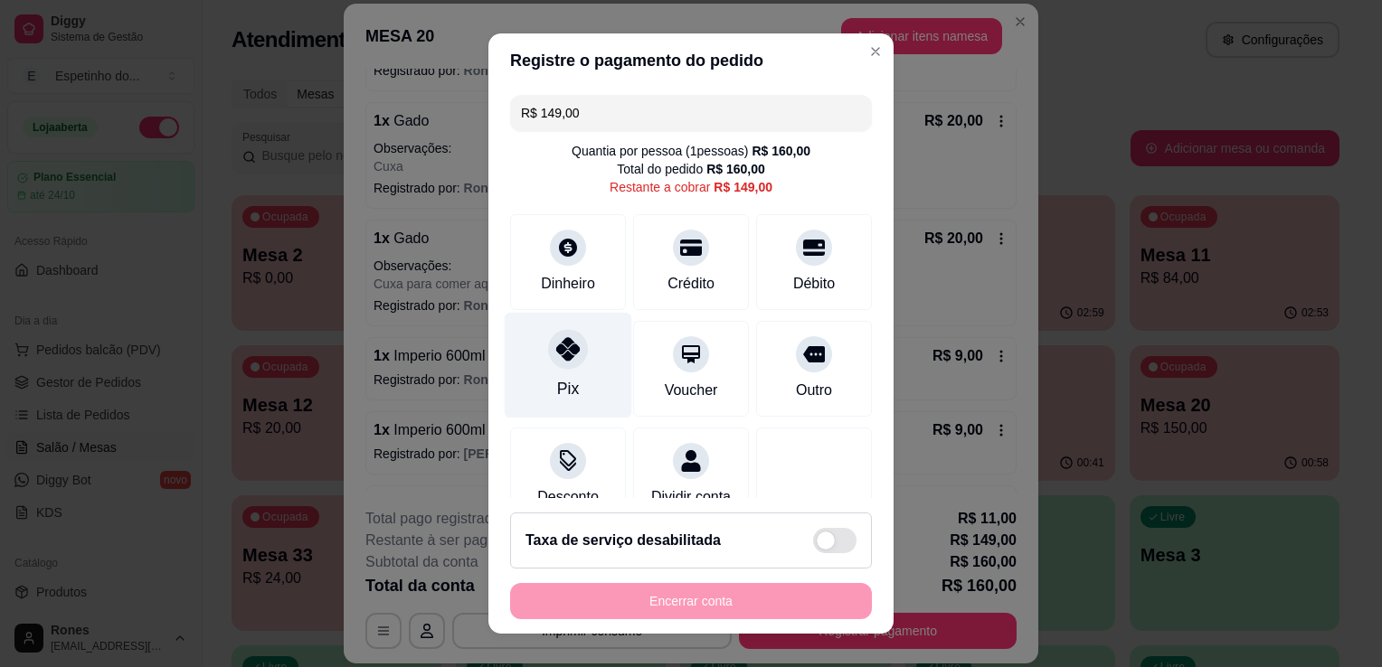
click at [561, 377] on div "Pix" at bounding box center [568, 389] width 22 height 24
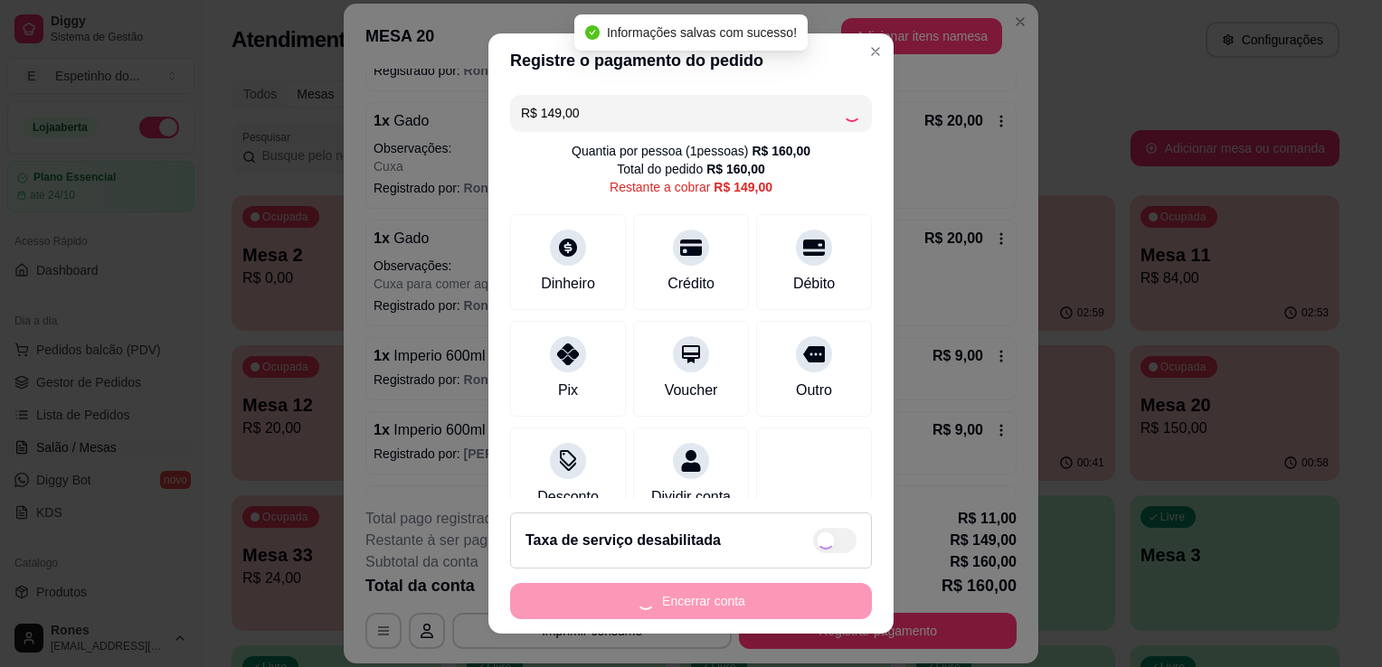
type input "R$ 0,00"
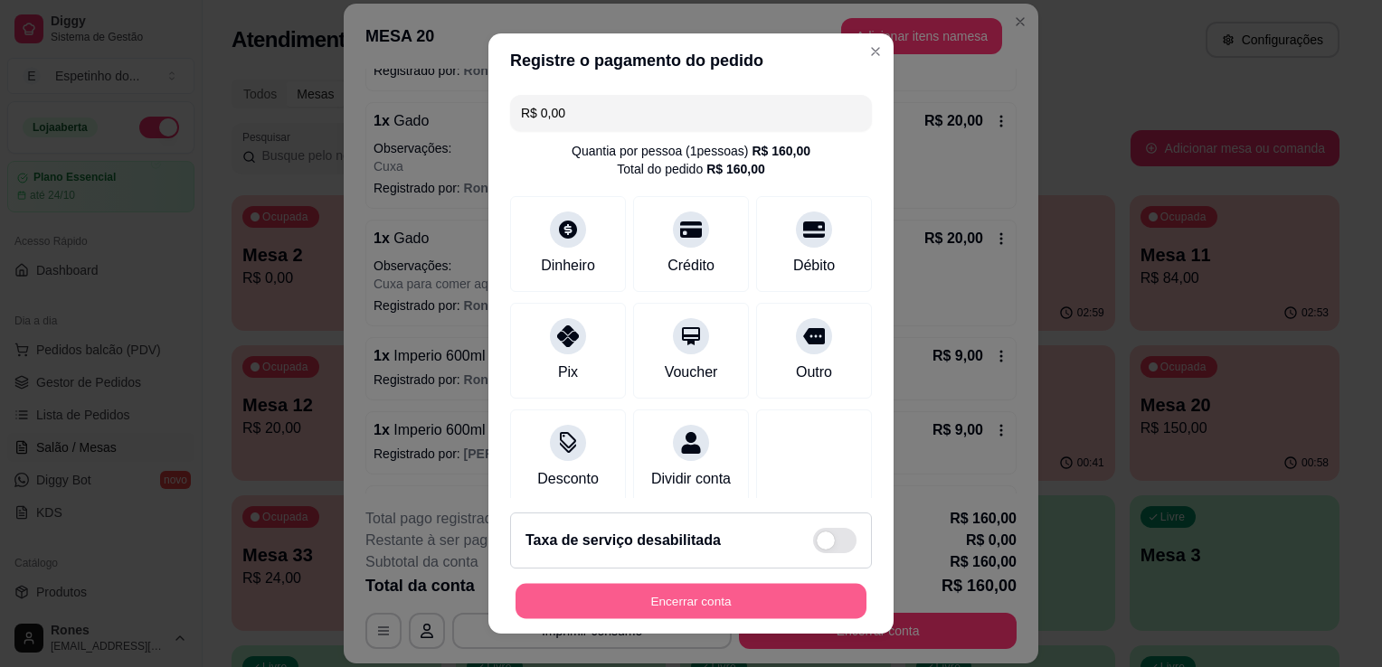
click at [738, 611] on button "Encerrar conta" at bounding box center [691, 601] width 351 height 35
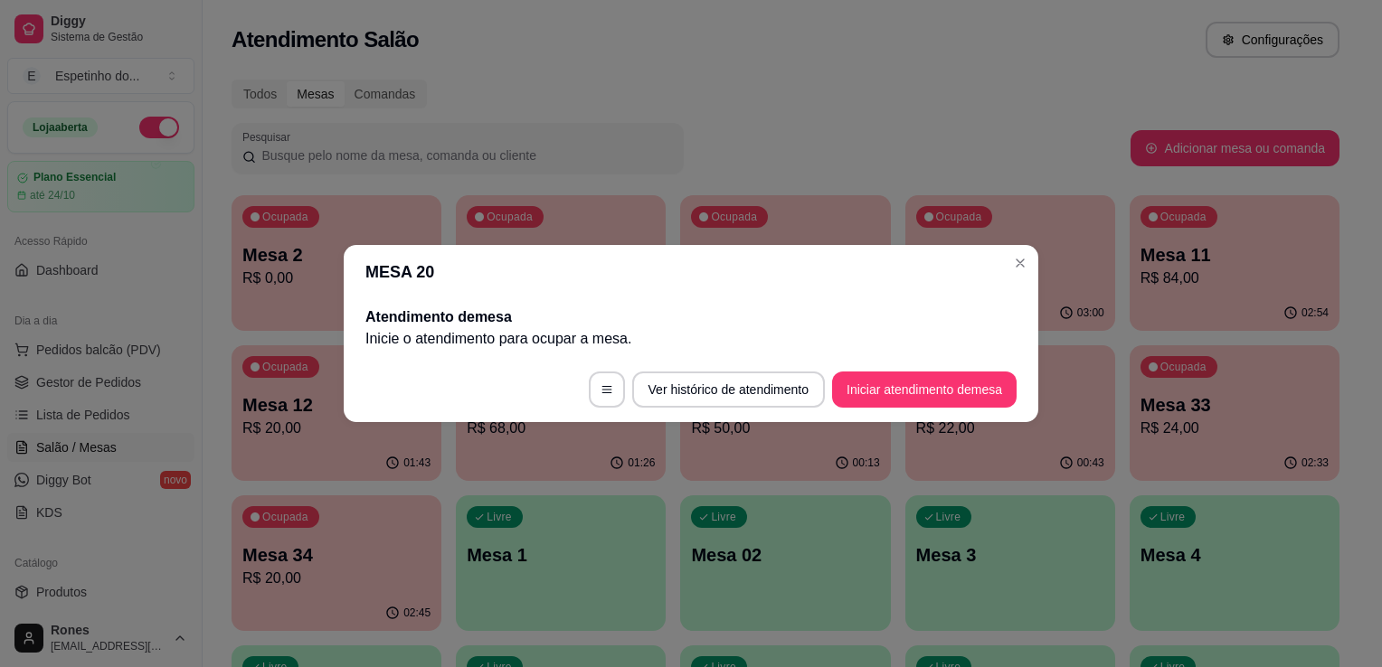
scroll to position [0, 0]
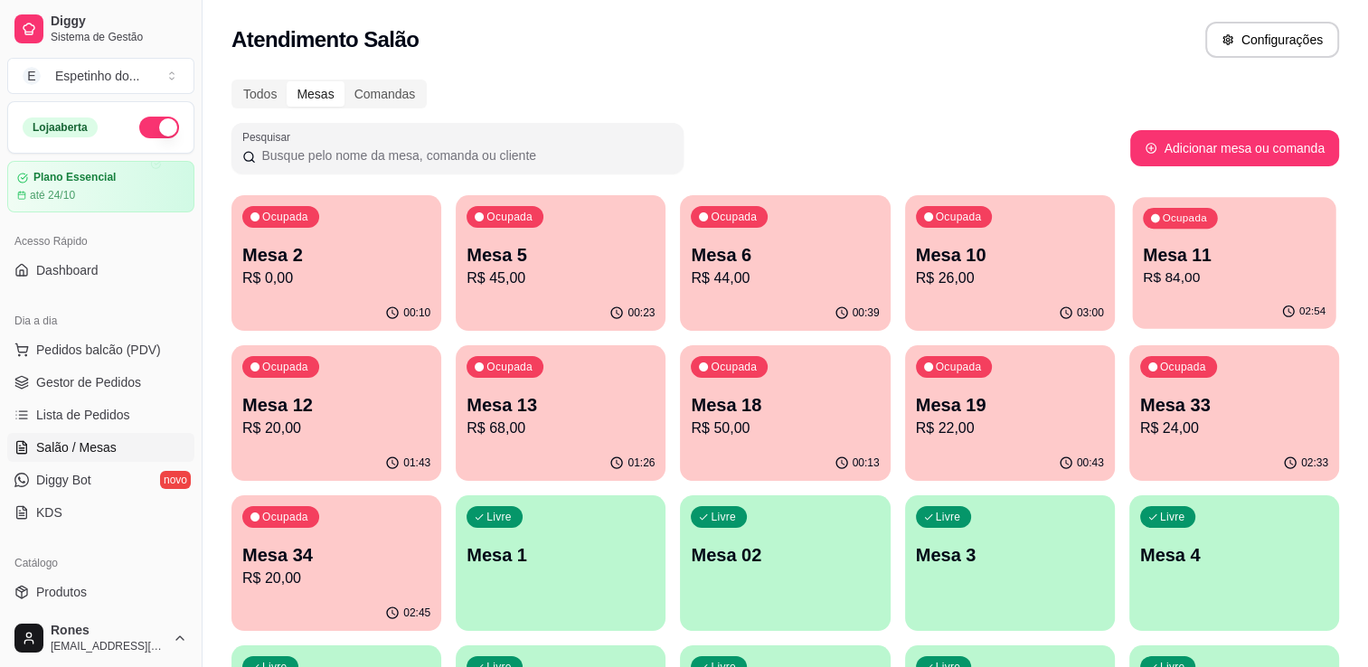
click at [1213, 259] on p "Mesa 11" at bounding box center [1234, 255] width 183 height 24
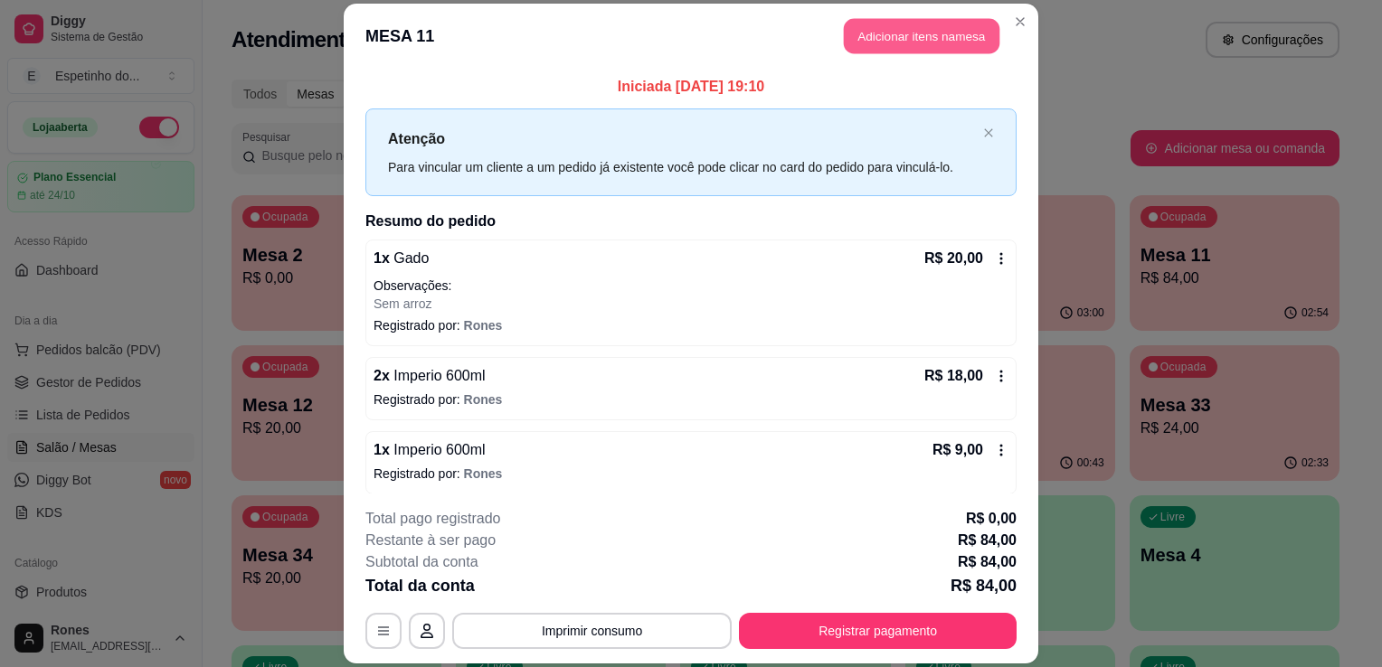
click at [962, 33] on button "Adicionar itens na mesa" at bounding box center [922, 35] width 156 height 35
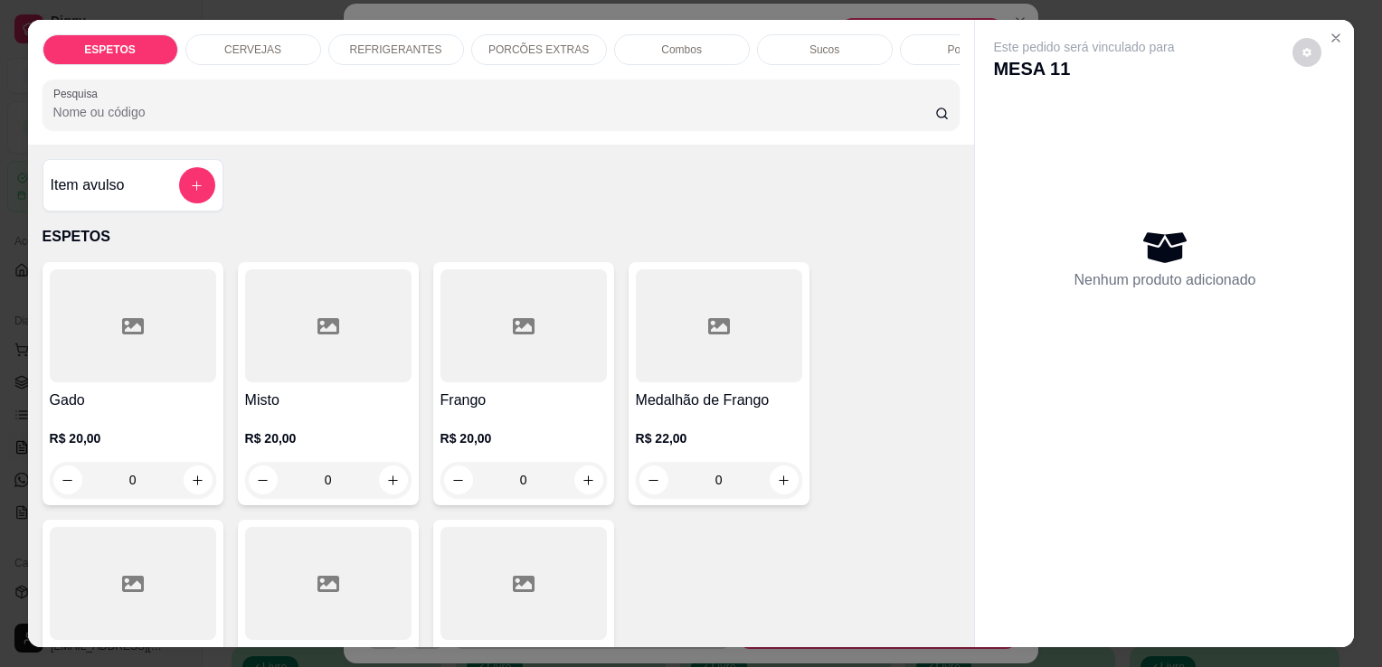
click at [252, 45] on p "CERVEJAS" at bounding box center [252, 50] width 57 height 14
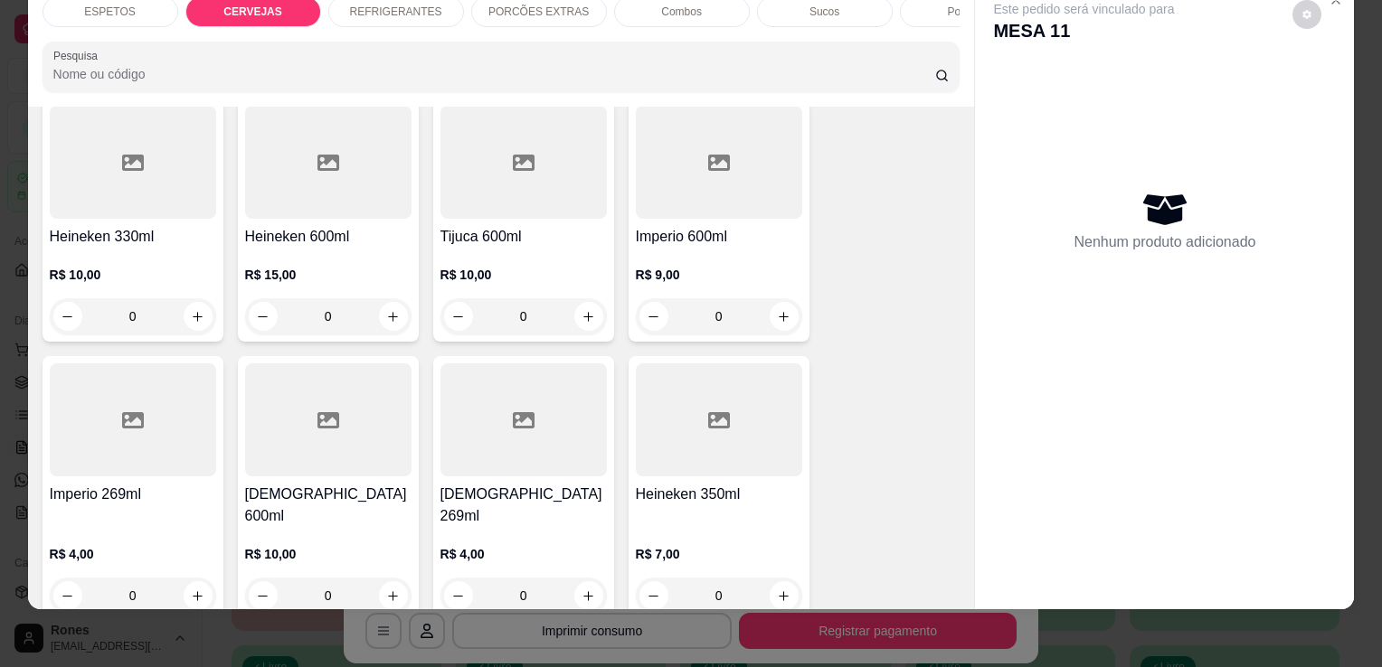
scroll to position [1017, 0]
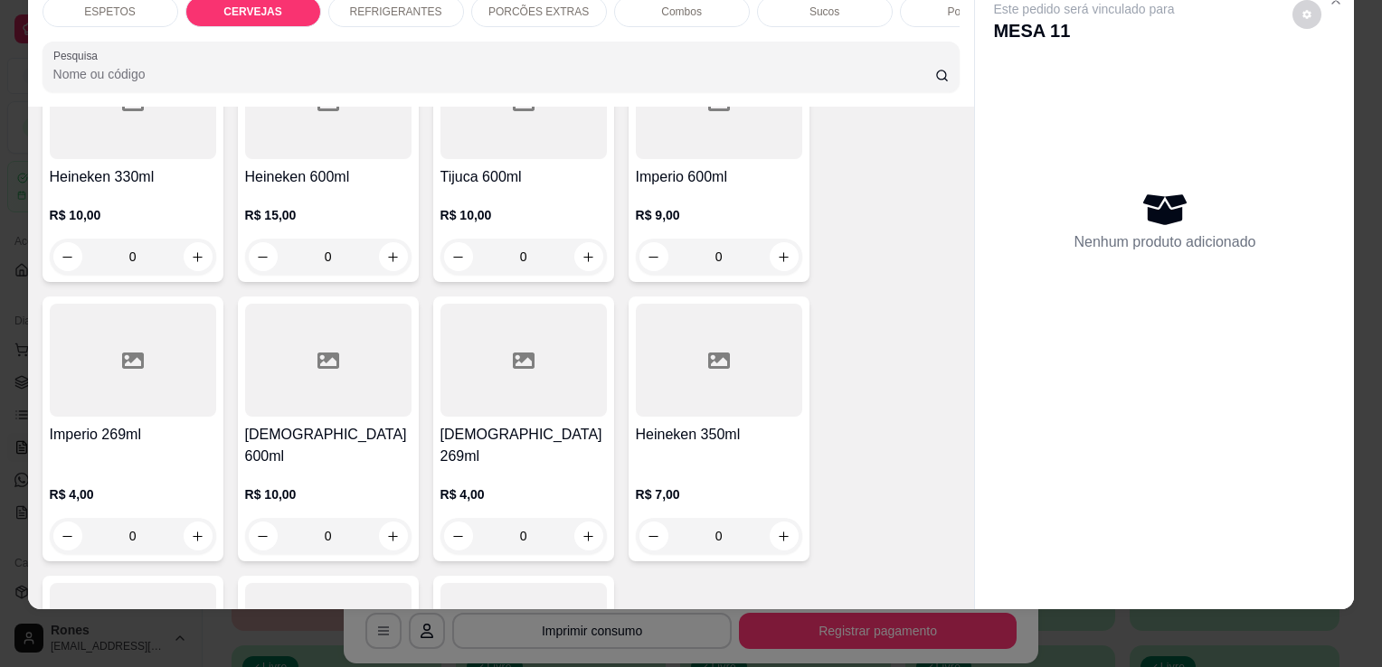
click at [344, 468] on div "R$ 10,00 0" at bounding box center [328, 511] width 166 height 87
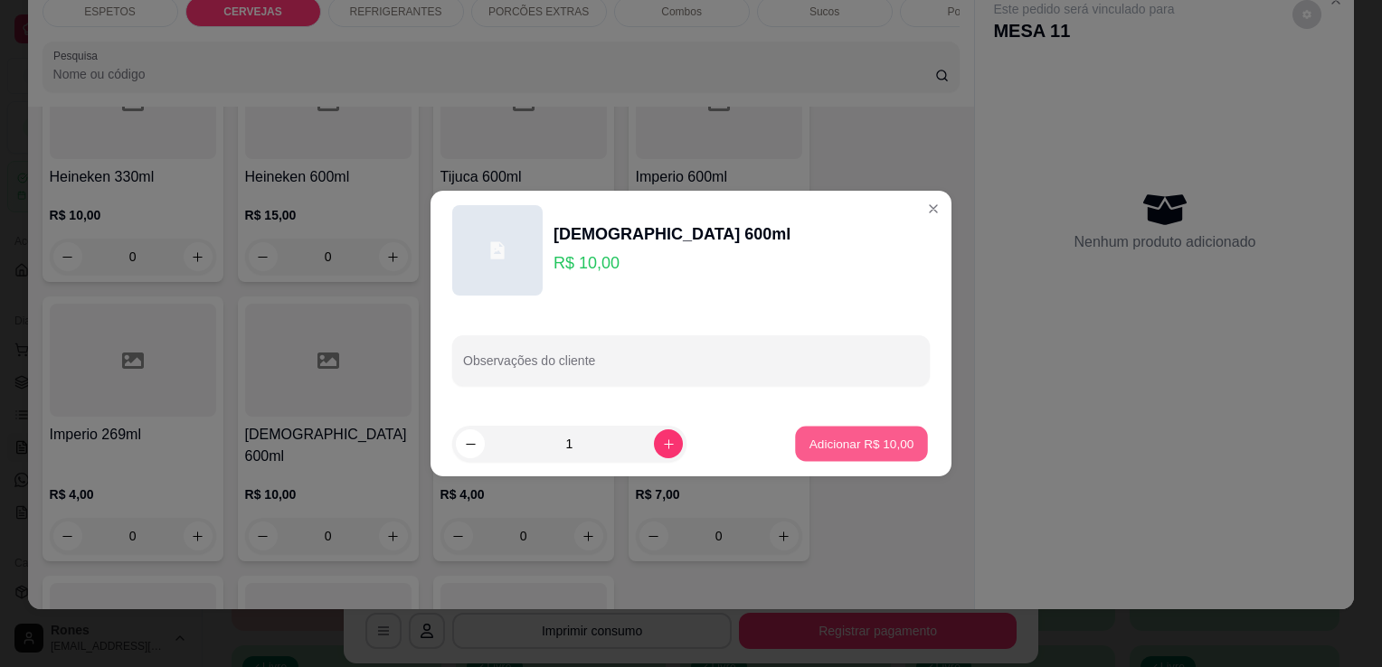
click at [875, 450] on p "Adicionar R$ 10,00" at bounding box center [861, 443] width 105 height 17
type input "1"
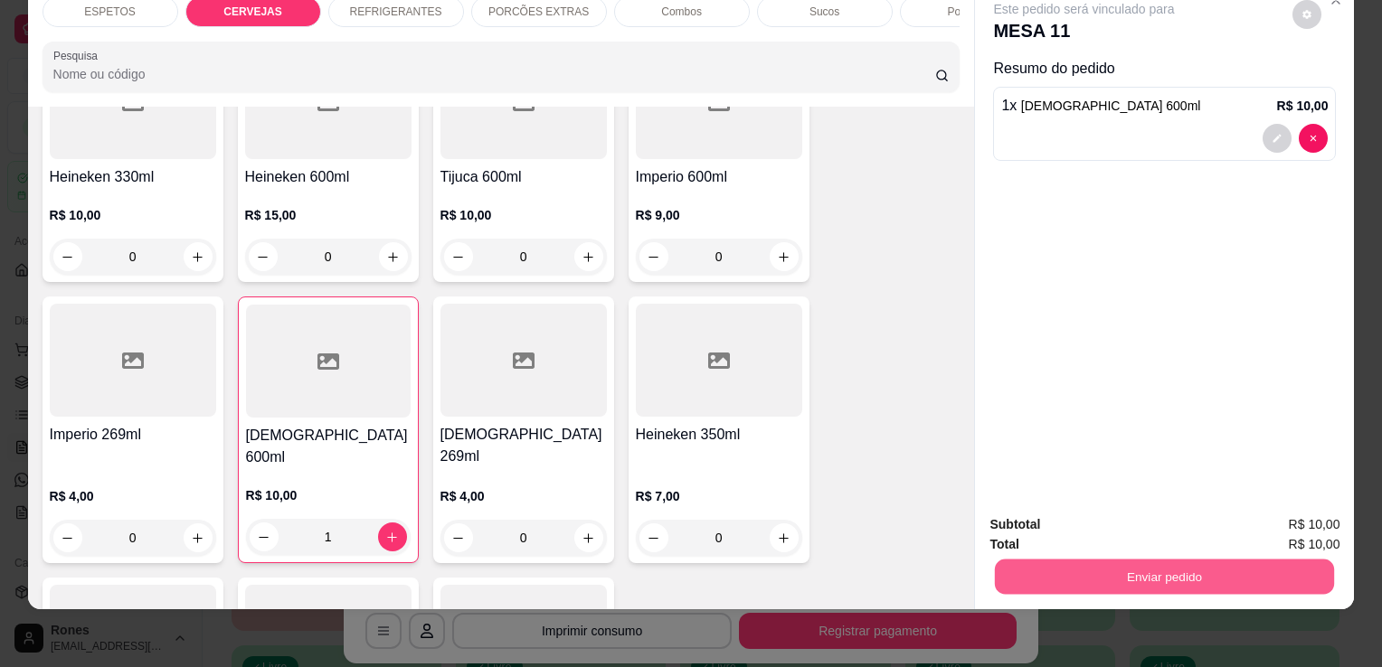
click at [1103, 562] on button "Enviar pedido" at bounding box center [1164, 576] width 339 height 35
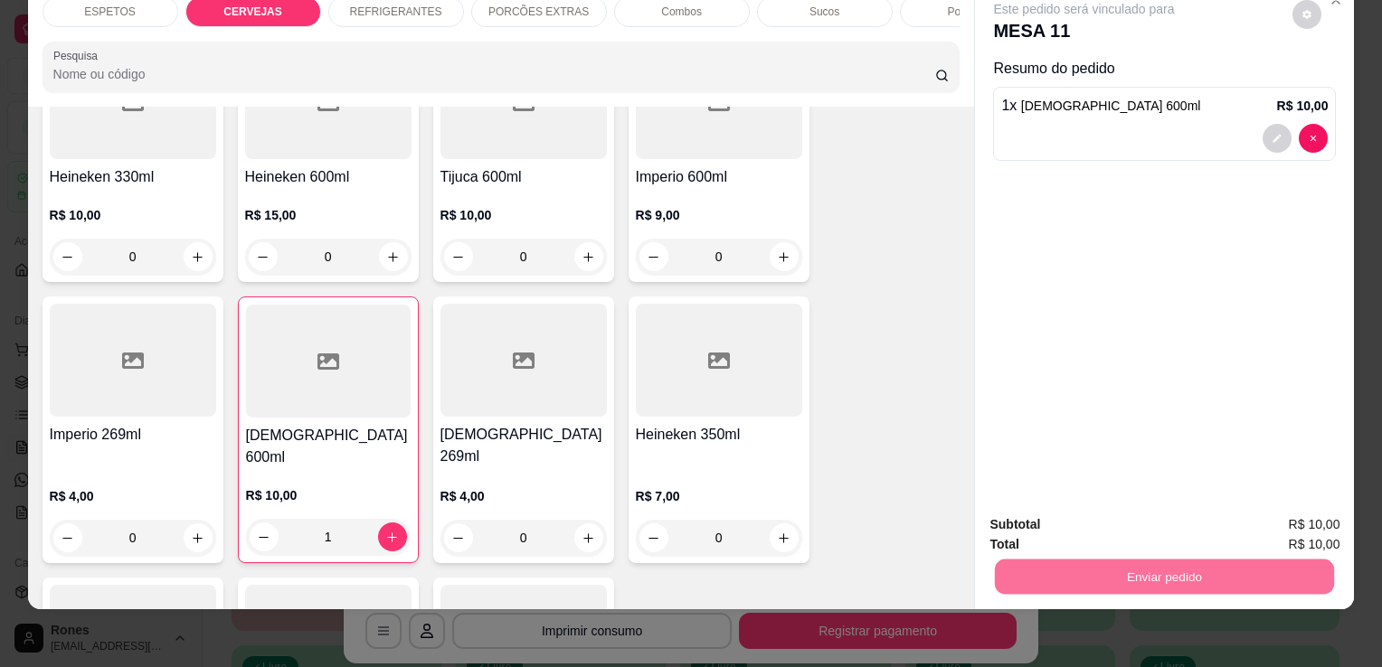
click at [1292, 519] on button "Enviar pedido" at bounding box center [1292, 518] width 99 height 33
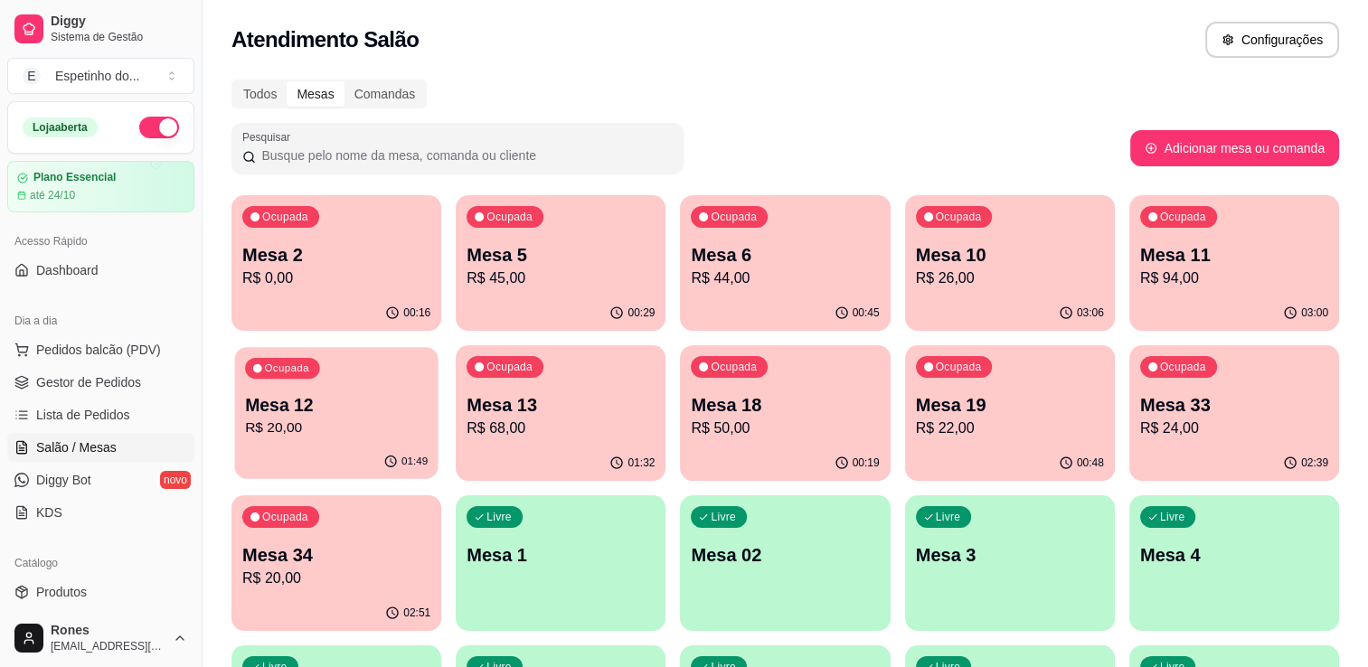
click at [386, 442] on div "Ocupada Mesa 12 R$ 20,00" at bounding box center [335, 396] width 203 height 98
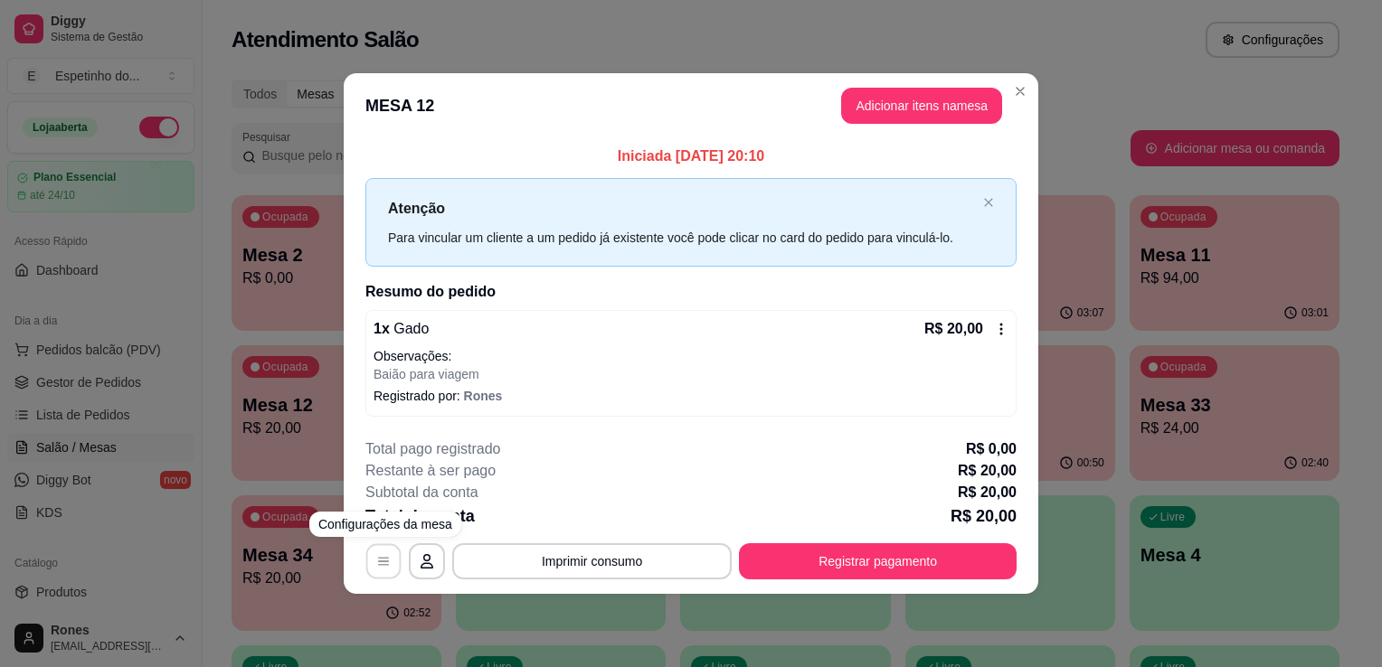
click at [390, 556] on icon "button" at bounding box center [383, 561] width 14 height 14
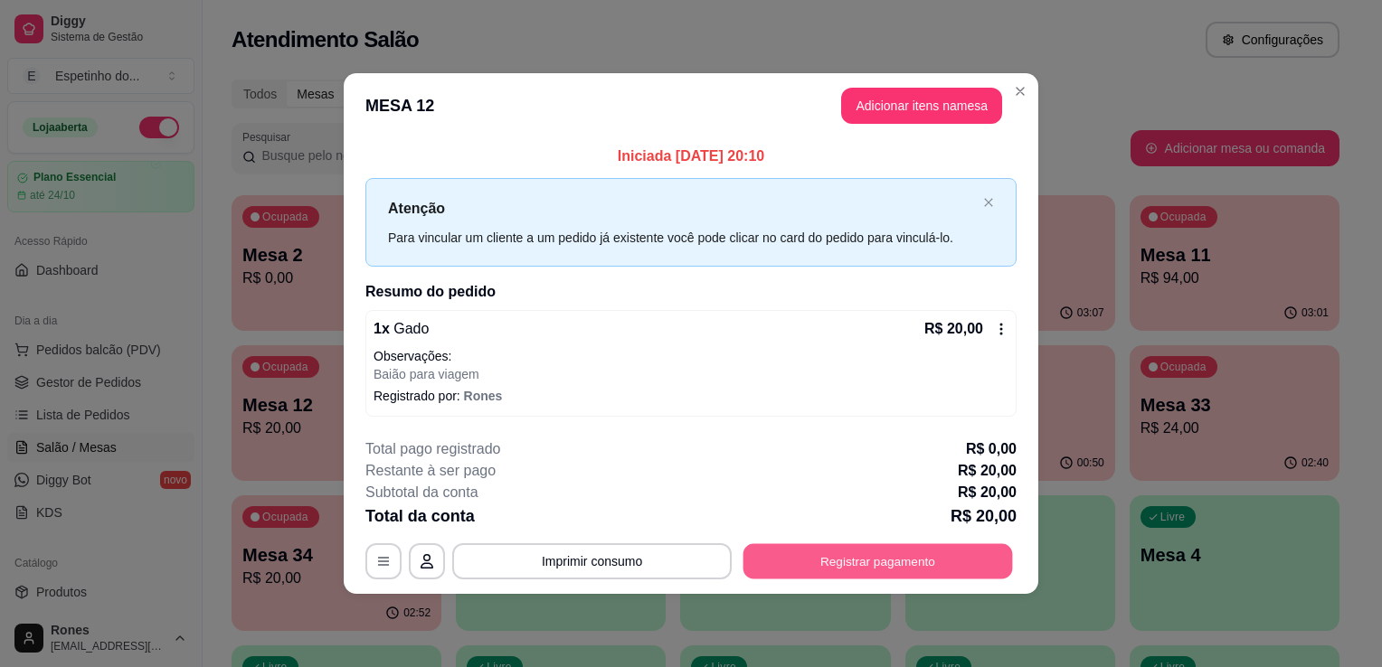
click at [901, 572] on button "Registrar pagamento" at bounding box center [878, 561] width 270 height 35
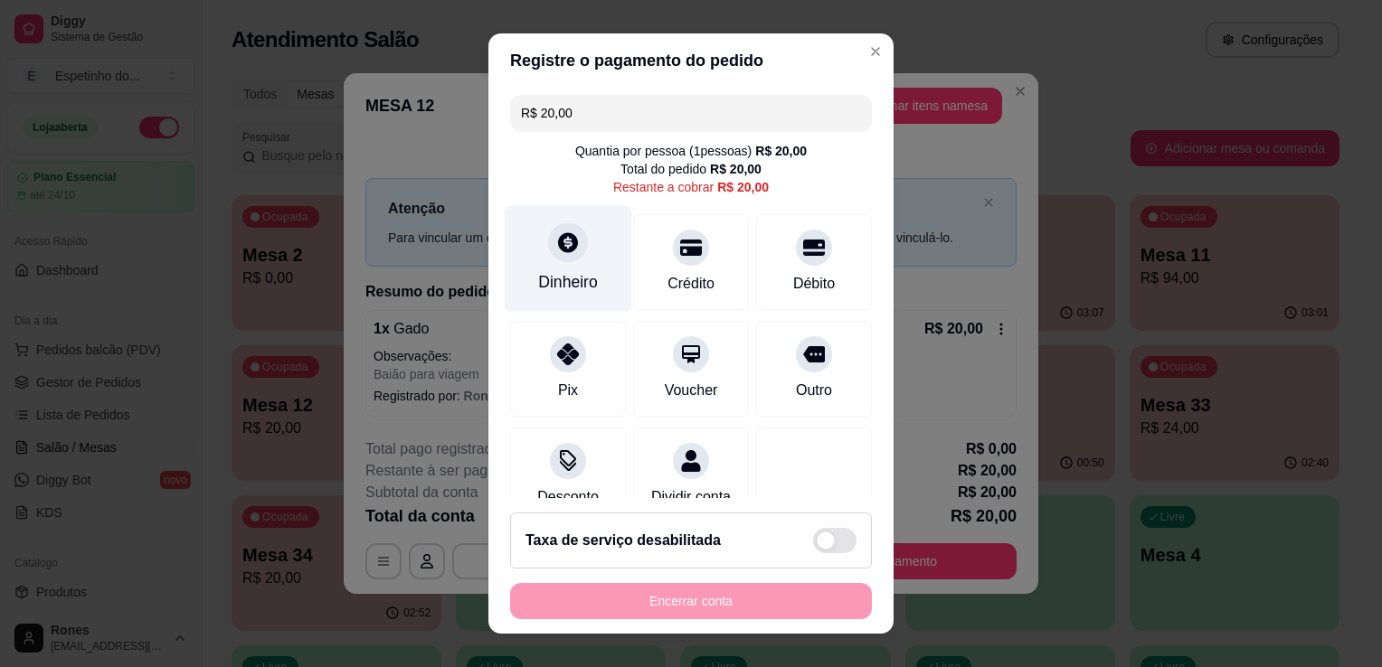
click at [582, 290] on div "Dinheiro" at bounding box center [568, 282] width 60 height 24
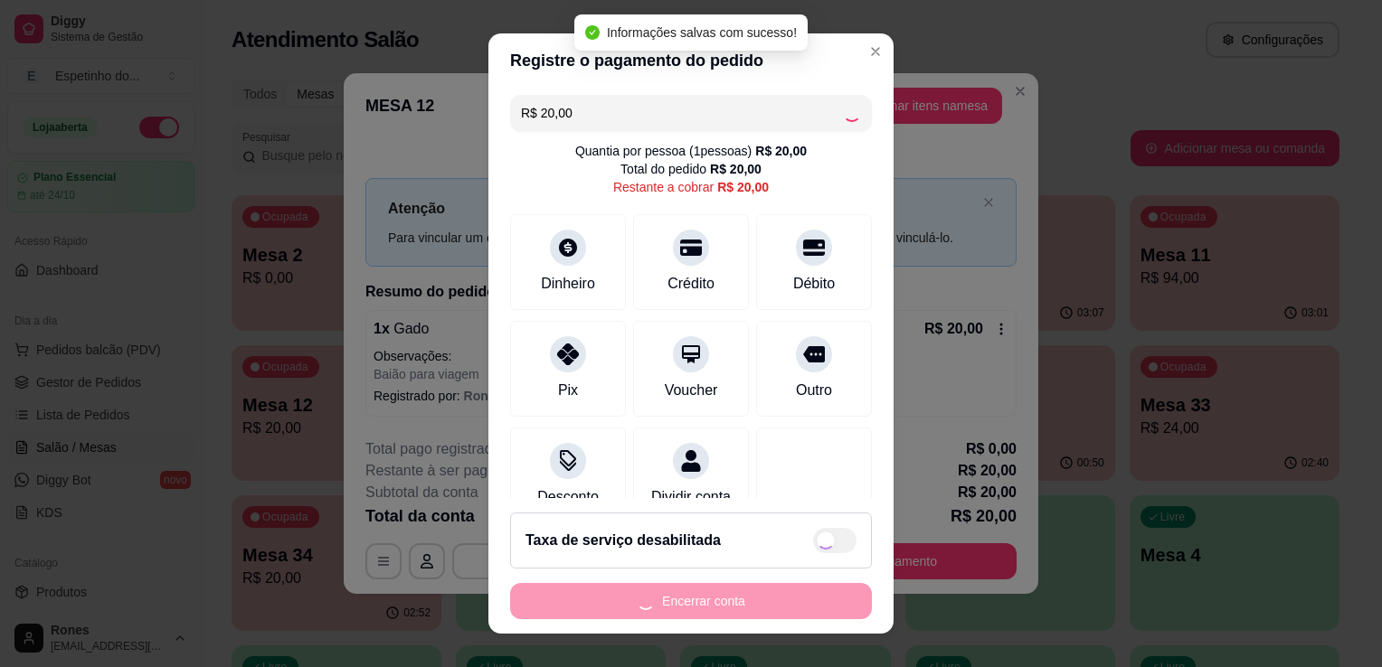
type input "R$ 0,00"
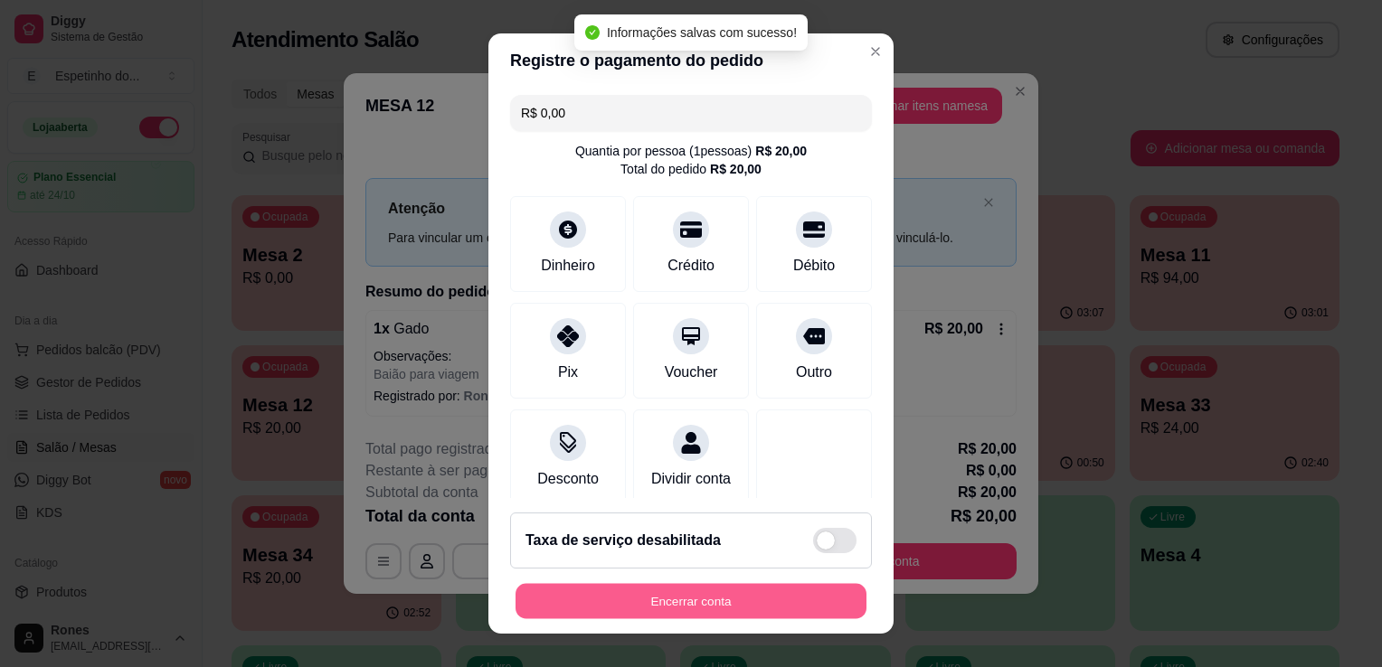
click at [763, 600] on button "Encerrar conta" at bounding box center [691, 601] width 351 height 35
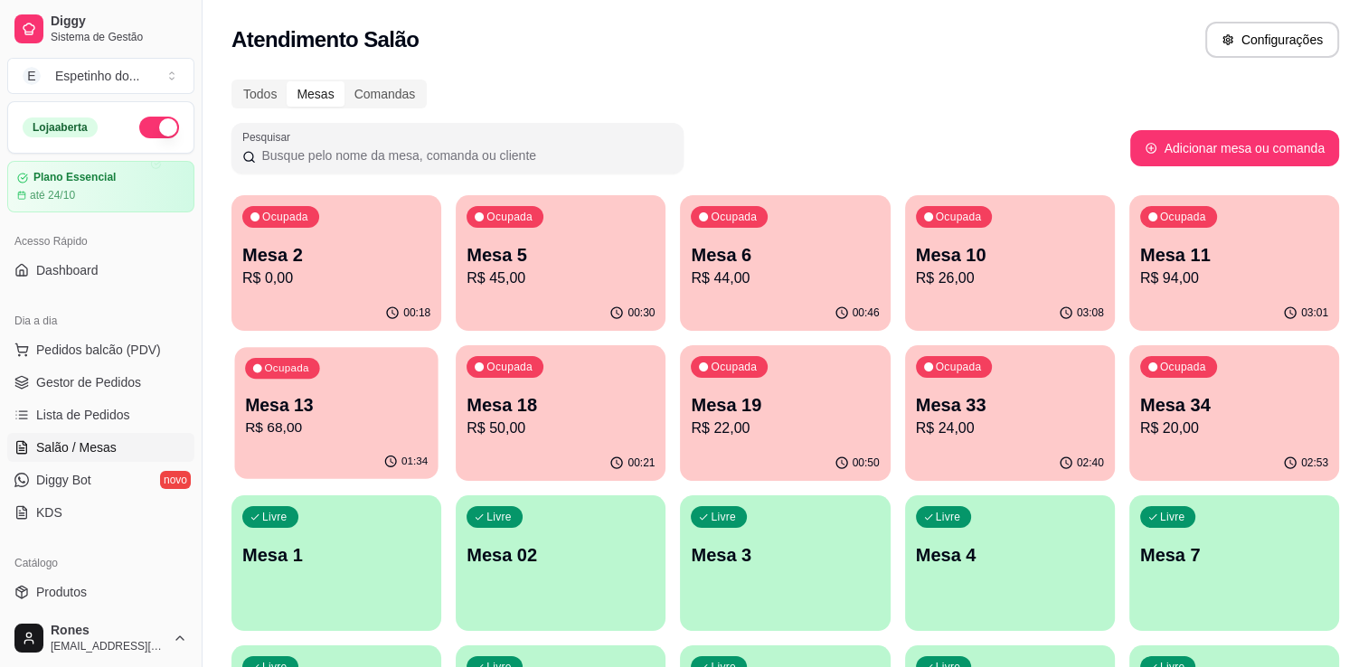
click at [409, 415] on p "Mesa 13" at bounding box center [336, 405] width 183 height 24
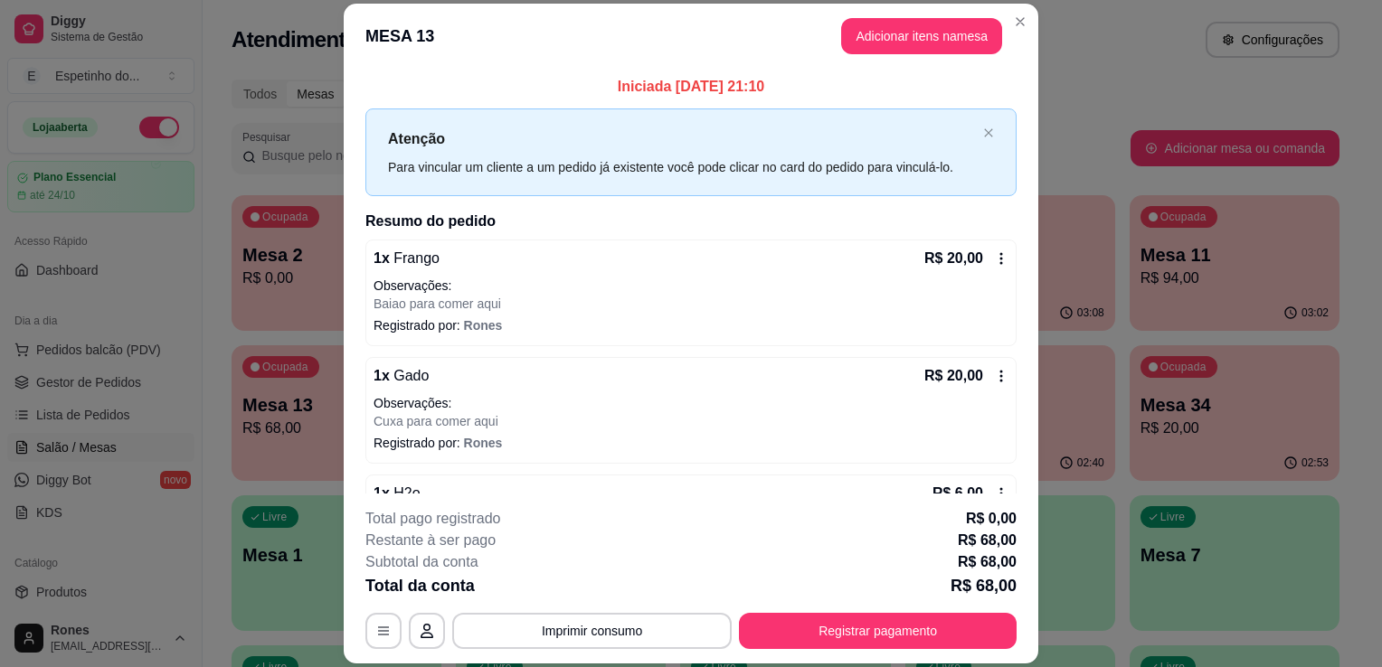
scroll to position [166, 0]
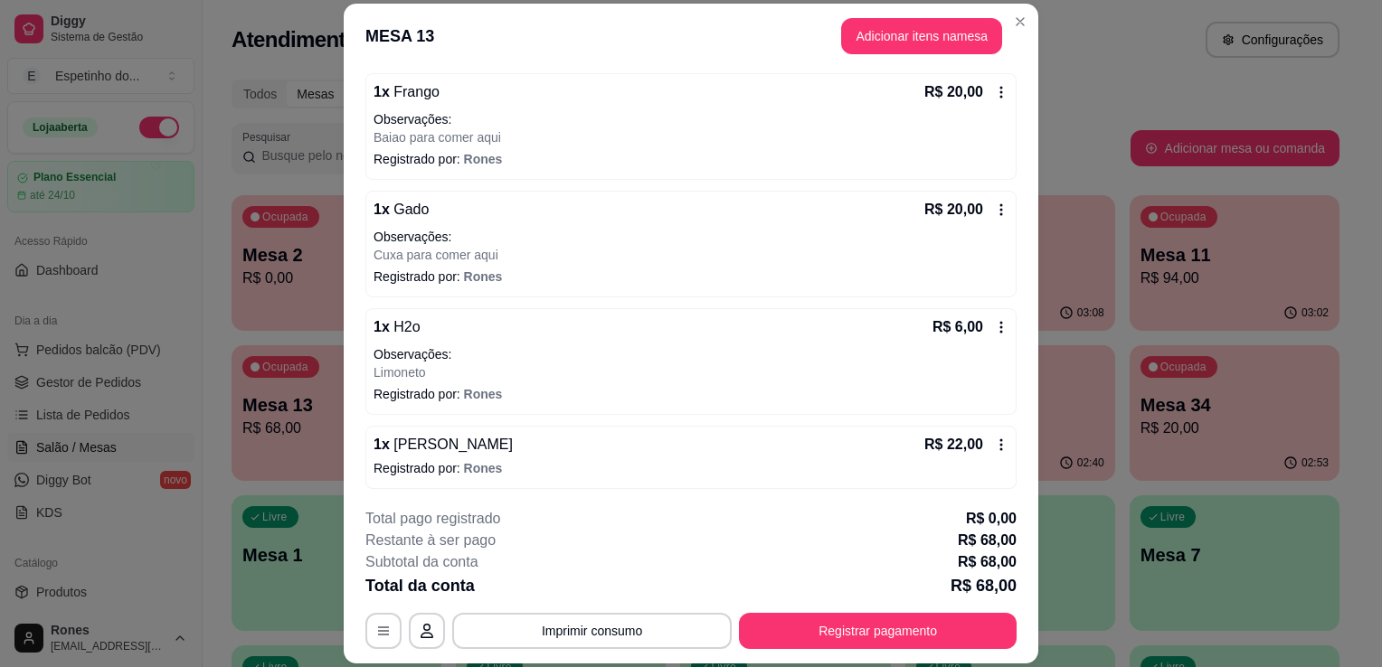
click at [1016, 126] on div "Iniciada [DATE] 21:10 Atenção Para vincular um cliente a um pedido já existente…" at bounding box center [691, 282] width 695 height 426
click at [919, 621] on button "Registrar pagamento" at bounding box center [878, 631] width 270 height 35
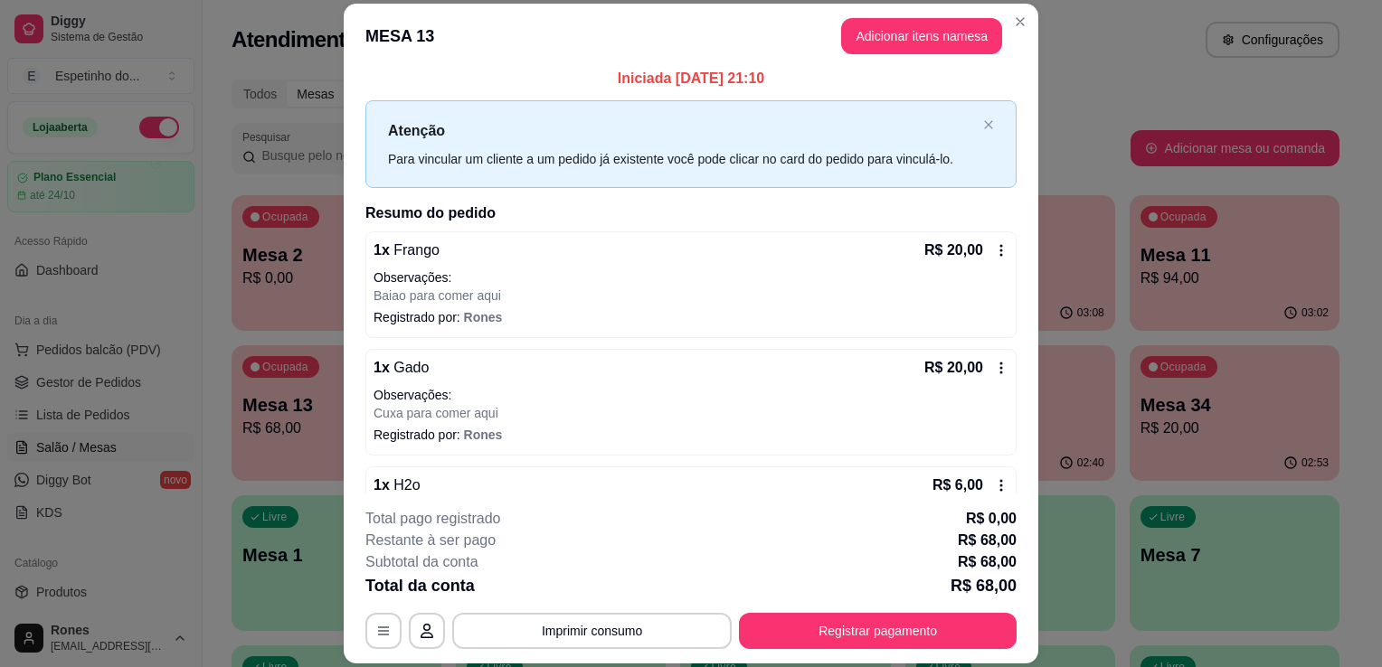
scroll to position [0, 0]
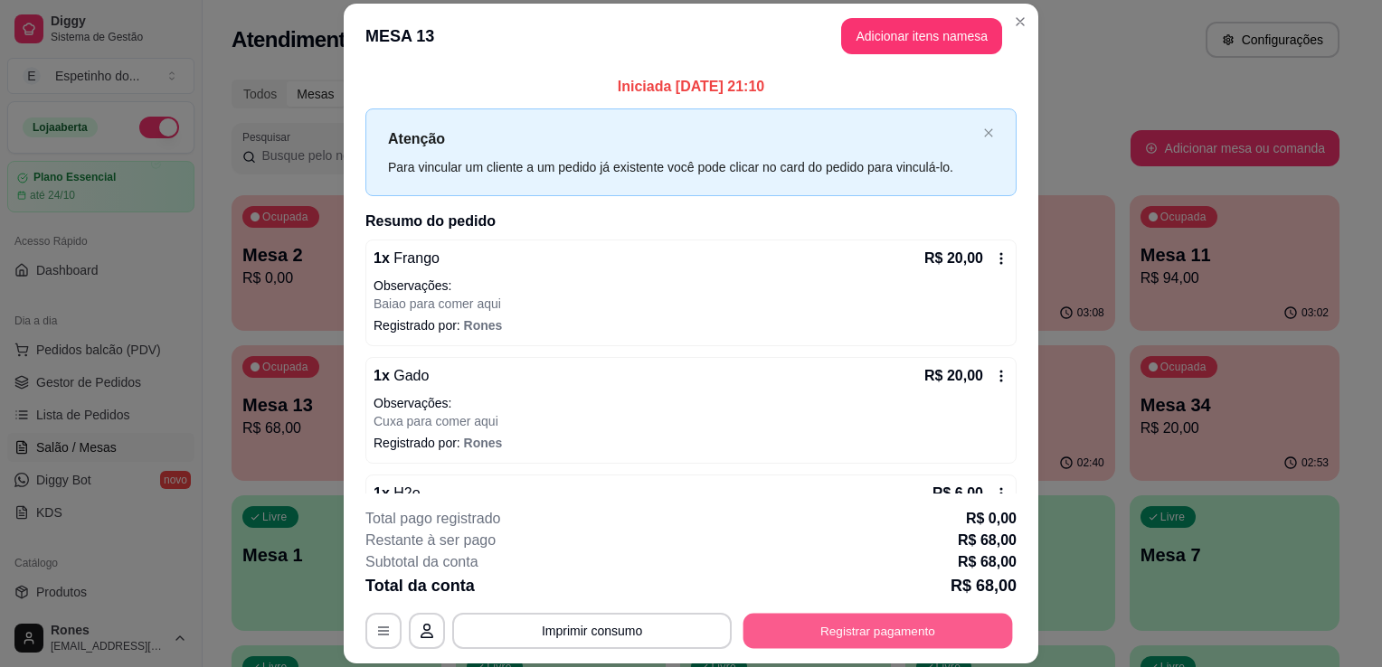
click at [927, 637] on button "Registrar pagamento" at bounding box center [878, 631] width 270 height 35
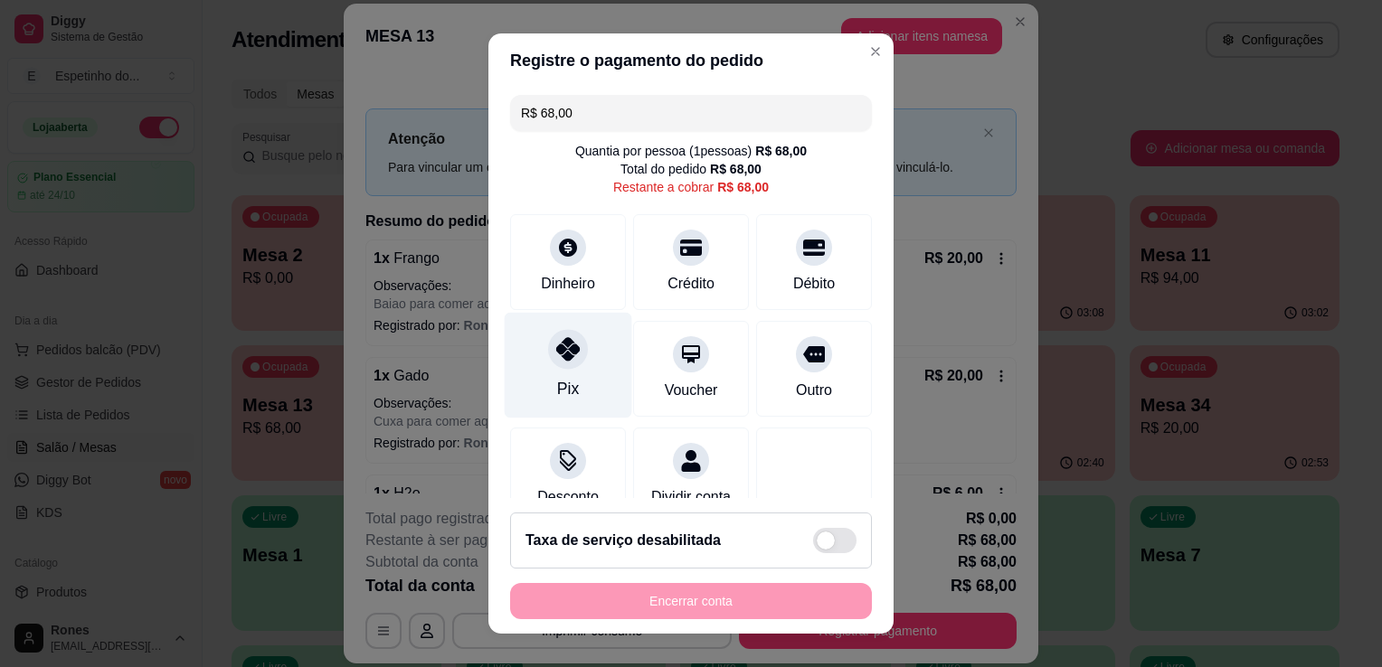
click at [587, 393] on div "Pix" at bounding box center [569, 366] width 128 height 106
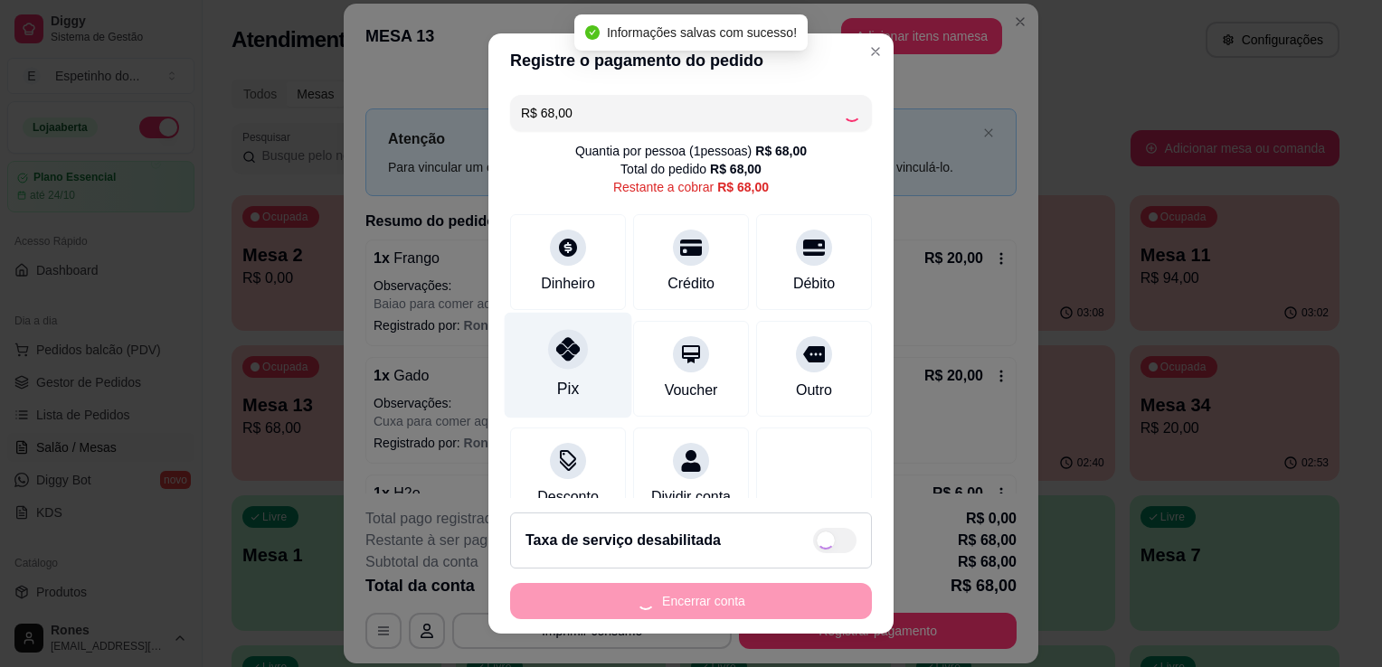
type input "R$ 0,00"
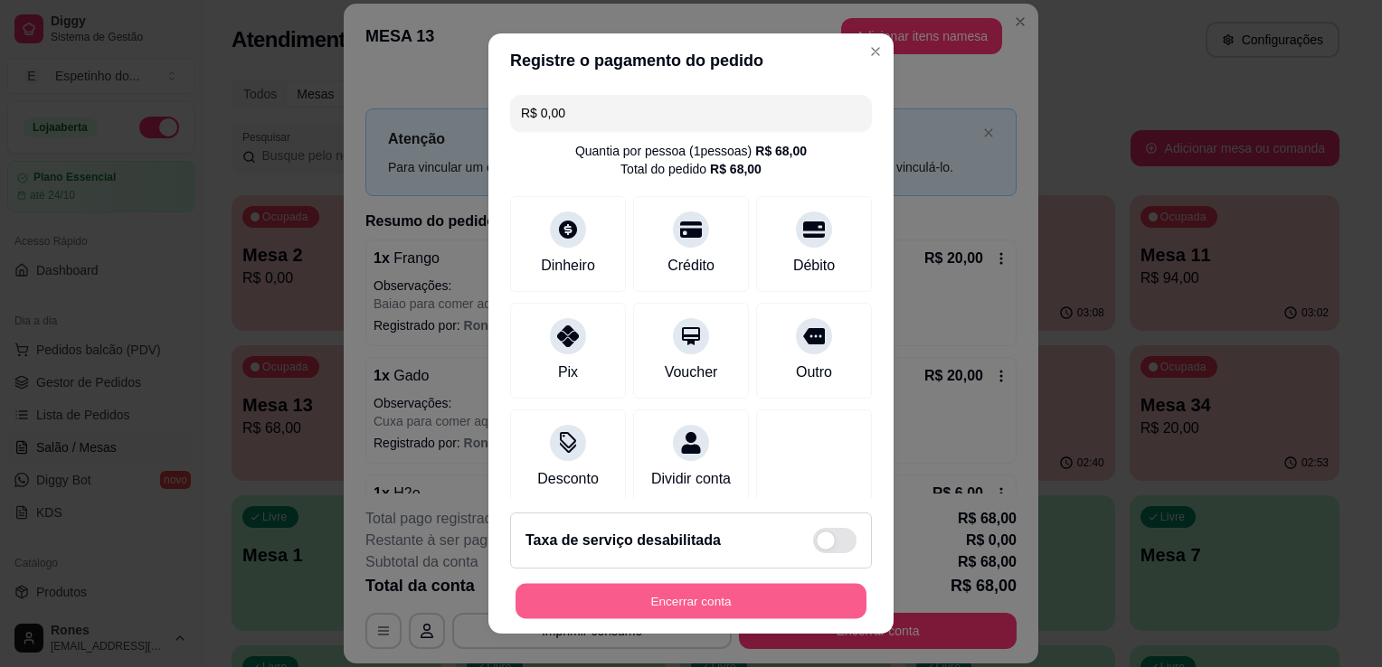
click at [653, 610] on button "Encerrar conta" at bounding box center [691, 601] width 351 height 35
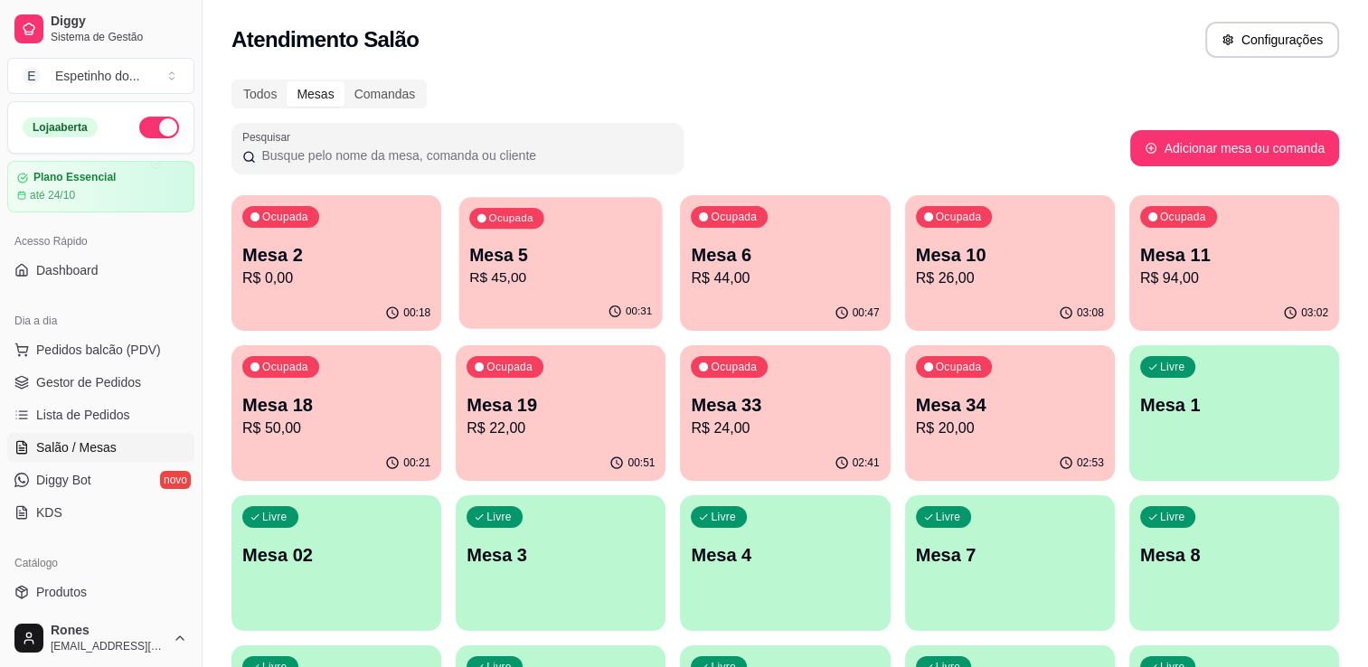
click at [601, 259] on p "Mesa 5" at bounding box center [560, 255] width 183 height 24
click at [533, 295] on button "Ocupada Mesa 5 R$ 45,00 00:31" at bounding box center [561, 263] width 210 height 136
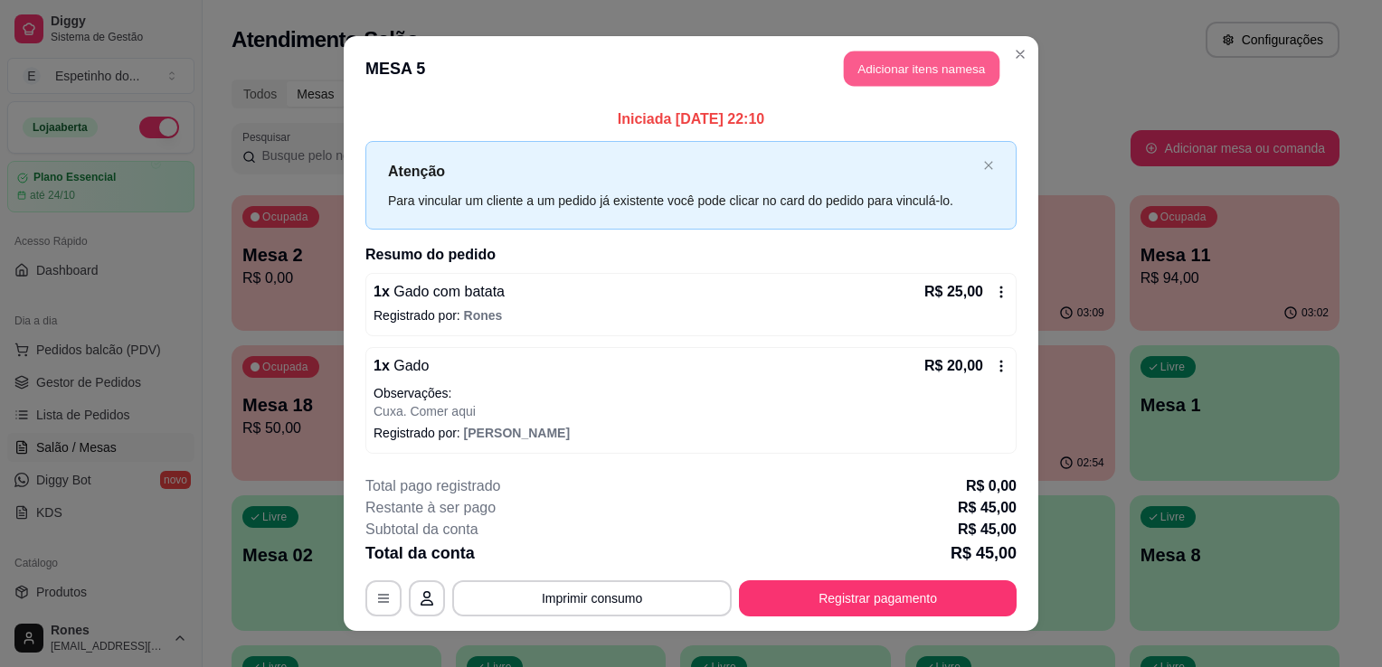
click at [925, 61] on button "Adicionar itens na mesa" at bounding box center [922, 69] width 156 height 35
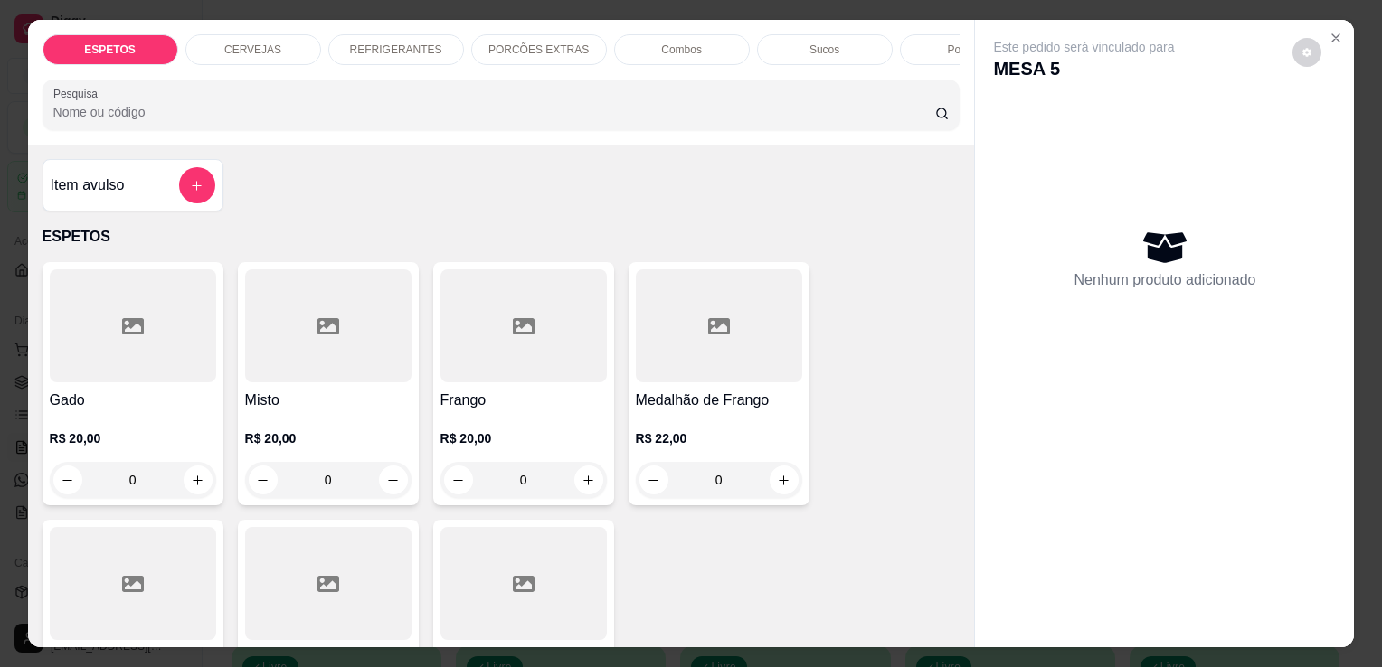
click at [368, 43] on p "REFRIGERANTES" at bounding box center [396, 50] width 92 height 14
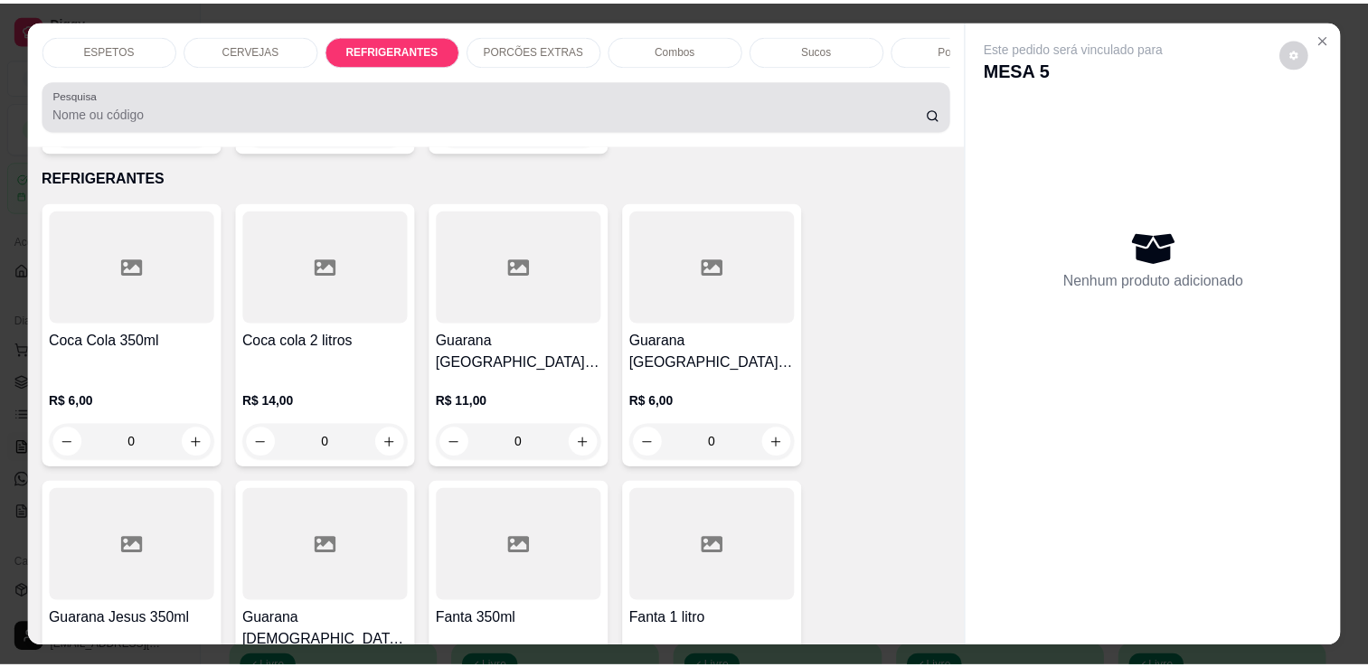
scroll to position [44, 0]
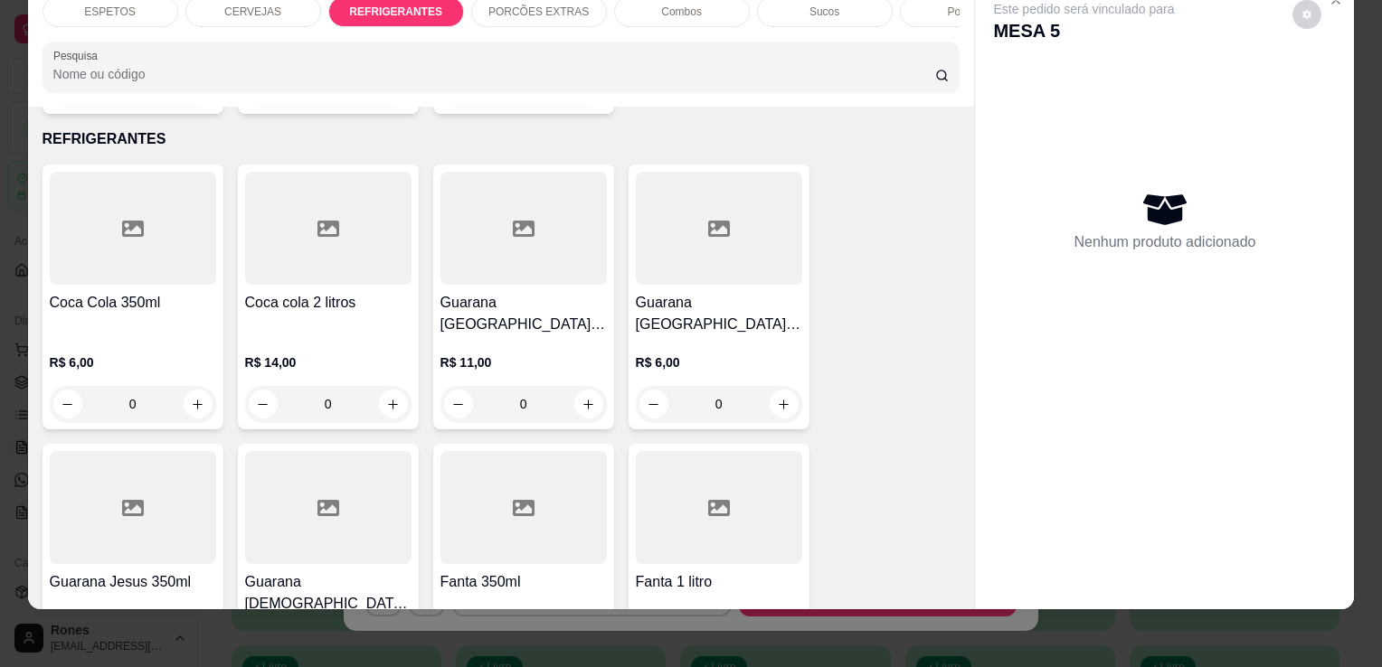
click at [549, 336] on div "R$ 11,00 0" at bounding box center [523, 379] width 166 height 87
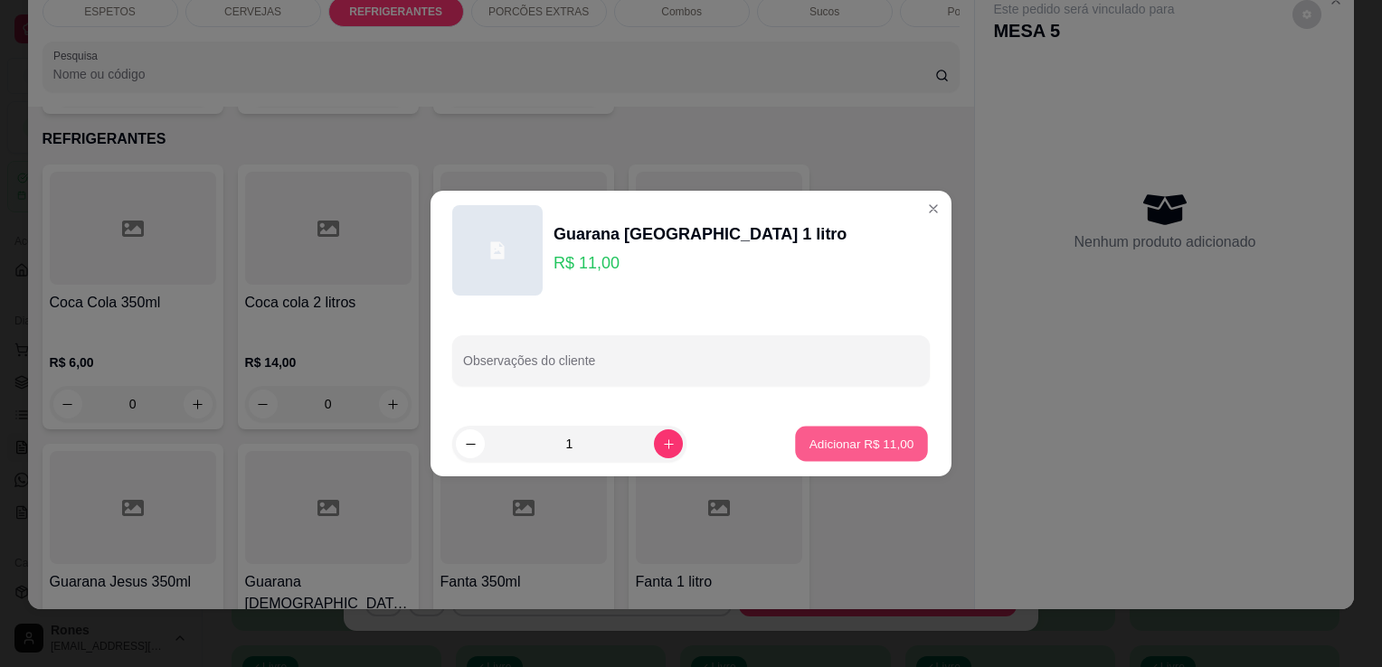
click at [876, 445] on p "Adicionar R$ 11,00" at bounding box center [861, 443] width 105 height 17
type input "1"
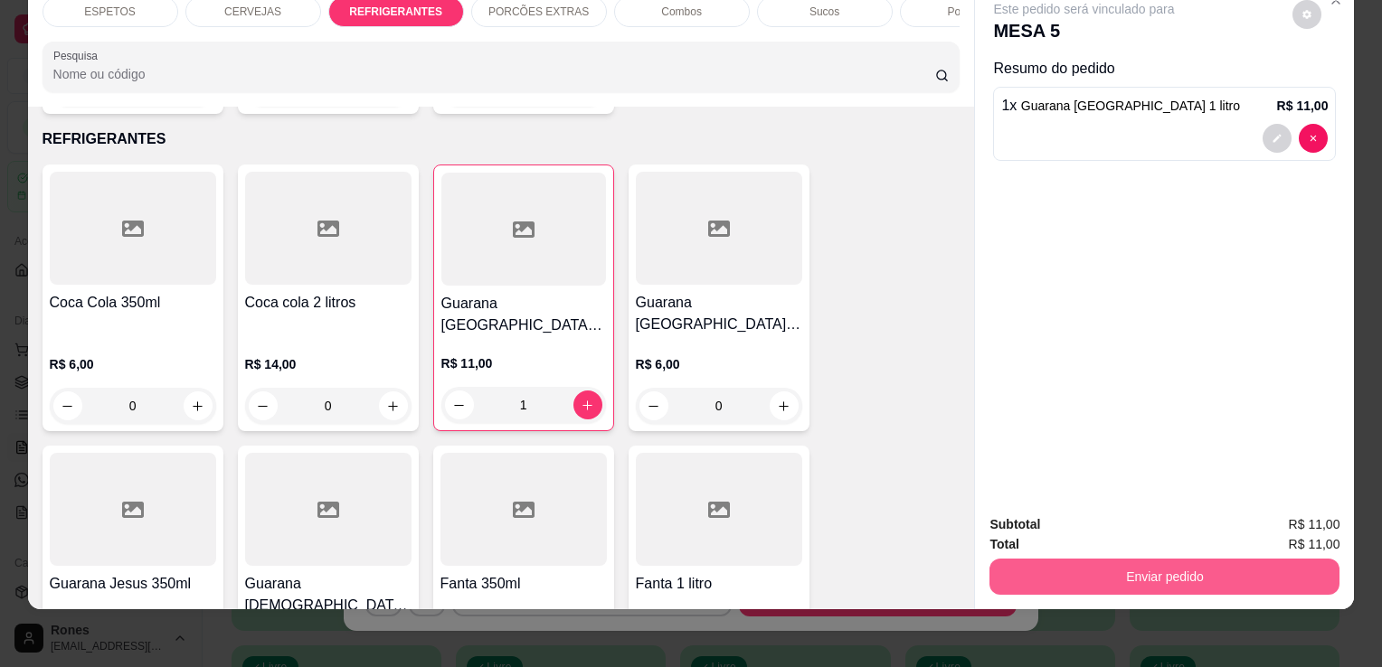
click at [1157, 563] on button "Enviar pedido" at bounding box center [1164, 577] width 350 height 36
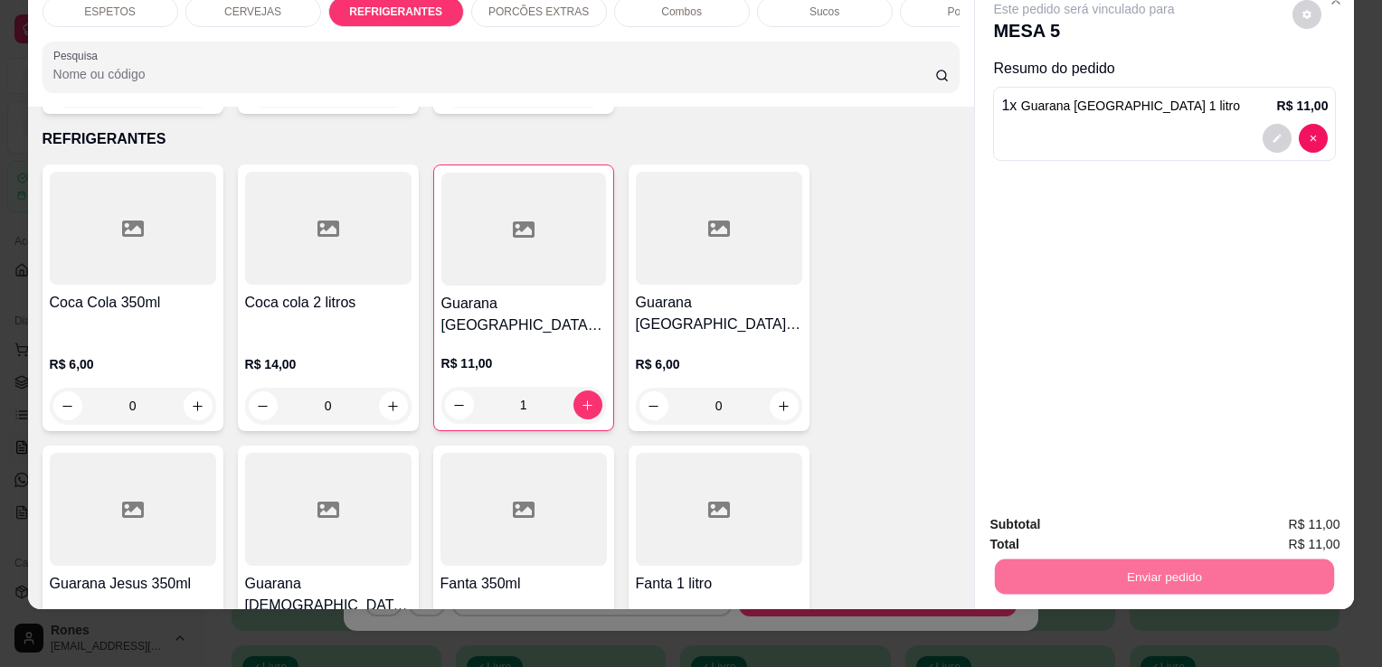
click at [1332, 520] on button "Enviar pedido" at bounding box center [1292, 518] width 99 height 33
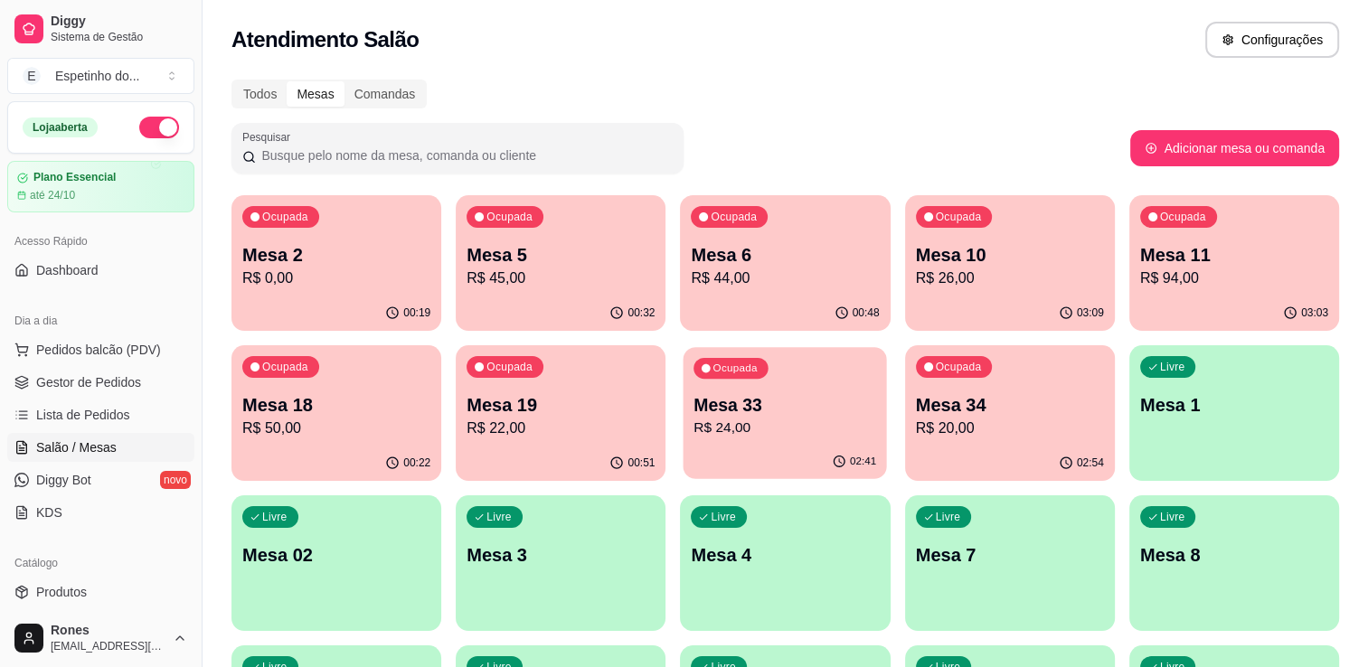
click at [803, 425] on p "R$ 24,00" at bounding box center [786, 428] width 183 height 21
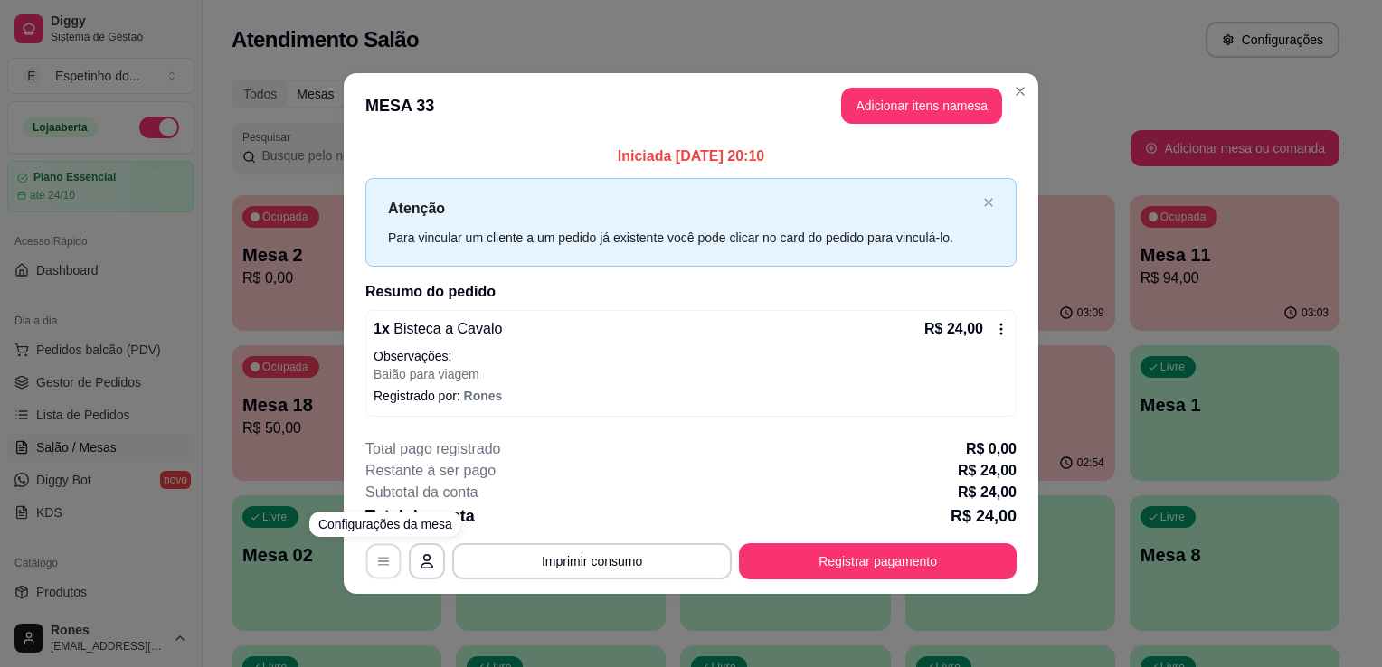
click at [383, 566] on icon "button" at bounding box center [383, 561] width 14 height 14
click at [999, 331] on icon at bounding box center [1001, 329] width 14 height 14
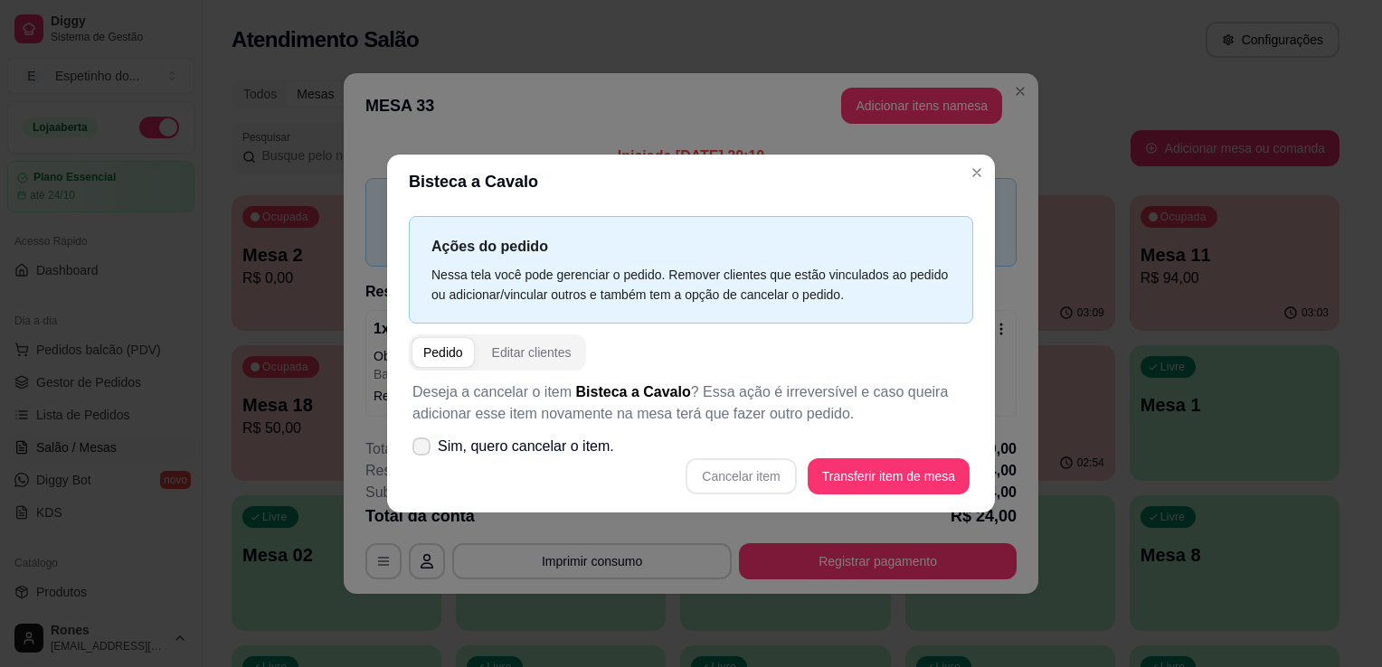
click at [497, 455] on span "Sim, quero cancelar o item." at bounding box center [526, 447] width 176 height 22
click at [423, 455] on input "Sim, quero cancelar o item." at bounding box center [418, 456] width 12 height 12
checkbox input "true"
click at [760, 478] on button "Cancelar item" at bounding box center [741, 476] width 108 height 35
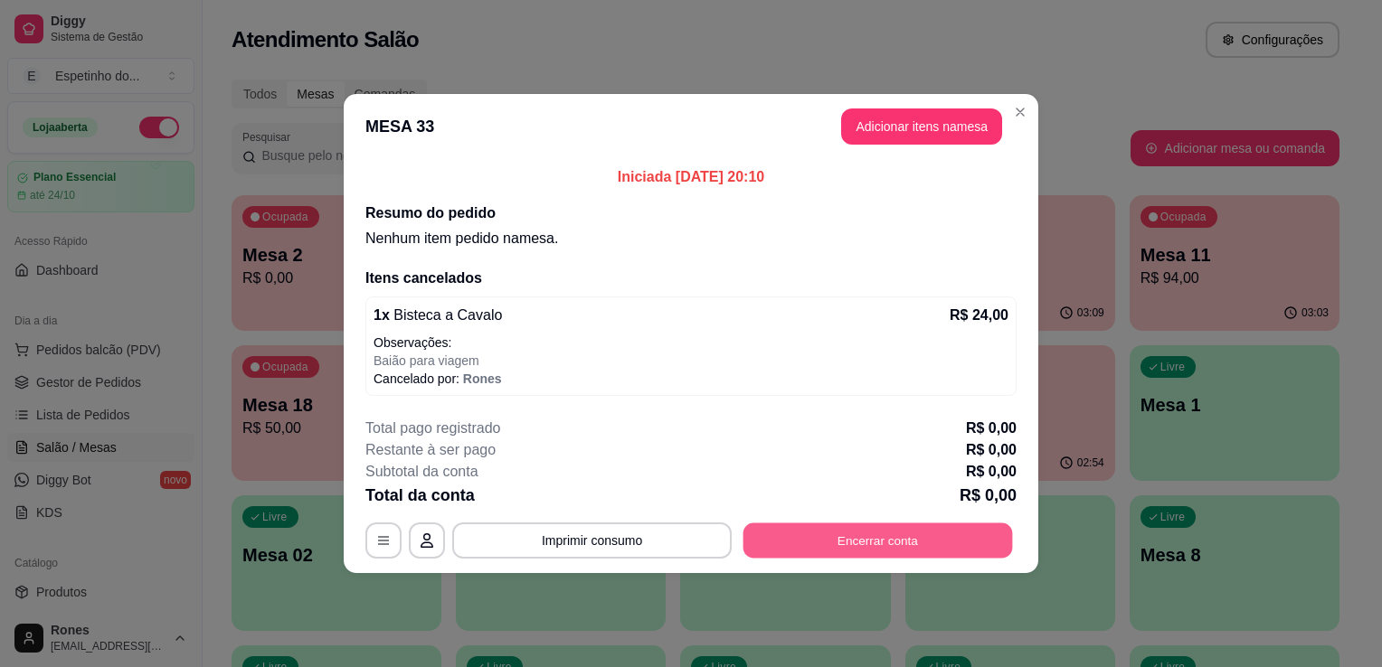
click at [890, 535] on button "Encerrar conta" at bounding box center [878, 541] width 270 height 35
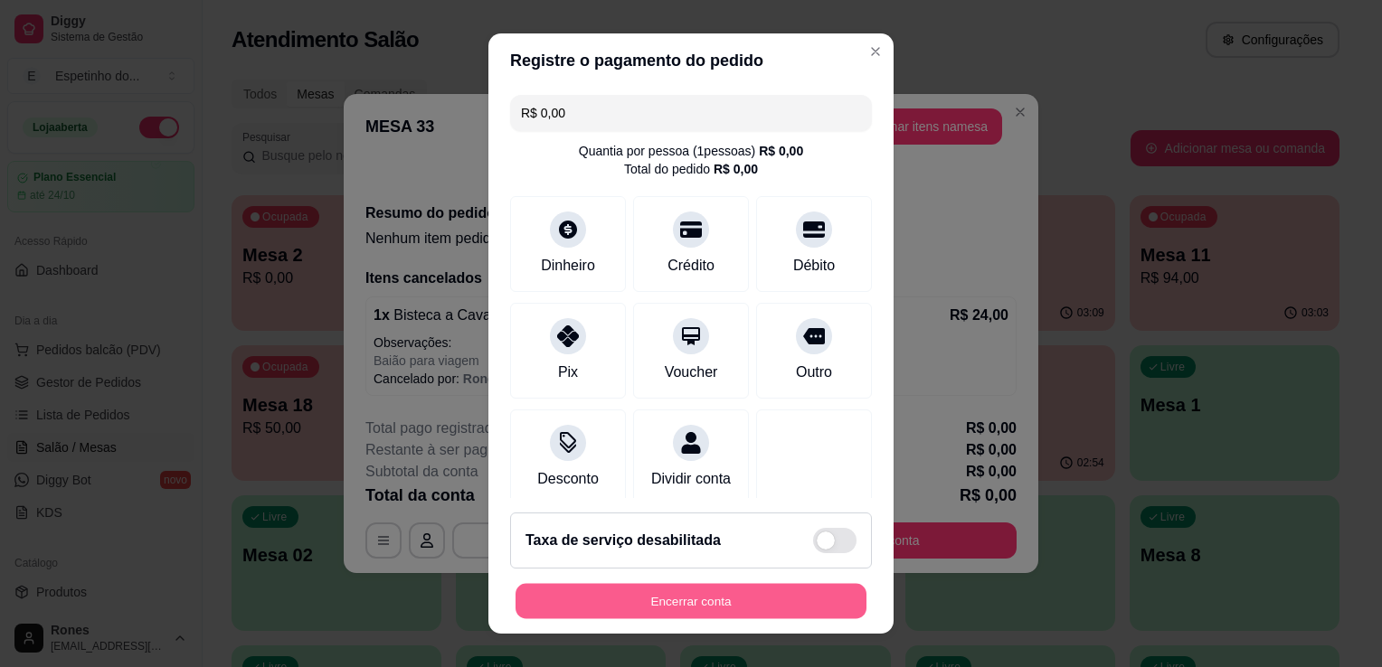
click at [739, 608] on button "Encerrar conta" at bounding box center [691, 601] width 351 height 35
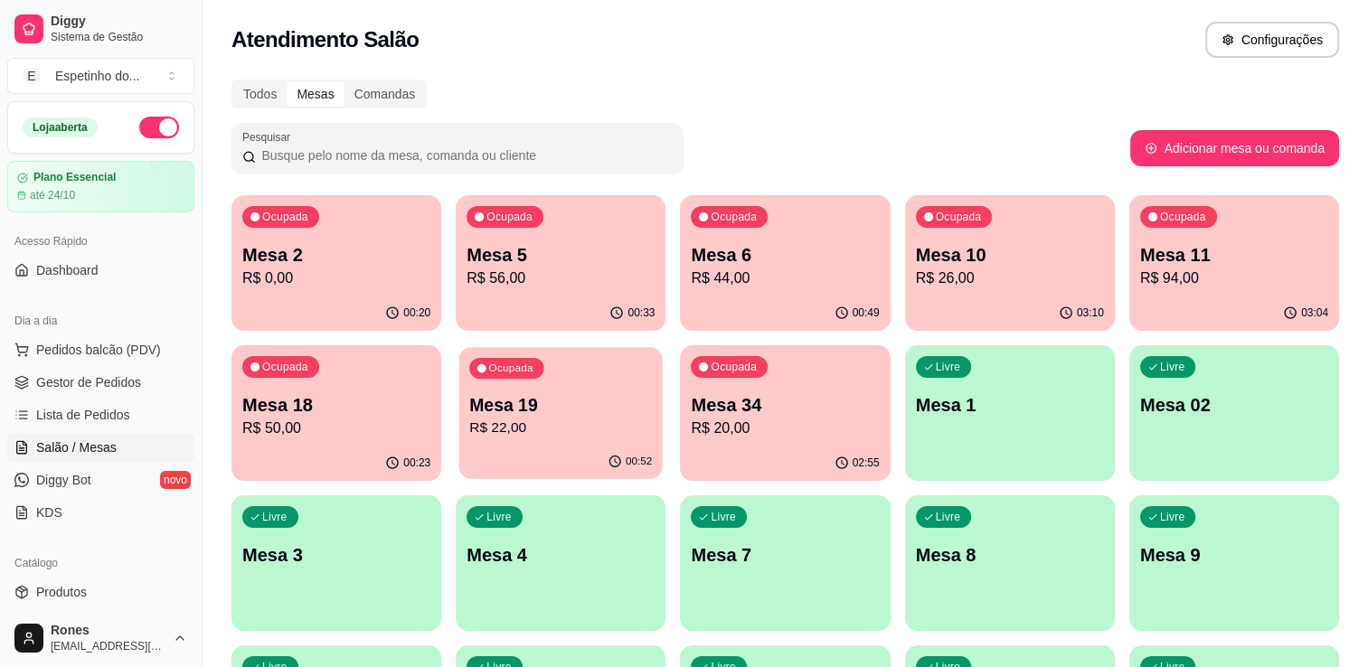
click at [561, 407] on p "Mesa 19" at bounding box center [560, 405] width 183 height 24
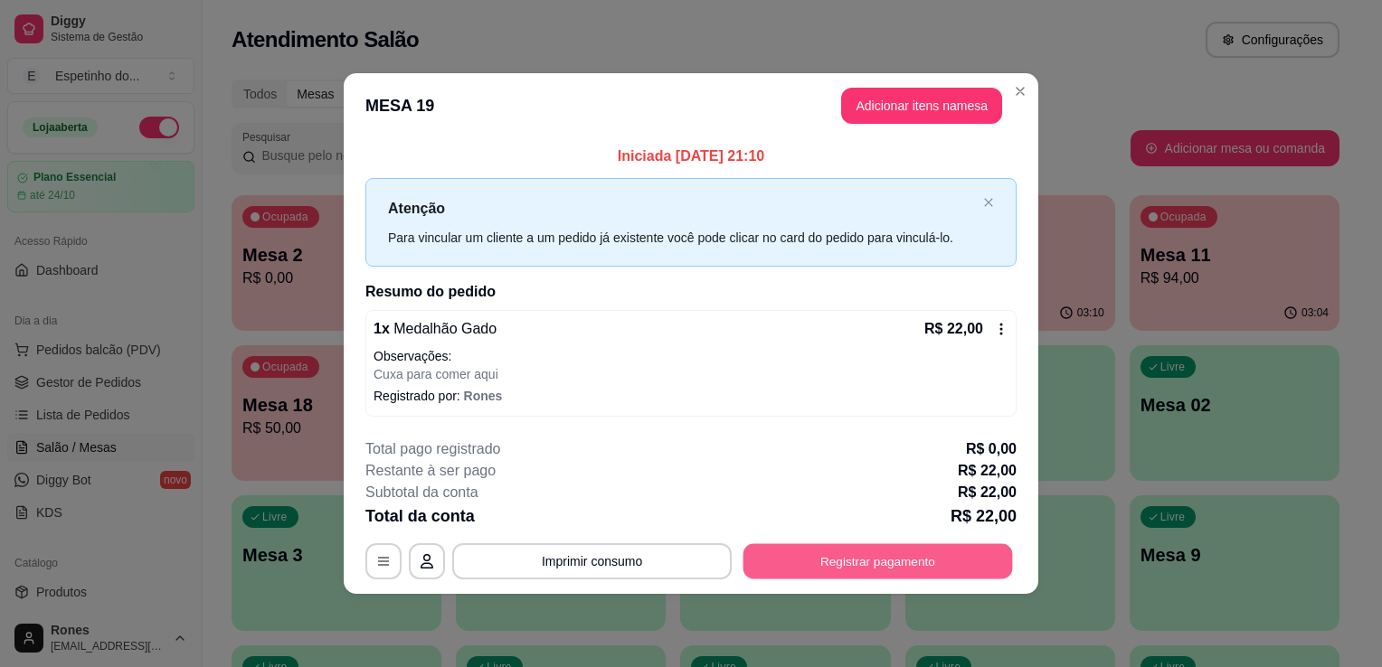
click at [909, 559] on button "Registrar pagamento" at bounding box center [878, 561] width 270 height 35
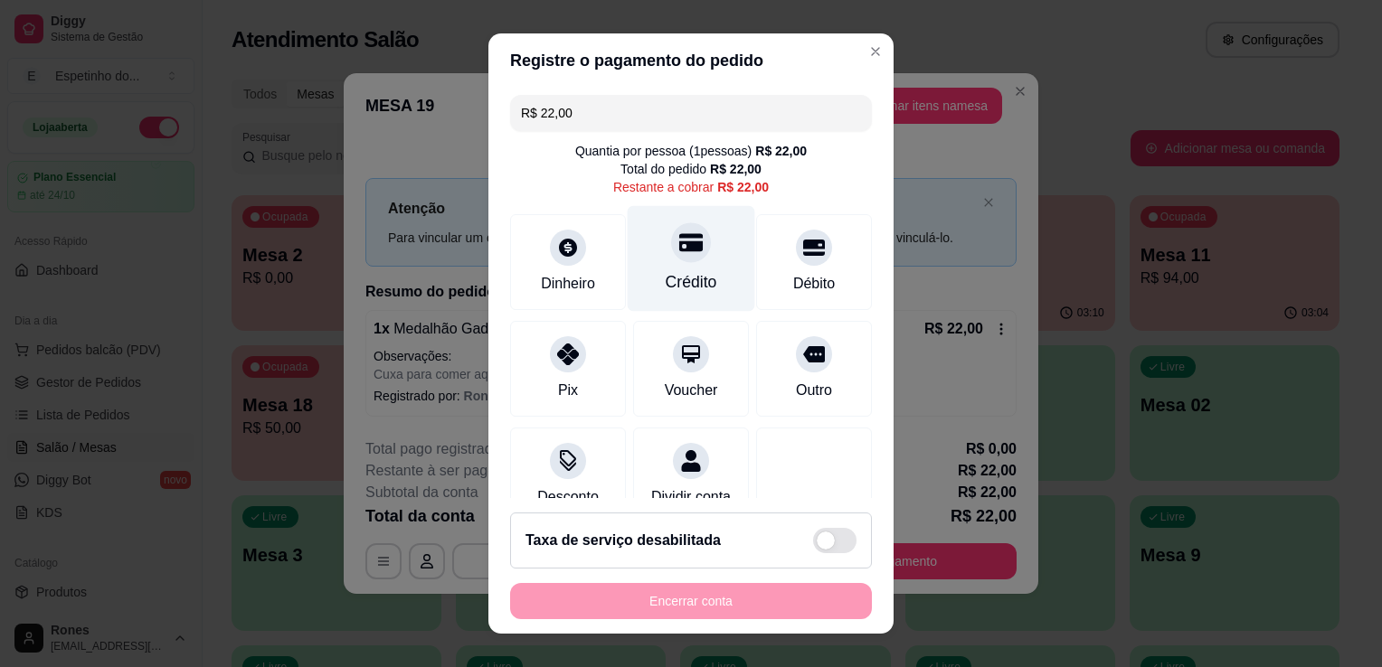
click at [707, 283] on div "Crédito" at bounding box center [692, 259] width 128 height 106
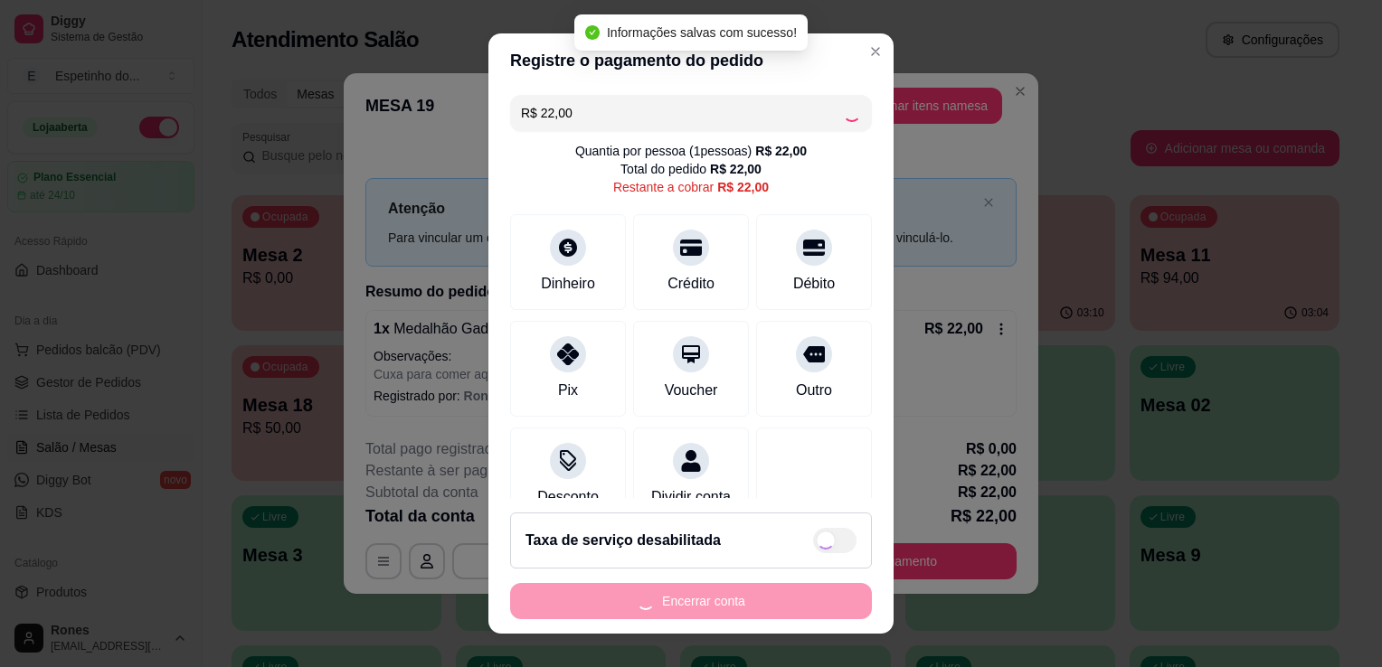
type input "R$ 0,00"
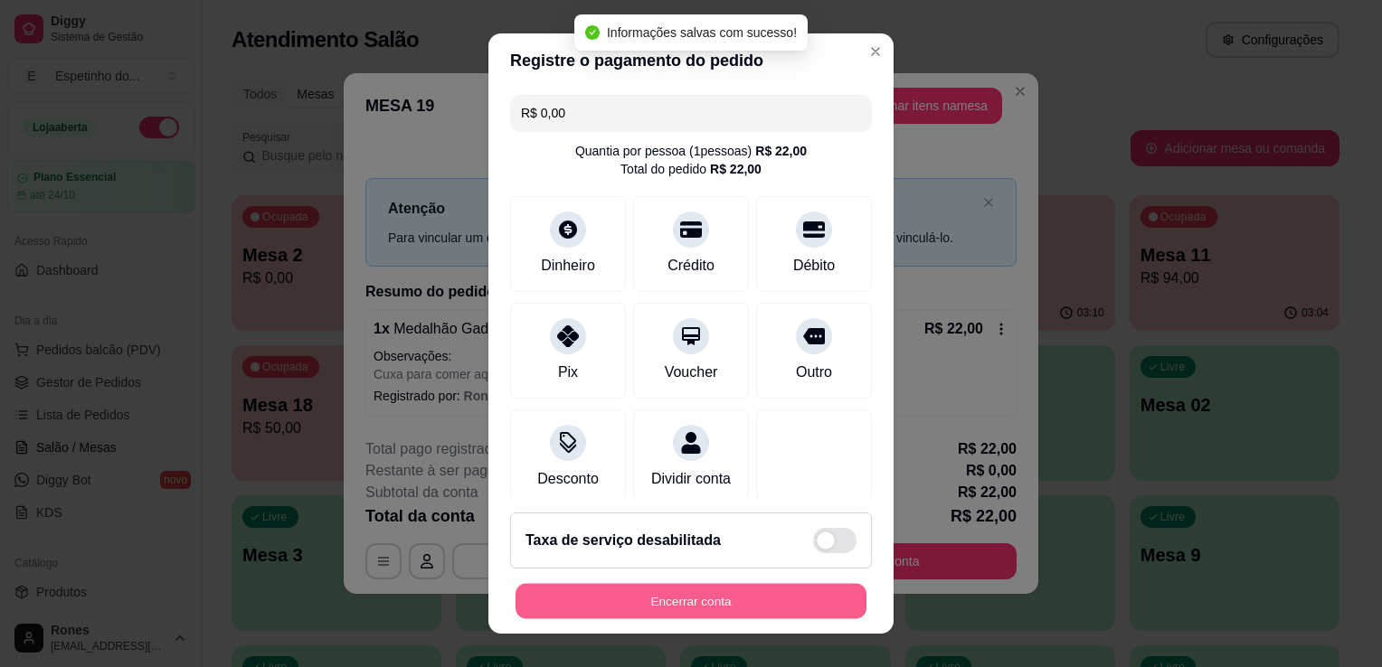
click at [779, 595] on button "Encerrar conta" at bounding box center [691, 601] width 351 height 35
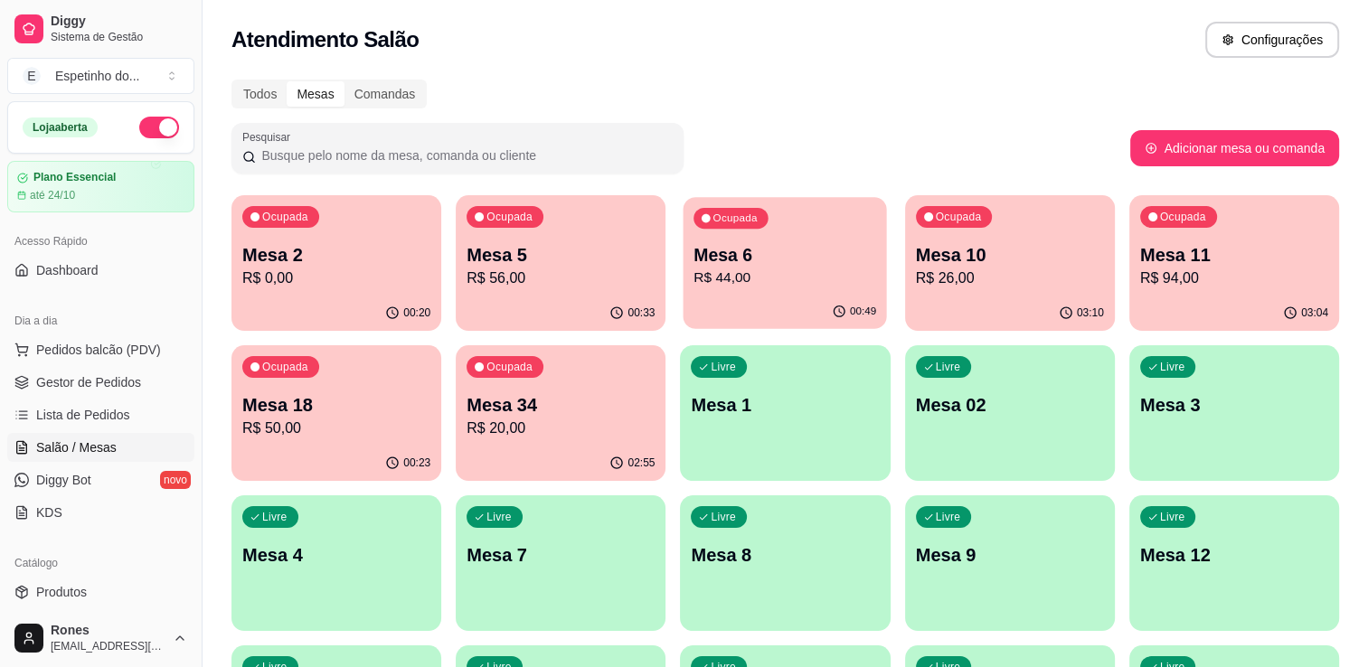
click at [865, 307] on p "00:49" at bounding box center [863, 312] width 26 height 14
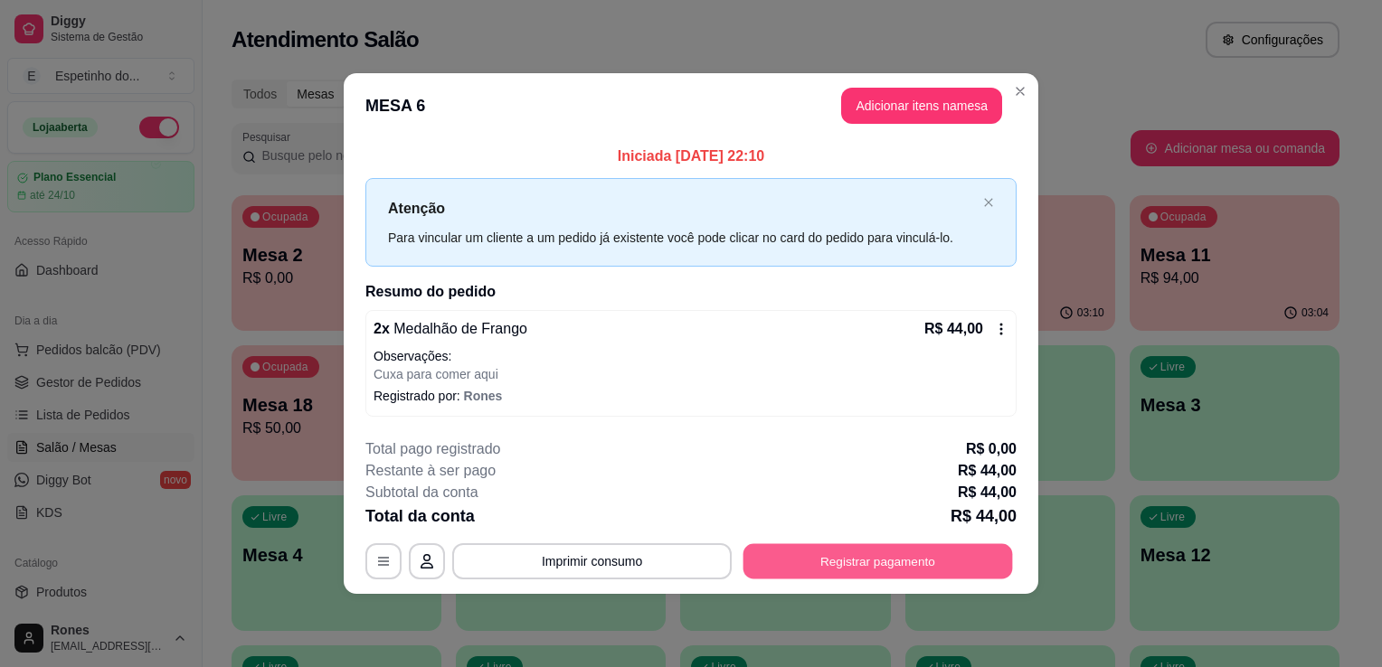
click at [944, 566] on button "Registrar pagamento" at bounding box center [878, 561] width 270 height 35
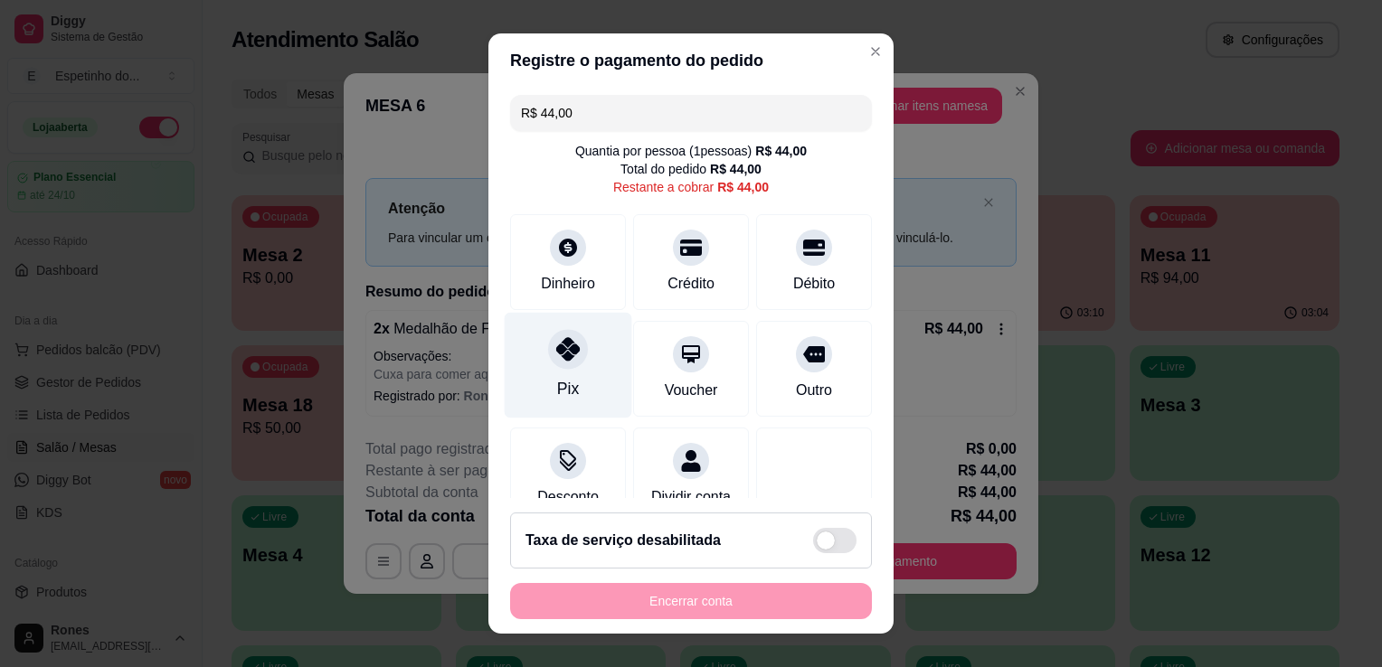
click at [561, 378] on div "Pix" at bounding box center [568, 389] width 22 height 24
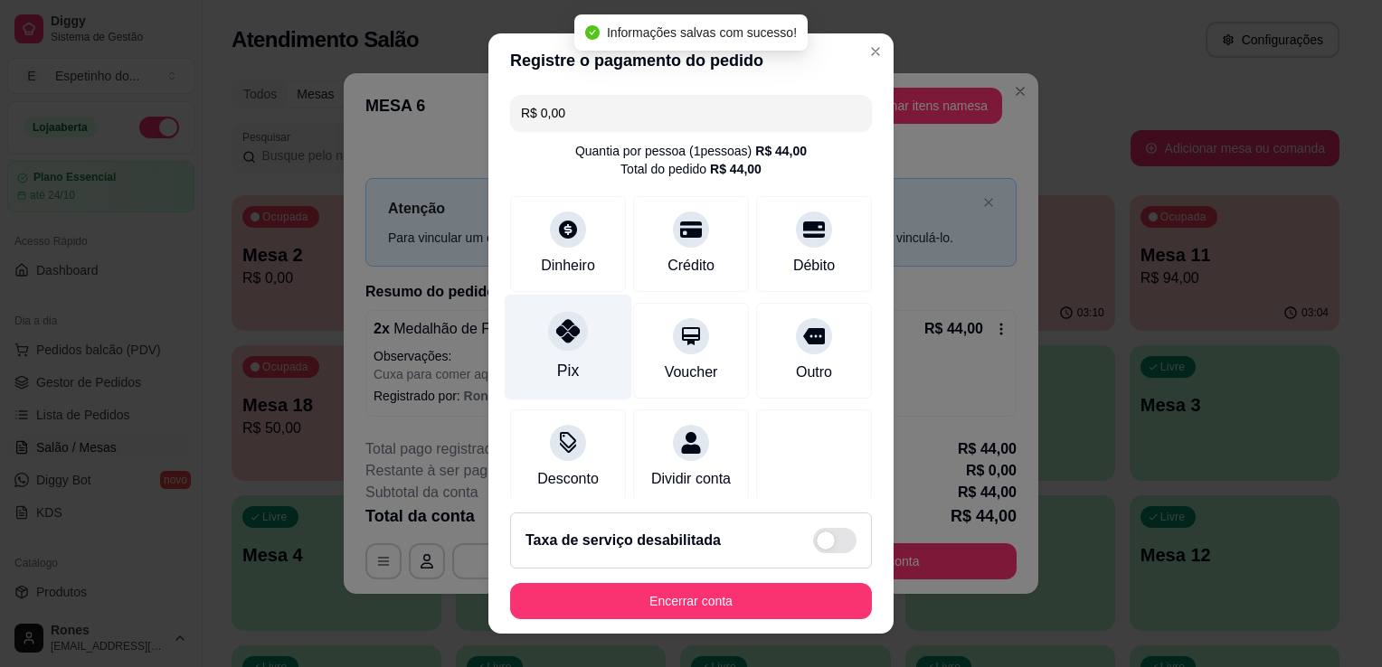
type input "R$ 0,00"
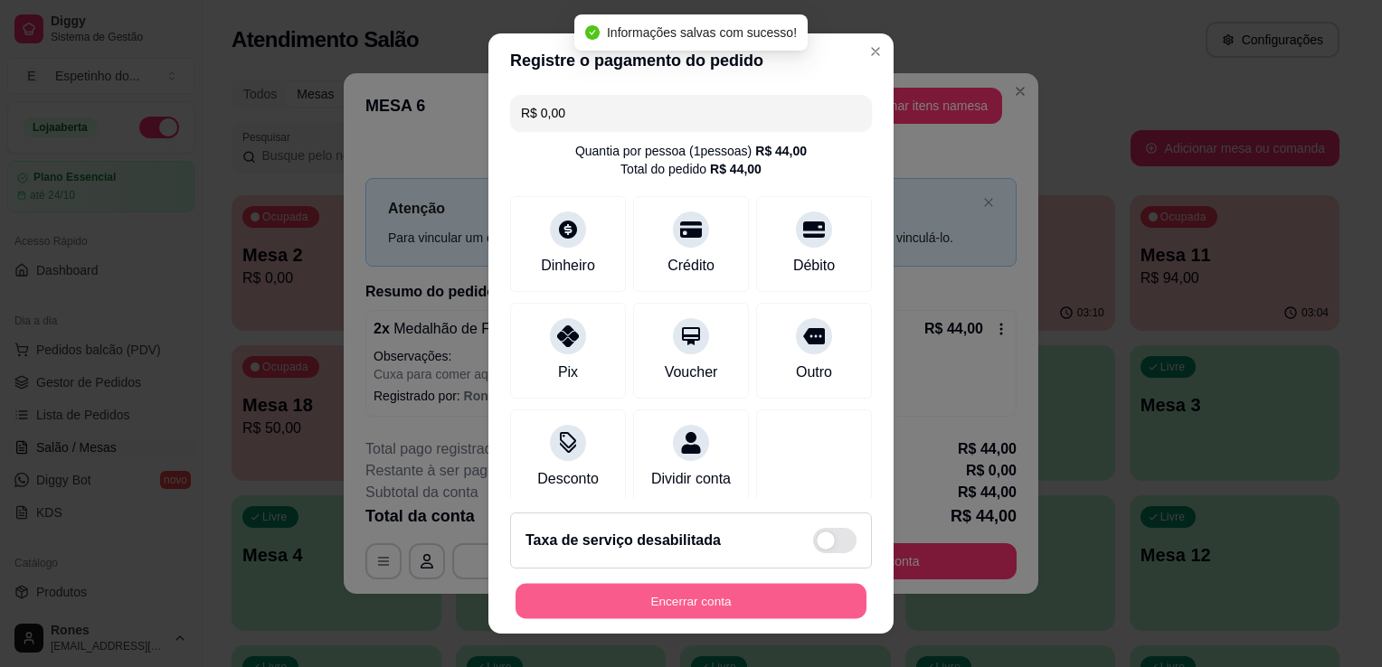
click at [789, 597] on button "Encerrar conta" at bounding box center [691, 601] width 351 height 35
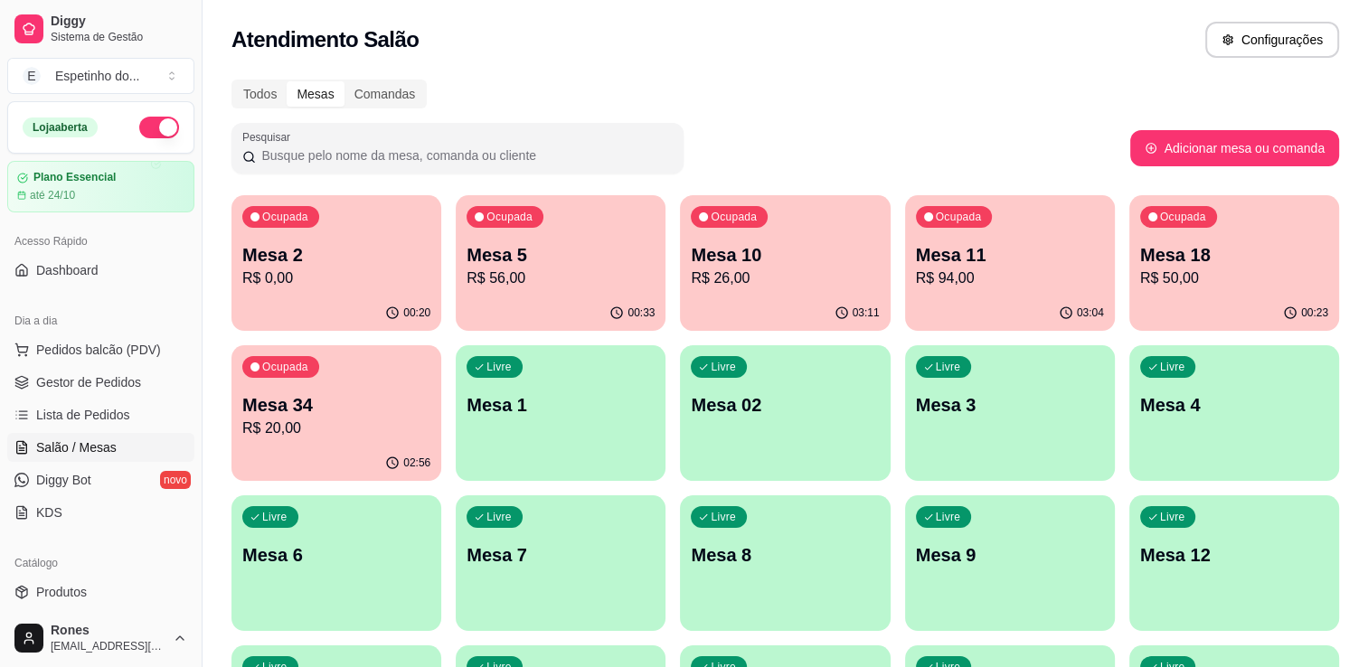
click at [812, 271] on p "R$ 26,00" at bounding box center [785, 279] width 188 height 22
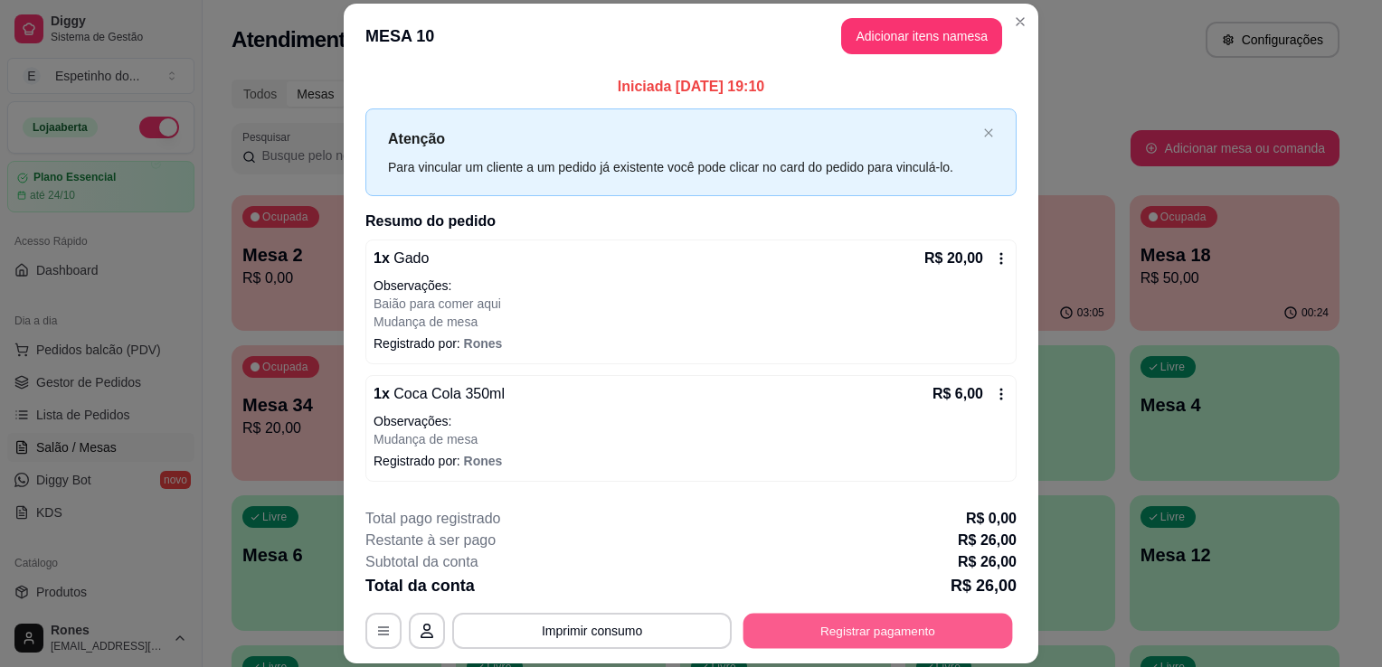
click at [914, 635] on button "Registrar pagamento" at bounding box center [878, 631] width 270 height 35
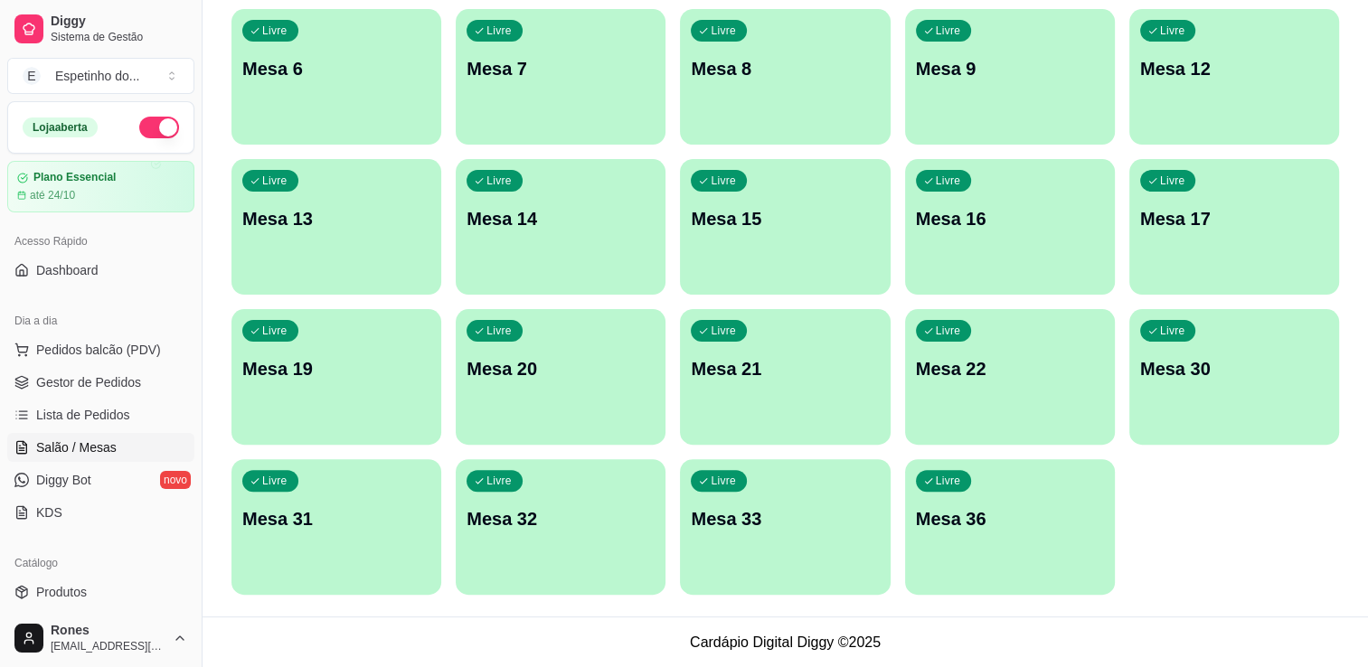
scroll to position [0, 0]
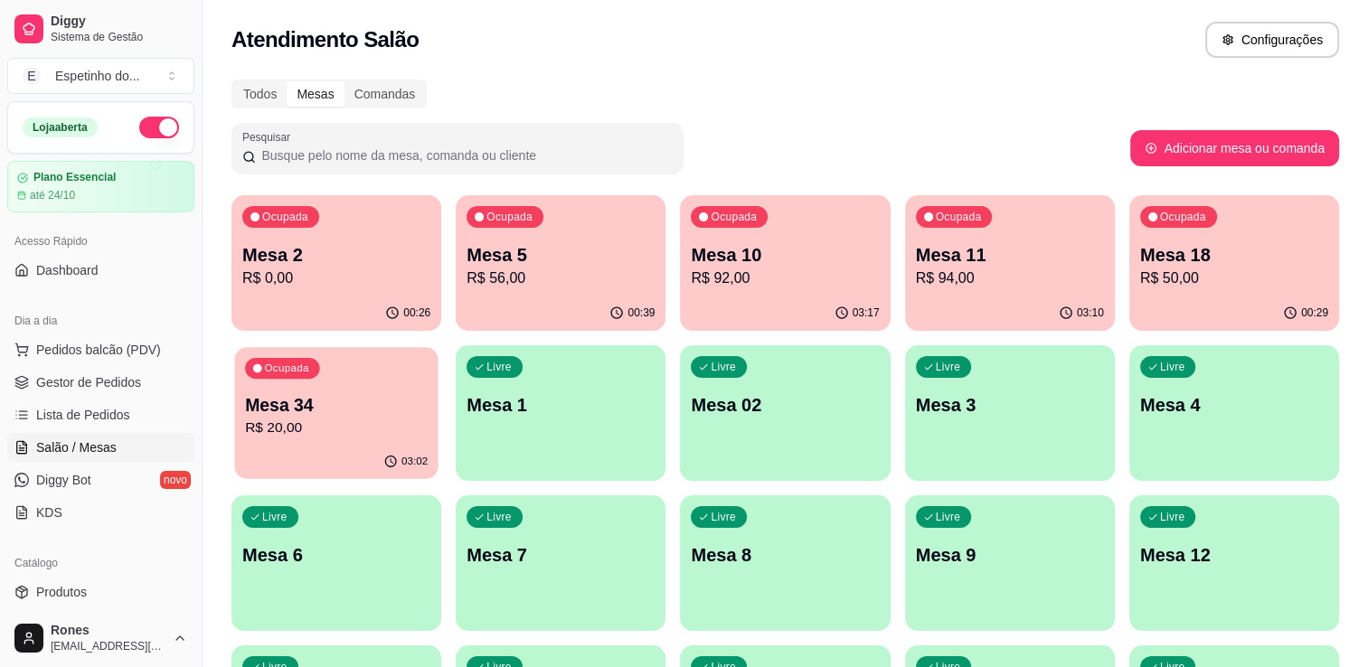
click at [350, 390] on div "Ocupada Mesa 34 R$ 20,00" at bounding box center [335, 396] width 203 height 98
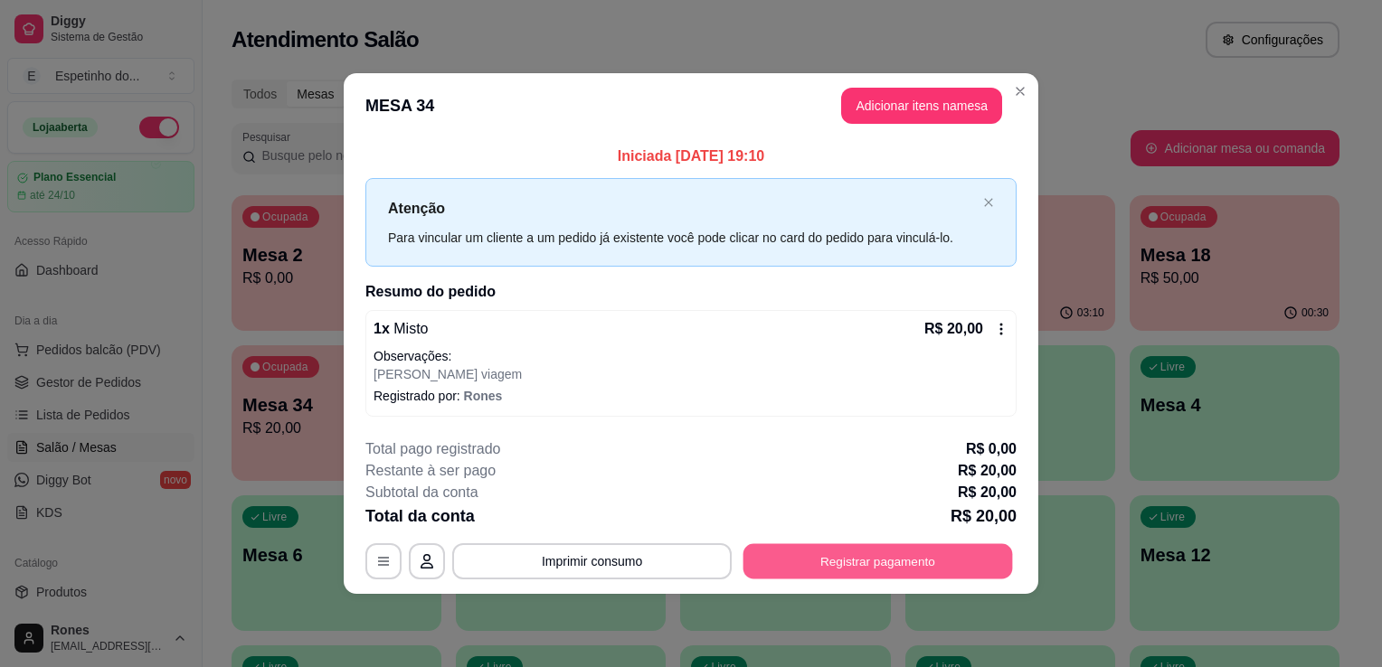
click at [827, 563] on button "Registrar pagamento" at bounding box center [878, 561] width 270 height 35
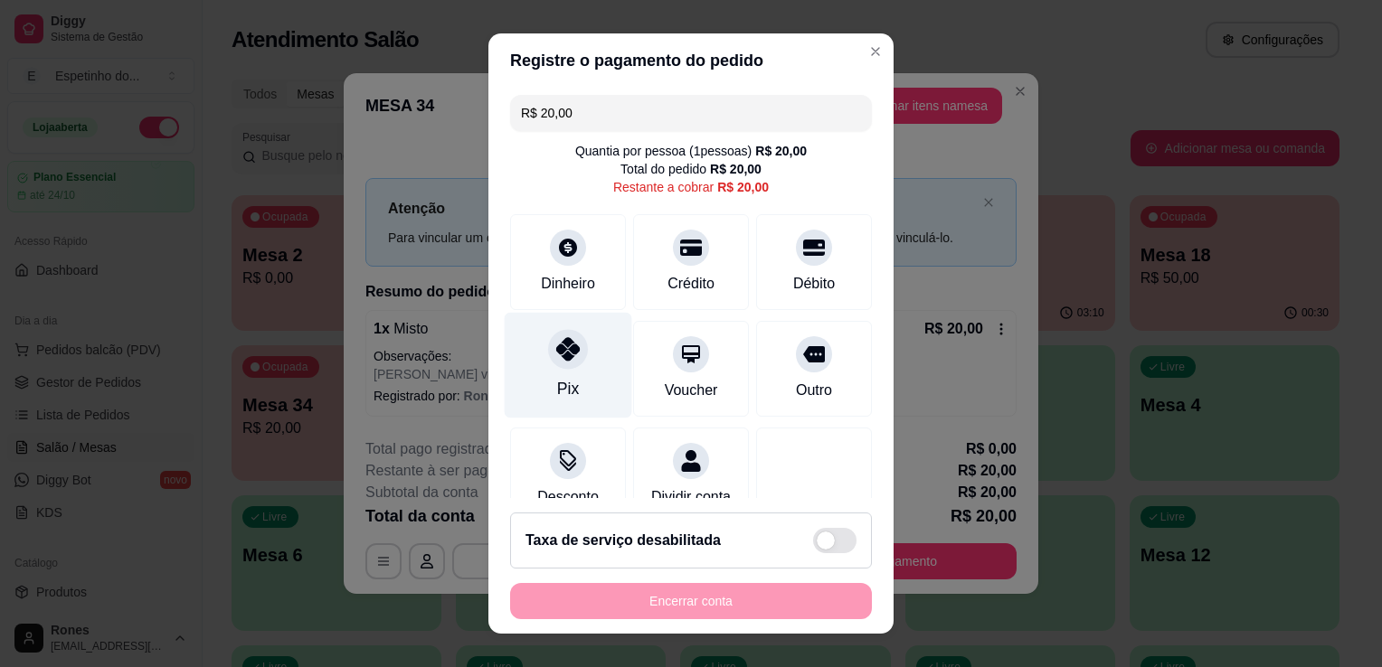
click at [564, 366] on div at bounding box center [568, 349] width 40 height 40
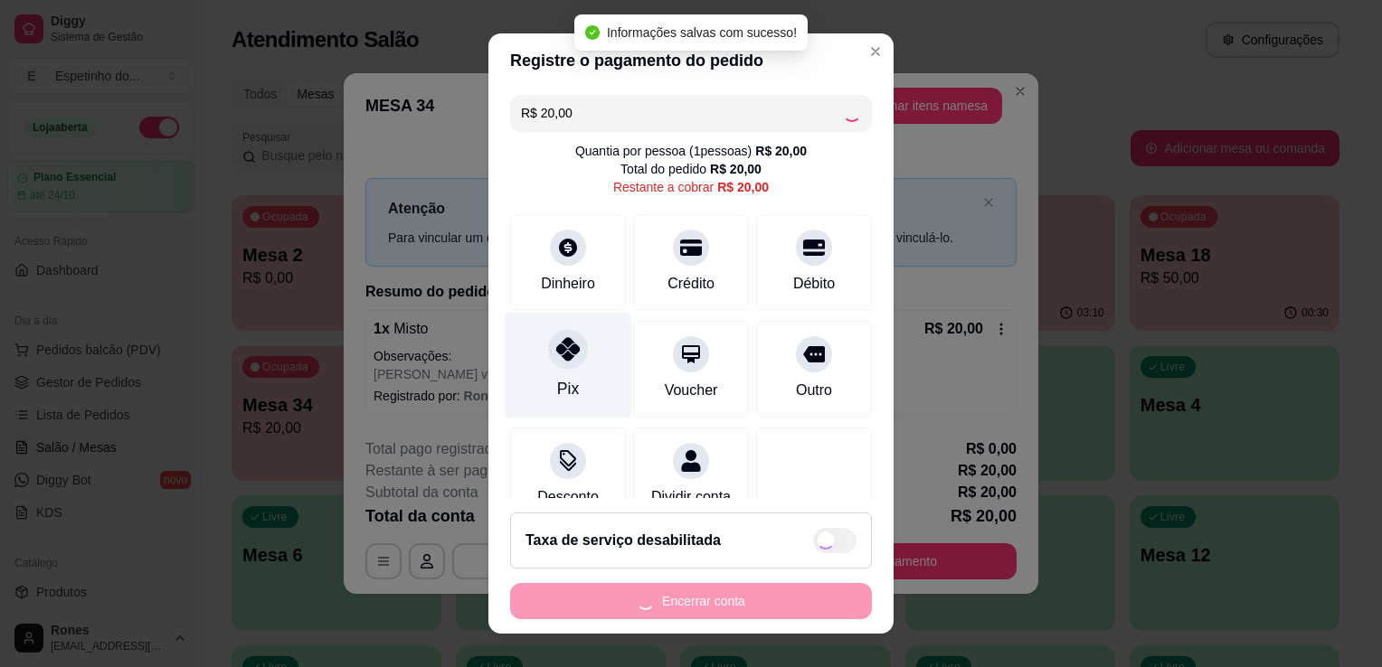
type input "R$ 0,00"
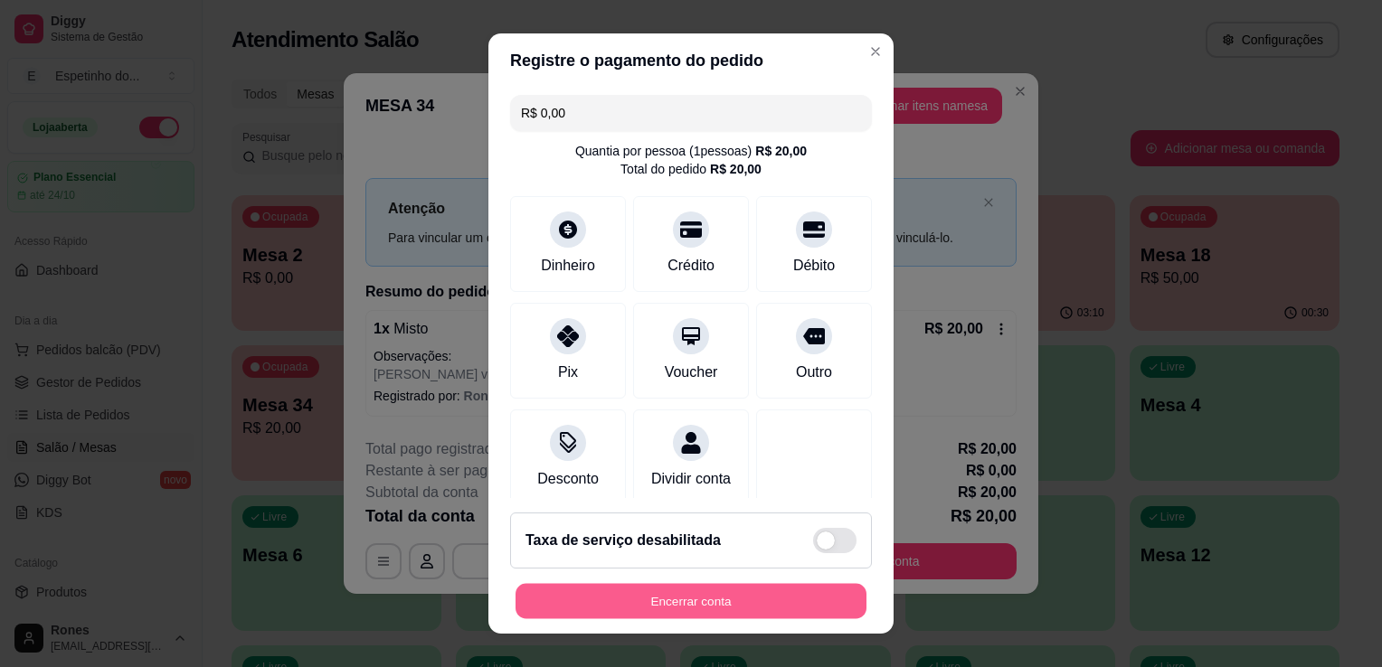
click at [713, 610] on button "Encerrar conta" at bounding box center [691, 601] width 351 height 35
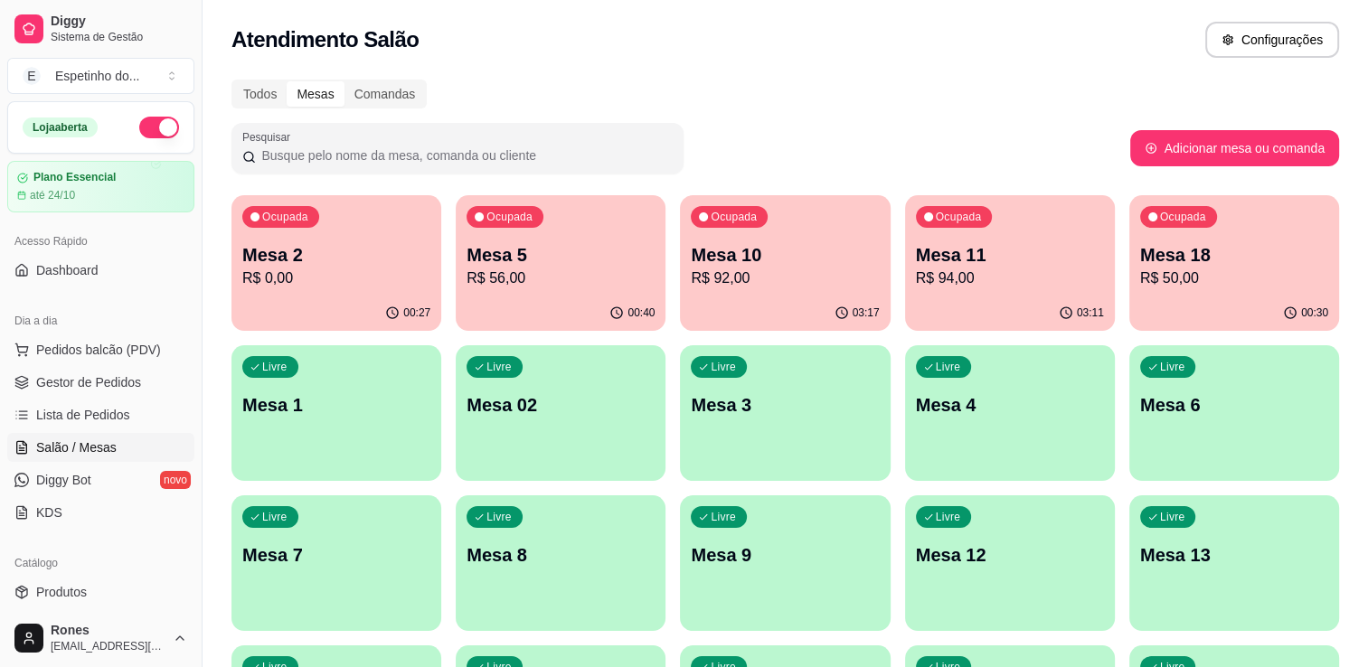
scroll to position [487, 0]
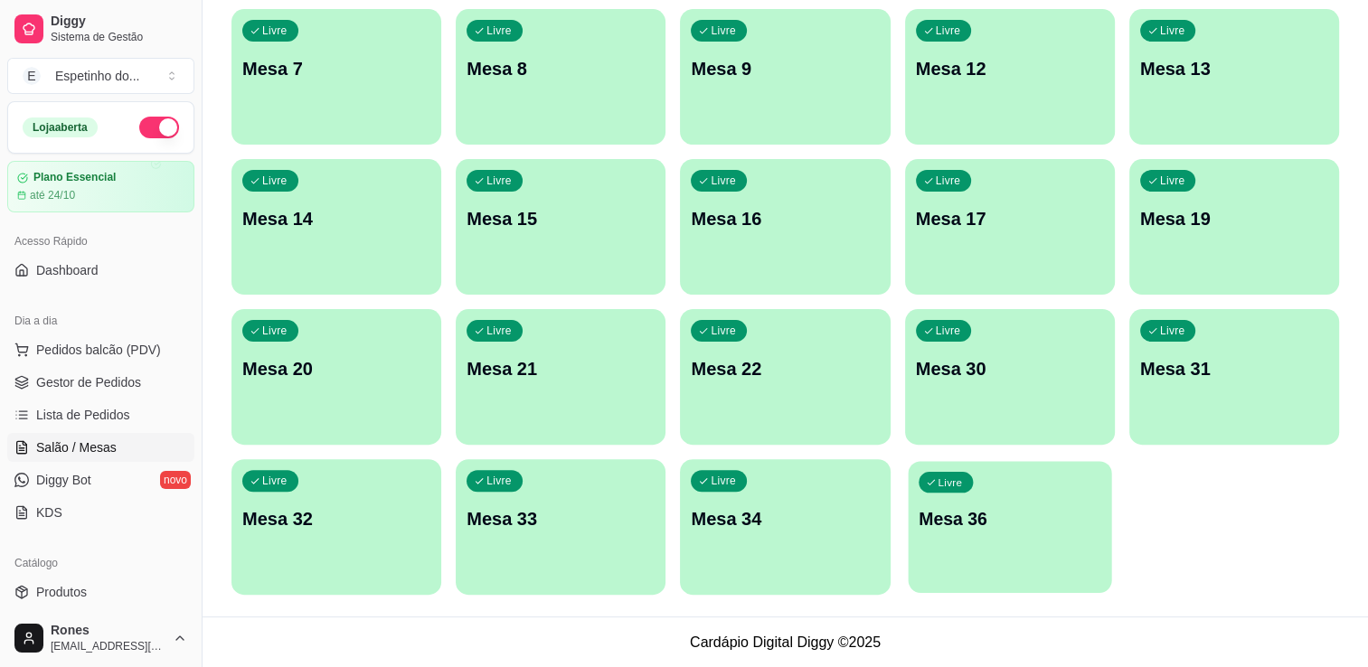
click at [945, 585] on div "button" at bounding box center [1009, 582] width 203 height 21
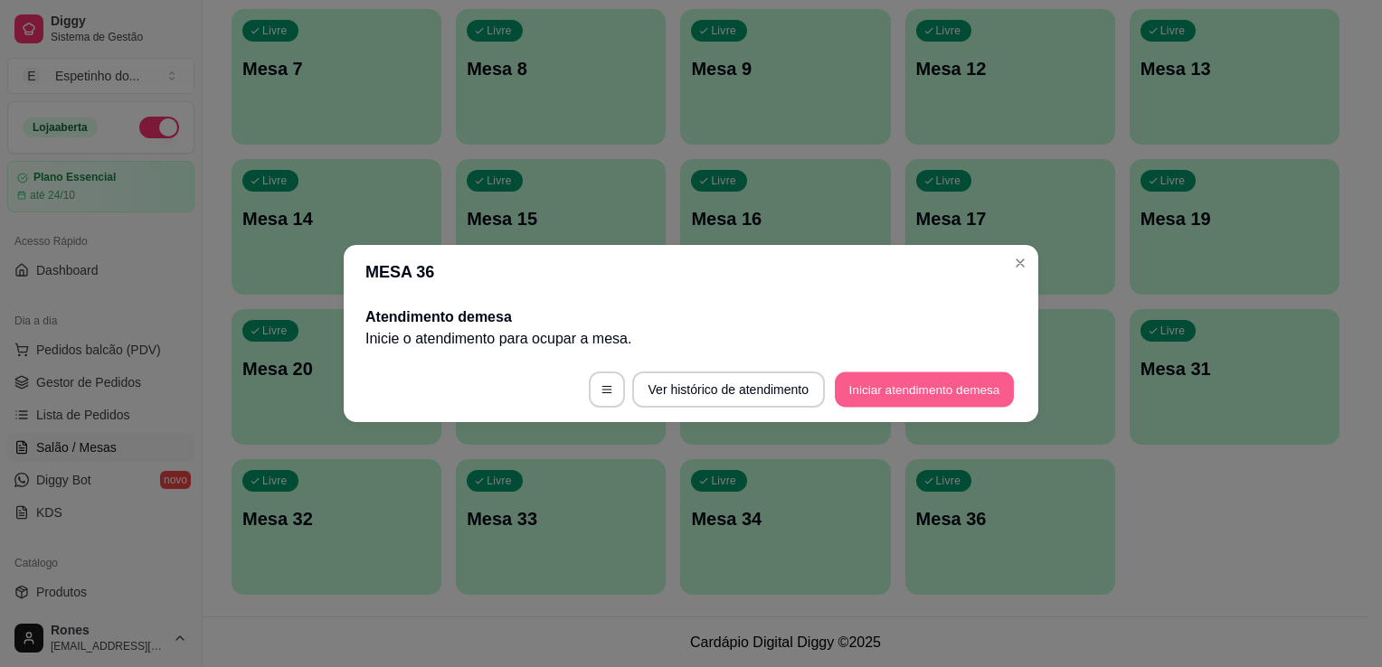
click at [881, 389] on button "Iniciar atendimento de mesa" at bounding box center [924, 390] width 179 height 35
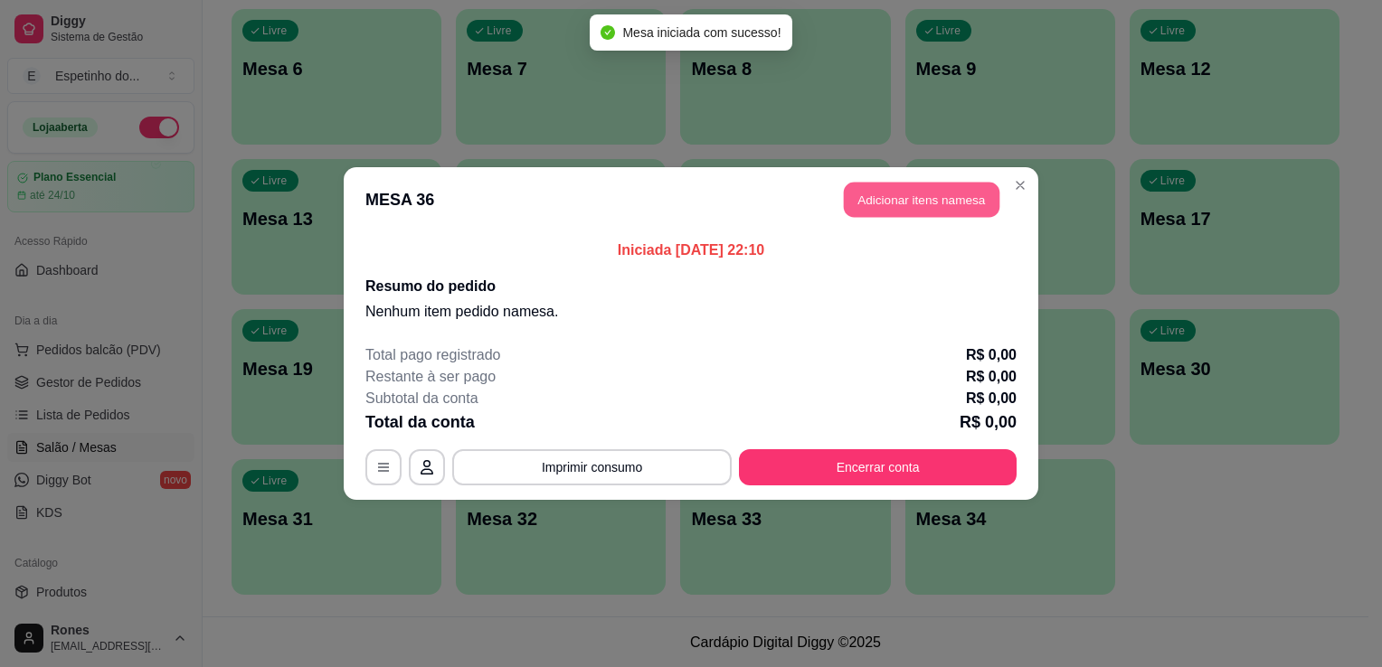
click at [984, 196] on button "Adicionar itens na mesa" at bounding box center [922, 200] width 156 height 35
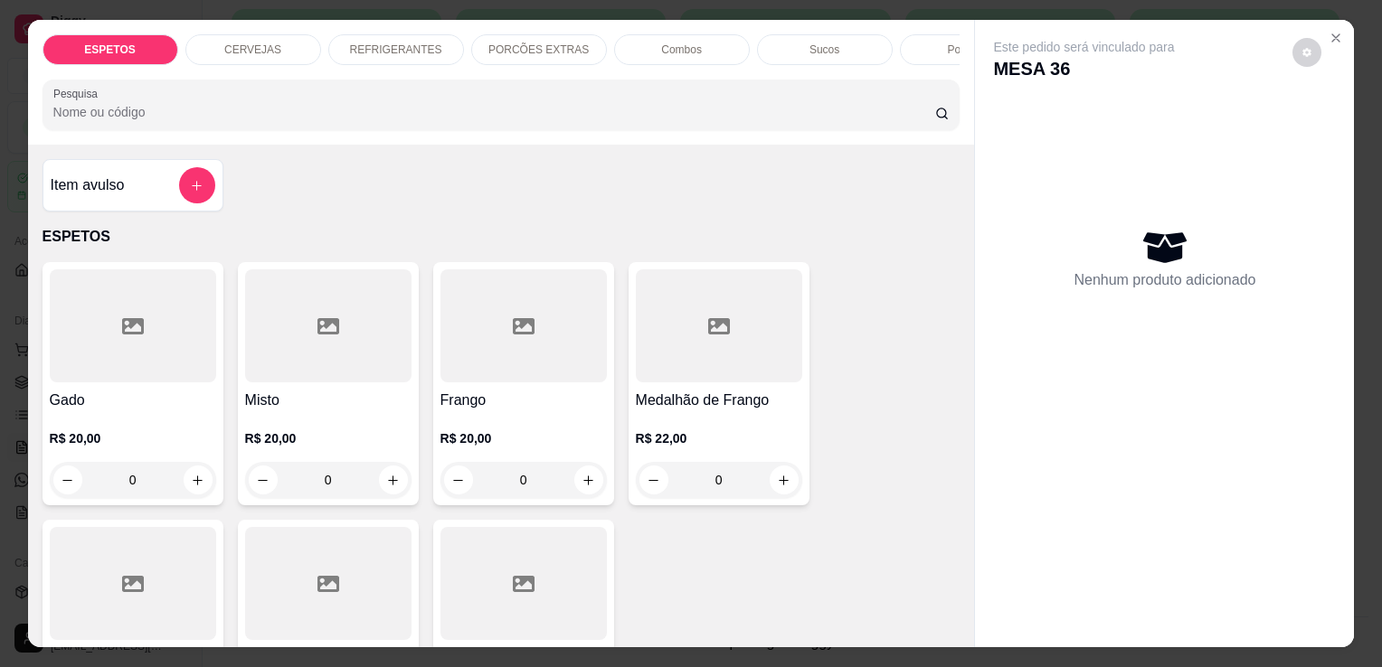
click at [129, 382] on div at bounding box center [133, 326] width 166 height 113
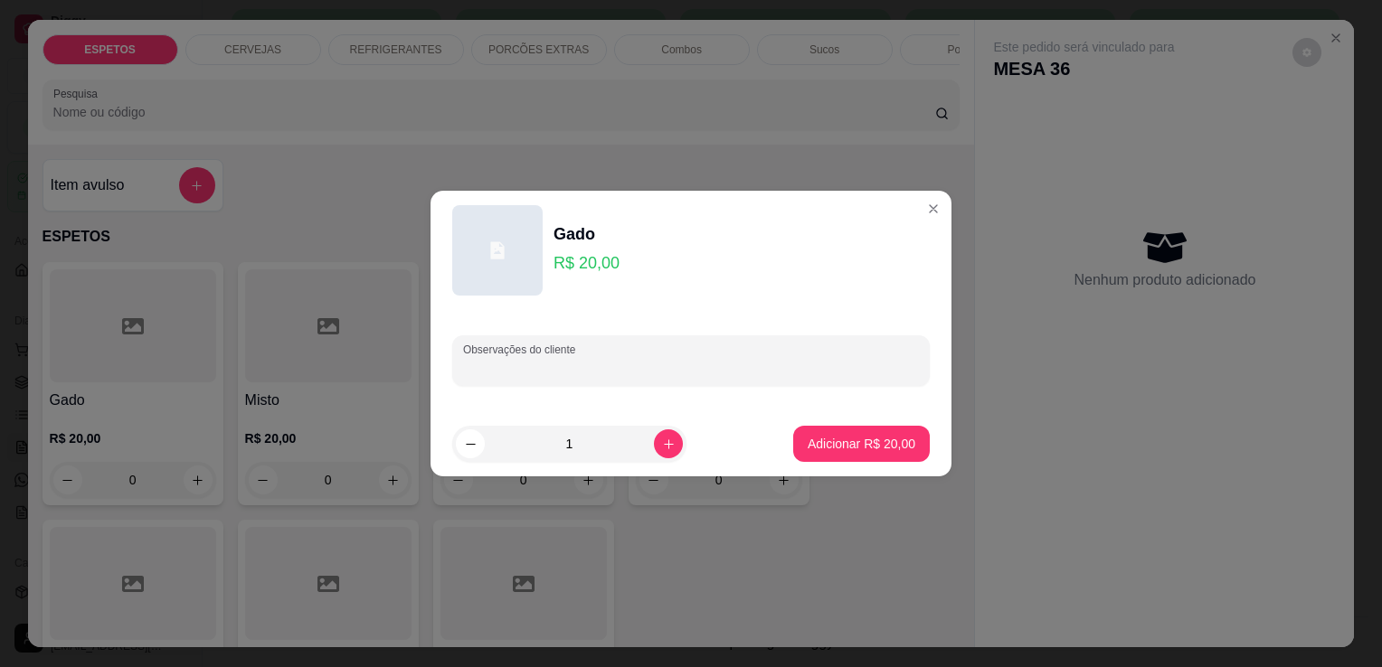
click at [563, 364] on input "Observações do cliente" at bounding box center [691, 368] width 456 height 18
type input "baiao para viagem"
click at [823, 438] on p "Adicionar R$ 20,00" at bounding box center [861, 443] width 105 height 17
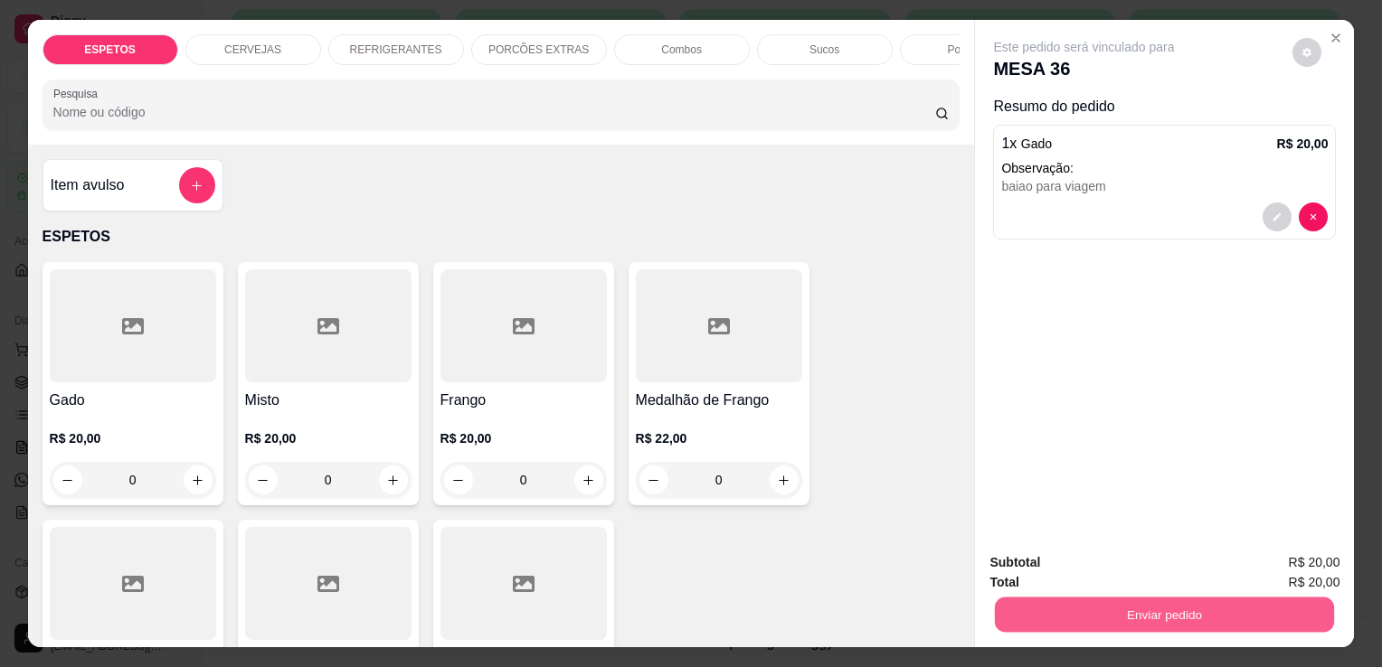
click at [1124, 609] on button "Enviar pedido" at bounding box center [1164, 614] width 339 height 35
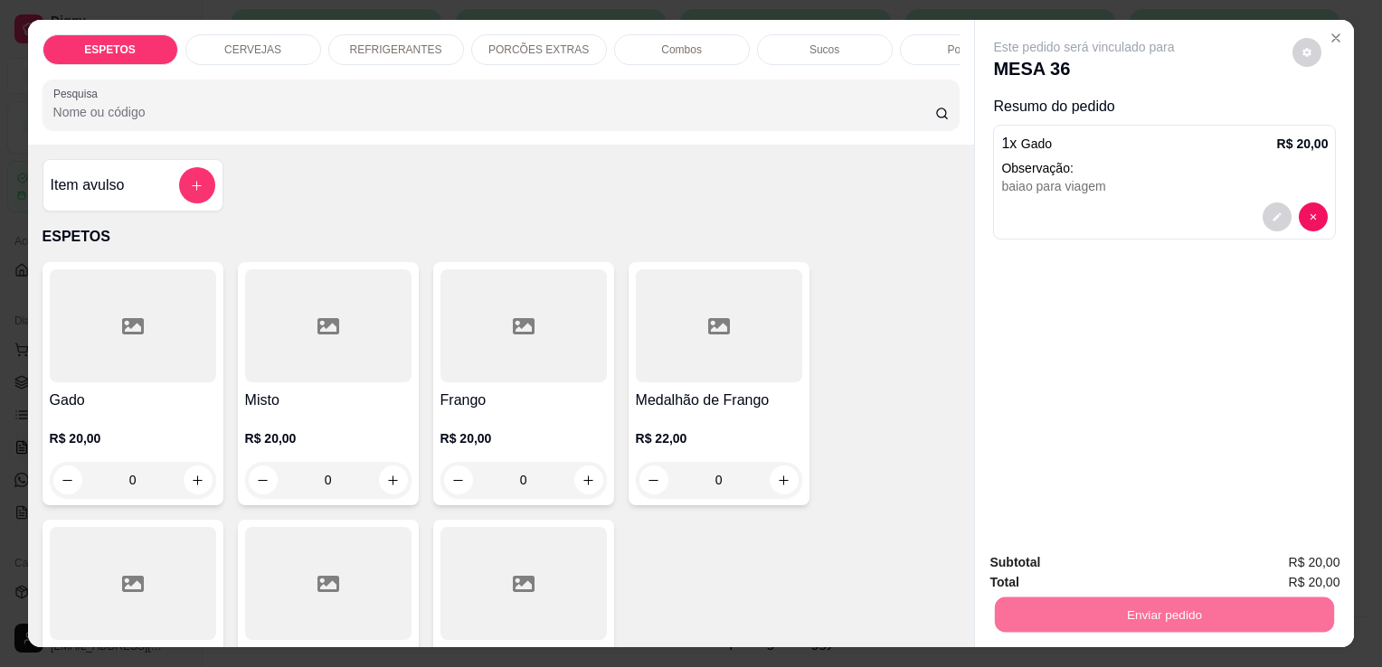
click at [1267, 573] on button "Enviar pedido" at bounding box center [1292, 563] width 99 height 33
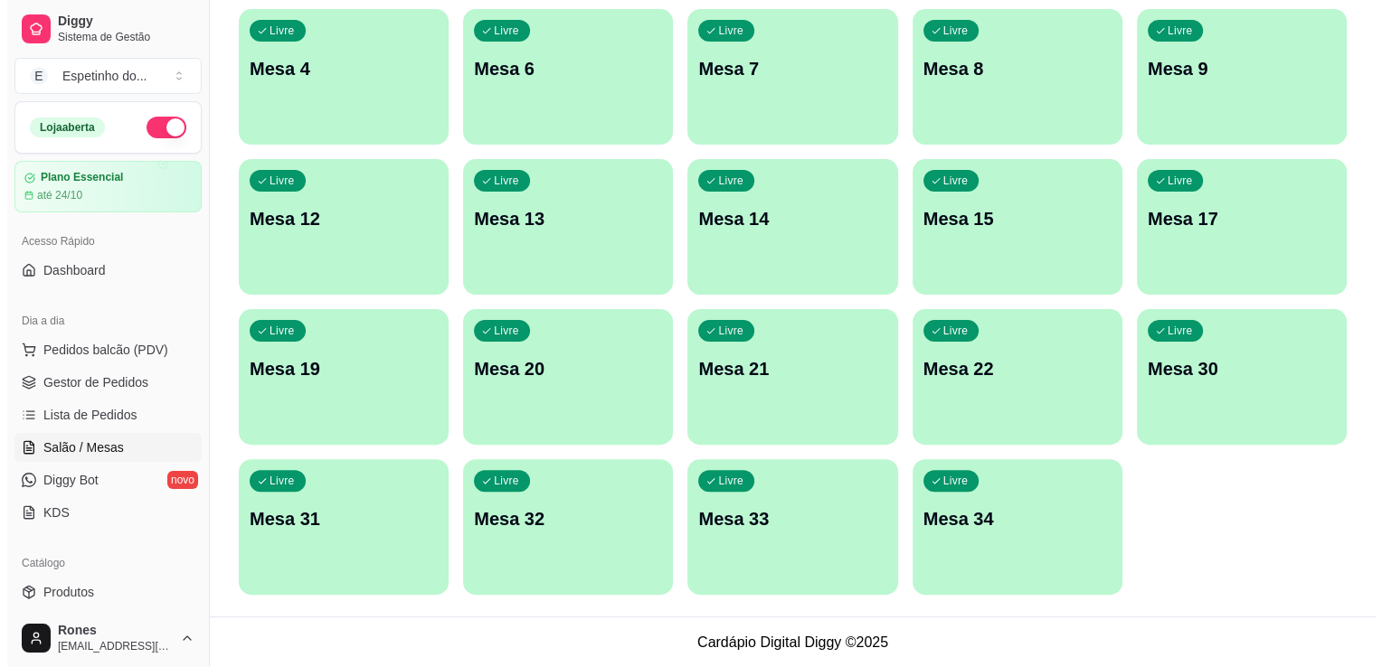
scroll to position [0, 0]
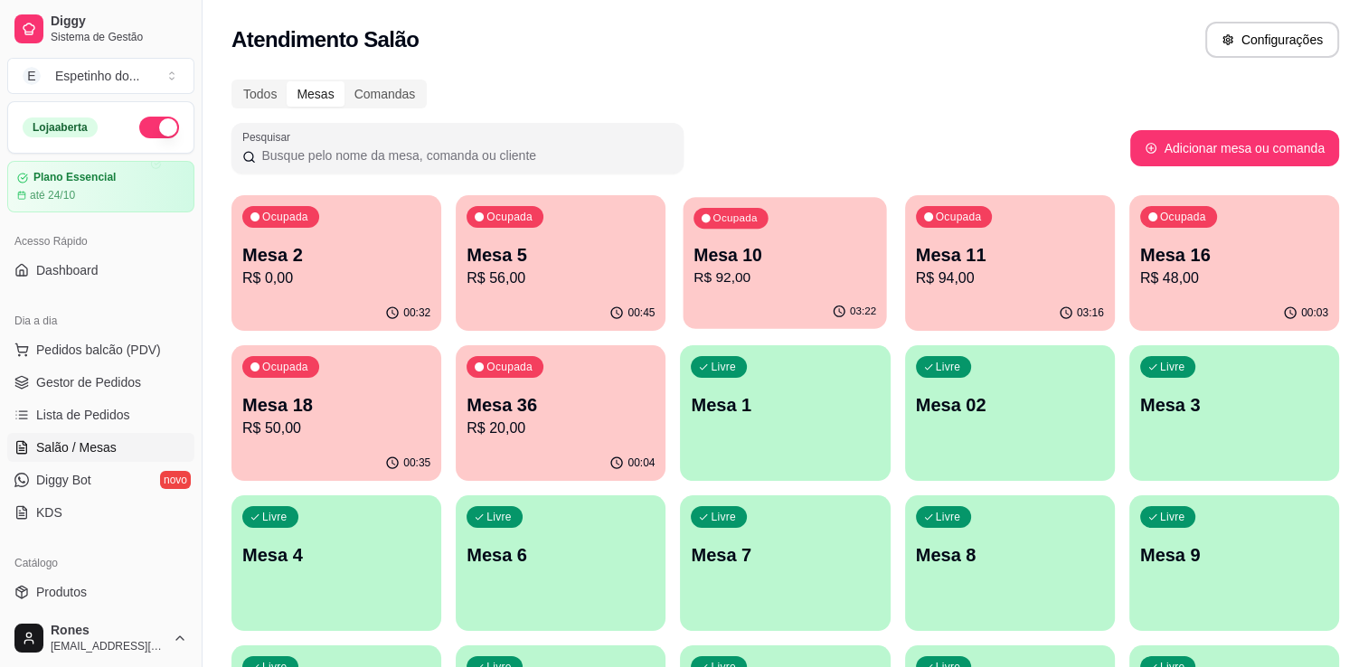
click at [777, 295] on button "Ocupada Mesa 10 R$ 92,00 03:22" at bounding box center [785, 263] width 203 height 132
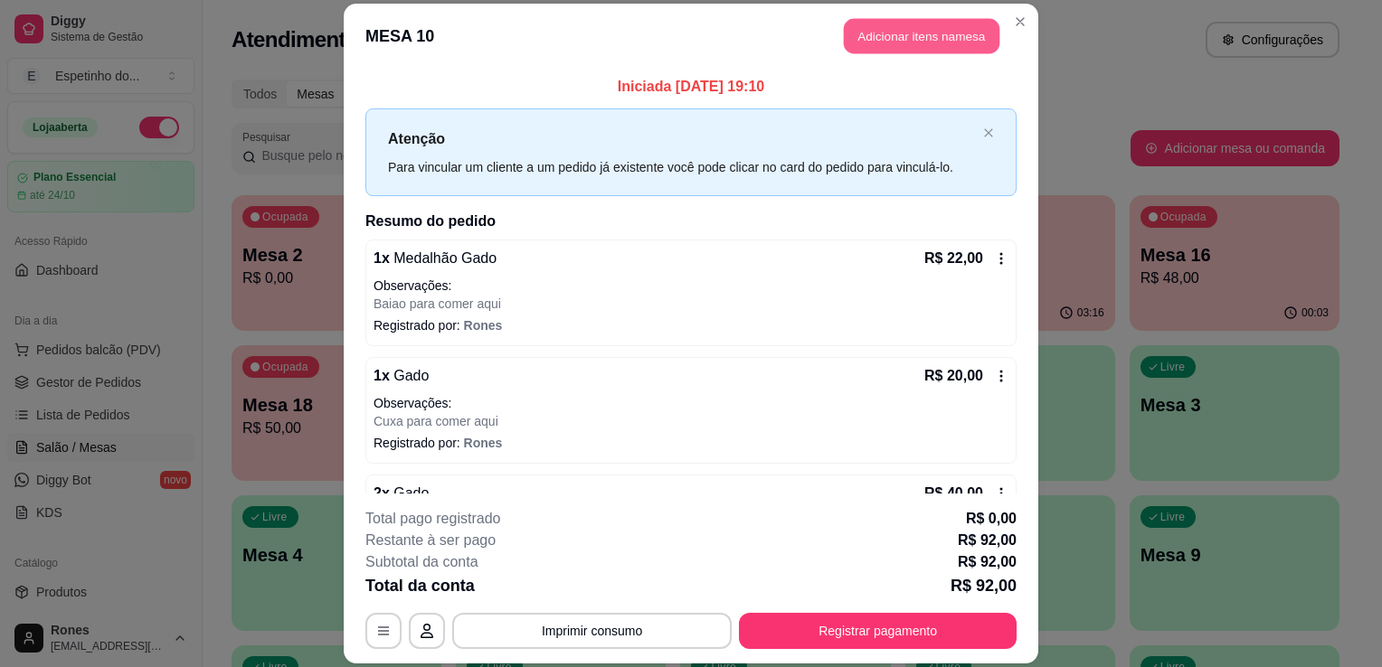
click at [920, 30] on button "Adicionar itens na mesa" at bounding box center [922, 35] width 156 height 35
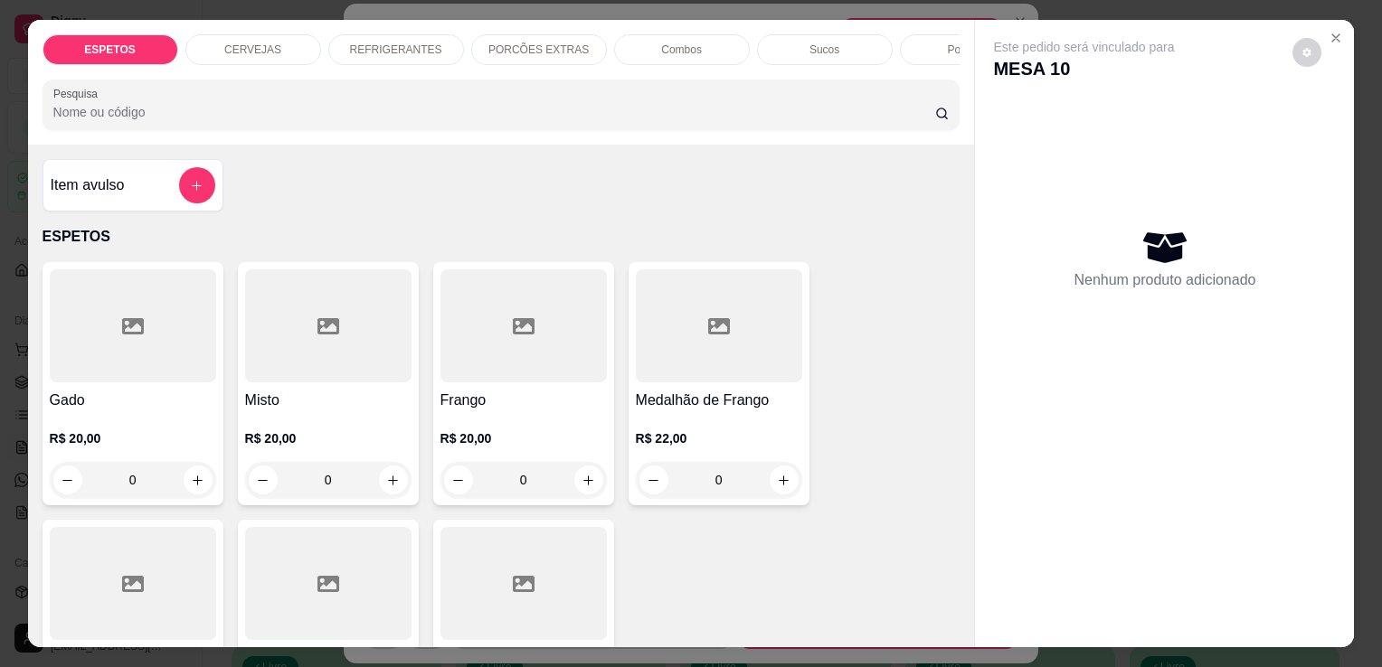
click at [278, 42] on div "CERVEJAS" at bounding box center [253, 49] width 136 height 31
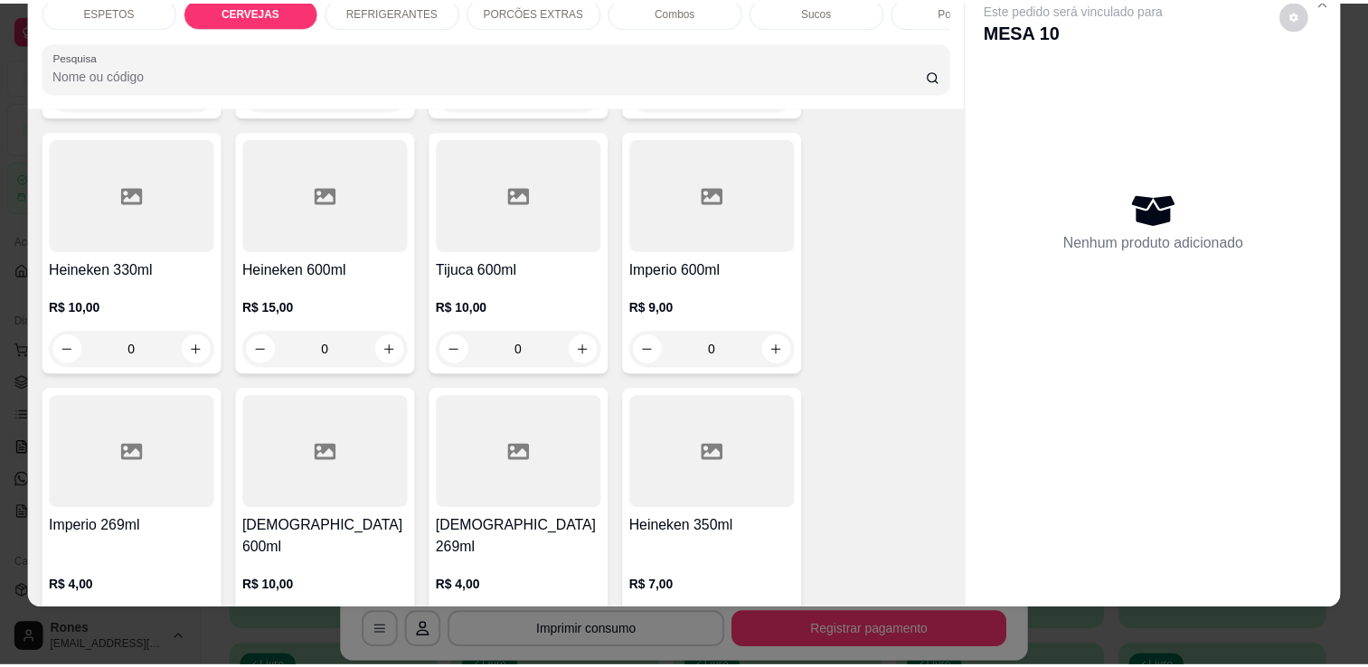
scroll to position [944, 0]
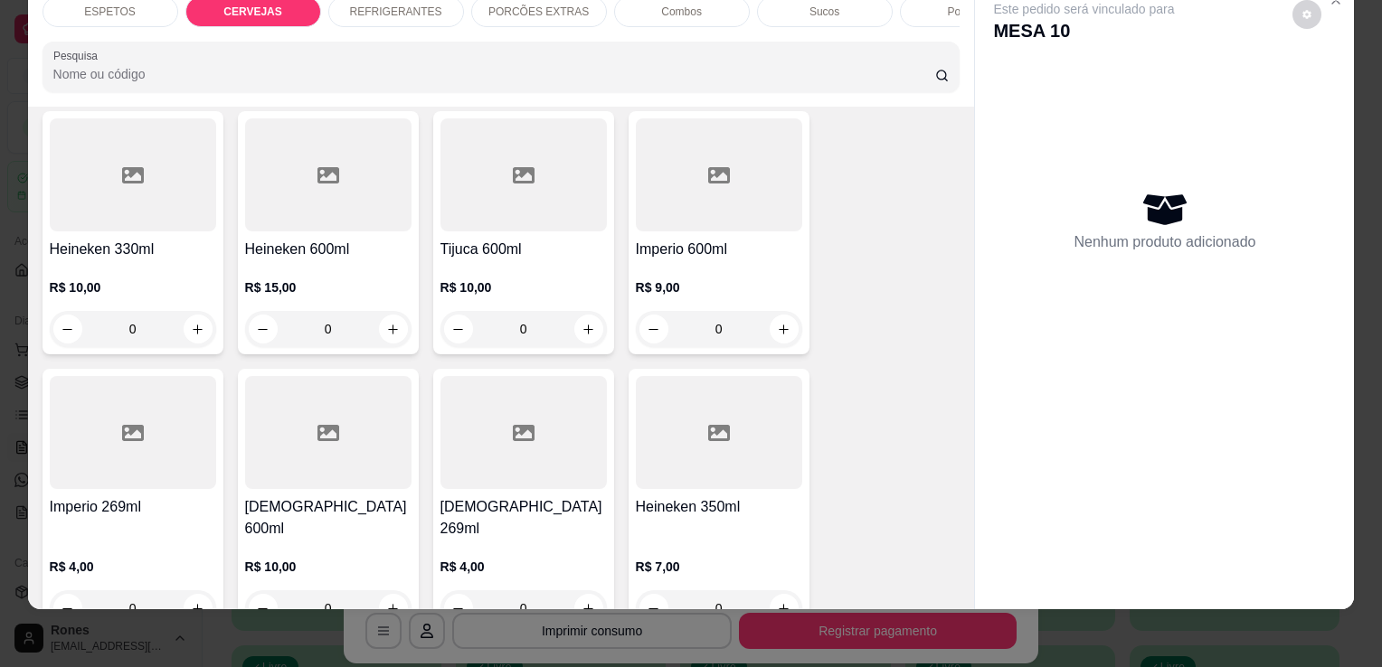
click at [324, 497] on h4 "[DEMOGRAPHIC_DATA] 600ml" at bounding box center [328, 518] width 166 height 43
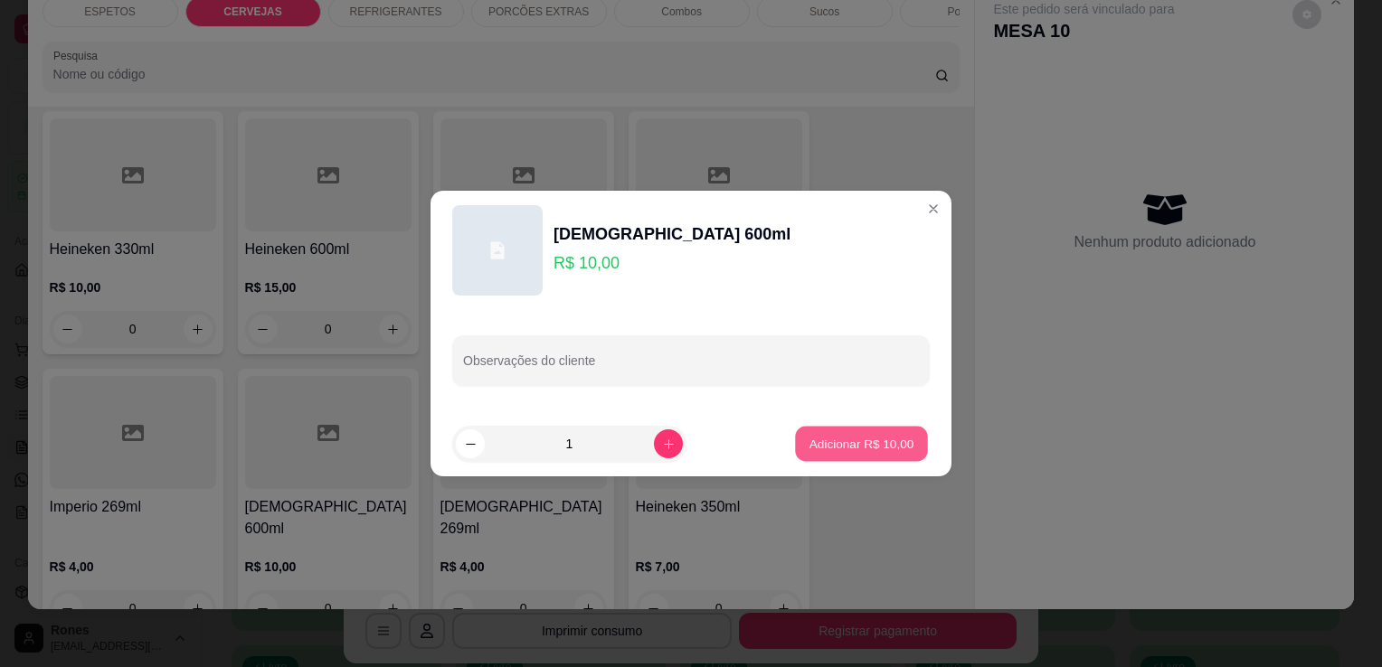
click at [839, 449] on p "Adicionar R$ 10,00" at bounding box center [861, 443] width 105 height 17
type input "1"
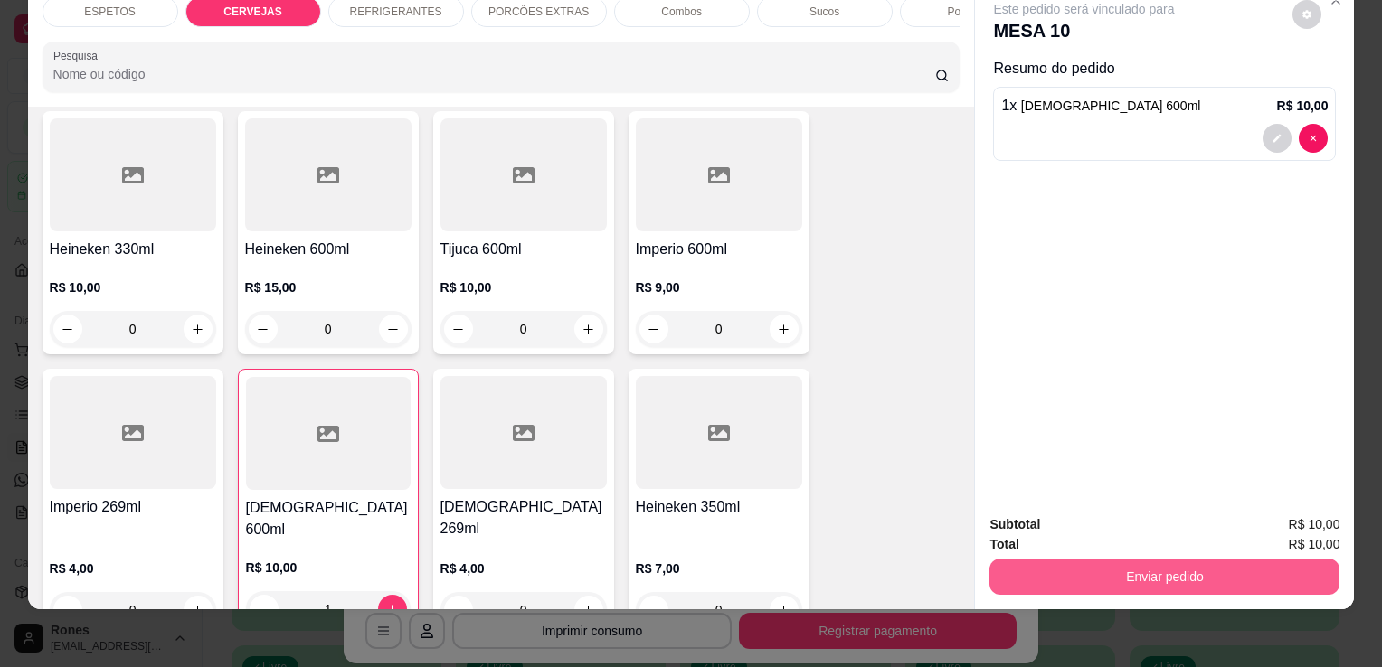
click at [1197, 559] on button "Enviar pedido" at bounding box center [1164, 577] width 350 height 36
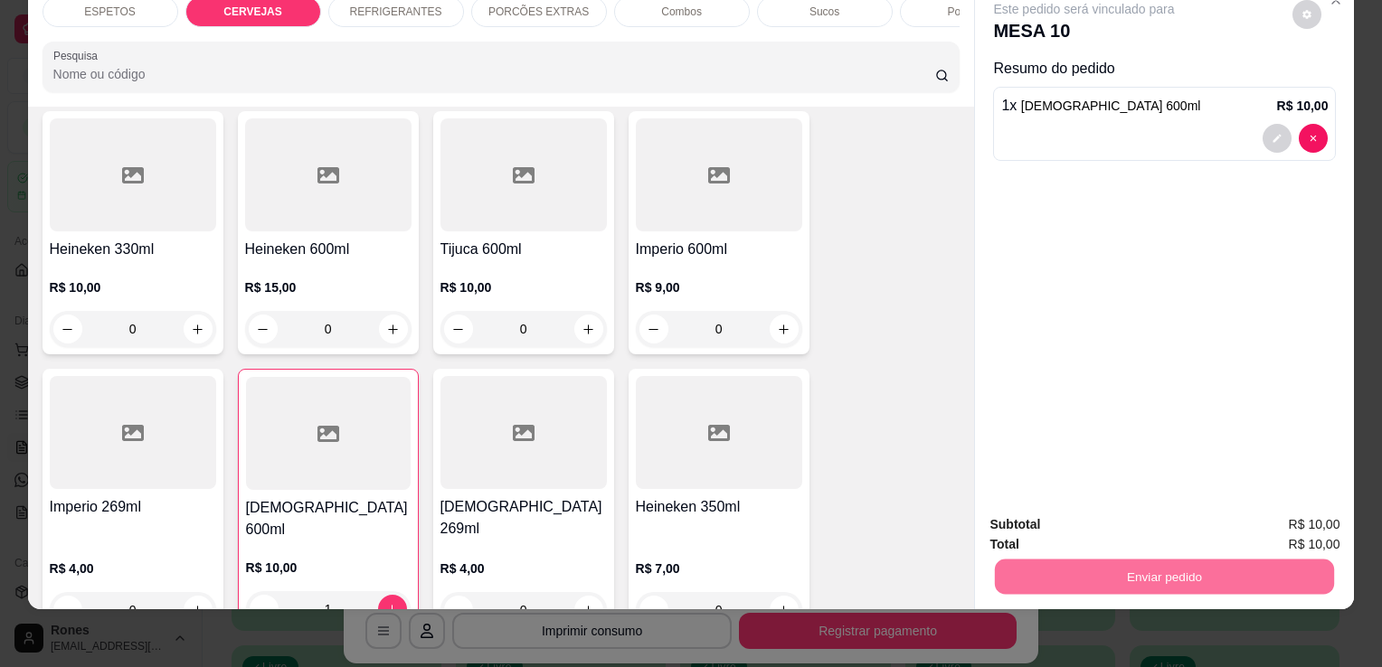
click at [1273, 523] on button "Enviar pedido" at bounding box center [1292, 518] width 99 height 33
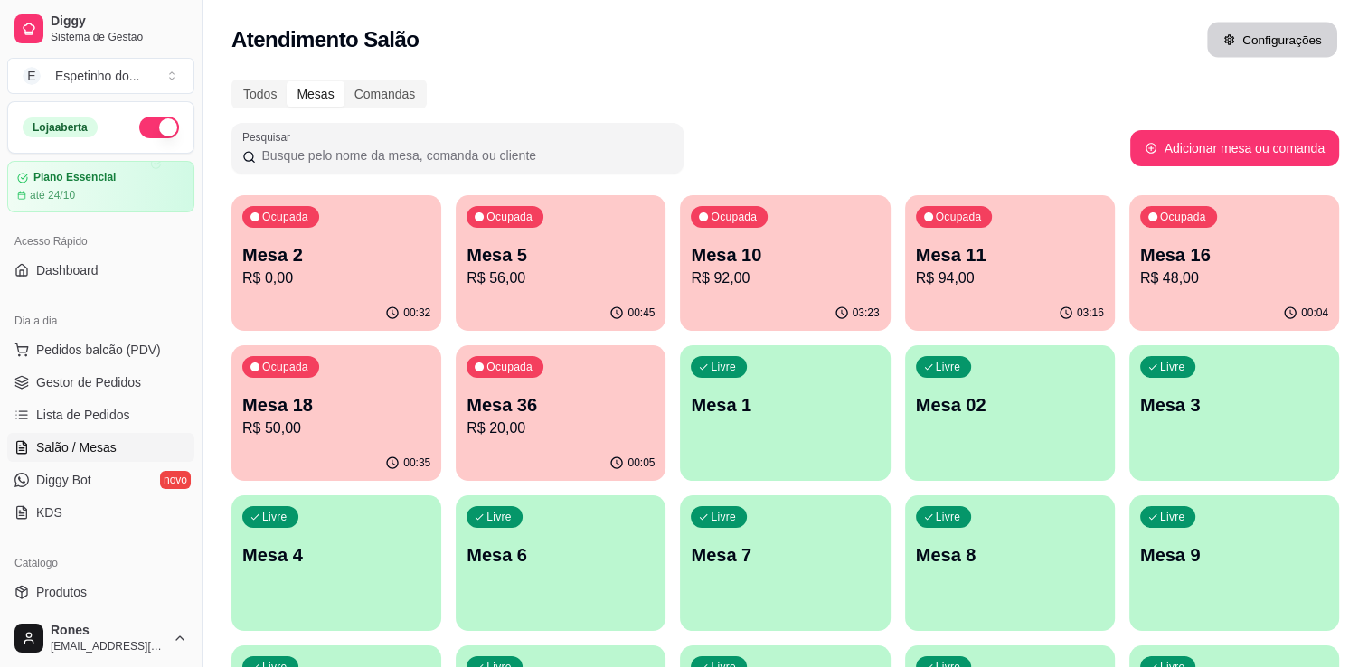
click at [1288, 47] on button "Configurações" at bounding box center [1272, 40] width 130 height 35
click at [1284, 47] on button "Configurações" at bounding box center [1272, 40] width 130 height 35
click at [422, 287] on p "R$ 0,00" at bounding box center [336, 278] width 183 height 21
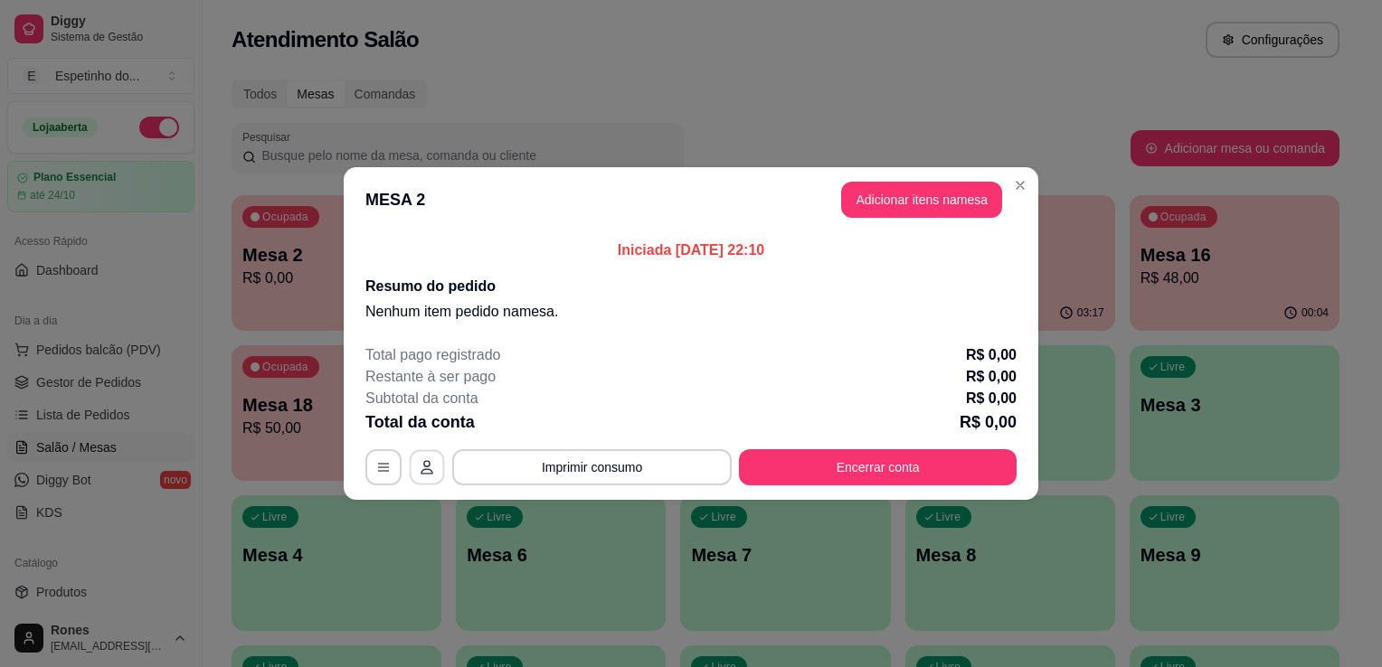
click at [427, 469] on icon "button" at bounding box center [427, 467] width 13 height 14
click at [381, 469] on icon "button" at bounding box center [383, 467] width 14 height 14
click at [905, 204] on button "Adicionar itens na mesa" at bounding box center [922, 200] width 156 height 35
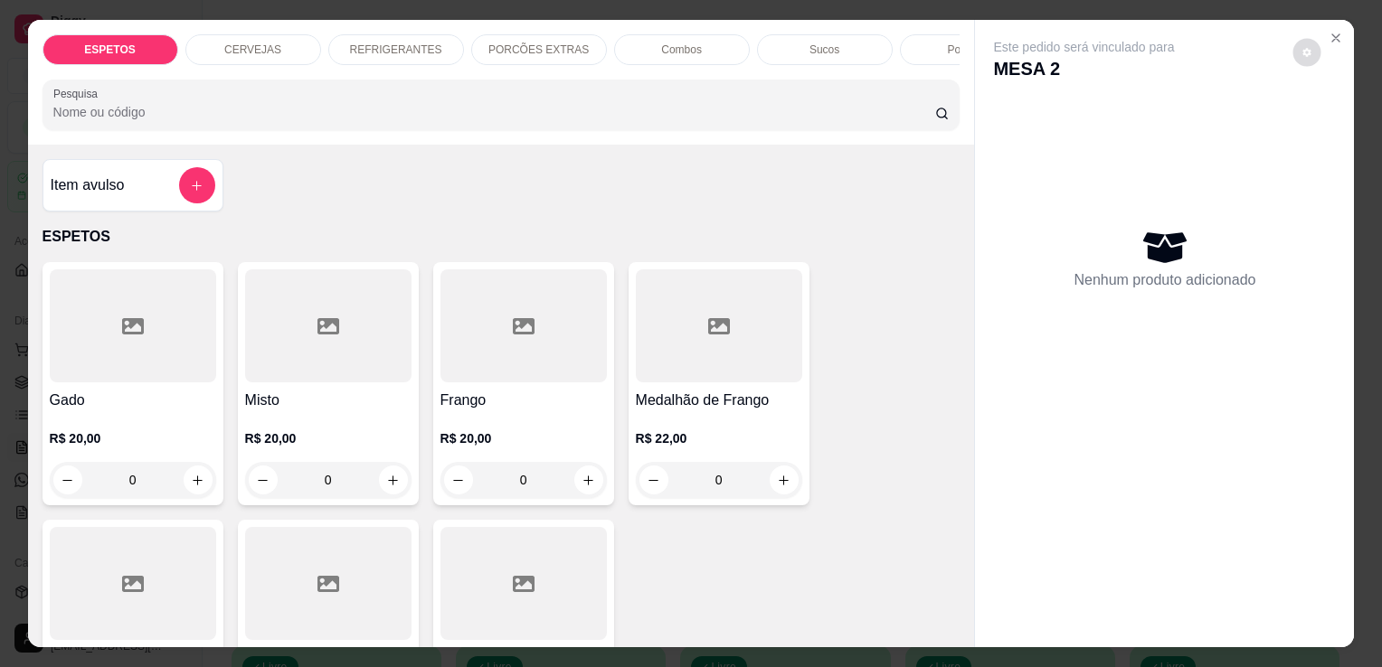
click at [1307, 49] on button "decrease-product-quantity" at bounding box center [1307, 53] width 28 height 28
click at [1332, 34] on icon "Close" at bounding box center [1335, 37] width 7 height 7
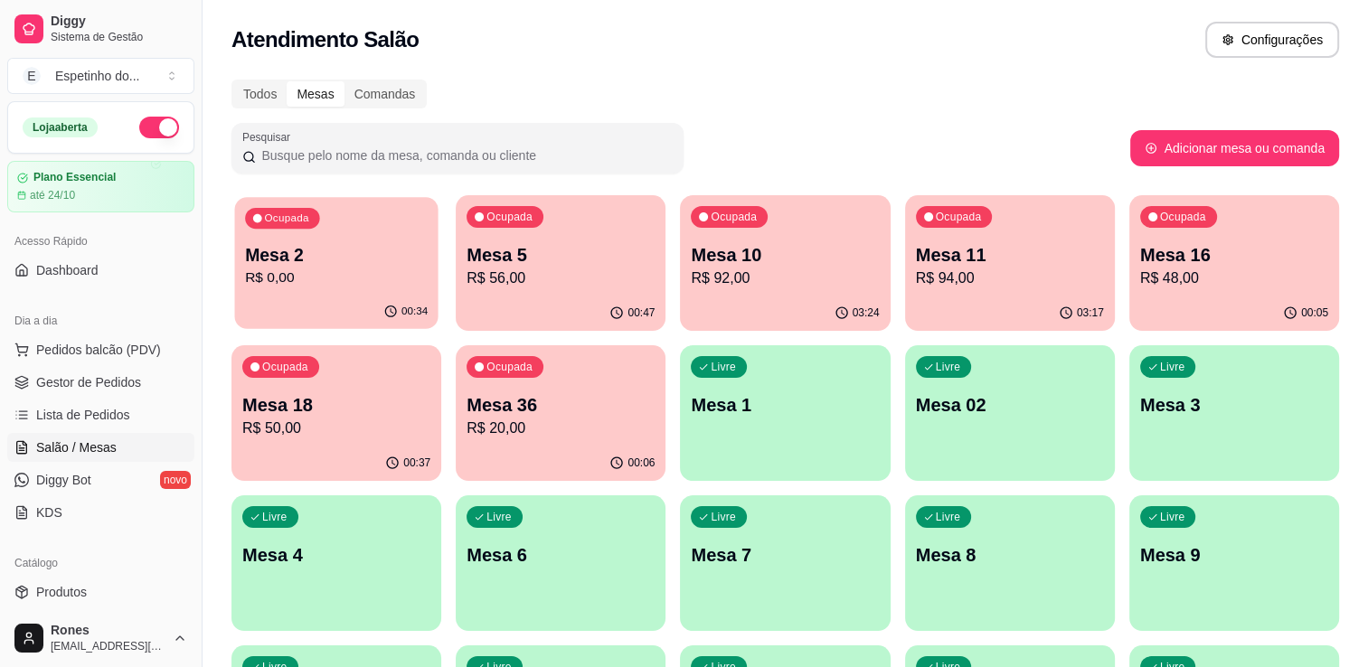
click at [377, 291] on div "Ocupada Mesa 2 R$ 0,00" at bounding box center [335, 246] width 203 height 98
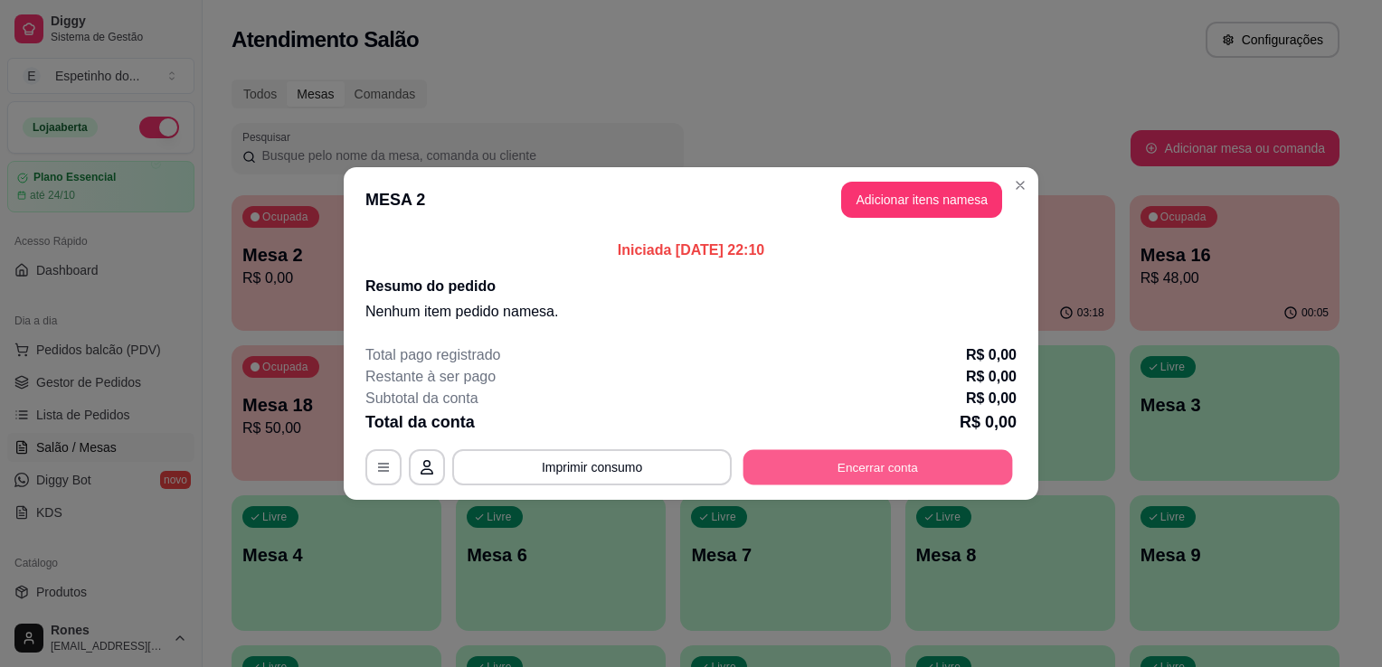
click at [828, 466] on button "Encerrar conta" at bounding box center [878, 467] width 270 height 35
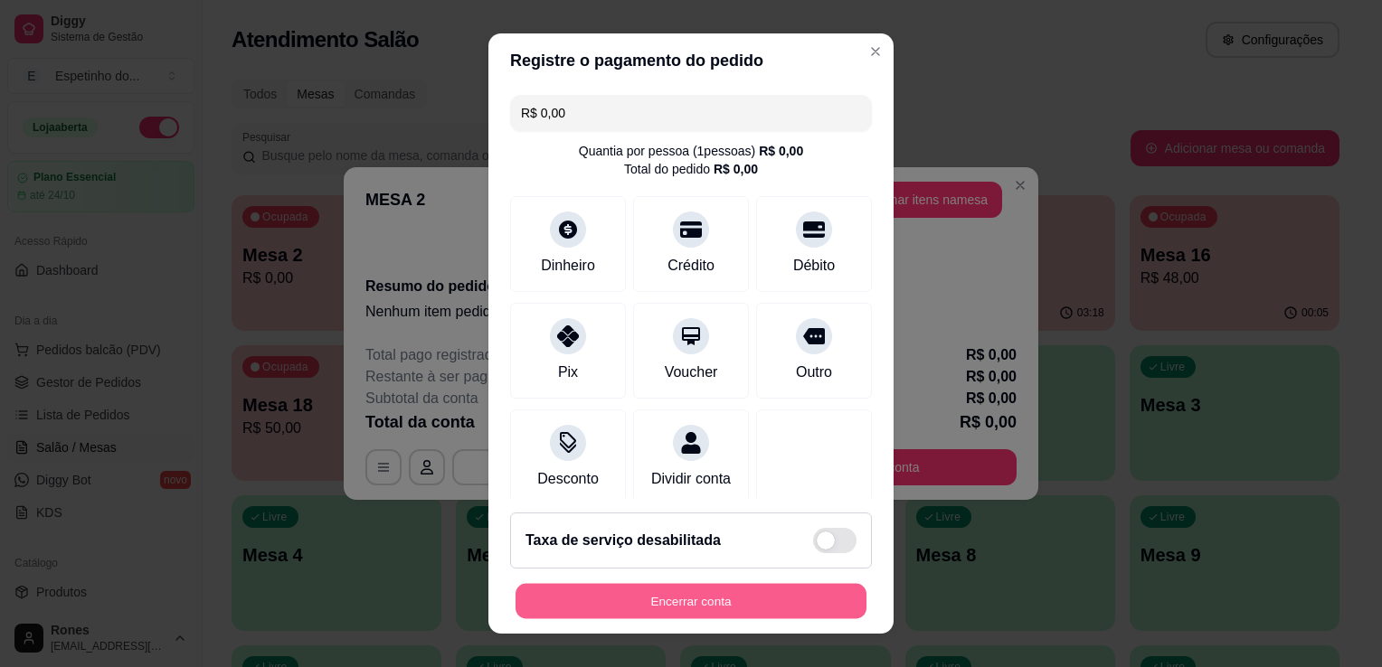
click at [755, 601] on button "Encerrar conta" at bounding box center [691, 601] width 351 height 35
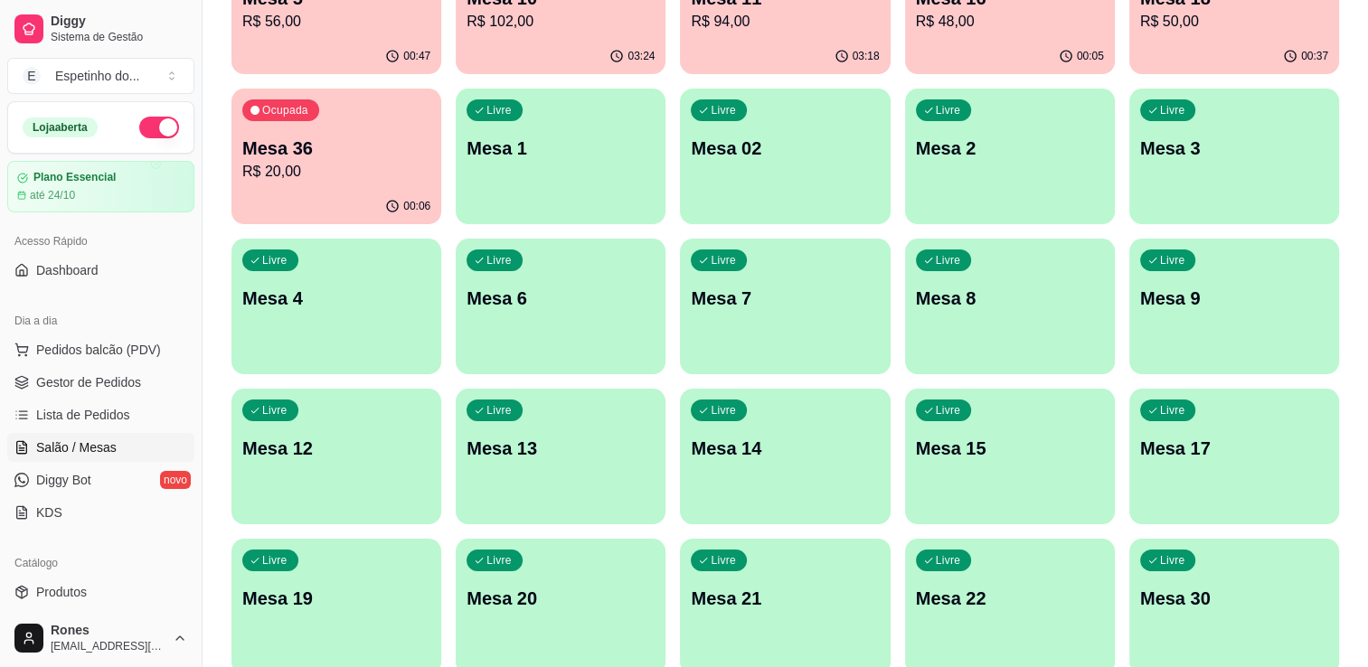
scroll to position [173, 0]
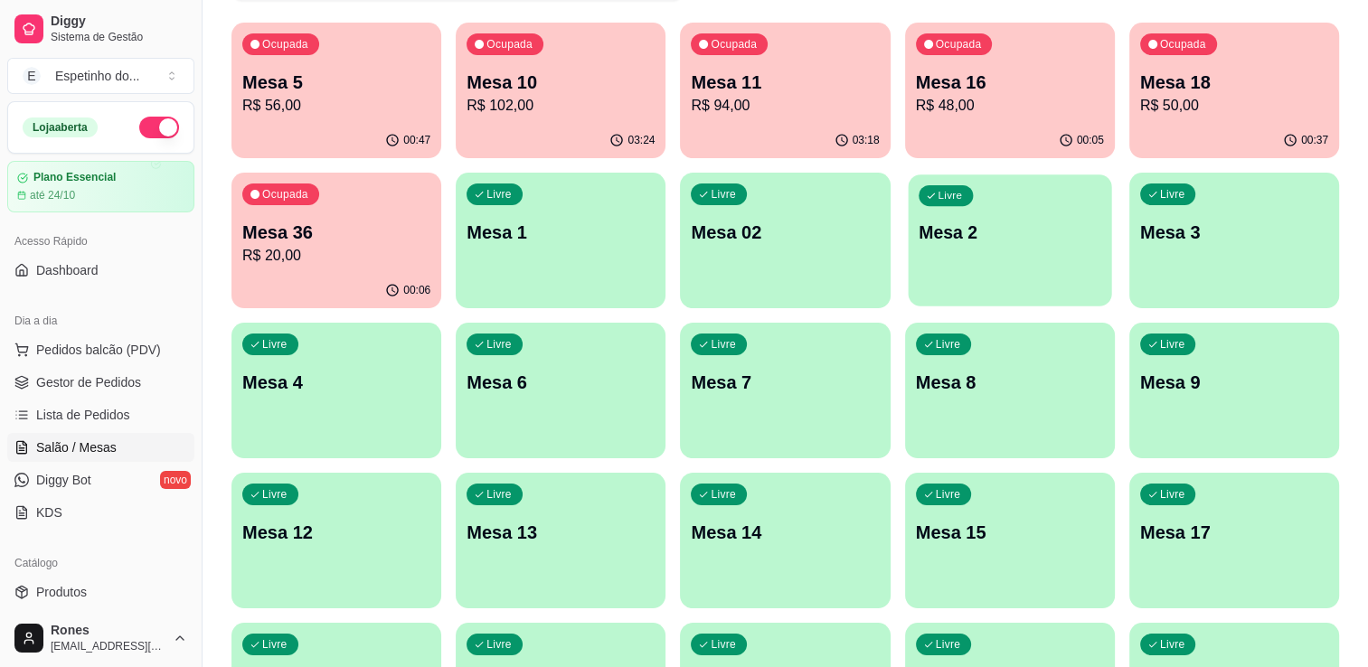
click at [1062, 246] on div "Livre Mesa 2" at bounding box center [1009, 230] width 203 height 110
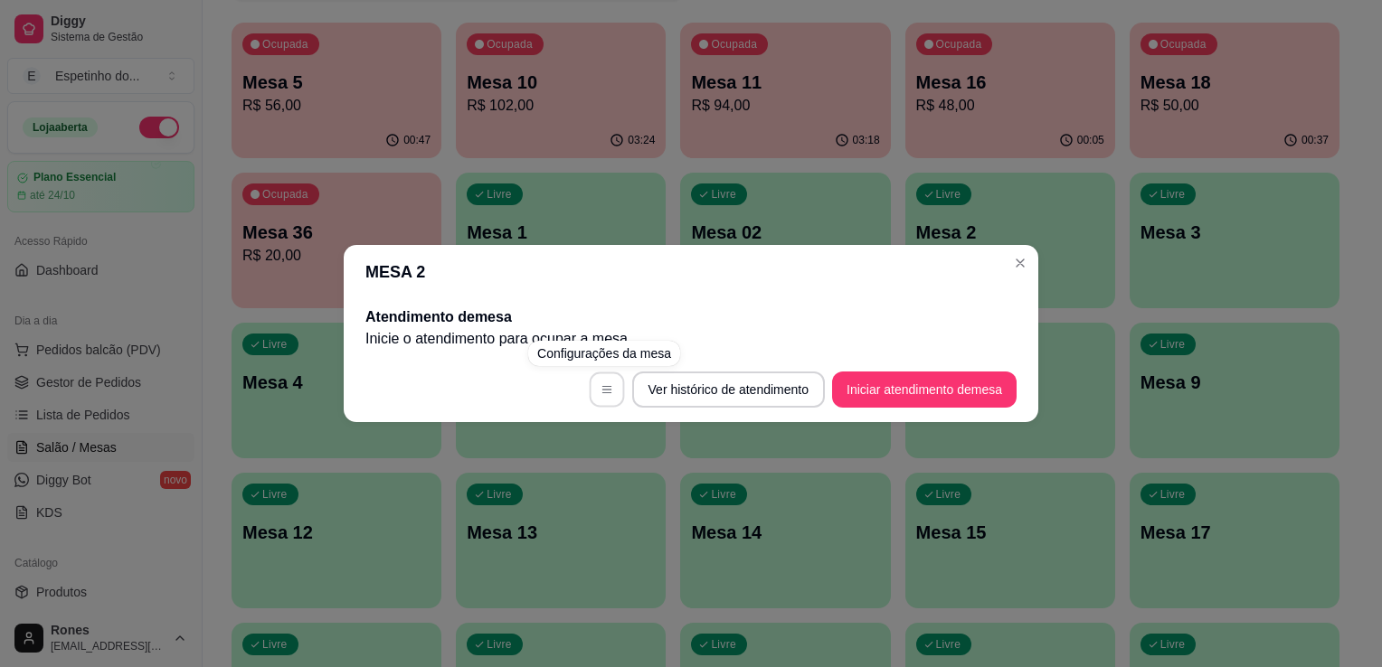
click at [596, 402] on button "button" at bounding box center [606, 390] width 35 height 35
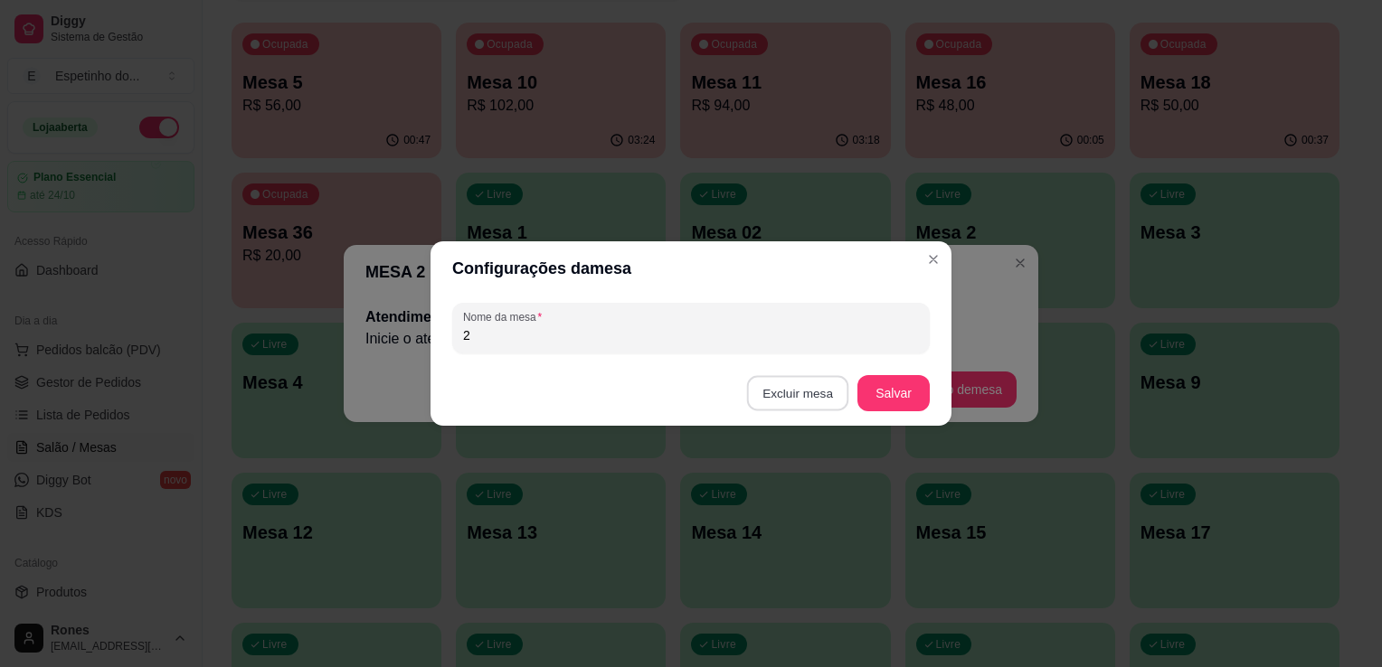
click at [837, 398] on button "Excluir mesa" at bounding box center [798, 393] width 102 height 35
click at [809, 515] on button "Confirmar" at bounding box center [801, 507] width 64 height 27
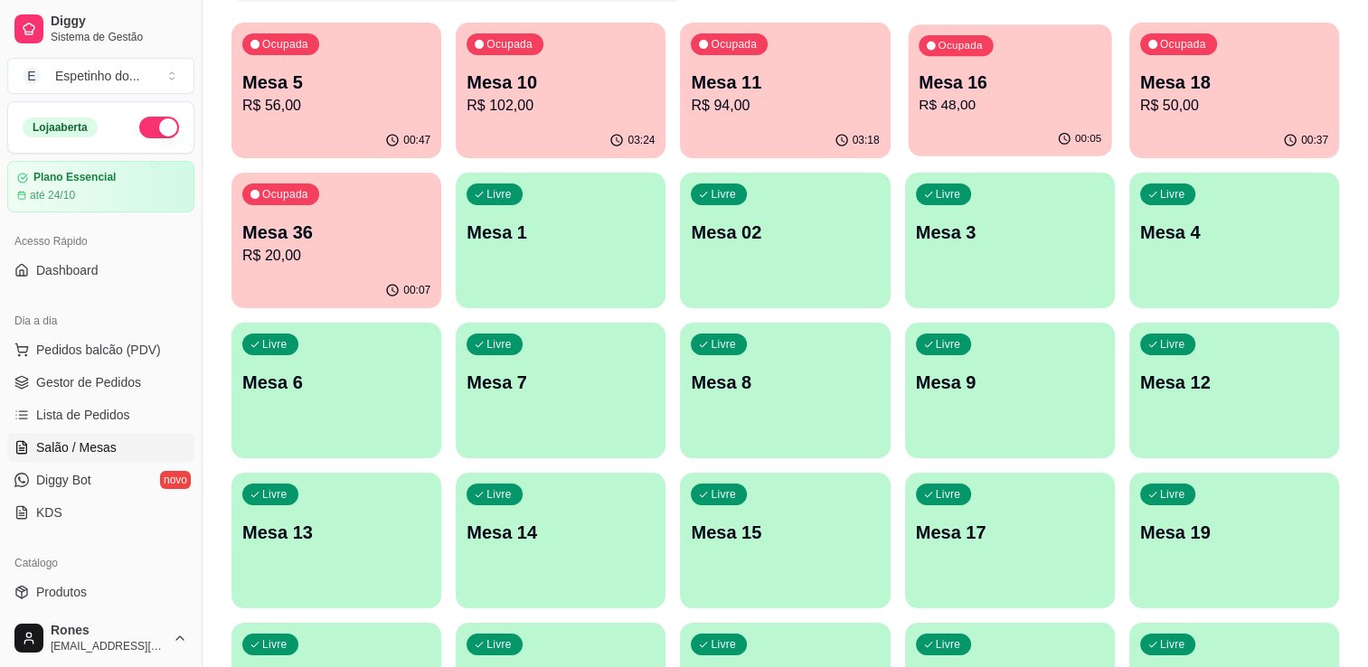
click at [998, 112] on p "R$ 48,00" at bounding box center [1010, 105] width 183 height 21
click at [1279, 110] on p "R$ 50,00" at bounding box center [1234, 105] width 183 height 21
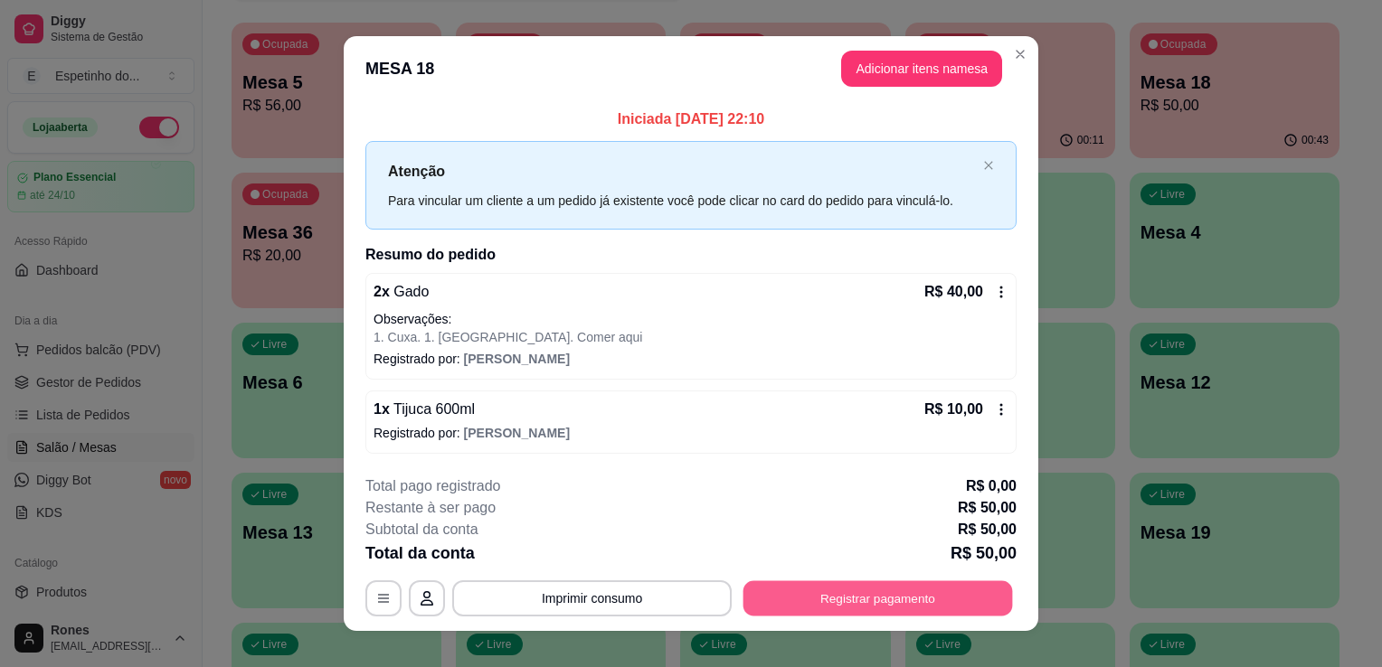
click at [854, 601] on button "Registrar pagamento" at bounding box center [878, 598] width 270 height 35
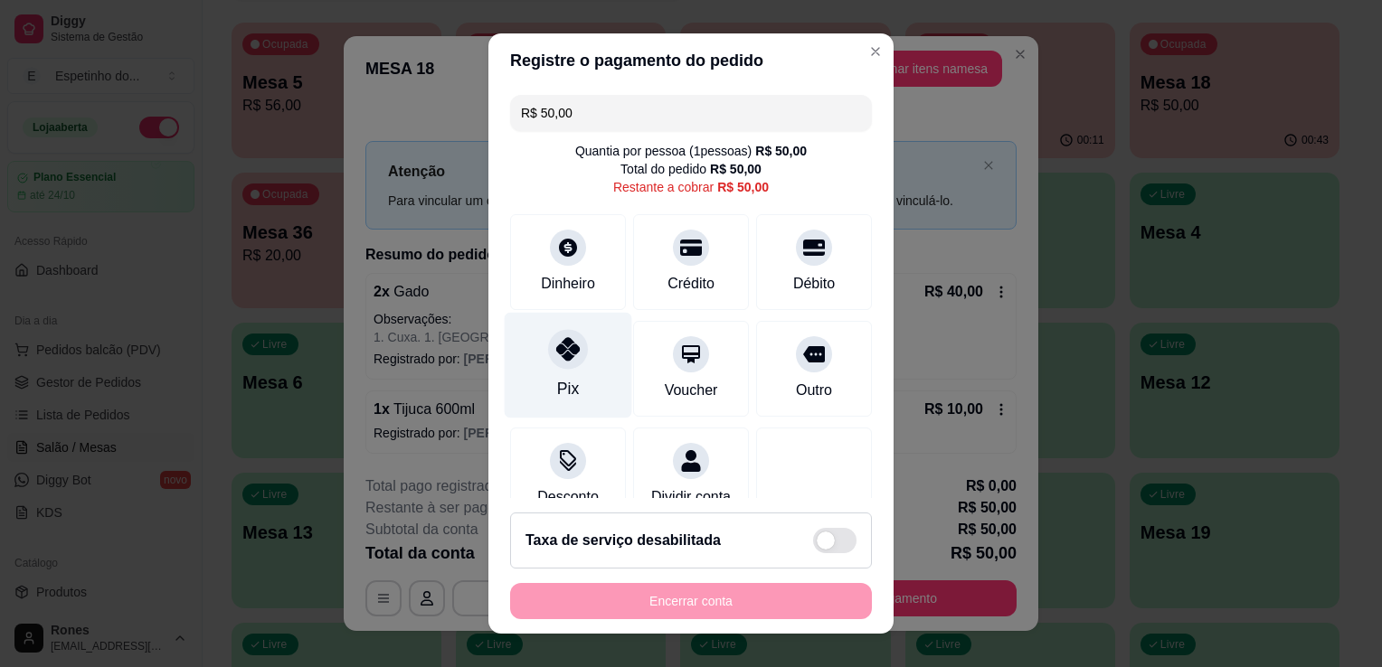
click at [559, 393] on div "Pix" at bounding box center [568, 389] width 22 height 24
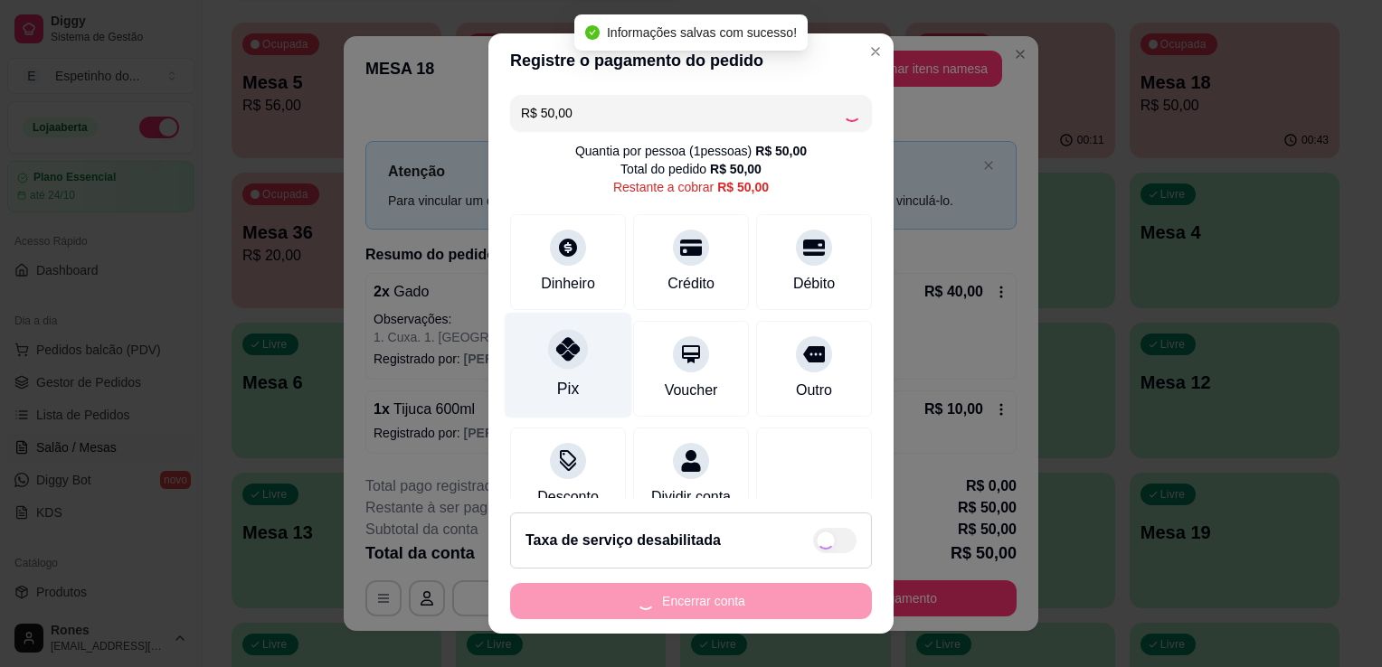
type input "R$ 0,00"
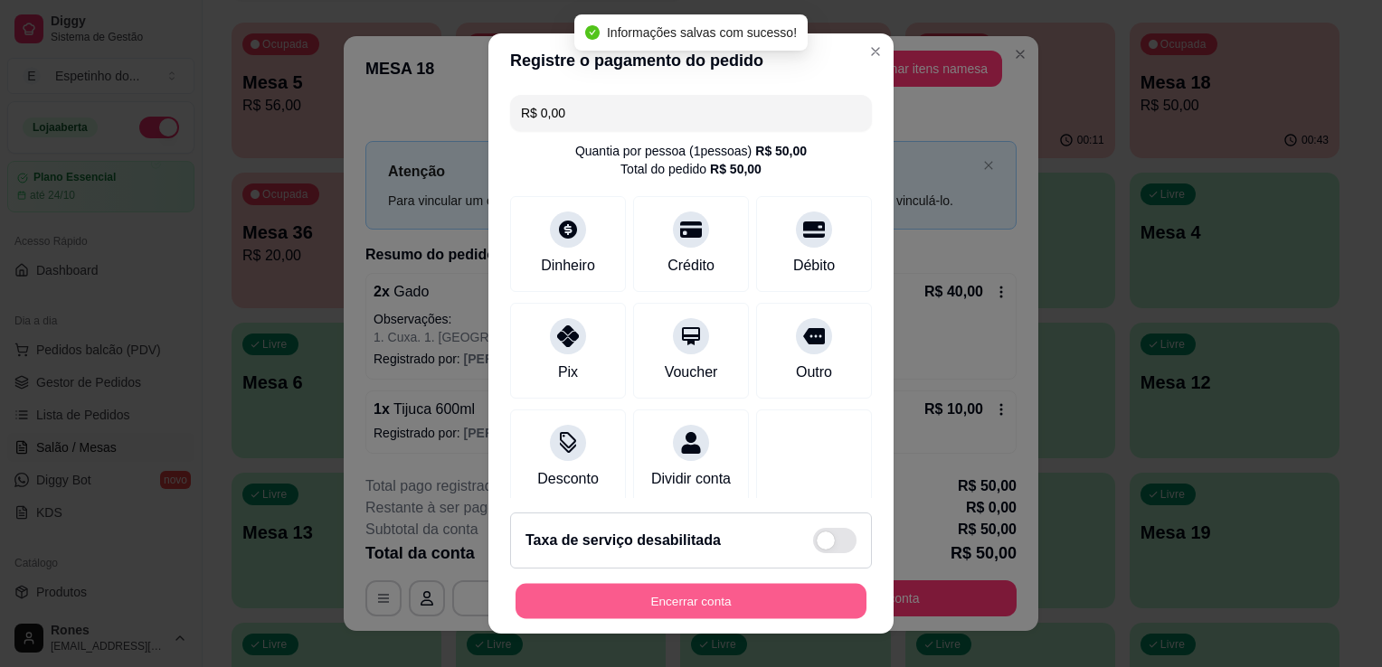
click at [743, 598] on button "Encerrar conta" at bounding box center [691, 601] width 351 height 35
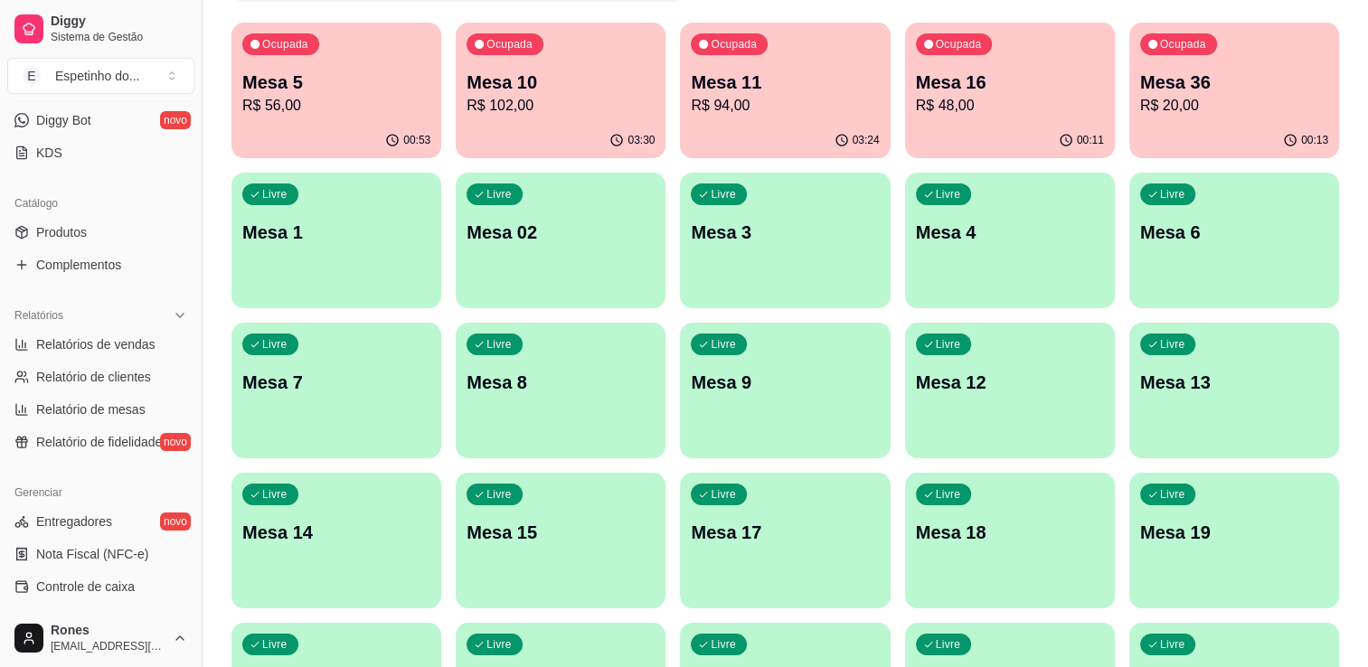
scroll to position [362, 0]
click at [109, 588] on span "Controle de caixa" at bounding box center [85, 585] width 99 height 18
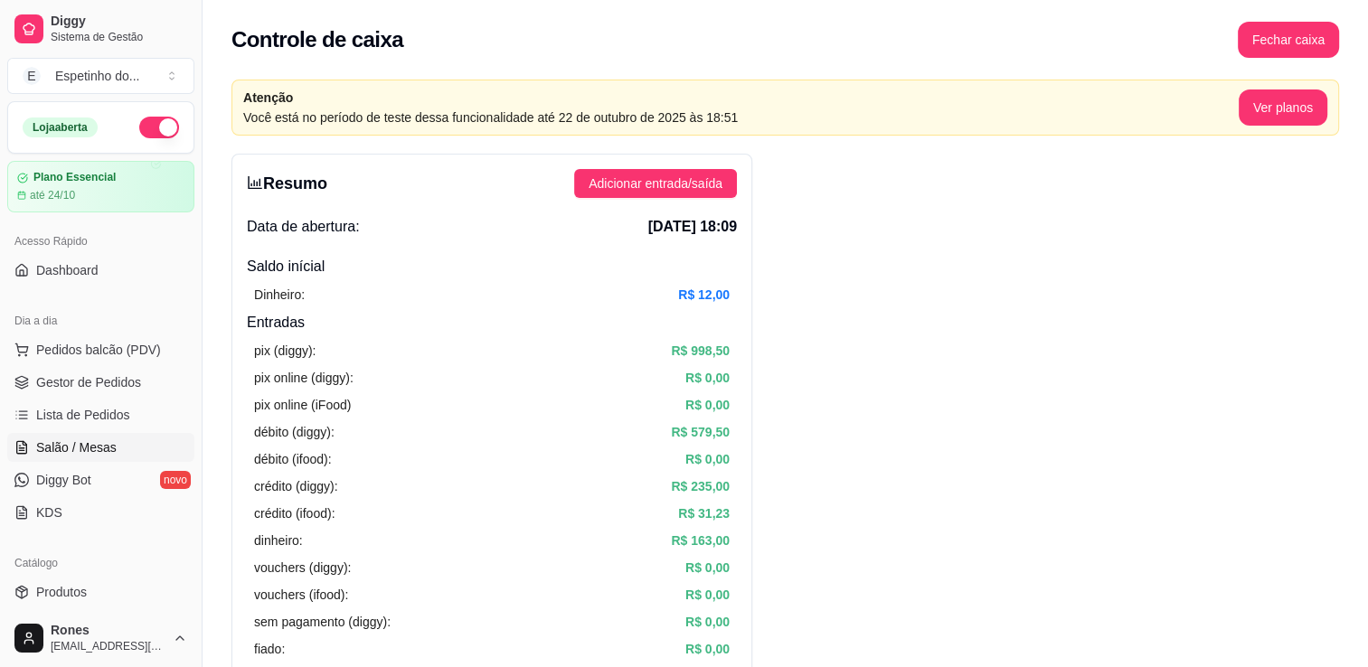
click at [91, 447] on span "Salão / Mesas" at bounding box center [76, 448] width 80 height 18
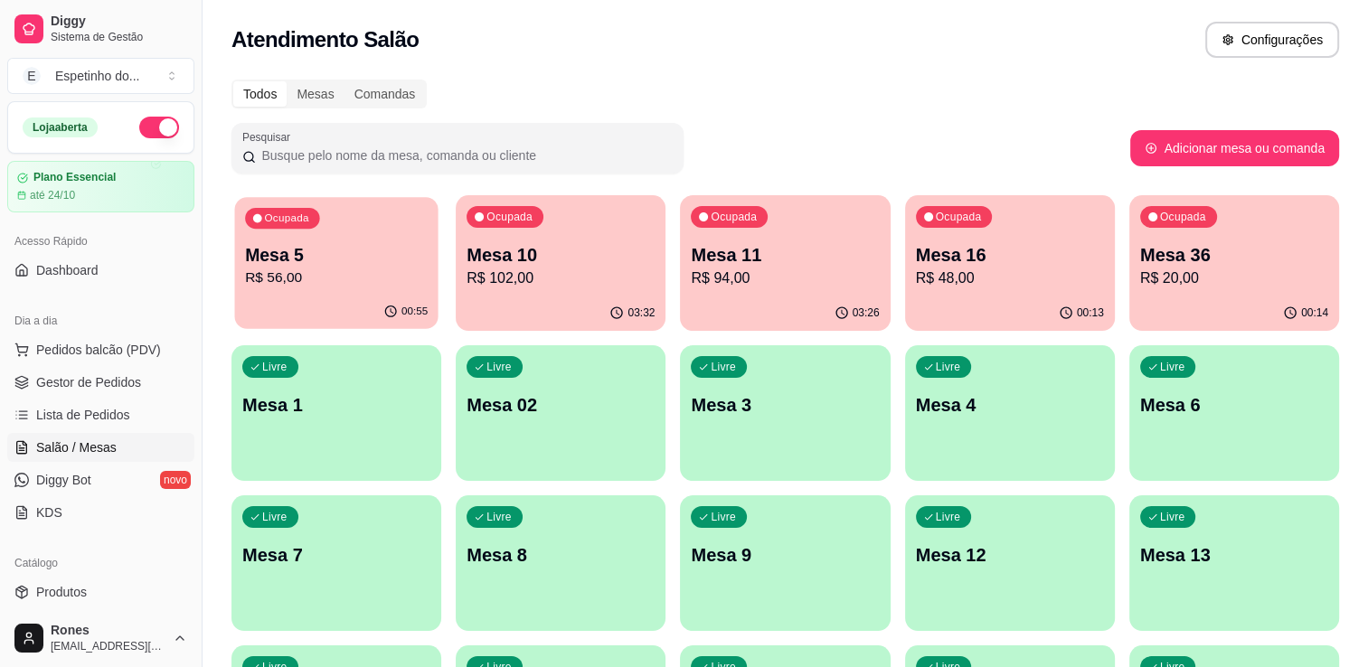
click at [355, 273] on p "R$ 56,00" at bounding box center [336, 278] width 183 height 21
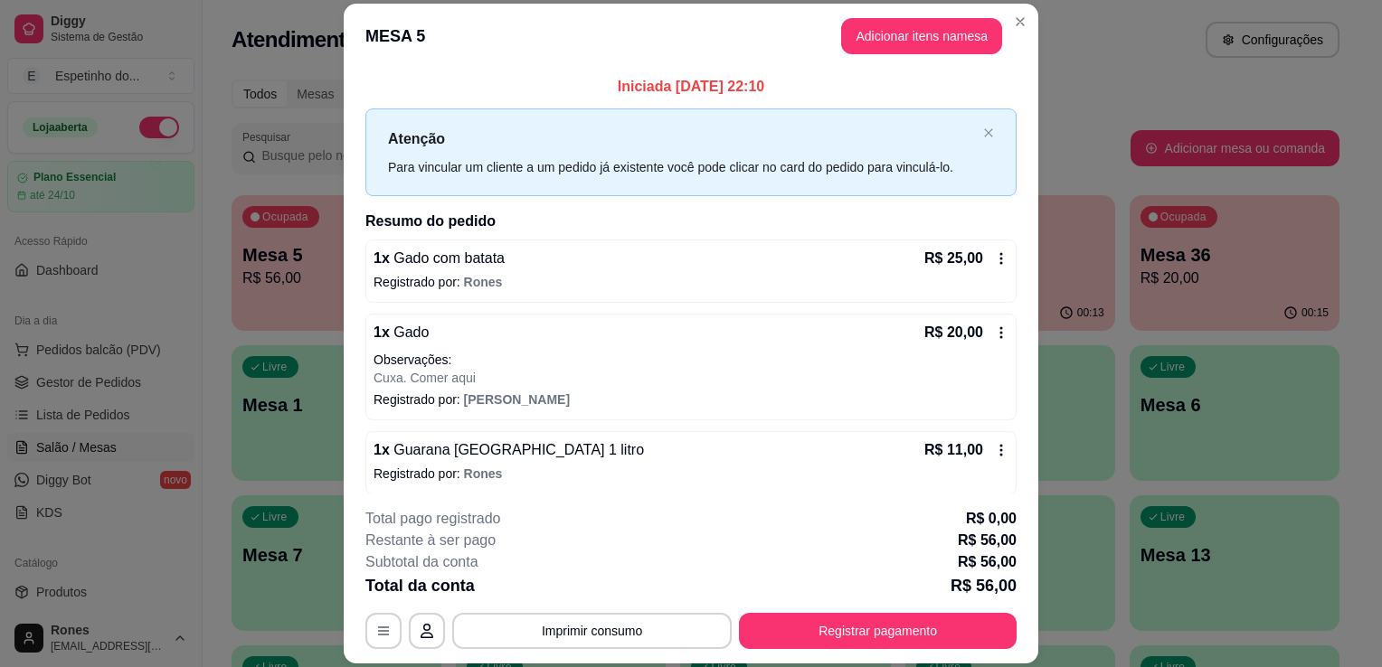
click at [1000, 257] on icon at bounding box center [1001, 258] width 3 height 12
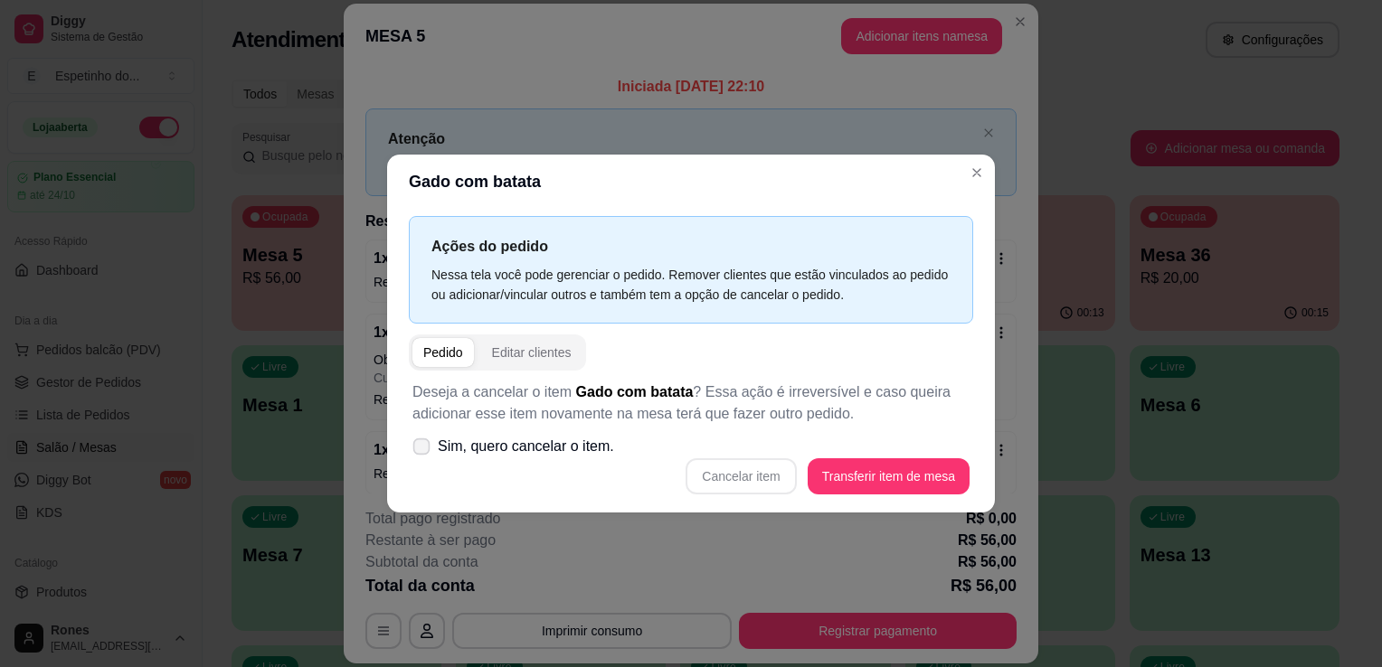
click at [422, 459] on label "Sim, quero cancelar o item." at bounding box center [513, 447] width 216 height 36
click at [422, 459] on input "Sim, quero cancelar o item." at bounding box center [418, 456] width 12 height 12
checkbox input "true"
click at [790, 489] on button "Cancelar item" at bounding box center [741, 476] width 108 height 35
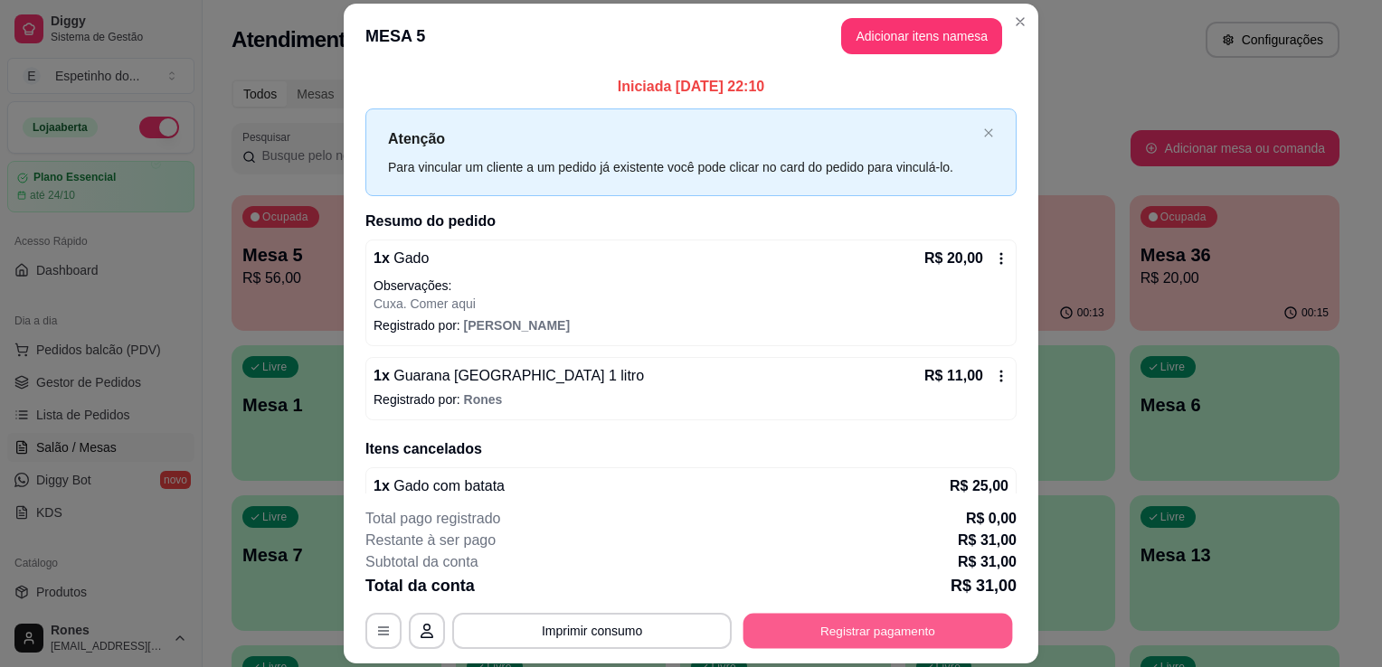
click at [911, 640] on button "Registrar pagamento" at bounding box center [878, 631] width 270 height 35
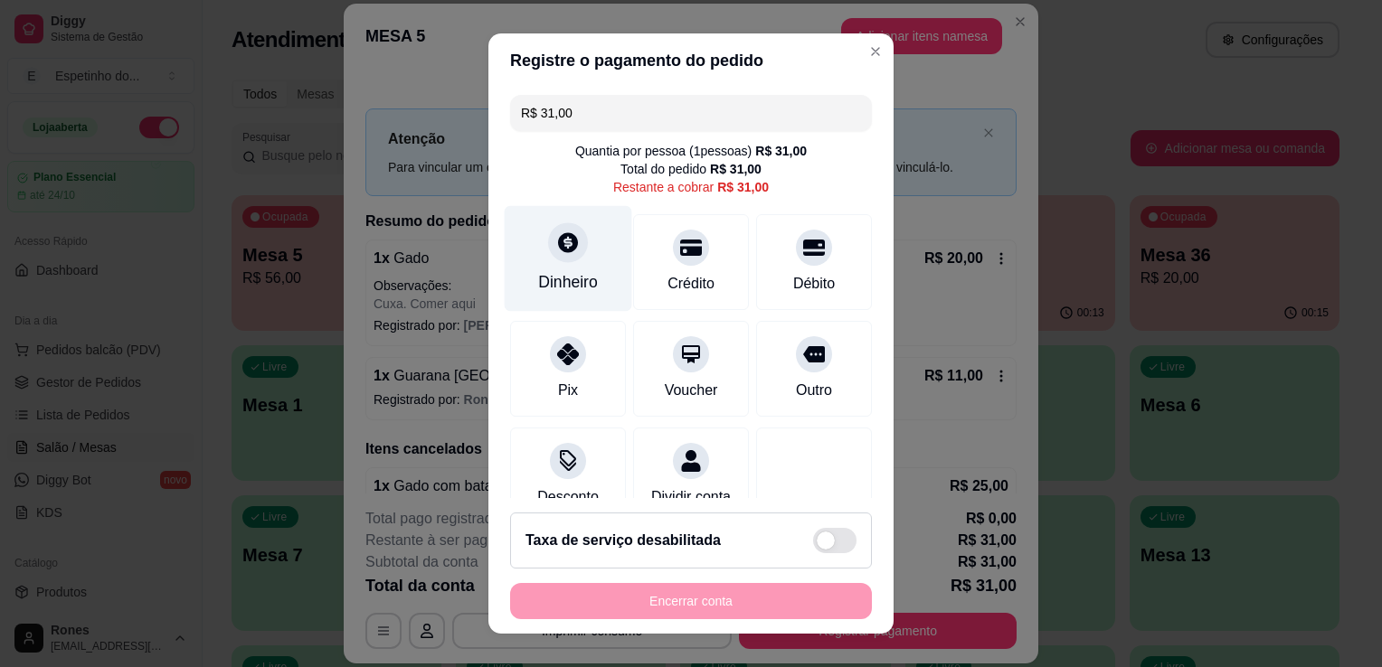
click at [569, 284] on div "Dinheiro" at bounding box center [568, 282] width 60 height 24
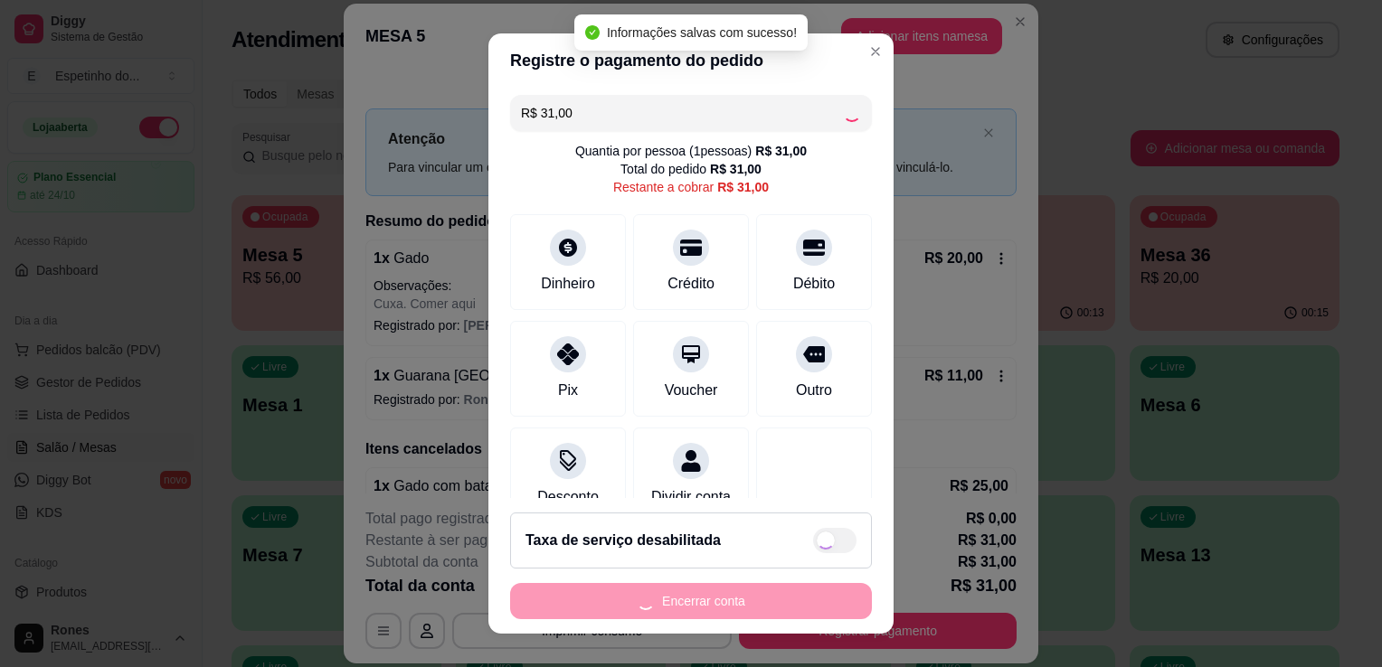
type input "R$ 0,00"
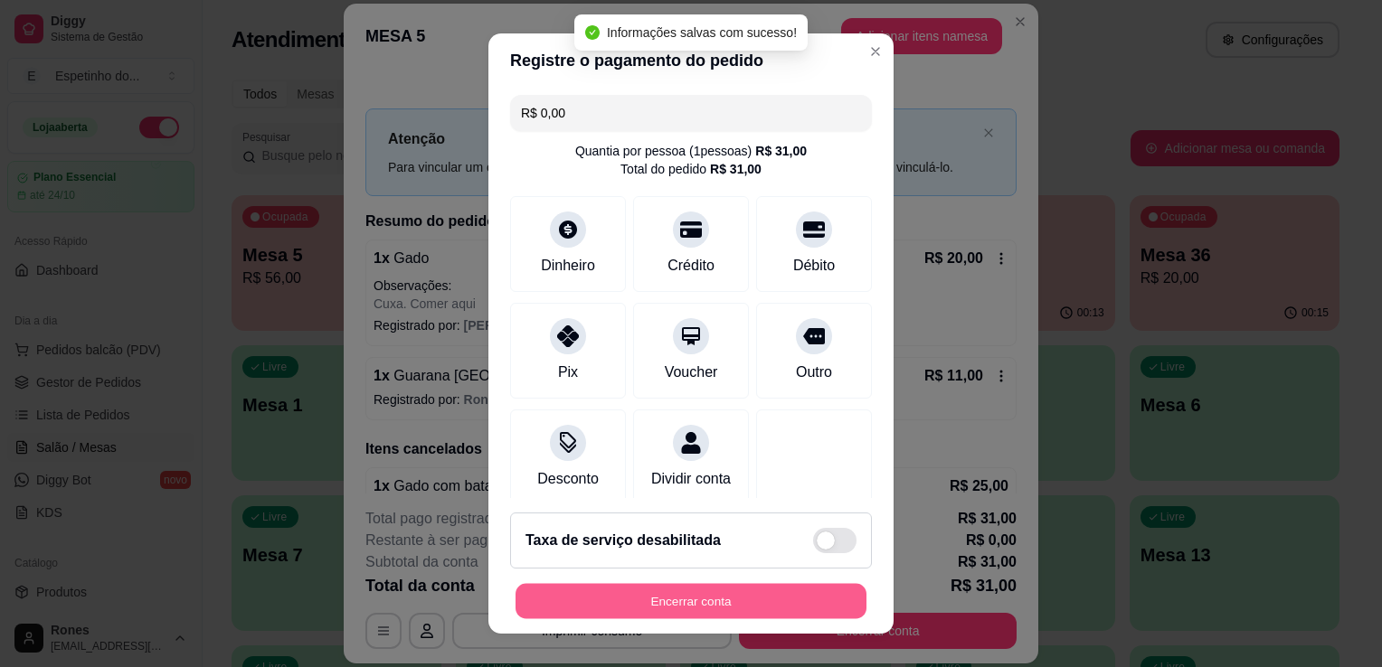
click at [759, 606] on button "Encerrar conta" at bounding box center [691, 601] width 351 height 35
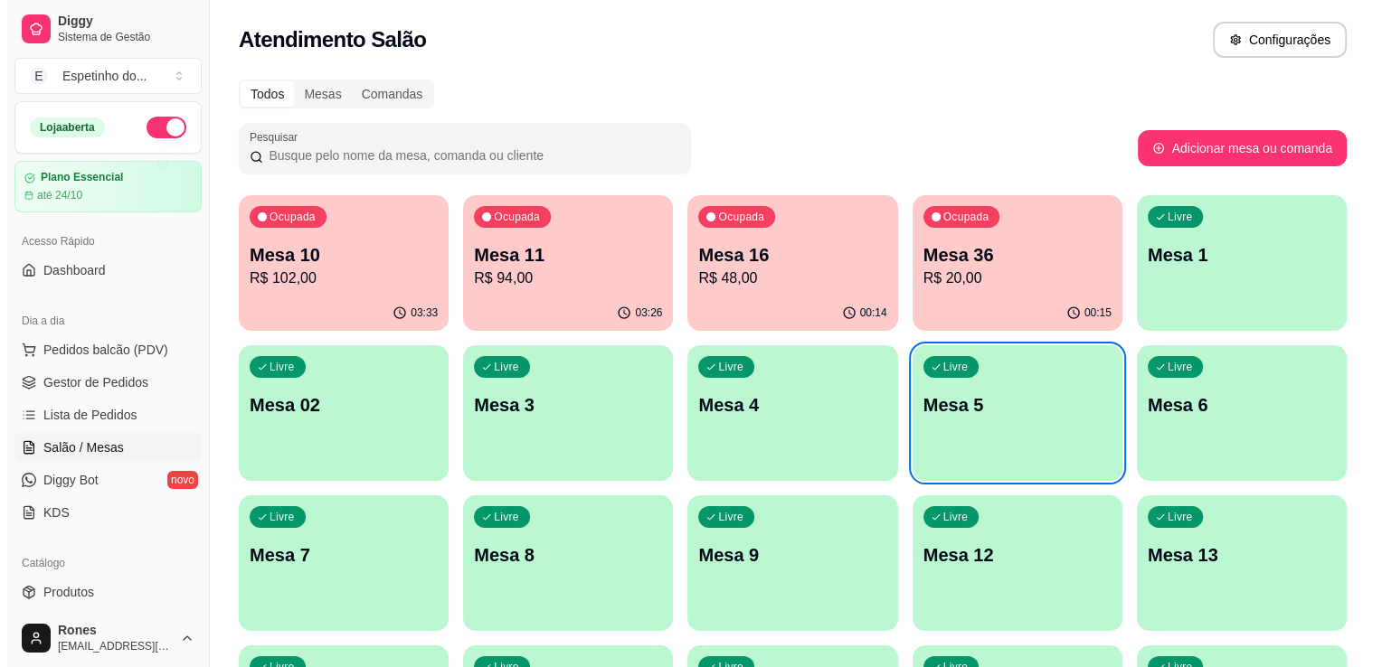
scroll to position [487, 0]
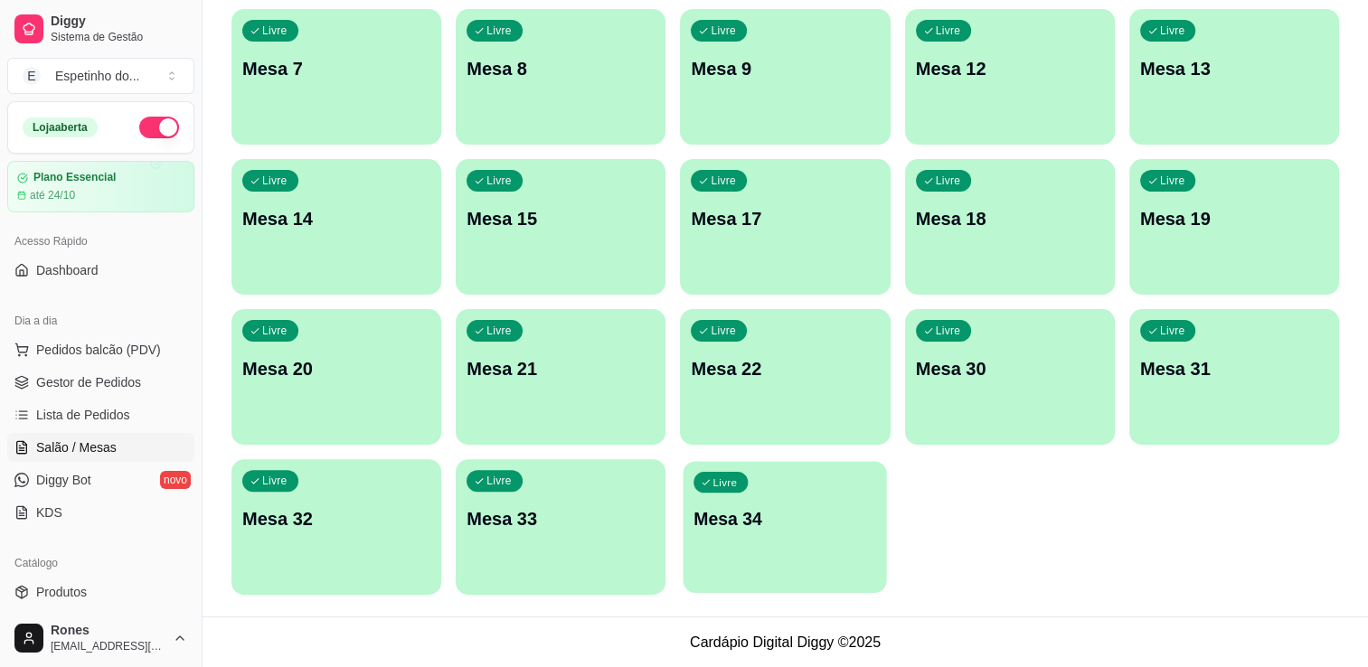
click at [823, 538] on div "Livre Mesa 34" at bounding box center [785, 516] width 203 height 110
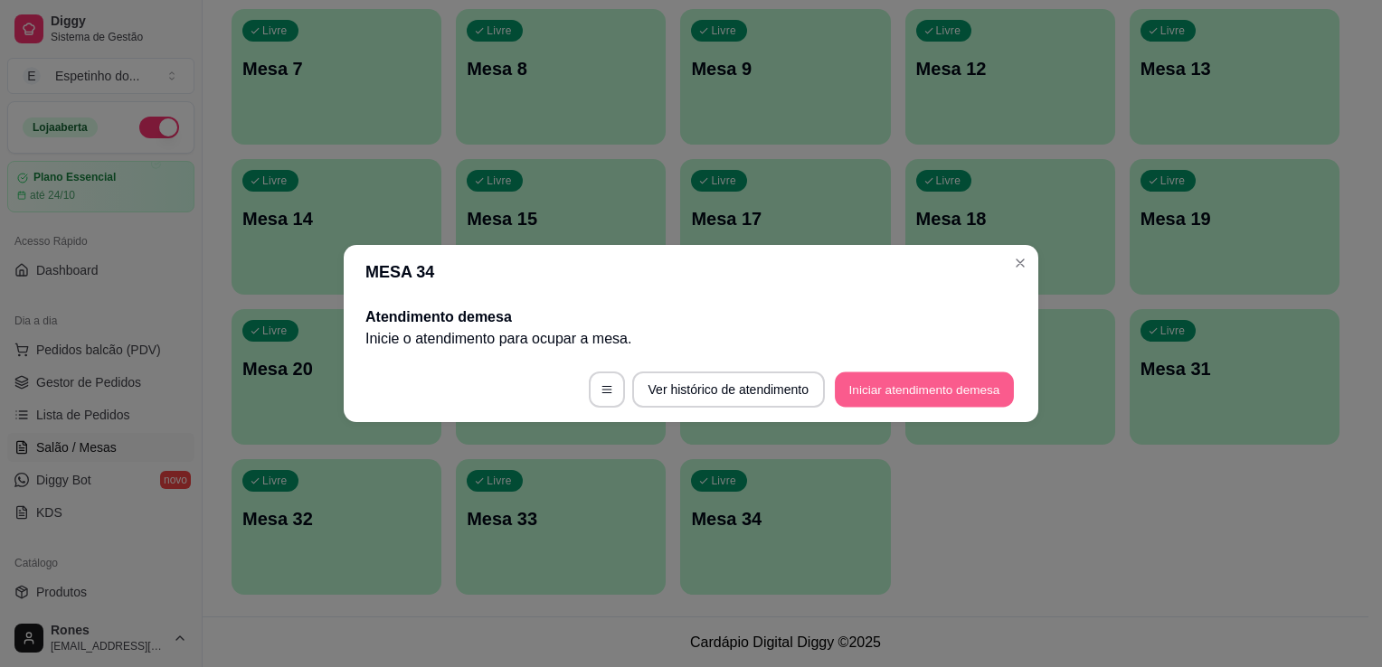
click at [884, 377] on button "Iniciar atendimento de mesa" at bounding box center [924, 390] width 179 height 35
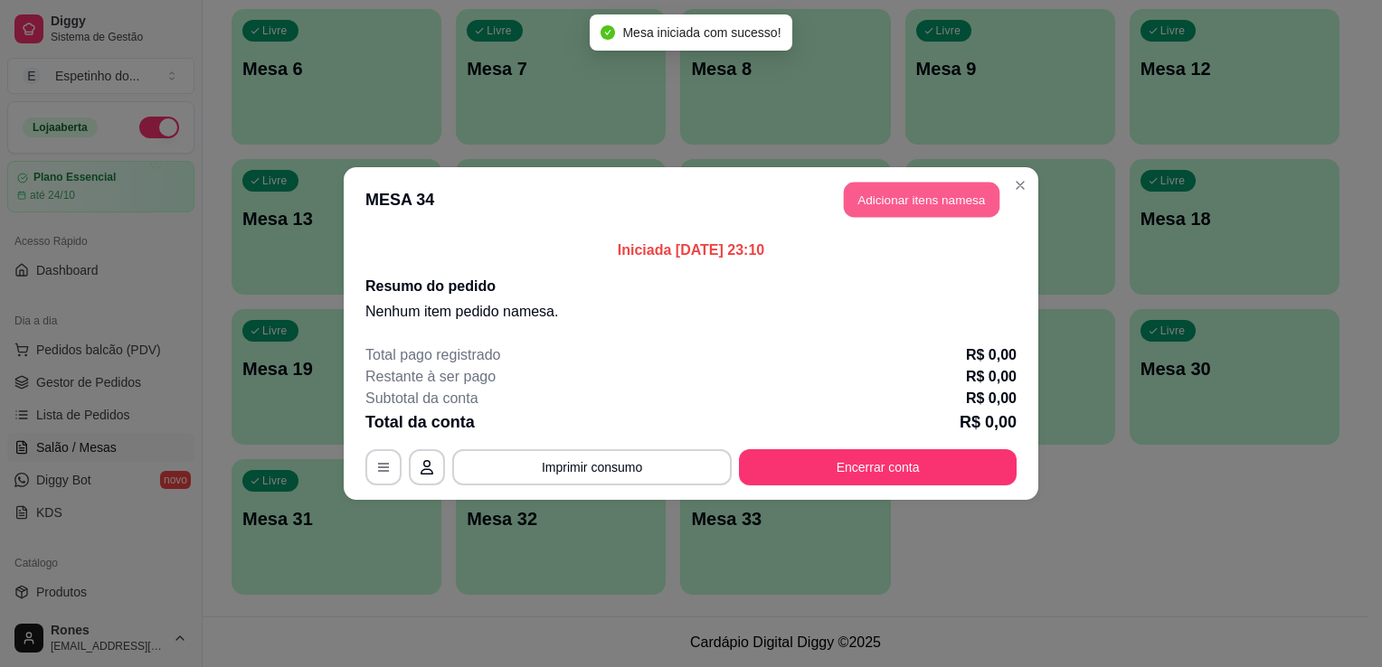
click at [901, 194] on button "Adicionar itens na mesa" at bounding box center [922, 200] width 156 height 35
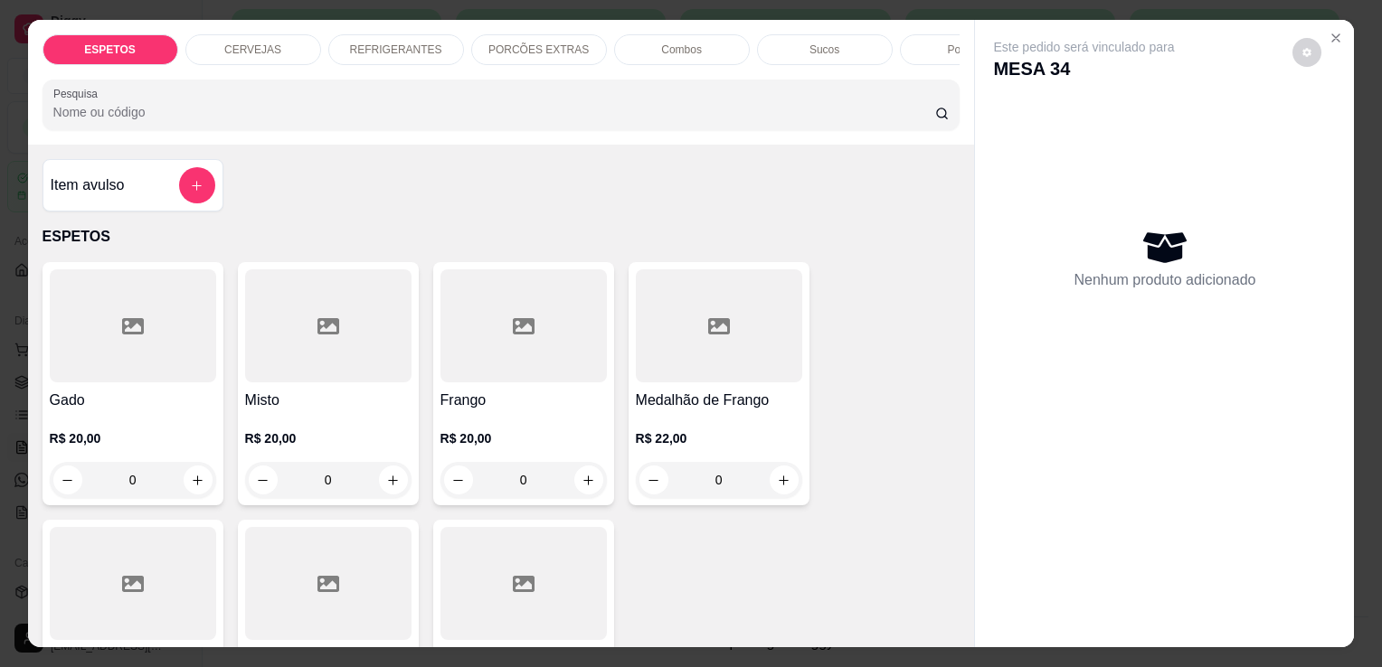
click at [384, 43] on p "REFRIGERANTES" at bounding box center [396, 50] width 92 height 14
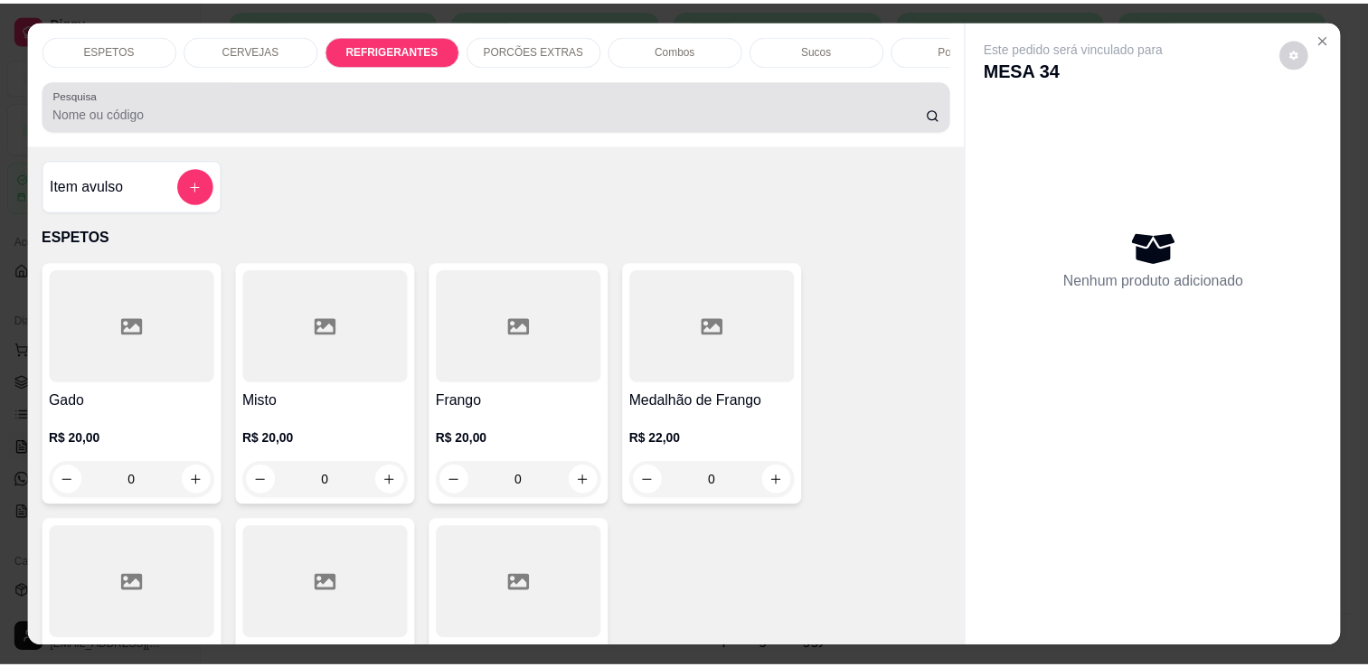
scroll to position [44, 0]
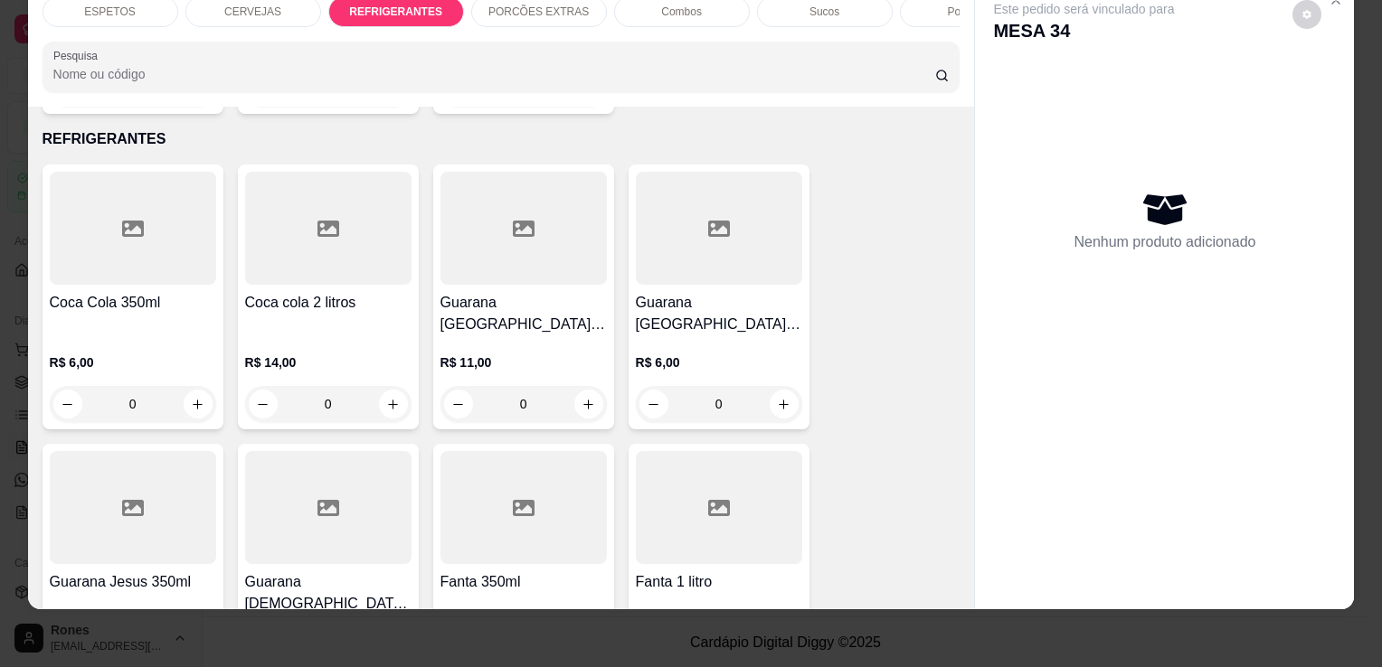
click at [499, 292] on h4 "Guarana [GEOGRAPHIC_DATA] 1 litro" at bounding box center [523, 313] width 166 height 43
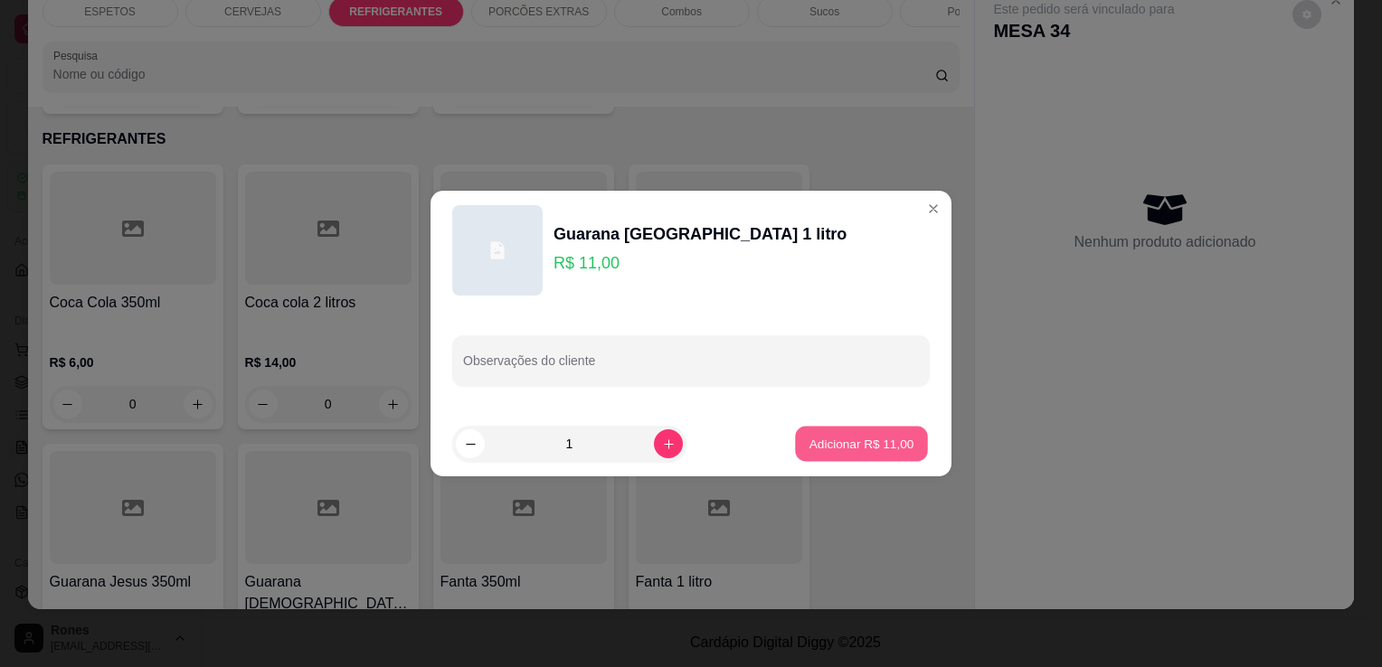
click at [830, 442] on p "Adicionar R$ 11,00" at bounding box center [861, 443] width 105 height 17
type input "1"
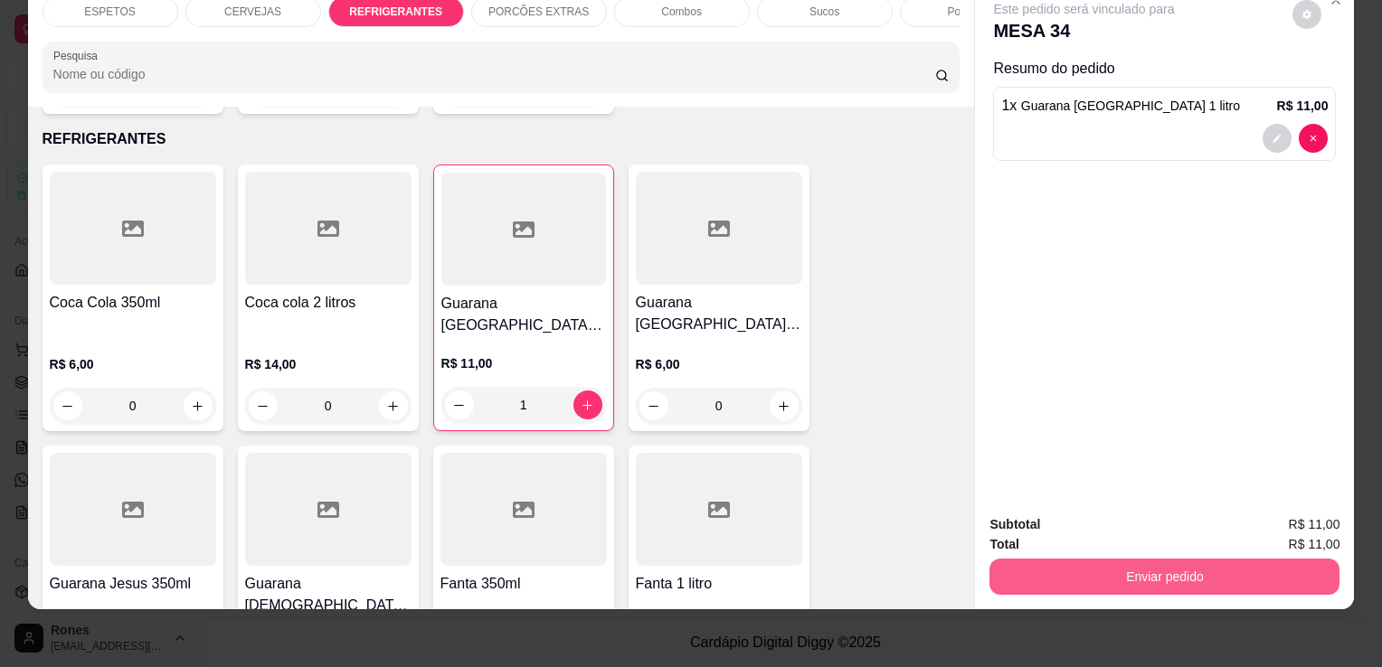
click at [1107, 559] on button "Enviar pedido" at bounding box center [1164, 577] width 350 height 36
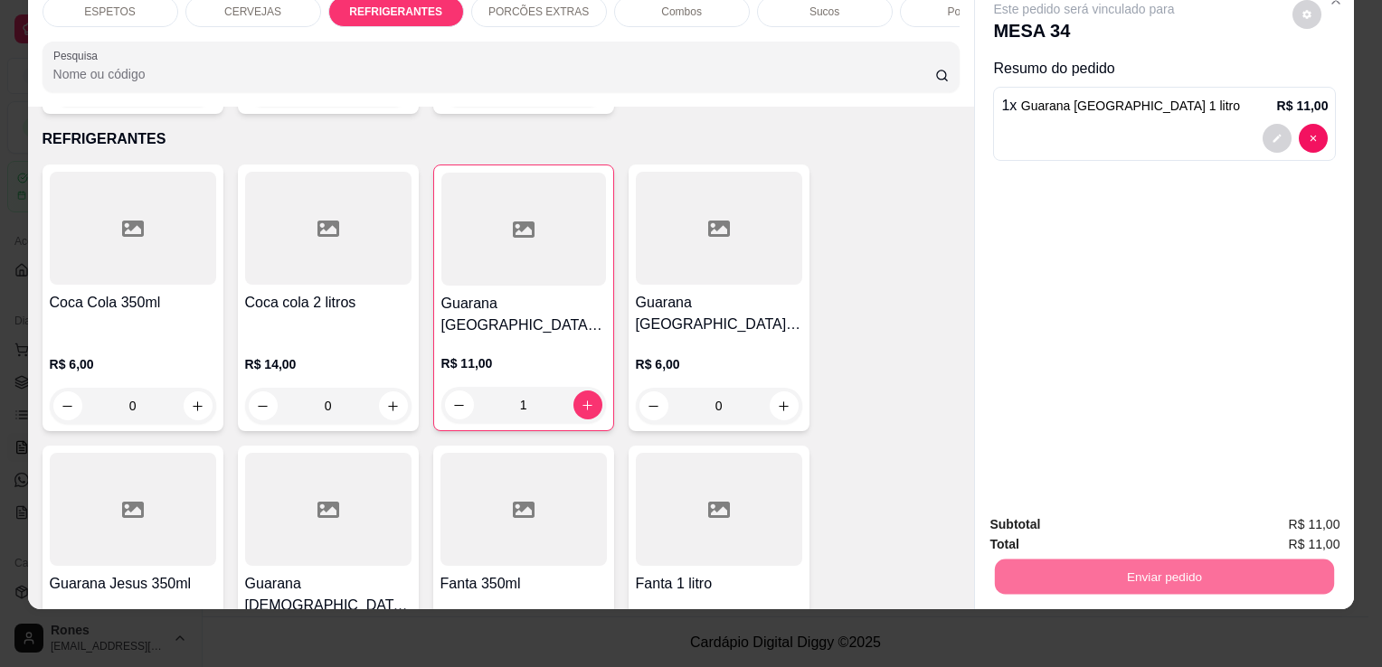
click at [1270, 526] on button "Enviar pedido" at bounding box center [1293, 520] width 102 height 34
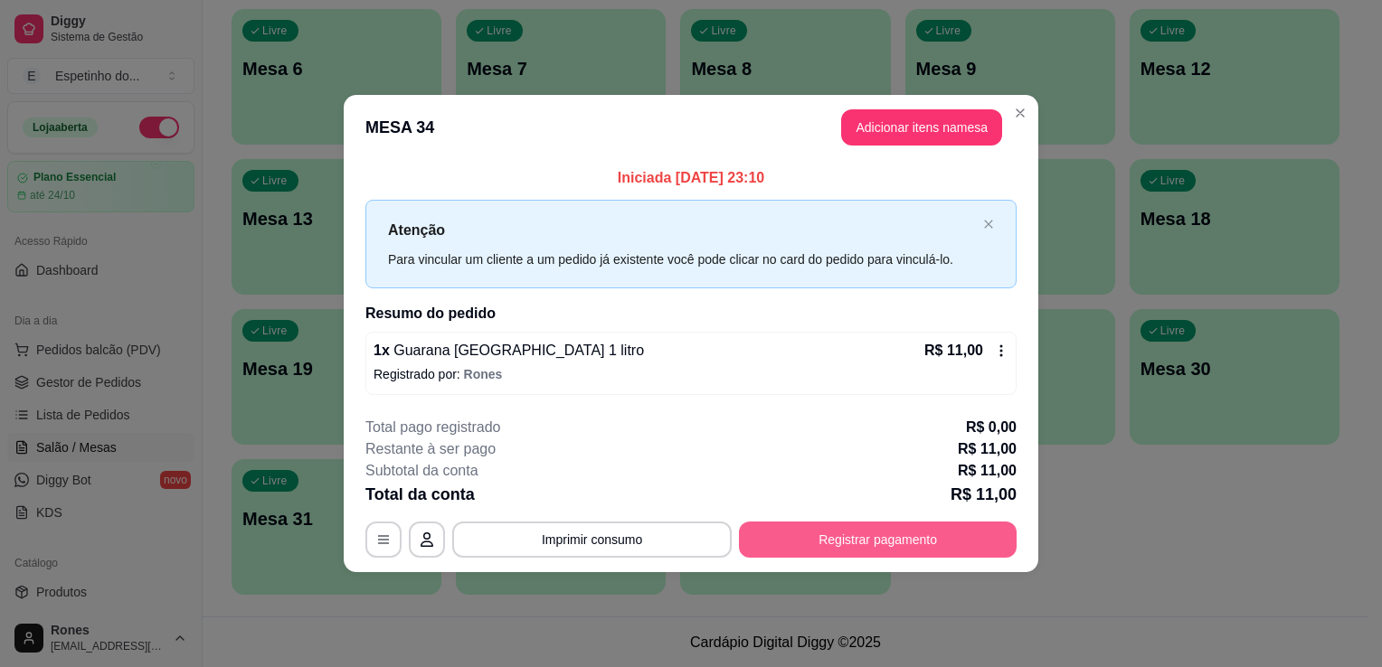
click at [968, 545] on div "**********" at bounding box center [691, 333] width 1382 height 667
click at [968, 545] on button "Registrar pagamento" at bounding box center [878, 539] width 270 height 35
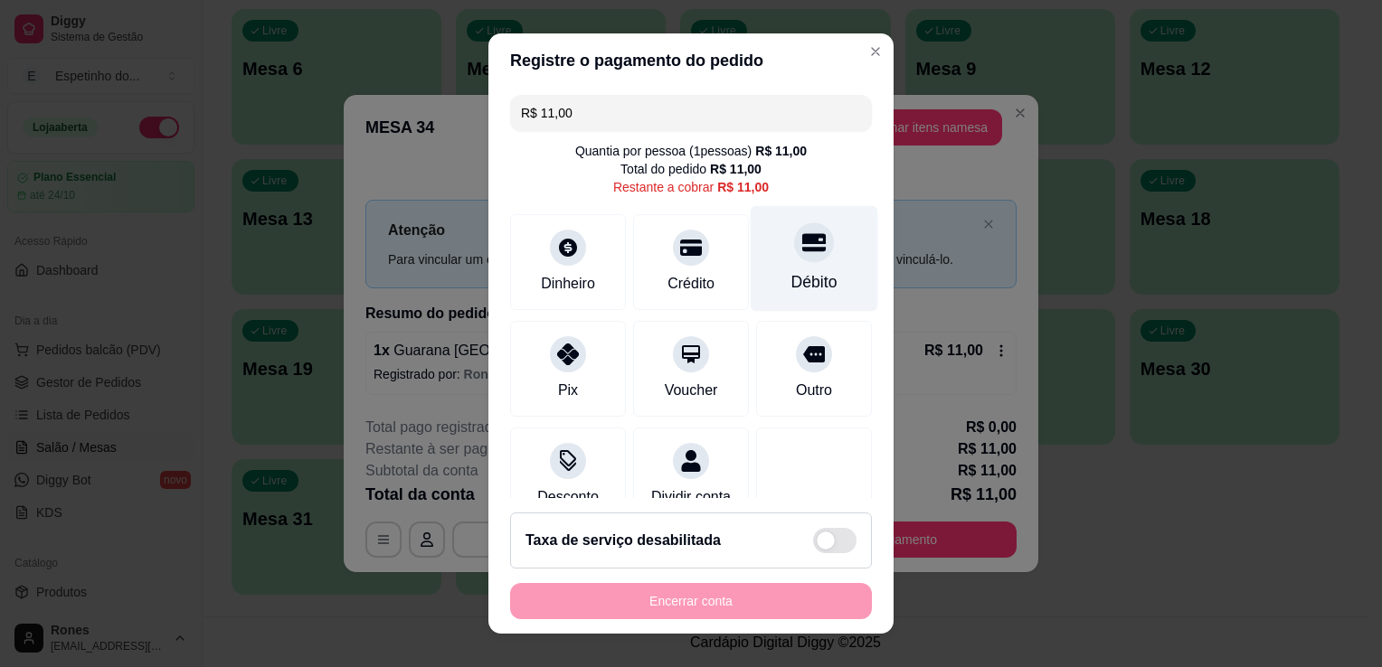
click at [815, 274] on div "Débito" at bounding box center [815, 259] width 128 height 106
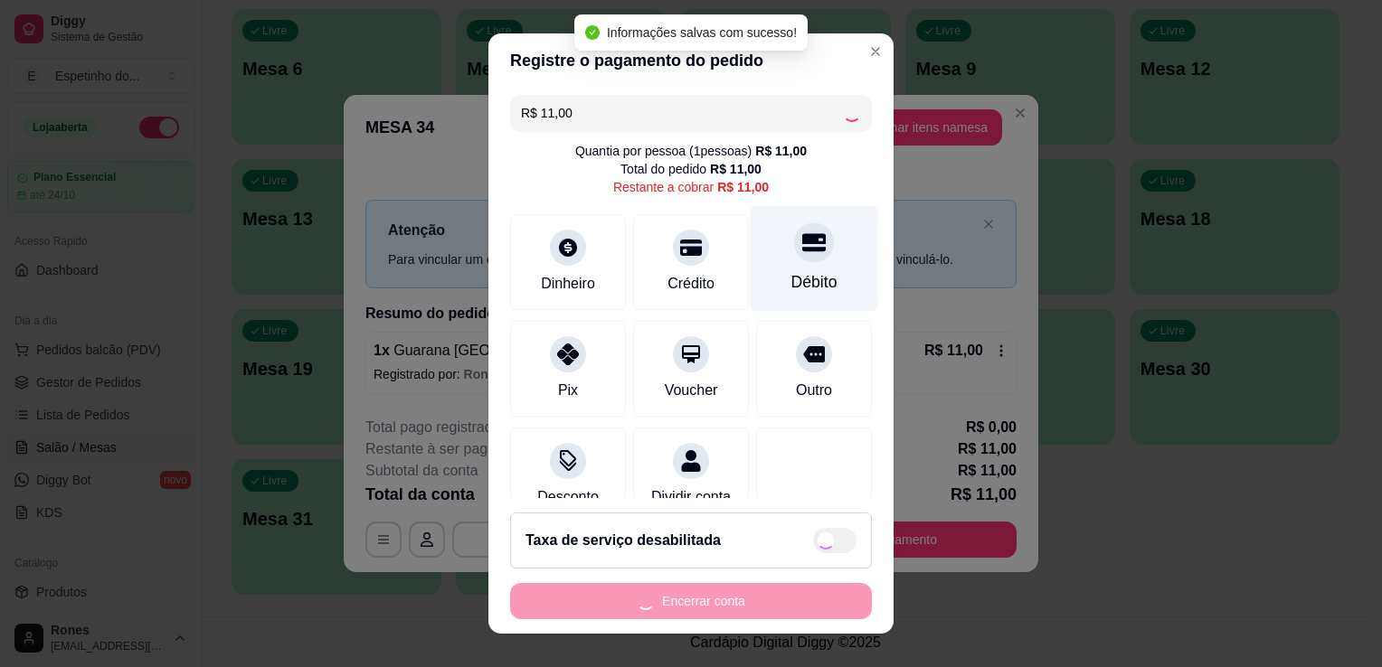
type input "R$ 0,00"
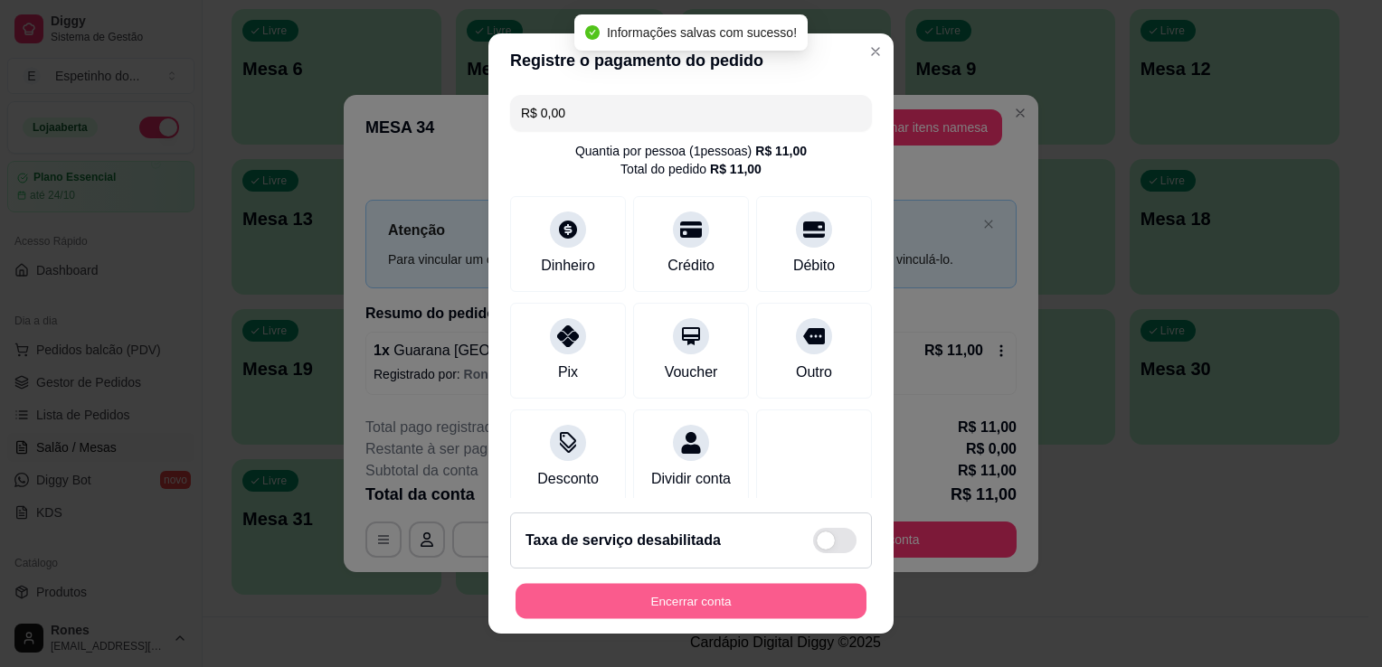
click at [679, 603] on button "Encerrar conta" at bounding box center [691, 601] width 351 height 35
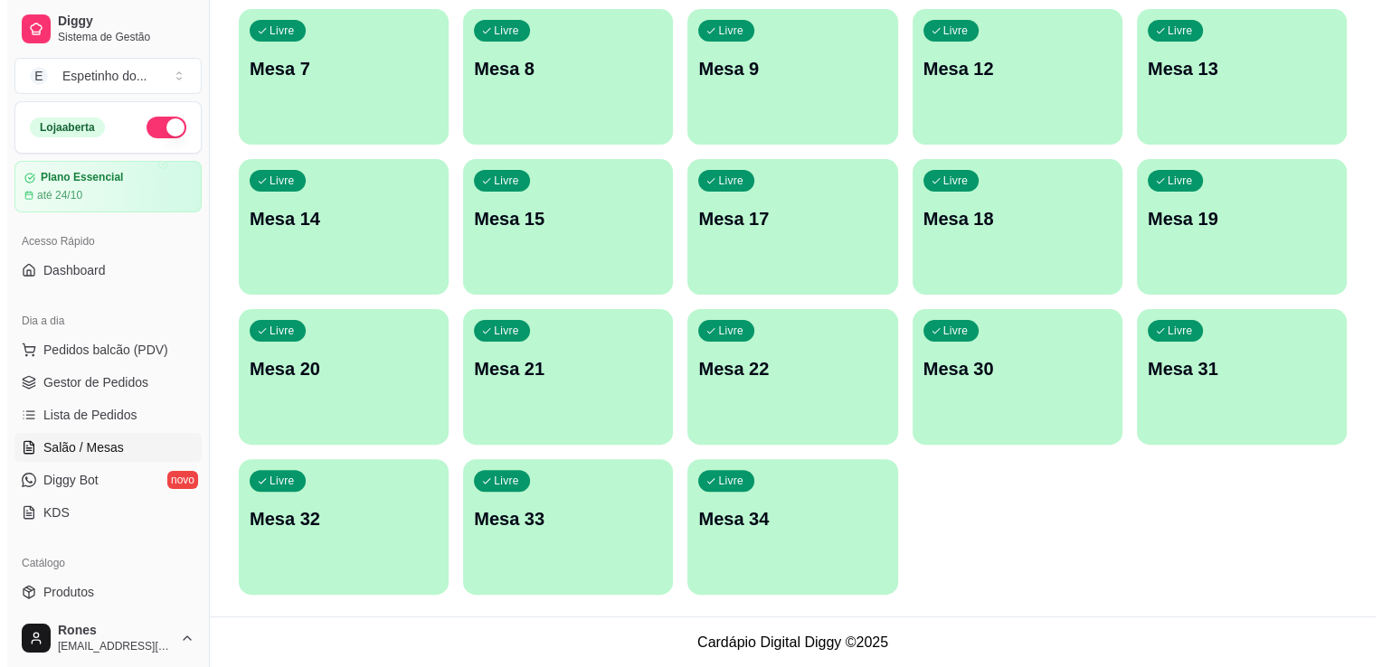
scroll to position [0, 0]
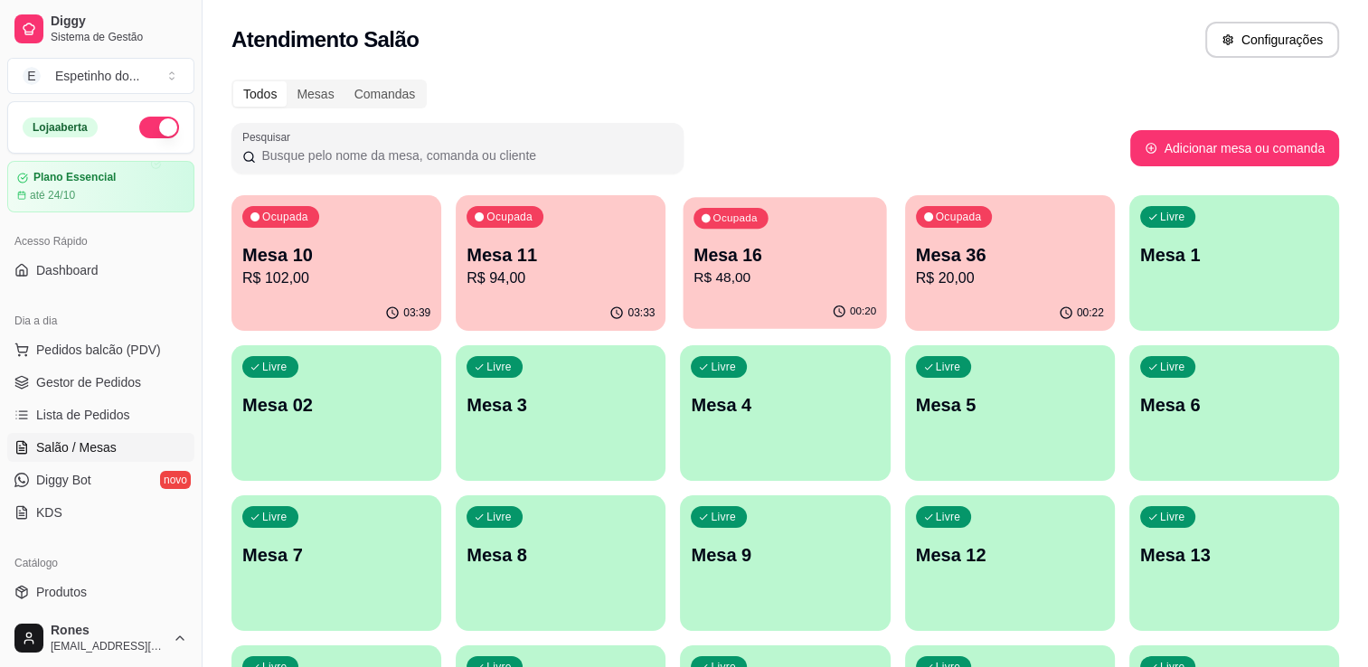
click at [801, 226] on div "Ocupada Mesa 16 R$ 48,00" at bounding box center [785, 246] width 203 height 98
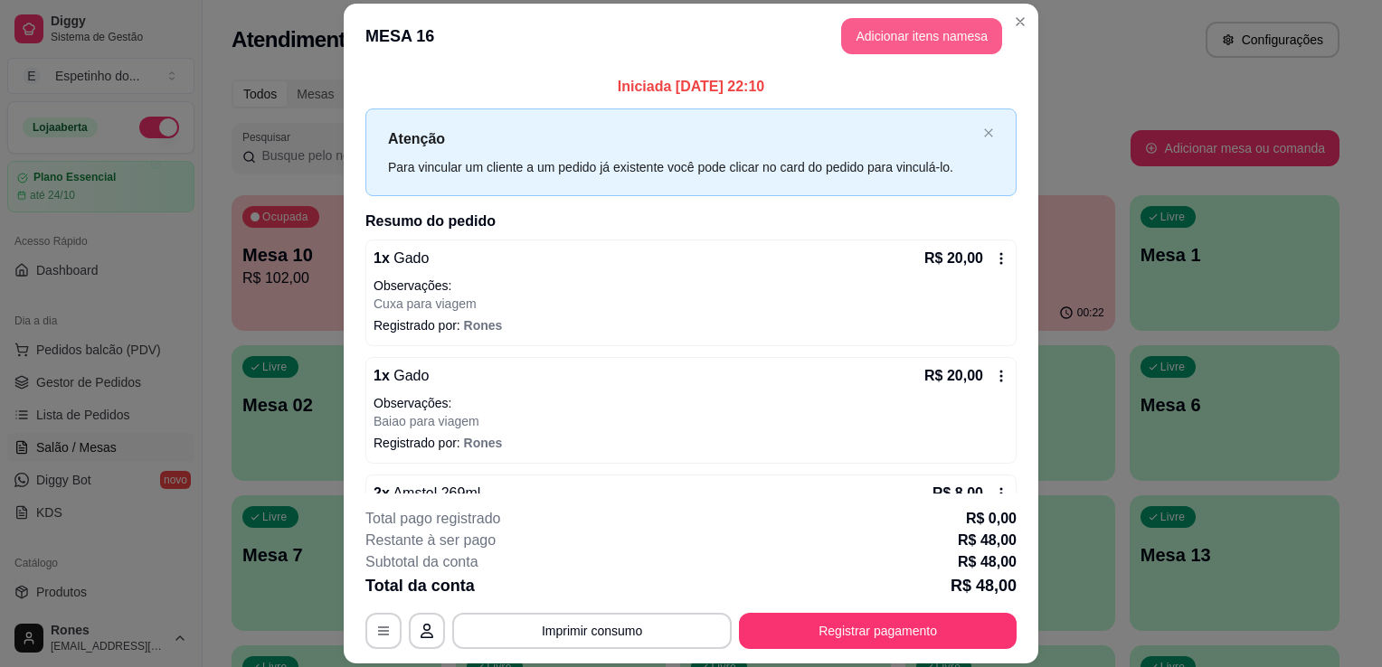
click at [889, 37] on button "Adicionar itens na mesa" at bounding box center [921, 36] width 161 height 36
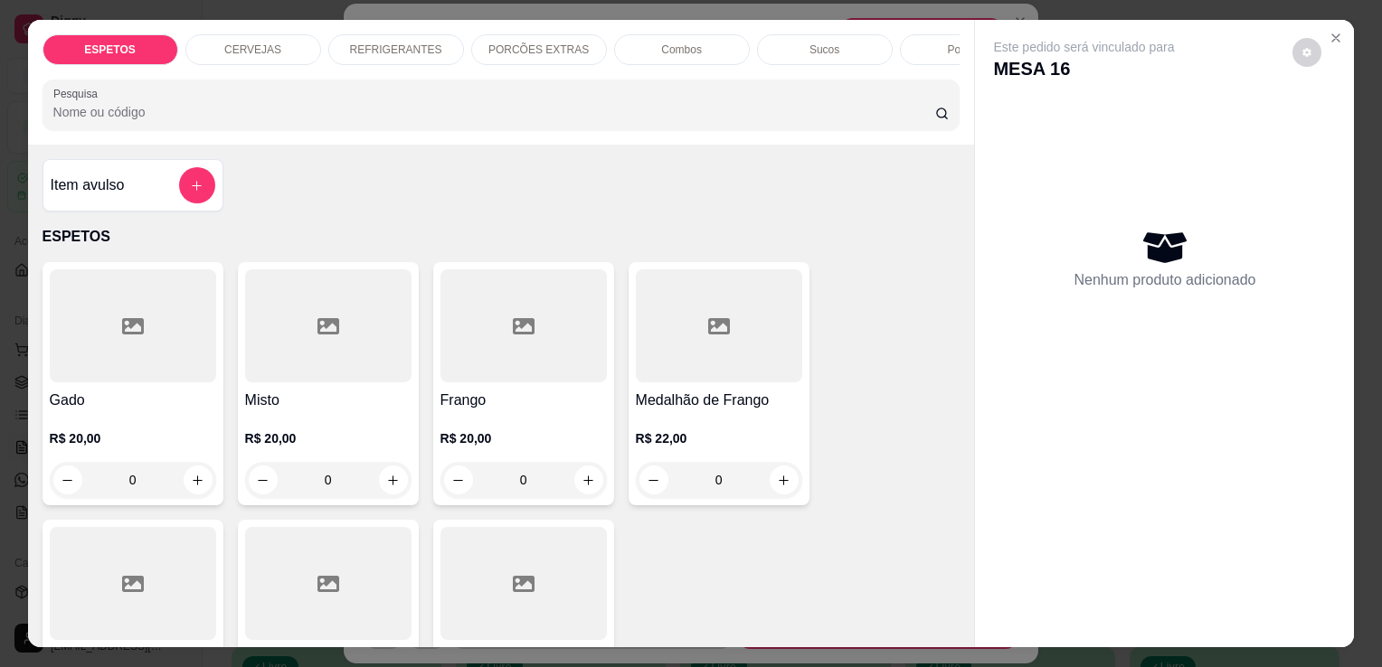
click at [255, 43] on p "CERVEJAS" at bounding box center [252, 50] width 57 height 14
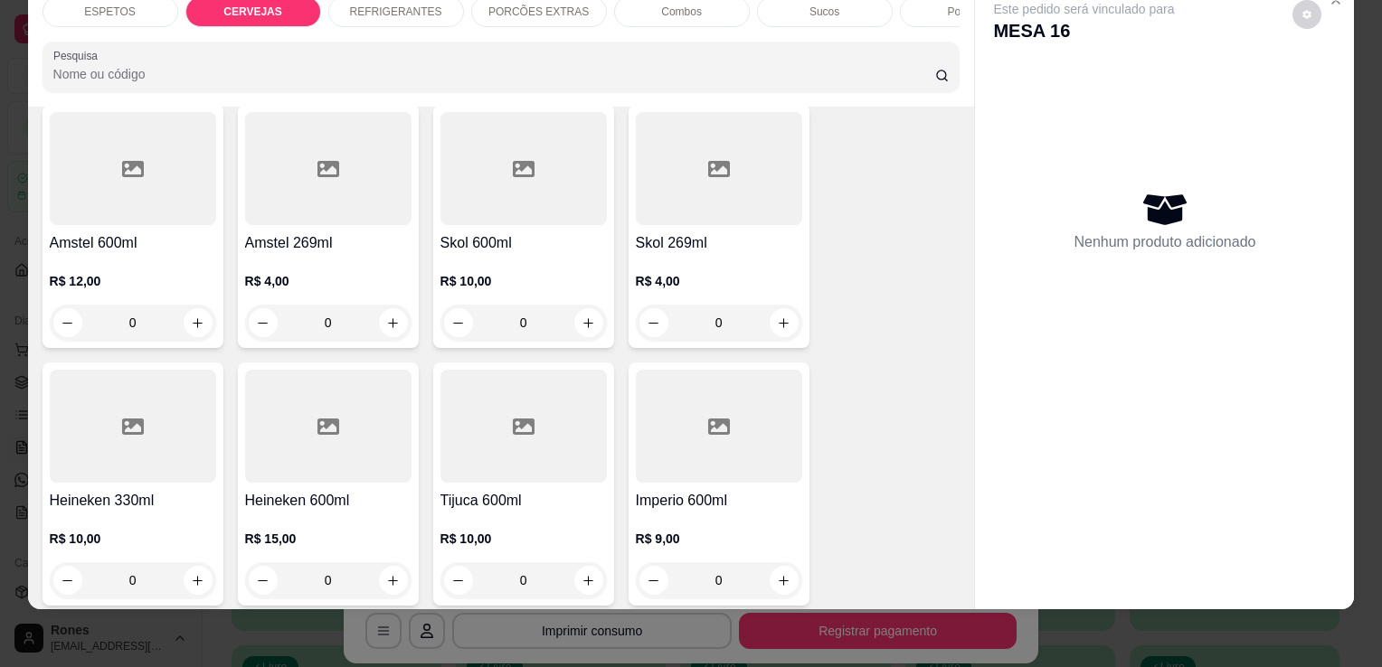
scroll to position [691, 0]
click at [386, 328] on icon "increase-product-quantity" at bounding box center [393, 325] width 14 height 14
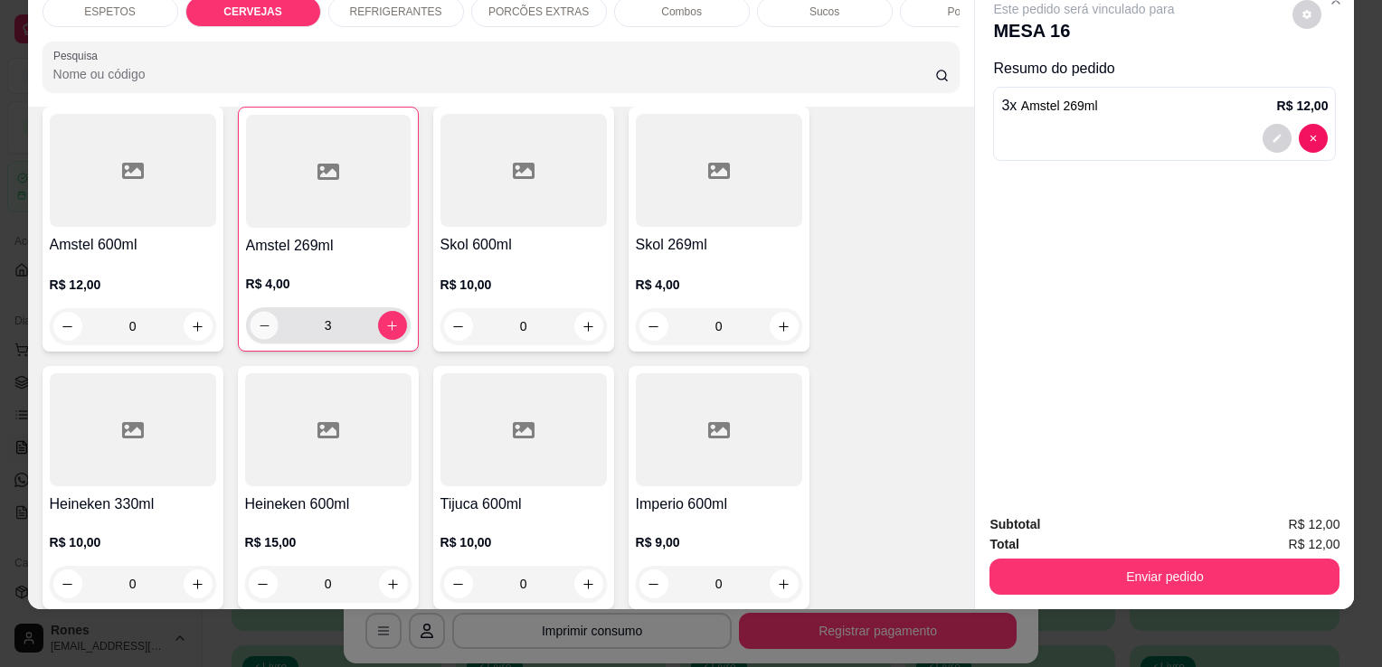
click at [261, 324] on icon "decrease-product-quantity" at bounding box center [264, 326] width 14 height 14
type input "2"
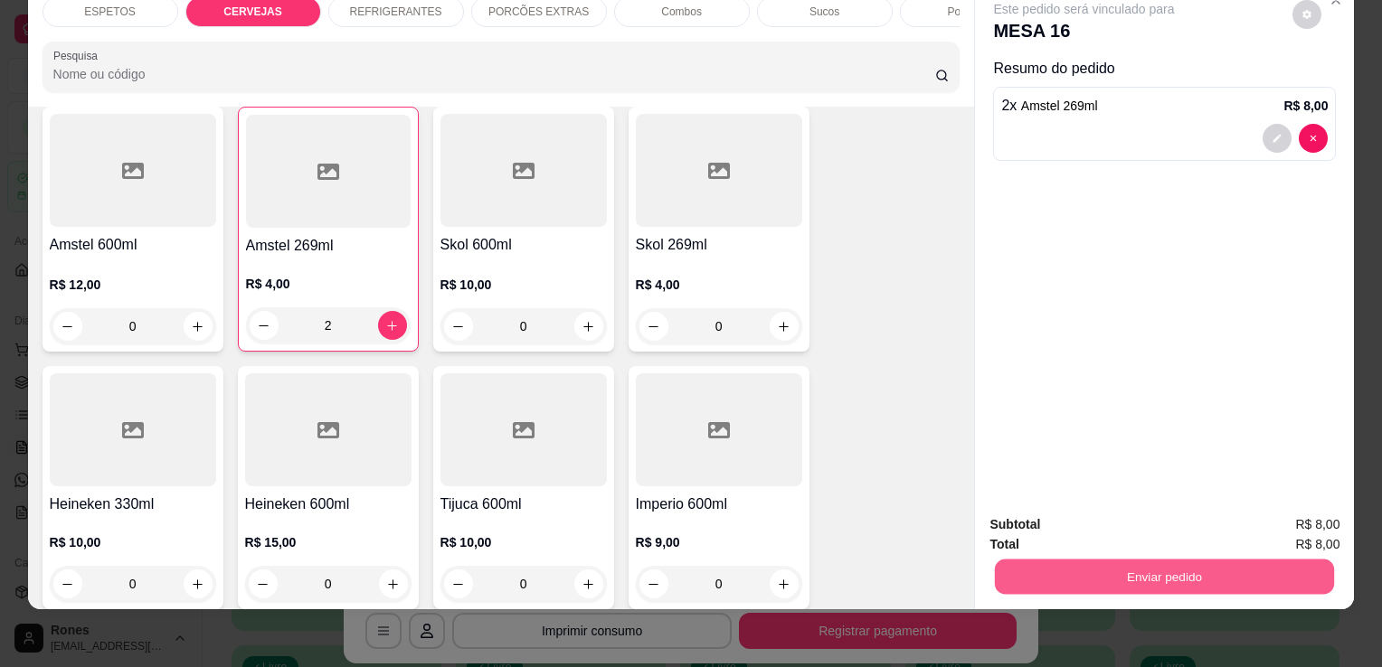
click at [1124, 562] on button "Enviar pedido" at bounding box center [1164, 576] width 339 height 35
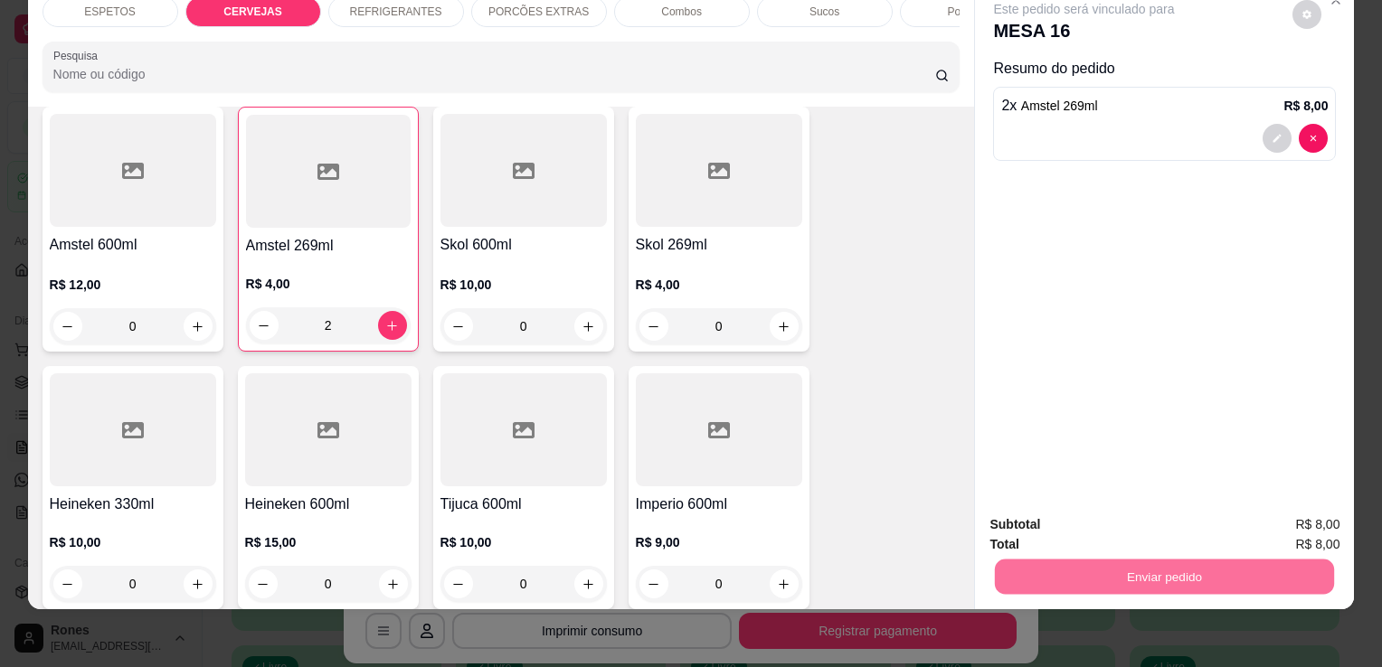
click at [1297, 522] on button "Enviar pedido" at bounding box center [1292, 518] width 99 height 33
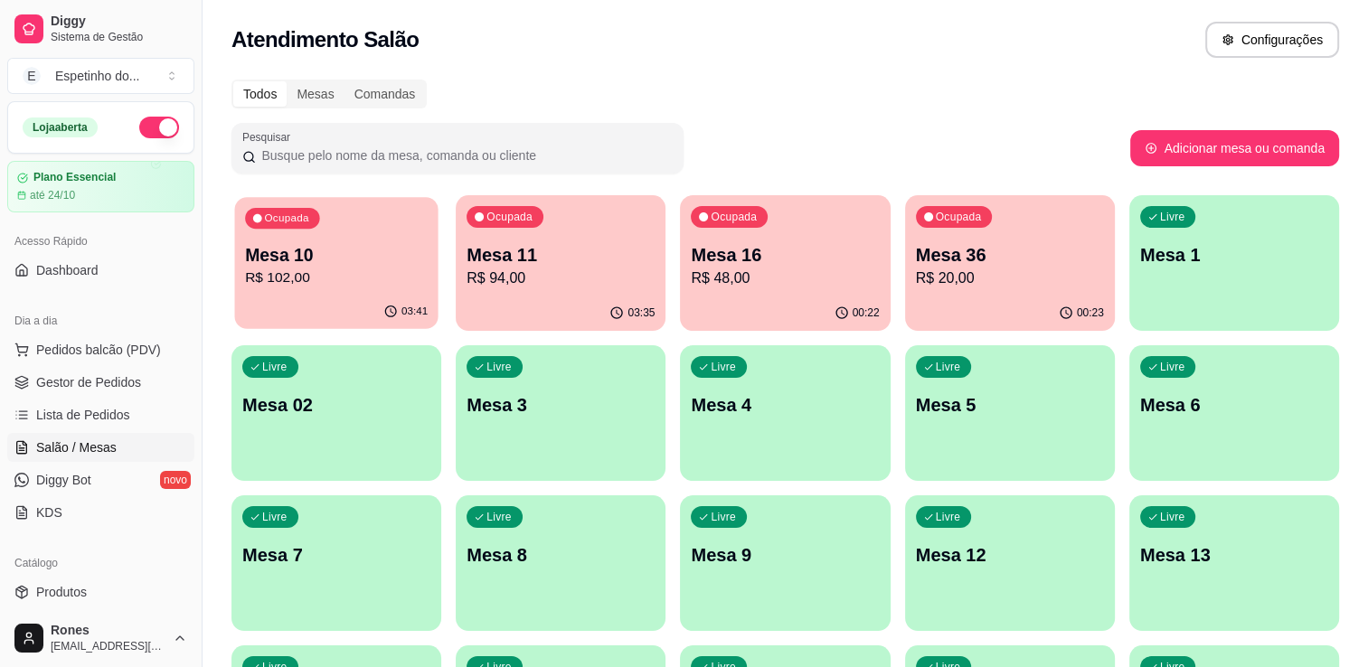
click at [329, 270] on p "R$ 102,00" at bounding box center [336, 278] width 183 height 21
click at [537, 257] on p "Mesa 11" at bounding box center [560, 255] width 183 height 24
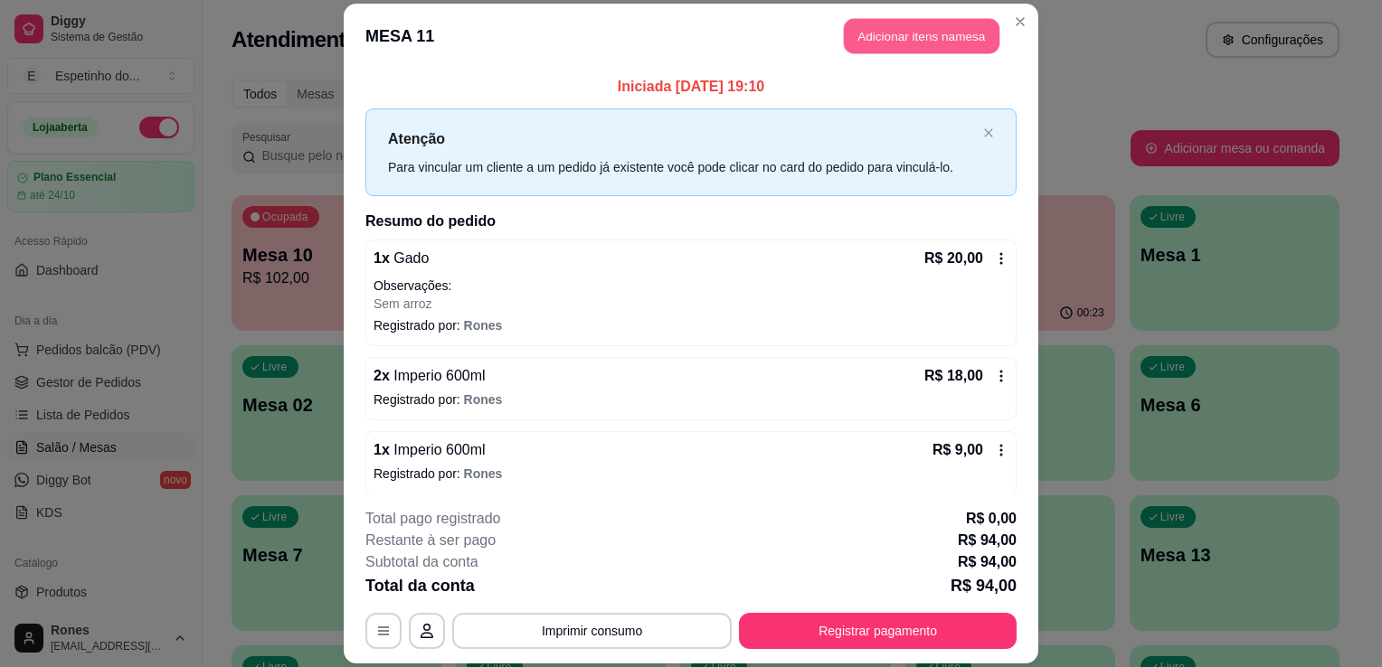
click at [901, 33] on button "Adicionar itens na mesa" at bounding box center [922, 35] width 156 height 35
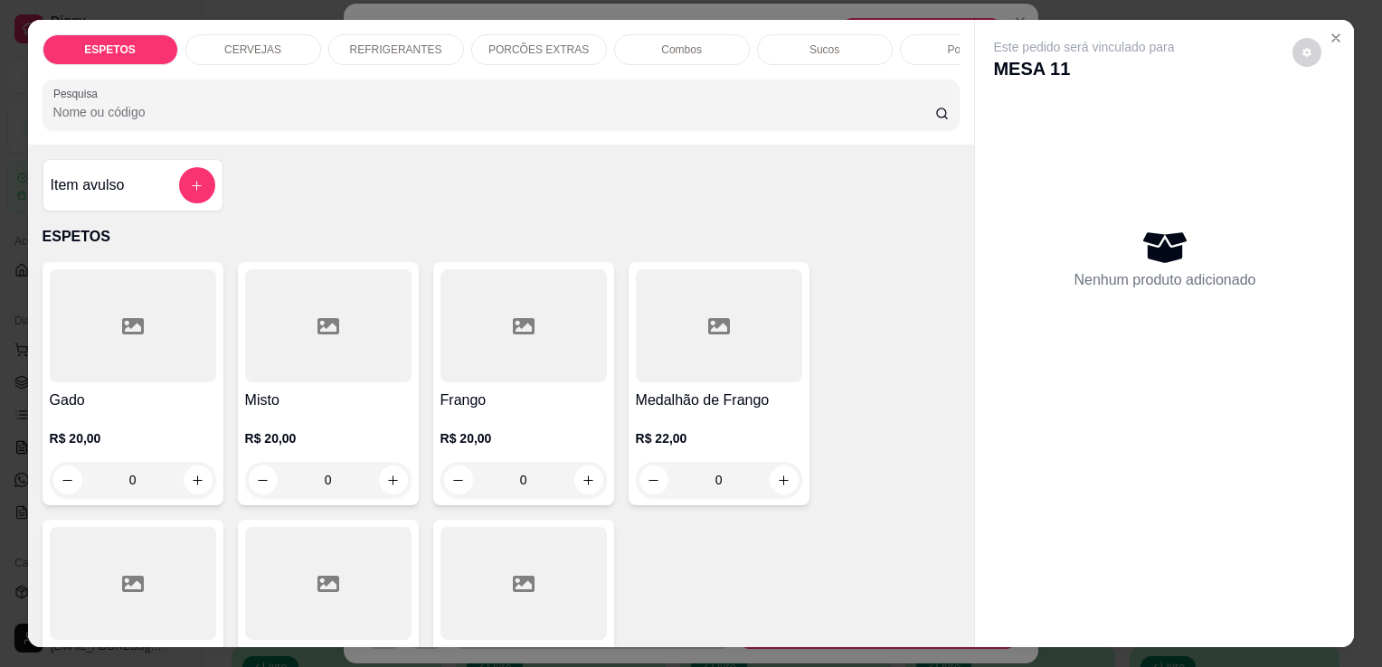
click at [274, 43] on div "CERVEJAS" at bounding box center [253, 49] width 136 height 31
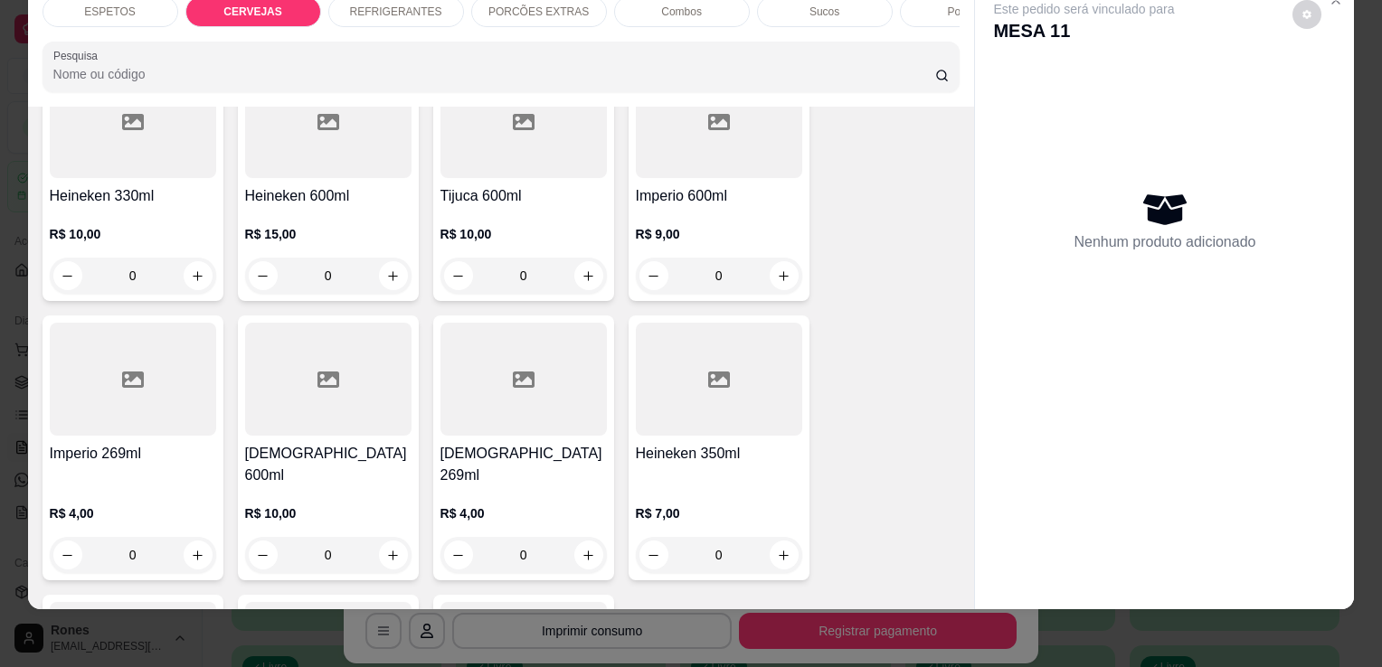
scroll to position [1017, 0]
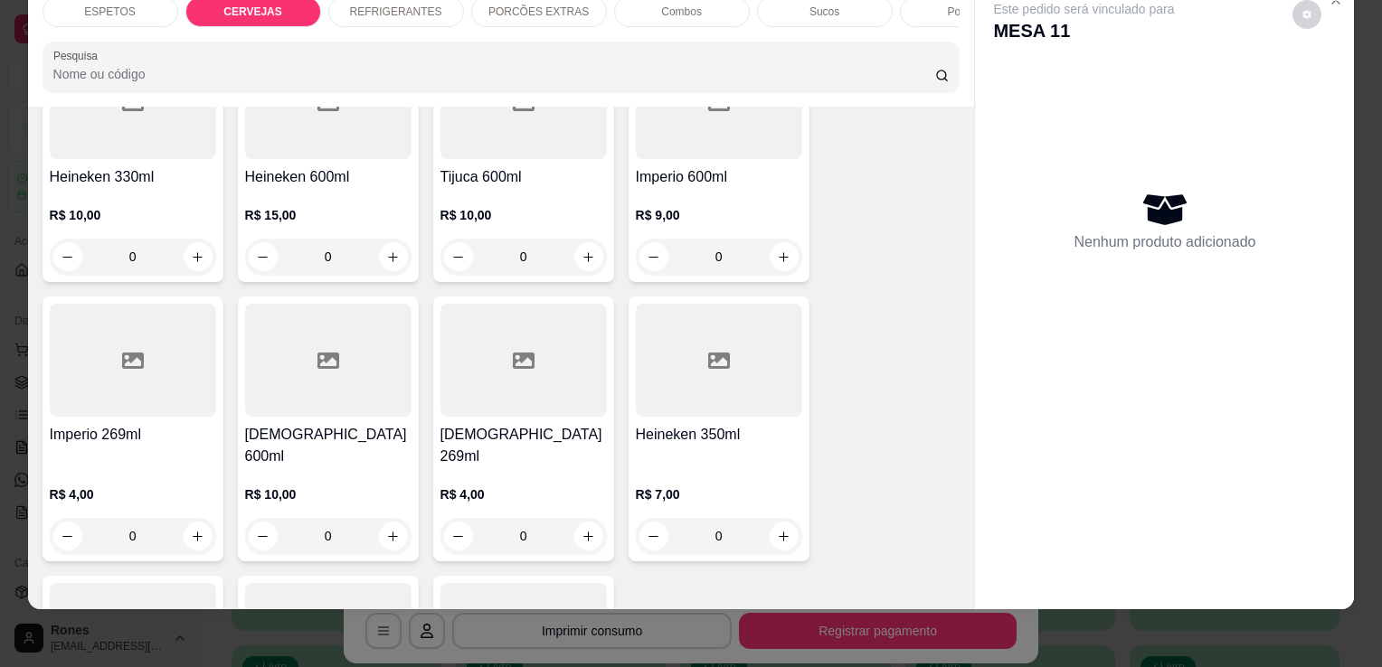
click at [306, 382] on div at bounding box center [328, 360] width 166 height 113
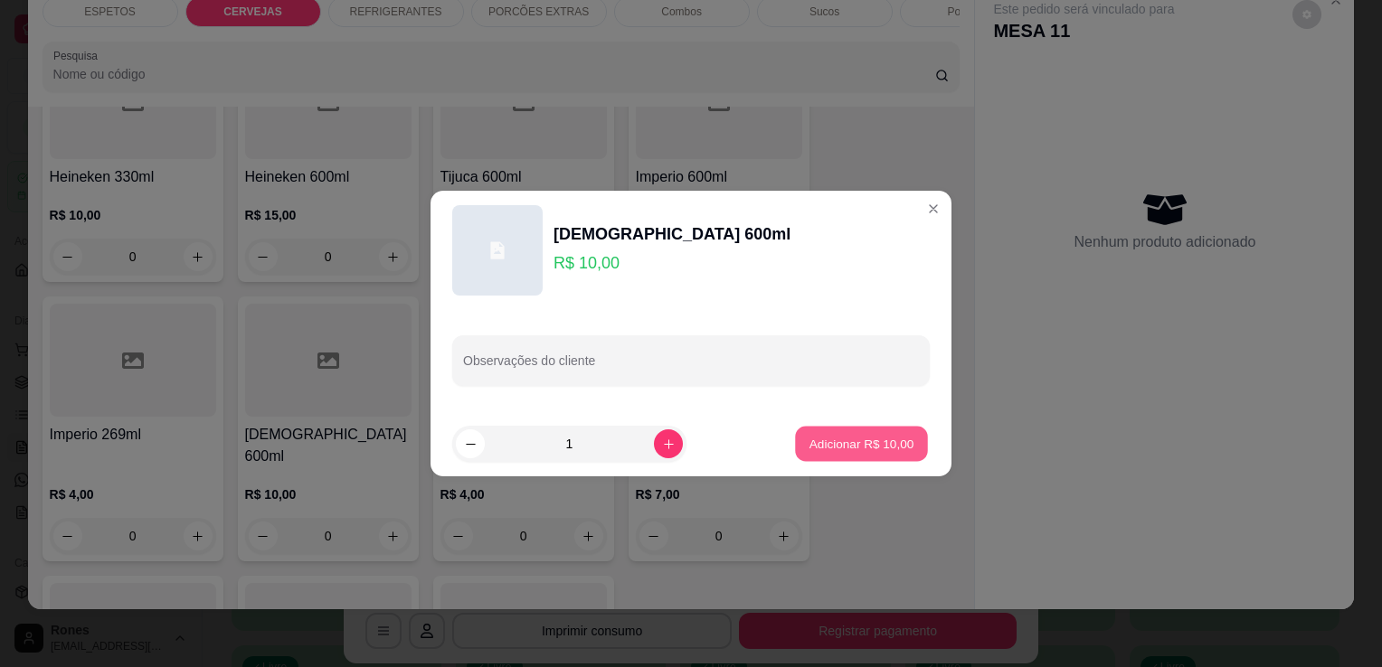
click at [809, 443] on p "Adicionar R$ 10,00" at bounding box center [861, 443] width 105 height 17
type input "1"
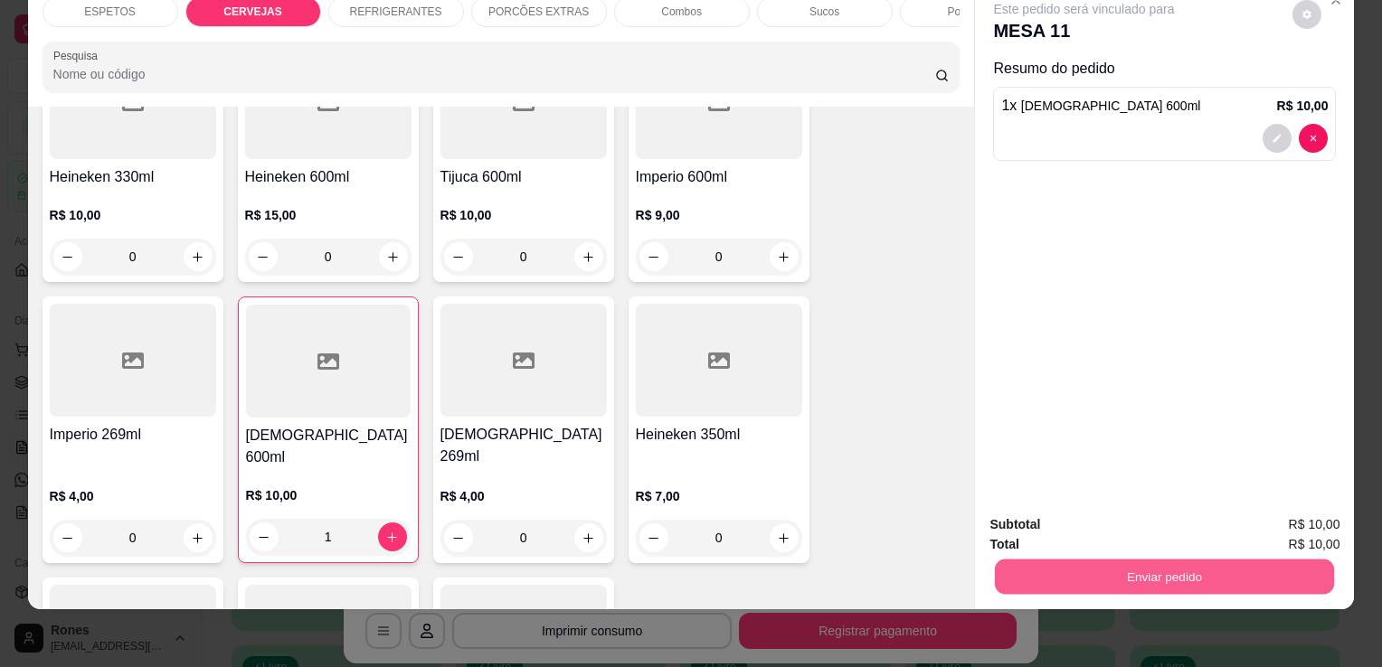
click at [1114, 562] on button "Enviar pedido" at bounding box center [1164, 576] width 339 height 35
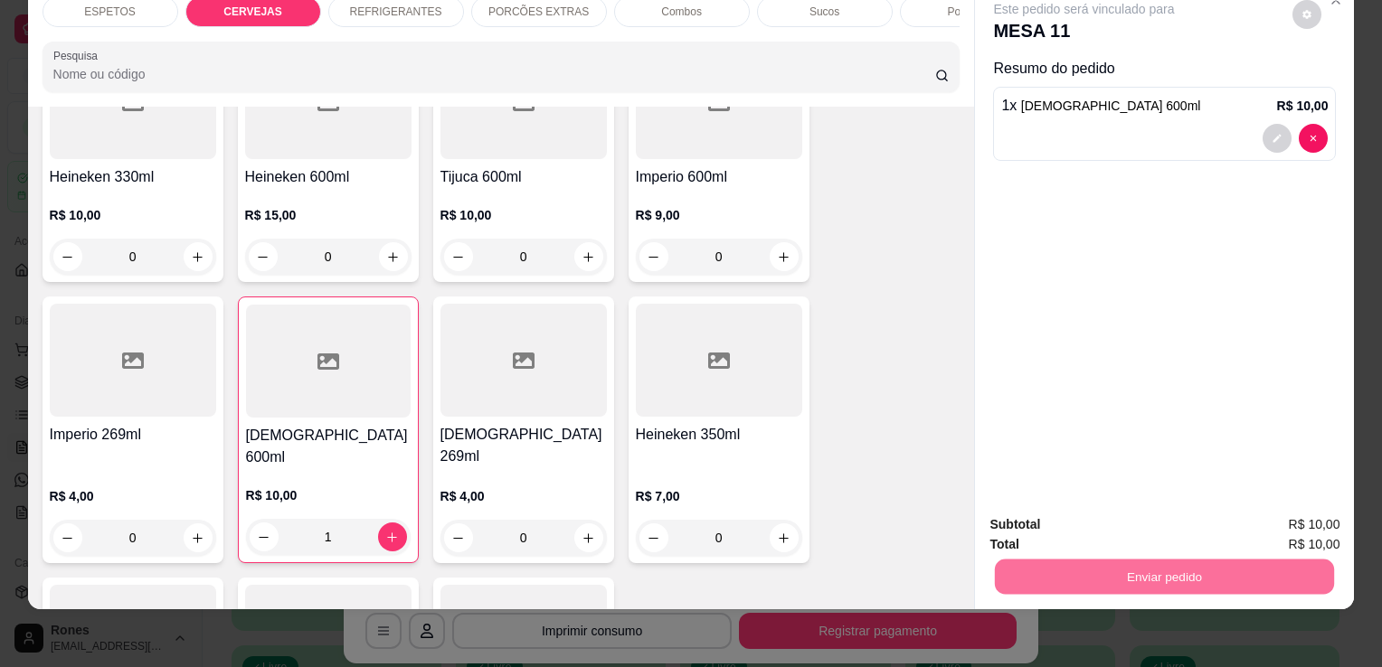
click at [1310, 508] on button "Enviar pedido" at bounding box center [1292, 518] width 99 height 33
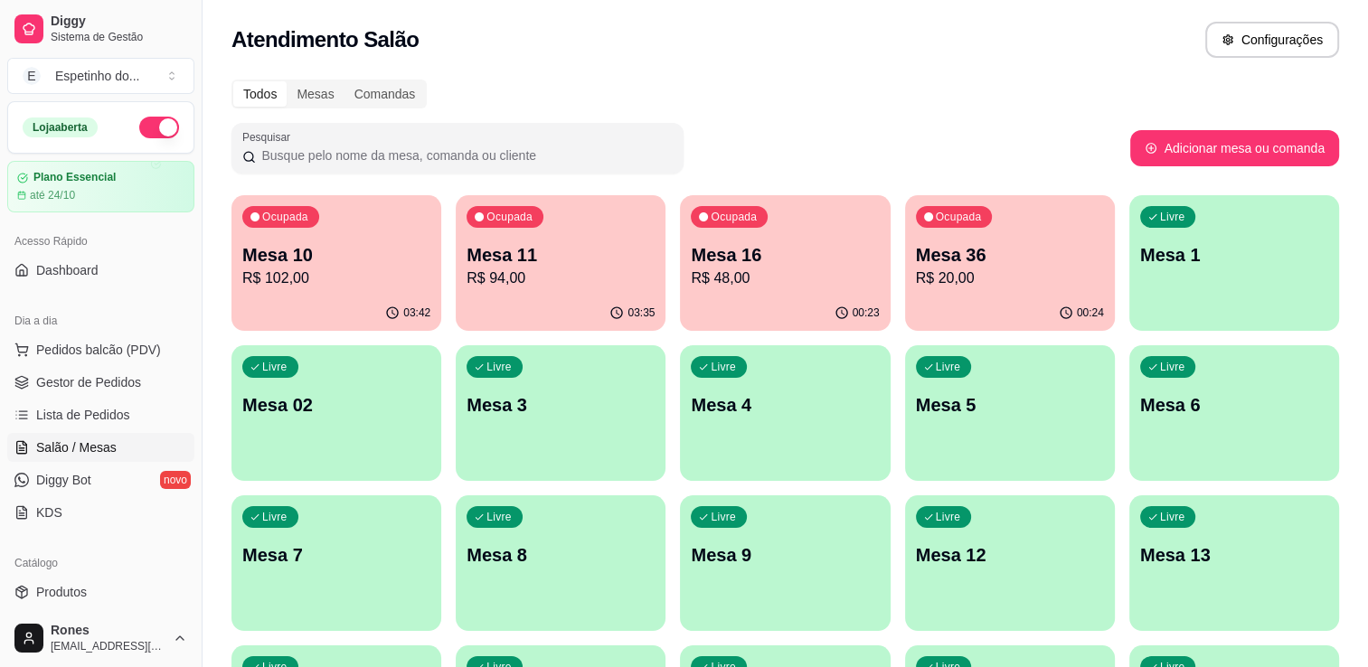
click at [329, 277] on p "R$ 102,00" at bounding box center [336, 279] width 188 height 22
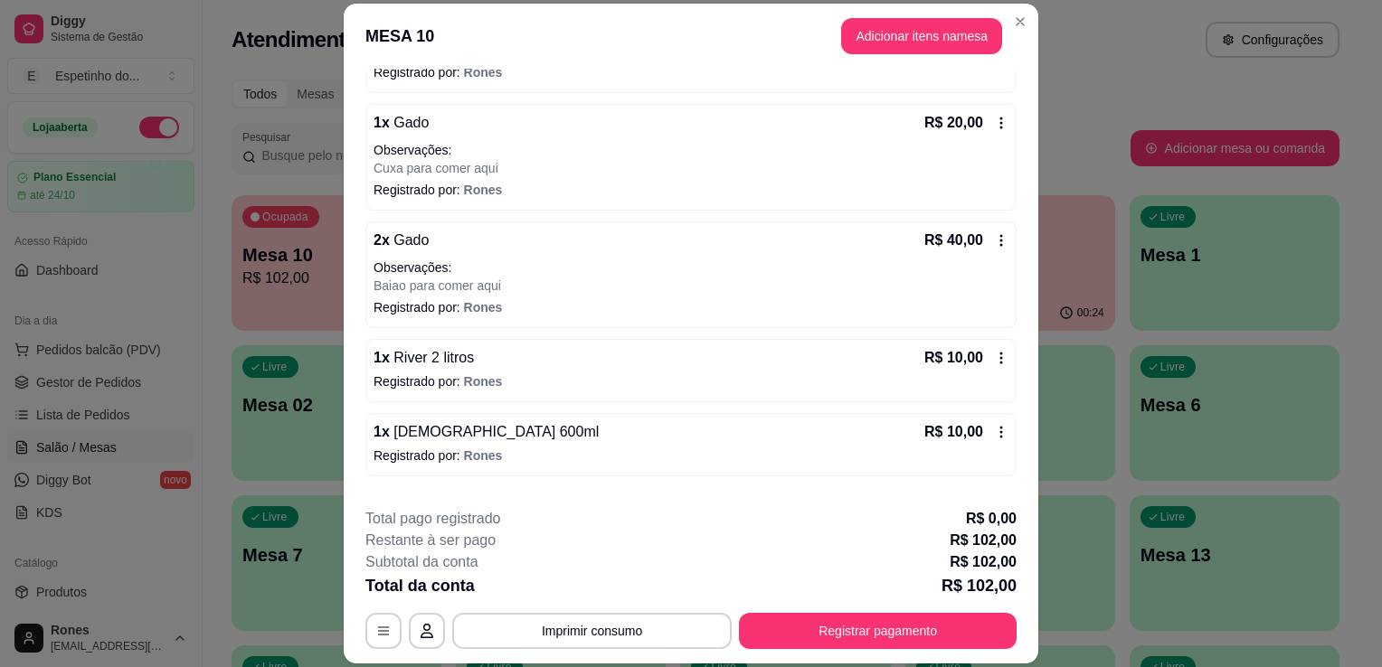
scroll to position [289, 0]
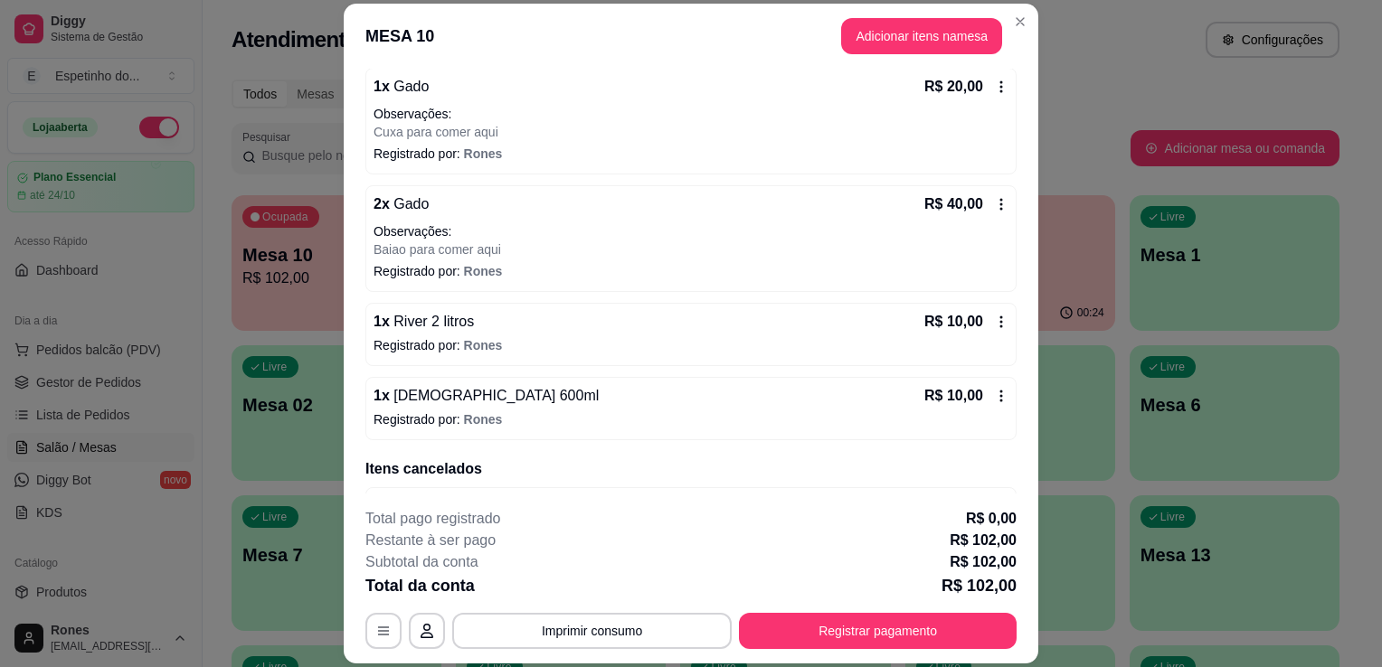
click at [994, 393] on icon at bounding box center [1001, 396] width 14 height 14
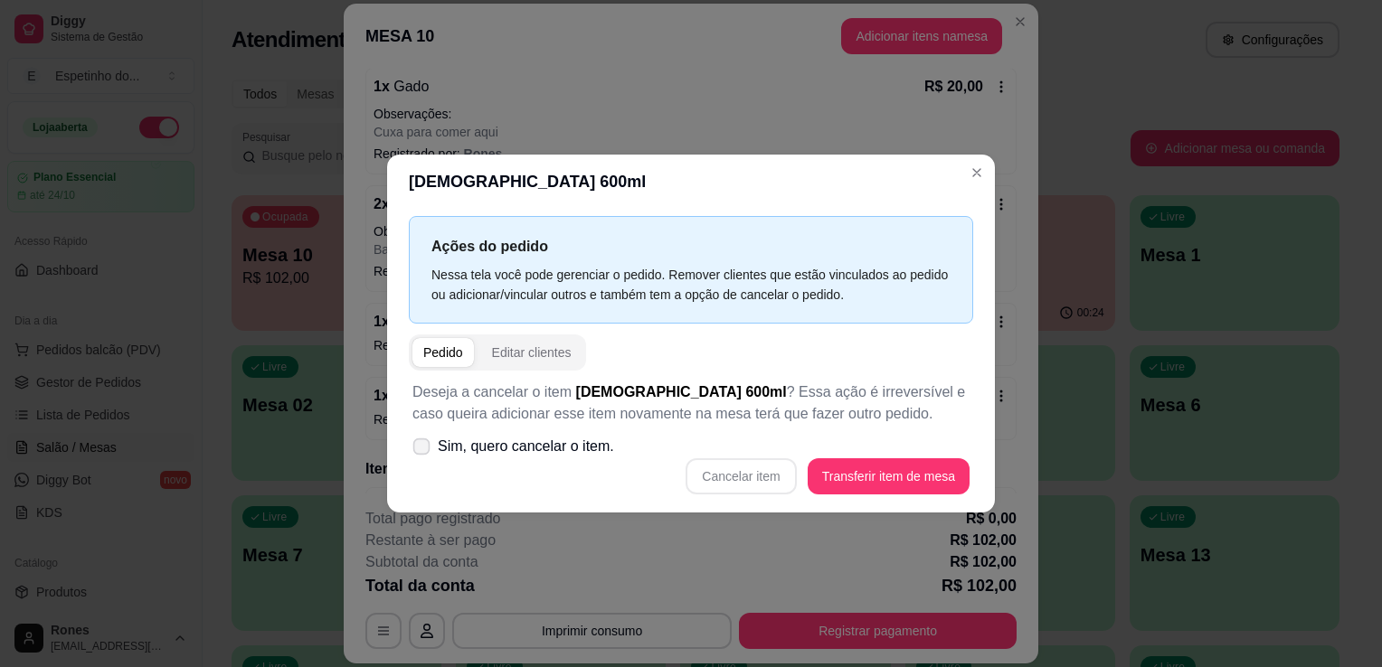
click at [428, 449] on icon at bounding box center [421, 446] width 14 height 10
click at [423, 450] on input "Sim, quero cancelar o item." at bounding box center [418, 456] width 12 height 12
checkbox input "true"
click at [758, 480] on button "Cancelar item" at bounding box center [741, 477] width 110 height 36
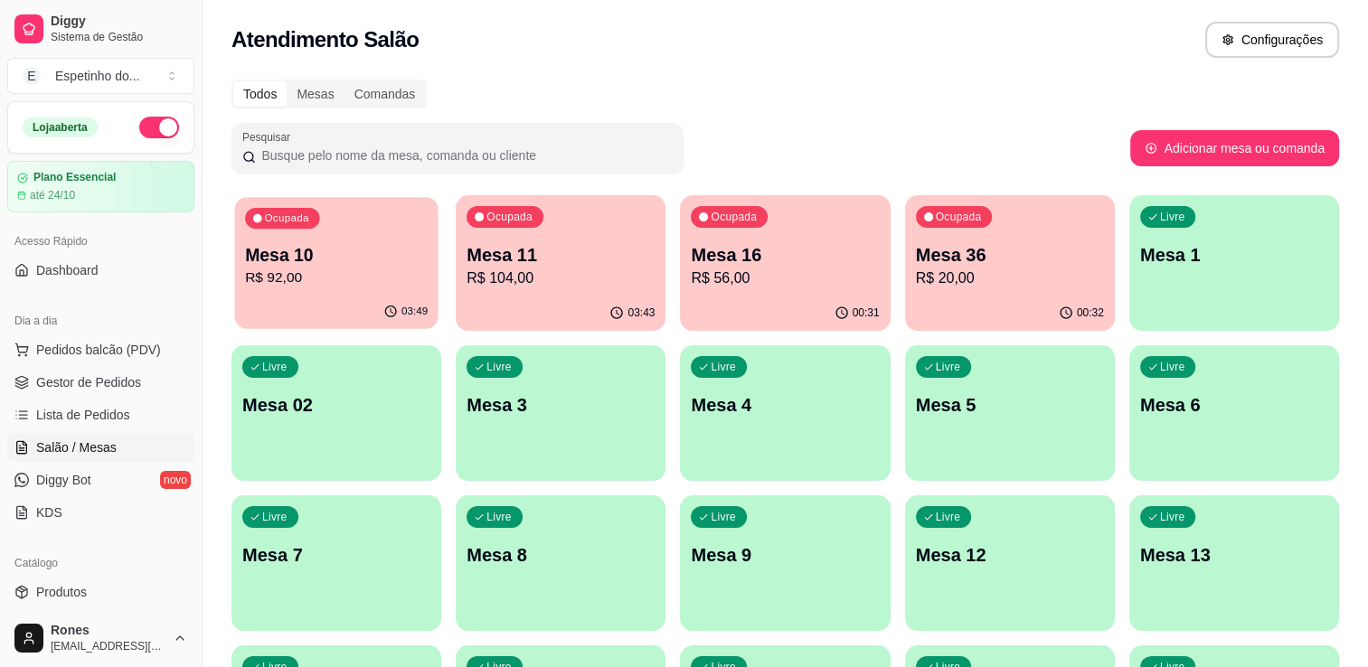
click at [303, 270] on p "R$ 92,00" at bounding box center [336, 278] width 183 height 21
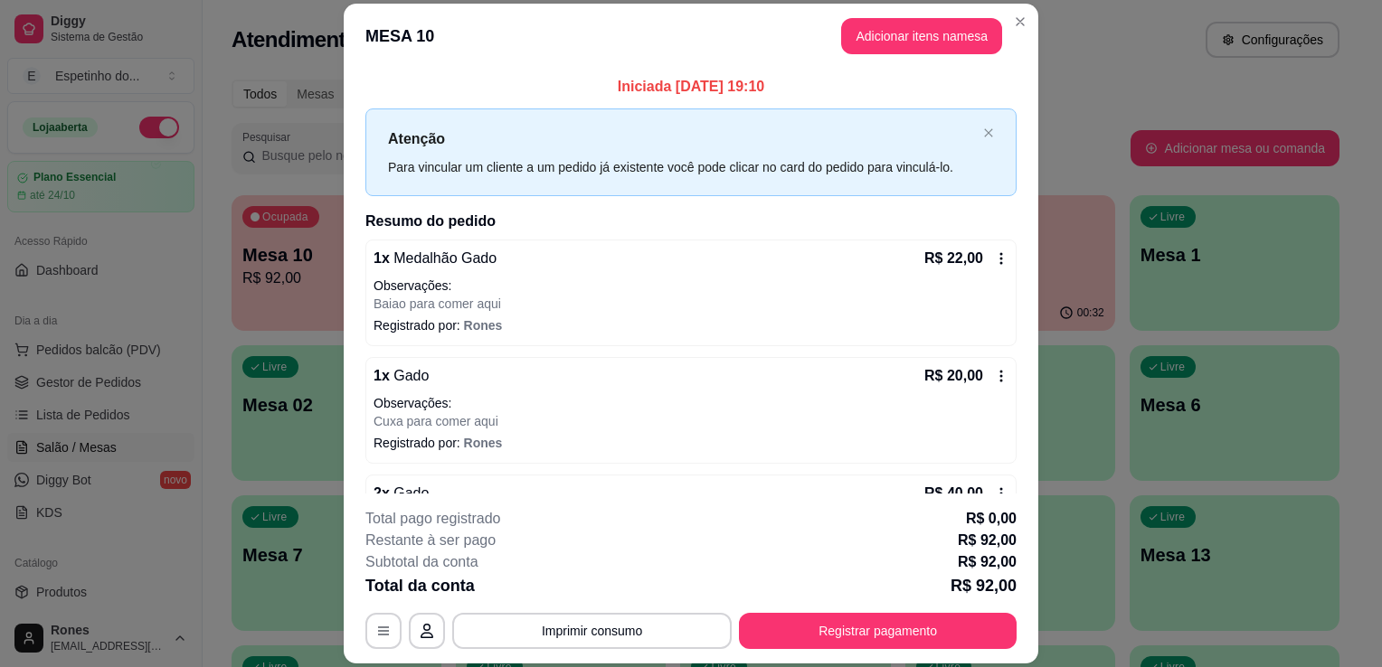
click at [994, 254] on icon at bounding box center [1001, 258] width 14 height 14
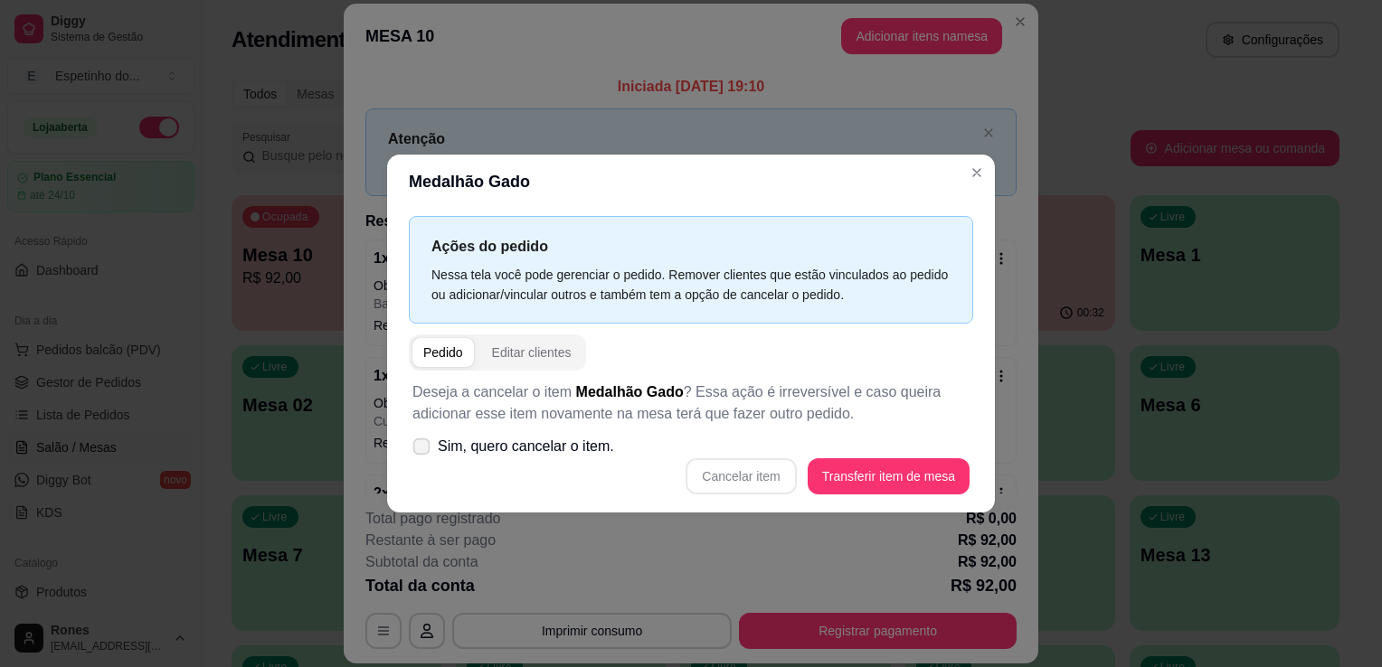
click at [562, 443] on label "Sim, quero cancelar o item." at bounding box center [513, 447] width 216 height 36
click at [423, 450] on input "Sim, quero cancelar o item." at bounding box center [418, 456] width 12 height 12
click at [562, 443] on span "Sim, quero cancelar o item." at bounding box center [526, 447] width 176 height 22
click at [423, 450] on input "Sim, quero cancelar o item." at bounding box center [418, 456] width 12 height 12
click at [478, 452] on span "Sim, quero cancelar o item." at bounding box center [526, 447] width 176 height 22
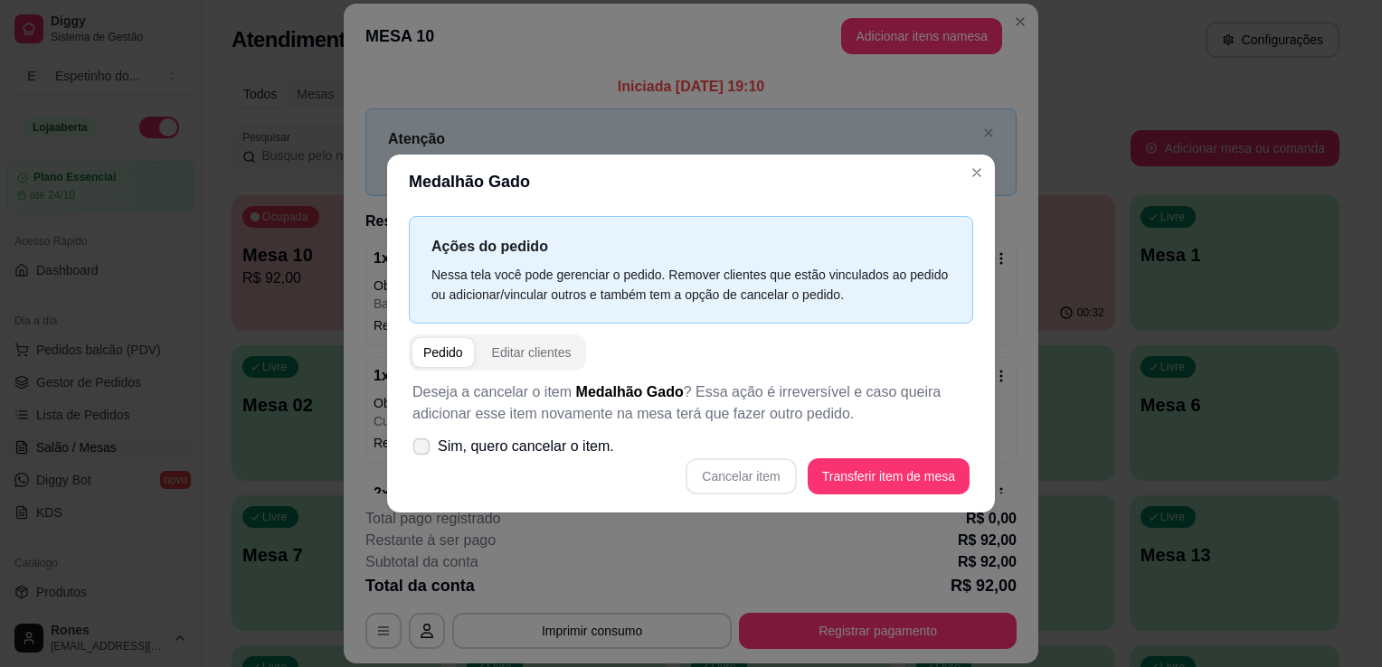
click at [423, 452] on input "Sim, quero cancelar o item." at bounding box center [418, 456] width 12 height 12
checkbox input "true"
click at [738, 471] on button "Cancelar item" at bounding box center [741, 476] width 108 height 35
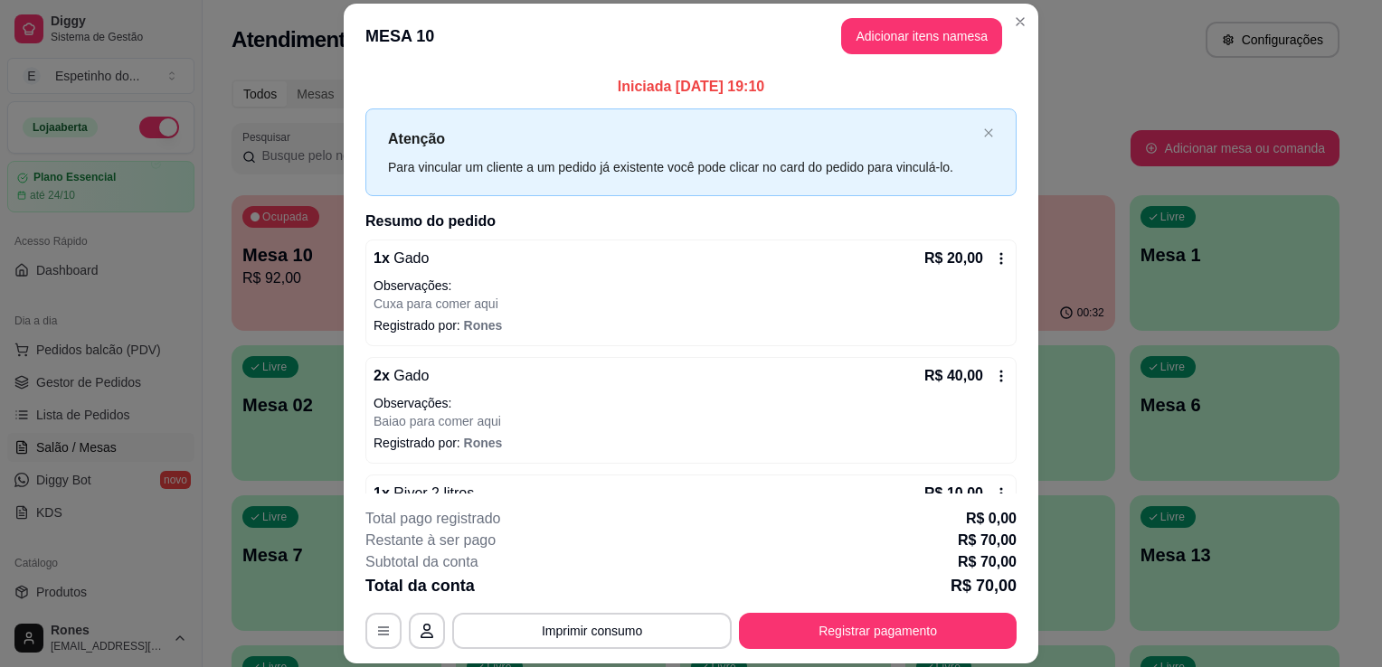
click at [994, 374] on icon at bounding box center [1001, 376] width 14 height 14
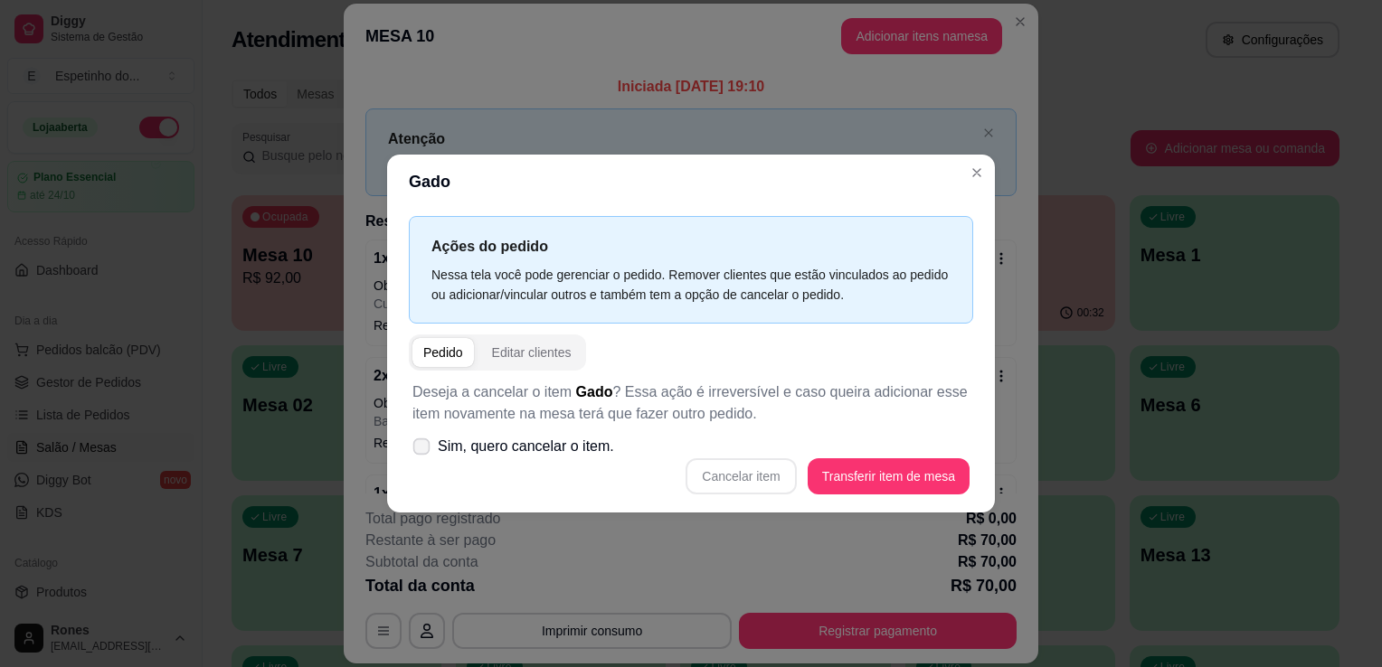
click at [444, 447] on span "Sim, quero cancelar o item." at bounding box center [526, 447] width 176 height 22
click at [423, 450] on input "Sim, quero cancelar o item." at bounding box center [418, 456] width 12 height 12
checkbox input "true"
click at [758, 480] on button "Cancelar item" at bounding box center [741, 476] width 108 height 35
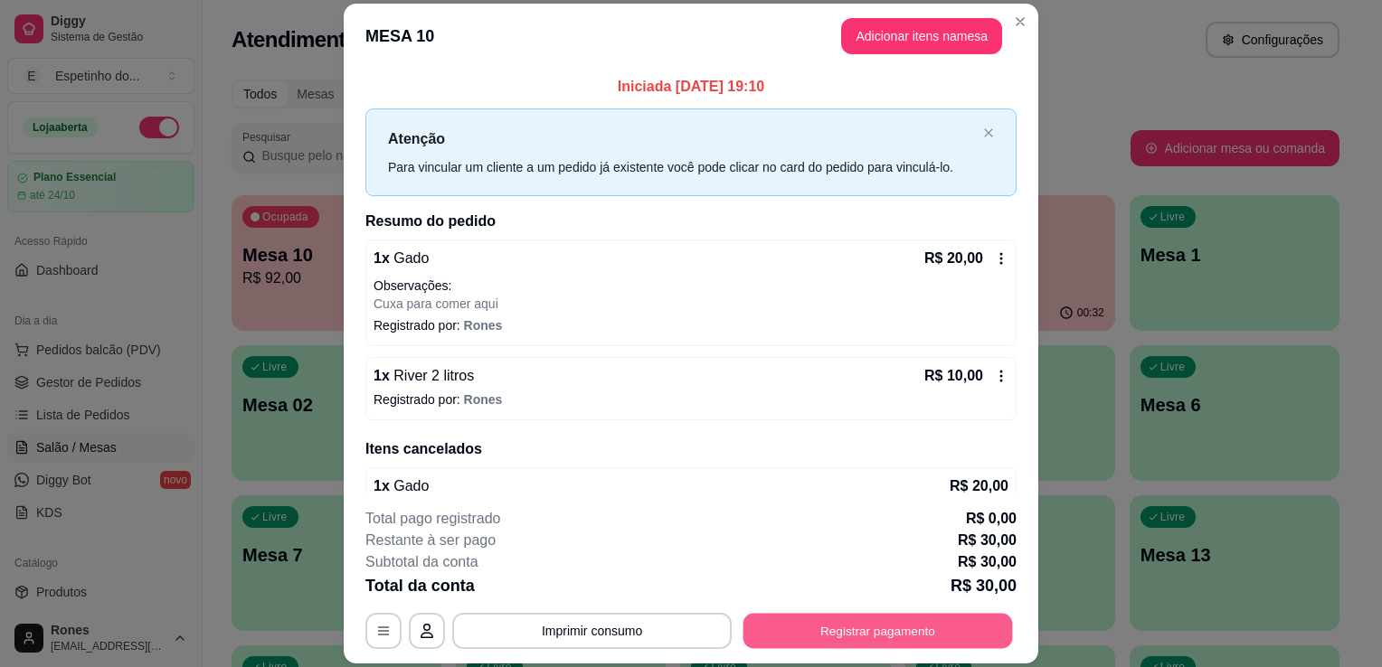
click at [877, 629] on button "Registrar pagamento" at bounding box center [878, 631] width 270 height 35
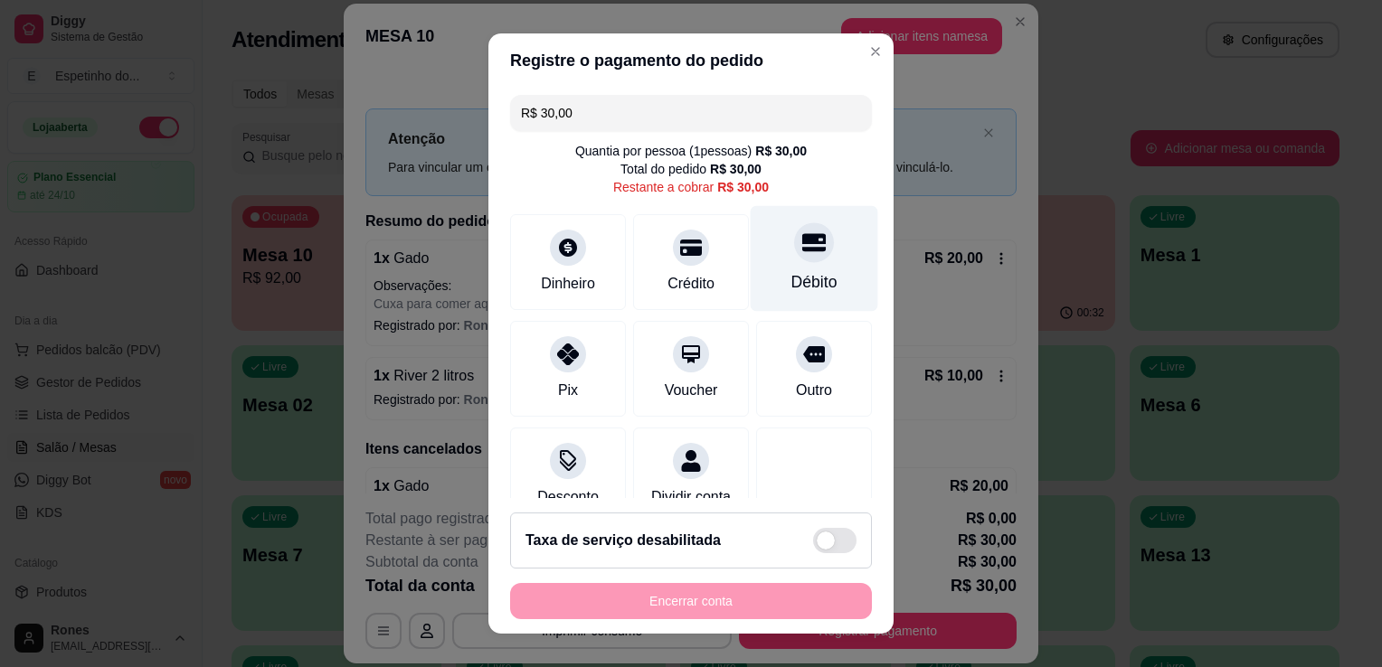
click at [791, 272] on div "Débito" at bounding box center [814, 282] width 46 height 24
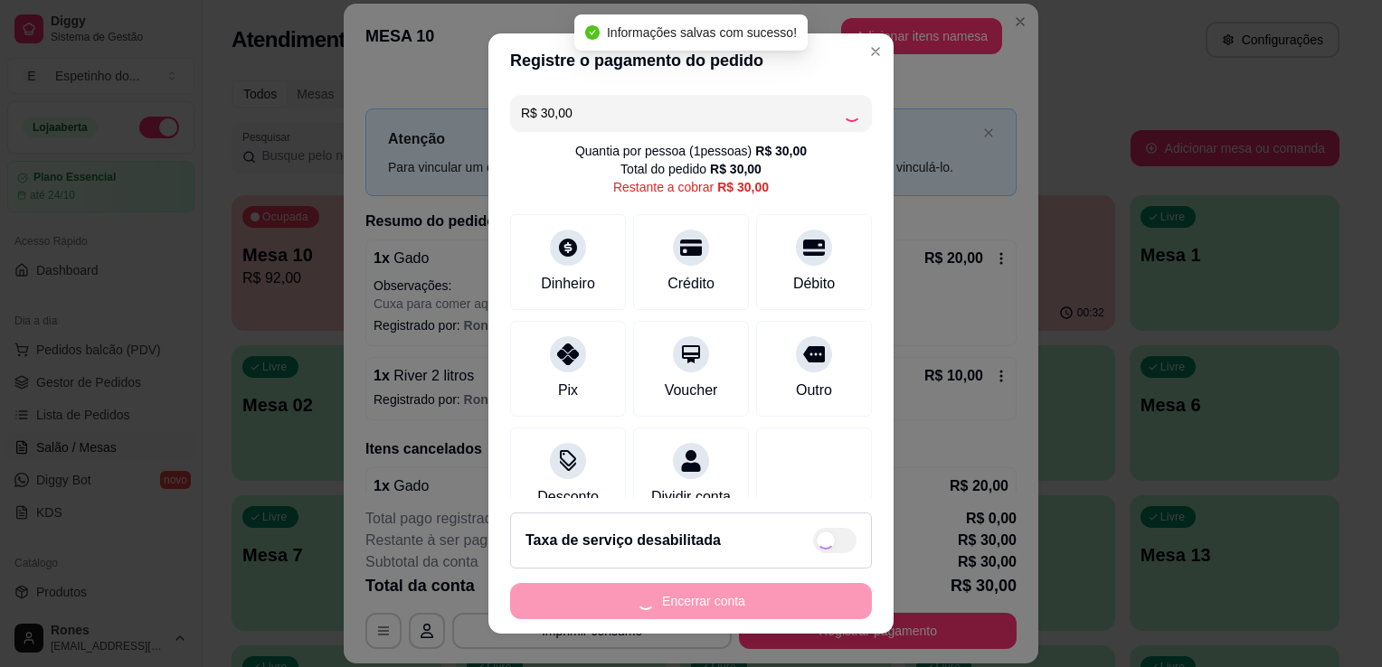
type input "R$ 0,00"
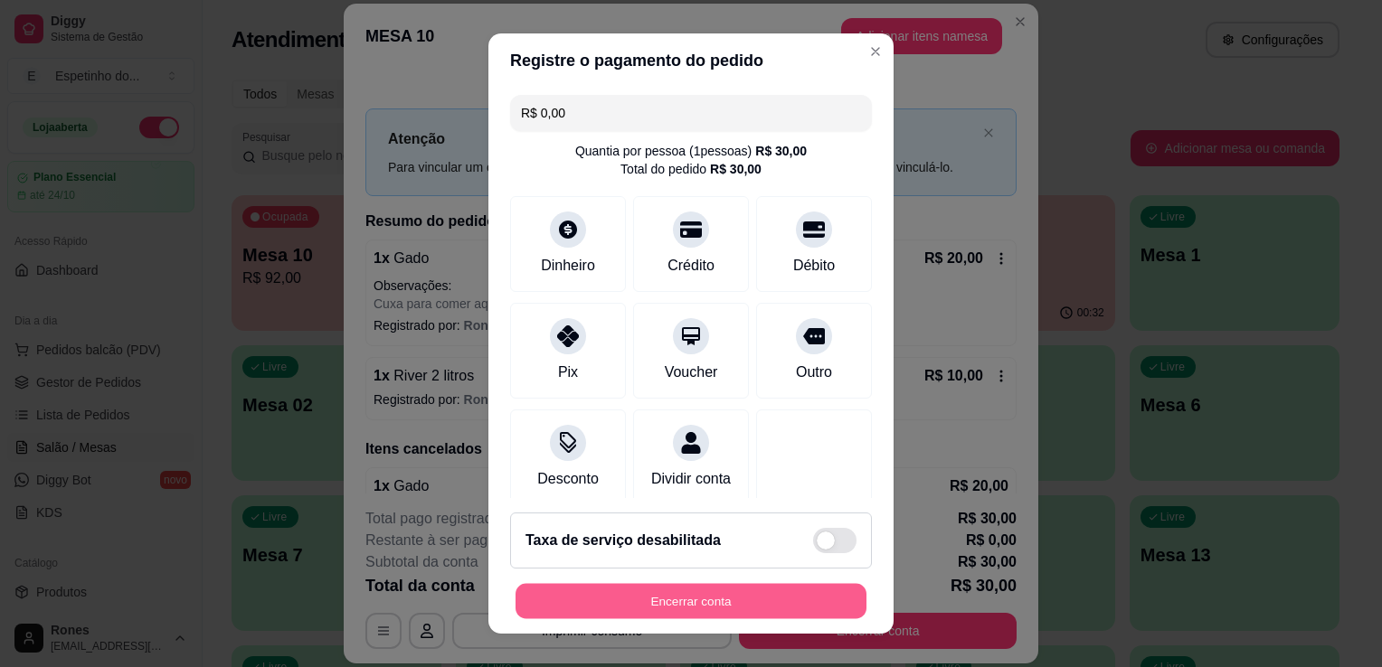
click at [765, 595] on button "Encerrar conta" at bounding box center [691, 601] width 351 height 35
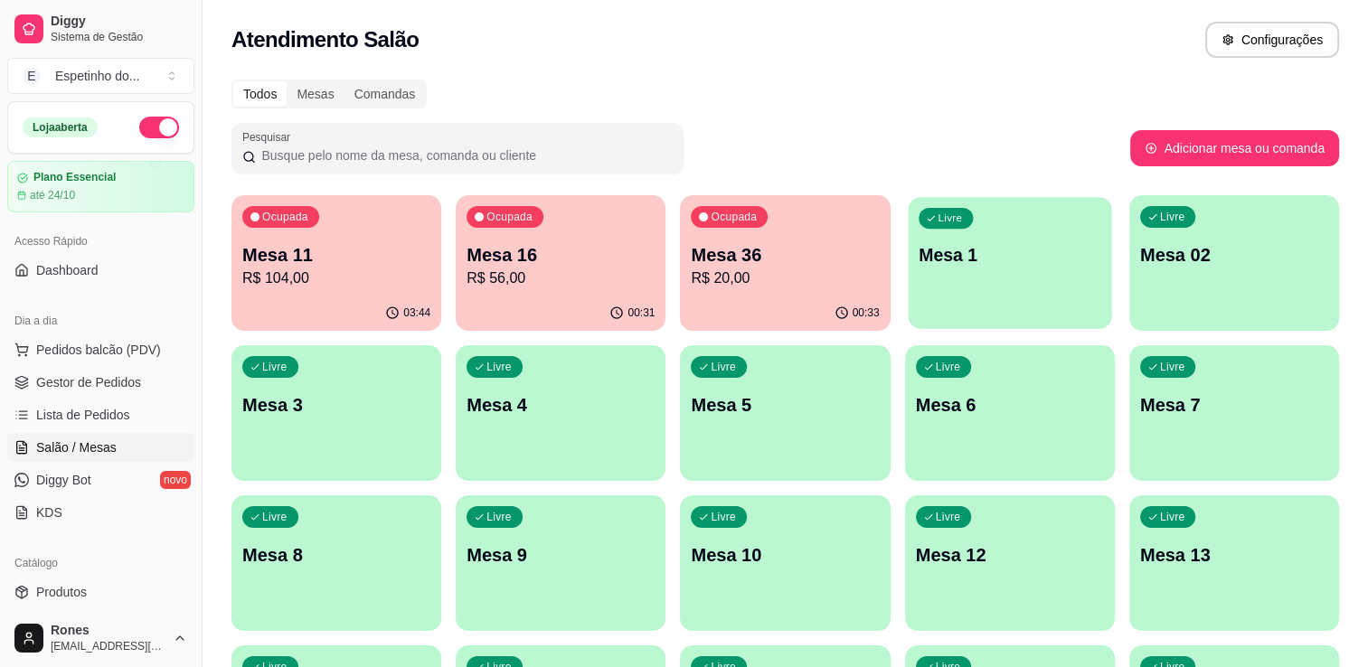
click at [996, 284] on div "Livre Mesa 1" at bounding box center [1009, 252] width 203 height 110
click at [817, 300] on div "00:38" at bounding box center [785, 312] width 203 height 34
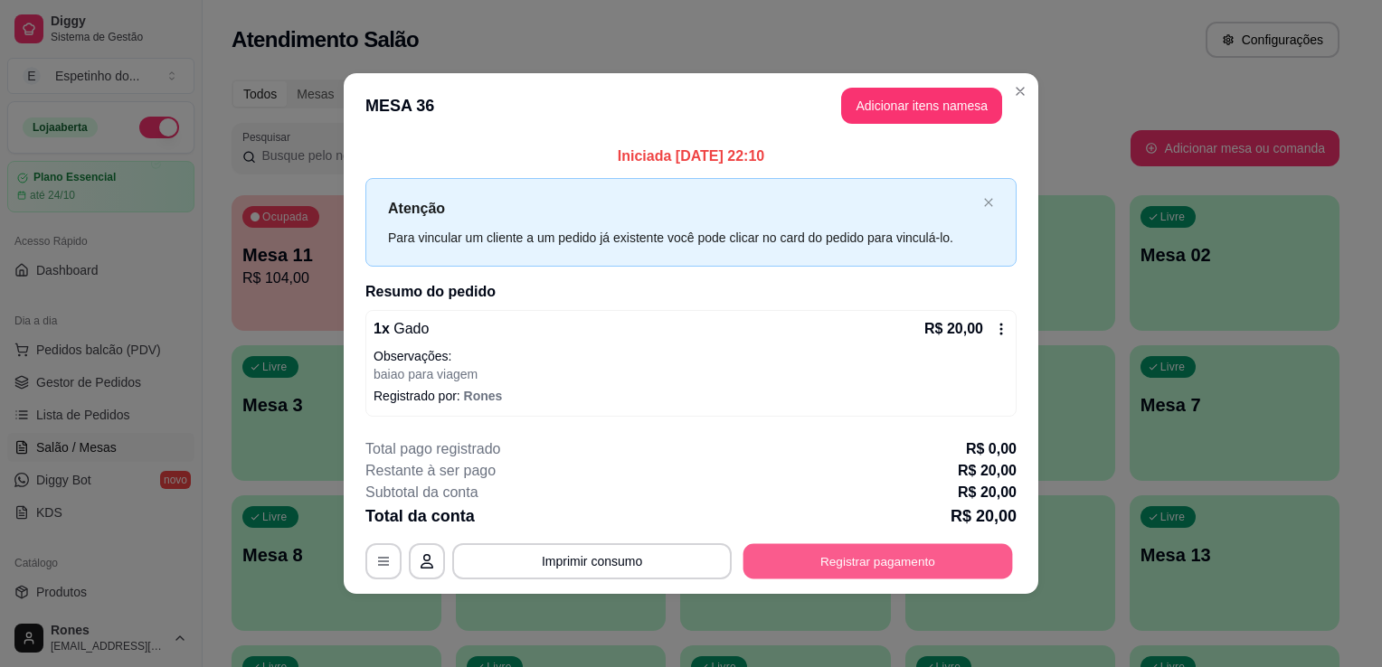
click at [948, 559] on button "Registrar pagamento" at bounding box center [878, 561] width 270 height 35
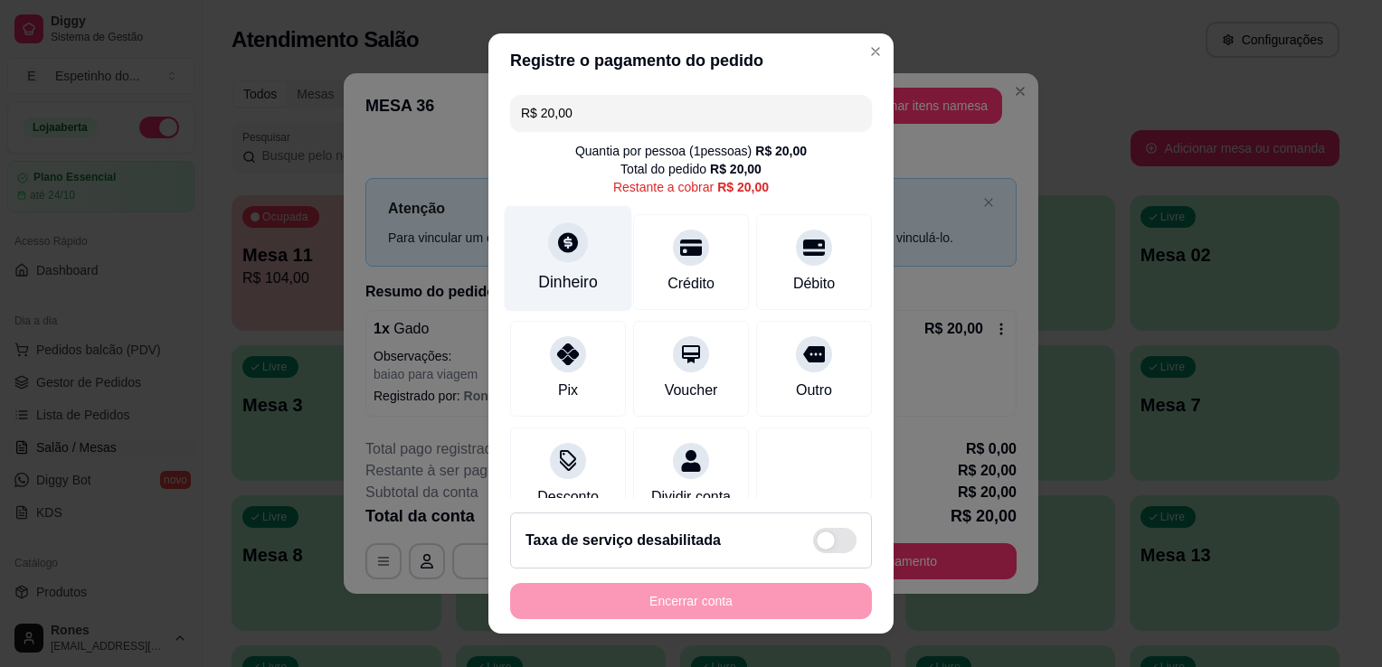
click at [554, 262] on div "Dinheiro" at bounding box center [569, 259] width 128 height 106
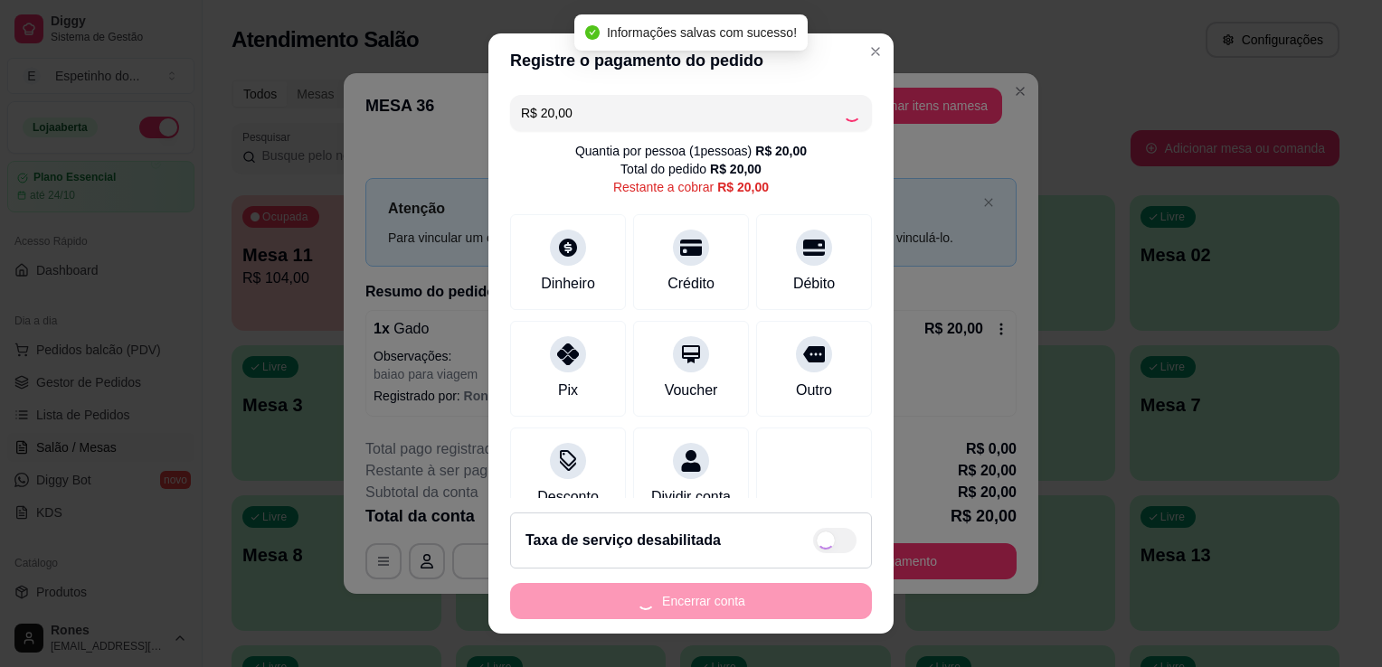
type input "R$ 0,00"
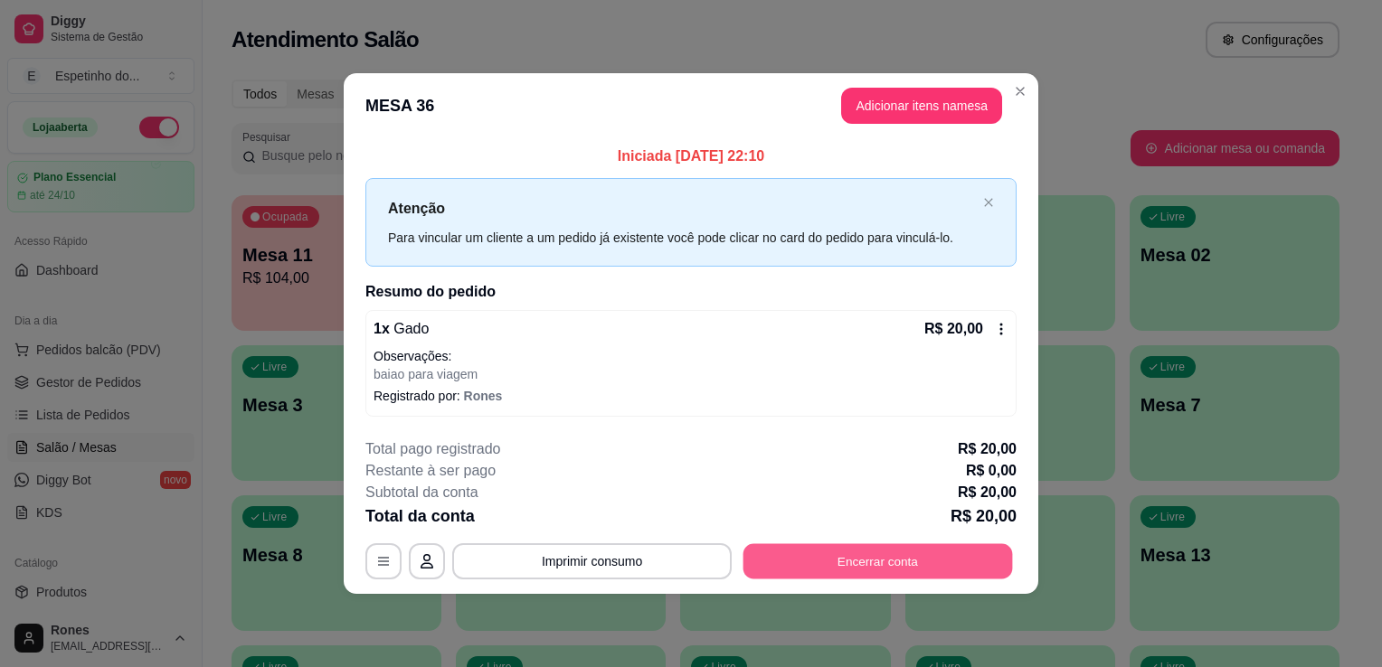
click at [836, 554] on button "Encerrar conta" at bounding box center [878, 561] width 270 height 35
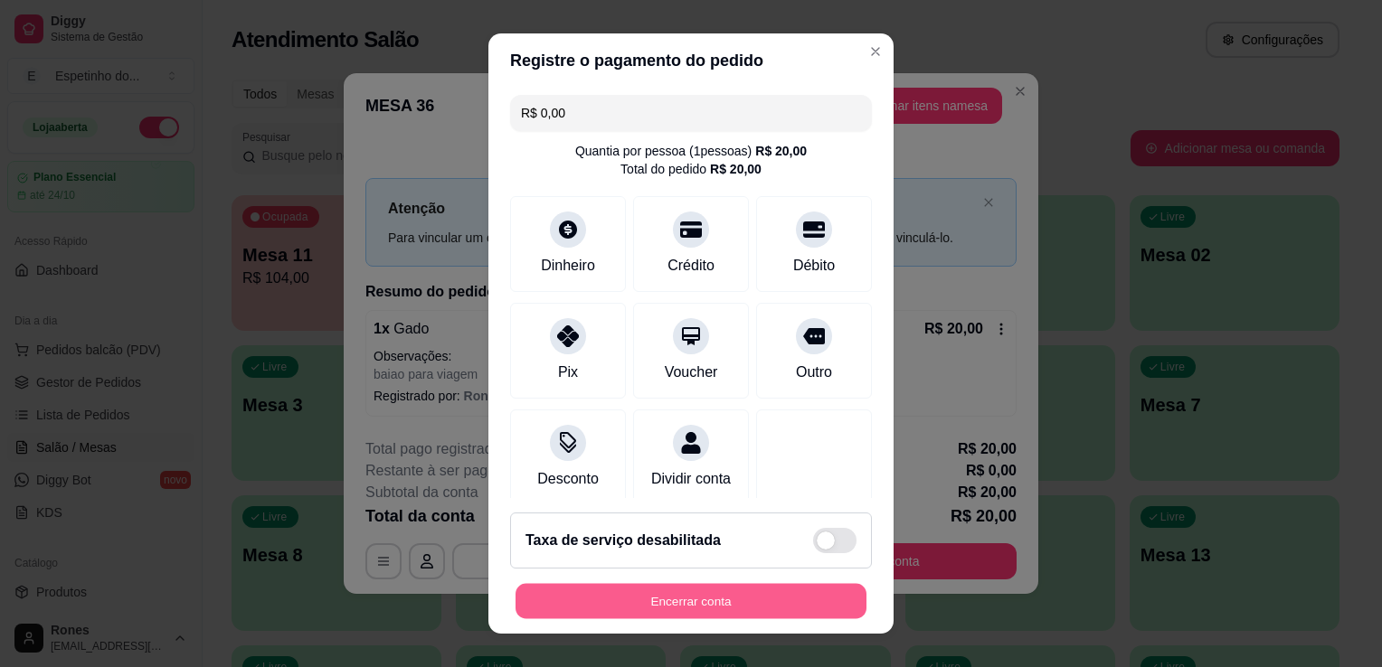
click at [714, 603] on button "Encerrar conta" at bounding box center [691, 601] width 351 height 35
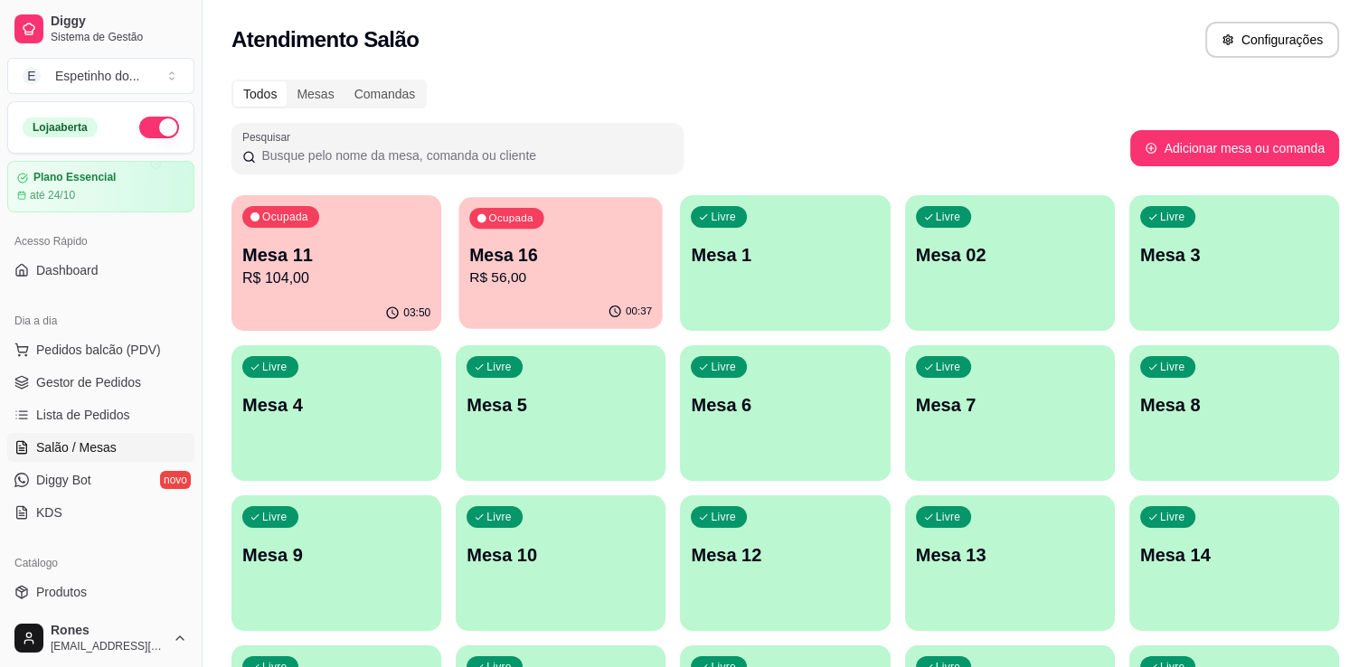
click at [515, 280] on p "R$ 56,00" at bounding box center [560, 278] width 183 height 21
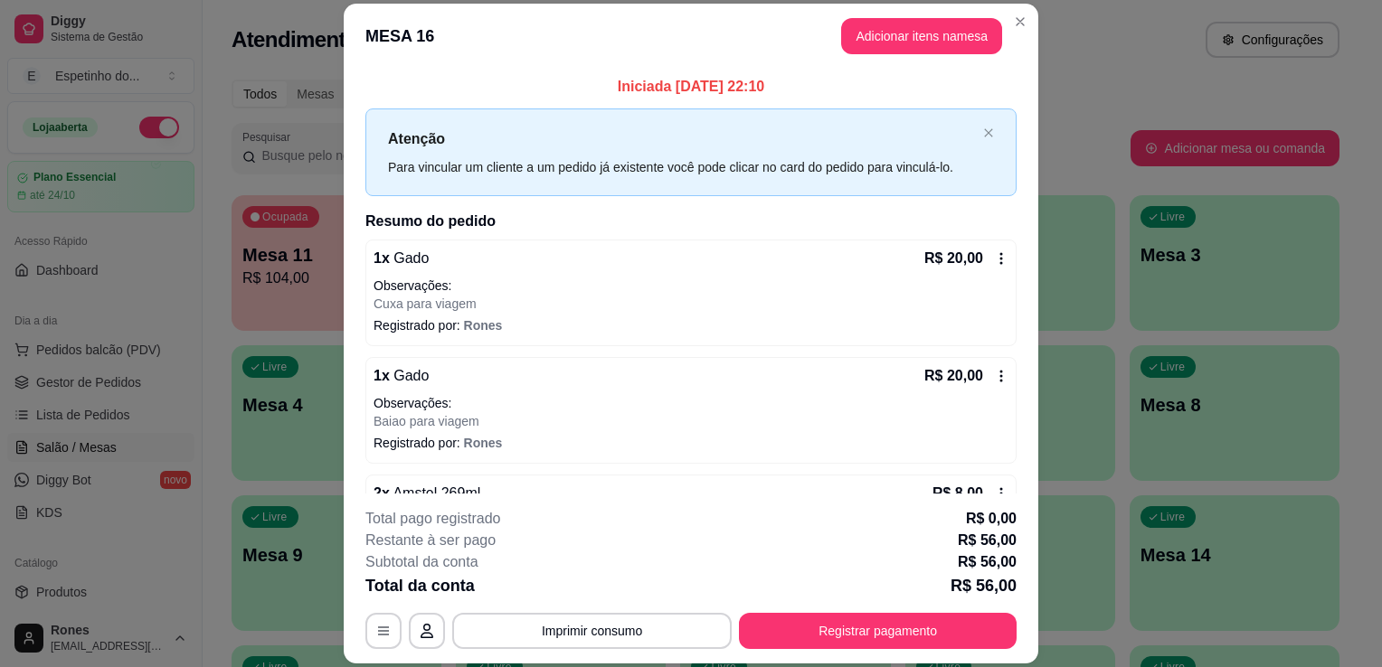
scroll to position [123, 0]
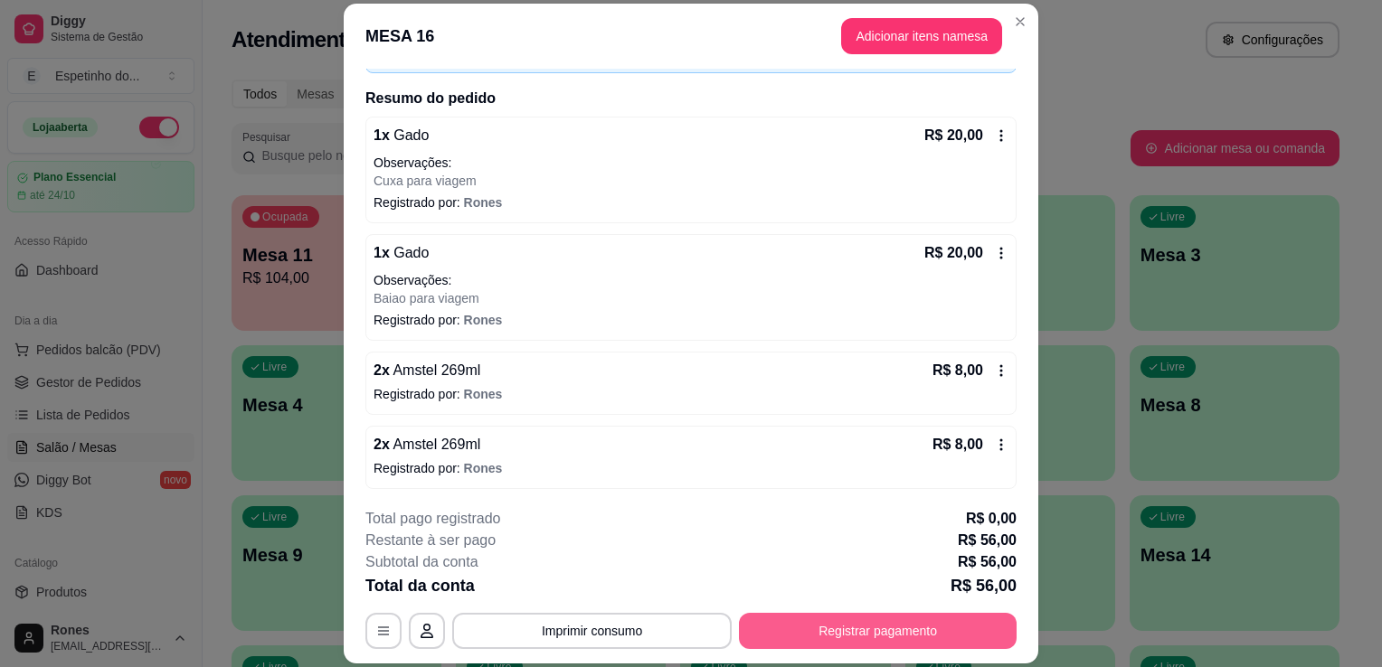
click at [829, 624] on button "Registrar pagamento" at bounding box center [878, 631] width 278 height 36
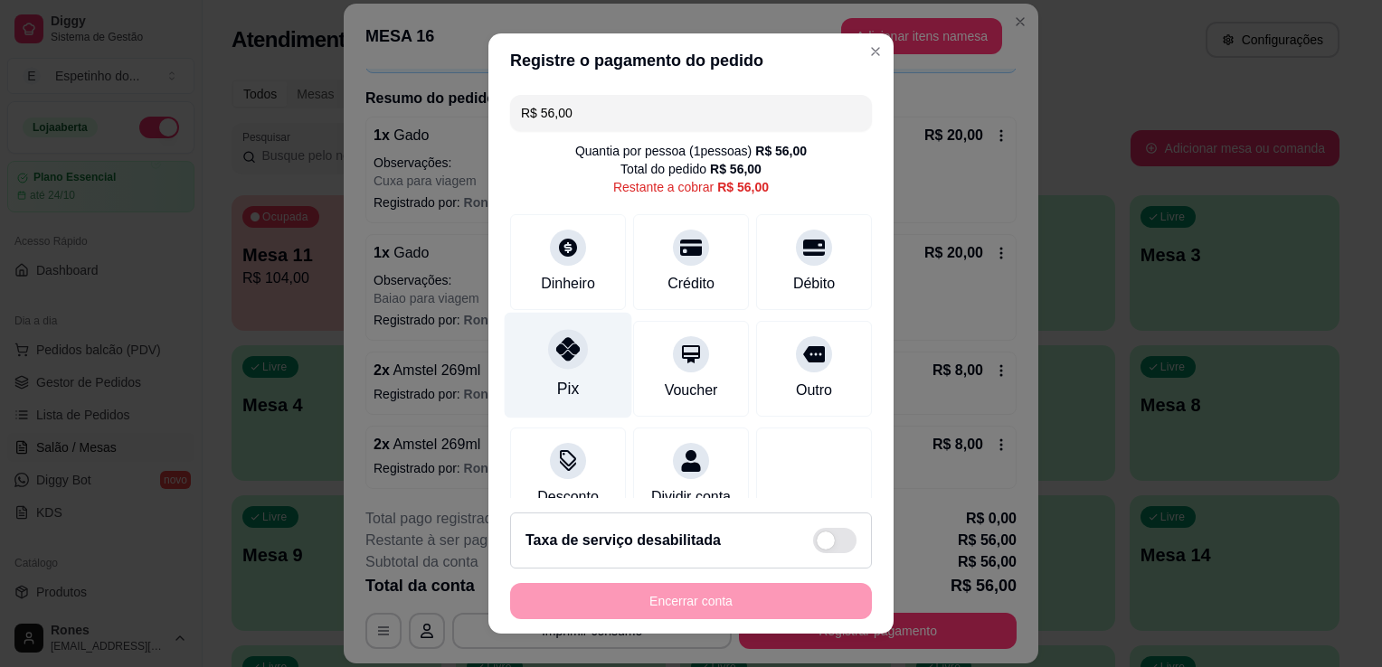
click at [596, 359] on div "Pix" at bounding box center [569, 366] width 128 height 106
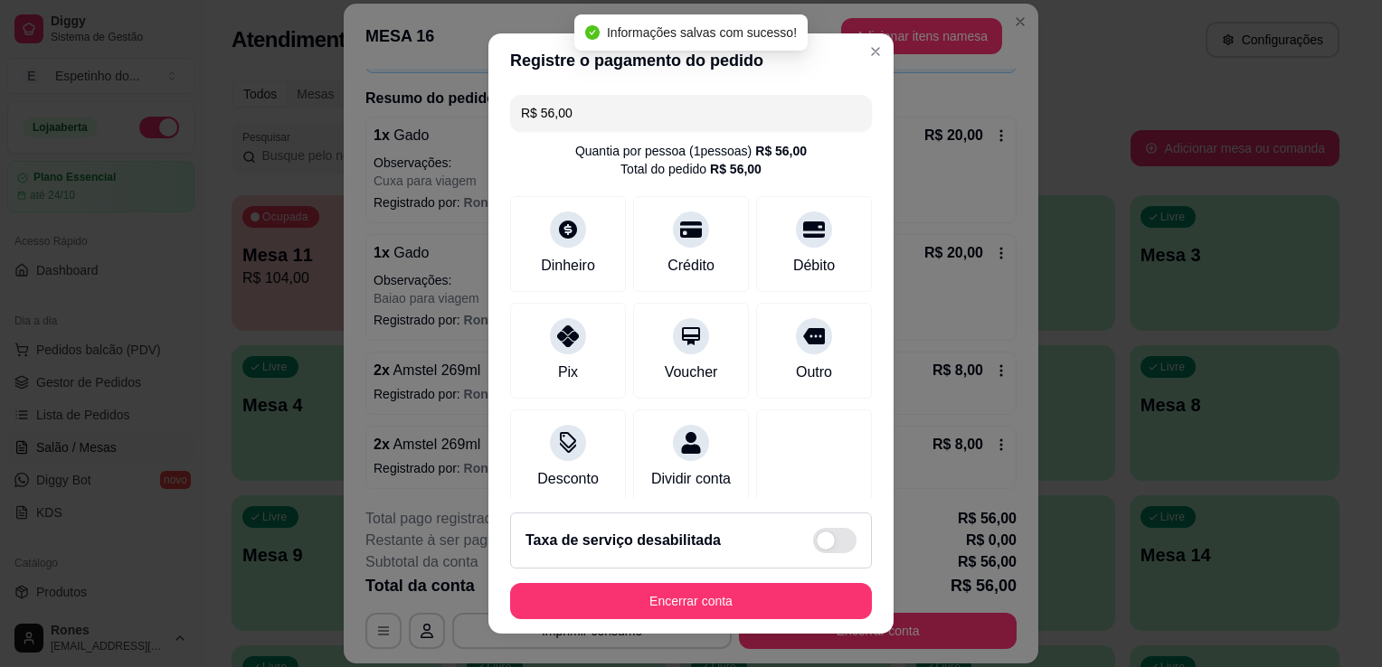
type input "R$ 0,00"
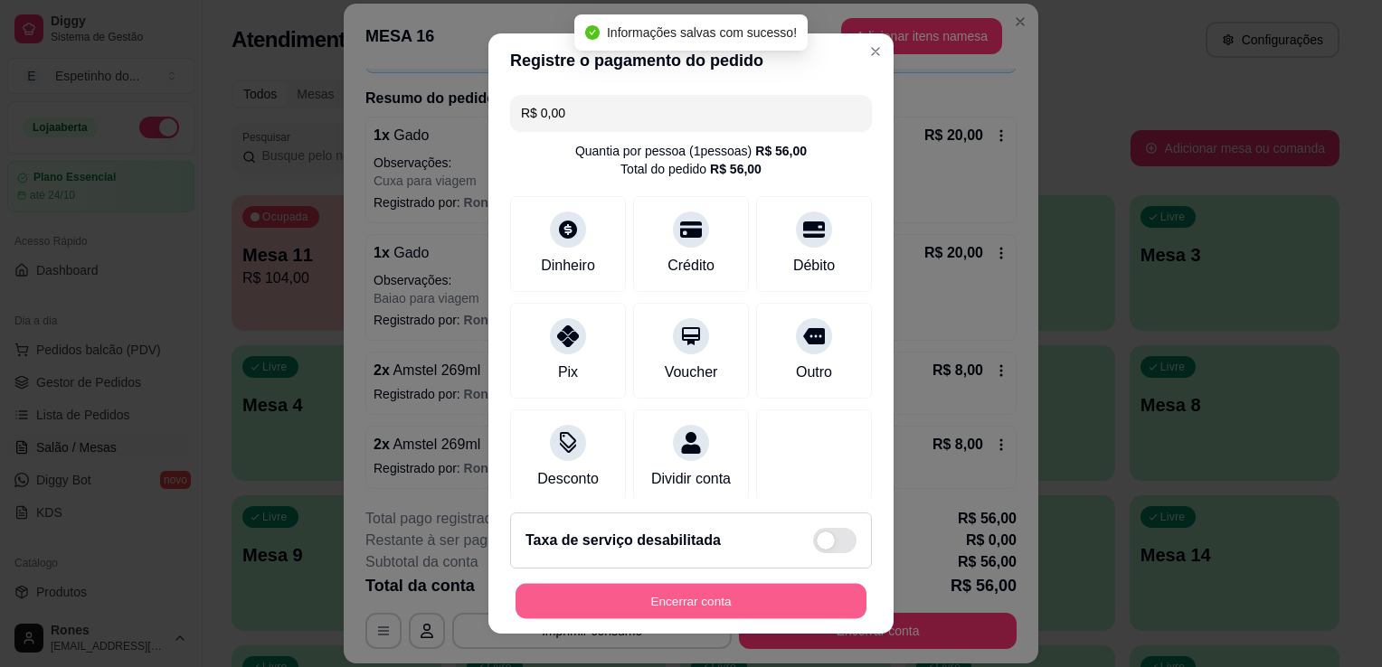
click at [738, 602] on button "Encerrar conta" at bounding box center [691, 601] width 351 height 35
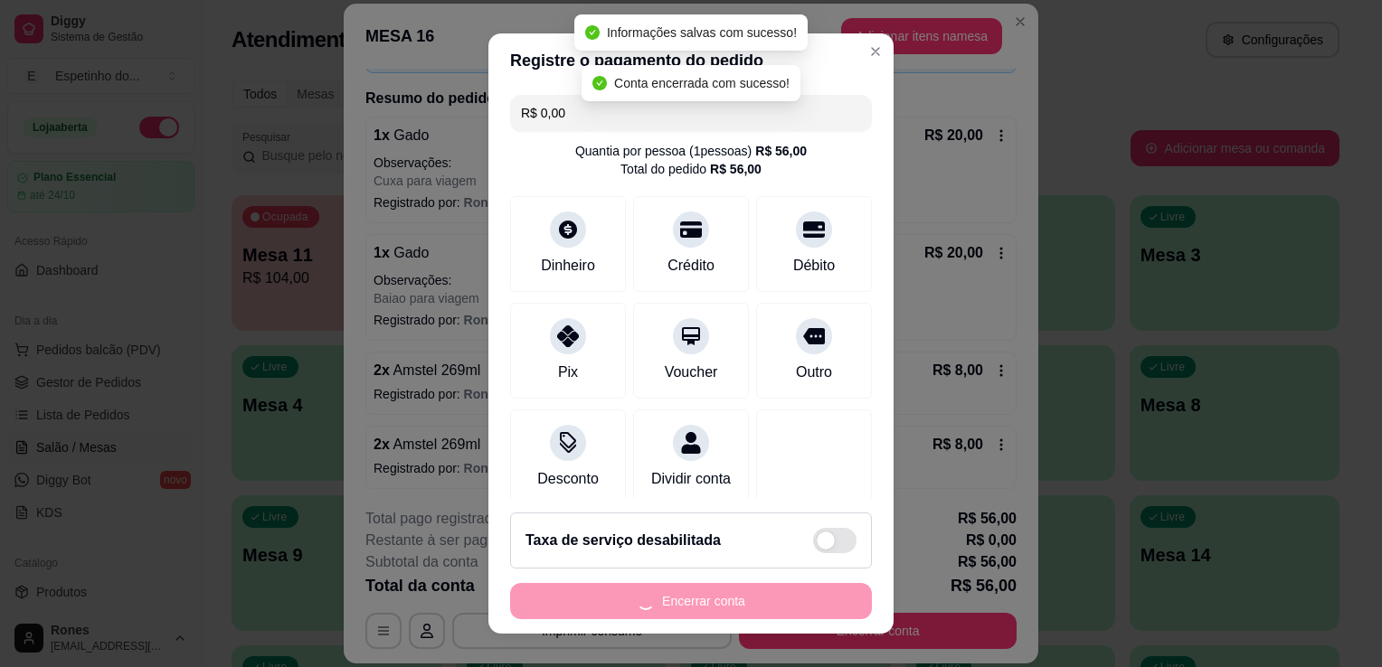
scroll to position [0, 0]
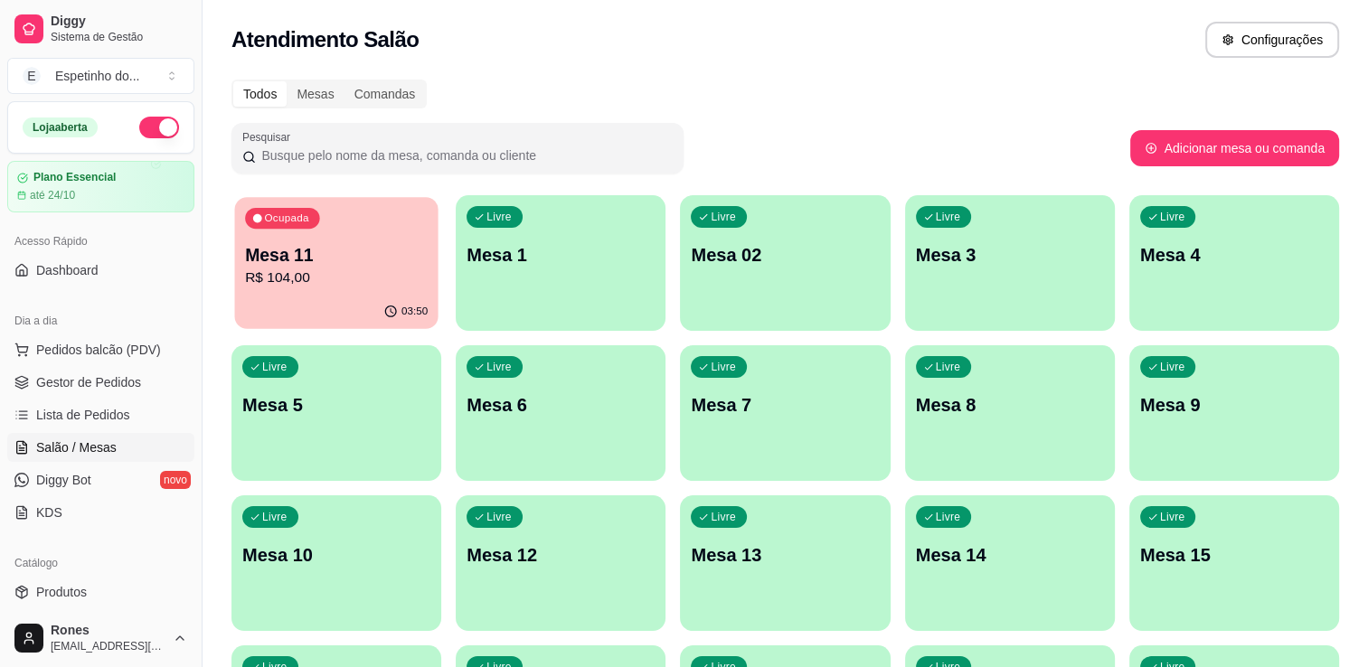
click at [299, 292] on div "Ocupada Mesa 11 R$ 104,00" at bounding box center [335, 246] width 203 height 98
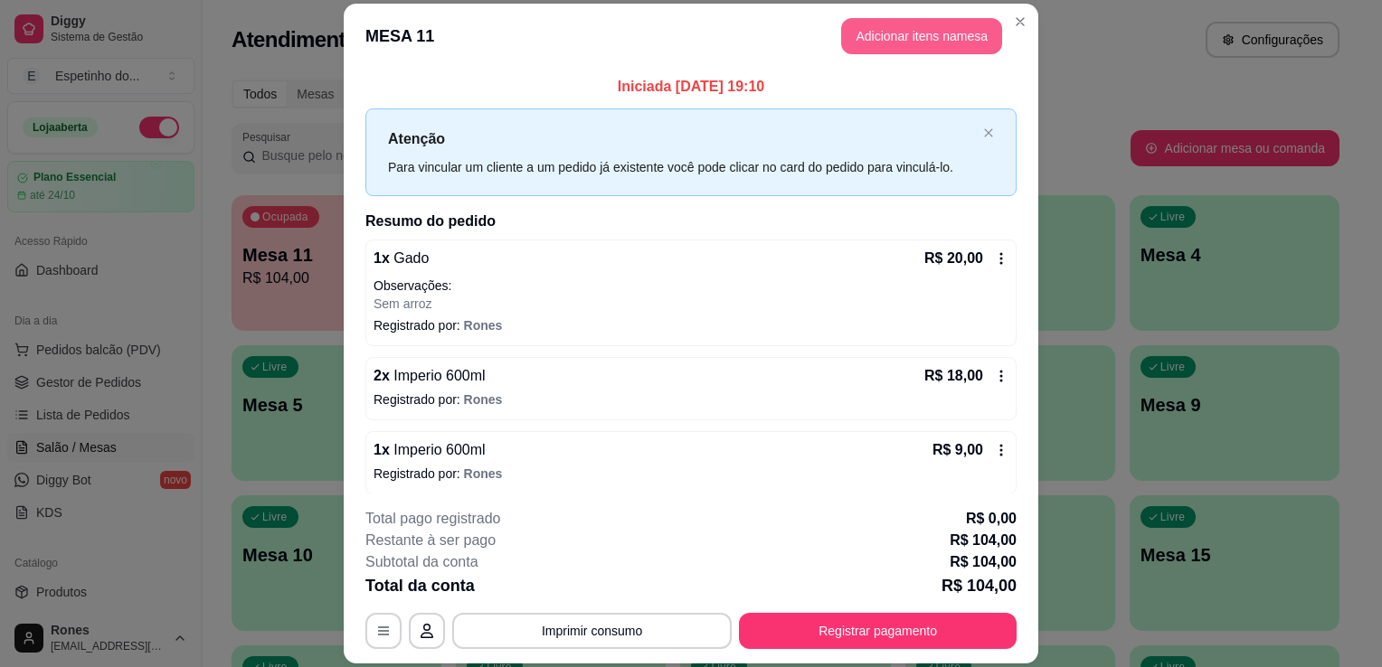
click at [950, 43] on button "Adicionar itens na mesa" at bounding box center [921, 36] width 161 height 36
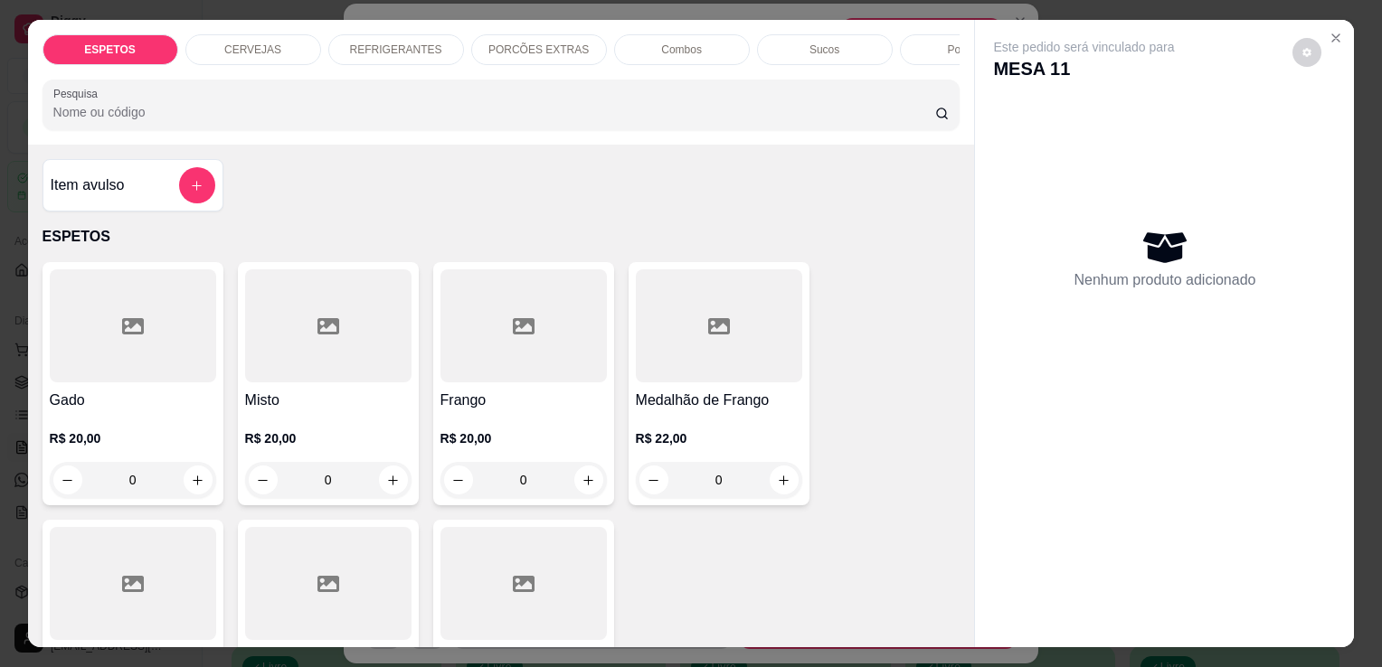
click at [282, 38] on div "CERVEJAS" at bounding box center [253, 49] width 136 height 31
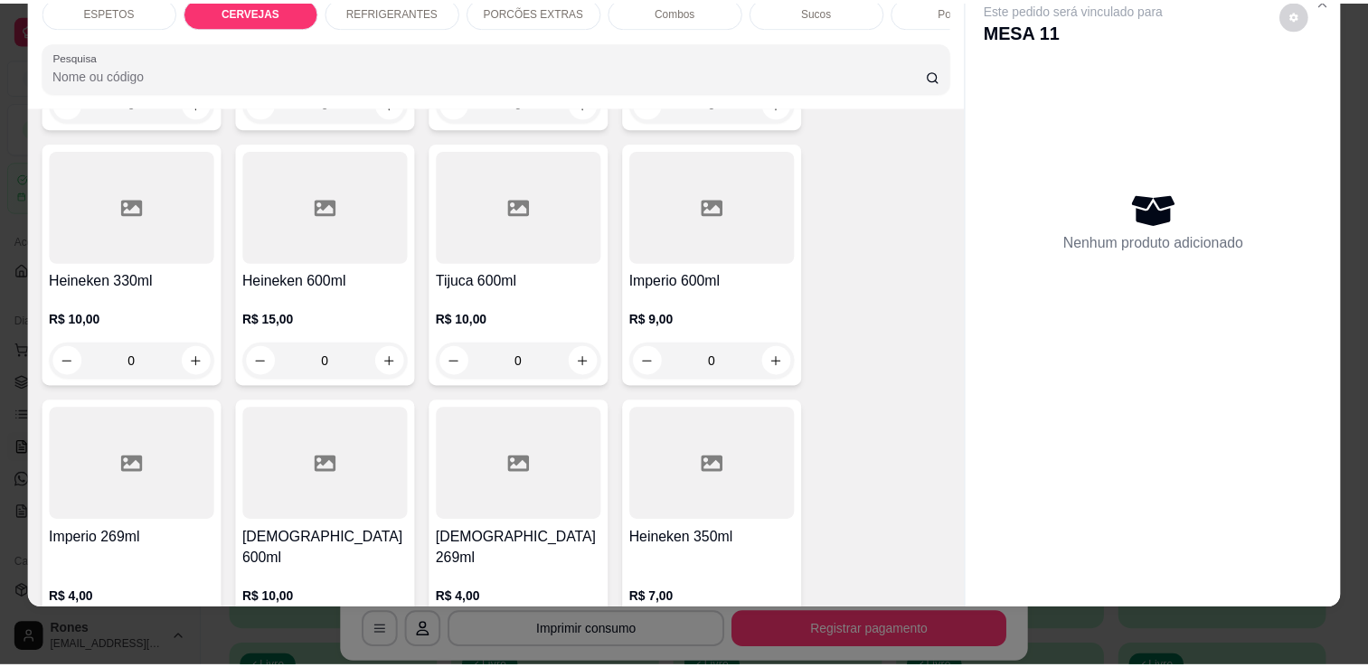
scroll to position [944, 0]
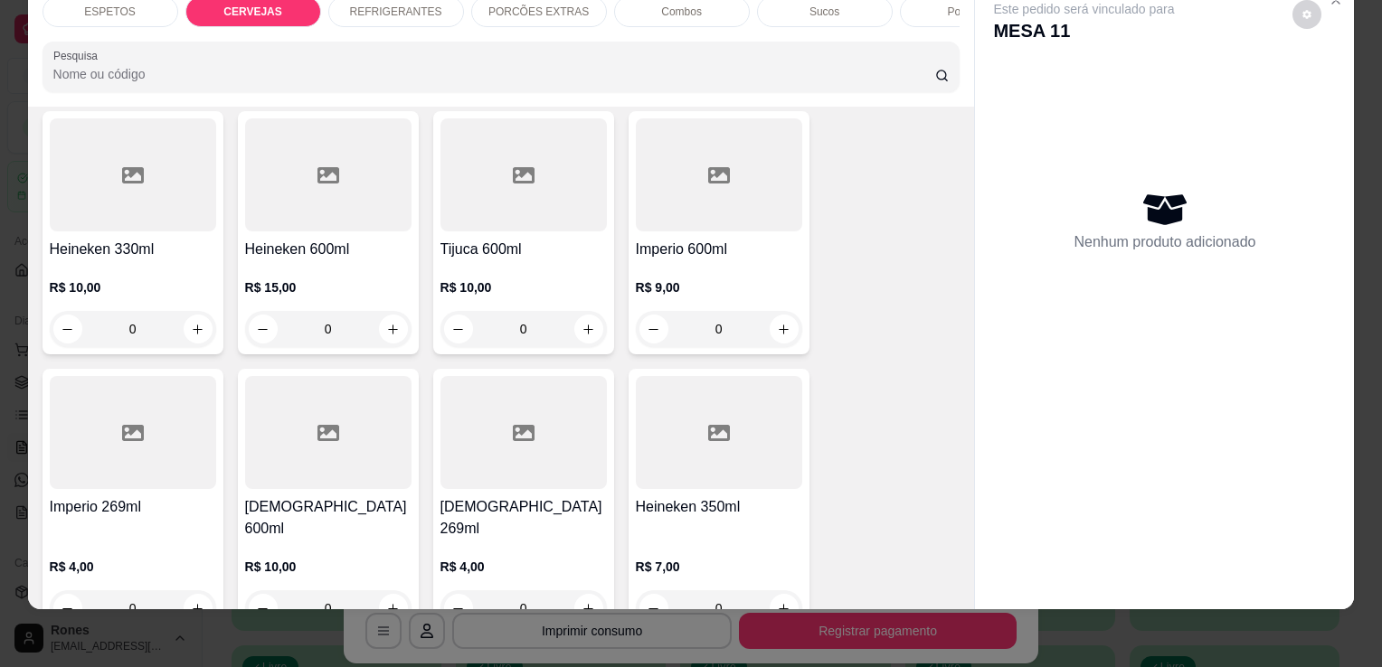
click at [370, 489] on div "Brahma 600ml R$ 10,00 0" at bounding box center [328, 501] width 181 height 265
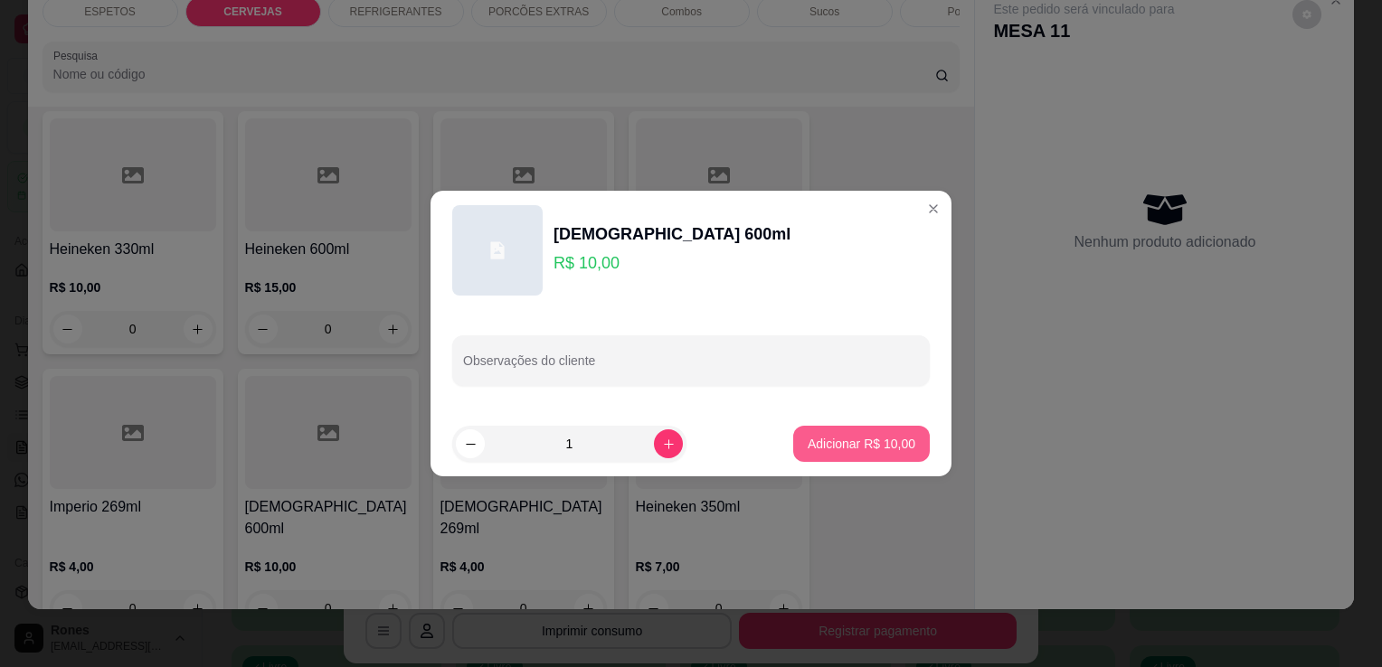
click at [885, 447] on p "Adicionar R$ 10,00" at bounding box center [862, 444] width 108 height 18
type input "1"
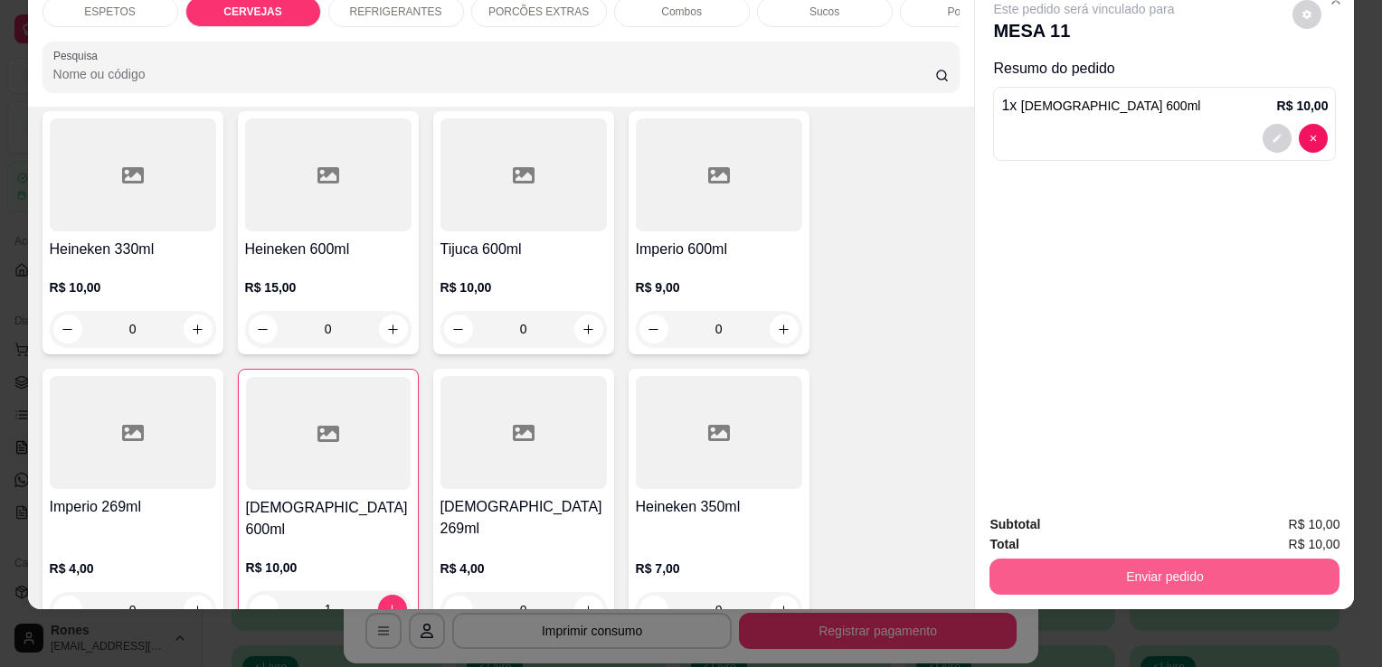
click at [1129, 571] on button "Enviar pedido" at bounding box center [1164, 577] width 350 height 36
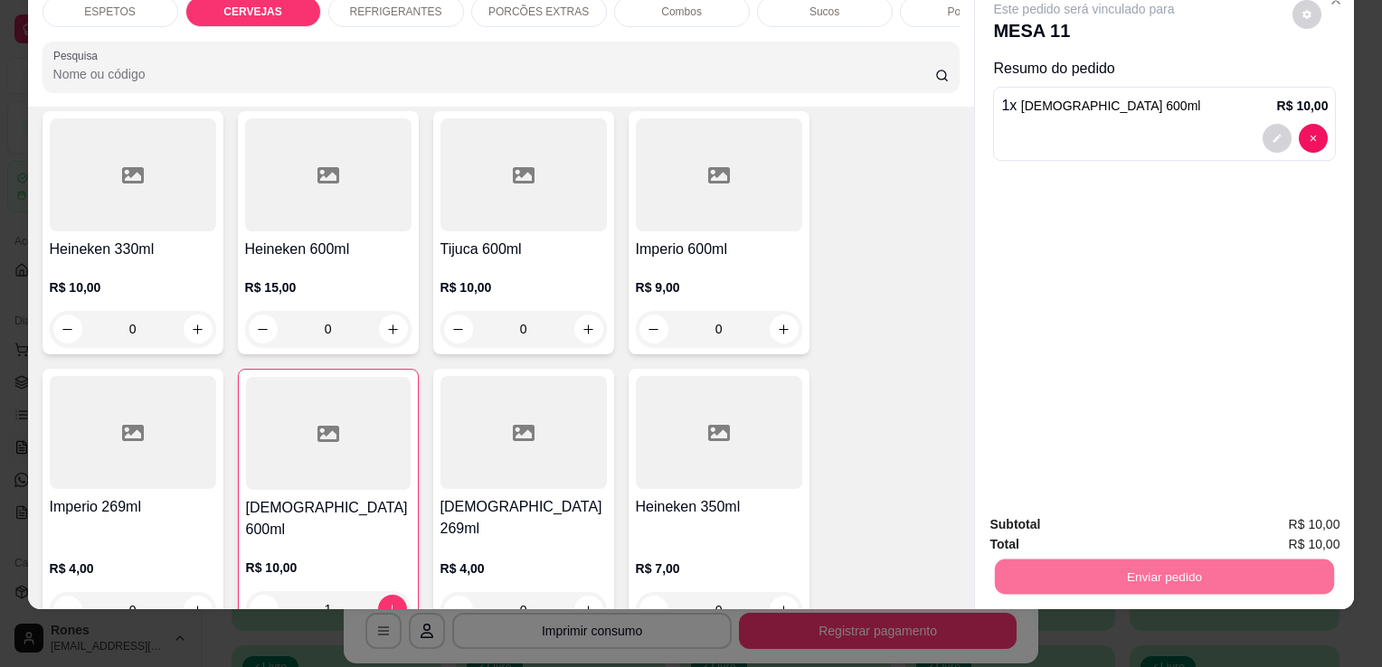
click at [1295, 523] on button "Enviar pedido" at bounding box center [1292, 518] width 99 height 33
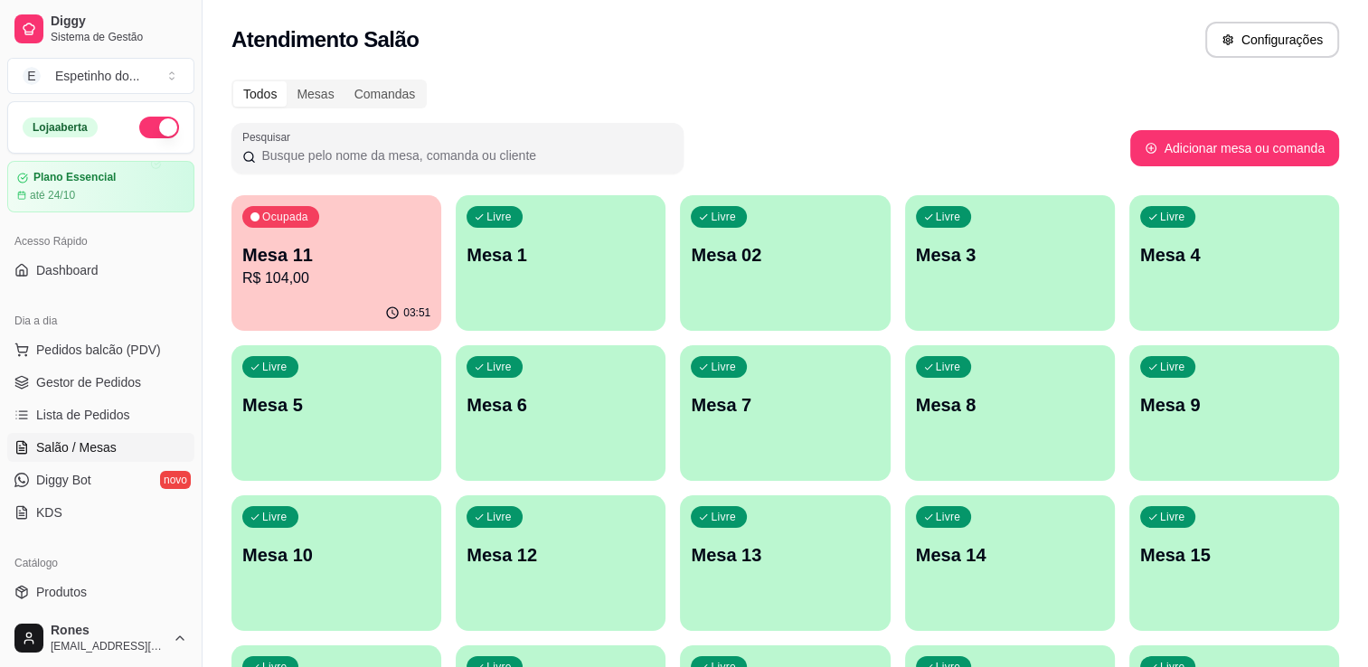
scroll to position [445, 0]
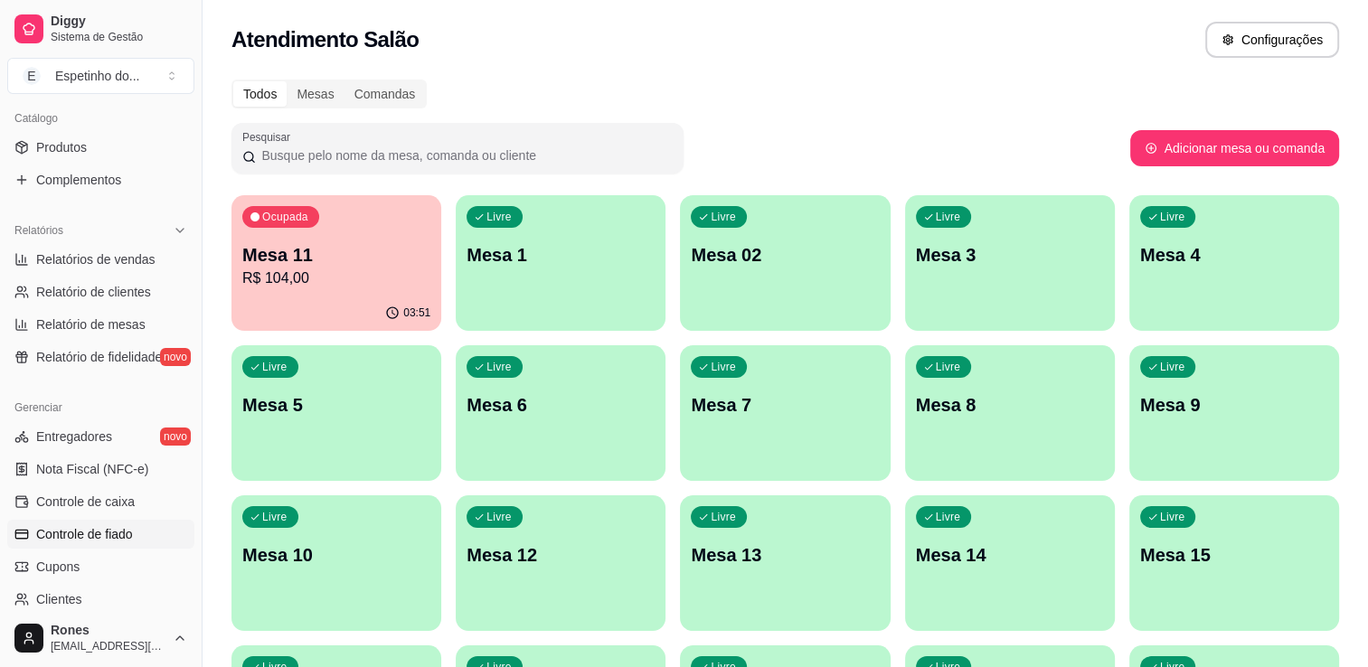
click at [118, 529] on span "Controle de fiado" at bounding box center [84, 534] width 97 height 18
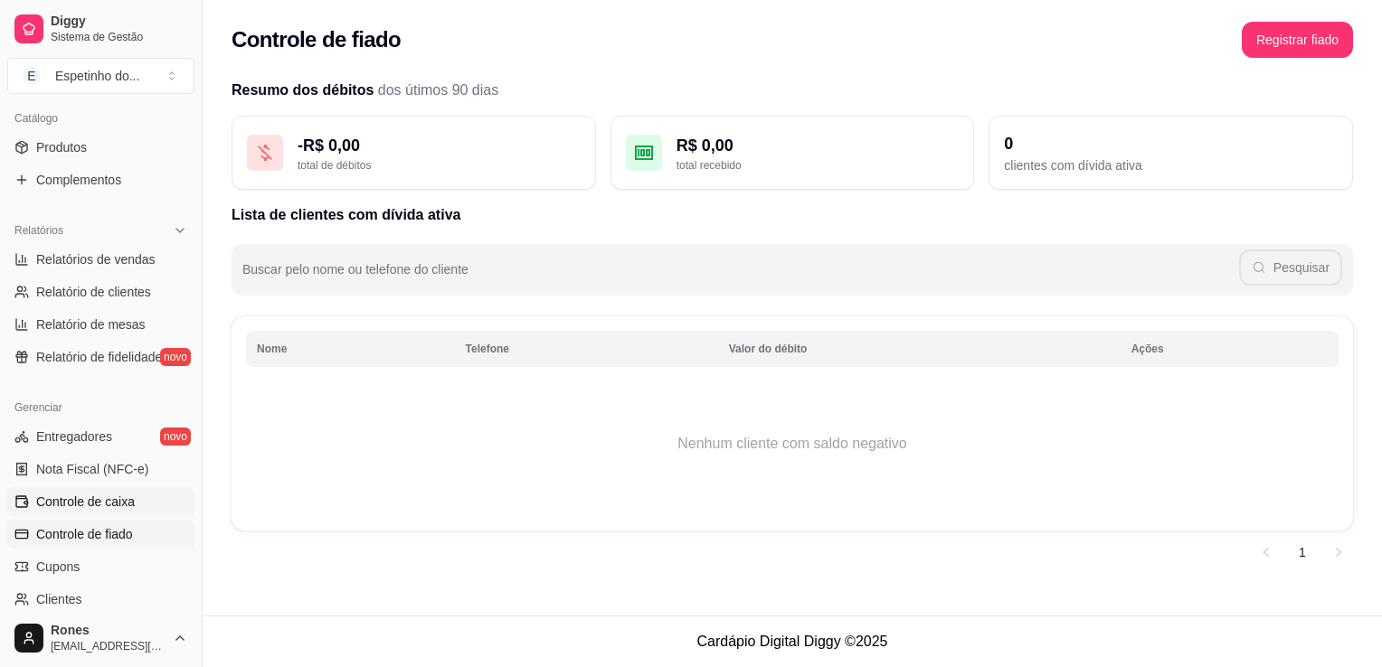
click at [115, 497] on span "Controle de caixa" at bounding box center [85, 502] width 99 height 18
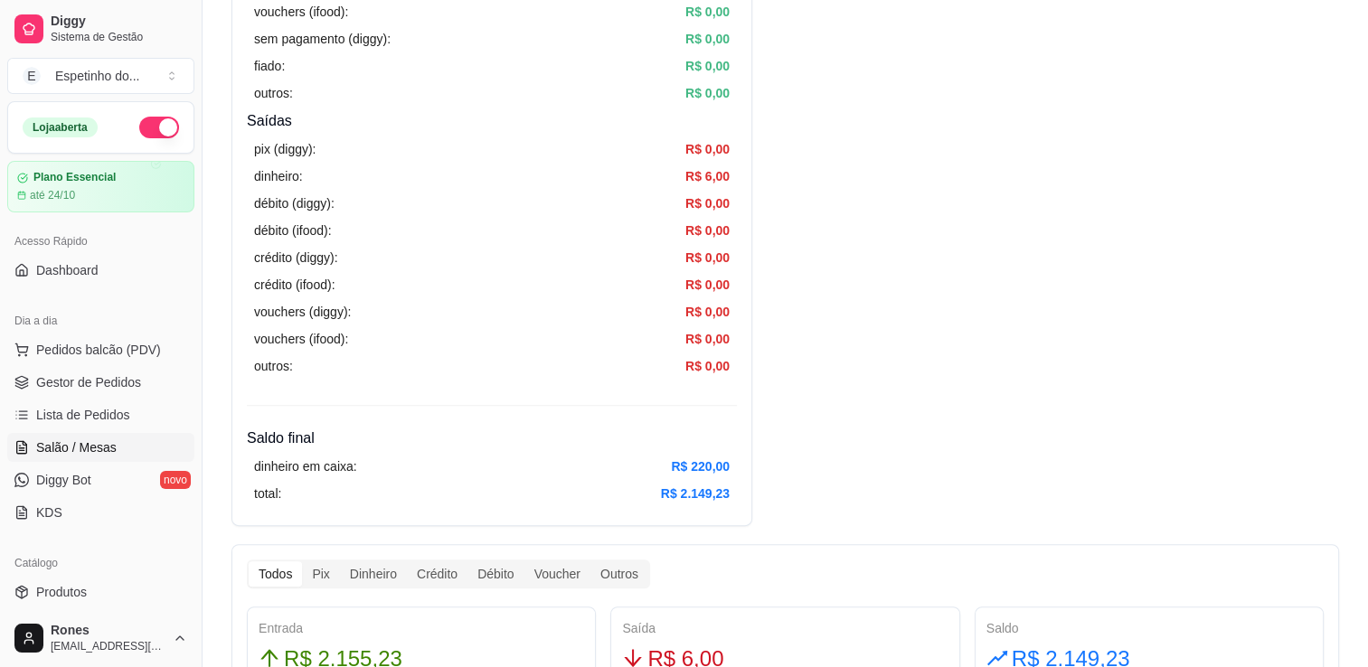
click at [91, 443] on span "Salão / Mesas" at bounding box center [76, 448] width 80 height 18
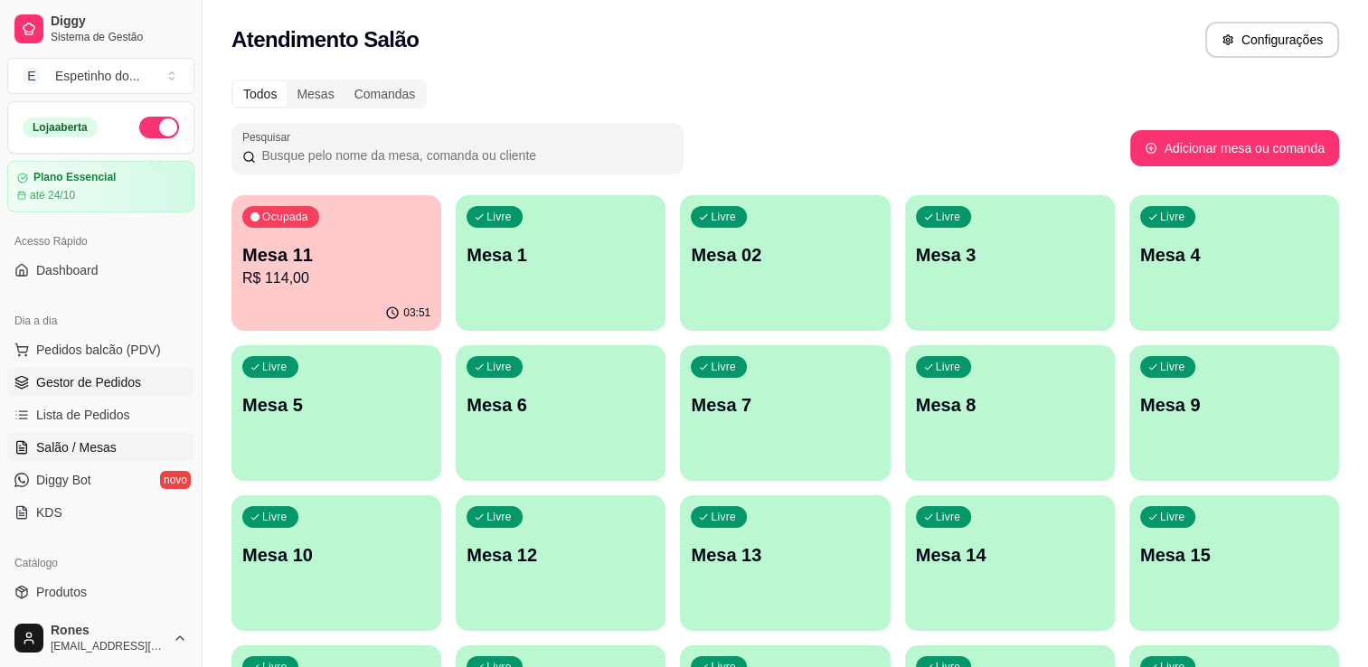
click at [102, 380] on span "Gestor de Pedidos" at bounding box center [88, 383] width 105 height 18
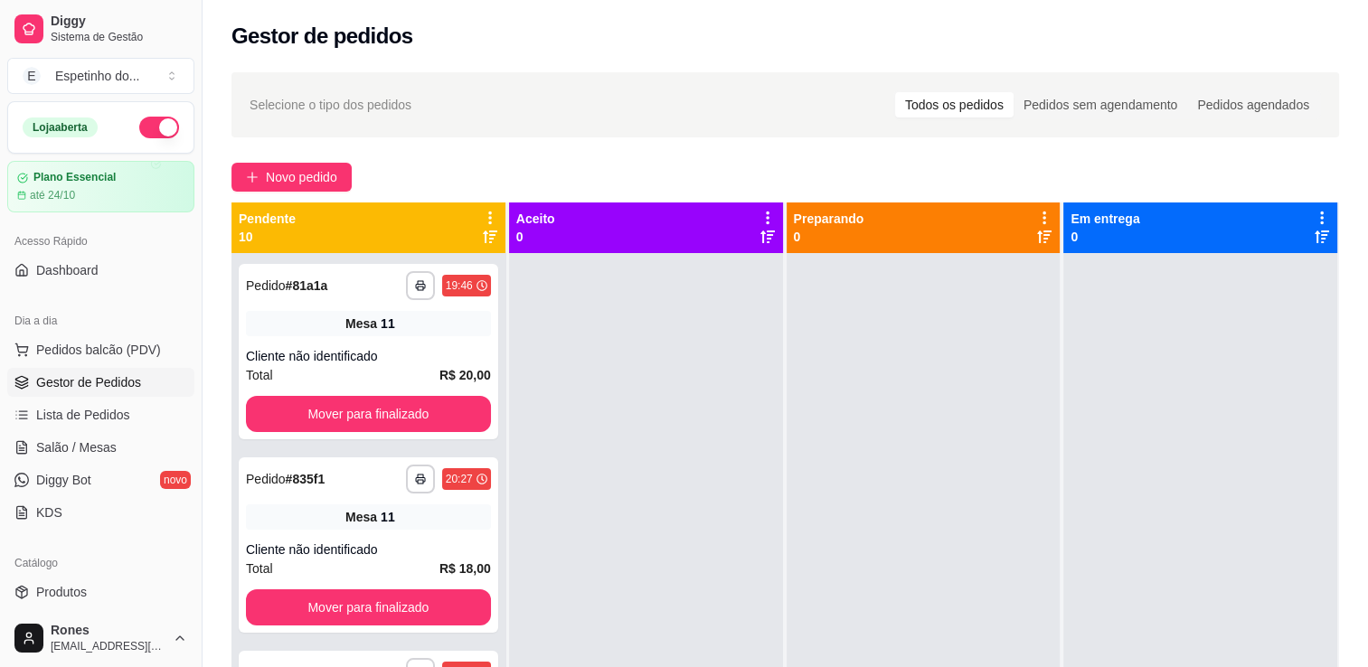
scroll to position [275, 0]
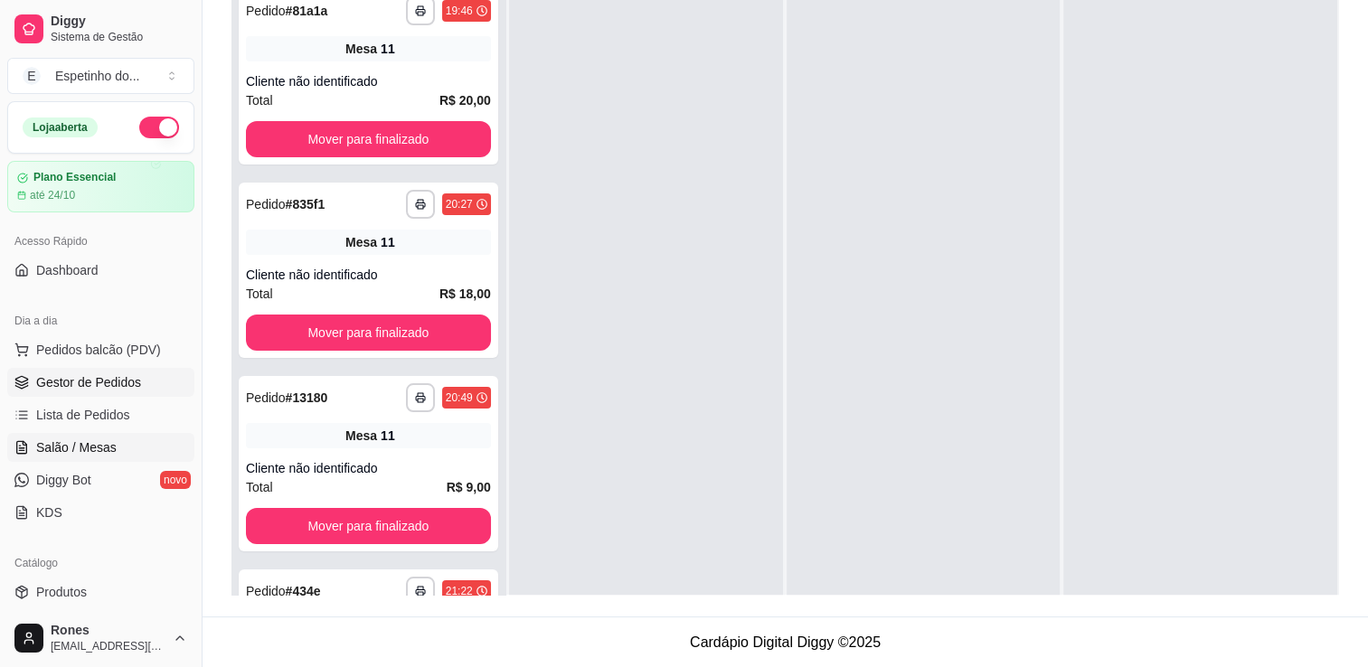
click at [80, 450] on span "Salão / Mesas" at bounding box center [76, 448] width 80 height 18
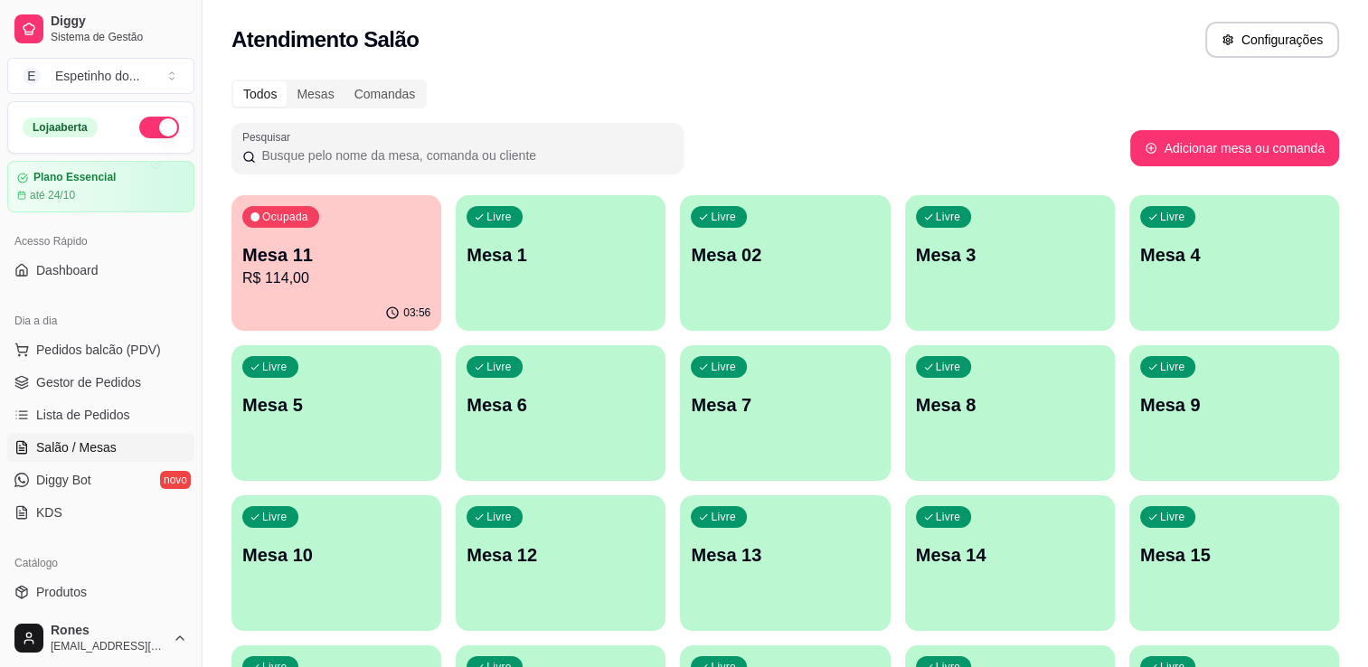
scroll to position [487, 0]
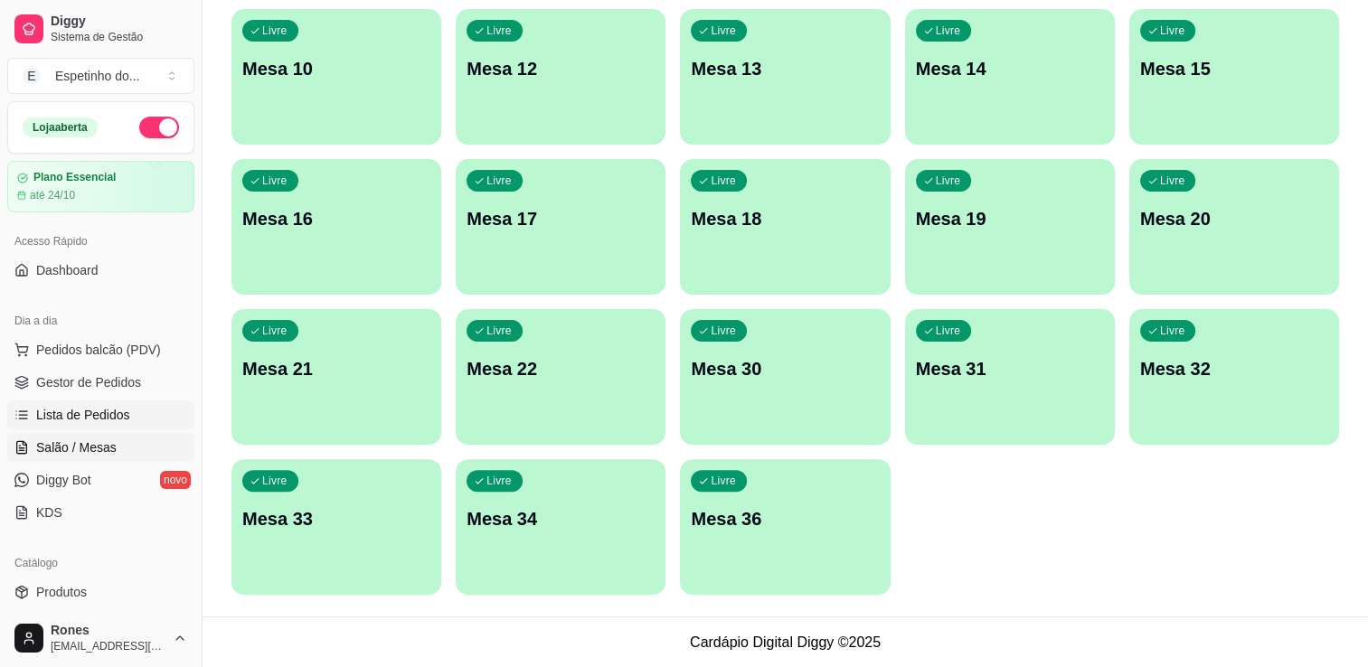
click at [99, 411] on span "Lista de Pedidos" at bounding box center [83, 415] width 94 height 18
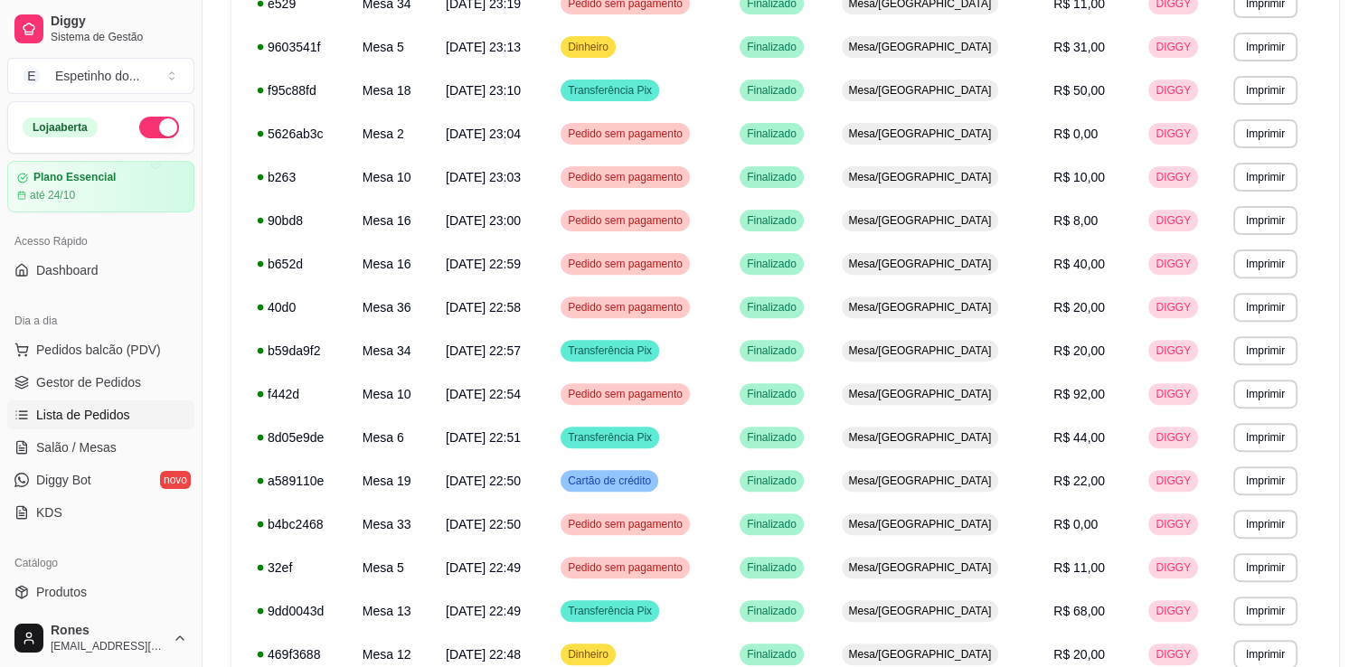
scroll to position [1027, 0]
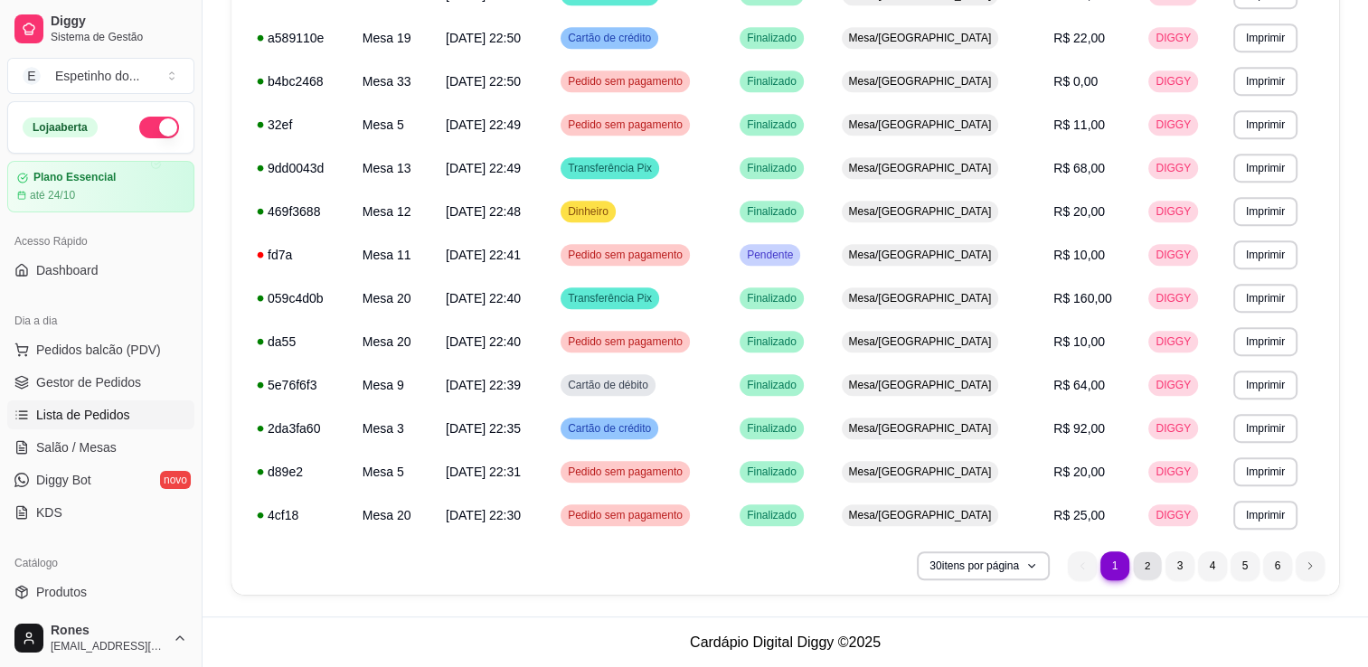
click at [1147, 567] on li "2" at bounding box center [1147, 566] width 28 height 28
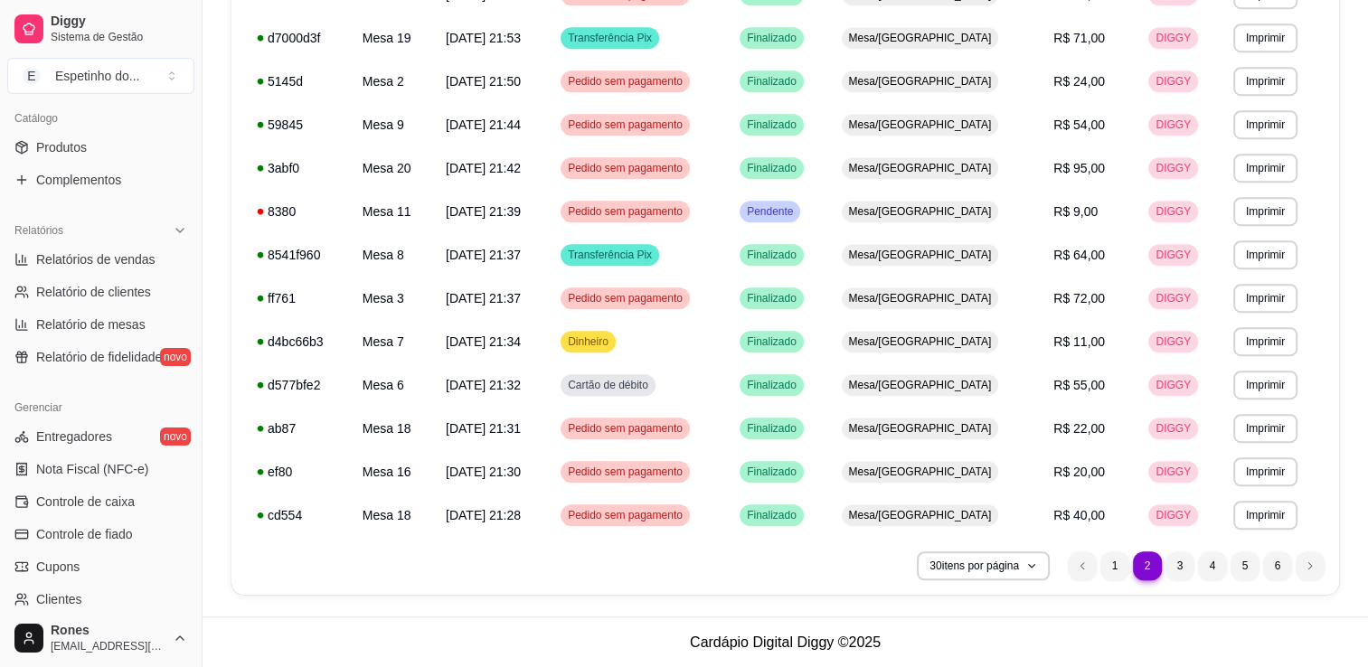
scroll to position [633, 0]
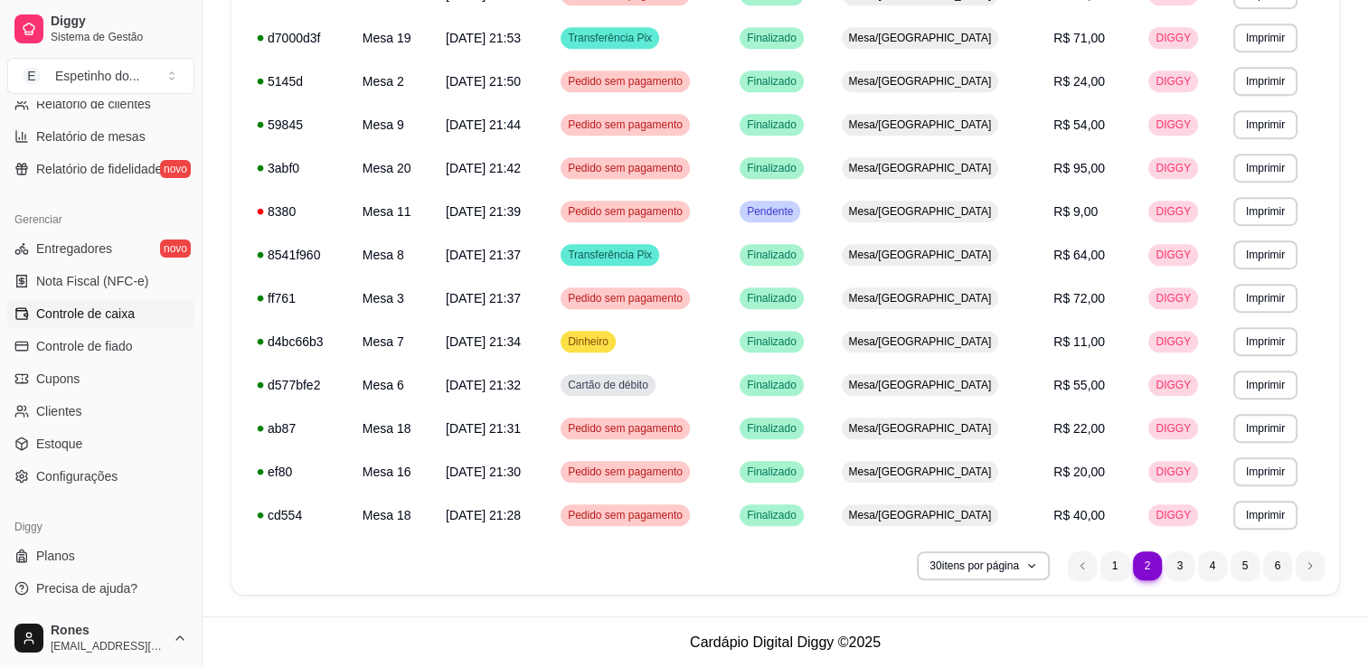
click at [76, 315] on span "Controle de caixa" at bounding box center [85, 314] width 99 height 18
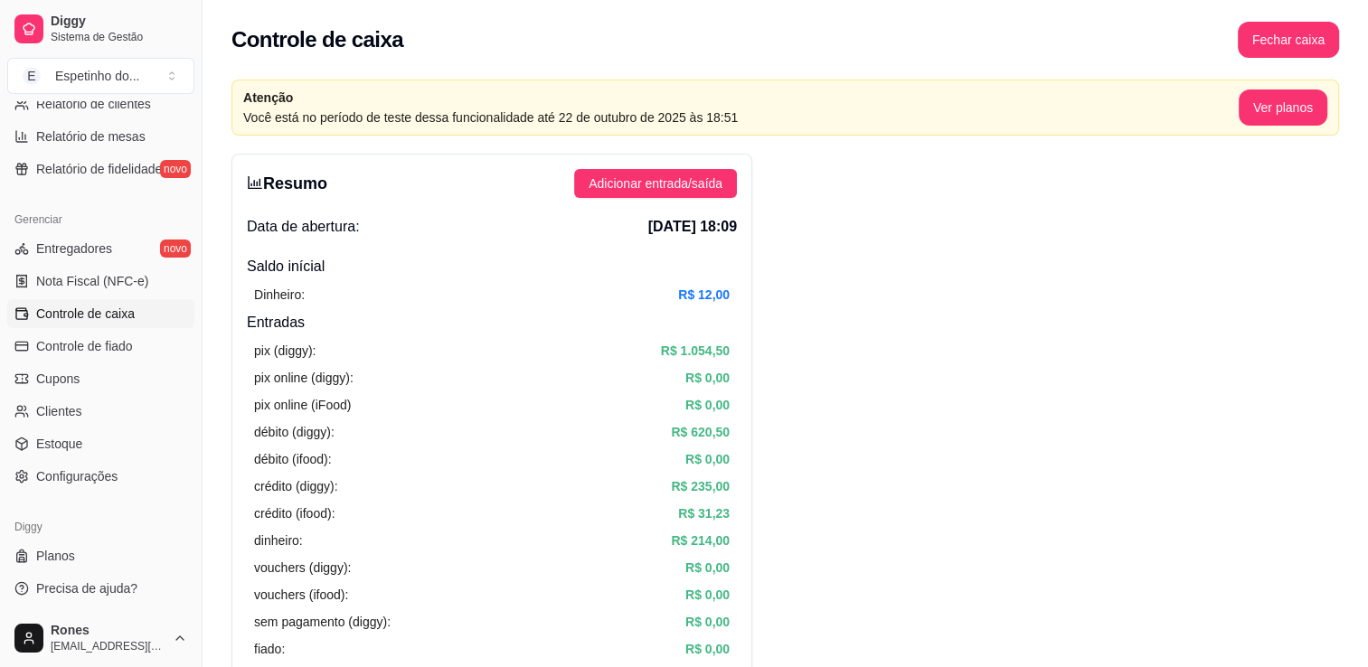
click at [721, 516] on article "R$ 31,23" at bounding box center [704, 514] width 52 height 20
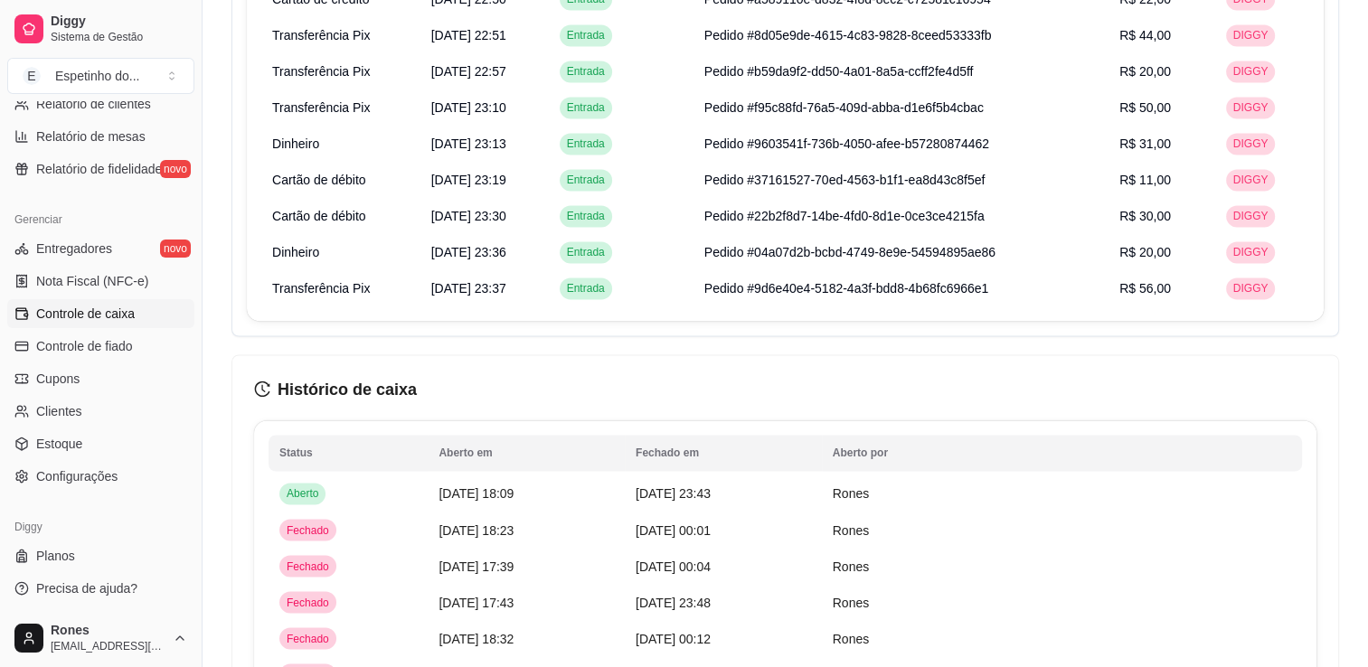
scroll to position [3241, 0]
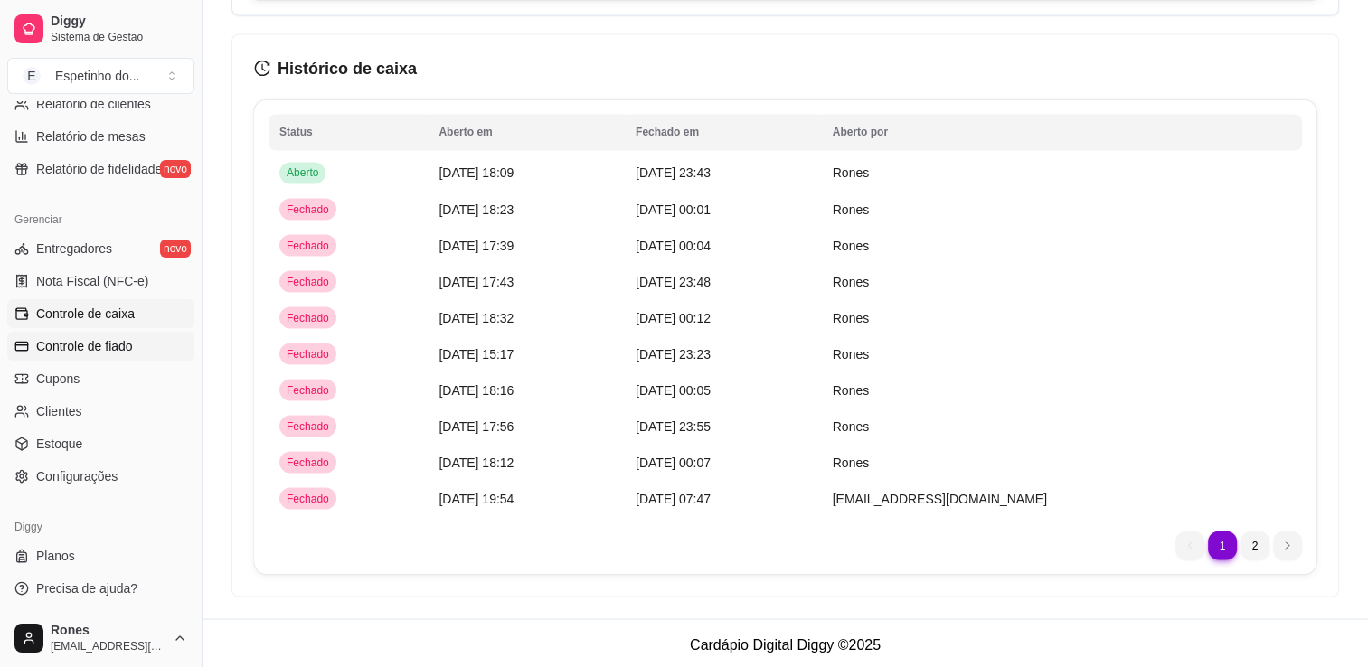
click at [45, 351] on span "Controle de fiado" at bounding box center [84, 346] width 97 height 18
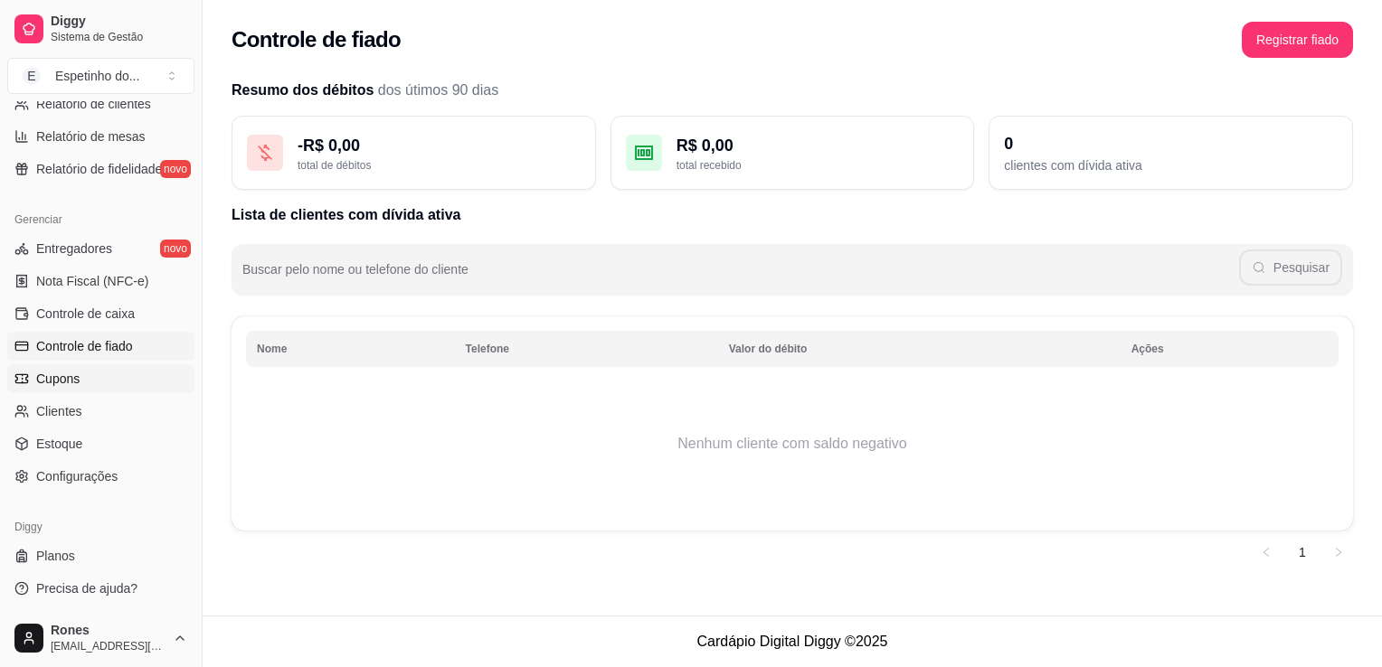
click at [50, 382] on span "Cupons" at bounding box center [57, 379] width 43 height 18
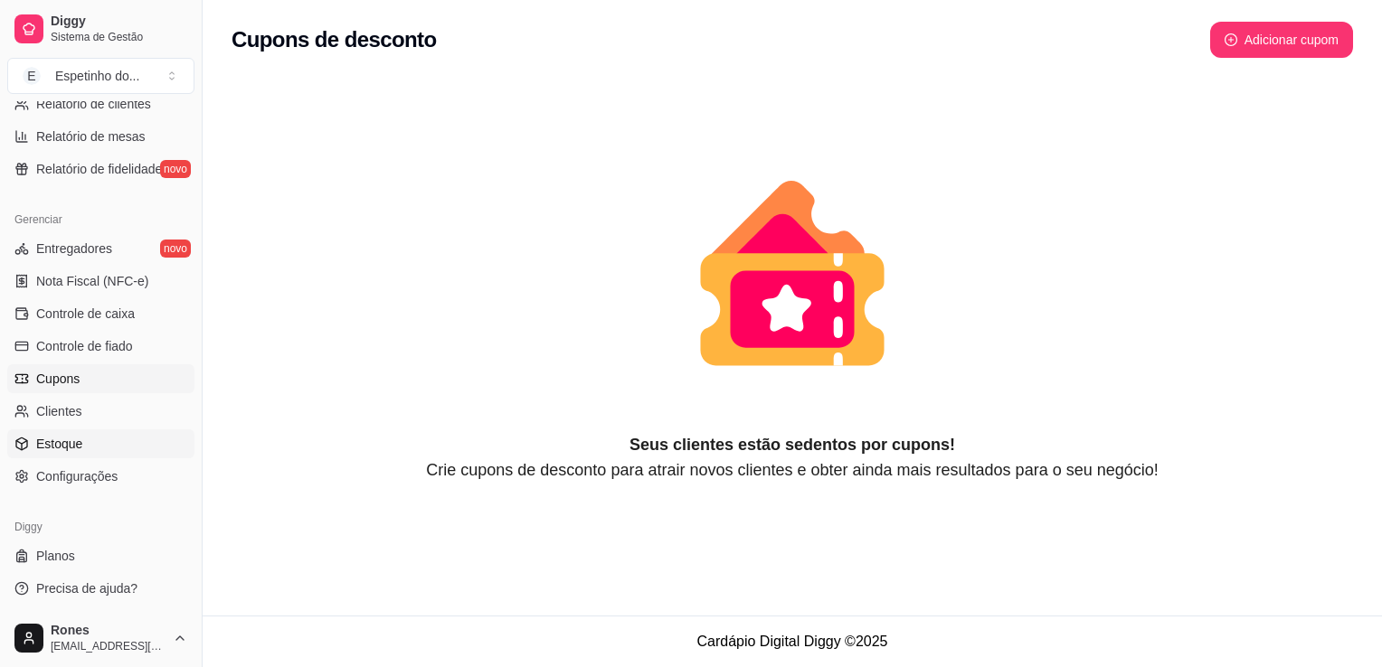
click at [61, 450] on span "Estoque" at bounding box center [59, 444] width 46 height 18
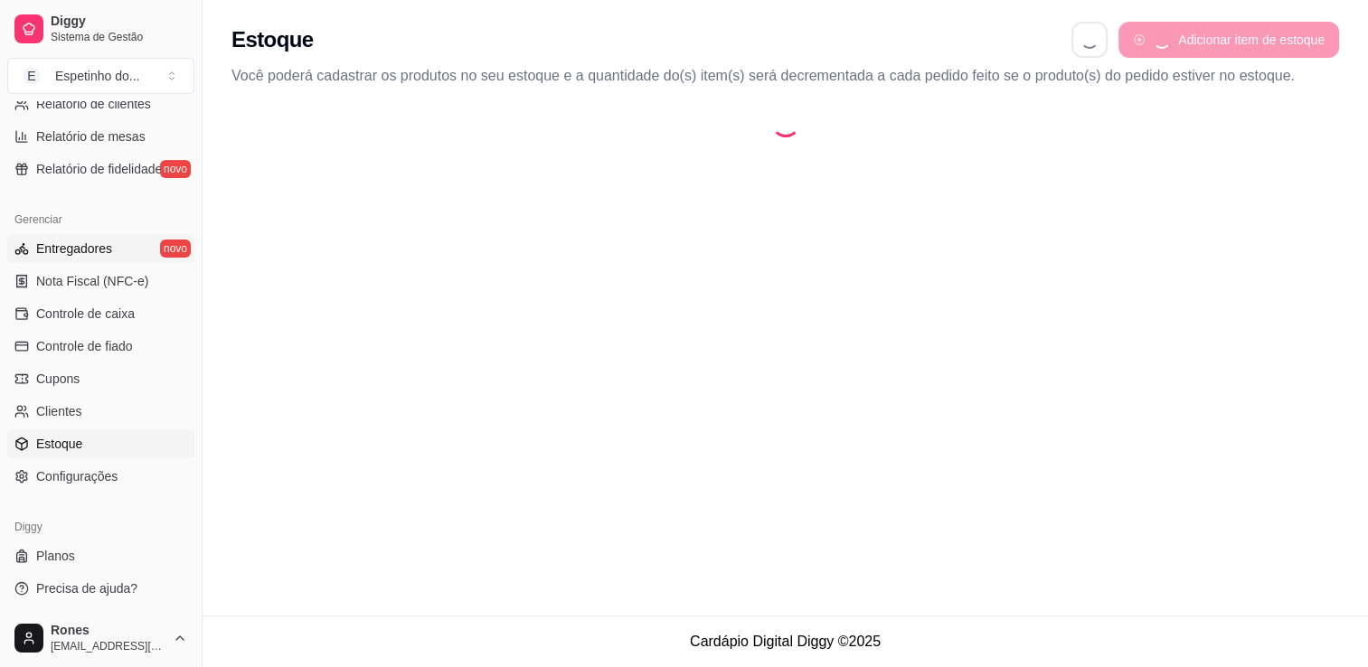
select select "QUANTITY_ORDER"
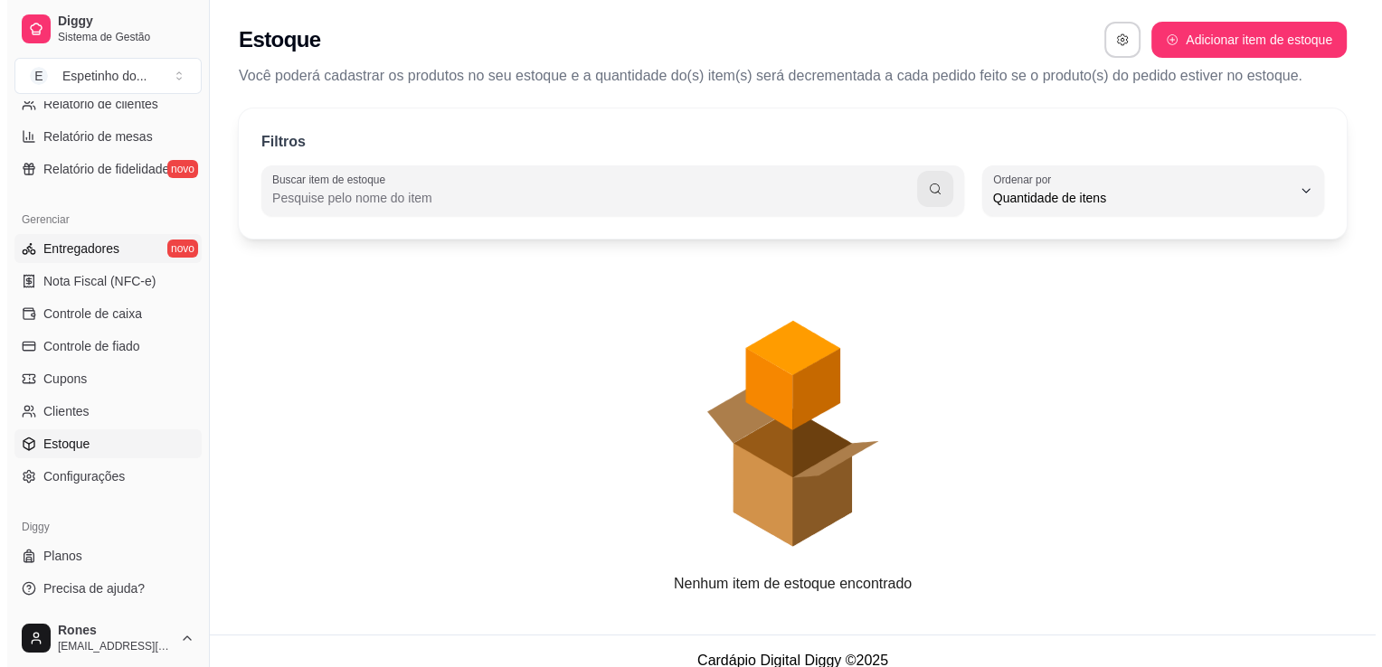
scroll to position [17, 0]
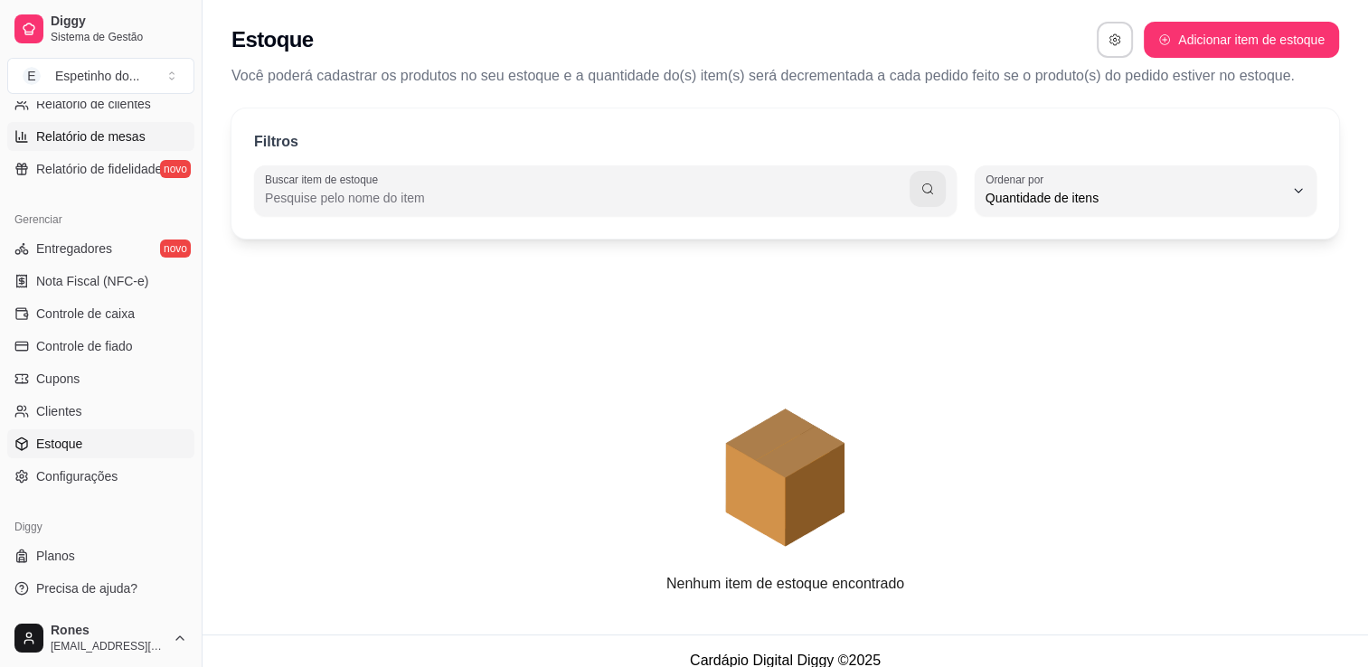
click at [88, 142] on span "Relatório de mesas" at bounding box center [90, 137] width 109 height 18
select select "TOTAL_OF_ORDERS"
select select "7"
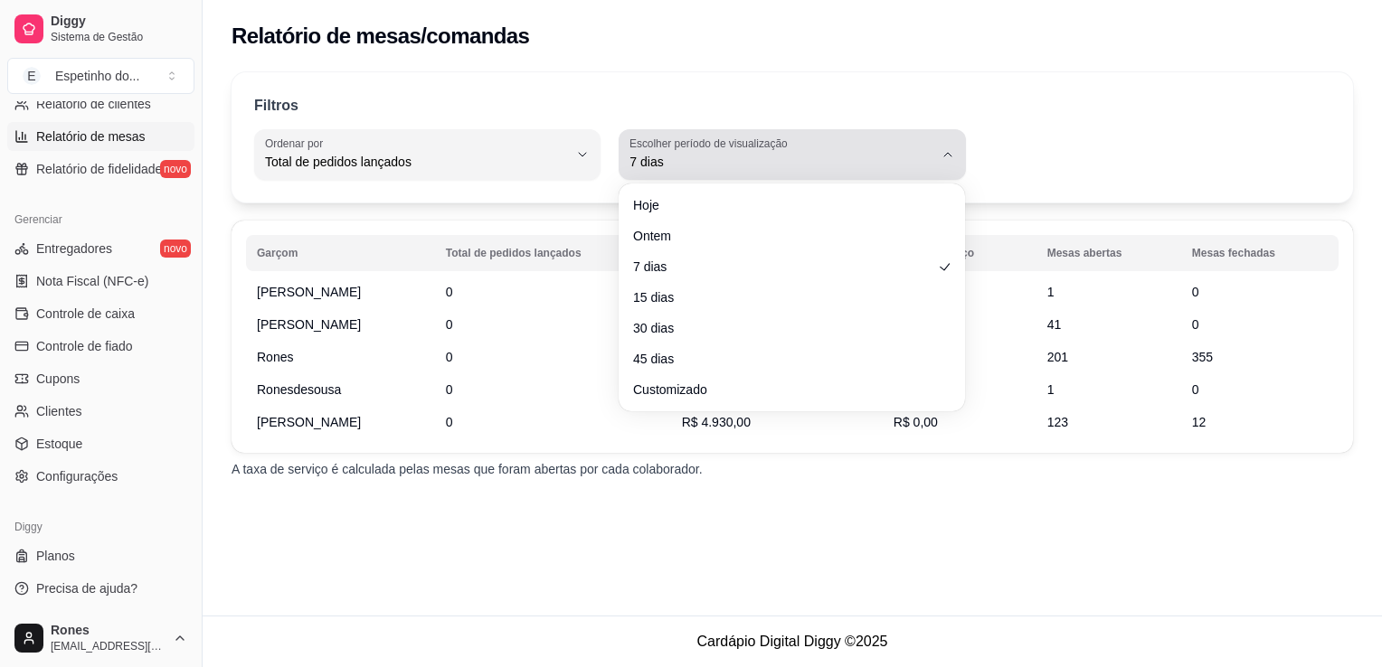
click at [785, 172] on div "7 dias" at bounding box center [780, 155] width 303 height 36
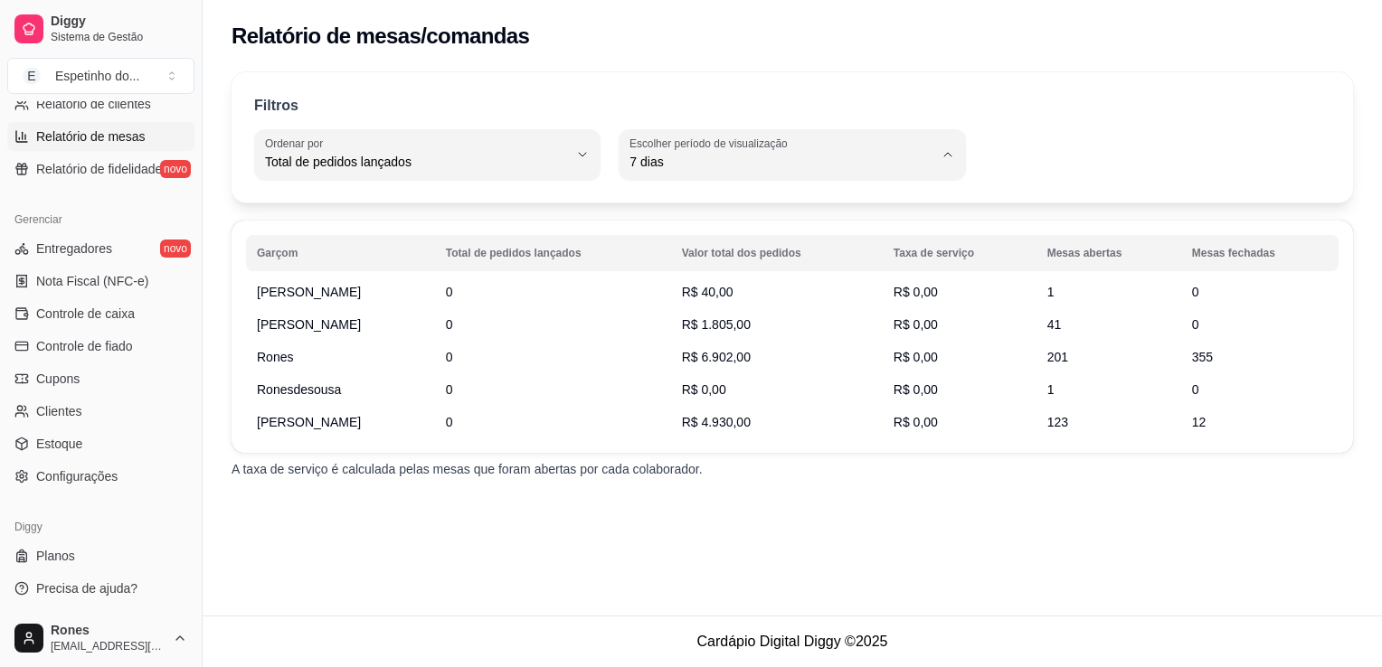
click at [691, 361] on span "45 dias" at bounding box center [783, 352] width 288 height 17
type input "45"
select select "45"
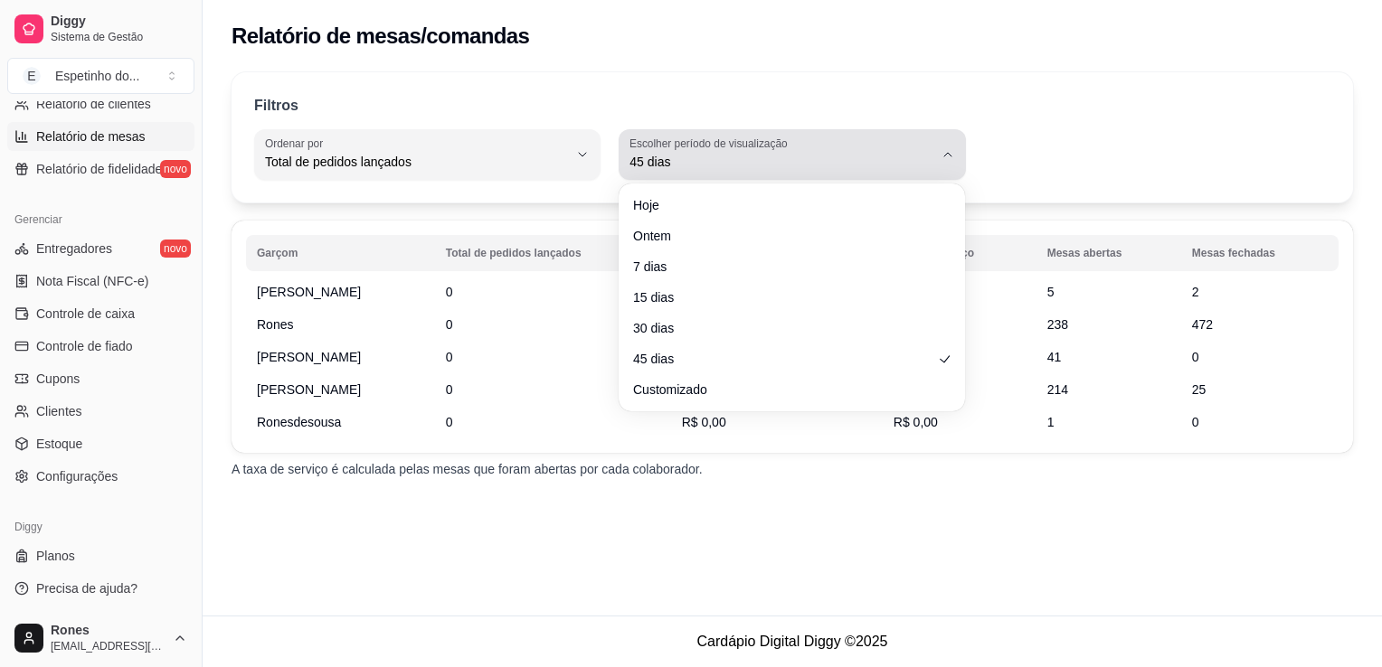
click at [823, 161] on span "45 dias" at bounding box center [780, 162] width 303 height 18
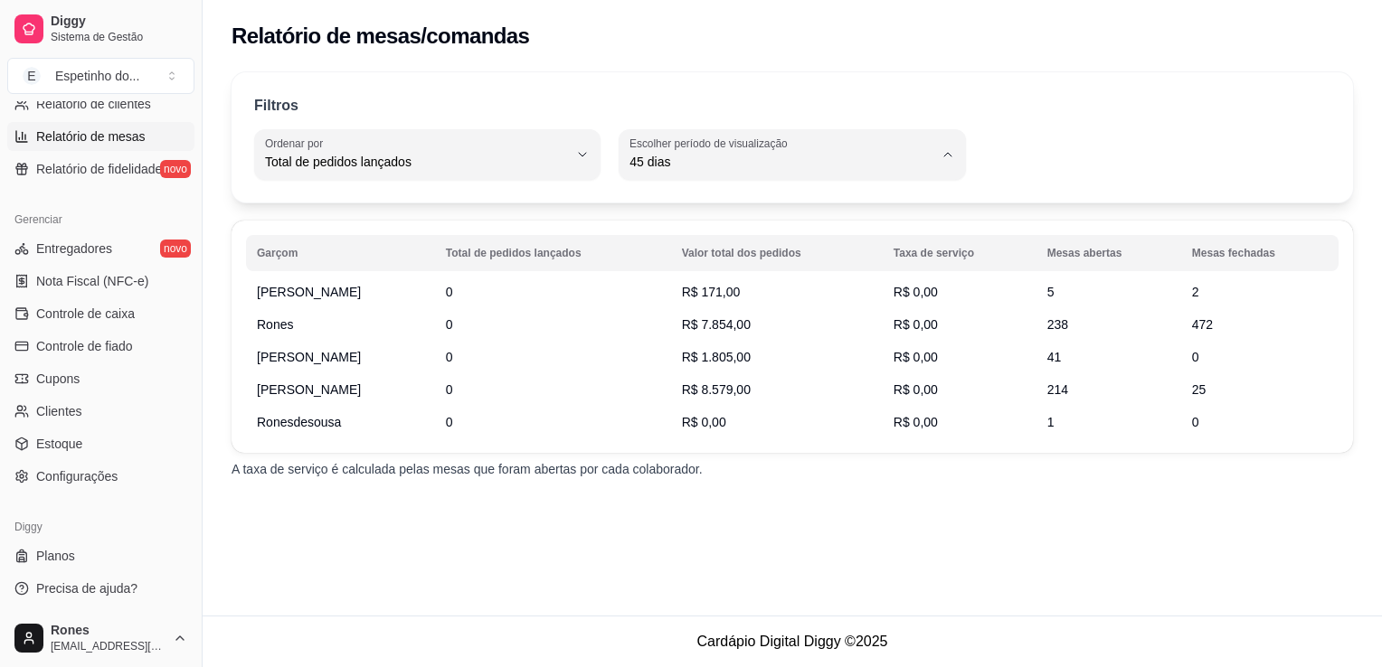
click at [687, 396] on li "Customizado" at bounding box center [792, 382] width 319 height 28
type input "-1"
select select "-1"
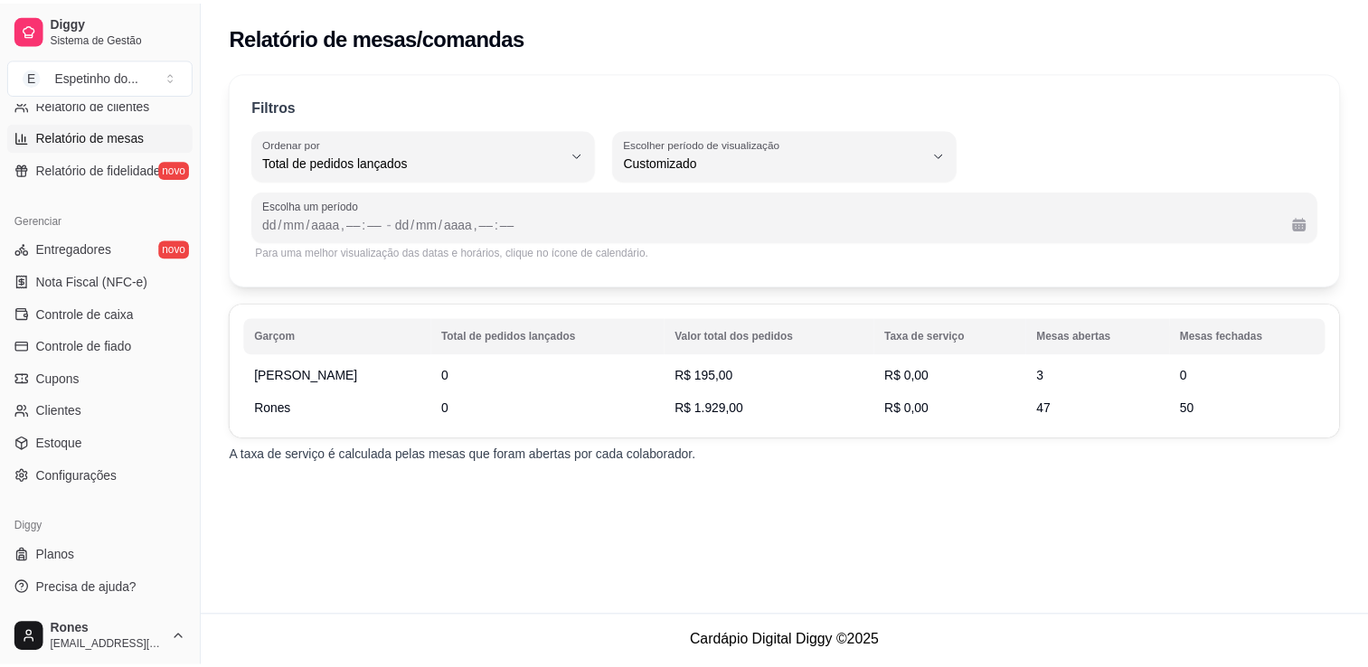
scroll to position [188, 0]
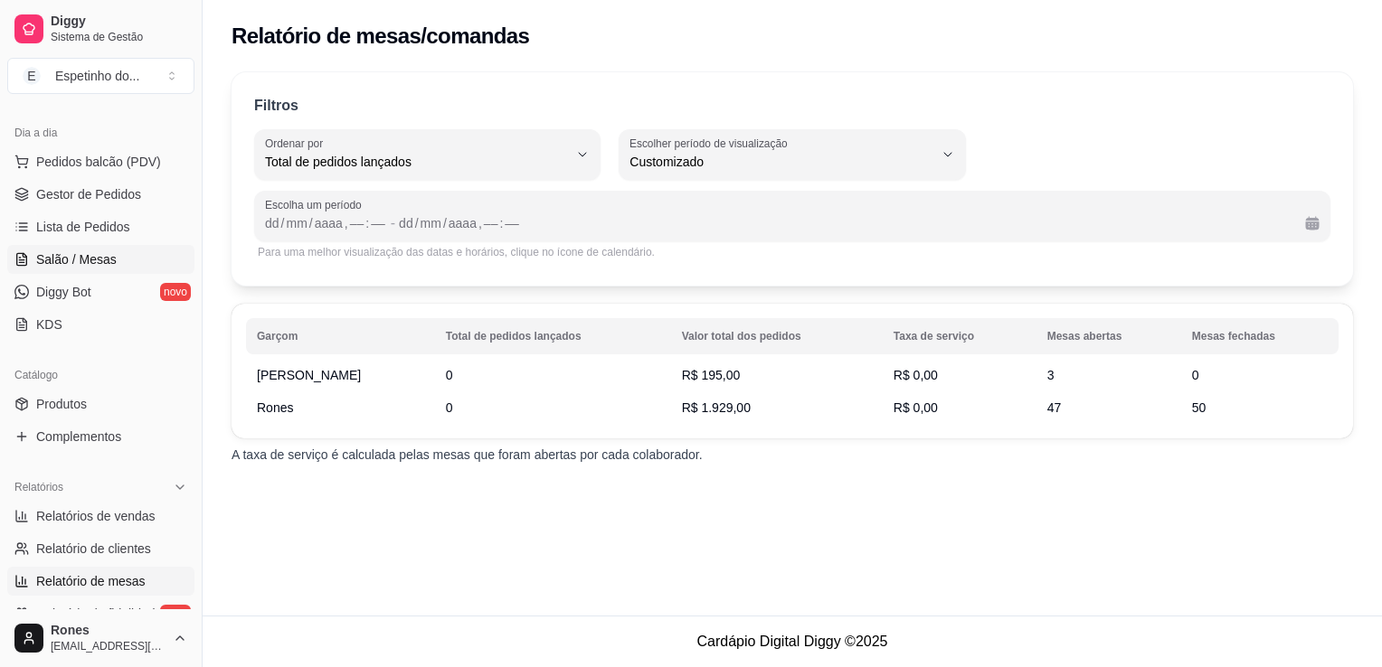
click at [87, 256] on span "Salão / Mesas" at bounding box center [76, 260] width 80 height 18
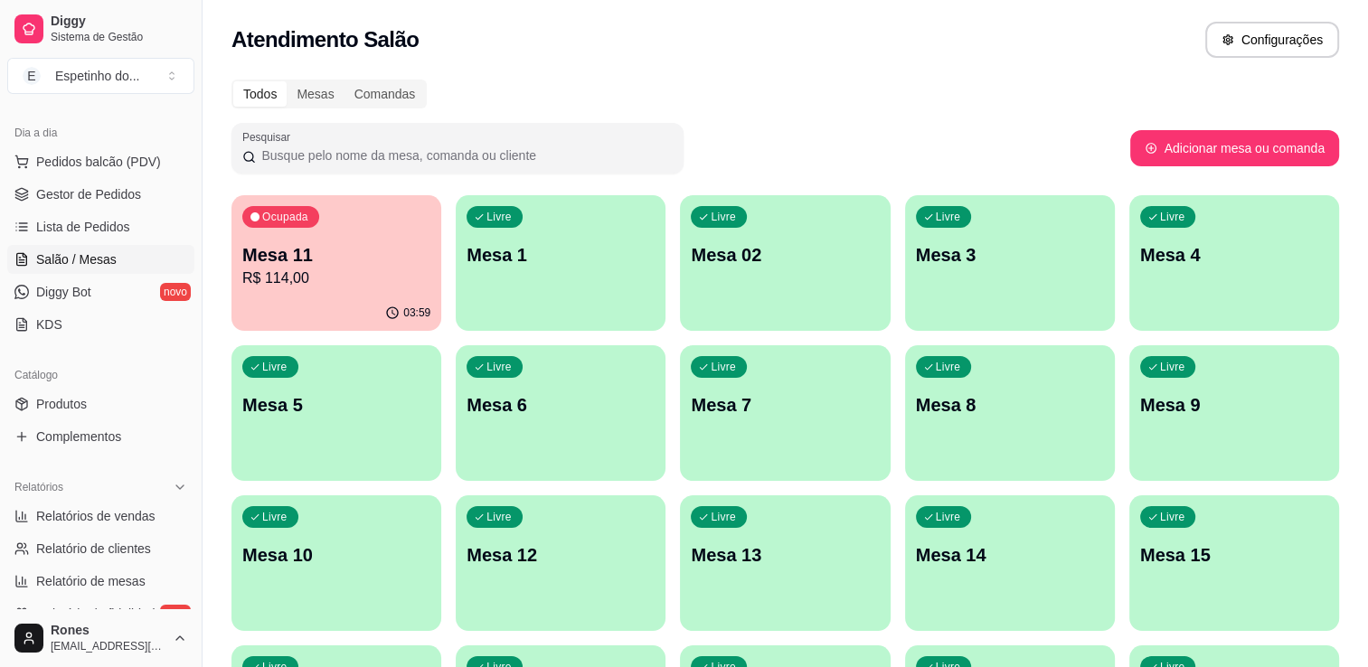
drag, startPoint x: 195, startPoint y: 554, endPoint x: 192, endPoint y: 570, distance: 16.7
click at [192, 570] on div "Diggy Sistema de Gestão E Espetinho do ... Loja aberta Plano Essencial até 24/1…" at bounding box center [101, 333] width 202 height 667
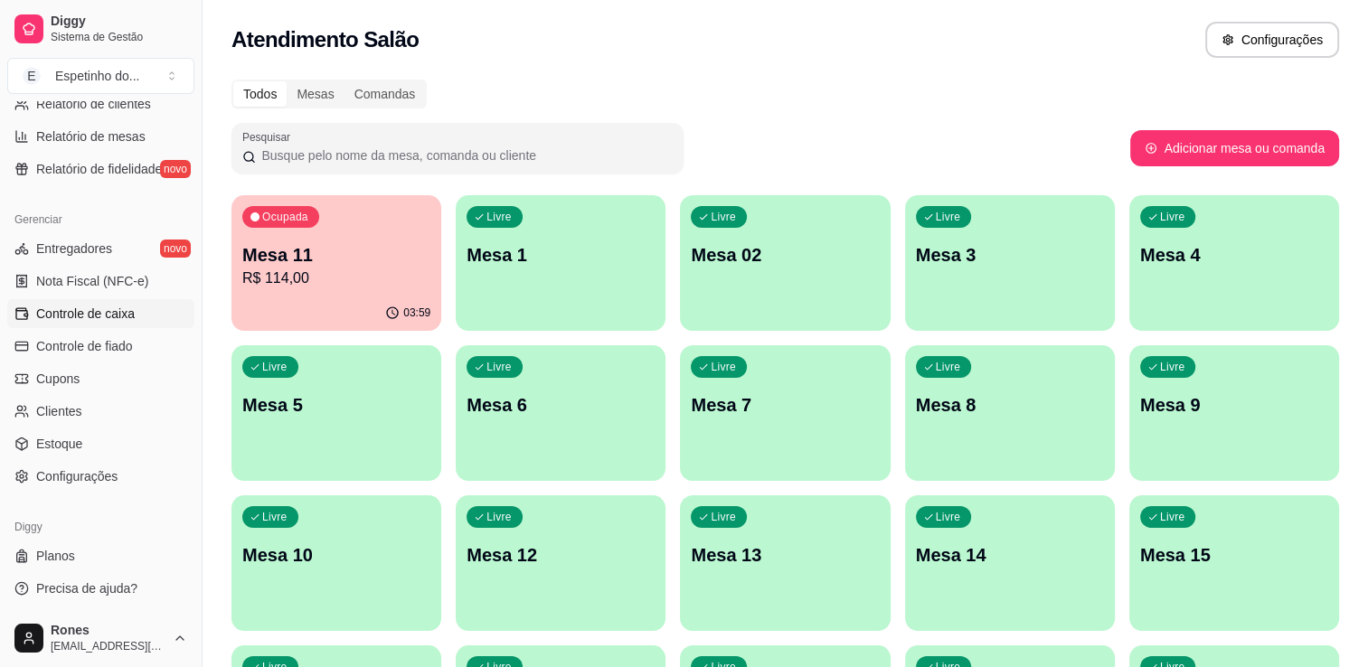
click at [90, 318] on span "Controle de caixa" at bounding box center [85, 314] width 99 height 18
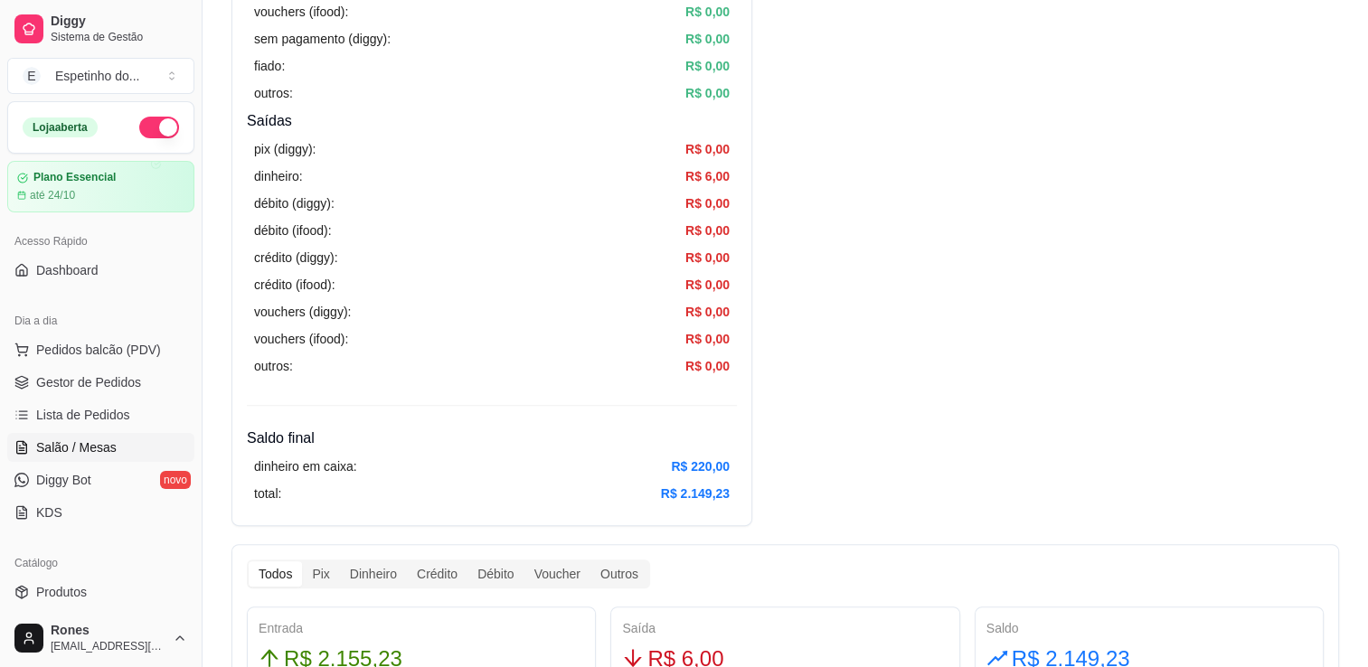
click at [105, 451] on span "Salão / Mesas" at bounding box center [76, 448] width 80 height 18
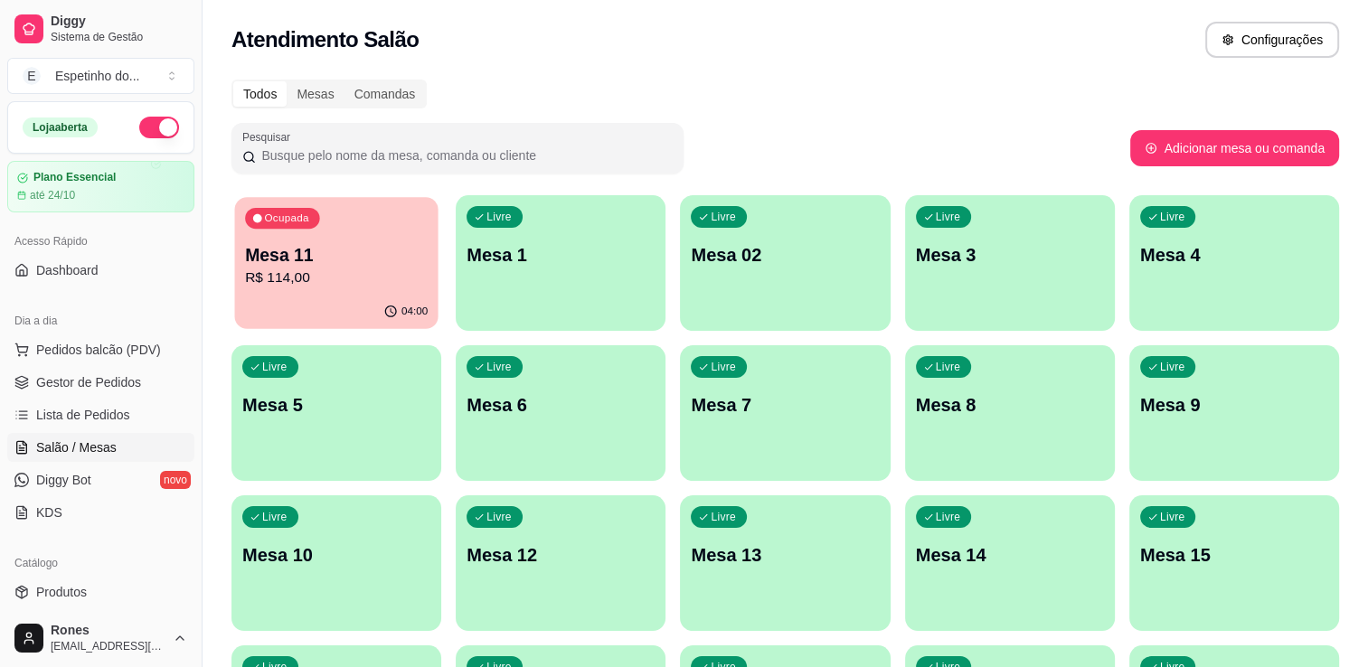
click at [309, 294] on div "Ocupada Mesa 11 R$ 114,00" at bounding box center [335, 246] width 203 height 98
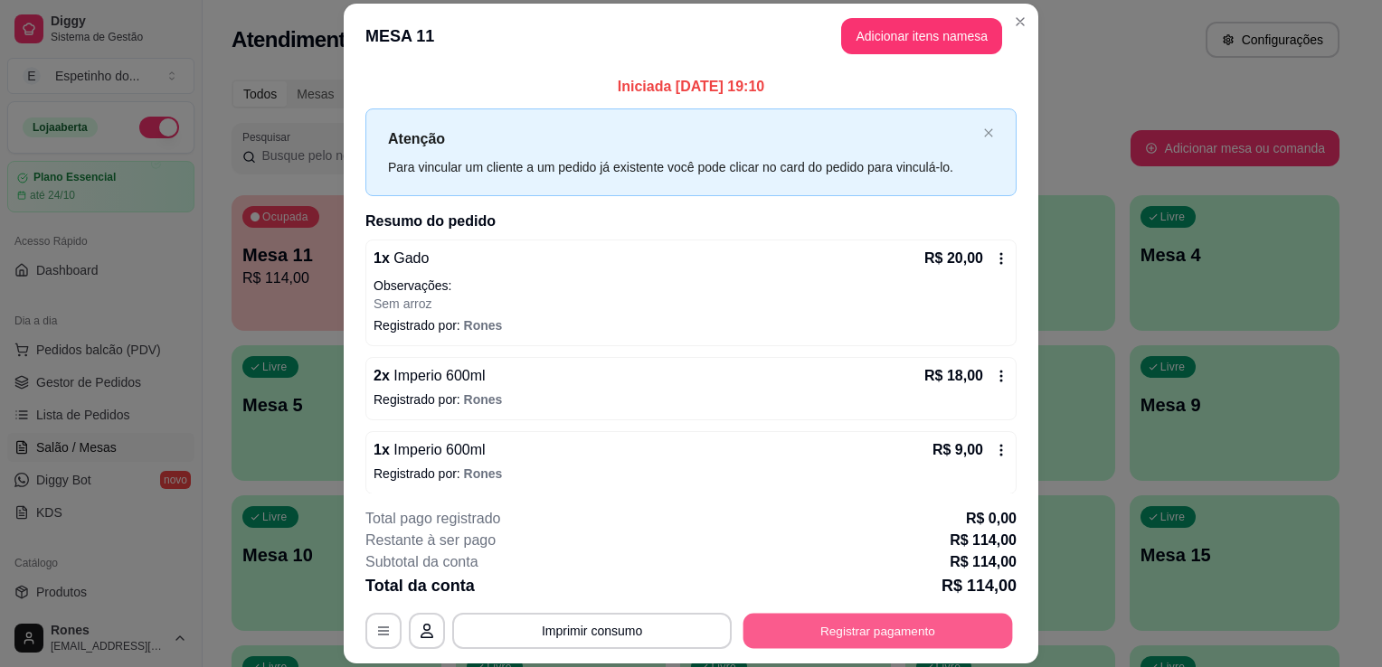
click at [932, 635] on button "Registrar pagamento" at bounding box center [878, 631] width 270 height 35
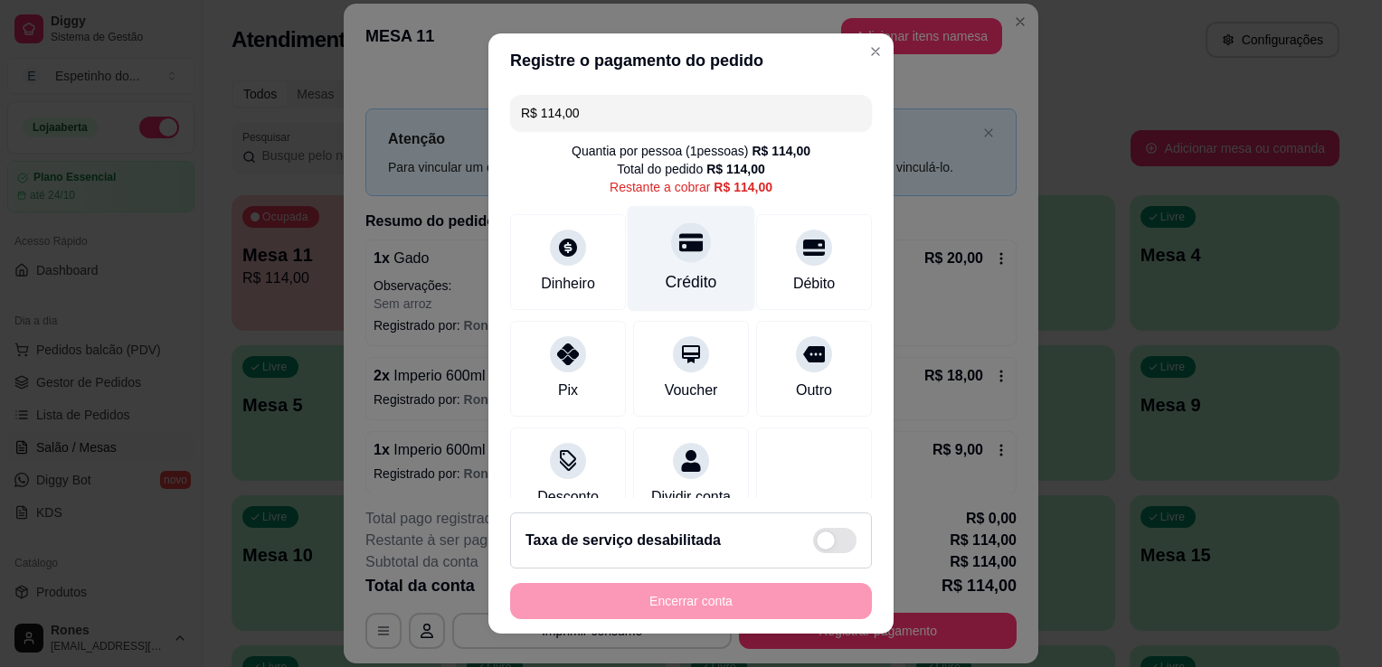
click at [702, 280] on div "Crédito" at bounding box center [692, 259] width 128 height 106
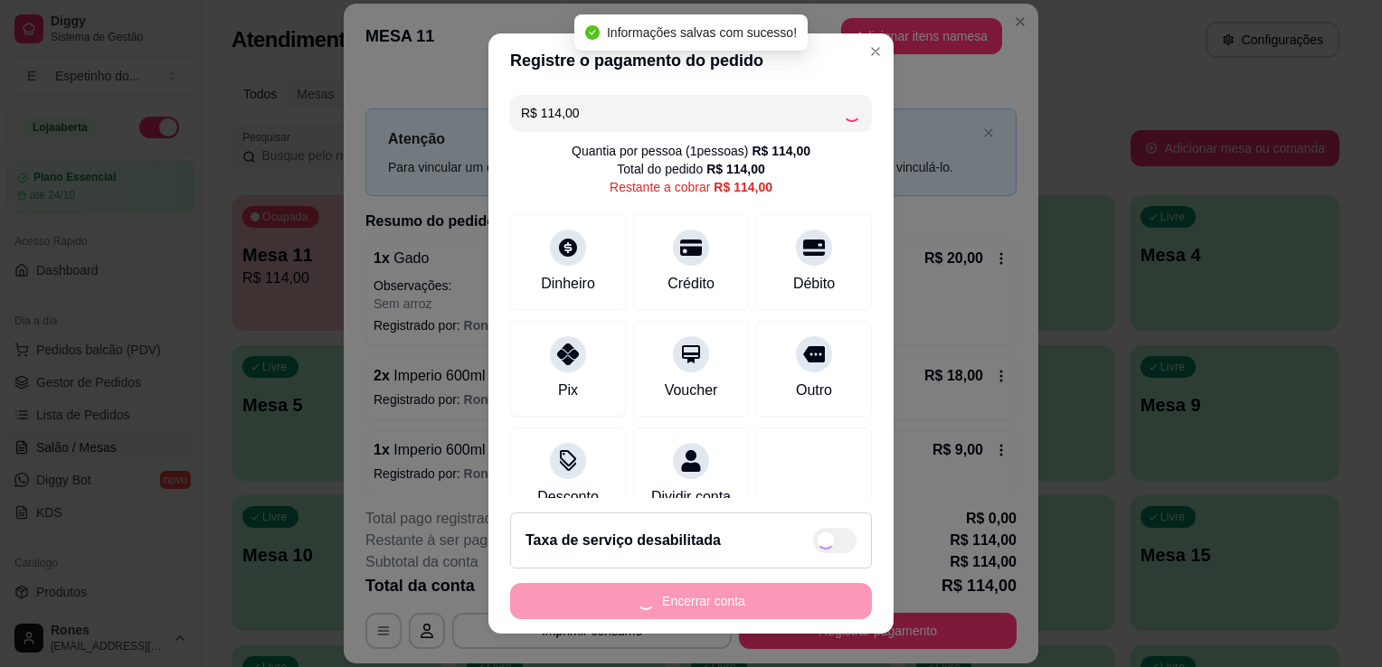
type input "R$ 0,00"
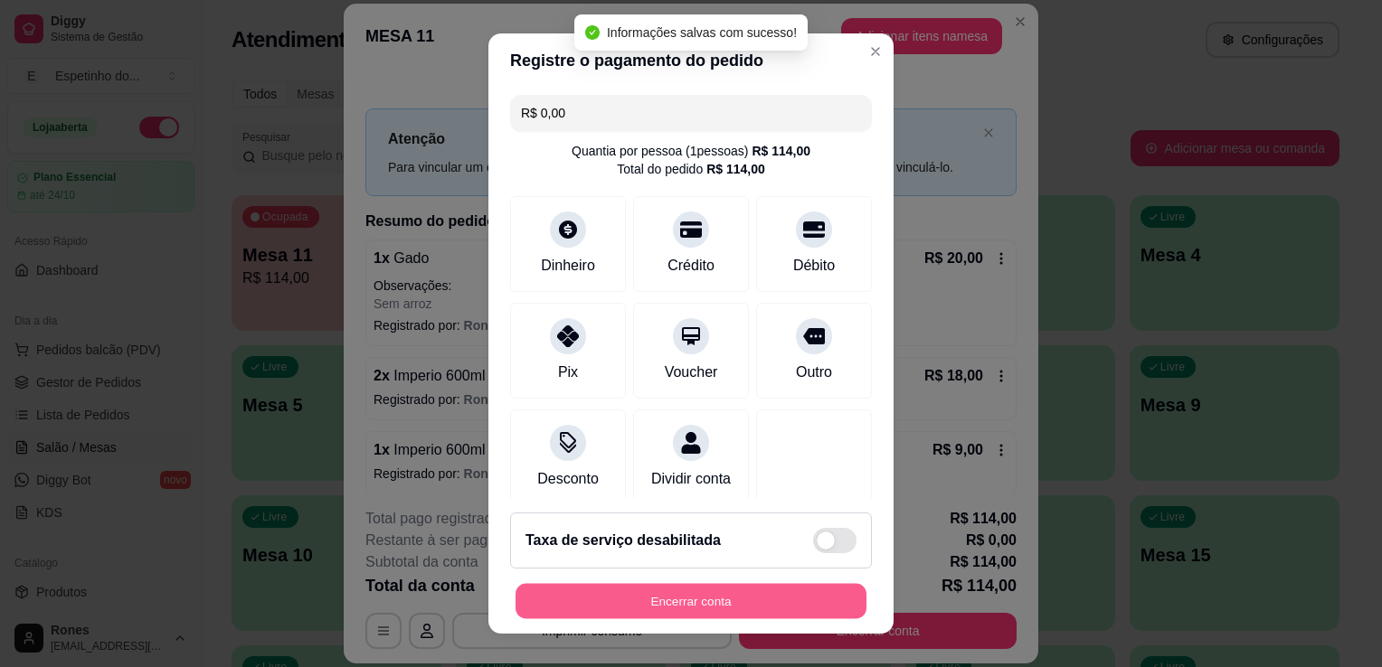
click at [694, 591] on button "Encerrar conta" at bounding box center [691, 601] width 351 height 35
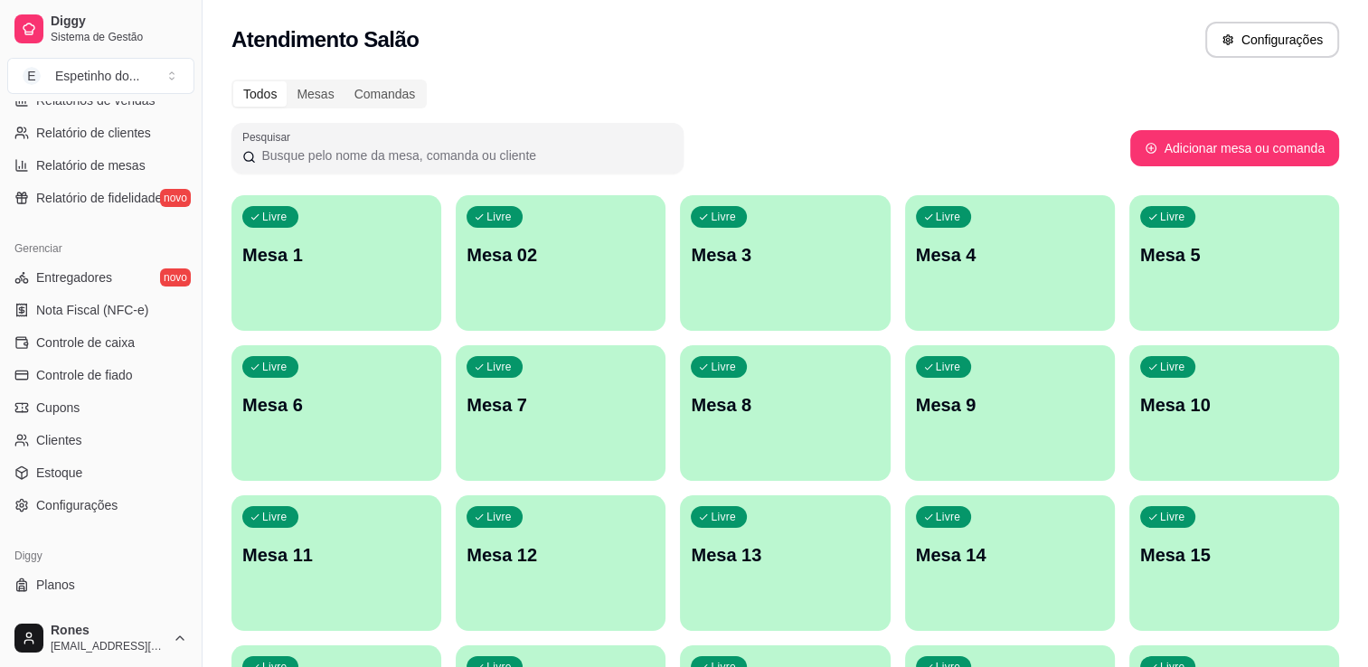
scroll to position [633, 0]
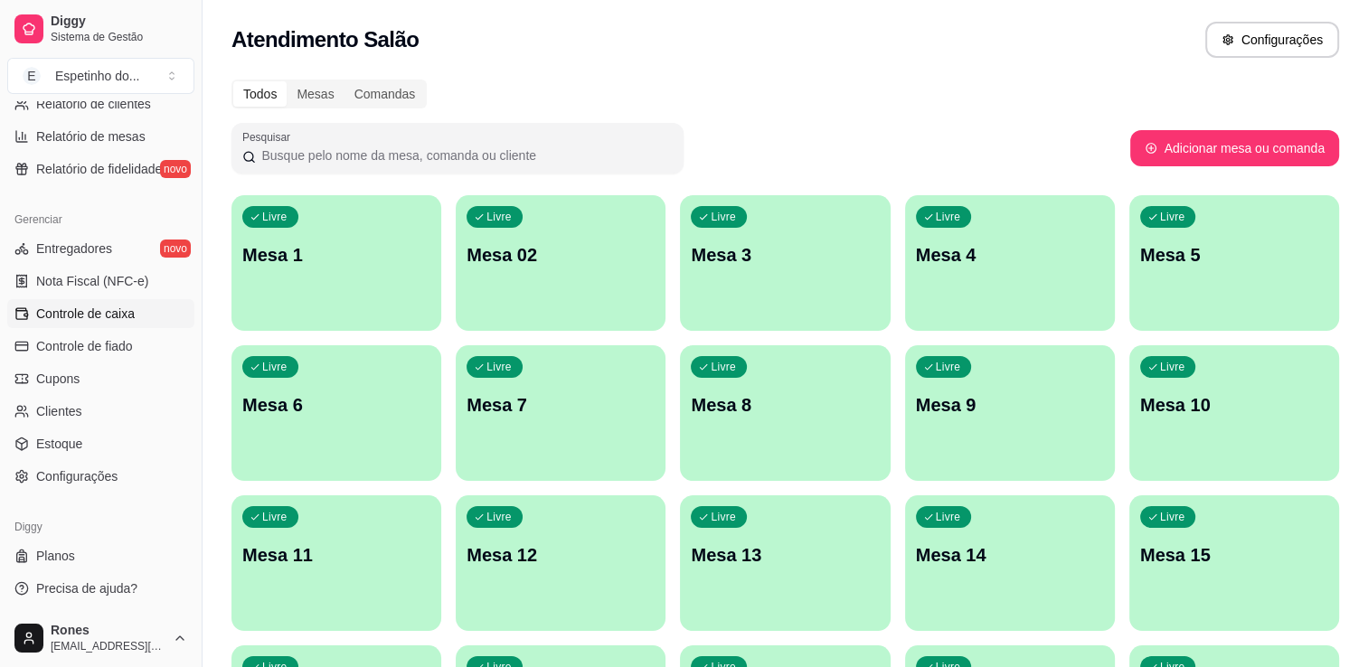
click at [94, 317] on span "Controle de caixa" at bounding box center [85, 314] width 99 height 18
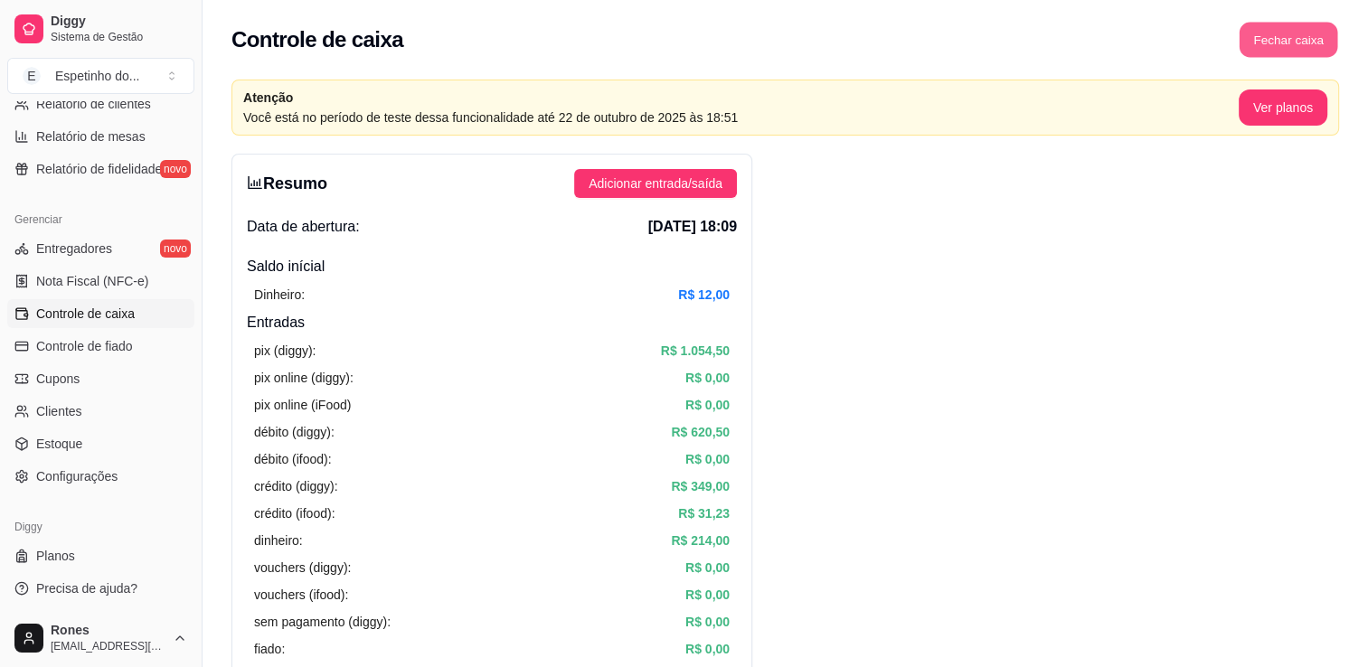
click at [1285, 35] on button "Fechar caixa" at bounding box center [1289, 40] width 99 height 35
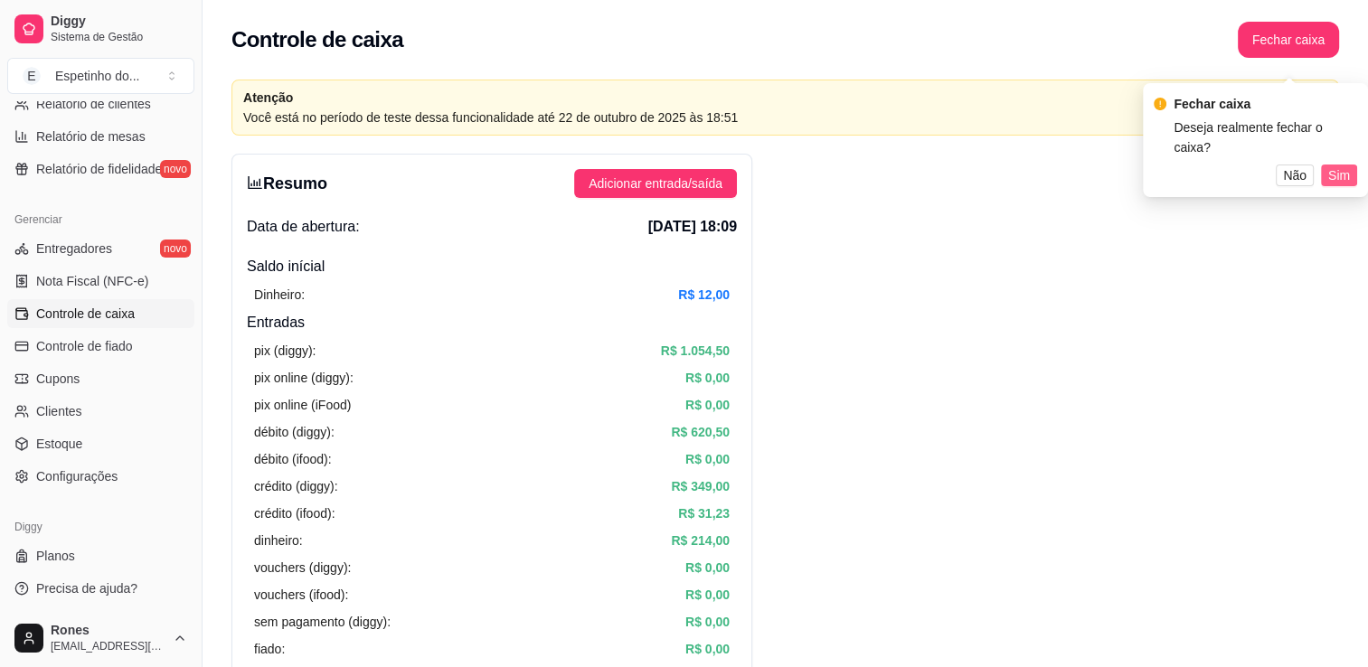
click at [1340, 166] on span "Sim" at bounding box center [1340, 176] width 22 height 20
